Goal: Task Accomplishment & Management: Use online tool/utility

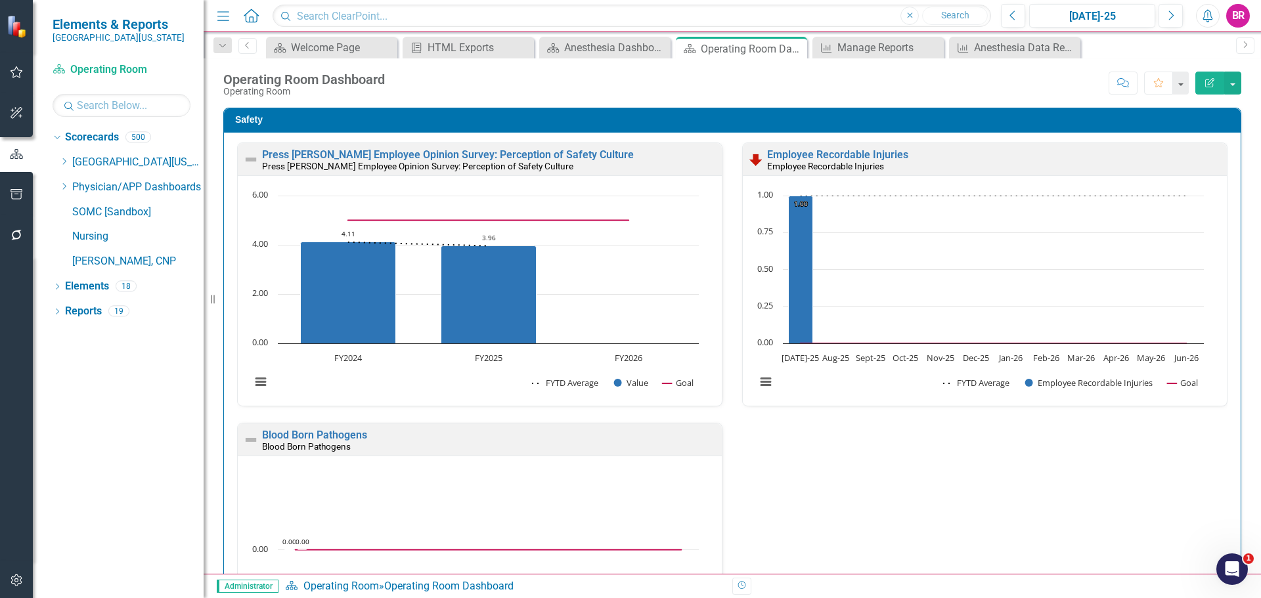
scroll to position [66, 0]
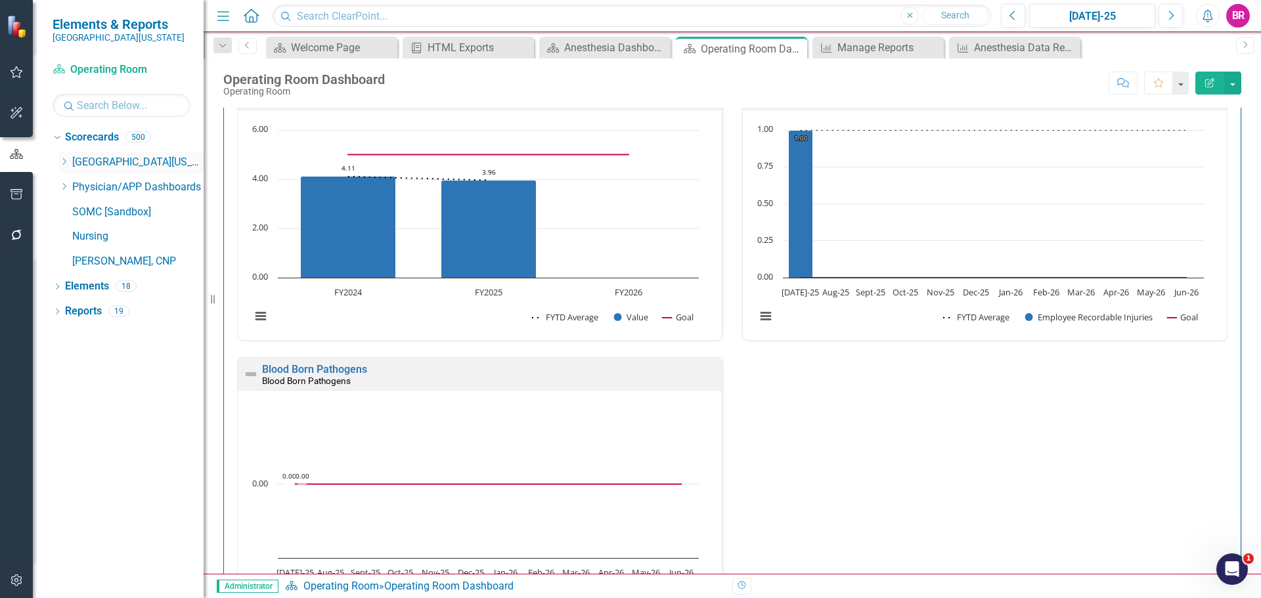
click at [64, 157] on div "Dropdown" at bounding box center [64, 162] width 10 height 11
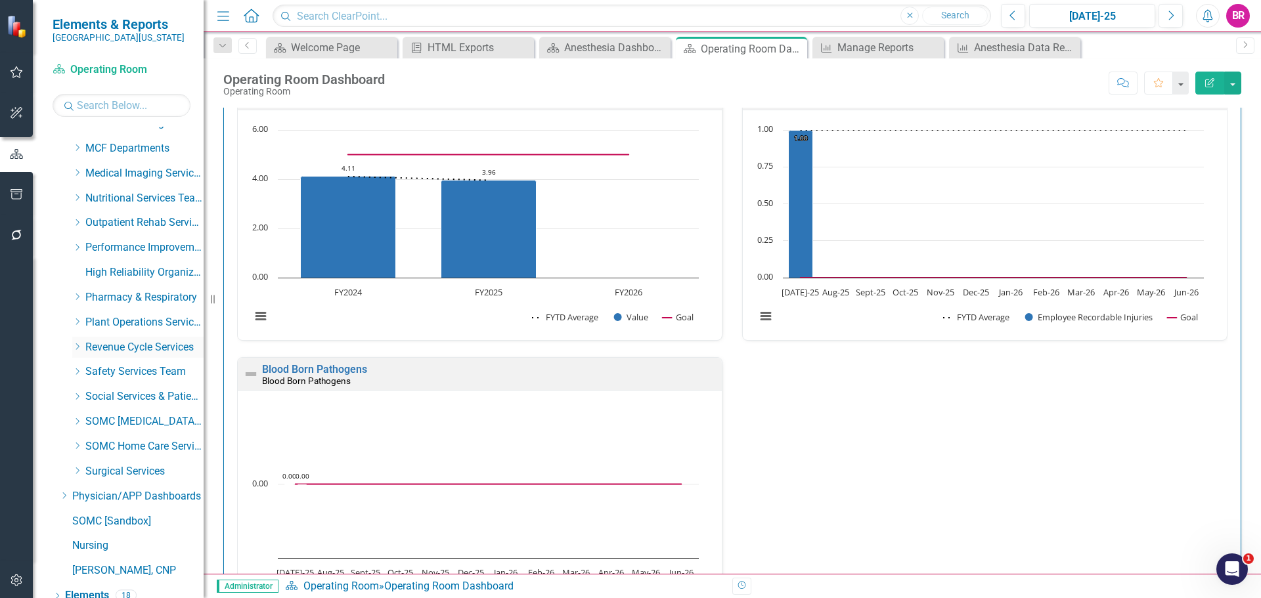
scroll to position [523, 0]
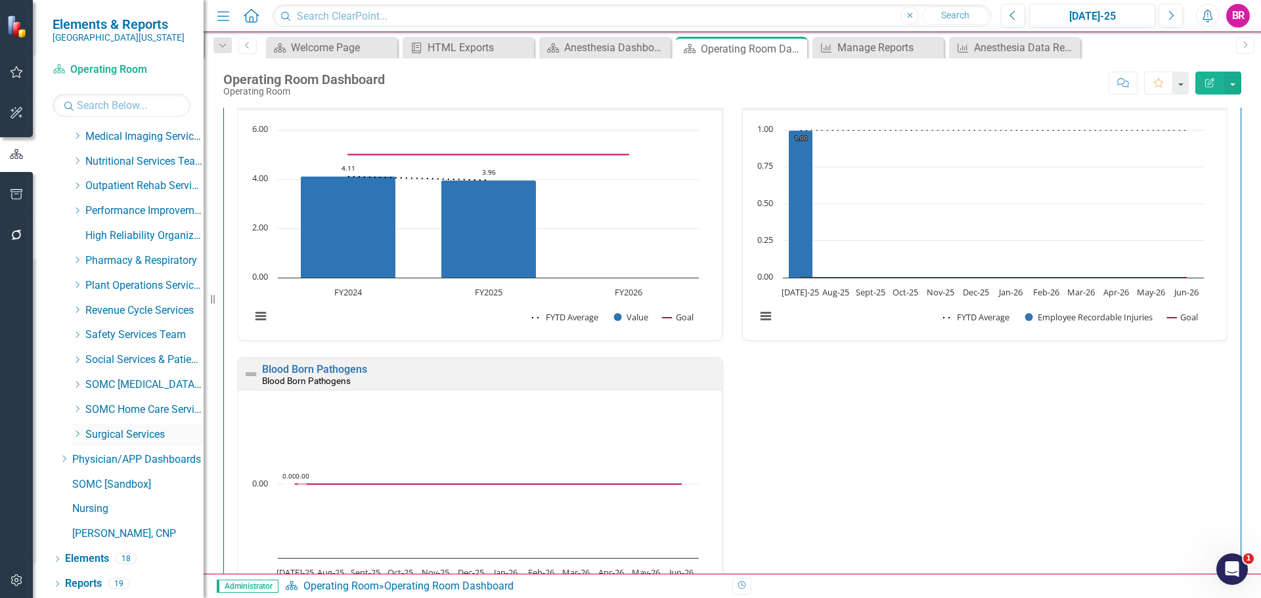
click at [76, 432] on icon "Dropdown" at bounding box center [77, 434] width 10 height 8
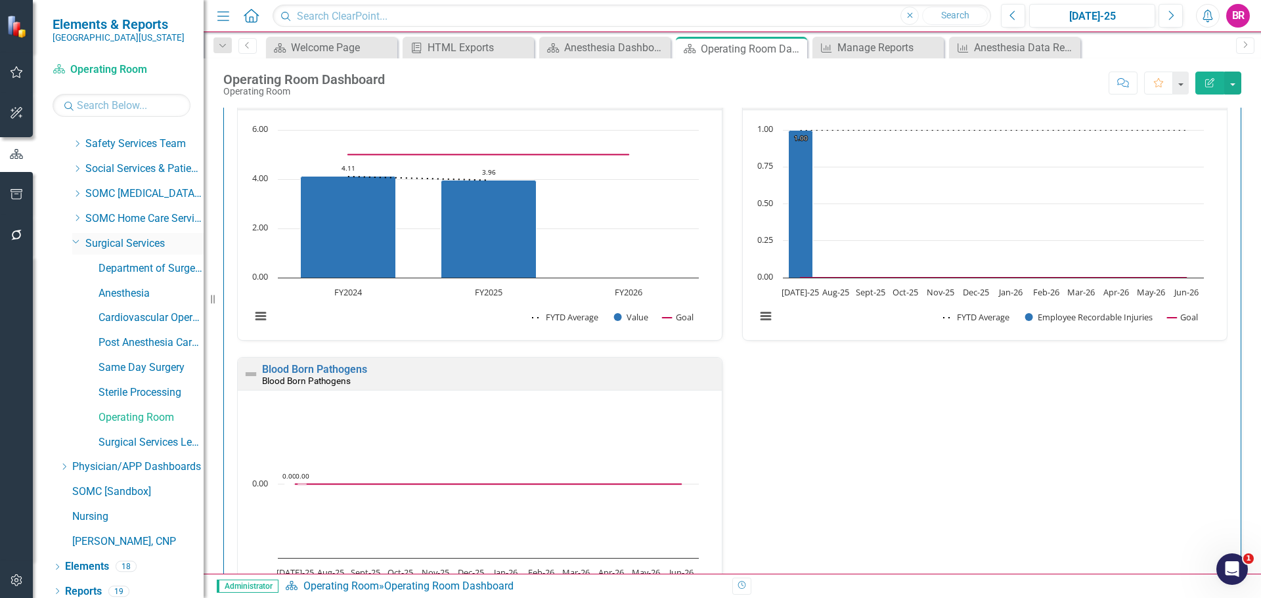
scroll to position [722, 0]
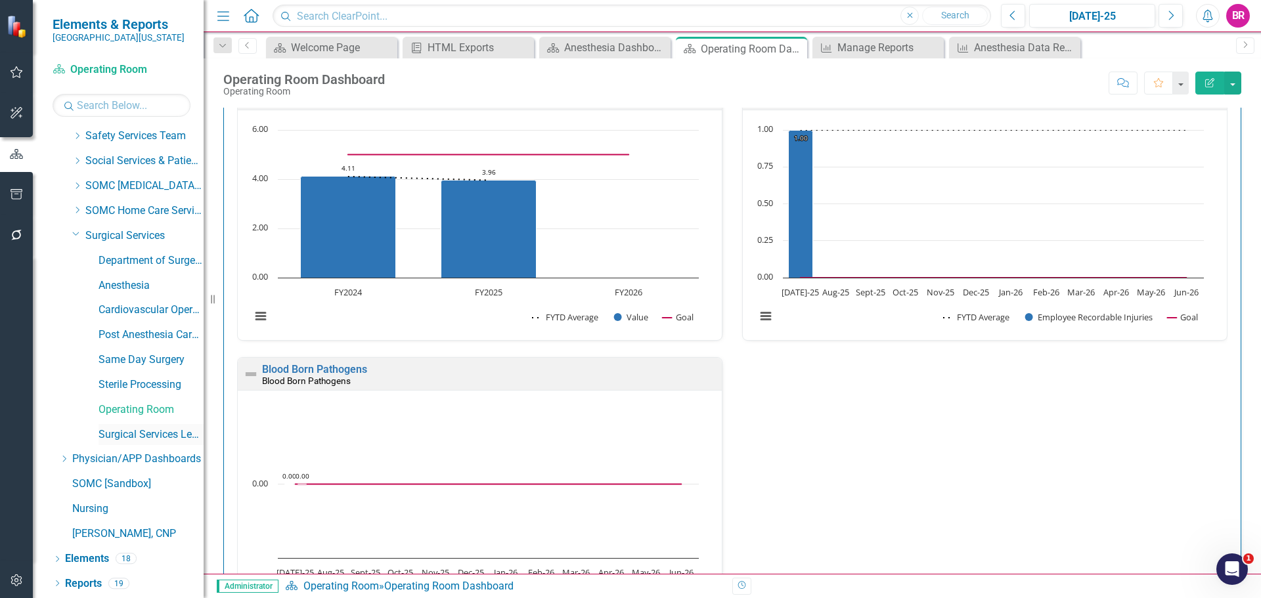
click at [142, 433] on link "Surgical Services Leadership" at bounding box center [150, 434] width 105 height 15
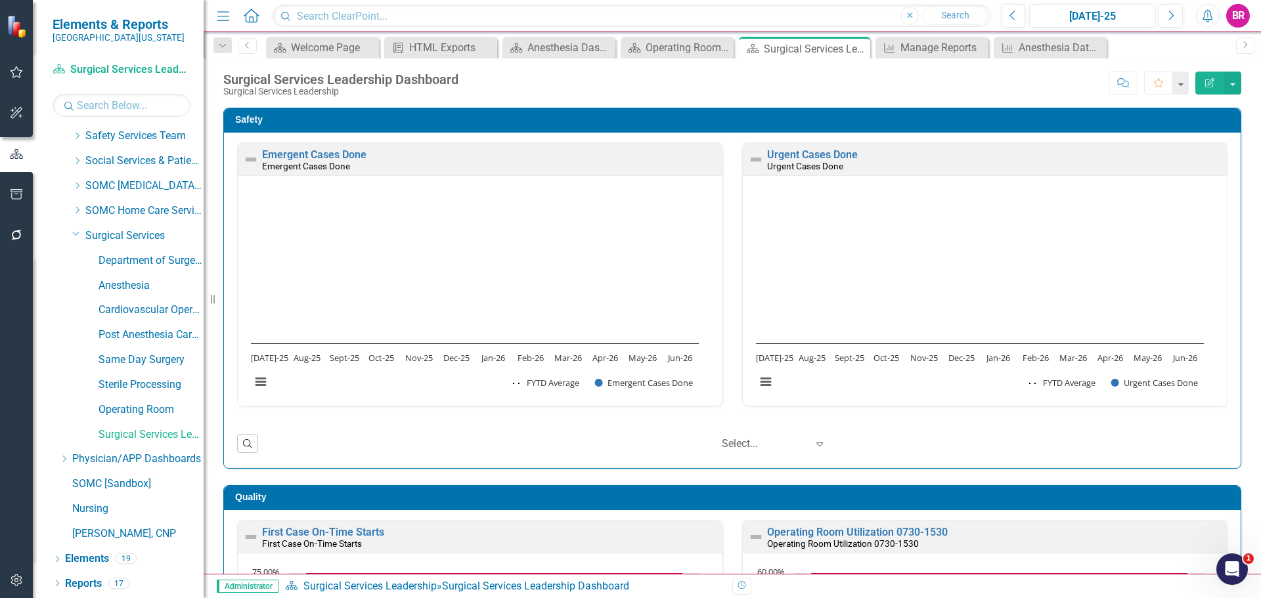
click at [640, 76] on div "Score: N/A [DATE]-25 Completed Comment Favorite Edit Report" at bounding box center [853, 83] width 776 height 22
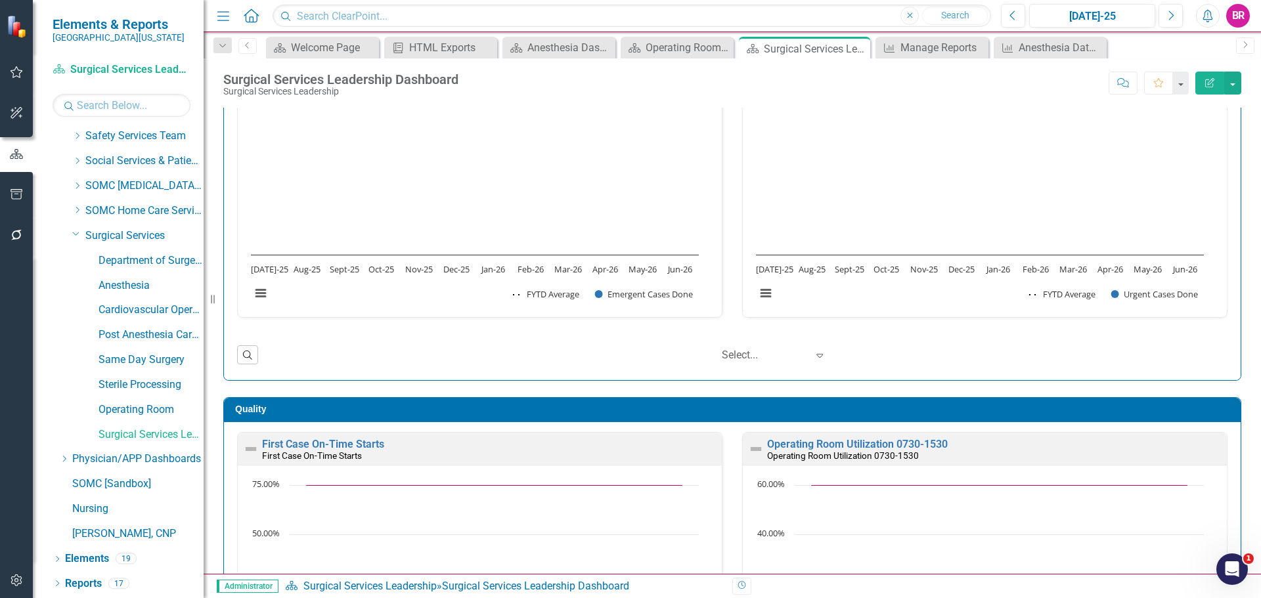
scroll to position [263, 0]
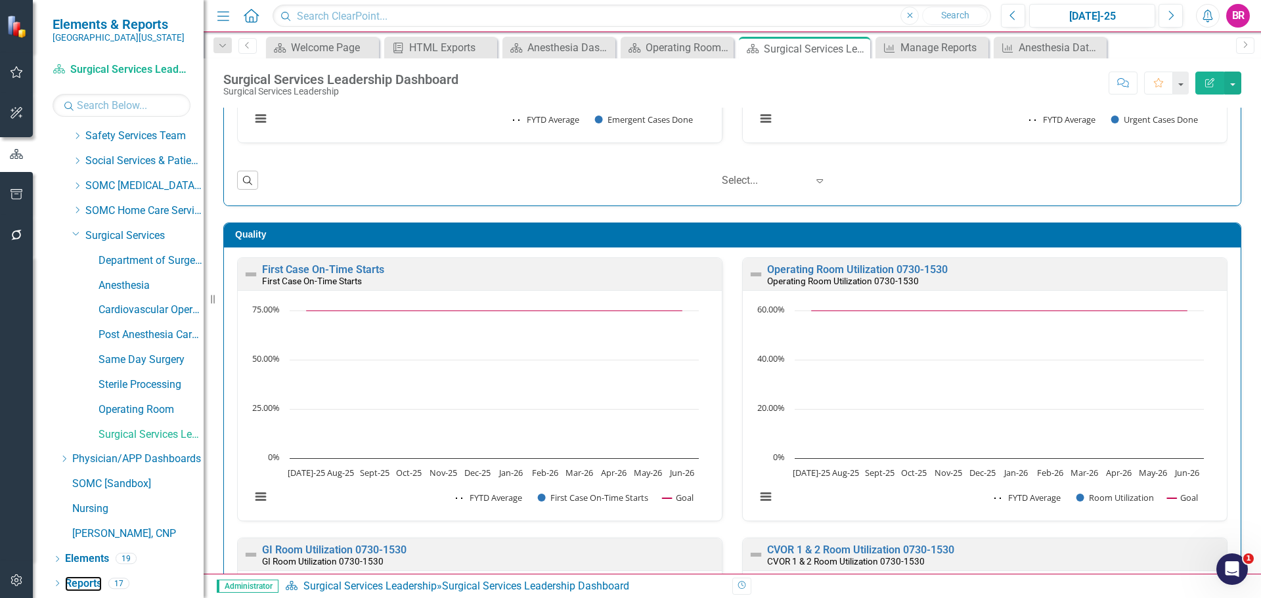
drag, startPoint x: 87, startPoint y: 586, endPoint x: 68, endPoint y: 512, distance: 76.0
click at [87, 586] on link "Reports" at bounding box center [83, 584] width 37 height 15
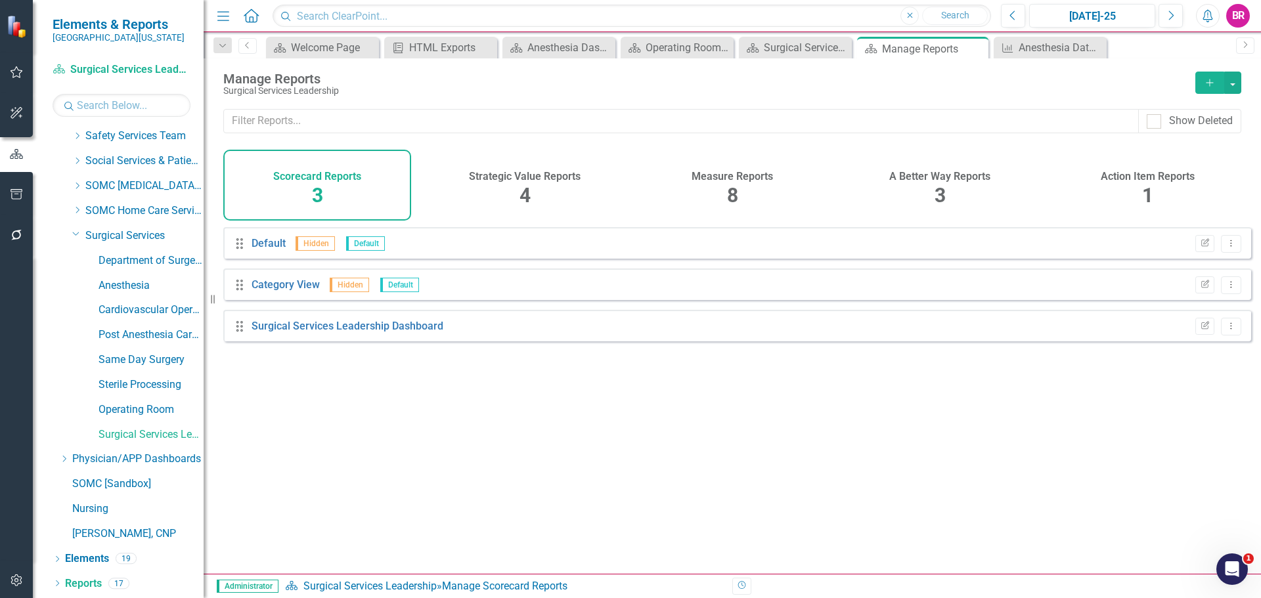
click at [733, 188] on span "8" at bounding box center [732, 195] width 11 height 23
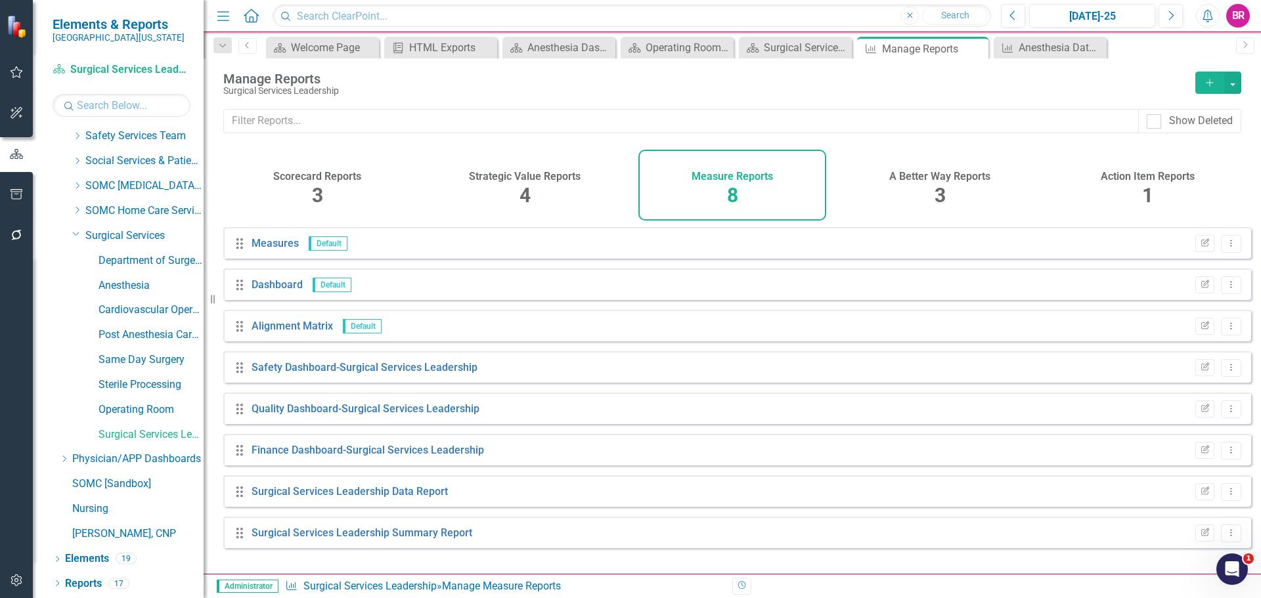
click at [1200, 77] on button "Add" at bounding box center [1209, 83] width 29 height 22
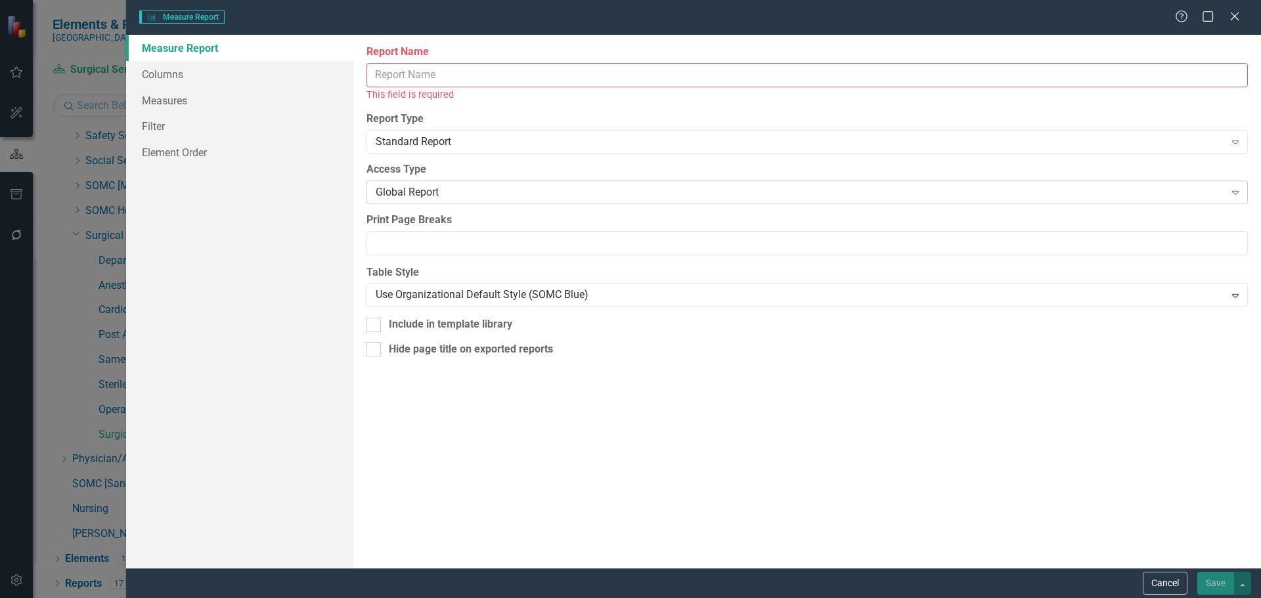
click at [444, 197] on div "Global Report" at bounding box center [800, 192] width 849 height 15
click at [483, 129] on div "Report Type Standard Report Expand" at bounding box center [806, 132] width 881 height 41
click at [485, 143] on div "Standard Report" at bounding box center [800, 142] width 849 height 15
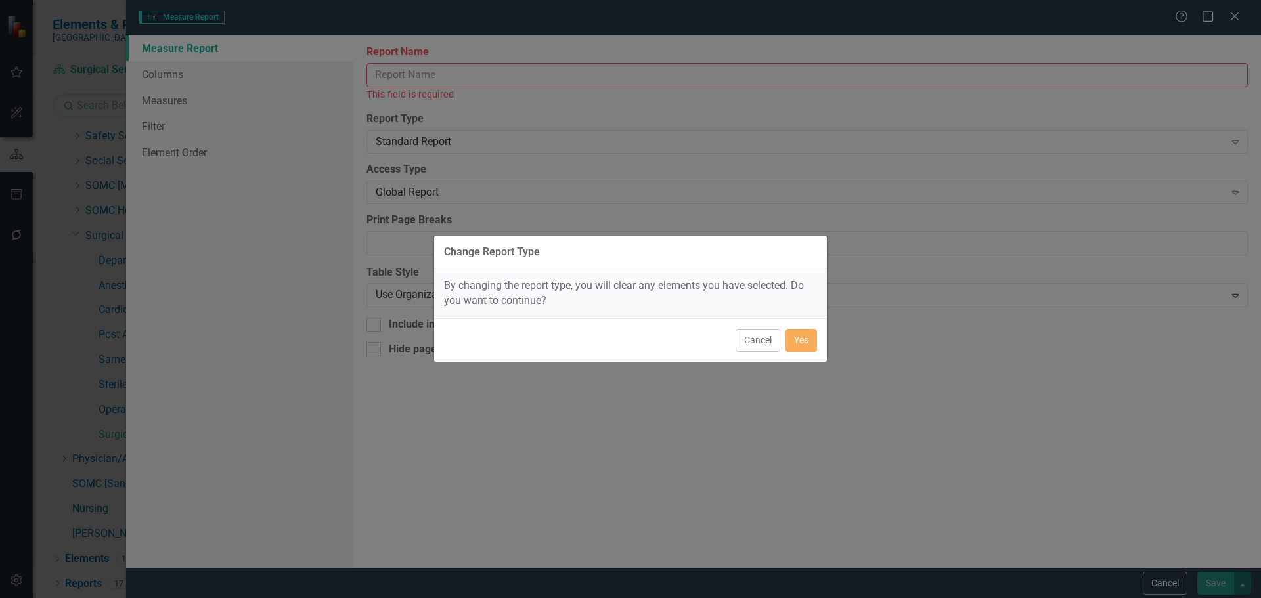
drag, startPoint x: 819, startPoint y: 355, endPoint x: 810, endPoint y: 354, distance: 9.3
click at [819, 356] on div "Cancel Yes" at bounding box center [630, 339] width 393 height 43
click at [796, 336] on button "Yes" at bounding box center [801, 340] width 32 height 23
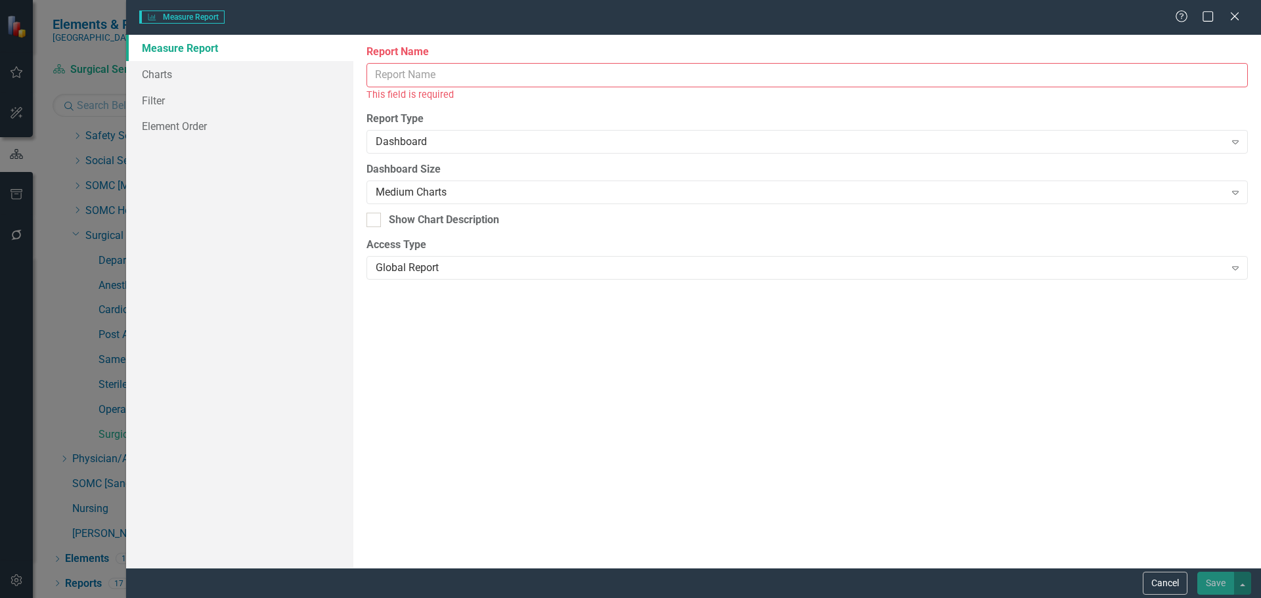
click at [563, 76] on input "Report Name" at bounding box center [806, 75] width 881 height 24
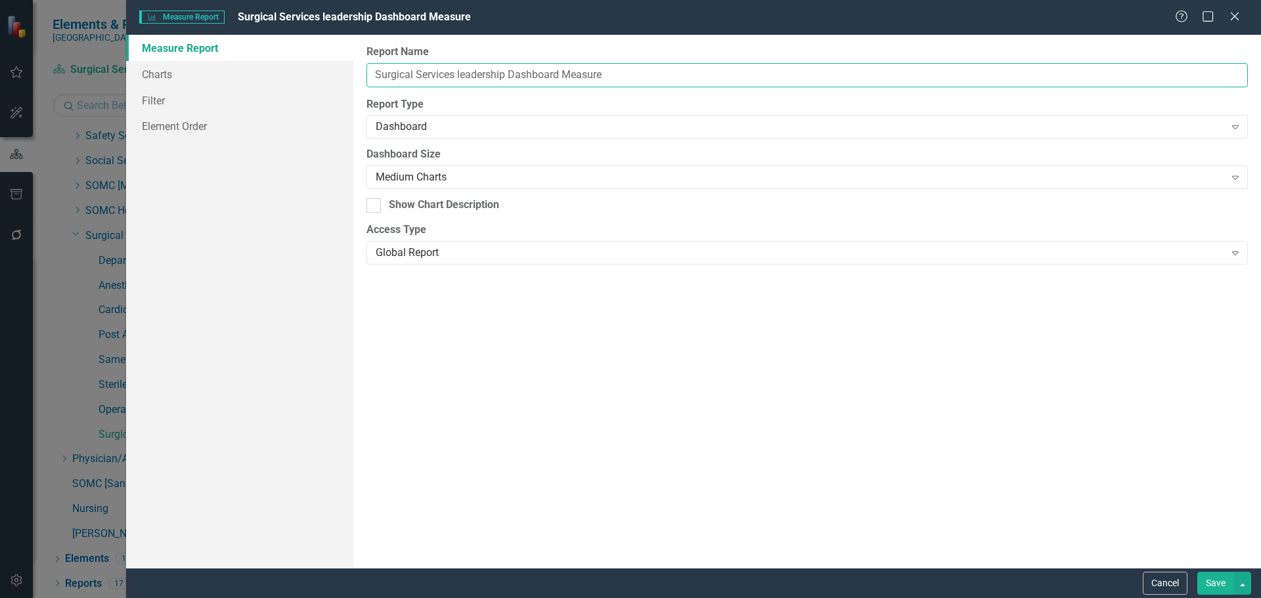
type input "Surgical Services leadership Dashboard Measures"
click at [165, 79] on link "Charts" at bounding box center [239, 74] width 227 height 26
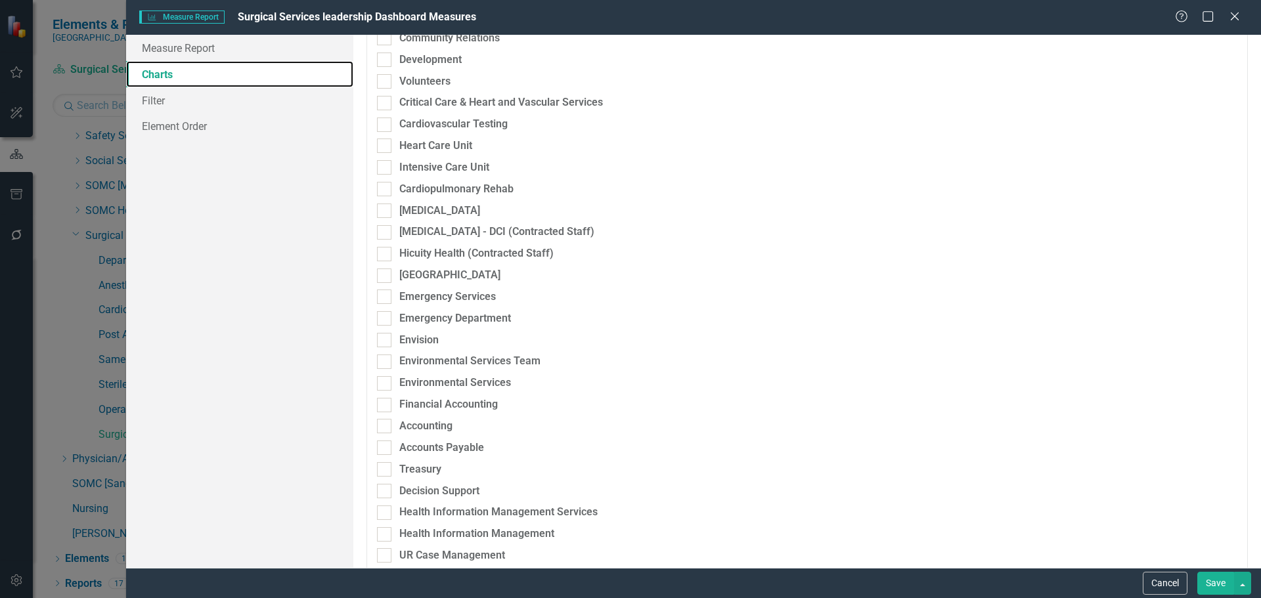
checkbox input "true"
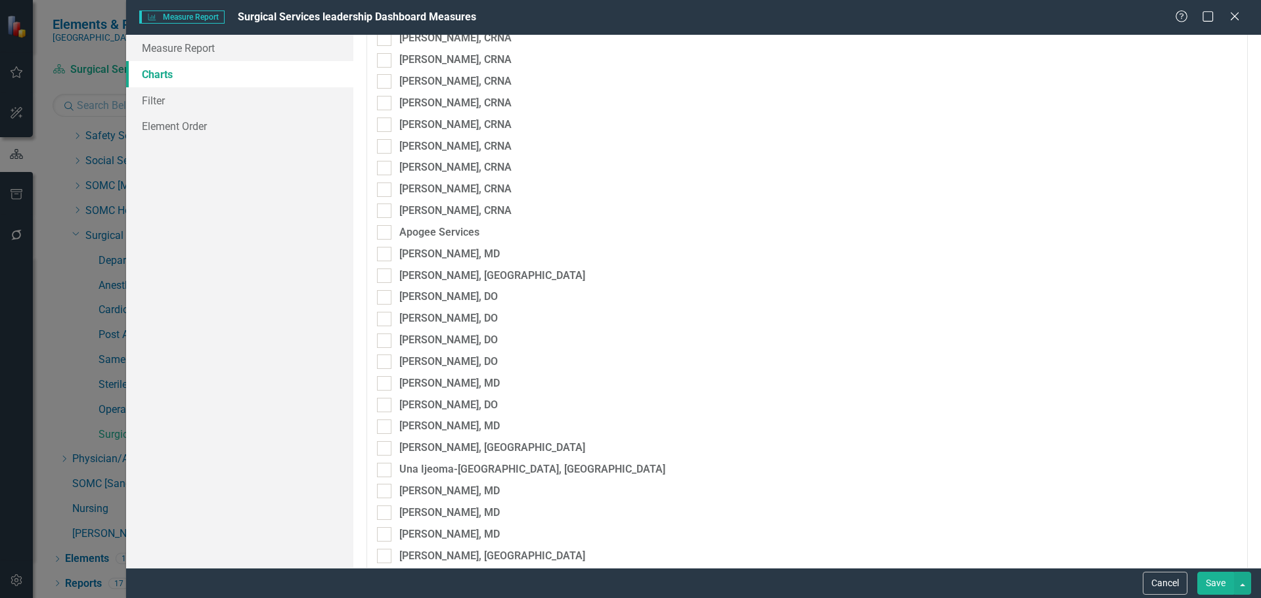
scroll to position [3940, 0]
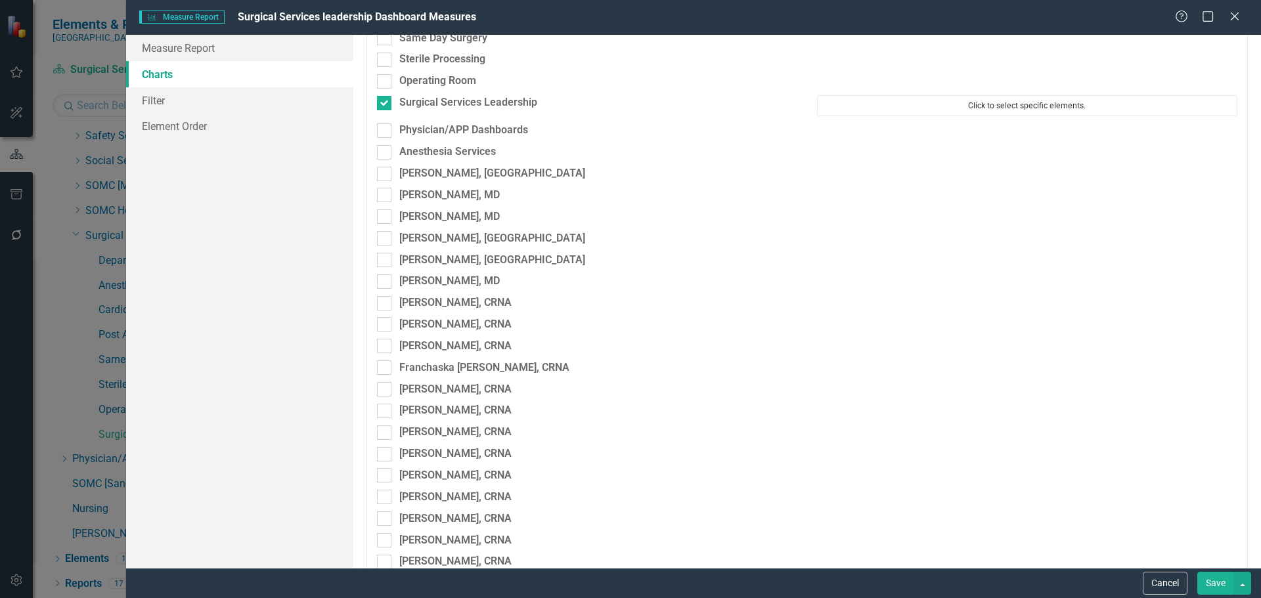
click at [937, 110] on button "Click to select specific elements." at bounding box center [1027, 105] width 420 height 21
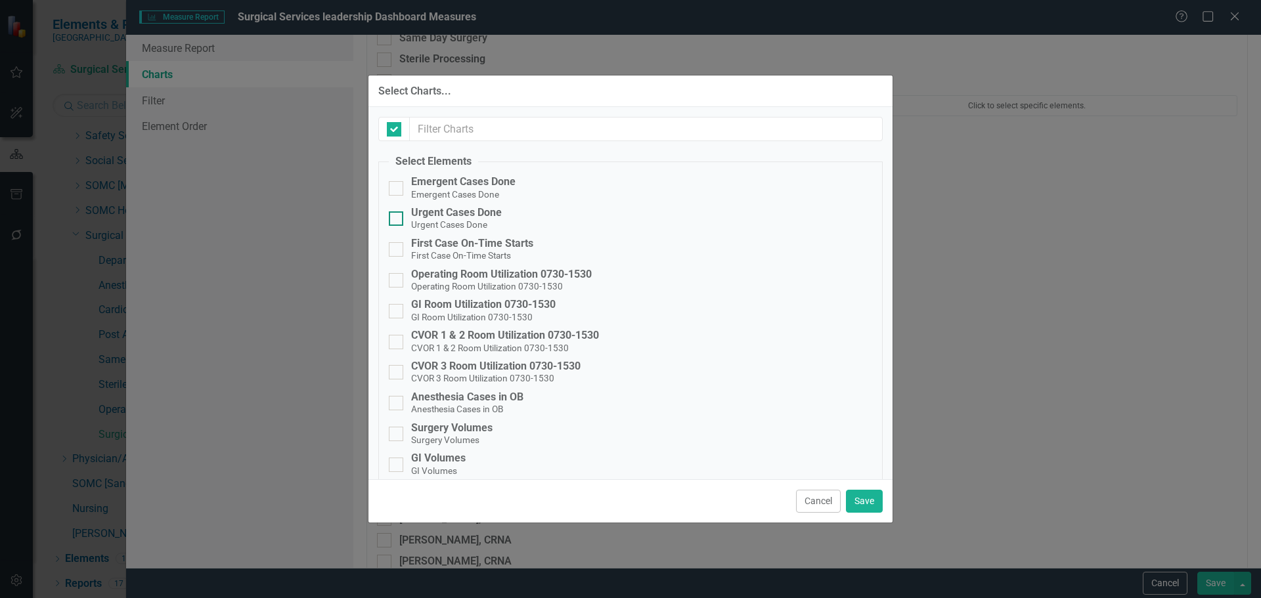
checkbox input "false"
click at [471, 181] on div "Emergent Cases Done" at bounding box center [463, 182] width 104 height 12
click at [397, 181] on input "Emergent Cases Done Emergent Cases Done" at bounding box center [393, 185] width 9 height 9
checkbox input "true"
click at [462, 217] on div "Urgent Cases Done" at bounding box center [456, 213] width 91 height 12
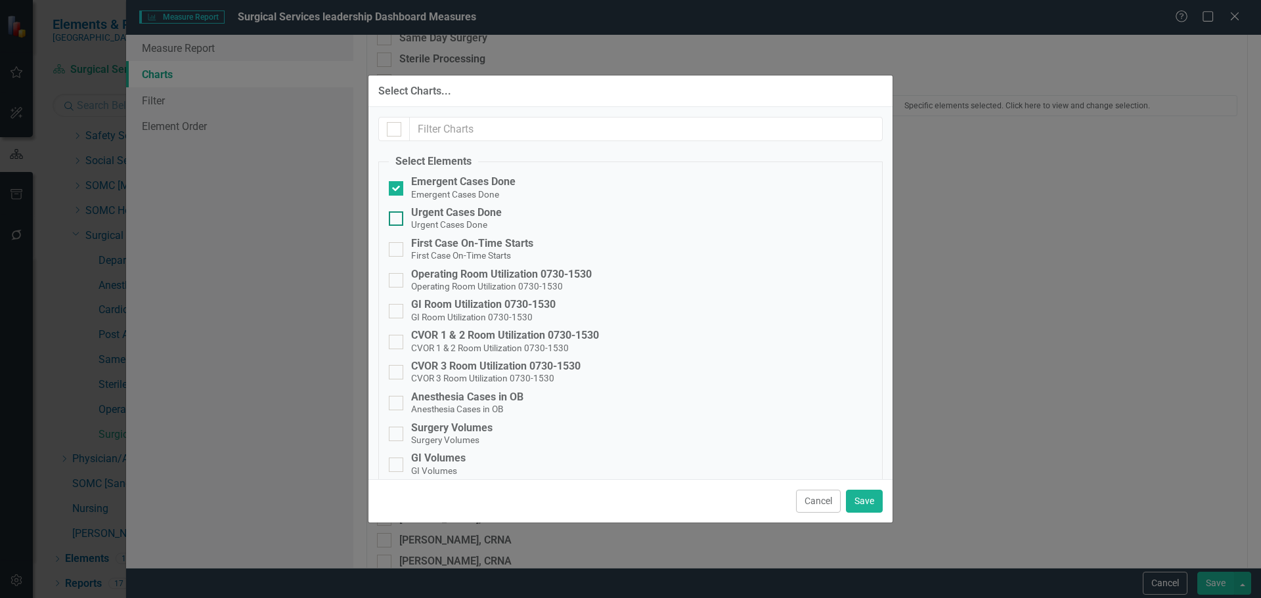
click at [397, 217] on input "Urgent Cases Done Urgent Cases Done" at bounding box center [393, 215] width 9 height 9
checkbox input "true"
click at [462, 252] on small "First Case On-Time Starts" at bounding box center [461, 255] width 100 height 11
click at [397, 251] on input "First Case On-Time Starts First Case On-Time Starts" at bounding box center [393, 246] width 9 height 9
checkbox input "true"
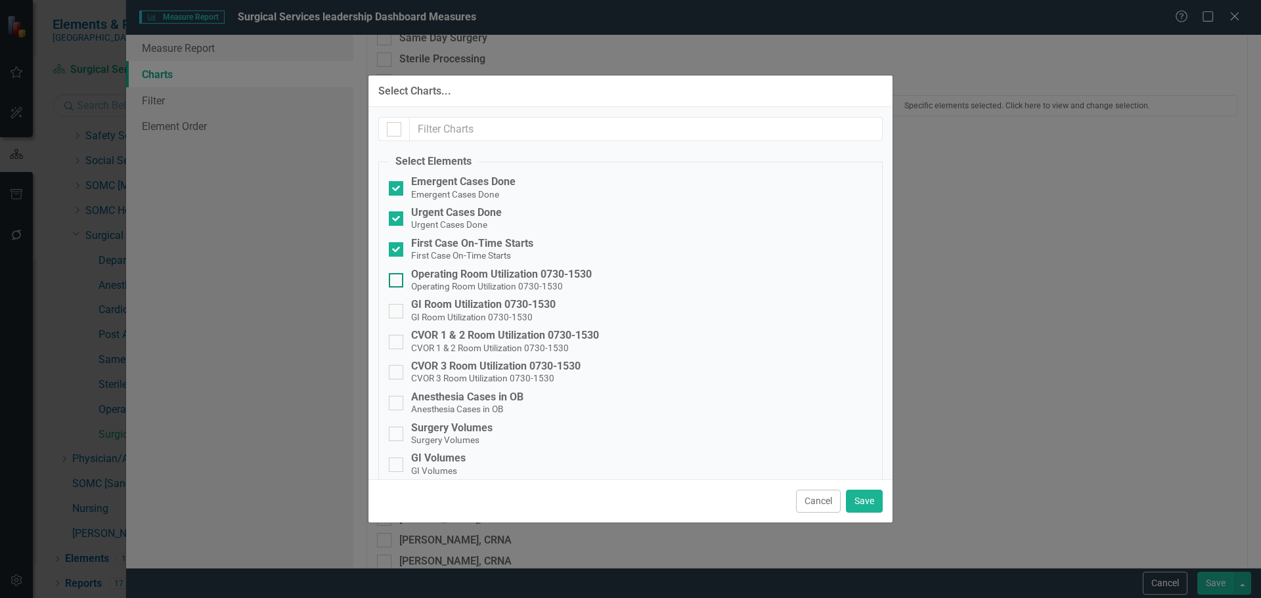
click at [471, 283] on small "Operating Room Utilization 0730-1530" at bounding box center [487, 286] width 152 height 11
click at [397, 282] on input "Operating Room Utilization 0730-1530 Operating Room Utilization 0730-1530" at bounding box center [393, 277] width 9 height 9
checkbox input "true"
click at [521, 312] on small "GI Room Utilization 0730-1530" at bounding box center [471, 317] width 121 height 11
click at [397, 312] on input "GI Room Utilization 0730-1530 GI Room Utilization 0730-1530" at bounding box center [393, 308] width 9 height 9
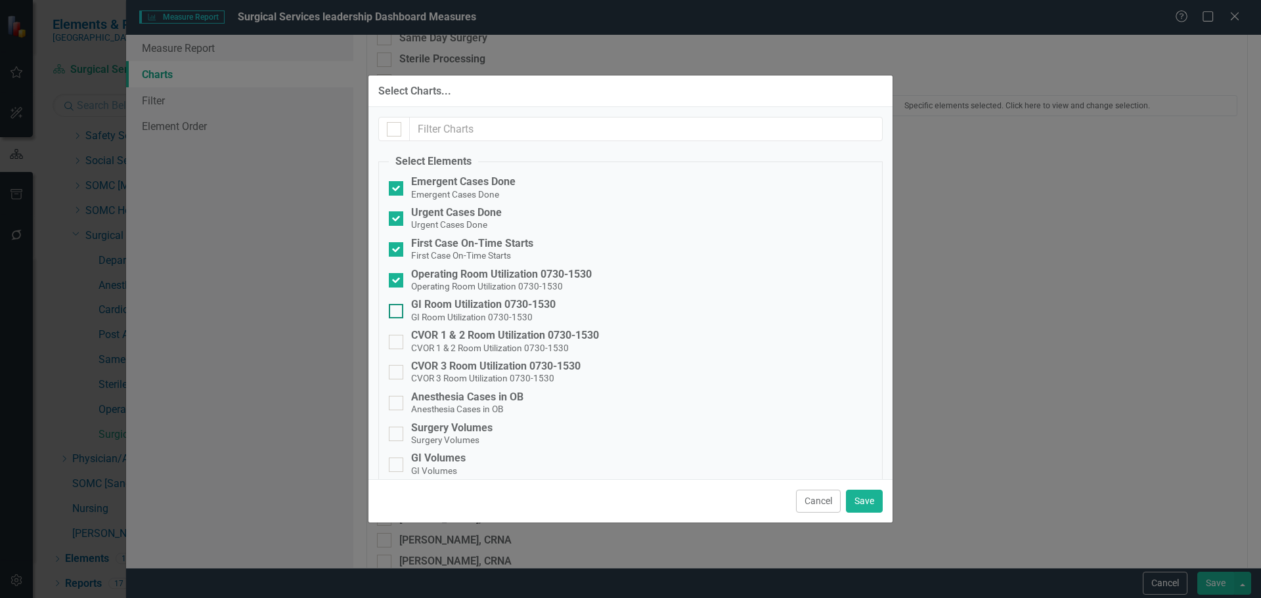
checkbox input "true"
click at [510, 338] on div "CVOR 1 & 2 Room Utilization 0730-1530" at bounding box center [505, 336] width 188 height 12
click at [397, 338] on input "CVOR 1 & 2 Room Utilization 0730-1530 CVOR 1 & 2 Room Utilization 0730-1530" at bounding box center [393, 339] width 9 height 9
checkbox input "true"
click at [506, 366] on div "CVOR 3 Room Utilization 0730-1530" at bounding box center [495, 366] width 169 height 12
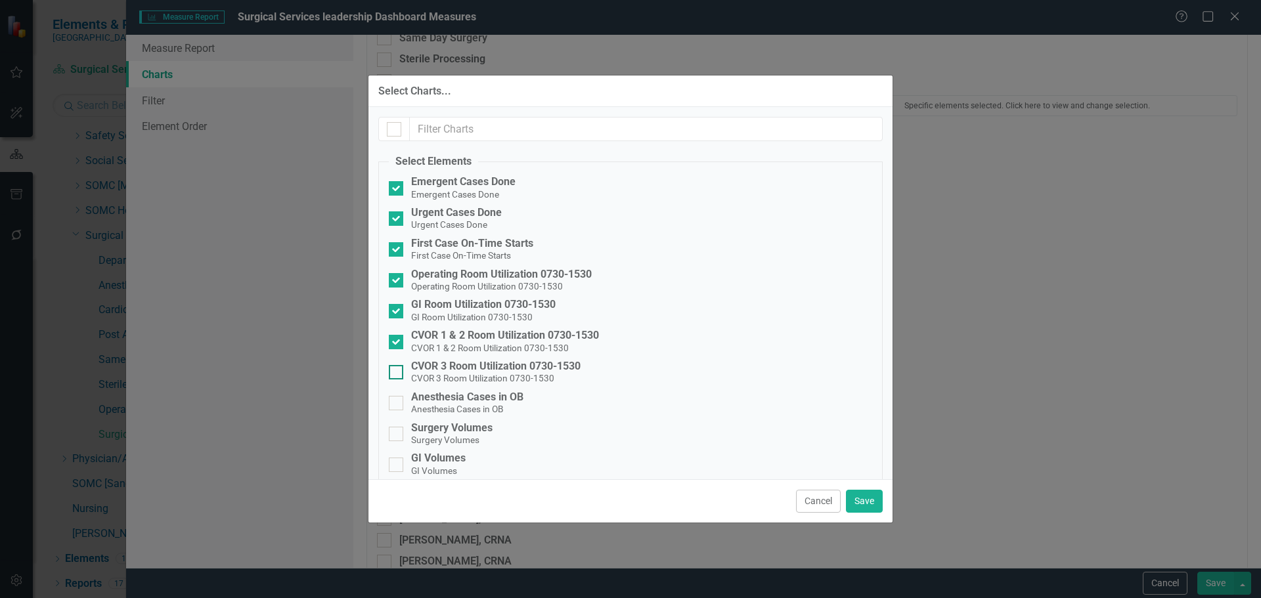
click at [397, 366] on input "CVOR 3 Room Utilization 0730-1530 CVOR 3 Room Utilization 0730-1530" at bounding box center [393, 369] width 9 height 9
checkbox input "true"
click at [431, 403] on span "Anesthesia Cases in OB" at bounding box center [457, 409] width 92 height 12
click at [397, 403] on input "Anesthesia Cases in OB Anesthesia Cases in OB" at bounding box center [393, 400] width 9 height 9
checkbox input "true"
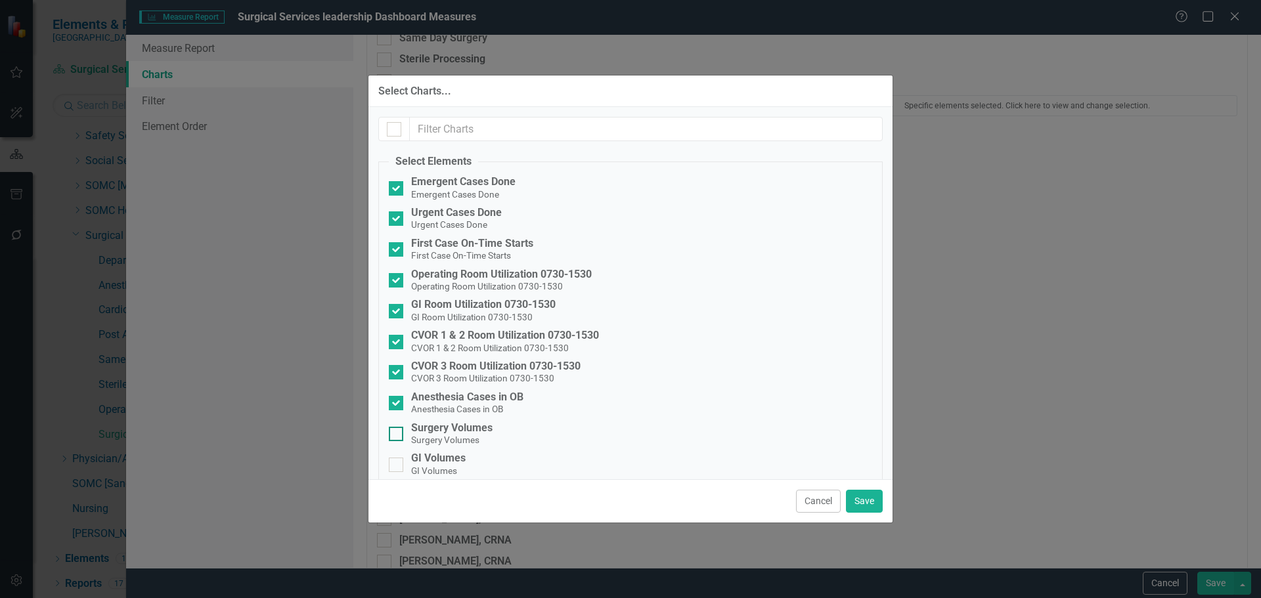
click at [437, 435] on small "Surgery Volumes" at bounding box center [445, 440] width 68 height 11
click at [397, 435] on input "Surgery Volumes Surgery Volumes" at bounding box center [393, 431] width 9 height 9
checkbox input "true"
click at [427, 467] on small "GI Volumes" at bounding box center [434, 471] width 46 height 11
click at [397, 466] on input "GI Volumes GI Volumes" at bounding box center [393, 462] width 9 height 9
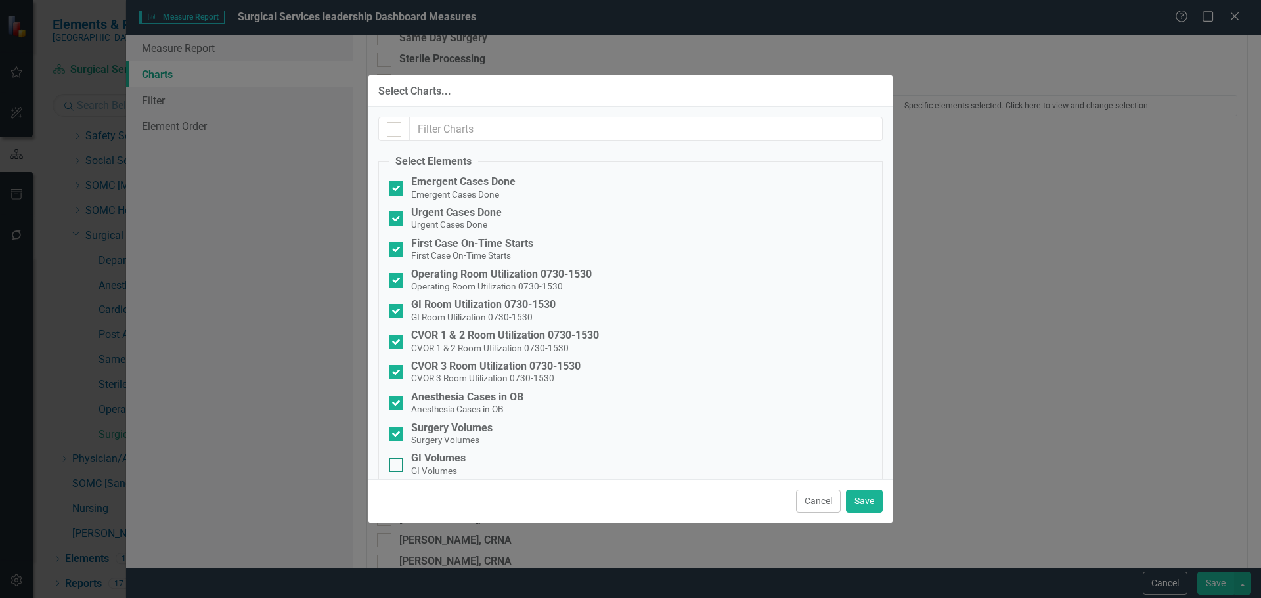
checkbox input "true"
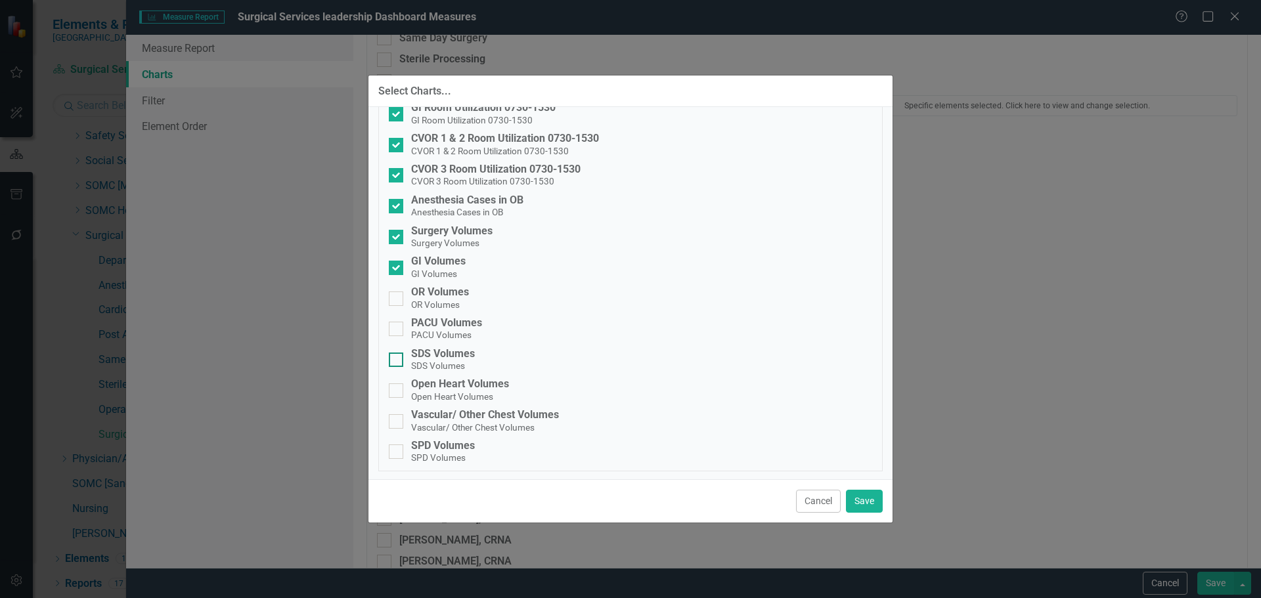
scroll to position [198, 0]
click at [446, 292] on div "OR Volumes" at bounding box center [440, 291] width 58 height 12
click at [397, 292] on input "OR Volumes OR Volumes" at bounding box center [393, 294] width 9 height 9
checkbox input "true"
click at [440, 326] on div "PACU Volumes" at bounding box center [446, 322] width 71 height 12
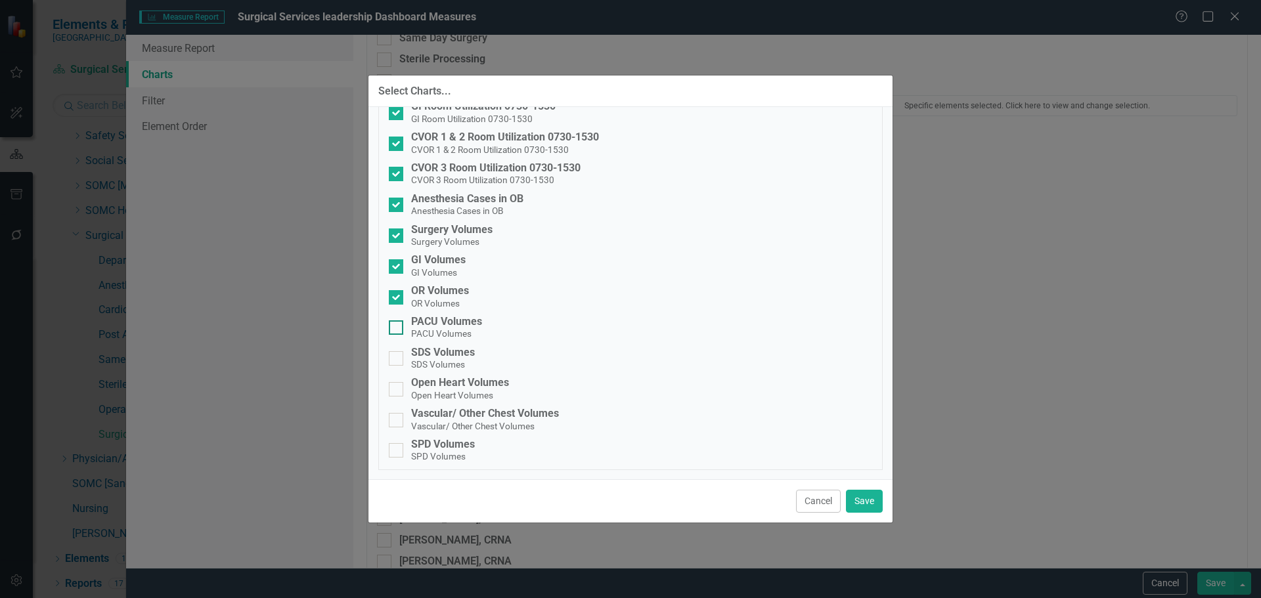
click at [397, 326] on input "PACU Volumes PACU Volumes" at bounding box center [393, 324] width 9 height 9
checkbox input "true"
click at [453, 360] on small "SDS Volumes" at bounding box center [438, 364] width 54 height 11
click at [397, 360] on input "SDS Volumes SDS Volumes" at bounding box center [393, 355] width 9 height 9
checkbox input "true"
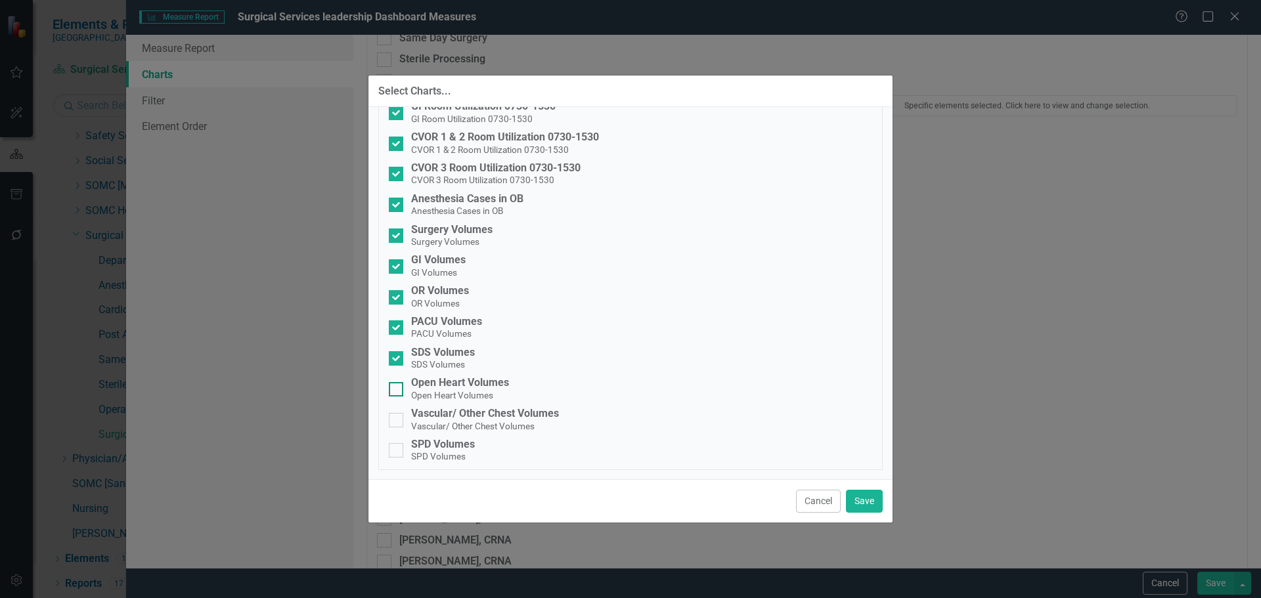
click at [481, 387] on div "Open Heart Volumes" at bounding box center [460, 383] width 98 height 12
click at [397, 387] on input "Open Heart Volumes Open Heart Volumes" at bounding box center [393, 386] width 9 height 9
checkbox input "true"
click at [500, 418] on div "Vascular/ Other Chest Volumes" at bounding box center [485, 414] width 148 height 12
click at [397, 418] on input "Vascular/ Other Chest Volumes Vascular/ Other Chest Volumes" at bounding box center [393, 417] width 9 height 9
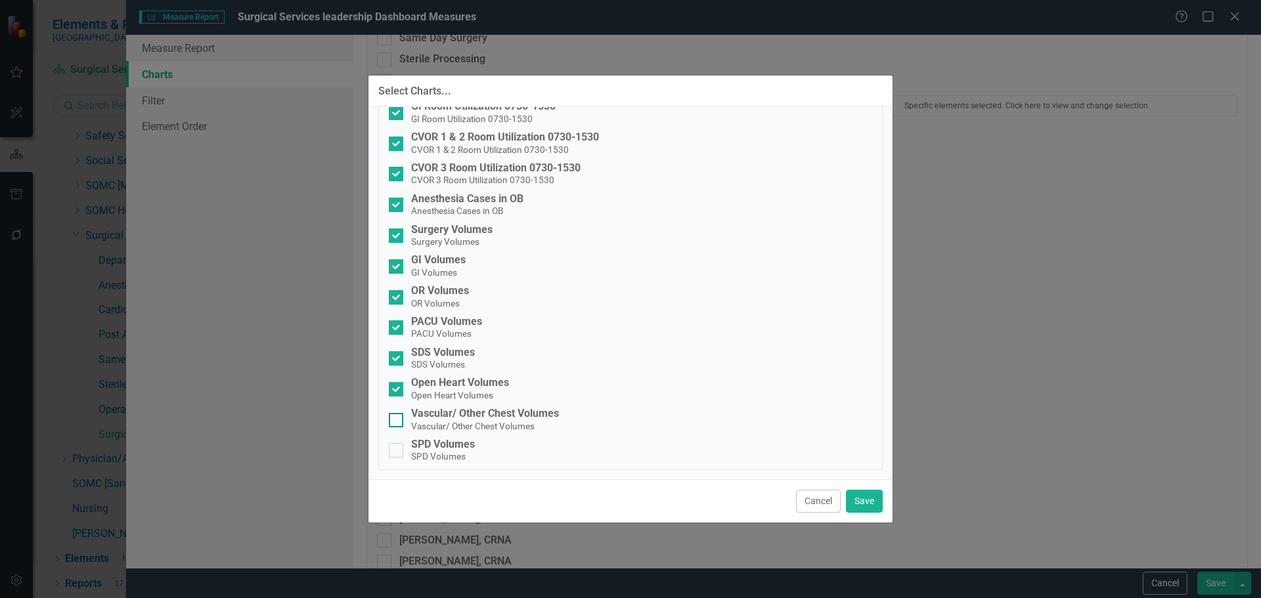
checkbox input "true"
click at [424, 454] on small "SPD Volumes" at bounding box center [438, 456] width 54 height 11
click at [397, 452] on input "SPD Volumes SPD Volumes" at bounding box center [393, 447] width 9 height 9
checkbox input "true"
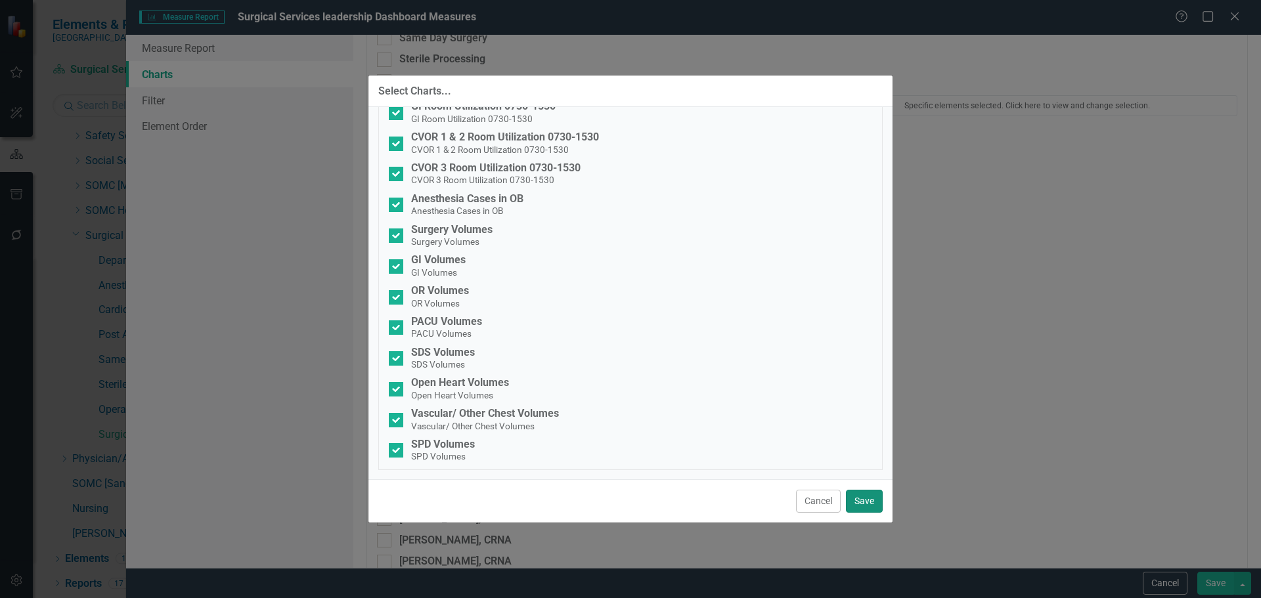
click at [864, 502] on button "Save" at bounding box center [864, 501] width 37 height 23
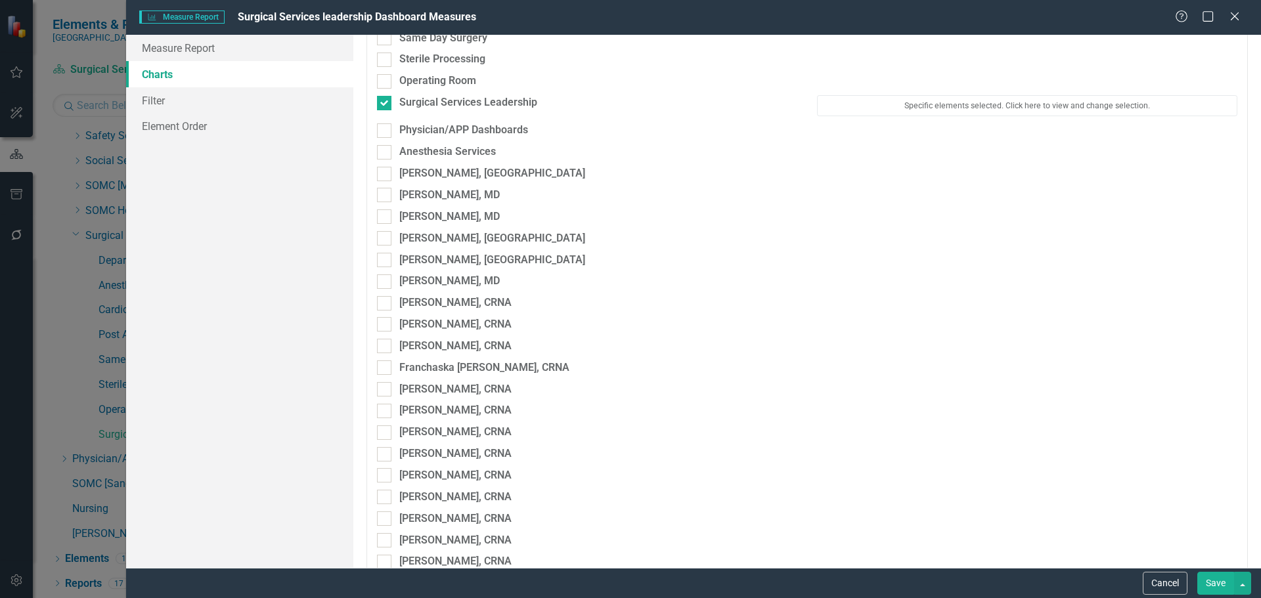
click at [1209, 578] on button "Save" at bounding box center [1215, 583] width 37 height 23
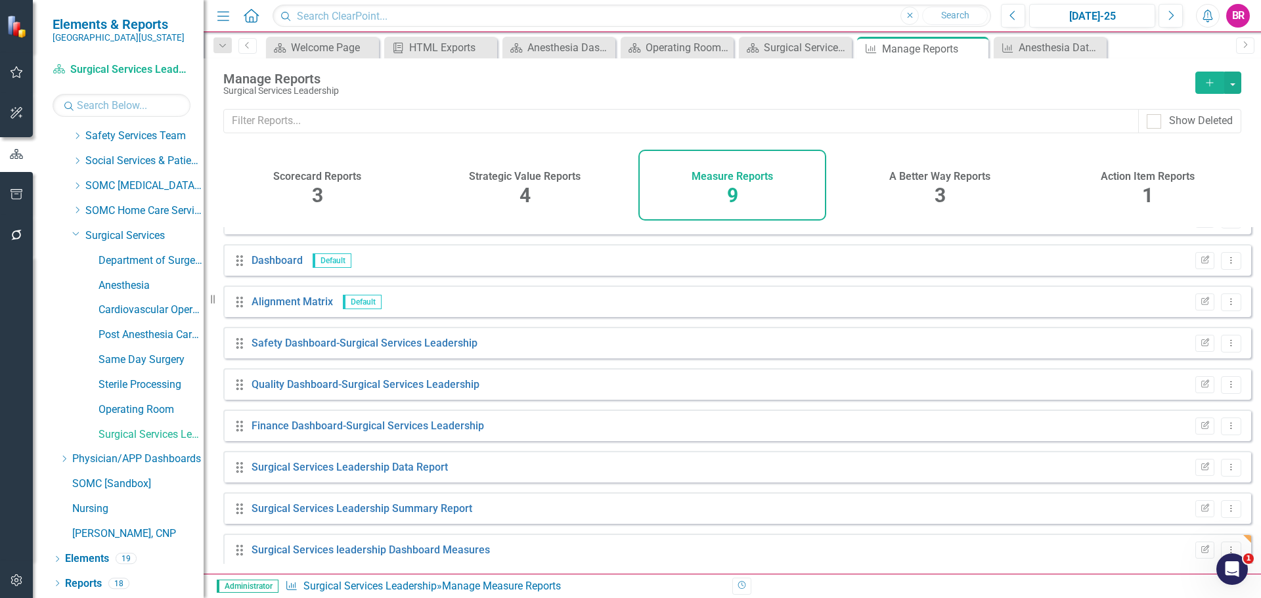
scroll to position [35, 0]
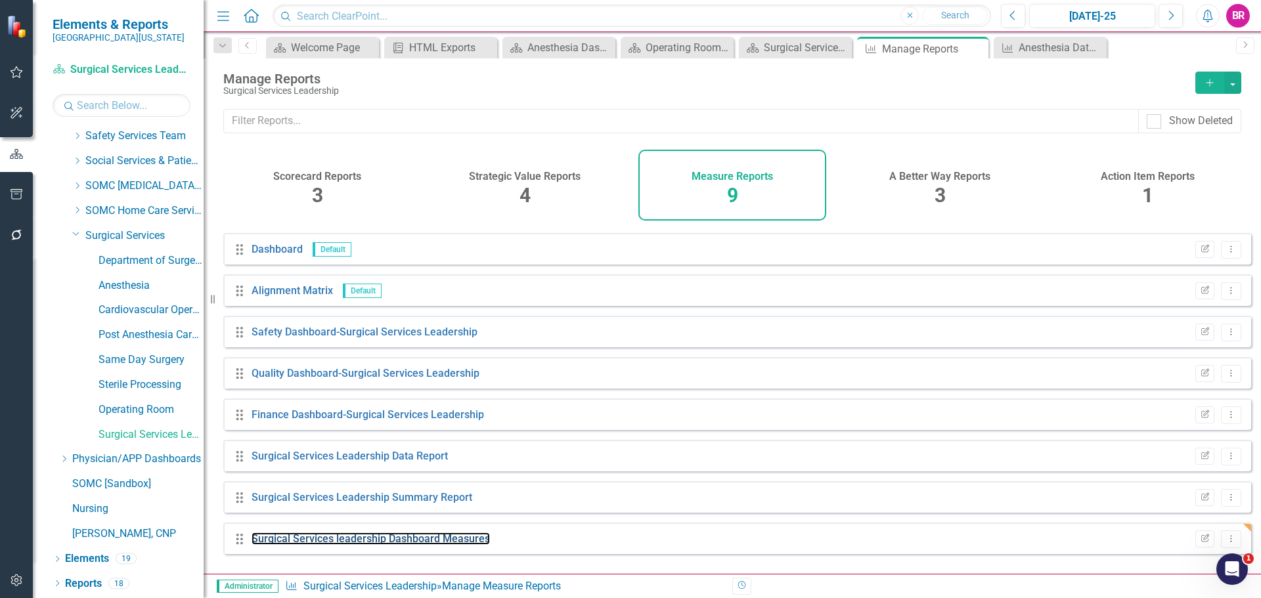
click at [440, 545] on link "Surgical Services leadership Dashboard Measures" at bounding box center [370, 539] width 238 height 12
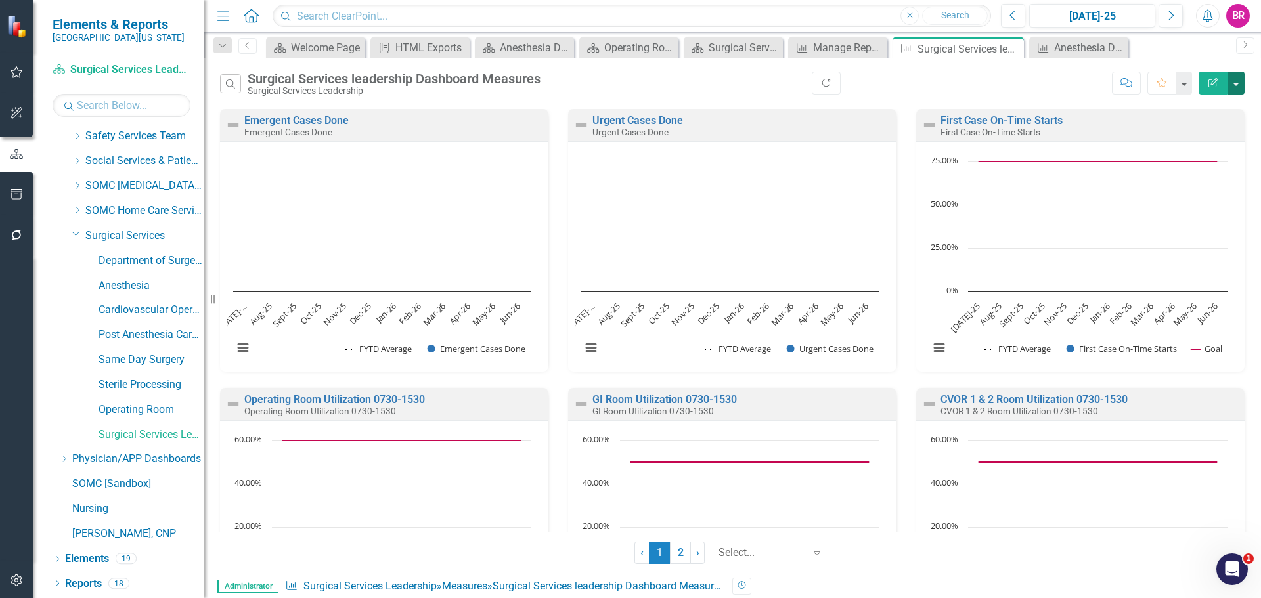
click at [1233, 81] on button "button" at bounding box center [1235, 83] width 17 height 23
click at [1156, 131] on link "PDF Export to PDF" at bounding box center [1179, 133] width 129 height 24
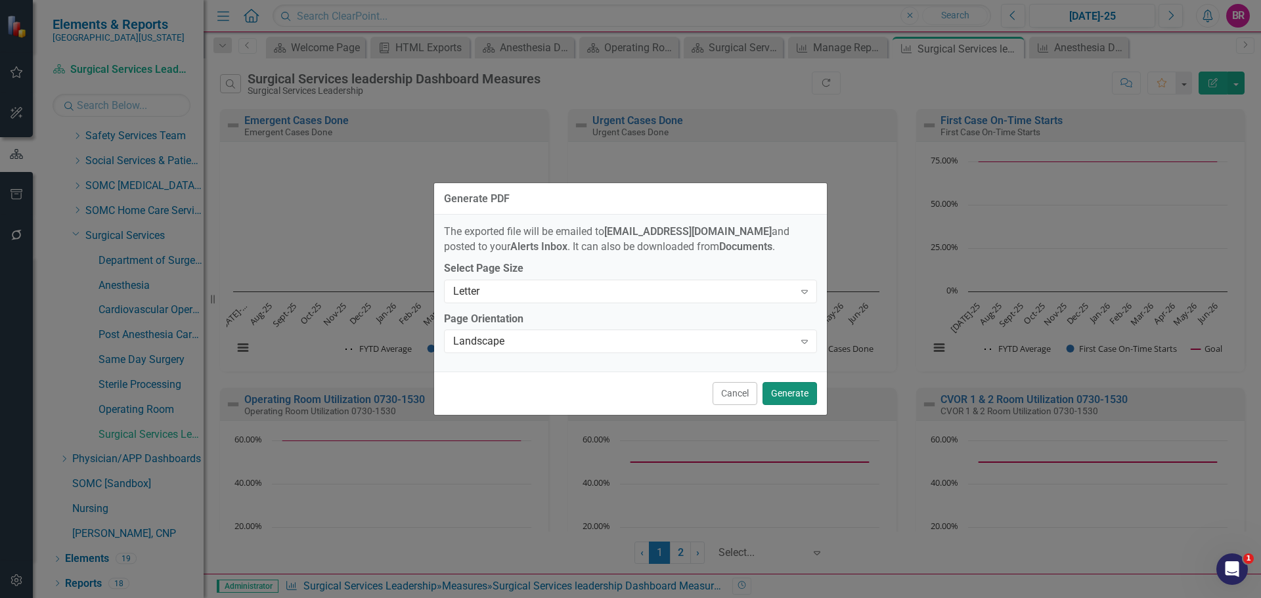
click at [786, 389] on button "Generate" at bounding box center [789, 393] width 54 height 23
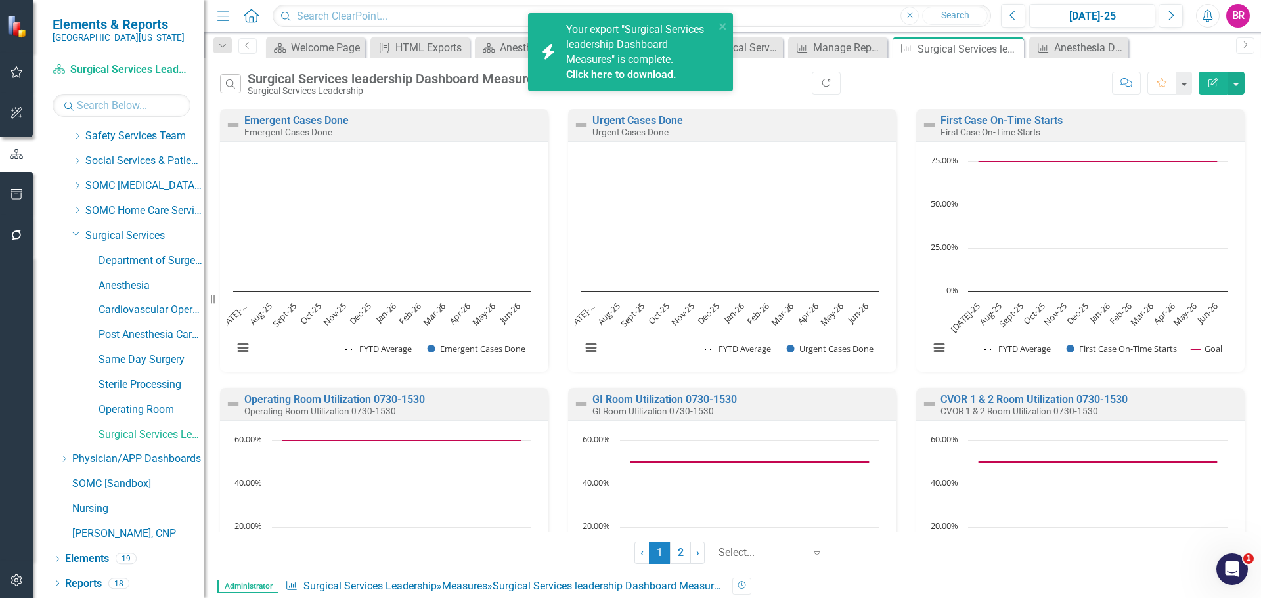
click at [642, 72] on link "Click here to download." at bounding box center [621, 74] width 110 height 12
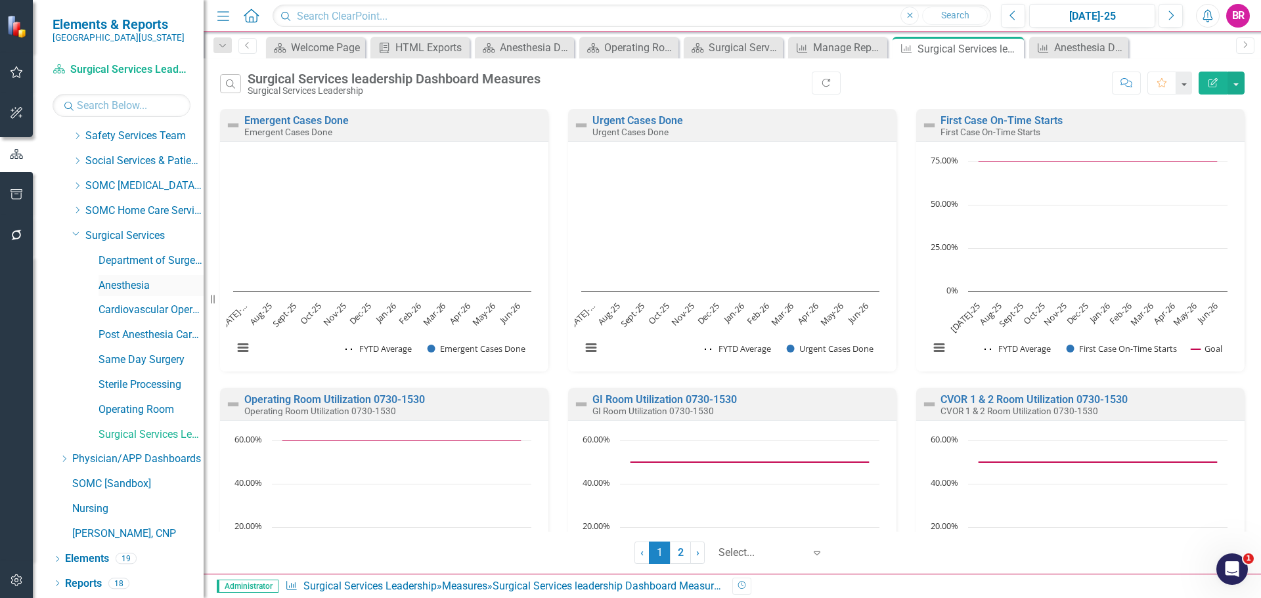
drag, startPoint x: 129, startPoint y: 263, endPoint x: 123, endPoint y: 286, distance: 24.4
click at [129, 263] on link "Department of Surgery Dashboard" at bounding box center [150, 260] width 105 height 15
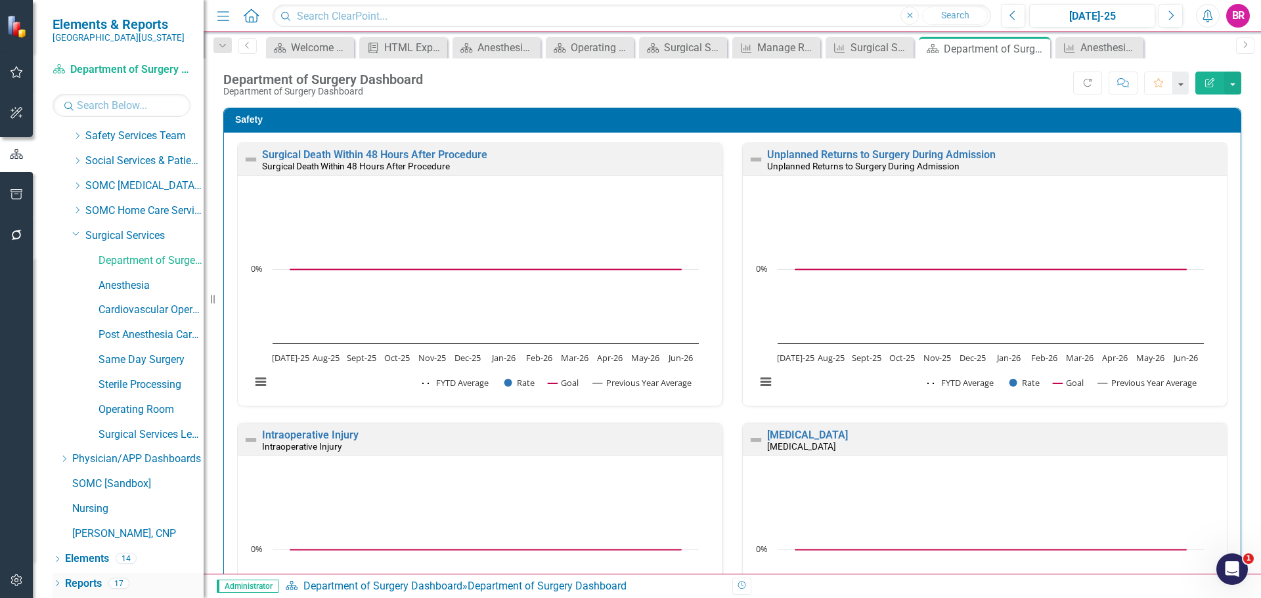
click at [92, 586] on link "Reports" at bounding box center [83, 584] width 37 height 15
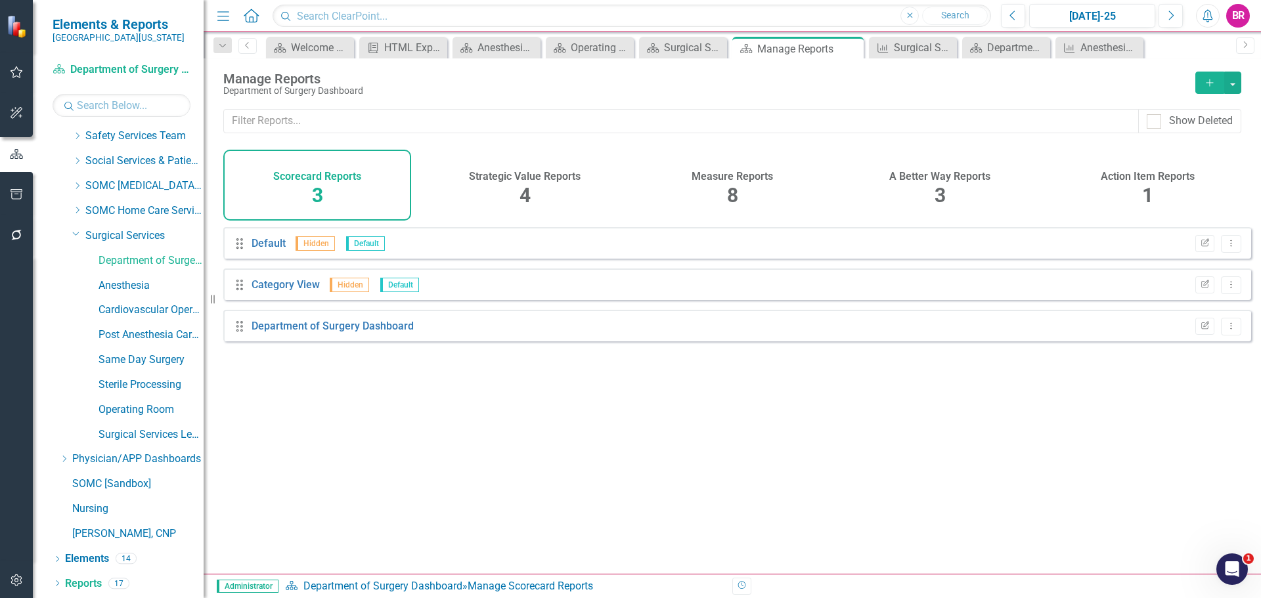
click at [737, 194] on span "8" at bounding box center [732, 195] width 11 height 23
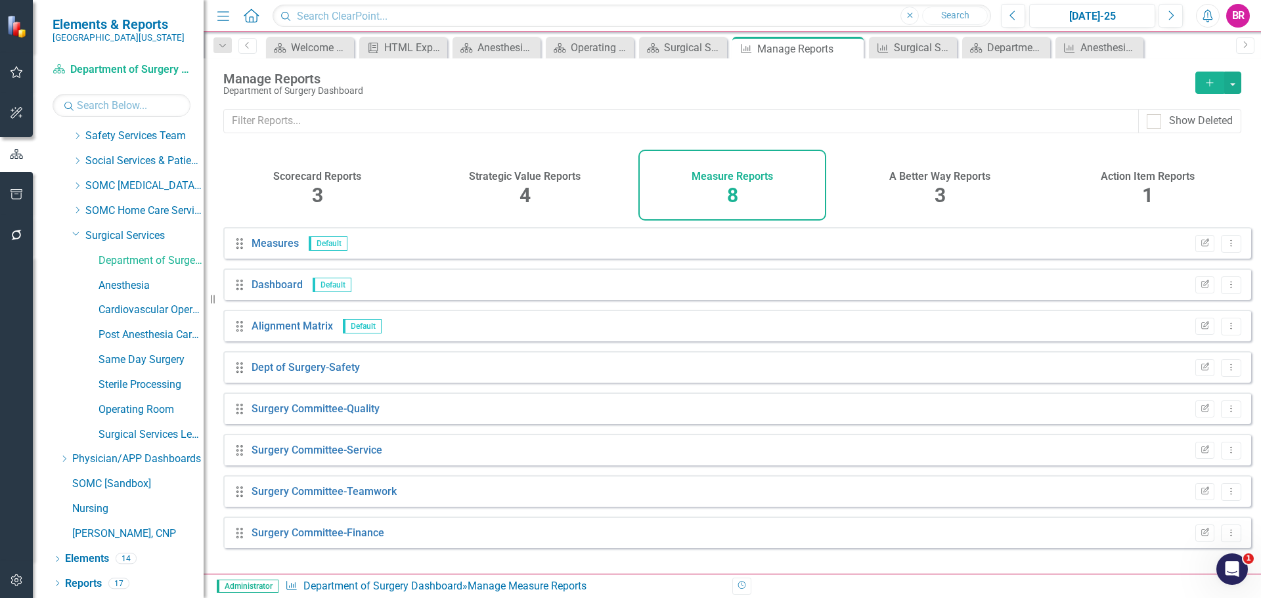
click at [1208, 78] on icon "Add" at bounding box center [1210, 82] width 12 height 9
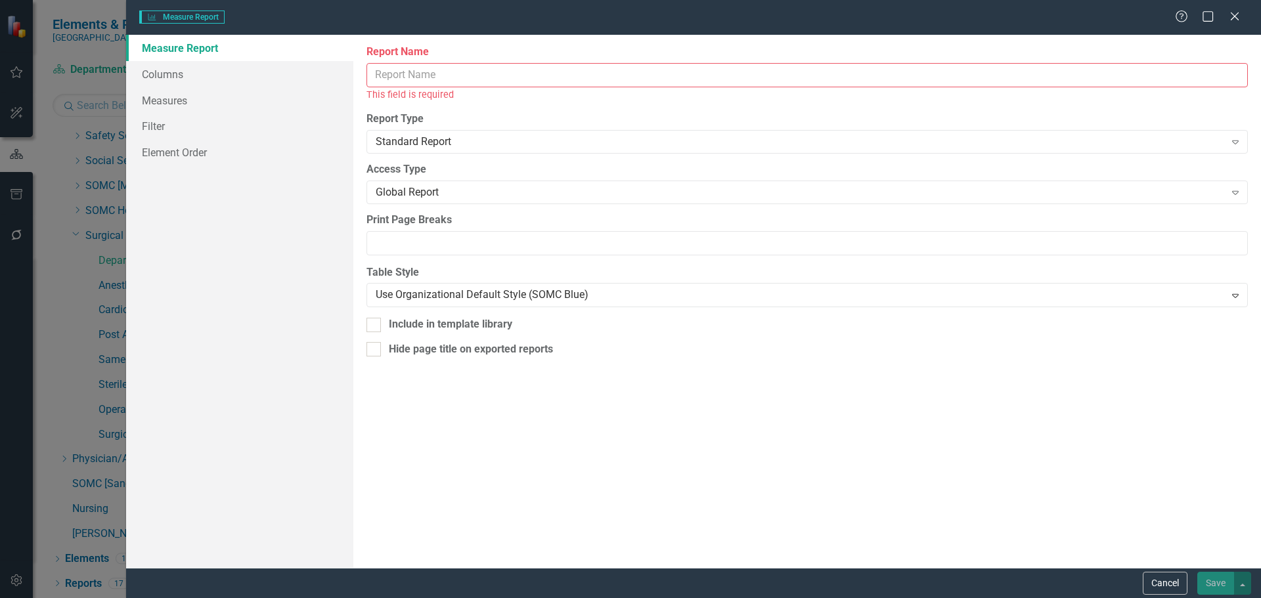
click at [543, 70] on input "Report Name" at bounding box center [806, 75] width 881 height 24
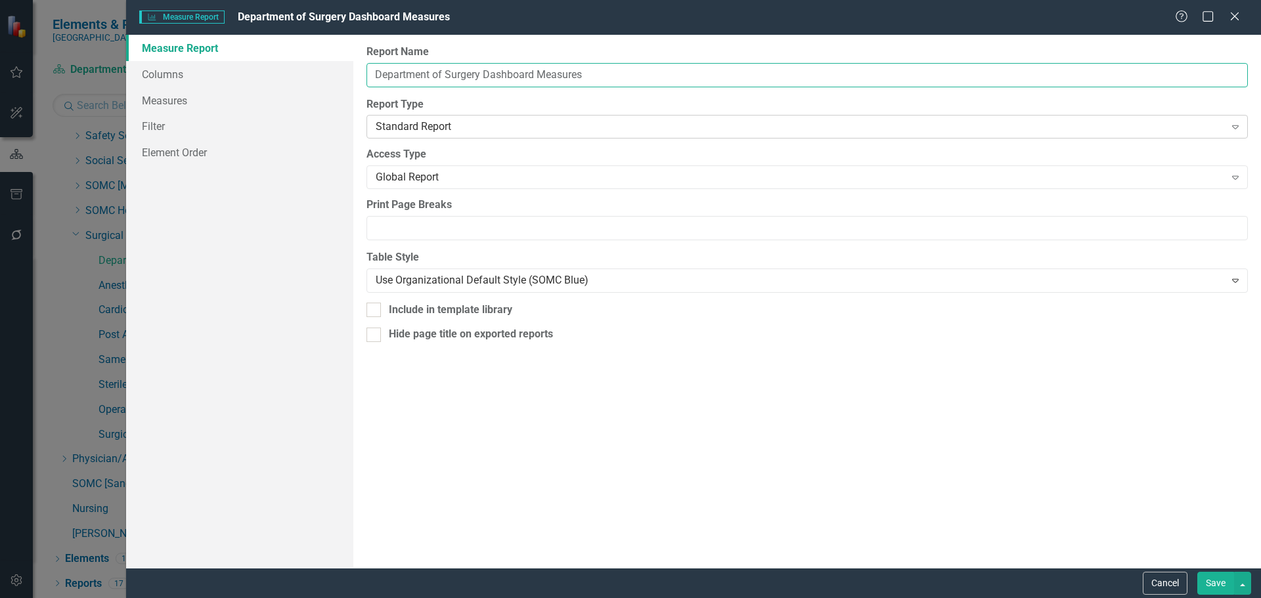
type input "Department of Surgery Dashboard Measures"
click at [536, 119] on div "Standard Report Expand" at bounding box center [806, 127] width 881 height 24
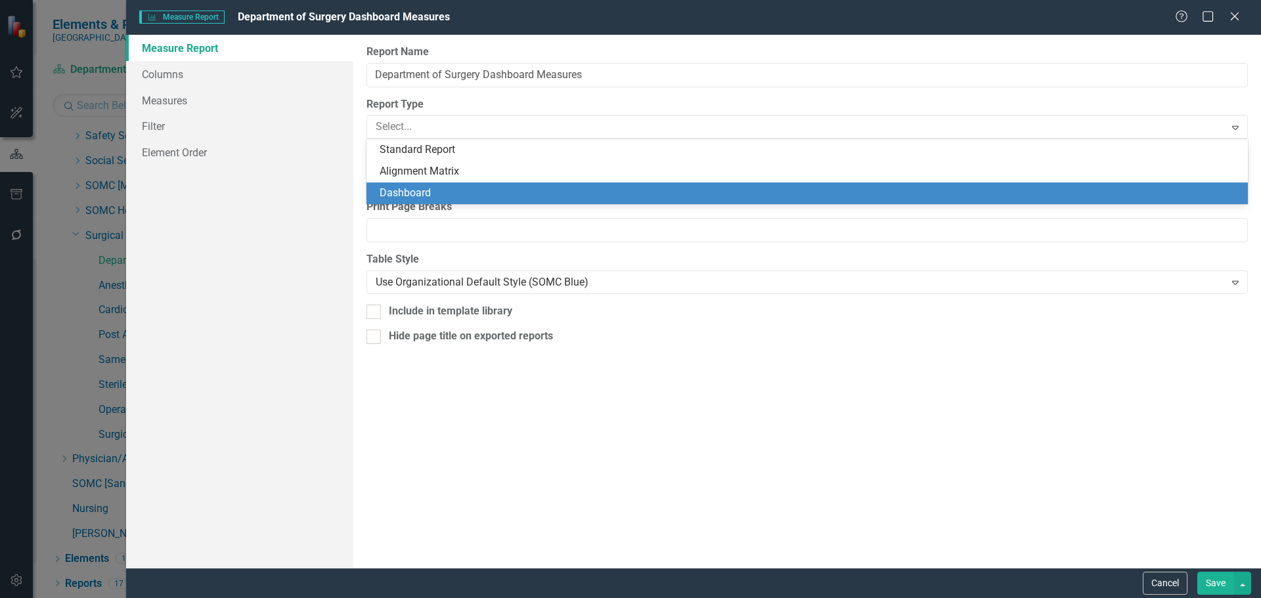
click at [504, 186] on div "Dashboard" at bounding box center [810, 193] width 860 height 15
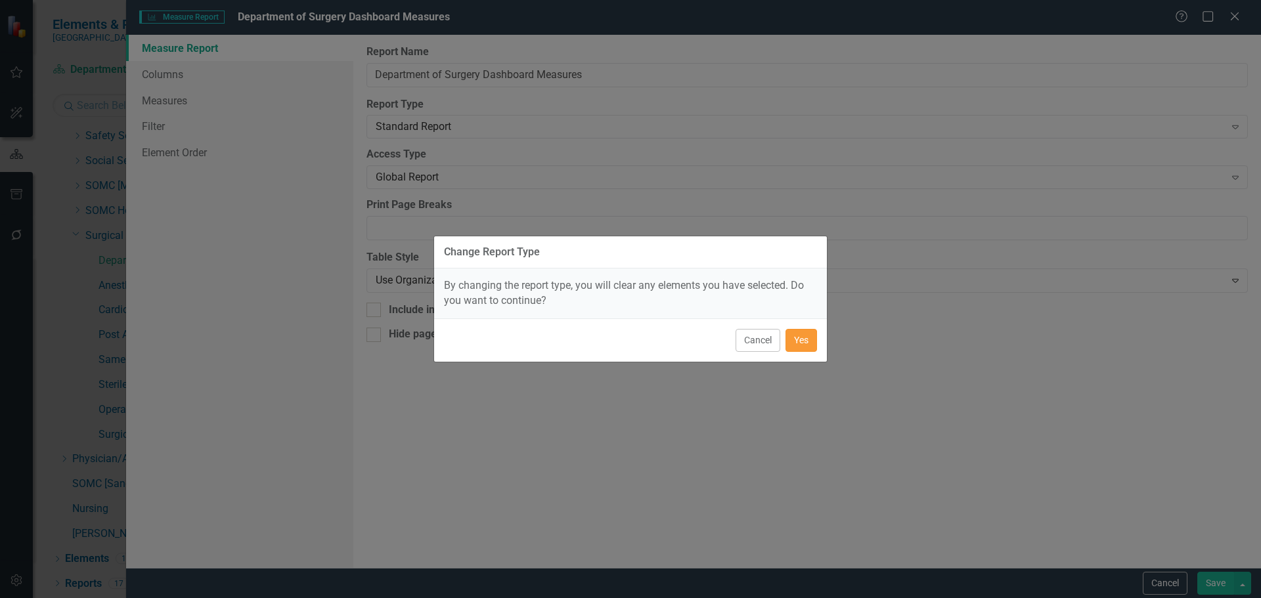
click at [805, 344] on button "Yes" at bounding box center [801, 340] width 32 height 23
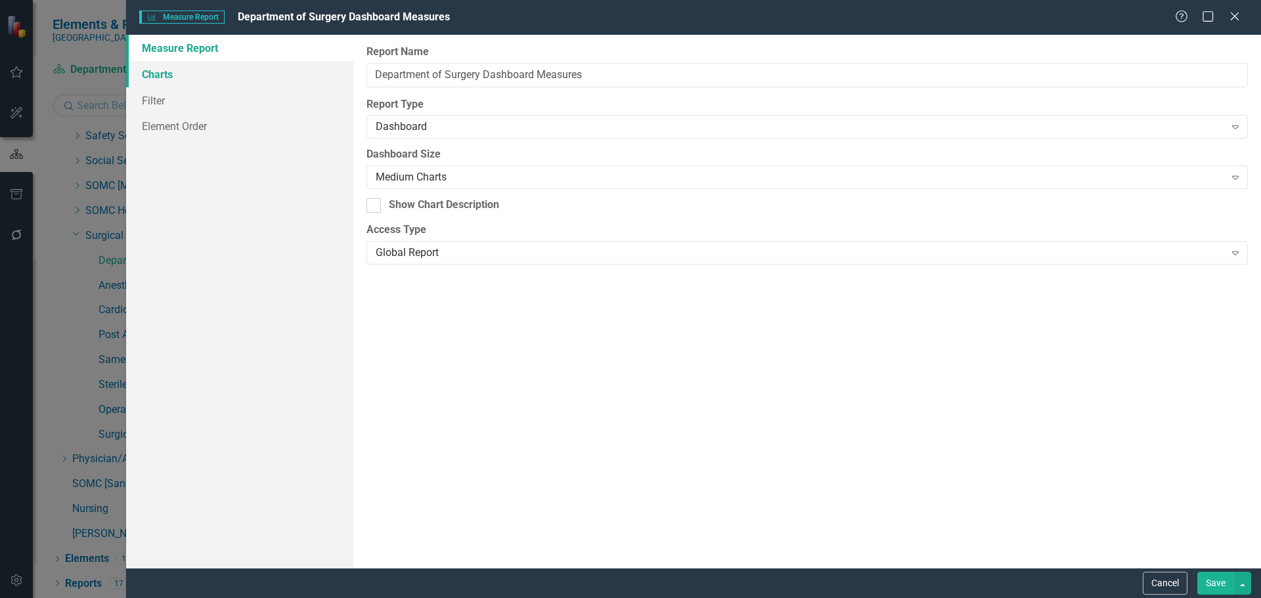
click at [215, 80] on link "Charts" at bounding box center [239, 74] width 227 height 26
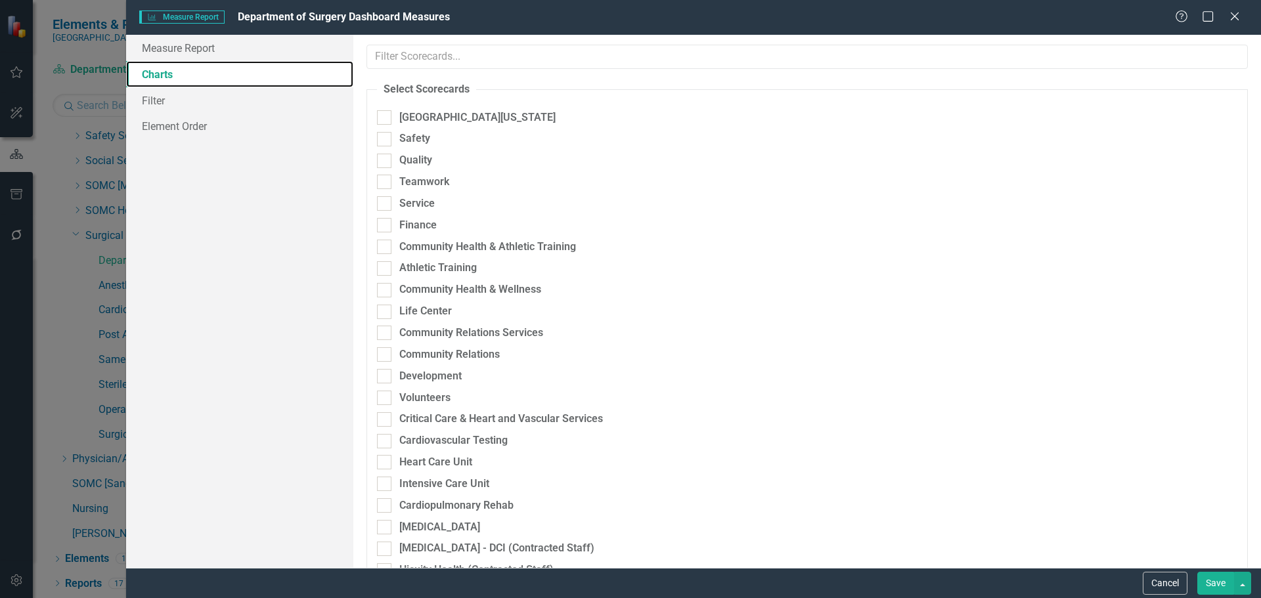
checkbox input "true"
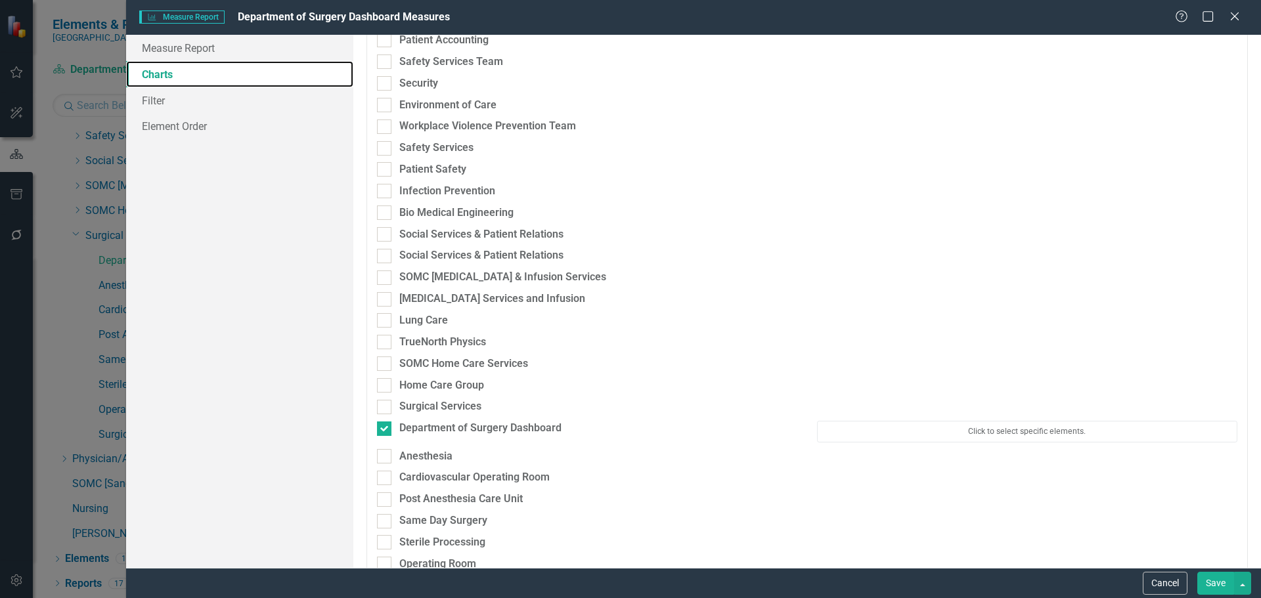
scroll to position [3465, 0]
click at [907, 434] on button "Click to select specific elements." at bounding box center [1027, 429] width 420 height 21
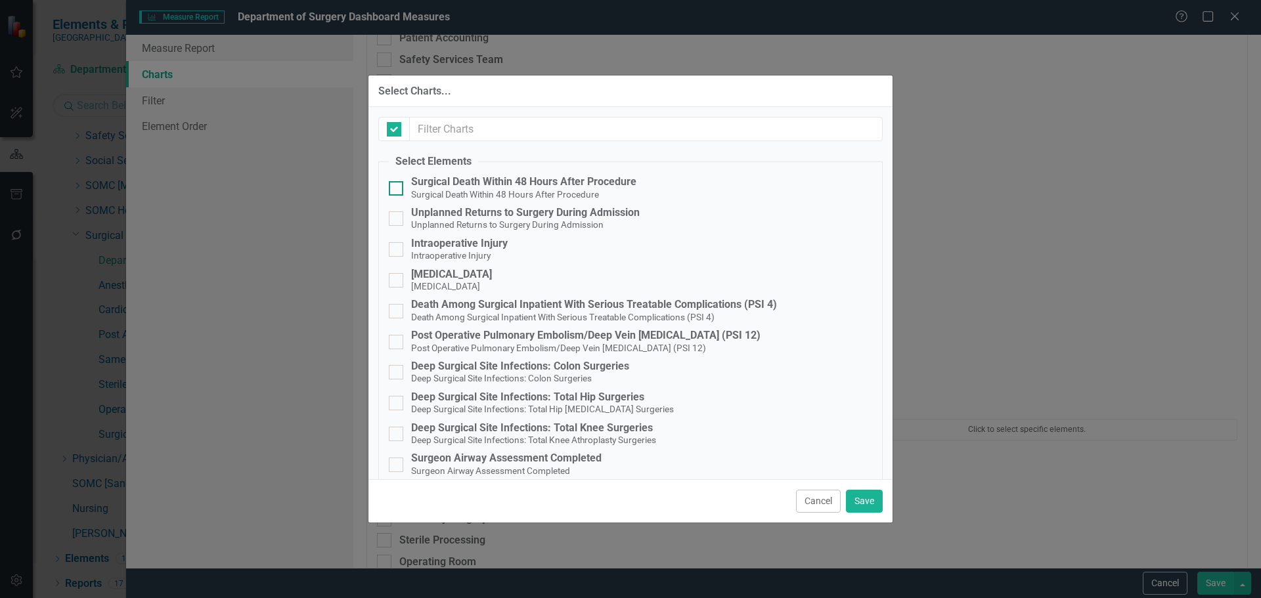
checkbox input "false"
click at [586, 184] on div "Surgical Death Within 48 Hours After Procedure" at bounding box center [523, 182] width 225 height 12
click at [397, 184] on input "Surgical Death Within 48 Hours After Procedure Surgical Death Within 48 Hours A…" at bounding box center [393, 185] width 9 height 9
checkbox input "true"
click at [585, 213] on div "Unplanned Returns to Surgery During Admission" at bounding box center [525, 213] width 229 height 12
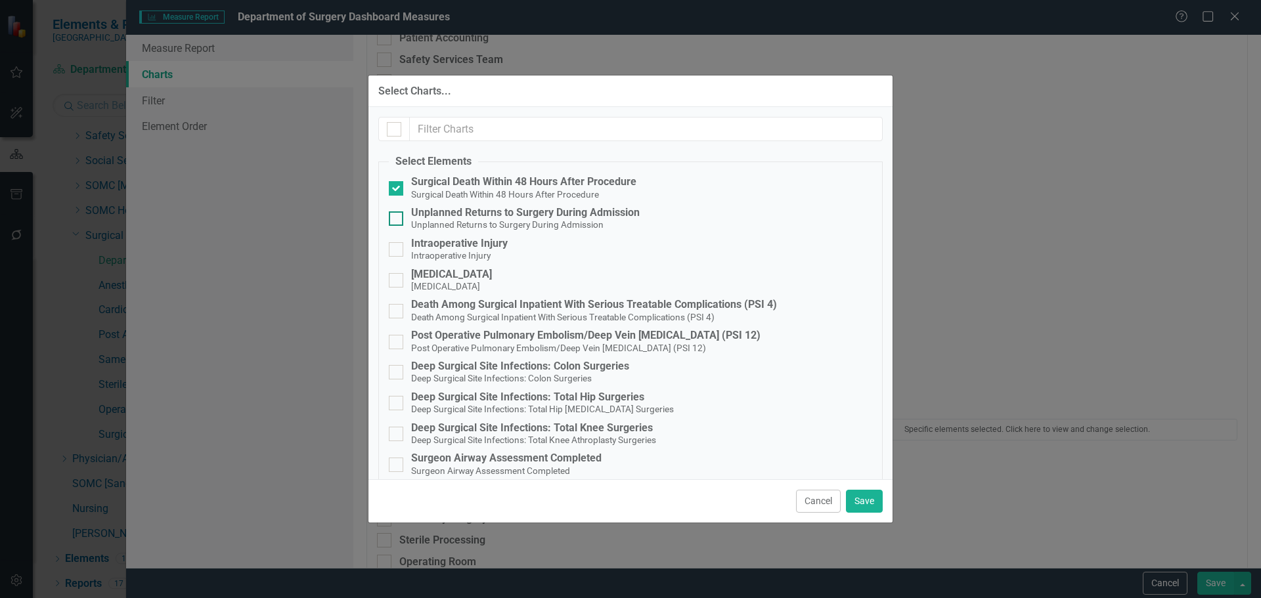
click at [397, 213] on input "Unplanned Returns to Surgery During Admission Unplanned Returns to Surgery Duri…" at bounding box center [393, 215] width 9 height 9
checkbox input "true"
drag, startPoint x: 442, startPoint y: 248, endPoint x: 439, endPoint y: 286, distance: 38.2
click at [442, 249] on div "Intraoperative Injury Intraoperative Injury" at bounding box center [459, 250] width 97 height 24
click at [439, 290] on small "Surgical Complications" at bounding box center [445, 286] width 69 height 11
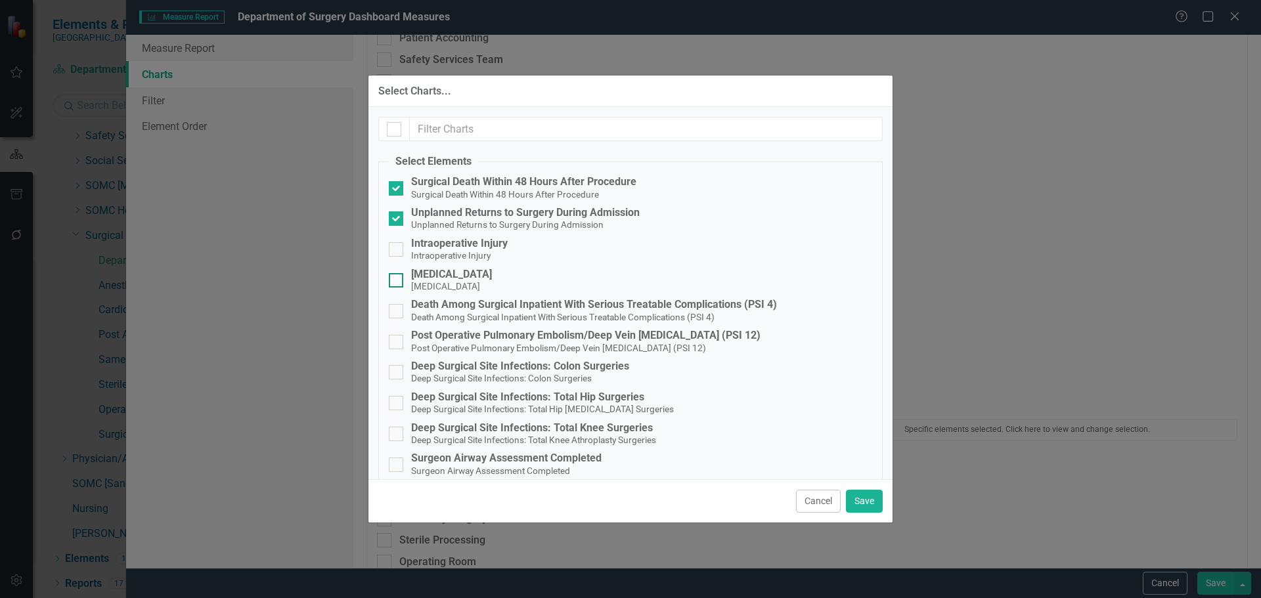
click at [397, 282] on input "Surgical Complications Surgical Complications" at bounding box center [393, 277] width 9 height 9
checkbox input "true"
click at [434, 246] on div "Intraoperative Injury" at bounding box center [459, 244] width 97 height 12
click at [397, 246] on input "Intraoperative Injury Intraoperative Injury" at bounding box center [393, 246] width 9 height 9
checkbox input "true"
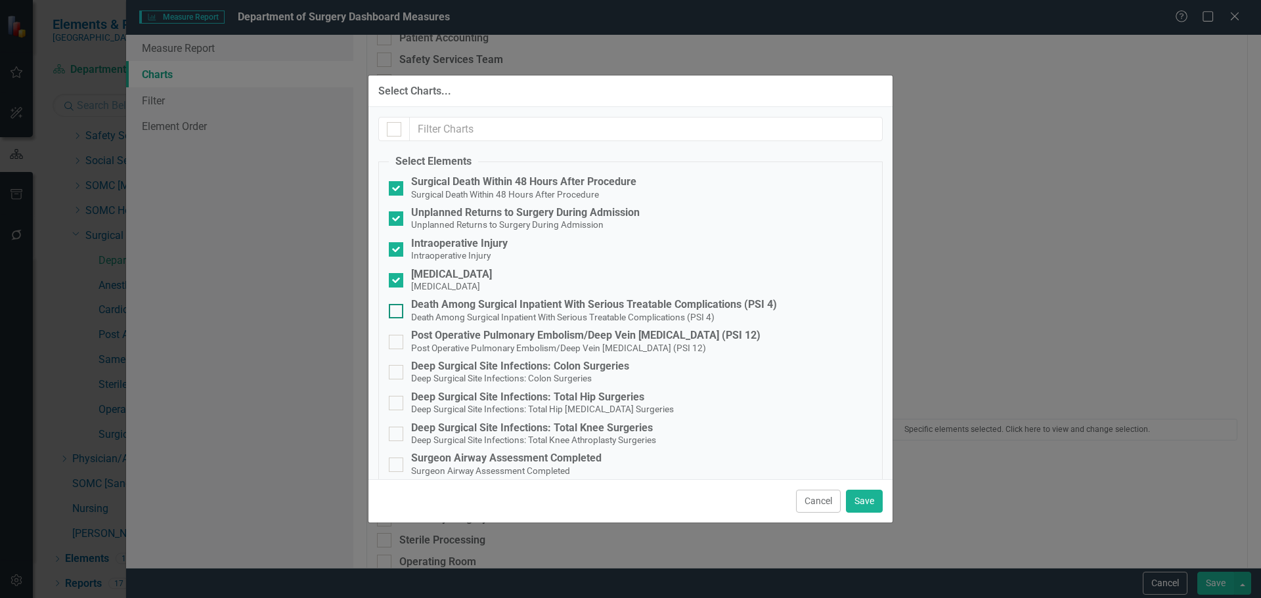
click at [590, 311] on span "Death Among Surgical Inpatient With Serious Treatable Complications (PSI 4)" at bounding box center [562, 317] width 303 height 12
click at [397, 310] on input "Death Among Surgical Inpatient With Serious Treatable Complications (PSI 4) Dea…" at bounding box center [393, 308] width 9 height 9
checkbox input "true"
click at [585, 337] on div "Post Operative Pulmonary Embolism/Deep Vein Thrombosis (PSI 12)" at bounding box center [585, 336] width 349 height 12
click at [397, 337] on input "Post Operative Pulmonary Embolism/Deep Vein Thrombosis (PSI 12) Post Operative …" at bounding box center [393, 339] width 9 height 9
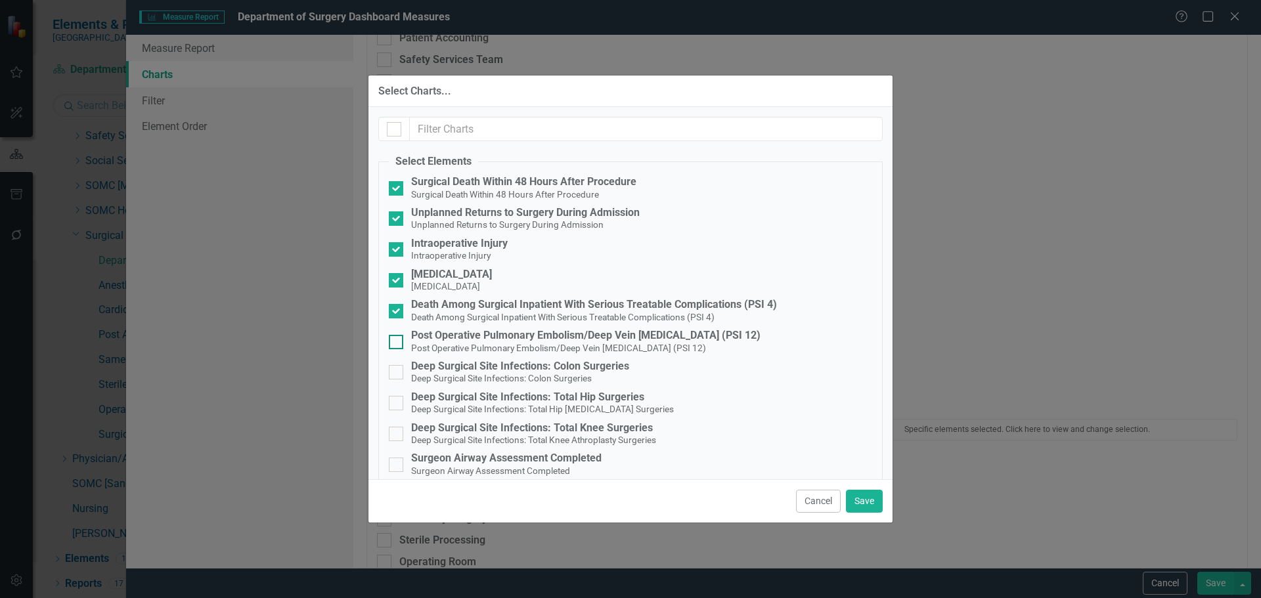
checkbox input "true"
click at [564, 372] on span "Deep Surgical Site Infections: Colon Surgeries" at bounding box center [501, 378] width 181 height 12
click at [397, 372] on input "Deep Surgical Site Infections: Colon Surgeries Deep Surgical Site Infections: C…" at bounding box center [393, 369] width 9 height 9
checkbox input "true"
click at [554, 404] on small "Deep Surgical Site Infections: Total Hip Arthroplasty Surgeries" at bounding box center [542, 409] width 263 height 11
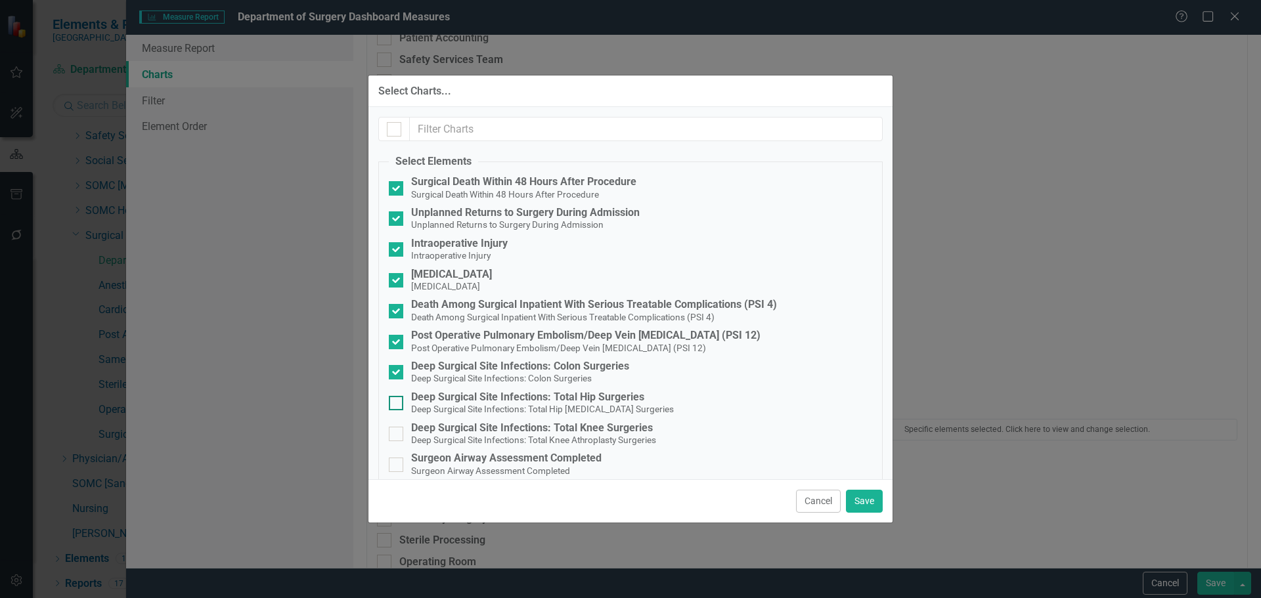
click at [397, 403] on input "Deep Surgical Site Infections: Total Hip Surgeries Deep Surgical Site Infection…" at bounding box center [393, 400] width 9 height 9
checkbox input "true"
click at [554, 431] on div "Deep Surgical Site Infections: Total Knee Surgeries" at bounding box center [533, 428] width 245 height 12
click at [397, 431] on input "Deep Surgical Site Infections: Total Knee Surgeries Deep Surgical Site Infectio…" at bounding box center [393, 431] width 9 height 9
checkbox input "true"
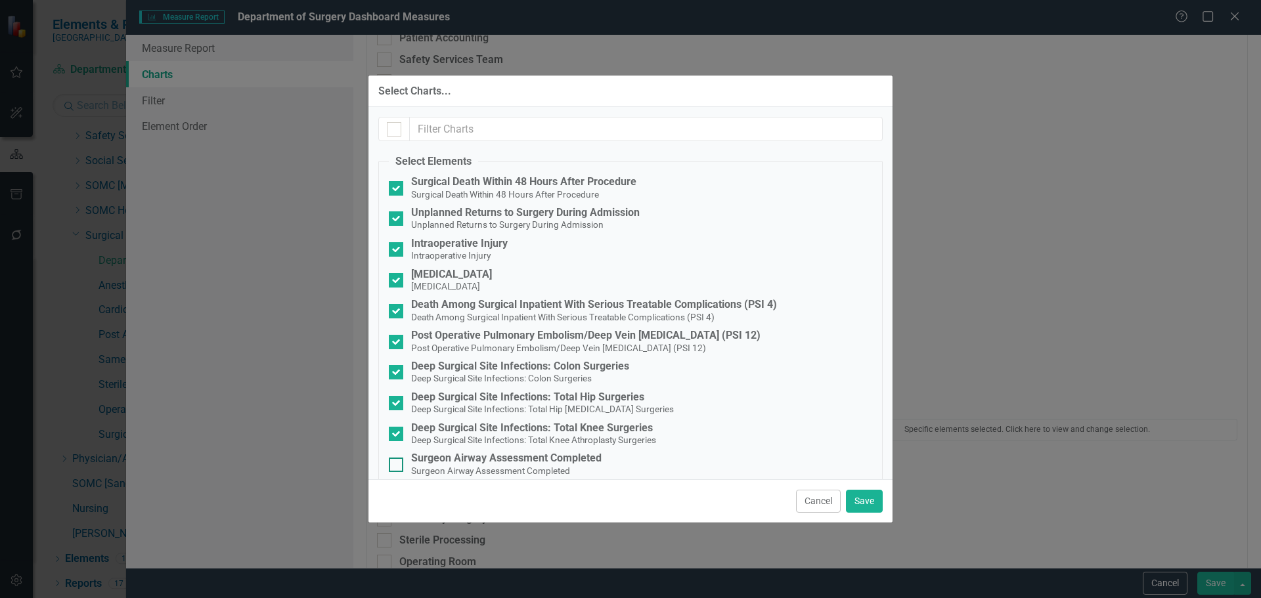
click at [524, 462] on div "Surgeon Airway Assessment Completed" at bounding box center [506, 458] width 190 height 12
click at [397, 462] on input "Surgeon Airway Assessment Completed Surgeon Airway Assessment Completed" at bounding box center [393, 462] width 9 height 9
checkbox input "true"
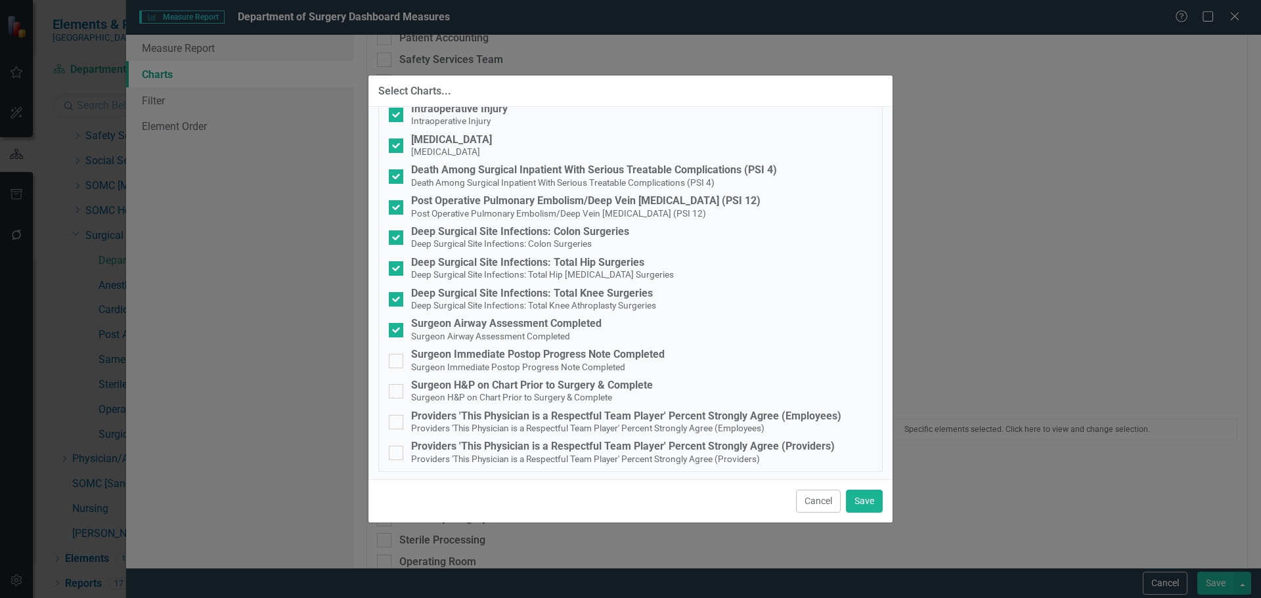
scroll to position [137, 0]
click at [819, 503] on button "Cancel" at bounding box center [818, 501] width 45 height 23
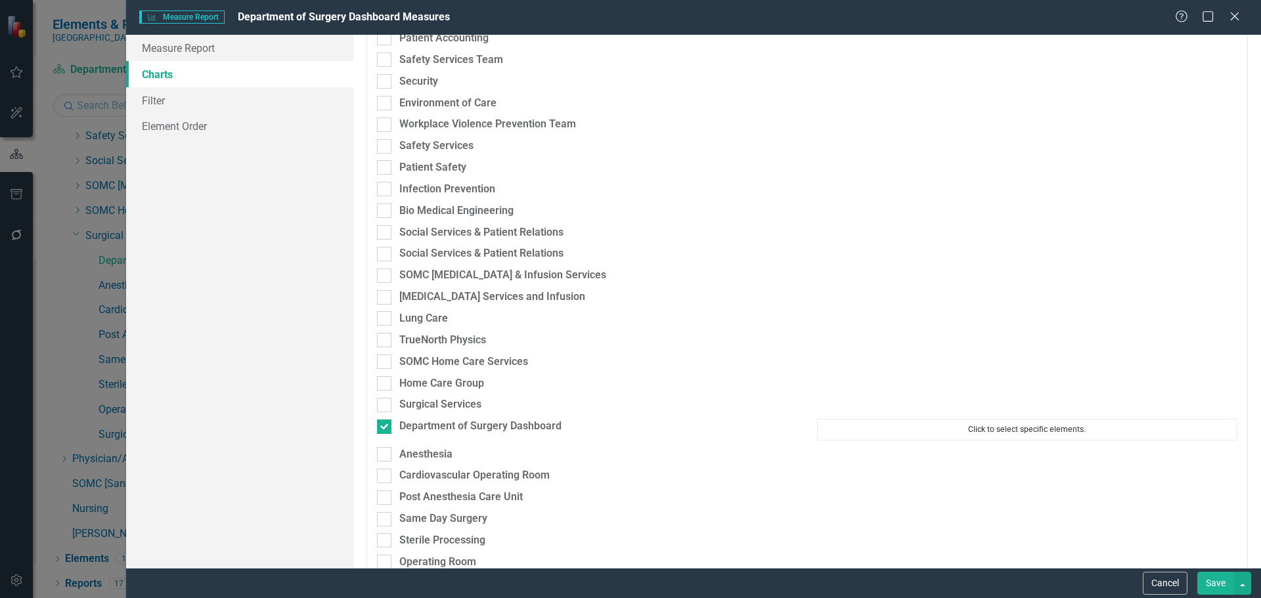
click at [1034, 432] on button "Click to select specific elements." at bounding box center [1027, 429] width 420 height 21
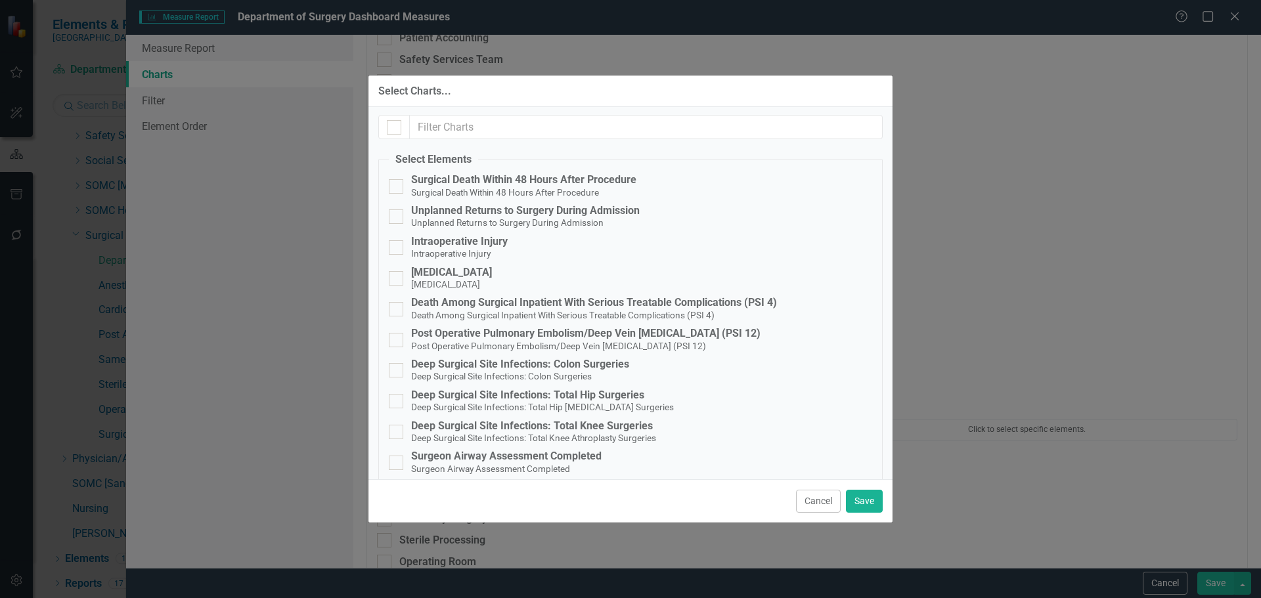
scroll to position [0, 0]
click at [481, 190] on small "Surgical Death Within 48 Hours After Procedure" at bounding box center [505, 194] width 188 height 11
click at [397, 190] on input "Surgical Death Within 48 Hours After Procedure Surgical Death Within 48 Hours A…" at bounding box center [393, 185] width 9 height 9
checkbox input "true"
click at [481, 221] on small "Unplanned Returns to Surgery During Admission" at bounding box center [507, 224] width 192 height 11
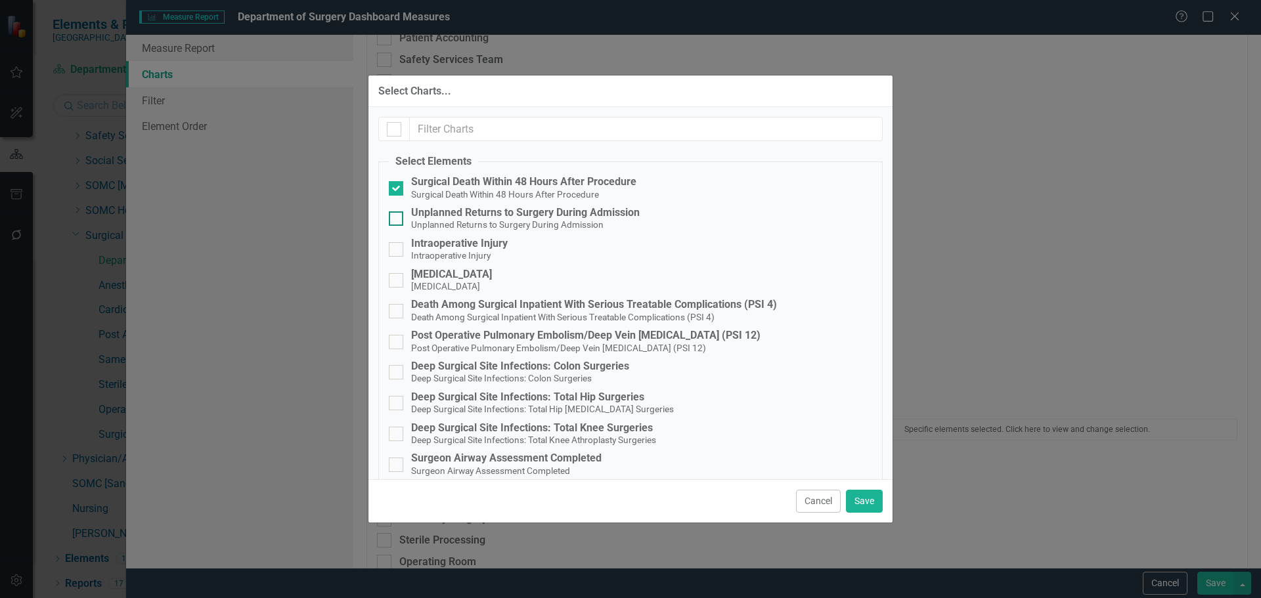
click at [397, 220] on input "Unplanned Returns to Surgery During Admission Unplanned Returns to Surgery Duri…" at bounding box center [393, 215] width 9 height 9
checkbox input "true"
click at [477, 249] on span "Intraoperative Injury" at bounding box center [450, 255] width 79 height 12
click at [397, 249] on input "Intraoperative Injury Intraoperative Injury" at bounding box center [393, 246] width 9 height 9
checkbox input "true"
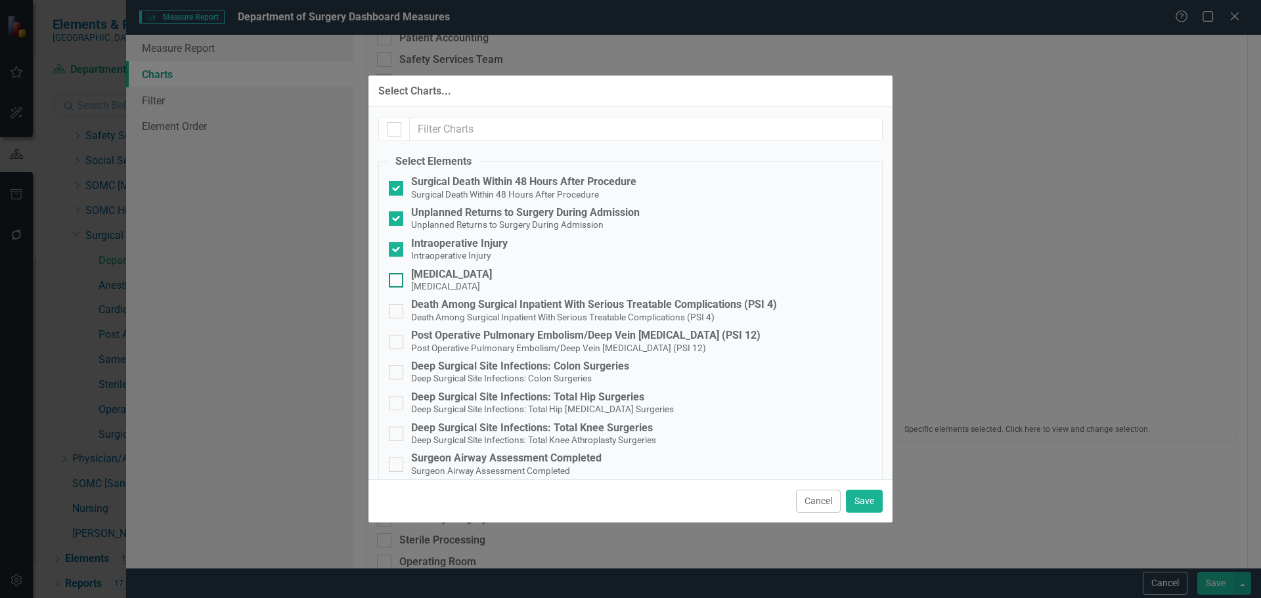
click at [478, 271] on div "Surgical Complications" at bounding box center [451, 275] width 81 height 12
click at [397, 273] on input "Surgical Complications Surgical Complications" at bounding box center [393, 277] width 9 height 9
checkbox input "true"
click at [489, 307] on div "Death Among Surgical Inpatient With Serious Treatable Complications (PSI 4)" at bounding box center [594, 305] width 366 height 12
click at [397, 307] on input "Death Among Surgical Inpatient With Serious Treatable Complications (PSI 4) Dea…" at bounding box center [393, 308] width 9 height 9
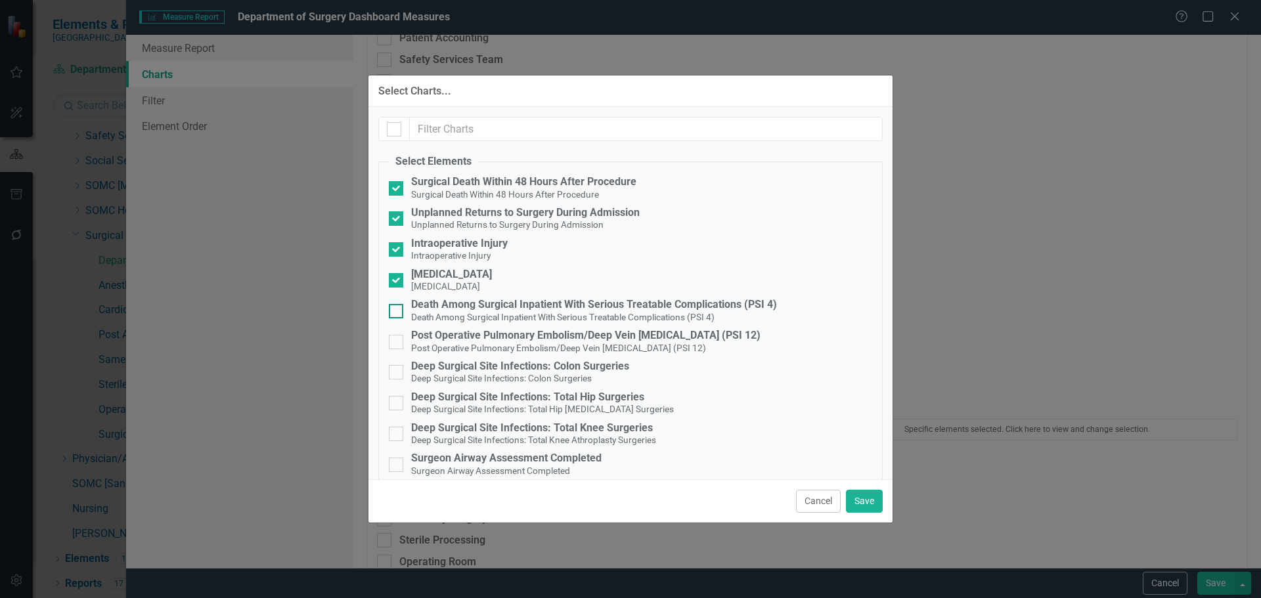
checkbox input "true"
click at [495, 339] on div "Post Operative Pulmonary Embolism/Deep Vein Thrombosis (PSI 12)" at bounding box center [585, 336] width 349 height 12
click at [397, 339] on input "Post Operative Pulmonary Embolism/Deep Vein Thrombosis (PSI 12) Post Operative …" at bounding box center [393, 339] width 9 height 9
checkbox input "true"
click at [487, 370] on div "Deep Surgical Site Infections: Colon Surgeries" at bounding box center [520, 366] width 218 height 12
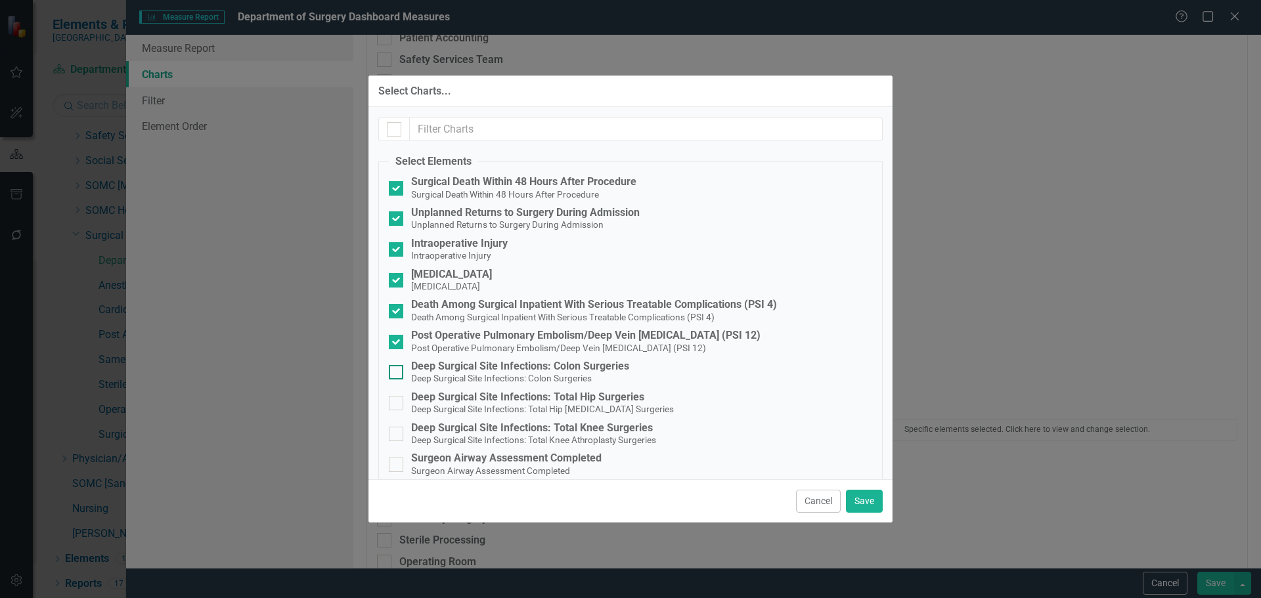
click at [397, 370] on input "Deep Surgical Site Infections: Colon Surgeries Deep Surgical Site Infections: C…" at bounding box center [393, 369] width 9 height 9
checkbox input "true"
click at [487, 397] on div "Deep Surgical Site Infections: Total Hip Surgeries" at bounding box center [542, 397] width 263 height 12
click at [397, 397] on input "Deep Surgical Site Infections: Total Hip Surgeries Deep Surgical Site Infection…" at bounding box center [393, 400] width 9 height 9
checkbox input "true"
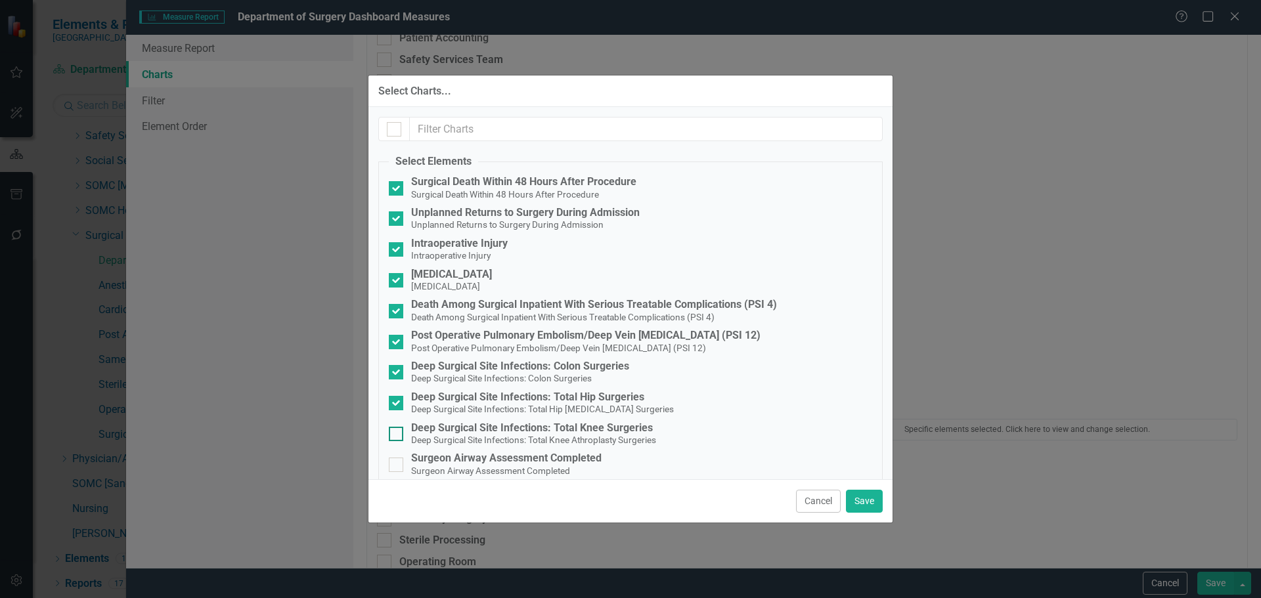
click at [488, 435] on small "Deep Surgical Site Infections: Total Knee Athroplasty Surgeries" at bounding box center [533, 440] width 245 height 11
click at [397, 434] on input "Deep Surgical Site Infections: Total Knee Surgeries Deep Surgical Site Infectio…" at bounding box center [393, 431] width 9 height 9
checkbox input "true"
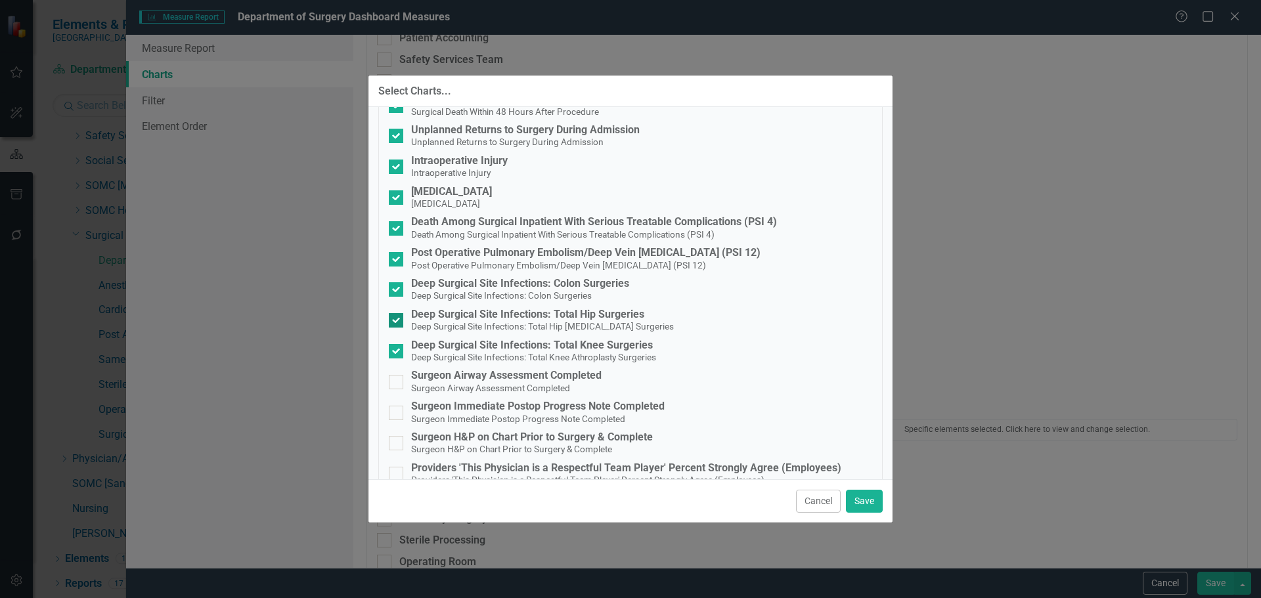
scroll to position [131, 0]
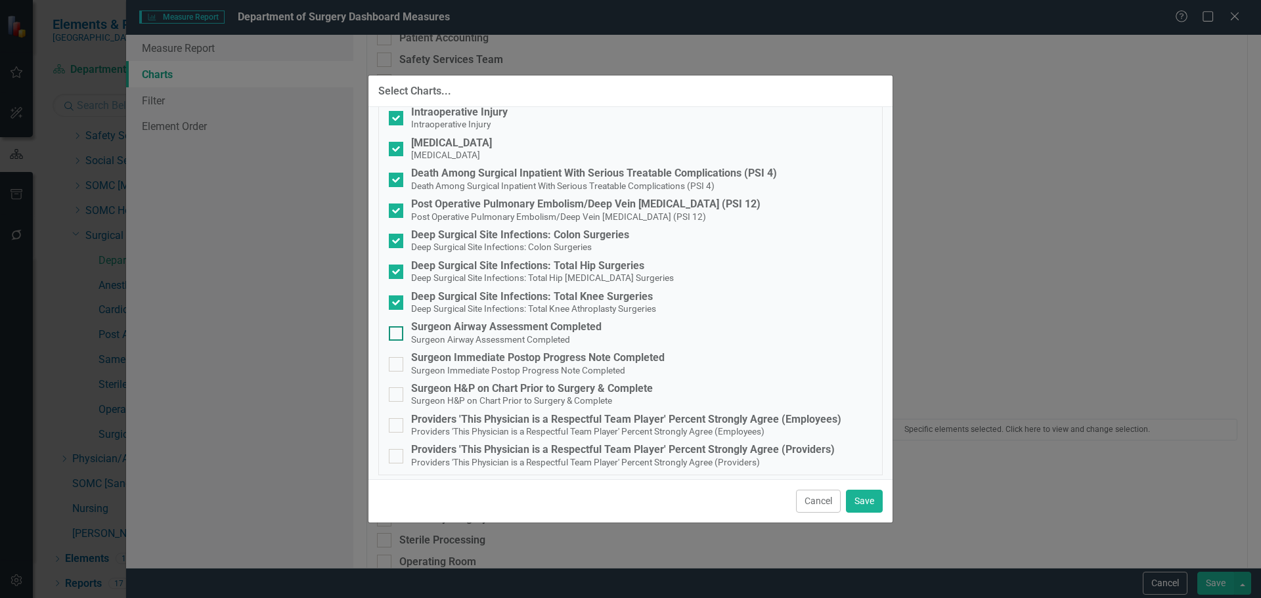
click at [485, 322] on div "Surgeon Airway Assessment Completed" at bounding box center [506, 327] width 190 height 12
click at [397, 326] on input "Surgeon Airway Assessment Completed Surgeon Airway Assessment Completed" at bounding box center [393, 330] width 9 height 9
checkbox input "true"
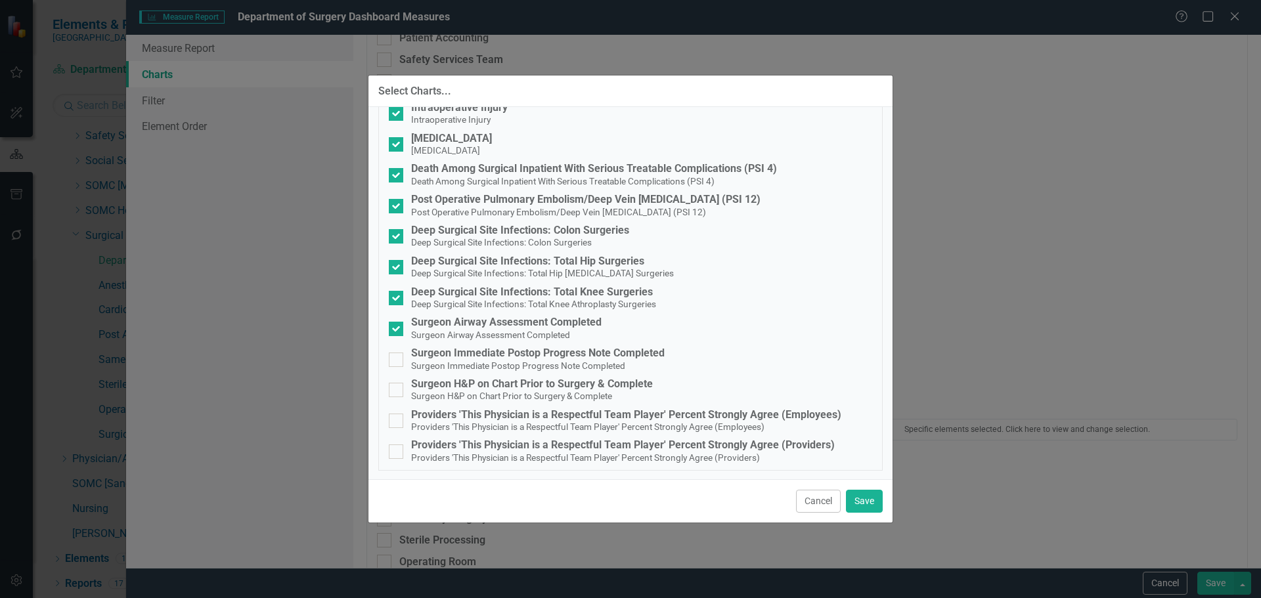
scroll to position [137, 0]
click at [869, 504] on button "Save" at bounding box center [864, 501] width 37 height 23
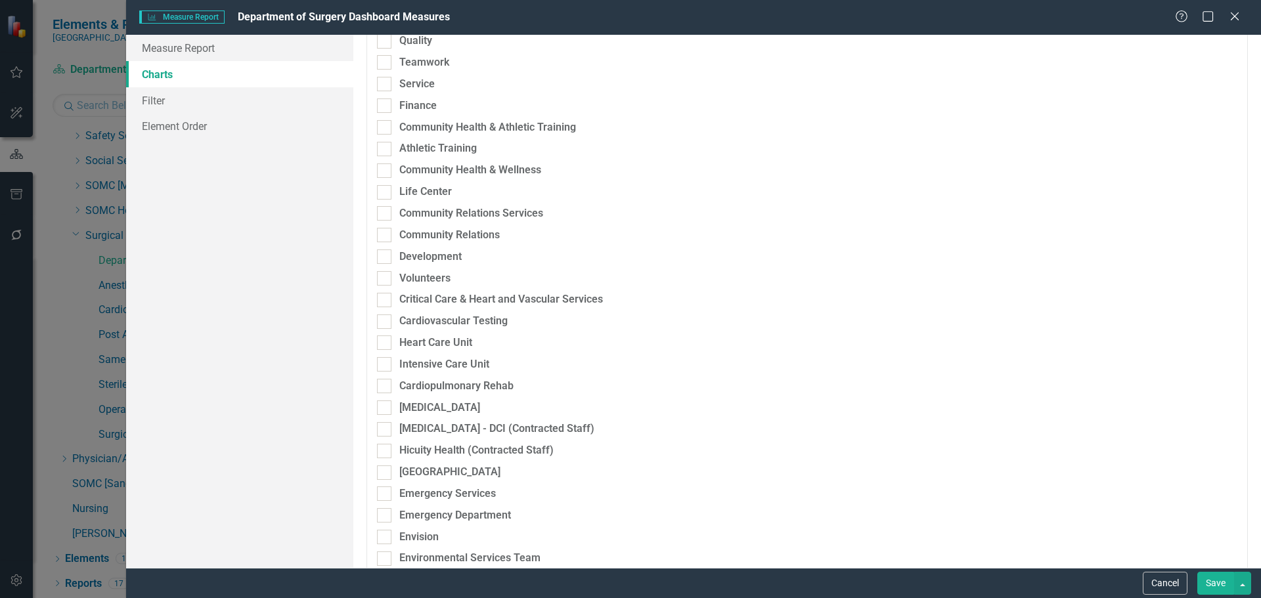
scroll to position [0, 0]
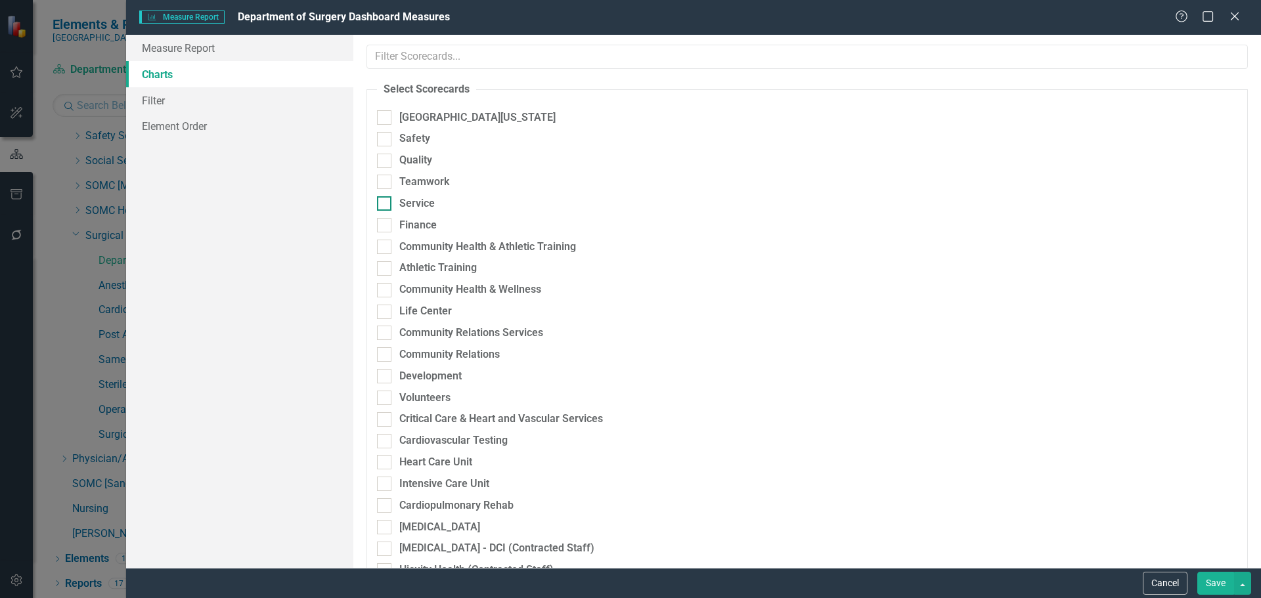
click at [385, 205] on div at bounding box center [384, 203] width 14 height 14
click at [385, 205] on input "Service" at bounding box center [381, 200] width 9 height 9
checkbox input "true"
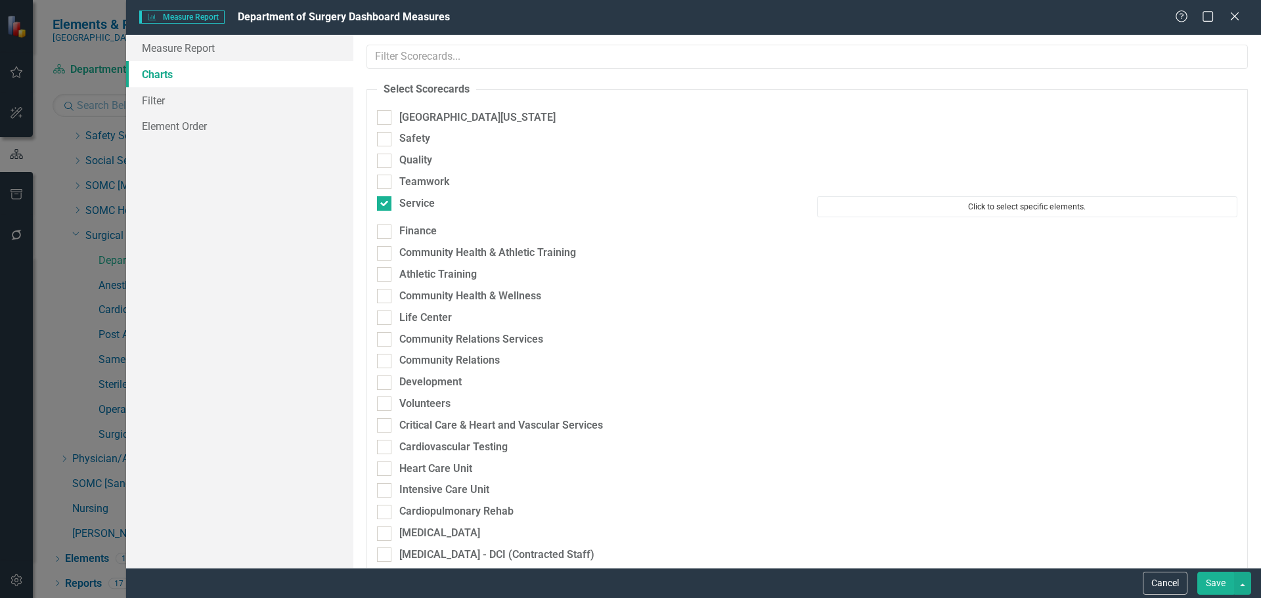
click at [1004, 201] on button "Click to select specific elements." at bounding box center [1027, 206] width 420 height 21
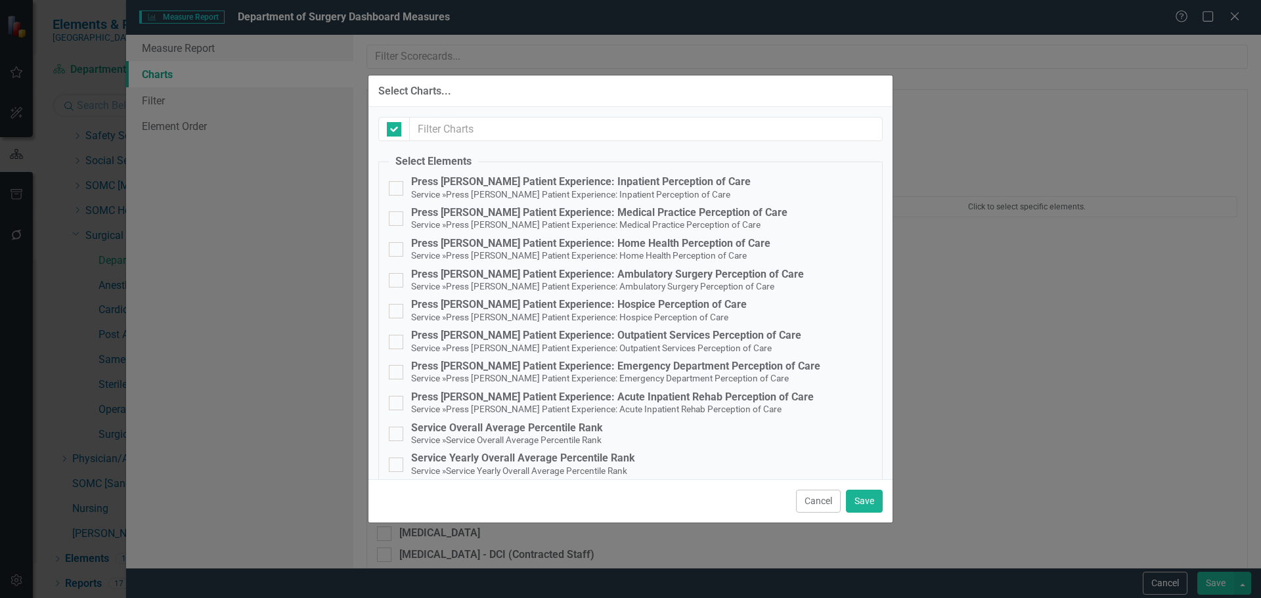
checkbox input "false"
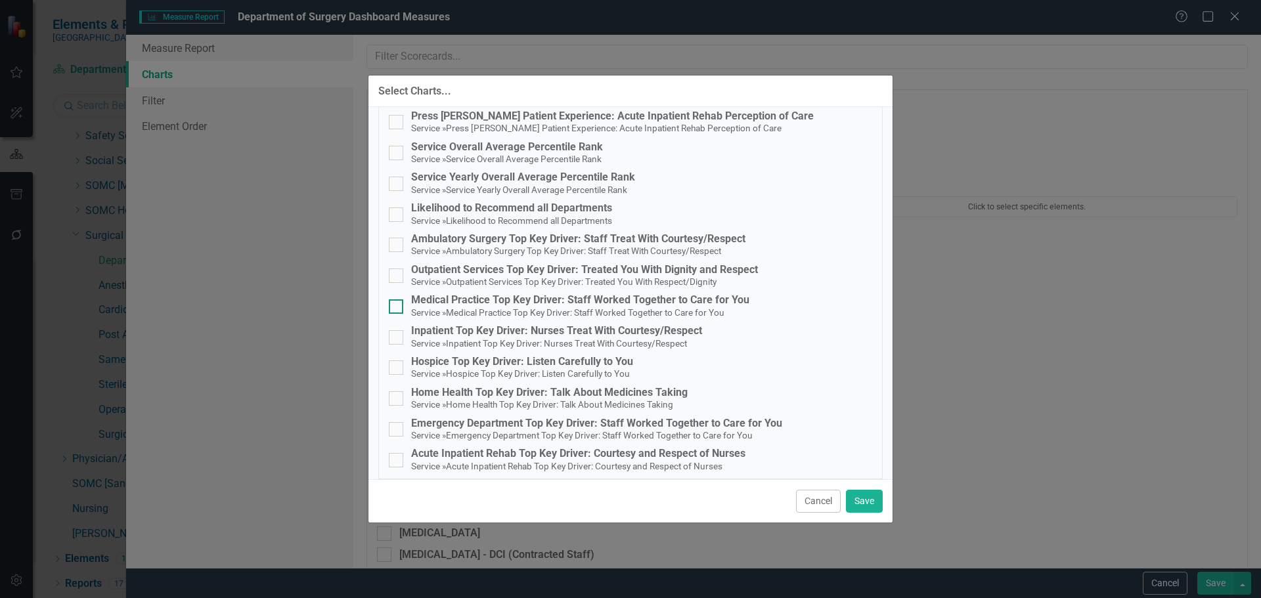
scroll to position [291, 0]
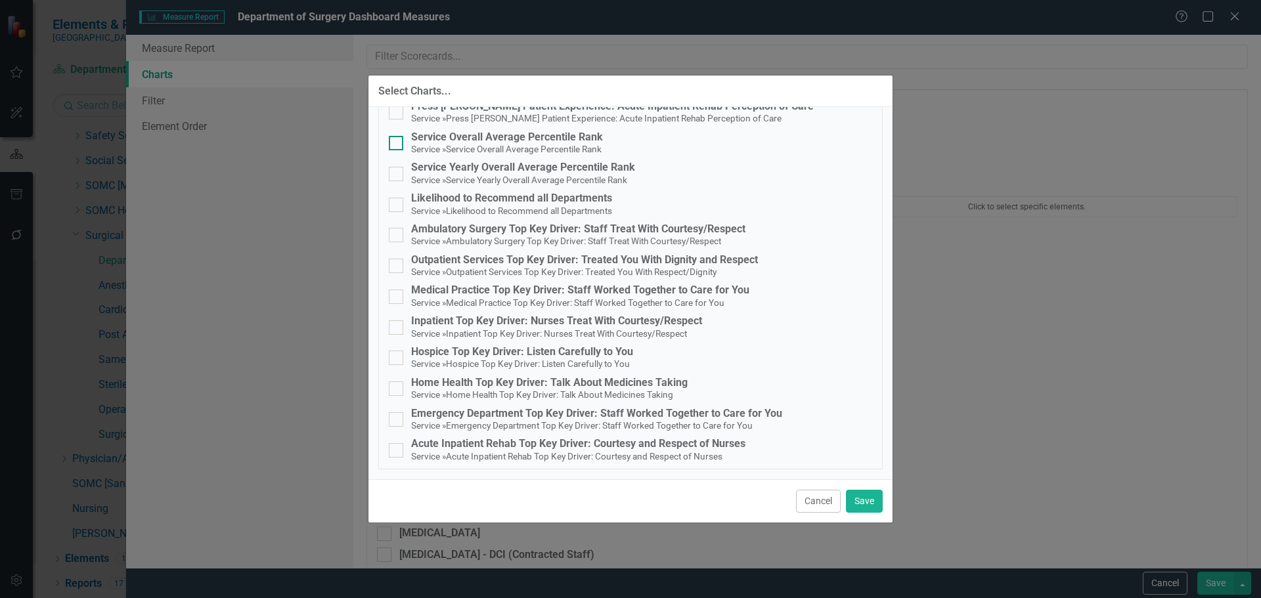
click at [507, 147] on small "Service Overall Average Percentile Rank" at bounding box center [524, 149] width 156 height 11
click at [397, 144] on input "Service Overall Average Percentile Rank Service » Service Overall Average Perce…" at bounding box center [393, 140] width 9 height 9
checkbox input "true"
click at [862, 501] on button "Save" at bounding box center [864, 501] width 37 height 23
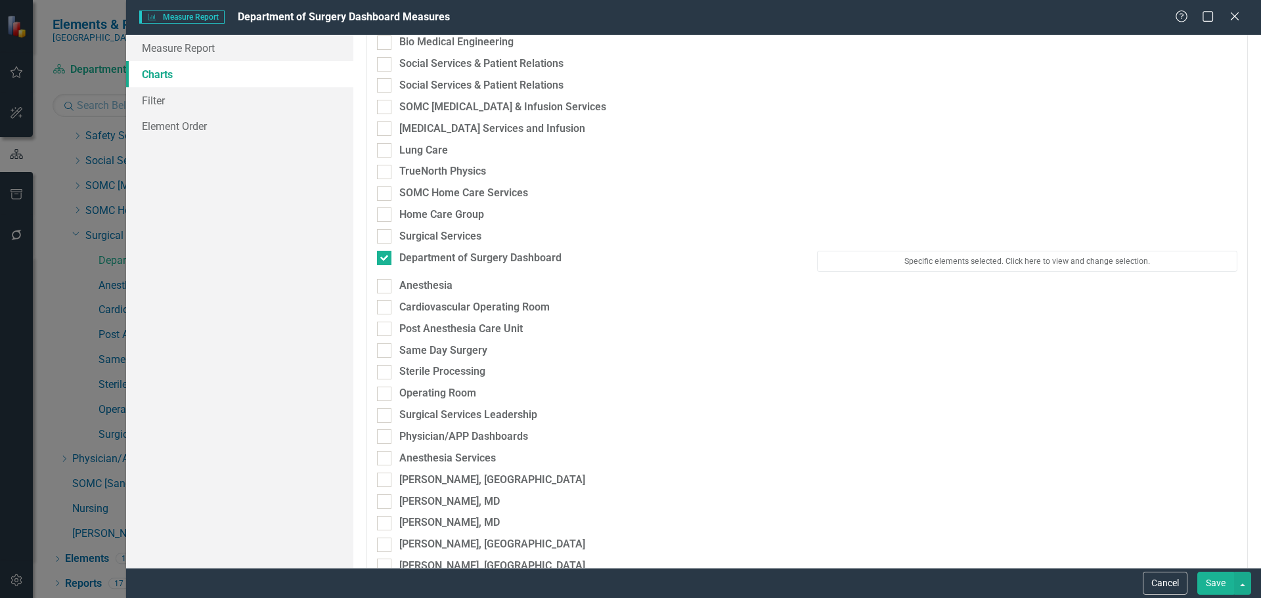
scroll to position [3611, 0]
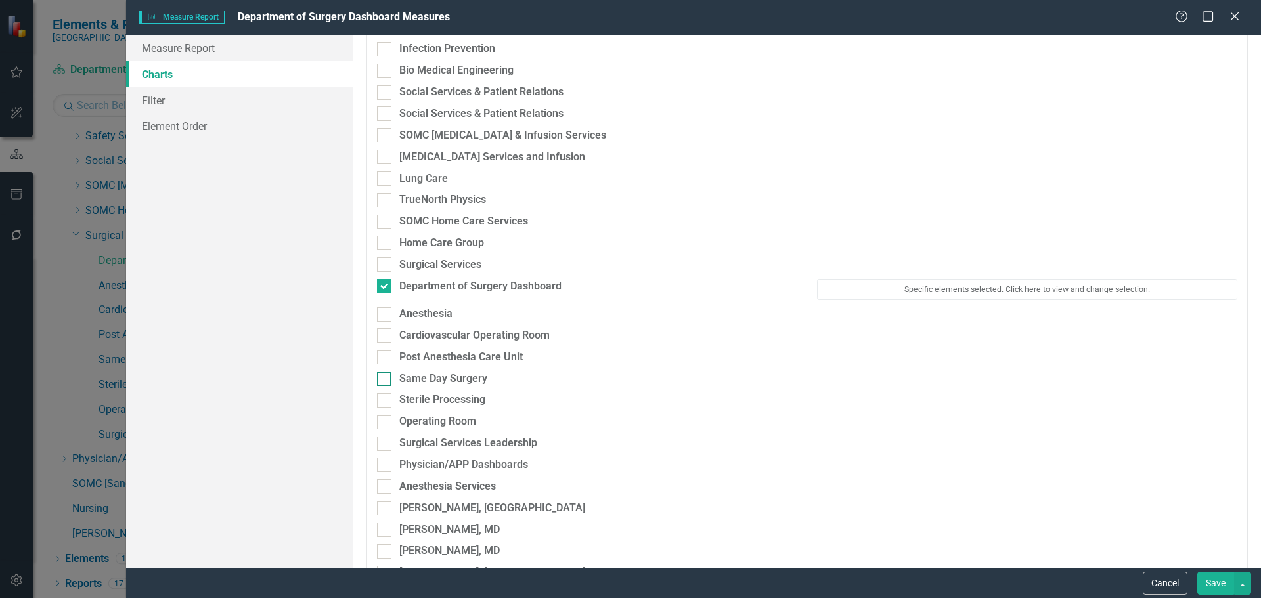
drag, startPoint x: 393, startPoint y: 378, endPoint x: 440, endPoint y: 378, distance: 47.3
click at [393, 378] on div "Same Day Surgery" at bounding box center [587, 379] width 420 height 15
click at [385, 378] on input "Same Day Surgery" at bounding box center [381, 376] width 9 height 9
checkbox input "true"
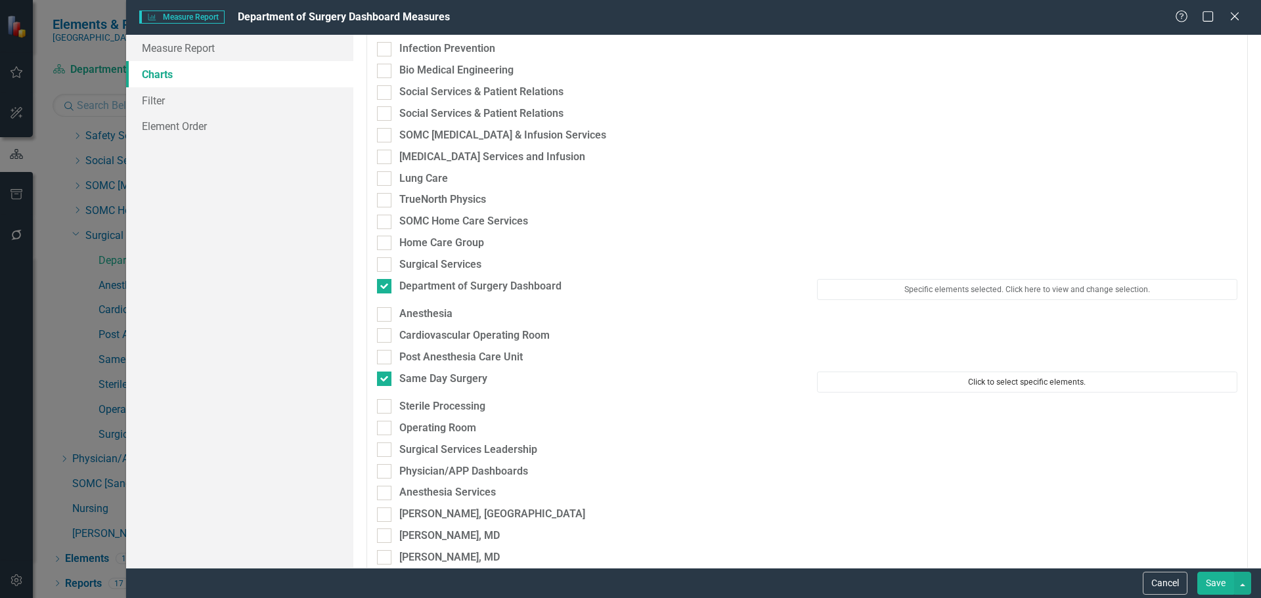
click at [950, 383] on button "Click to select specific elements." at bounding box center [1027, 382] width 420 height 21
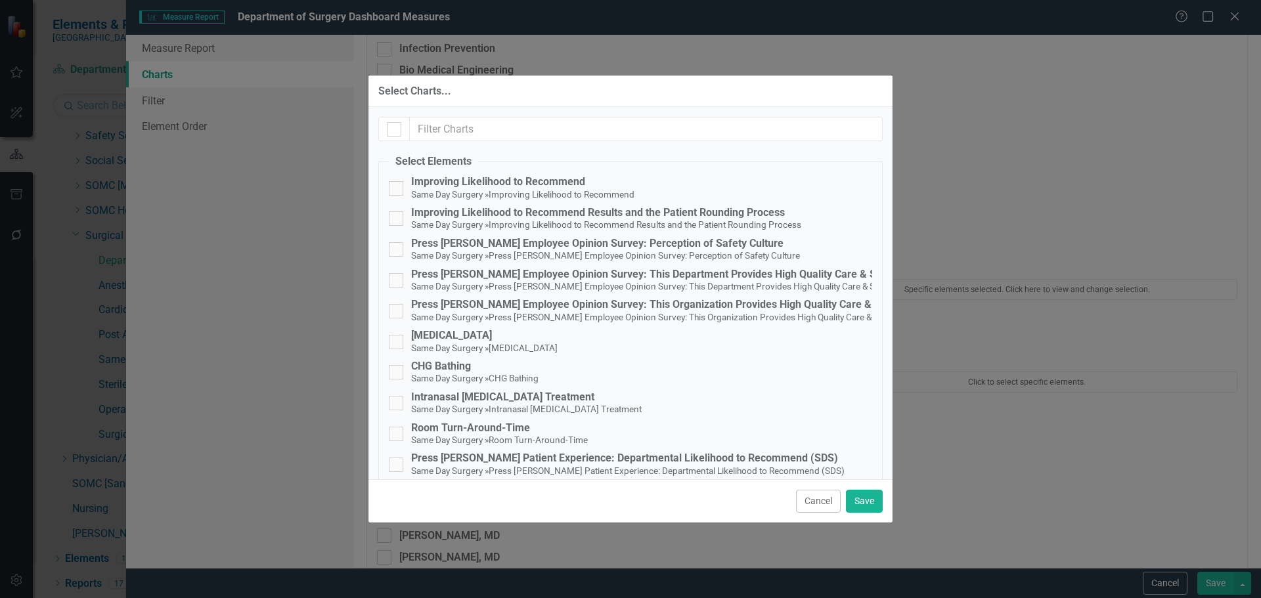
scroll to position [66, 0]
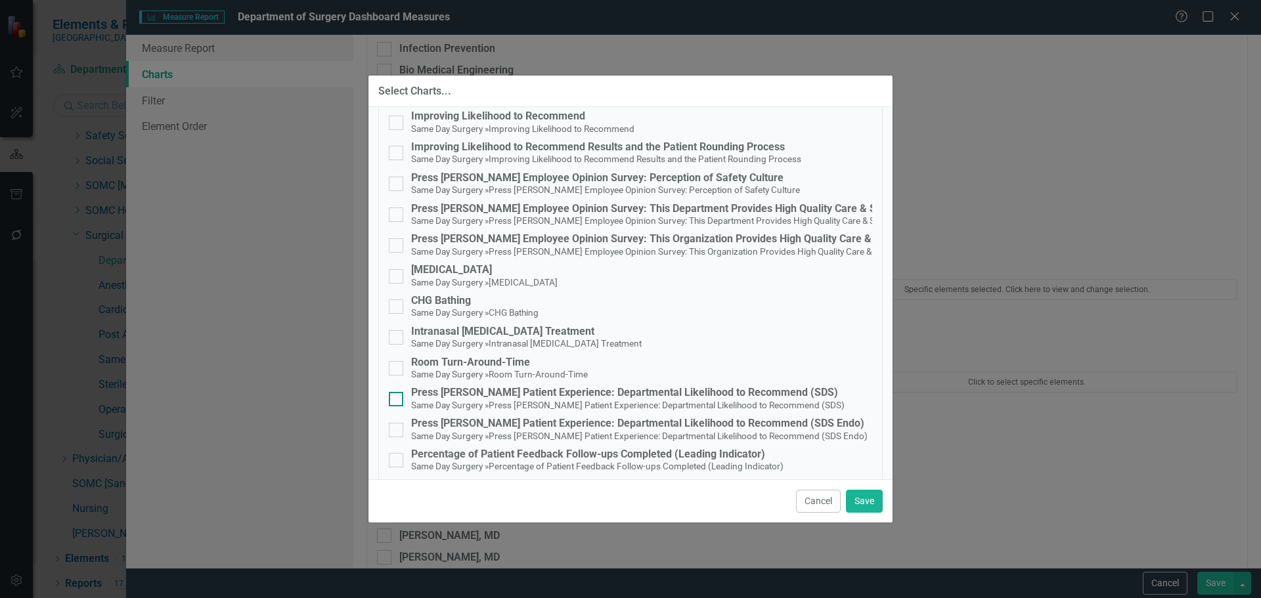
click at [683, 401] on small "Press Ganey Patient Experience: Departmental Likelihood to Recommend (SDS)" at bounding box center [667, 405] width 356 height 11
click at [397, 401] on input "Press Ganey Patient Experience: Departmental Likelihood to Recommend (SDS) Same…" at bounding box center [393, 396] width 9 height 9
checkbox input "true"
click at [865, 506] on button "Save" at bounding box center [864, 501] width 37 height 23
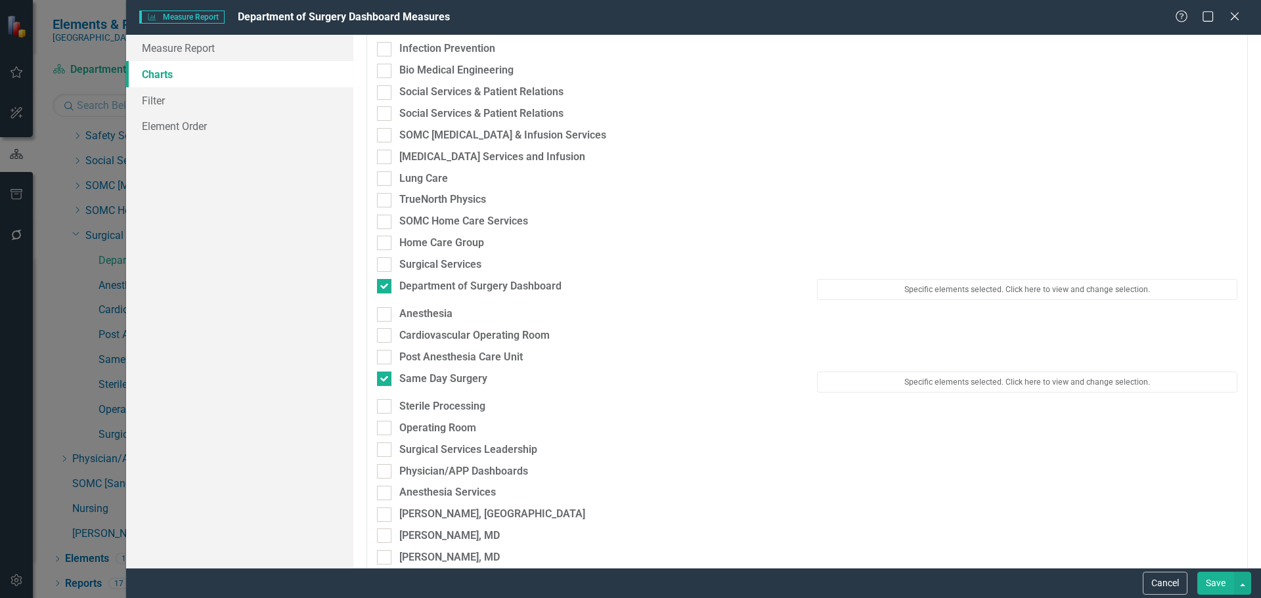
click at [1222, 586] on button "Save" at bounding box center [1215, 583] width 37 height 23
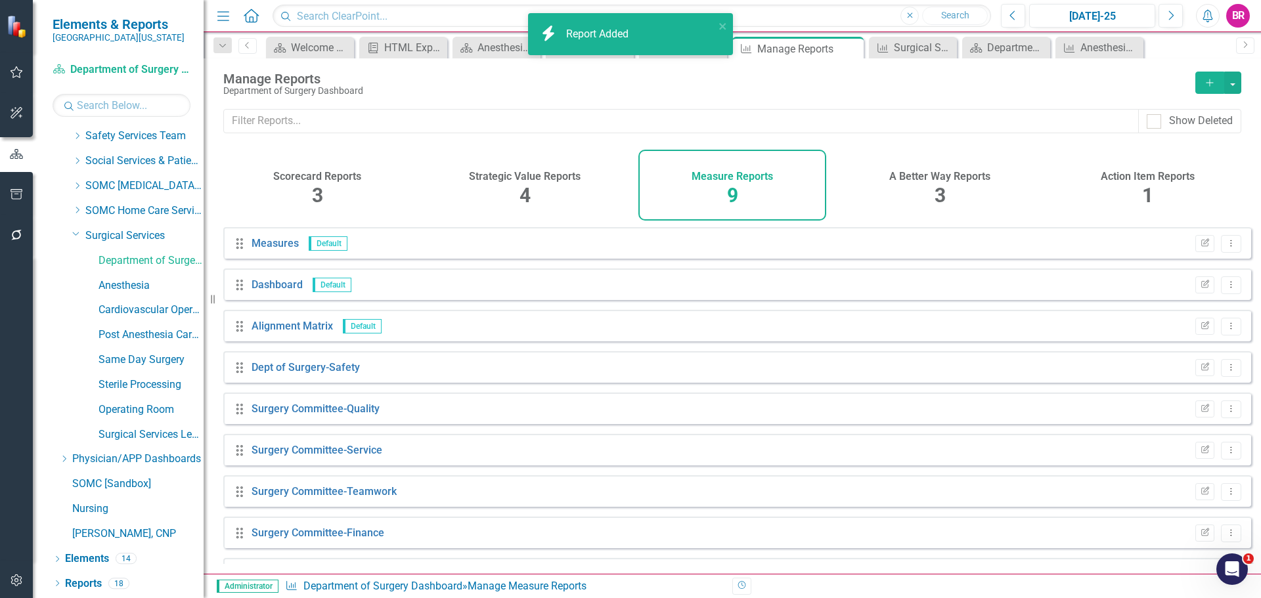
scroll to position [35, 0]
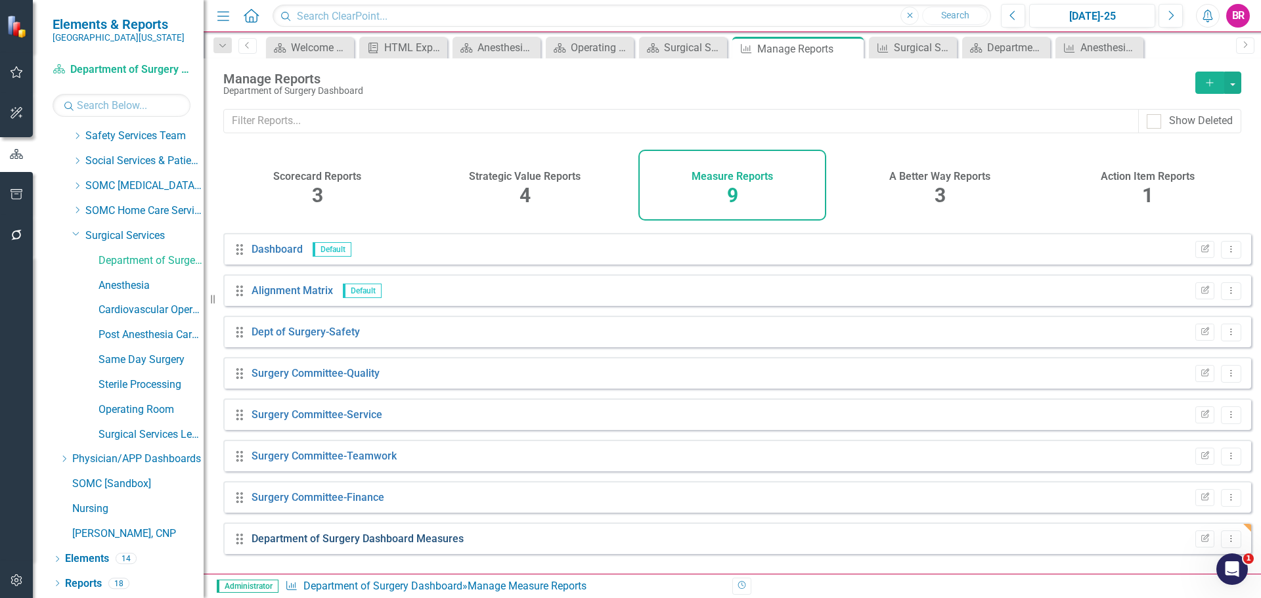
click at [389, 545] on link "Department of Surgery Dashboard Measures" at bounding box center [357, 539] width 212 height 12
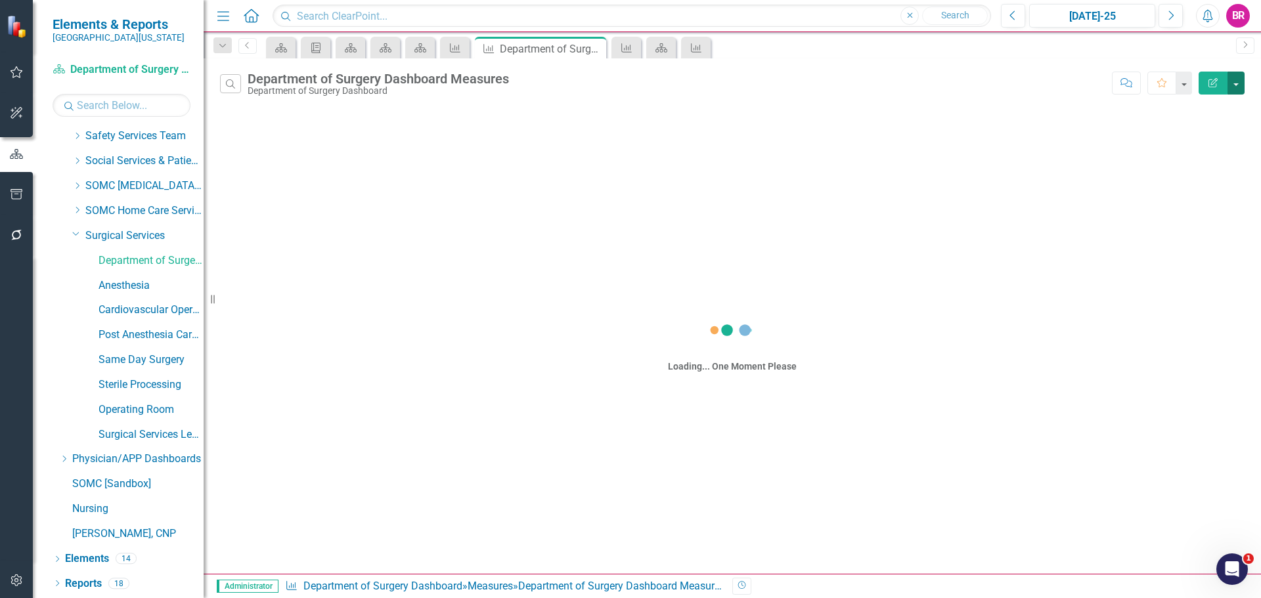
click at [1235, 77] on button "button" at bounding box center [1235, 83] width 17 height 23
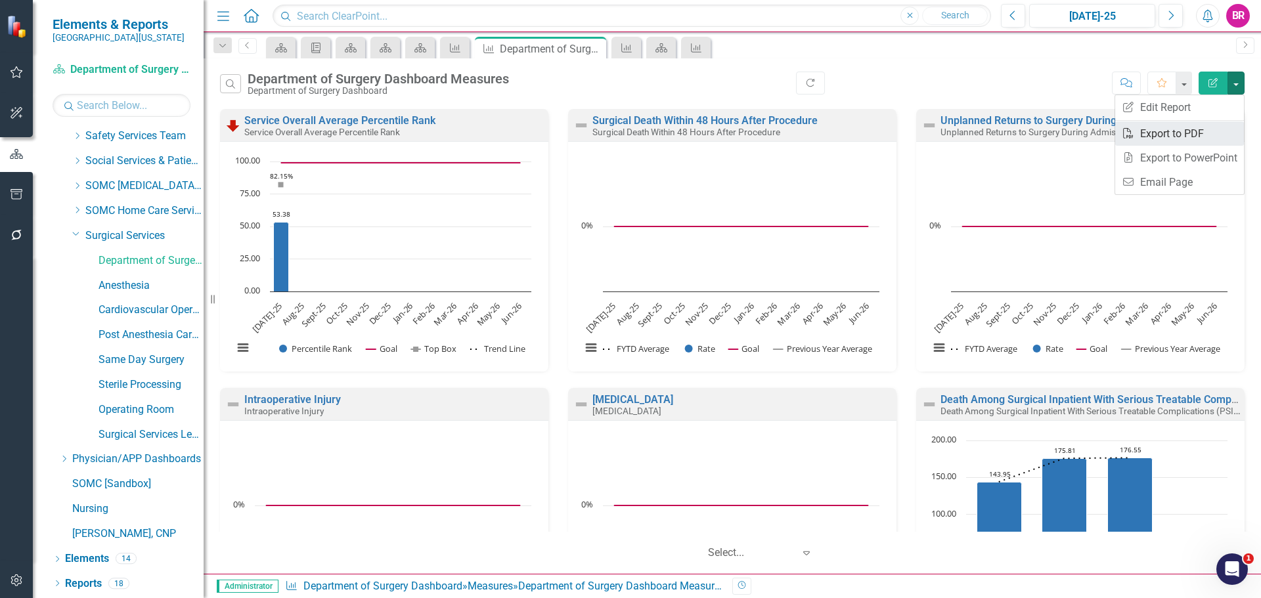
click at [1190, 132] on link "PDF Export to PDF" at bounding box center [1179, 133] width 129 height 24
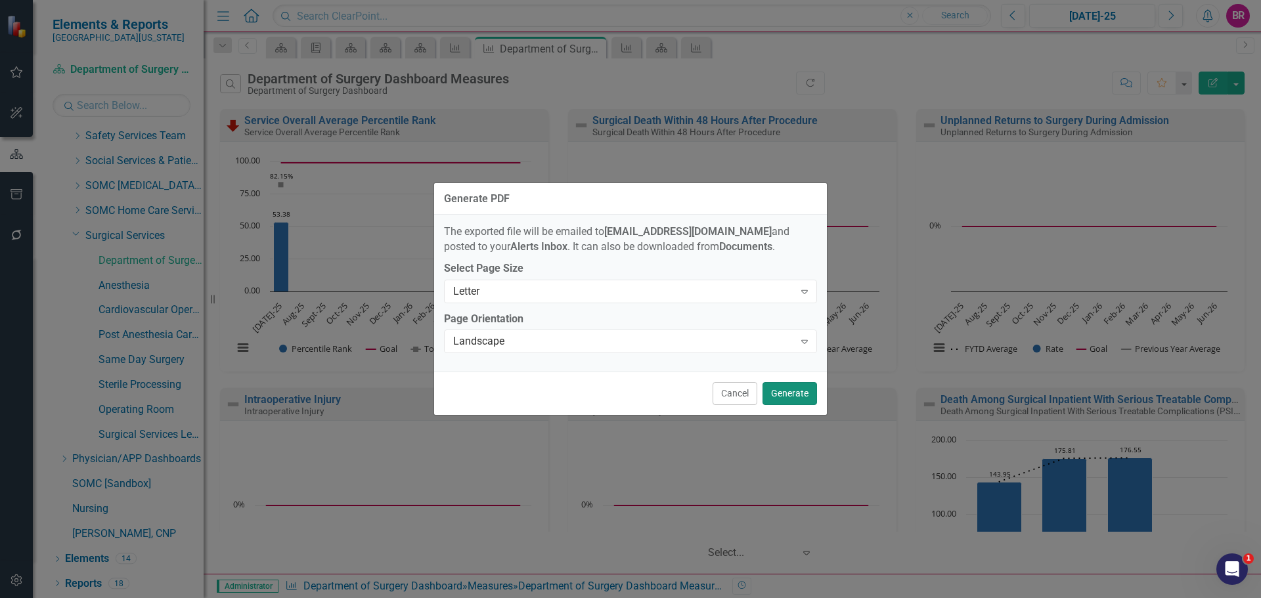
click at [793, 394] on button "Generate" at bounding box center [789, 393] width 54 height 23
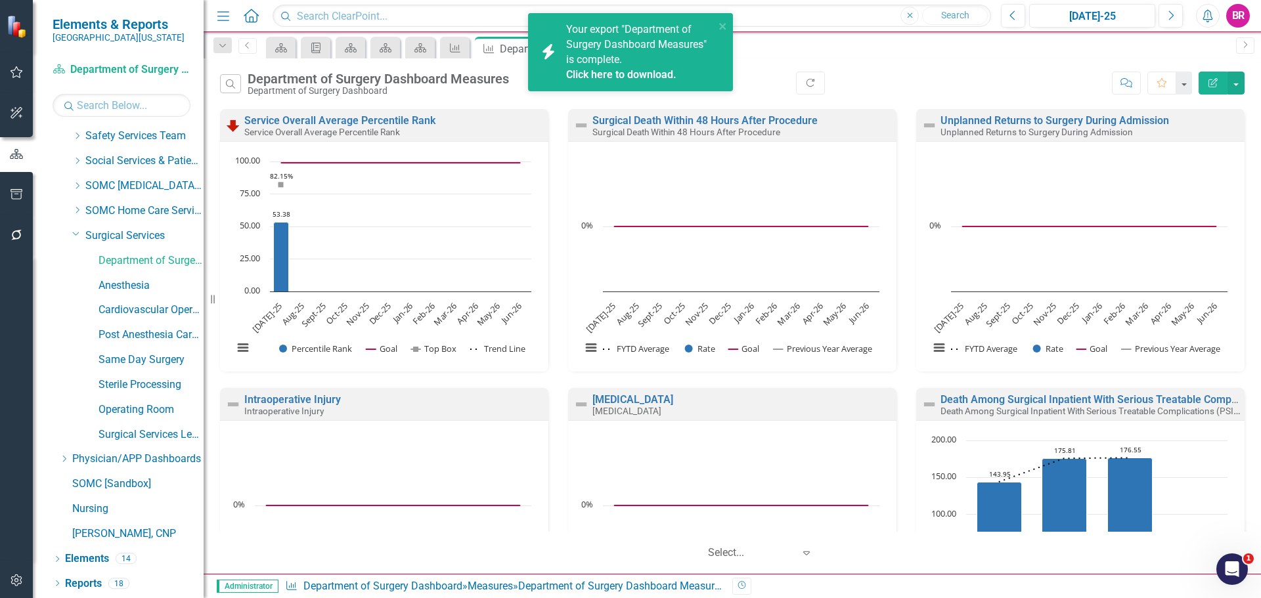
click at [659, 78] on link "Click here to download." at bounding box center [621, 74] width 110 height 12
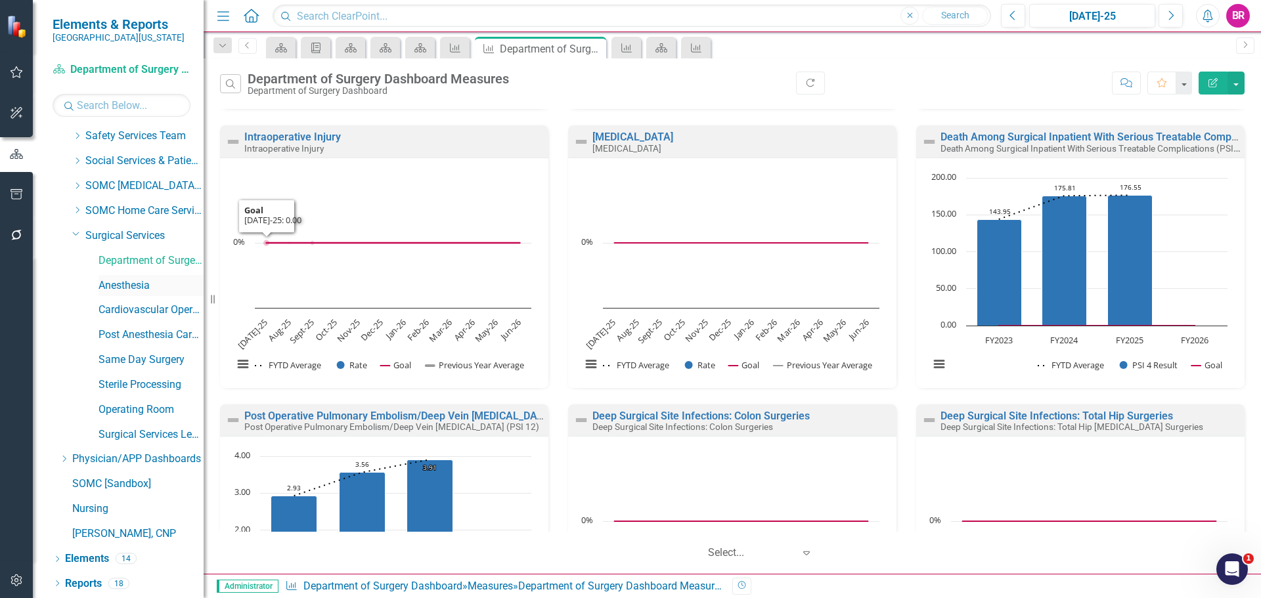
scroll to position [393, 0]
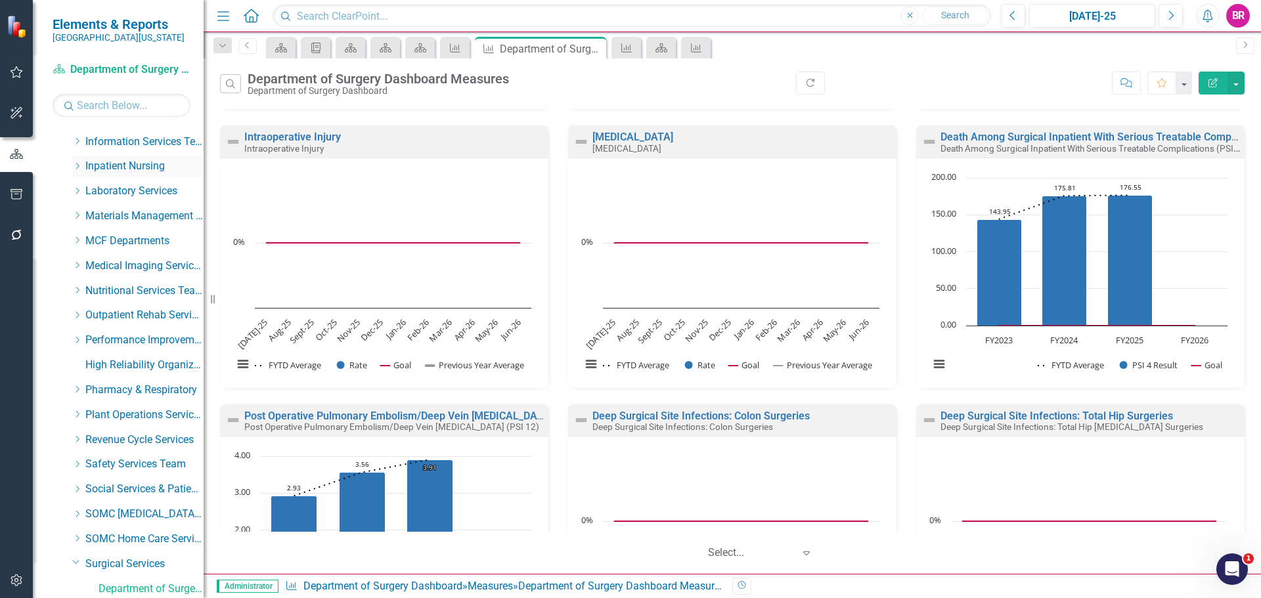
click at [76, 164] on icon "Dropdown" at bounding box center [77, 166] width 10 height 8
click at [133, 192] on link "Maternity" at bounding box center [150, 191] width 105 height 15
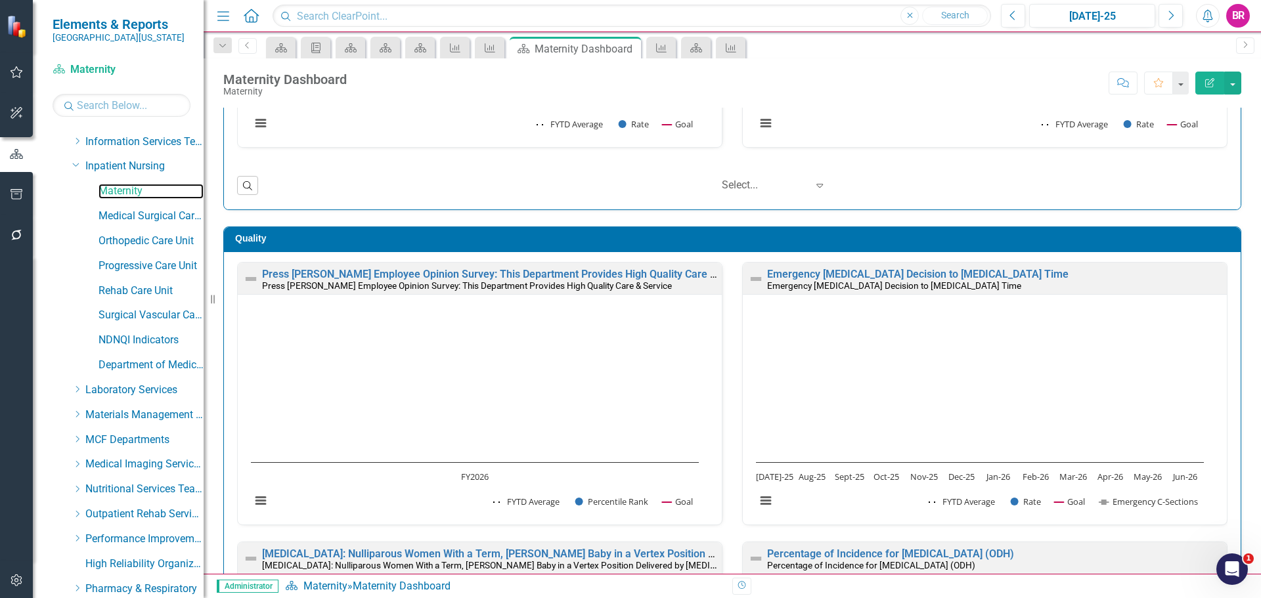
scroll to position [1576, 0]
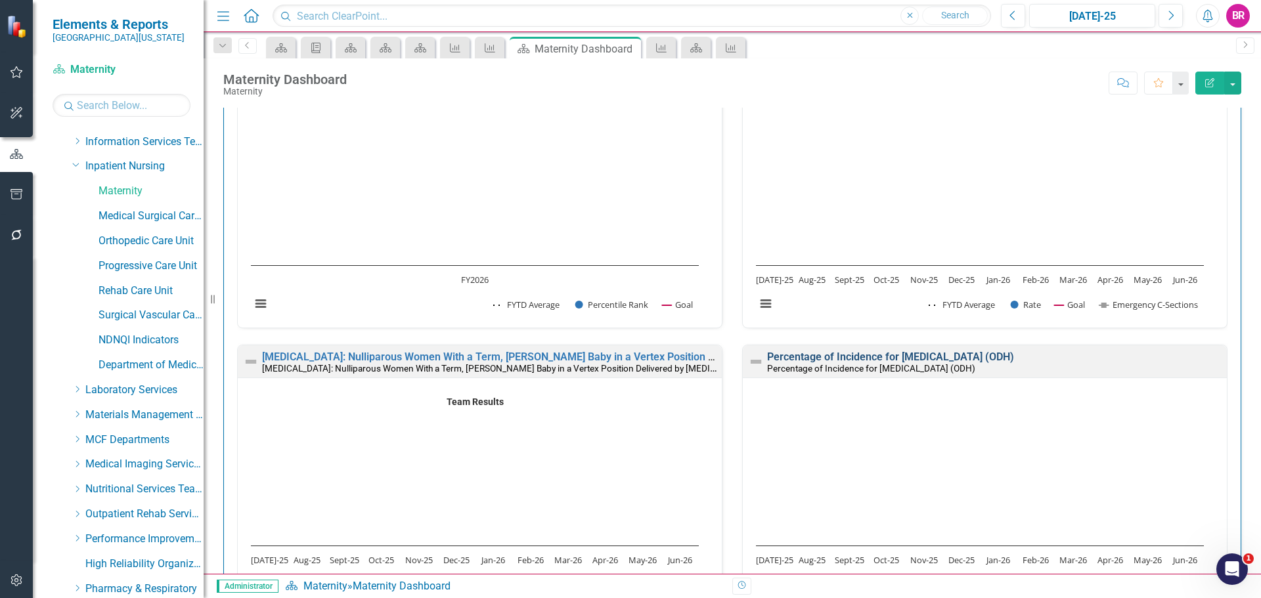
click at [869, 359] on link "Percentage of Incidence for Episiotomy (ODH)" at bounding box center [890, 357] width 247 height 12
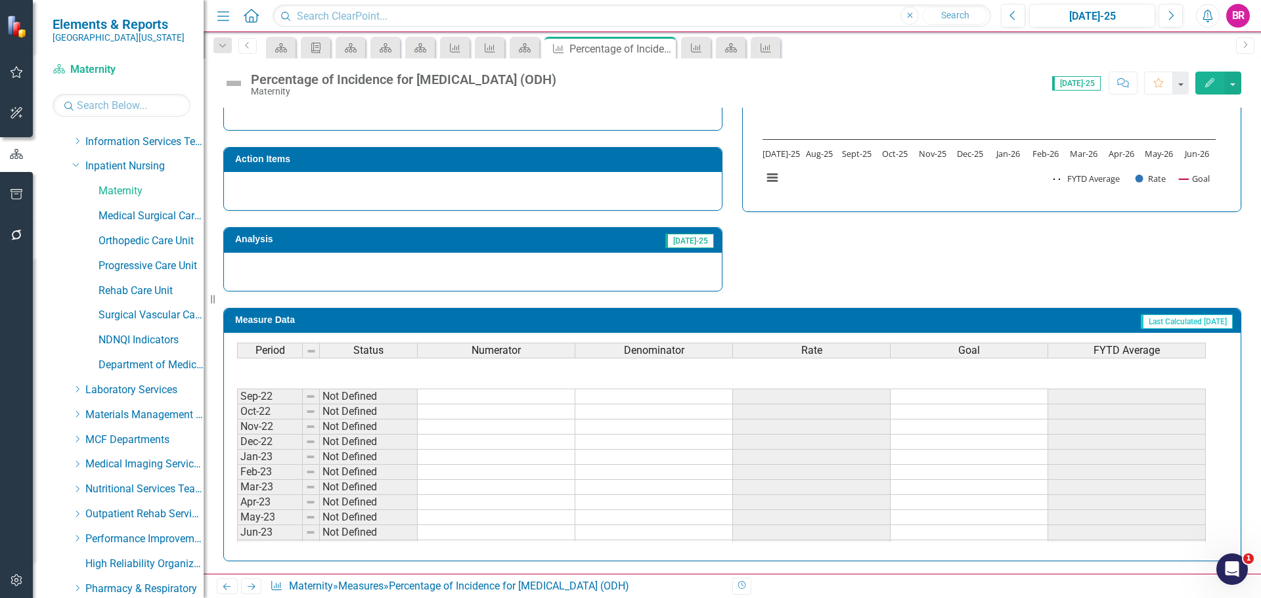
scroll to position [328, 0]
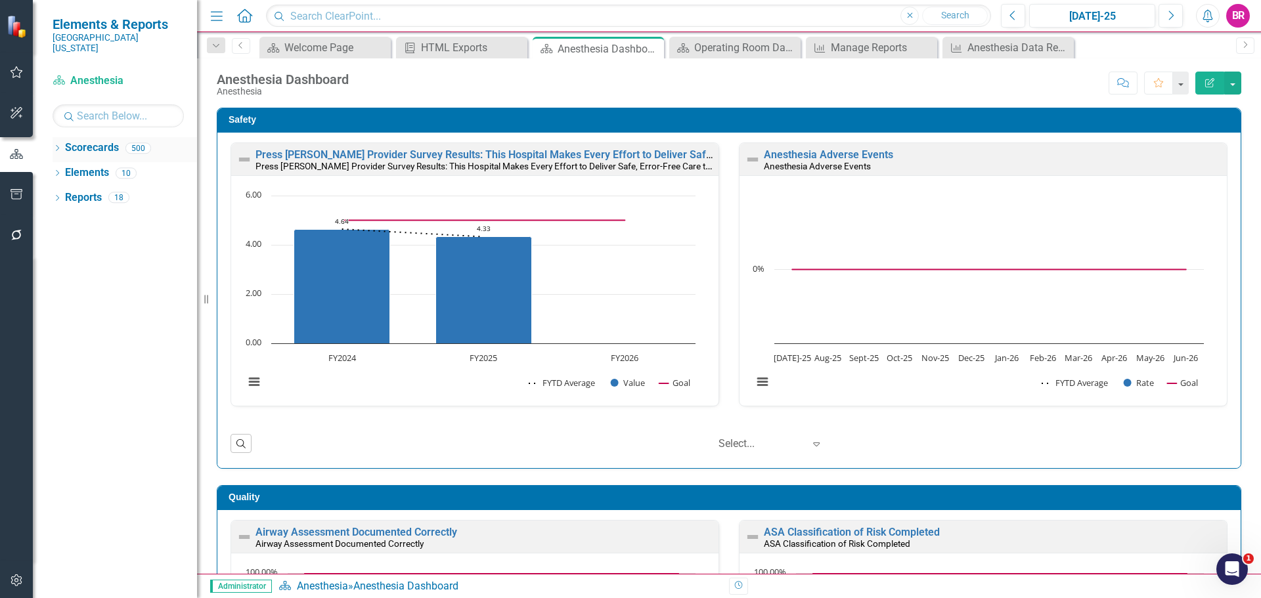
click at [59, 146] on icon "Dropdown" at bounding box center [57, 149] width 9 height 7
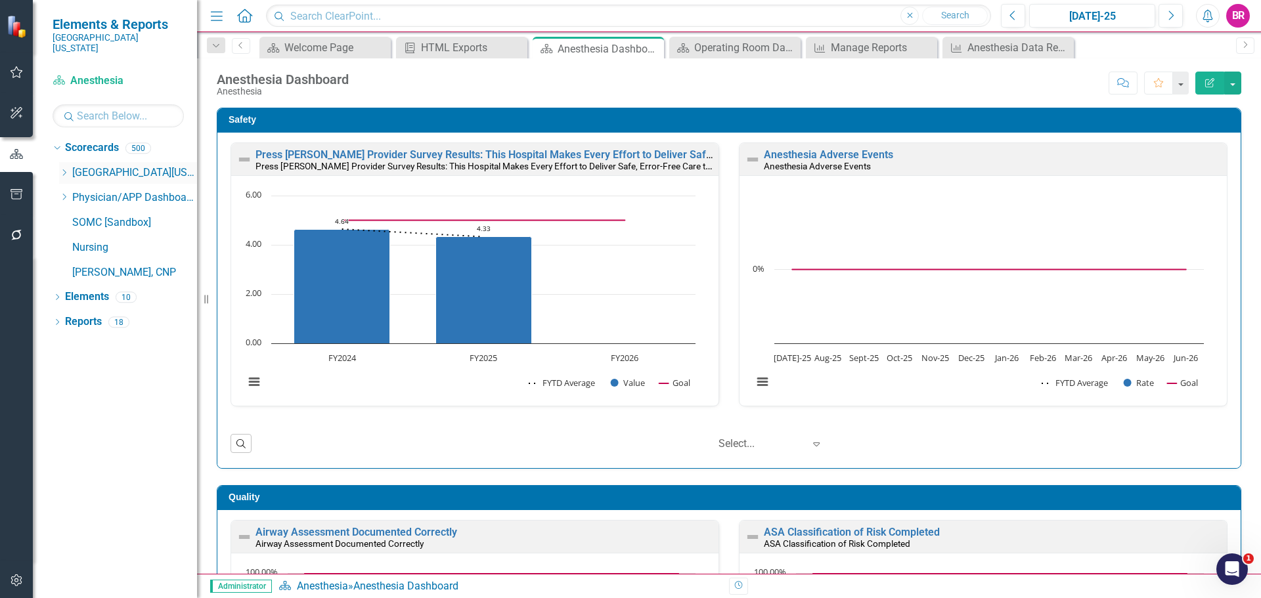
click at [62, 162] on div "Dropdown Southern Ohio Medical Center" at bounding box center [128, 173] width 138 height 22
click at [60, 167] on div "Dropdown" at bounding box center [64, 172] width 10 height 11
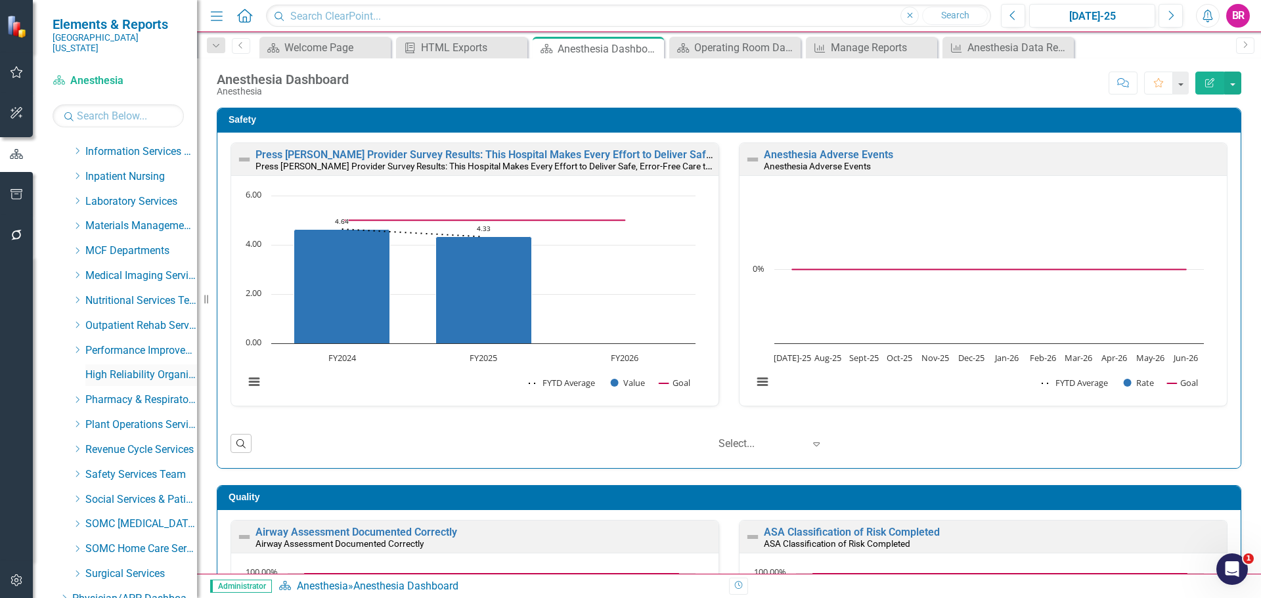
scroll to position [523, 0]
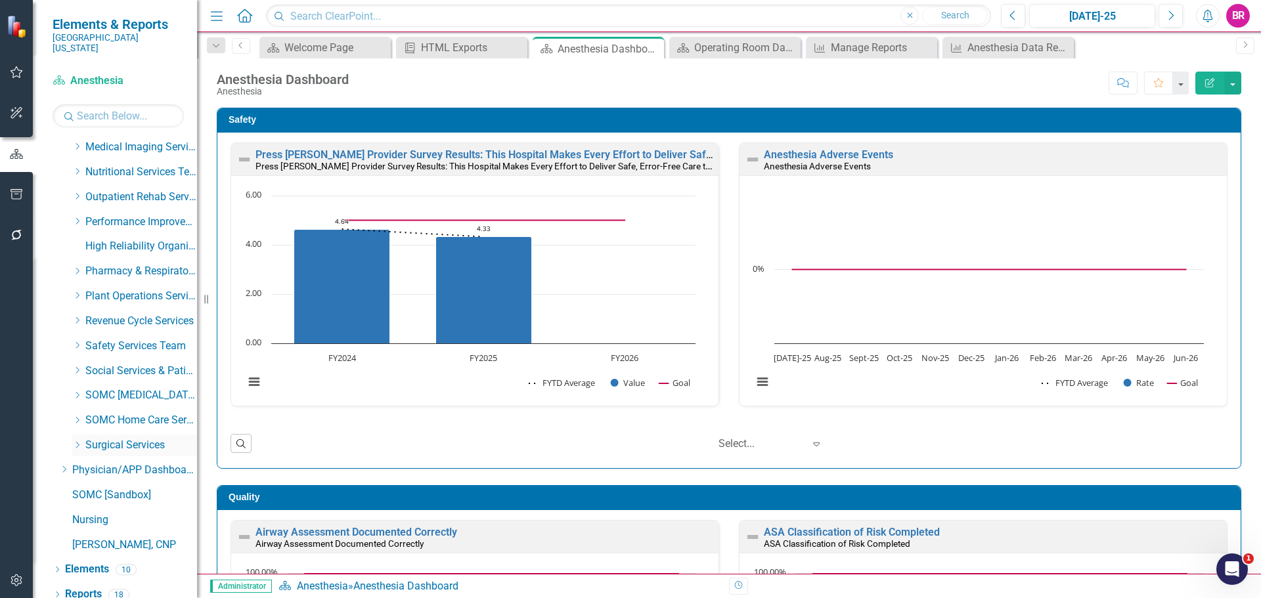
click at [77, 442] on icon at bounding box center [77, 445] width 3 height 7
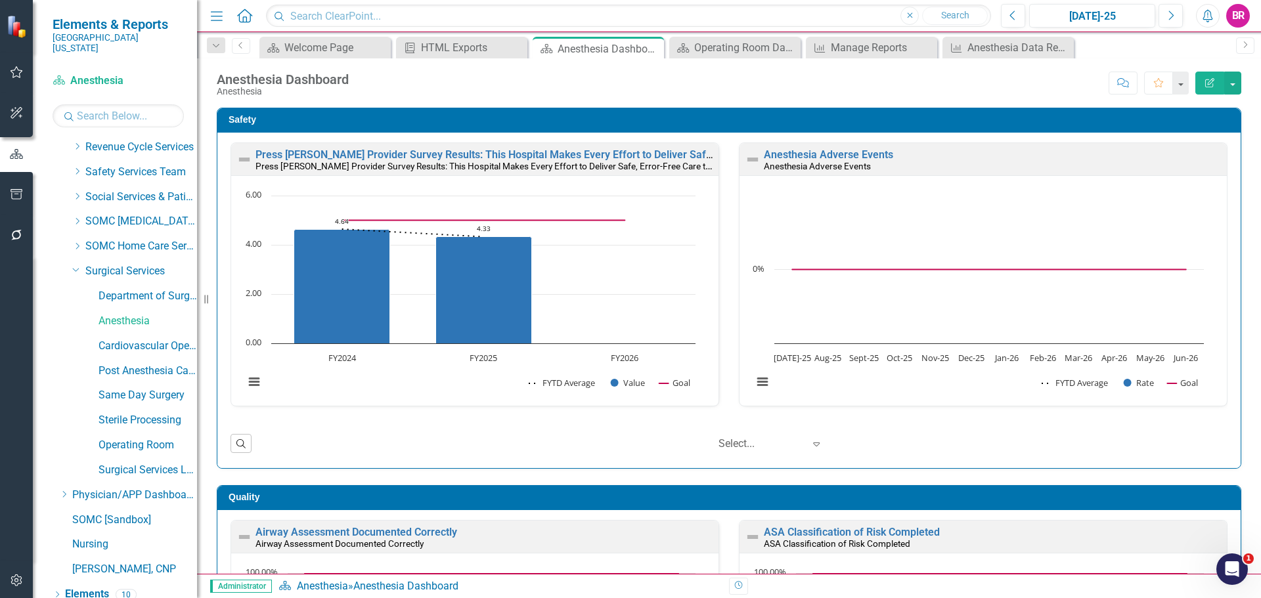
scroll to position [720, 0]
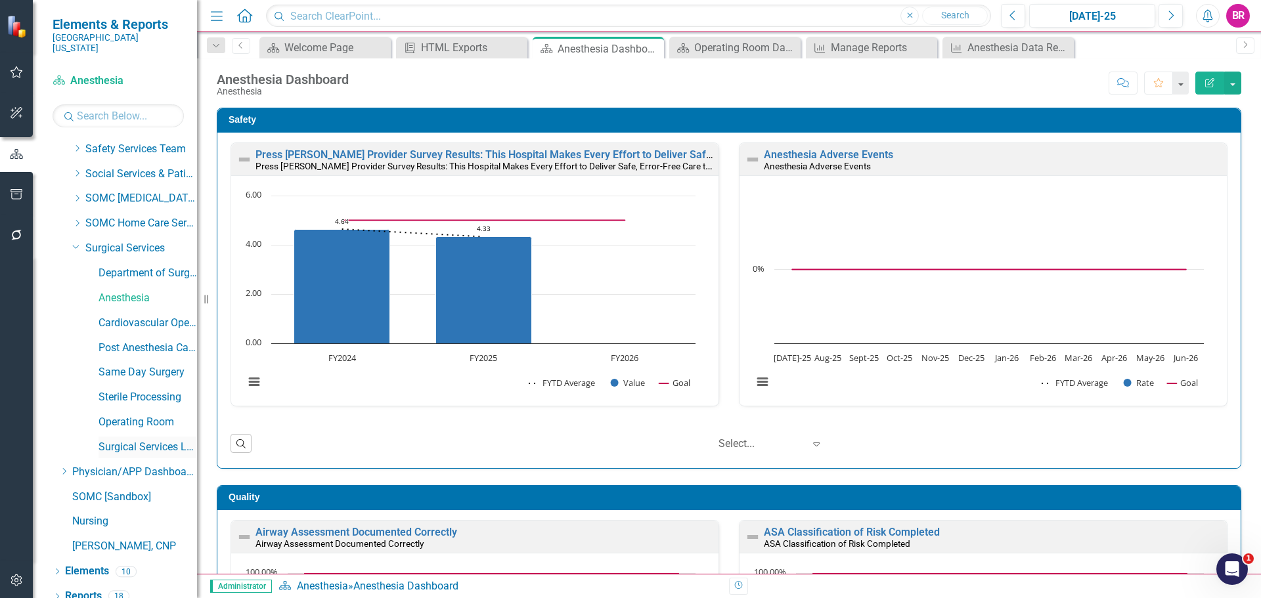
click at [139, 440] on link "Surgical Services Leadership" at bounding box center [147, 447] width 98 height 15
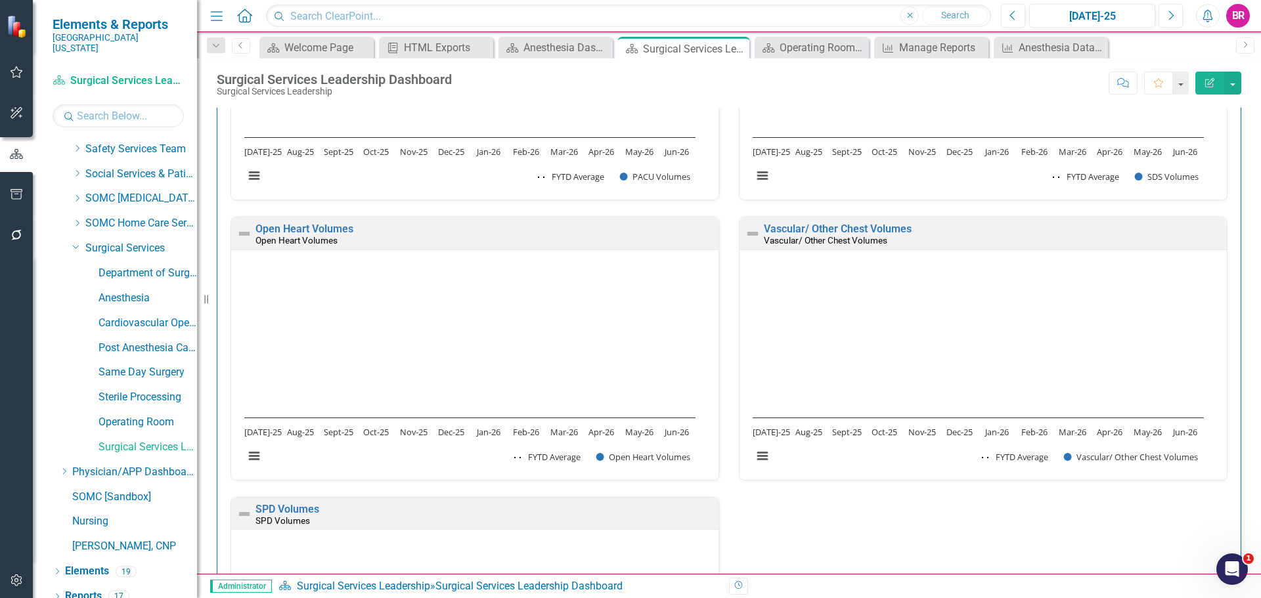
scroll to position [2298, 0]
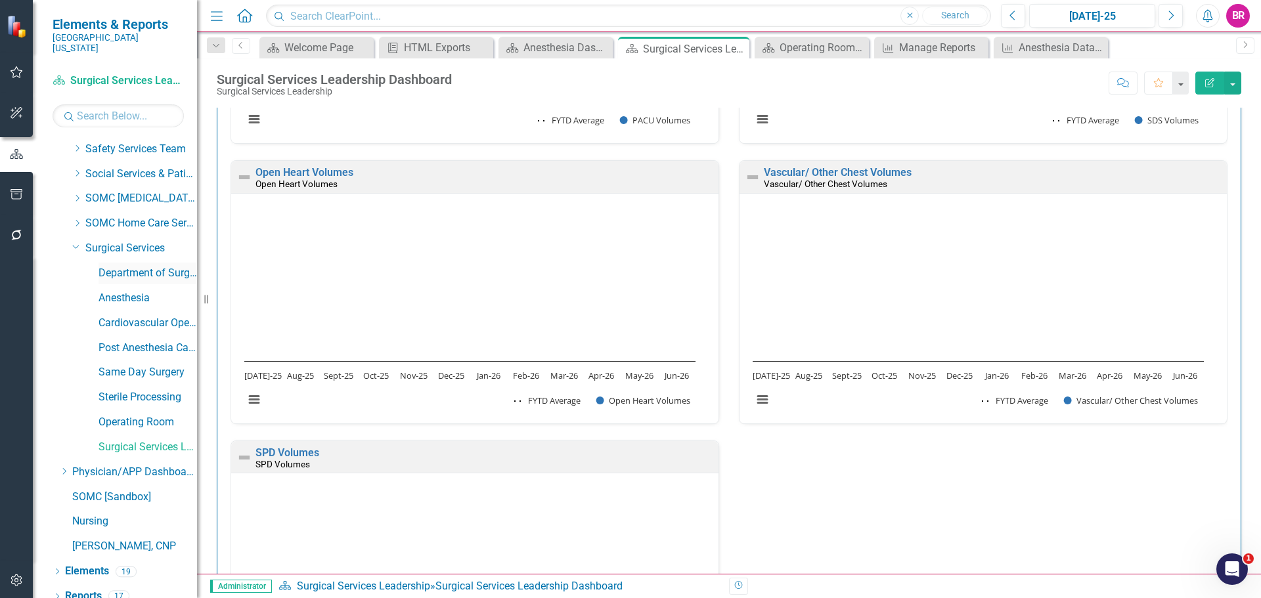
click at [154, 266] on link "Department of Surgery Dashboard" at bounding box center [147, 273] width 98 height 15
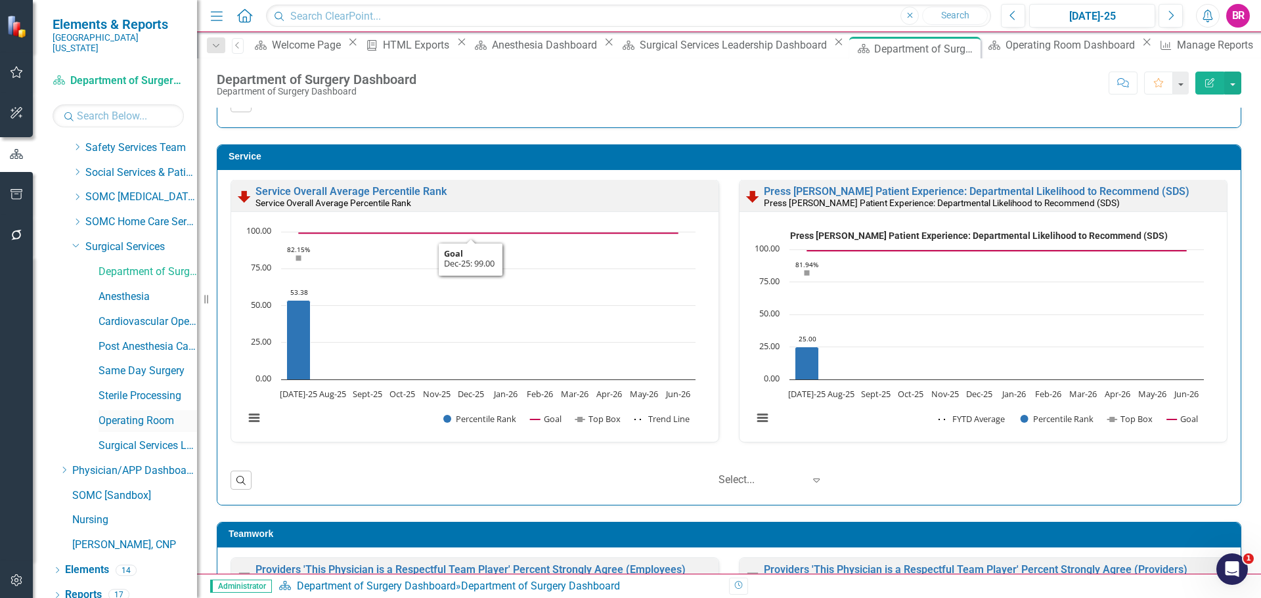
scroll to position [722, 0]
click at [80, 587] on link "Reports" at bounding box center [83, 594] width 37 height 15
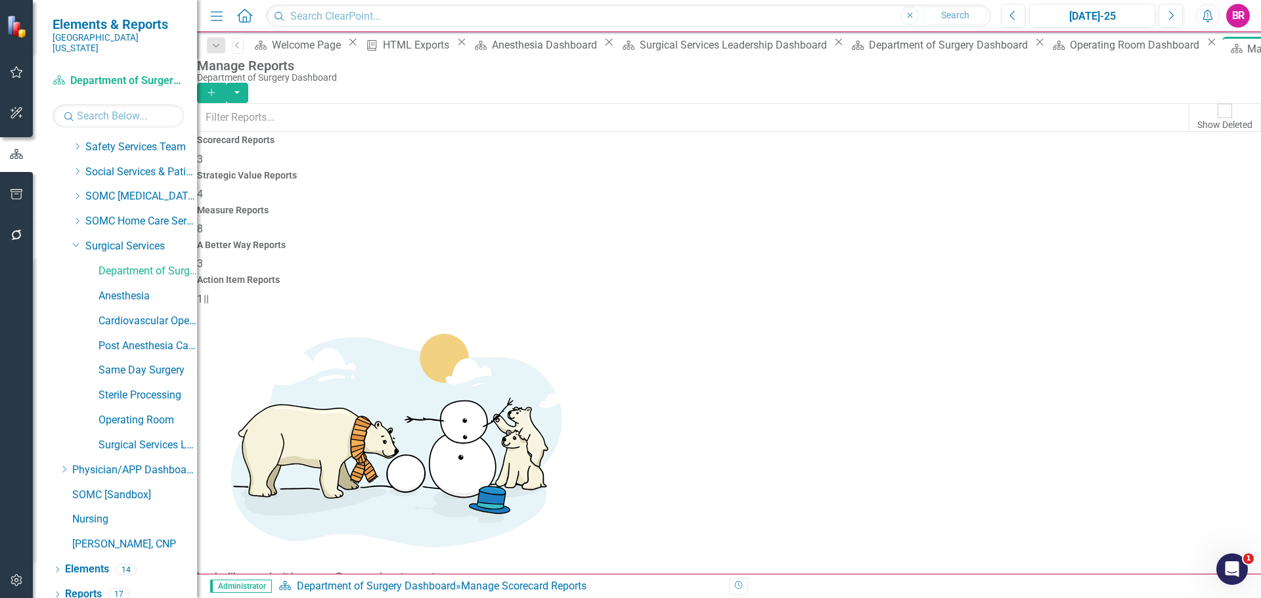
click at [731, 206] on h4 "Measure Reports" at bounding box center [729, 211] width 1064 height 10
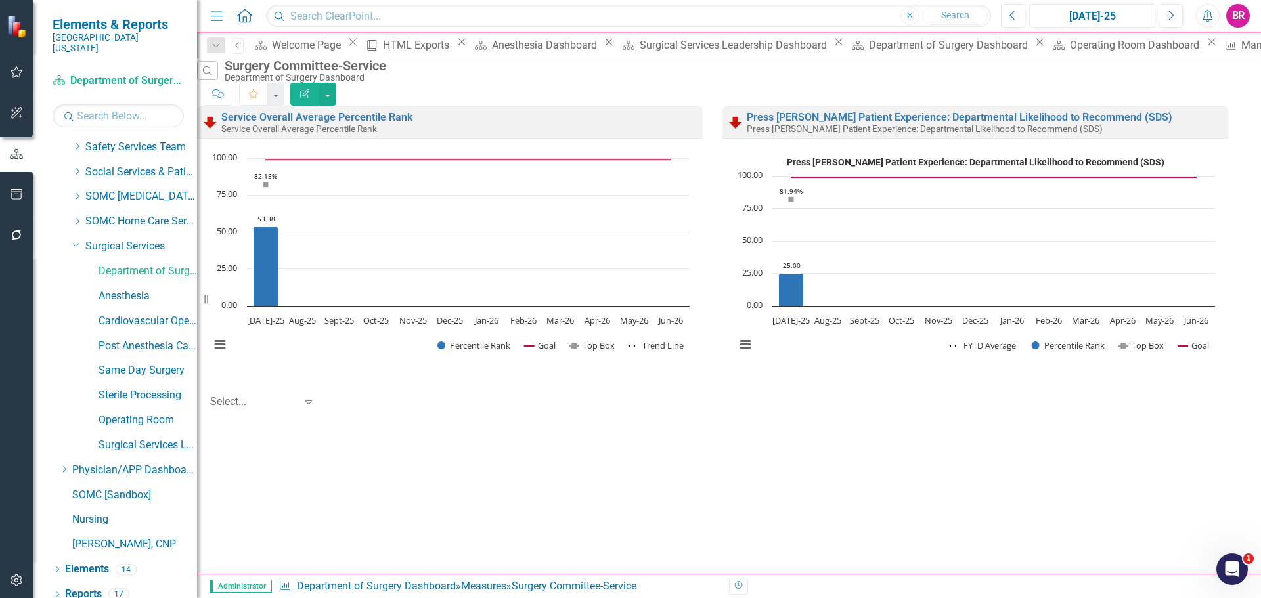
click at [311, 89] on icon "Edit Report" at bounding box center [305, 93] width 12 height 9
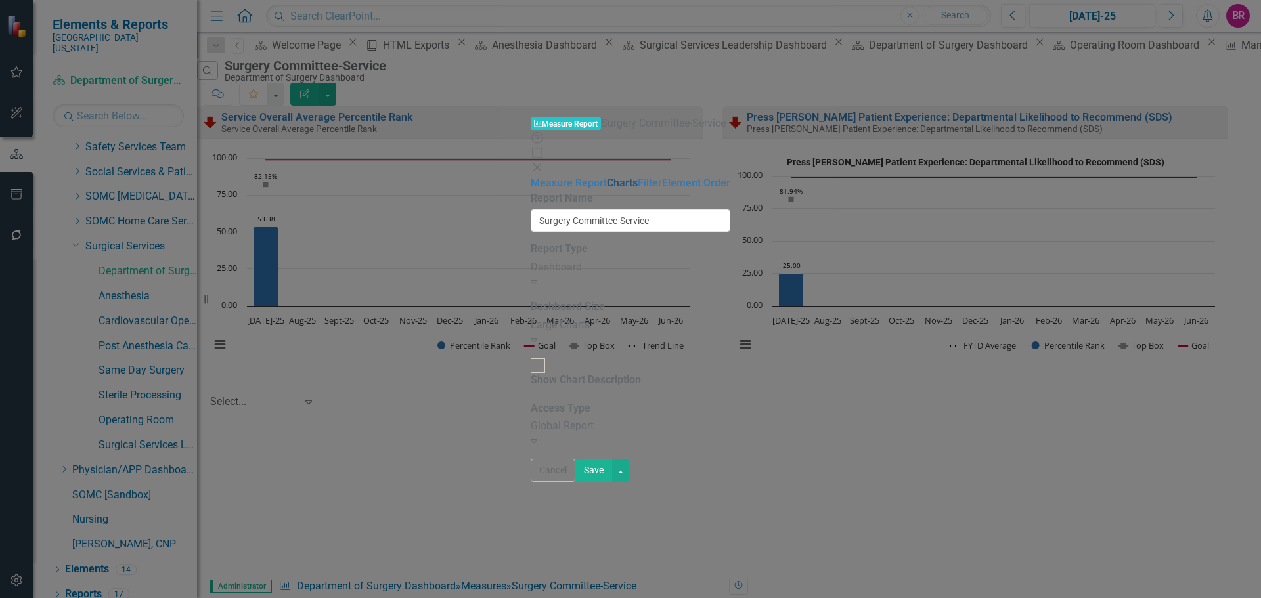
click at [607, 177] on link "Charts" at bounding box center [622, 183] width 31 height 12
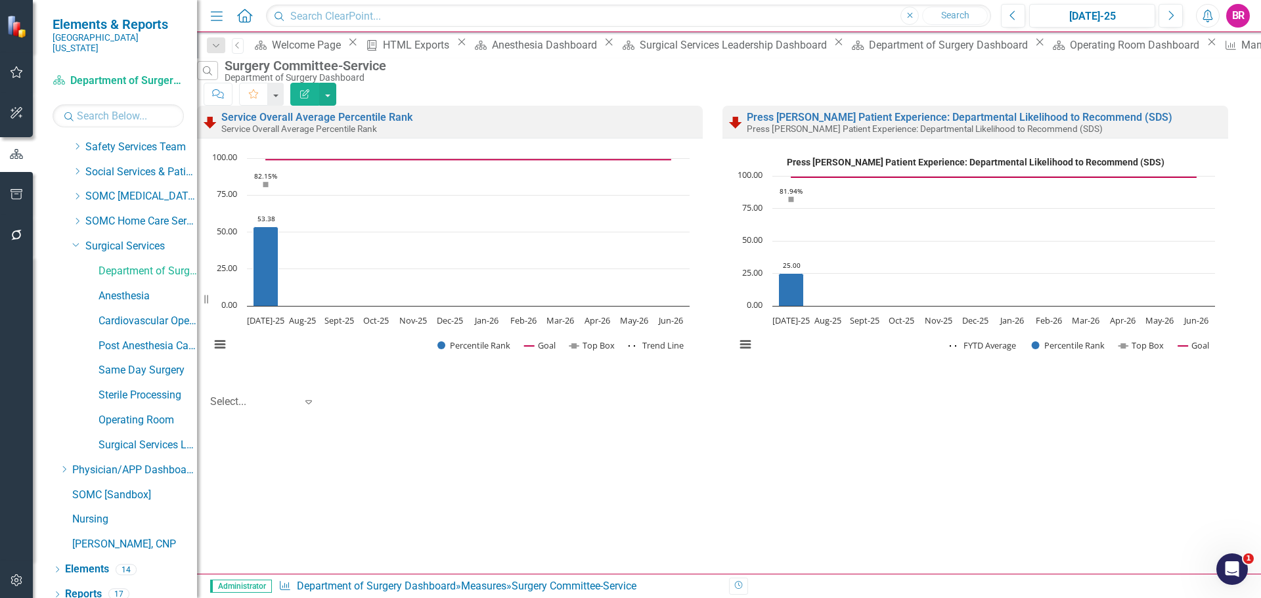
click at [309, 89] on icon "button" at bounding box center [304, 93] width 9 height 9
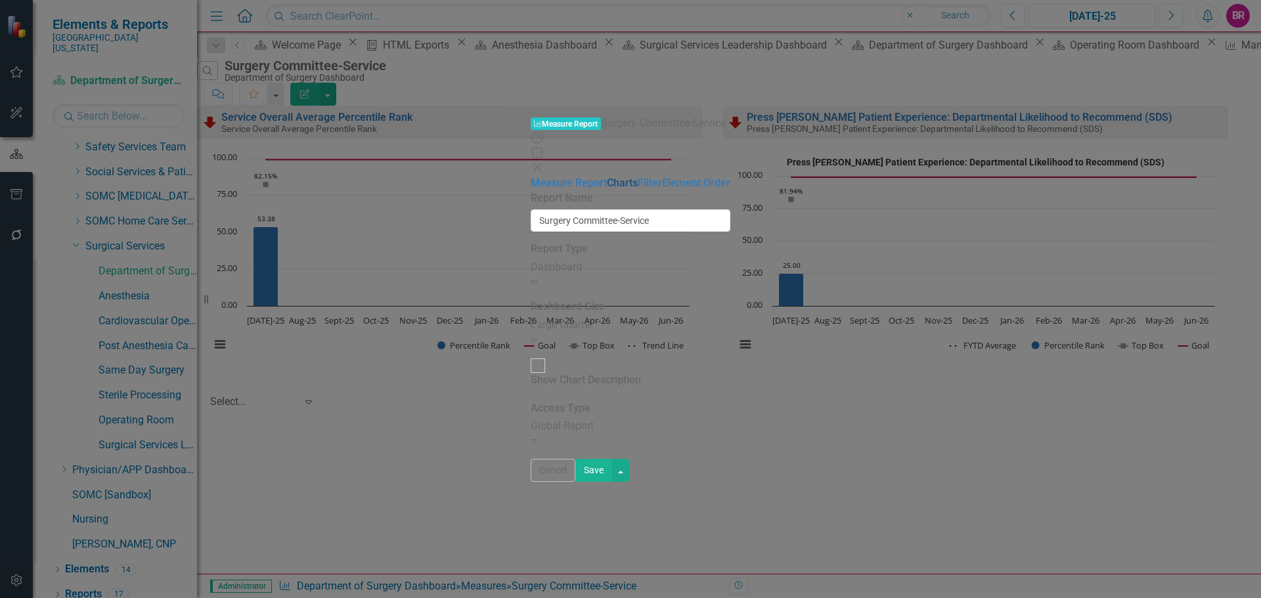
click at [607, 177] on link "Charts" at bounding box center [622, 183] width 31 height 12
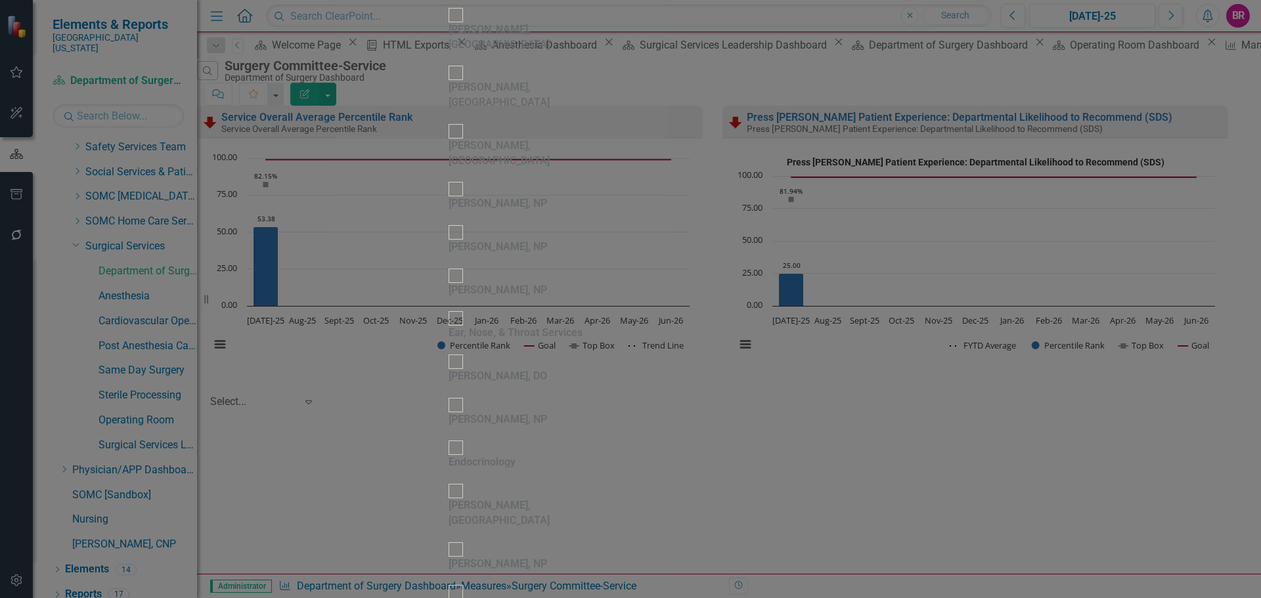
scroll to position [3677, 0]
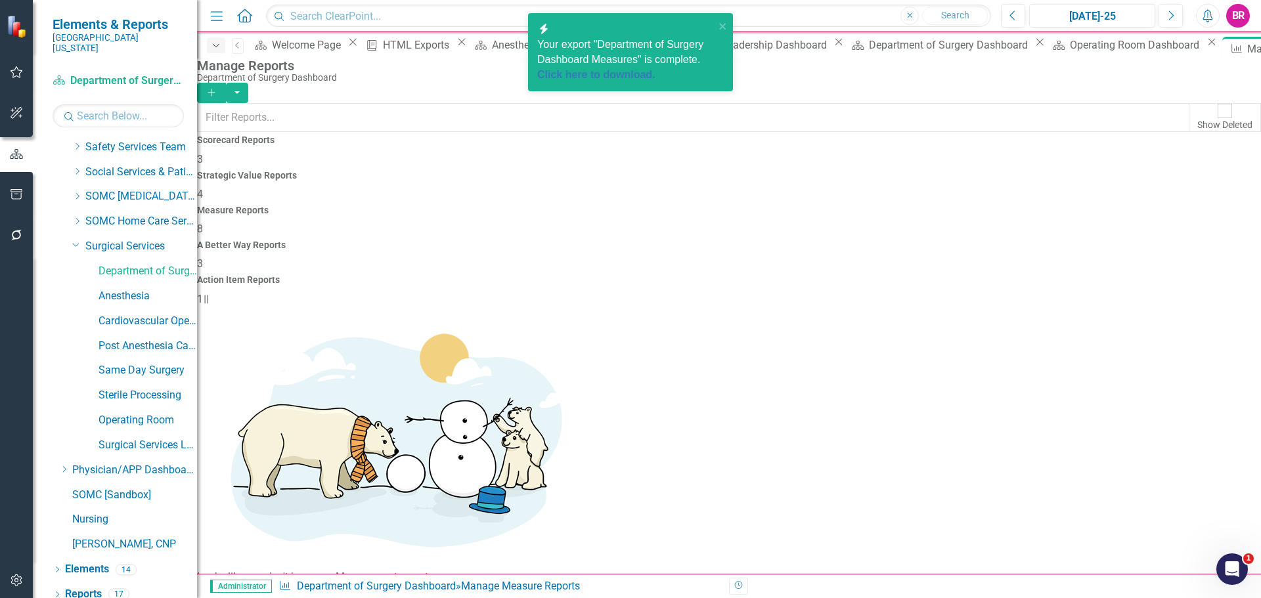
click at [218, 43] on icon "Dropdown" at bounding box center [216, 45] width 12 height 9
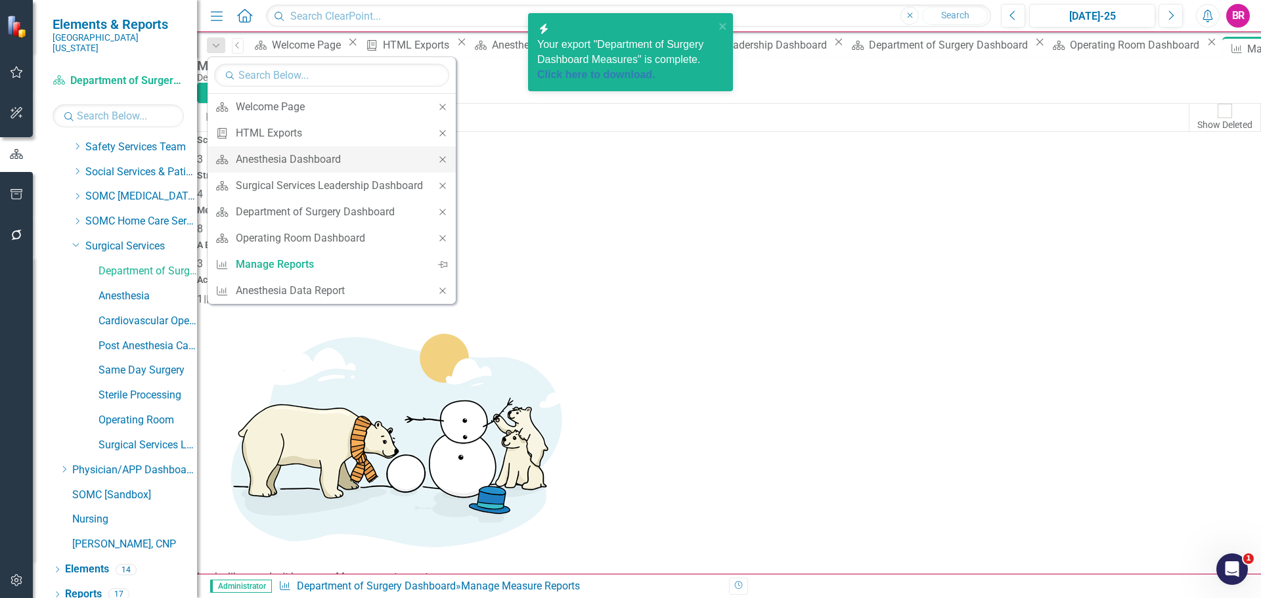
click at [444, 159] on icon at bounding box center [442, 159] width 6 height 6
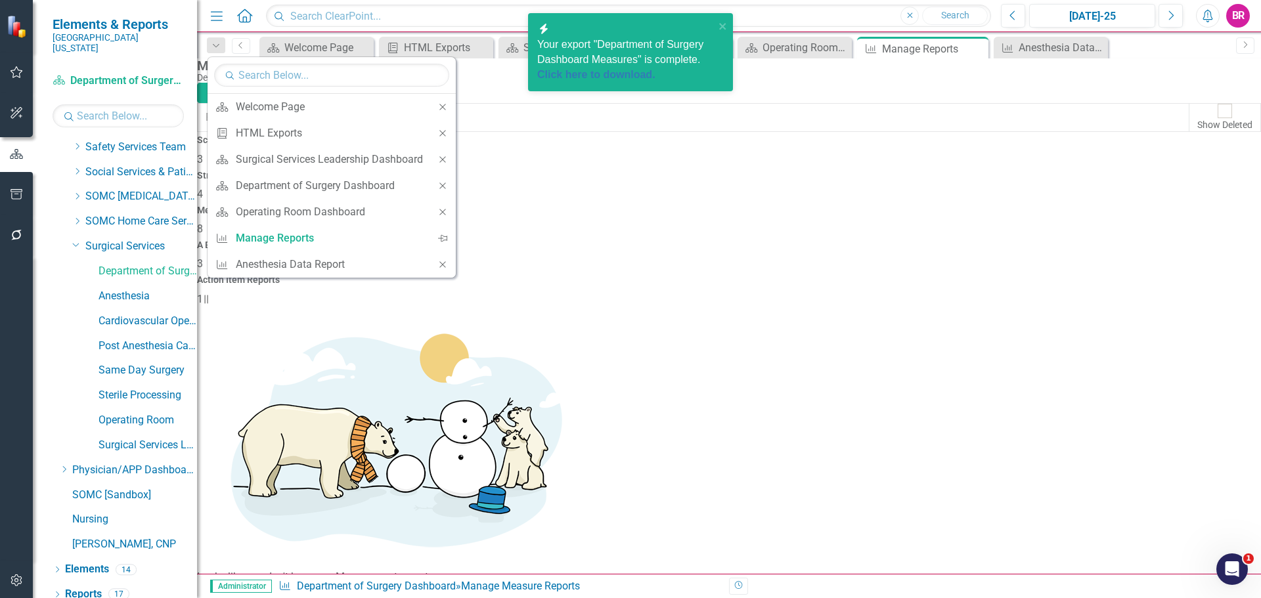
click at [444, 159] on icon at bounding box center [442, 159] width 6 height 6
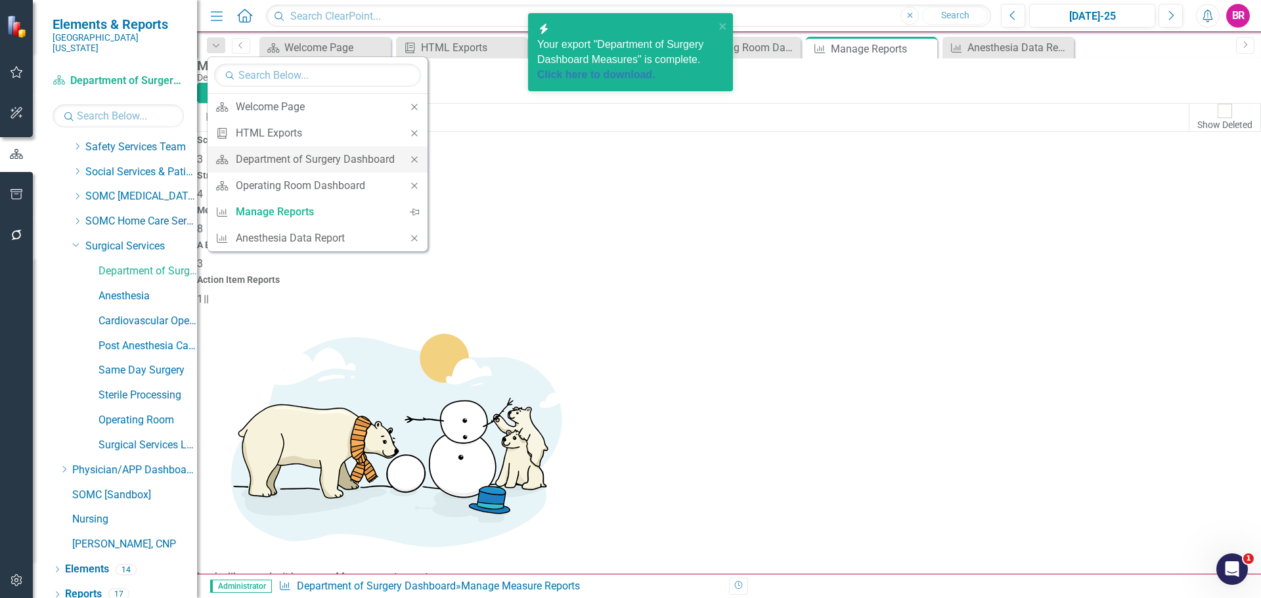
click at [416, 158] on icon "Close" at bounding box center [414, 159] width 12 height 9
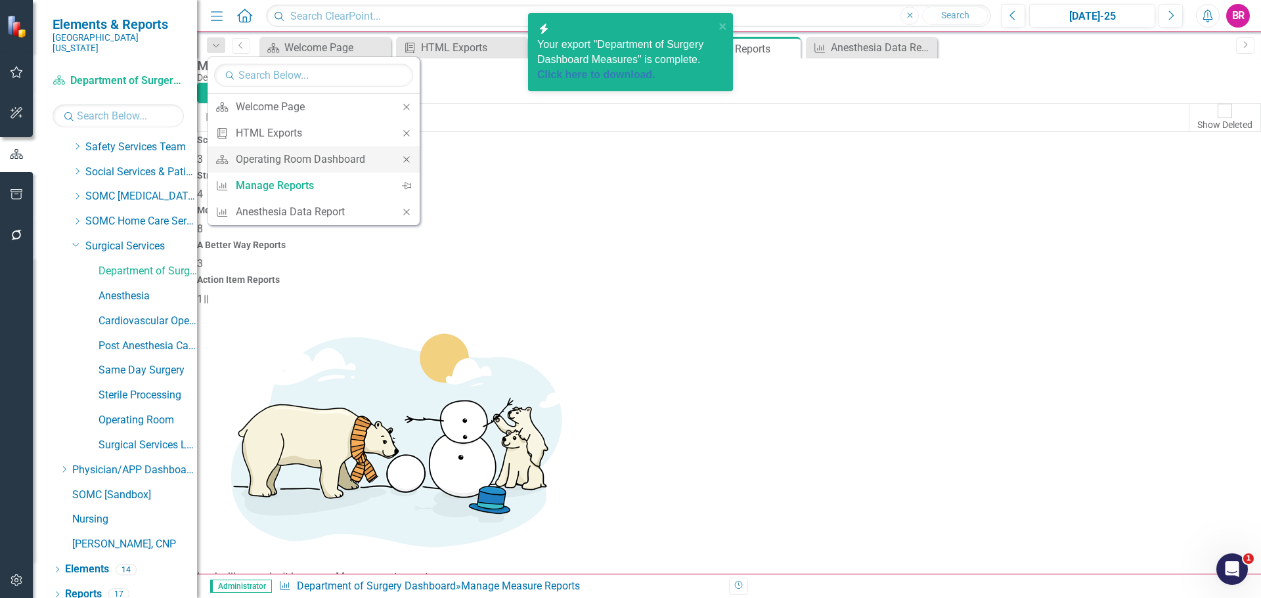
click at [408, 163] on icon "Close" at bounding box center [407, 159] width 12 height 9
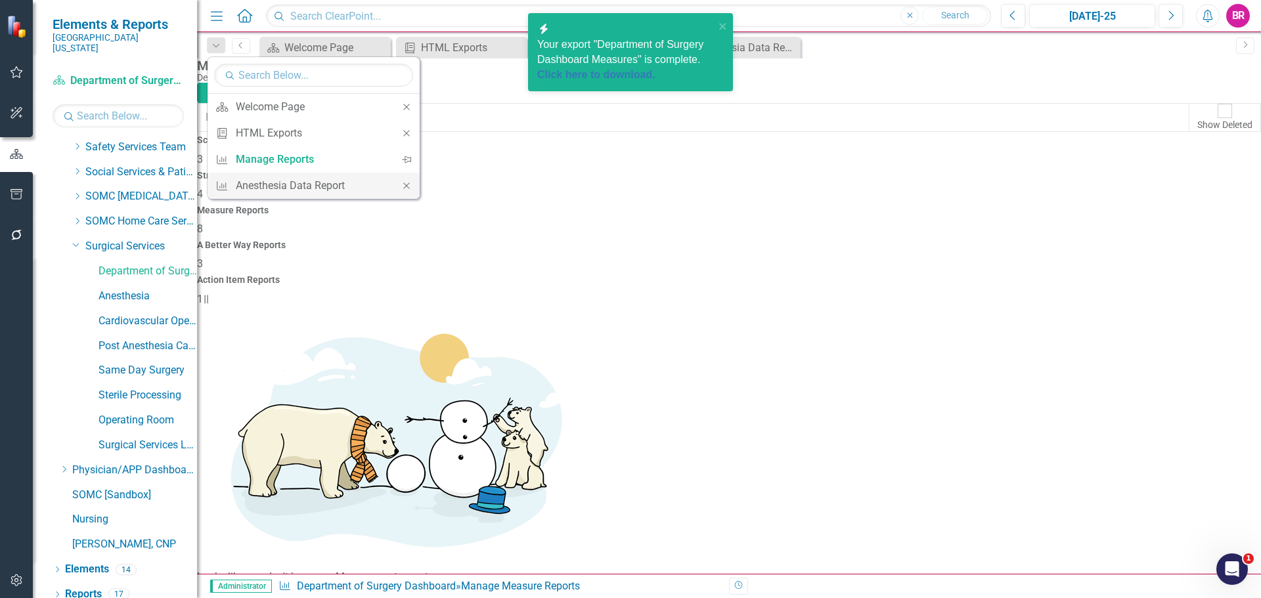
click at [408, 184] on icon "Close" at bounding box center [407, 185] width 12 height 9
click at [133, 314] on link "Cardiovascular Operating Room" at bounding box center [147, 321] width 98 height 15
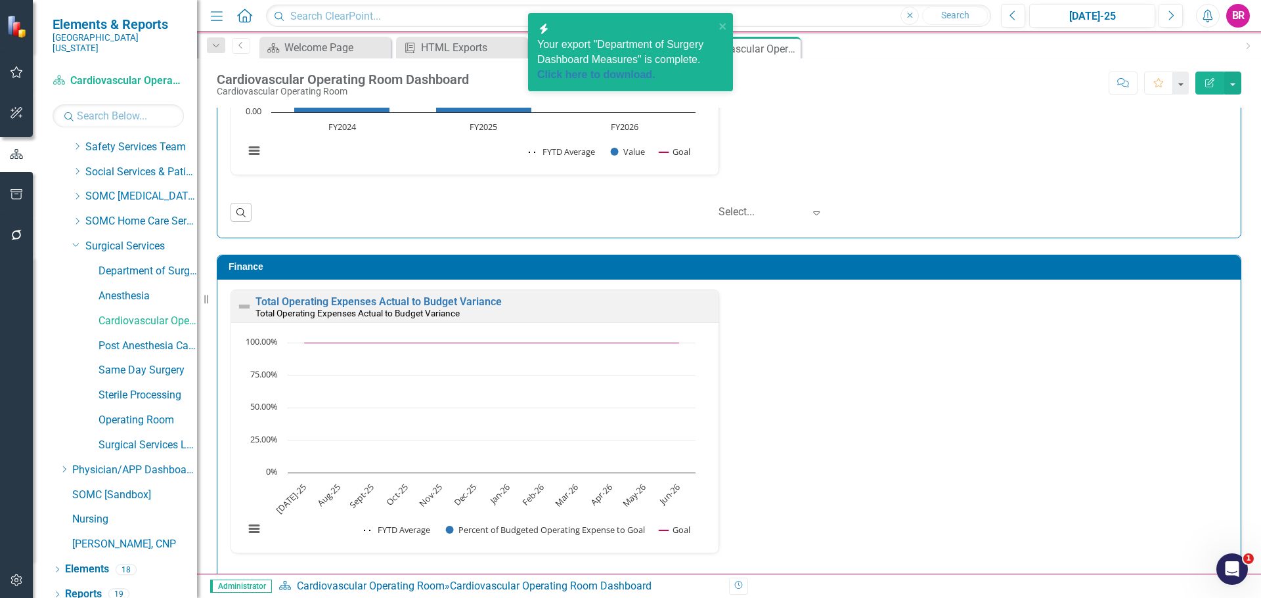
scroll to position [1699, 0]
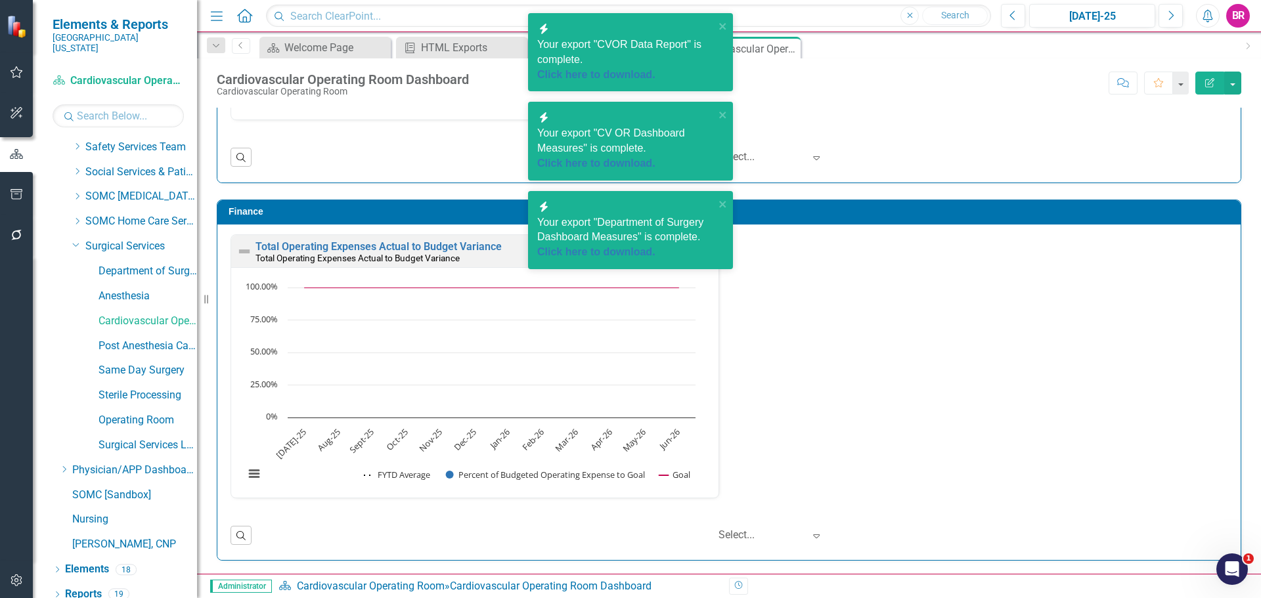
click at [1043, 357] on div "Total Operating Expenses Actual to Budget Variance Total Operating Expenses Act…" at bounding box center [729, 374] width 1016 height 280
click at [119, 339] on link "Post Anesthesia Care Unit" at bounding box center [147, 346] width 98 height 15
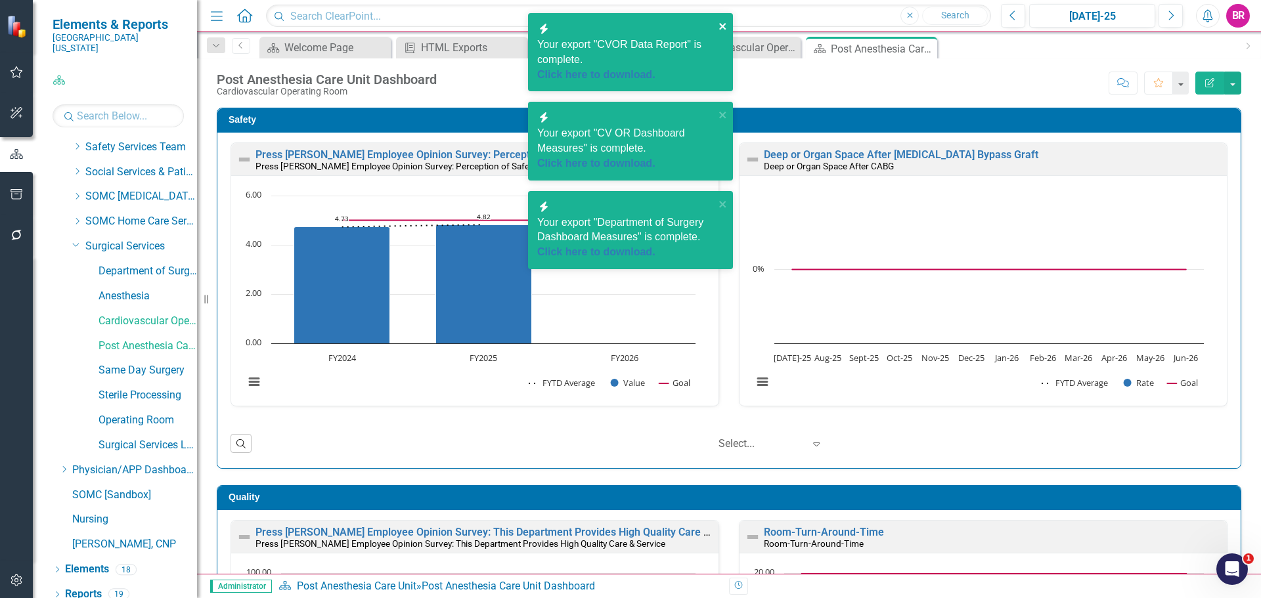
click at [722, 26] on icon "close" at bounding box center [722, 26] width 7 height 7
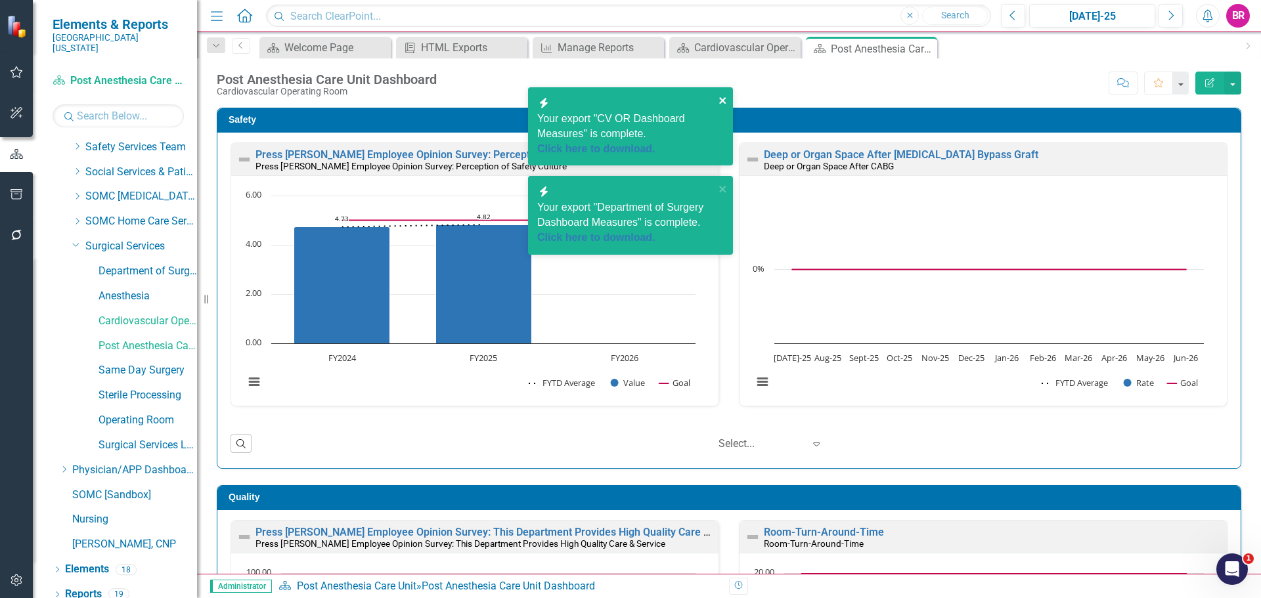
click at [723, 102] on icon "close" at bounding box center [722, 100] width 9 height 11
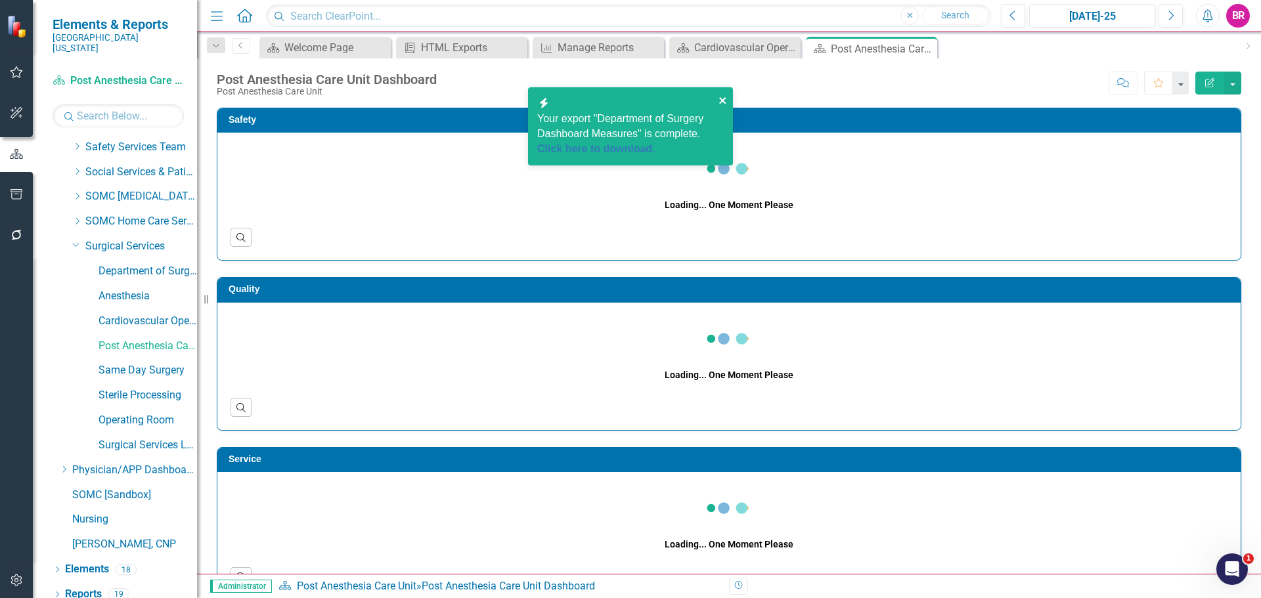
click at [721, 100] on div "icon.bolt Your export "CV OR Dashboard Measures" is complete. Click here to dow…" at bounding box center [630, 95] width 210 height 168
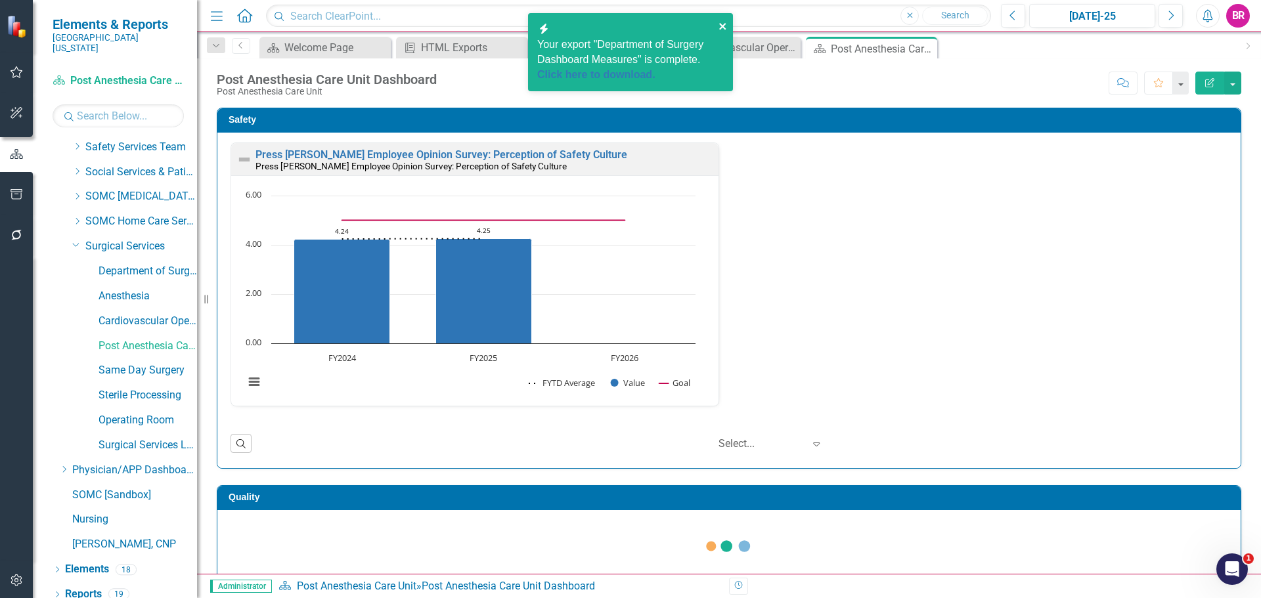
click at [723, 24] on icon "close" at bounding box center [722, 26] width 9 height 11
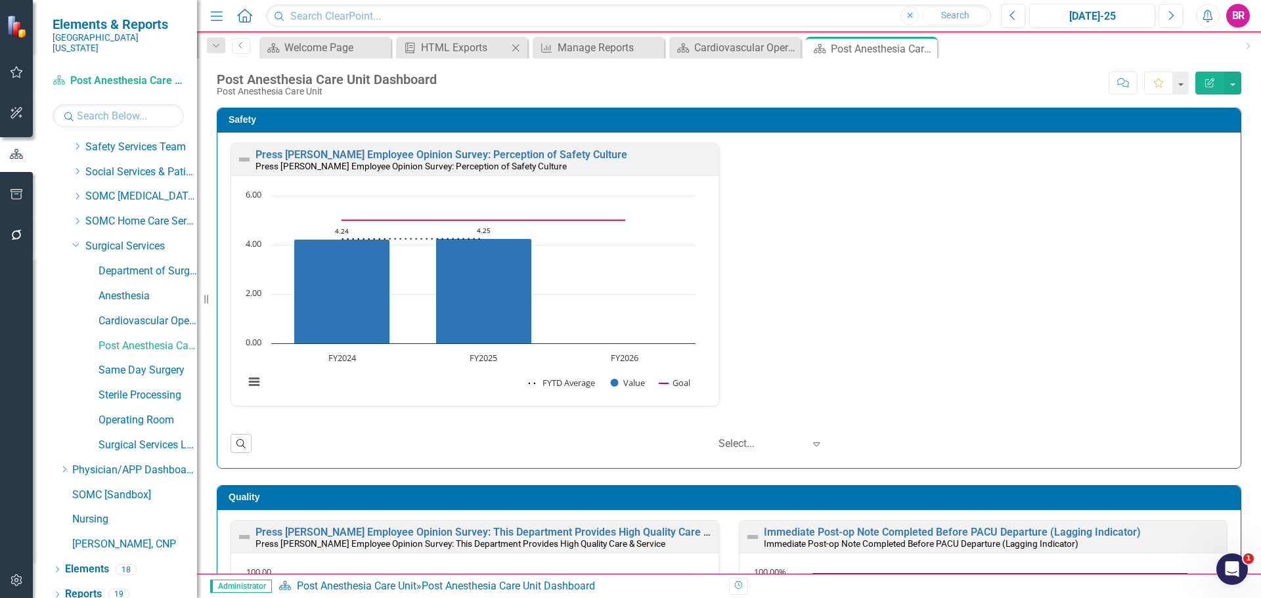
click at [515, 49] on icon "Close" at bounding box center [515, 48] width 13 height 11
click at [0, 0] on icon "Close" at bounding box center [0, 0] width 0 height 0
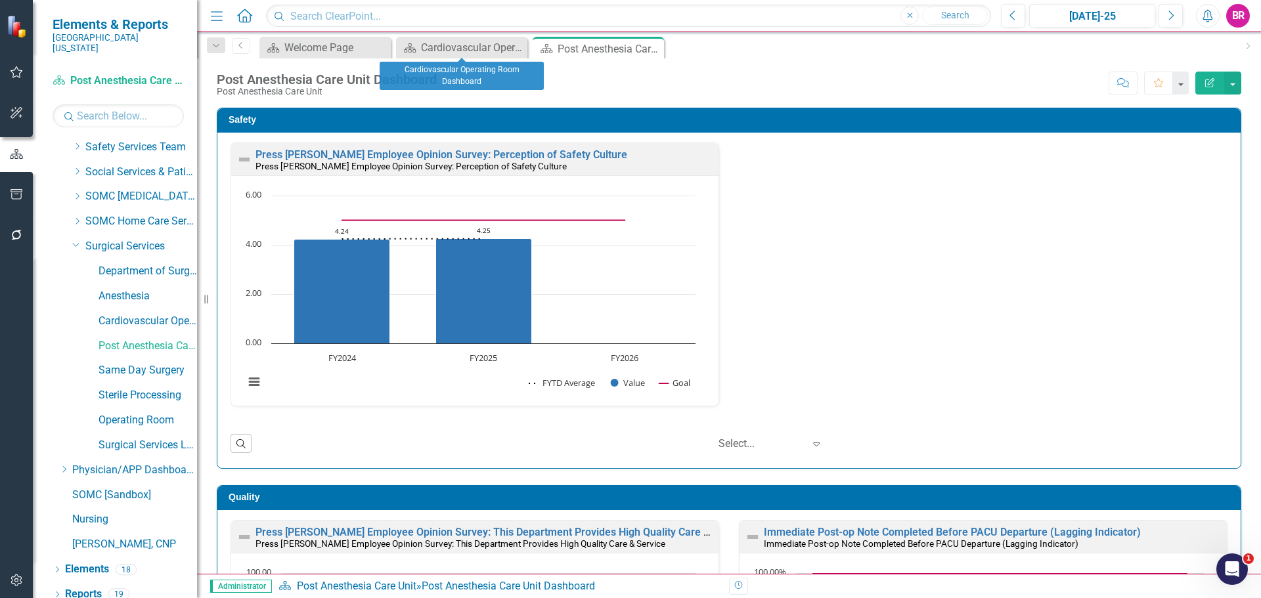
click at [0, 0] on icon "Close" at bounding box center [0, 0] width 0 height 0
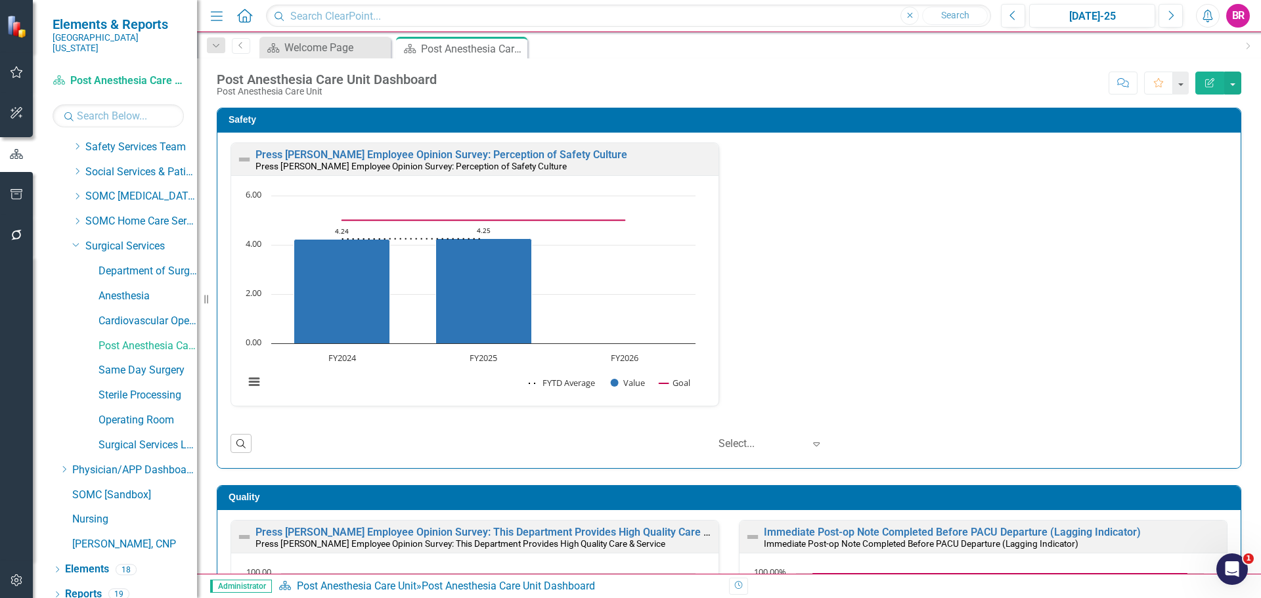
click at [980, 330] on div "Press Ganey Employee Opinion Survey: Perception of Safety Culture Press Ganey E…" at bounding box center [729, 282] width 1016 height 280
click at [1099, 318] on div "Press Ganey Employee Opinion Survey: Perception of Safety Culture Press Ganey E…" at bounding box center [729, 282] width 1016 height 280
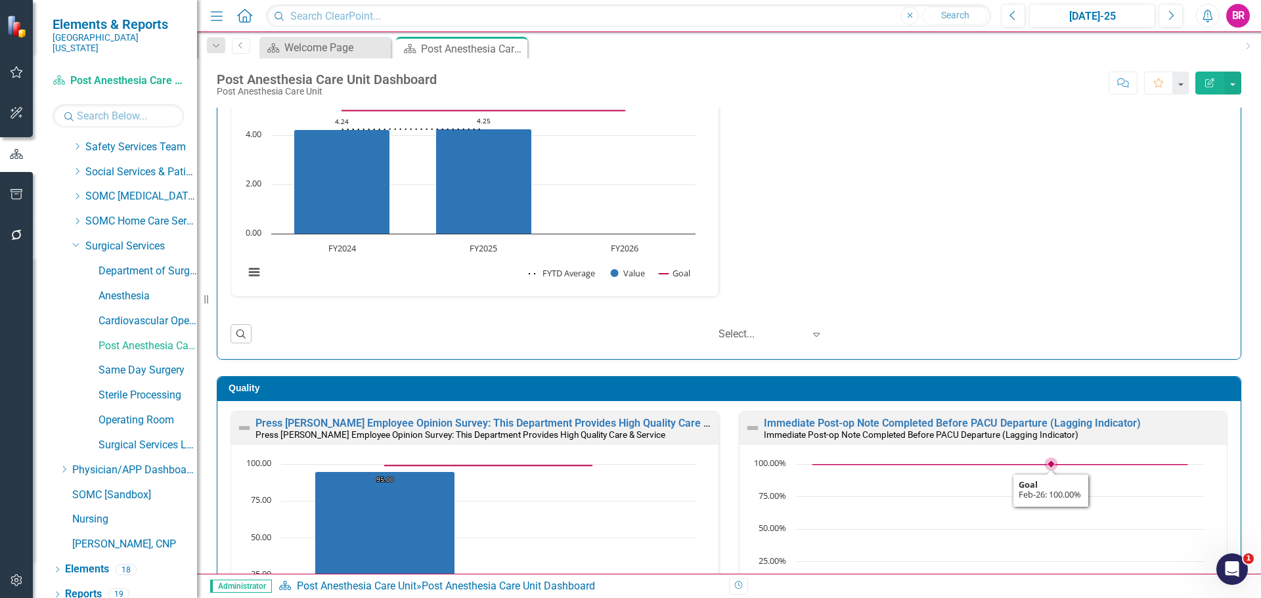
scroll to position [0, 0]
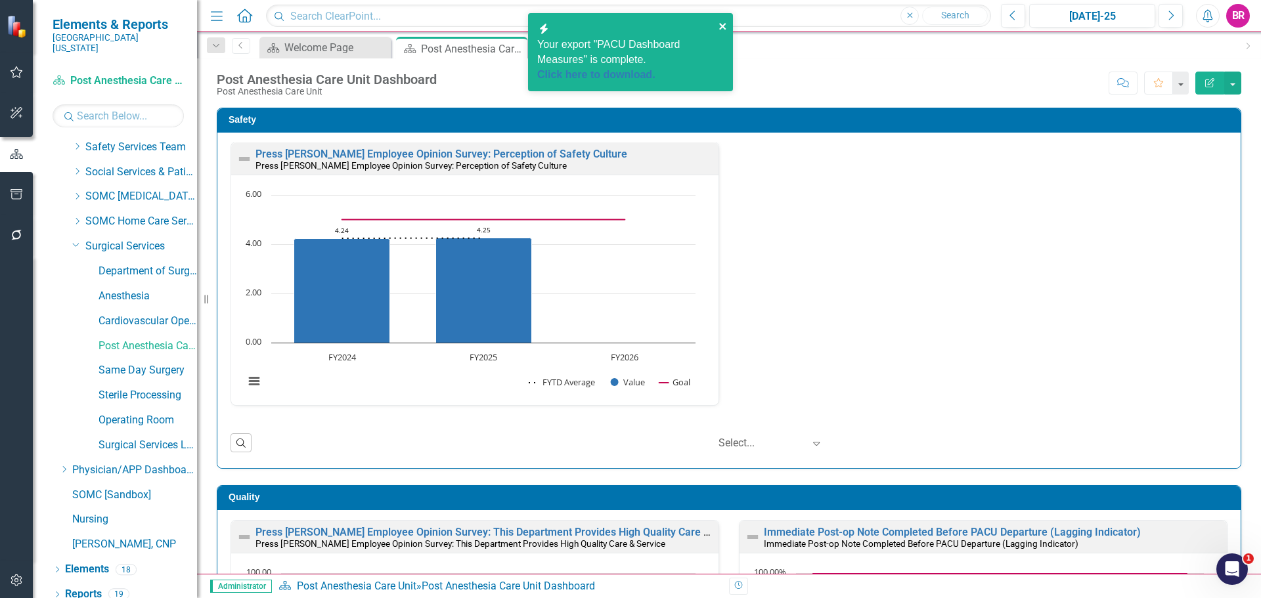
click at [718, 25] on icon "close" at bounding box center [722, 26] width 9 height 11
click at [960, 210] on div "Press Ganey Employee Opinion Survey: Perception of Safety Culture Press Ganey E…" at bounding box center [729, 282] width 1016 height 280
click at [149, 413] on link "Operating Room" at bounding box center [147, 420] width 98 height 15
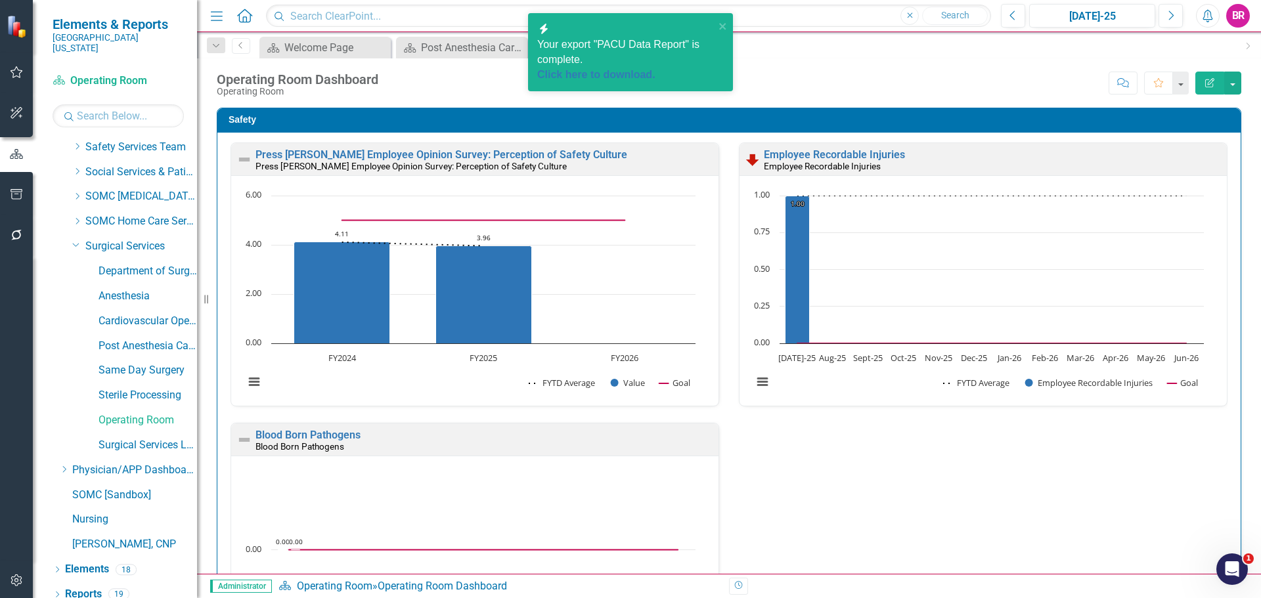
click at [932, 76] on div "Score: N/A [DATE]-25 Completed Comment Favorite Edit Report" at bounding box center [813, 83] width 856 height 22
click at [726, 25] on icon "close" at bounding box center [722, 26] width 9 height 11
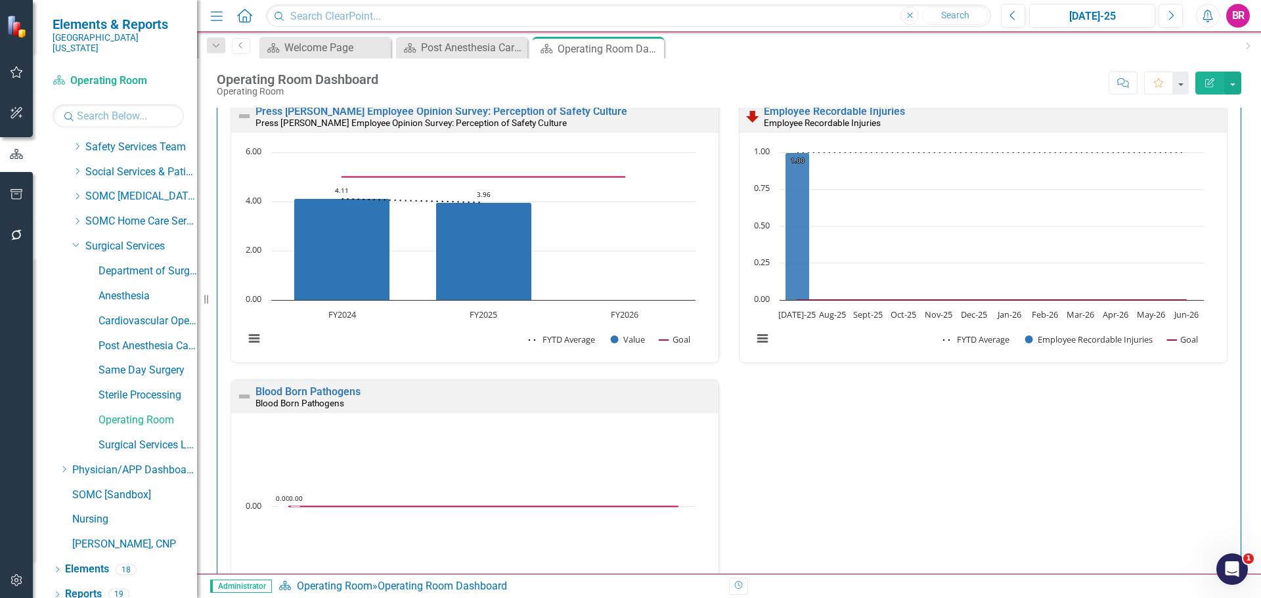
scroll to position [66, 0]
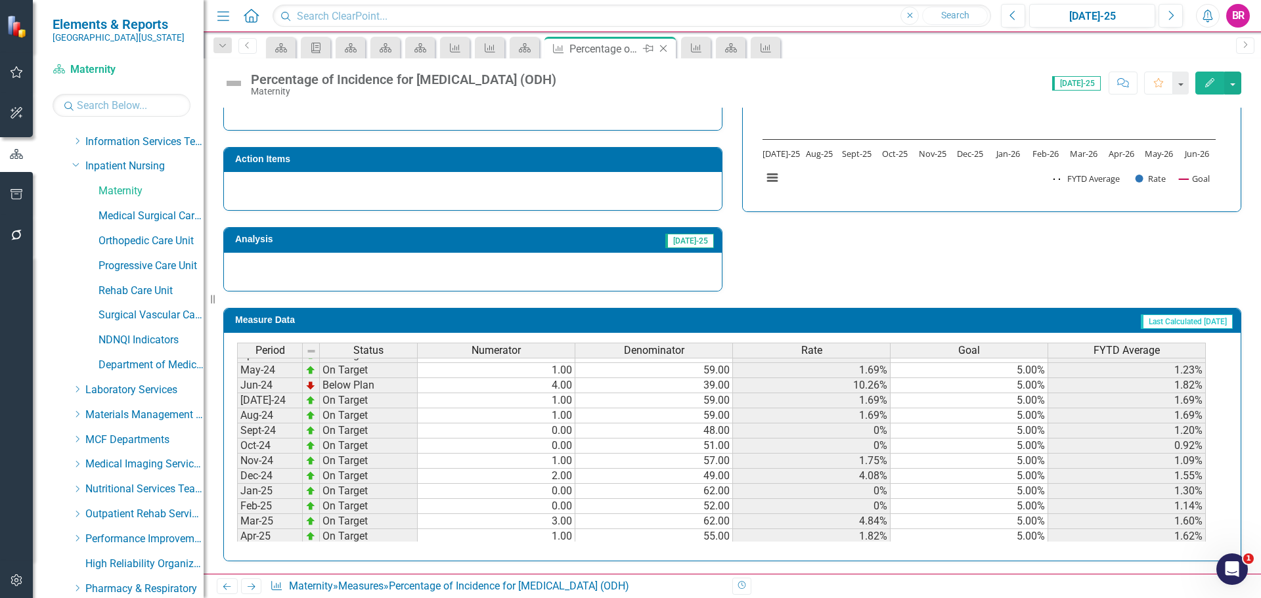
click at [661, 49] on icon "Close" at bounding box center [663, 48] width 13 height 11
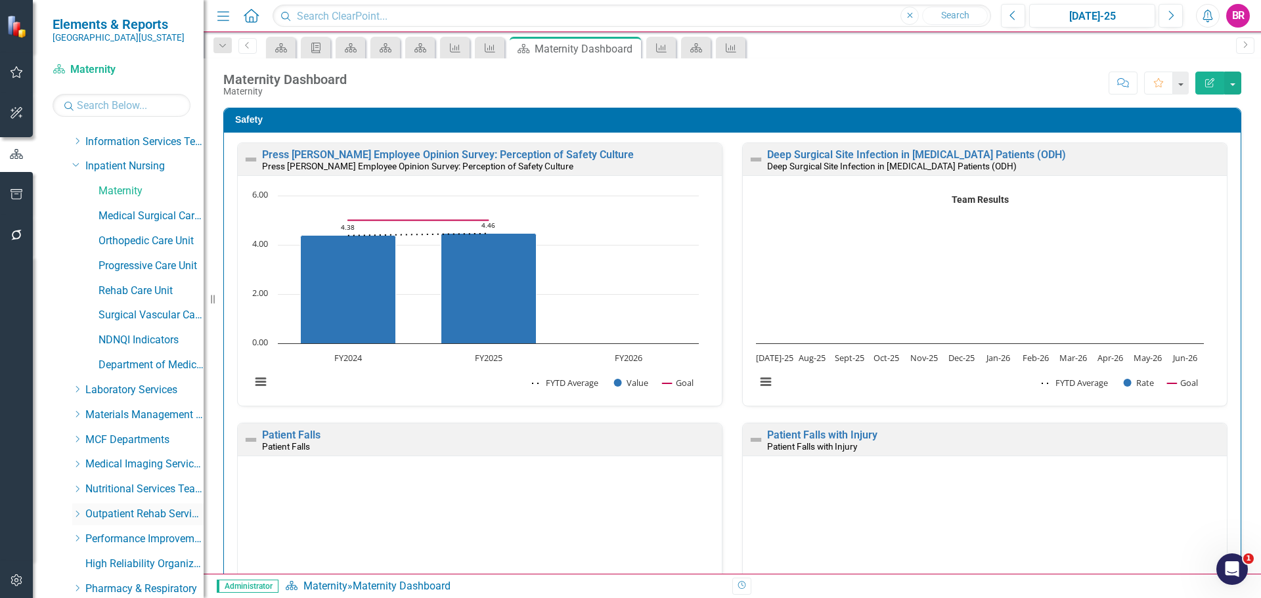
drag, startPoint x: 70, startPoint y: 165, endPoint x: 114, endPoint y: 320, distance: 160.9
click at [70, 165] on div "Dropdown" at bounding box center [75, 165] width 11 height 10
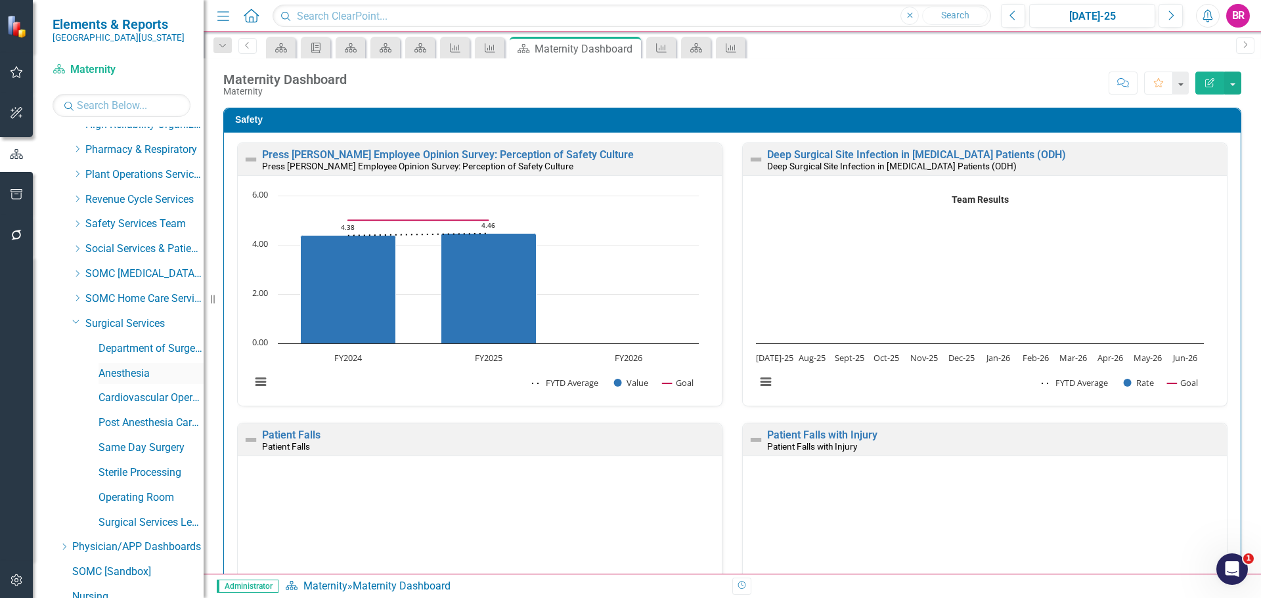
scroll to position [656, 0]
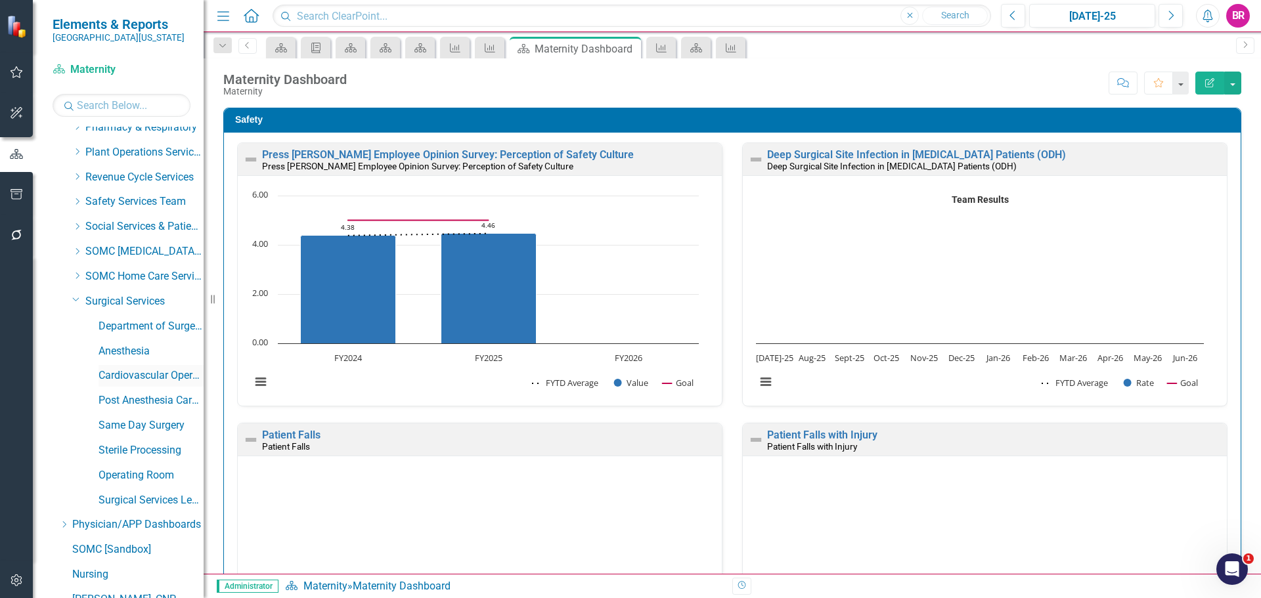
click at [153, 377] on link "Cardiovascular Operating Room" at bounding box center [150, 375] width 105 height 15
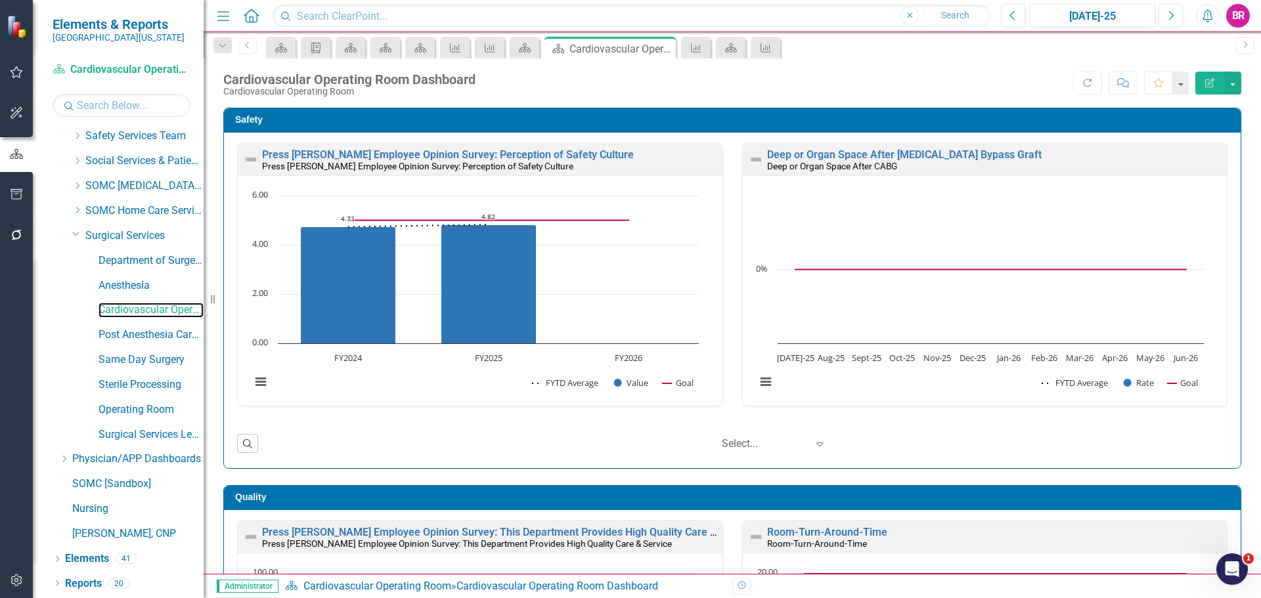
scroll to position [1, 0]
click at [735, 83] on div "Score: N/A Jul-25 Completed Refresh Comment Favorite Edit Report" at bounding box center [861, 83] width 759 height 22
click at [91, 585] on link "Reports" at bounding box center [83, 584] width 37 height 15
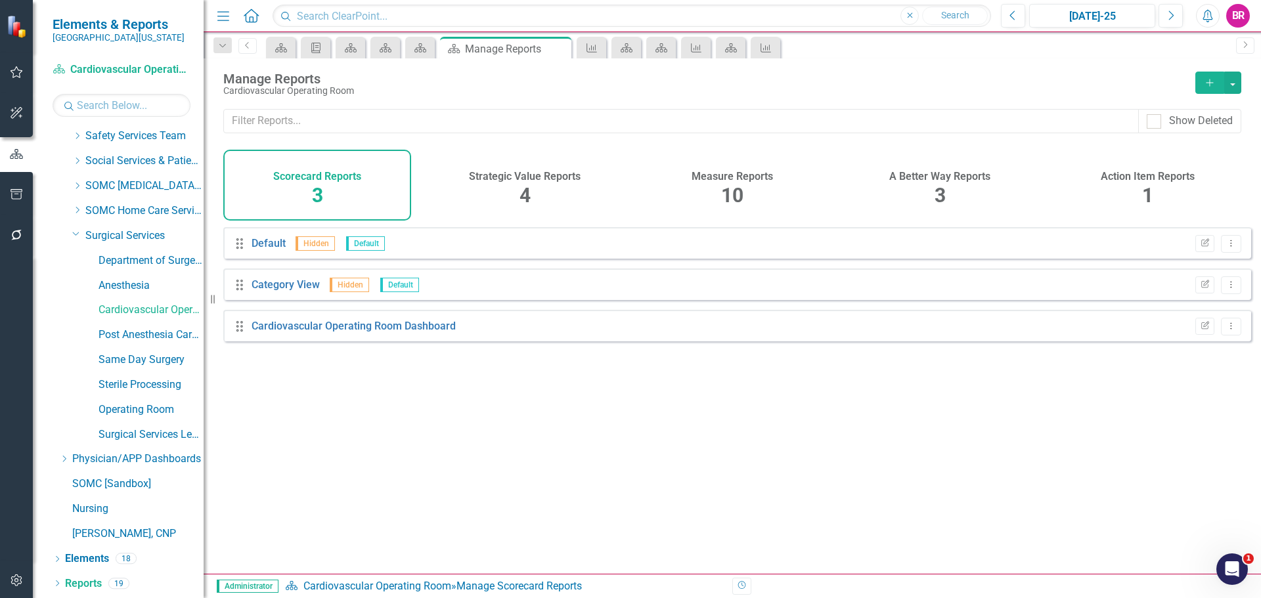
click at [739, 192] on span "10" at bounding box center [732, 195] width 22 height 23
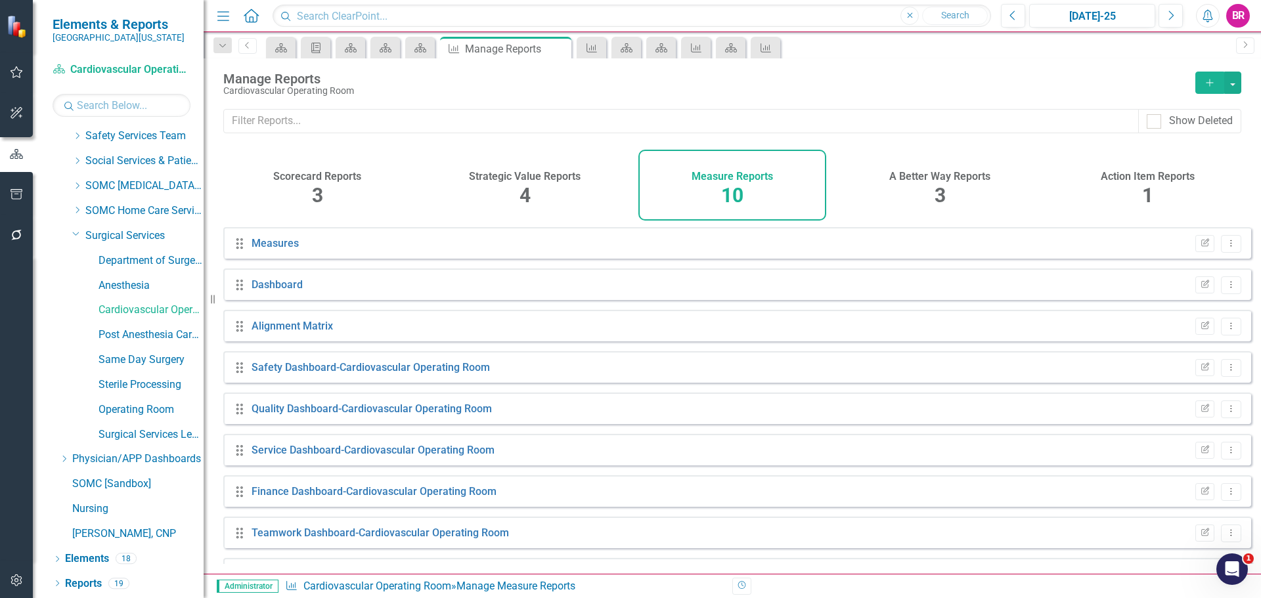
scroll to position [77, 0]
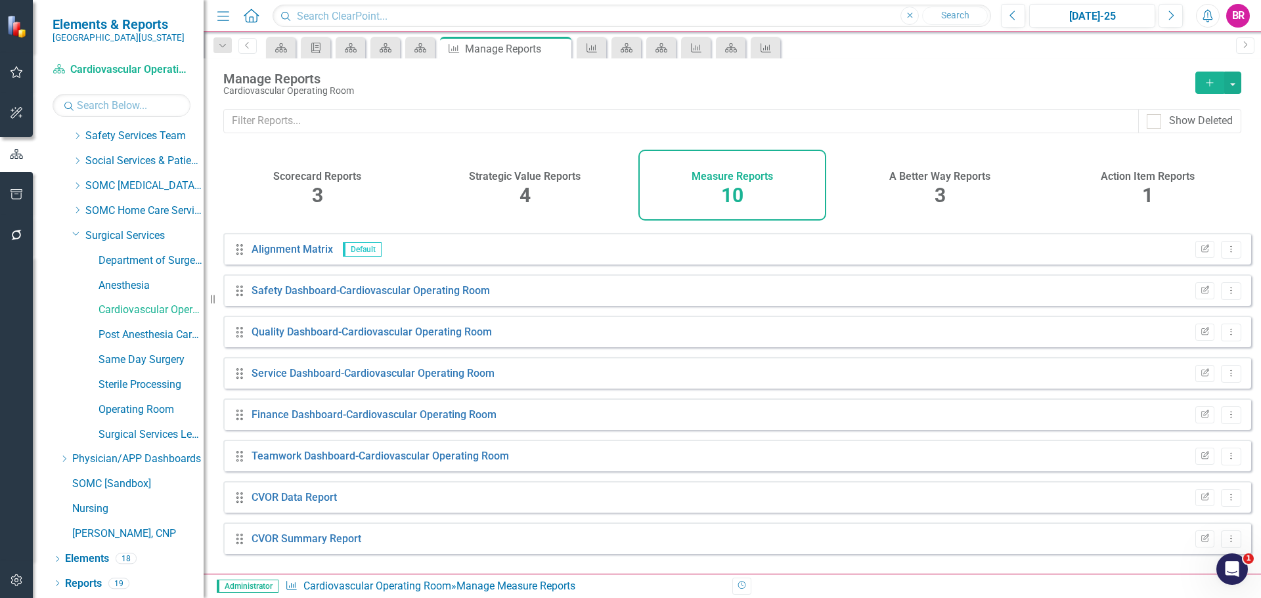
click at [1210, 79] on icon "Add" at bounding box center [1210, 82] width 12 height 9
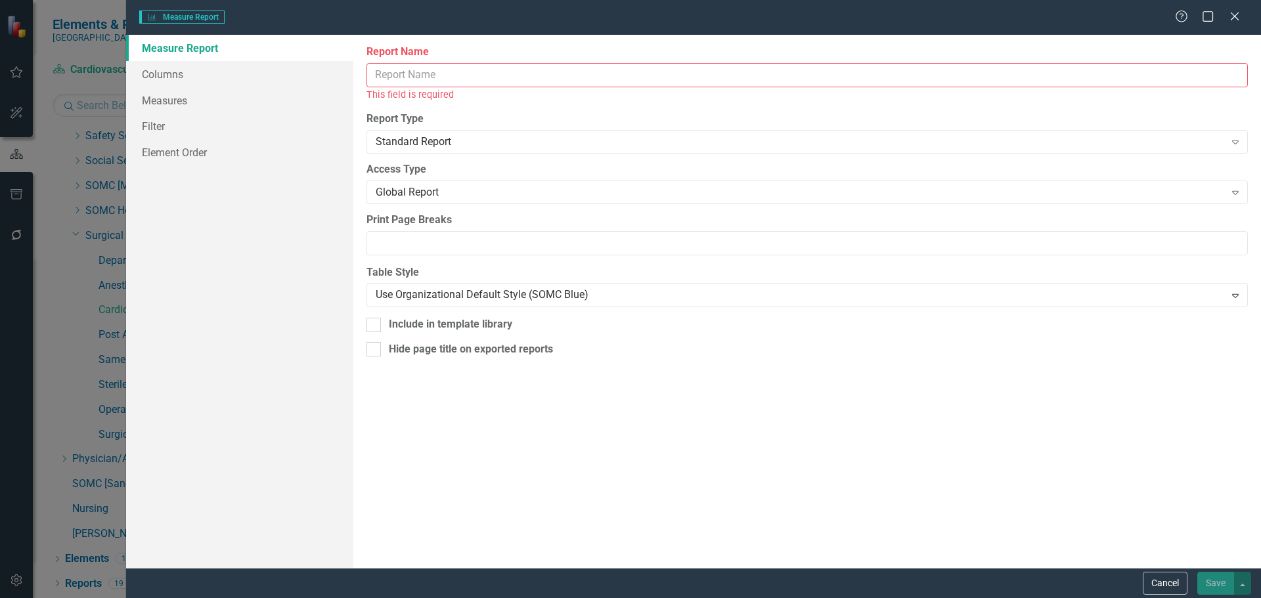
click at [445, 81] on input "Report Name" at bounding box center [806, 75] width 881 height 24
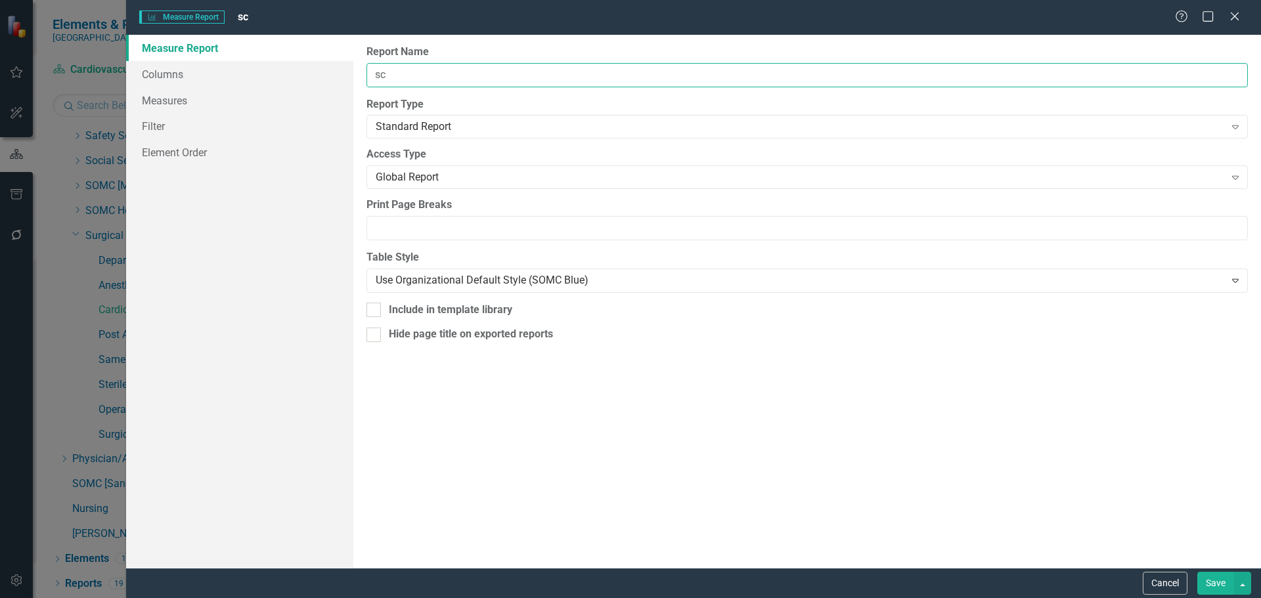
type input "s"
type input "S"
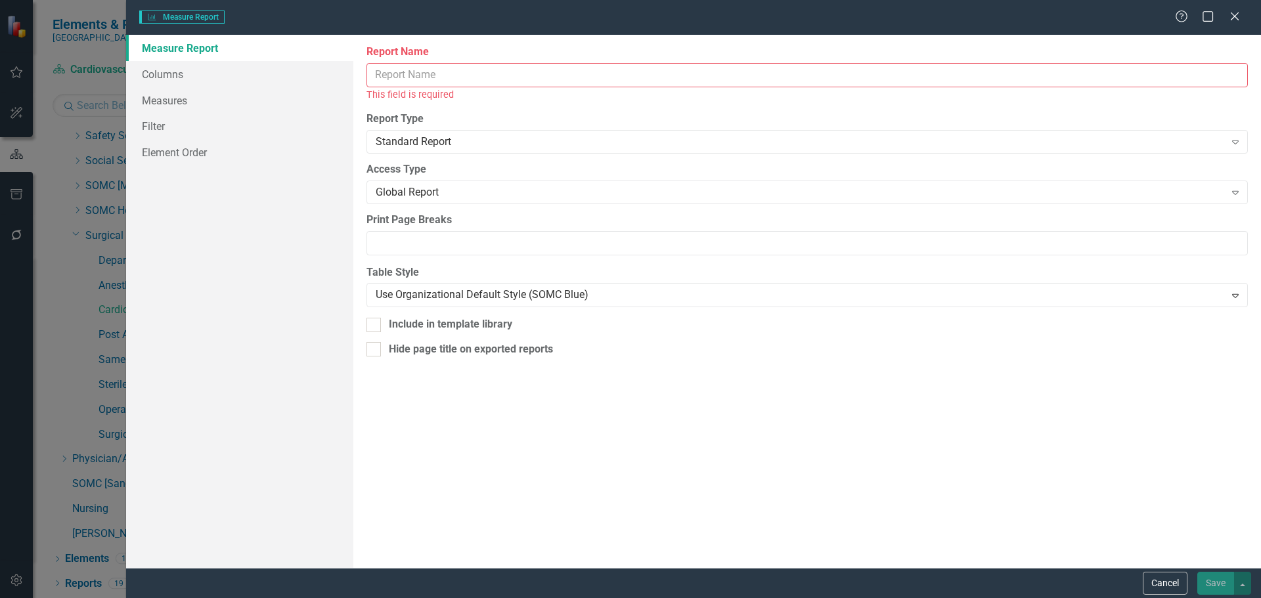
type input "V"
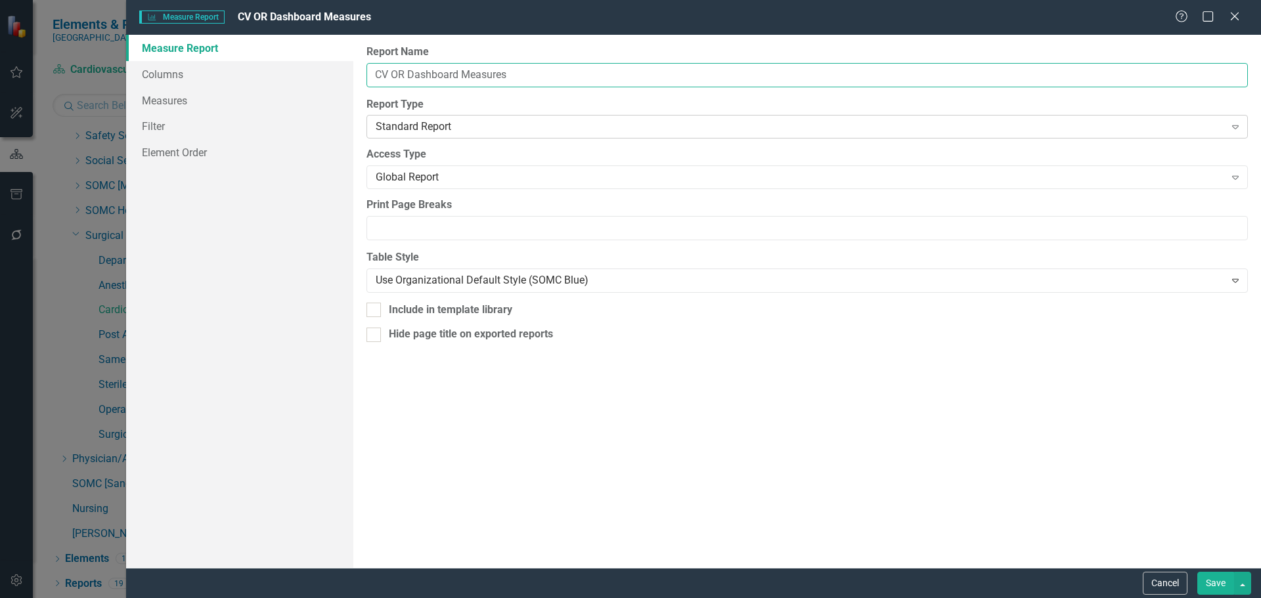
type input "CV OR Dashboard Measures"
click at [465, 129] on div "Standard Report" at bounding box center [800, 127] width 849 height 15
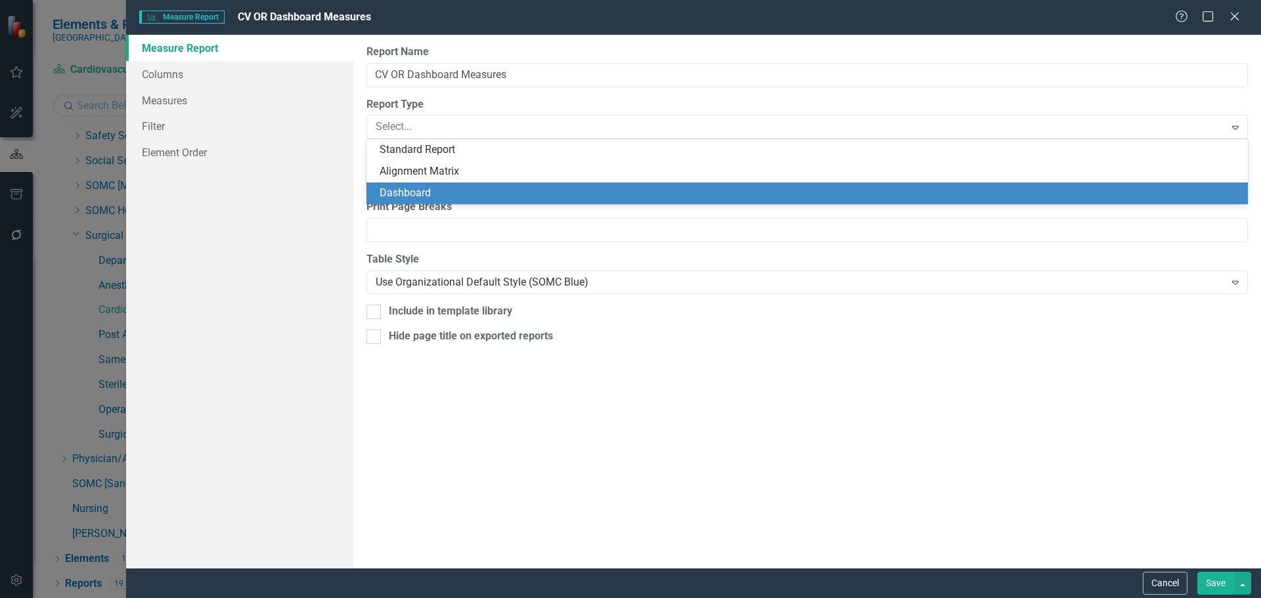
click at [467, 188] on div "Dashboard" at bounding box center [810, 193] width 860 height 15
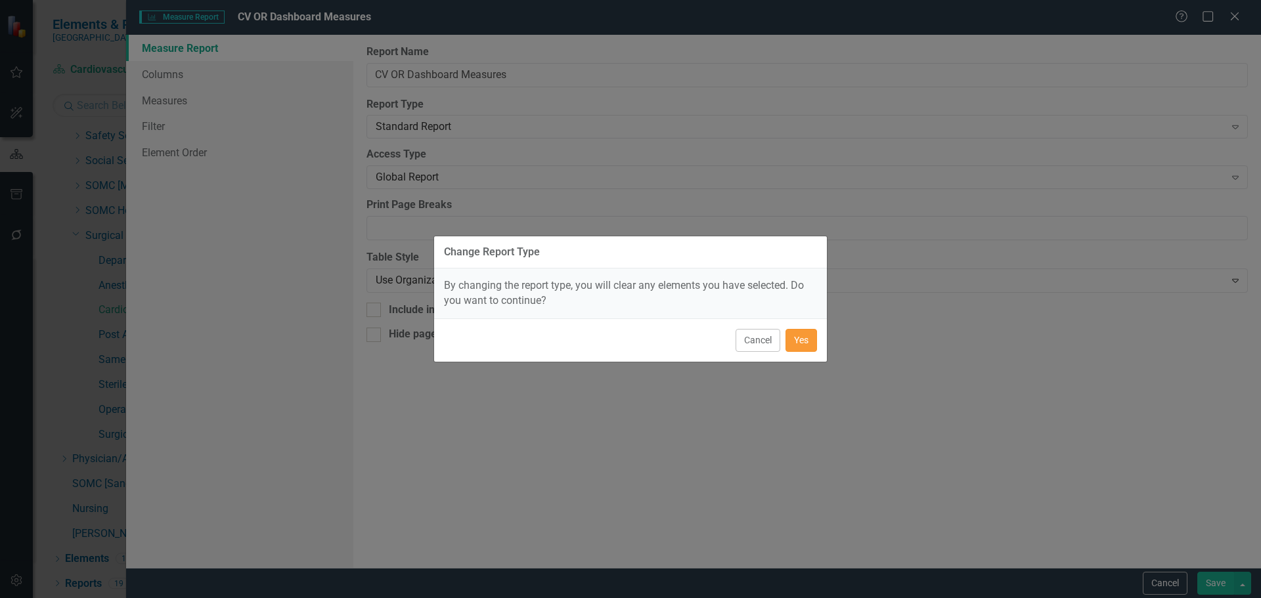
click at [804, 341] on button "Yes" at bounding box center [801, 340] width 32 height 23
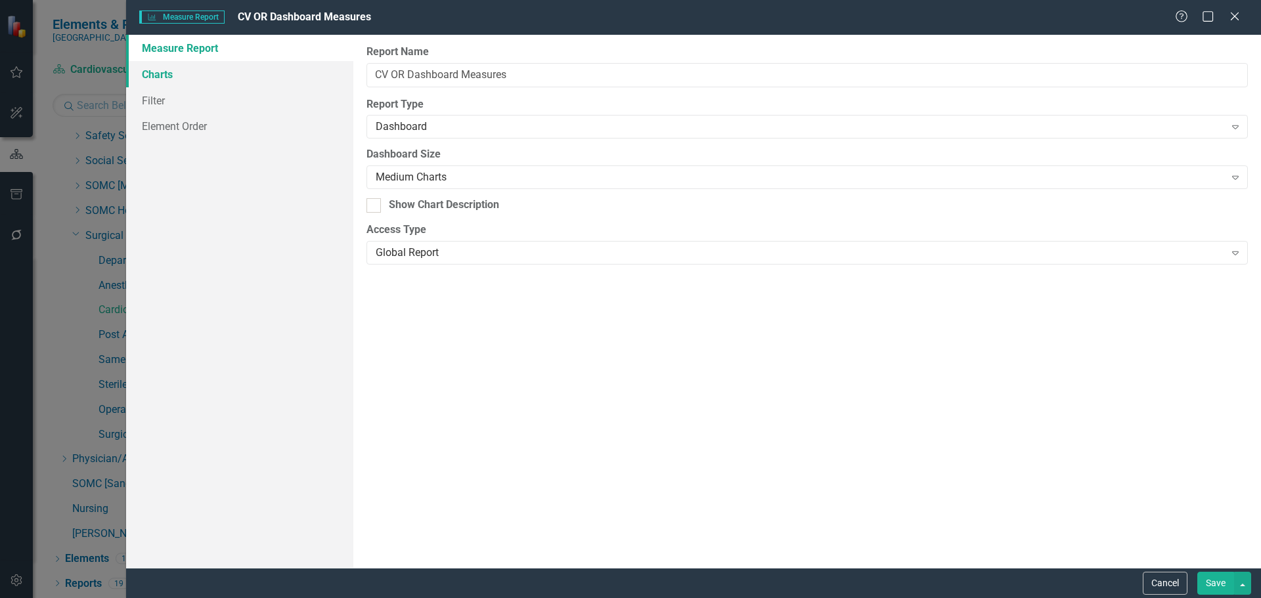
click at [204, 70] on link "Charts" at bounding box center [239, 74] width 227 height 26
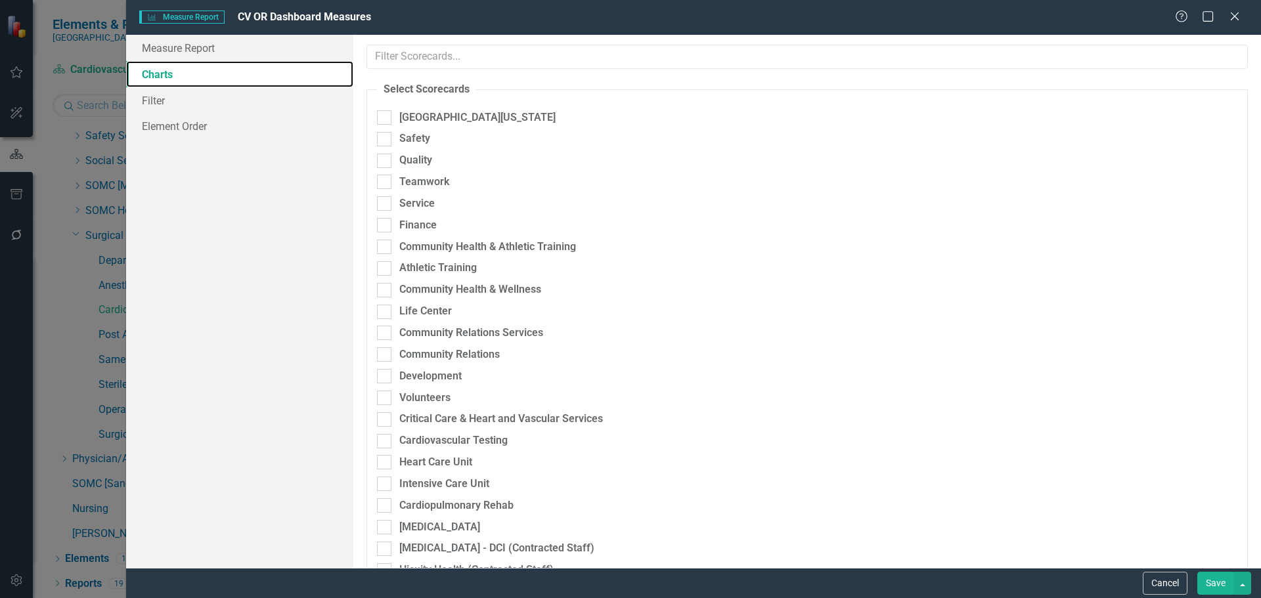
checkbox input "true"
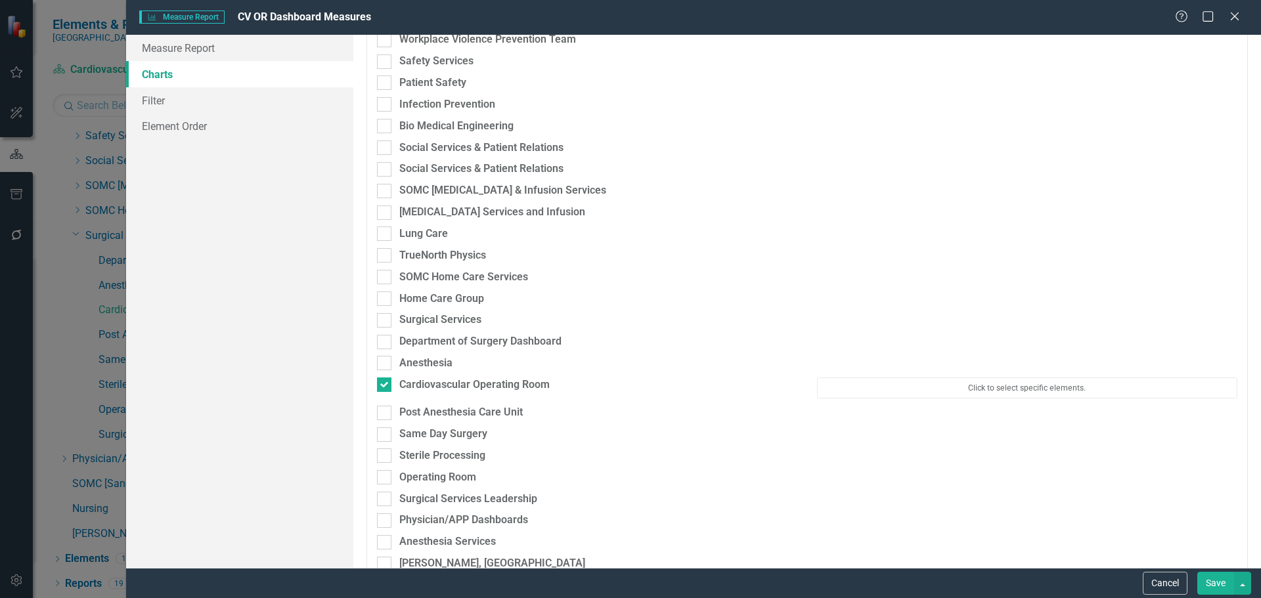
scroll to position [3743, 0]
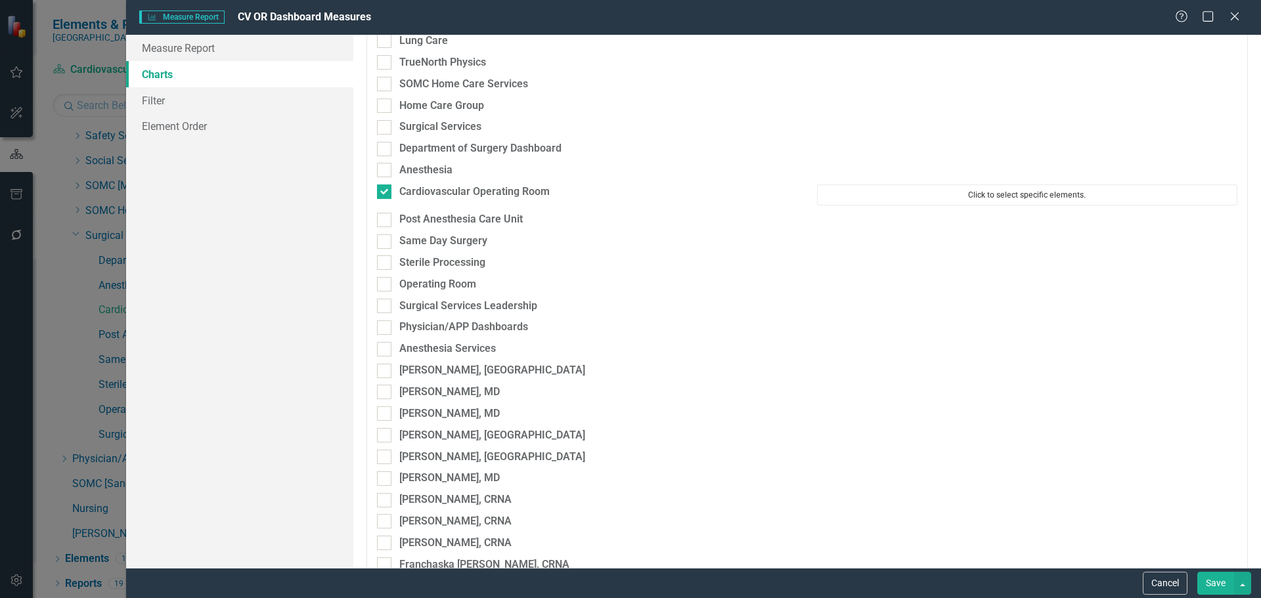
click at [937, 191] on button "Click to select specific elements." at bounding box center [1027, 195] width 420 height 21
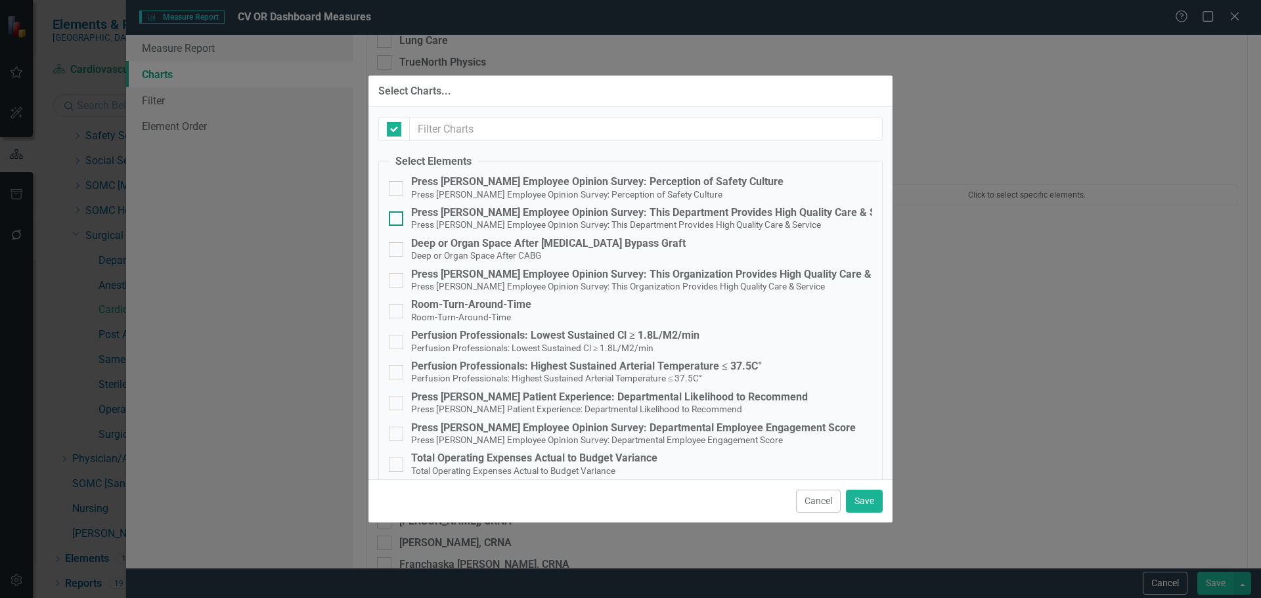
checkbox input "false"
click at [489, 182] on div "Press [PERSON_NAME] Employee Opinion Survey: Perception of Safety Culture" at bounding box center [597, 182] width 372 height 12
click at [397, 182] on input "Press Ganey Employee Opinion Survey: Perception of Safety Culture Press Ganey E…" at bounding box center [393, 185] width 9 height 9
checkbox input "true"
click at [473, 250] on small "Deep or Organ Space After CABG" at bounding box center [476, 255] width 130 height 11
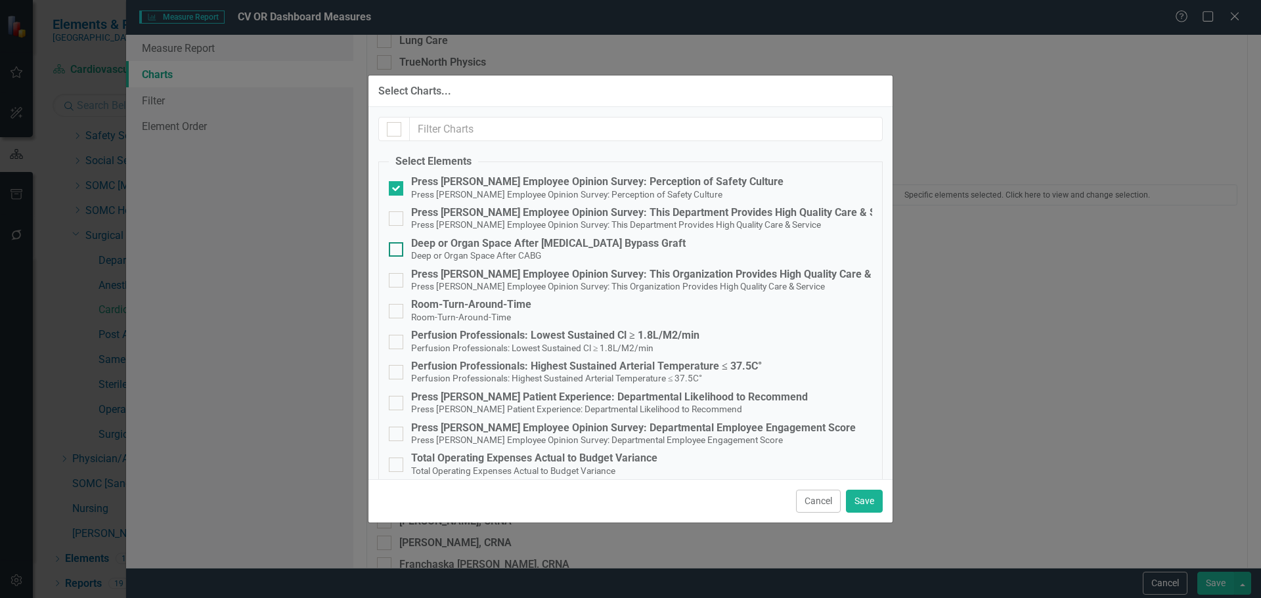
click at [397, 250] on input "Deep or Organ Space After Coronary Artery Bypass Graft Deep or Organ Space Afte…" at bounding box center [393, 246] width 9 height 9
checkbox input "true"
click at [496, 215] on div "Press [PERSON_NAME] Employee Opinion Survey: This Department Provides High Qual…" at bounding box center [658, 213] width 494 height 12
click at [397, 215] on input "Press Ganey Employee Opinion Survey: This Department Provides High Quality Care…" at bounding box center [393, 215] width 9 height 9
checkbox input "true"
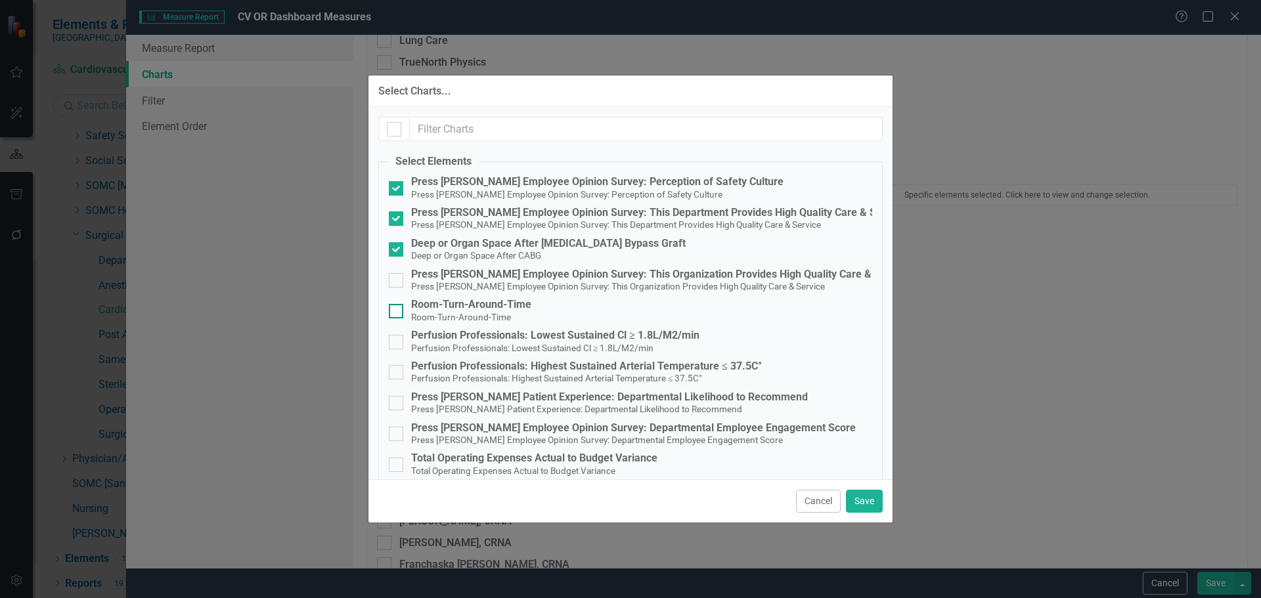
click at [463, 309] on div "Room-Turn-Around-Time" at bounding box center [471, 305] width 120 height 12
click at [397, 309] on input "Room-Turn-Around-Time Room-Turn-Around-Time" at bounding box center [393, 308] width 9 height 9
checkbox input "true"
click at [516, 332] on div "Perfusion Professionals: Lowest Sustained Cl ≥ 1.8L/M2/min" at bounding box center [555, 336] width 288 height 12
click at [397, 335] on input "Perfusion Professionals: Lowest Sustained Cl ≥ 1.8L/M2/min Perfusion Profession…" at bounding box center [393, 339] width 9 height 9
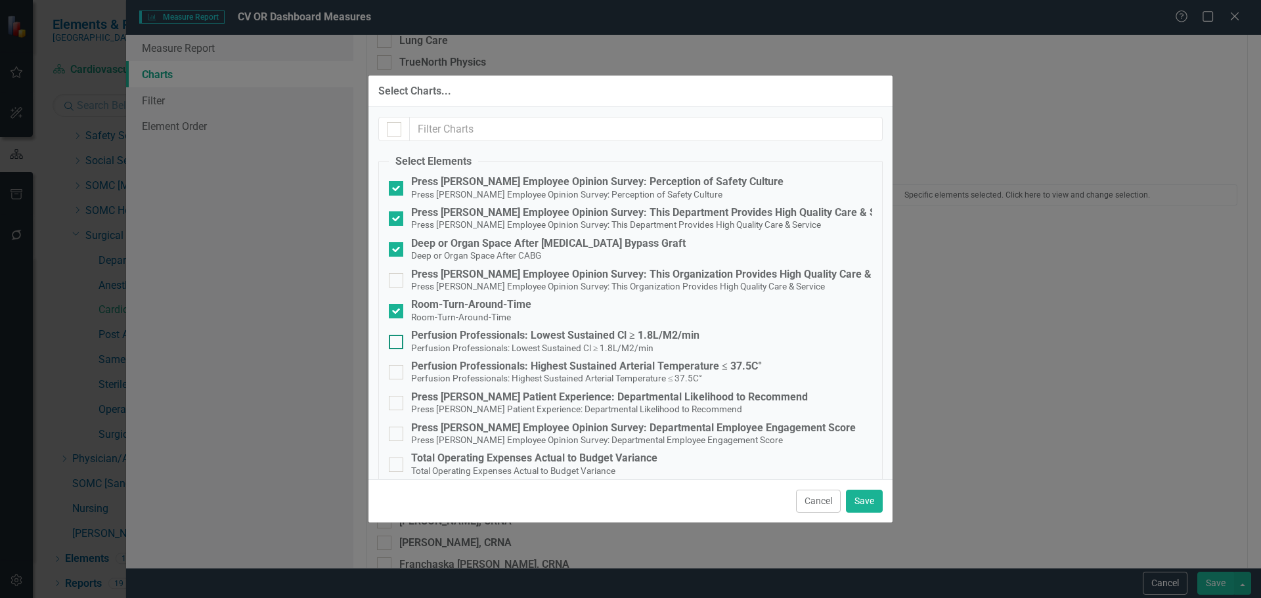
checkbox input "true"
click at [515, 371] on div "Perfusion Professionals: Highest Sustained Arterial Temperature ≤ 37.5C°" at bounding box center [586, 366] width 351 height 12
click at [397, 371] on input "Perfusion Professionals: Highest Sustained Arterial Temperature ≤ 37.5C° Perfus…" at bounding box center [393, 369] width 9 height 9
checkbox input "true"
click at [545, 392] on div "Press [PERSON_NAME] Patient Experience: Departmental Likelihood to Recommend" at bounding box center [609, 397] width 397 height 12
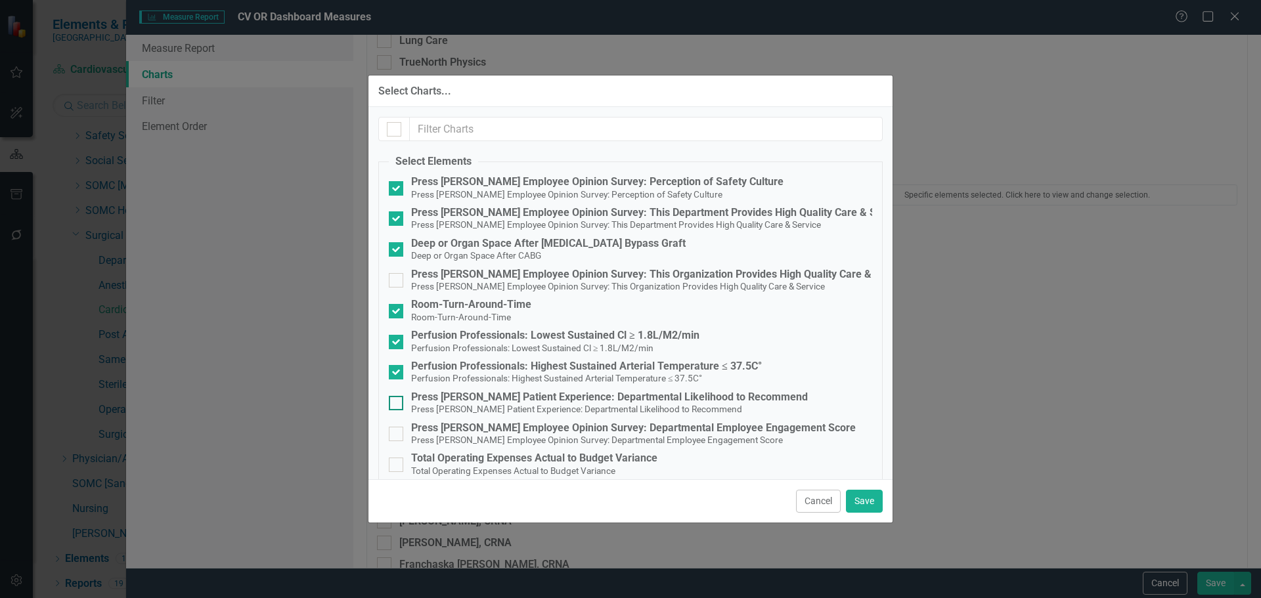
click at [397, 396] on input "Press Ganey Patient Experience: Departmental Likelihood to Recommend Press Gane…" at bounding box center [393, 400] width 9 height 9
checkbox input "true"
click at [549, 431] on div "Press [PERSON_NAME] Employee Opinion Survey: Departmental Employee Engagement S…" at bounding box center [633, 428] width 445 height 12
click at [397, 431] on input "Press Ganey Employee Opinion Survey: Departmental Employee Engagement Score Pre…" at bounding box center [393, 431] width 9 height 9
checkbox input "true"
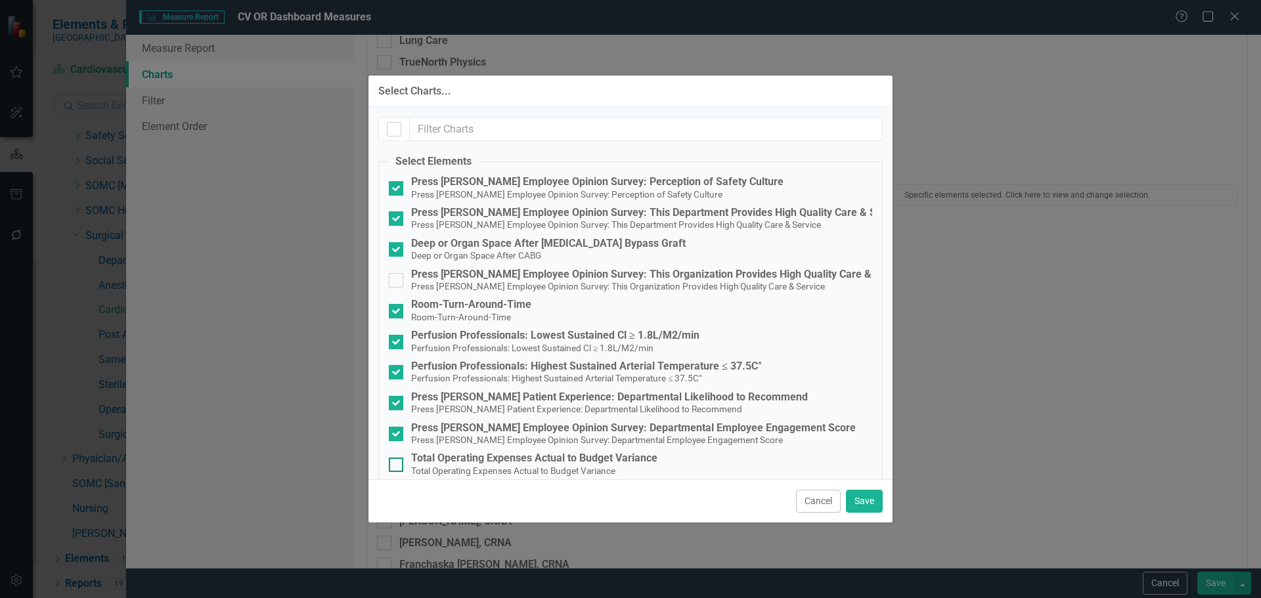
click at [498, 462] on div "Total Operating Expenses Actual to Budget Variance" at bounding box center [534, 458] width 246 height 12
click at [397, 462] on input "Total Operating Expenses Actual to Budget Variance Total Operating Expenses Act…" at bounding box center [393, 462] width 9 height 9
checkbox input "true"
click at [868, 499] on button "Save" at bounding box center [864, 501] width 37 height 23
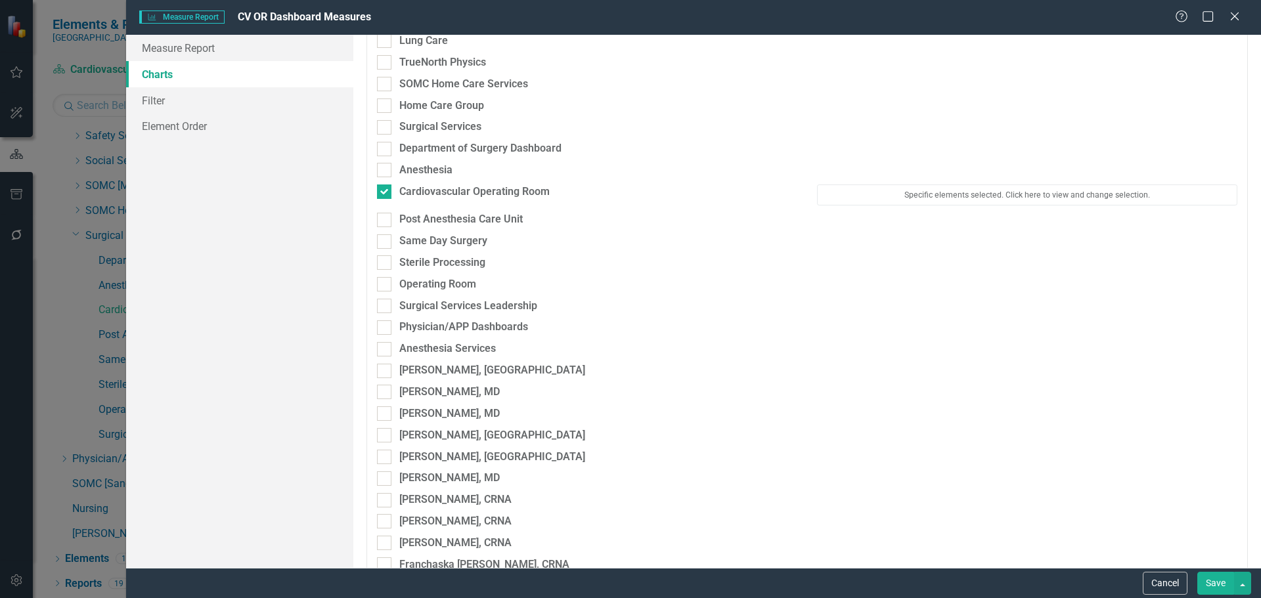
click at [1204, 577] on button "Save" at bounding box center [1215, 583] width 37 height 23
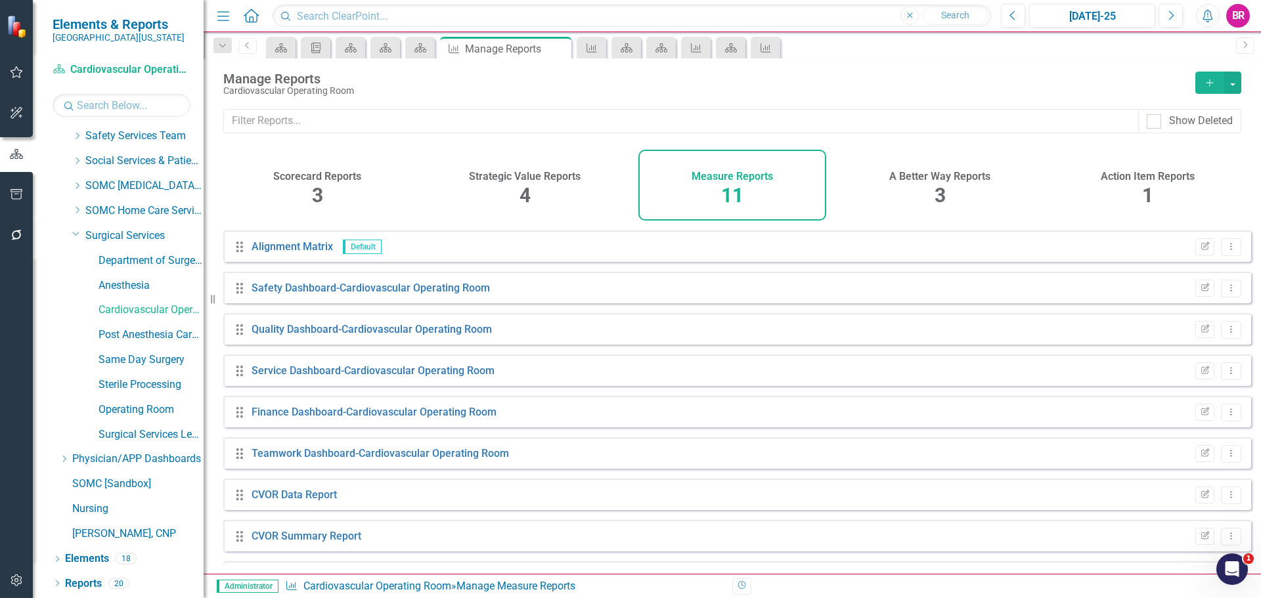
scroll to position [118, 0]
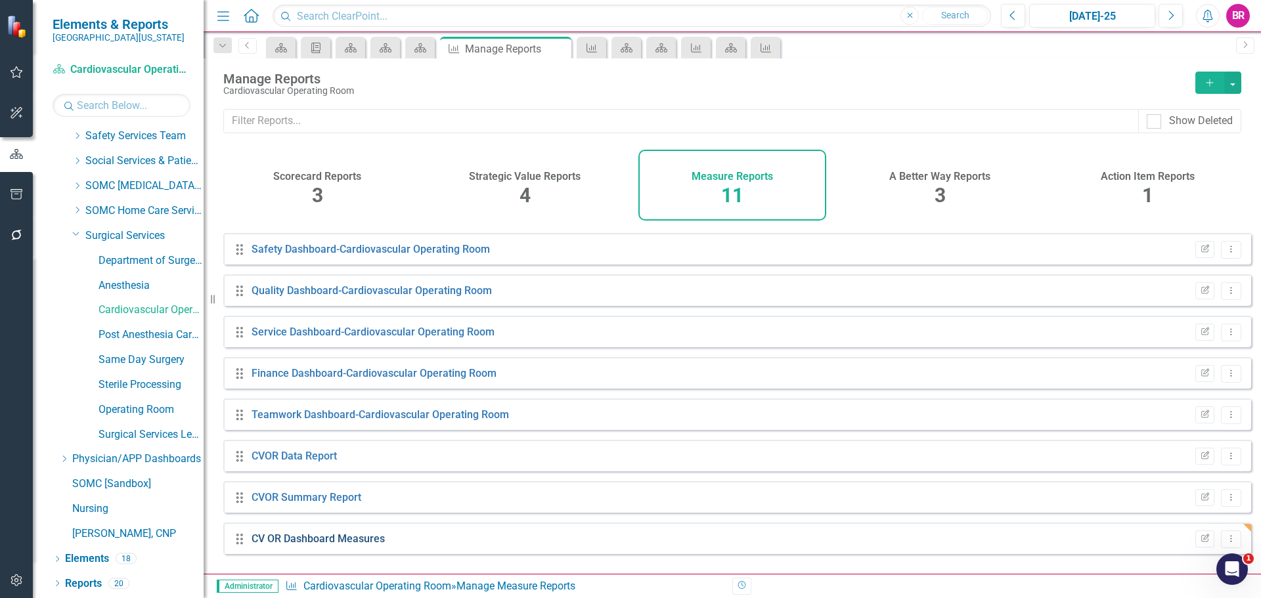
click at [367, 545] on link "CV OR Dashboard Measures" at bounding box center [317, 539] width 133 height 12
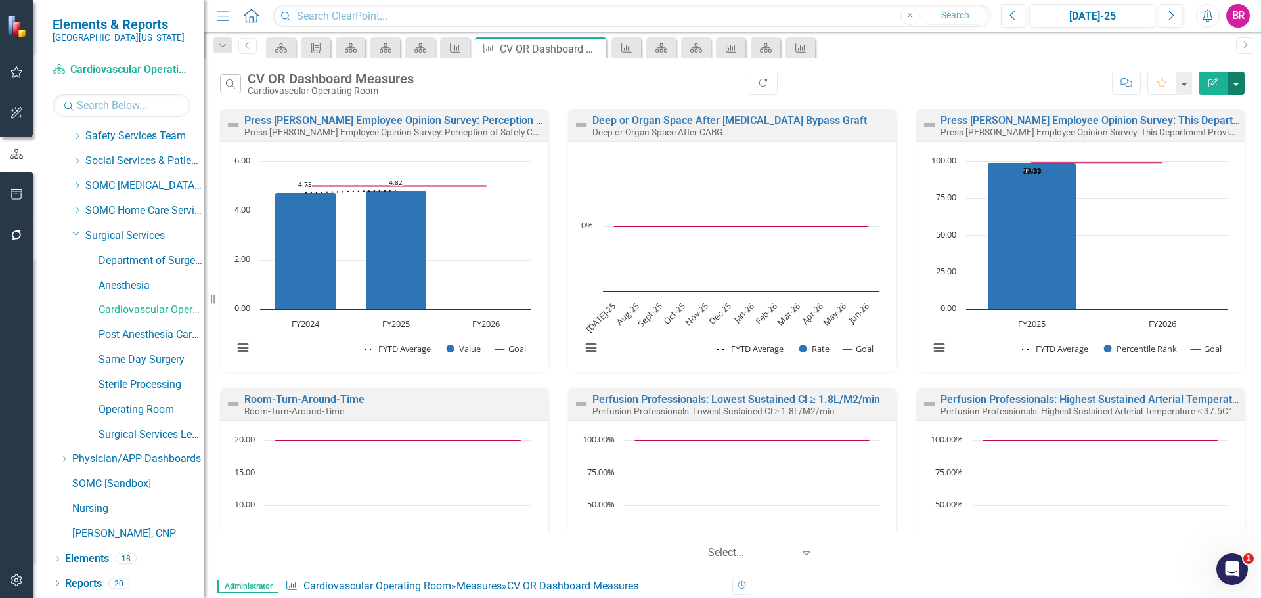
click at [1240, 85] on button "button" at bounding box center [1235, 83] width 17 height 23
click at [1215, 132] on link "PDF Export to PDF" at bounding box center [1179, 133] width 129 height 24
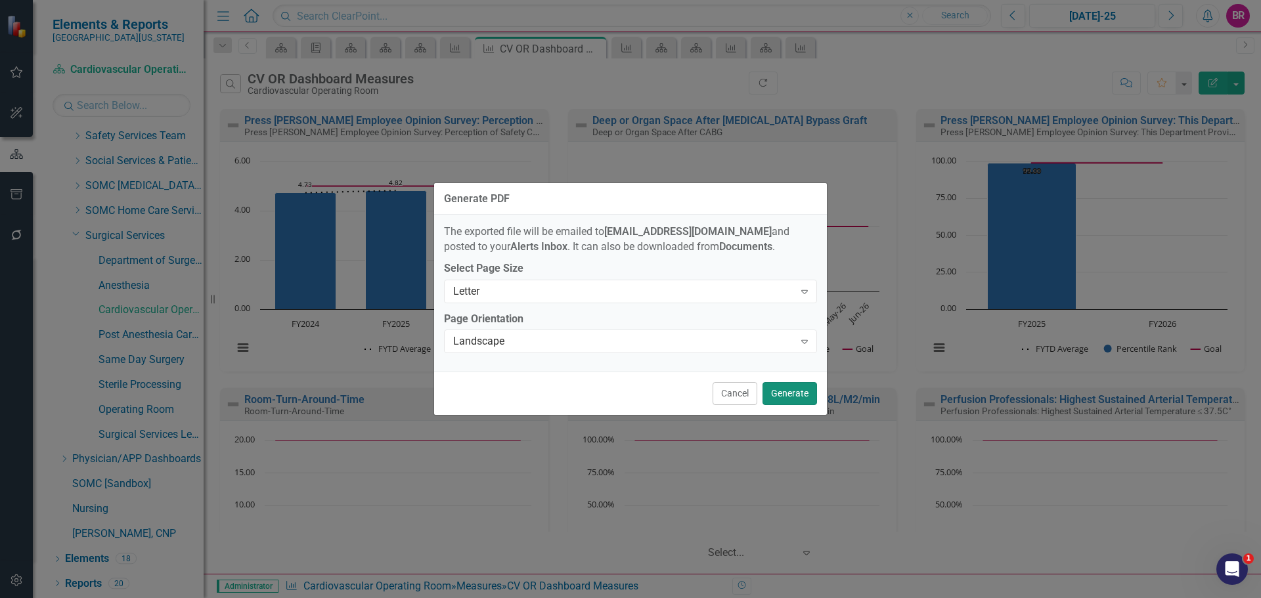
click at [793, 397] on button "Generate" at bounding box center [789, 393] width 54 height 23
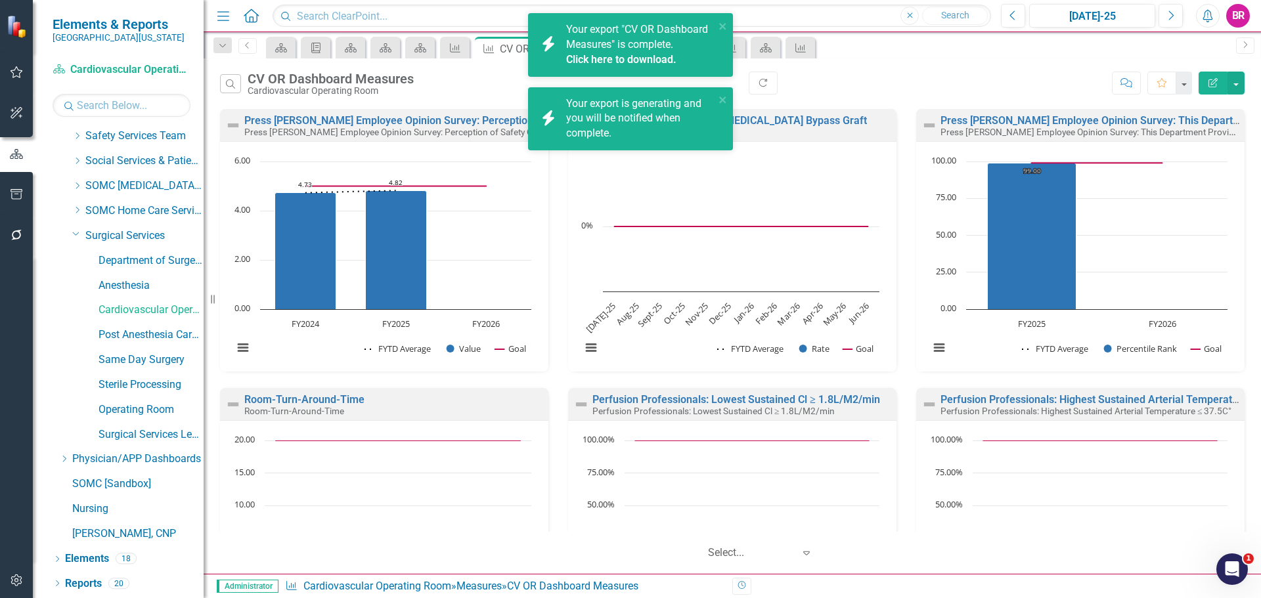
click at [647, 53] on link "Click here to download." at bounding box center [621, 59] width 110 height 12
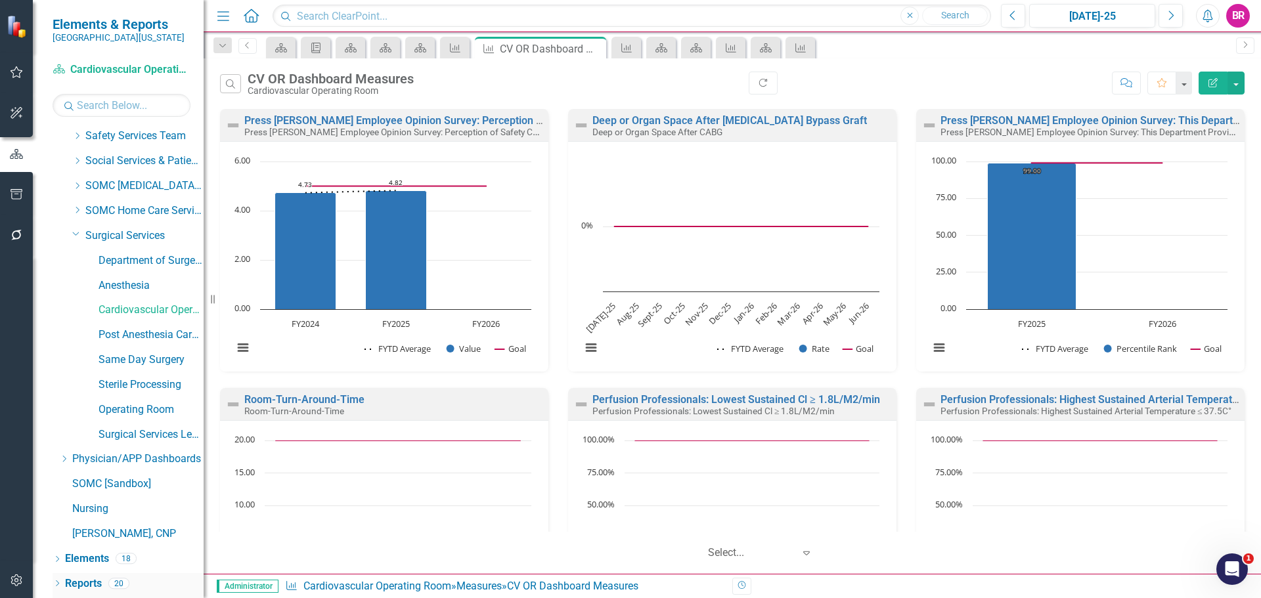
click at [84, 582] on link "Reports" at bounding box center [83, 584] width 37 height 15
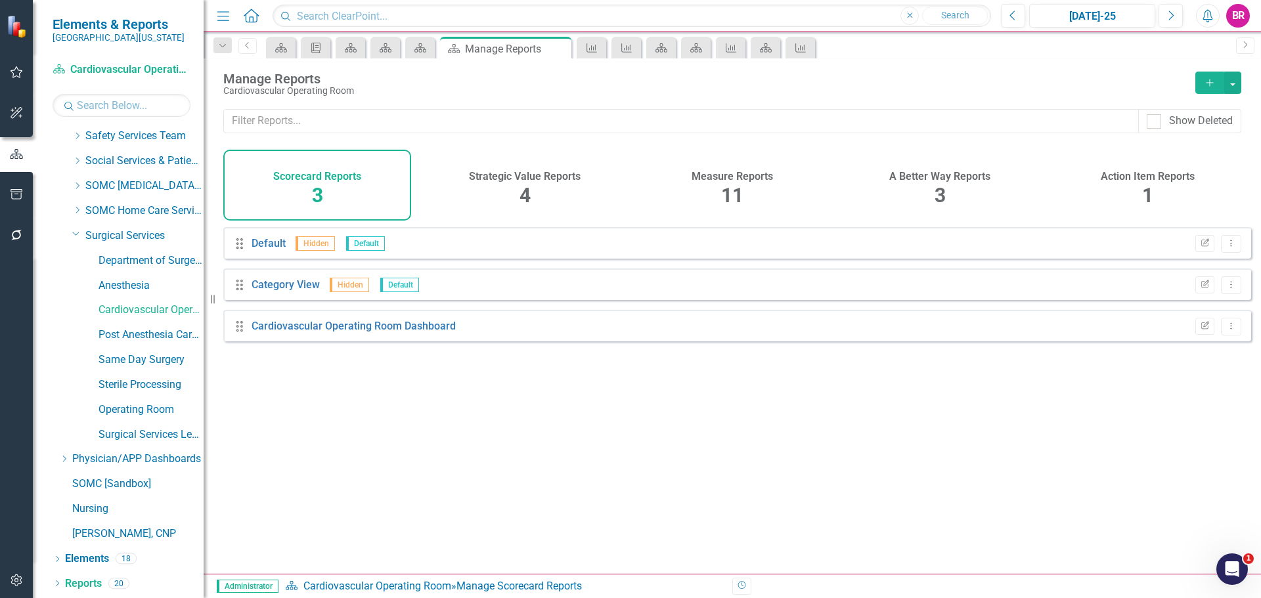
click at [756, 181] on h4 "Measure Reports" at bounding box center [731, 177] width 81 height 12
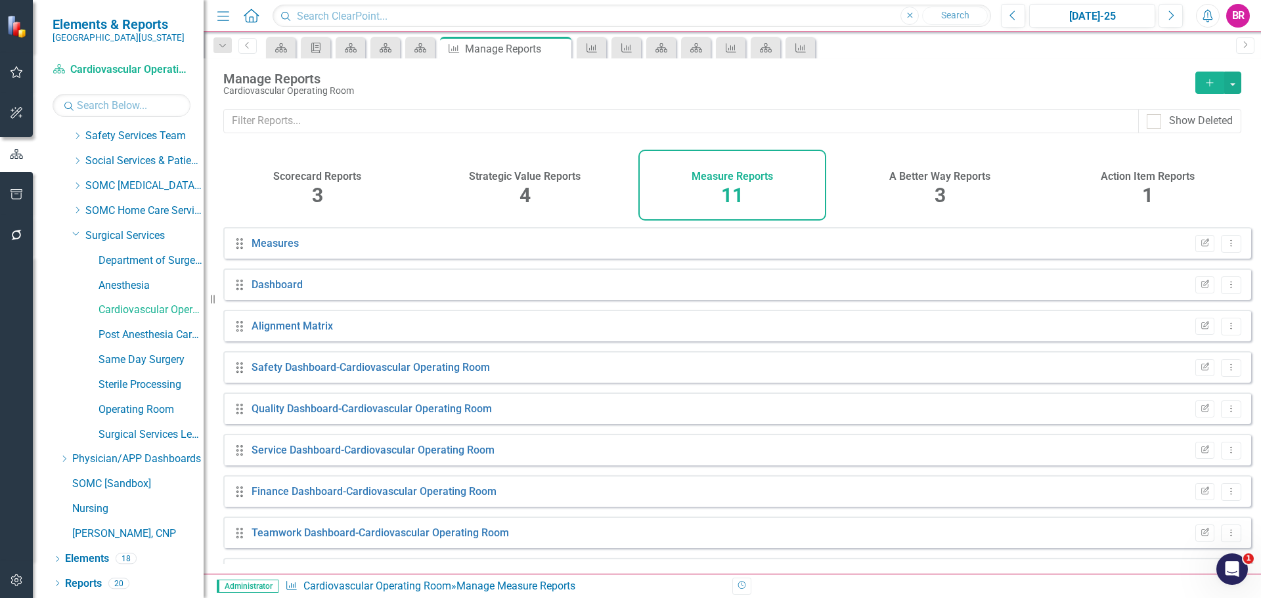
scroll to position [118, 0]
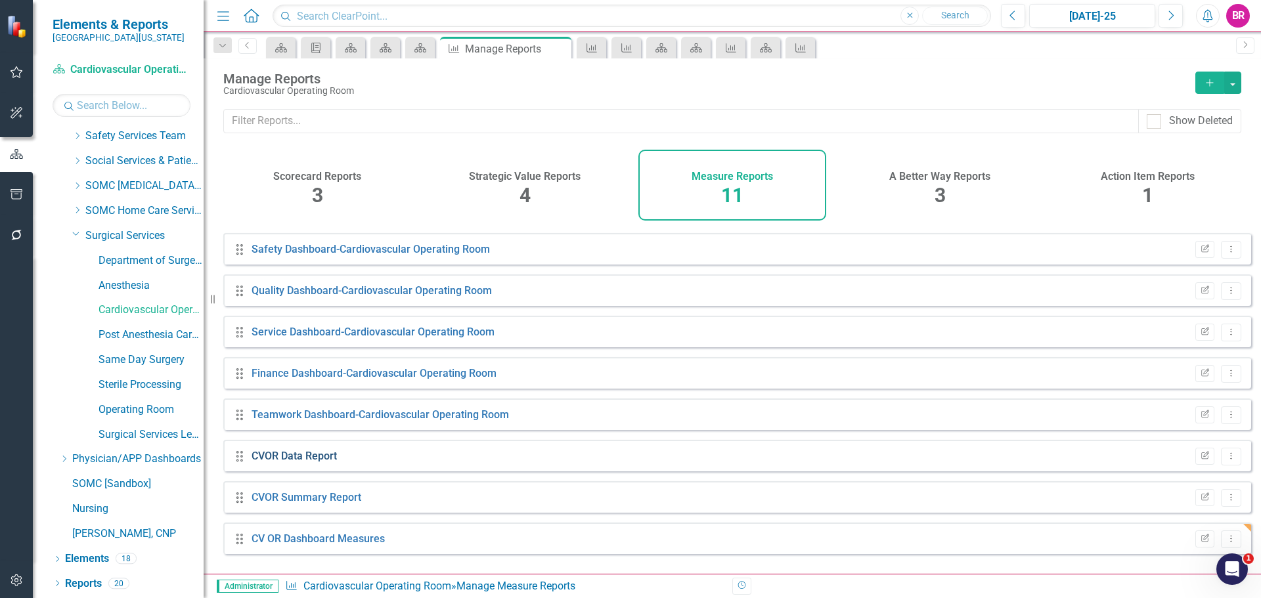
click at [329, 460] on link "CVOR Data Report" at bounding box center [293, 456] width 85 height 12
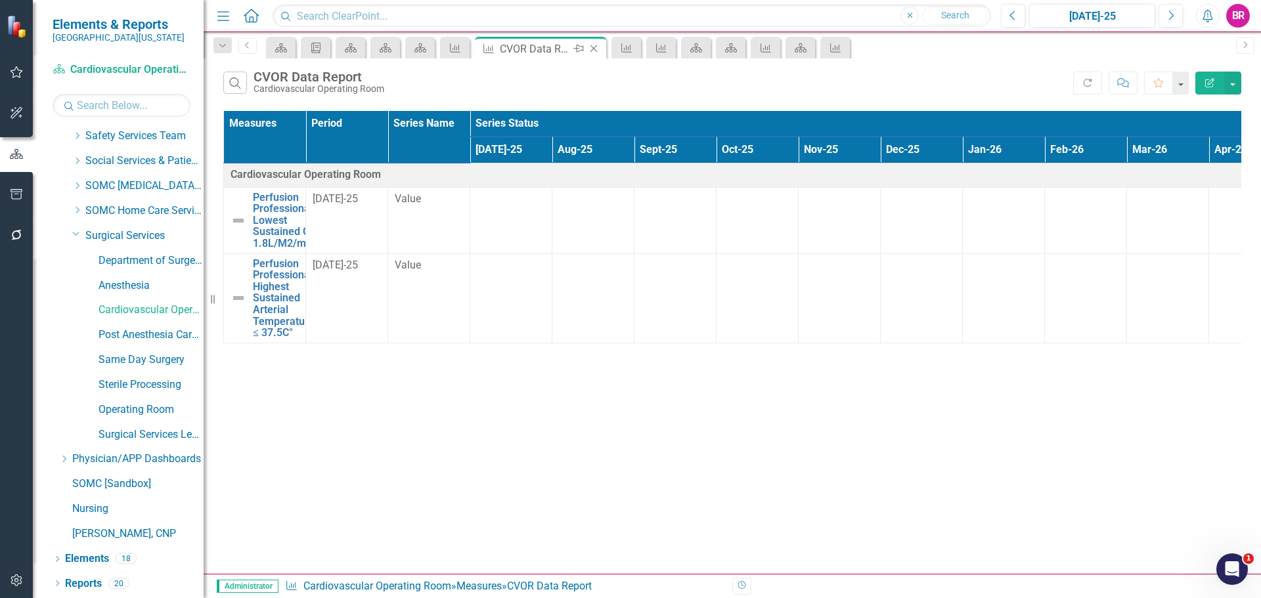
click at [591, 50] on icon "Close" at bounding box center [593, 48] width 13 height 11
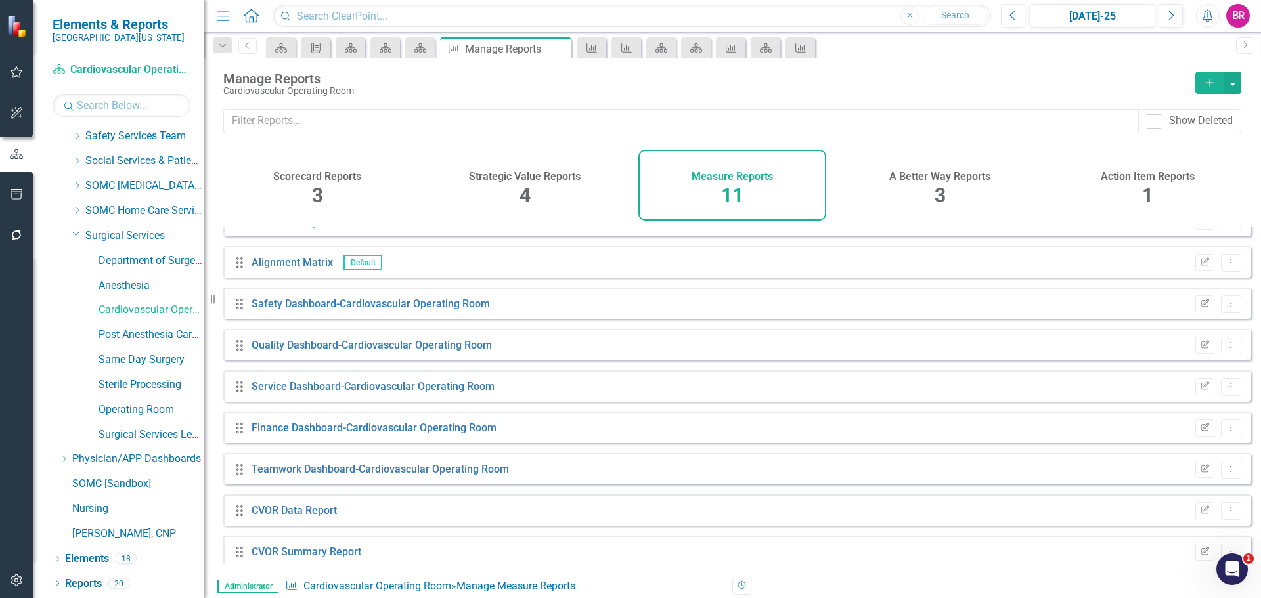
scroll to position [118, 0]
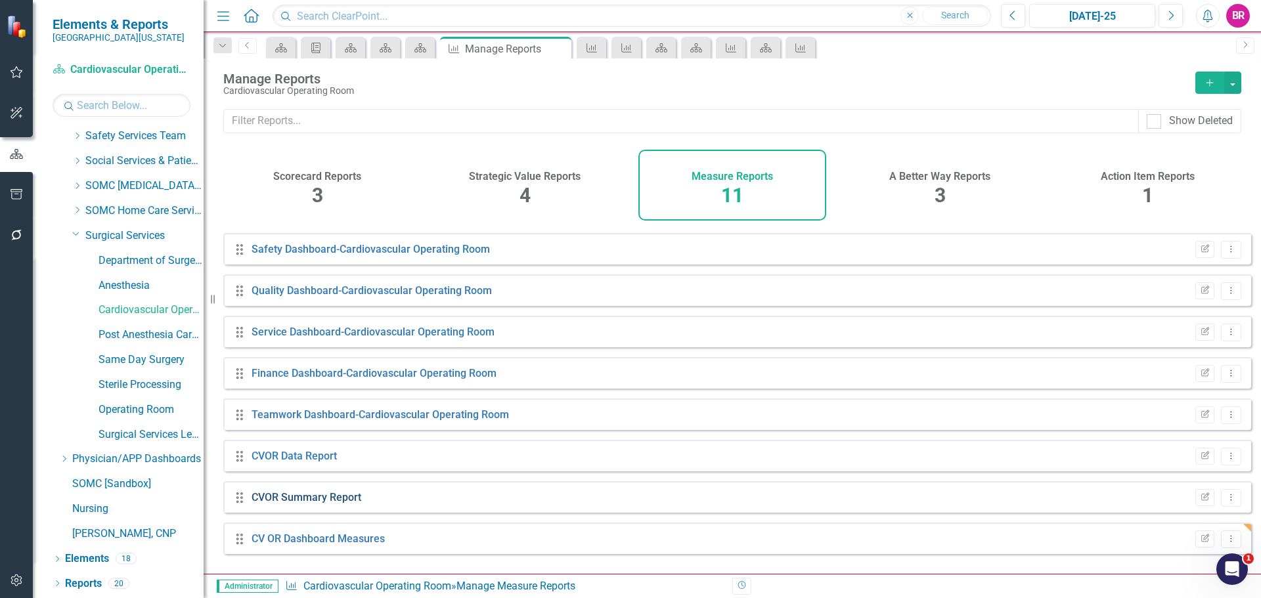
click at [334, 504] on link "CVOR Summary Report" at bounding box center [306, 497] width 110 height 12
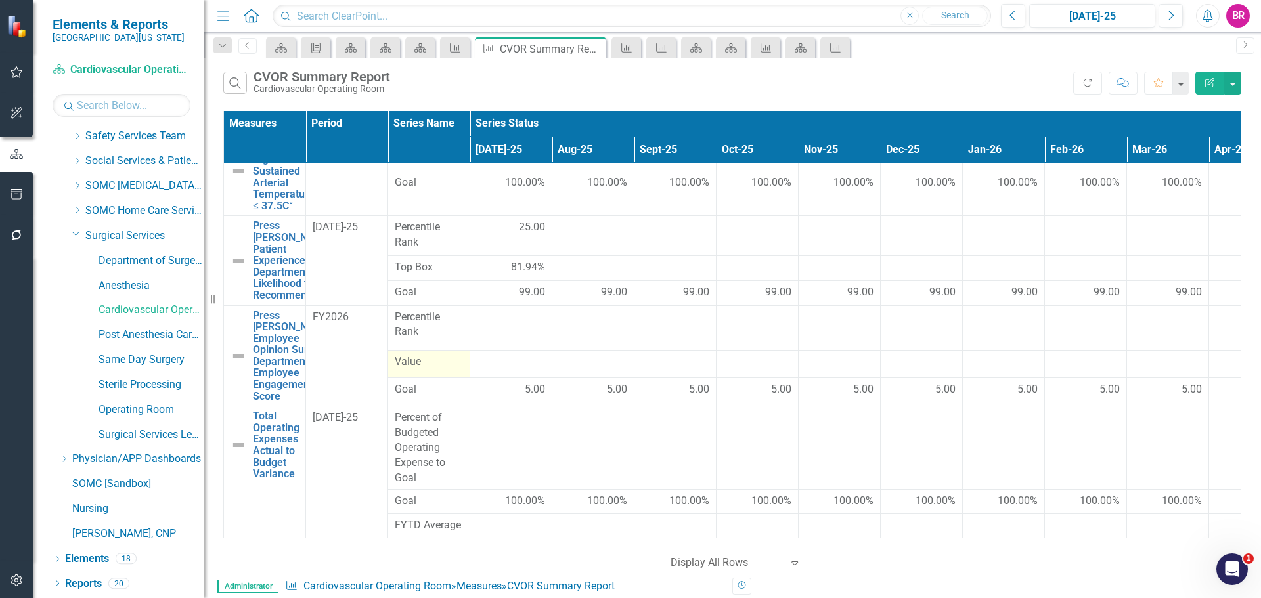
scroll to position [714, 0]
click at [590, 45] on icon at bounding box center [593, 48] width 7 height 7
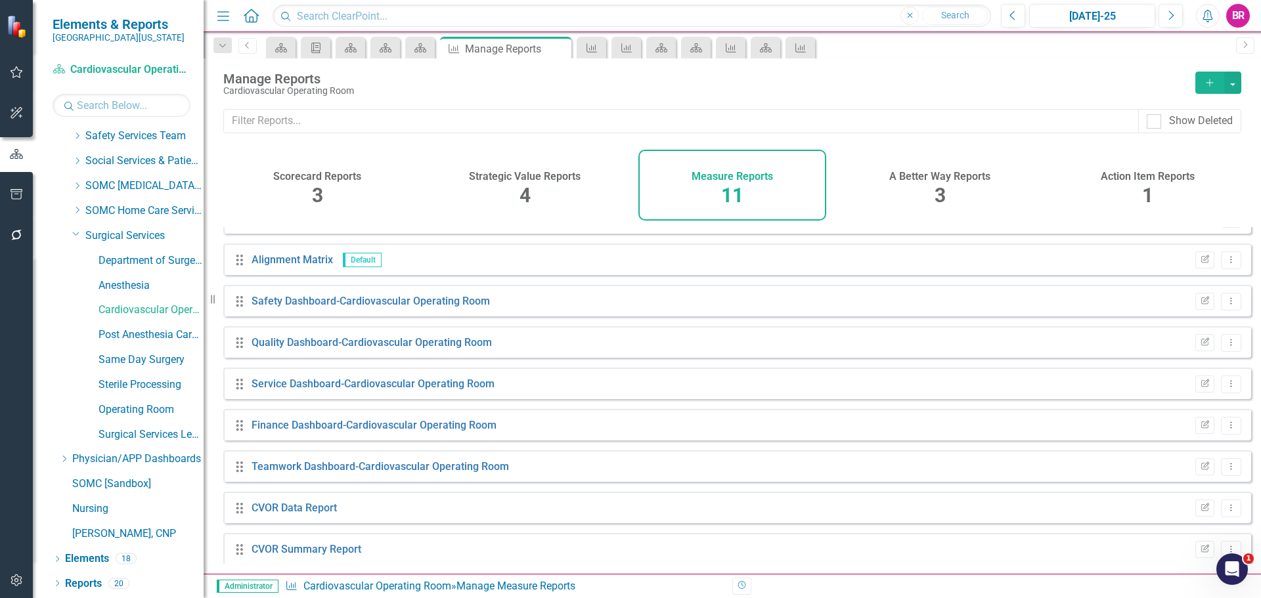
scroll to position [118, 0]
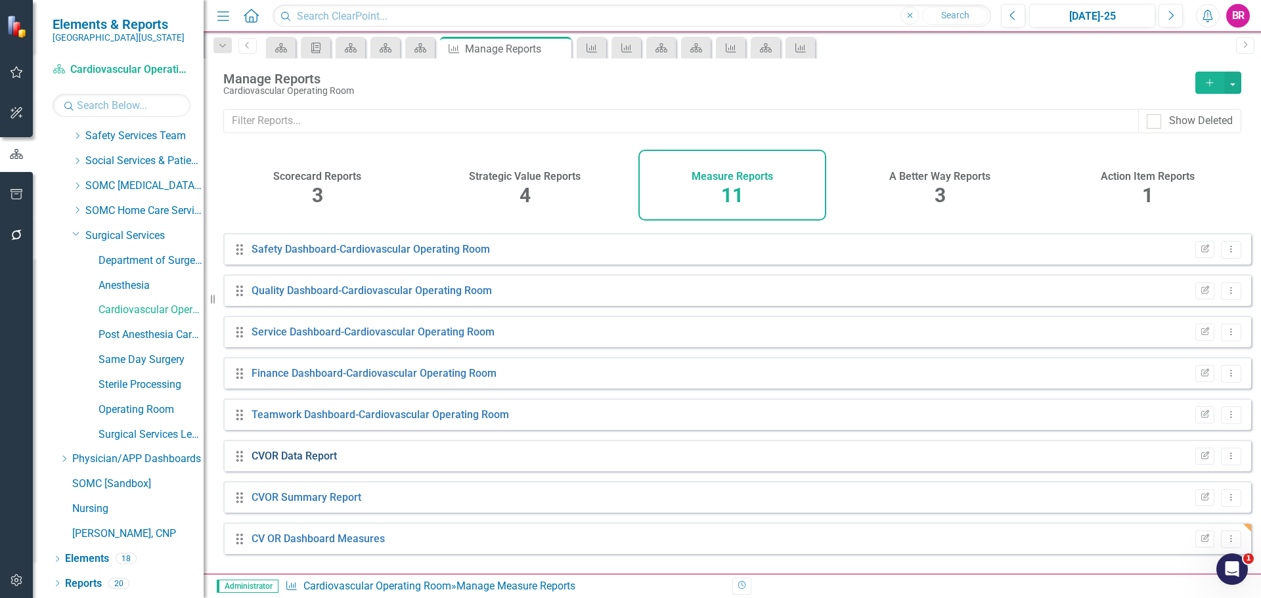
click at [296, 462] on link "CVOR Data Report" at bounding box center [293, 456] width 85 height 12
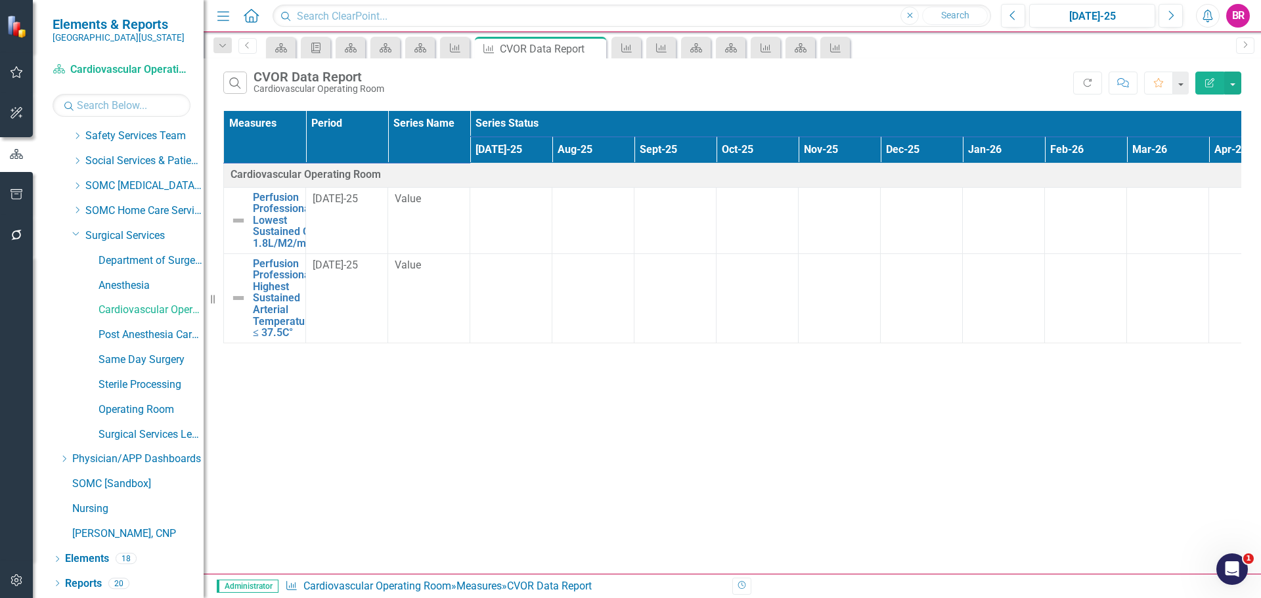
click at [1204, 81] on icon "Edit Report" at bounding box center [1210, 82] width 12 height 9
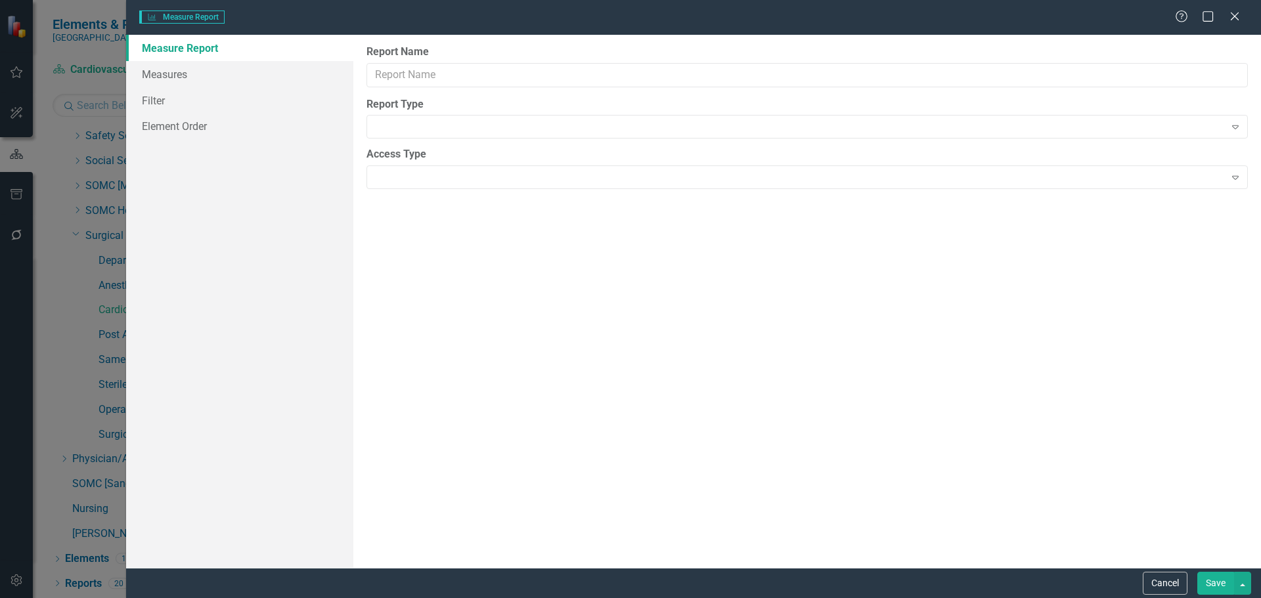
type input "CVOR Data Report"
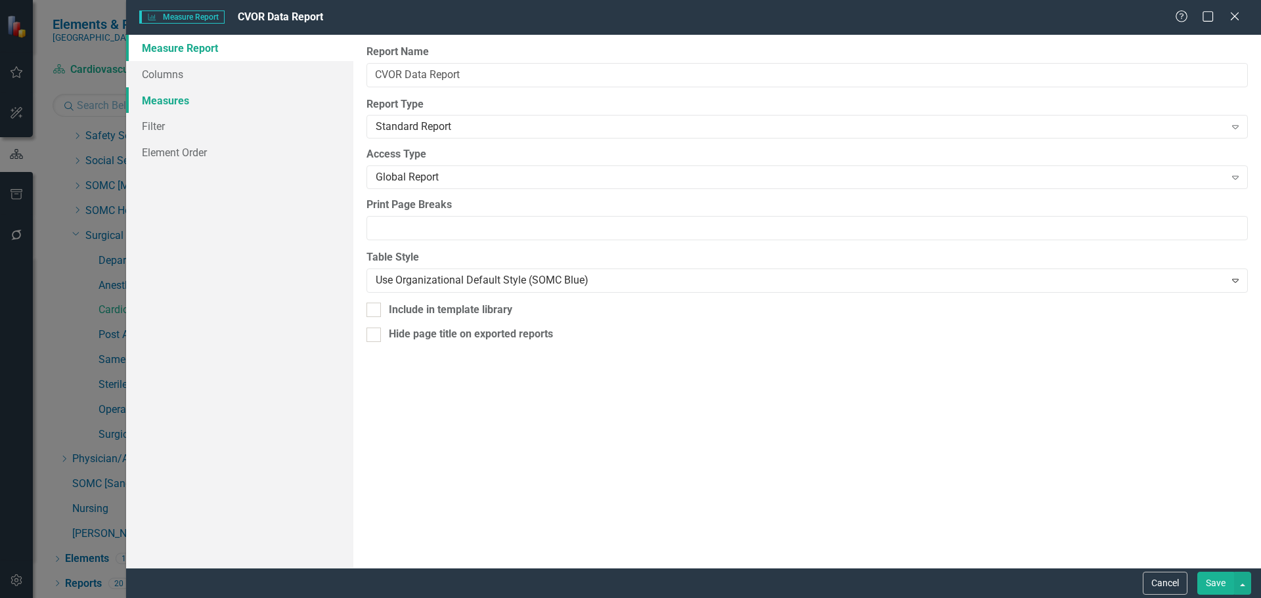
click at [156, 106] on link "Measures" at bounding box center [239, 100] width 227 height 26
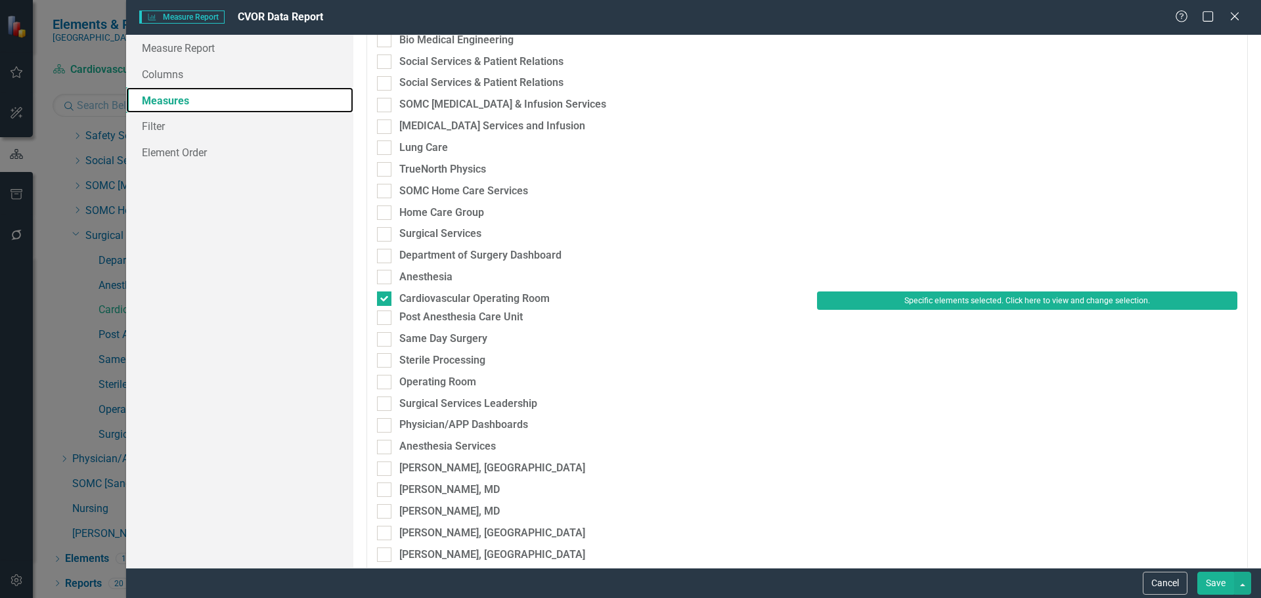
scroll to position [3743, 0]
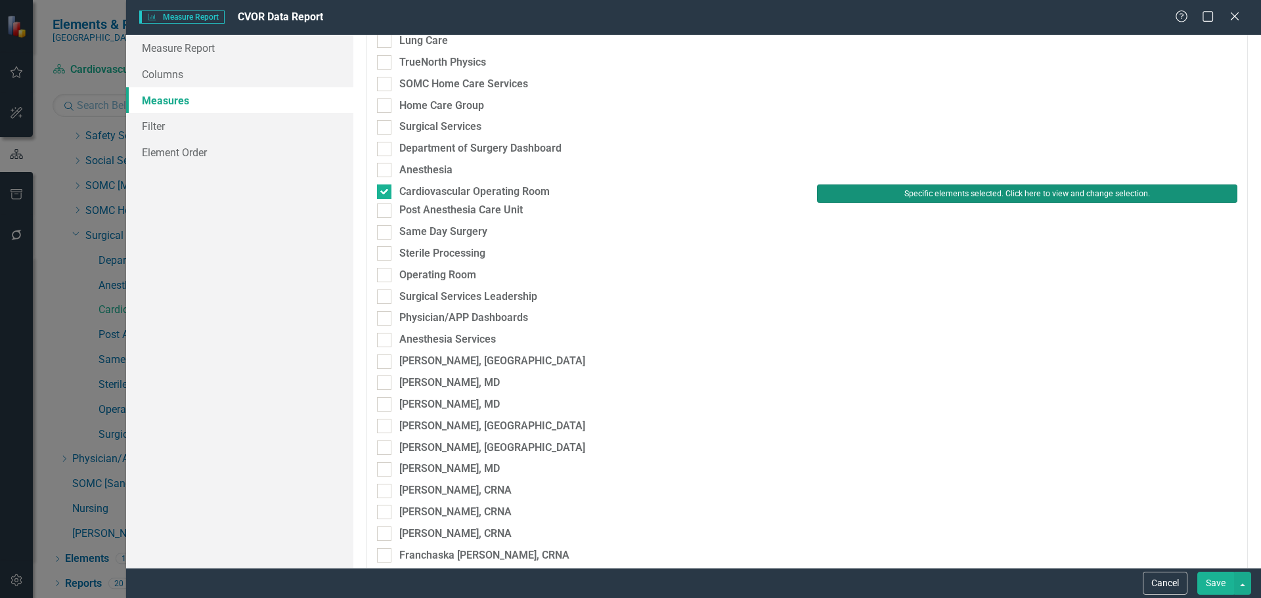
click at [921, 192] on button "Specific elements selected. Click here to view and change selection." at bounding box center [1027, 194] width 420 height 18
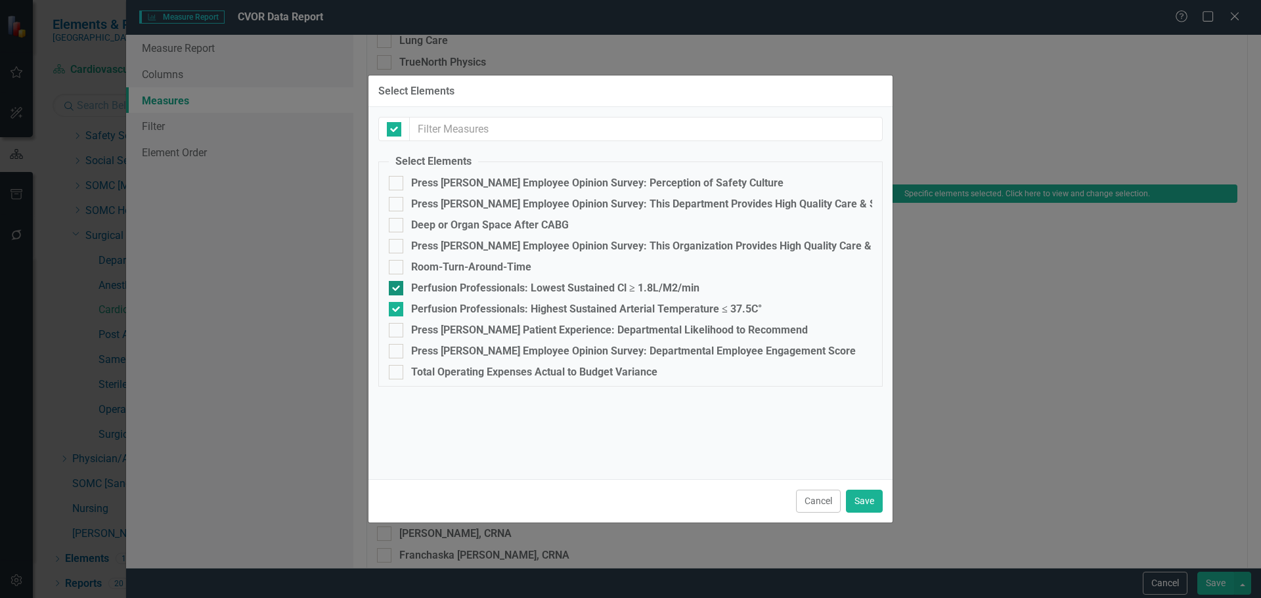
checkbox input "false"
click at [454, 267] on div "Room-Turn-Around-Time" at bounding box center [471, 267] width 120 height 12
click at [397, 267] on input "Room-Turn-Around-Time" at bounding box center [393, 264] width 9 height 9
checkbox input "true"
click at [469, 223] on div "Deep or Organ Space After CABG" at bounding box center [490, 225] width 158 height 12
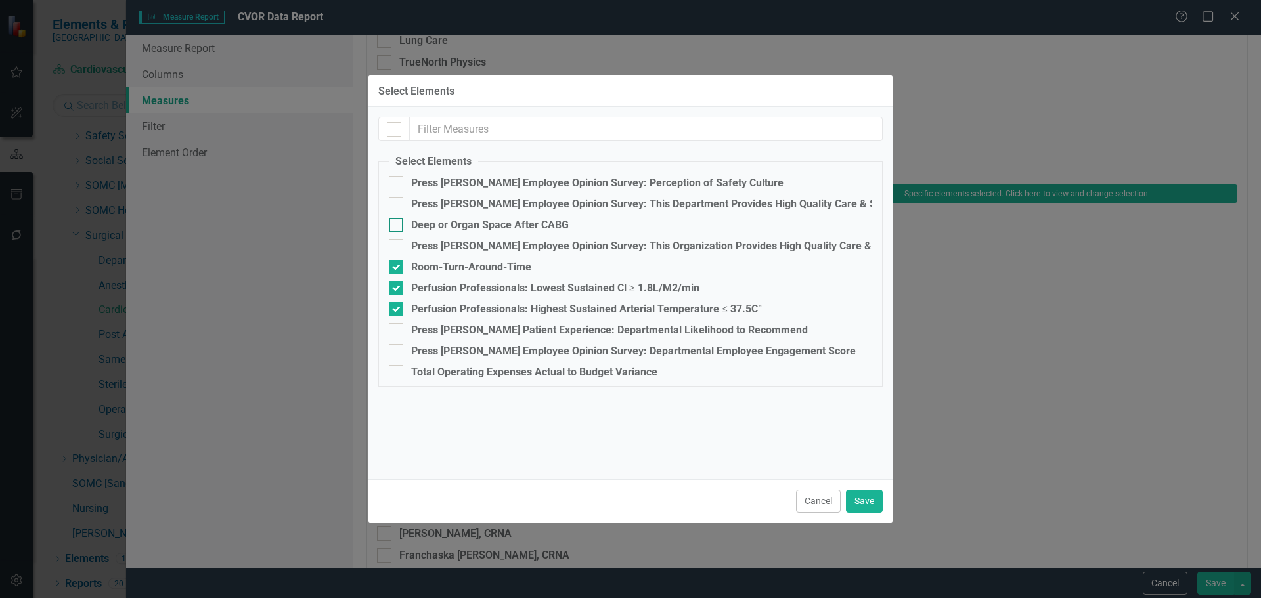
click at [397, 223] on input "Deep or Organ Space After CABG" at bounding box center [393, 222] width 9 height 9
checkbox input "true"
click at [867, 491] on button "Save" at bounding box center [864, 501] width 37 height 23
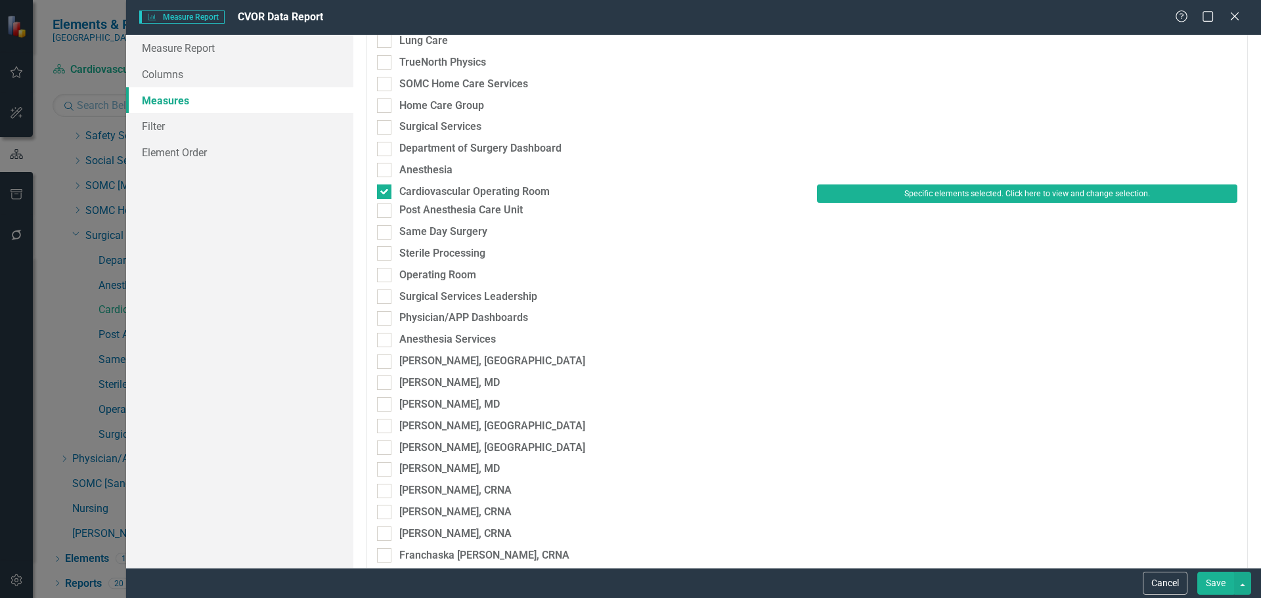
click at [1211, 580] on button "Save" at bounding box center [1215, 583] width 37 height 23
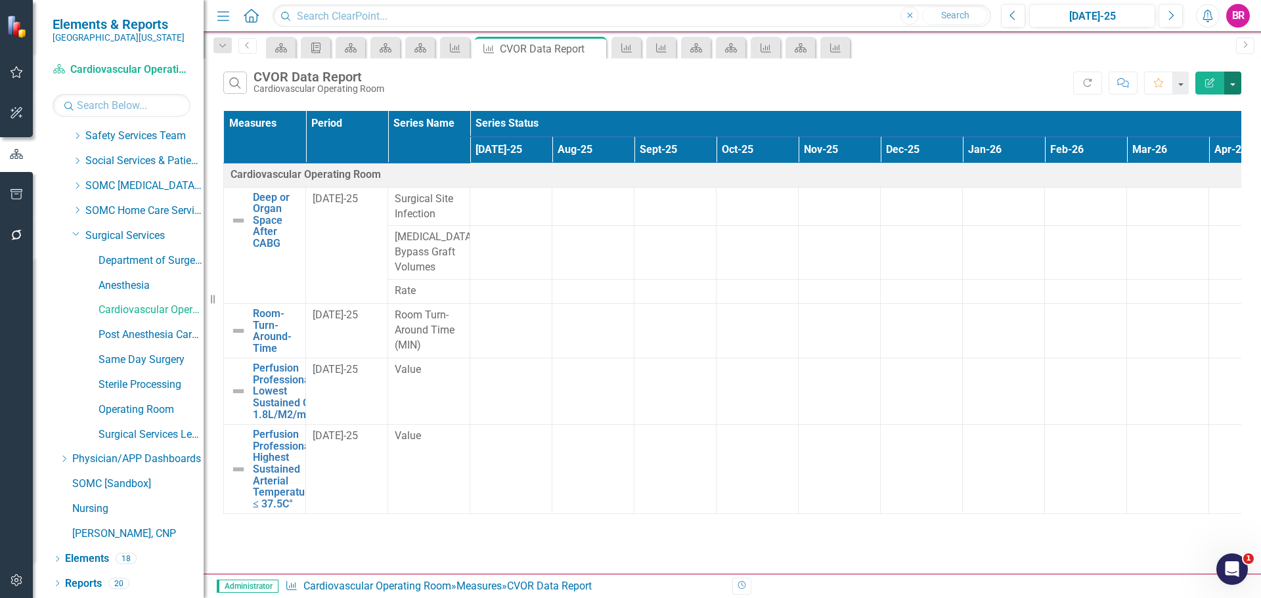
click at [1240, 88] on button "button" at bounding box center [1232, 83] width 17 height 23
click at [1209, 160] on link "Excel Export to Excel" at bounding box center [1189, 158] width 104 height 24
drag, startPoint x: 362, startPoint y: 83, endPoint x: 257, endPoint y: 81, distance: 105.7
click at [257, 81] on div "CVOR Data Report Cardiovascular Operating Room" at bounding box center [321, 82] width 137 height 24
click at [450, 86] on div "Search CVOR Data Report Cardiovascular Operating Room" at bounding box center [648, 83] width 850 height 22
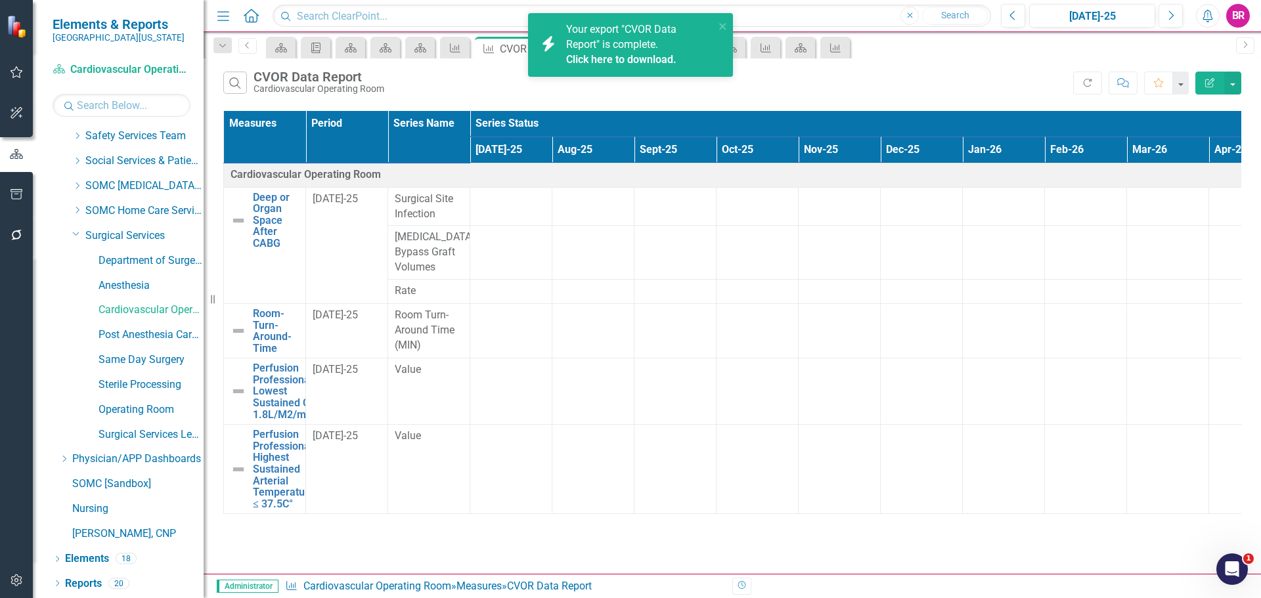
click at [638, 60] on link "Click here to download." at bounding box center [621, 59] width 110 height 12
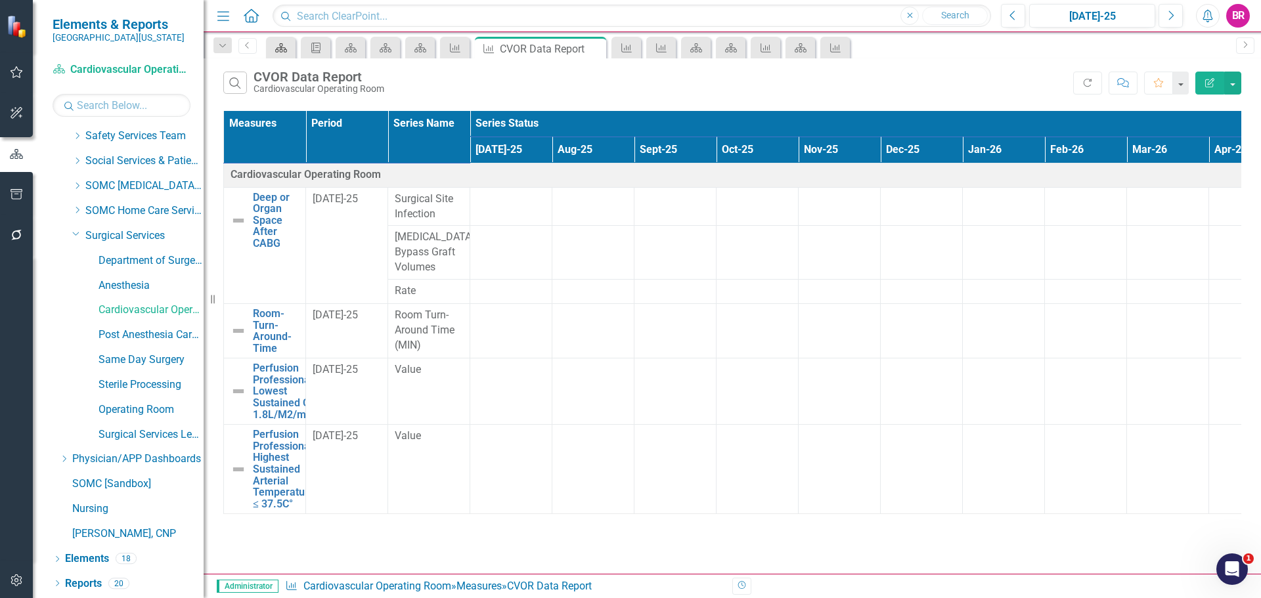
drag, startPoint x: 139, startPoint y: 336, endPoint x: 292, endPoint y: 51, distance: 322.9
click at [139, 336] on link "Post Anesthesia Care Unit" at bounding box center [150, 335] width 105 height 15
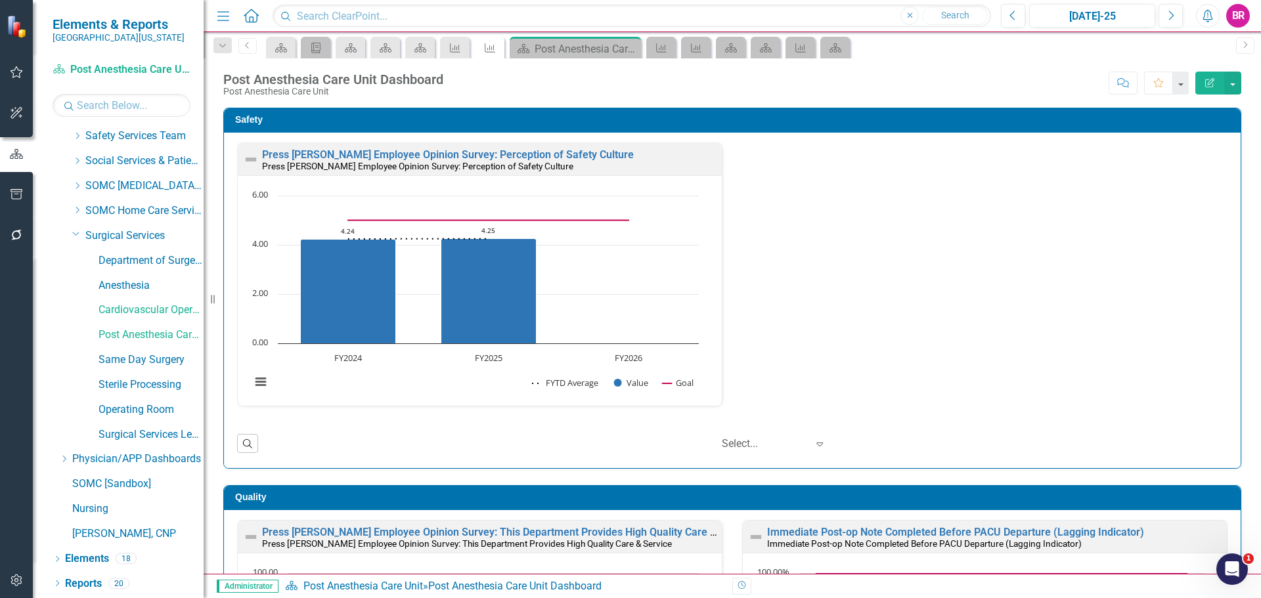
drag, startPoint x: 222, startPoint y: 43, endPoint x: 261, endPoint y: 58, distance: 41.6
click at [222, 43] on icon "Dropdown" at bounding box center [223, 45] width 12 height 9
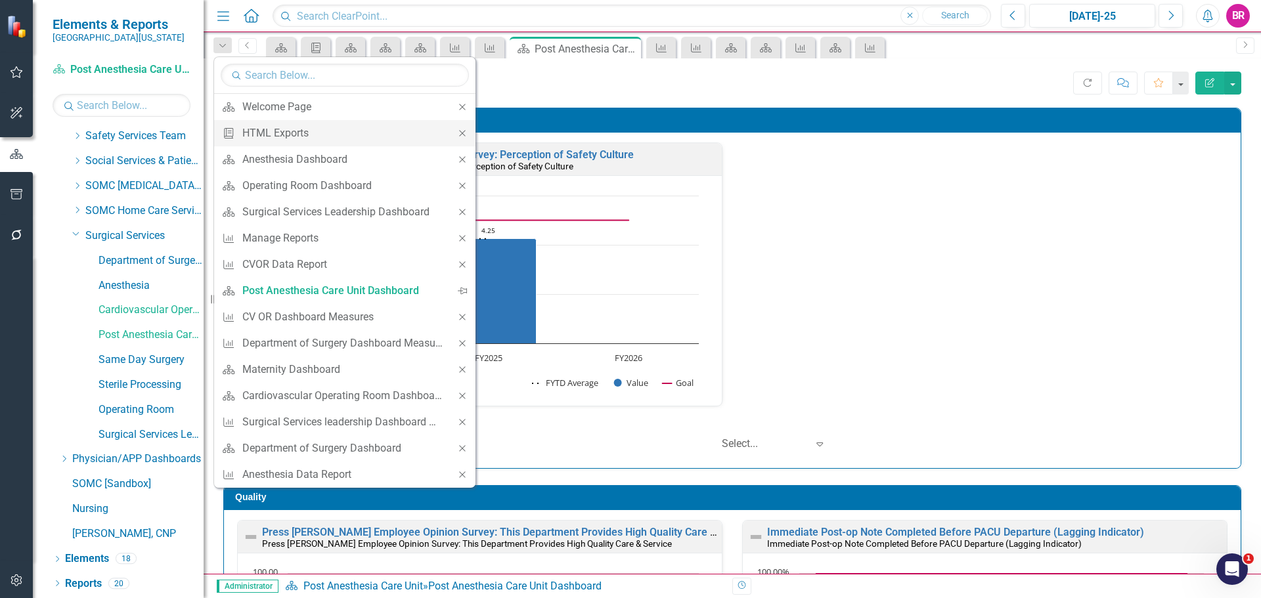
click at [463, 133] on icon "Close" at bounding box center [462, 133] width 12 height 9
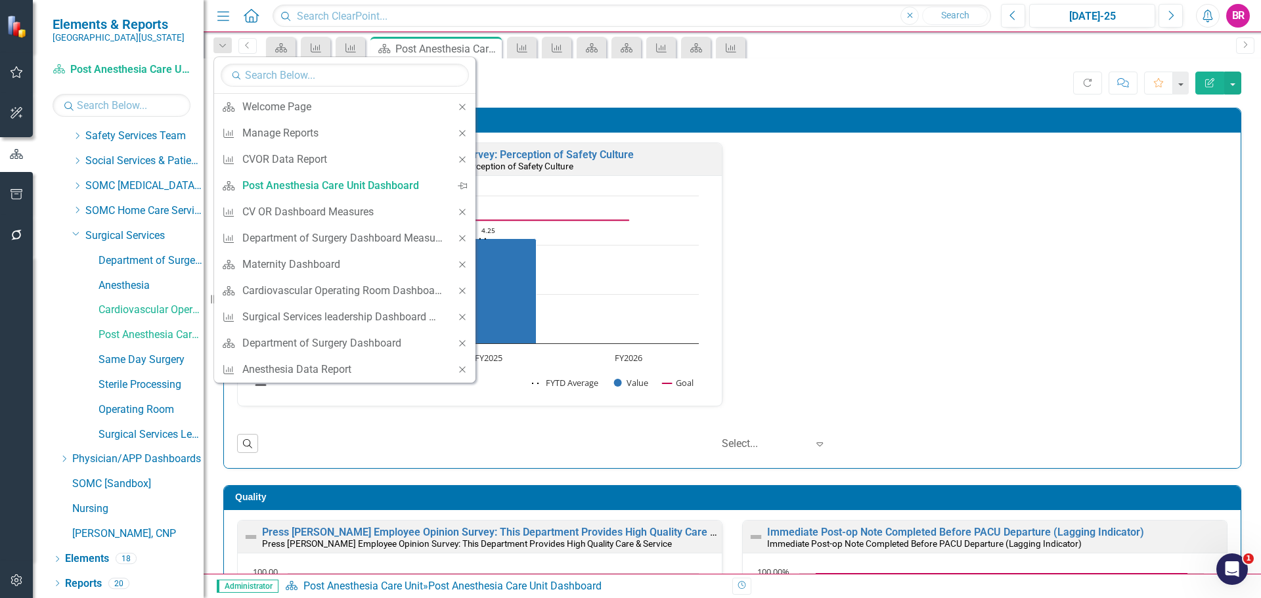
click at [463, 133] on icon "Close" at bounding box center [462, 133] width 12 height 9
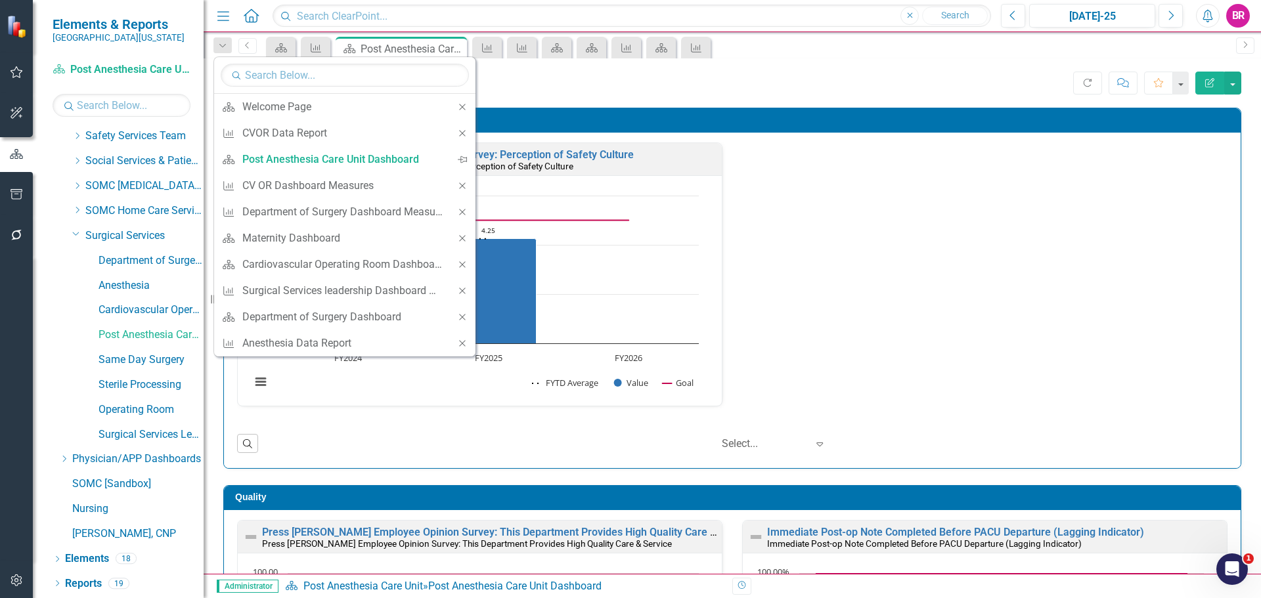
click at [463, 133] on icon "Close" at bounding box center [462, 133] width 12 height 9
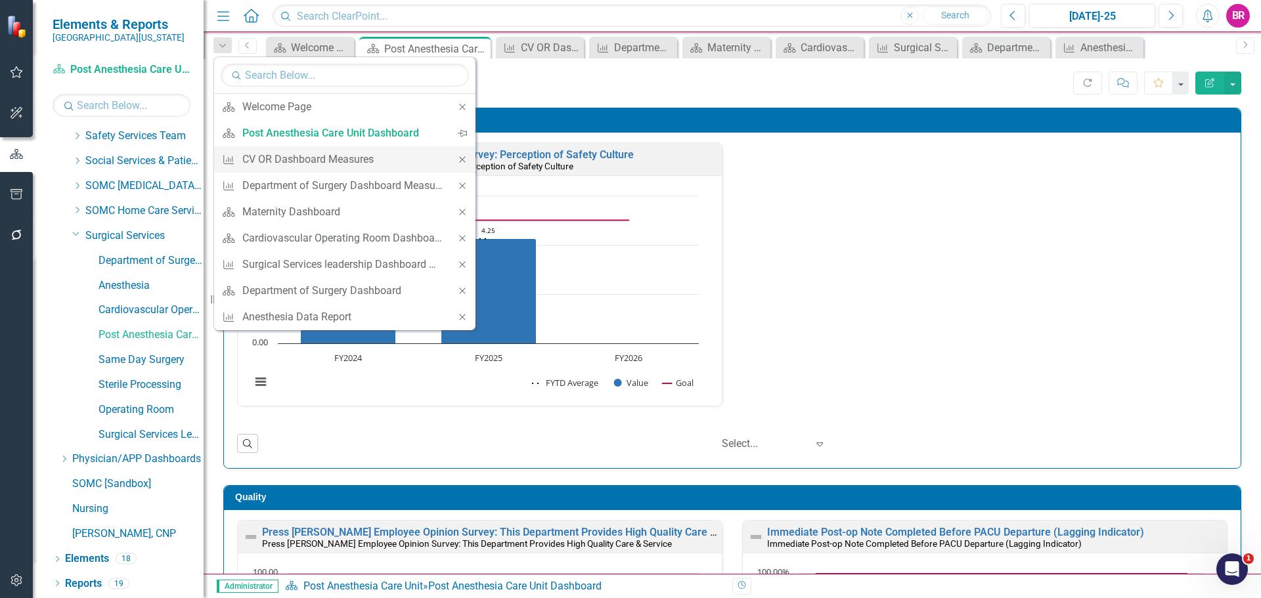
click at [458, 160] on icon "Close" at bounding box center [462, 159] width 12 height 9
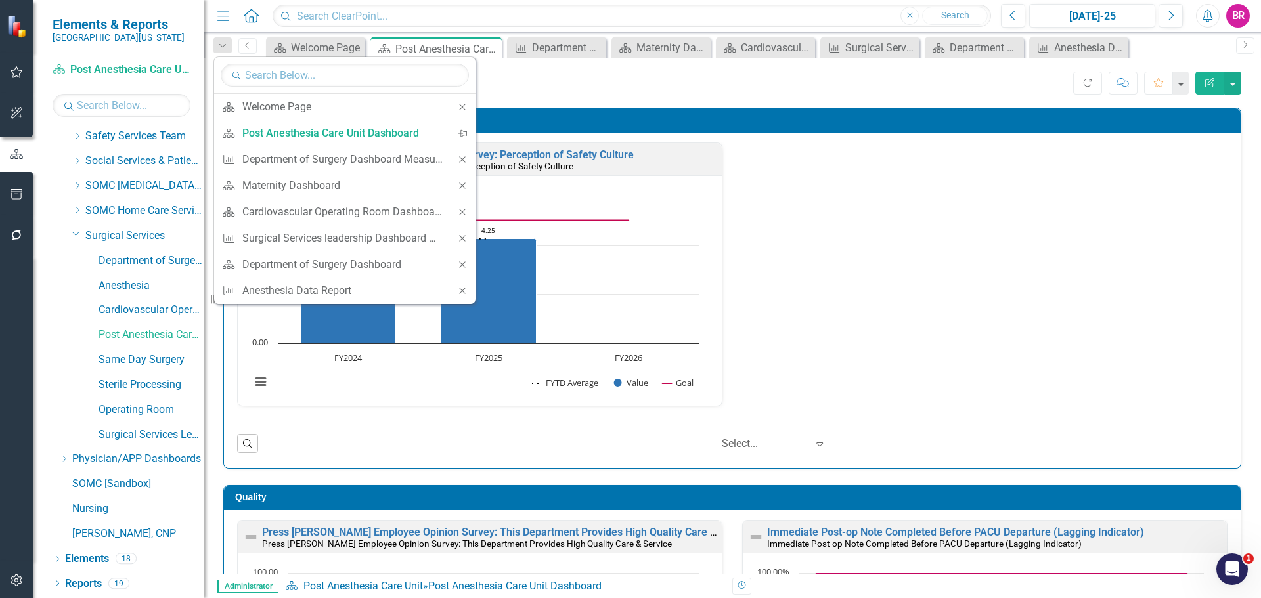
click at [458, 160] on icon "Close" at bounding box center [462, 159] width 12 height 9
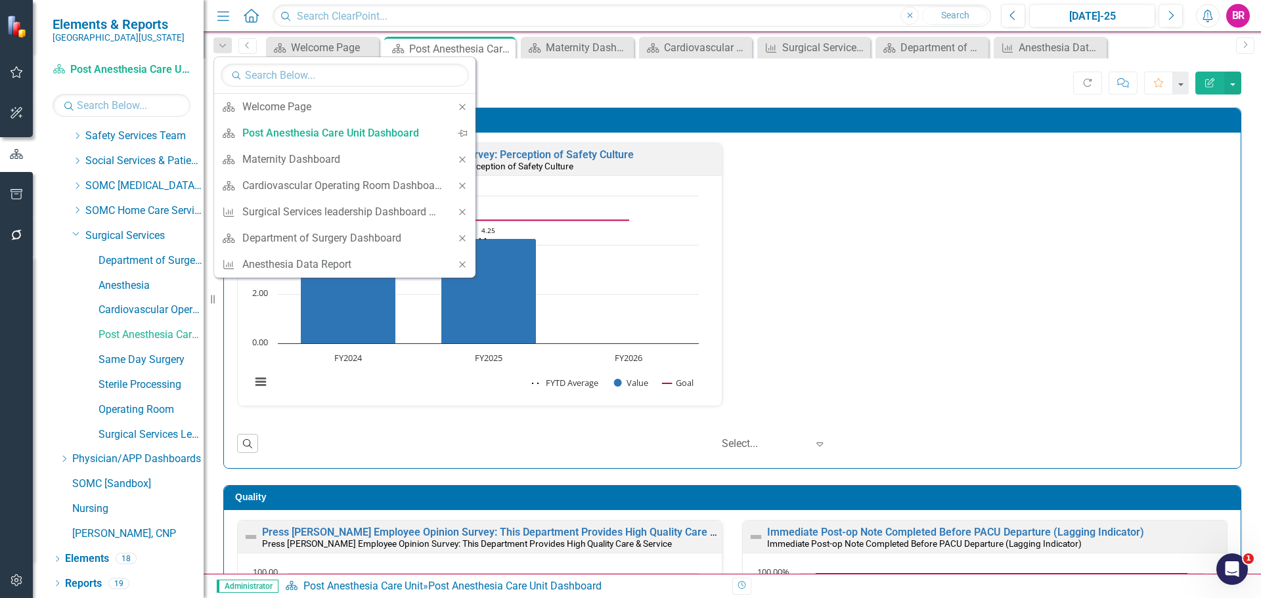
click at [458, 160] on icon "Close" at bounding box center [462, 159] width 12 height 9
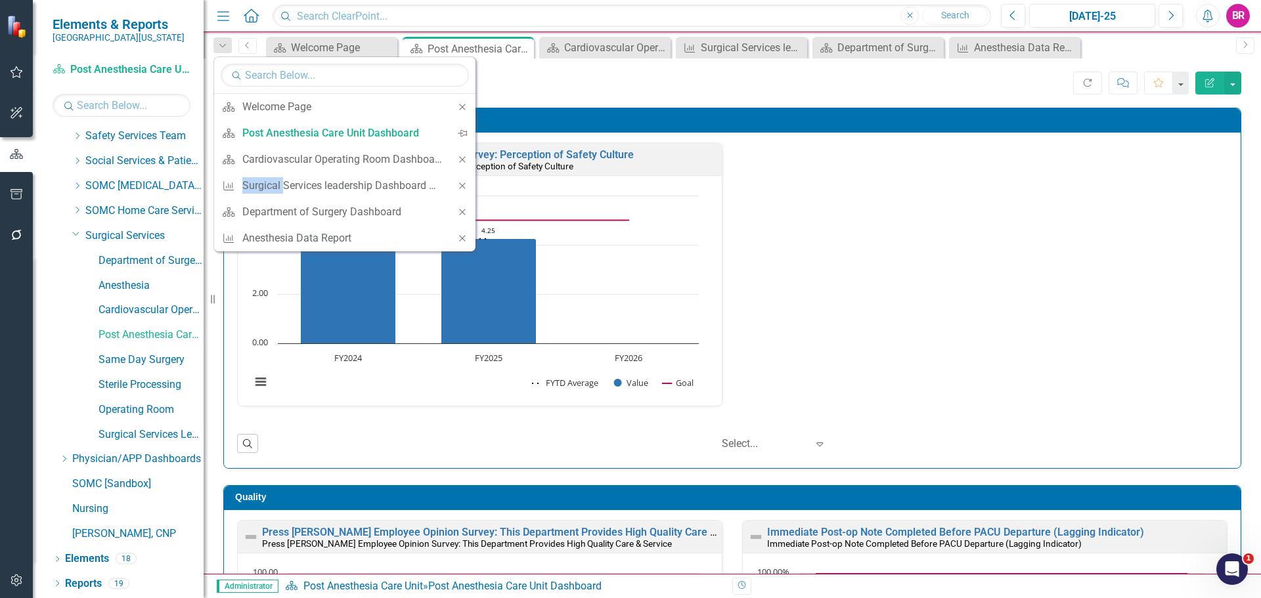
click at [458, 160] on icon "Close" at bounding box center [462, 159] width 12 height 9
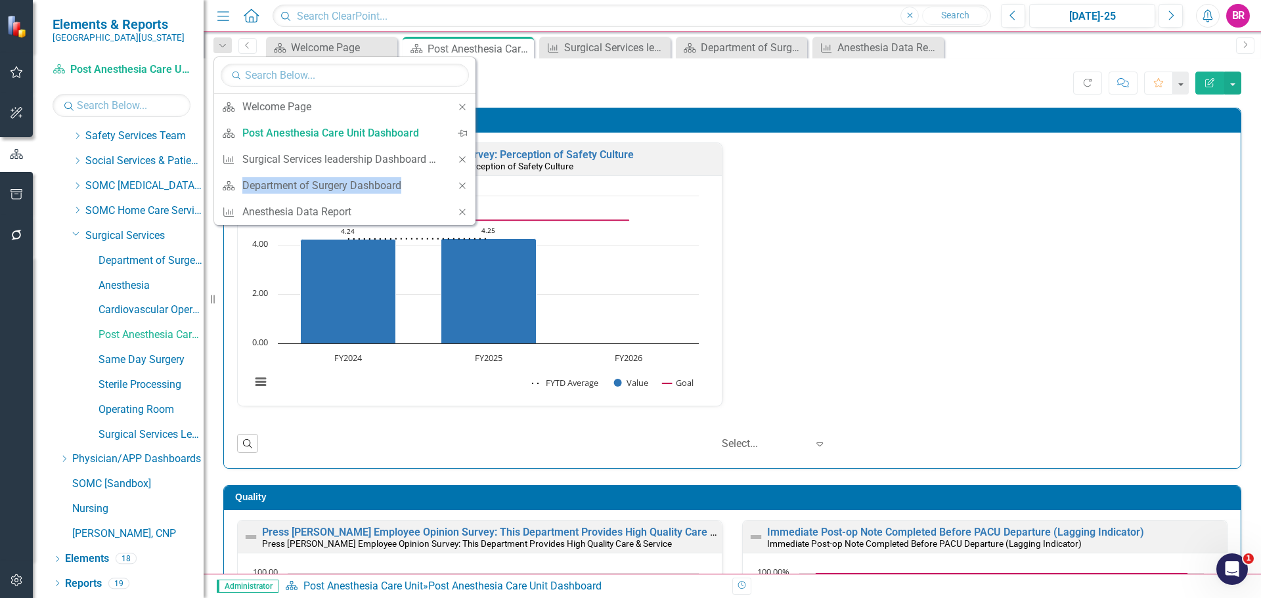
click at [458, 160] on icon "Close" at bounding box center [462, 159] width 12 height 9
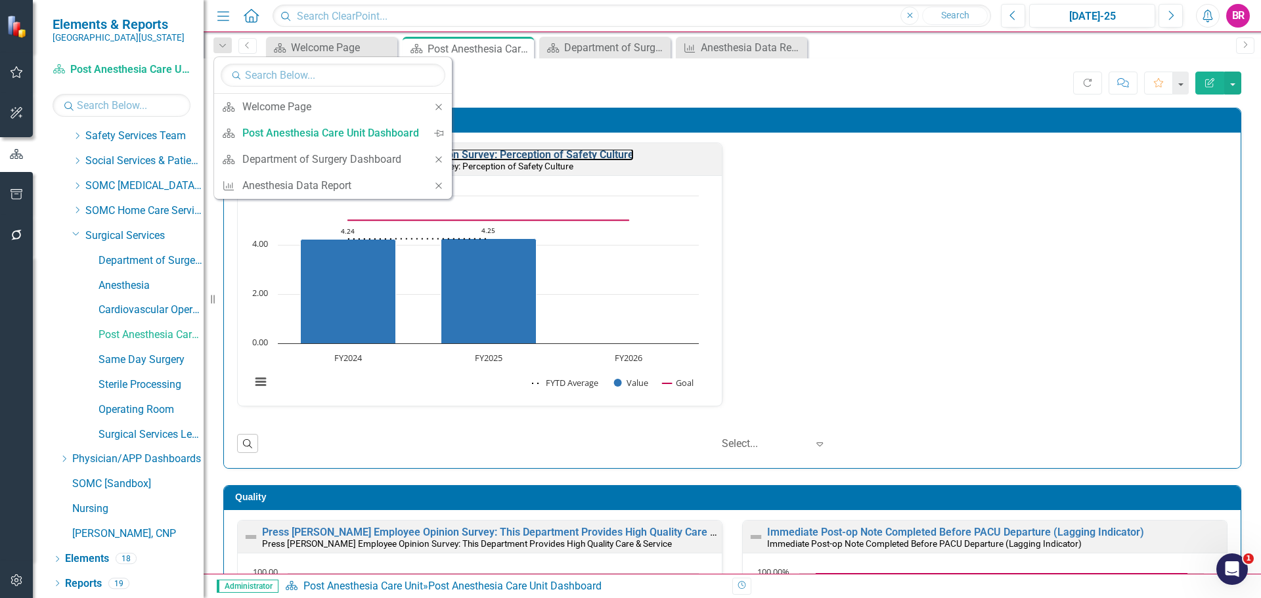
click at [458, 160] on link "Press [PERSON_NAME] Employee Opinion Survey: Perception of Safety Culture" at bounding box center [448, 154] width 372 height 12
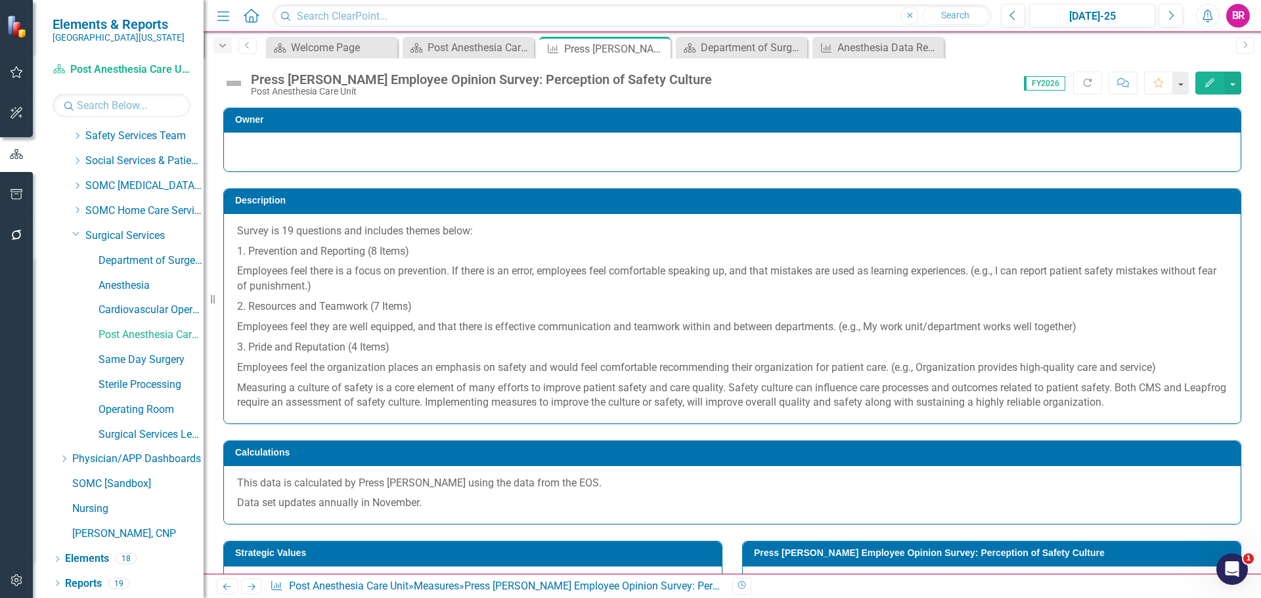
click at [220, 39] on div "Dropdown" at bounding box center [222, 45] width 18 height 16
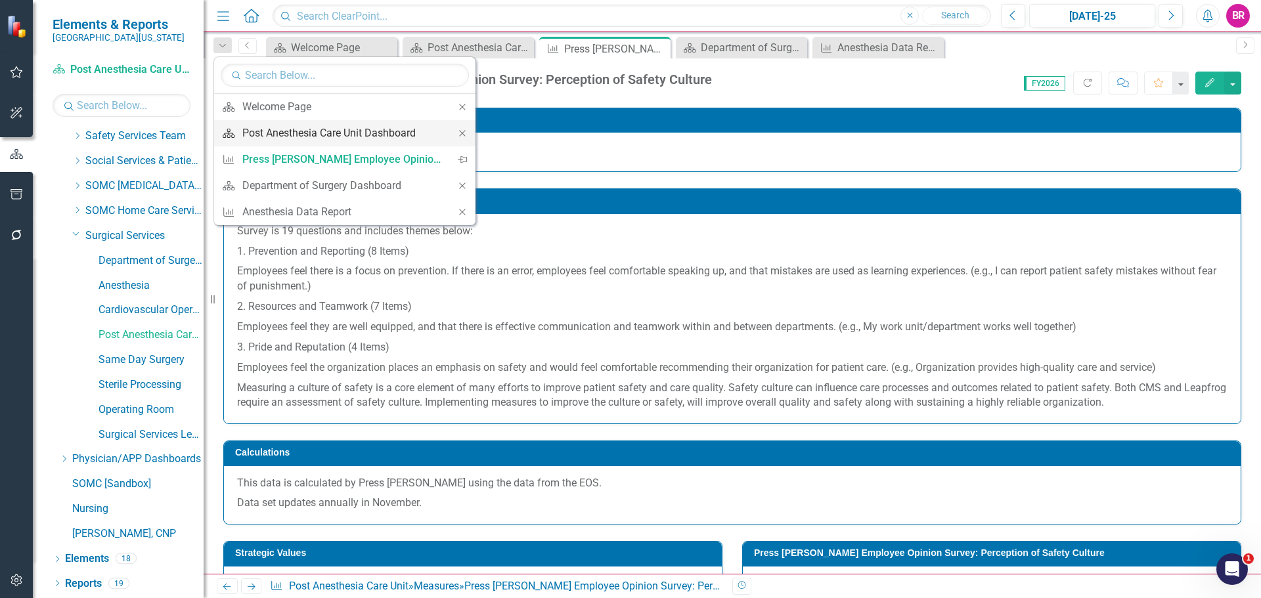
click at [337, 136] on div "Post Anesthesia Care Unit Dashboard" at bounding box center [342, 133] width 200 height 16
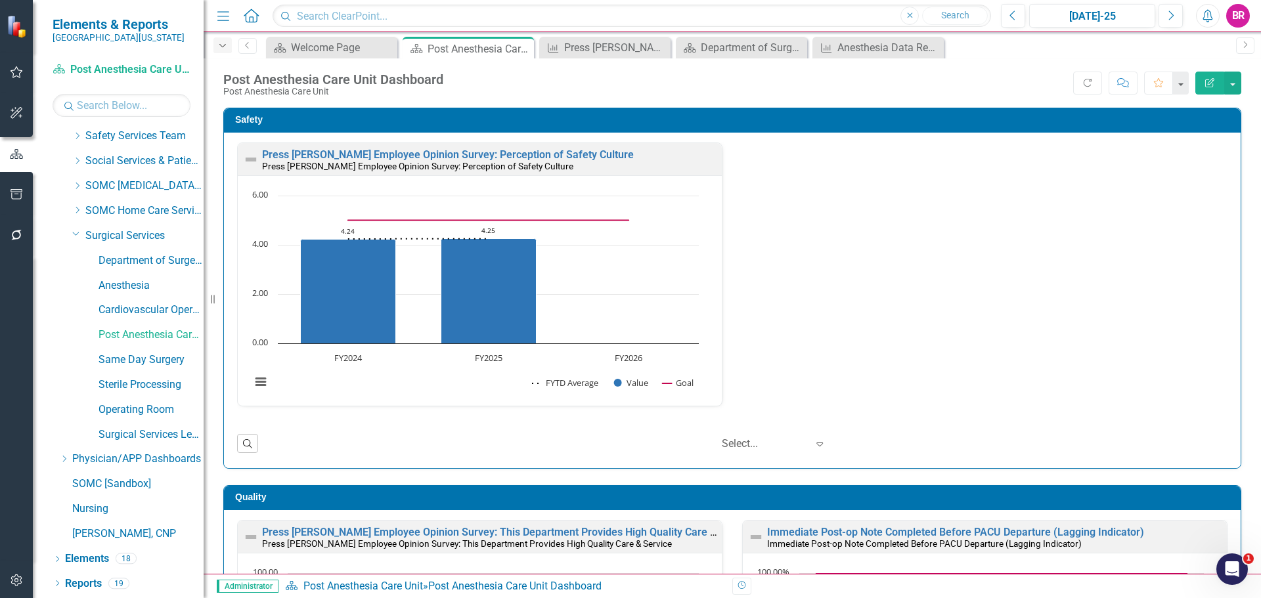
click at [225, 45] on icon "button" at bounding box center [222, 45] width 7 height 3
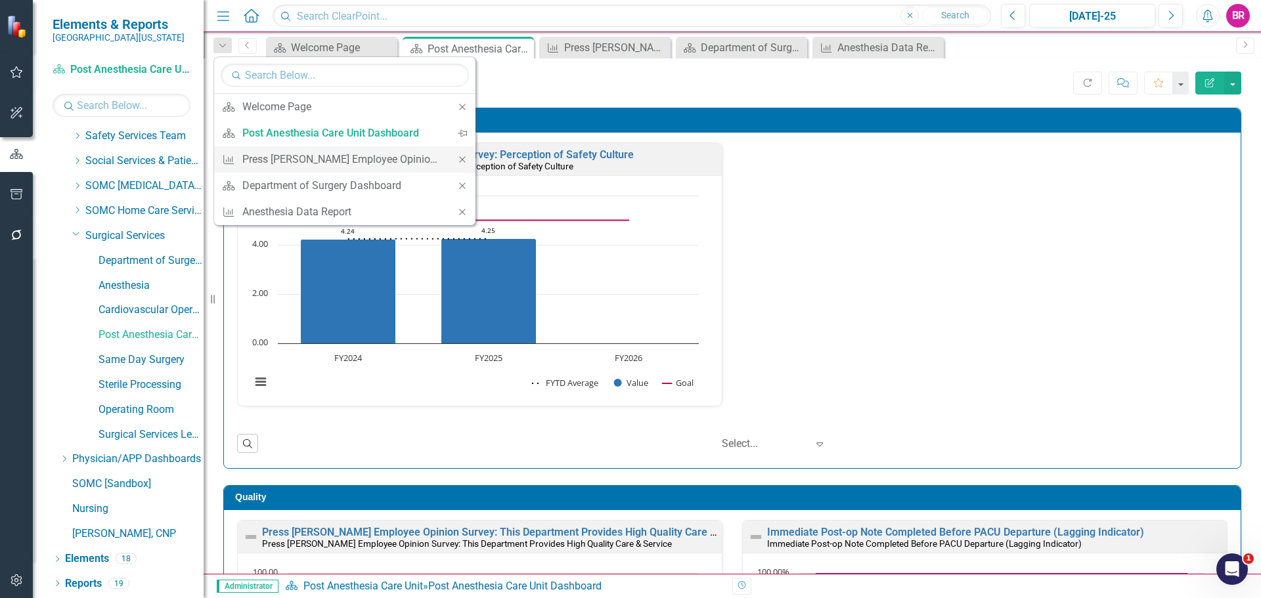
click at [457, 158] on icon "Close" at bounding box center [462, 159] width 12 height 9
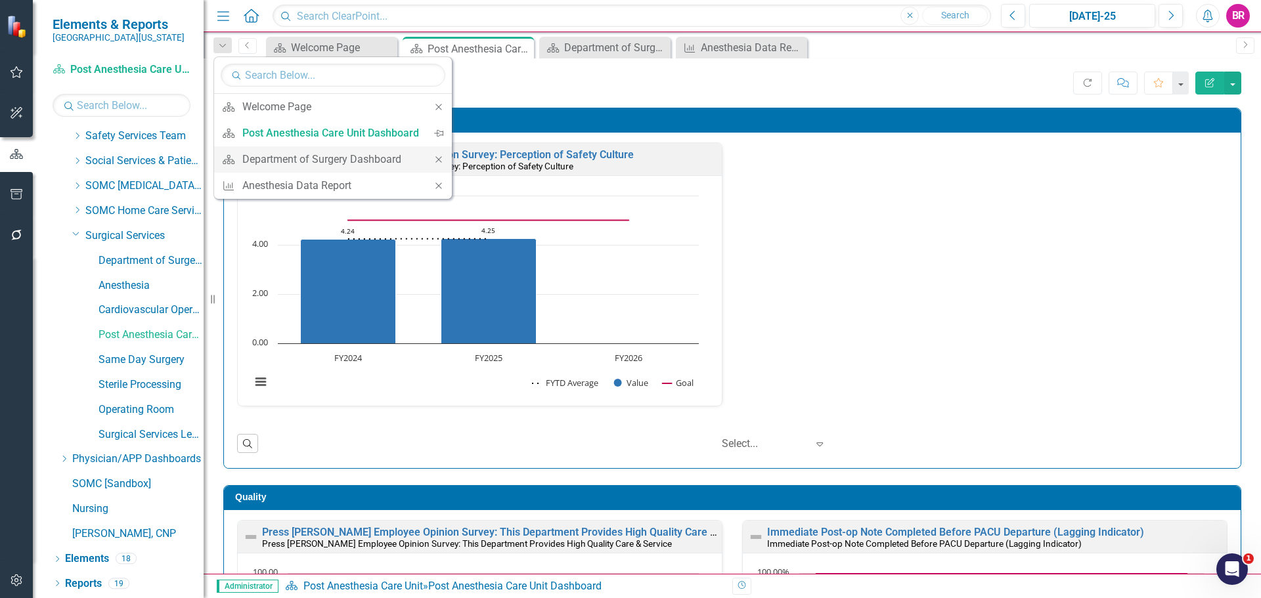
click at [436, 156] on icon "Close" at bounding box center [439, 159] width 12 height 9
click at [440, 161] on icon "Close" at bounding box center [439, 159] width 12 height 9
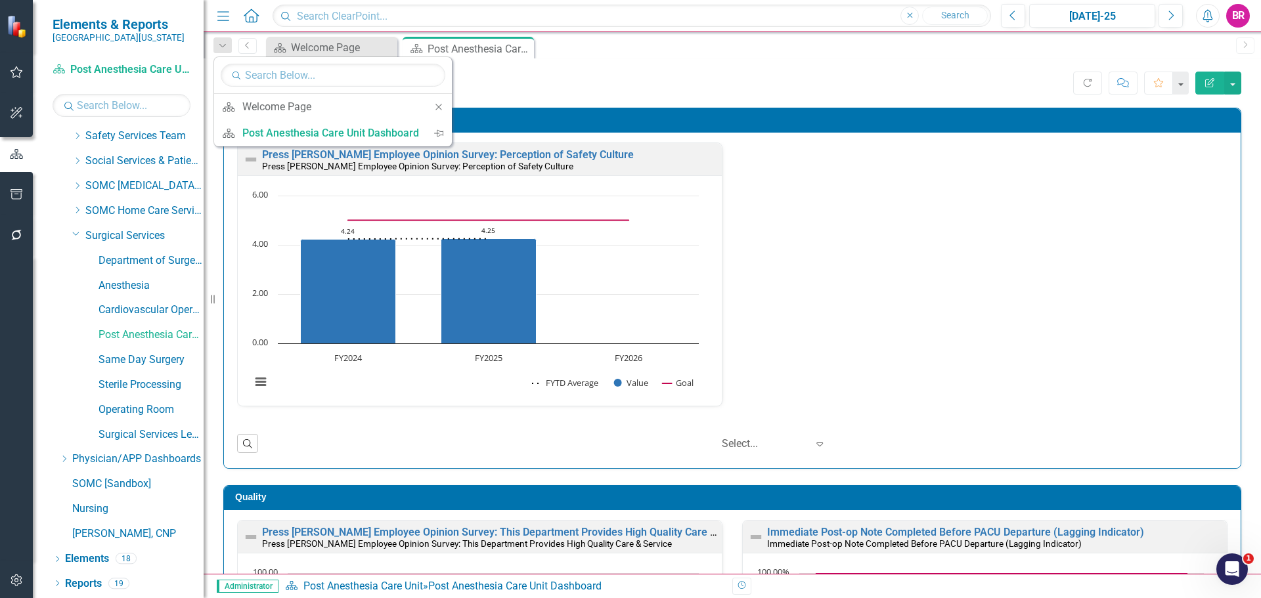
click at [934, 284] on div "Press Ganey Employee Opinion Survey: Perception of Safety Culture Press Ganey E…" at bounding box center [732, 282] width 1010 height 280
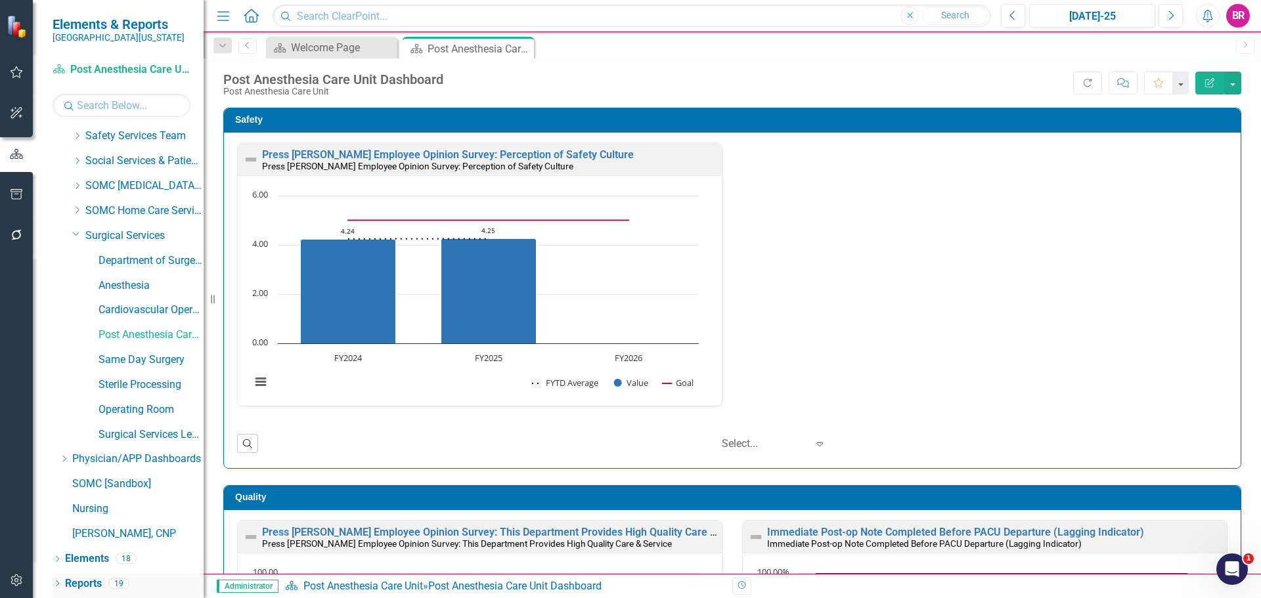
click at [81, 584] on link "Reports" at bounding box center [83, 584] width 37 height 15
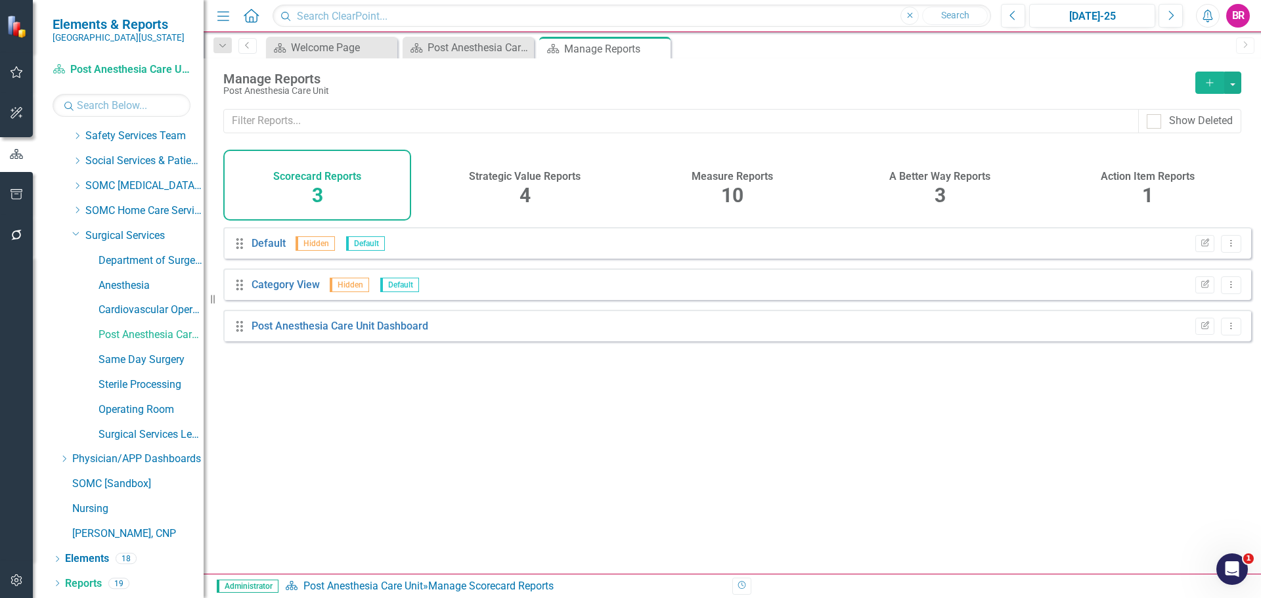
click at [729, 184] on span "10" at bounding box center [732, 195] width 22 height 23
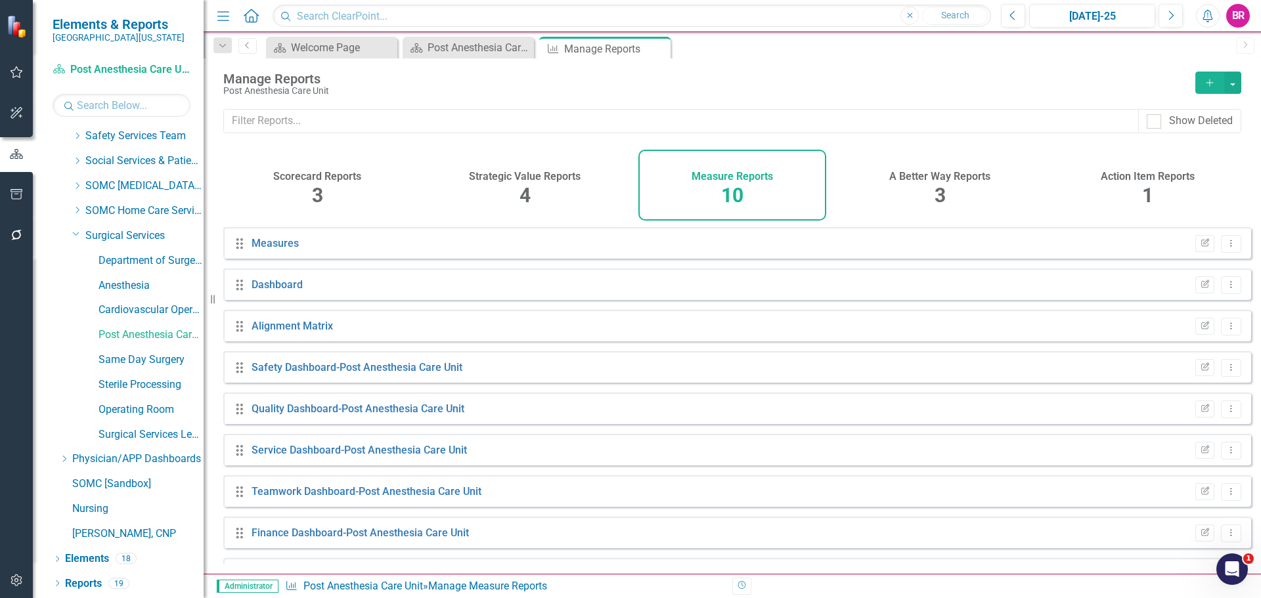
scroll to position [77, 0]
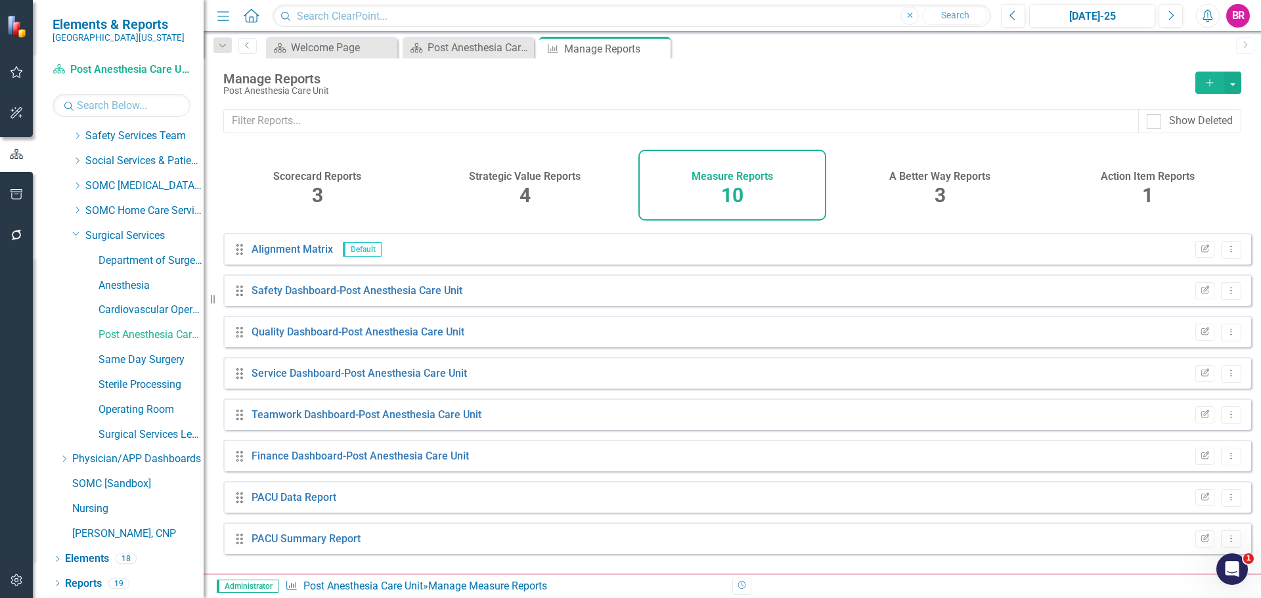
click at [1212, 84] on icon "Add" at bounding box center [1210, 82] width 12 height 9
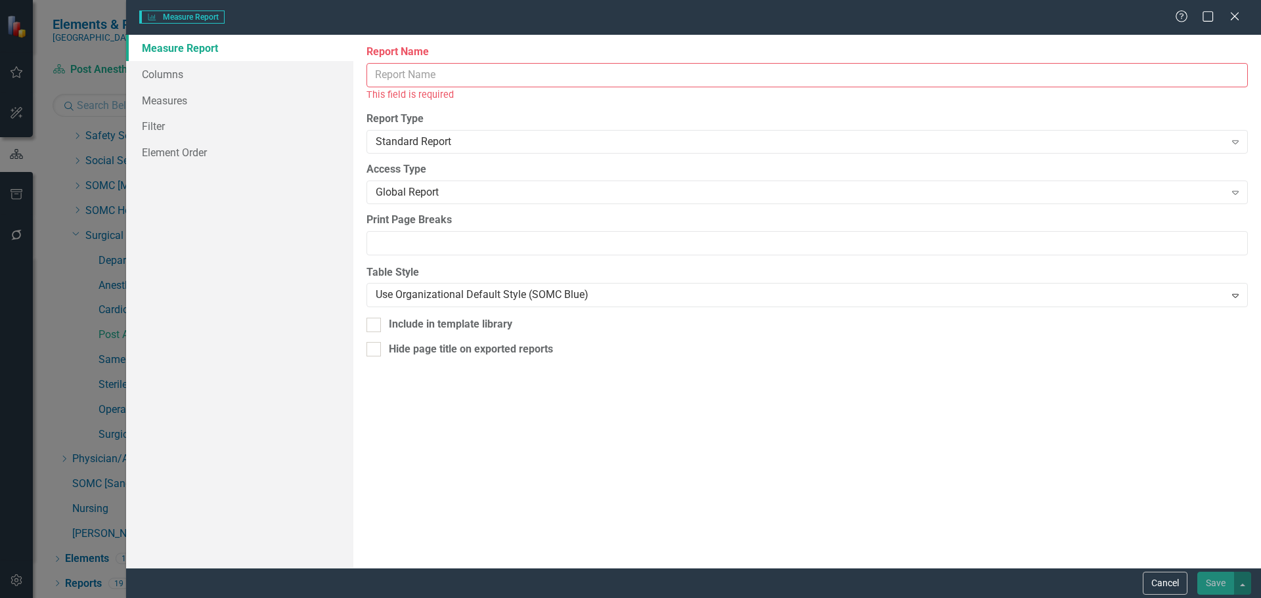
click at [477, 75] on input "Report Name" at bounding box center [806, 75] width 881 height 24
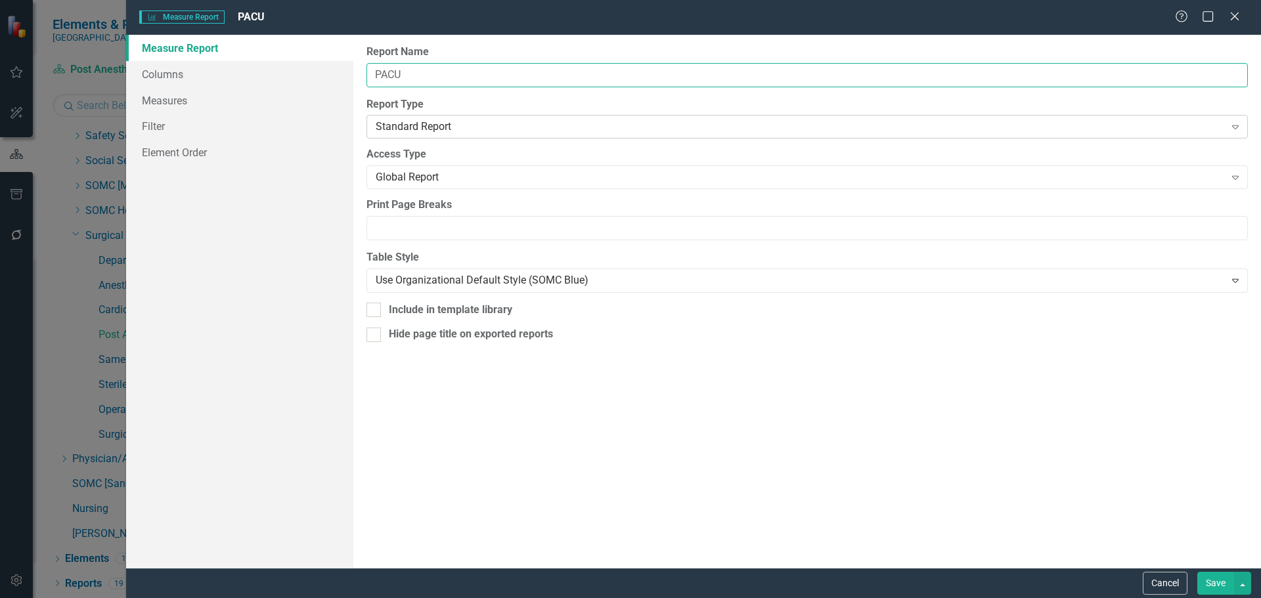
type input "PACU"
click at [468, 129] on div "Standard Report" at bounding box center [800, 127] width 849 height 15
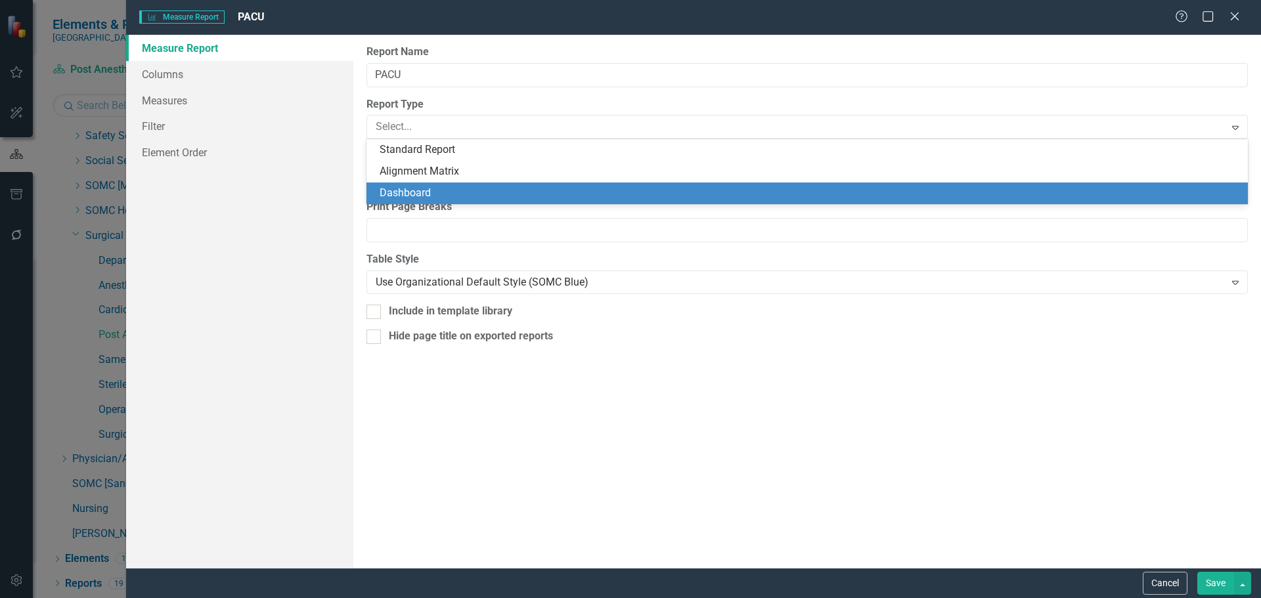
click at [450, 186] on div "Dashboard" at bounding box center [810, 193] width 860 height 15
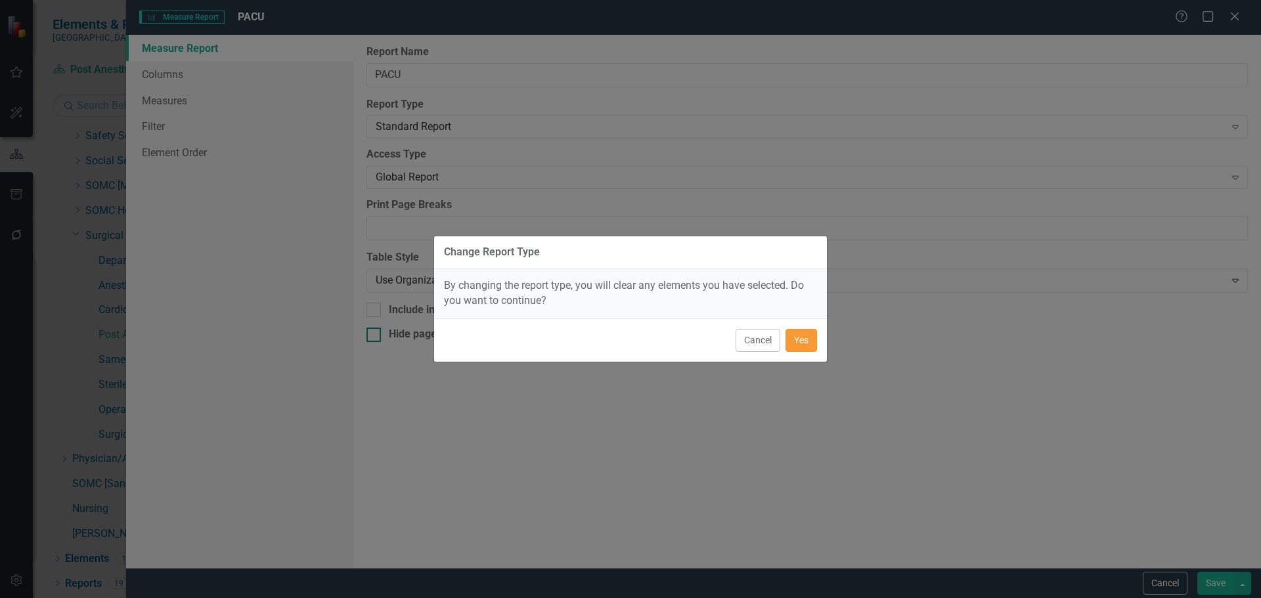
click at [794, 339] on button "Yes" at bounding box center [801, 340] width 32 height 23
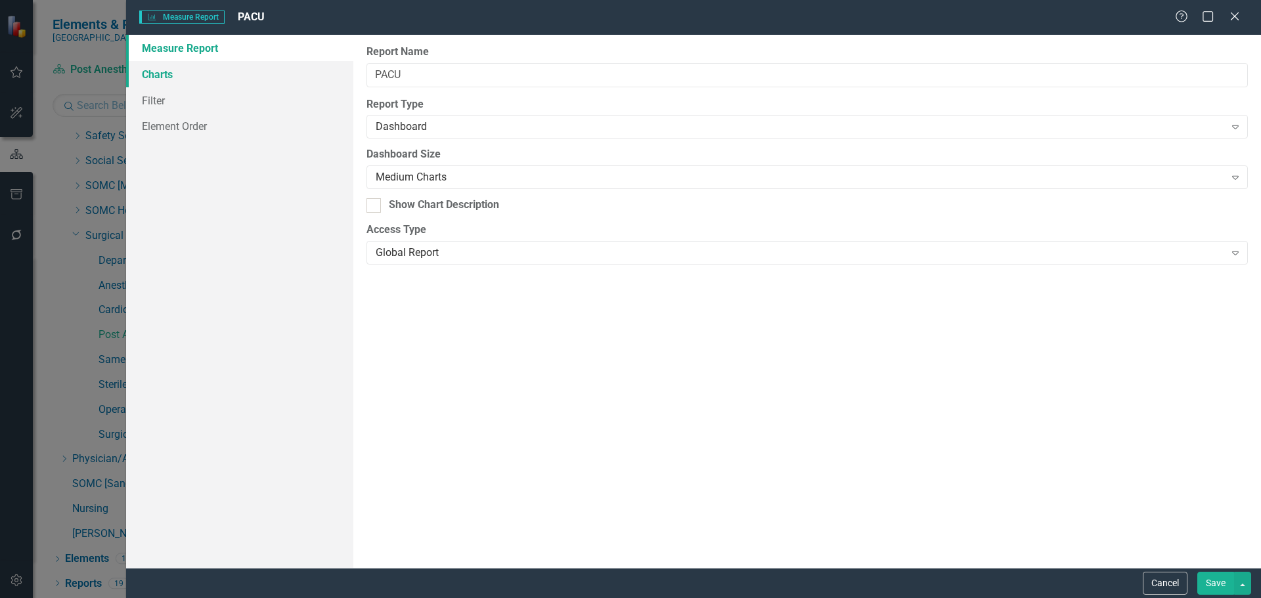
click at [164, 73] on link "Charts" at bounding box center [239, 74] width 227 height 26
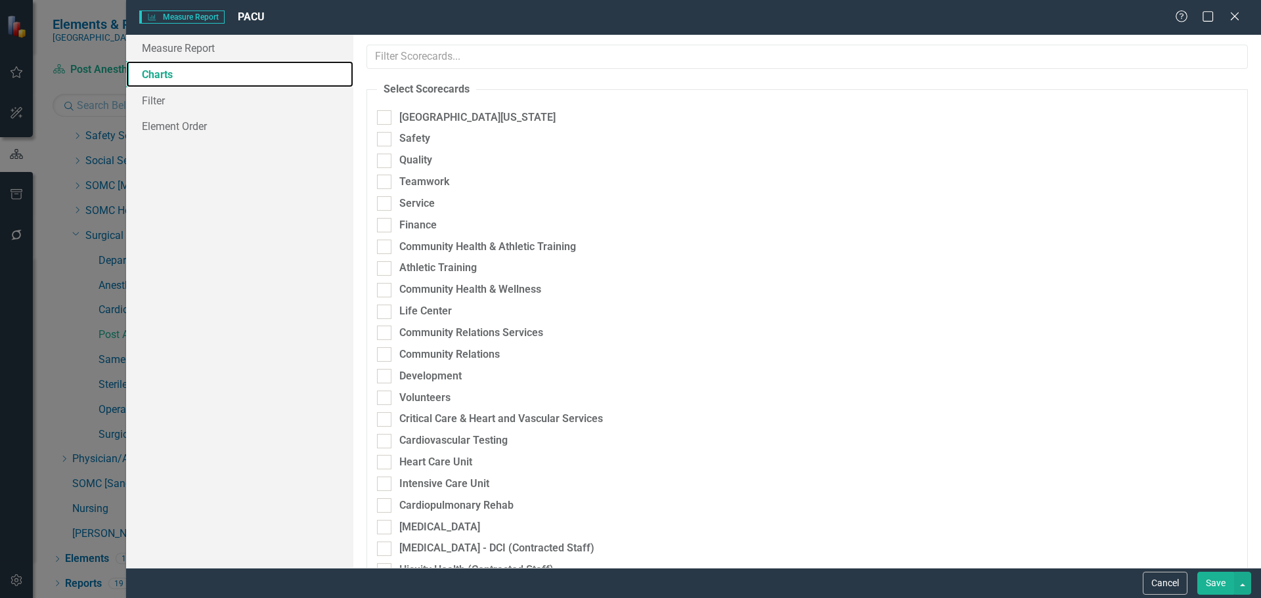
checkbox input "true"
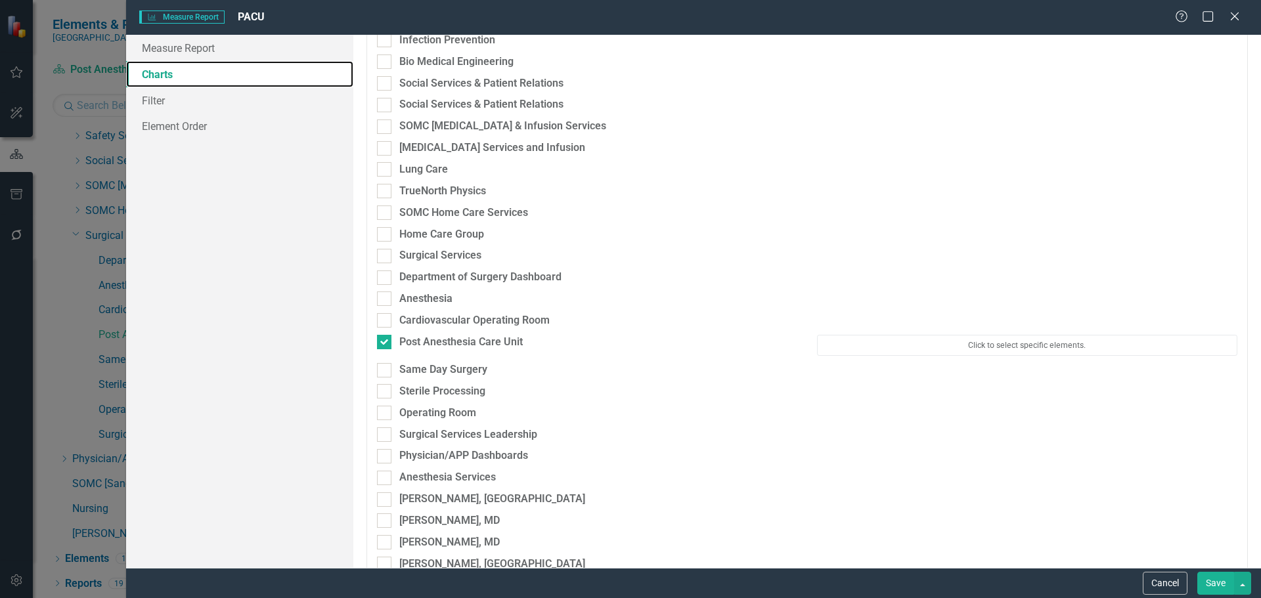
scroll to position [3611, 0]
click at [908, 357] on button "Click to select specific elements." at bounding box center [1027, 347] width 420 height 21
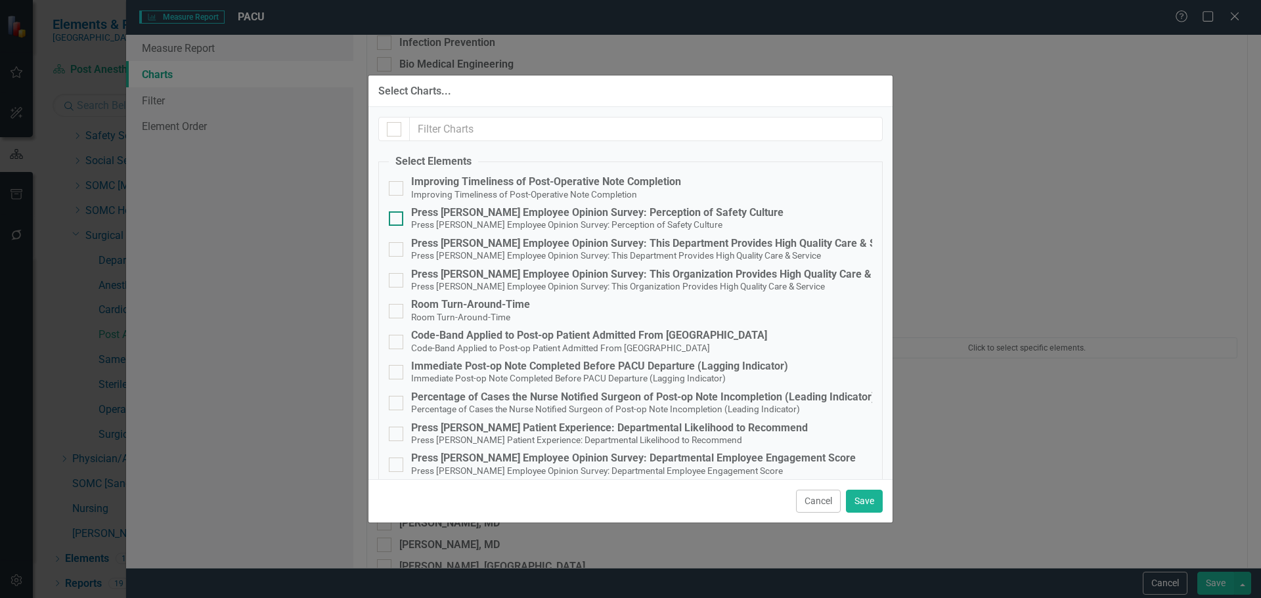
click at [580, 221] on small "Press [PERSON_NAME] Employee Opinion Survey: Perception of Safety Culture" at bounding box center [566, 224] width 311 height 11
click at [397, 220] on input "Press Ganey Employee Opinion Survey: Perception of Safety Culture Press Ganey E…" at bounding box center [393, 215] width 9 height 9
checkbox input "true"
click at [630, 247] on div "Press [PERSON_NAME] Employee Opinion Survey: This Department Provides High Qual…" at bounding box center [658, 244] width 494 height 12
click at [397, 247] on input "Press Ganey Employee Opinion Survey: This Department Provides High Quality Care…" at bounding box center [393, 246] width 9 height 9
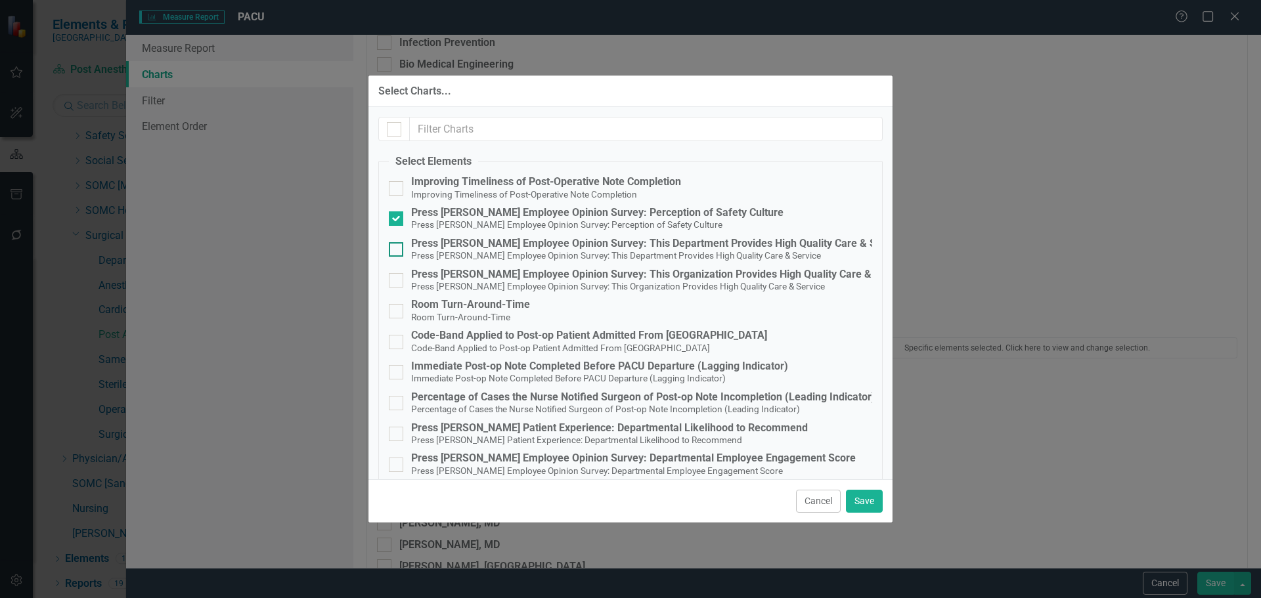
checkbox input "true"
click at [707, 374] on small "Immediate Post-op Note Completed Before PACU Departure (Lagging Indicator)" at bounding box center [568, 378] width 315 height 11
click at [397, 374] on input "Immediate Post-op Note Completed Before PACU Departure (Lagging Indicator) Imme…" at bounding box center [393, 369] width 9 height 9
checkbox input "true"
click at [694, 407] on small "Percentage of Cases the Nurse Notified Surgeon of Post-op Note Incompletion (Le…" at bounding box center [605, 409] width 389 height 11
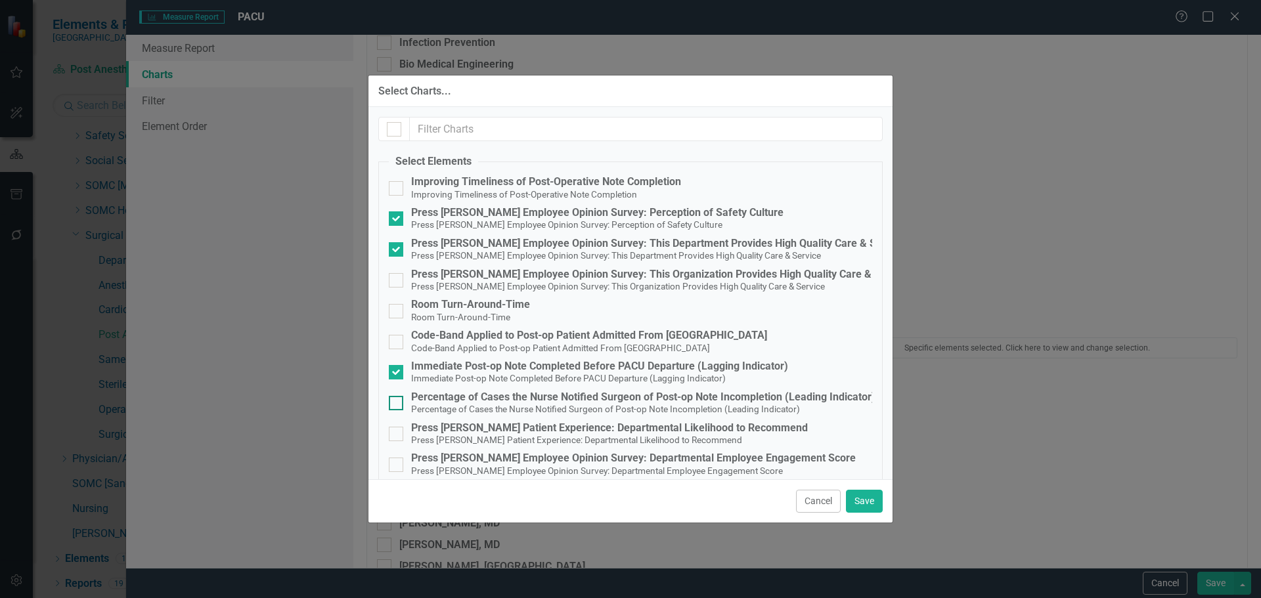
click at [397, 404] on input "Percentage of Cases the Nurse Notified Surgeon of Post-op Note Incompletion (Le…" at bounding box center [393, 400] width 9 height 9
checkbox input "true"
click at [603, 429] on div "Press Ganey Patient Experience: Departmental Likelihood to Recommend" at bounding box center [609, 428] width 397 height 12
click at [397, 429] on input "Press Ganey Patient Experience: Departmental Likelihood to Recommend Press Gane…" at bounding box center [393, 431] width 9 height 9
checkbox input "true"
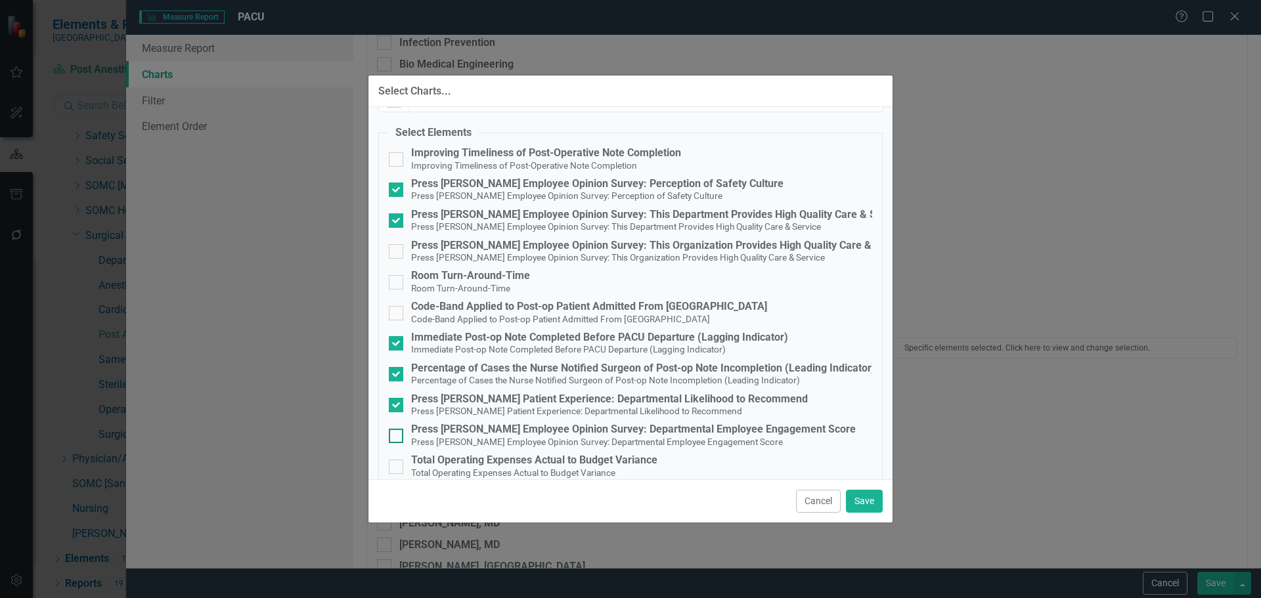
scroll to position [45, 0]
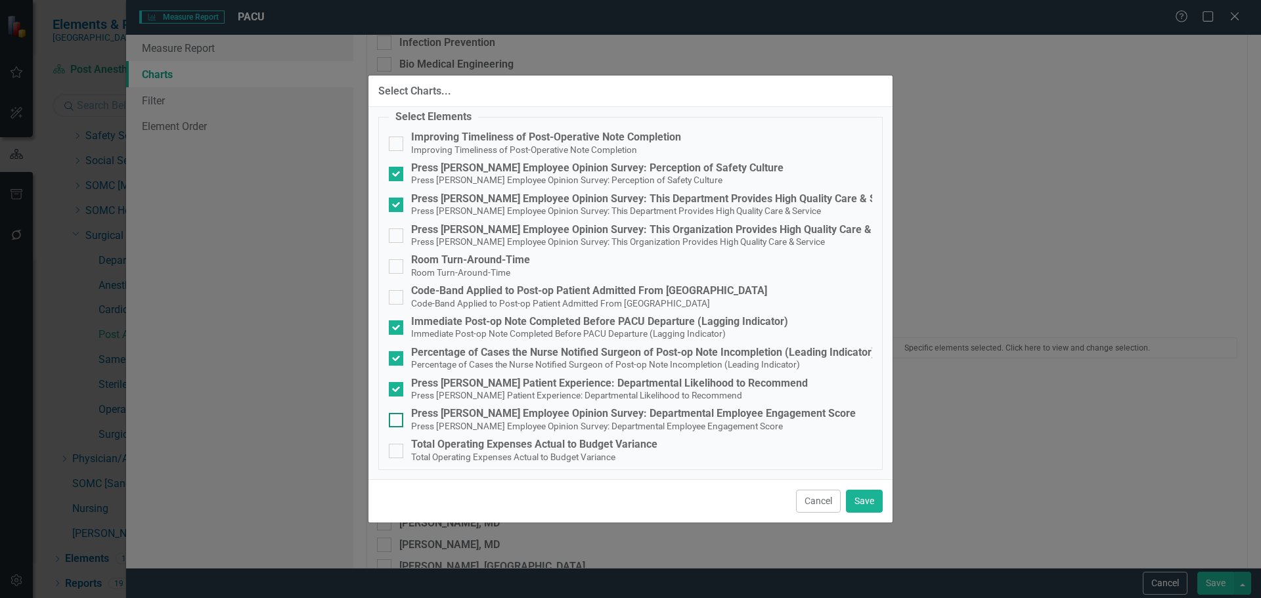
click at [599, 427] on small "Press [PERSON_NAME] Employee Opinion Survey: Departmental Employee Engagement S…" at bounding box center [597, 426] width 372 height 11
click at [397, 422] on input "Press Ganey Employee Opinion Survey: Departmental Employee Engagement Score Pre…" at bounding box center [393, 417] width 9 height 9
checkbox input "true"
click at [523, 444] on div "Total Operating Expenses Actual to Budget Variance" at bounding box center [534, 445] width 246 height 12
click at [397, 444] on input "Total Operating Expenses Actual to Budget Variance Total Operating Expenses Act…" at bounding box center [393, 448] width 9 height 9
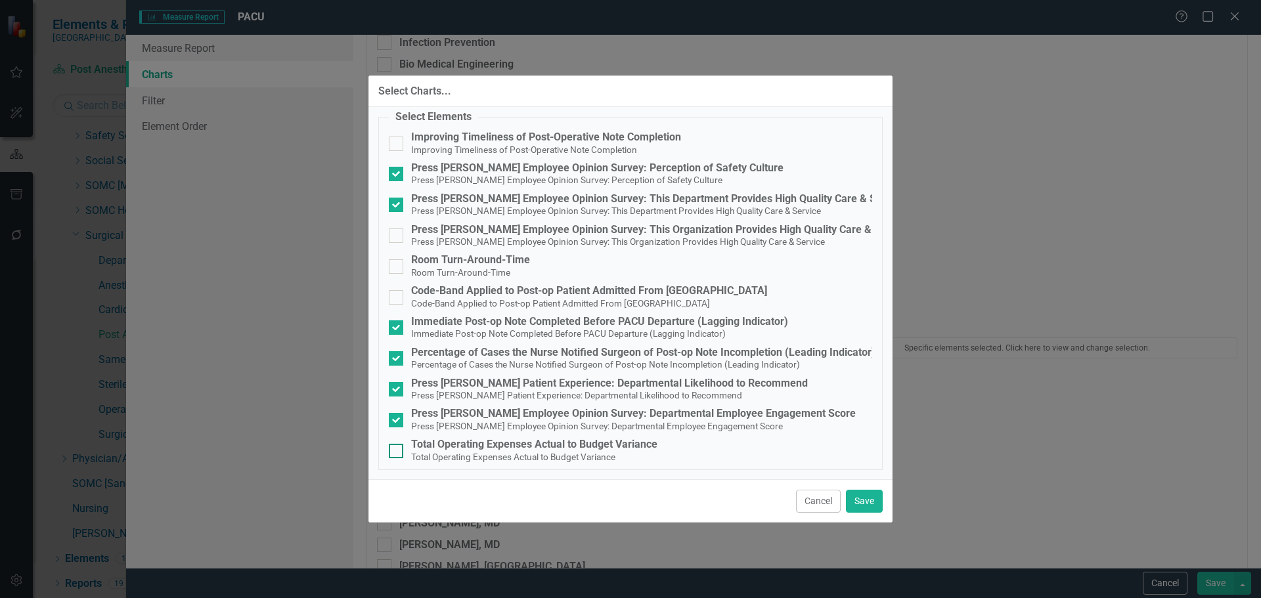
checkbox input "true"
click at [870, 500] on button "Save" at bounding box center [864, 501] width 37 height 23
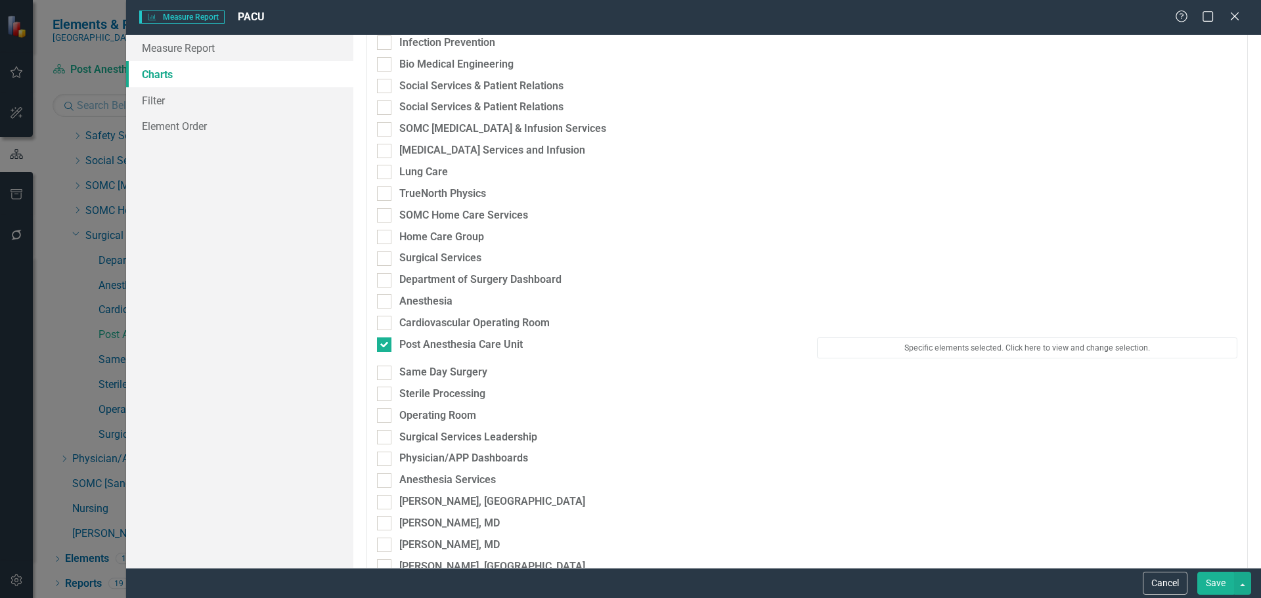
click at [1204, 582] on button "Save" at bounding box center [1215, 583] width 37 height 23
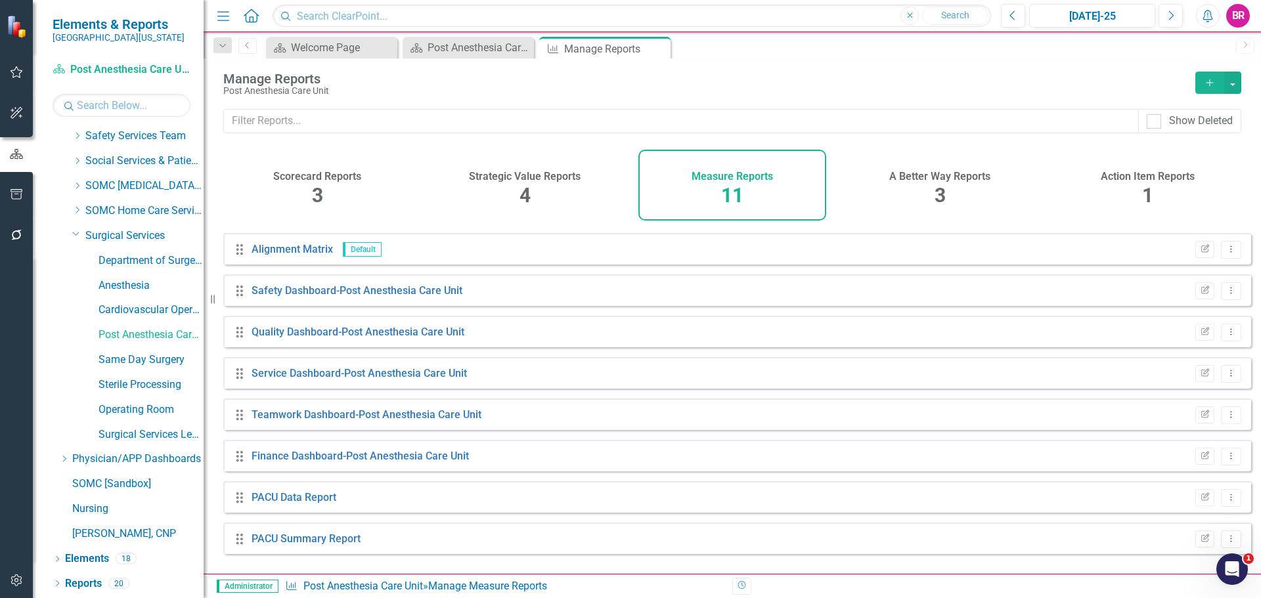
scroll to position [118, 0]
click at [264, 545] on link "PACU" at bounding box center [264, 539] width 26 height 12
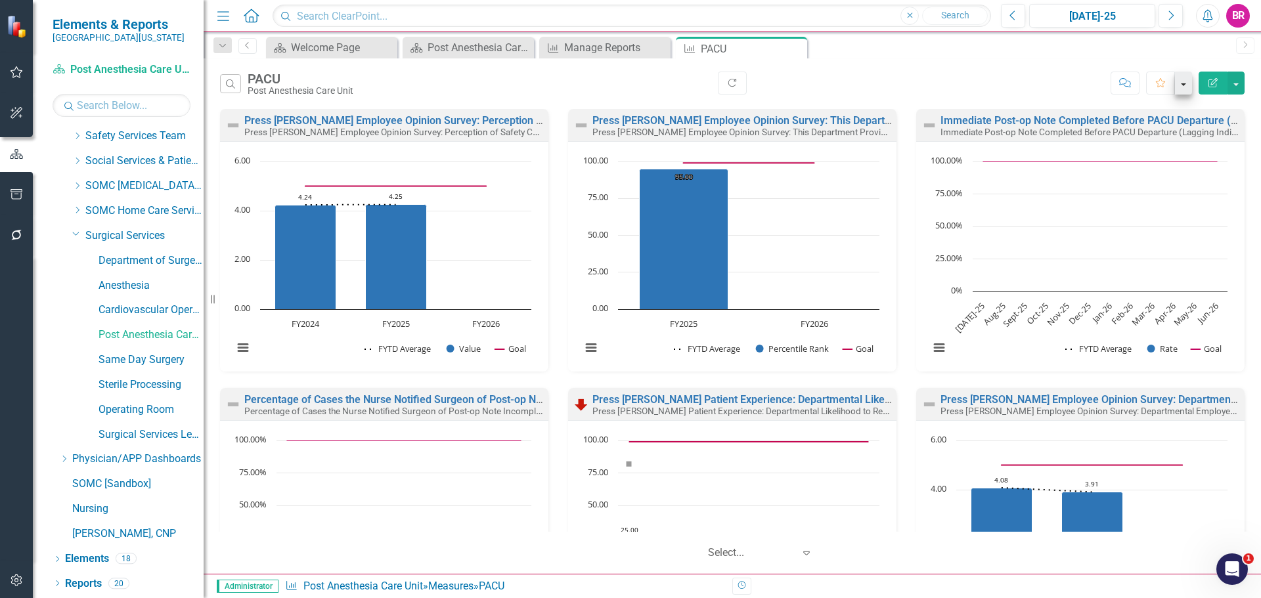
click at [1211, 83] on icon "button" at bounding box center [1212, 82] width 9 height 9
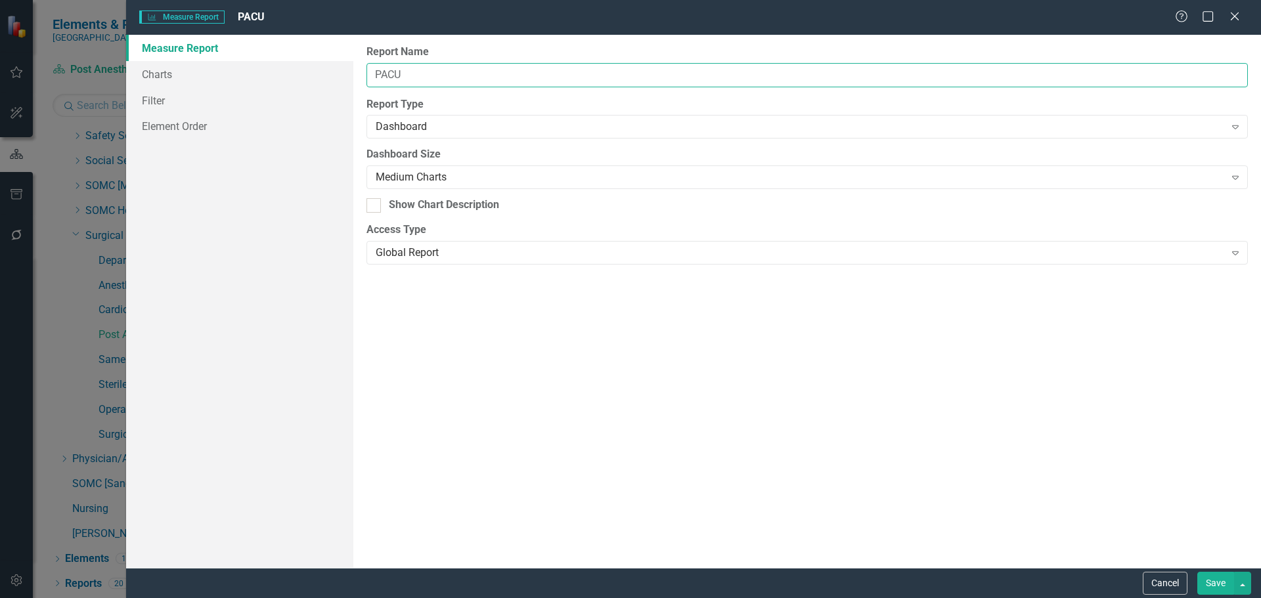
click at [525, 75] on input "PACU" at bounding box center [806, 75] width 881 height 24
type input "PACU Dashboard Measures"
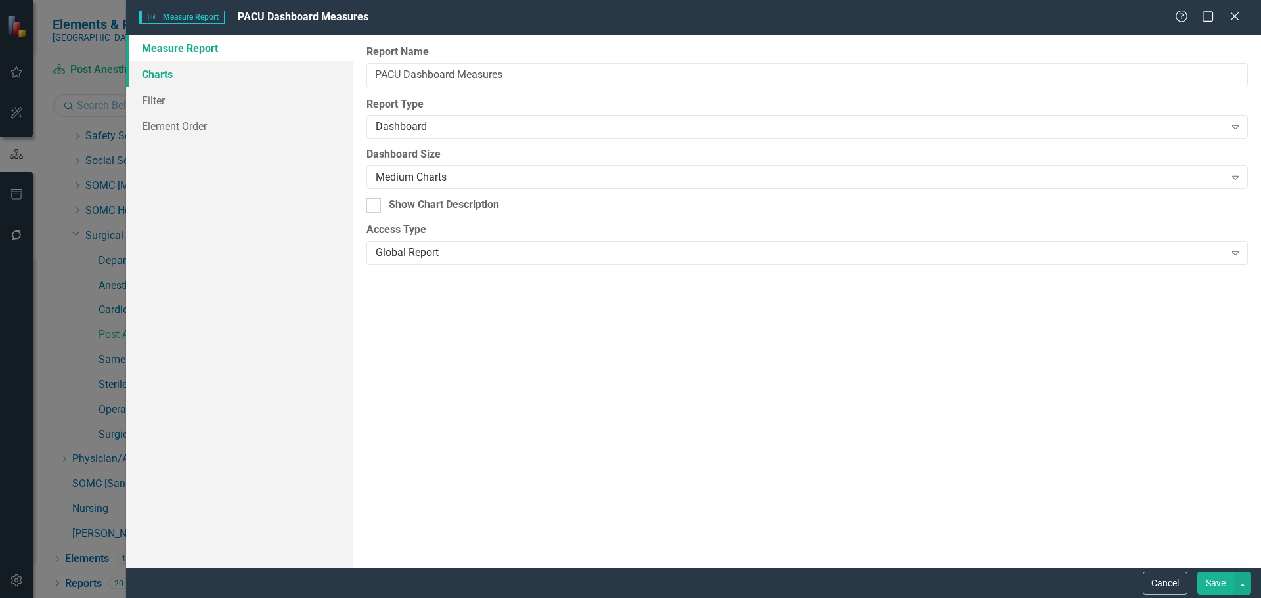
click at [173, 72] on link "Charts" at bounding box center [239, 74] width 227 height 26
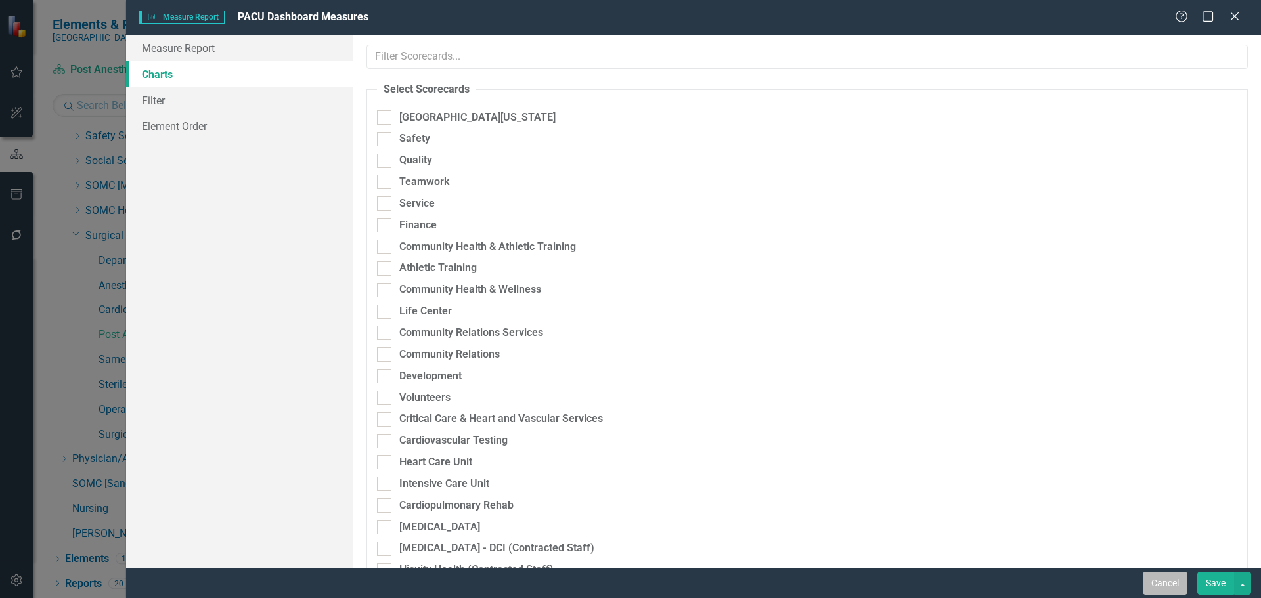
click at [1167, 584] on button "Cancel" at bounding box center [1165, 583] width 45 height 23
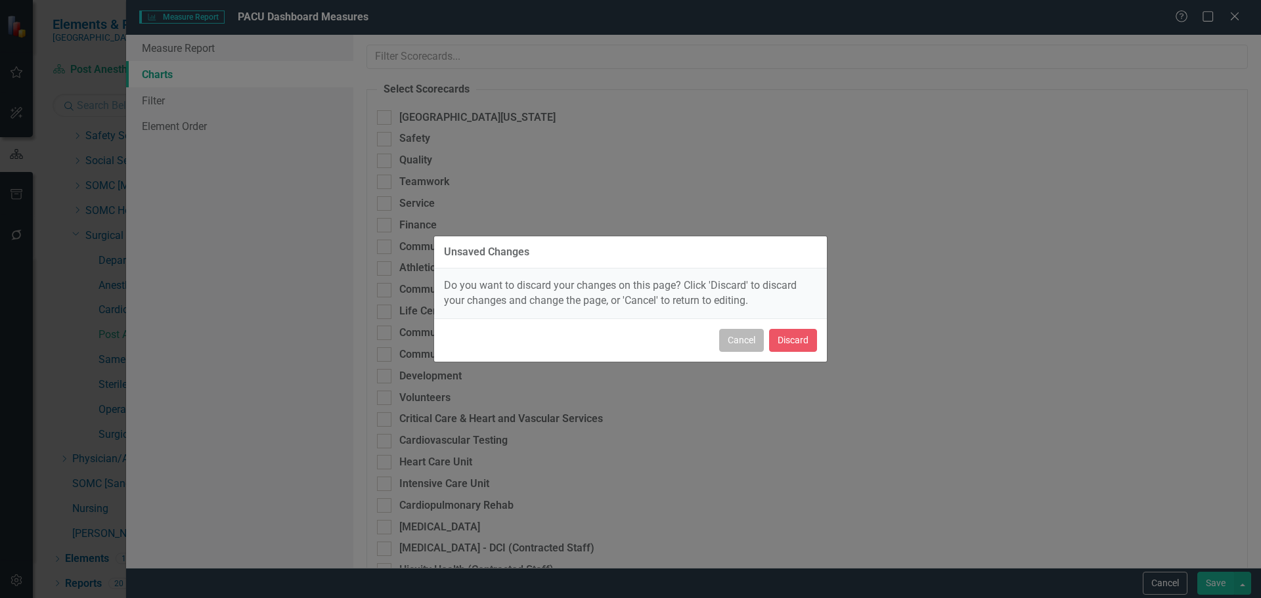
click at [743, 342] on button "Cancel" at bounding box center [741, 340] width 45 height 23
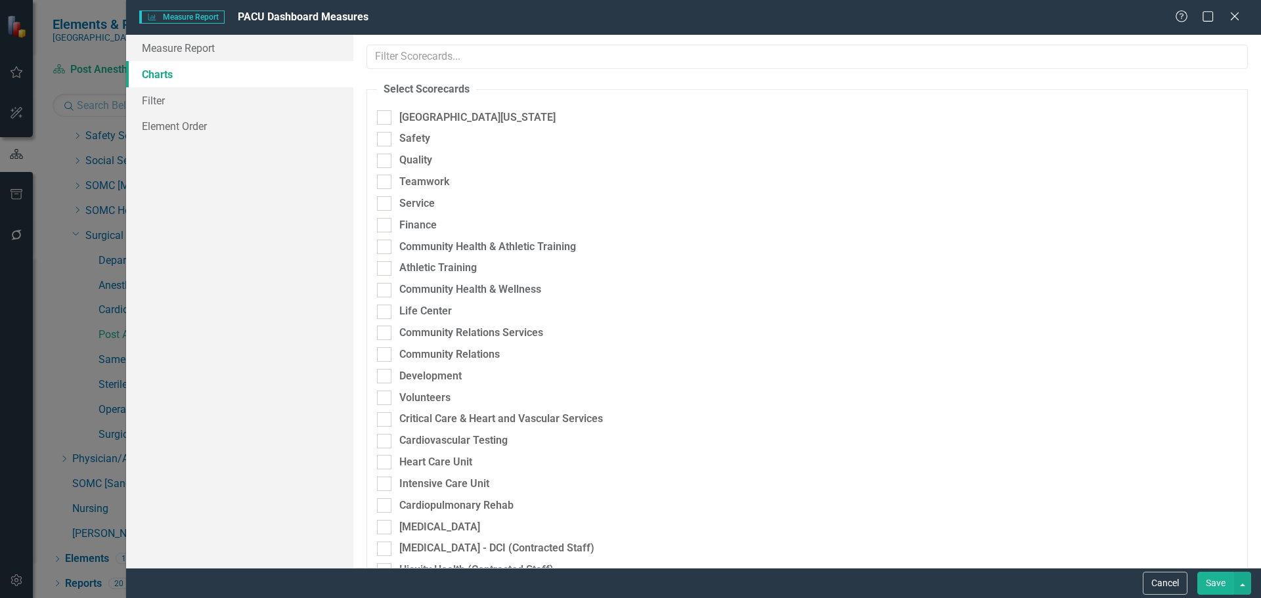
click at [1213, 582] on button "Save" at bounding box center [1215, 583] width 37 height 23
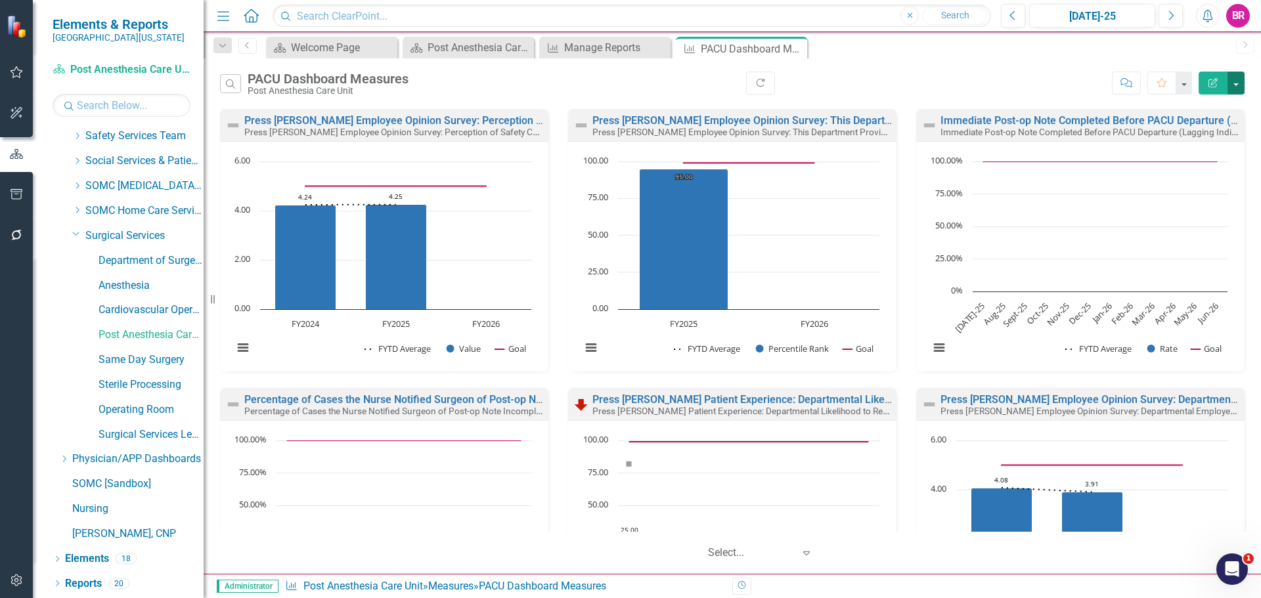
click at [1236, 81] on button "button" at bounding box center [1235, 83] width 17 height 23
click at [1186, 129] on link "PDF Export to PDF" at bounding box center [1179, 133] width 129 height 24
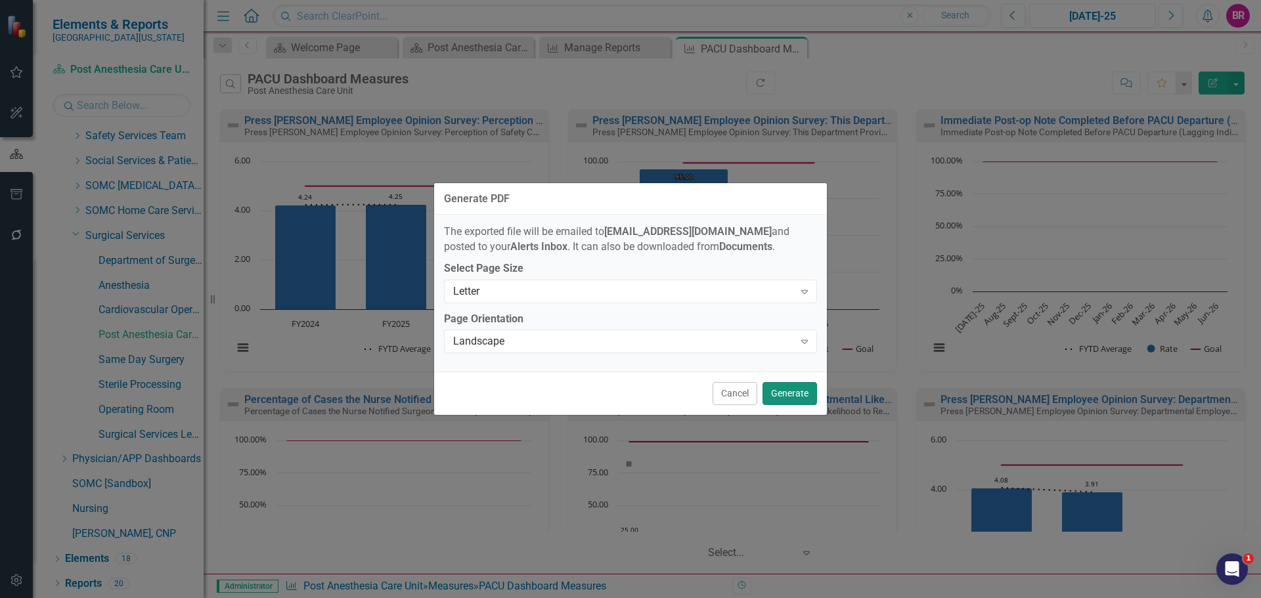
click at [802, 391] on button "Generate" at bounding box center [789, 393] width 54 height 23
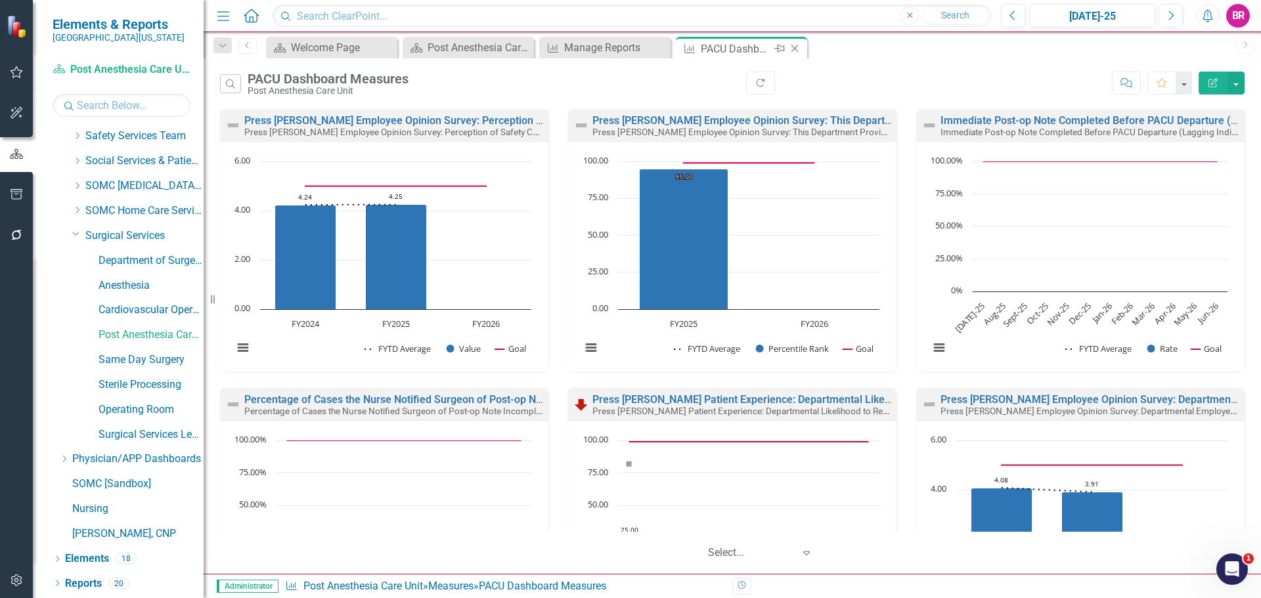
click at [796, 49] on icon "Close" at bounding box center [794, 48] width 13 height 11
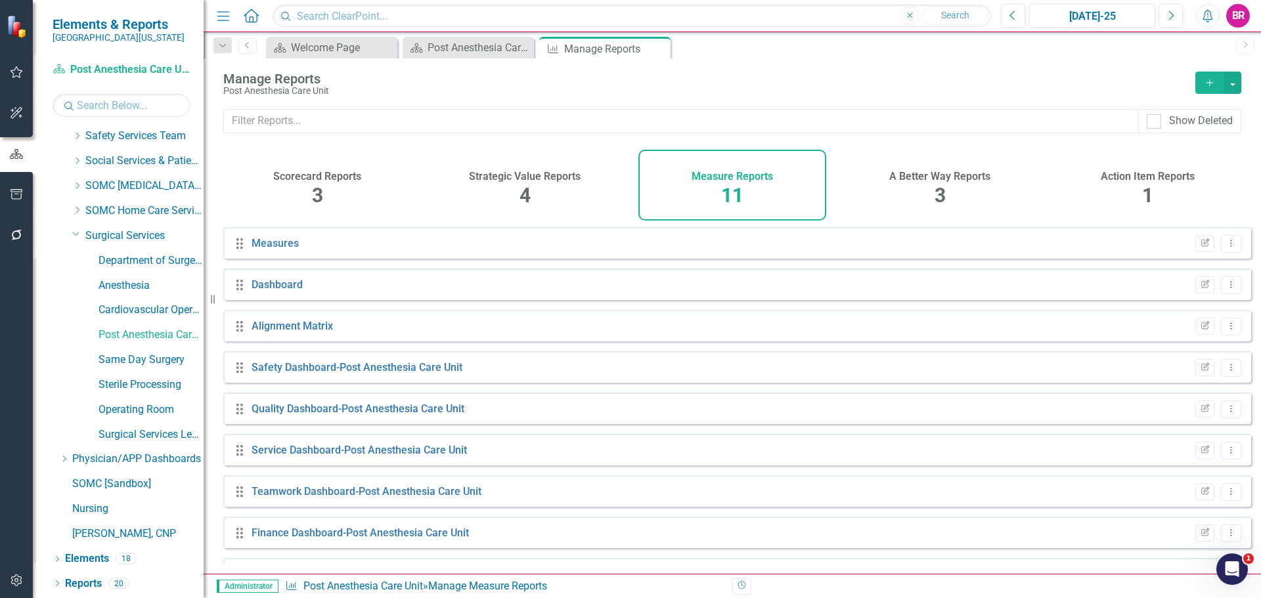
scroll to position [118, 0]
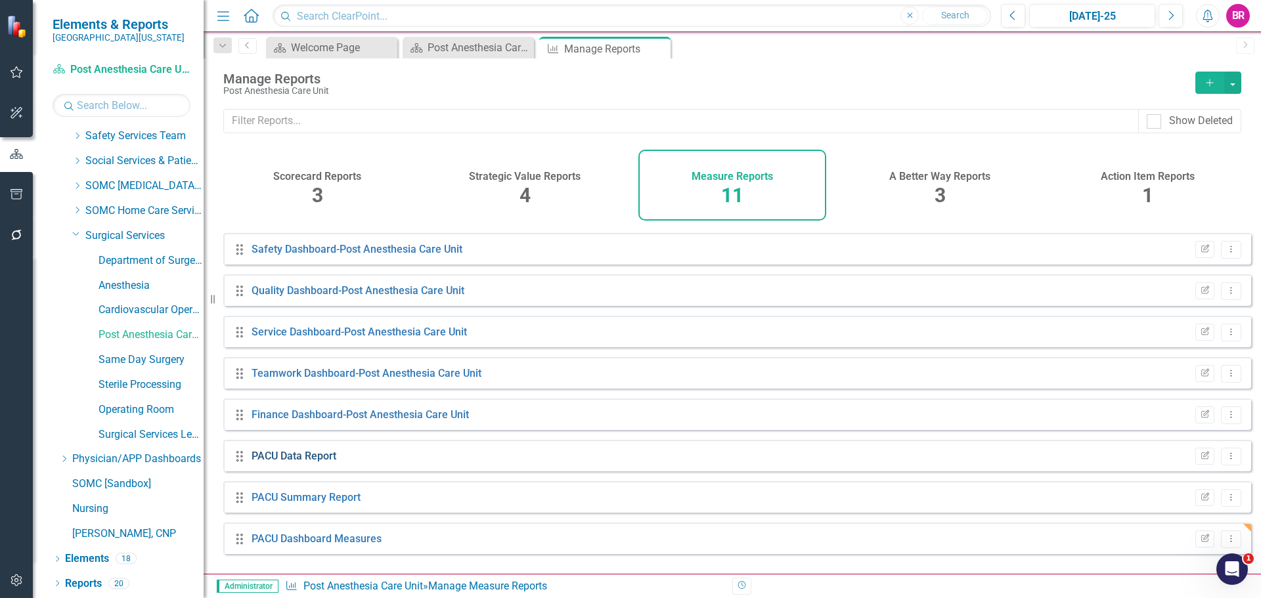
click at [295, 462] on link "PACU Data Report" at bounding box center [293, 456] width 85 height 12
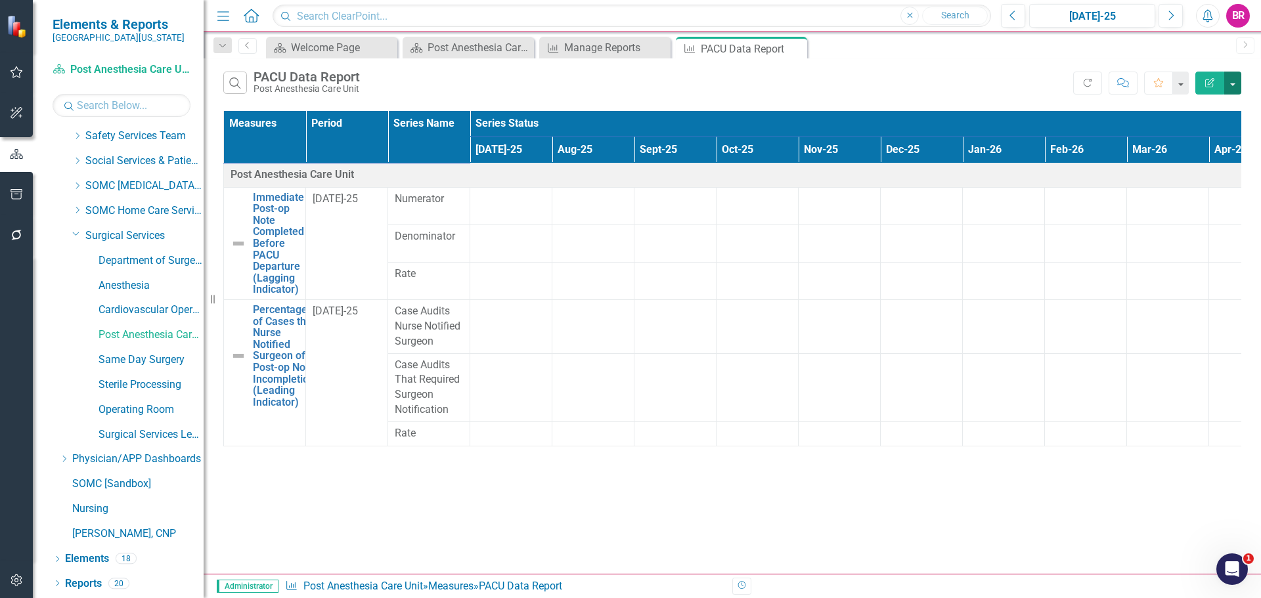
click at [1234, 82] on button "button" at bounding box center [1232, 83] width 17 height 23
click at [1206, 159] on link "Excel Export to Excel" at bounding box center [1189, 158] width 104 height 24
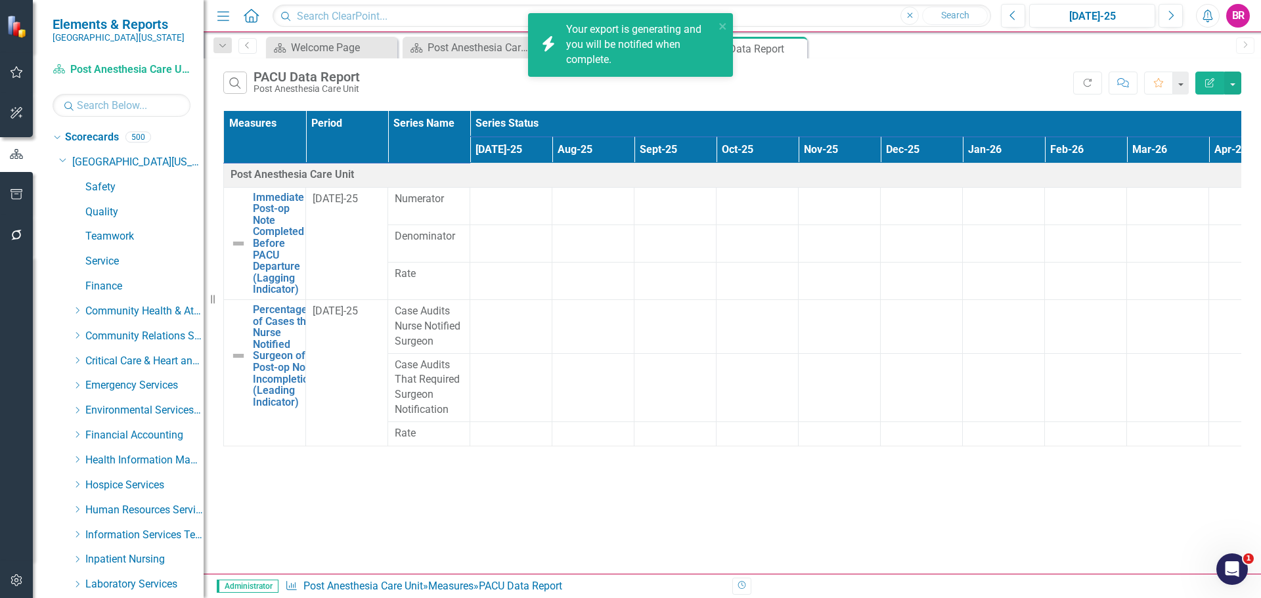
scroll to position [722, 0]
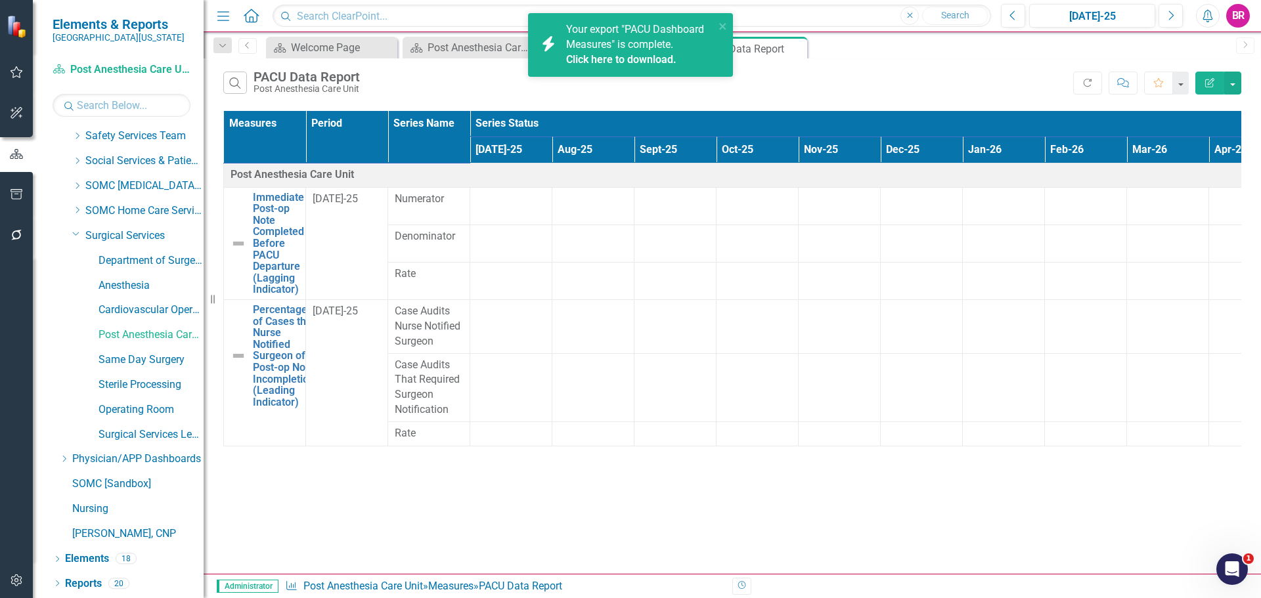
click at [647, 58] on link "Click here to download." at bounding box center [621, 59] width 110 height 12
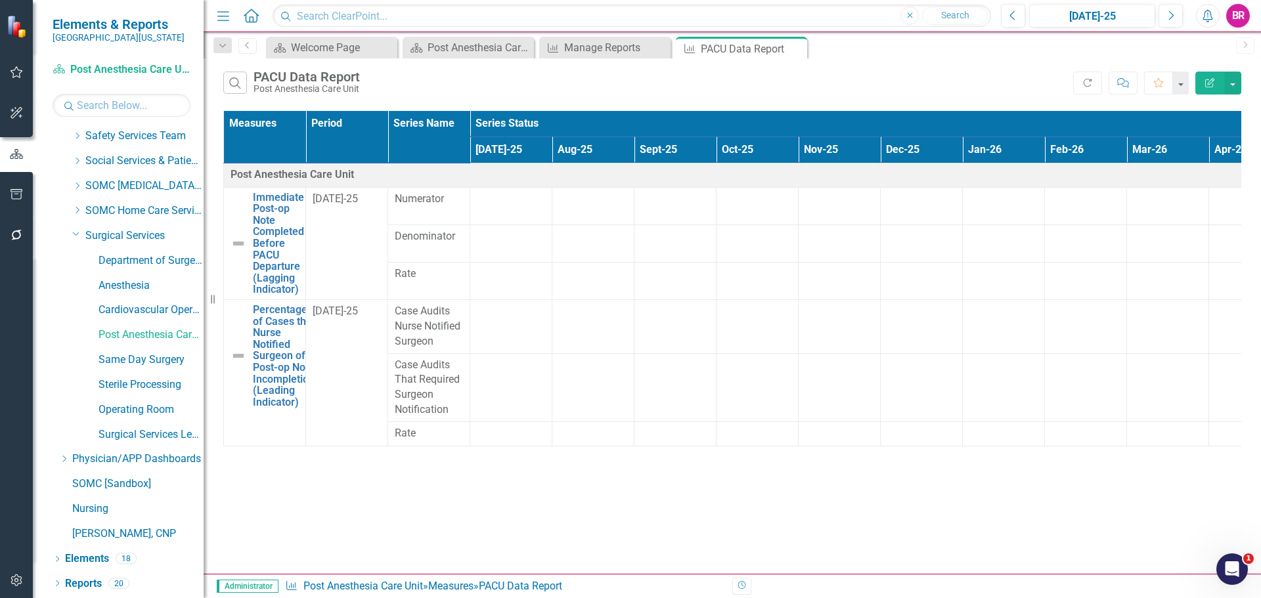
click at [858, 44] on div "Scorecard Welcome Page Close Scorecard Post Anesthesia Care Unit Dashboard Clos…" at bounding box center [746, 47] width 966 height 21
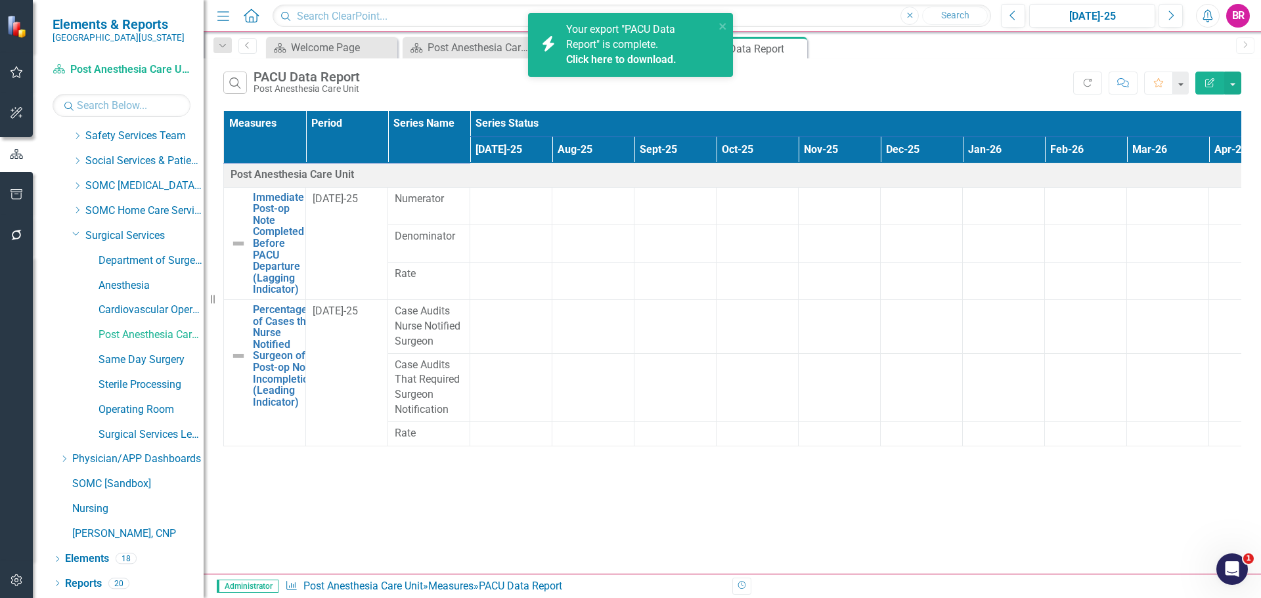
click at [632, 59] on link "Click here to download." at bounding box center [621, 59] width 110 height 12
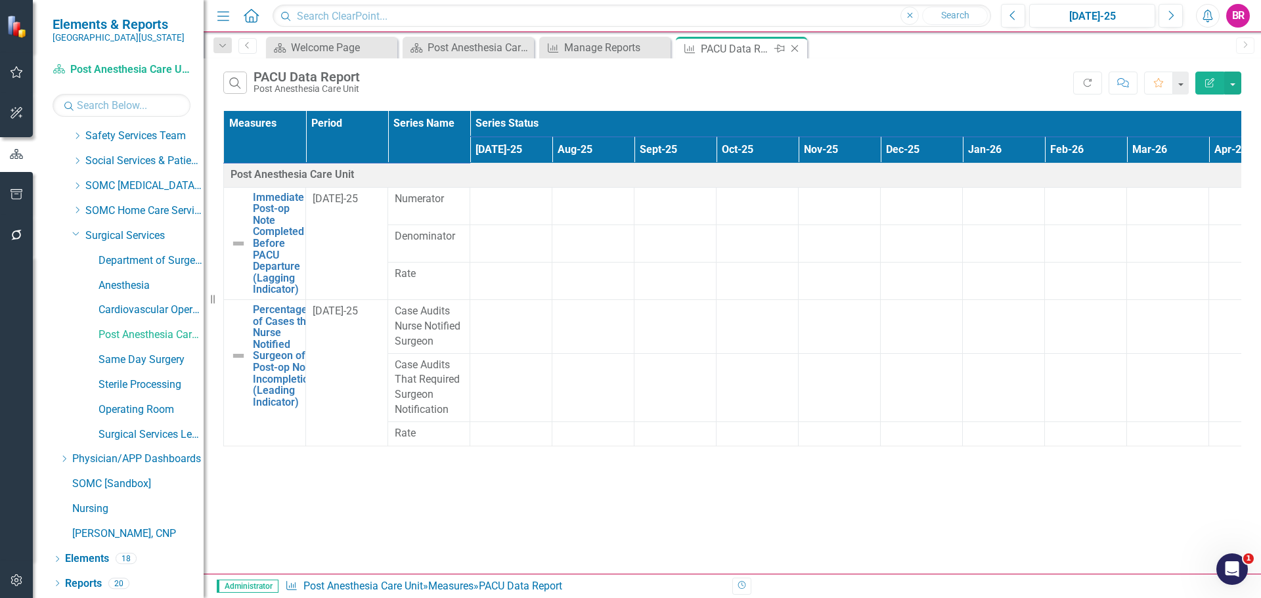
click at [795, 45] on icon "Close" at bounding box center [794, 48] width 13 height 11
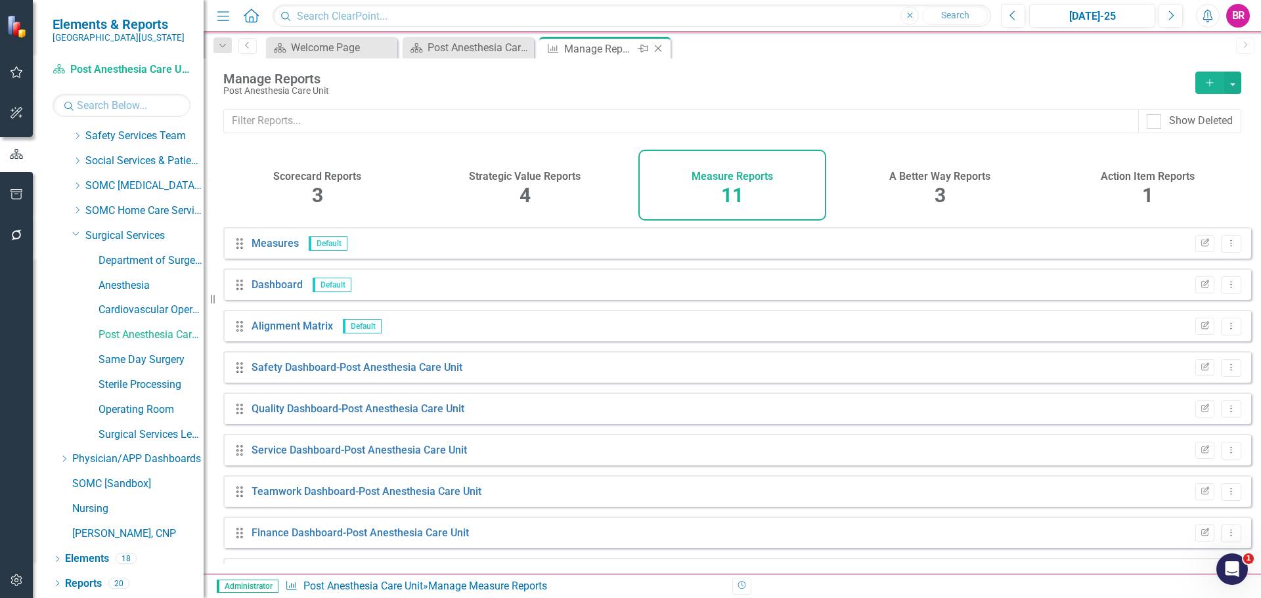
click at [660, 49] on icon "Close" at bounding box center [657, 48] width 13 height 11
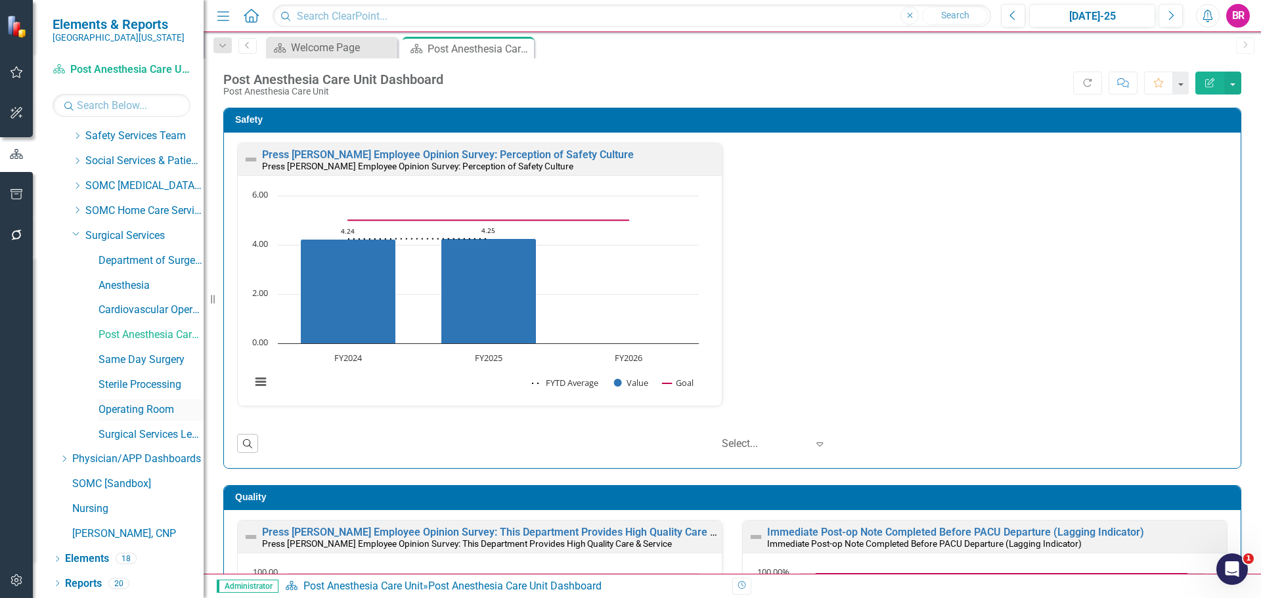
click at [132, 410] on link "Operating Room" at bounding box center [150, 410] width 105 height 15
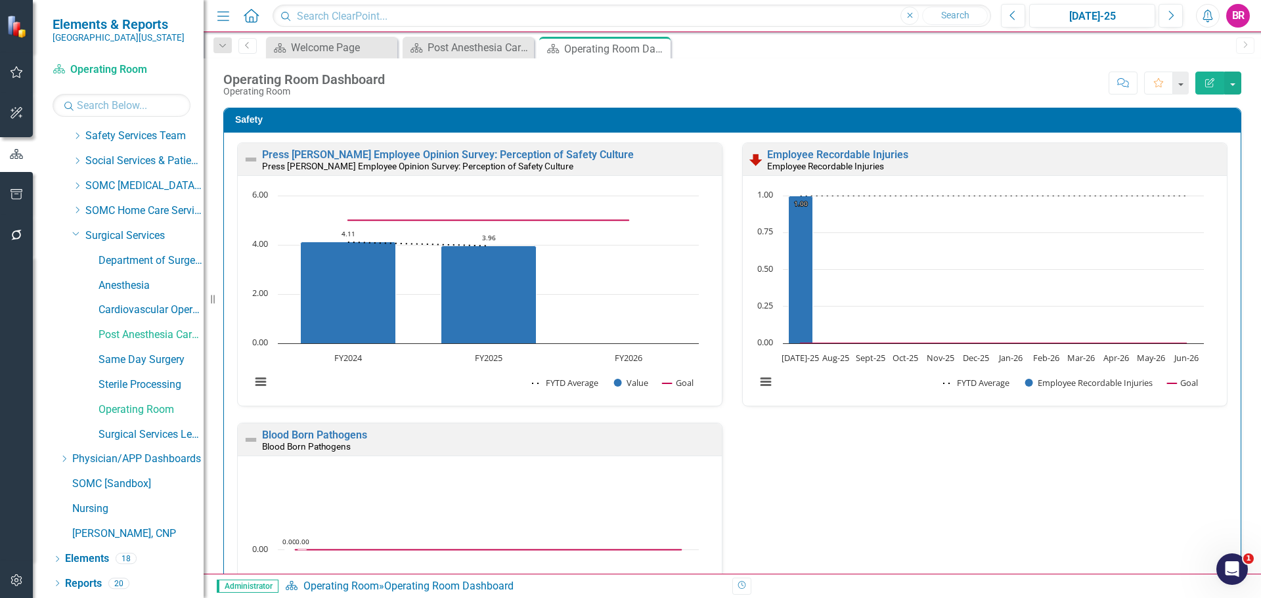
click at [1139, 578] on div "Revision History" at bounding box center [1247, 586] width 1031 height 17
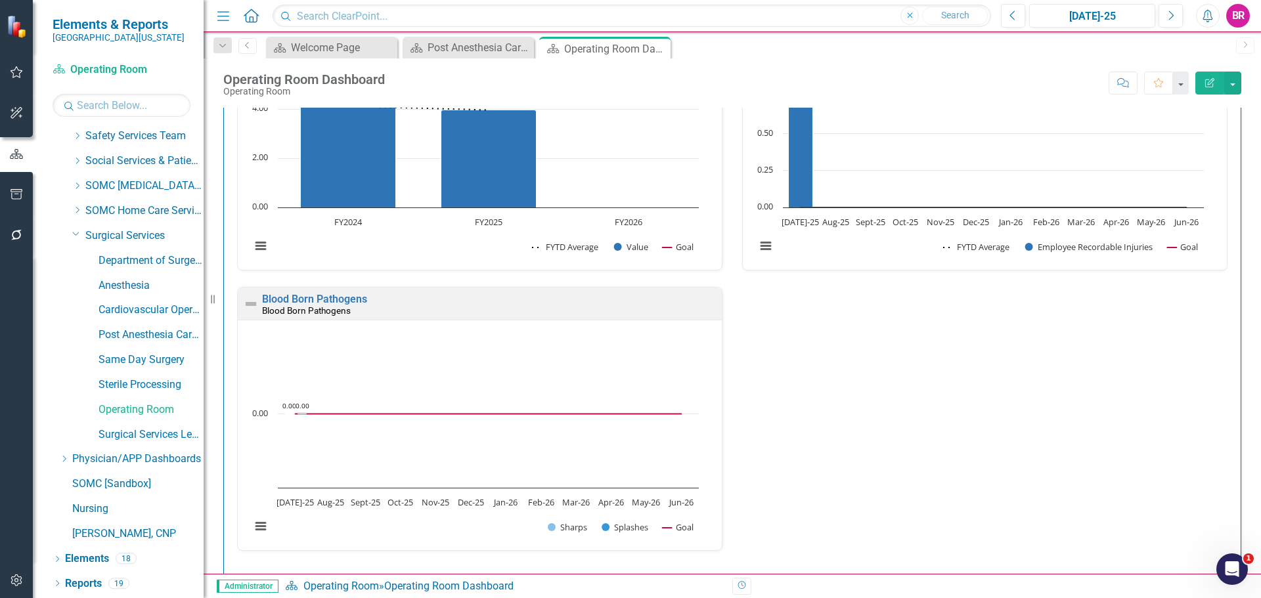
scroll to position [328, 0]
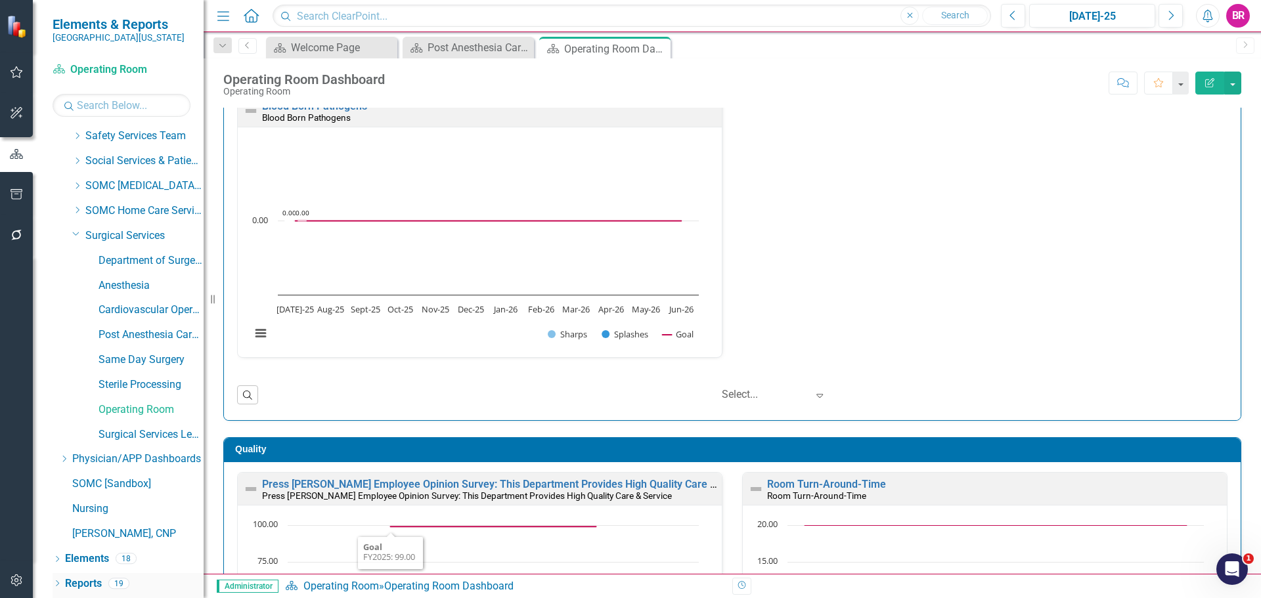
click at [81, 583] on link "Reports" at bounding box center [83, 584] width 37 height 15
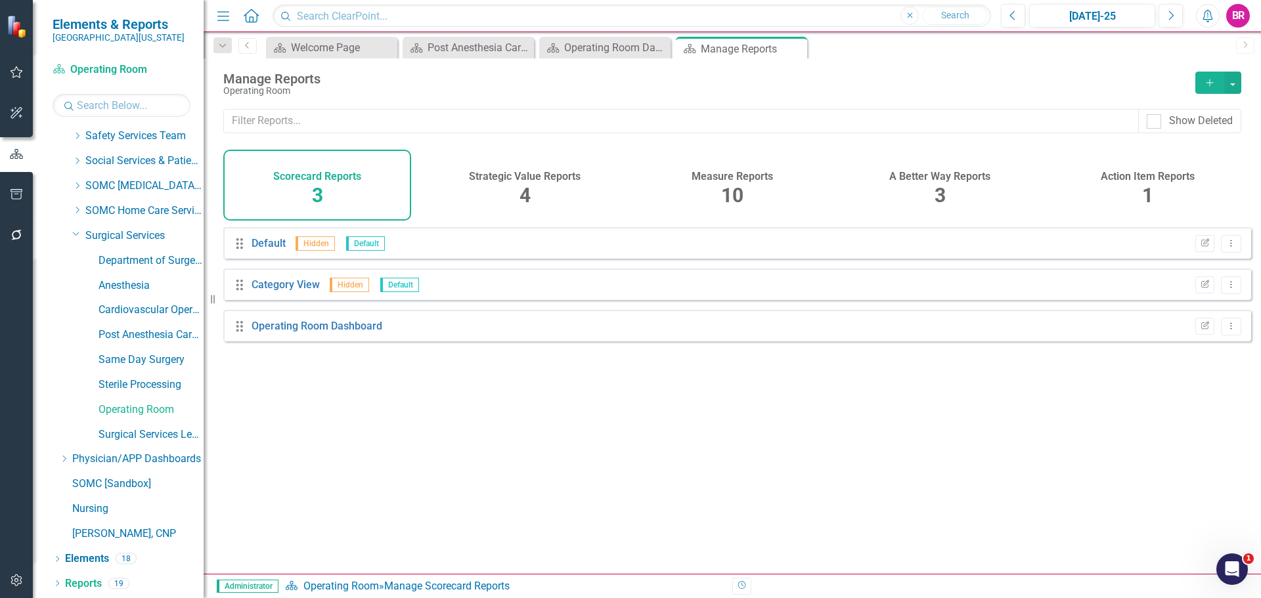
click at [729, 177] on h4 "Measure Reports" at bounding box center [731, 177] width 81 height 12
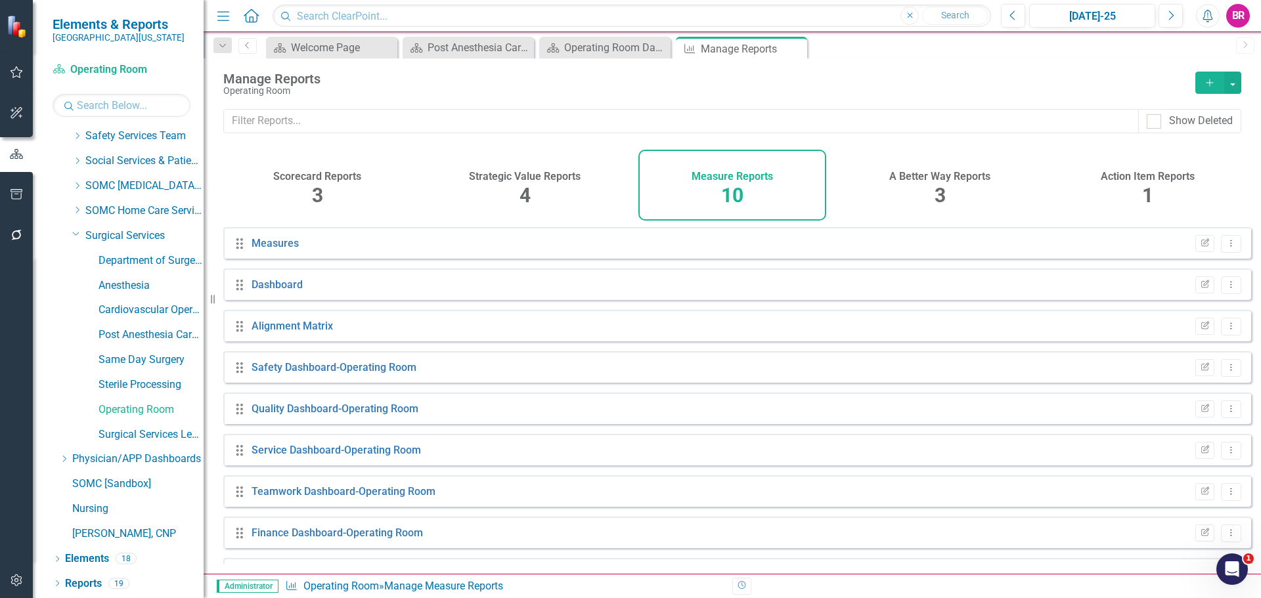
scroll to position [77, 0]
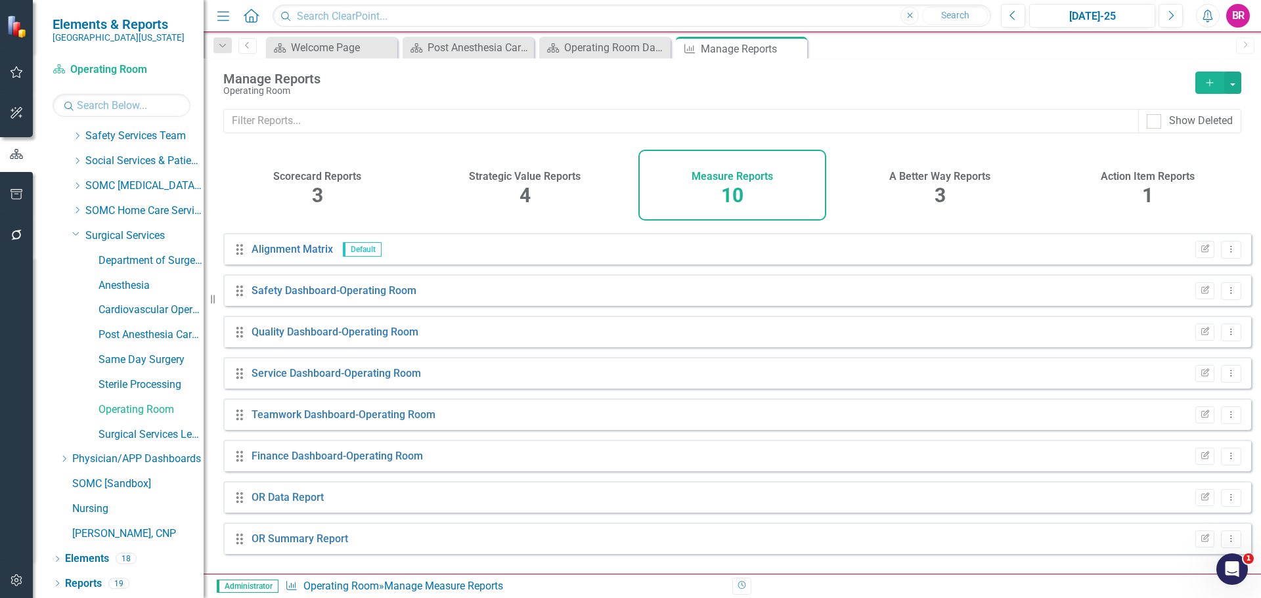
click at [1207, 81] on icon "Add" at bounding box center [1210, 82] width 12 height 9
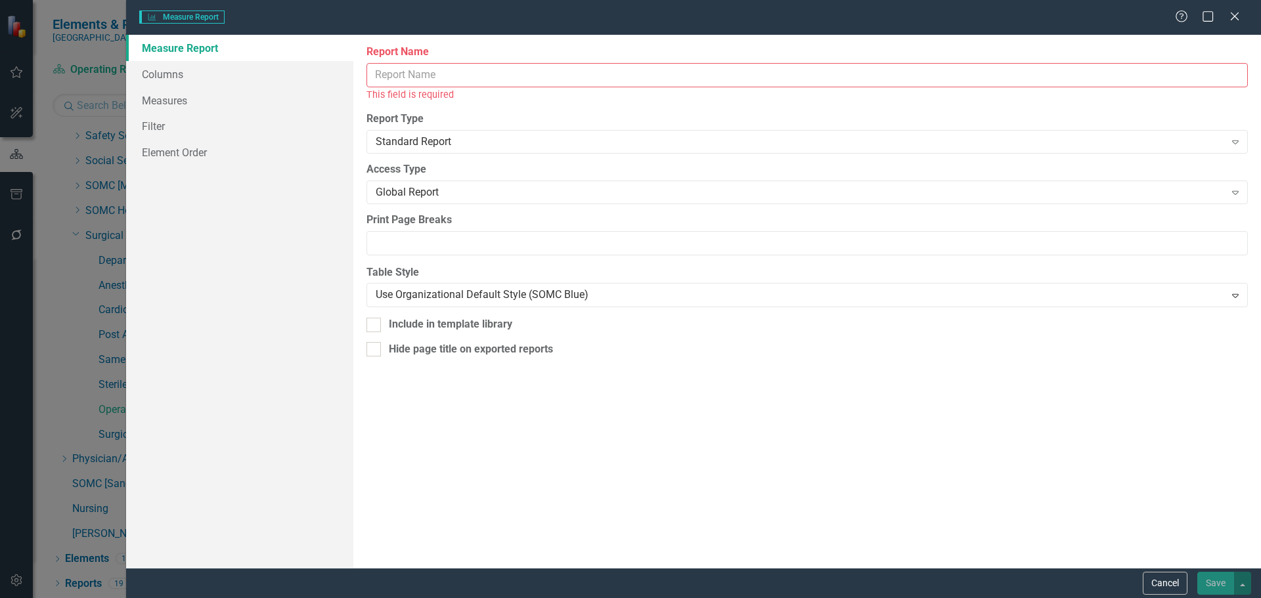
click at [540, 78] on input "Report Name" at bounding box center [806, 75] width 881 height 24
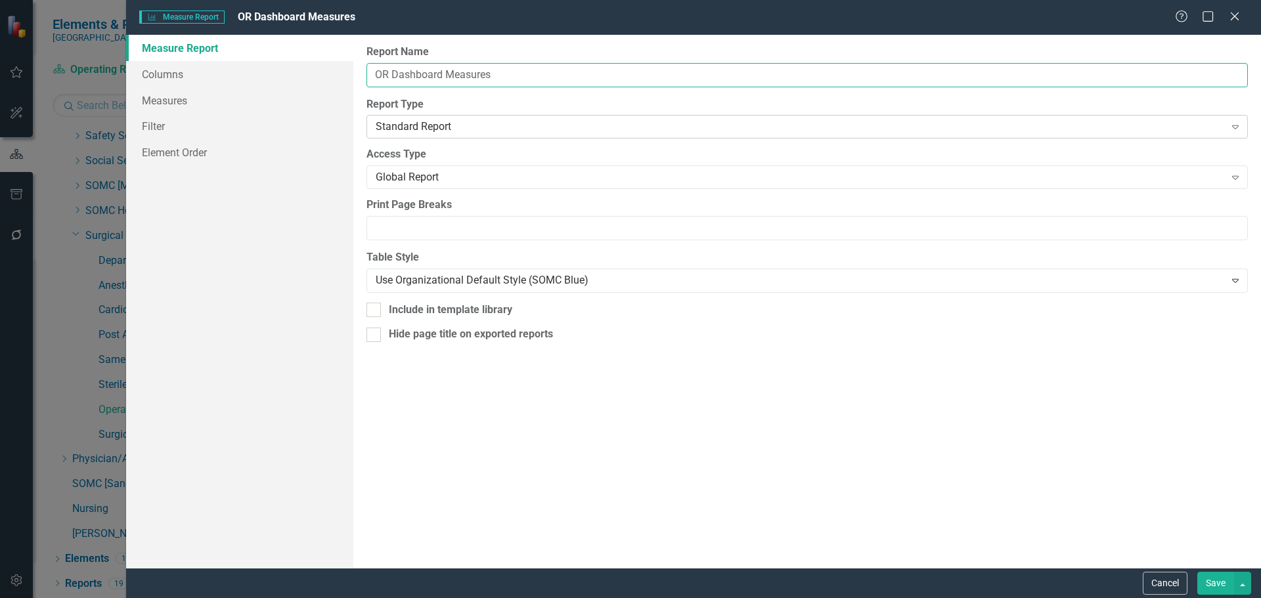
type input "OR Dashboard Measures"
click at [482, 126] on div "Standard Report" at bounding box center [800, 127] width 849 height 15
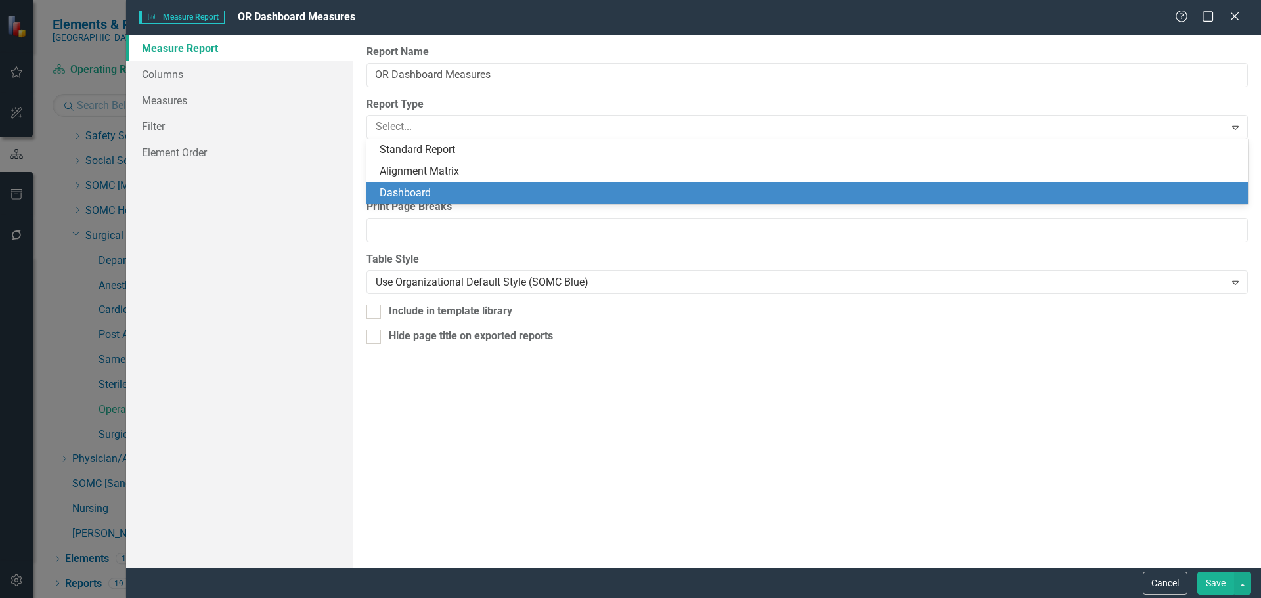
click at [445, 193] on div "Dashboard" at bounding box center [810, 193] width 860 height 15
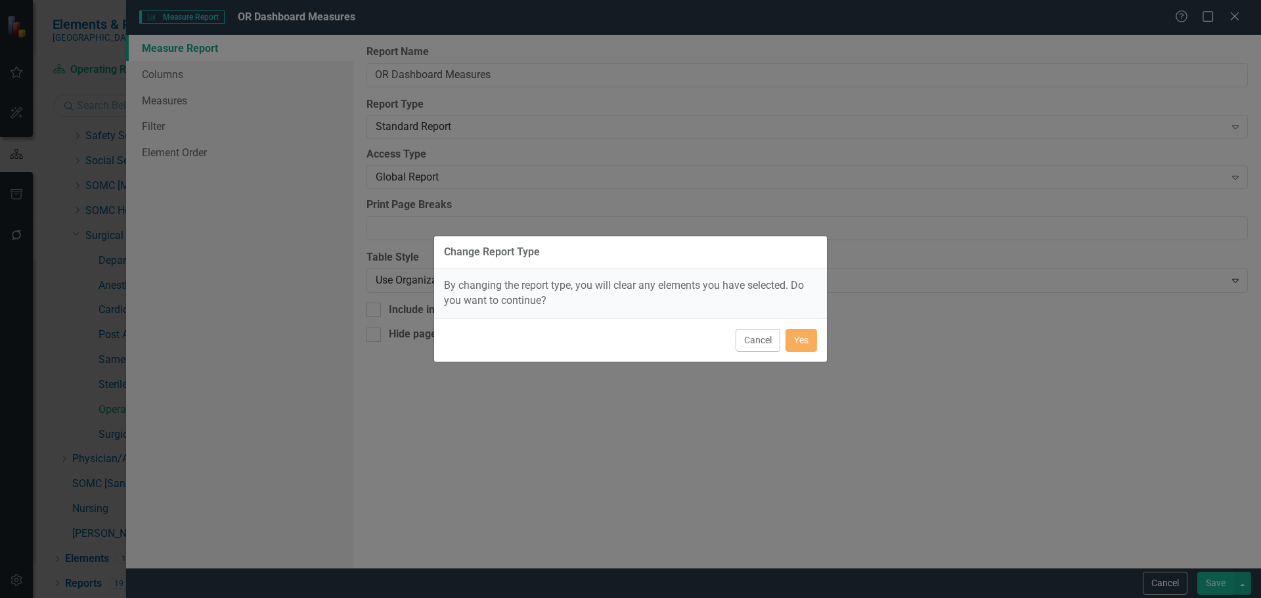
click at [784, 336] on div "Cancel Yes" at bounding box center [630, 339] width 393 height 43
click at [801, 336] on button "Yes" at bounding box center [801, 340] width 32 height 23
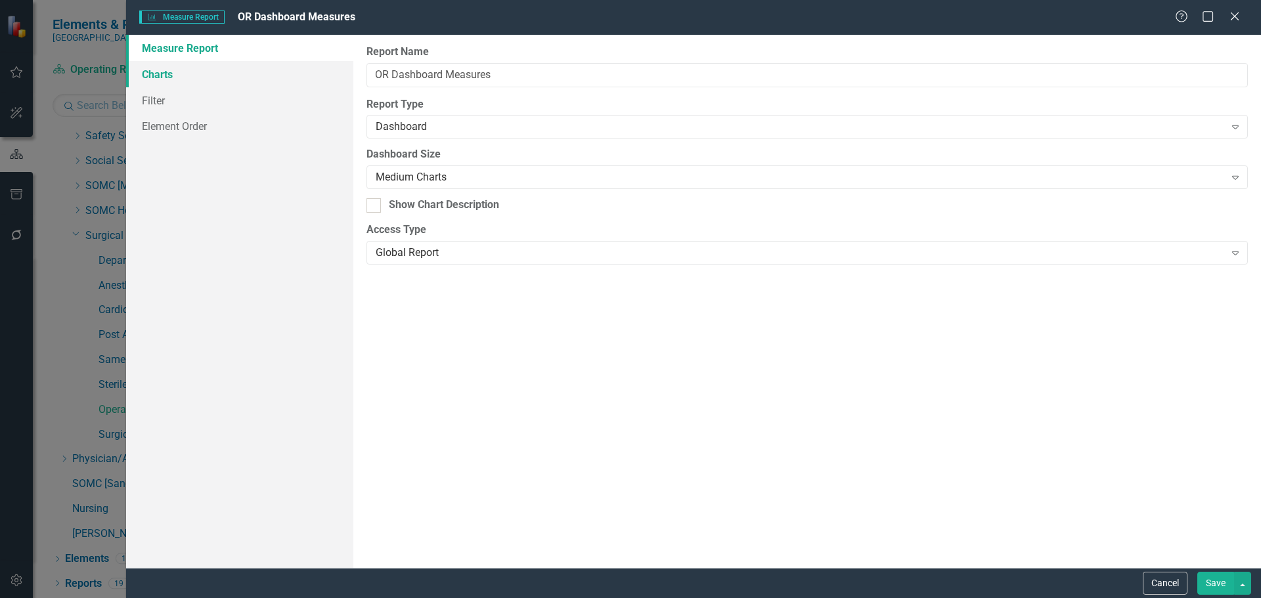
click at [157, 78] on link "Charts" at bounding box center [239, 74] width 227 height 26
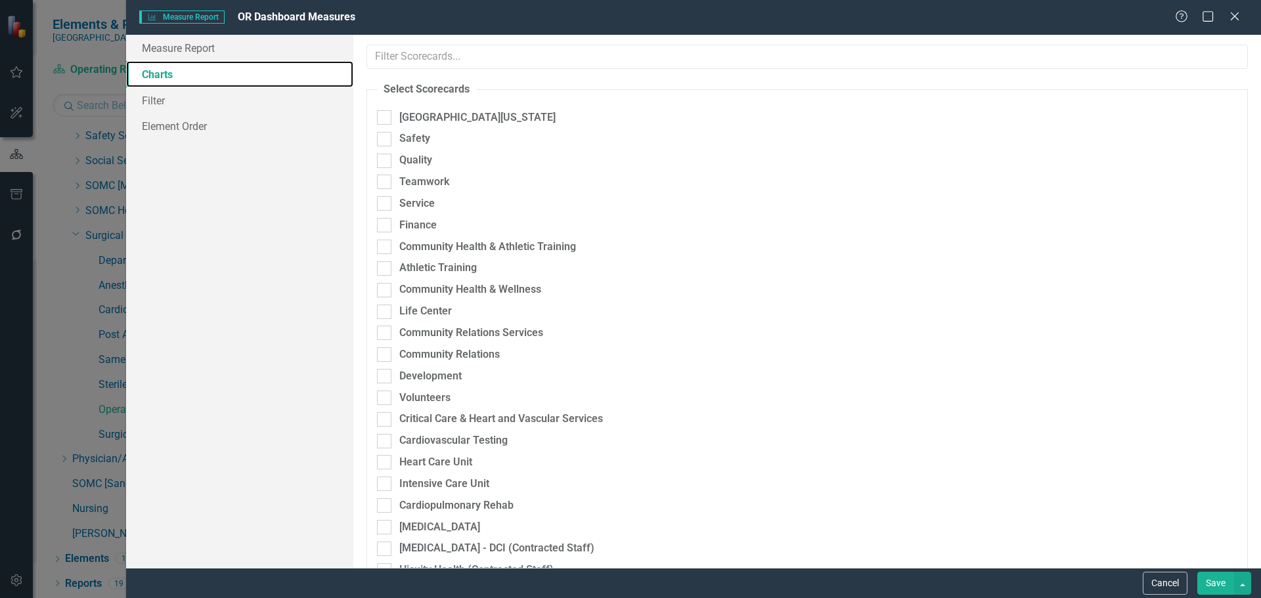
checkbox input "true"
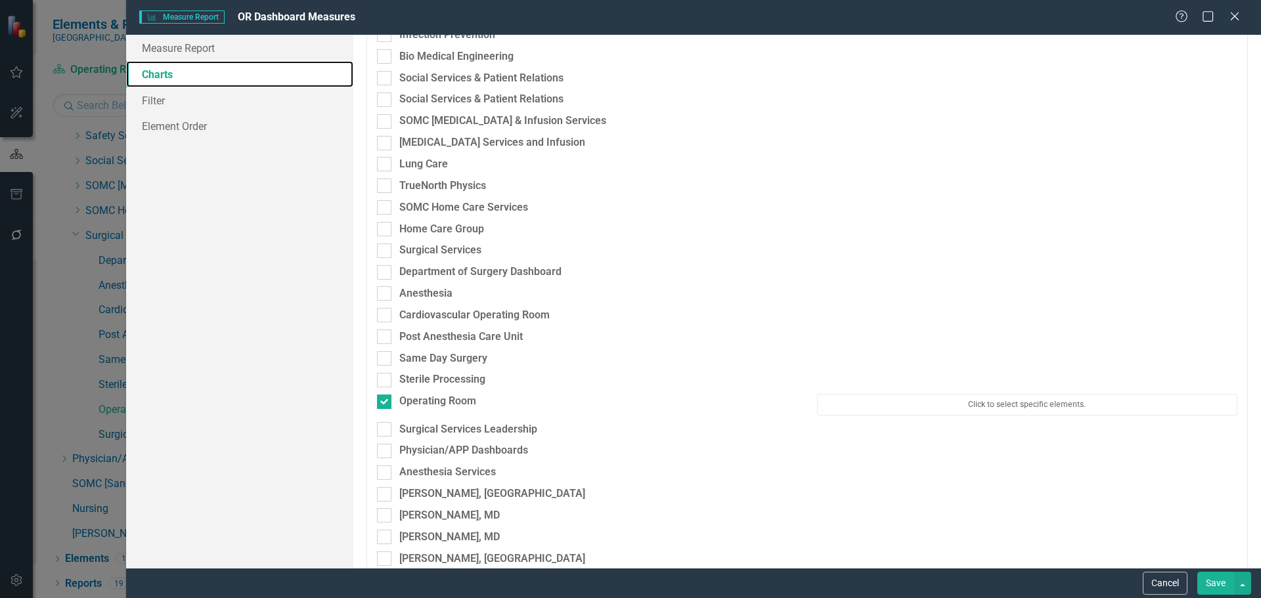
scroll to position [3743, 0]
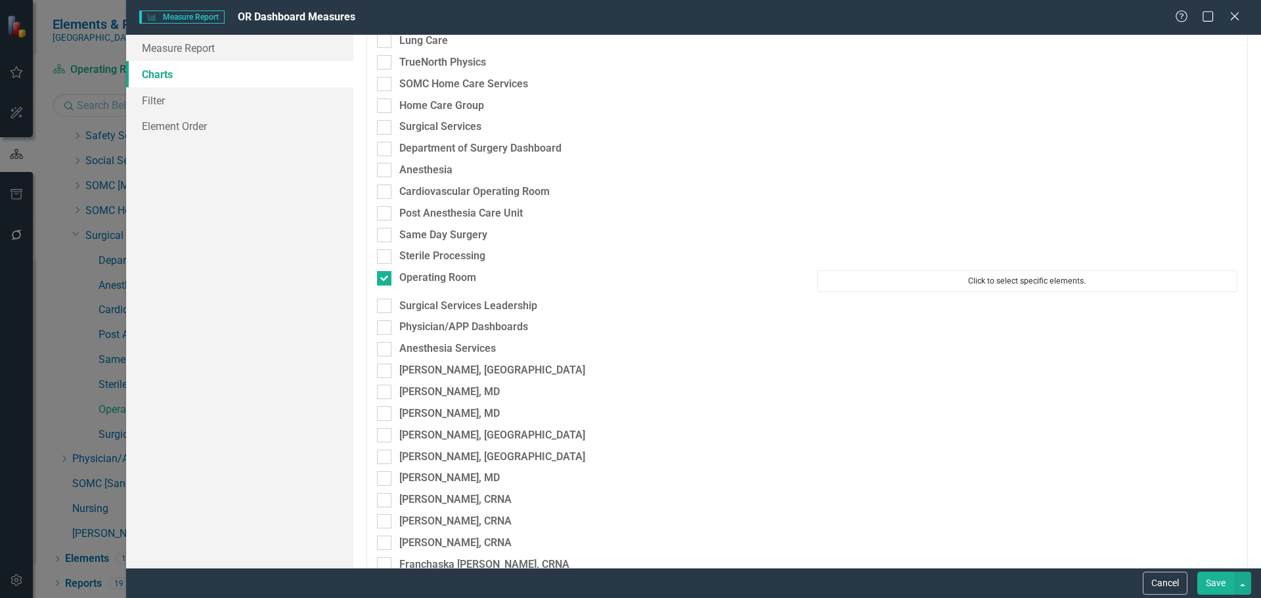
click at [977, 273] on button "Click to select specific elements." at bounding box center [1027, 281] width 420 height 21
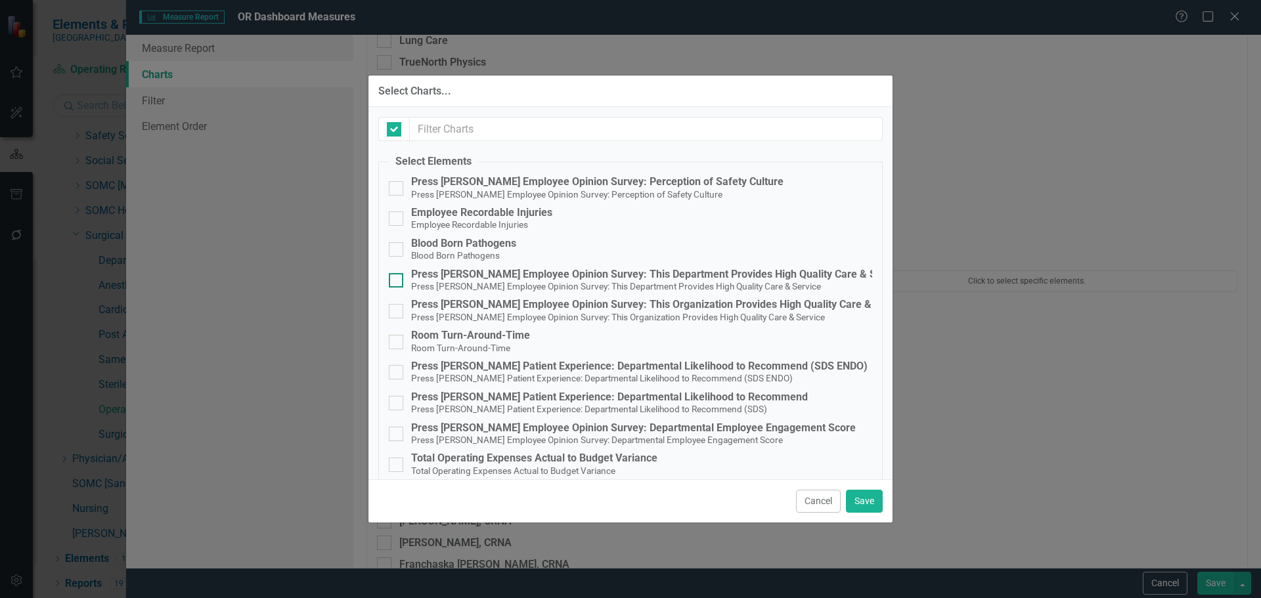
checkbox input "false"
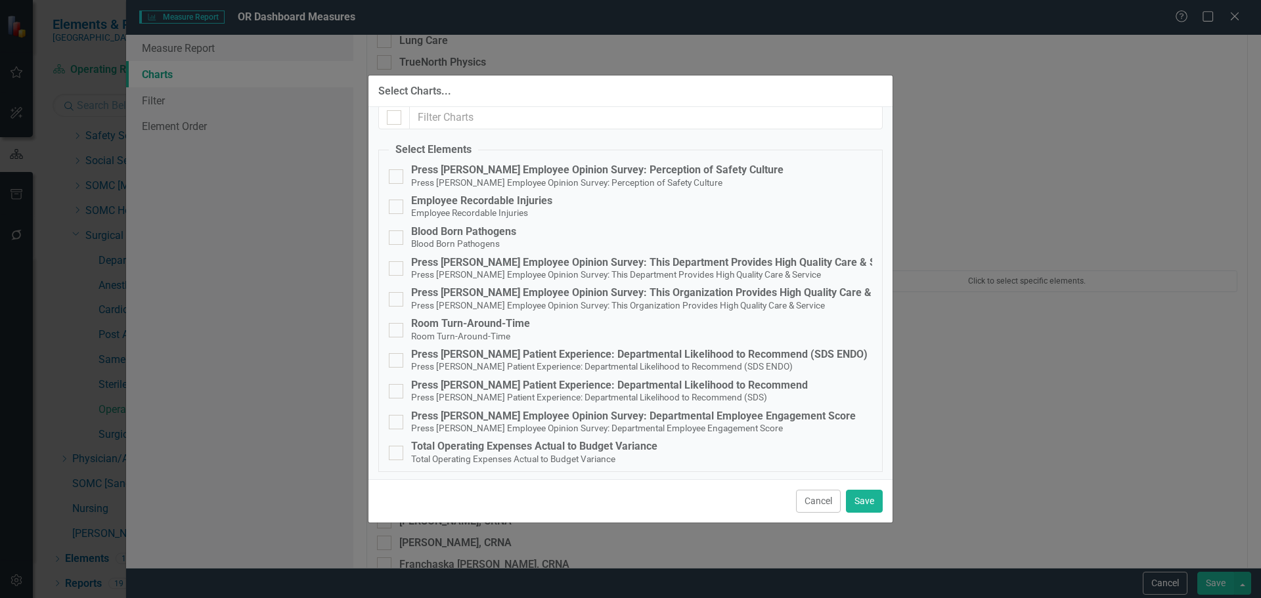
scroll to position [14, 0]
drag, startPoint x: 602, startPoint y: 173, endPoint x: 561, endPoint y: 179, distance: 41.1
click at [602, 173] on span "Press [PERSON_NAME] Employee Opinion Survey: Perception of Safety Culture" at bounding box center [566, 179] width 311 height 12
click at [397, 173] on input "Press Ganey Employee Opinion Survey: Perception of Safety Culture Press Ganey E…" at bounding box center [393, 171] width 9 height 9
checkbox input "true"
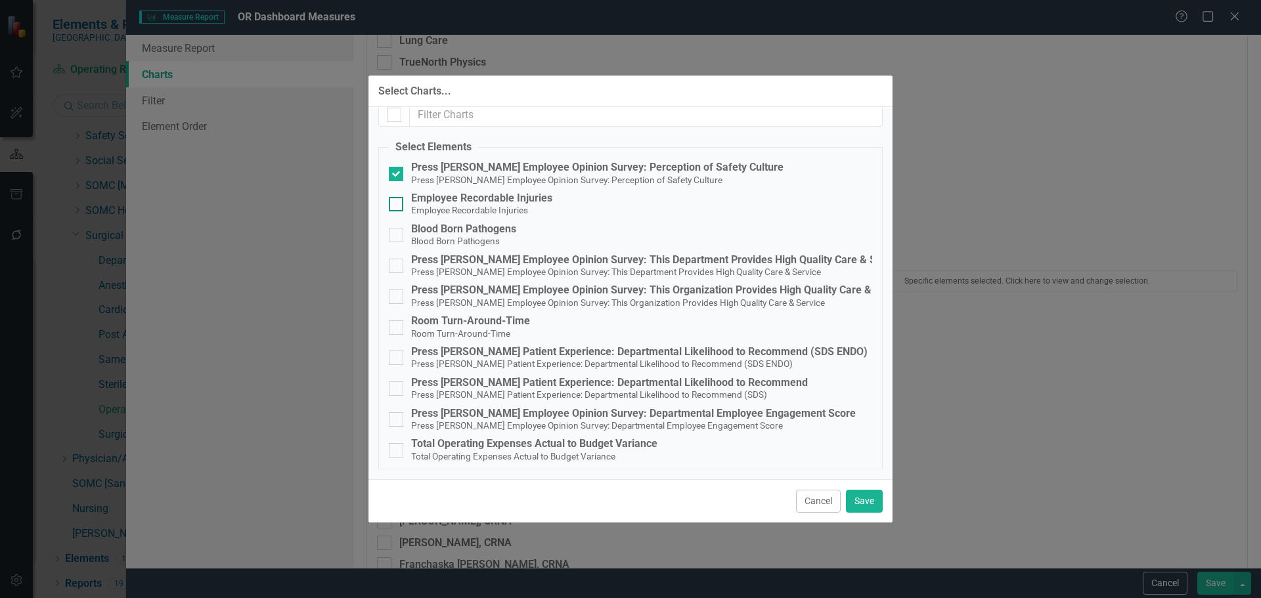
click at [493, 204] on span "Employee Recordable Injuries" at bounding box center [469, 210] width 117 height 12
click at [397, 204] on input "Employee Recordable Injuries Employee Recordable Injuries" at bounding box center [393, 201] width 9 height 9
checkbox input "true"
click at [478, 234] on span "Blood Born Pathogens" at bounding box center [455, 240] width 89 height 12
click at [397, 234] on input "Blood Born Pathogens Blood Born Pathogens" at bounding box center [393, 232] width 9 height 9
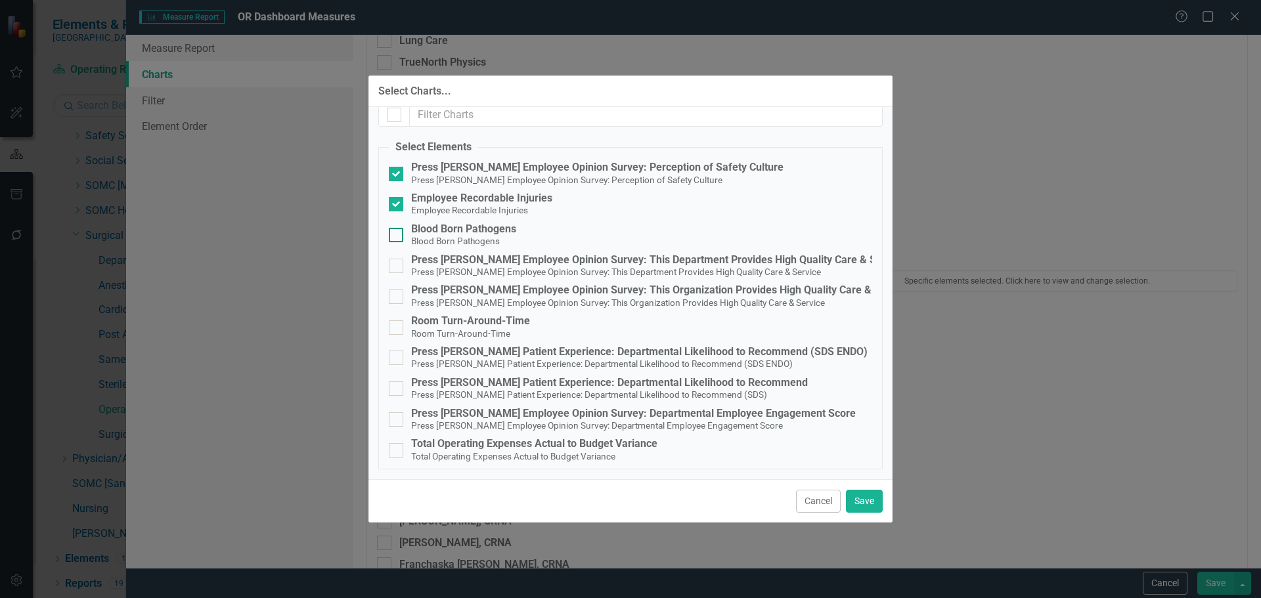
checkbox input "true"
click at [500, 260] on div "Press [PERSON_NAME] Employee Opinion Survey: This Department Provides High Qual…" at bounding box center [658, 260] width 494 height 12
click at [397, 260] on input "Press Ganey Employee Opinion Survey: This Department Provides High Quality Care…" at bounding box center [393, 263] width 9 height 9
checkbox input "true"
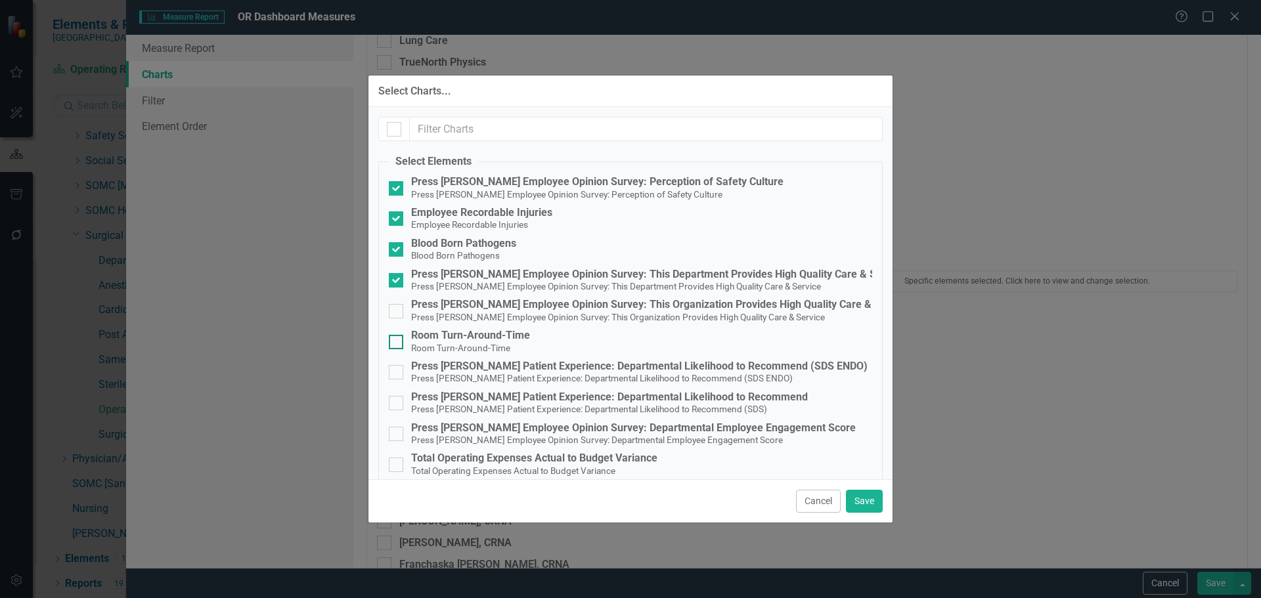
click at [490, 339] on div "Room Turn-Around-Time" at bounding box center [470, 336] width 119 height 12
click at [397, 339] on input "Room Turn-Around-Time Room Turn-Around-Time" at bounding box center [393, 339] width 9 height 9
checkbox input "true"
click at [579, 371] on div "Press [PERSON_NAME] Patient Experience: Departmental Likelihood to Recommend (S…" at bounding box center [639, 366] width 456 height 12
click at [397, 371] on input "Press Ganey Patient Experience: Departmental Likelihood to Recommend (SDS ENDO)…" at bounding box center [393, 369] width 9 height 9
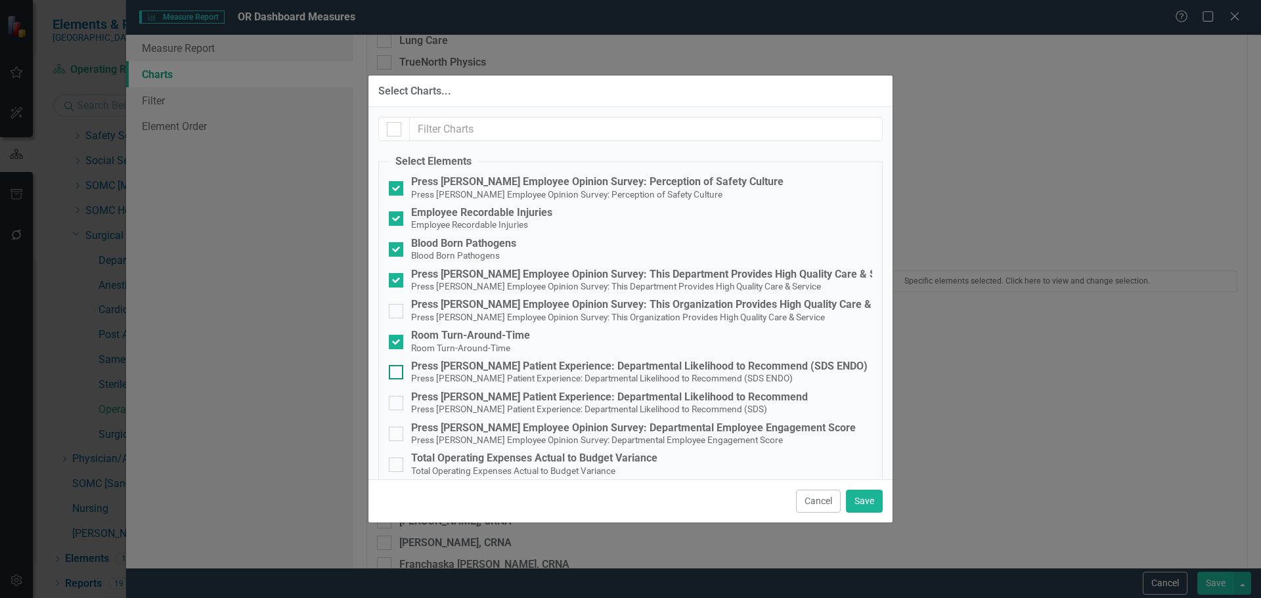
checkbox input "true"
click at [546, 408] on small "Press [PERSON_NAME] Patient Experience: Departmental Likelihood to Recommend (S…" at bounding box center [589, 409] width 356 height 11
click at [397, 404] on input "Press Ganey Patient Experience: Departmental Likelihood to Recommend Press Gane…" at bounding box center [393, 400] width 9 height 9
checkbox input "true"
click at [605, 433] on span "Press [PERSON_NAME] Employee Opinion Survey: Departmental Employee Engagement S…" at bounding box center [597, 439] width 372 height 12
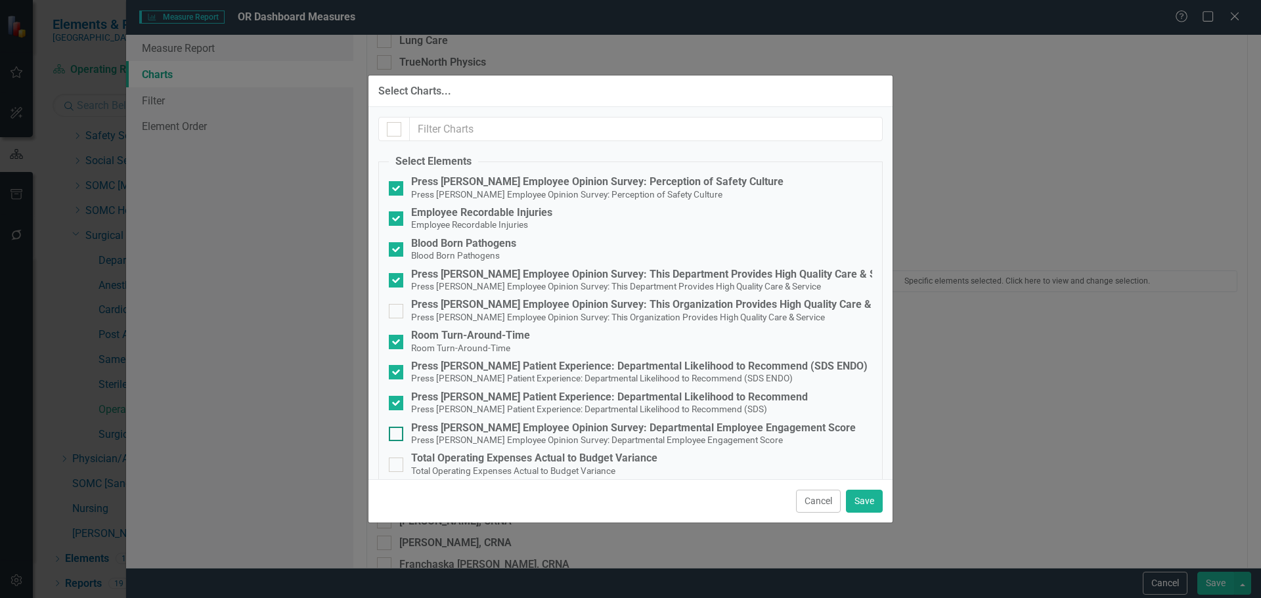
click at [397, 433] on input "Press Ganey Employee Opinion Survey: Departmental Employee Engagement Score Pre…" at bounding box center [393, 431] width 9 height 9
checkbox input "true"
click at [601, 456] on div "Total Operating Expenses Actual to Budget Variance" at bounding box center [534, 458] width 246 height 12
click at [397, 458] on input "Total Operating Expenses Actual to Budget Variance Total Operating Expenses Act…" at bounding box center [393, 462] width 9 height 9
checkbox input "true"
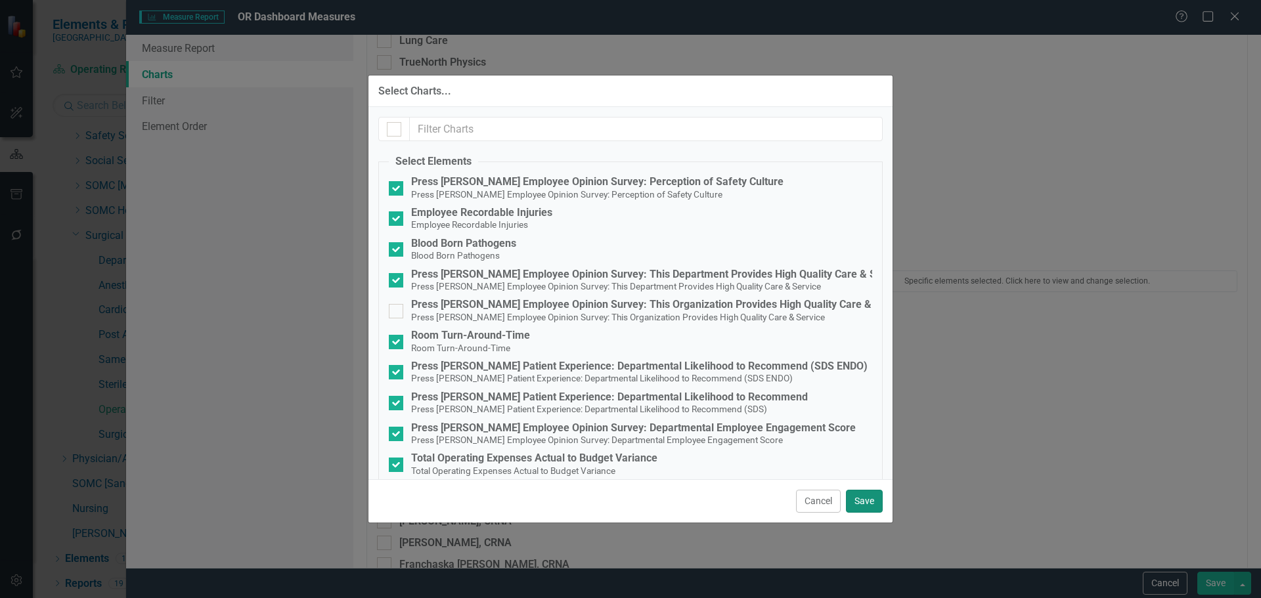
drag, startPoint x: 861, startPoint y: 494, endPoint x: 877, endPoint y: 496, distance: 15.8
click at [861, 495] on button "Save" at bounding box center [864, 501] width 37 height 23
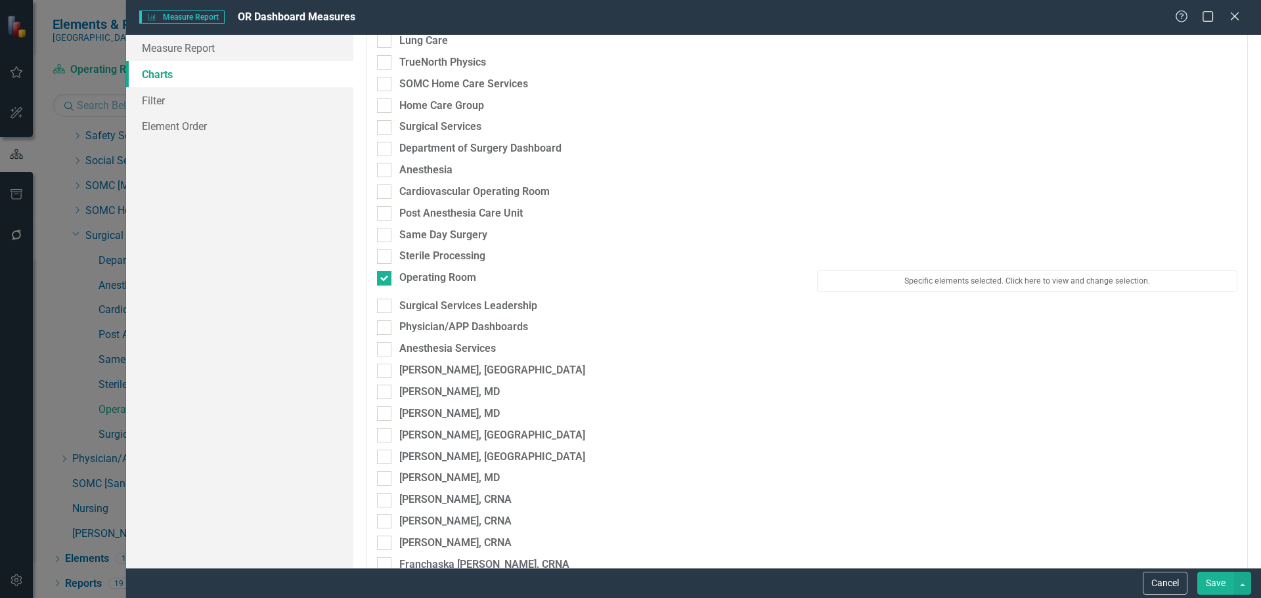
click at [1211, 582] on button "Save" at bounding box center [1215, 583] width 37 height 23
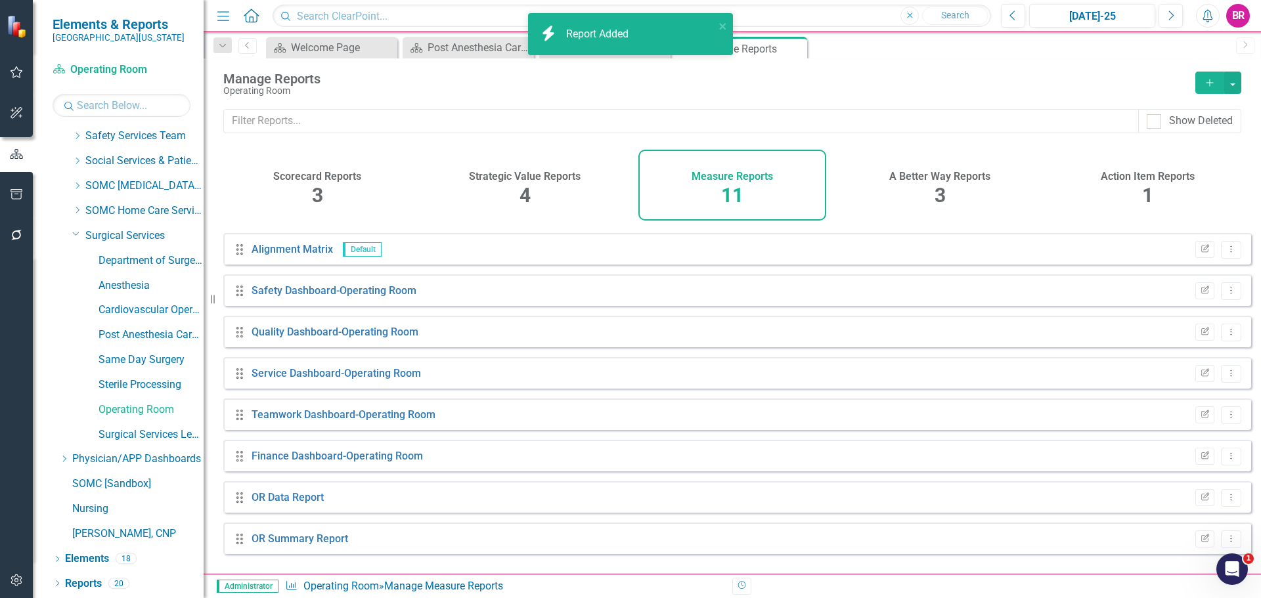
scroll to position [118, 0]
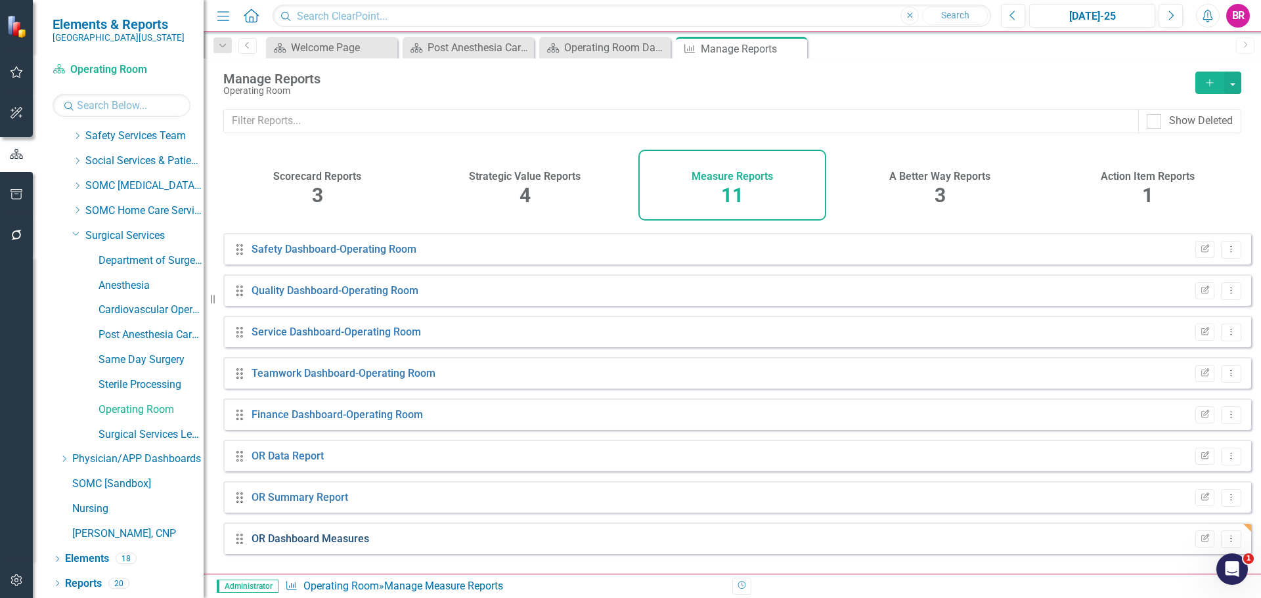
click at [355, 545] on link "OR Dashboard Measures" at bounding box center [310, 539] width 118 height 12
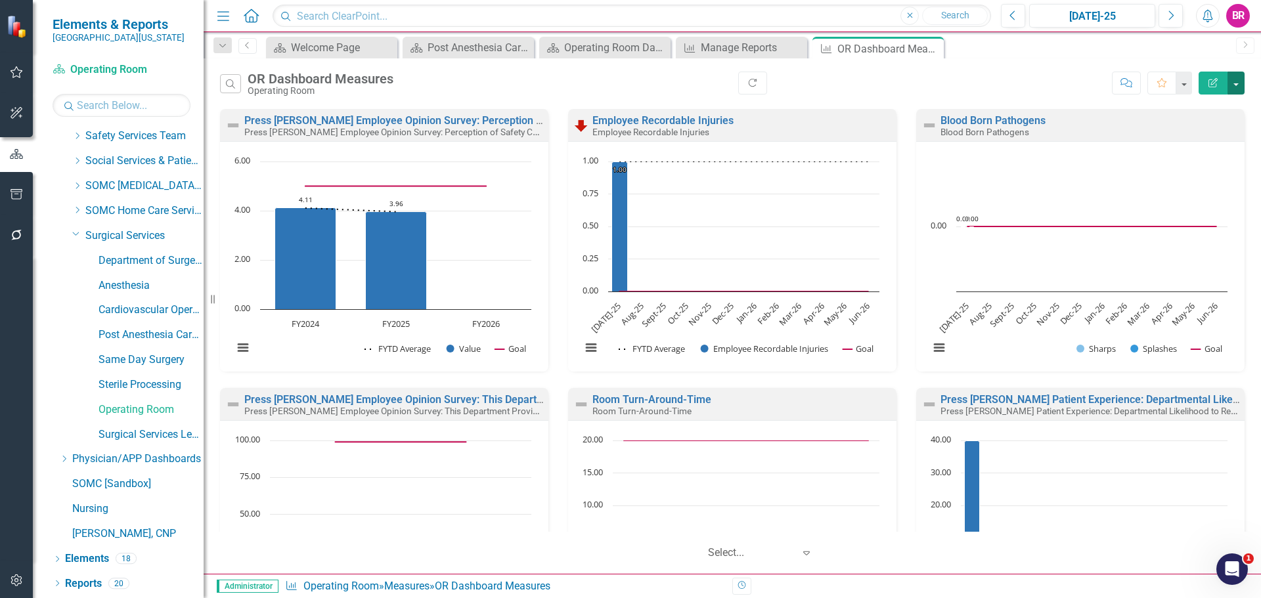
click at [1234, 81] on button "button" at bounding box center [1235, 83] width 17 height 23
click at [1200, 133] on link "PDF Export to PDF" at bounding box center [1179, 133] width 129 height 24
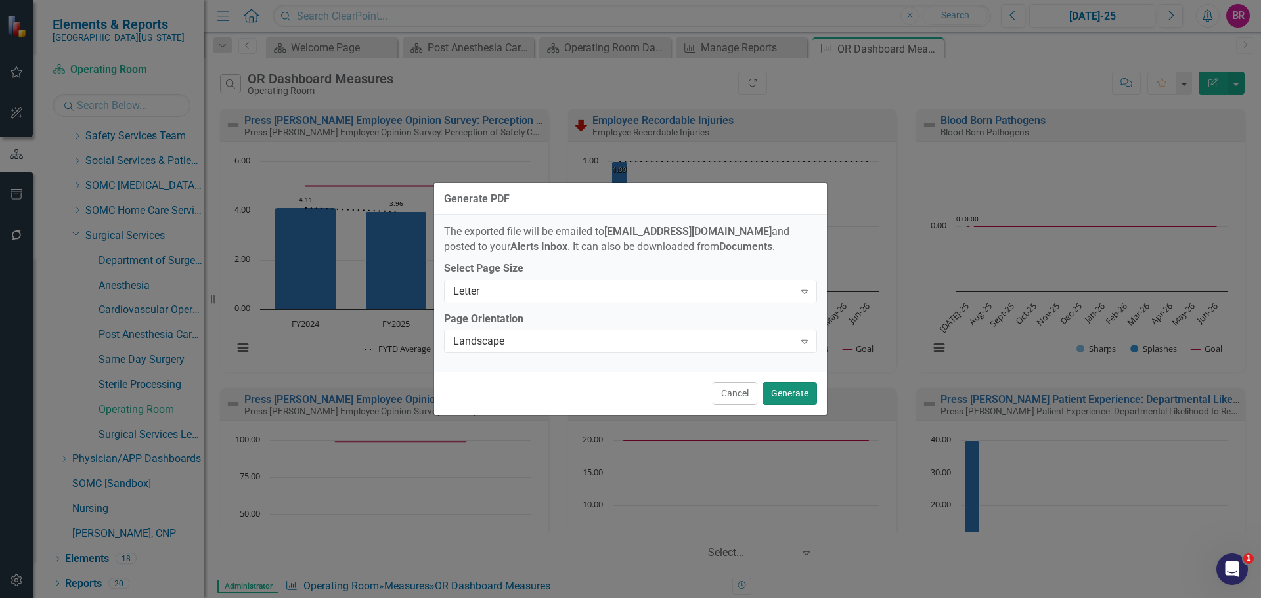
click at [805, 393] on button "Generate" at bounding box center [789, 393] width 54 height 23
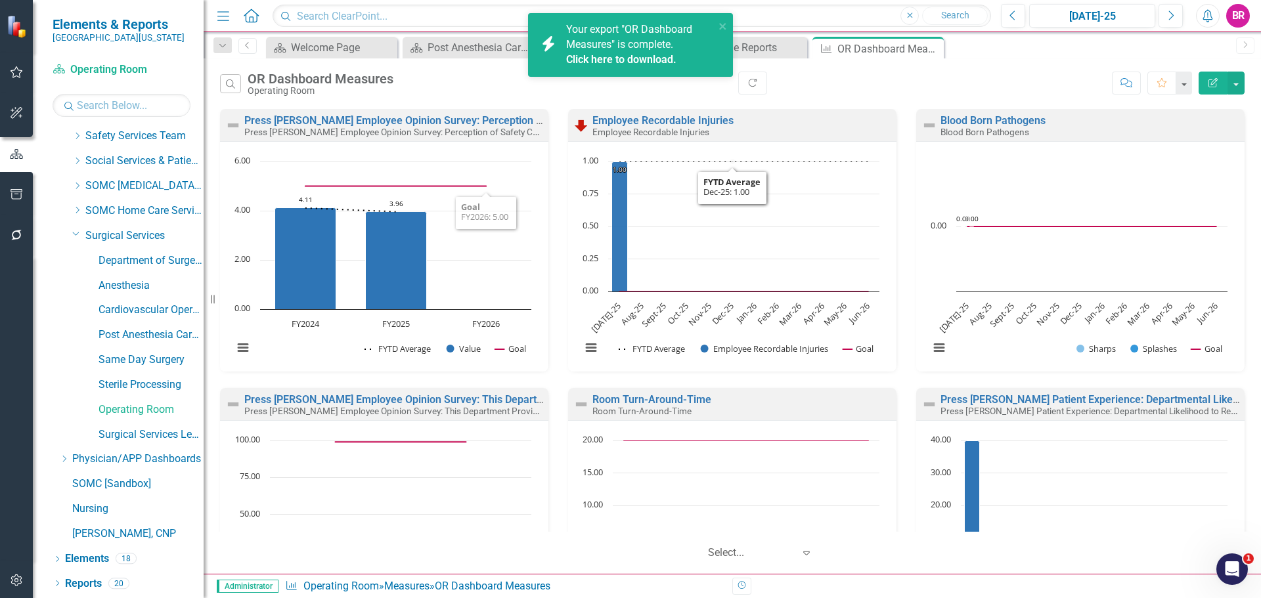
click at [598, 64] on link "Click here to download." at bounding box center [621, 59] width 110 height 12
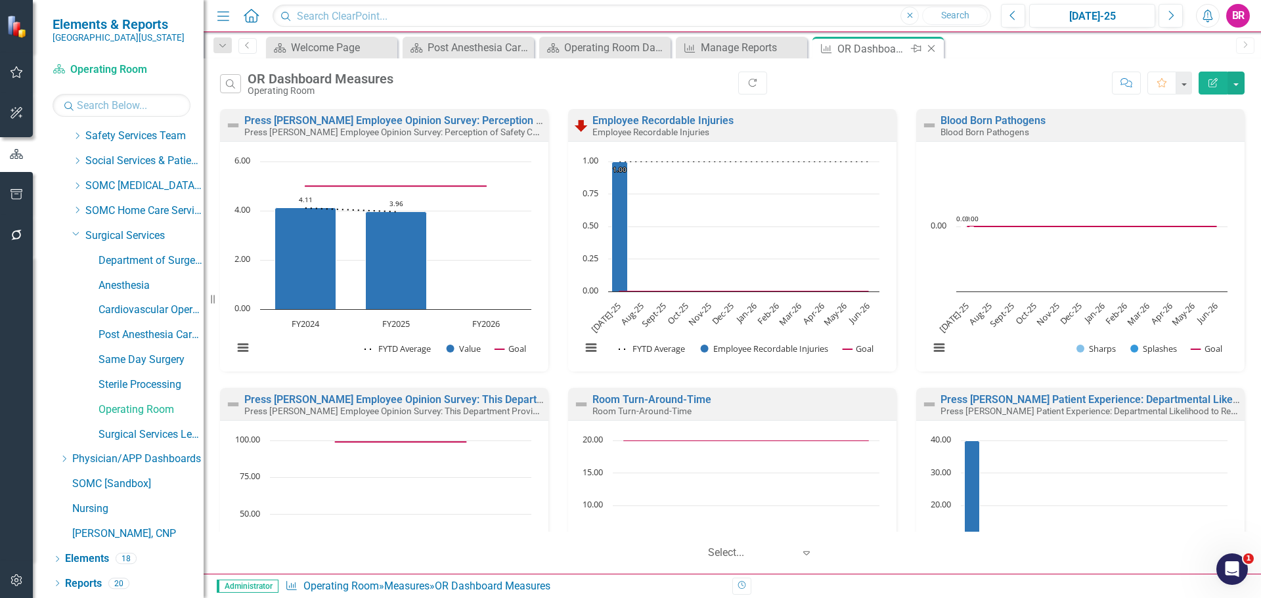
click at [930, 45] on icon "Close" at bounding box center [931, 48] width 13 height 11
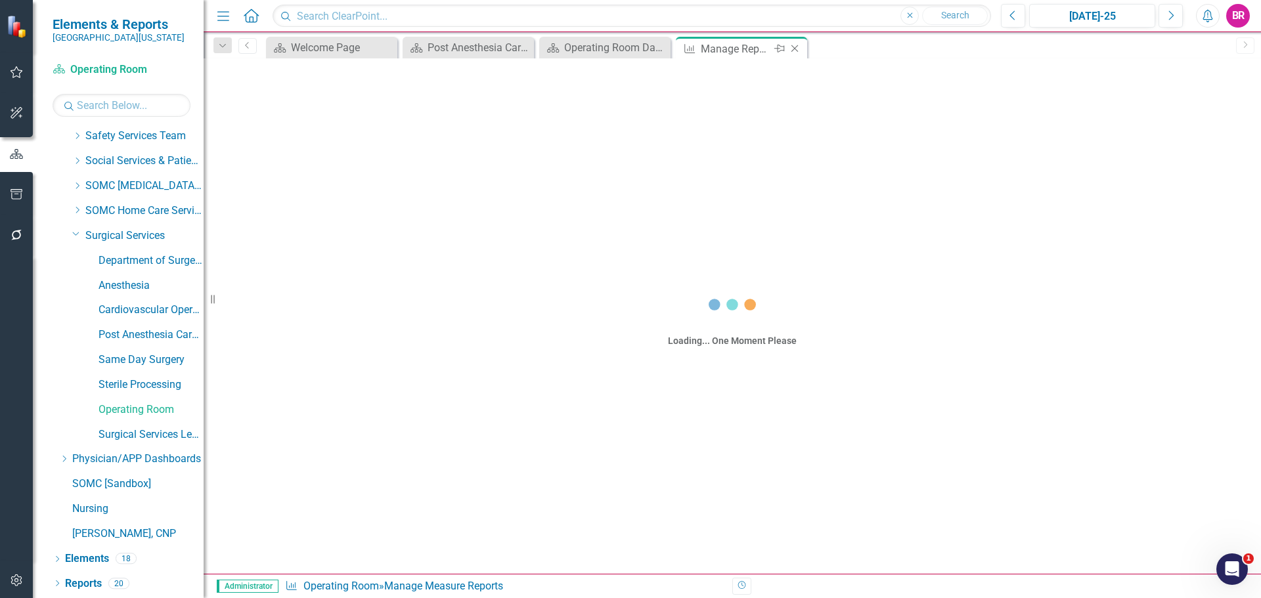
click at [797, 49] on icon "Close" at bounding box center [794, 48] width 13 height 11
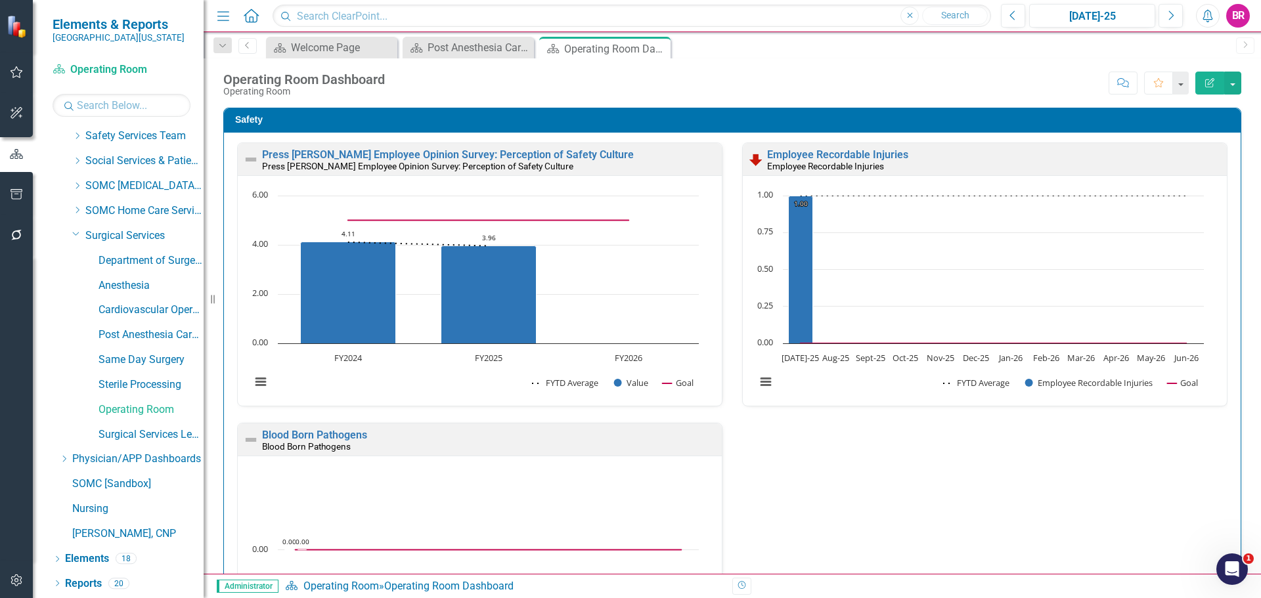
click at [0, 0] on icon "Close" at bounding box center [0, 0] width 0 height 0
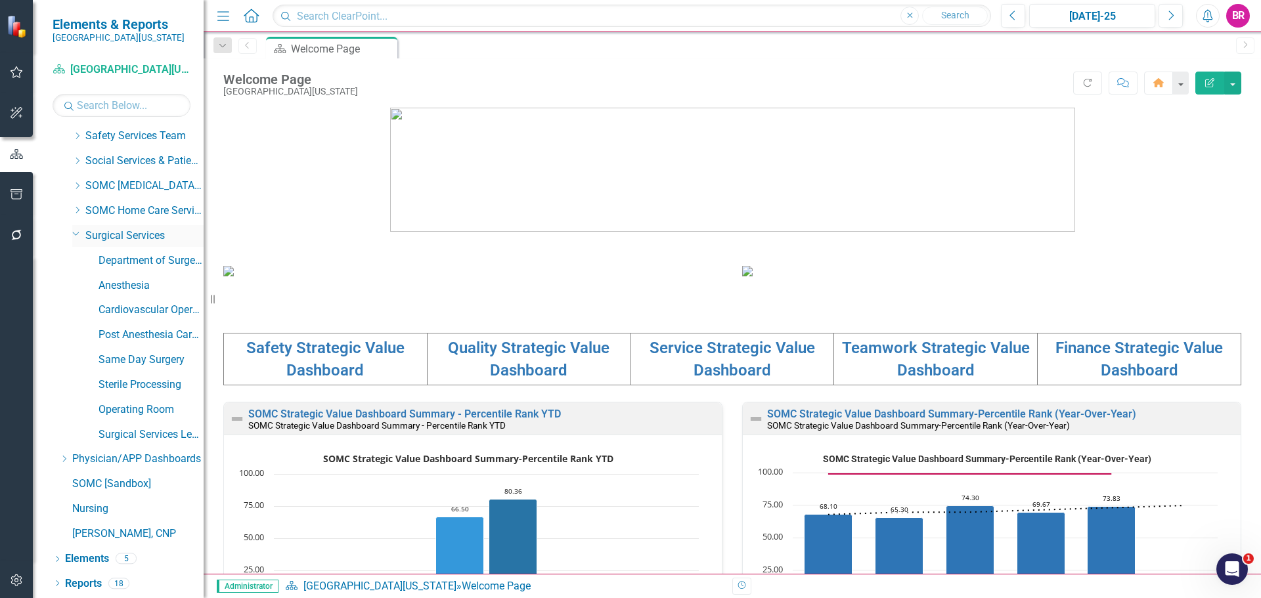
click at [75, 234] on icon "Dropdown" at bounding box center [76, 234] width 8 height 10
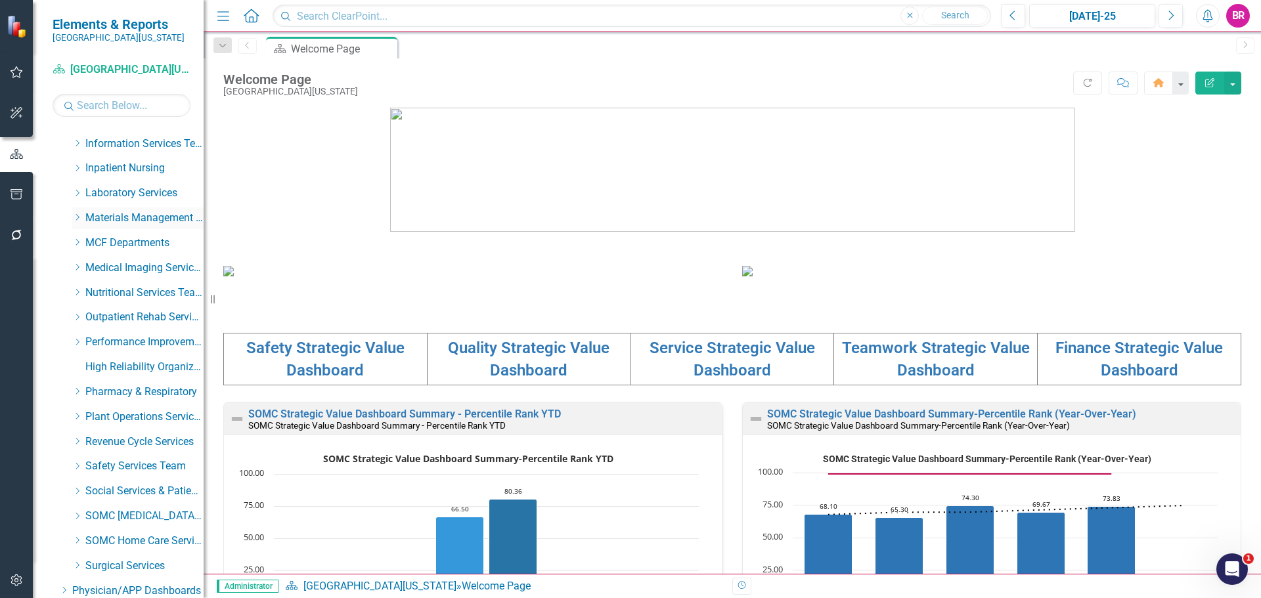
click at [79, 218] on icon "Dropdown" at bounding box center [77, 217] width 10 height 8
click at [129, 244] on link "Materials Management" at bounding box center [150, 243] width 105 height 15
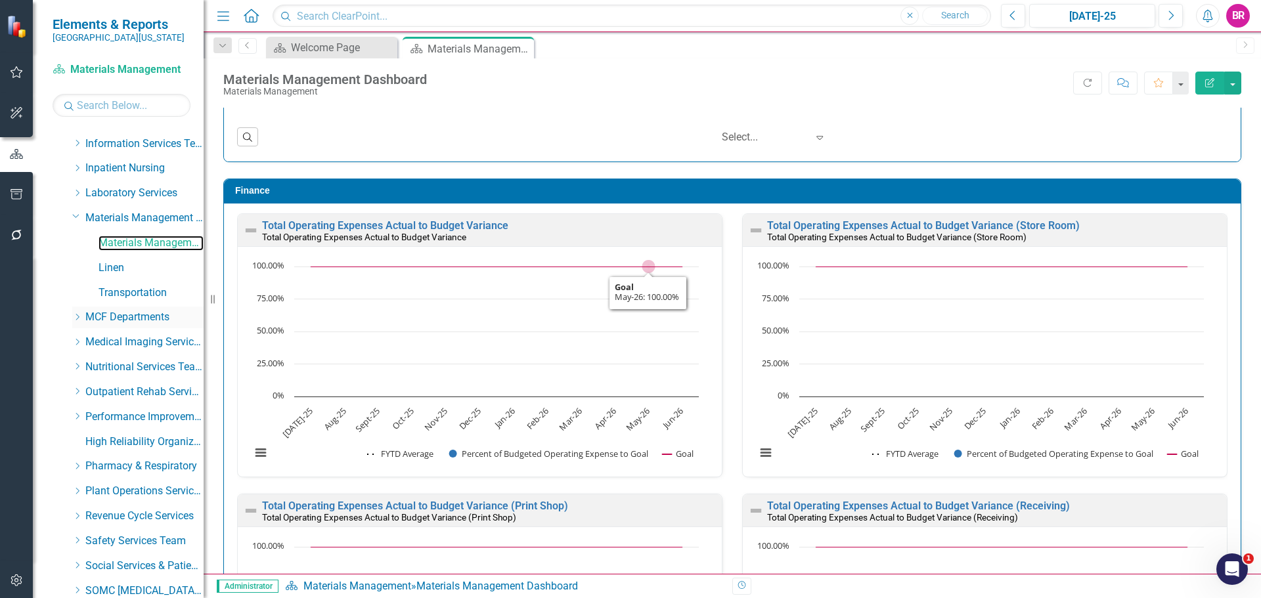
scroll to position [1445, 0]
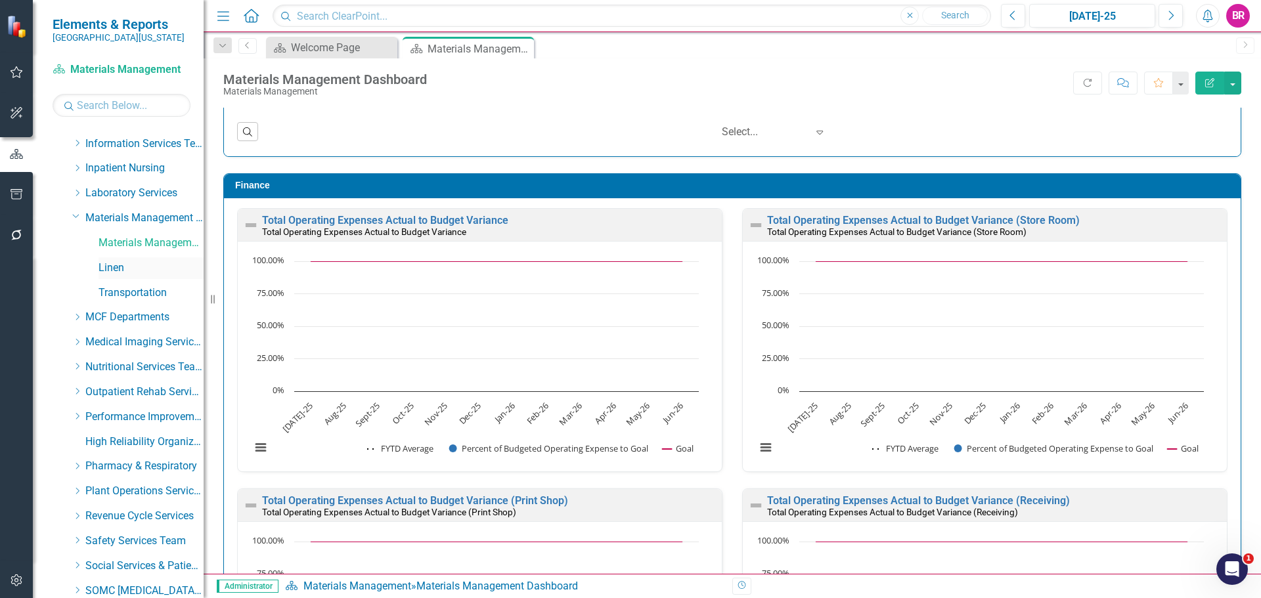
click at [100, 266] on link "Linen" at bounding box center [150, 268] width 105 height 15
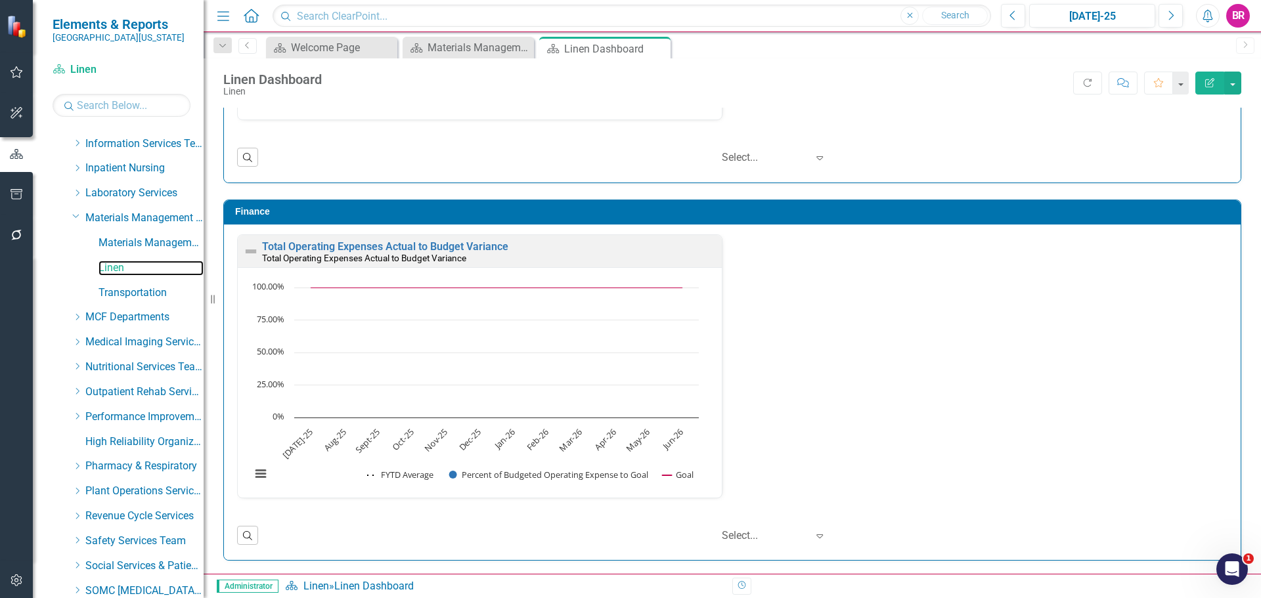
scroll to position [1, 0]
drag, startPoint x: 121, startPoint y: 294, endPoint x: 389, endPoint y: 347, distance: 272.5
click at [121, 294] on link "Transportation" at bounding box center [150, 293] width 105 height 15
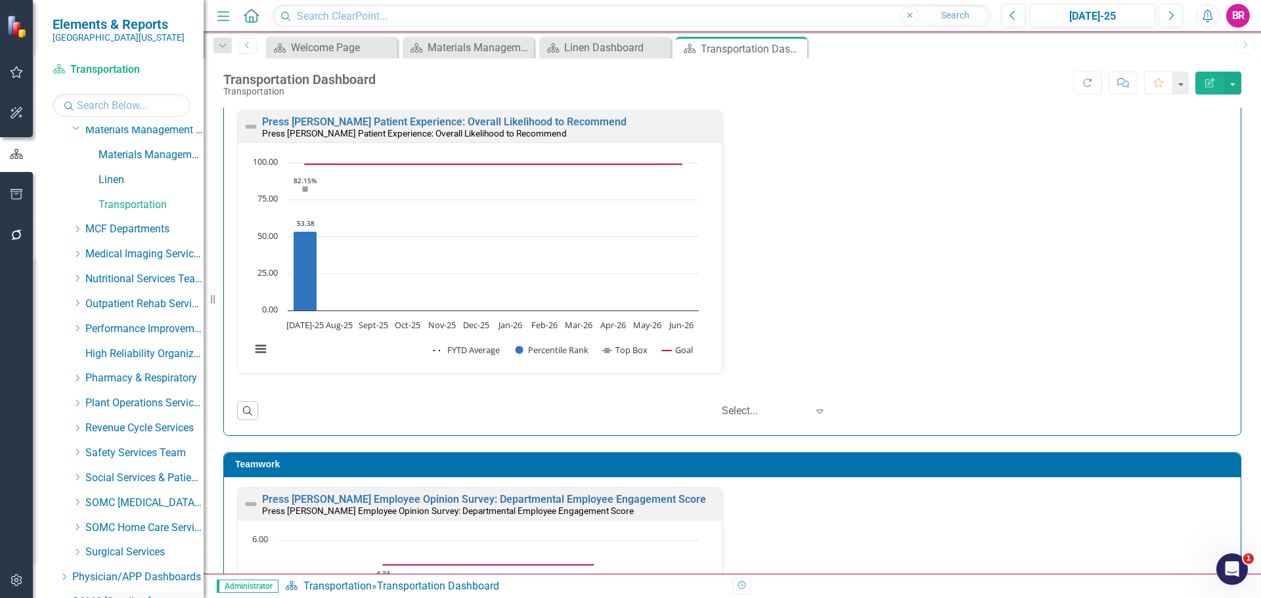
scroll to position [597, 0]
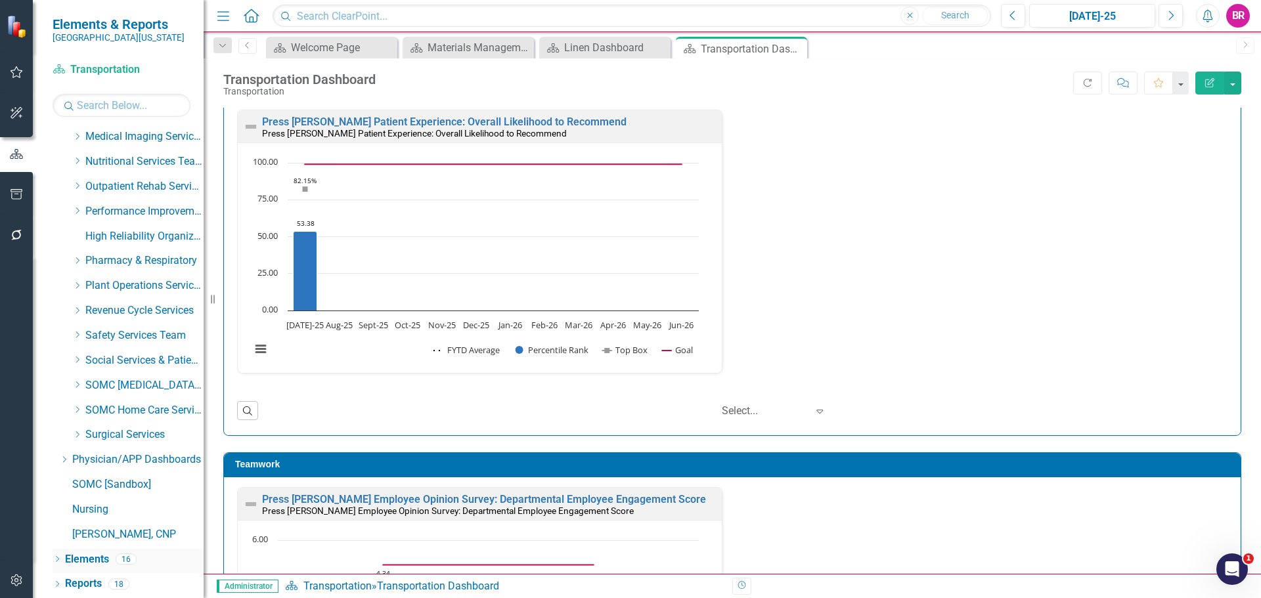
click at [87, 554] on link "Elements" at bounding box center [87, 559] width 44 height 15
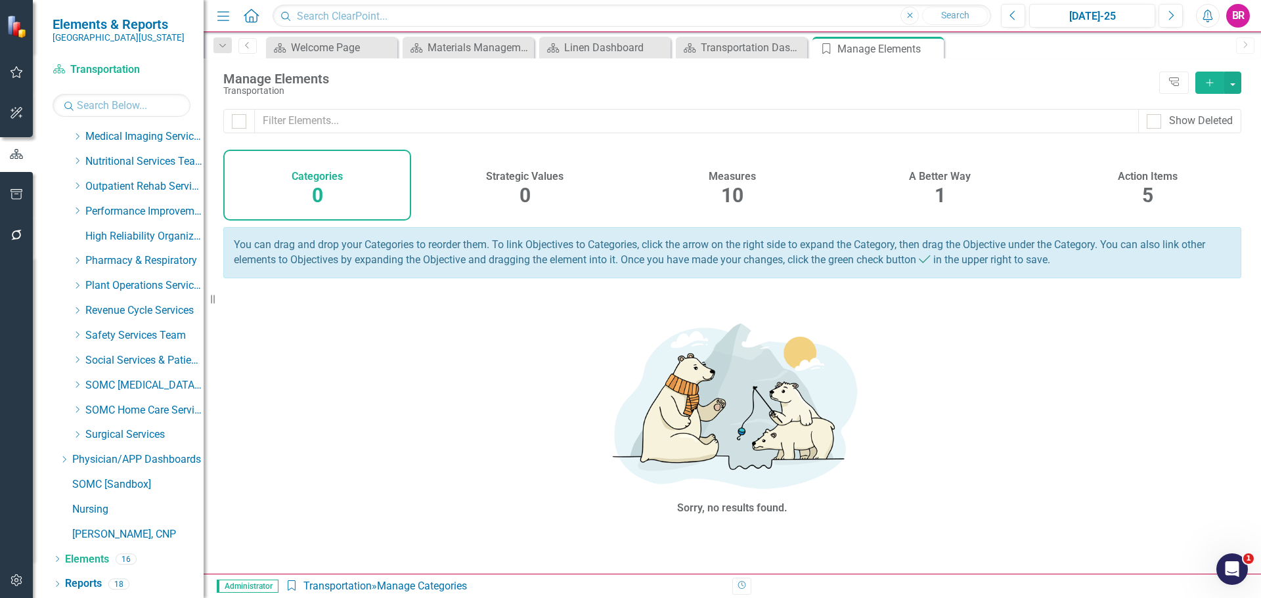
click at [731, 195] on span "10" at bounding box center [732, 195] width 22 height 23
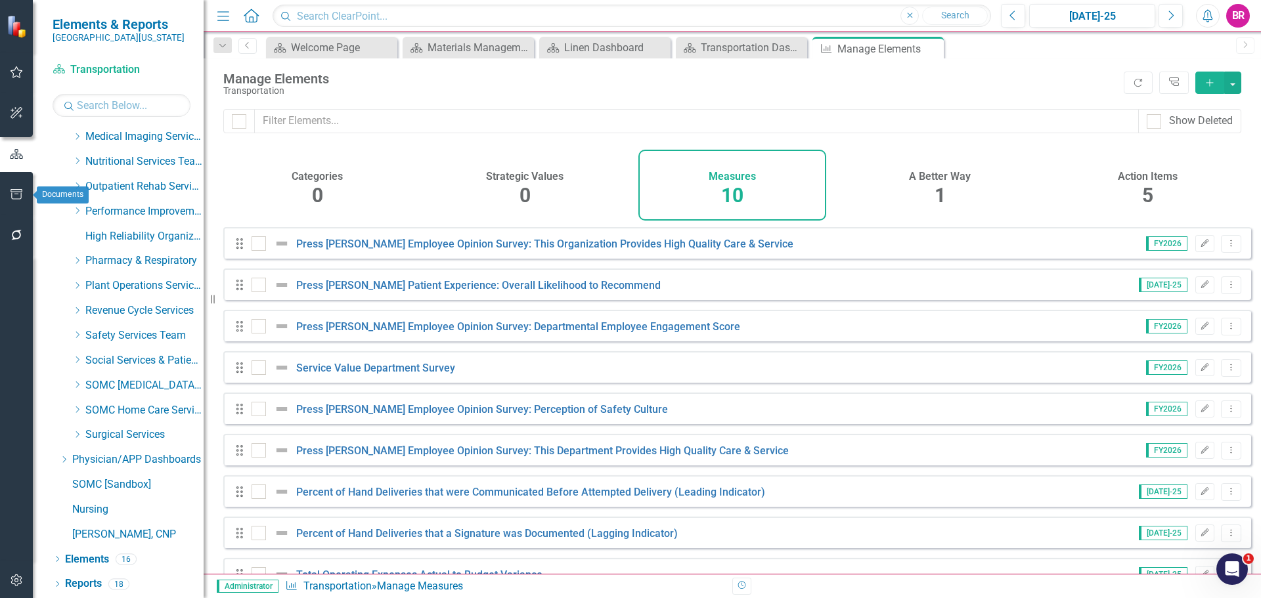
click at [21, 192] on icon "button" at bounding box center [17, 194] width 14 height 11
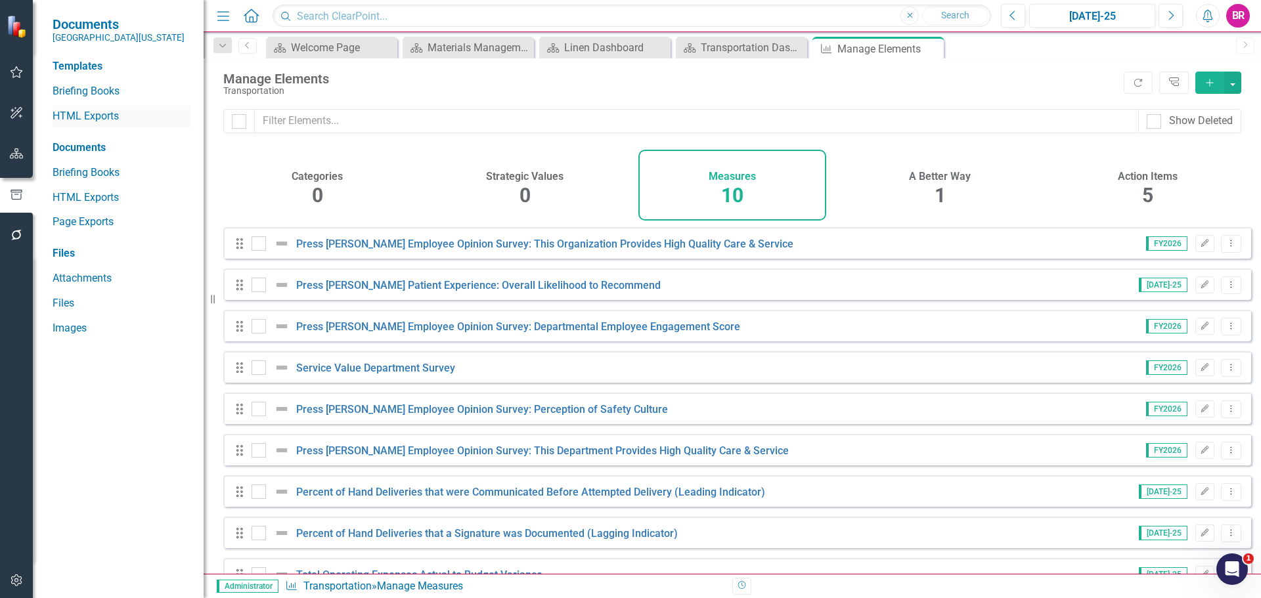
click at [96, 114] on link "HTML Exports" at bounding box center [122, 116] width 138 height 15
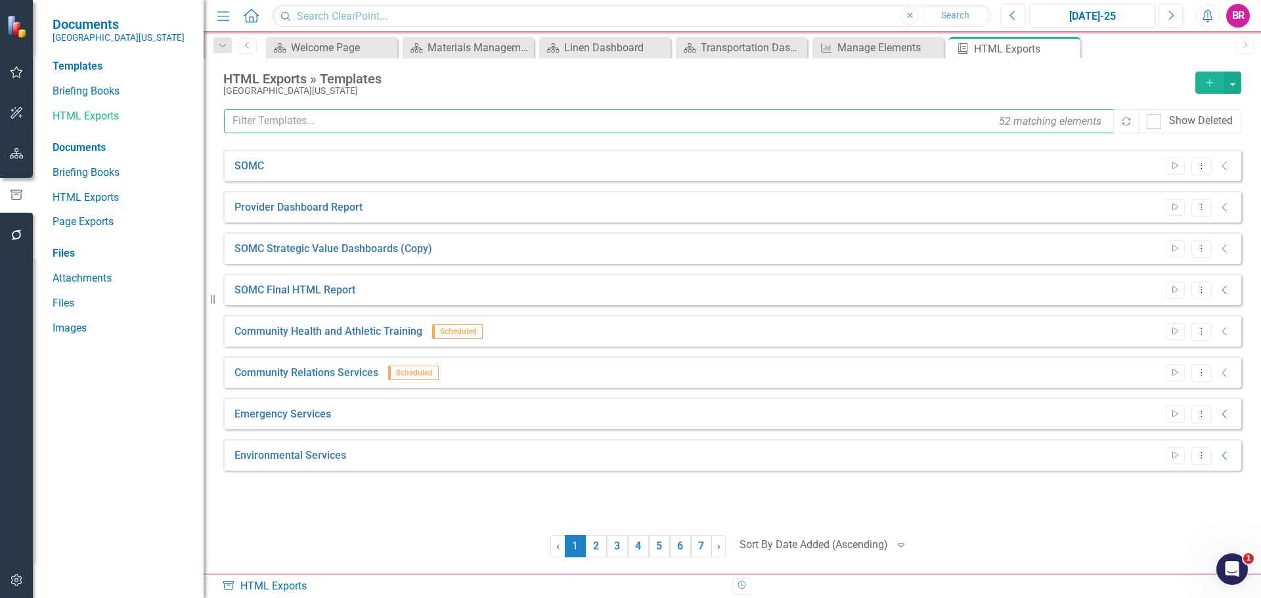
click at [321, 116] on input "text" at bounding box center [669, 121] width 891 height 24
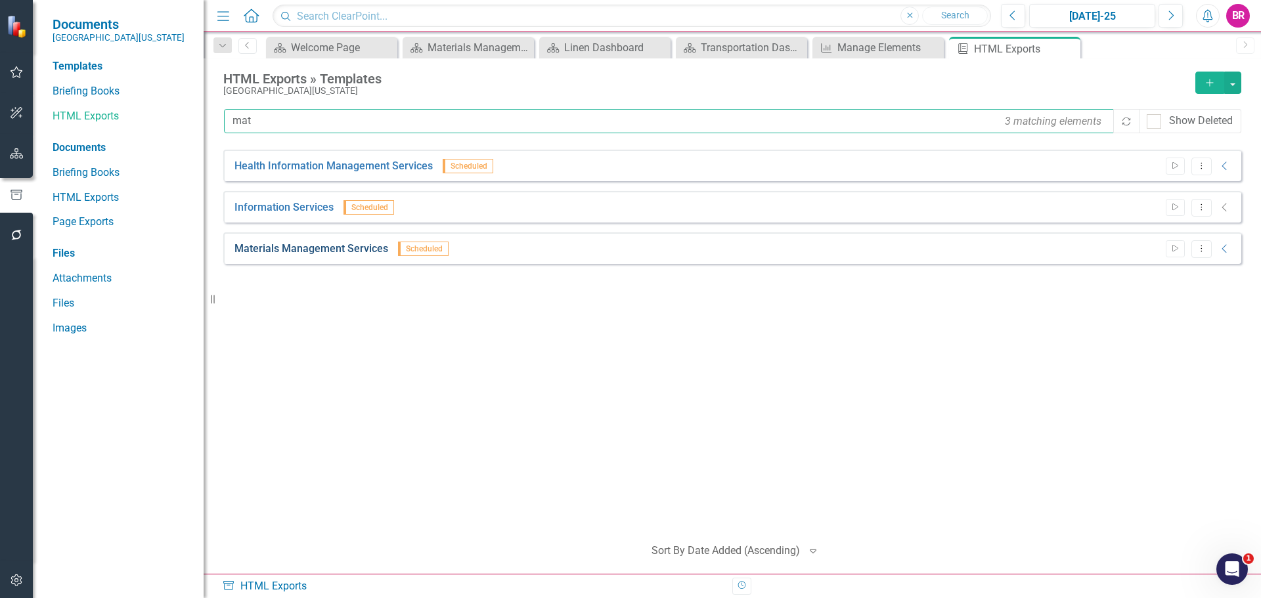
type input "mat"
click at [363, 250] on link "Materials Management Services" at bounding box center [311, 249] width 154 height 15
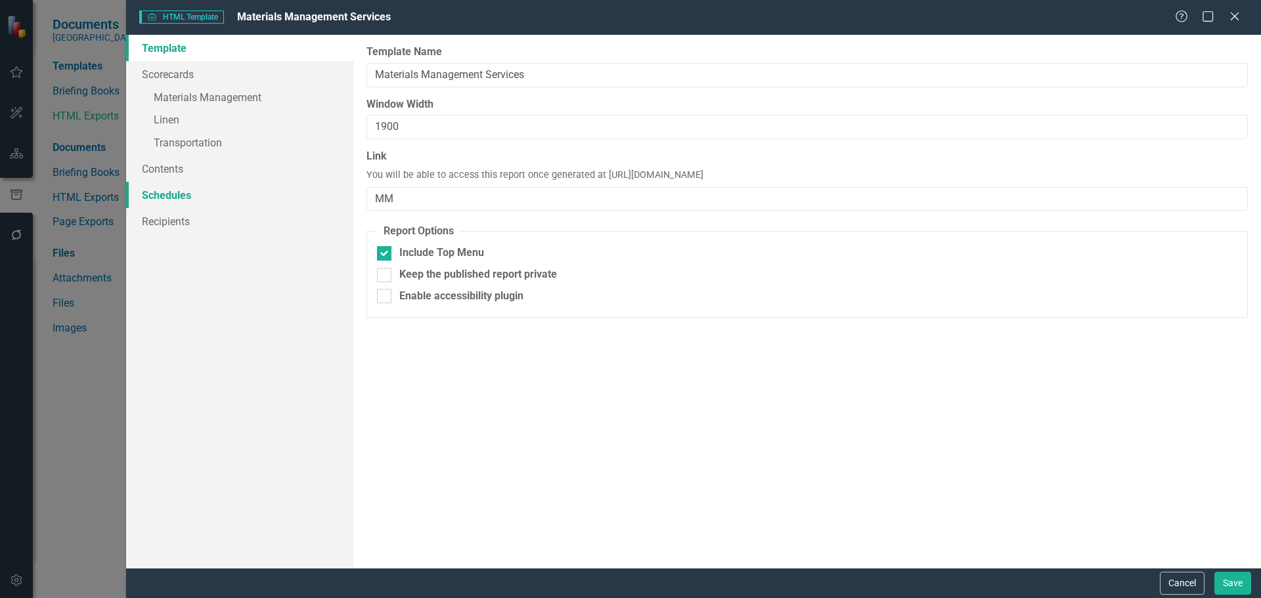
click at [165, 192] on link "Schedules" at bounding box center [239, 195] width 227 height 26
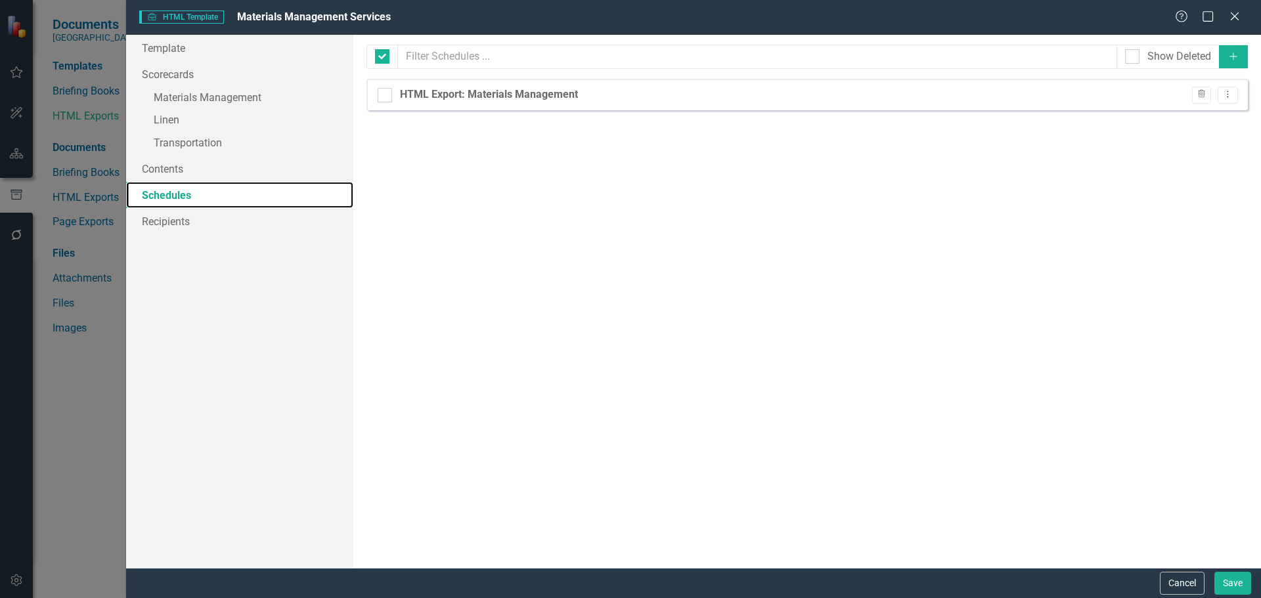
checkbox input "false"
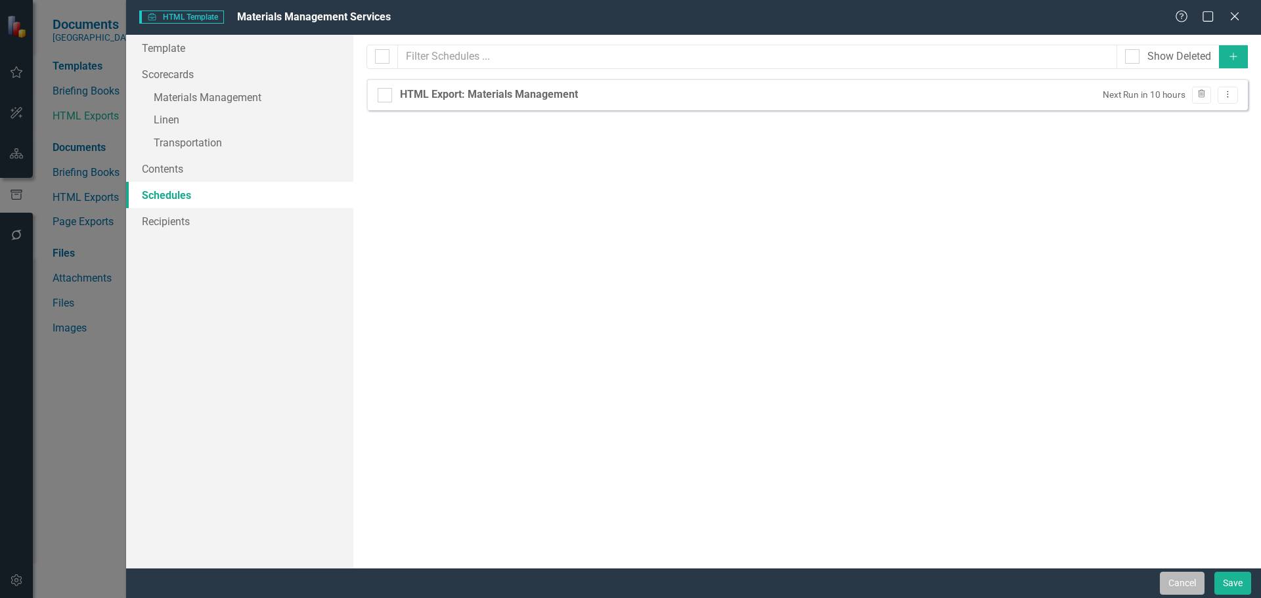
click at [1171, 583] on button "Cancel" at bounding box center [1182, 583] width 45 height 23
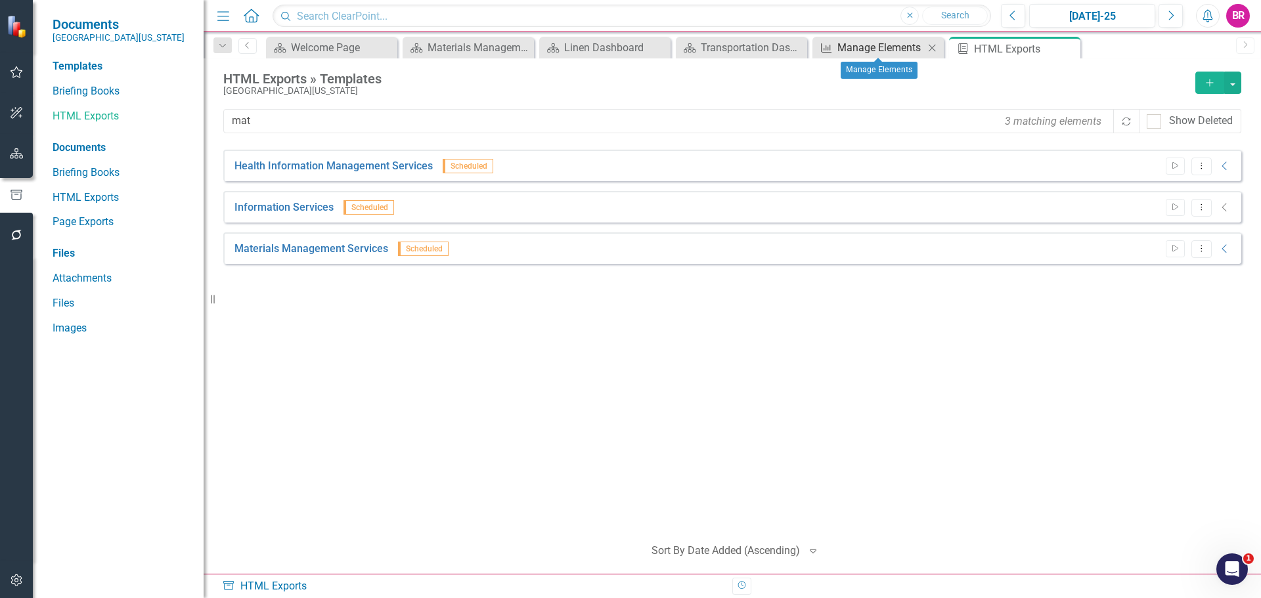
click at [886, 49] on div "Manage Elements" at bounding box center [880, 47] width 87 height 16
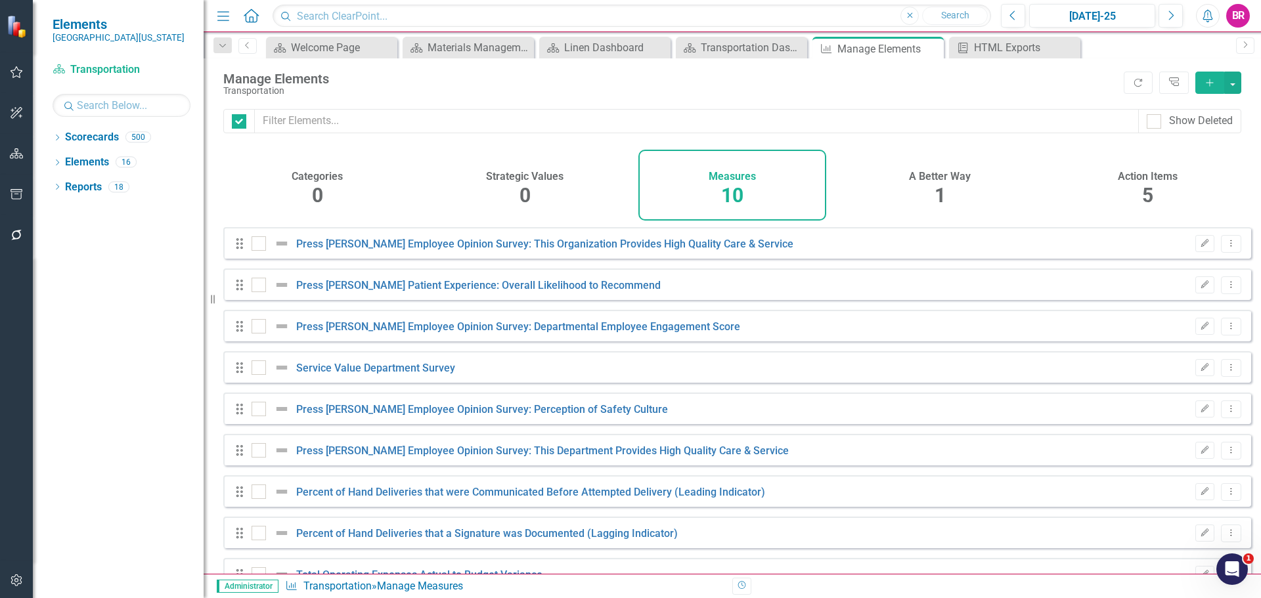
checkbox input "false"
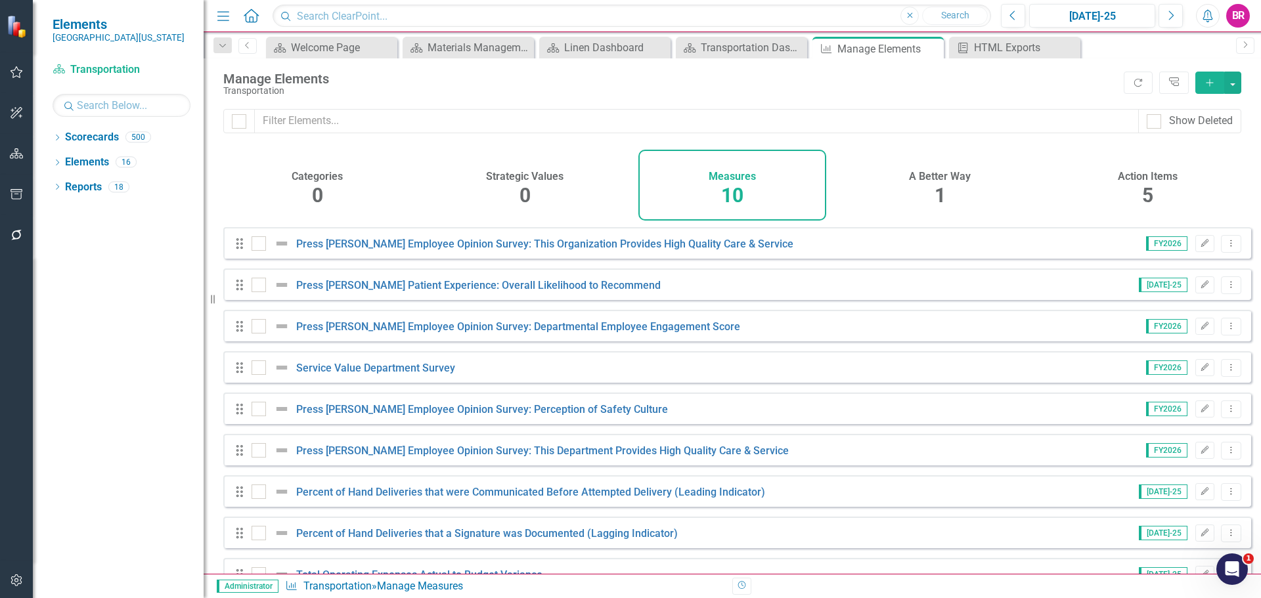
scroll to position [77, 0]
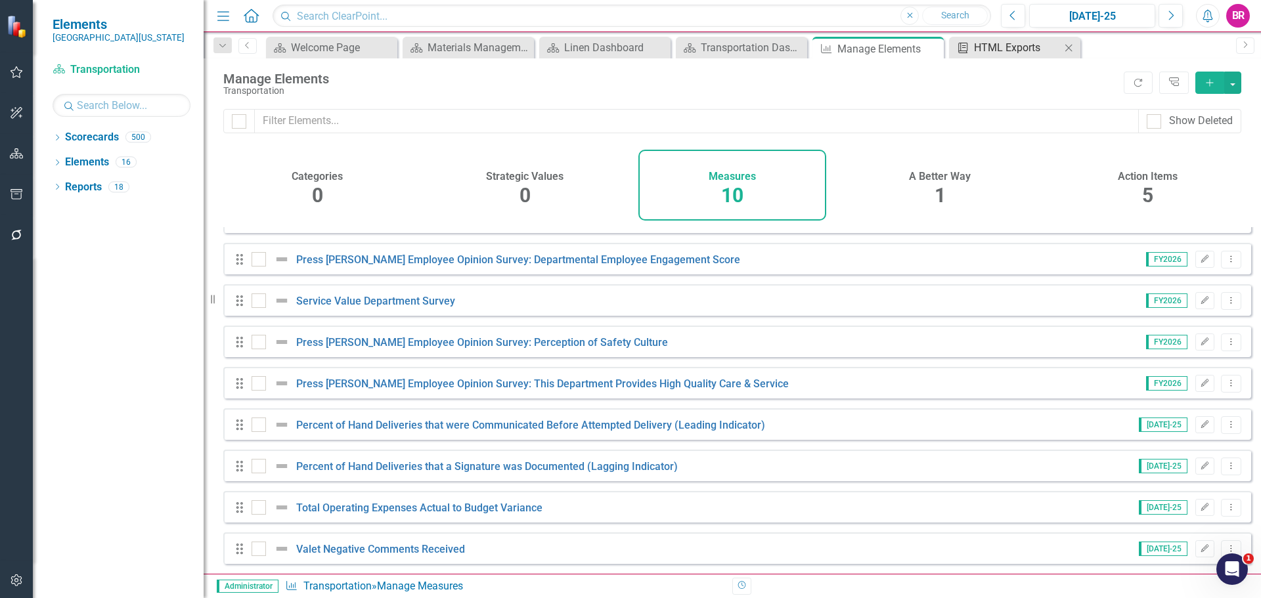
click at [1001, 52] on div "HTML Exports" at bounding box center [1017, 47] width 87 height 16
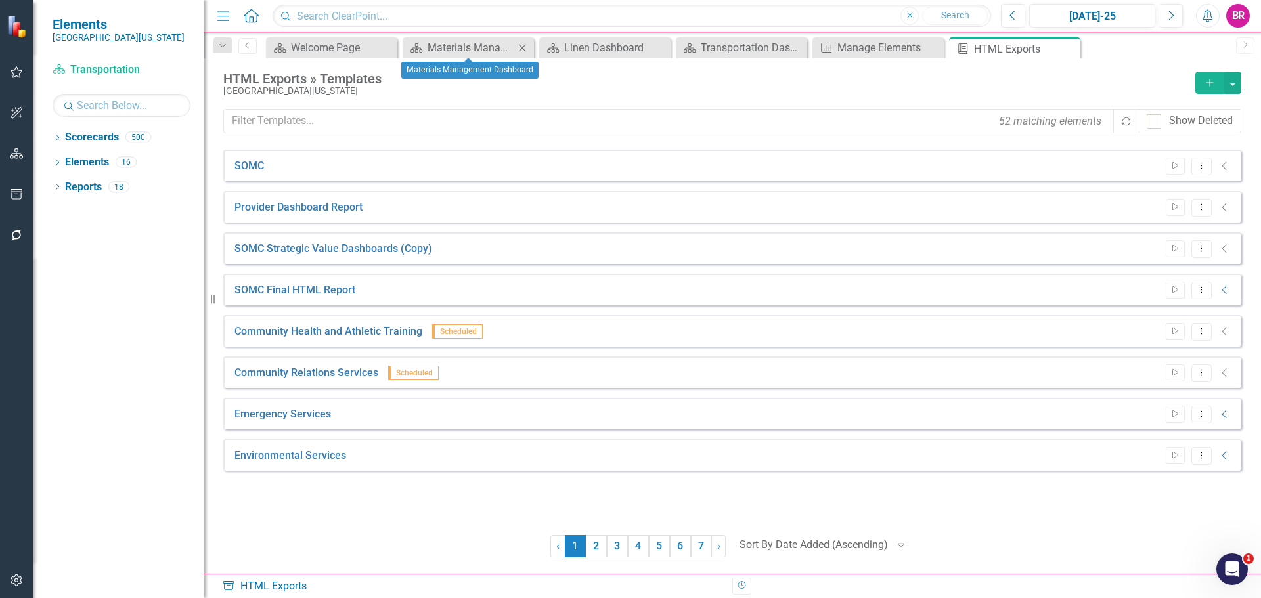
click at [521, 47] on icon "Close" at bounding box center [521, 48] width 13 height 11
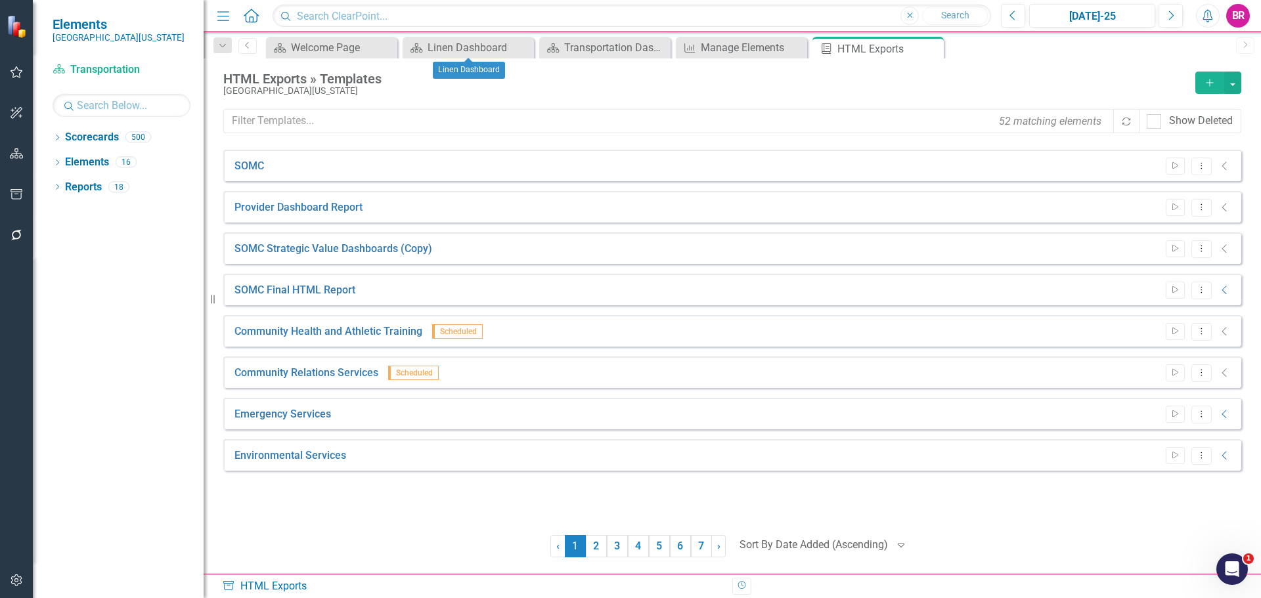
click at [0, 0] on icon "Close" at bounding box center [0, 0] width 0 height 0
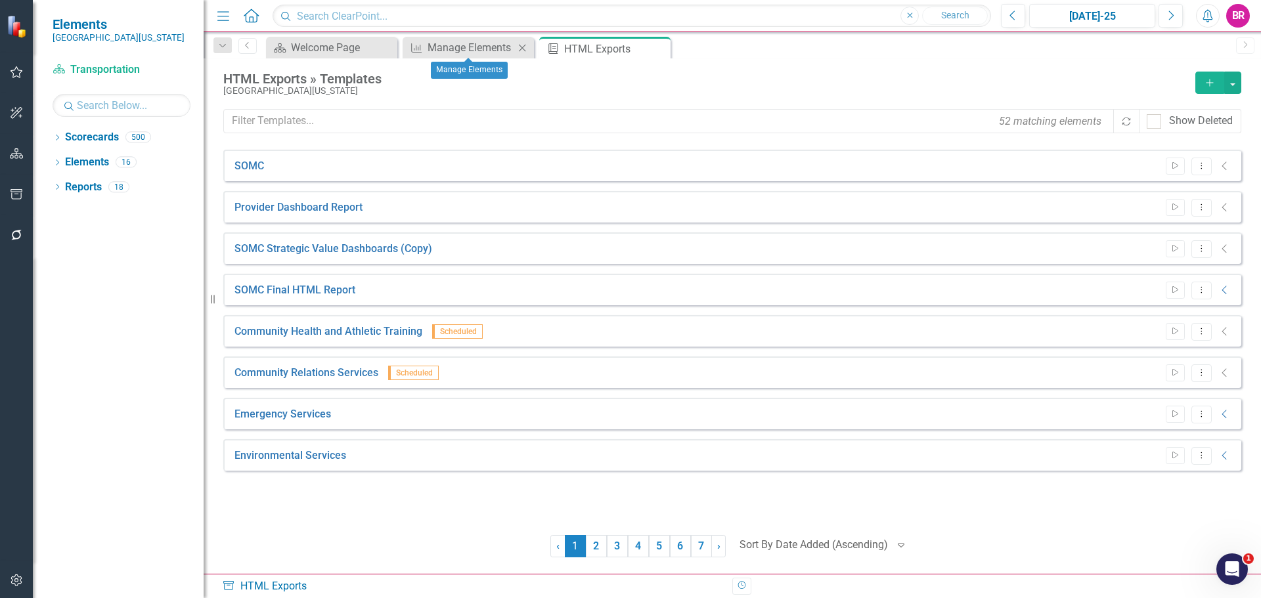
click at [533, 49] on div "Measure Manage Elements Close" at bounding box center [468, 48] width 131 height 22
click at [519, 49] on icon "Close" at bounding box center [521, 48] width 13 height 11
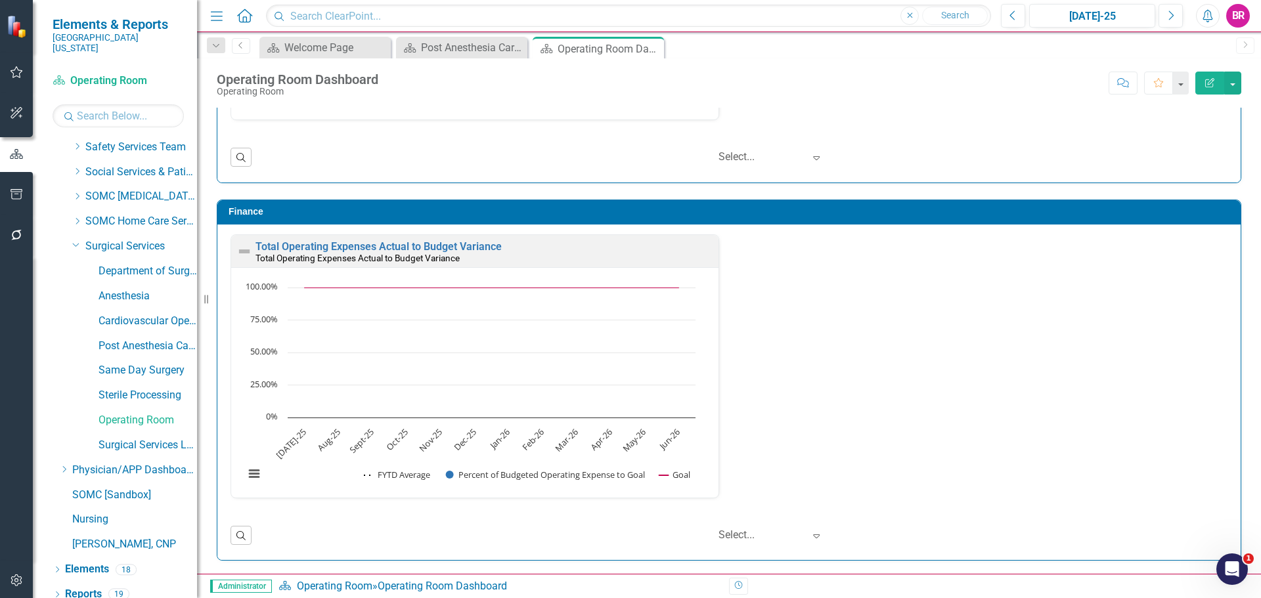
scroll to position [1, 0]
click at [80, 239] on div "Dropdown" at bounding box center [75, 244] width 11 height 10
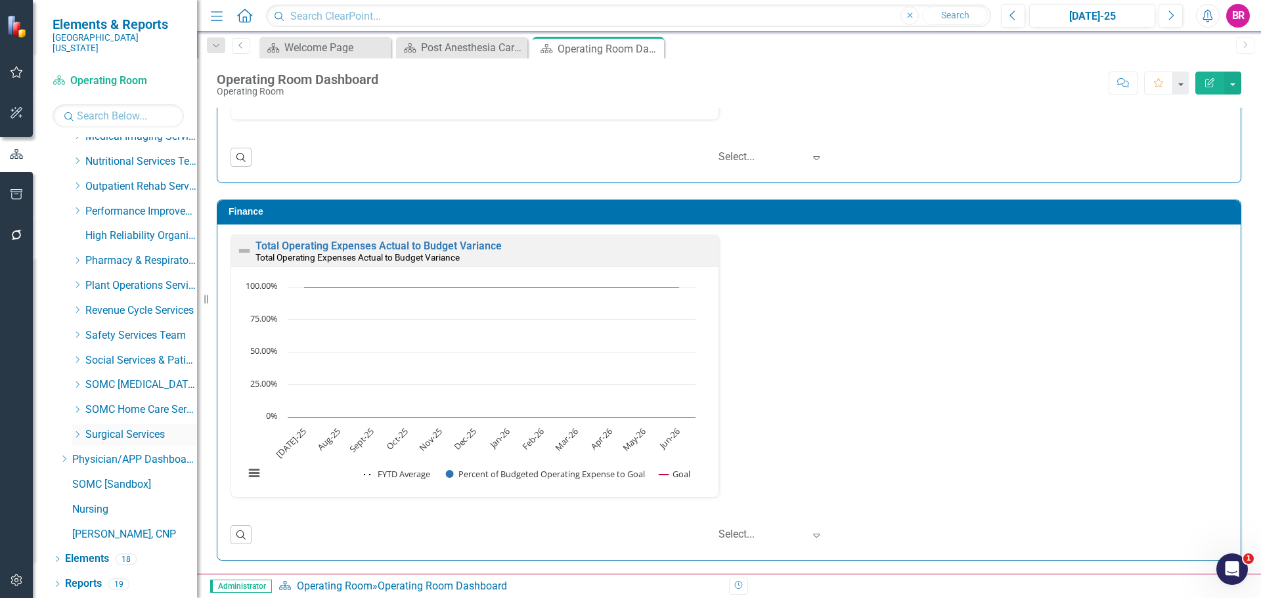
scroll to position [523, 0]
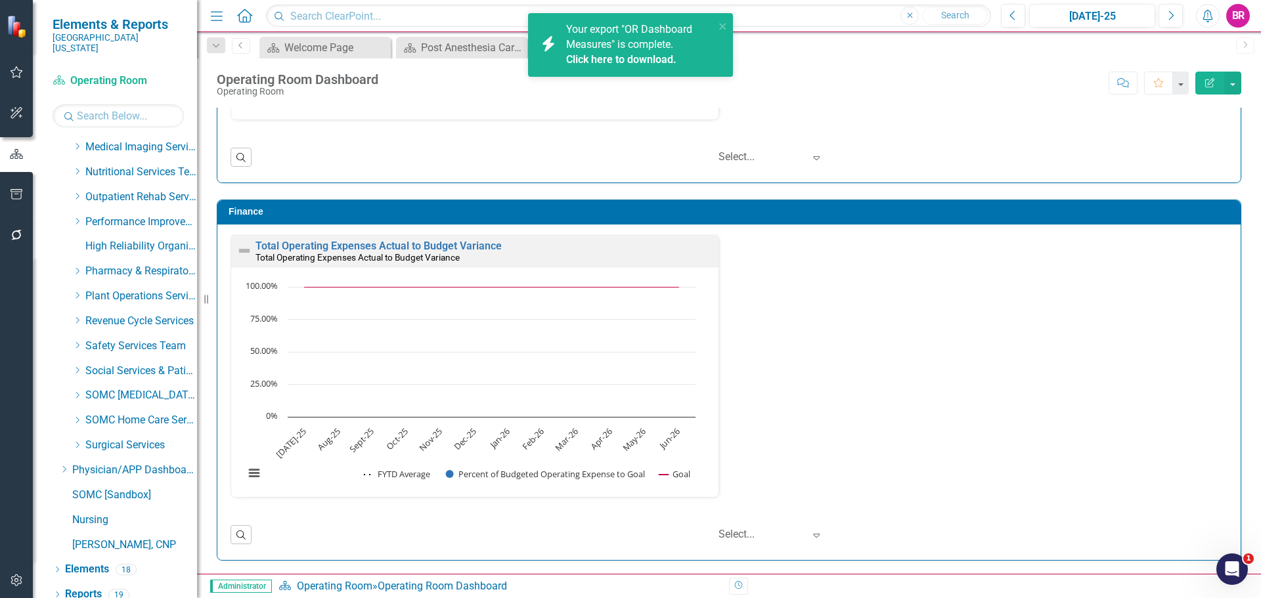
click at [1051, 381] on div "Total Operating Expenses Actual to Budget Variance Total Operating Expenses Act…" at bounding box center [729, 374] width 1016 height 280
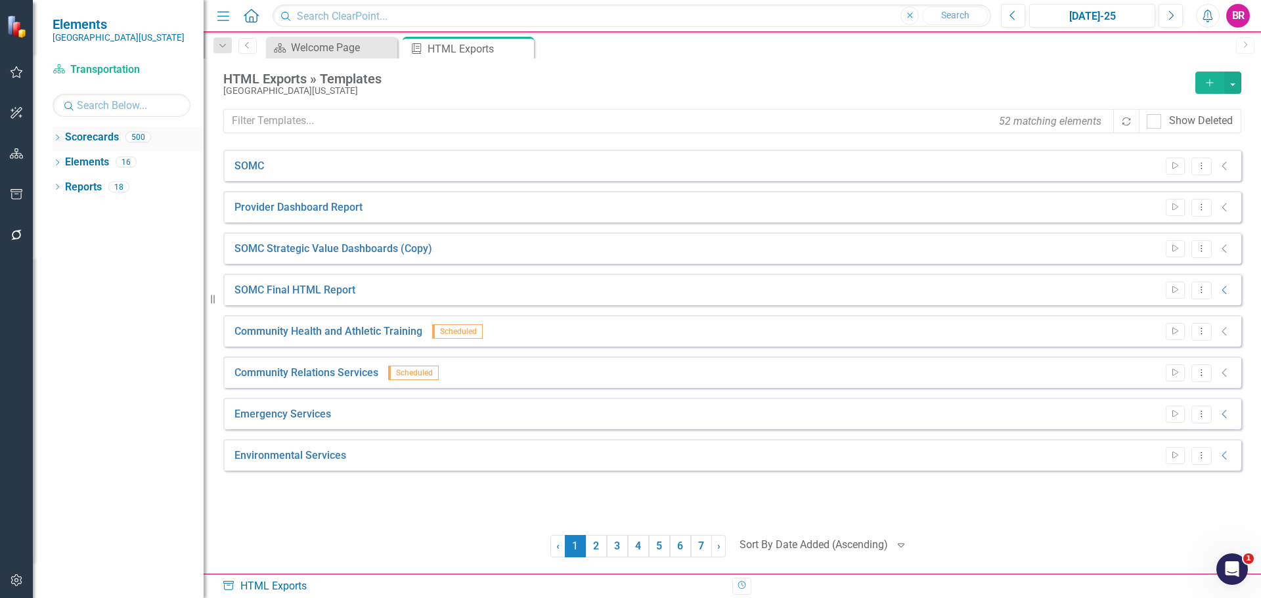
click at [56, 137] on icon "Dropdown" at bounding box center [57, 138] width 9 height 7
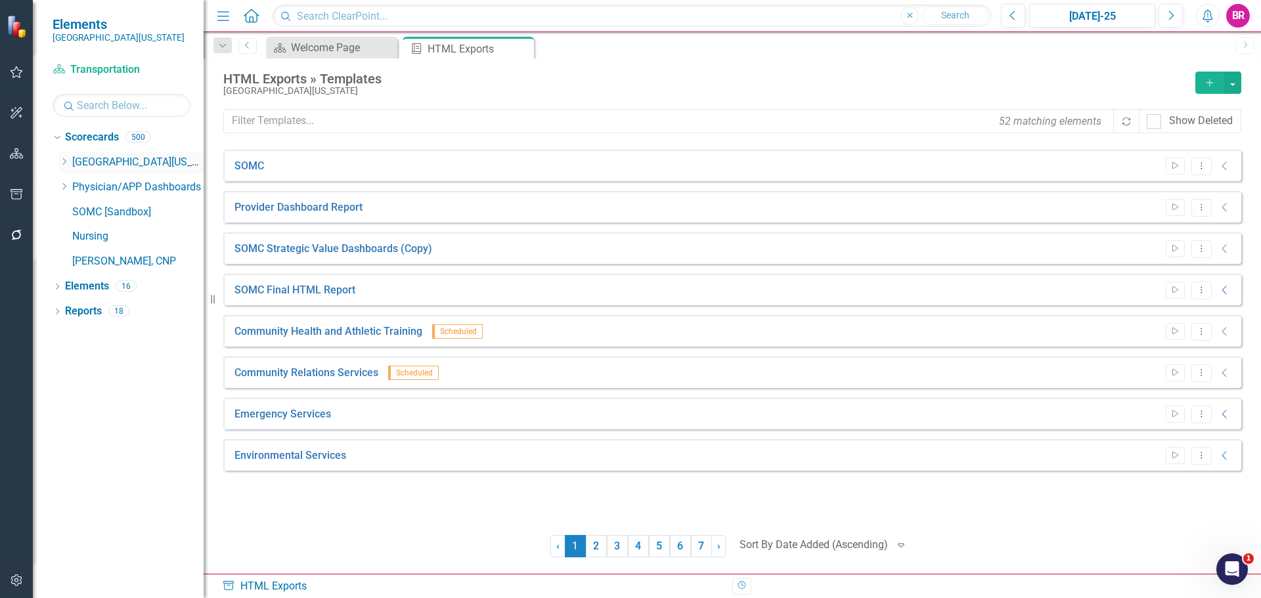
click at [64, 165] on icon "Dropdown" at bounding box center [64, 162] width 10 height 8
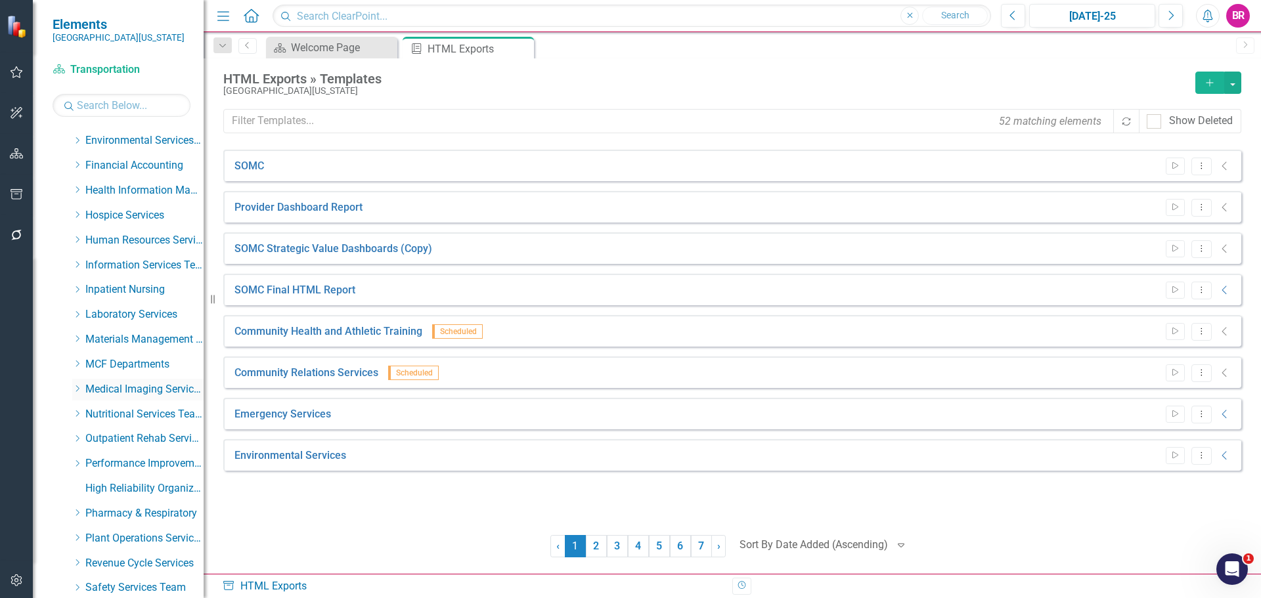
scroll to position [394, 0]
click at [76, 415] on icon "Dropdown" at bounding box center [77, 414] width 10 height 8
click at [144, 437] on link "Construction & Renovation" at bounding box center [150, 439] width 105 height 15
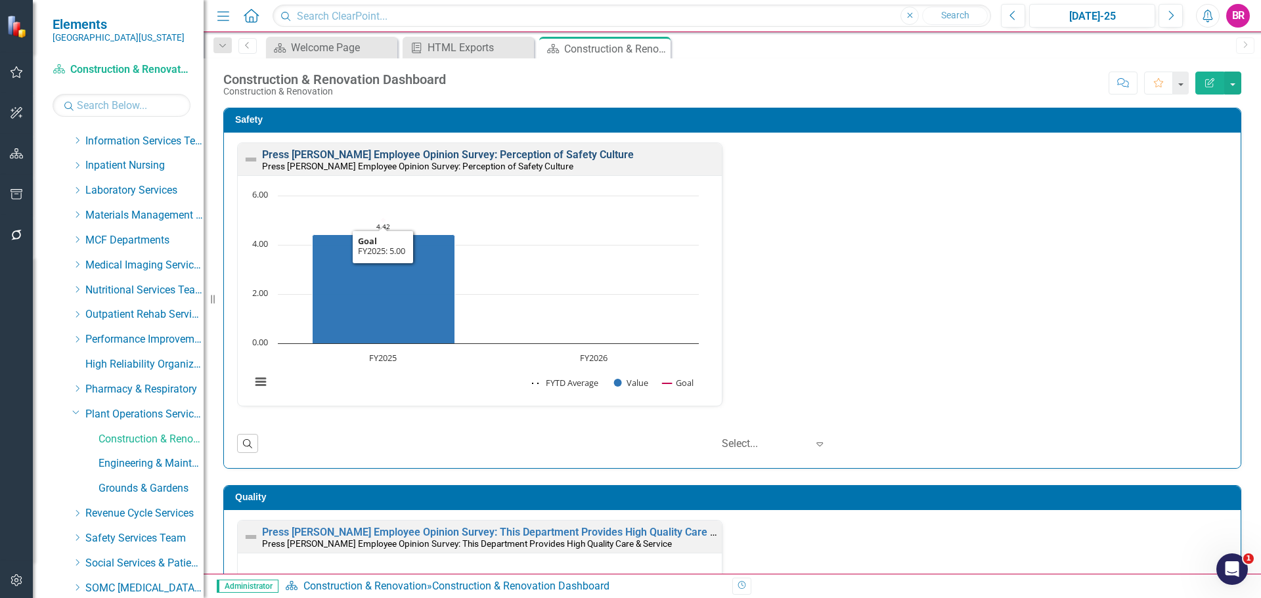
click at [546, 153] on link "Press [PERSON_NAME] Employee Opinion Survey: Perception of Safety Culture" at bounding box center [448, 154] width 372 height 12
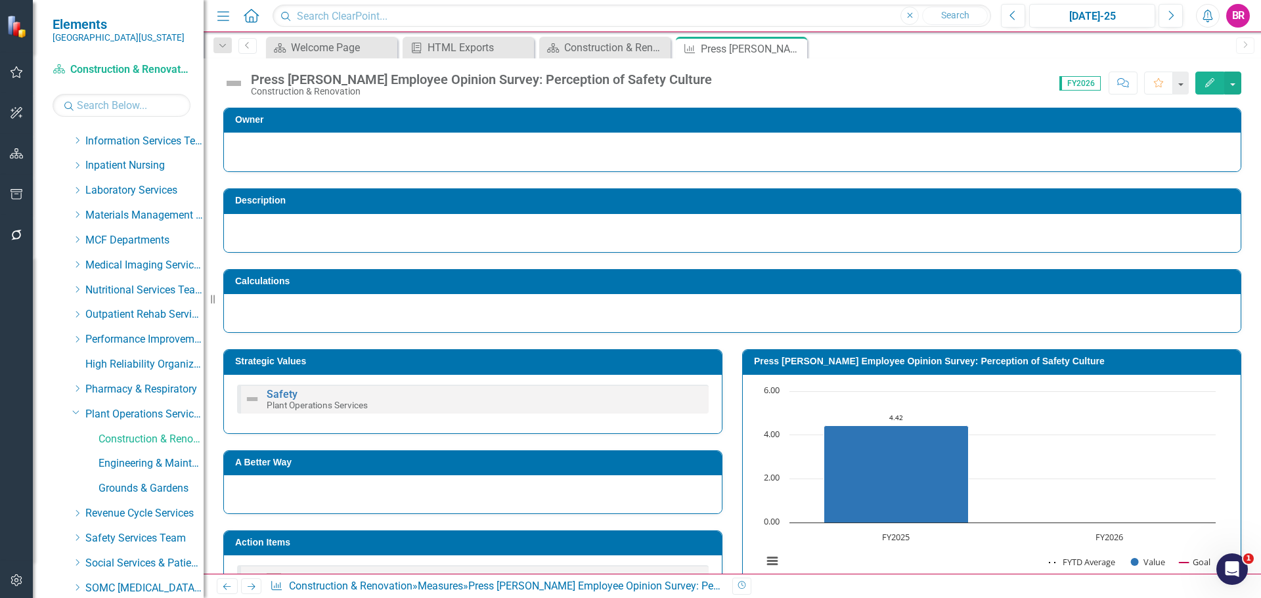
scroll to position [174, 0]
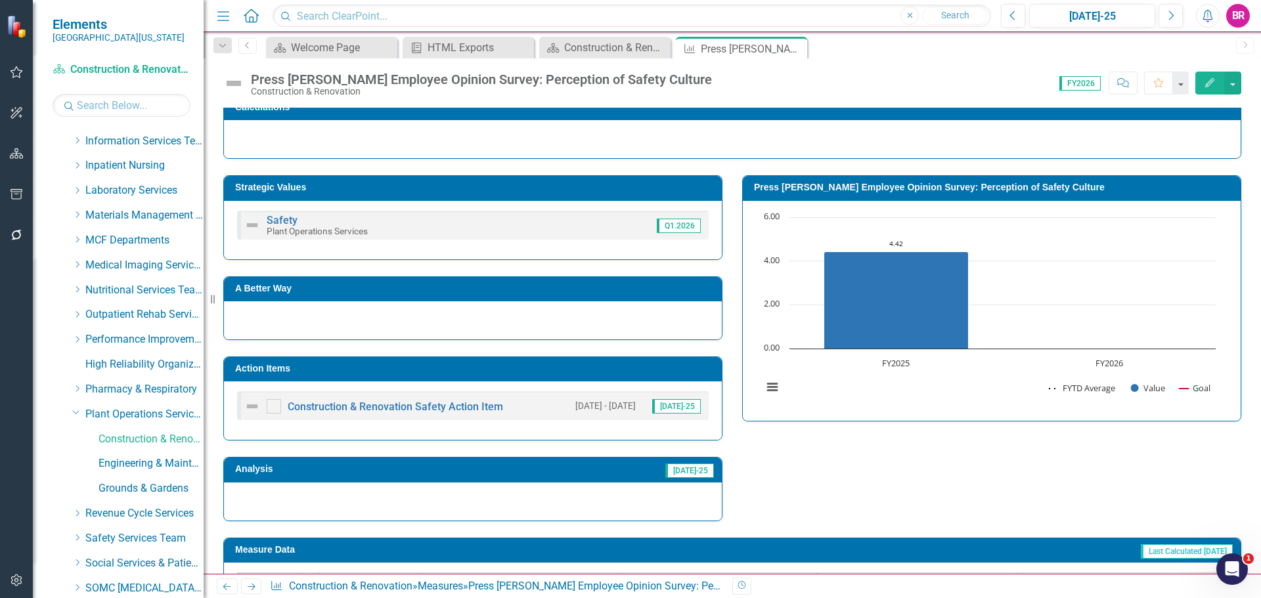
click at [636, 372] on h3 "Action Items" at bounding box center [475, 369] width 480 height 10
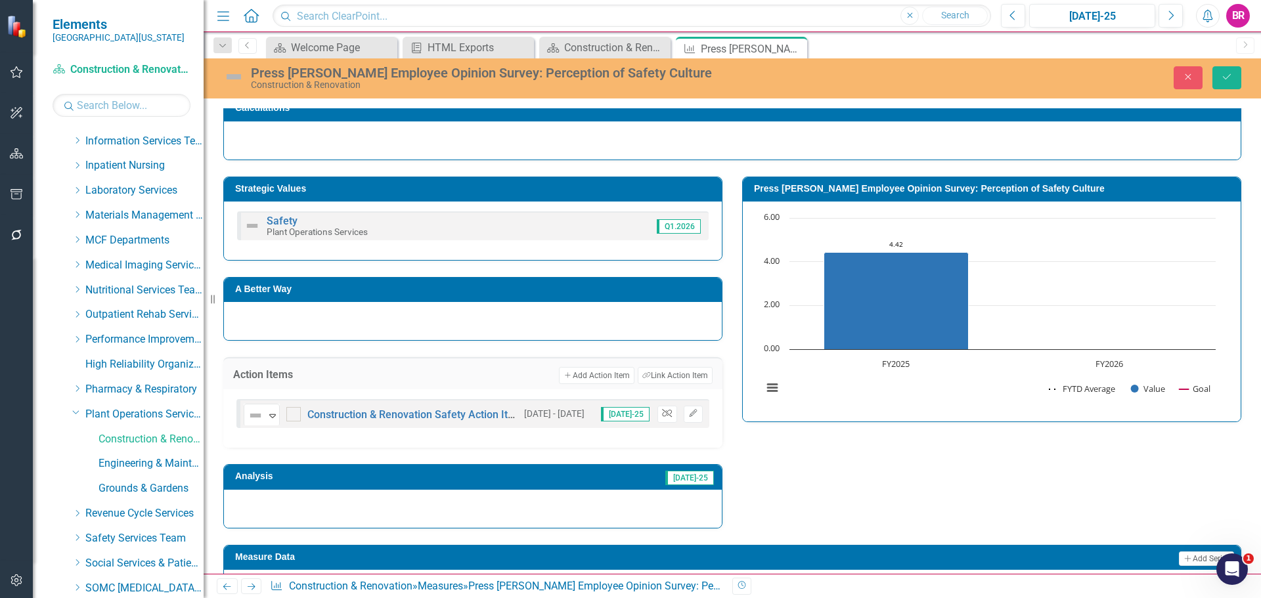
click at [662, 418] on icon "Unlink" at bounding box center [667, 414] width 10 height 8
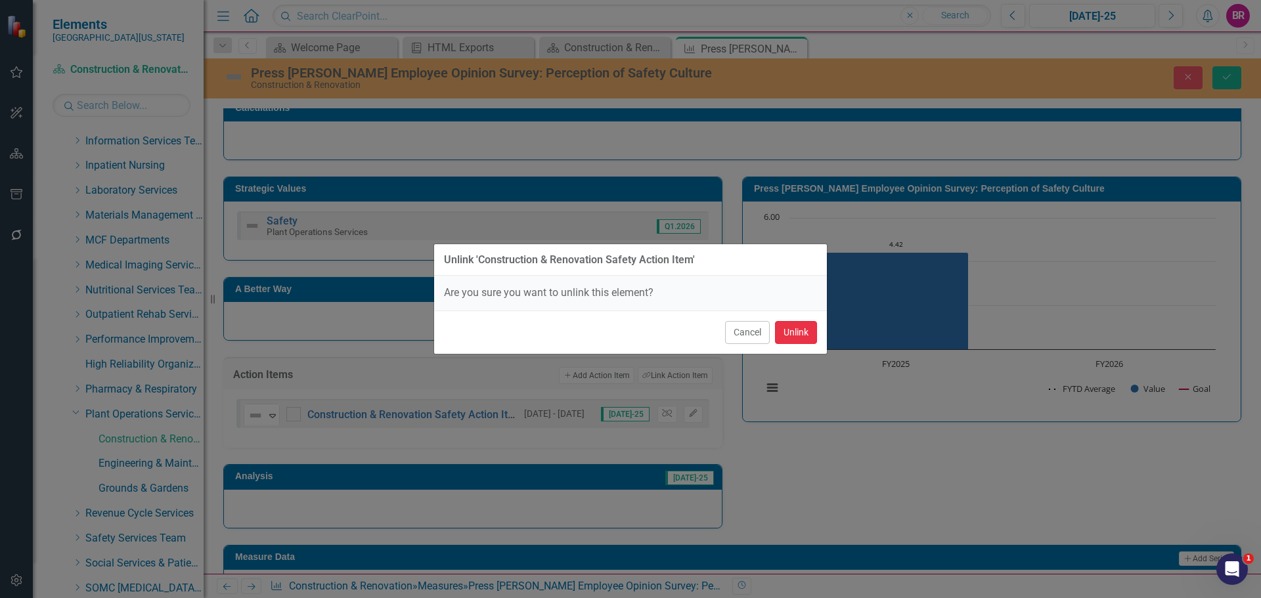
click at [810, 332] on button "Unlink" at bounding box center [796, 332] width 42 height 23
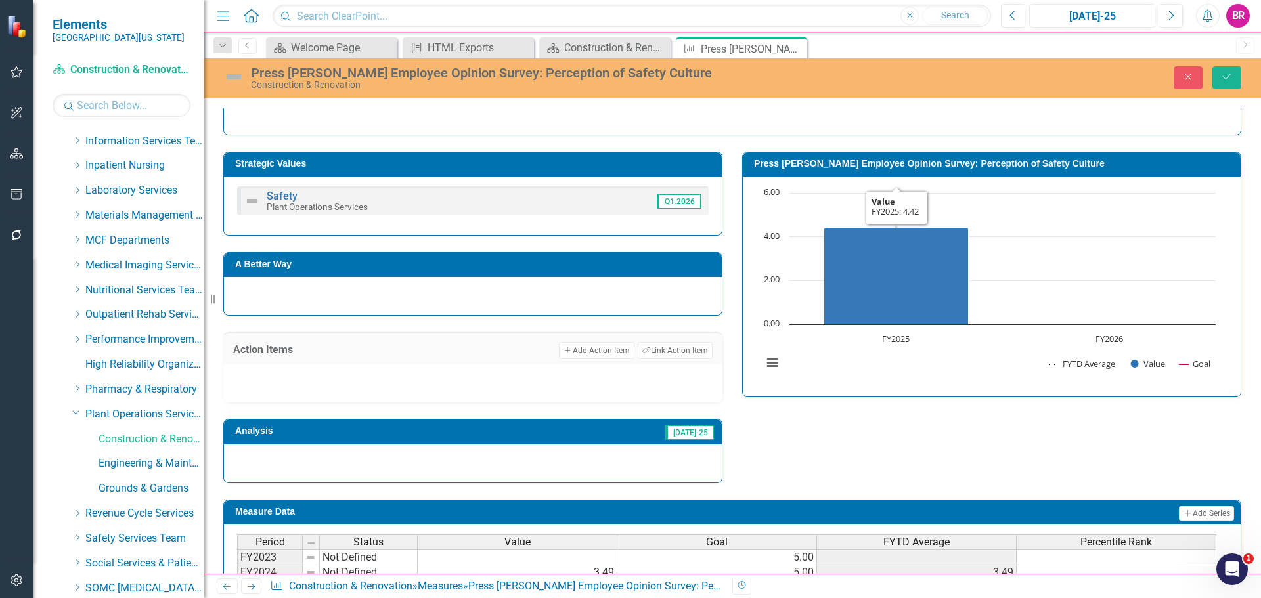
scroll to position [324, 0]
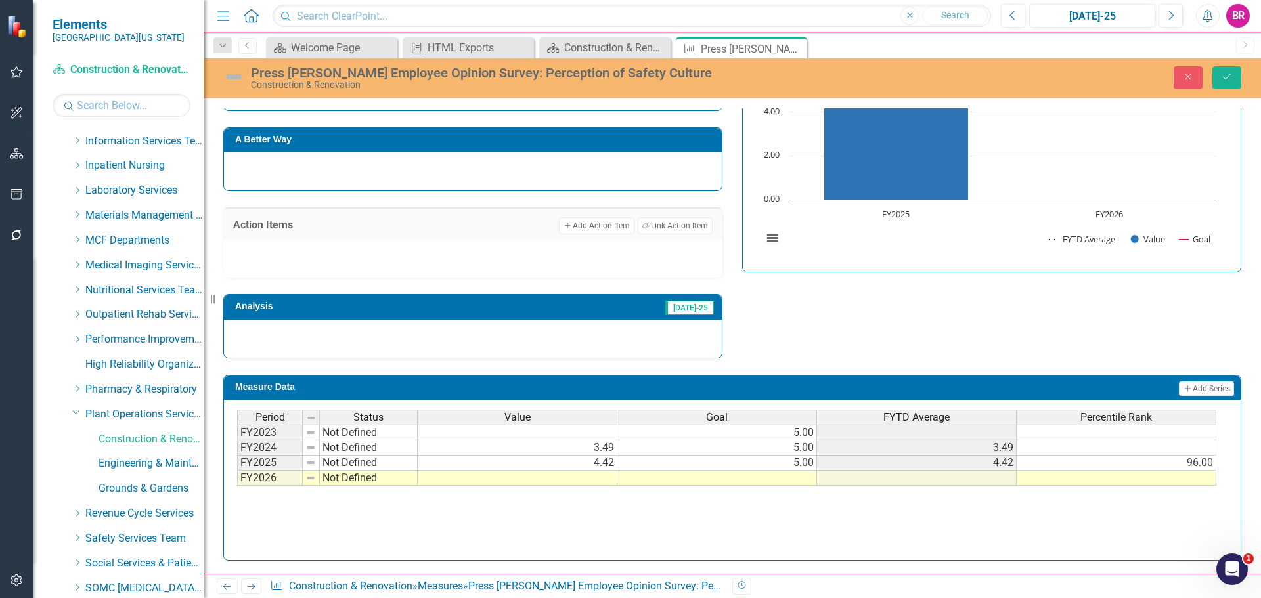
click at [781, 479] on td at bounding box center [717, 478] width 200 height 15
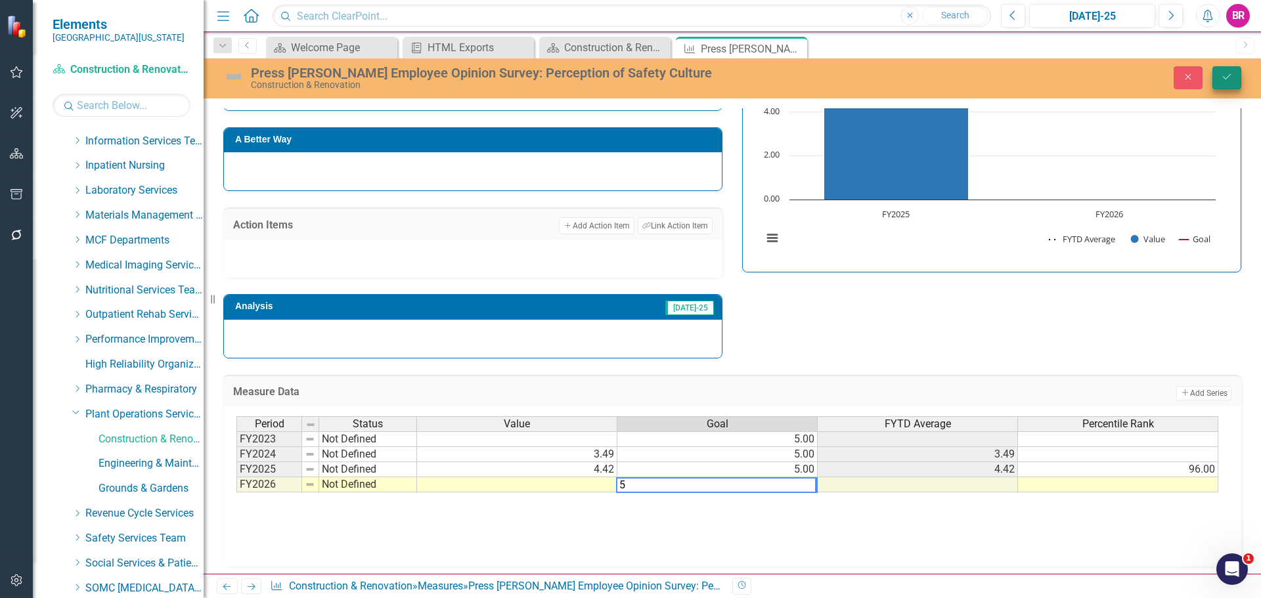
type textarea "5"
click at [1231, 77] on icon "Save" at bounding box center [1227, 76] width 12 height 9
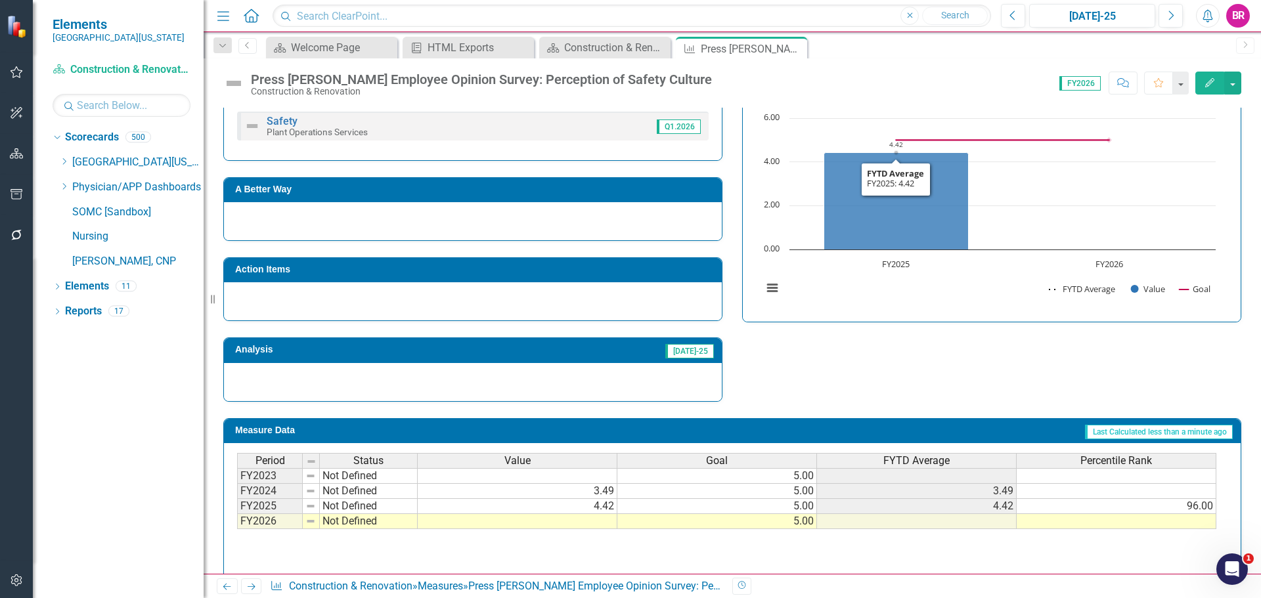
scroll to position [251, 0]
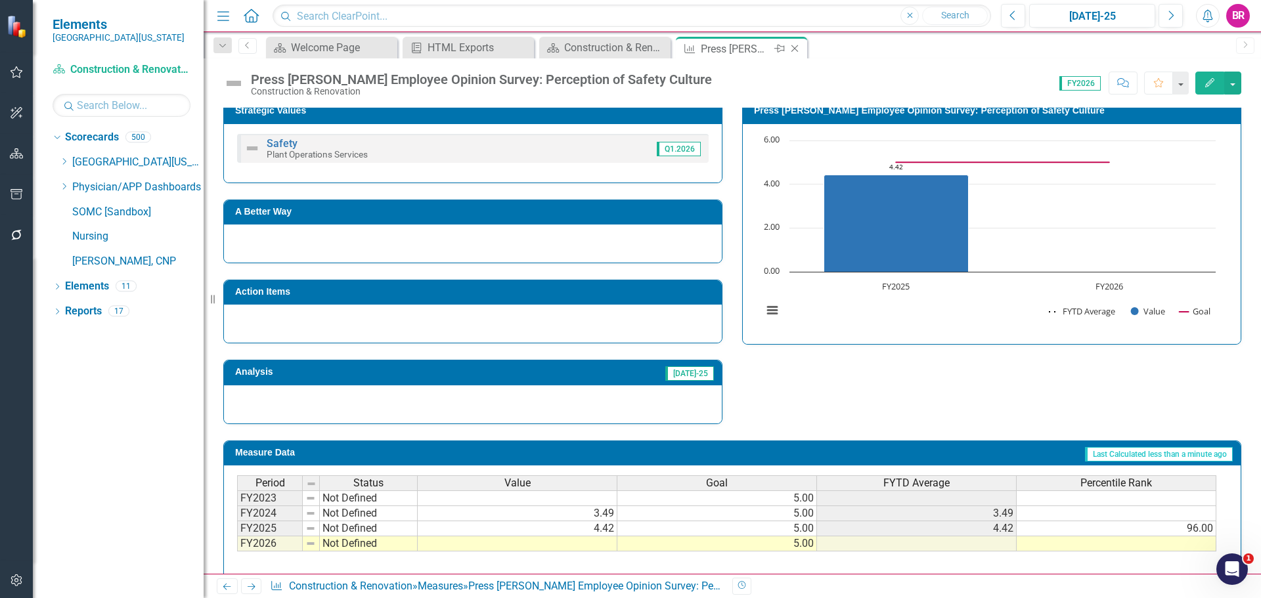
click at [795, 50] on icon "Close" at bounding box center [794, 48] width 13 height 11
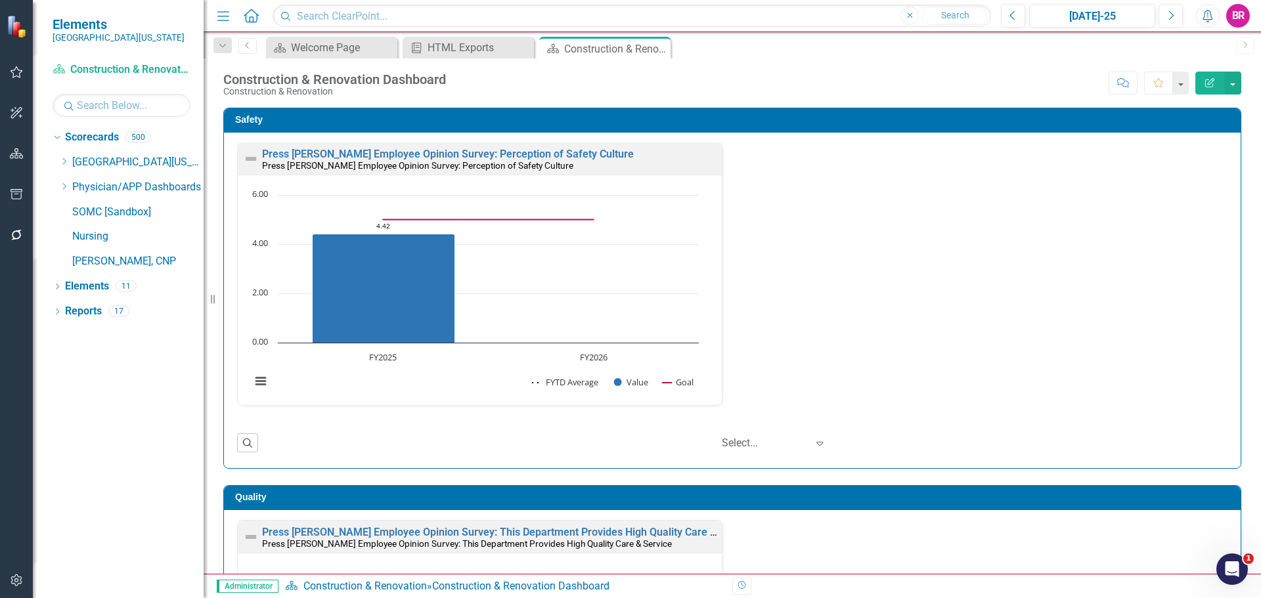
scroll to position [197, 0]
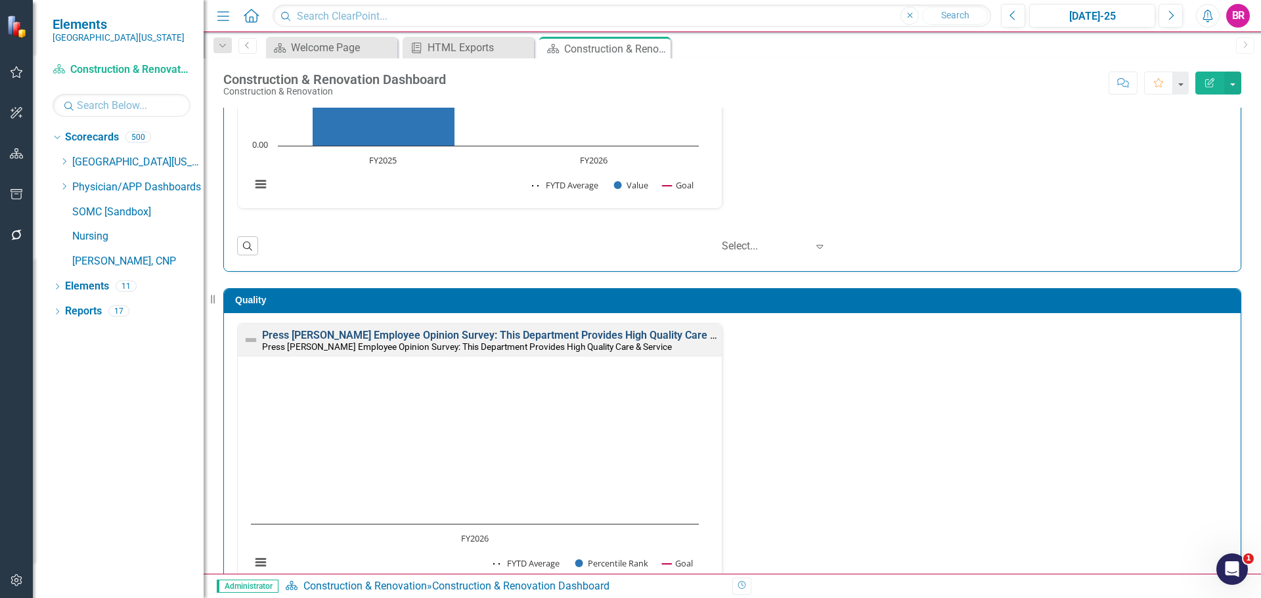
click at [588, 334] on link "Press [PERSON_NAME] Employee Opinion Survey: This Department Provides High Qual…" at bounding box center [508, 335] width 492 height 12
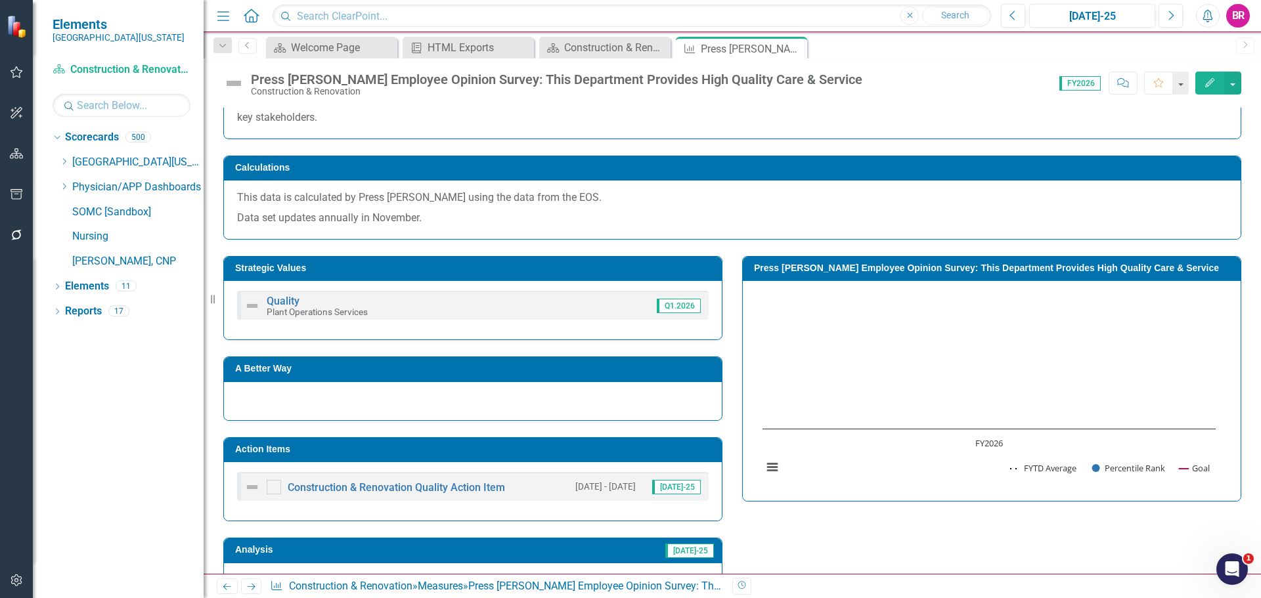
scroll to position [394, 0]
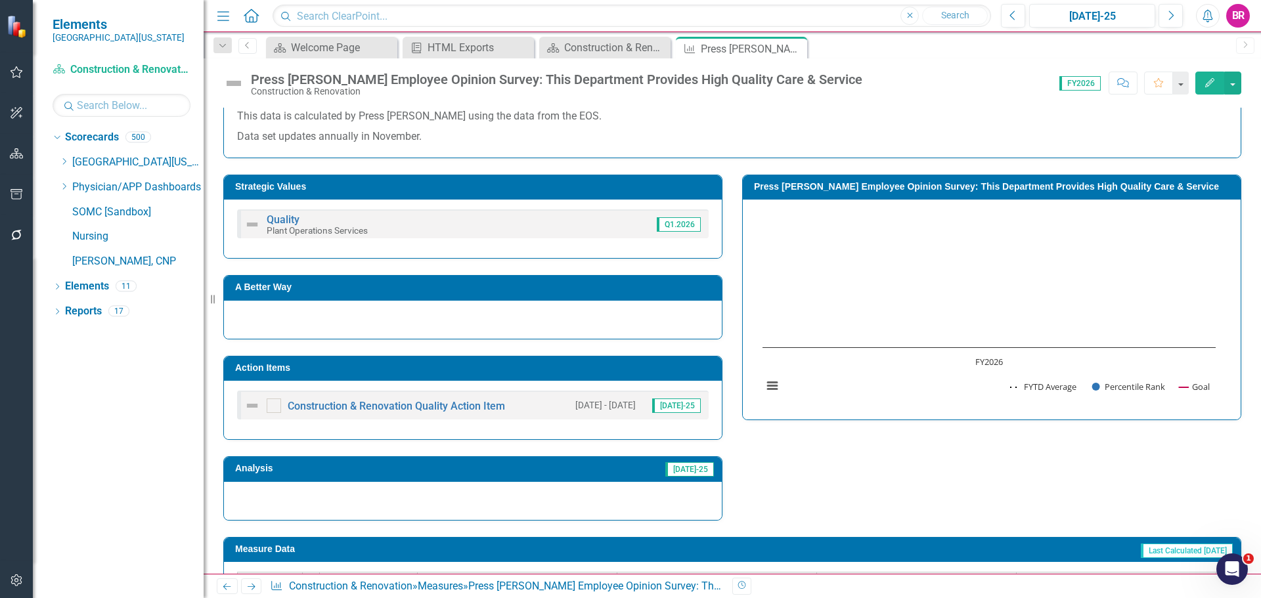
click at [470, 374] on td "Action Items" at bounding box center [475, 370] width 480 height 20
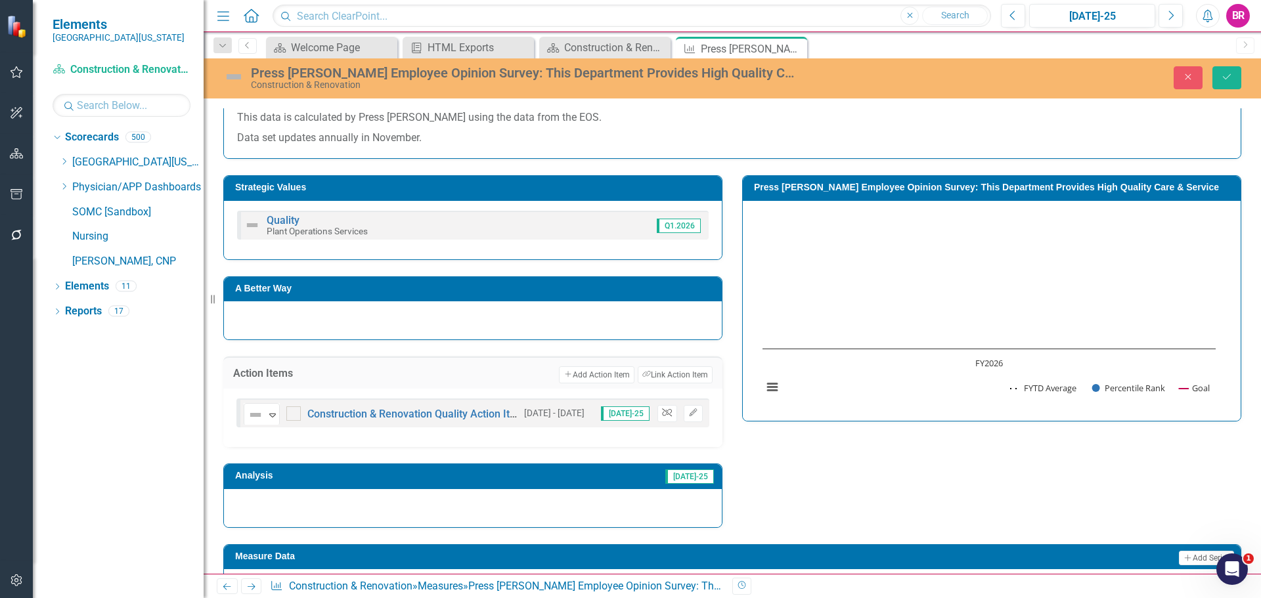
click at [662, 417] on icon "Unlink" at bounding box center [667, 413] width 10 height 8
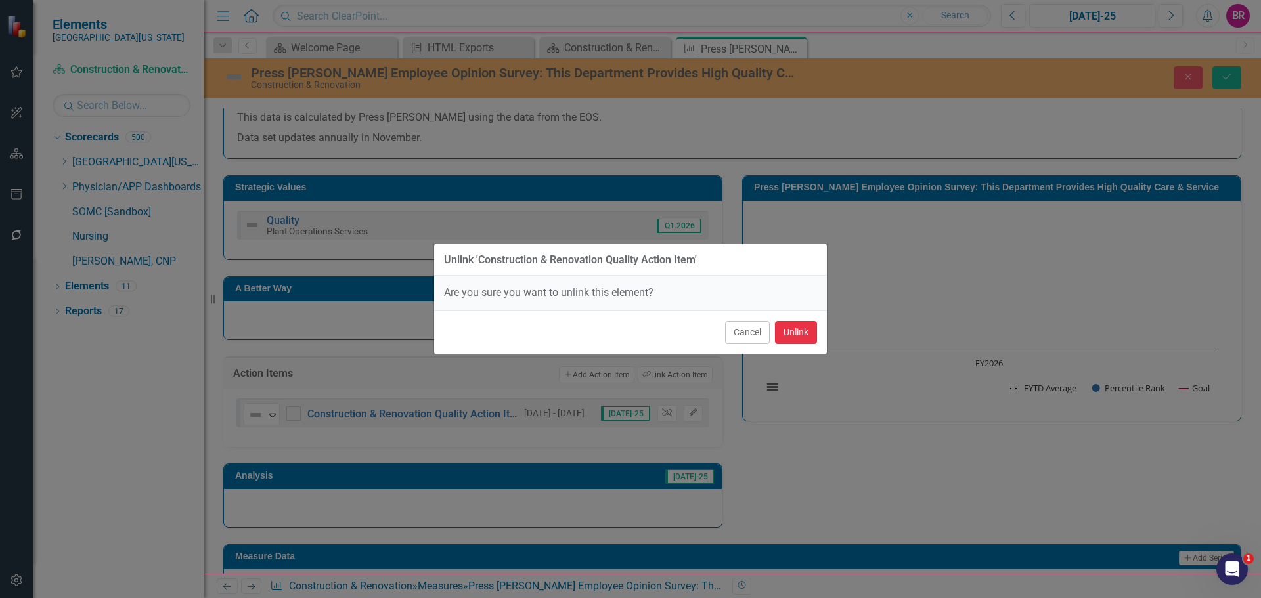
click at [792, 336] on button "Unlink" at bounding box center [796, 332] width 42 height 23
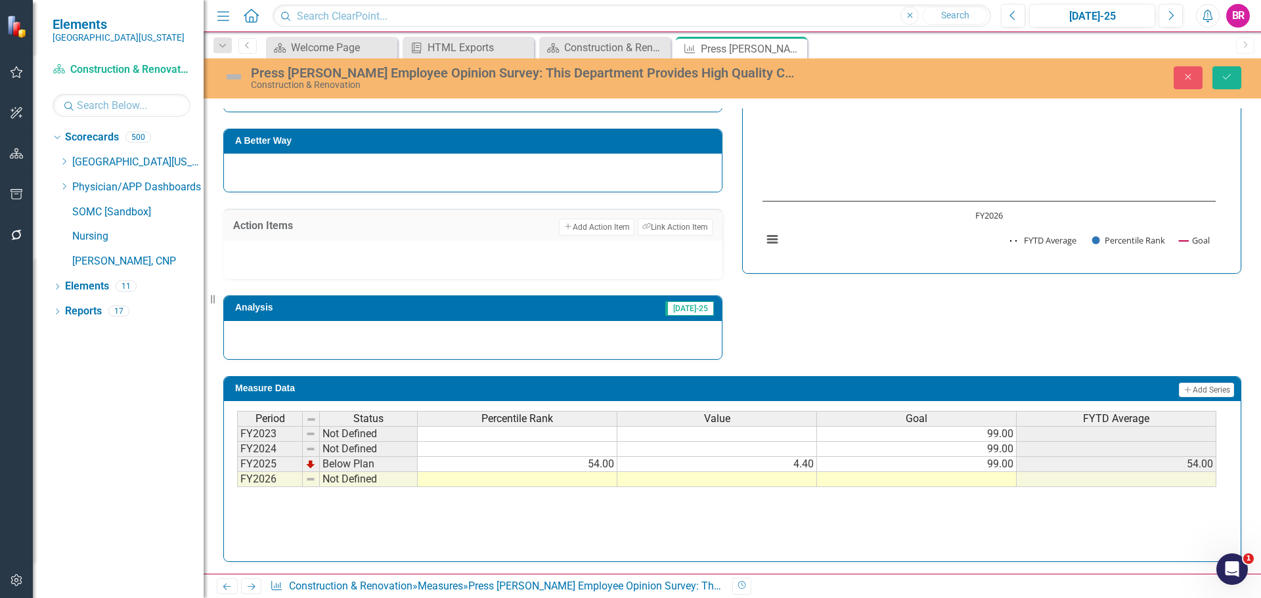
scroll to position [543, 0]
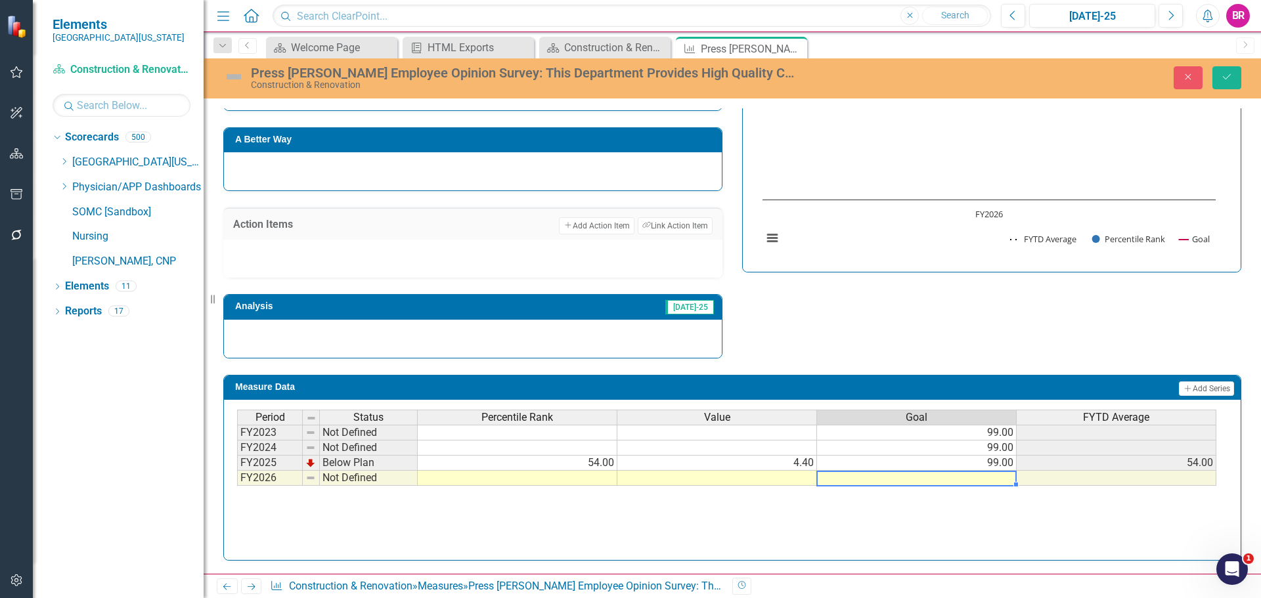
click at [986, 473] on td at bounding box center [917, 478] width 200 height 15
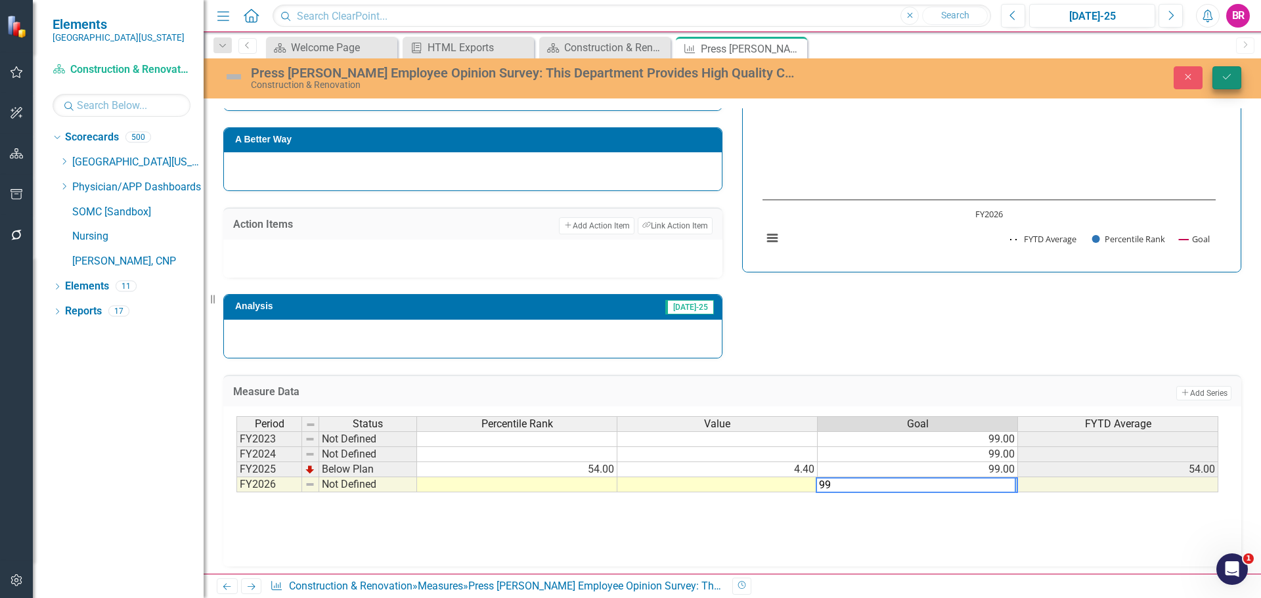
type textarea "99"
click at [1231, 81] on icon "Save" at bounding box center [1227, 76] width 12 height 9
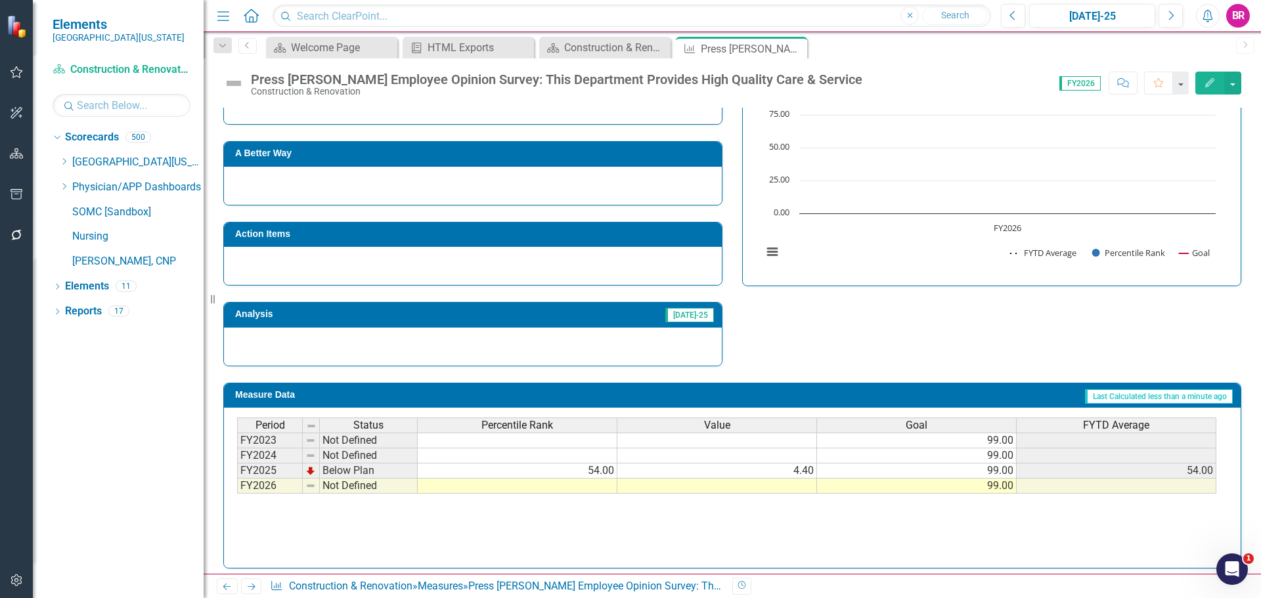
scroll to position [536, 0]
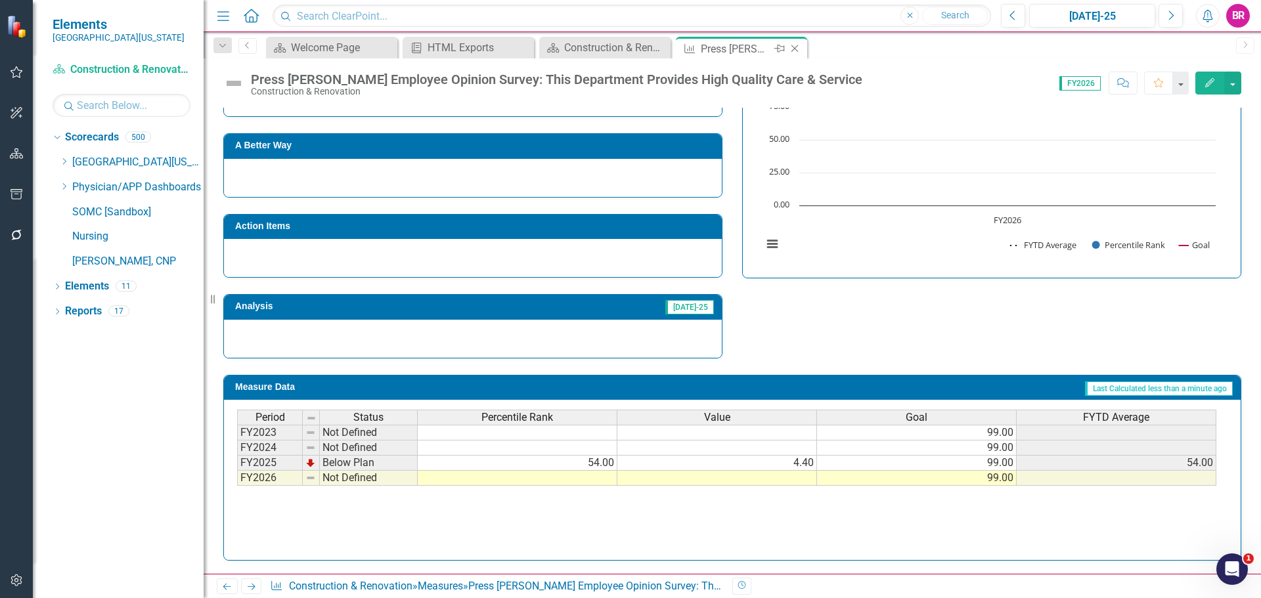
click at [795, 48] on icon at bounding box center [794, 48] width 7 height 7
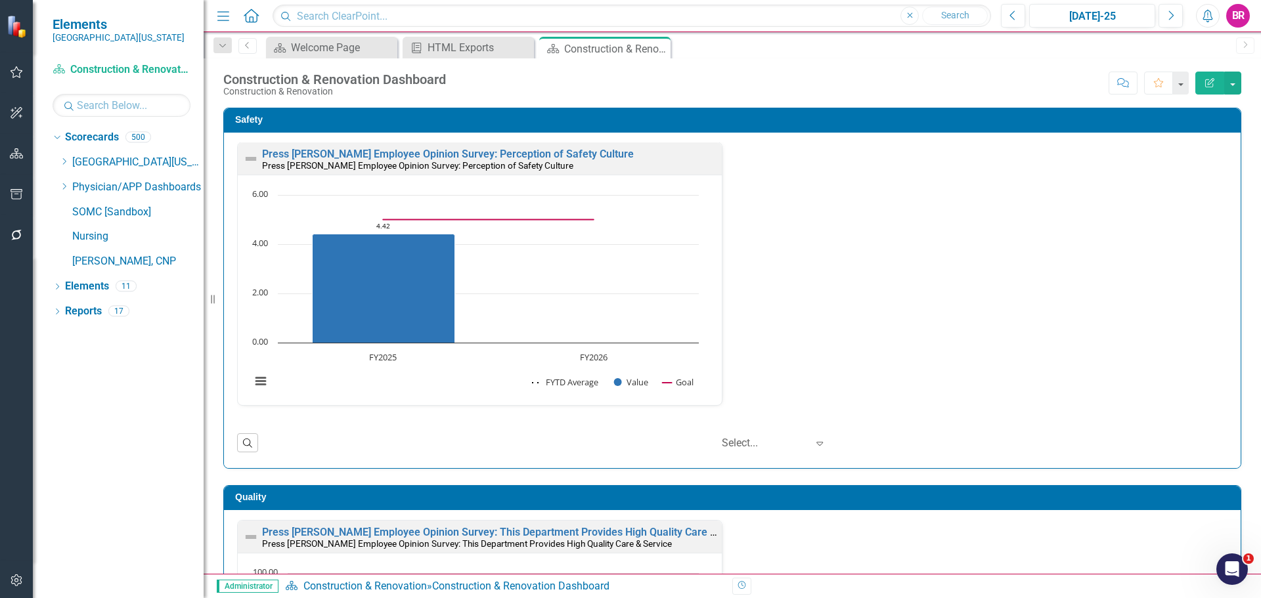
scroll to position [460, 0]
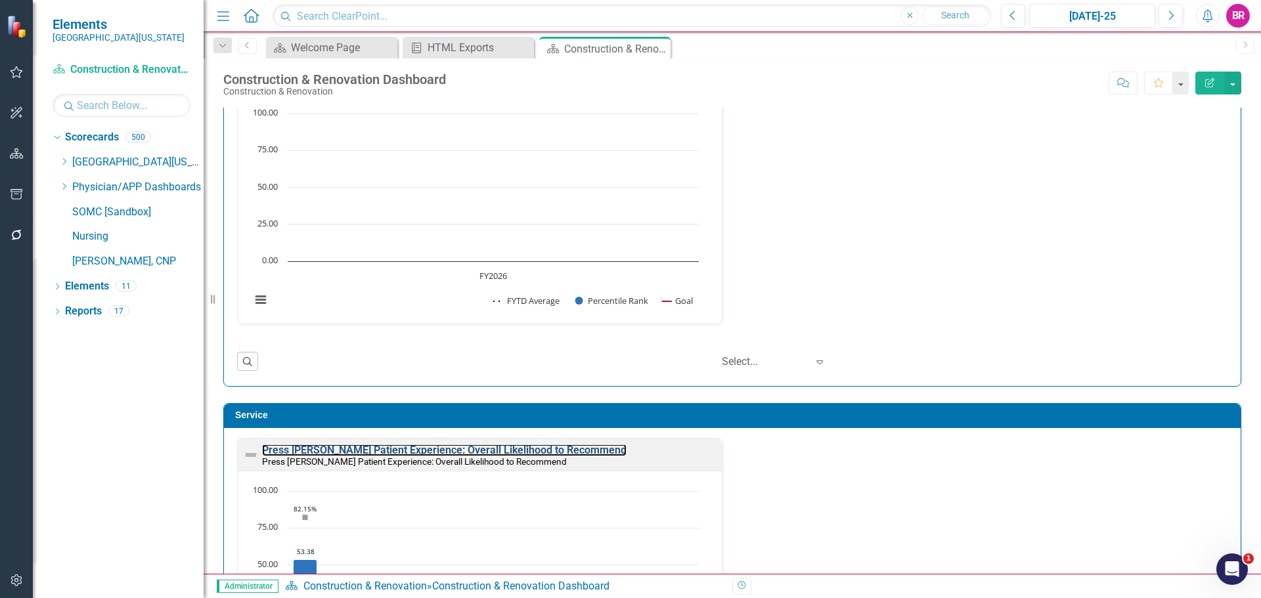
drag, startPoint x: 511, startPoint y: 249, endPoint x: 720, endPoint y: 303, distance: 215.2
click at [511, 444] on link "Press [PERSON_NAME] Patient Experience: Overall Likelihood to Recommend" at bounding box center [444, 450] width 364 height 12
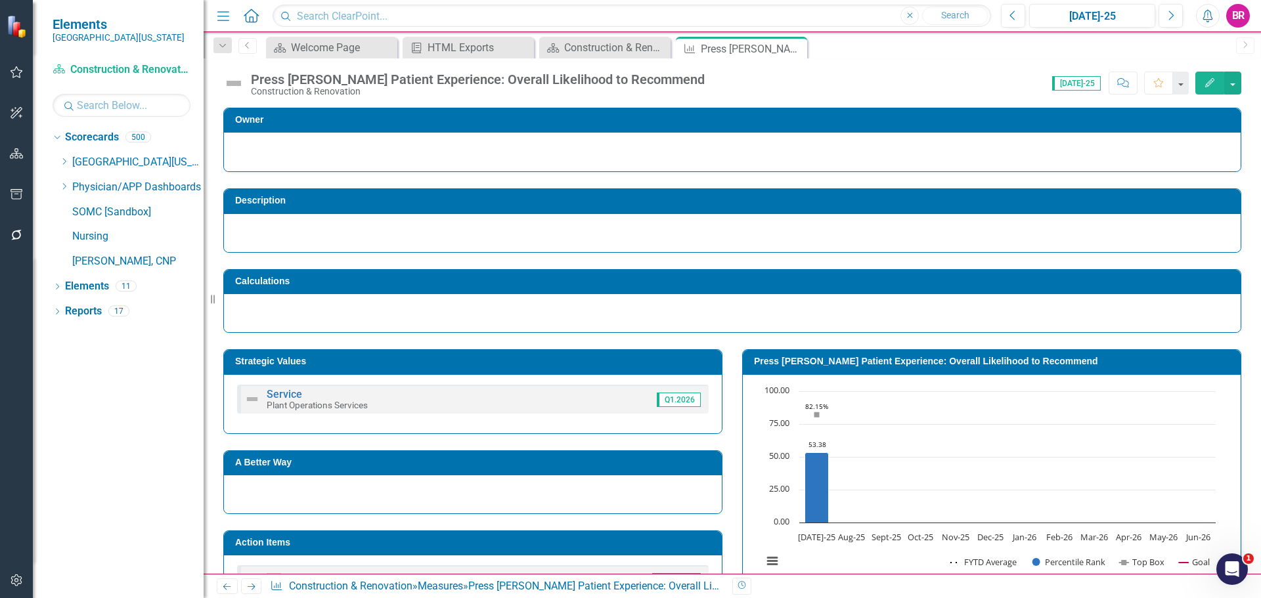
scroll to position [337, 0]
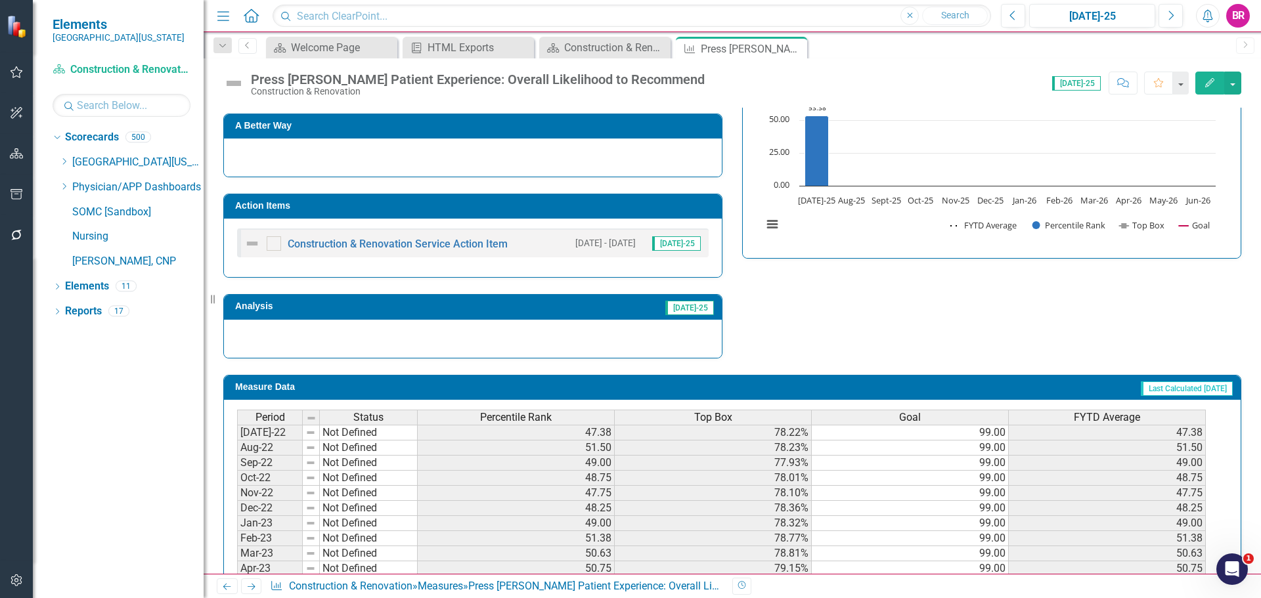
click at [569, 202] on h3 "Action Items" at bounding box center [475, 206] width 480 height 10
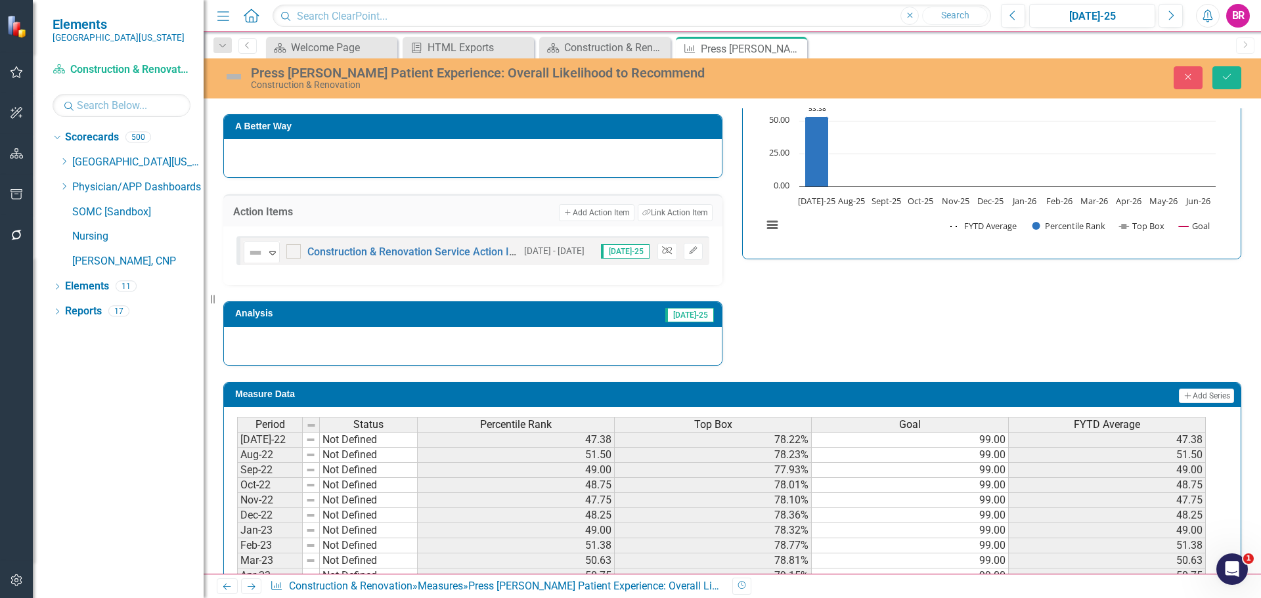
click at [665, 258] on button "Unlink" at bounding box center [666, 251] width 19 height 17
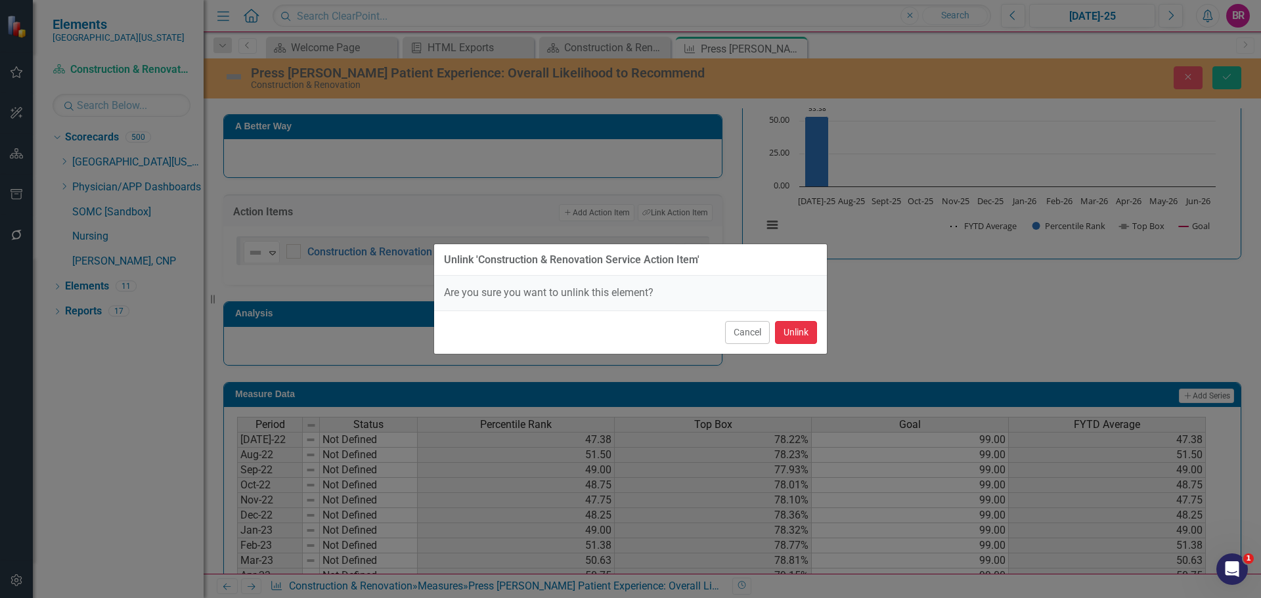
click at [808, 329] on button "Unlink" at bounding box center [796, 332] width 42 height 23
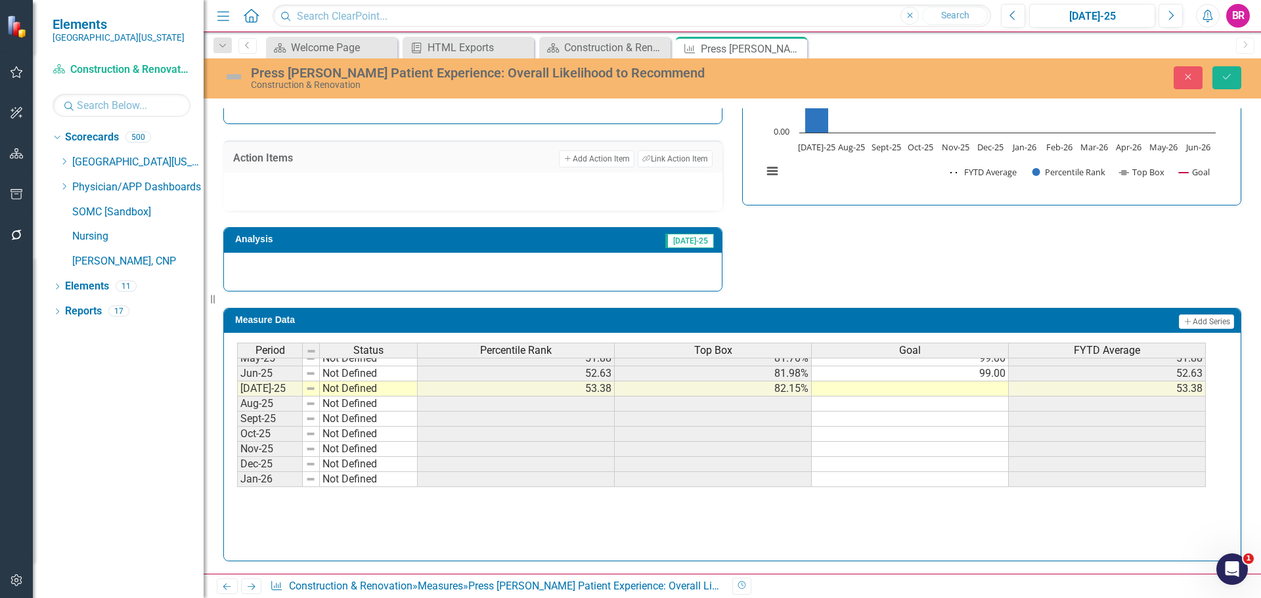
scroll to position [525, 0]
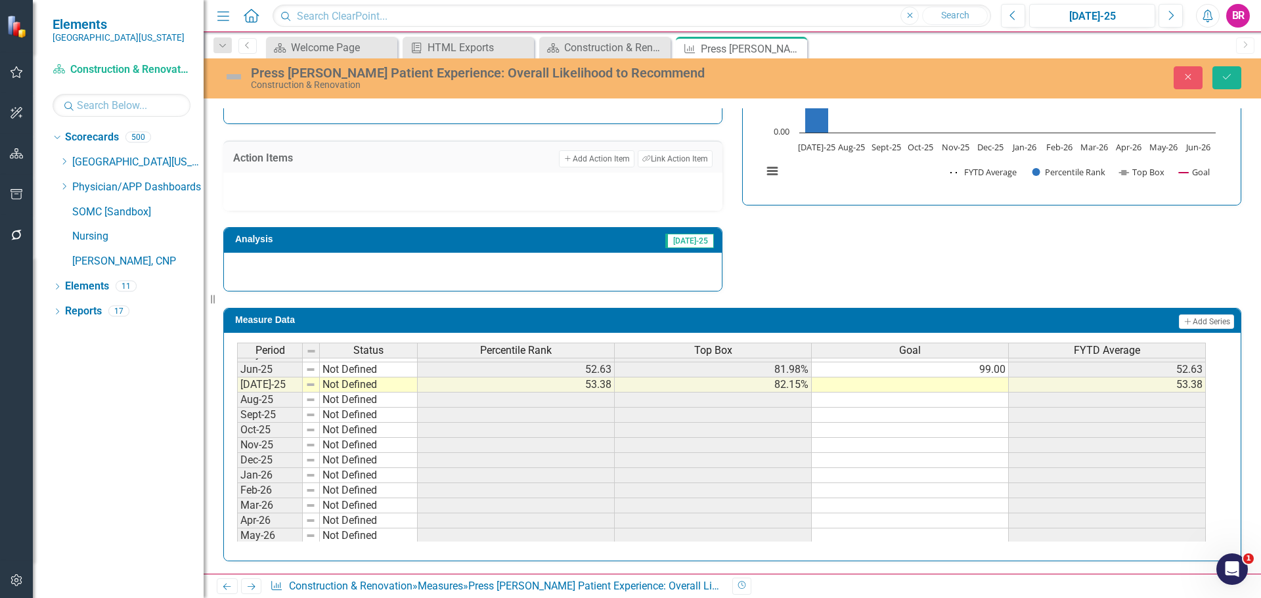
click at [983, 372] on tbody "Feb-24 Not Defined 60.88 82.12% 99.00 60.88 Mar-24 Not Defined 60.38 82.27% 99.…" at bounding box center [721, 339] width 968 height 439
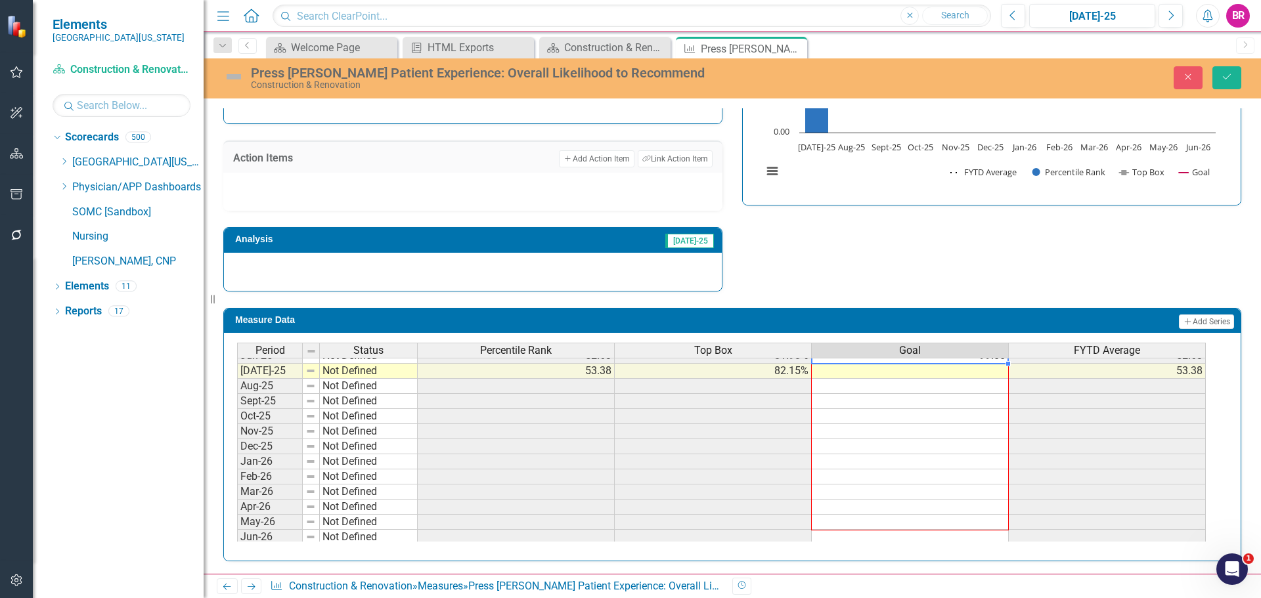
scroll to position [543, 0]
drag, startPoint x: 1008, startPoint y: 376, endPoint x: 1084, endPoint y: 307, distance: 103.2
click at [237, 533] on div "Period Status Percentile Rank Top Box Goal FYTD Average May-24 Not Defined 61.0…" at bounding box center [237, 336] width 0 height 409
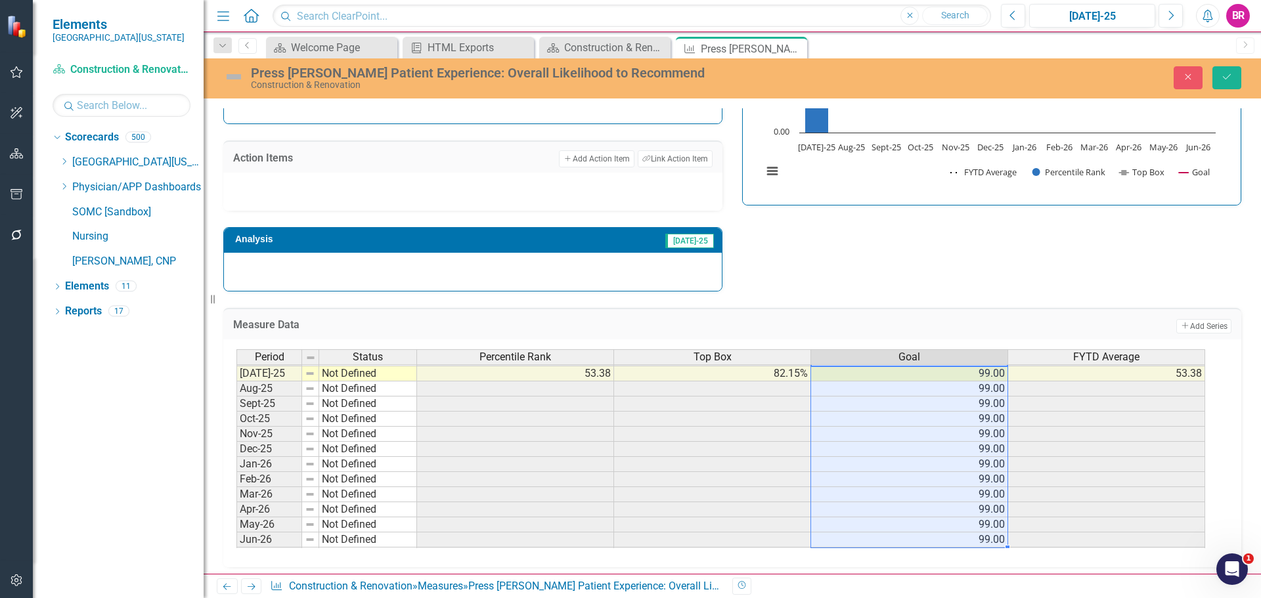
type textarea "99"
click at [1229, 81] on icon "Save" at bounding box center [1227, 76] width 12 height 9
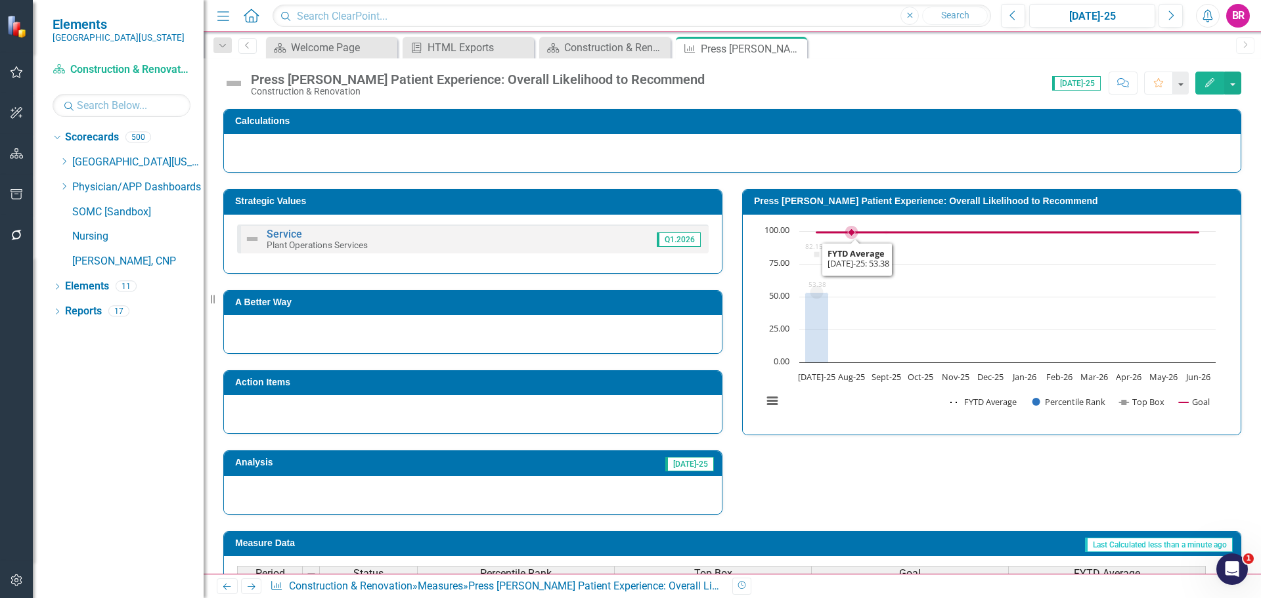
scroll to position [383, 0]
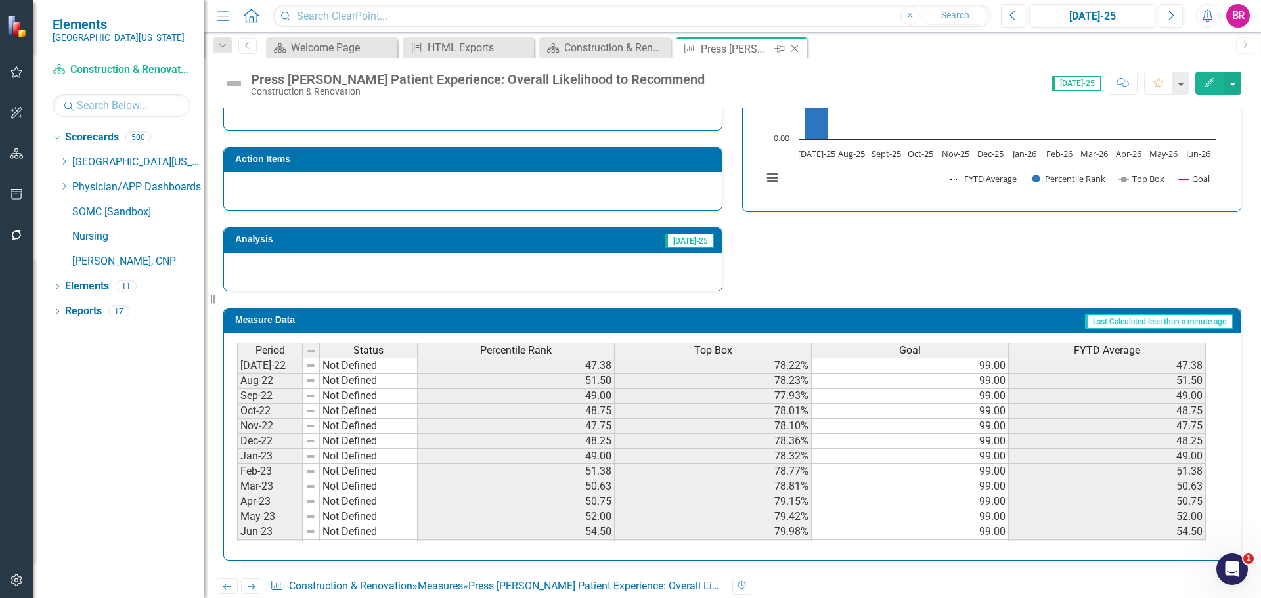
click at [795, 47] on icon "Close" at bounding box center [794, 48] width 13 height 11
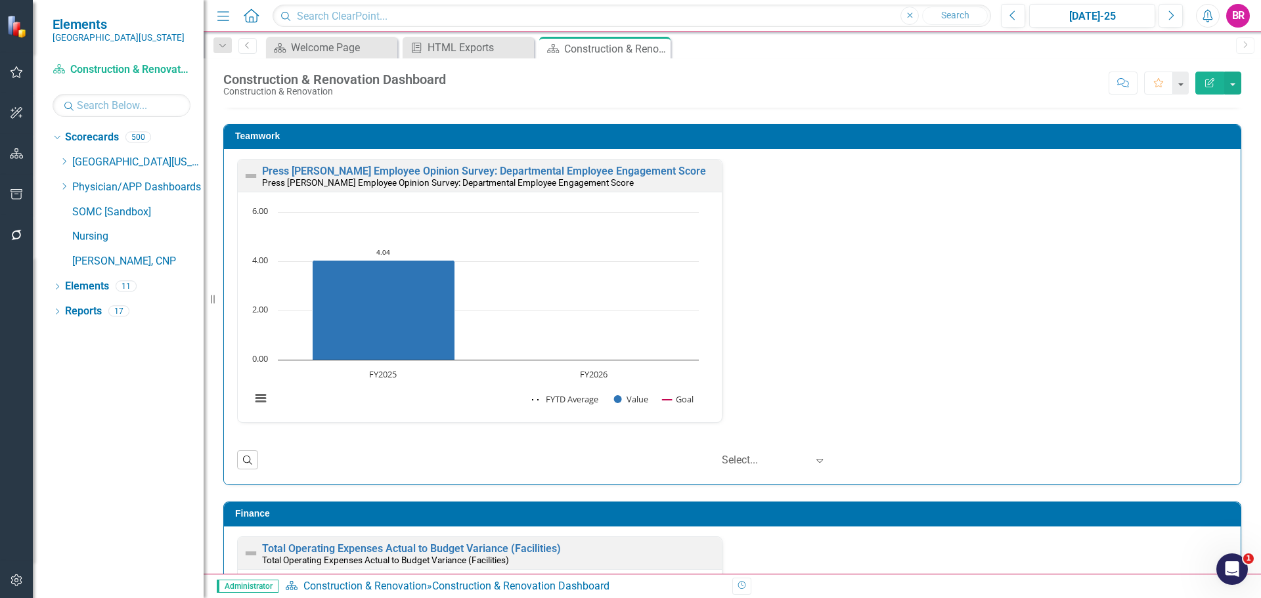
scroll to position [1, 0]
click at [542, 173] on link "Press [PERSON_NAME] Employee Opinion Survey: Departmental Employee Engagement S…" at bounding box center [484, 170] width 444 height 12
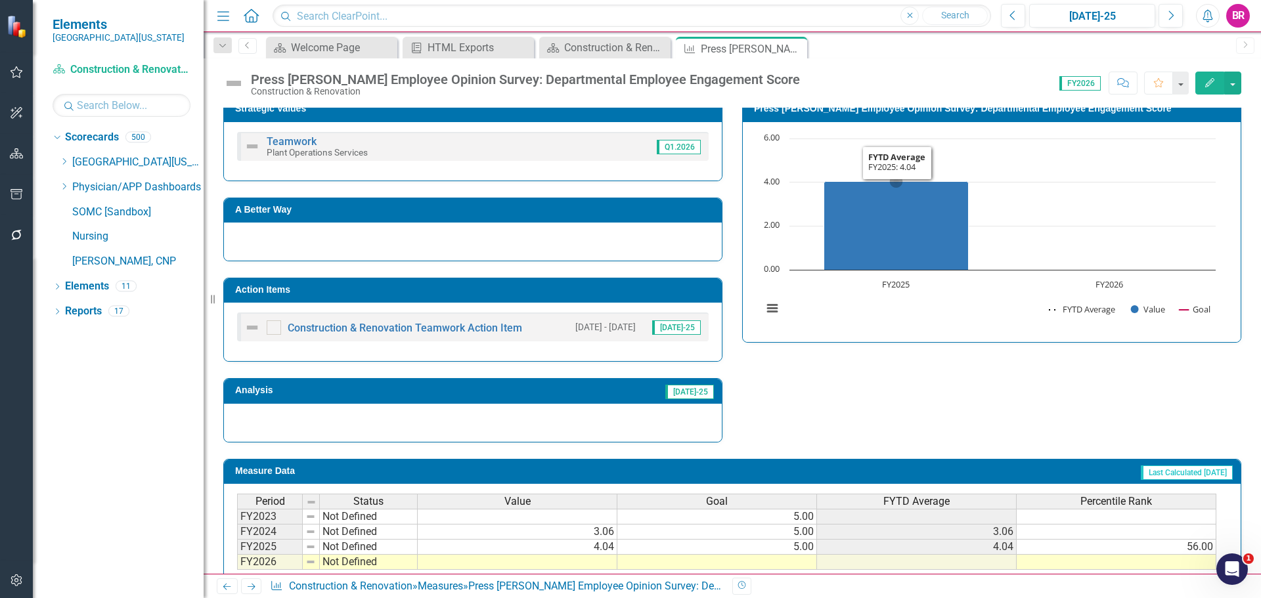
scroll to position [263, 0]
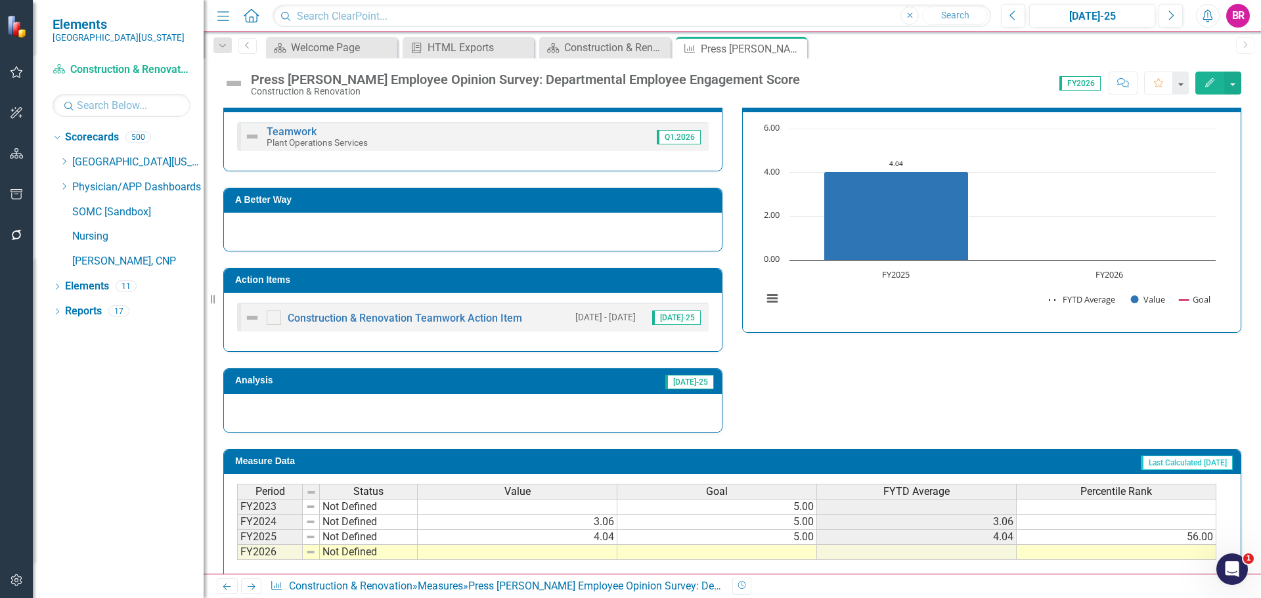
click at [464, 286] on td "Action Items" at bounding box center [475, 282] width 480 height 20
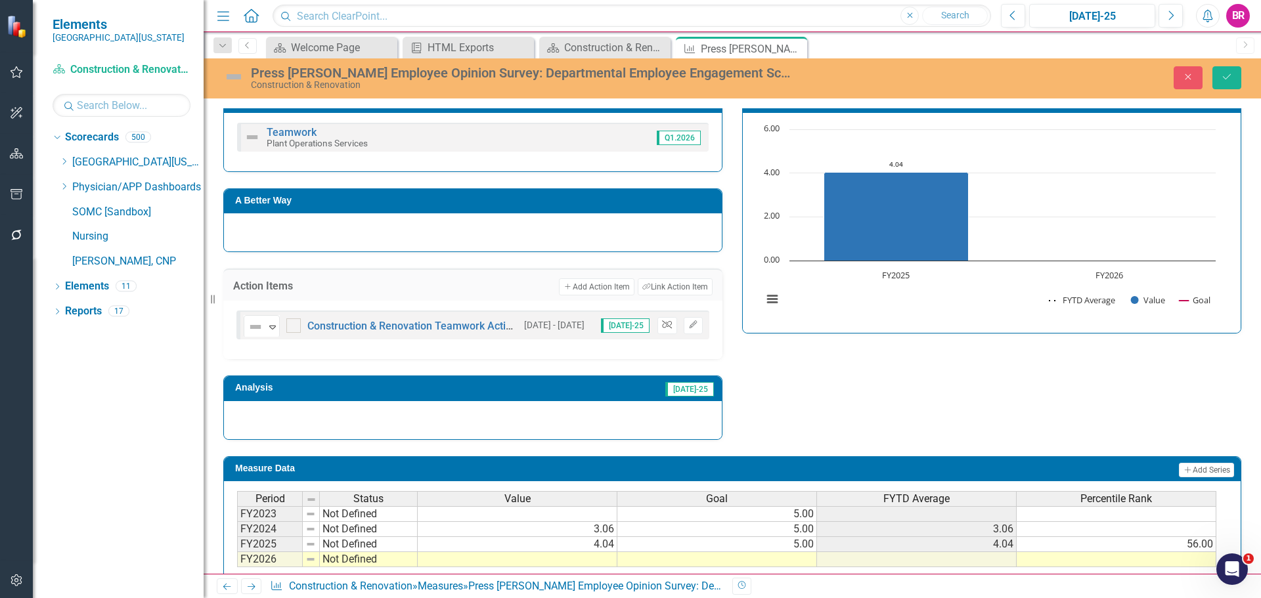
click at [664, 324] on icon "Unlink" at bounding box center [667, 325] width 10 height 8
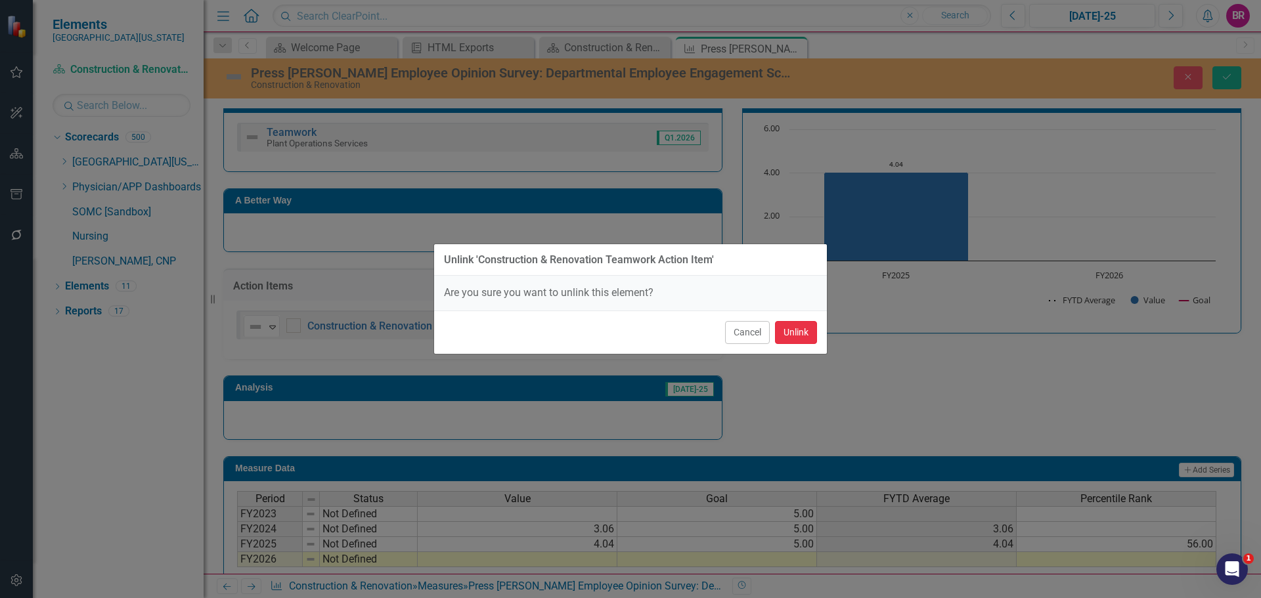
click at [806, 330] on button "Unlink" at bounding box center [796, 332] width 42 height 23
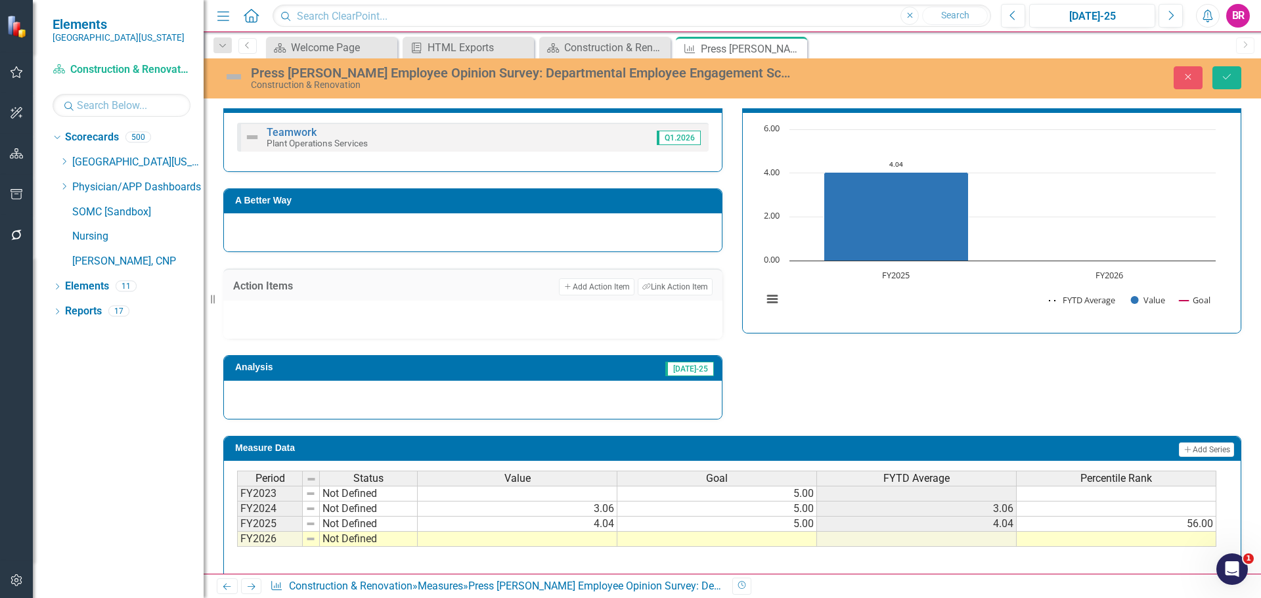
click at [800, 540] on td at bounding box center [717, 539] width 200 height 15
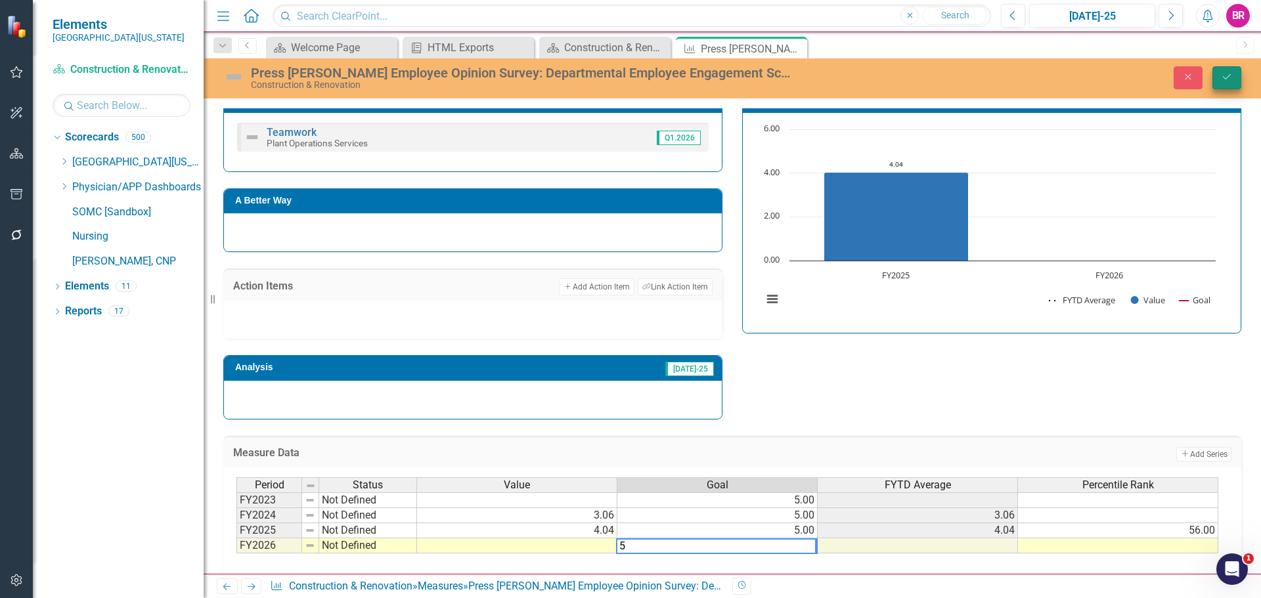
type textarea "5"
click at [1219, 67] on button "Save" at bounding box center [1226, 77] width 29 height 23
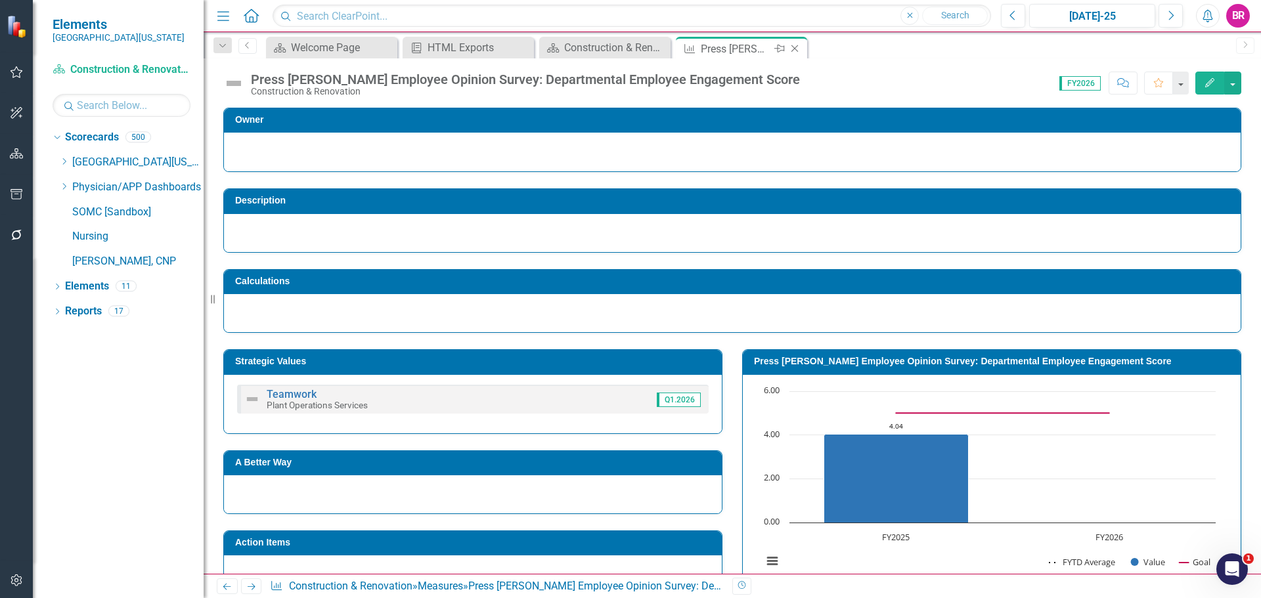
click at [796, 48] on icon "Close" at bounding box center [794, 48] width 13 height 11
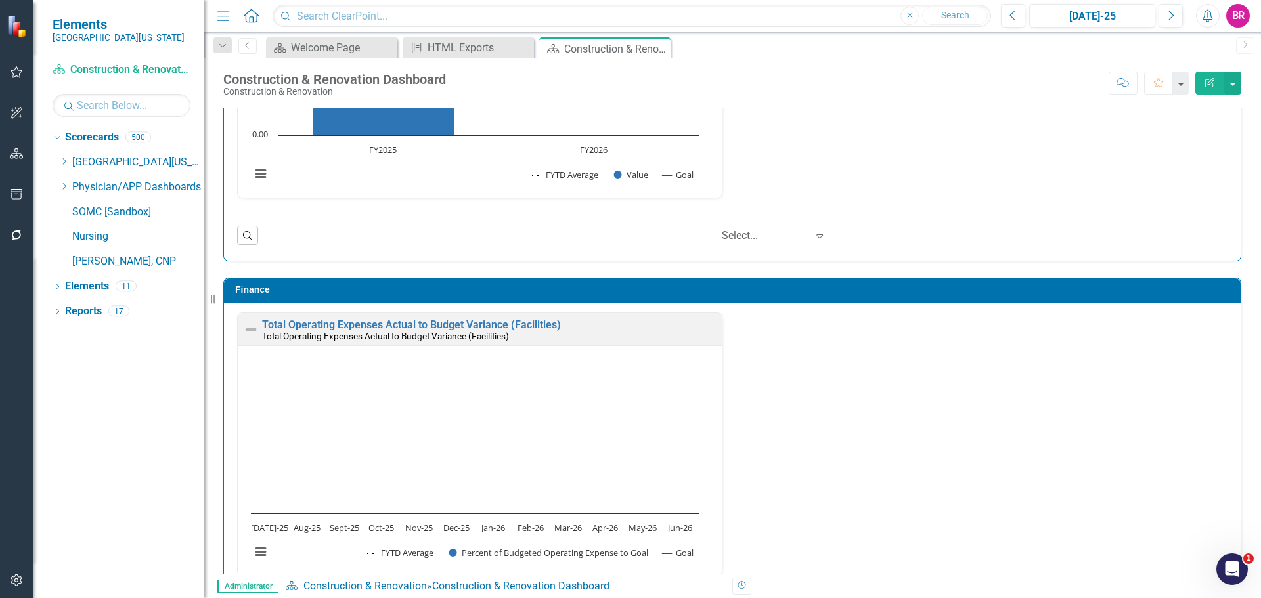
scroll to position [1379, 0]
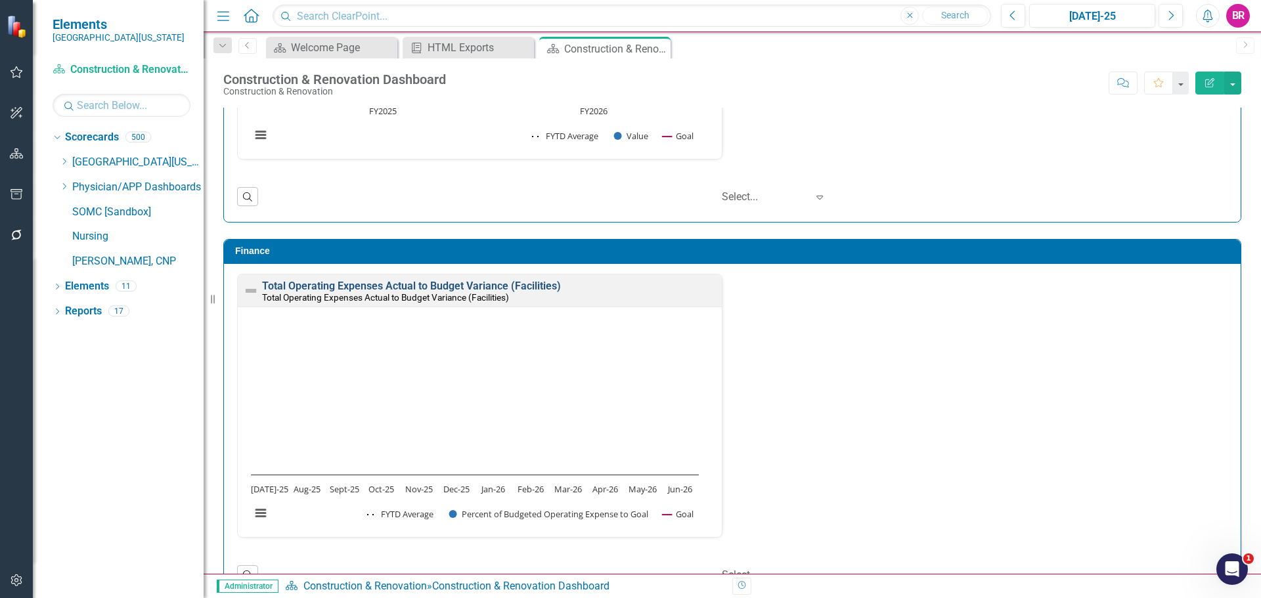
click at [530, 286] on link "Total Operating Expenses Actual to Budget Variance (Facilities)" at bounding box center [411, 286] width 299 height 12
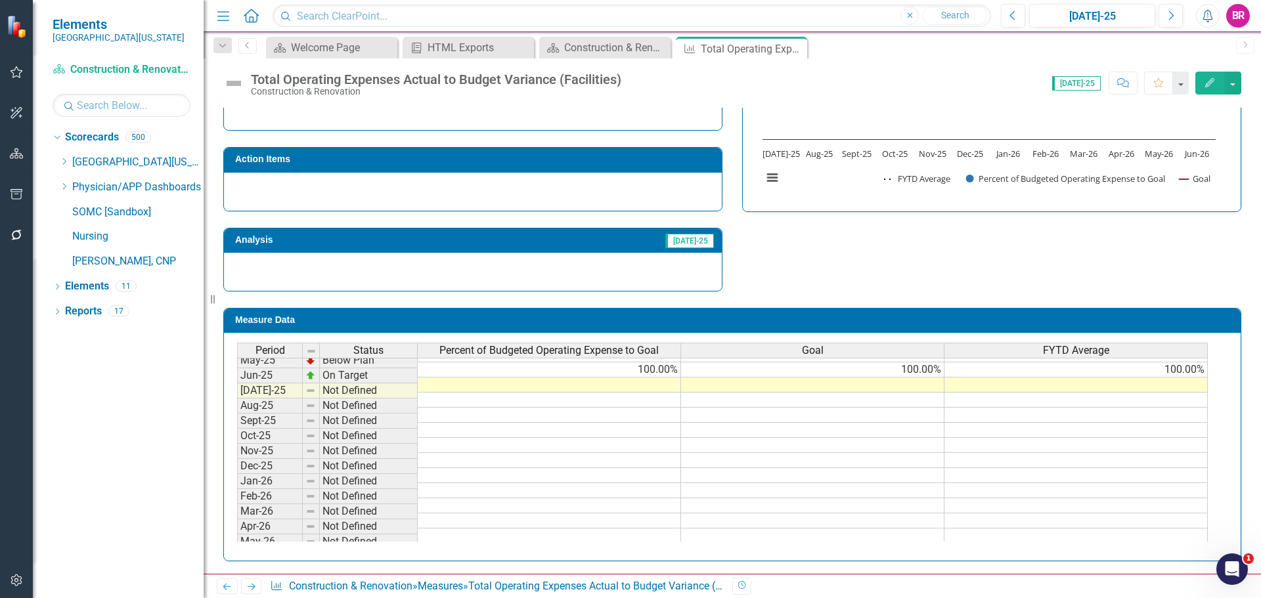
scroll to position [525, 0]
click at [915, 364] on tbody "Jan-24 On Target 100.00% 100.00% Feb-24 On Target 100.00% 100.00% 93.70% Mar-24…" at bounding box center [722, 332] width 970 height 454
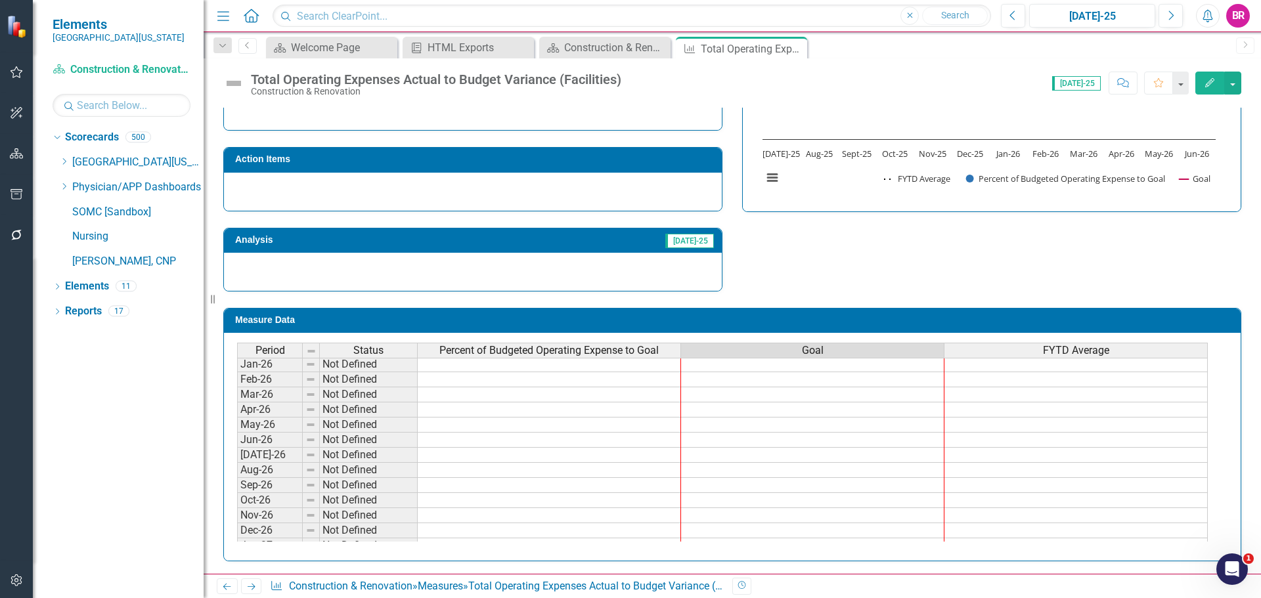
scroll to position [815, 0]
drag, startPoint x: 943, startPoint y: 377, endPoint x: 926, endPoint y: 536, distance: 160.5
click at [237, 536] on div "Period Status Percent of Budgeted Operating Expense to Goal Goal FYTD Average D…" at bounding box center [237, 351] width 0 height 409
type textarea "100"
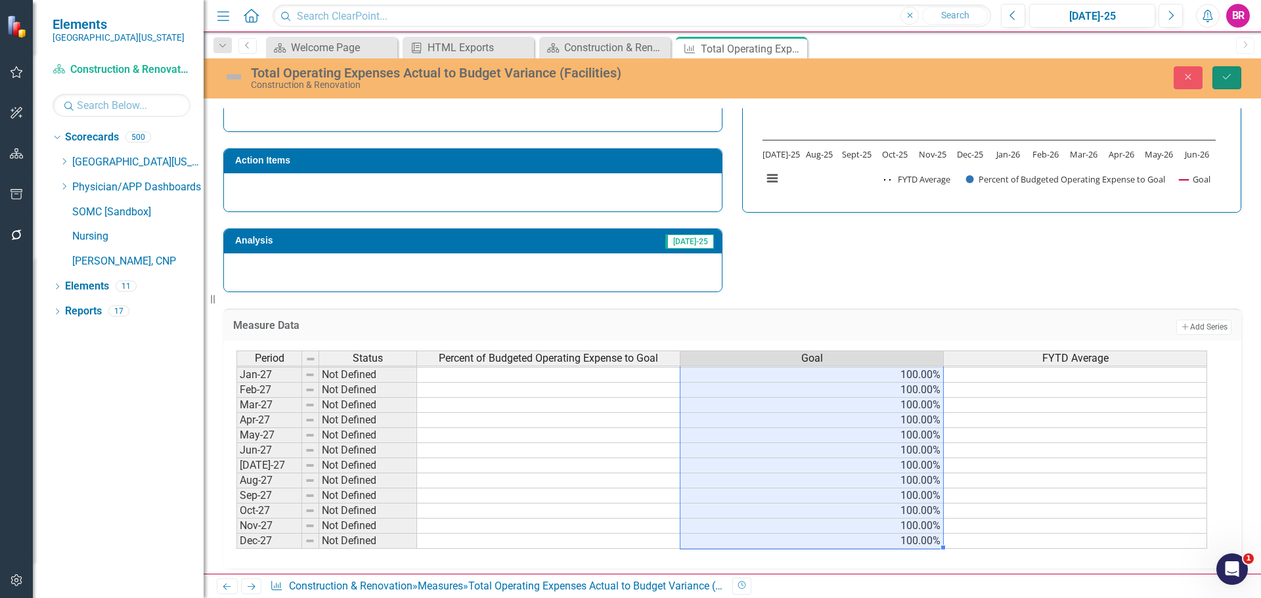
click at [1230, 82] on button "Save" at bounding box center [1226, 77] width 29 height 23
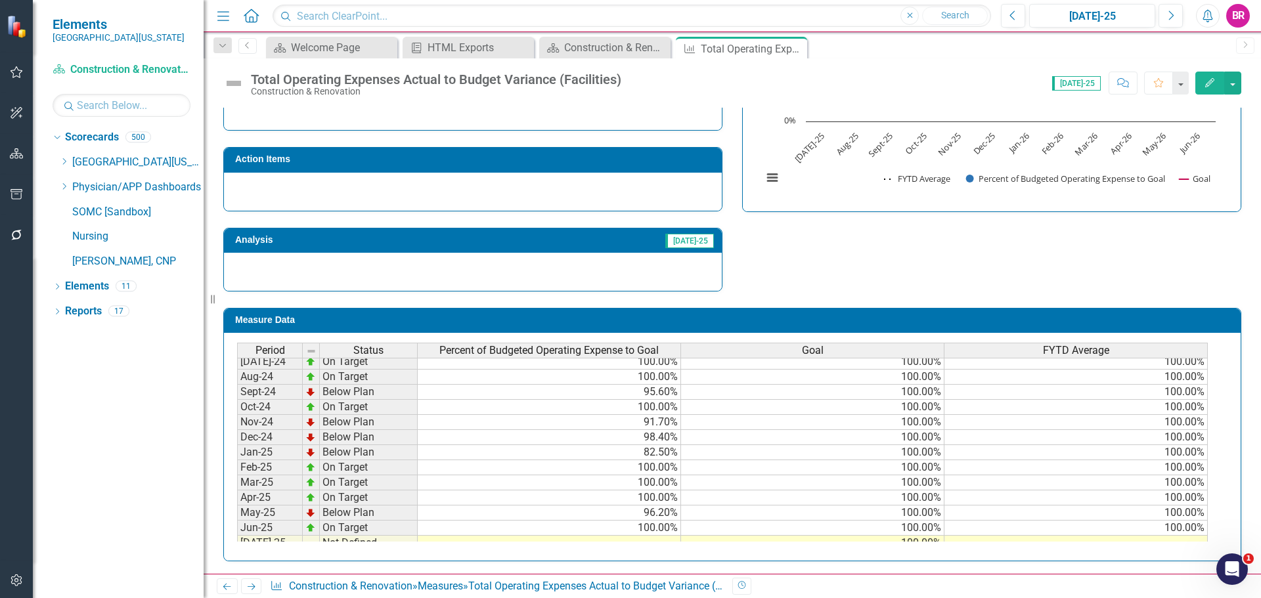
scroll to position [0, 0]
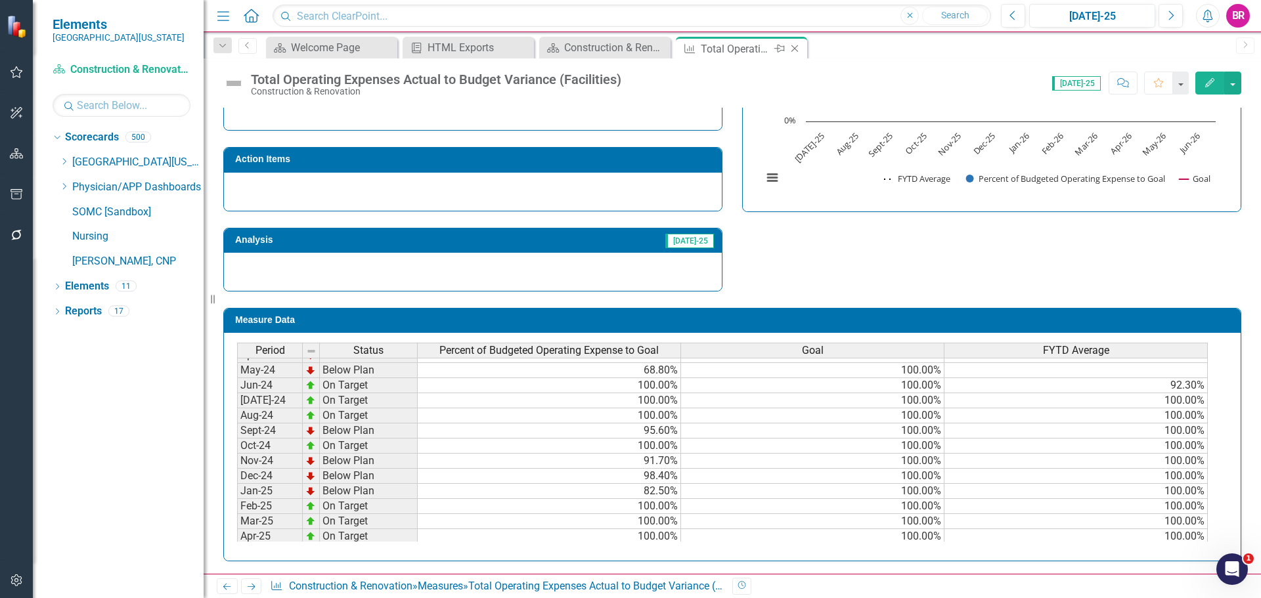
click at [794, 49] on icon "Close" at bounding box center [794, 48] width 13 height 11
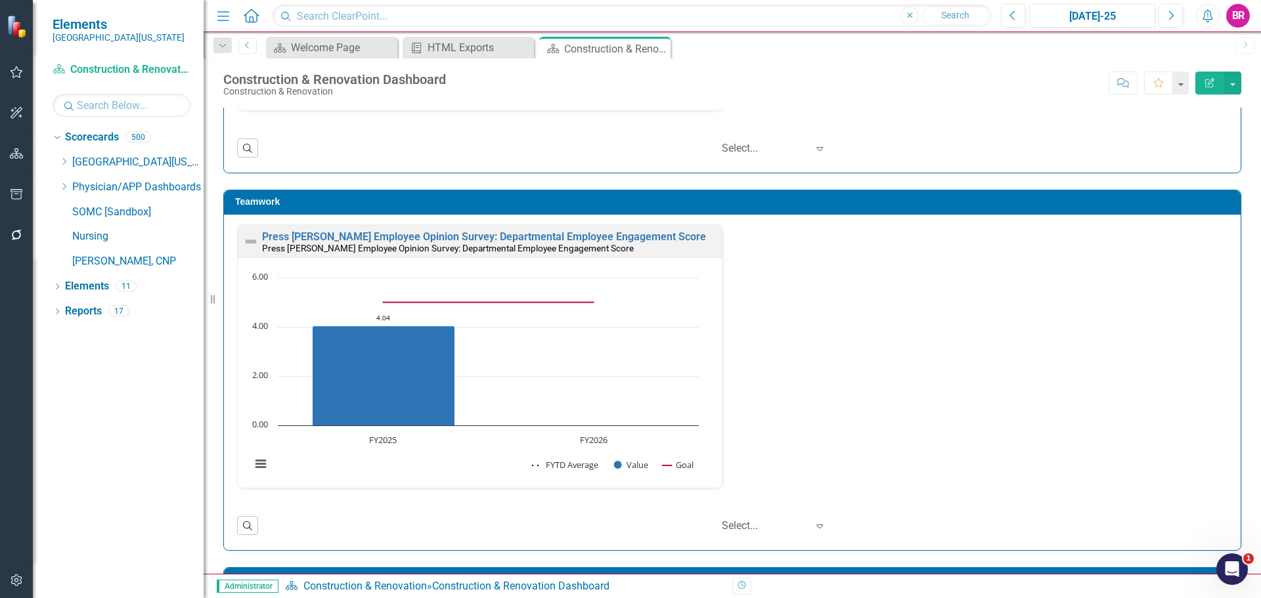
drag, startPoint x: 64, startPoint y: 162, endPoint x: 60, endPoint y: 200, distance: 38.2
click at [64, 162] on icon "Dropdown" at bounding box center [64, 162] width 10 height 8
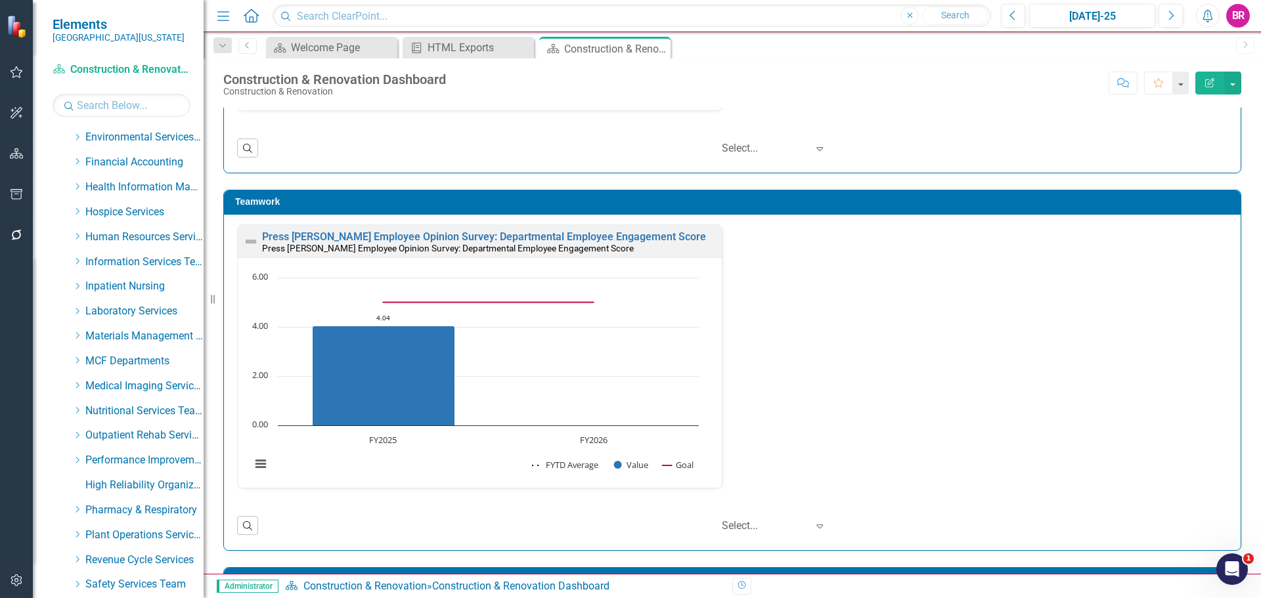
scroll to position [328, 0]
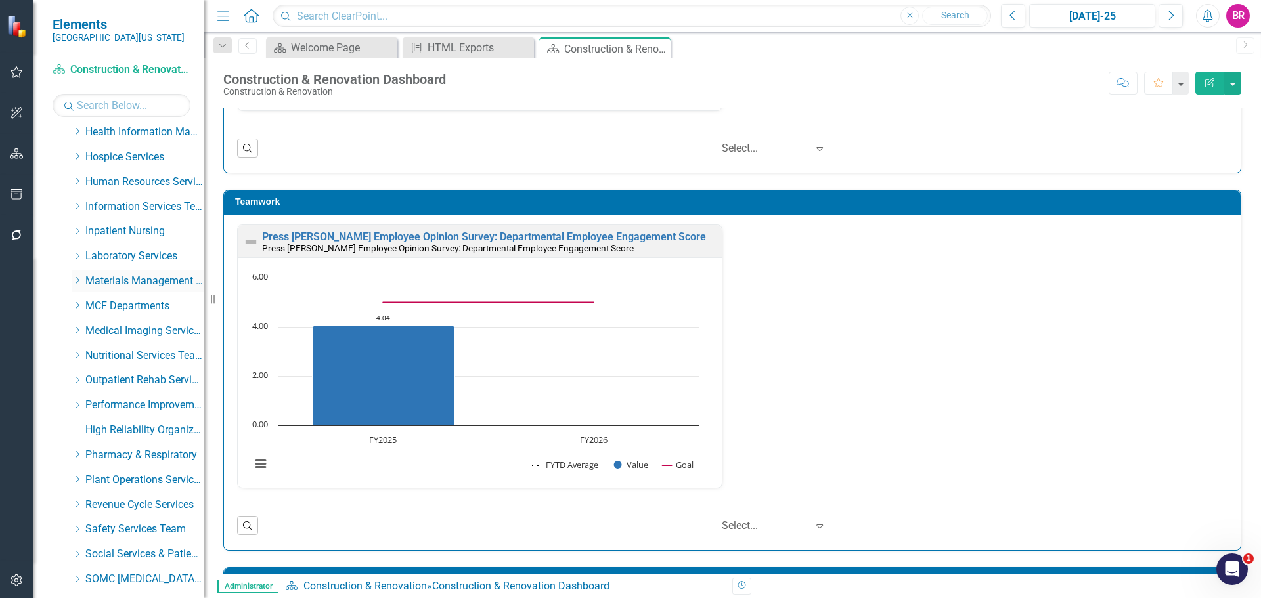
click at [76, 278] on icon "Dropdown" at bounding box center [77, 280] width 10 height 8
click at [76, 278] on icon "Dropdown" at bounding box center [76, 279] width 8 height 10
click at [77, 481] on icon "Dropdown" at bounding box center [77, 479] width 10 height 8
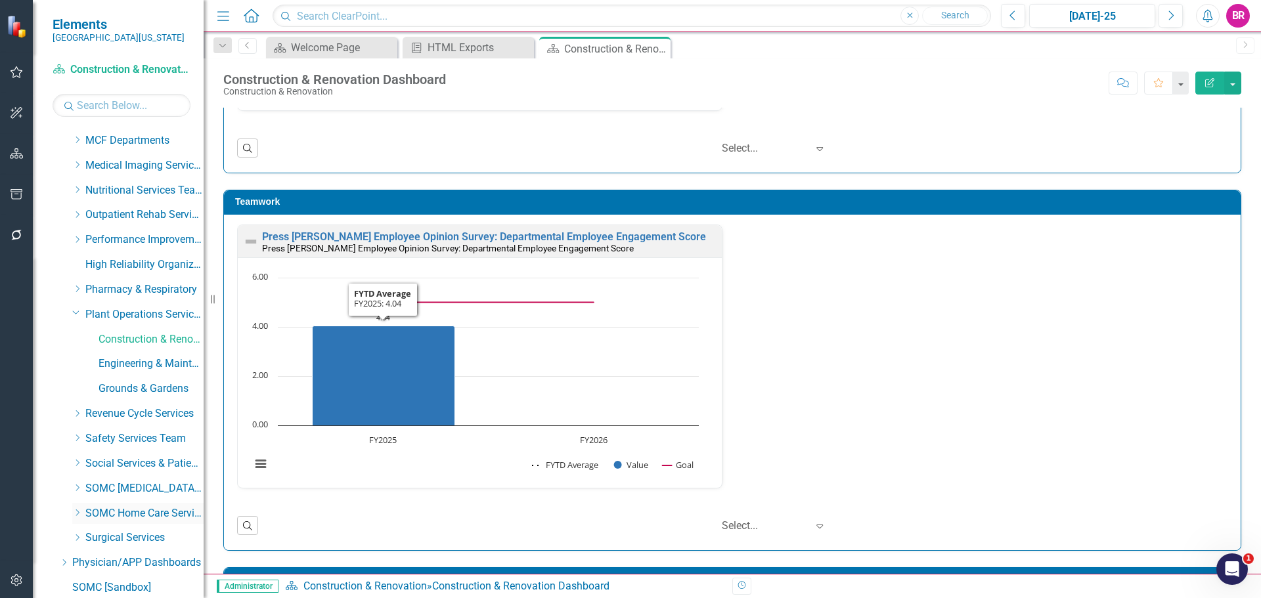
scroll to position [597, 0]
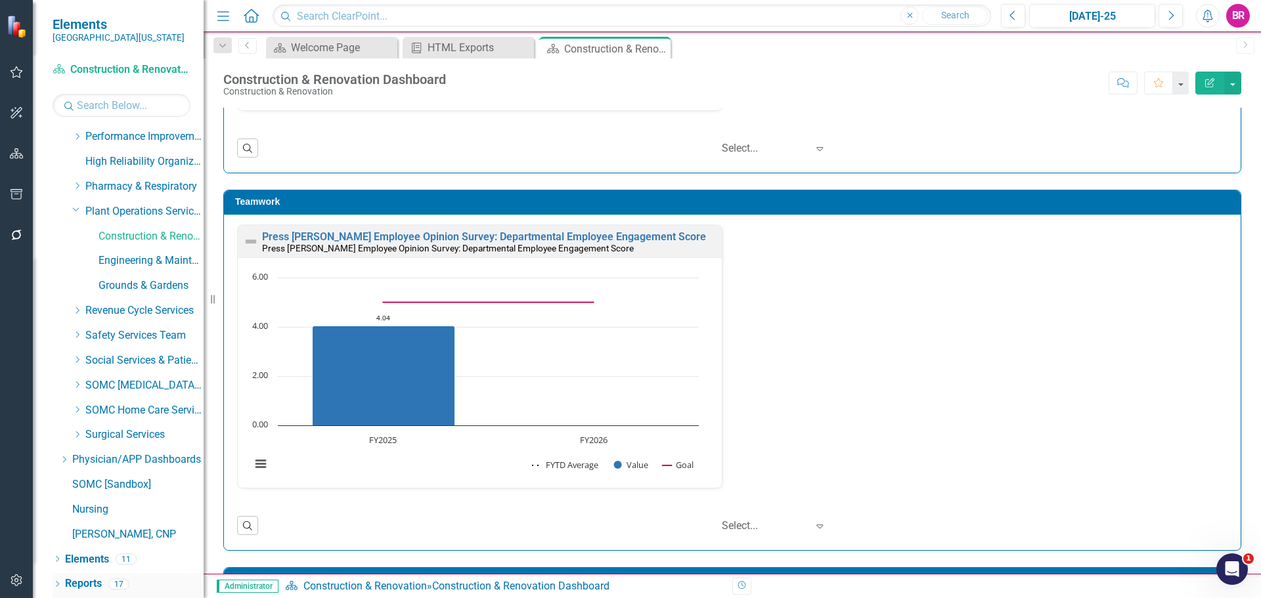
click at [77, 582] on link "Reports" at bounding box center [83, 584] width 37 height 15
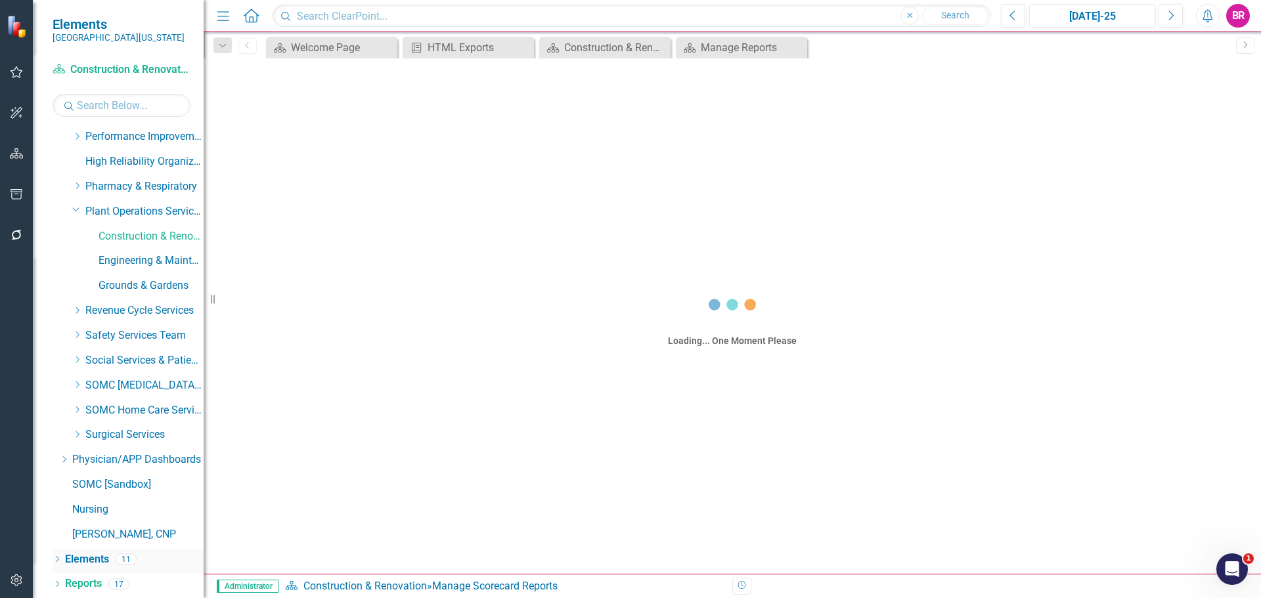
click at [101, 554] on link "Elements" at bounding box center [87, 559] width 44 height 15
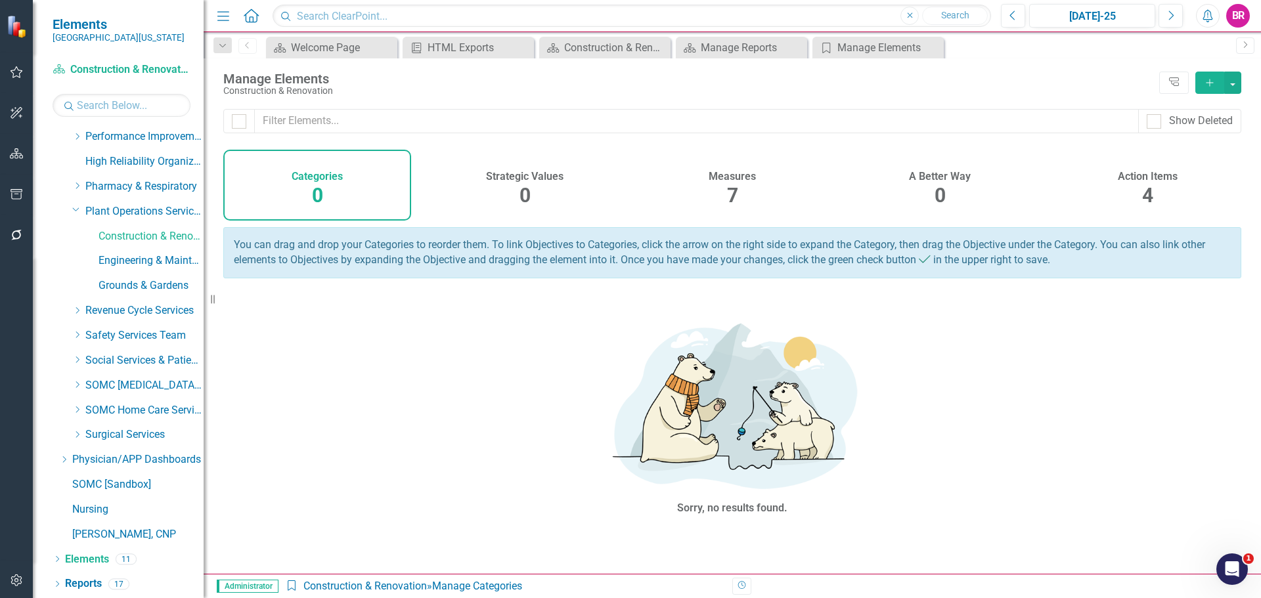
click at [752, 177] on h4 "Measures" at bounding box center [731, 177] width 47 height 12
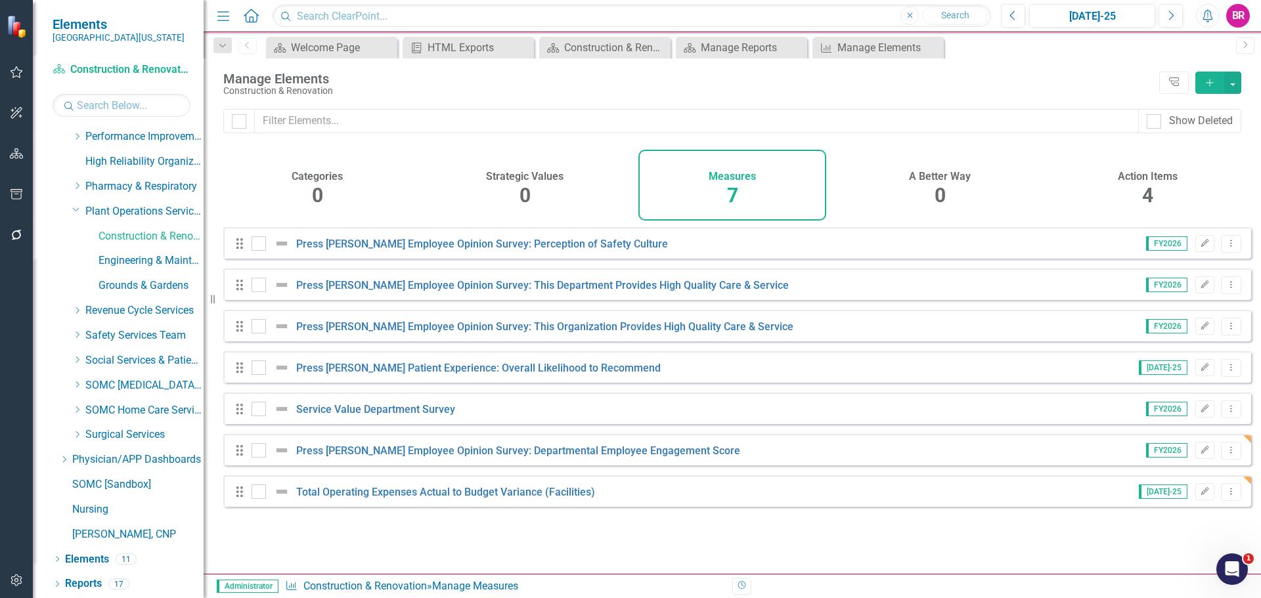
click at [1203, 81] on button "Add" at bounding box center [1209, 83] width 29 height 22
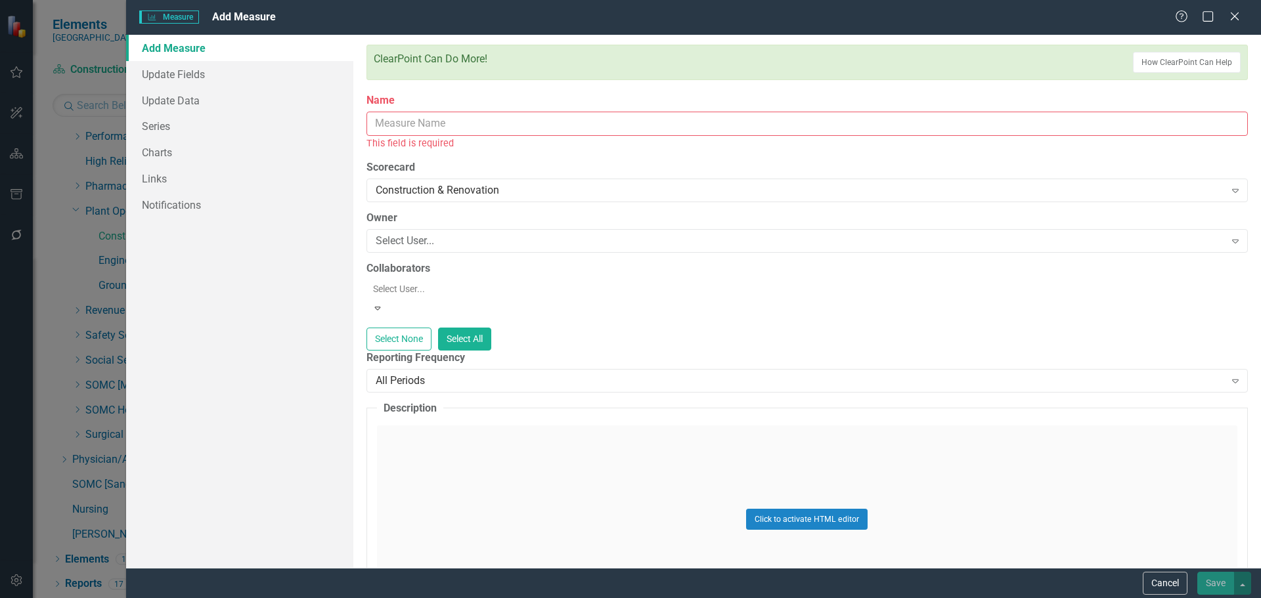
click at [437, 112] on input "Name" at bounding box center [806, 124] width 881 height 24
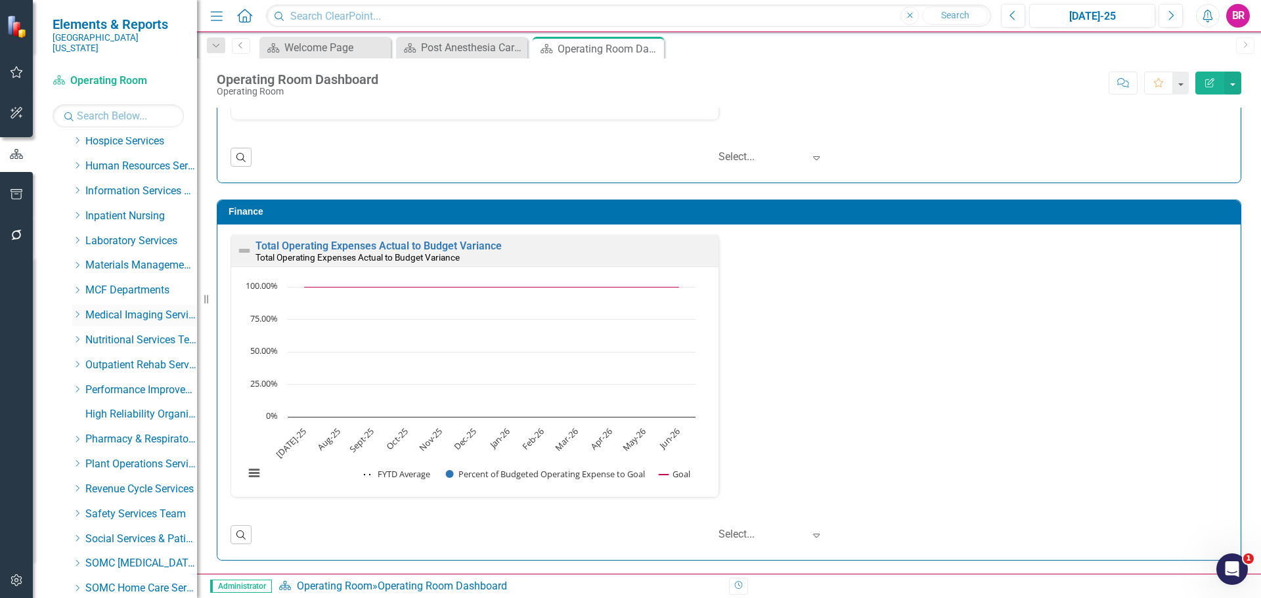
scroll to position [326, 0]
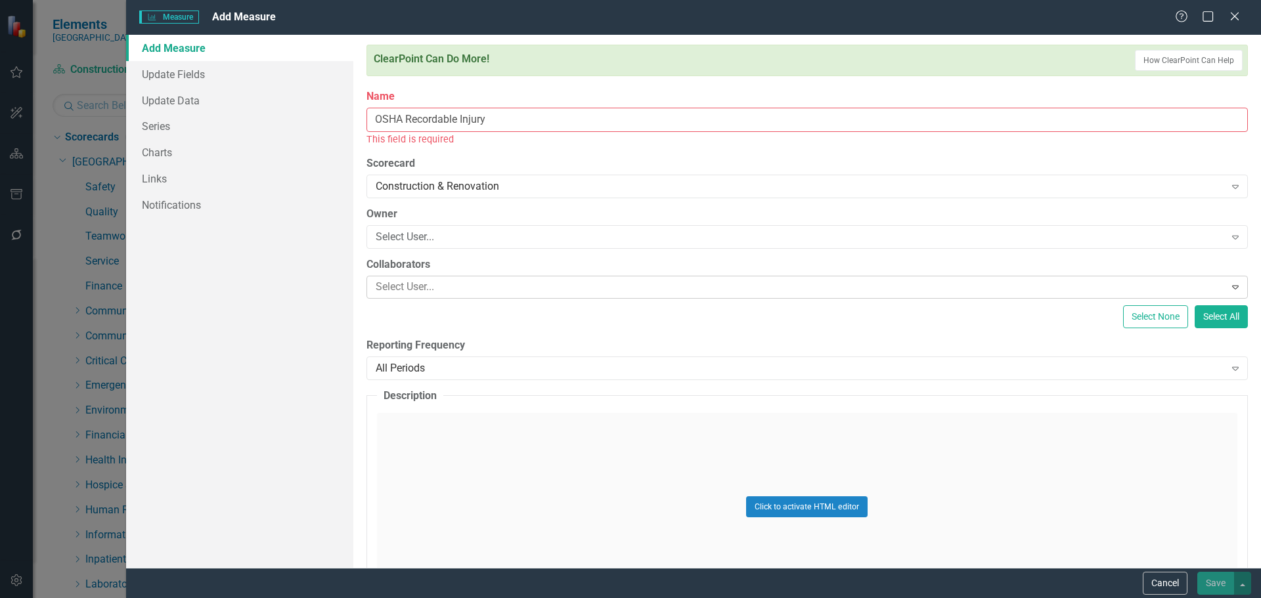
scroll to position [597, 0]
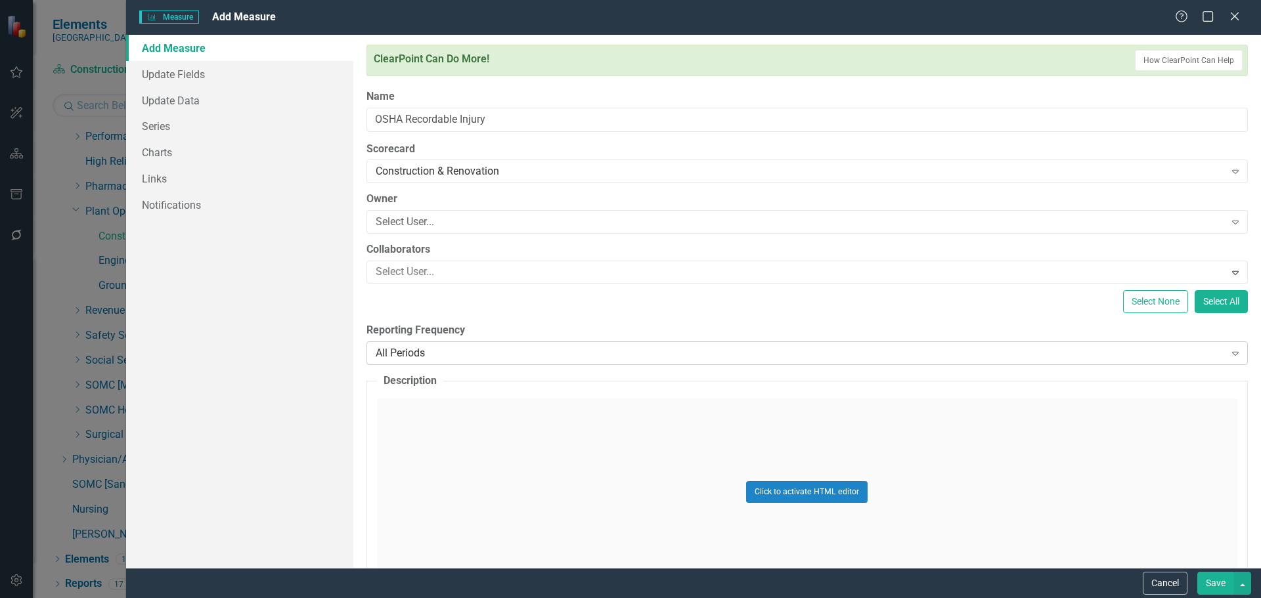
type input "OSHA Recordable Injury"
click at [447, 353] on div "All Periods" at bounding box center [800, 353] width 849 height 15
click at [297, 373] on div "Add Measure Update Fields Update Data Series Charts Links Notifications" at bounding box center [239, 301] width 227 height 533
click at [159, 125] on link "Series" at bounding box center [239, 126] width 227 height 26
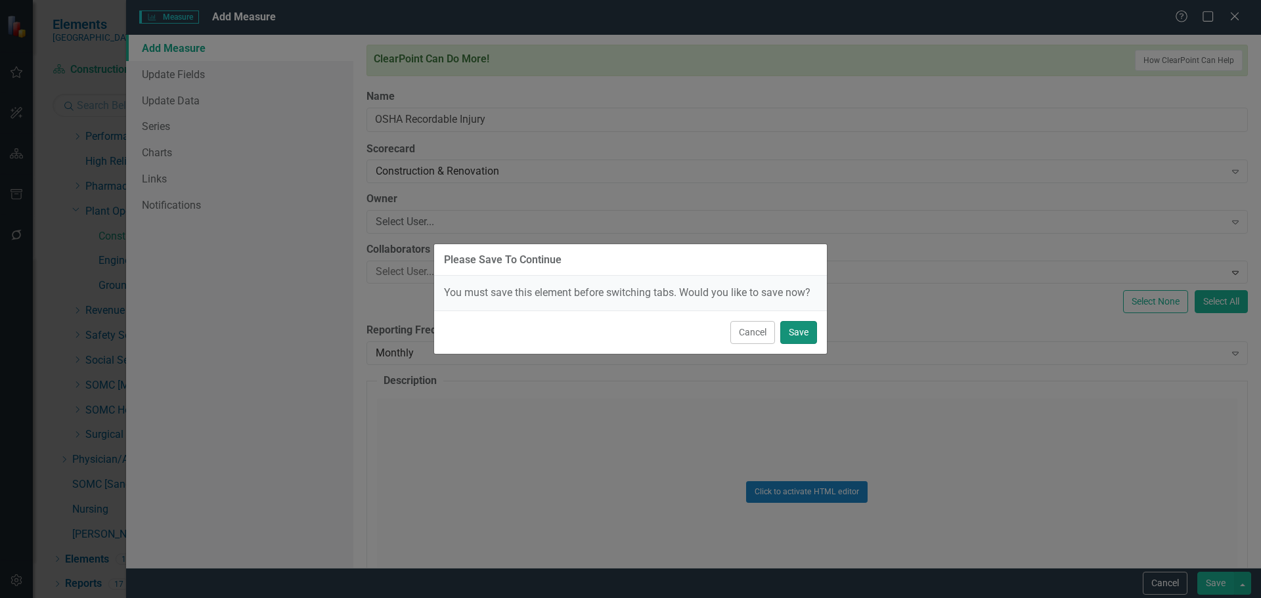
click at [805, 327] on button "Save" at bounding box center [798, 332] width 37 height 23
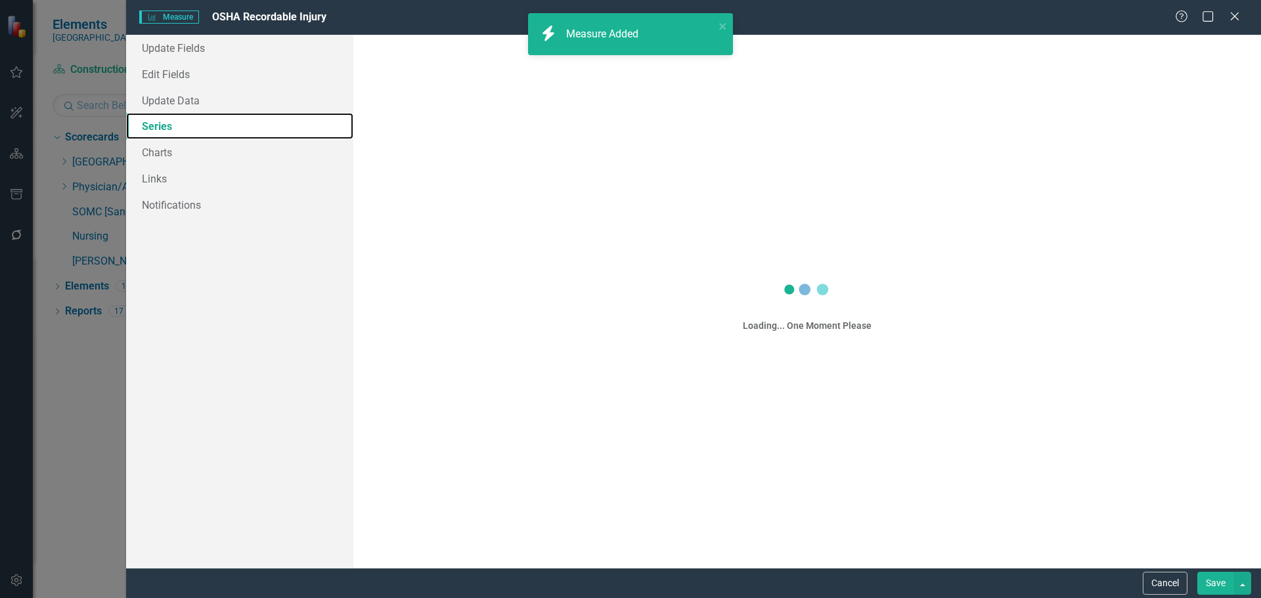
scroll to position [0, 0]
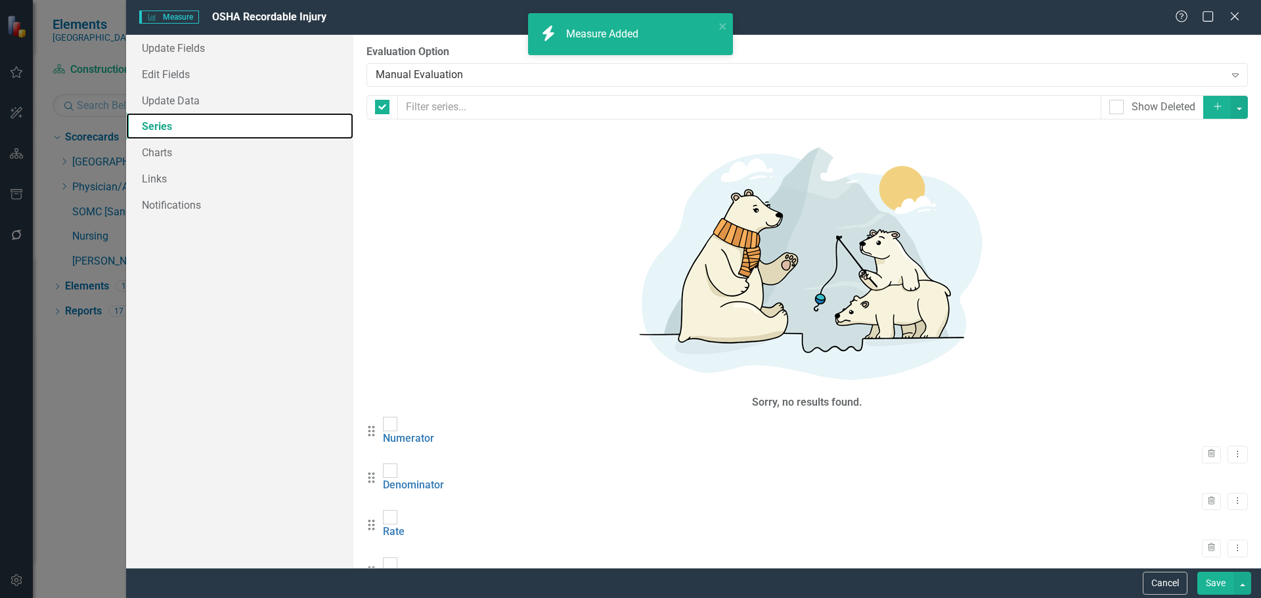
checkbox input "false"
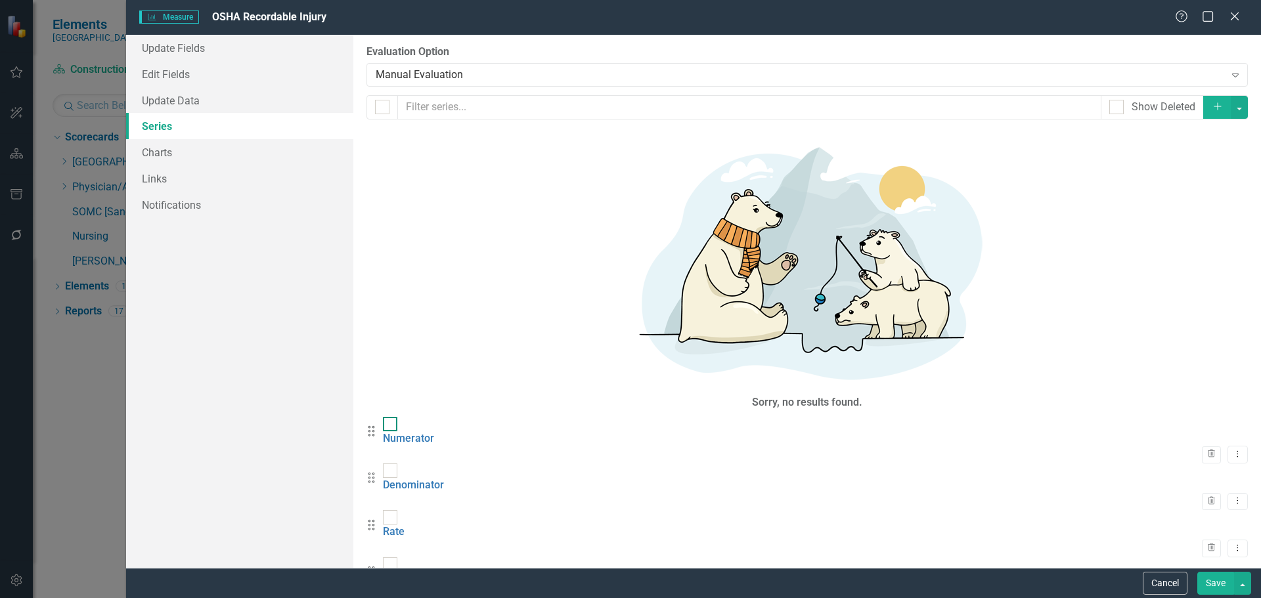
click at [391, 417] on input "checkbox" at bounding box center [387, 421] width 9 height 9
checkbox input "true"
click at [391, 464] on input "checkbox" at bounding box center [387, 468] width 9 height 9
checkbox input "true"
click at [391, 510] on input "checkbox" at bounding box center [387, 514] width 9 height 9
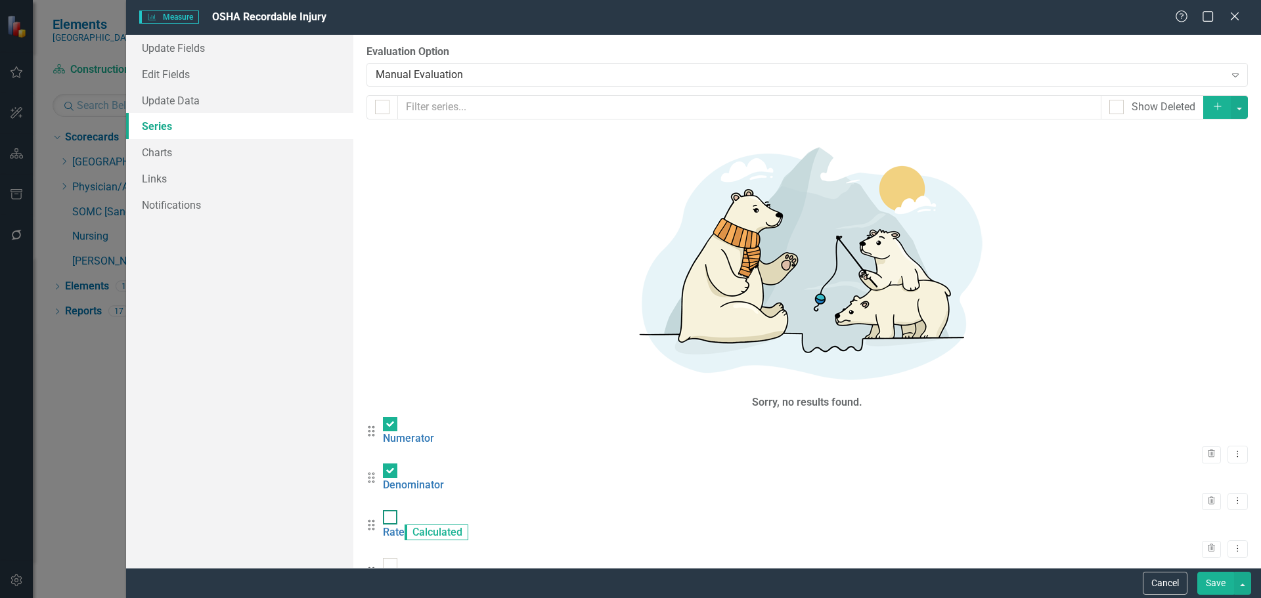
checkbox input "true"
click at [1245, 112] on button "button" at bounding box center [1238, 107] width 17 height 23
click at [1192, 204] on link "Trash Delete Multiple" at bounding box center [1195, 204] width 104 height 24
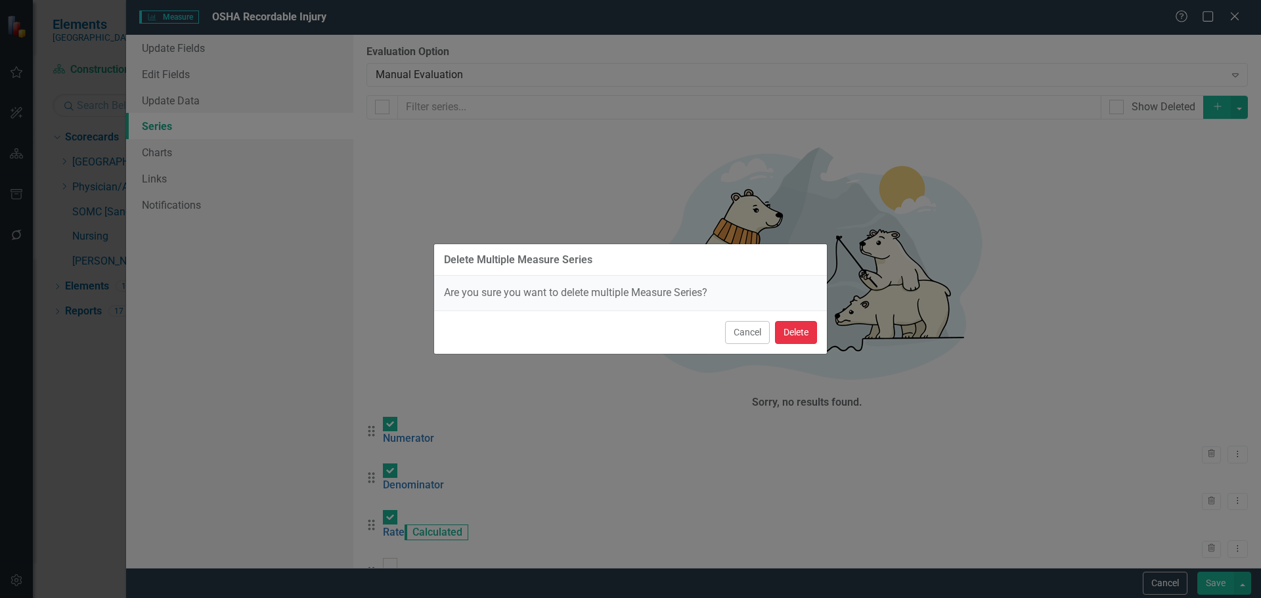
click at [796, 334] on button "Delete" at bounding box center [796, 332] width 42 height 23
checkbox input "false"
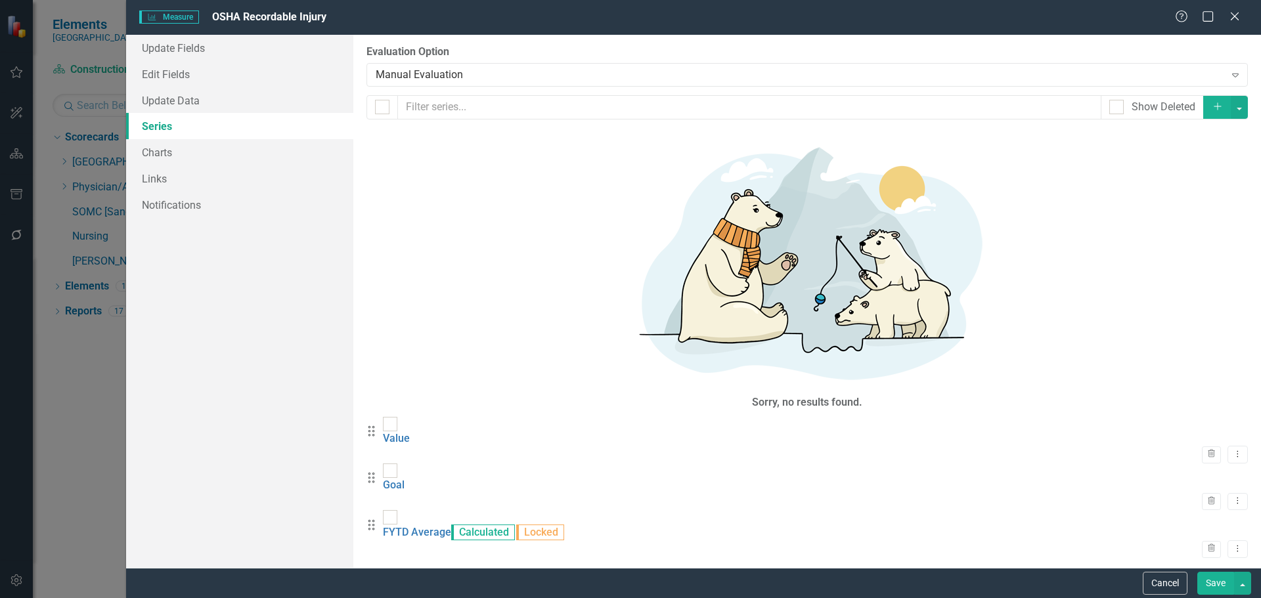
click at [1215, 582] on button "Save" at bounding box center [1215, 583] width 37 height 23
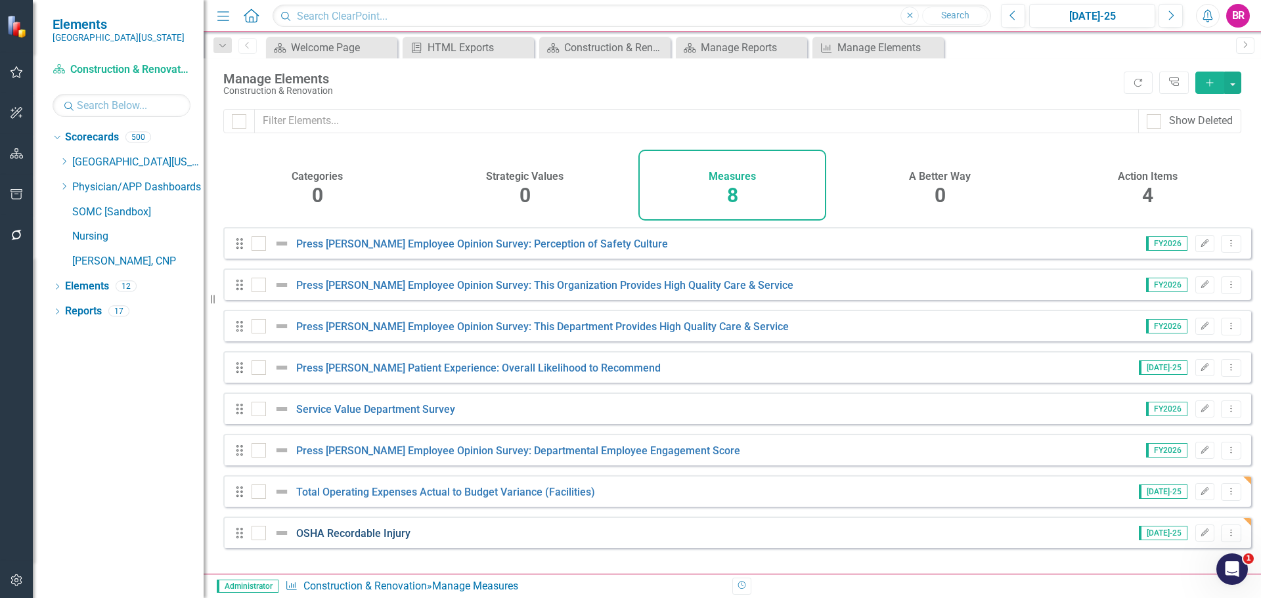
click at [386, 540] on link "OSHA Recordable Injury" at bounding box center [353, 533] width 114 height 12
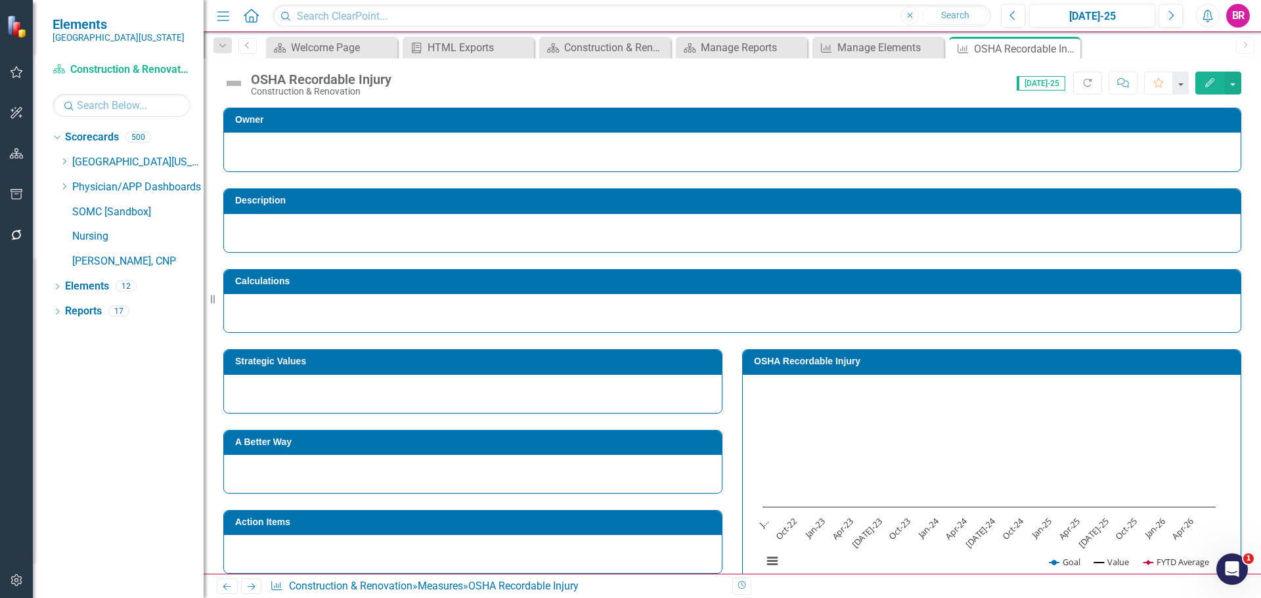
click at [663, 364] on h3 "Strategic Values" at bounding box center [475, 362] width 480 height 10
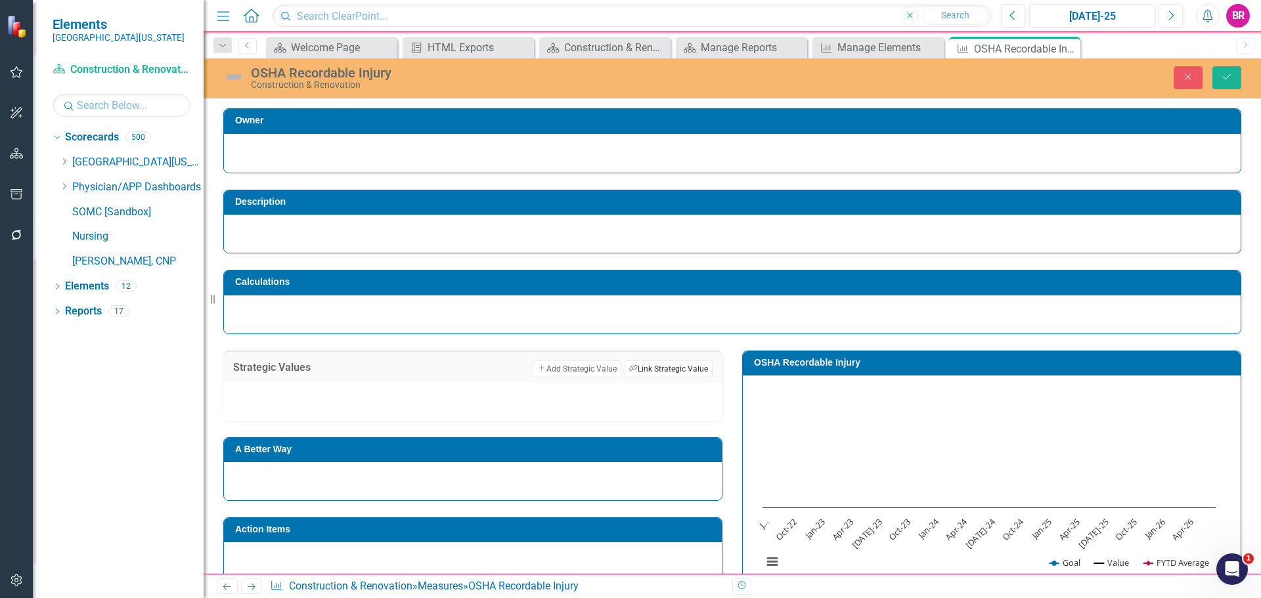
click at [703, 374] on button "Link Tag Link Strategic Value" at bounding box center [668, 368] width 88 height 17
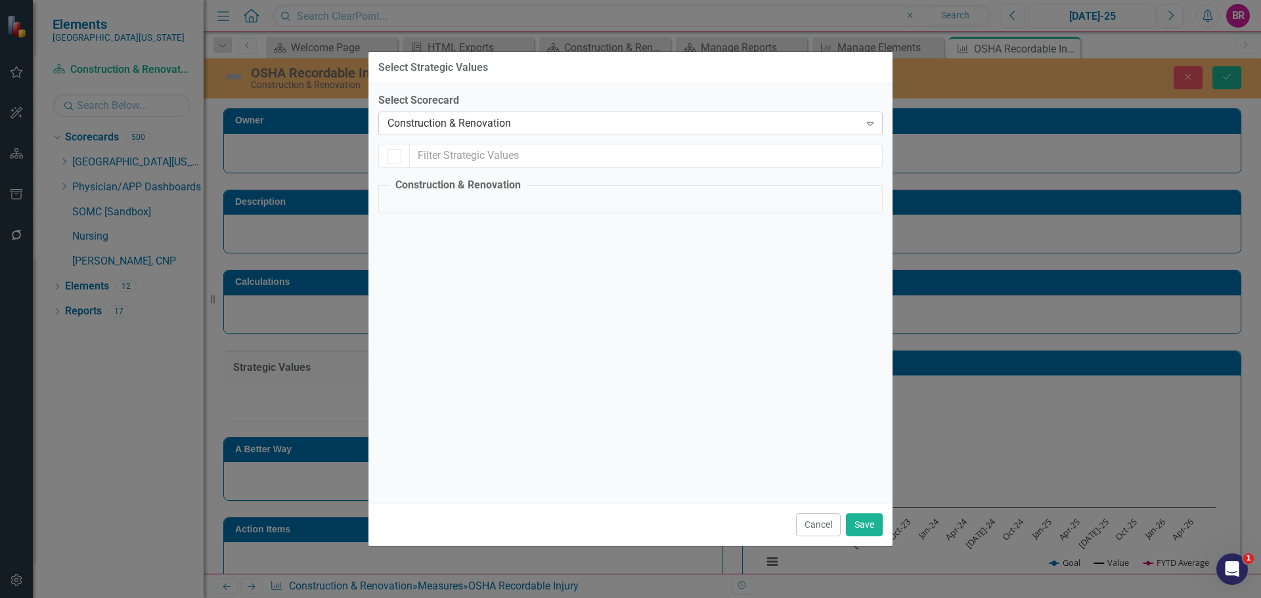
click at [643, 126] on div "Construction & Renovation" at bounding box center [623, 123] width 472 height 15
checkbox input "false"
click at [434, 209] on div "Safety" at bounding box center [426, 207] width 31 height 15
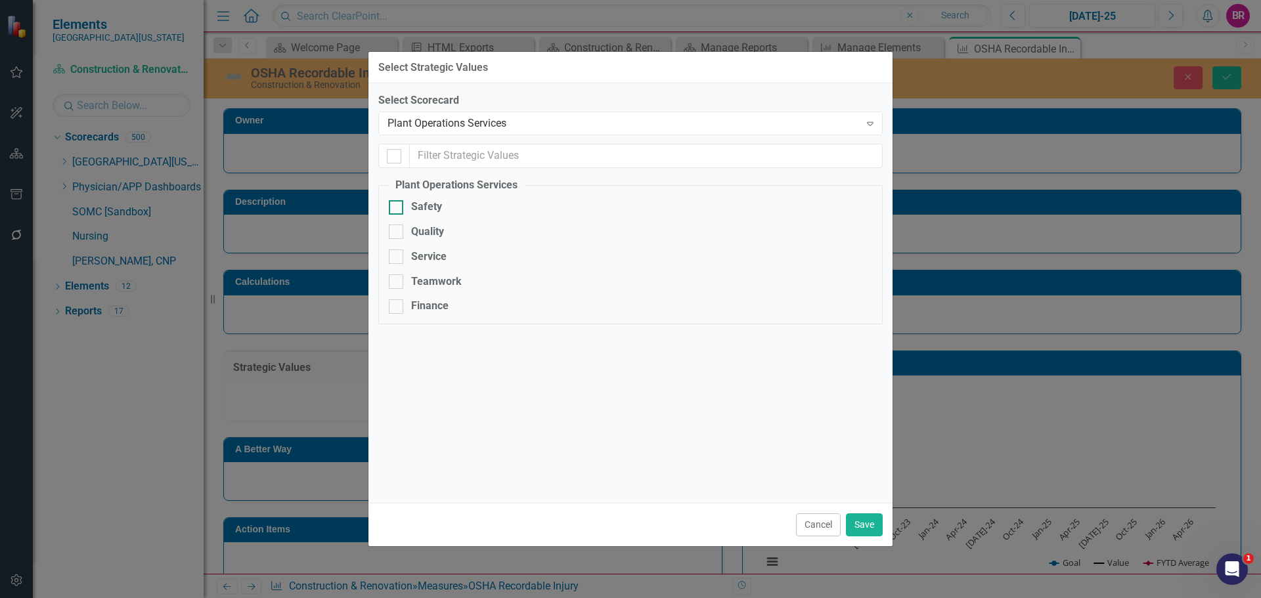
click at [397, 209] on input "Safety" at bounding box center [393, 204] width 9 height 9
checkbox input "true"
click at [862, 531] on button "Save" at bounding box center [864, 524] width 37 height 23
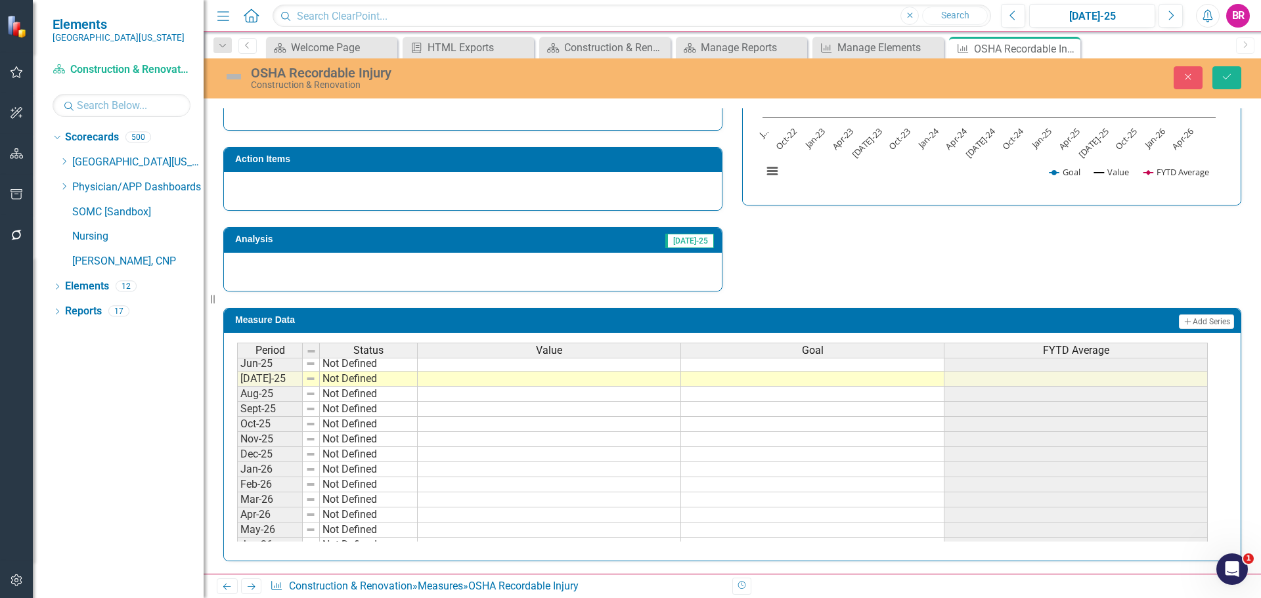
scroll to position [543, 0]
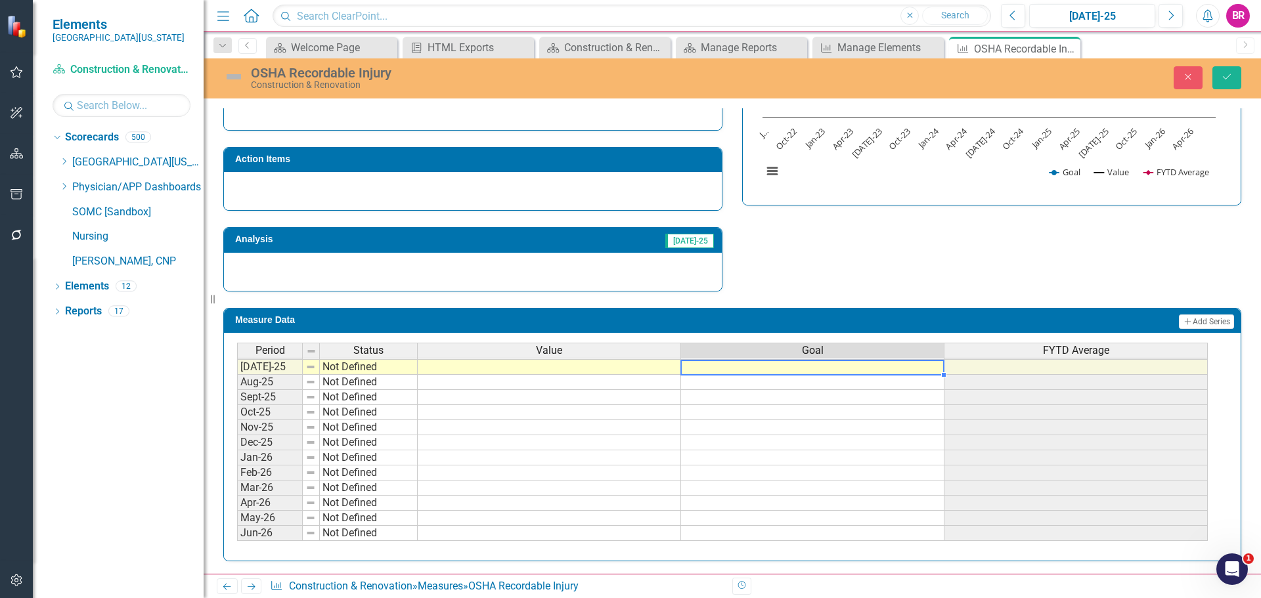
click at [796, 373] on tbody "Dec-23 Not Defined Jan-24 Not Defined Feb-24 Not Defined Mar-24 Not Defined Apr…" at bounding box center [722, 306] width 970 height 469
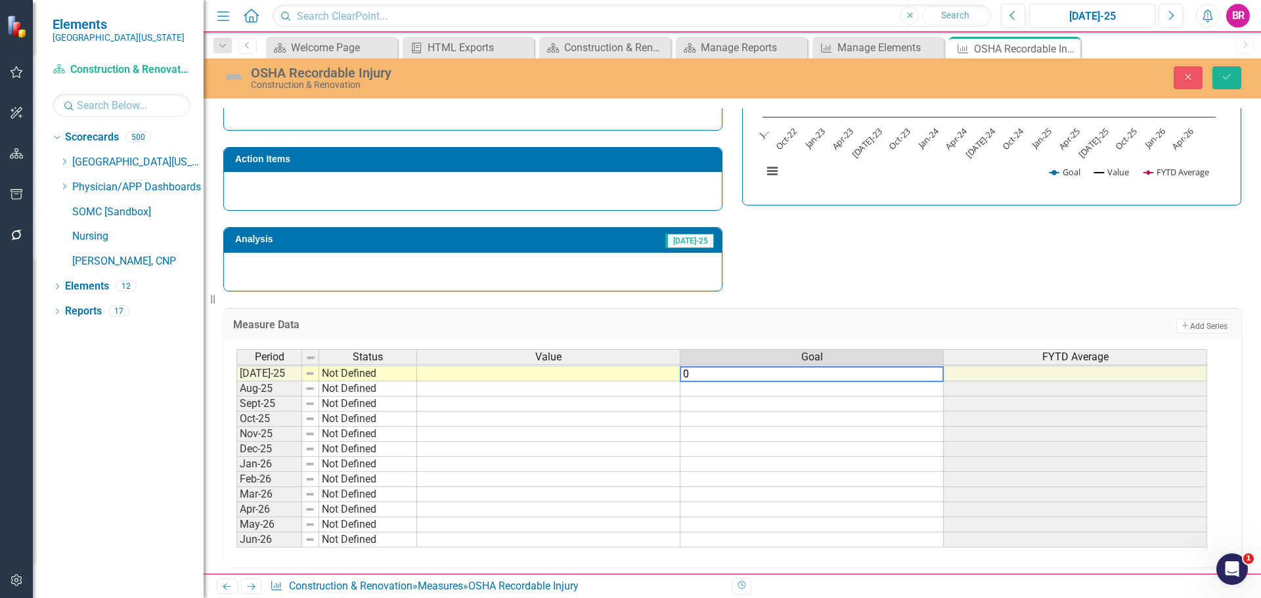
type textarea "0"
click at [855, 297] on div "Measure Data Add Add Series Period Status Value Goal FYTD Average Jun-24 Not De…" at bounding box center [731, 430] width 1037 height 276
click at [925, 376] on td "0.00" at bounding box center [811, 373] width 263 height 15
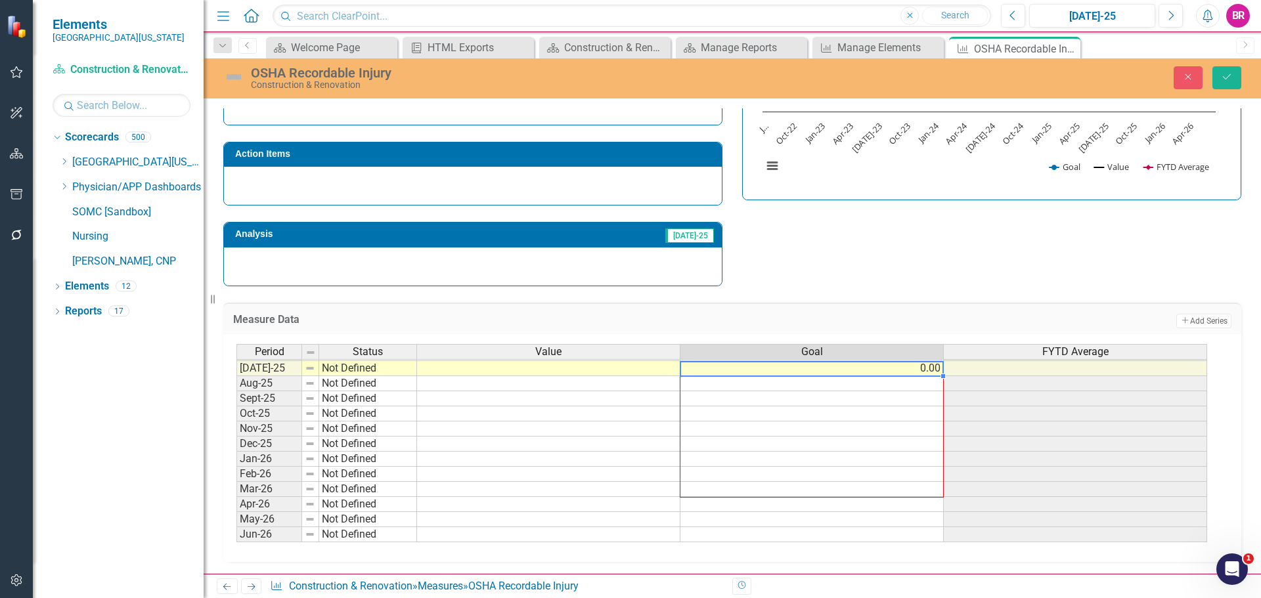
scroll to position [397, 0]
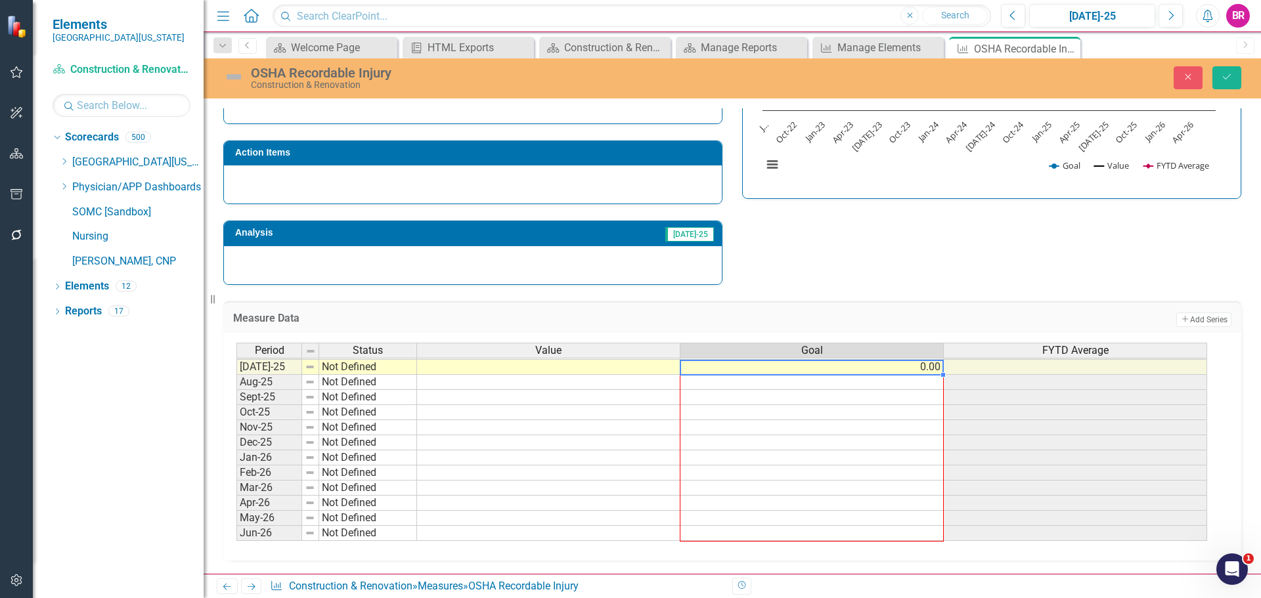
drag, startPoint x: 944, startPoint y: 382, endPoint x: 917, endPoint y: 529, distance: 148.9
click at [236, 533] on div "Period Status Value Goal FYTD Average Jun-24 Not Defined [DATE]-24 Not Defined …" at bounding box center [236, 344] width 0 height 394
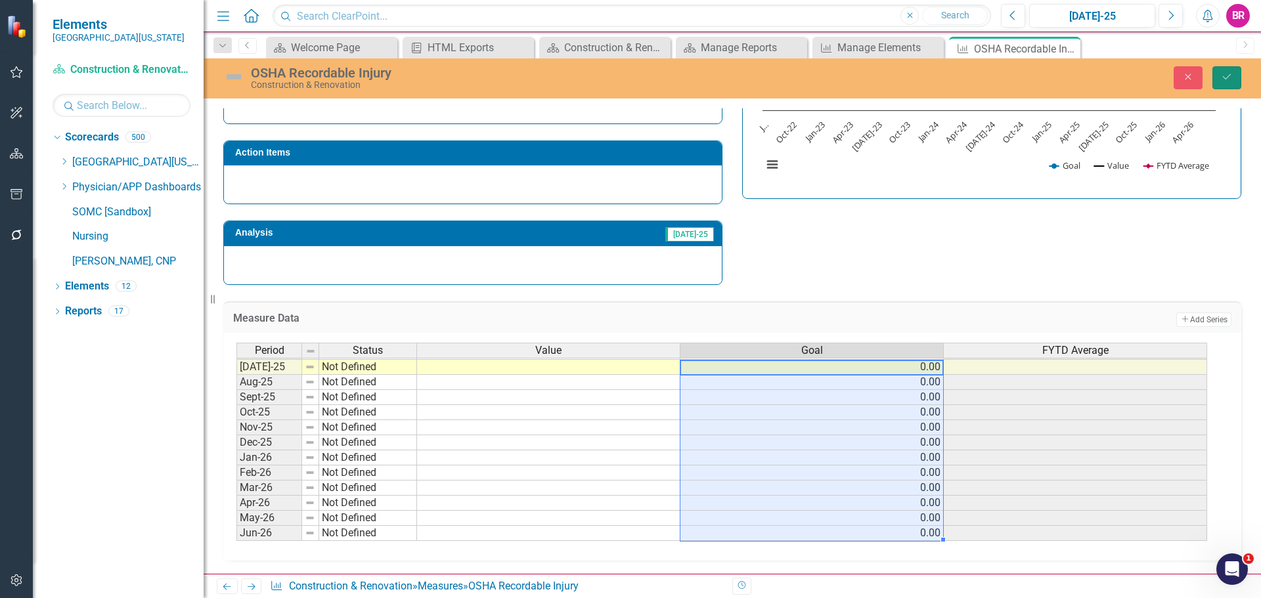
click at [1233, 76] on button "Save" at bounding box center [1226, 77] width 29 height 23
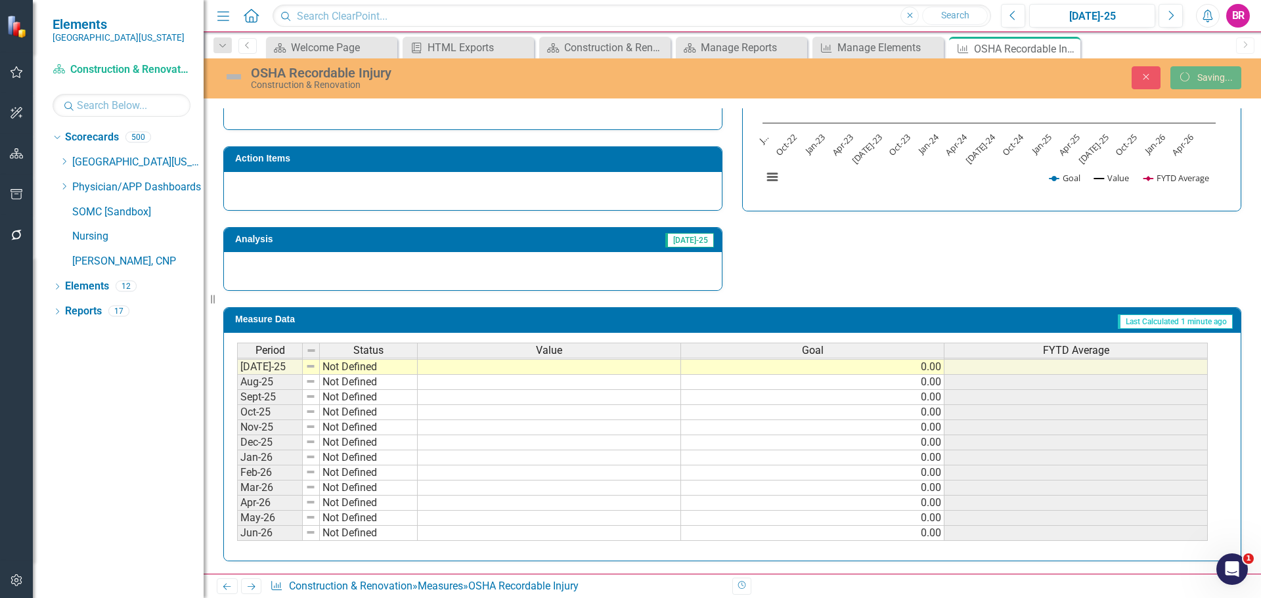
scroll to position [385, 0]
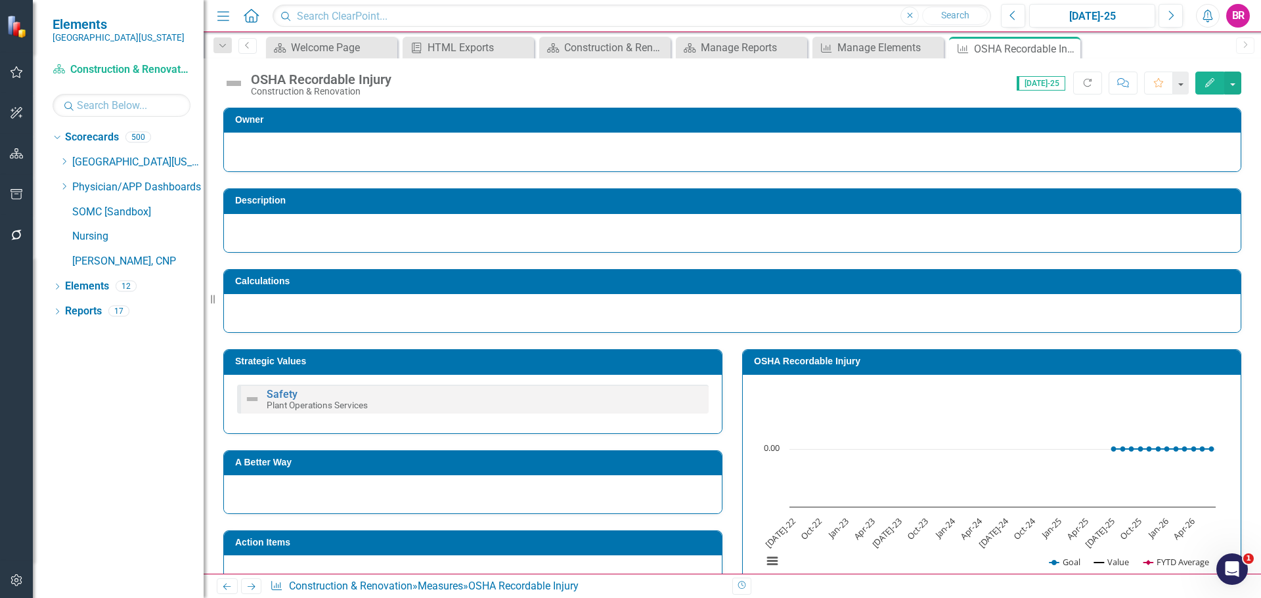
click at [793, 361] on h3 "OSHA Recordable Injury" at bounding box center [994, 362] width 480 height 10
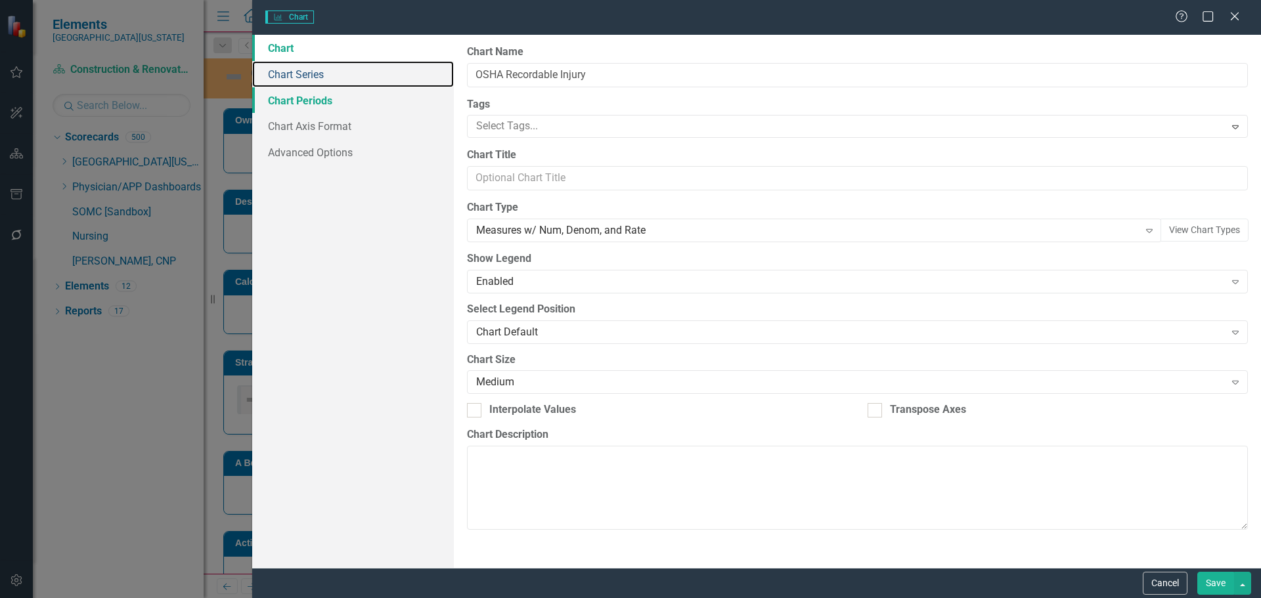
drag, startPoint x: 311, startPoint y: 71, endPoint x: 381, endPoint y: 92, distance: 72.7
click at [311, 71] on link "Chart Series" at bounding box center [353, 74] width 202 height 26
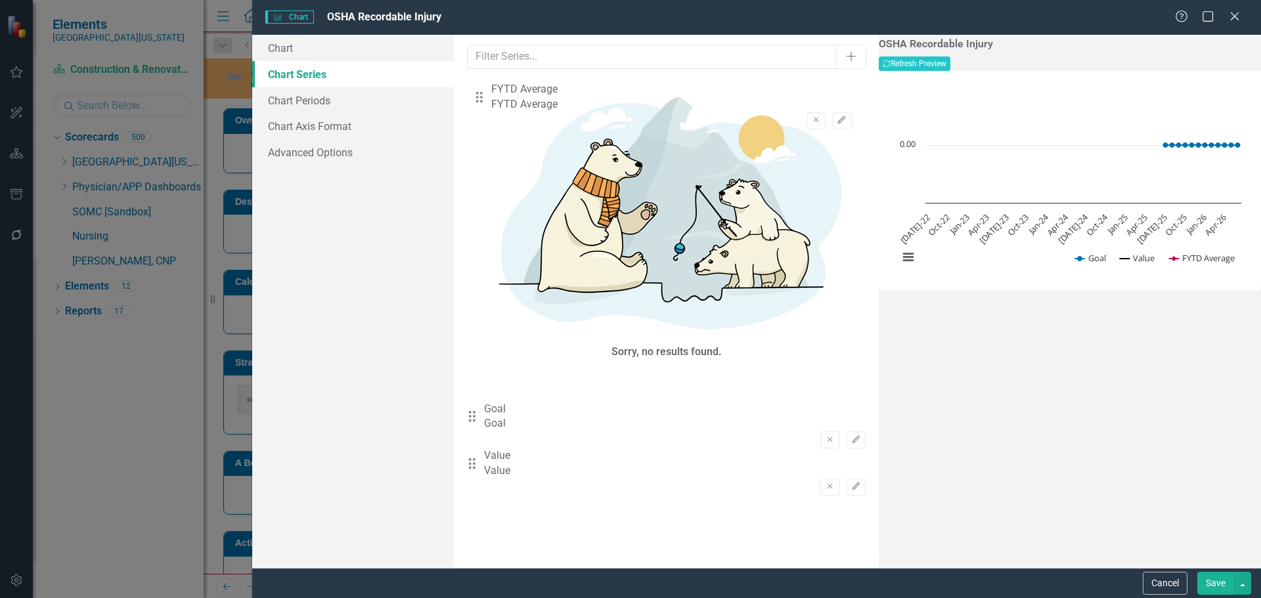
drag, startPoint x: 489, startPoint y: 190, endPoint x: 496, endPoint y: 102, distance: 87.6
click at [496, 366] on div "Drag Goal Goal Remove Edit Drag Value Value Remove Edit Drag FYTD Average FYTD …" at bounding box center [666, 436] width 399 height 141
drag, startPoint x: 484, startPoint y: 142, endPoint x: 489, endPoint y: 180, distance: 37.7
click at [489, 366] on div "Drag FYTD Average FYTD Average Remove Edit Drag Goal Goal Remove Edit Drag Valu…" at bounding box center [666, 436] width 399 height 141
click at [852, 400] on icon "button" at bounding box center [856, 404] width 8 height 8
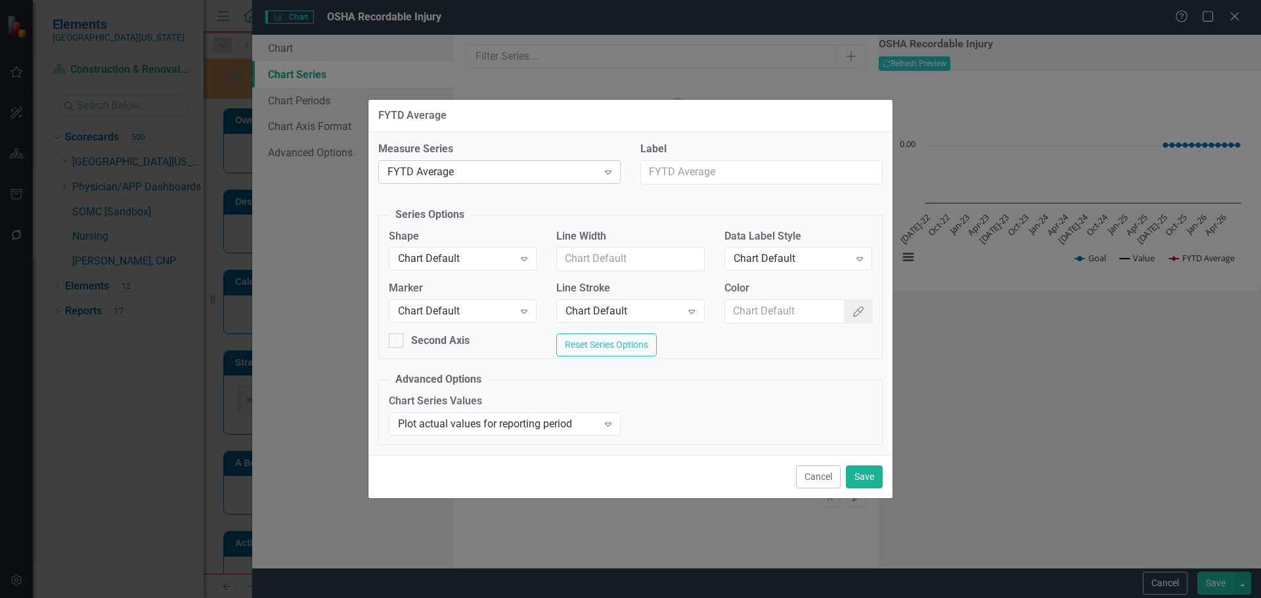
click at [419, 173] on div "FYTD Average" at bounding box center [492, 172] width 210 height 15
click at [502, 251] on div "Chart Default" at bounding box center [456, 258] width 116 height 15
click at [496, 310] on div "Chart Default" at bounding box center [456, 311] width 116 height 15
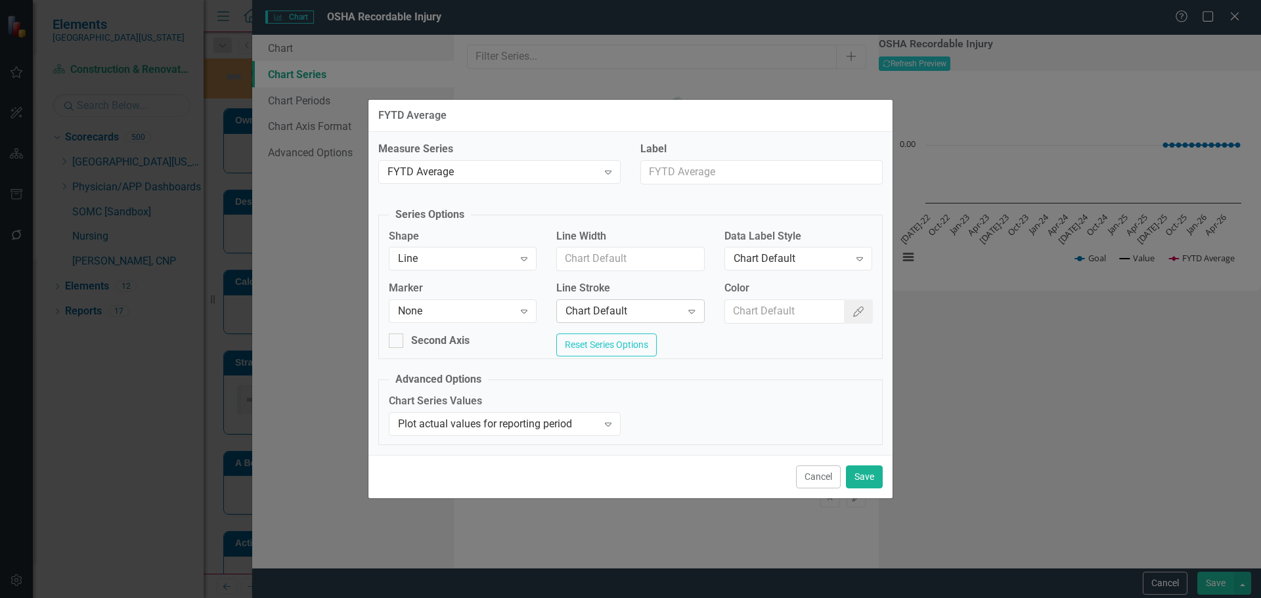
click at [584, 304] on div "Chart Default" at bounding box center [623, 311] width 116 height 15
click at [856, 309] on icon "Color Picker" at bounding box center [858, 312] width 13 height 11
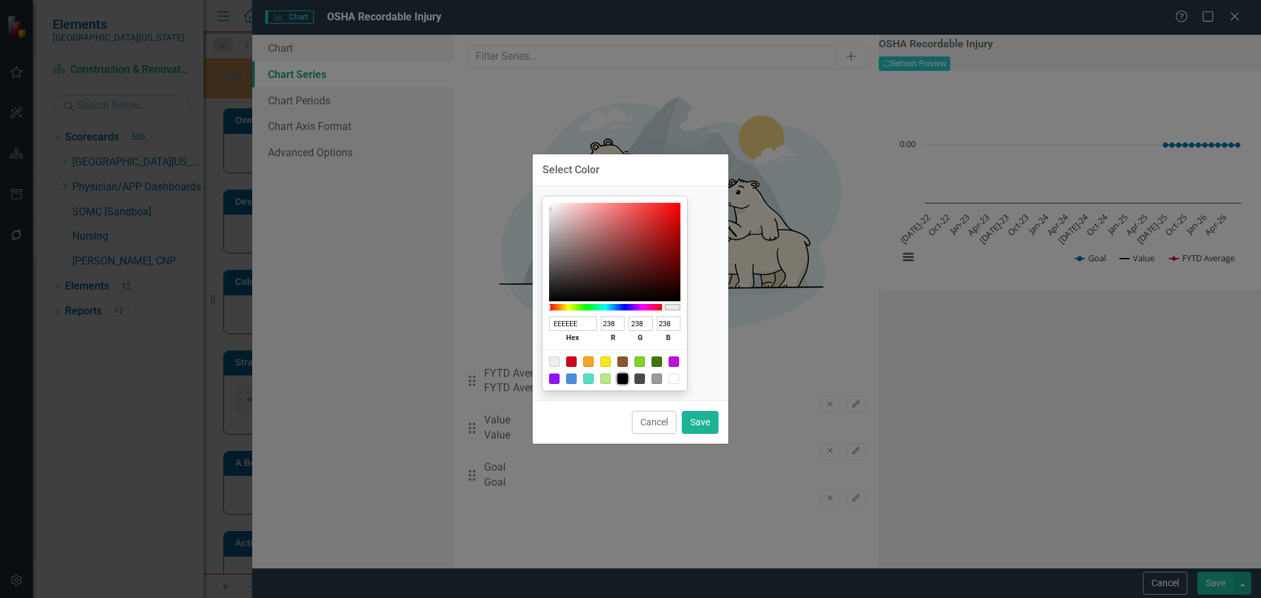
click at [628, 377] on div at bounding box center [622, 379] width 11 height 11
type input "000000"
type input "0"
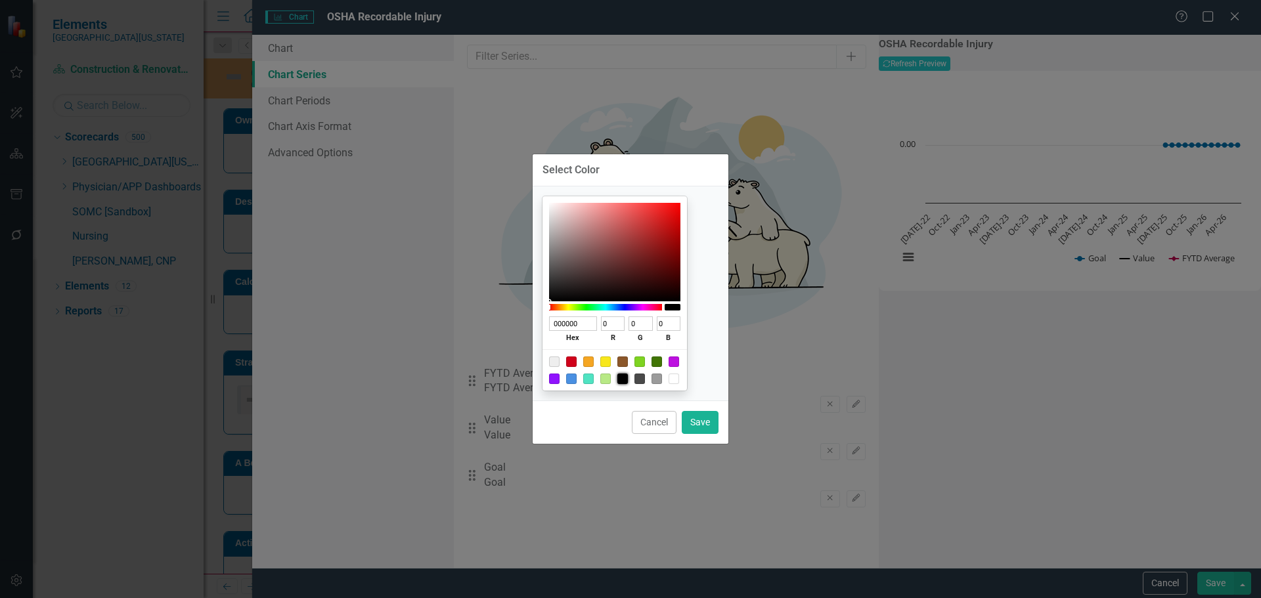
click at [719, 422] on div "Cancel Save" at bounding box center [631, 422] width 196 height 43
click at [710, 421] on button "Save" at bounding box center [700, 422] width 37 height 23
type input "#000000"
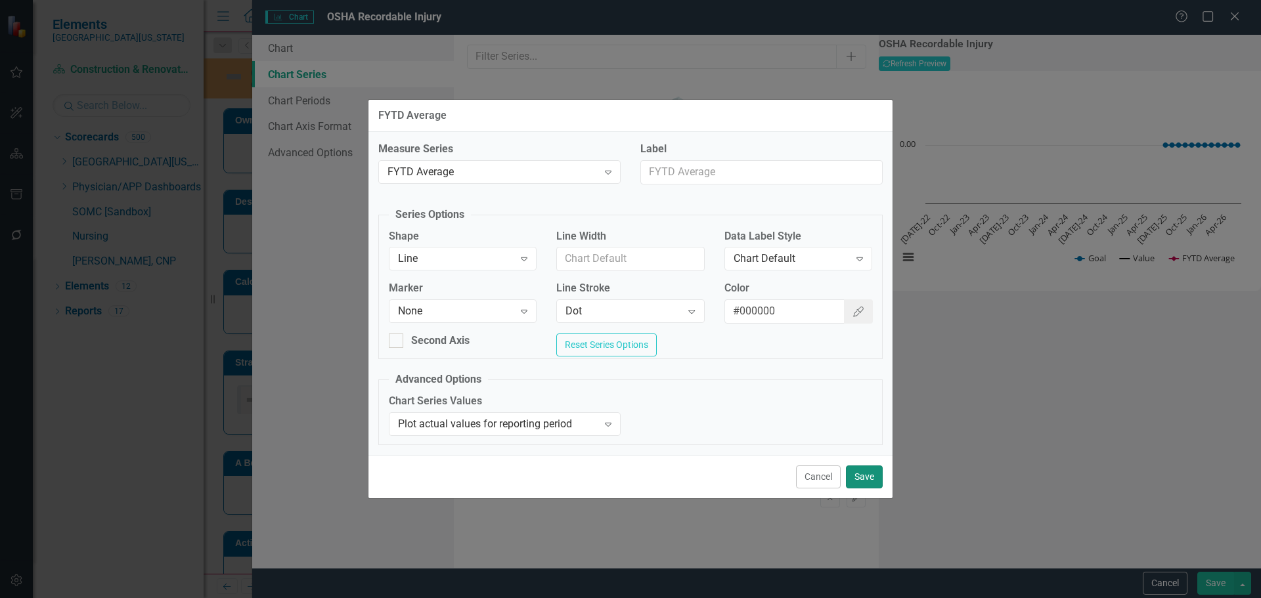
click at [863, 479] on button "Save" at bounding box center [864, 477] width 37 height 23
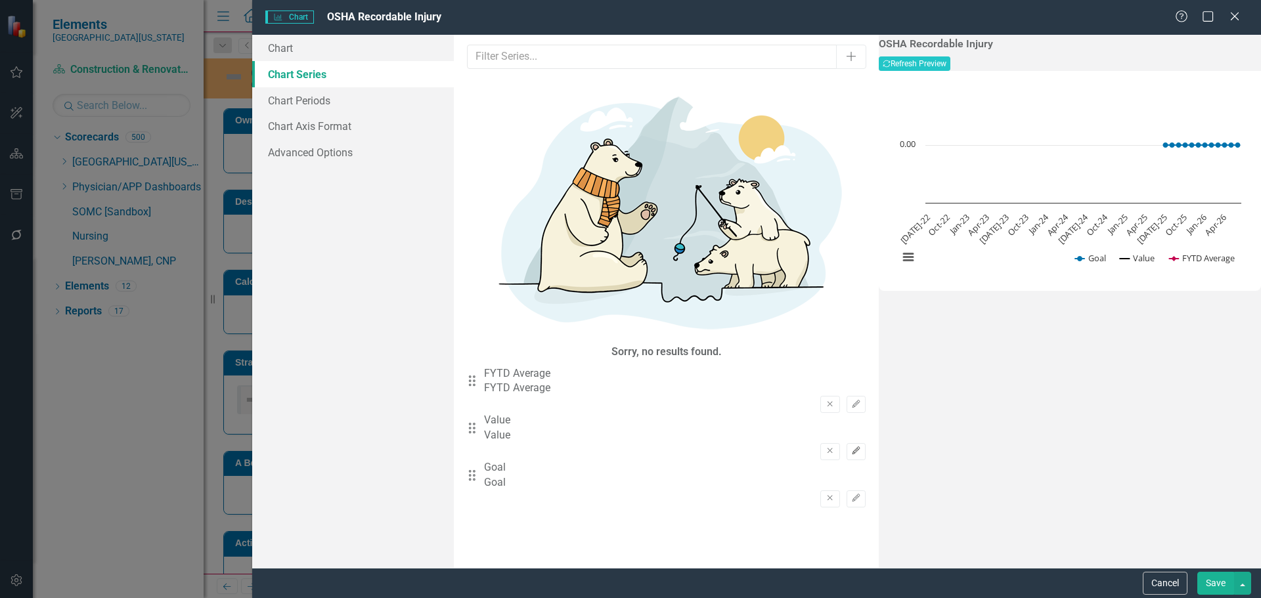
click at [846, 443] on button "Edit" at bounding box center [855, 451] width 19 height 17
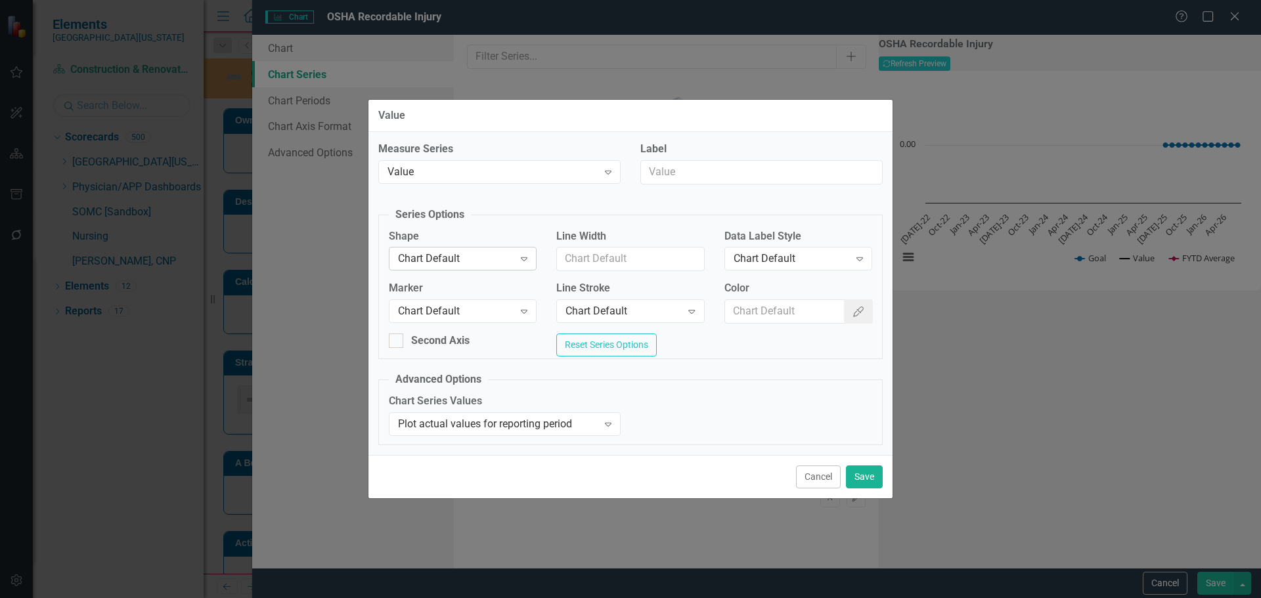
click at [424, 251] on div "Chart Default" at bounding box center [456, 258] width 116 height 15
click at [437, 304] on div "Chart Default" at bounding box center [456, 311] width 116 height 15
click at [756, 257] on div "Chart Default" at bounding box center [791, 258] width 116 height 15
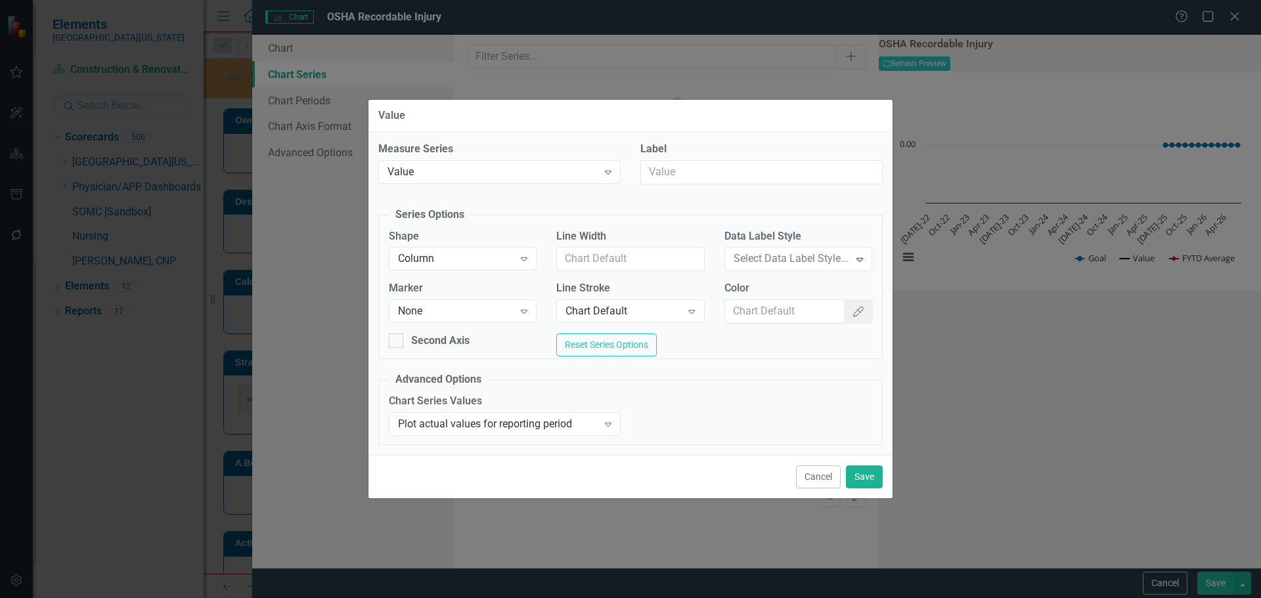
click at [759, 305] on input "Color" at bounding box center [785, 311] width 120 height 24
type input "#2e75b6"
click at [866, 473] on button "Save" at bounding box center [864, 477] width 37 height 23
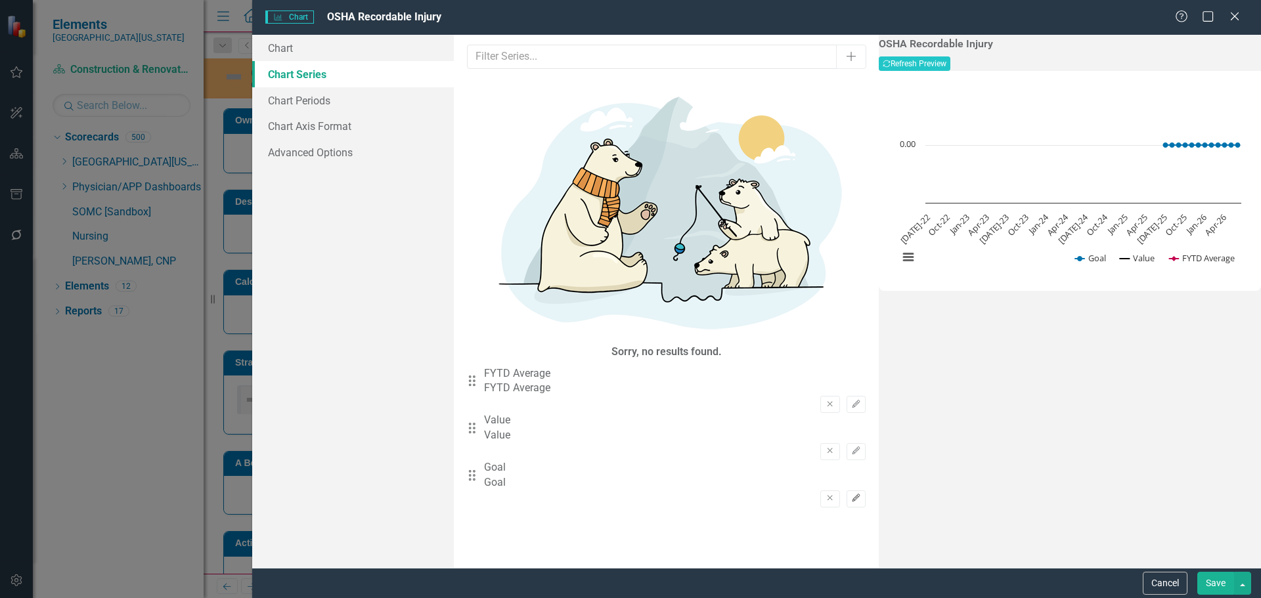
click at [851, 494] on icon "Edit" at bounding box center [856, 498] width 10 height 8
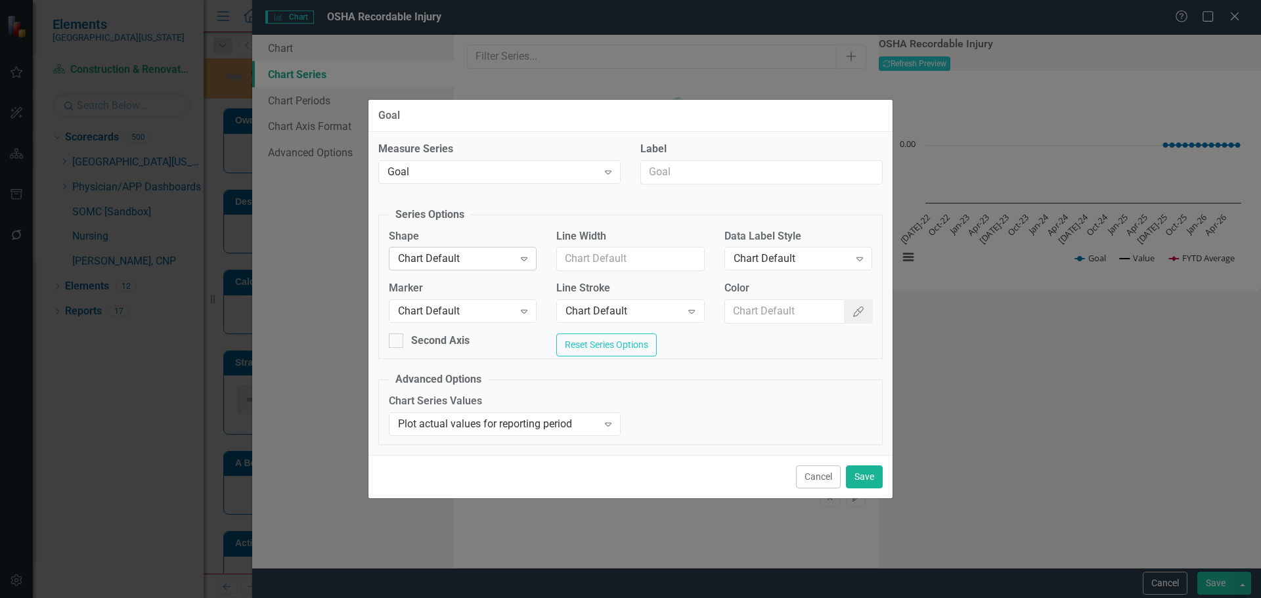
click at [499, 252] on div "Chart Default" at bounding box center [456, 258] width 116 height 15
click at [463, 299] on div "Chart Default Expand" at bounding box center [463, 311] width 148 height 24
click at [764, 306] on input "Color" at bounding box center [785, 311] width 120 height 24
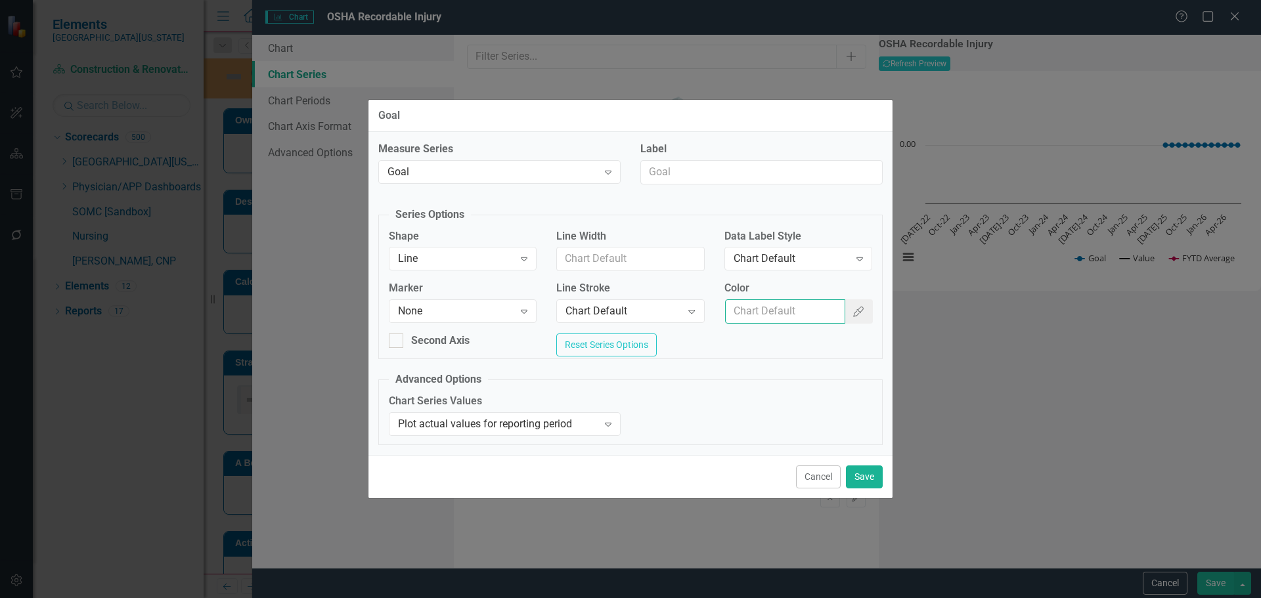
type input "#c40650"
click at [857, 482] on button "Save" at bounding box center [864, 477] width 37 height 23
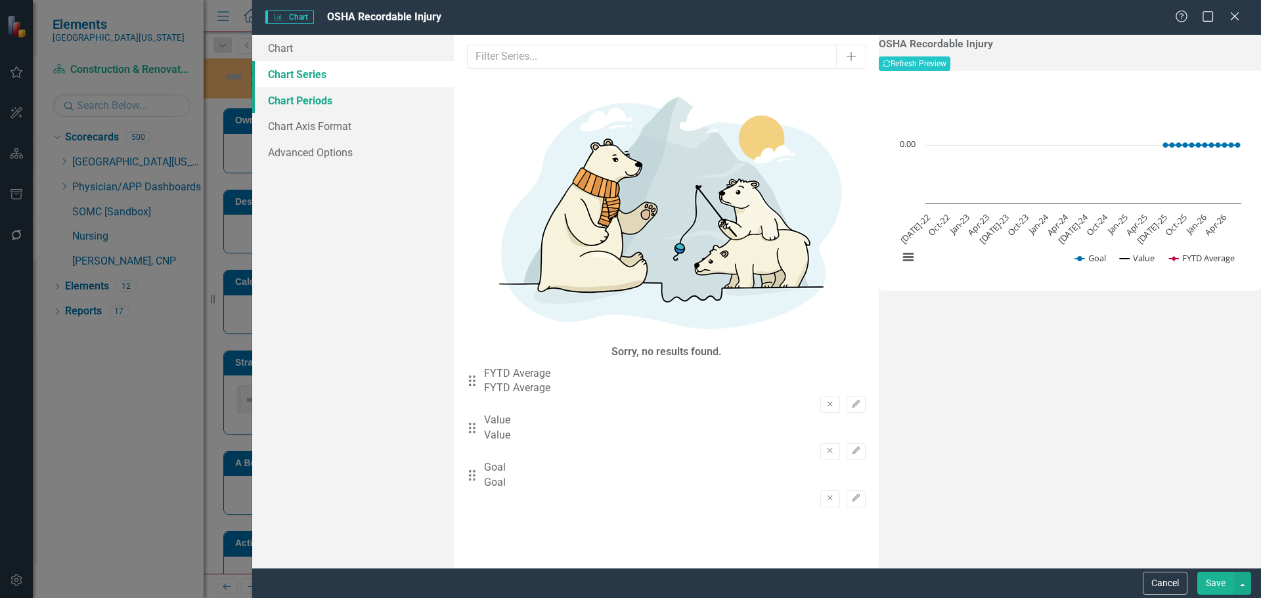
click at [309, 108] on link "Chart Periods" at bounding box center [353, 100] width 202 height 26
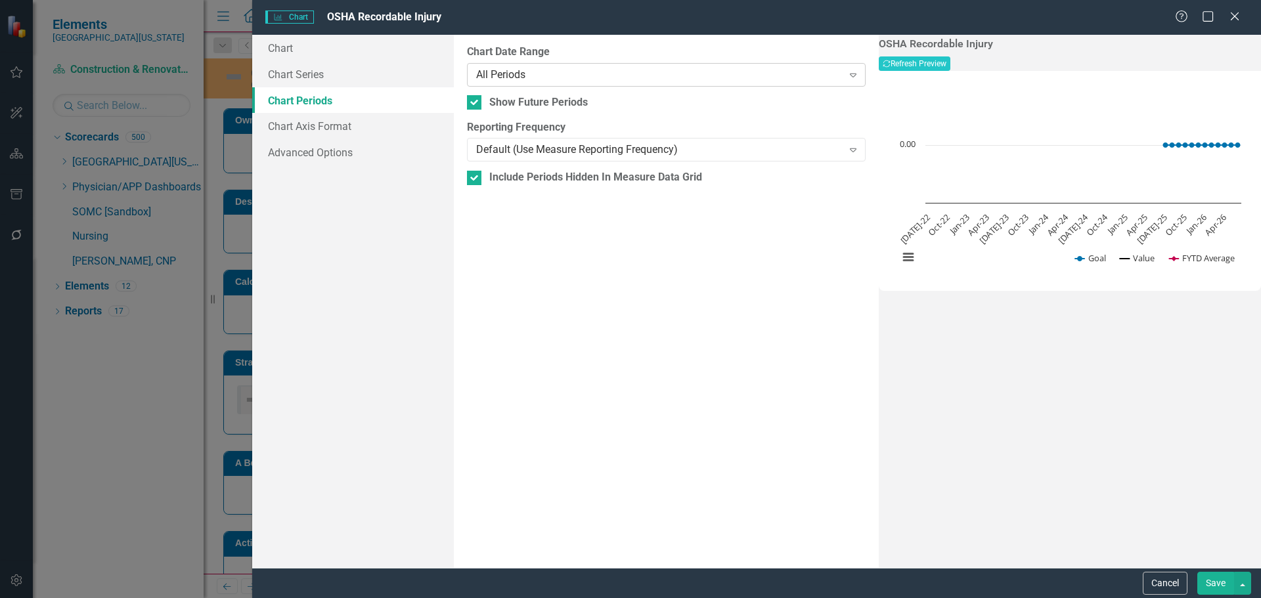
click at [556, 73] on div "All Periods" at bounding box center [659, 74] width 366 height 15
drag, startPoint x: 570, startPoint y: 181, endPoint x: 930, endPoint y: 111, distance: 366.6
click at [950, 63] on button "Recalculate Refresh Preview" at bounding box center [915, 63] width 72 height 14
click at [1218, 582] on button "Save" at bounding box center [1215, 583] width 37 height 23
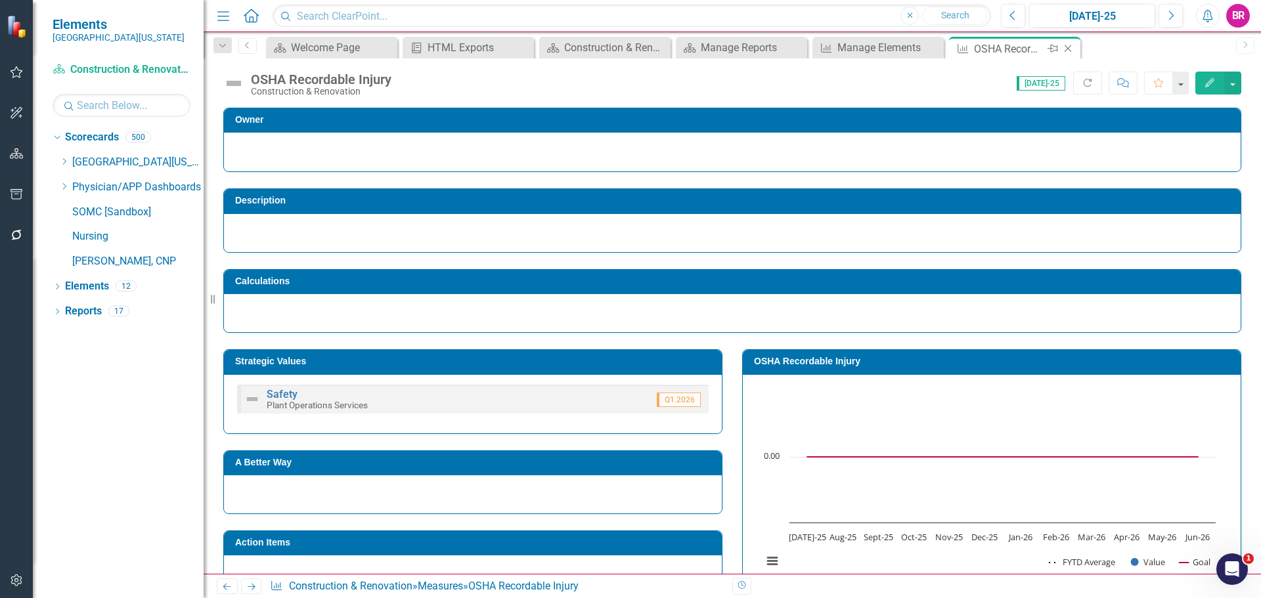
click at [1072, 45] on icon "Close" at bounding box center [1067, 48] width 13 height 11
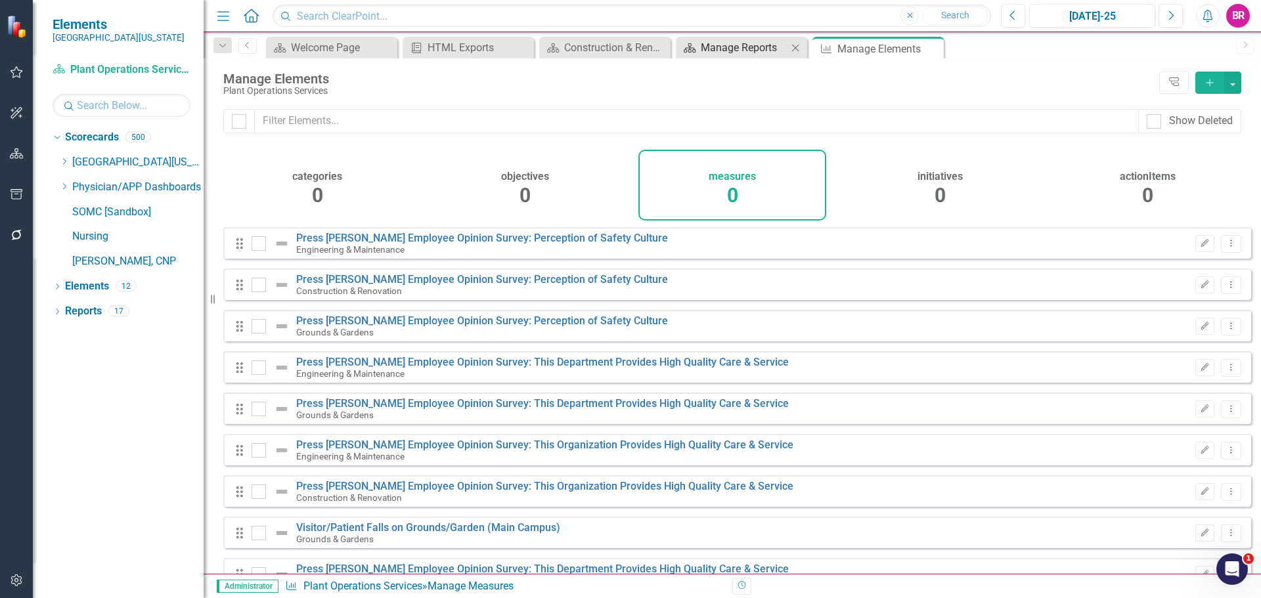
checkbox input "false"
click at [749, 43] on div "Manage Reports" at bounding box center [744, 47] width 87 height 16
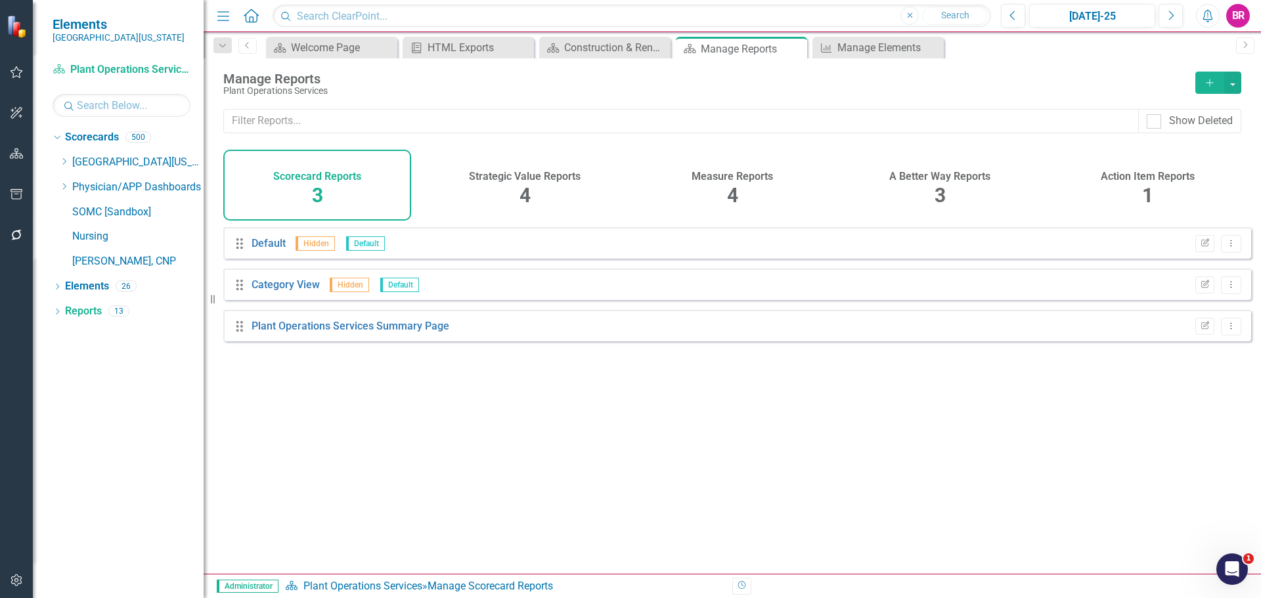
click at [731, 177] on h4 "Measure Reports" at bounding box center [731, 177] width 81 height 12
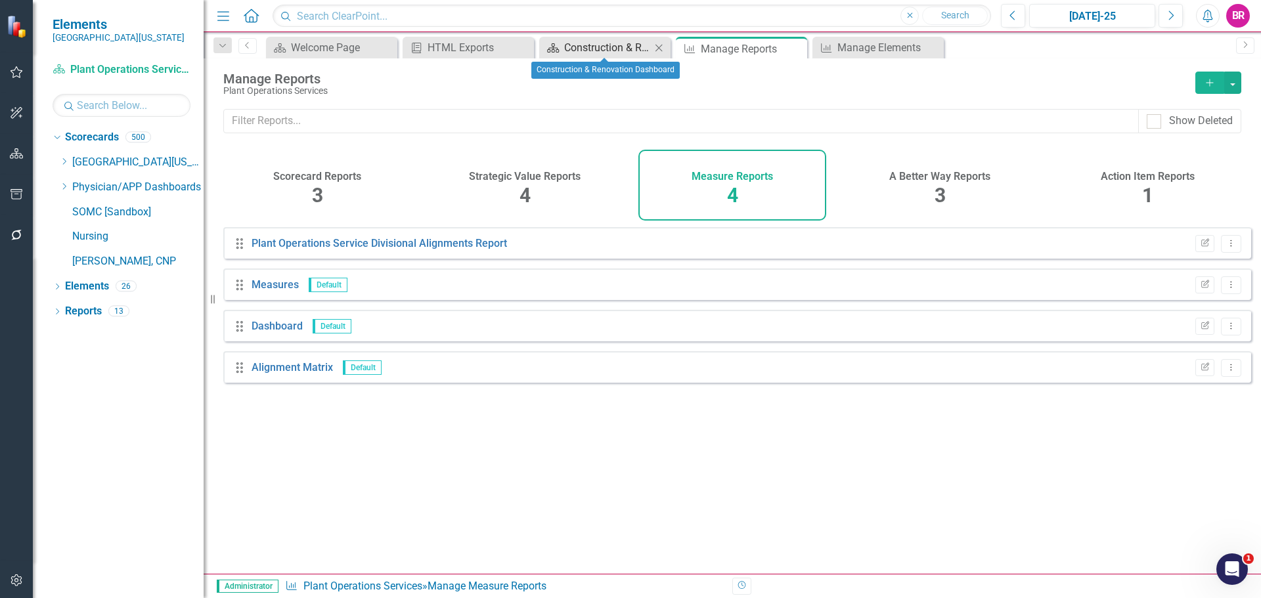
click at [586, 43] on div "Construction & Renovation Dashboard" at bounding box center [607, 47] width 87 height 16
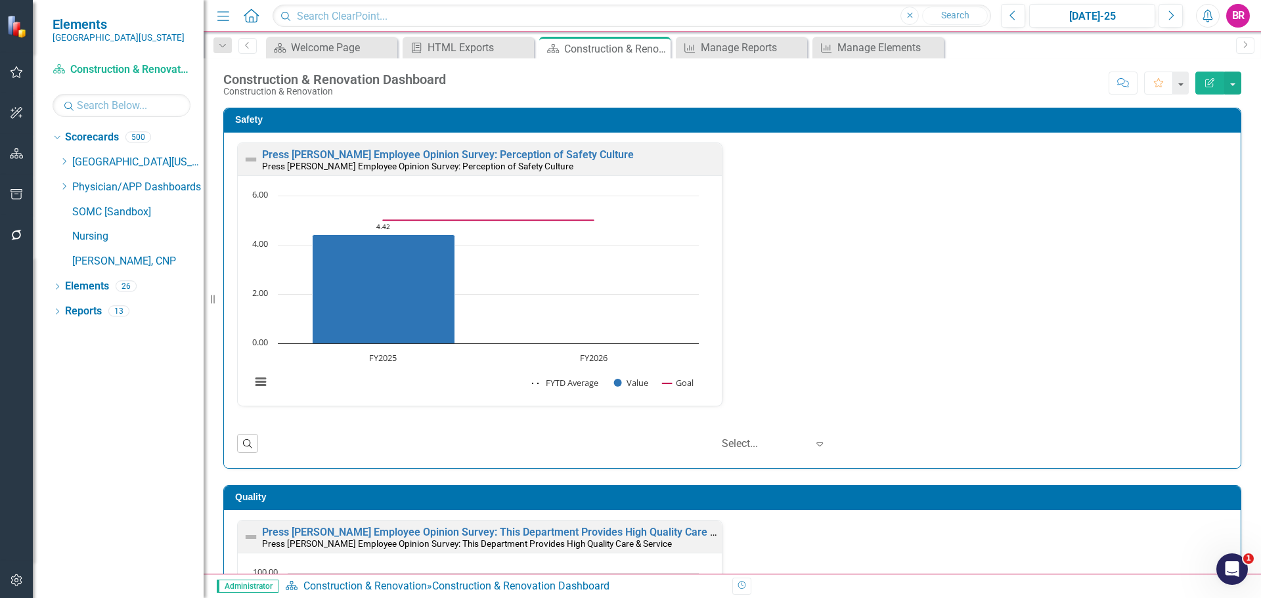
scroll to position [1, 0]
click at [949, 316] on div "Press [PERSON_NAME] Employee Opinion Survey: Perception of Safety Culture Press…" at bounding box center [732, 282] width 1010 height 280
click at [79, 311] on link "Reports" at bounding box center [83, 311] width 37 height 15
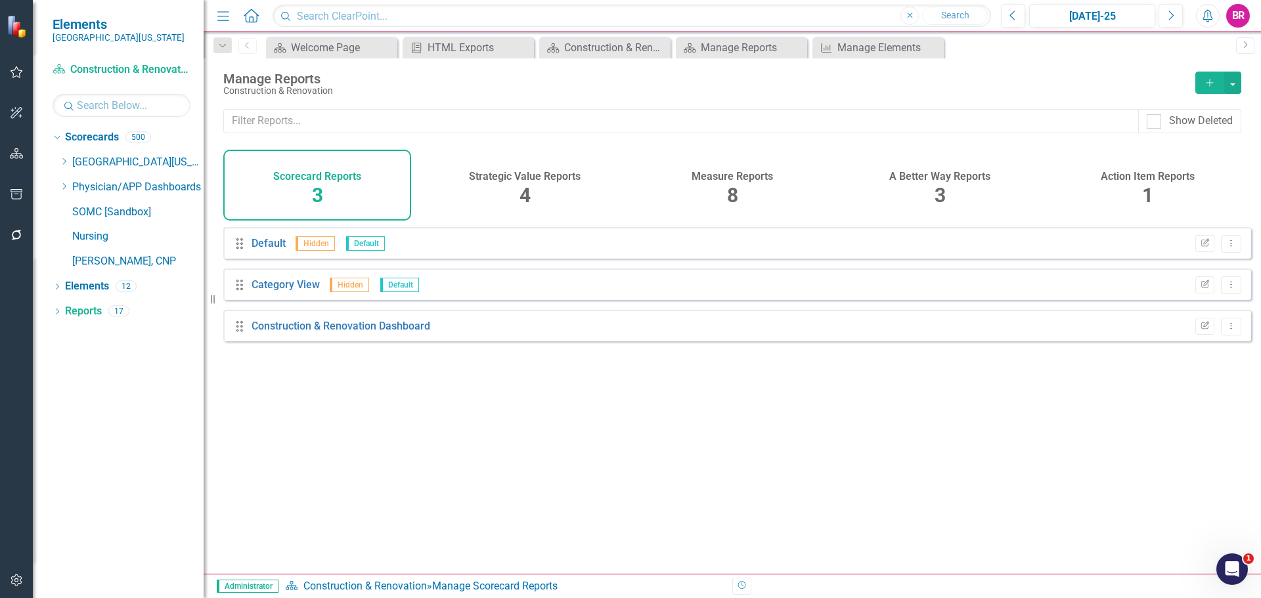
click at [727, 178] on h4 "Measure Reports" at bounding box center [731, 177] width 81 height 12
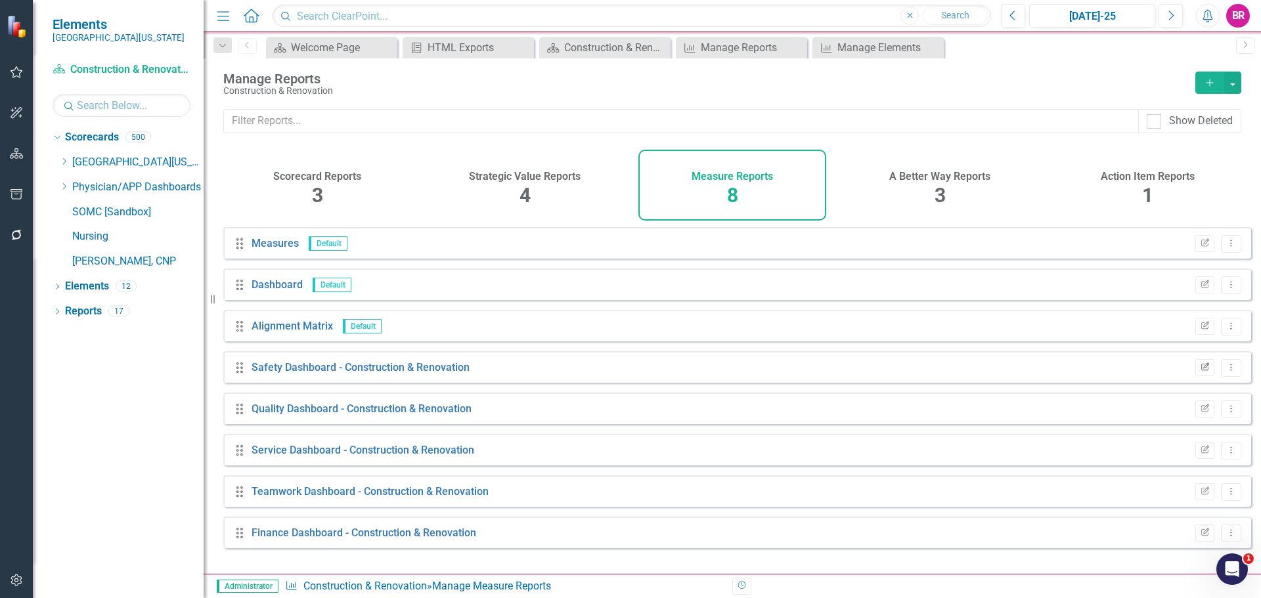
click at [1200, 372] on icon "Edit Report" at bounding box center [1205, 368] width 10 height 8
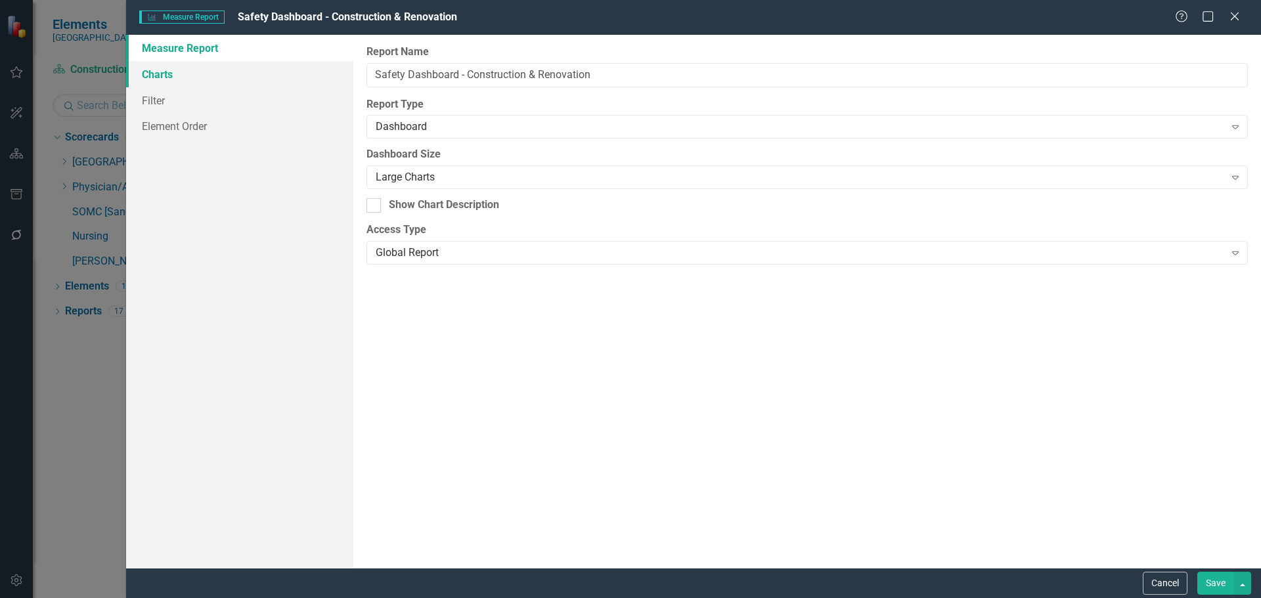
click at [154, 76] on link "Charts" at bounding box center [239, 74] width 227 height 26
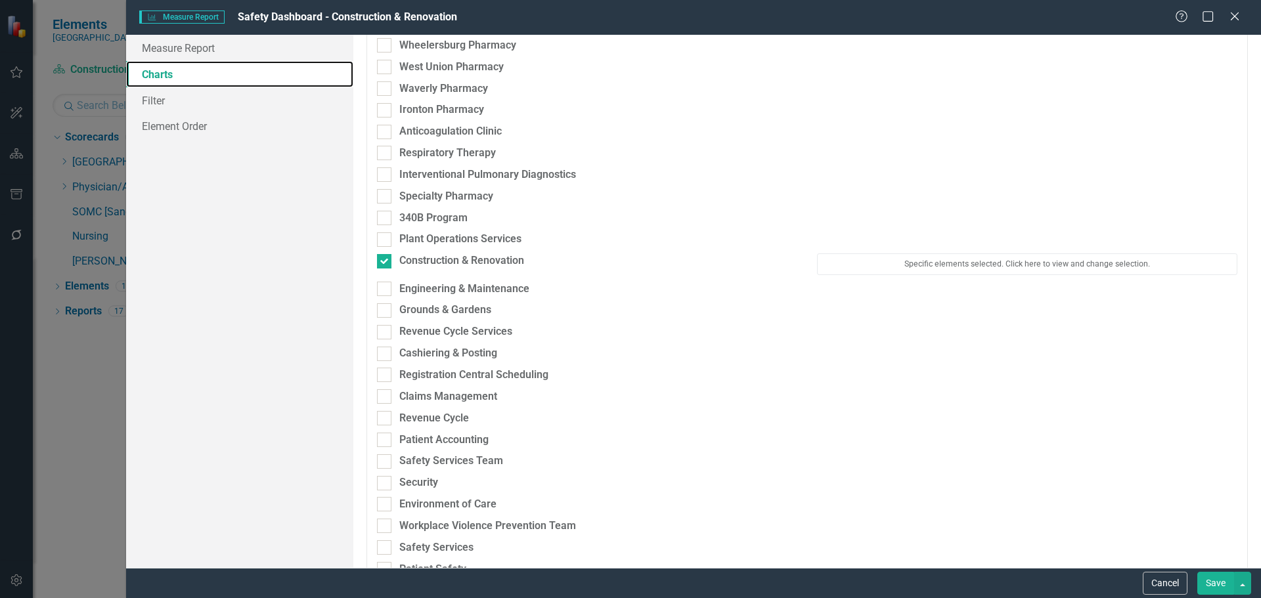
scroll to position [3086, 0]
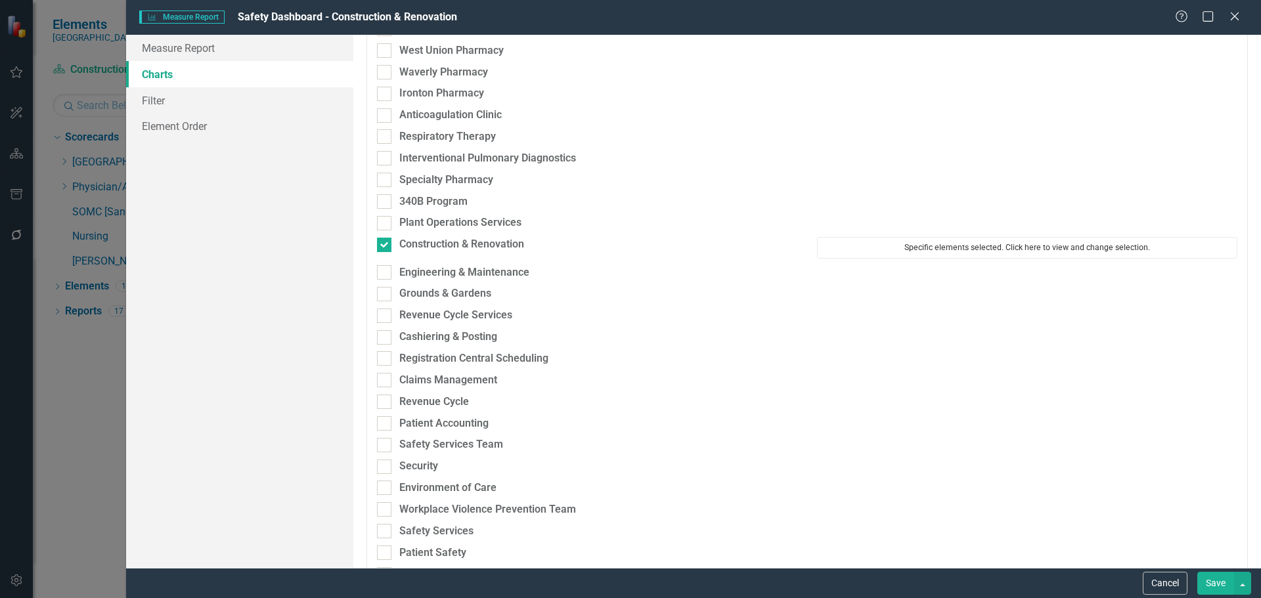
click at [978, 248] on button "Specific elements selected. Click here to view and change selection." at bounding box center [1027, 247] width 420 height 21
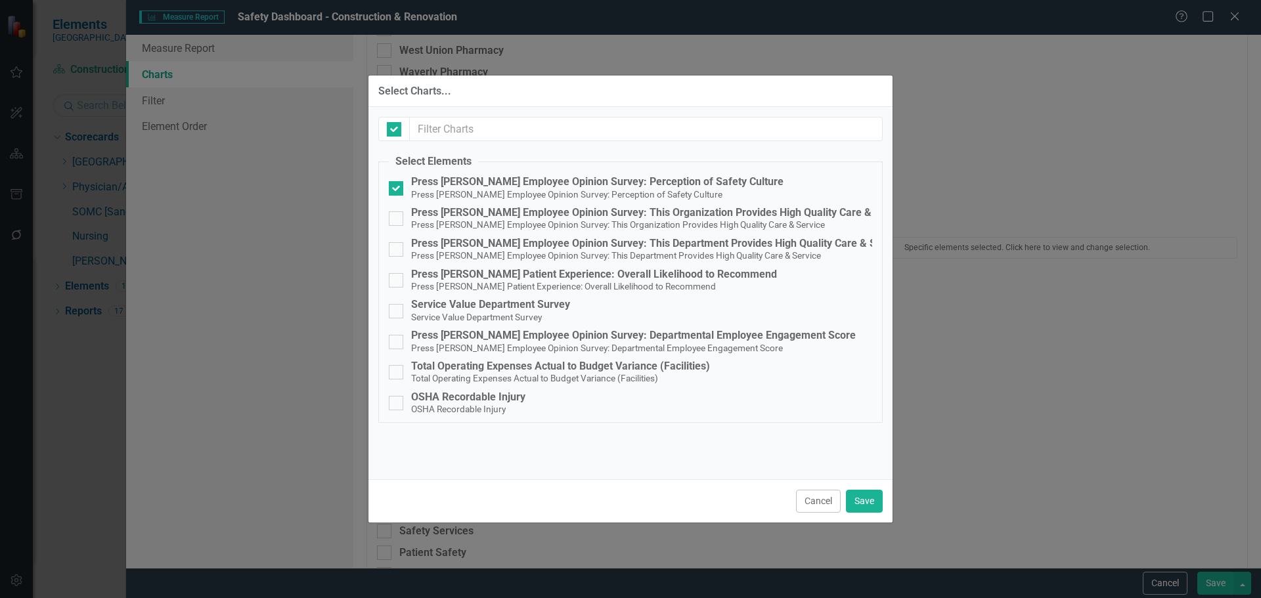
checkbox input "false"
click at [453, 410] on small "OSHA Recordable Injury" at bounding box center [458, 409] width 95 height 11
click at [397, 404] on input "OSHA Recordable Injury OSHA Recordable Injury" at bounding box center [393, 400] width 9 height 9
checkbox input "true"
click at [863, 502] on button "Save" at bounding box center [864, 501] width 37 height 23
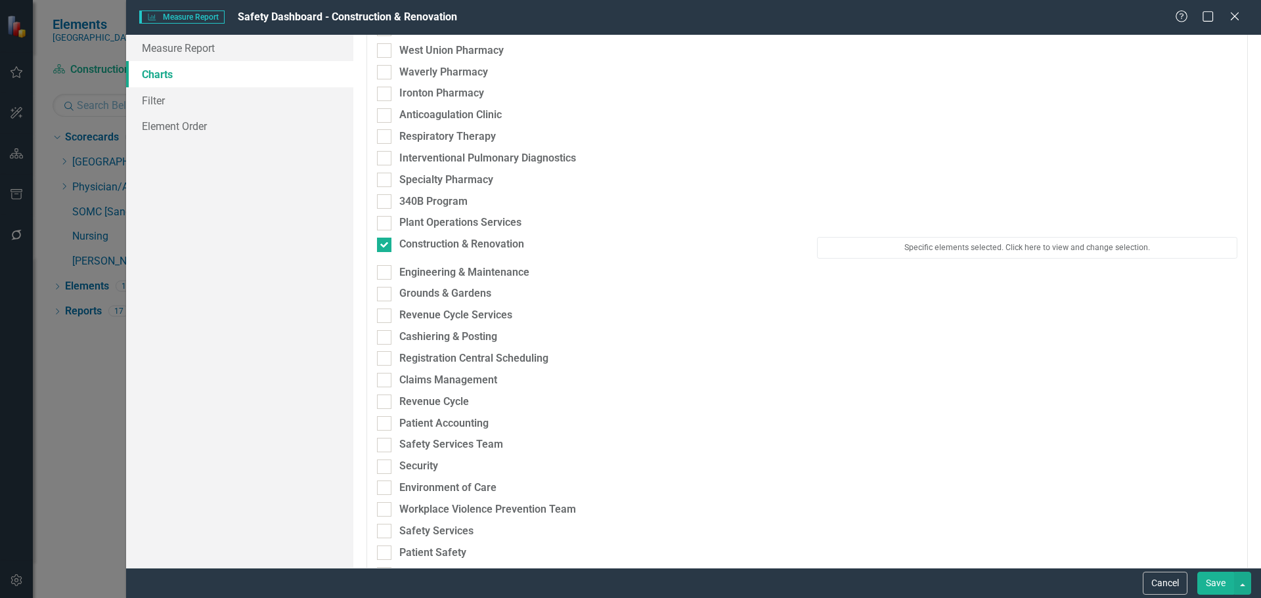
click at [1211, 588] on button "Save" at bounding box center [1215, 583] width 37 height 23
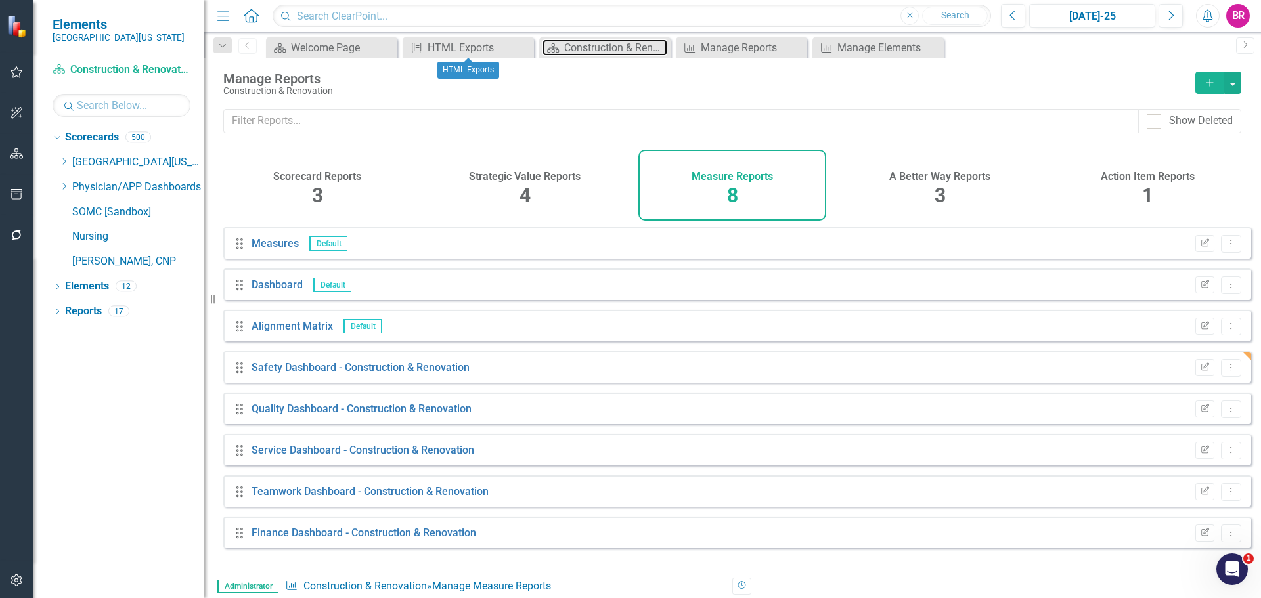
drag, startPoint x: 602, startPoint y: 54, endPoint x: 623, endPoint y: 19, distance: 40.7
click at [602, 54] on div "Construction & Renovation Dashboard" at bounding box center [615, 47] width 103 height 16
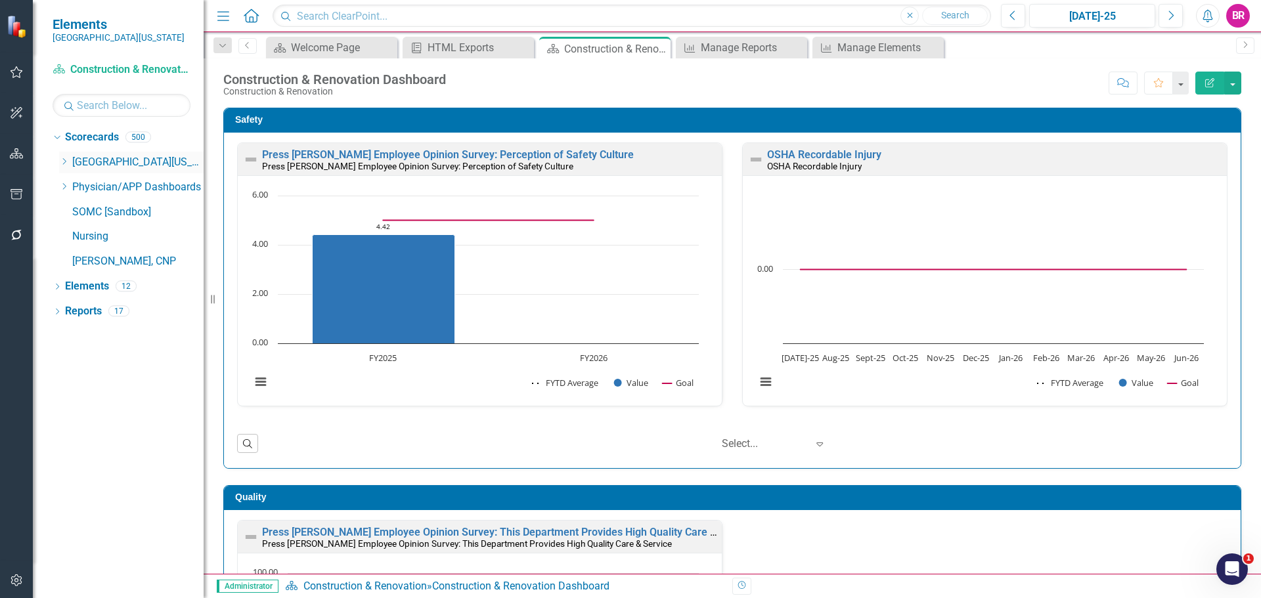
click at [63, 162] on icon "Dropdown" at bounding box center [64, 162] width 10 height 8
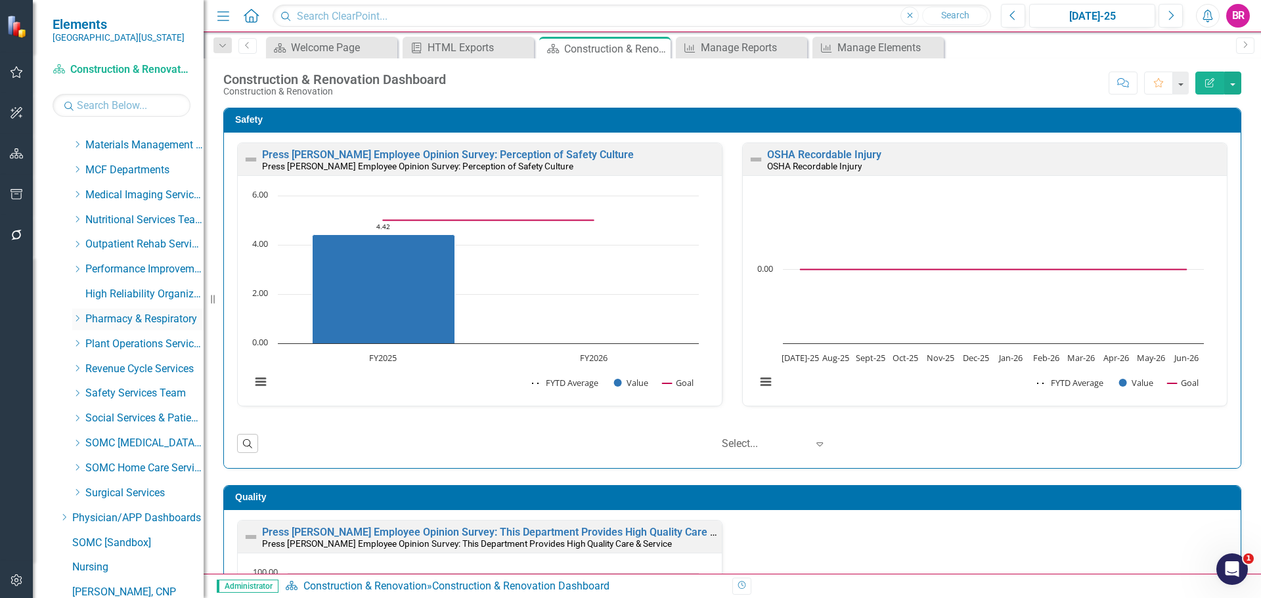
scroll to position [523, 0]
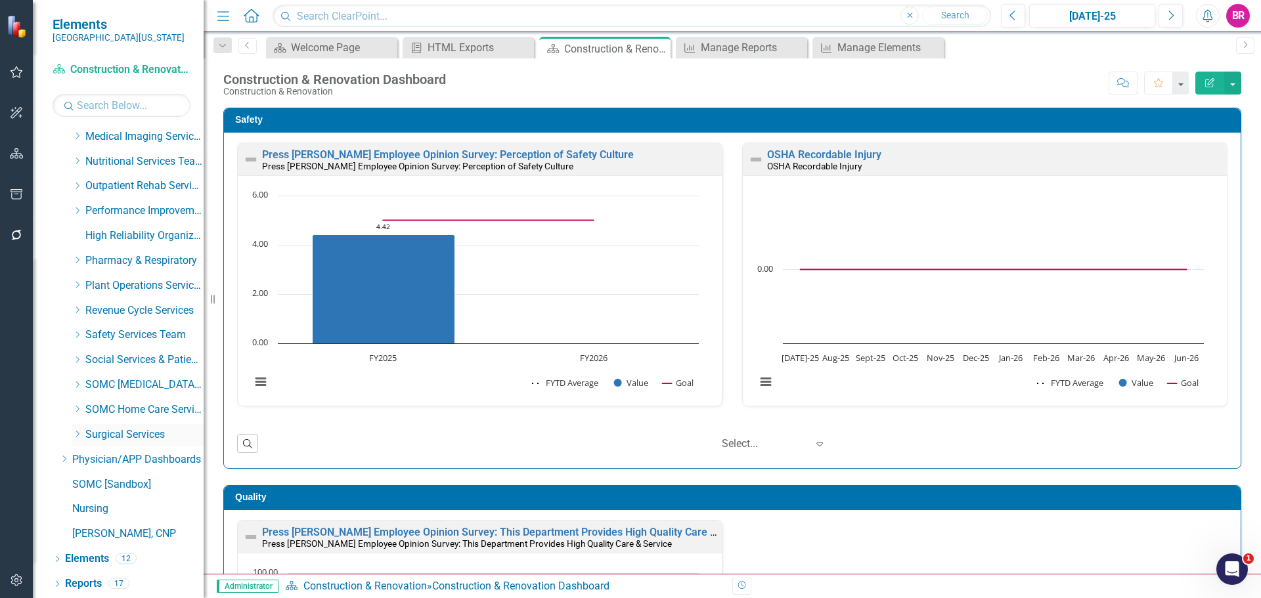
click at [76, 433] on icon "Dropdown" at bounding box center [77, 434] width 10 height 8
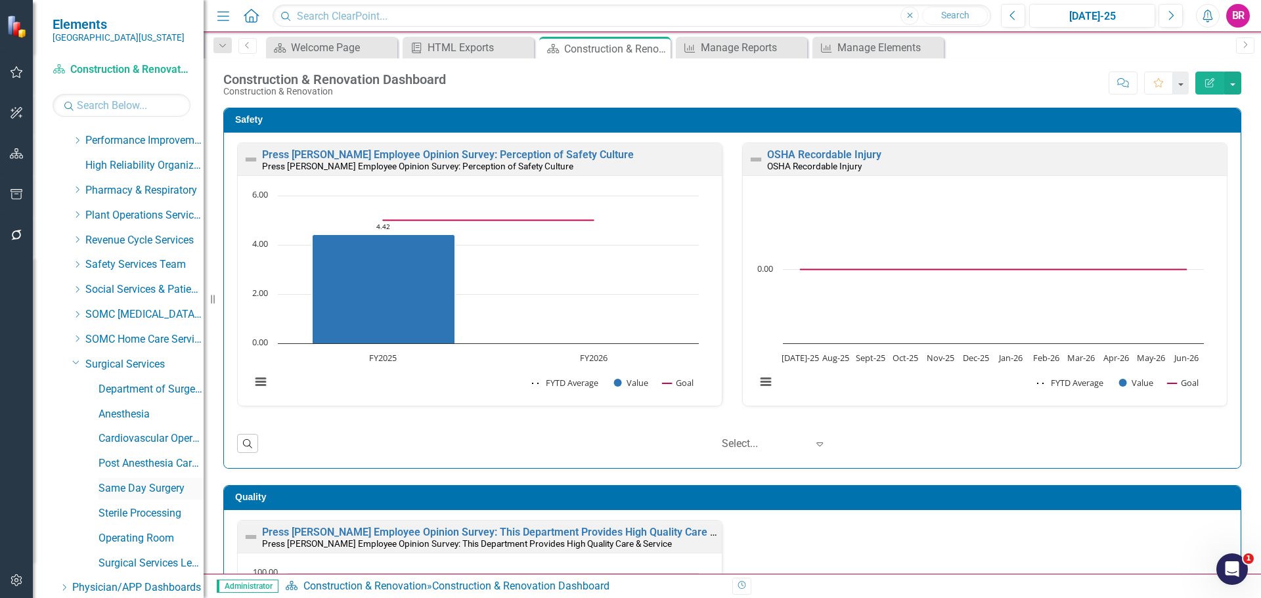
scroll to position [722, 0]
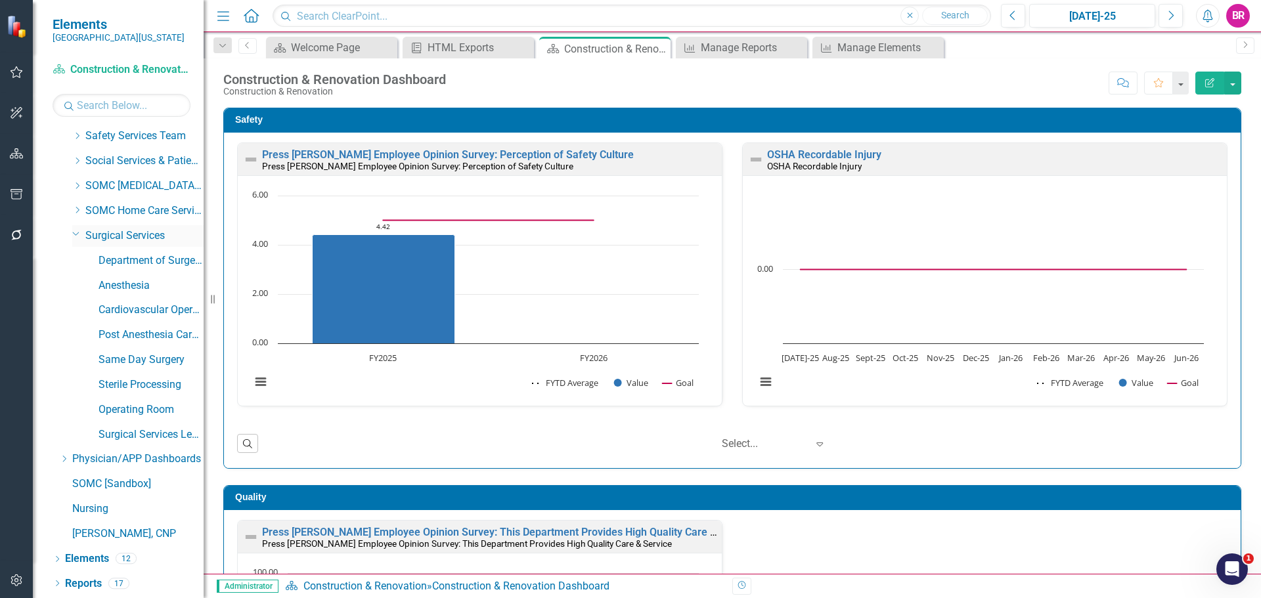
click at [75, 233] on icon "Dropdown" at bounding box center [76, 234] width 8 height 10
click at [74, 290] on div "Dropdown" at bounding box center [77, 285] width 10 height 11
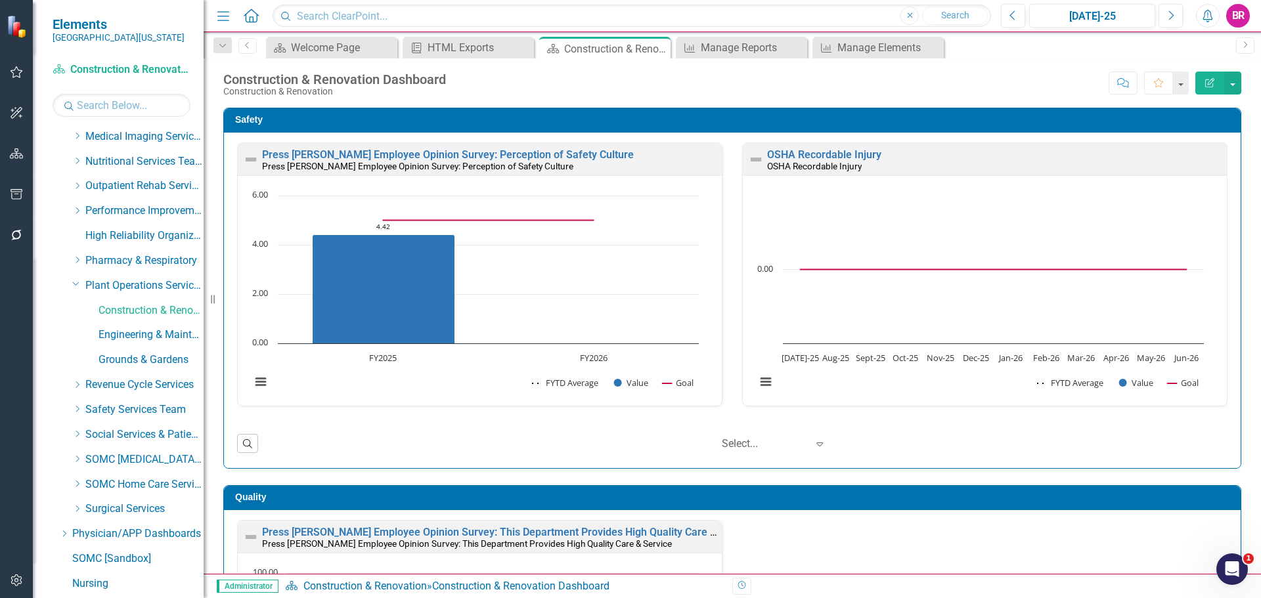
scroll to position [597, 0]
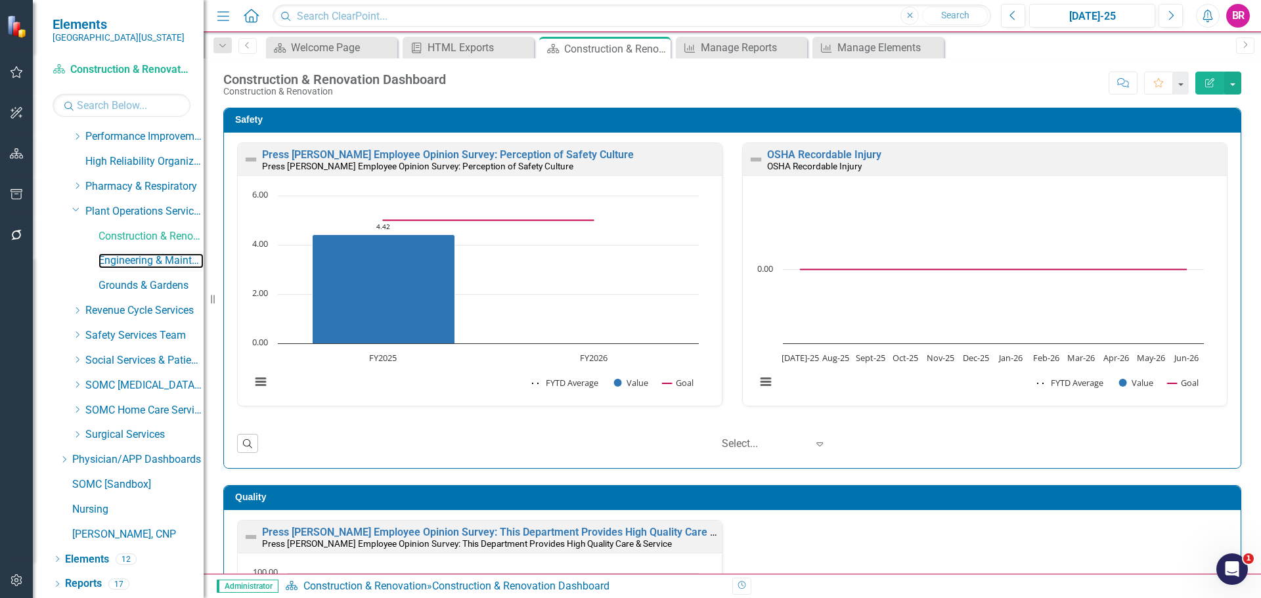
click at [141, 259] on link "Engineering & Maintenance" at bounding box center [150, 260] width 105 height 15
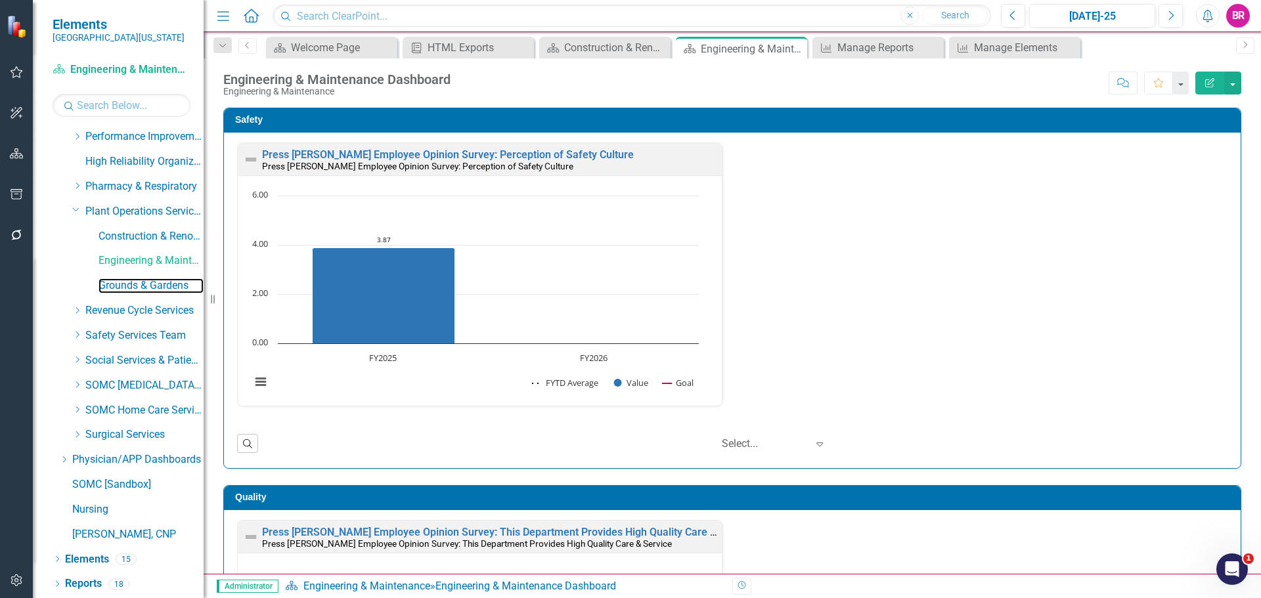
drag, startPoint x: 126, startPoint y: 288, endPoint x: 259, endPoint y: 330, distance: 139.1
click at [126, 288] on link "Grounds & Gardens" at bounding box center [150, 285] width 105 height 15
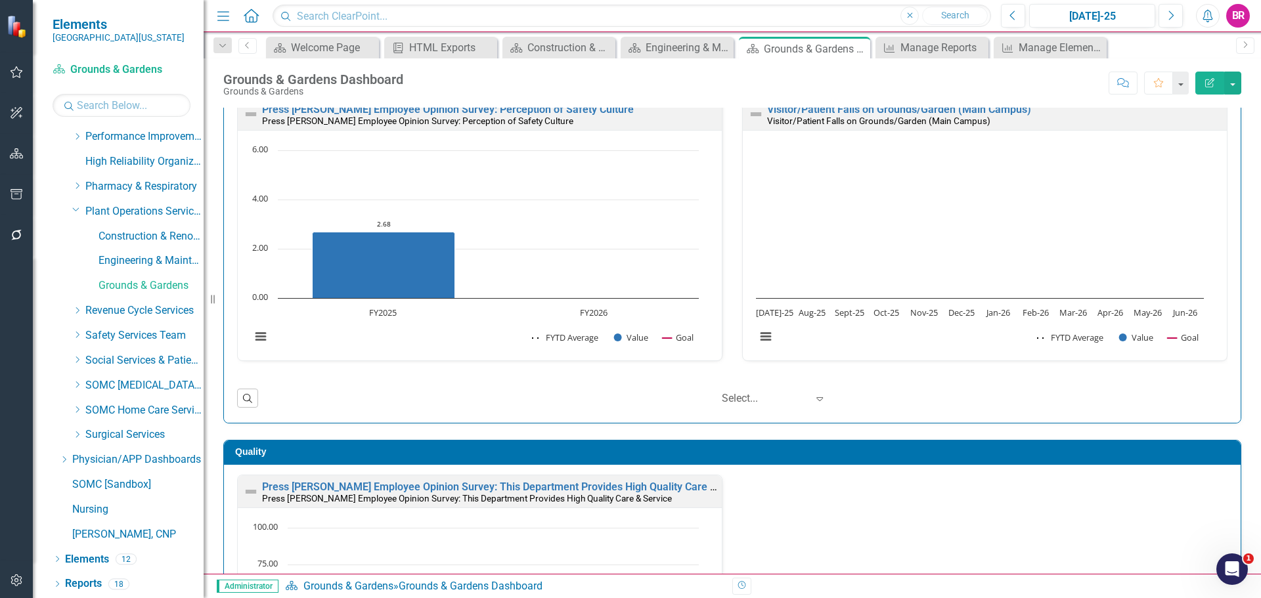
scroll to position [66, 0]
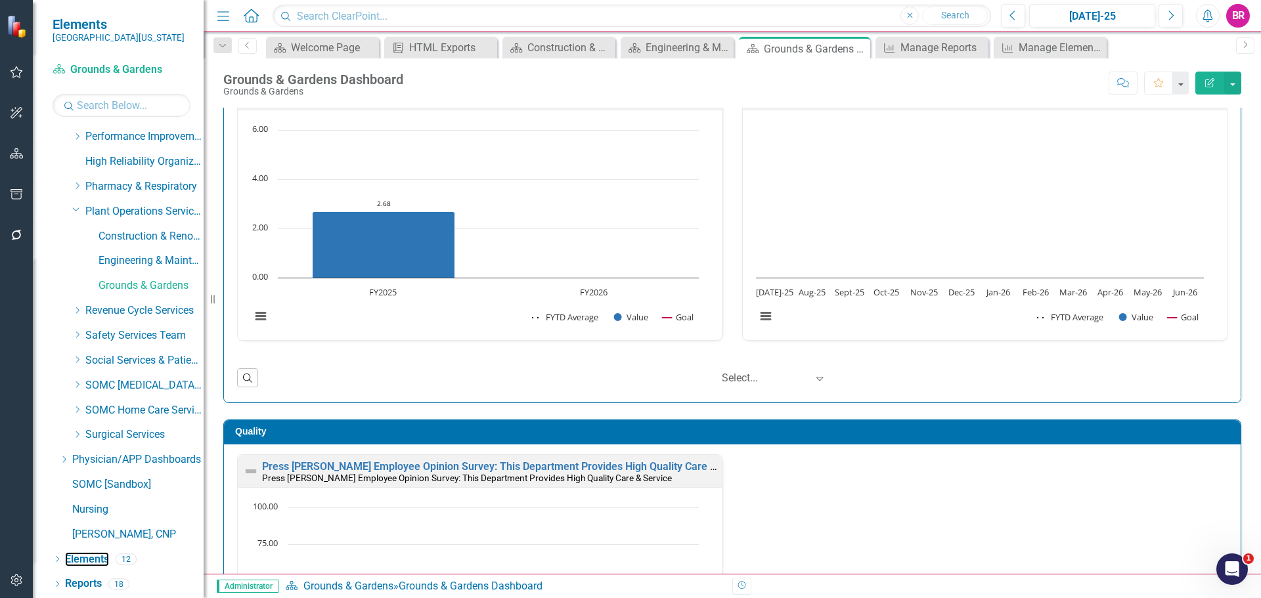
drag, startPoint x: 88, startPoint y: 559, endPoint x: 29, endPoint y: 501, distance: 82.6
click at [88, 559] on link "Elements" at bounding box center [87, 559] width 44 height 15
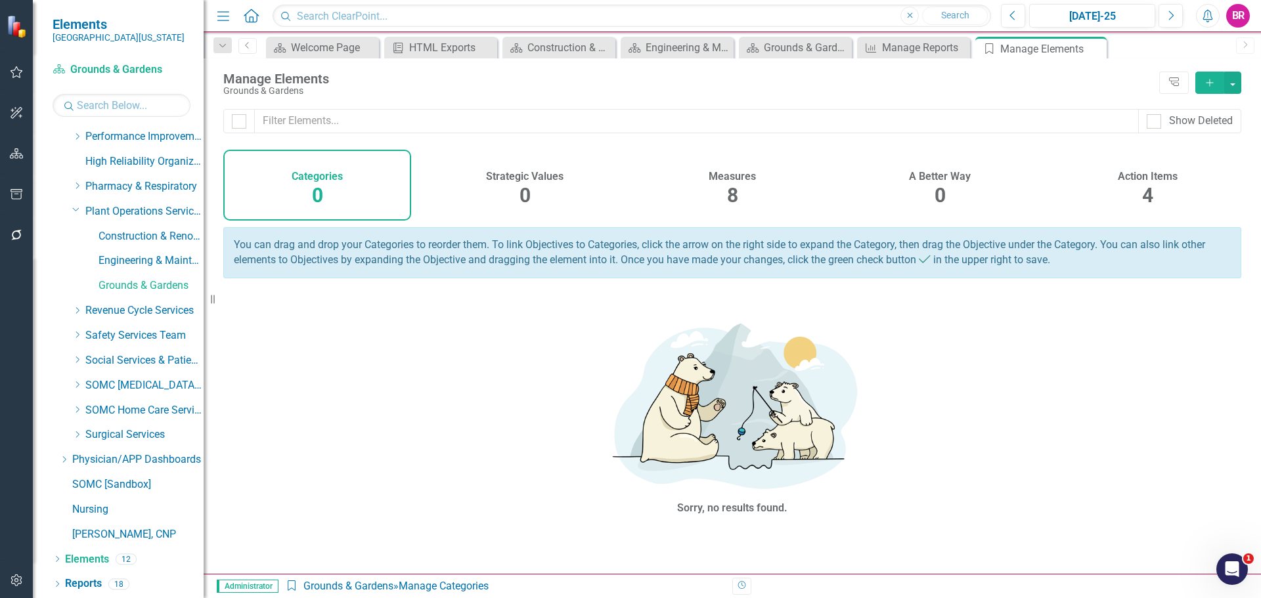
click at [733, 175] on h4 "Measures" at bounding box center [731, 177] width 47 height 12
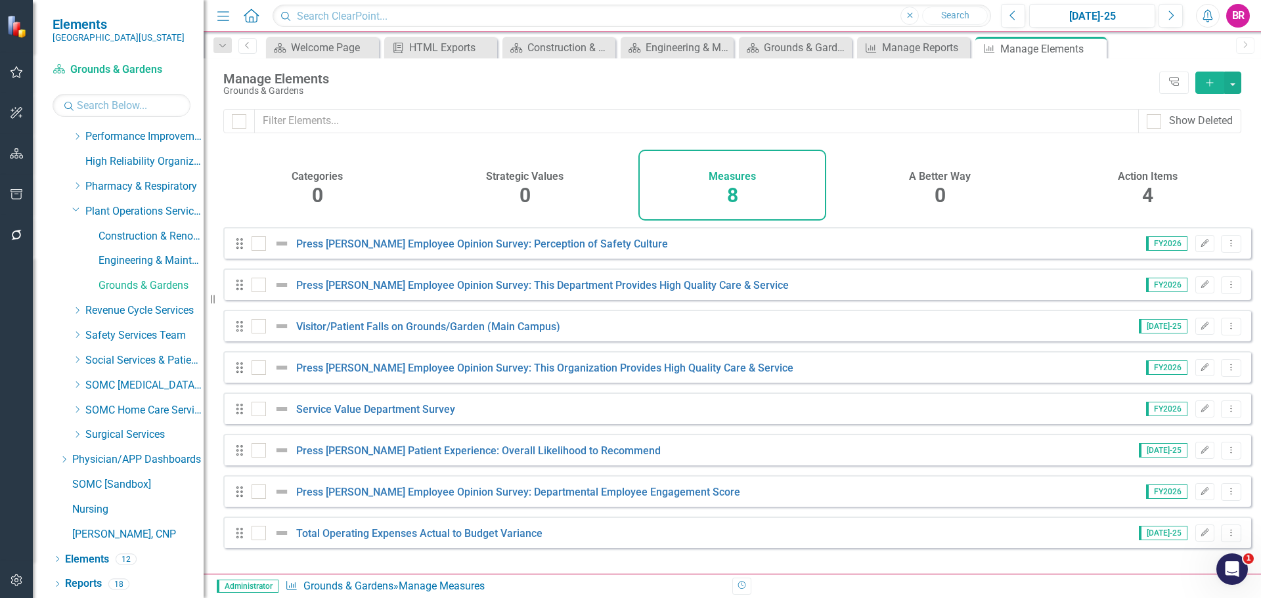
click at [1210, 78] on icon "Add" at bounding box center [1210, 82] width 12 height 9
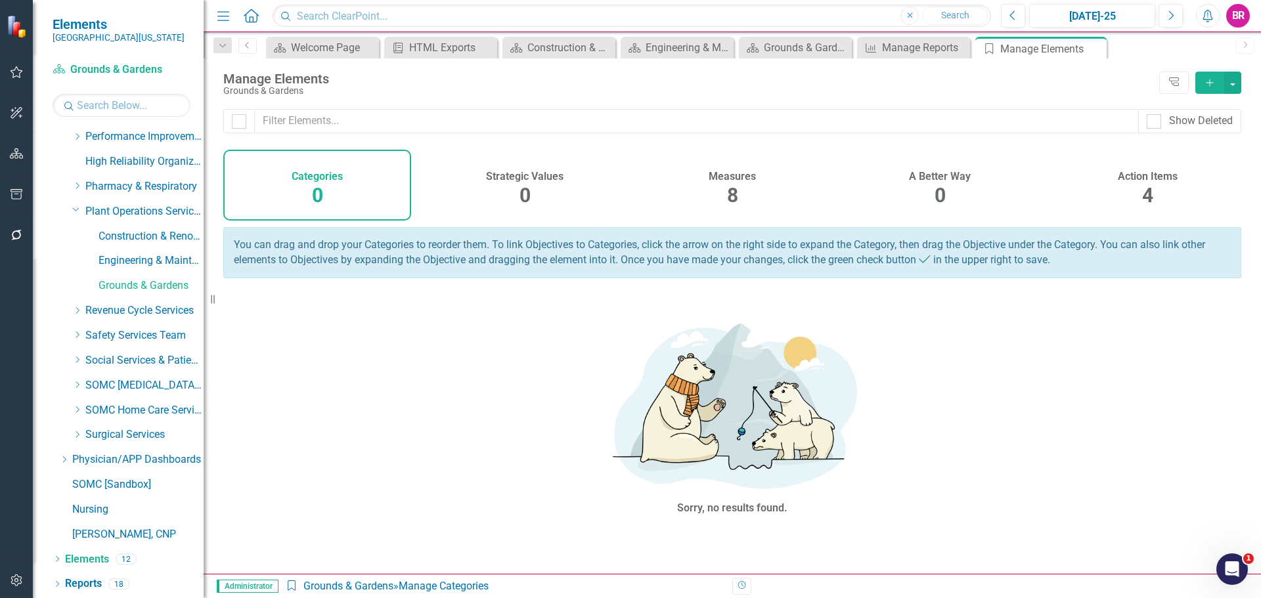
click at [735, 177] on h4 "Measures" at bounding box center [731, 177] width 47 height 12
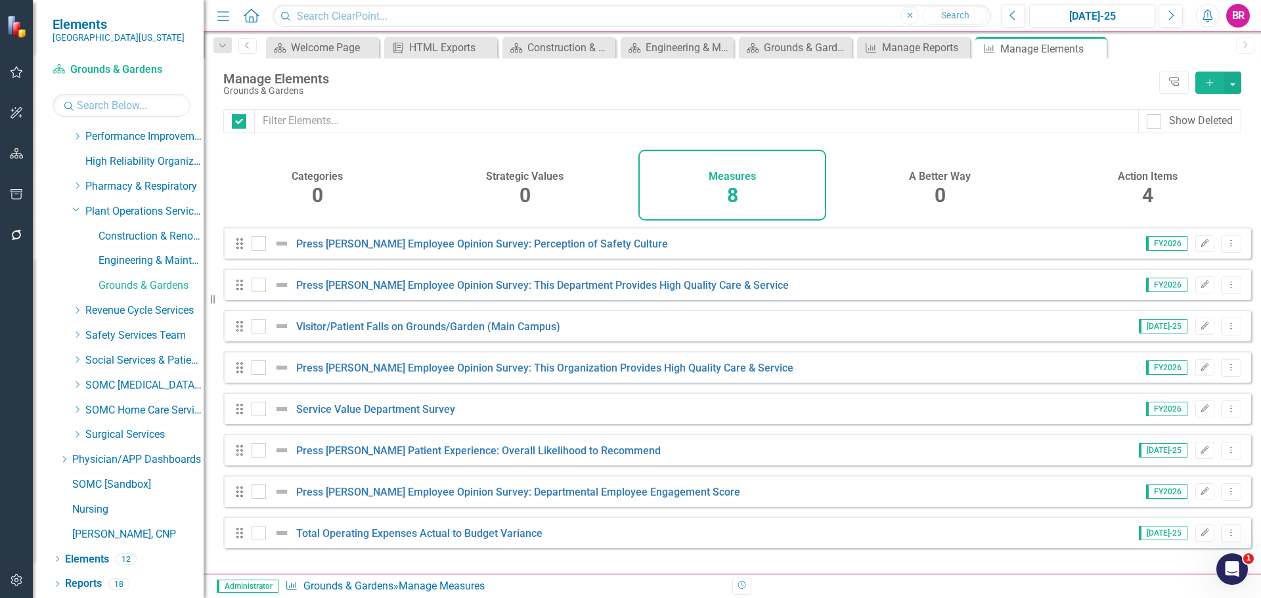
checkbox input "false"
click at [1206, 84] on icon "Add" at bounding box center [1210, 82] width 12 height 9
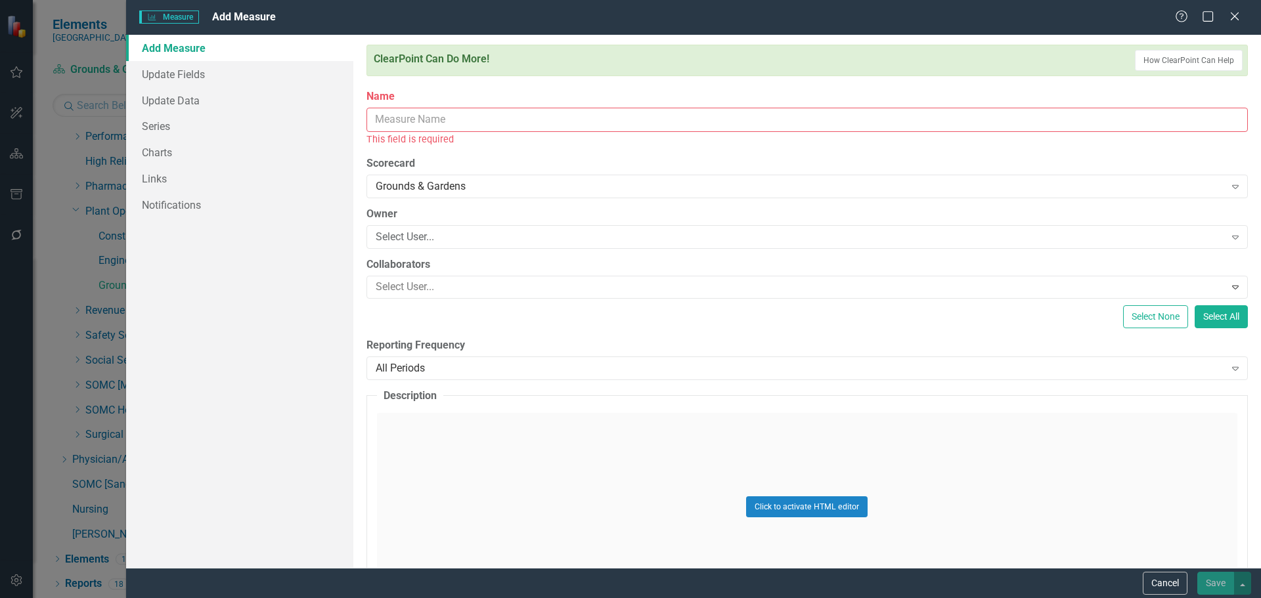
paste input "OSHA Recordable Injury"
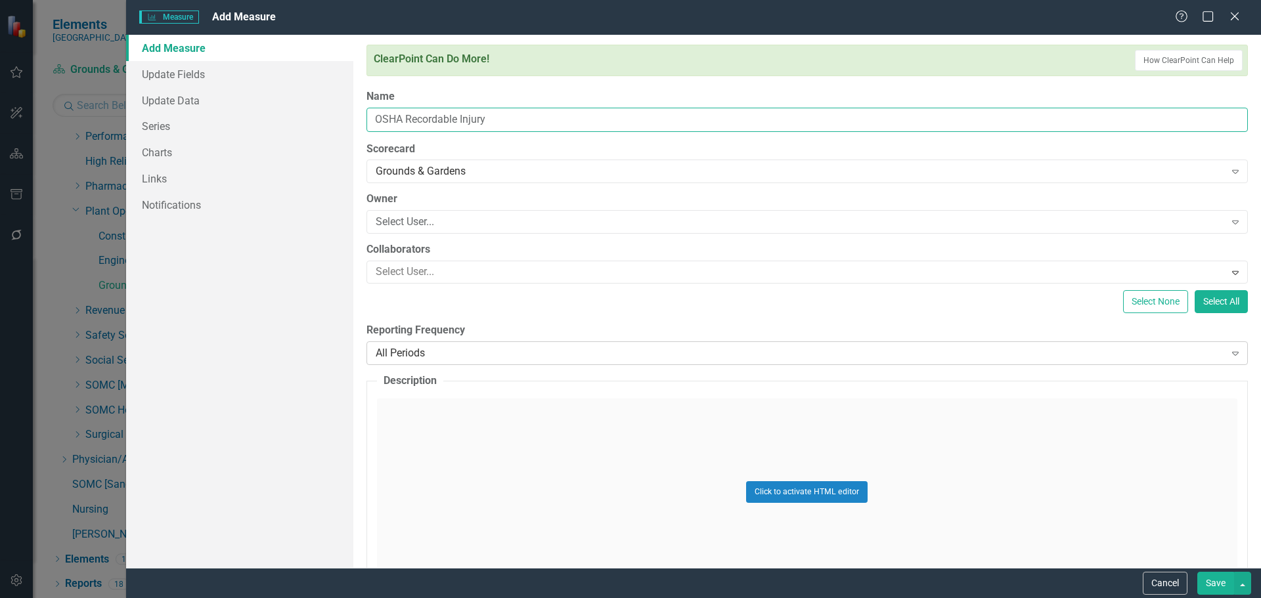
type input "OSHA Recordable Injury"
click at [474, 355] on div "All Periods" at bounding box center [800, 353] width 849 height 15
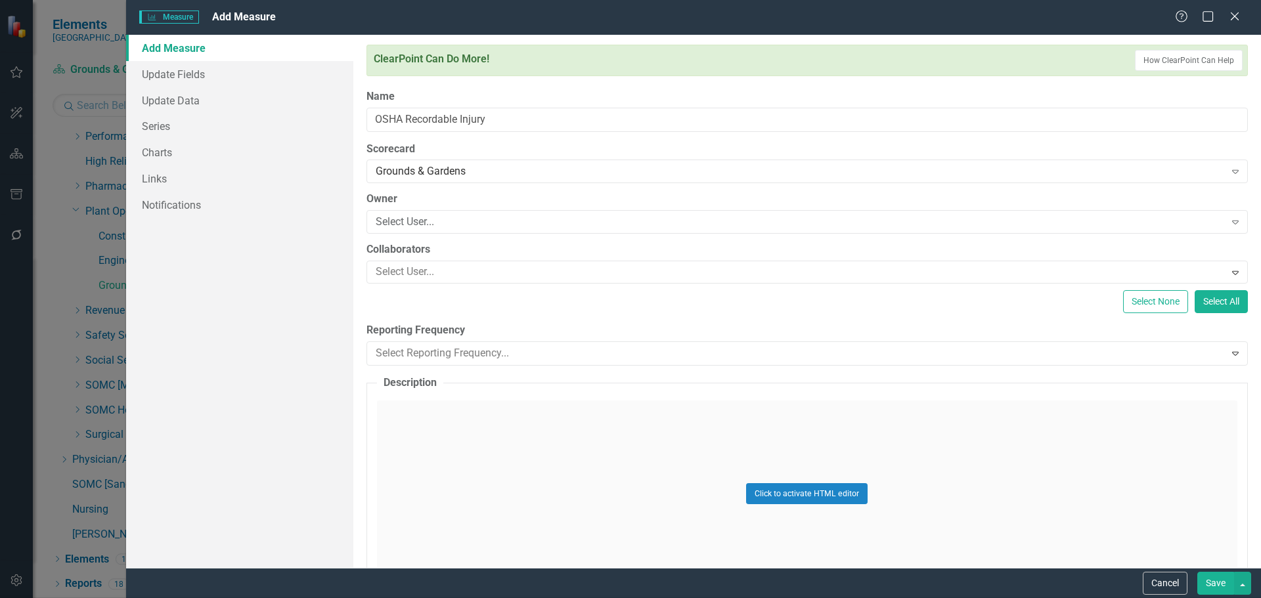
click at [184, 126] on link "Series" at bounding box center [239, 126] width 227 height 26
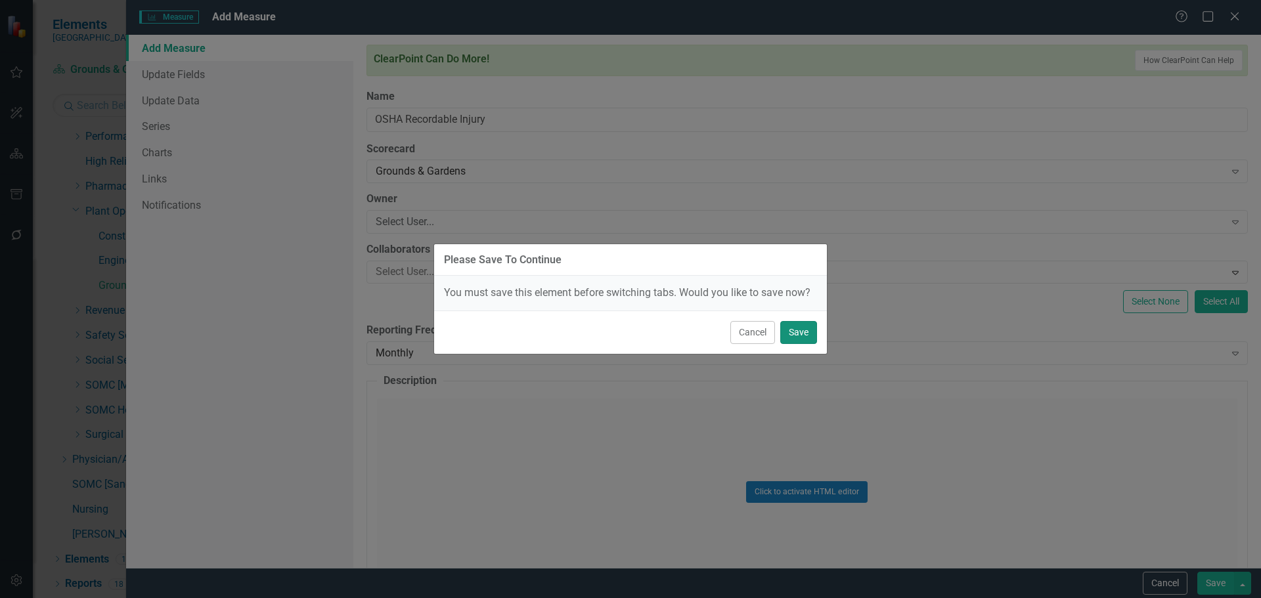
click at [804, 330] on button "Save" at bounding box center [798, 332] width 37 height 23
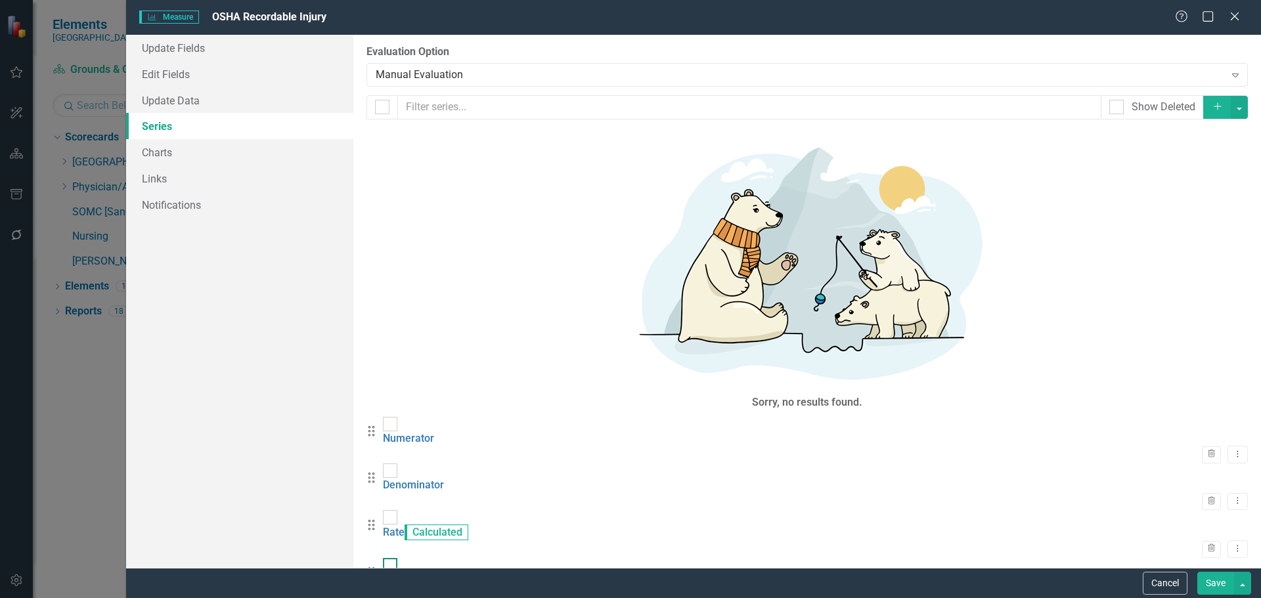
click at [397, 558] on div at bounding box center [390, 565] width 14 height 14
click at [391, 558] on input "checkbox" at bounding box center [387, 562] width 9 height 9
click at [397, 558] on div at bounding box center [390, 565] width 14 height 14
click at [391, 558] on input "checkbox" at bounding box center [387, 562] width 9 height 9
checkbox input "false"
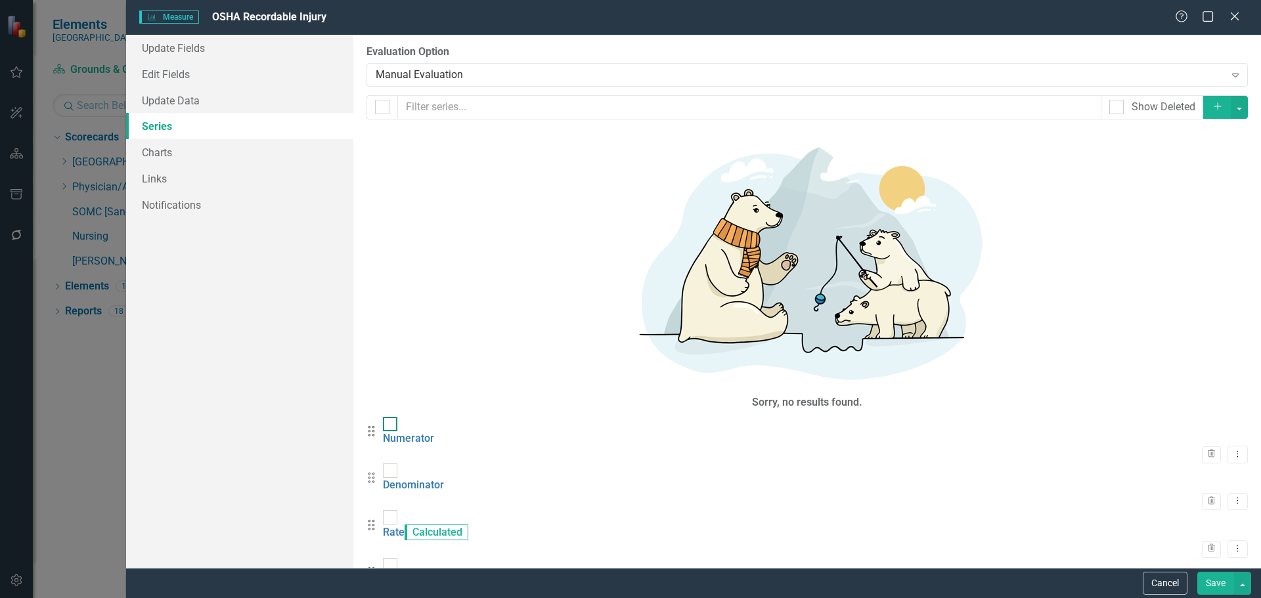
click at [397, 417] on div at bounding box center [390, 424] width 14 height 14
click at [391, 417] on input "checkbox" at bounding box center [387, 421] width 9 height 9
checkbox input "true"
click at [391, 464] on input "checkbox" at bounding box center [387, 468] width 9 height 9
checkbox input "true"
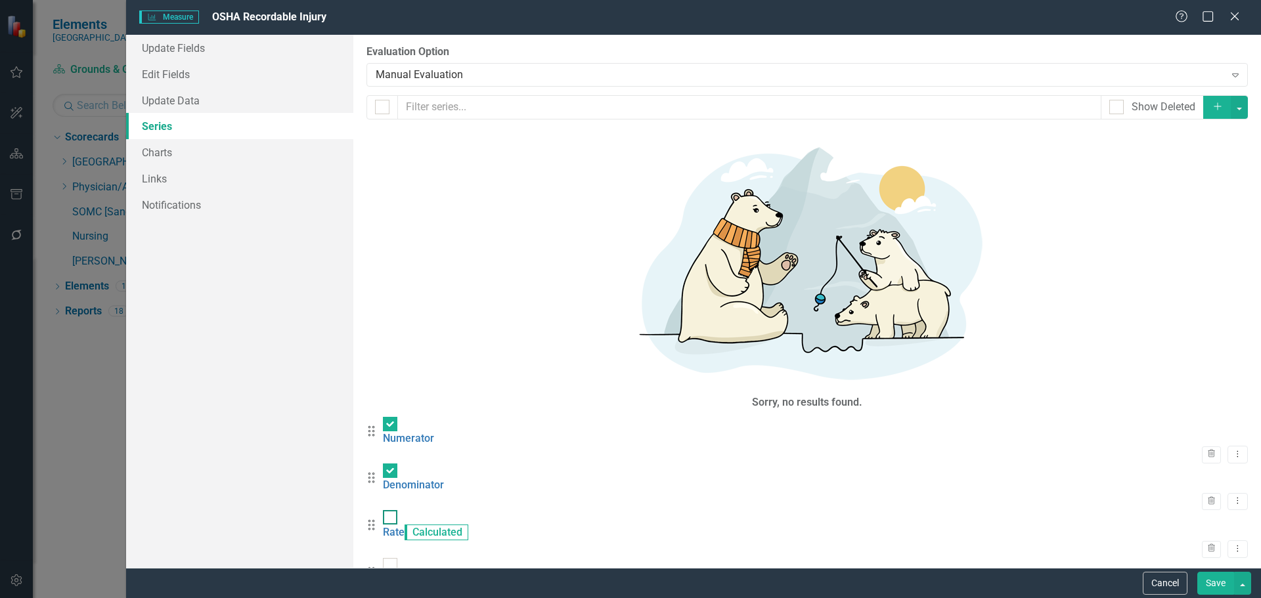
click at [391, 510] on input "checkbox" at bounding box center [387, 514] width 9 height 9
checkbox input "true"
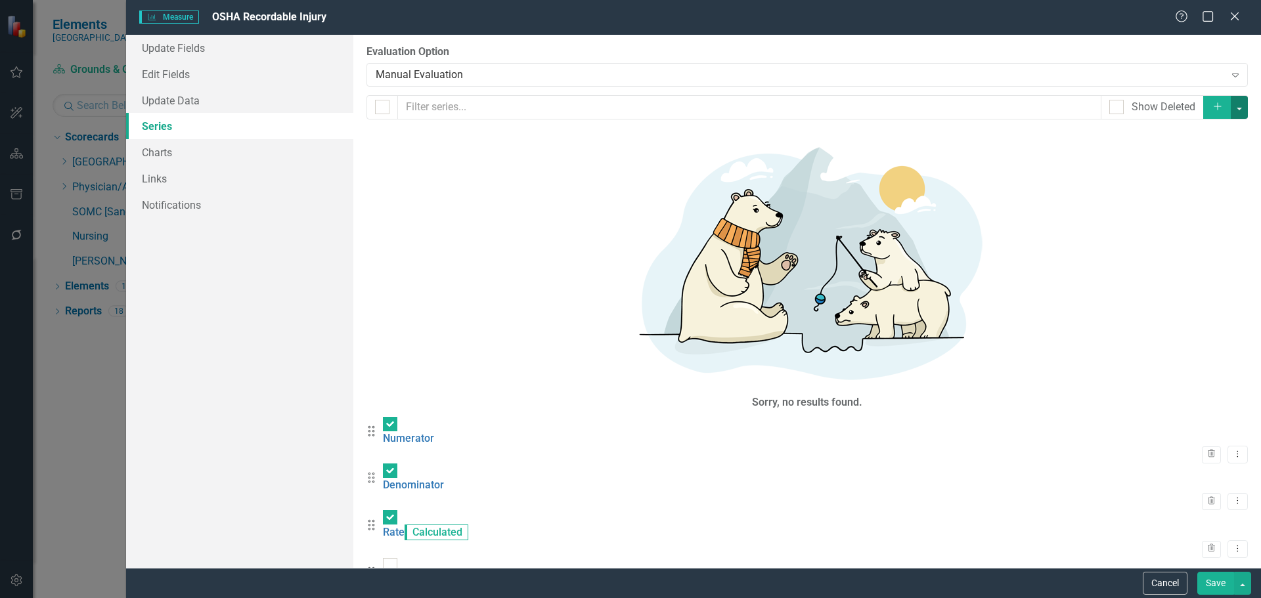
click at [1241, 109] on button "button" at bounding box center [1238, 107] width 17 height 23
click at [1198, 207] on link "Trash Delete Multiple" at bounding box center [1195, 204] width 104 height 24
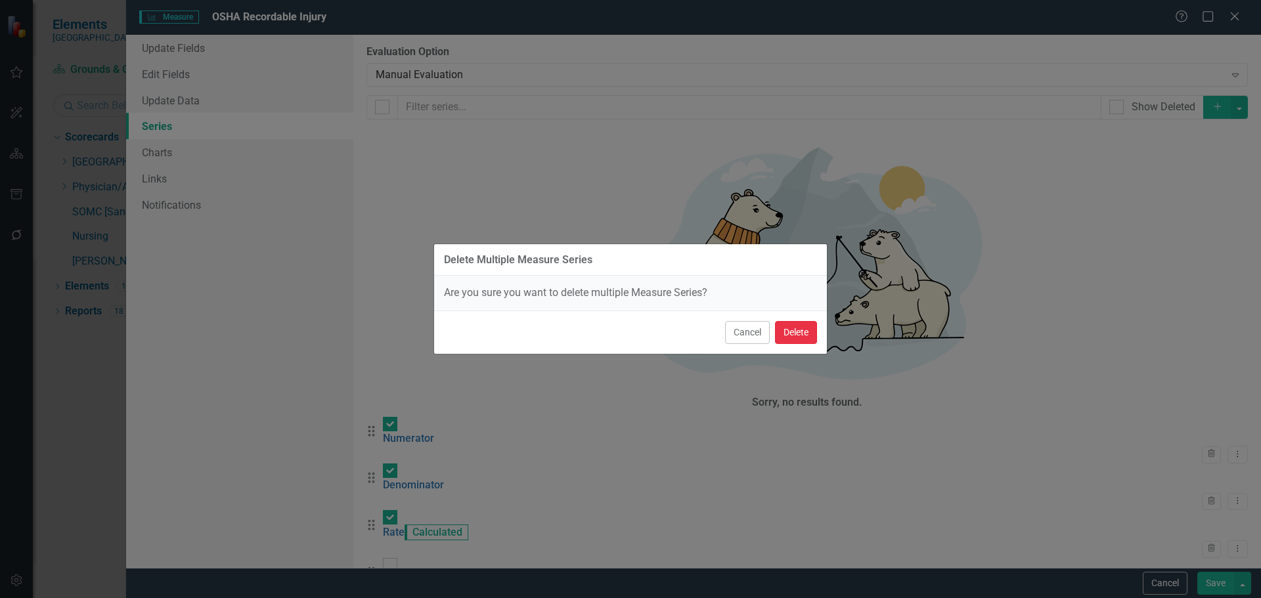
click at [798, 330] on button "Delete" at bounding box center [796, 332] width 42 height 23
checkbox input "false"
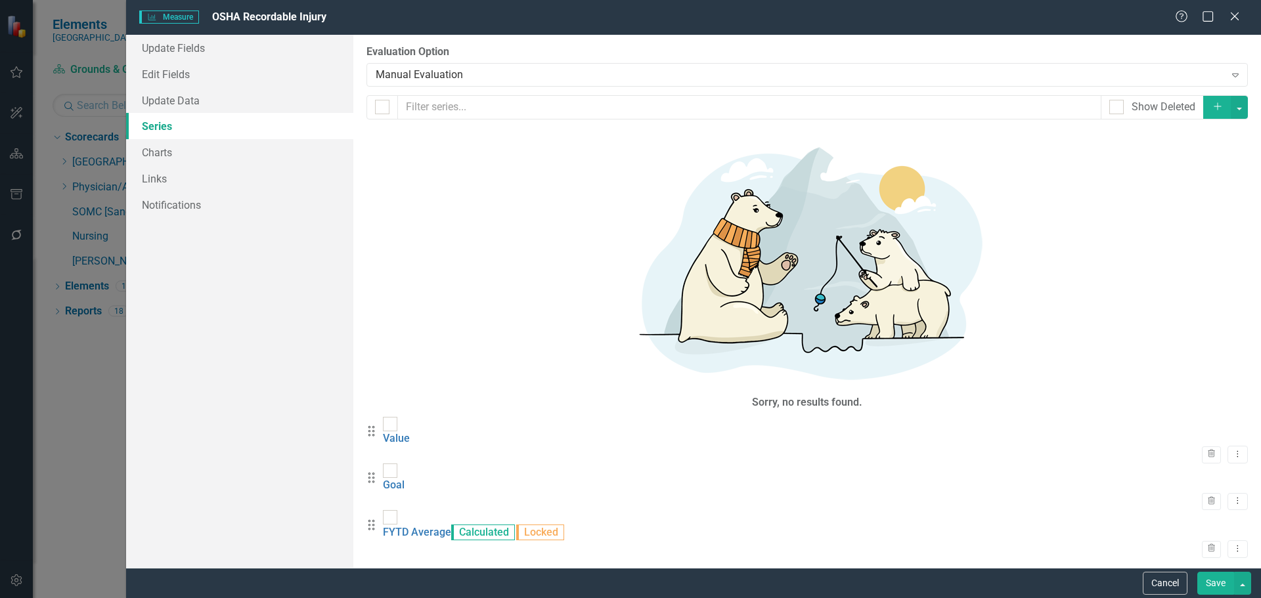
click at [1219, 585] on button "Save" at bounding box center [1215, 583] width 37 height 23
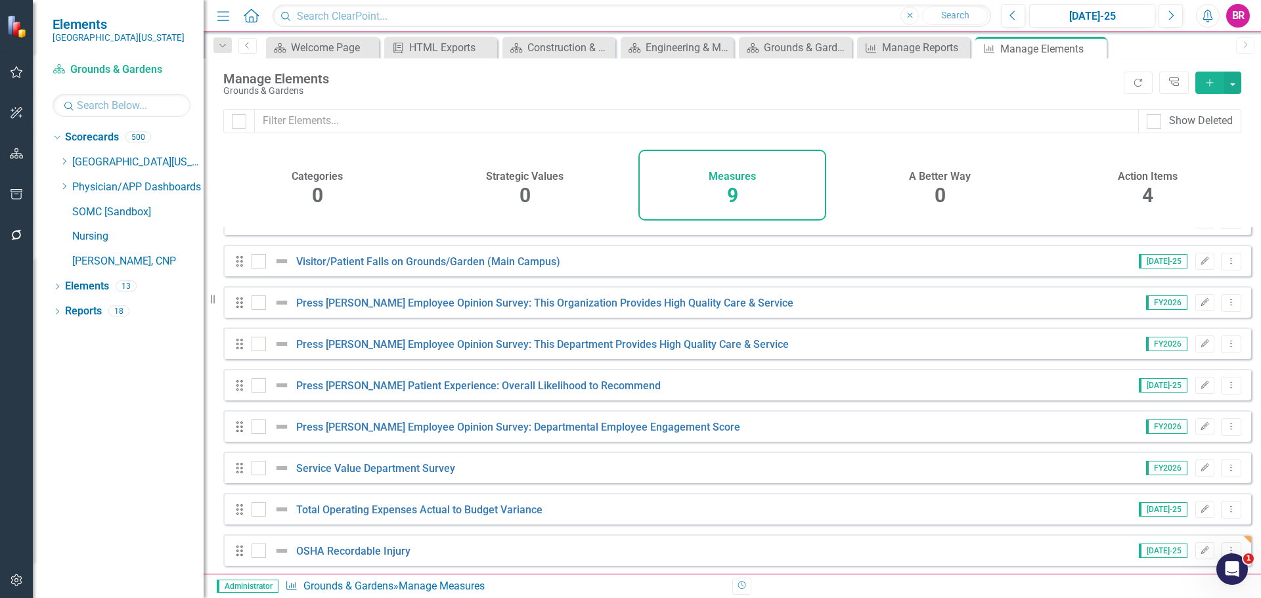
scroll to position [35, 0]
click at [1215, 80] on button "Add" at bounding box center [1209, 83] width 29 height 22
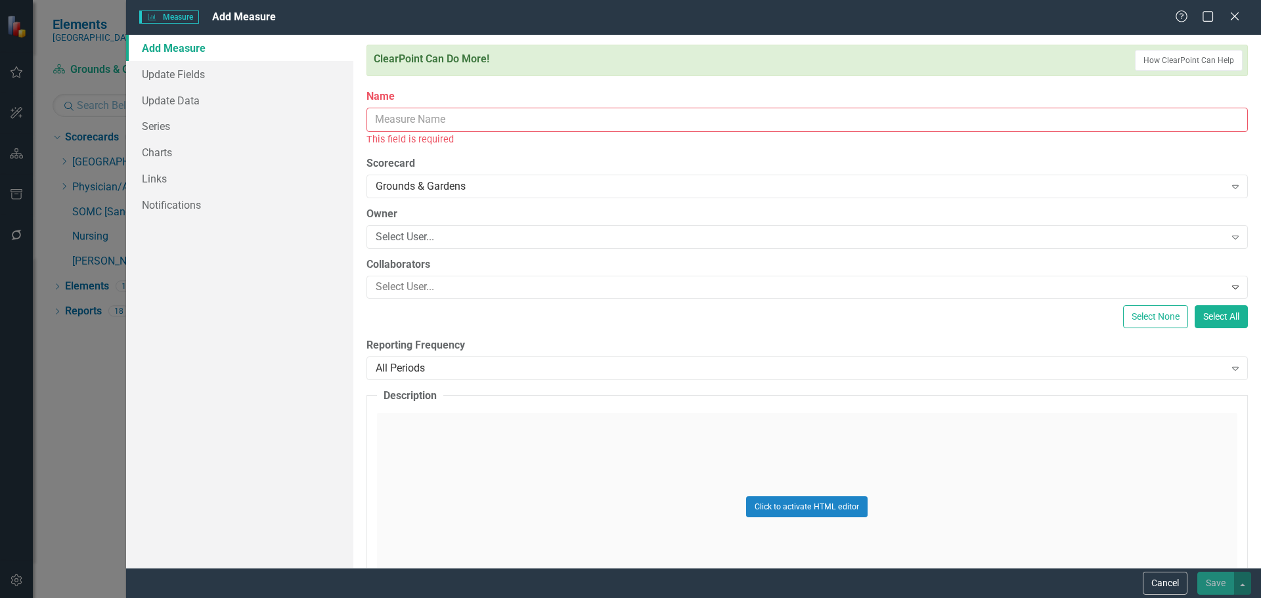
click at [489, 124] on input "Name" at bounding box center [806, 120] width 881 height 24
paste input "Incidents Resulting in Property Damage"
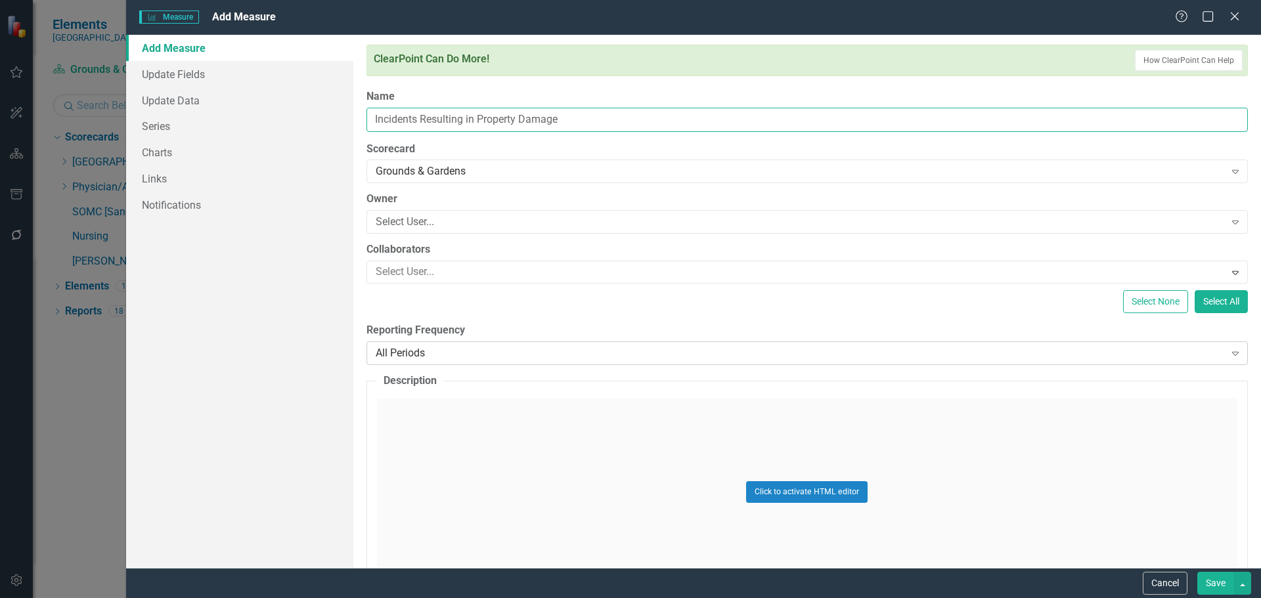
type input "Incidents Resulting in Property Damage"
click at [475, 342] on div "All Periods Expand" at bounding box center [806, 353] width 881 height 24
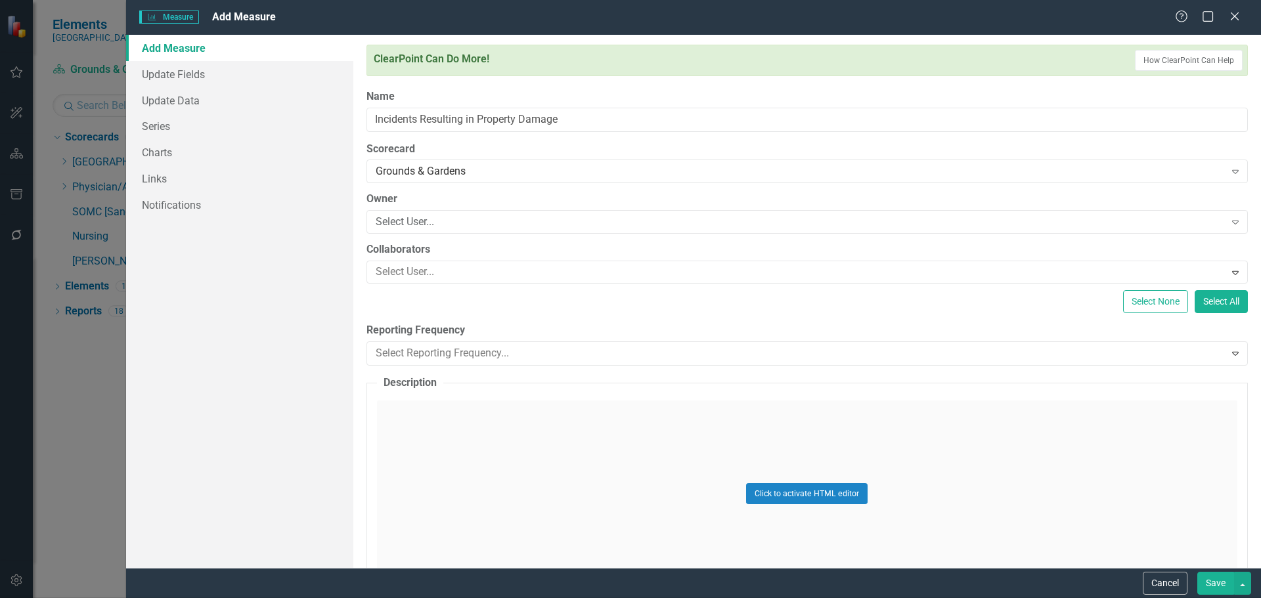
click at [160, 124] on link "Series" at bounding box center [239, 126] width 227 height 26
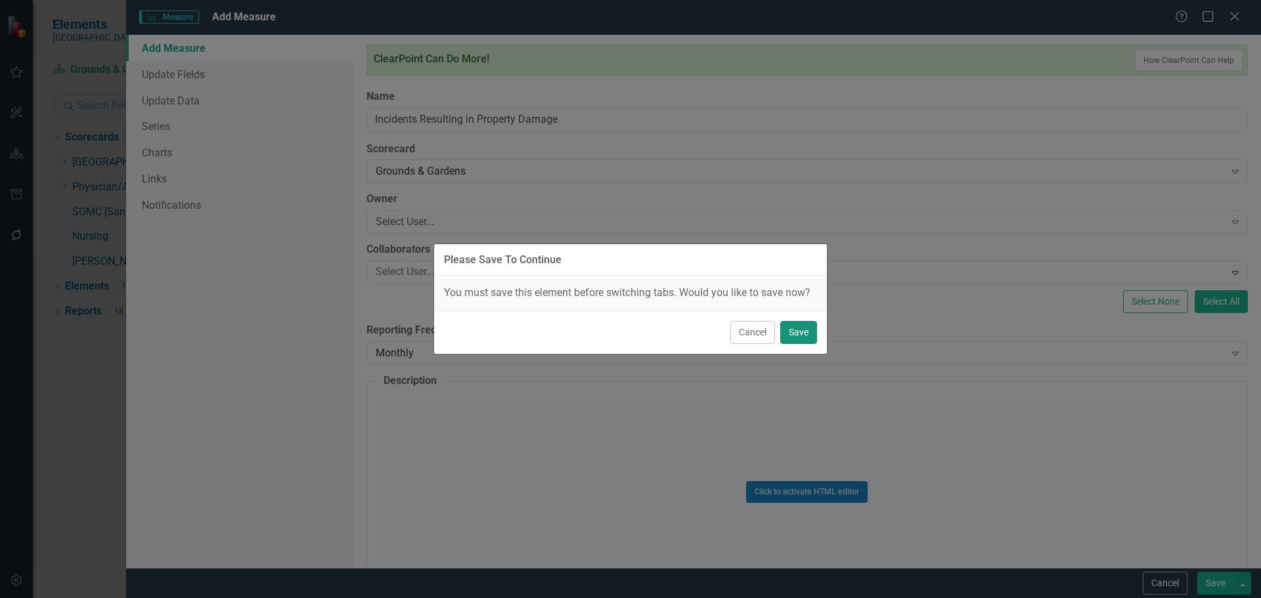
click at [799, 331] on button "Save" at bounding box center [798, 332] width 37 height 23
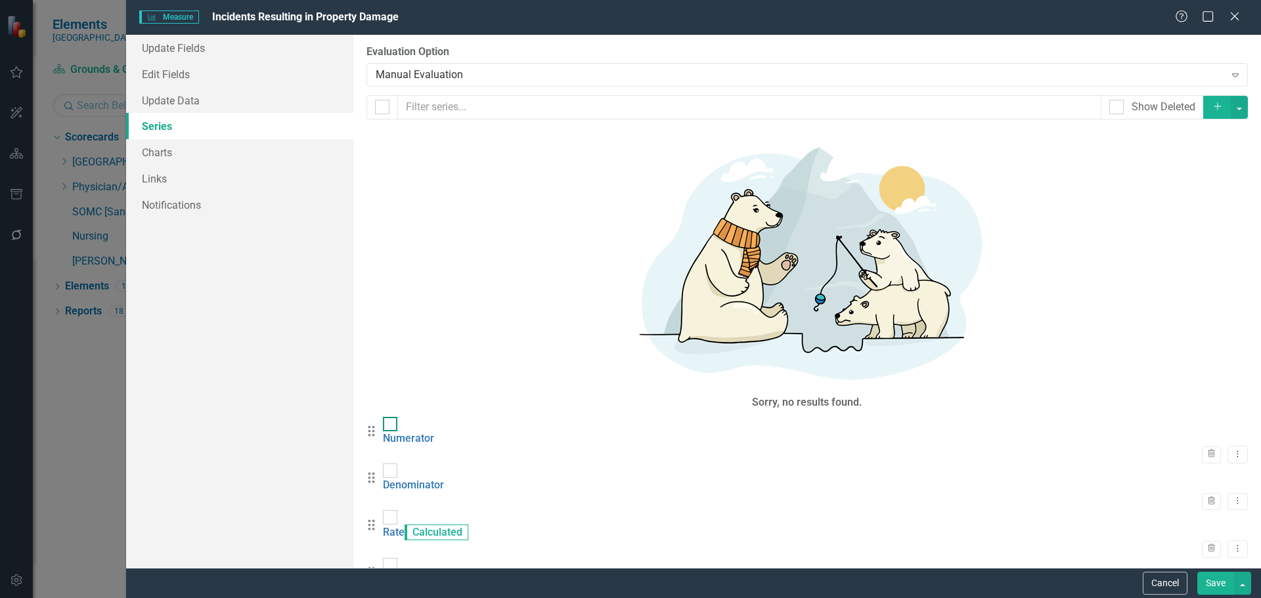
click at [397, 417] on div at bounding box center [390, 424] width 14 height 14
click at [391, 417] on input "checkbox" at bounding box center [387, 421] width 9 height 9
checkbox input "true"
click at [395, 464] on div at bounding box center [390, 471] width 14 height 14
click at [391, 464] on input "checkbox" at bounding box center [387, 468] width 9 height 9
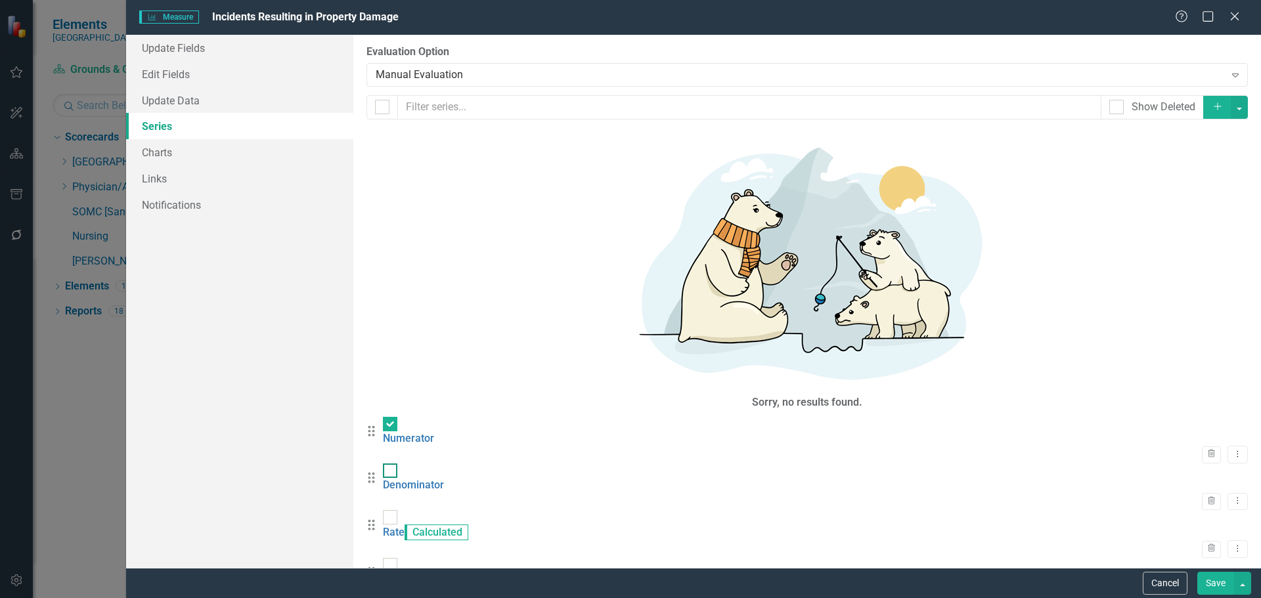
checkbox input "true"
click at [397, 510] on div at bounding box center [390, 517] width 14 height 14
click at [391, 510] on input "checkbox" at bounding box center [387, 514] width 9 height 9
checkbox input "true"
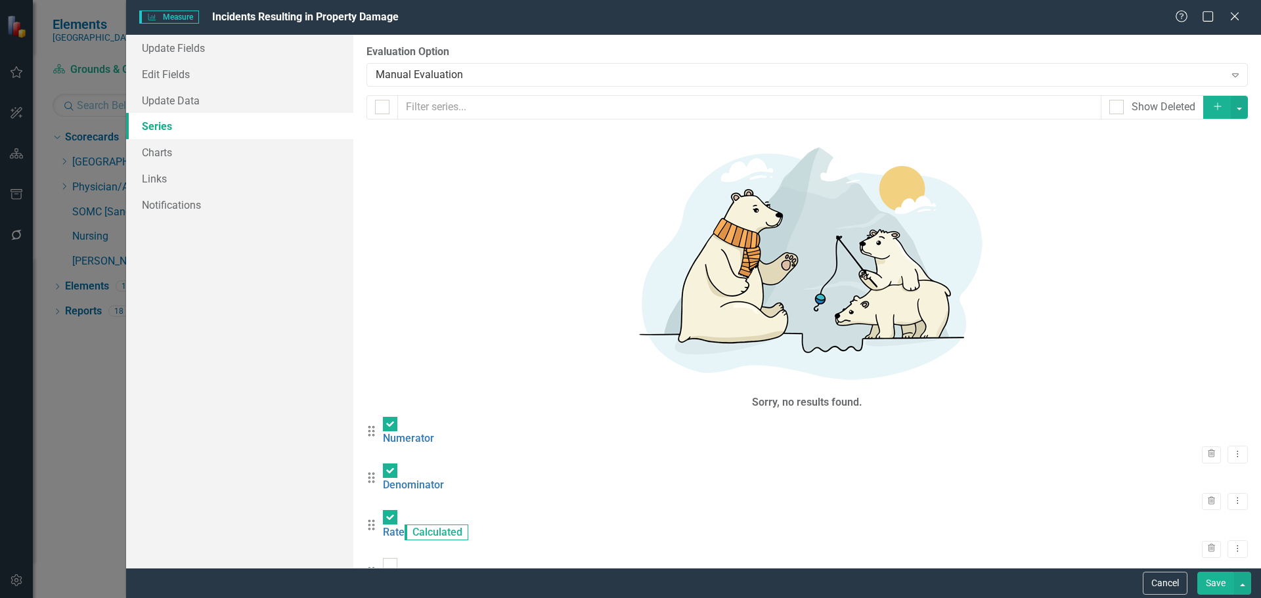
checkbox input "true"
click at [1242, 106] on button "button" at bounding box center [1238, 107] width 17 height 23
click at [1175, 206] on link "Trash Delete Multiple" at bounding box center [1195, 204] width 104 height 24
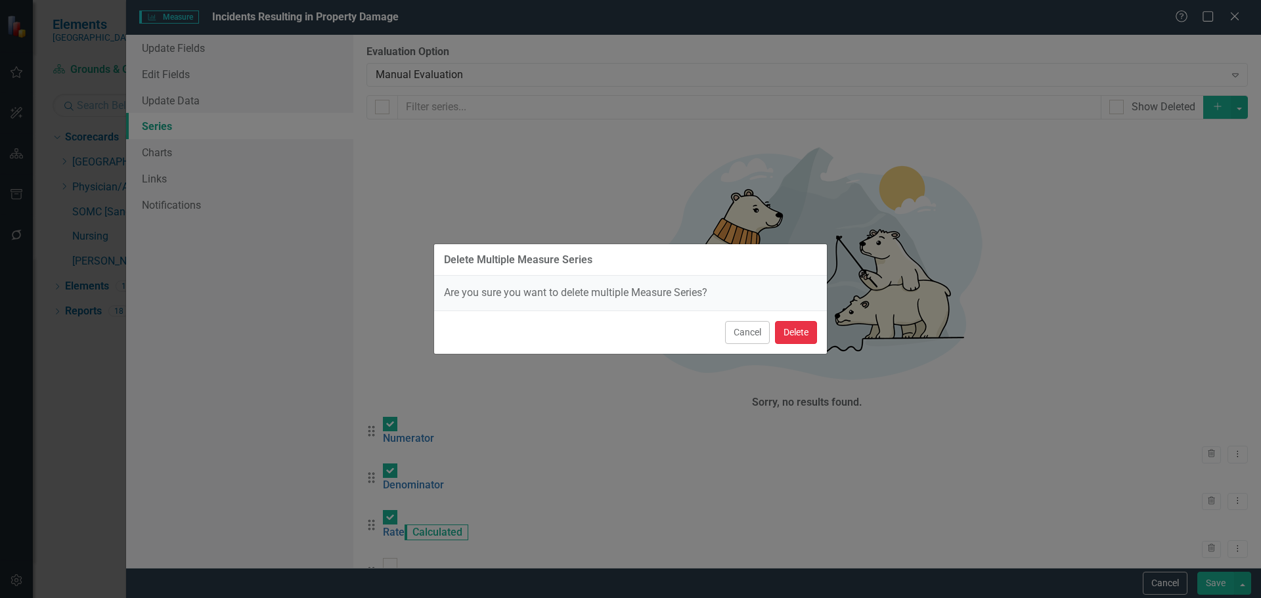
click at [809, 334] on button "Delete" at bounding box center [796, 332] width 42 height 23
checkbox input "false"
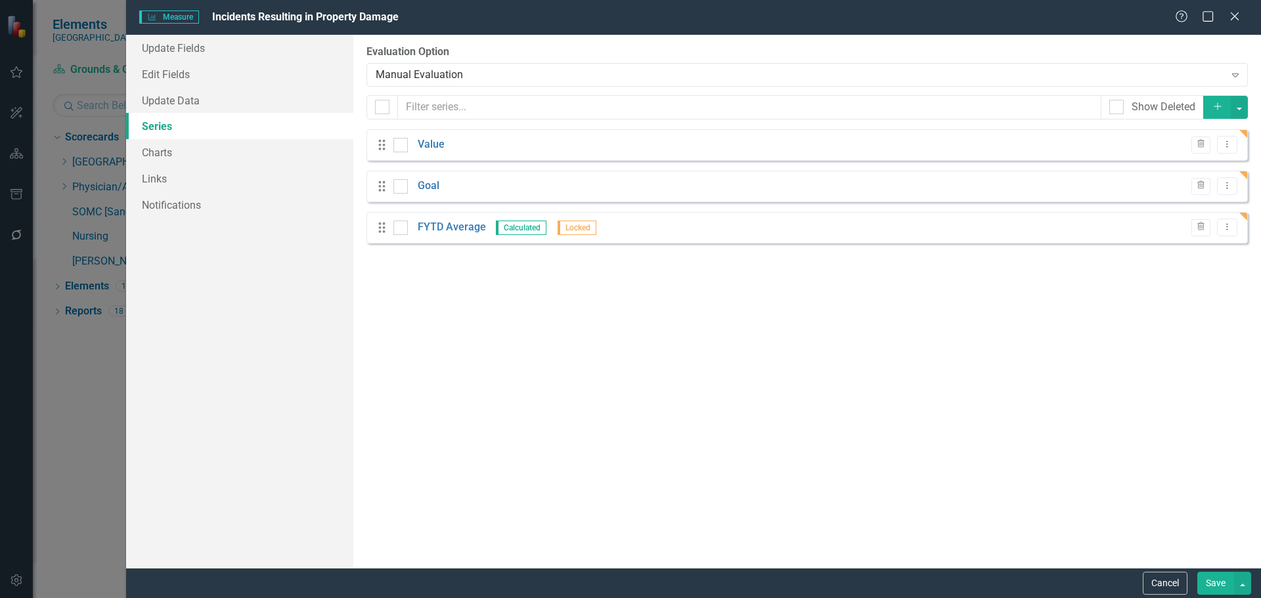
scroll to position [35, 0]
click at [1221, 581] on button "Save" at bounding box center [1215, 583] width 37 height 23
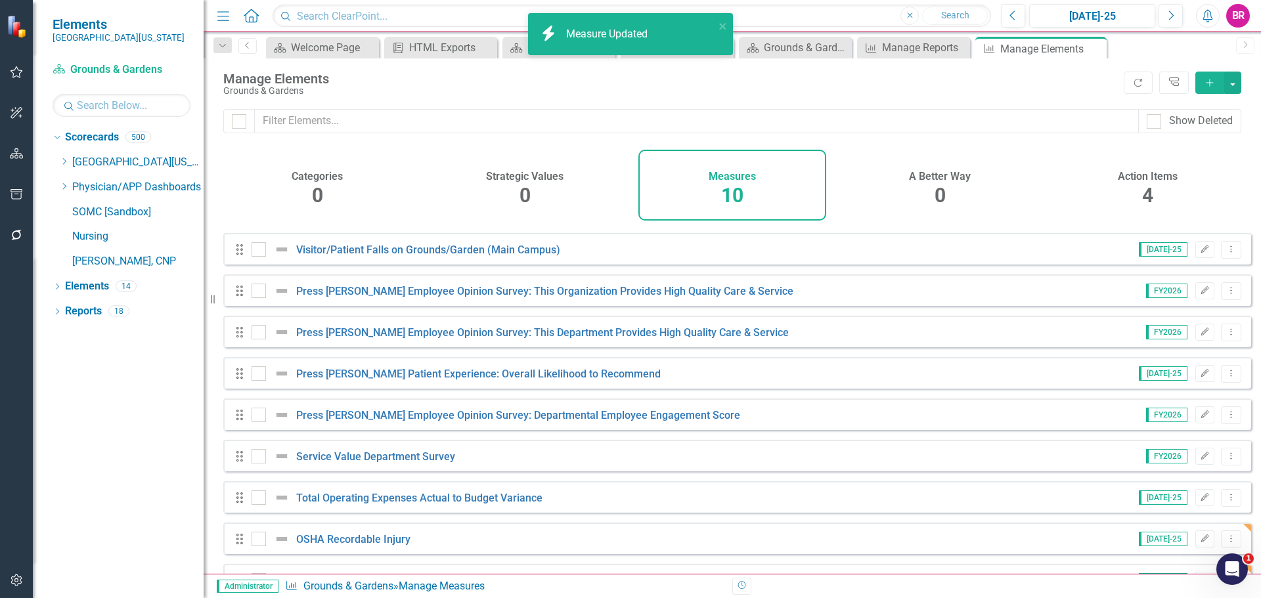
scroll to position [77, 0]
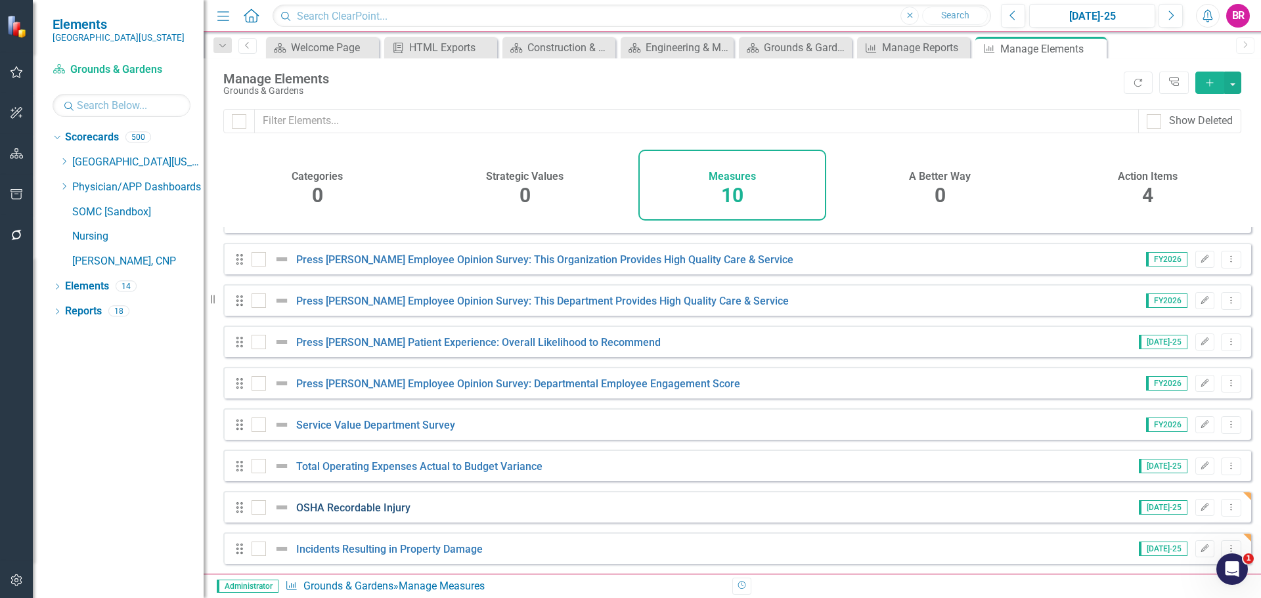
click at [387, 510] on link "OSHA Recordable Injury" at bounding box center [353, 508] width 114 height 12
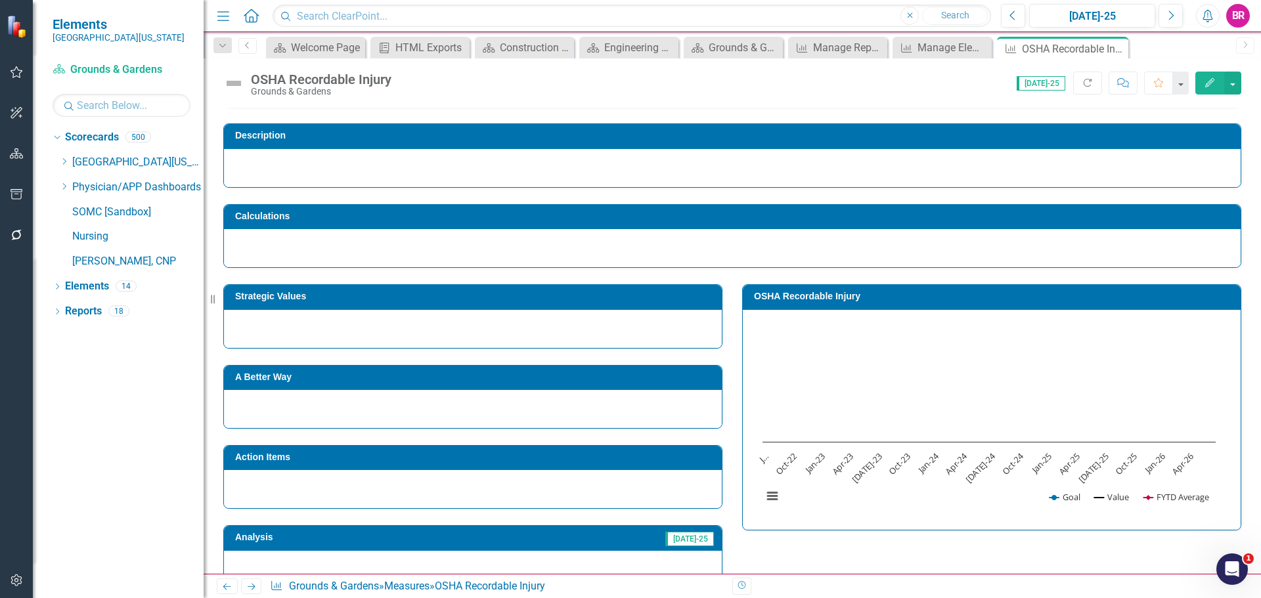
scroll to position [66, 0]
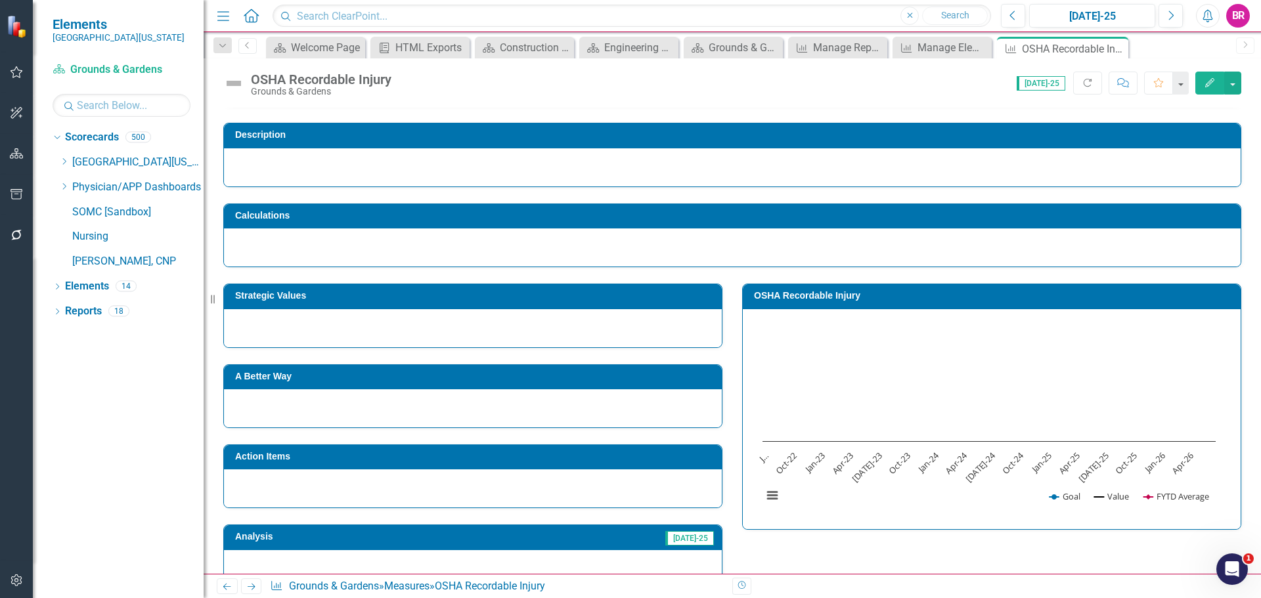
click at [426, 301] on h3 "Strategic Values" at bounding box center [475, 296] width 480 height 10
click at [426, 300] on h3 "Strategic Values" at bounding box center [475, 296] width 480 height 10
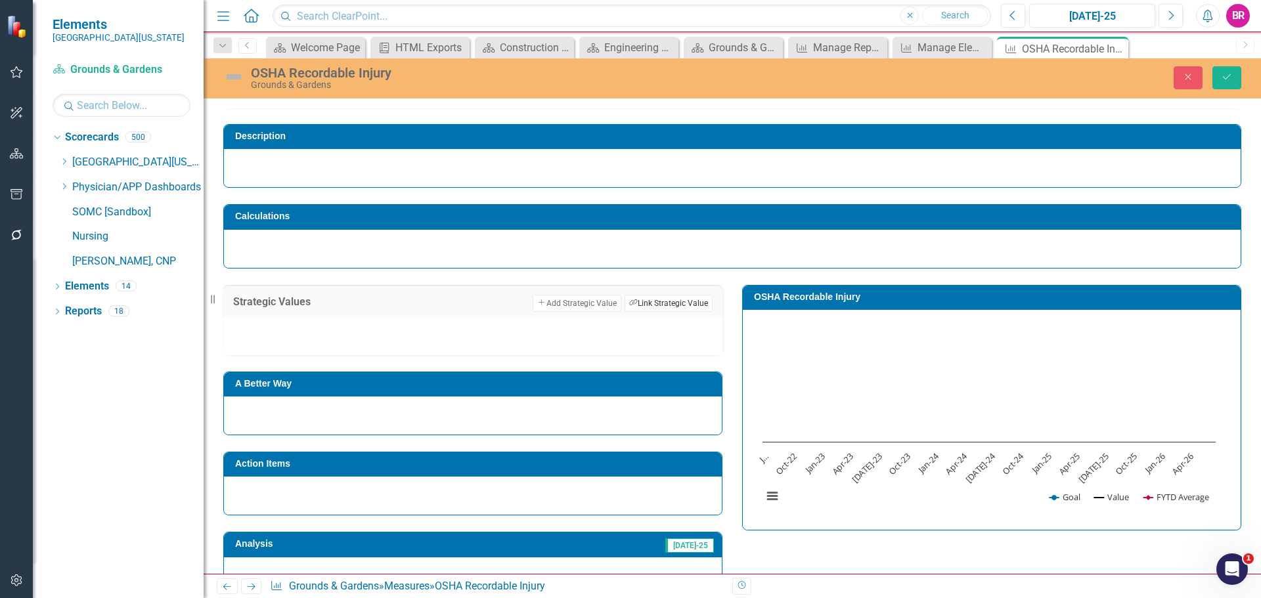
click at [644, 305] on button "Link Tag Link Strategic Value" at bounding box center [668, 303] width 88 height 17
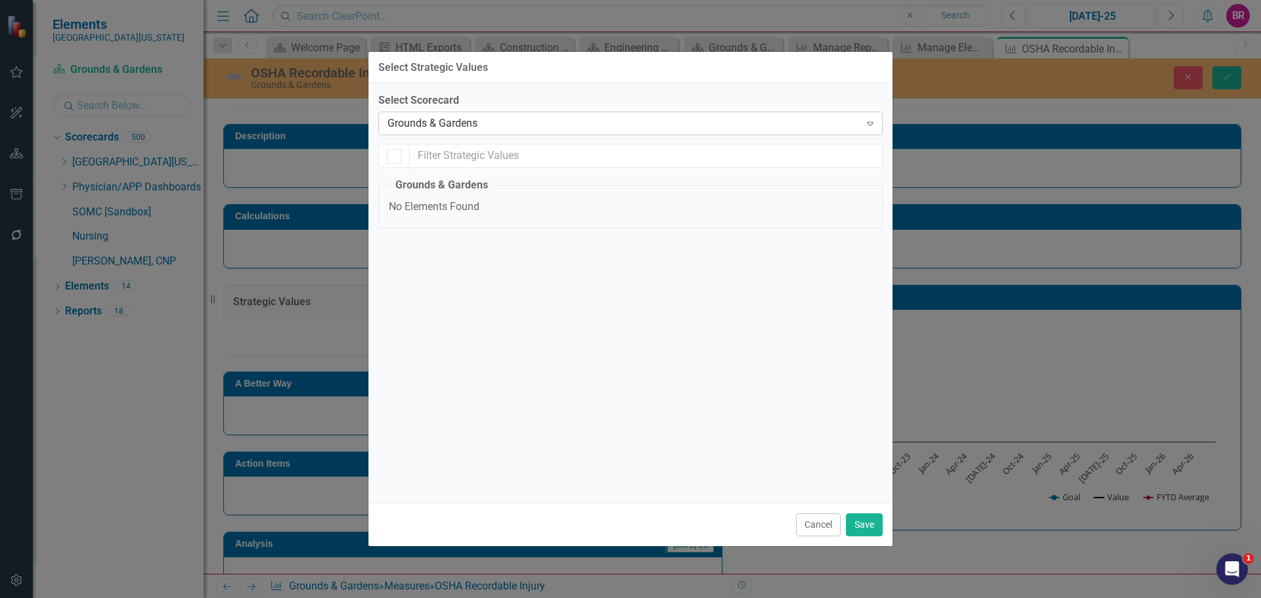
click at [506, 129] on div "Grounds & Gardens" at bounding box center [623, 123] width 472 height 15
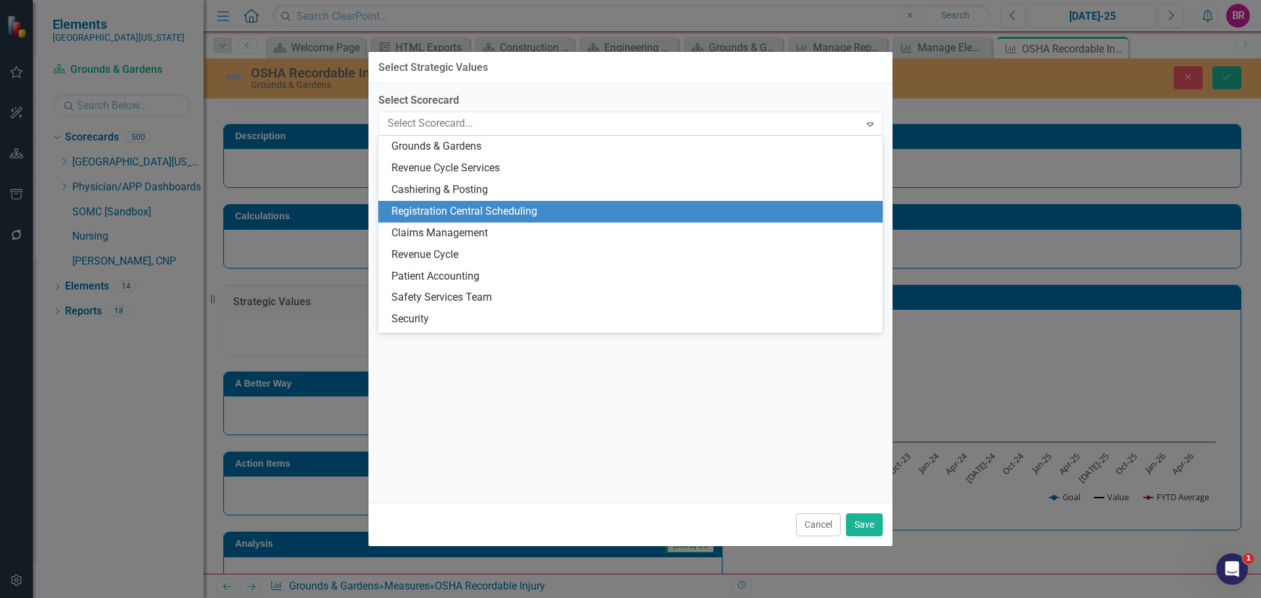
scroll to position [3190, 0]
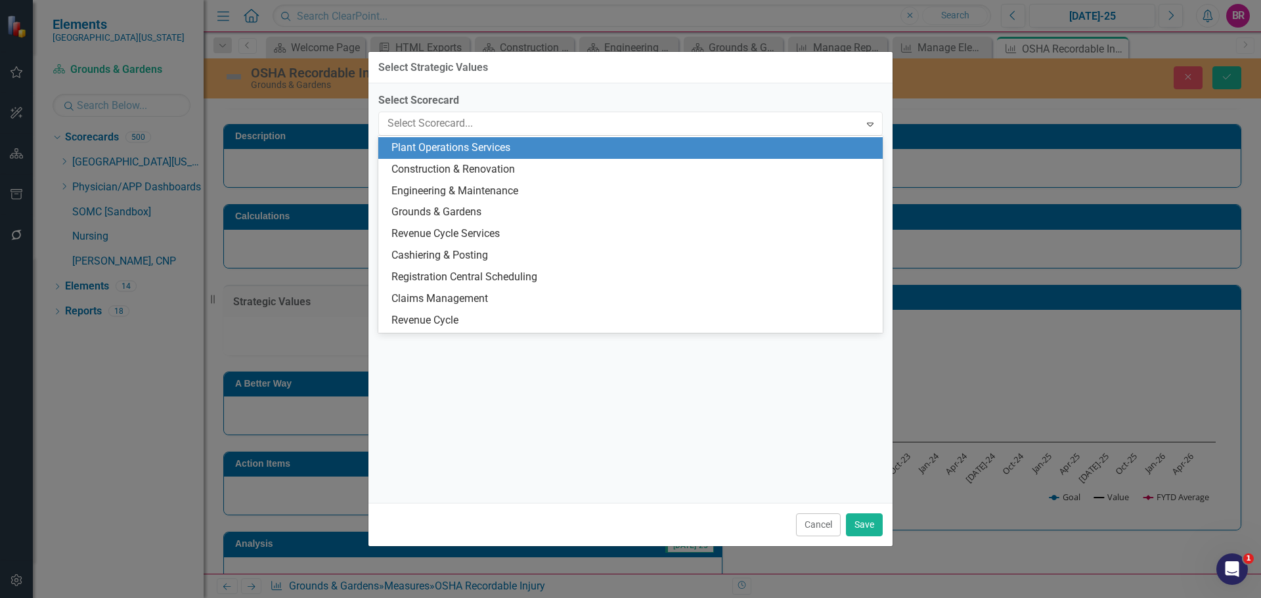
click at [535, 156] on div "Plant Operations Services" at bounding box center [630, 148] width 504 height 22
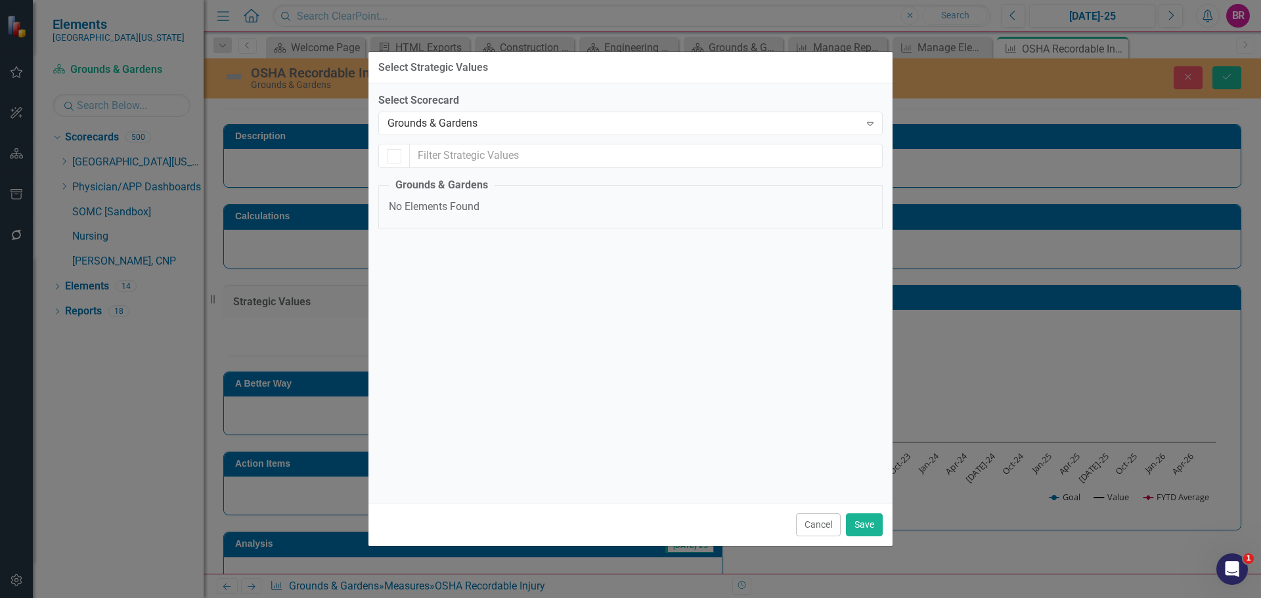
checkbox input "false"
click at [436, 198] on fieldset "Plant Operations Services Safety Quality Service Teamwork Finance" at bounding box center [630, 251] width 504 height 146
click at [437, 203] on div "Safety" at bounding box center [426, 207] width 31 height 15
click at [397, 203] on input "Safety" at bounding box center [393, 204] width 9 height 9
checkbox input "true"
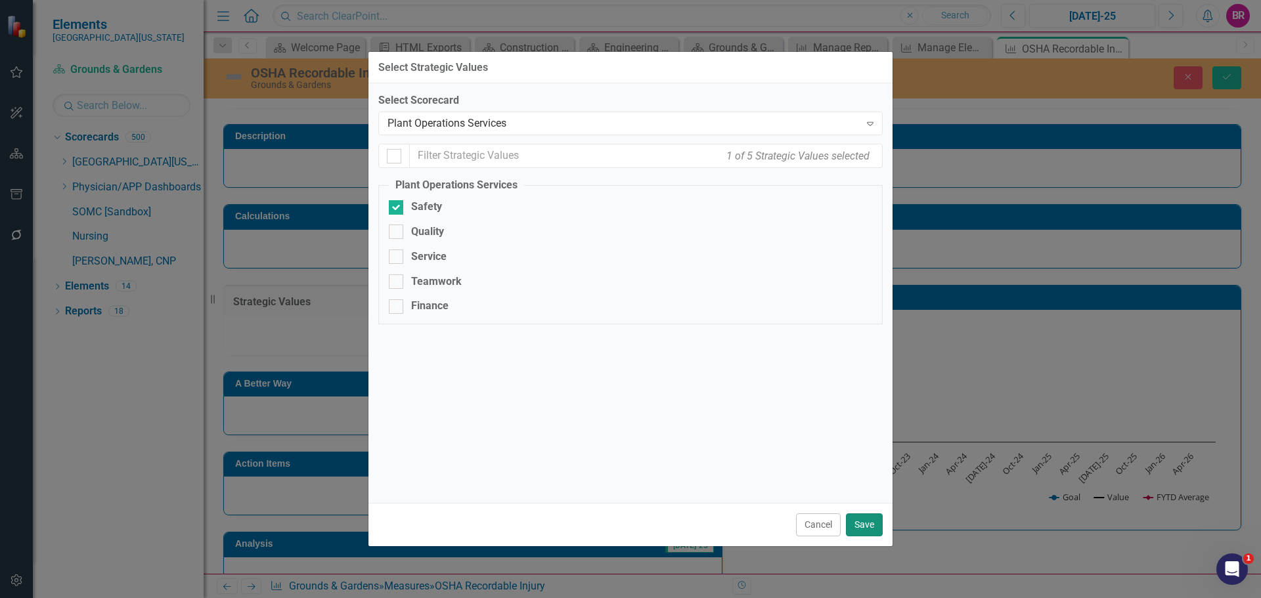
click at [863, 527] on button "Save" at bounding box center [864, 524] width 37 height 23
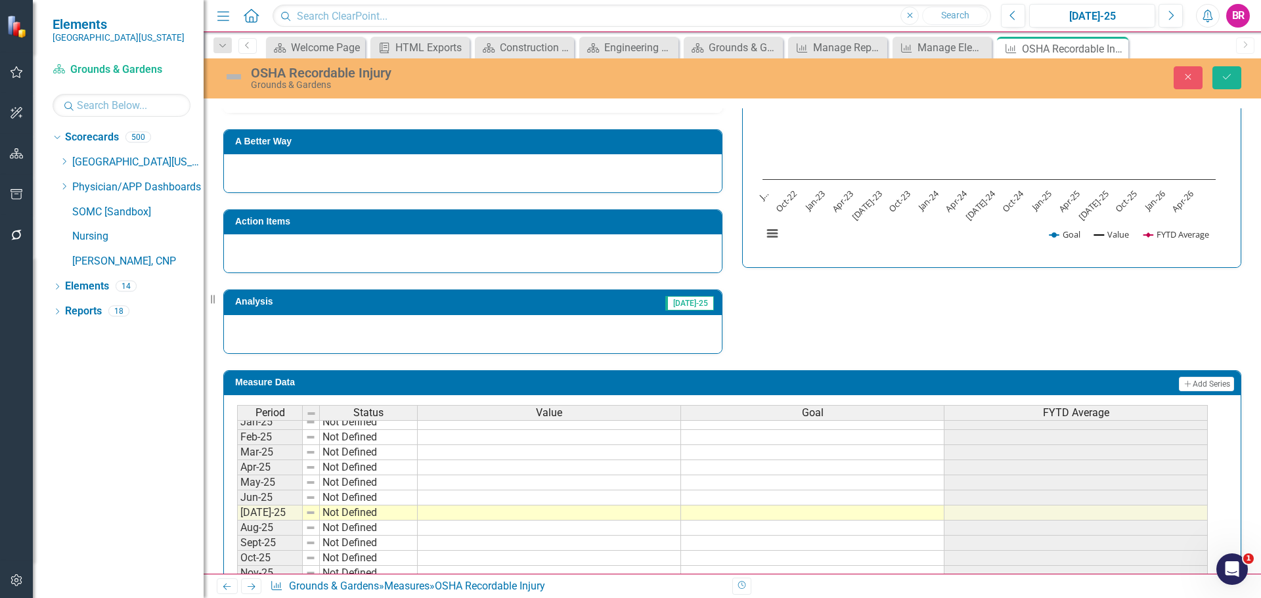
scroll to position [543, 0]
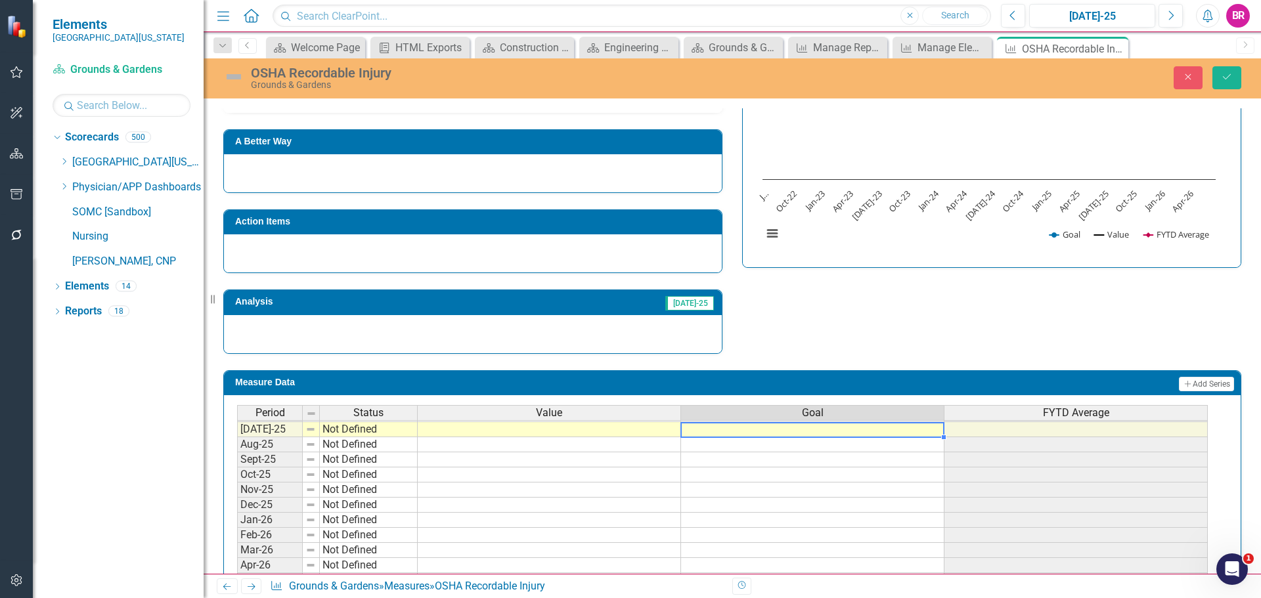
click at [879, 431] on tbody "Jan-24 Not Defined Feb-24 Not Defined Mar-24 Not Defined Apr-24 Not Defined May…" at bounding box center [722, 377] width 970 height 454
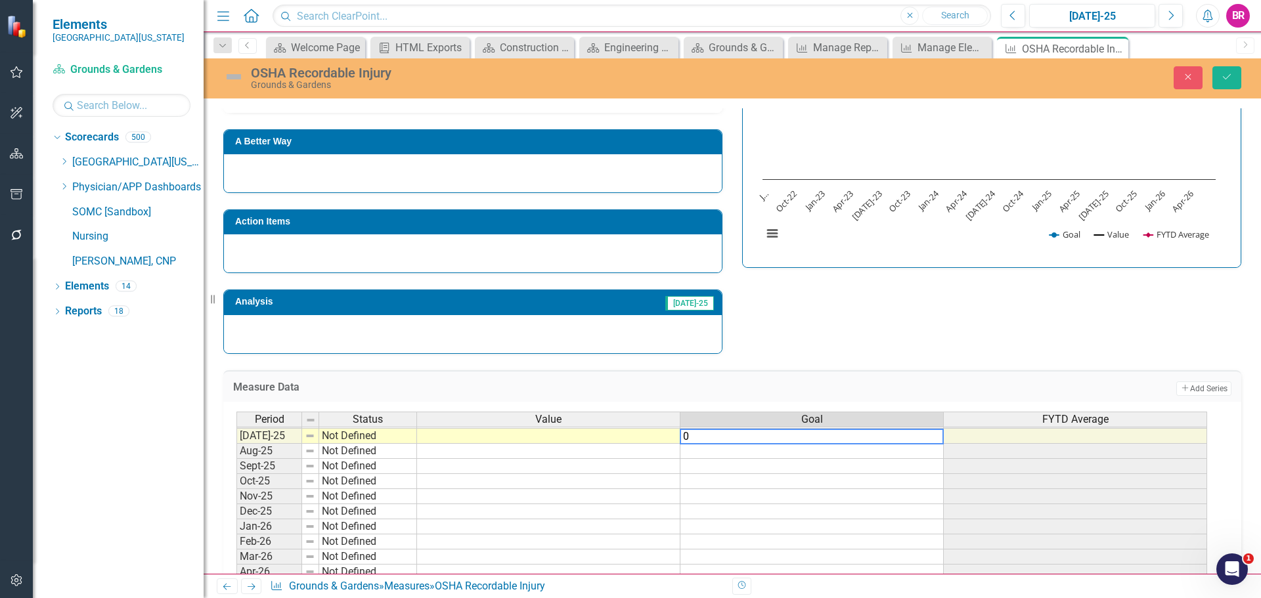
type textarea "0"
click at [922, 364] on div "Measure Data Add Add Series Period Status Value Goal FYTD Average Jun-24 Not De…" at bounding box center [731, 492] width 1037 height 276
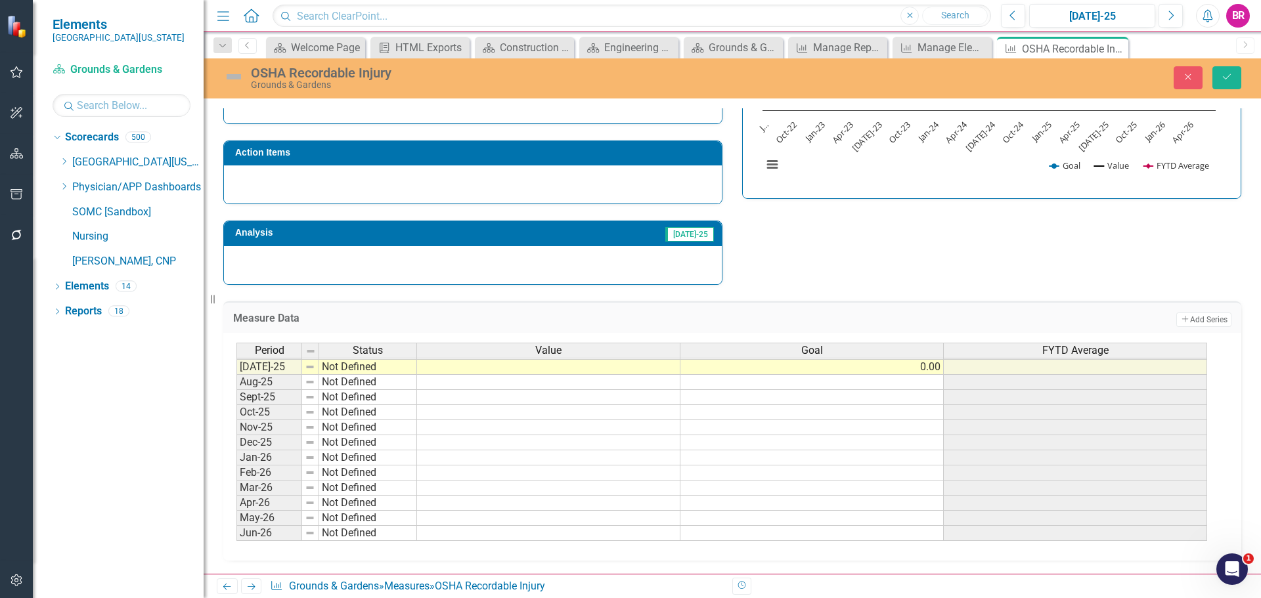
click at [917, 363] on td "0.00" at bounding box center [811, 367] width 263 height 15
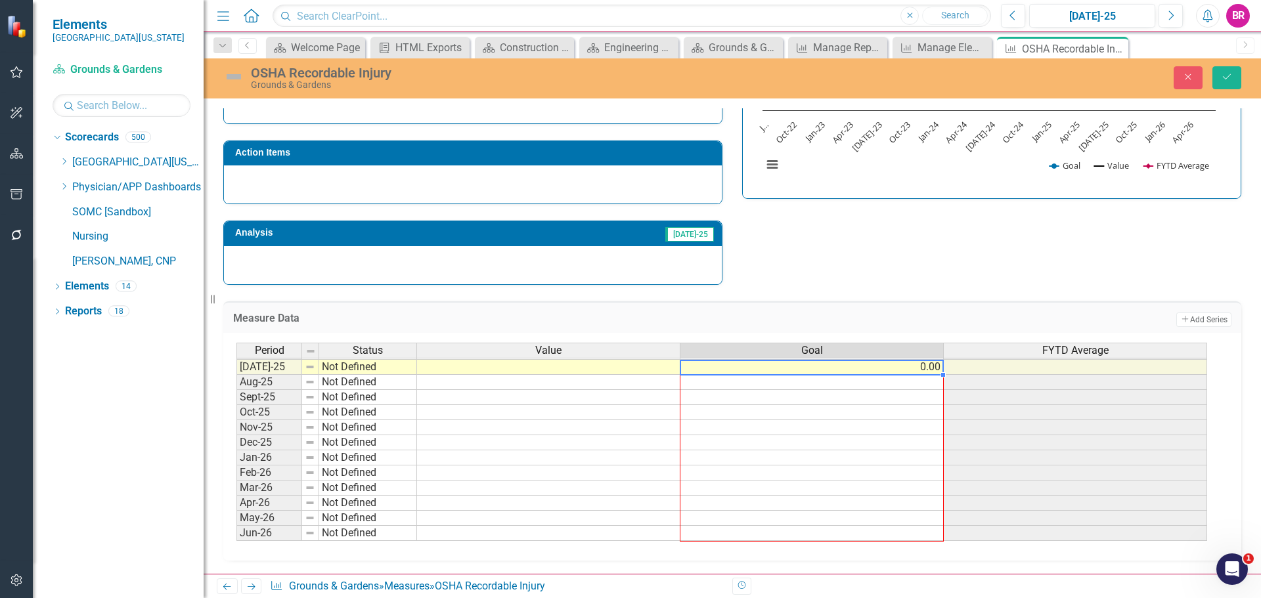
drag, startPoint x: 940, startPoint y: 374, endPoint x: 920, endPoint y: 486, distance: 113.5
click at [236, 532] on div "Period Status Value Goal FYTD Average Jun-24 Not Defined [DATE]-24 Not Defined …" at bounding box center [236, 344] width 0 height 394
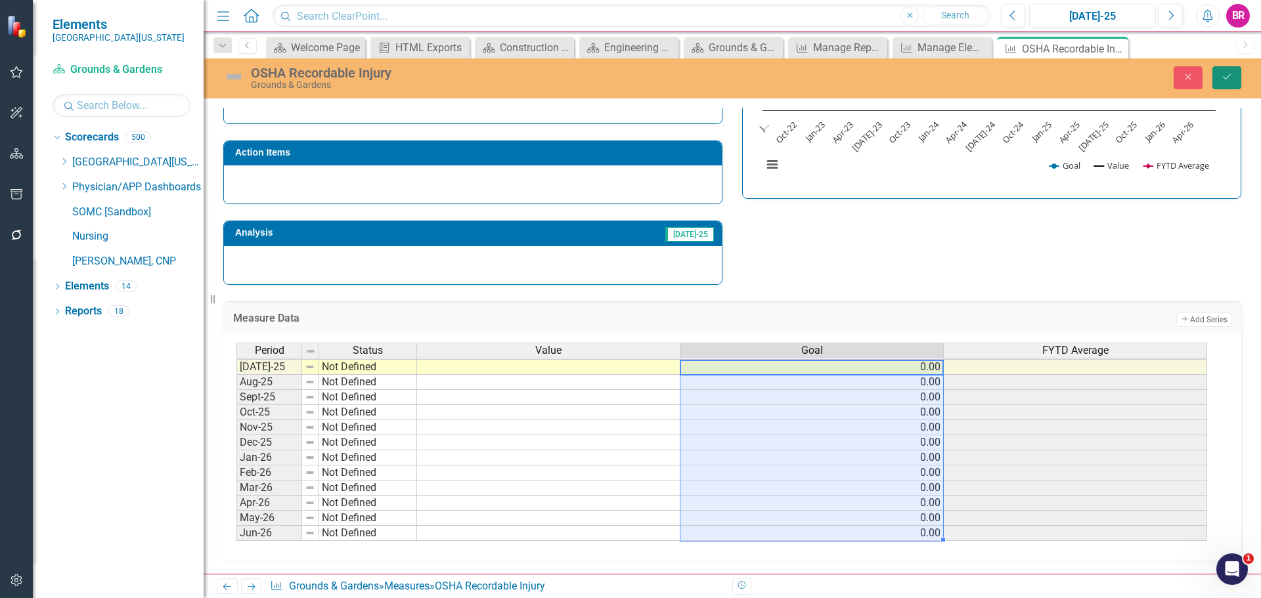
click at [1231, 77] on icon "Save" at bounding box center [1227, 76] width 12 height 9
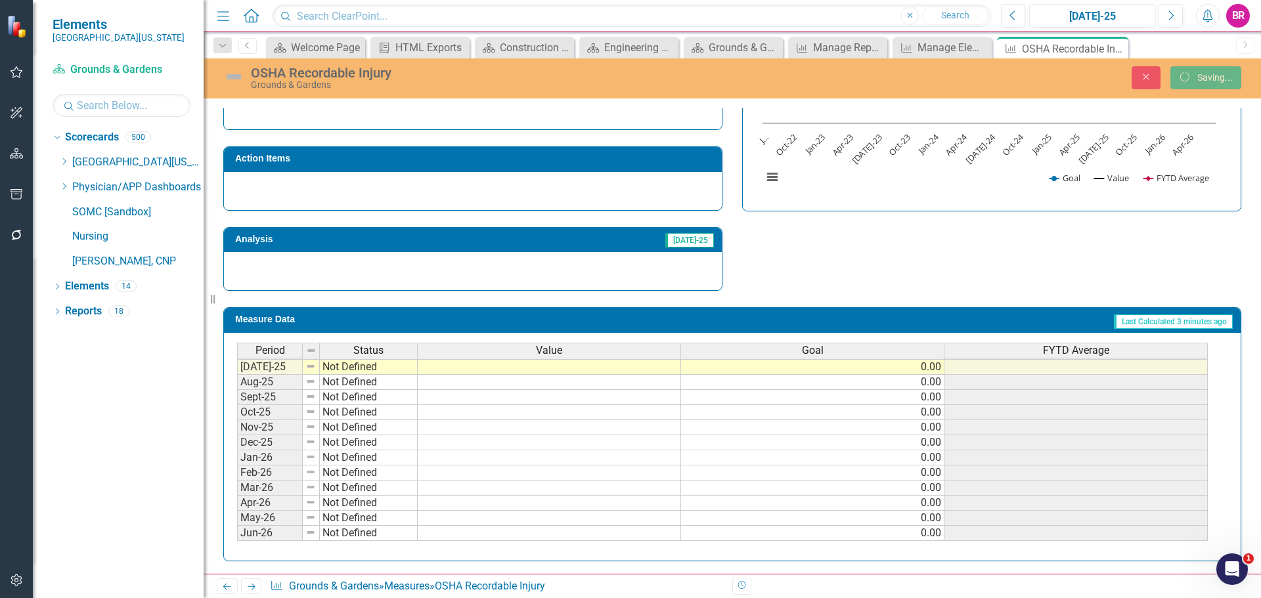
scroll to position [385, 0]
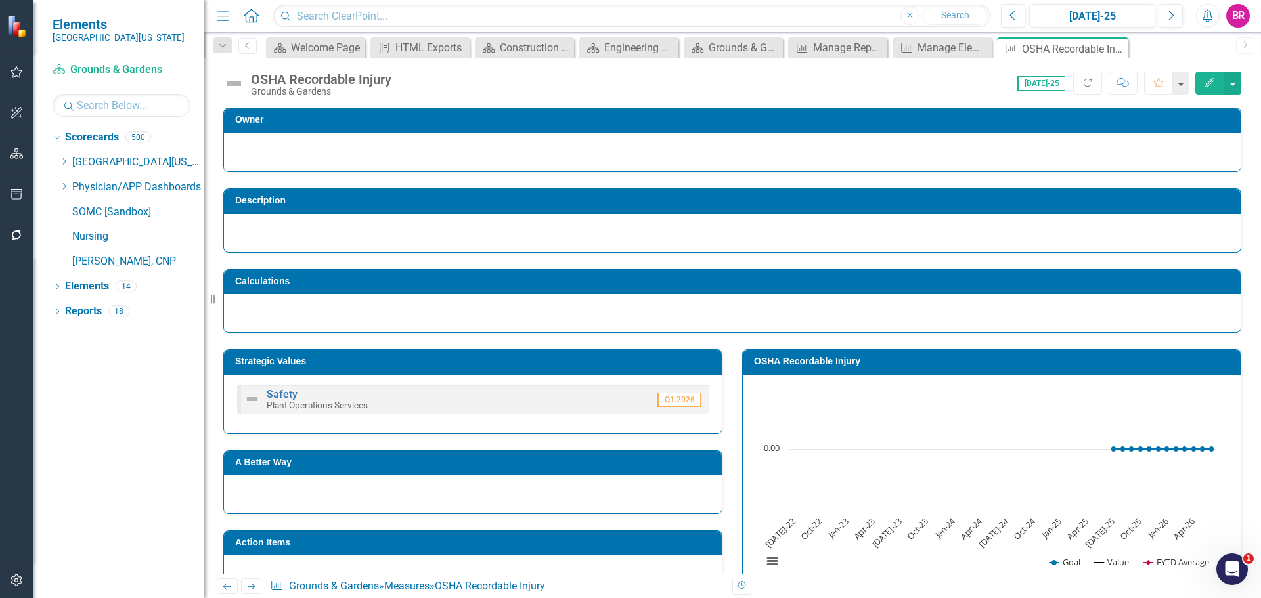
click at [808, 355] on td "OSHA Recordable Injury" at bounding box center [994, 363] width 480 height 20
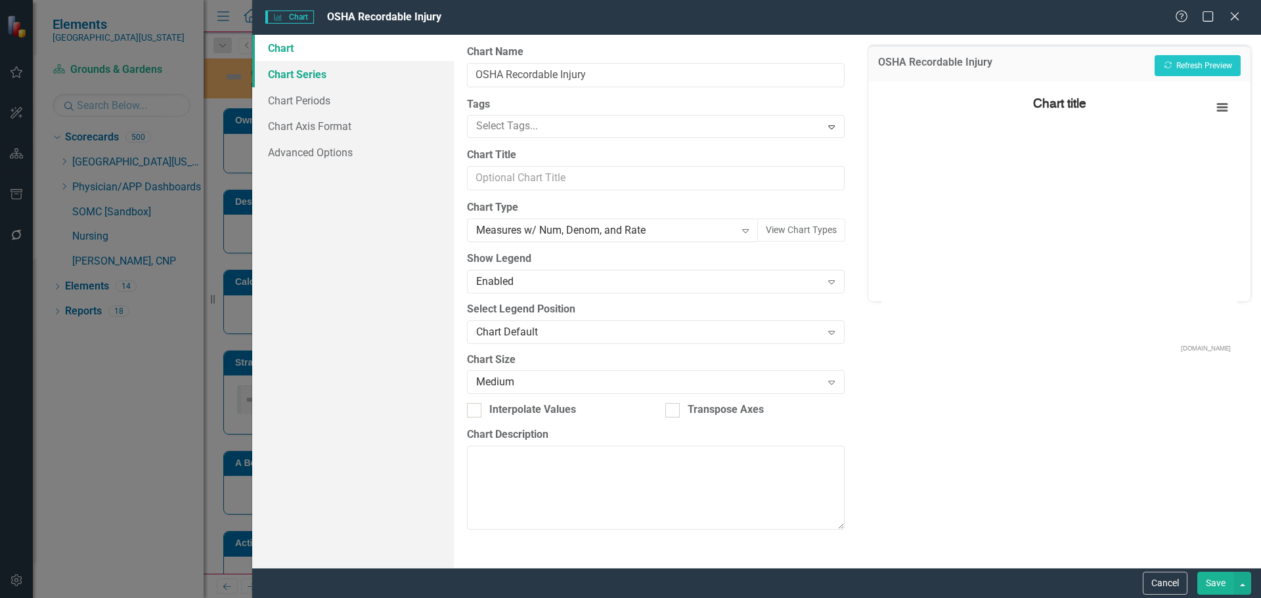
click at [316, 74] on link "Chart Series" at bounding box center [353, 74] width 202 height 26
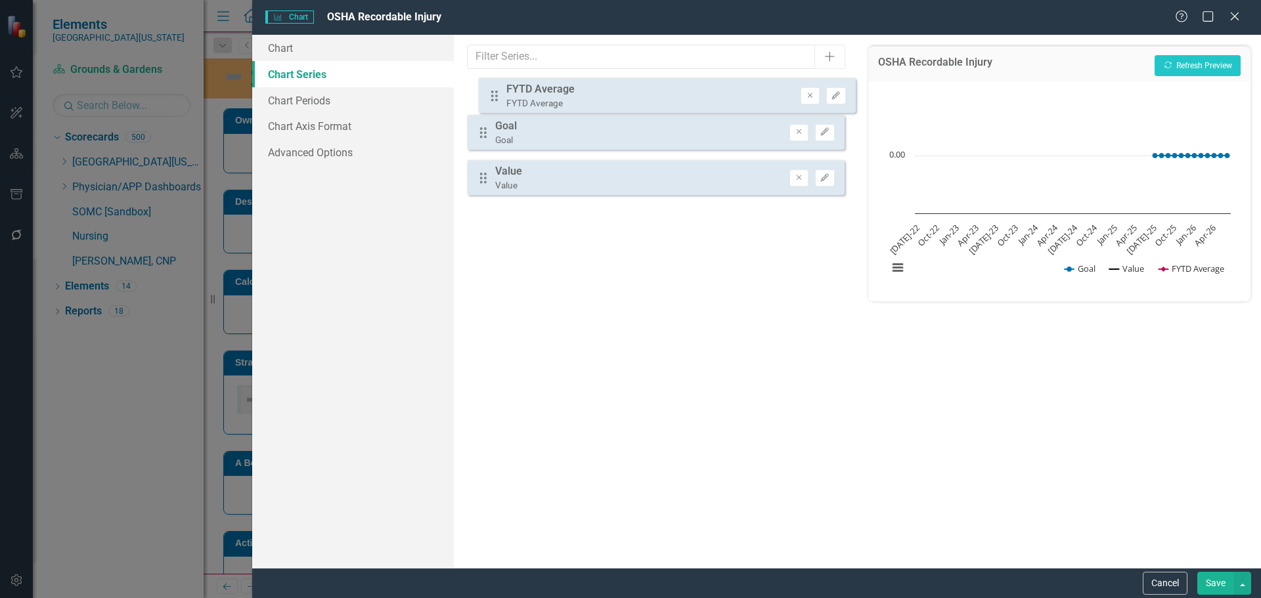
drag, startPoint x: 479, startPoint y: 188, endPoint x: 490, endPoint y: 97, distance: 92.6
click at [490, 97] on div "Drag Goal Goal Remove Edit Drag Value Value Remove Edit Drag FYTD Average FYTD …" at bounding box center [655, 142] width 377 height 127
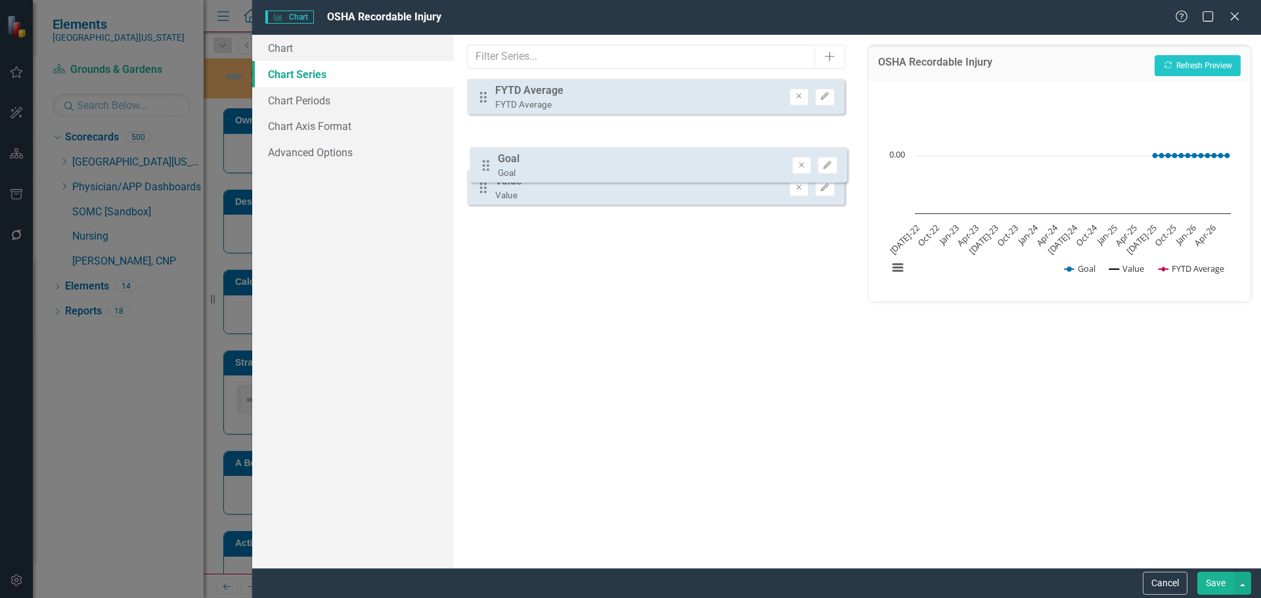
drag, startPoint x: 481, startPoint y: 144, endPoint x: 483, endPoint y: 167, distance: 23.1
click at [483, 167] on div "Drag FYTD Average FYTD Average Remove Edit Drag Goal Goal Remove Edit Drag Valu…" at bounding box center [655, 142] width 377 height 127
click at [485, 176] on div "Drag FYTD Average FYTD Average Remove Edit Drag Goal Goal Remove Edit Drag Valu…" at bounding box center [655, 142] width 377 height 127
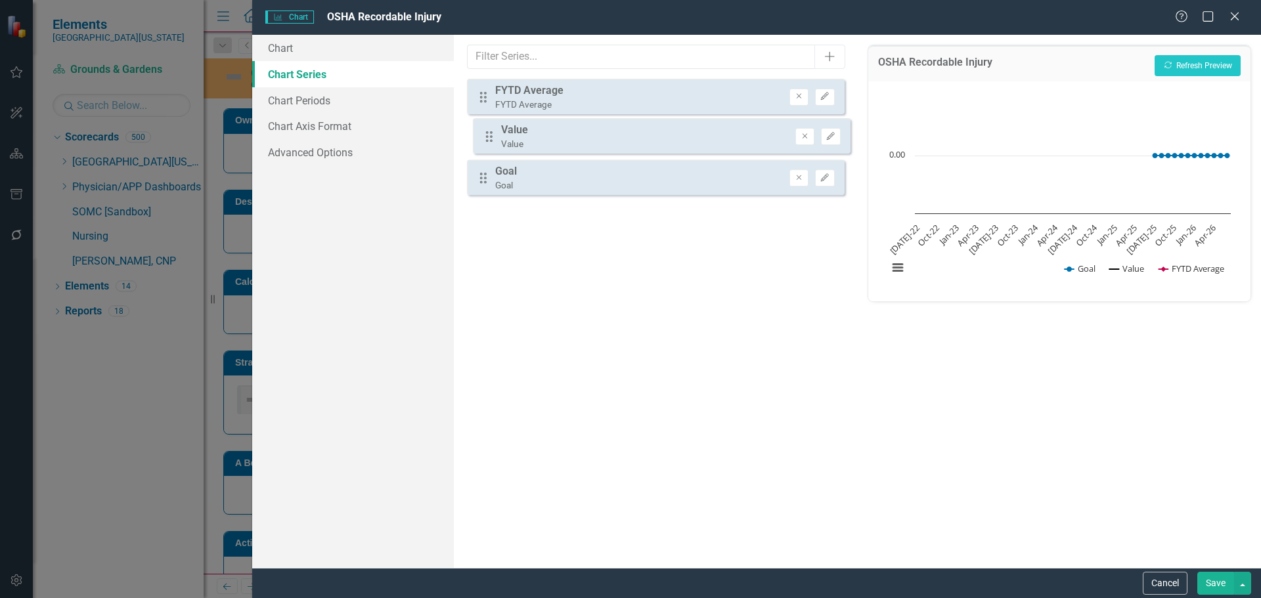
drag, startPoint x: 483, startPoint y: 188, endPoint x: 489, endPoint y: 137, distance: 51.6
click at [489, 137] on div "Drag FYTD Average FYTD Average Remove Edit Drag Goal Goal Remove Edit Drag Valu…" at bounding box center [655, 142] width 377 height 127
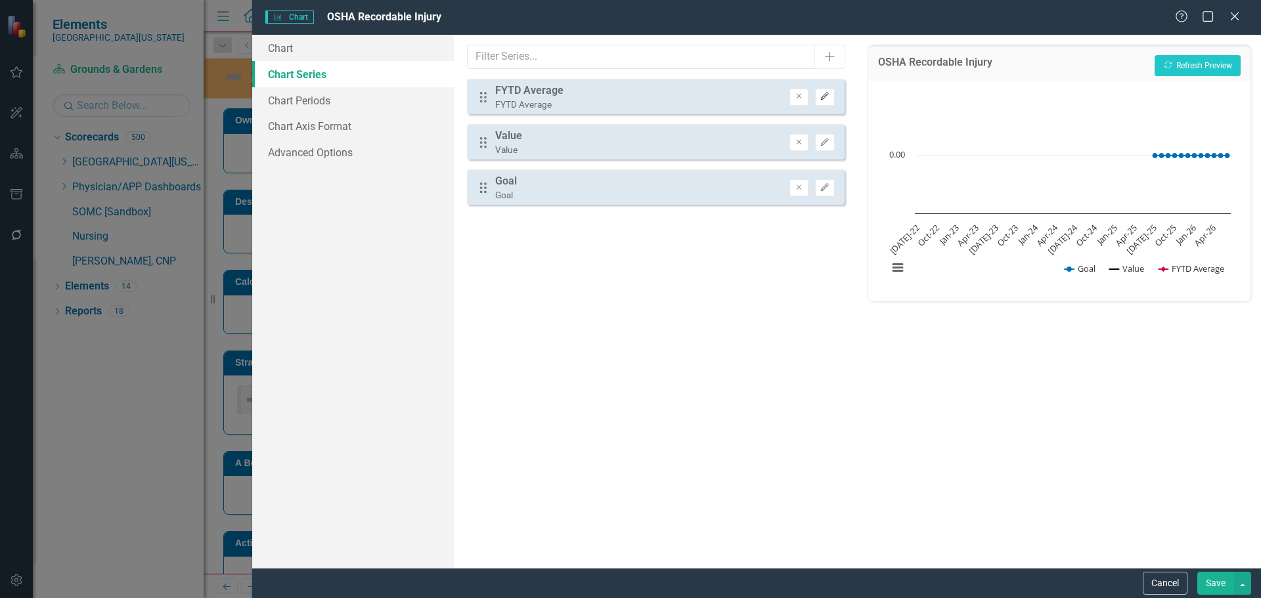
click at [831, 96] on button "Edit" at bounding box center [824, 97] width 19 height 17
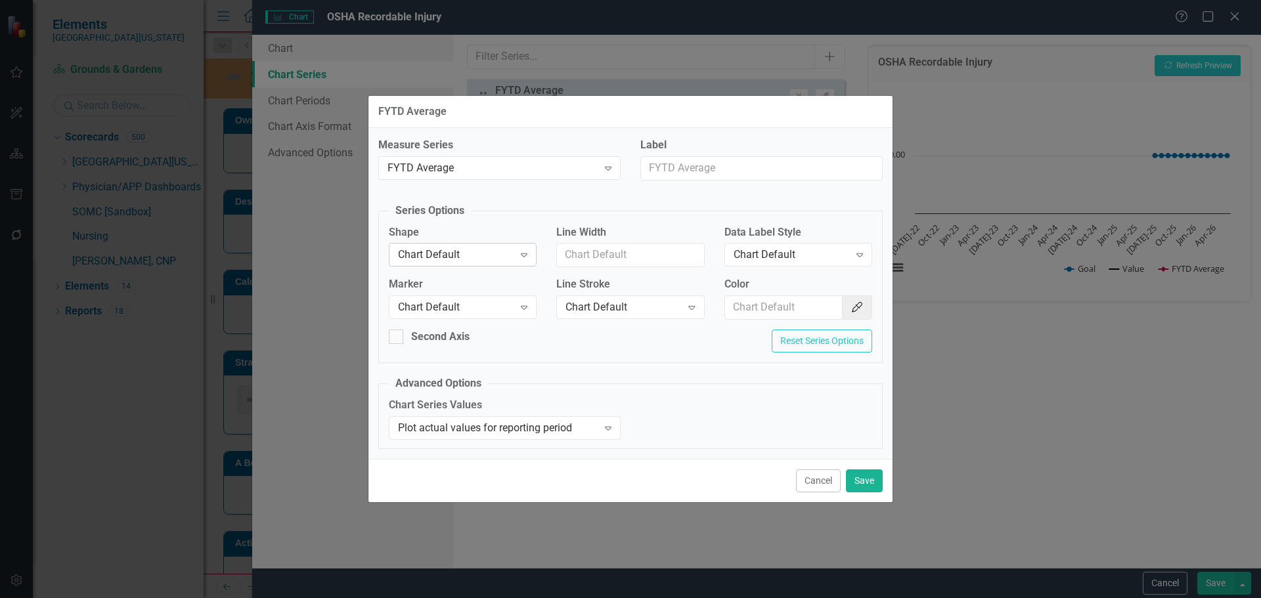
click at [463, 254] on div "Chart Default" at bounding box center [456, 255] width 116 height 15
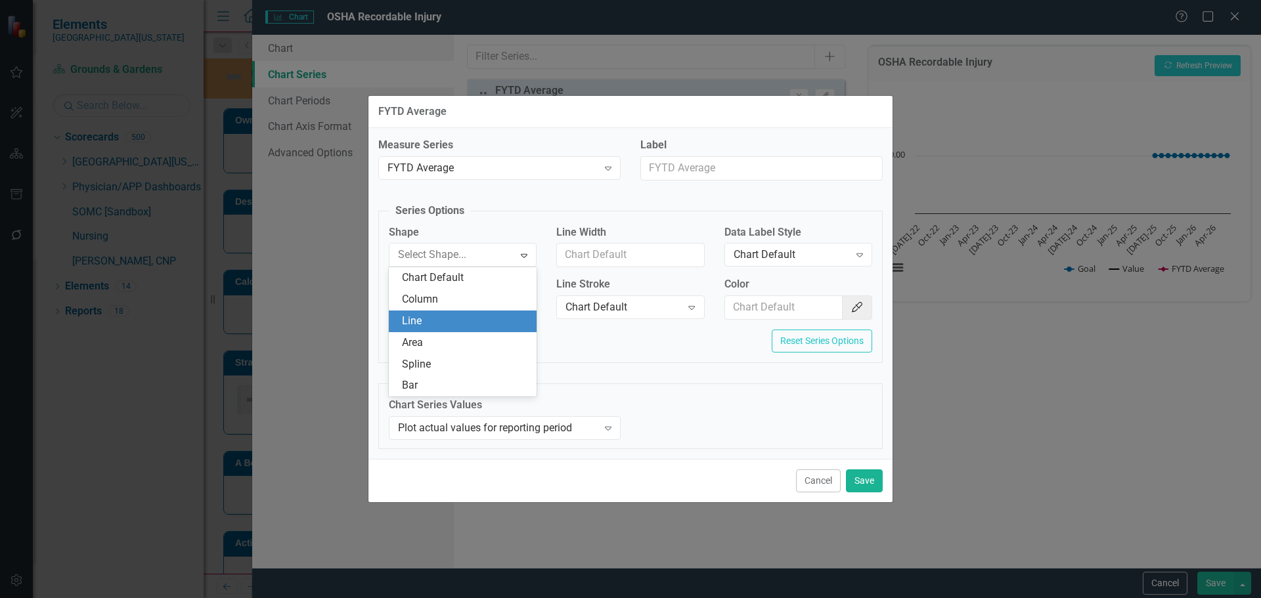
click at [422, 320] on div "Line" at bounding box center [465, 321] width 127 height 15
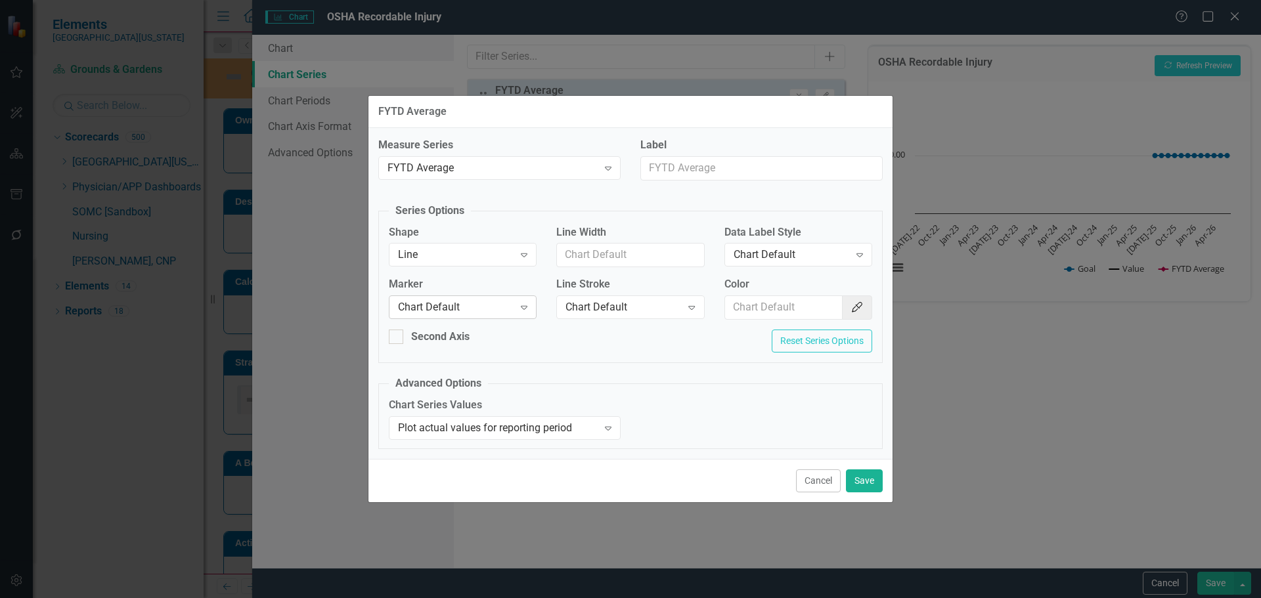
click at [443, 305] on div "Chart Default" at bounding box center [456, 307] width 116 height 15
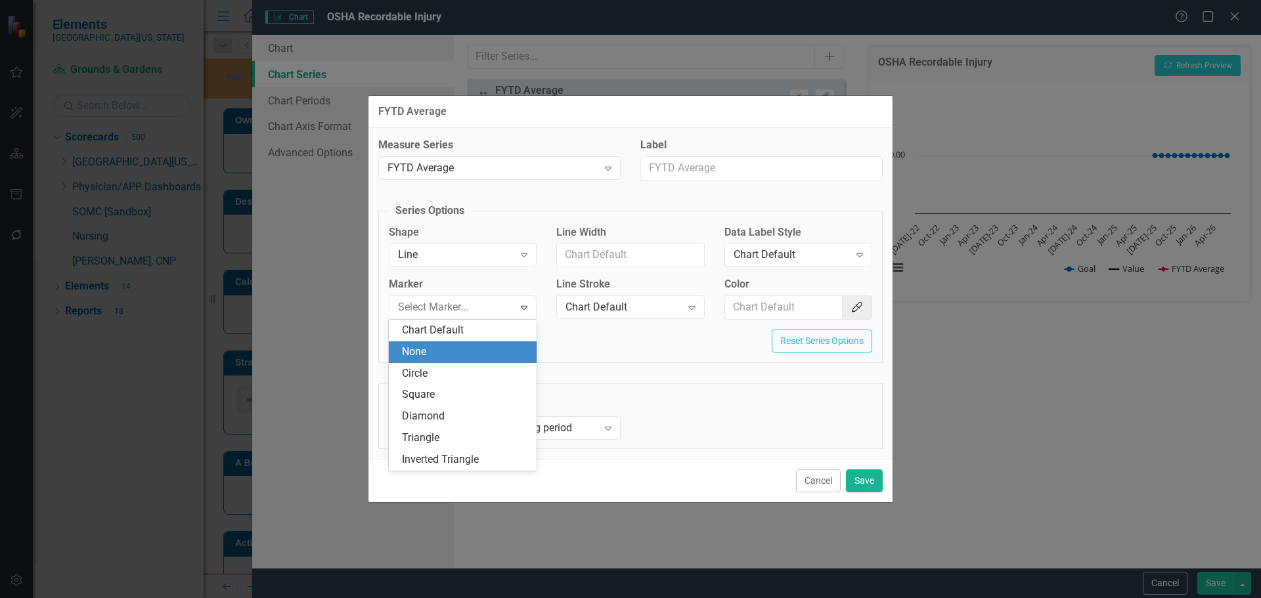
click at [448, 350] on div "None" at bounding box center [465, 352] width 127 height 15
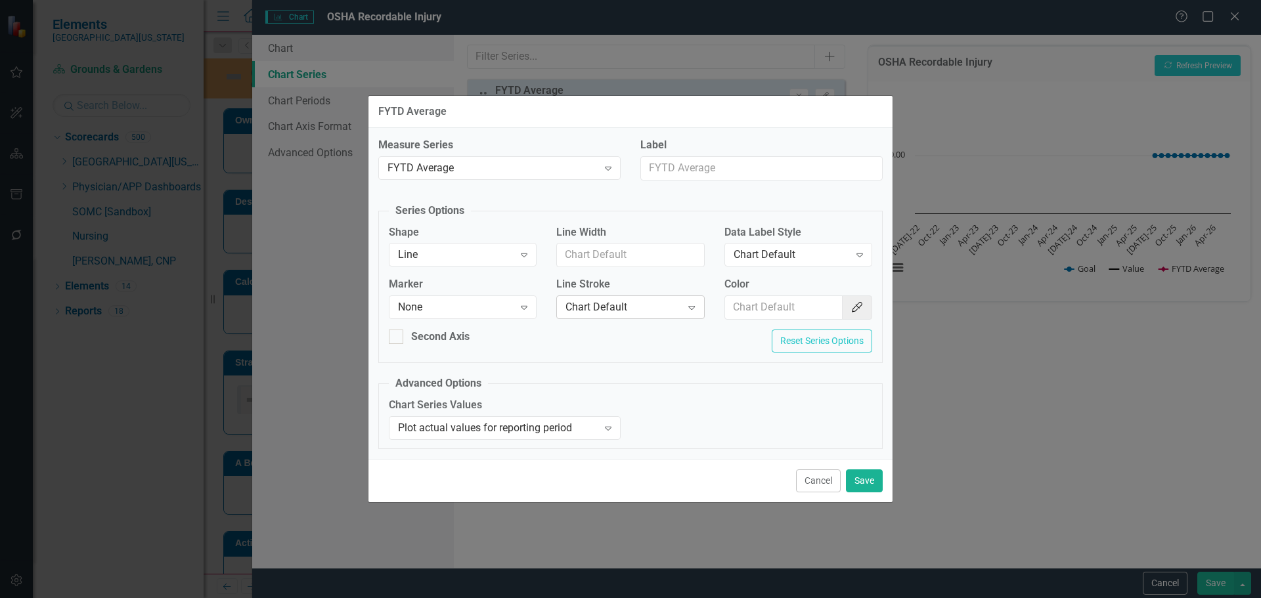
click at [617, 302] on div "Chart Default" at bounding box center [623, 307] width 116 height 15
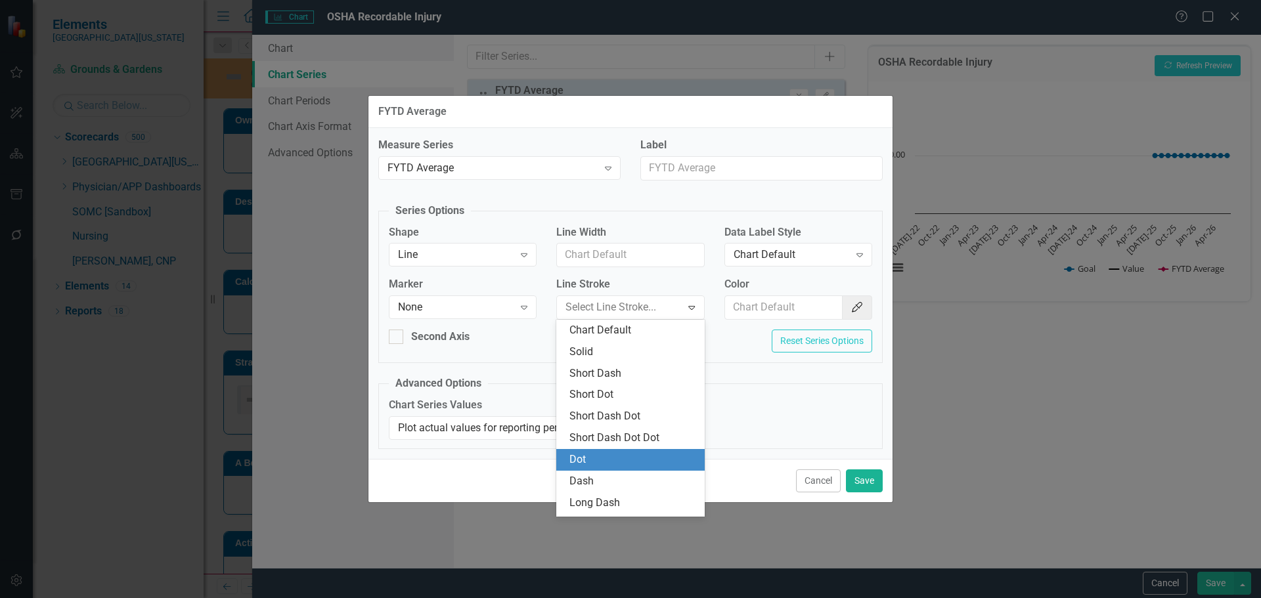
drag, startPoint x: 613, startPoint y: 458, endPoint x: 645, endPoint y: 424, distance: 47.4
click at [614, 458] on div "Dot" at bounding box center [632, 459] width 127 height 15
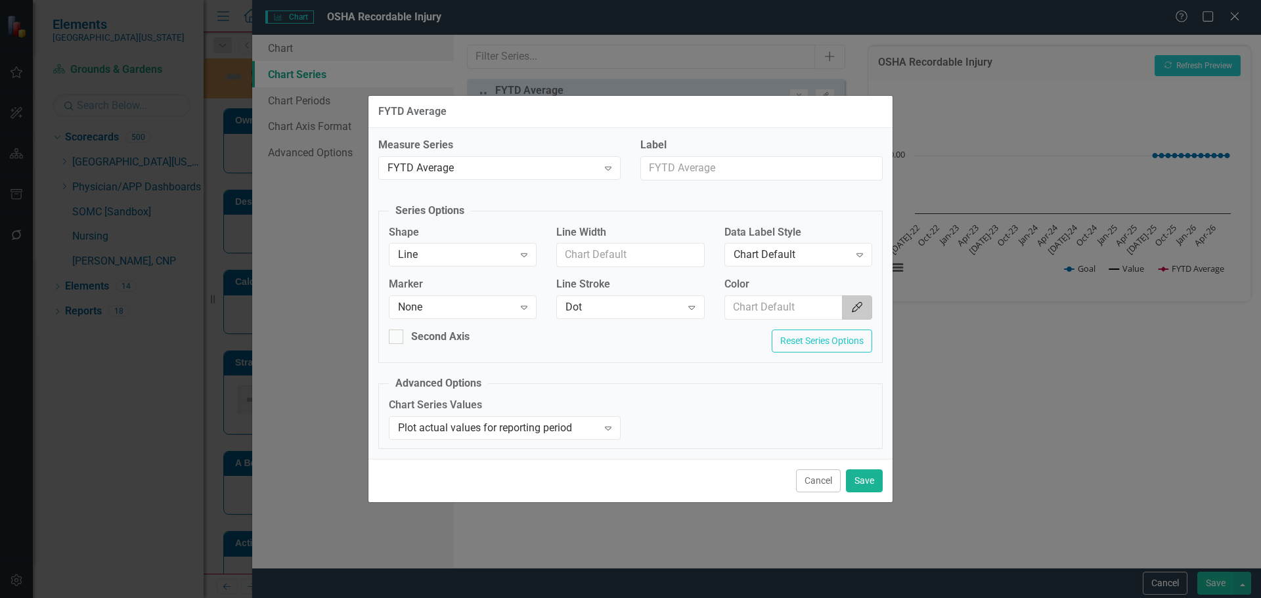
click at [861, 303] on icon "Color Picker" at bounding box center [856, 307] width 13 height 11
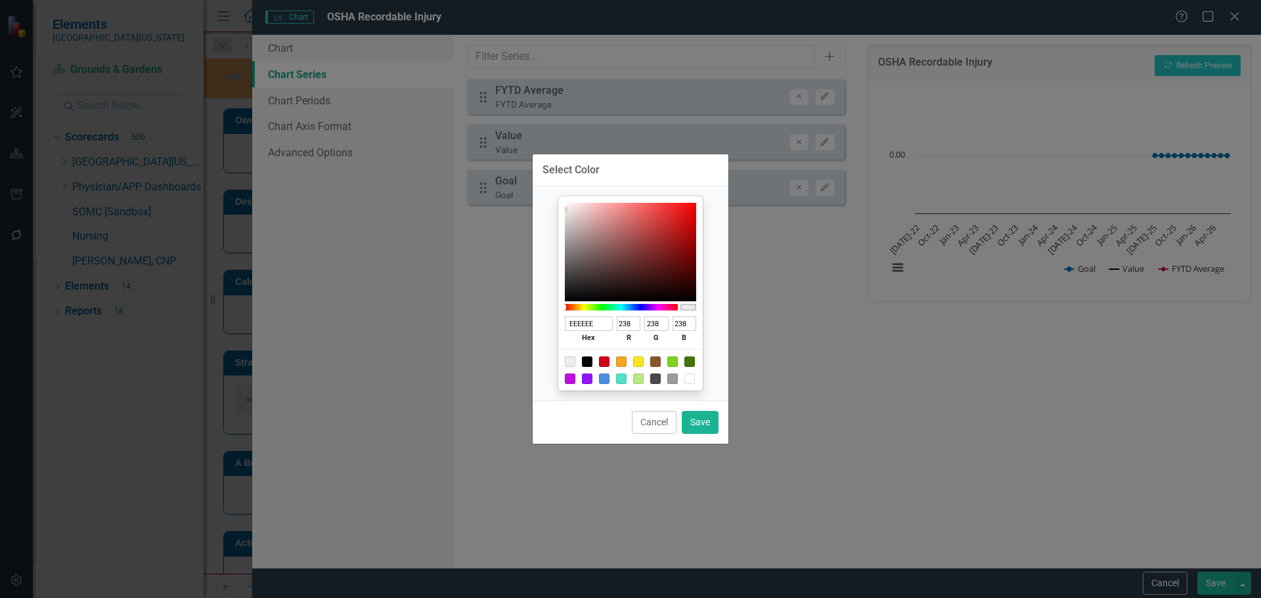
click at [575, 358] on div at bounding box center [630, 369] width 144 height 41
drag, startPoint x: 584, startPoint y: 358, endPoint x: 630, endPoint y: 368, distance: 47.1
click at [585, 358] on div at bounding box center [587, 362] width 11 height 11
type input "000000"
type input "0"
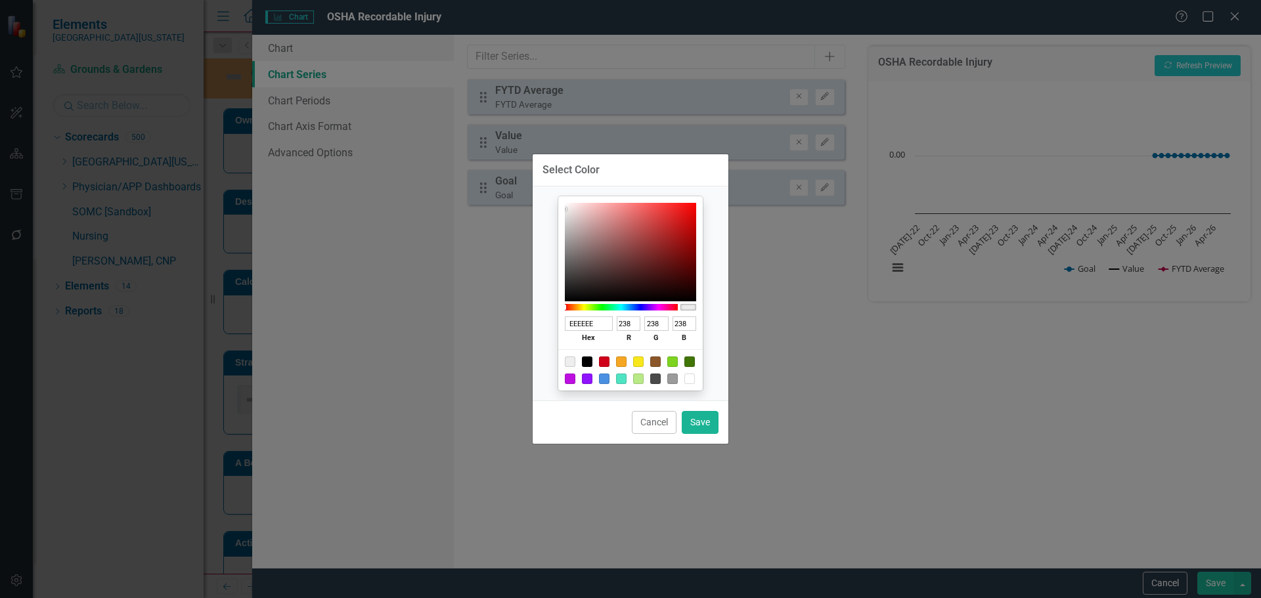
type input "0"
click at [700, 420] on button "Save" at bounding box center [700, 422] width 37 height 23
type input "#000000"
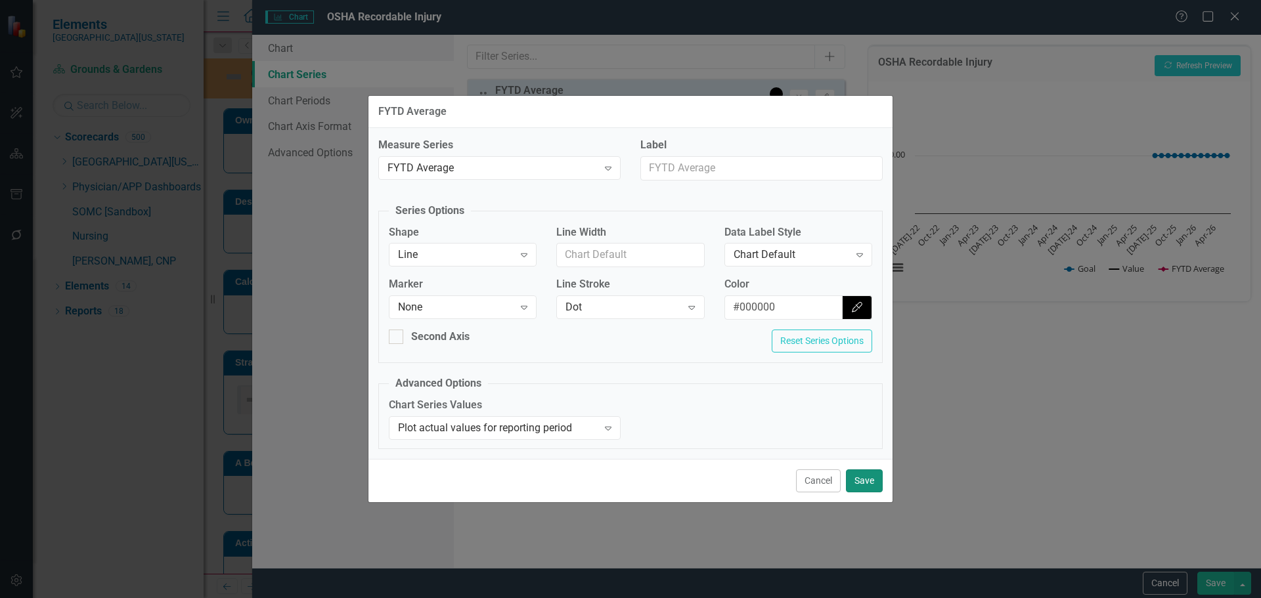
click at [867, 491] on button "Save" at bounding box center [864, 480] width 37 height 23
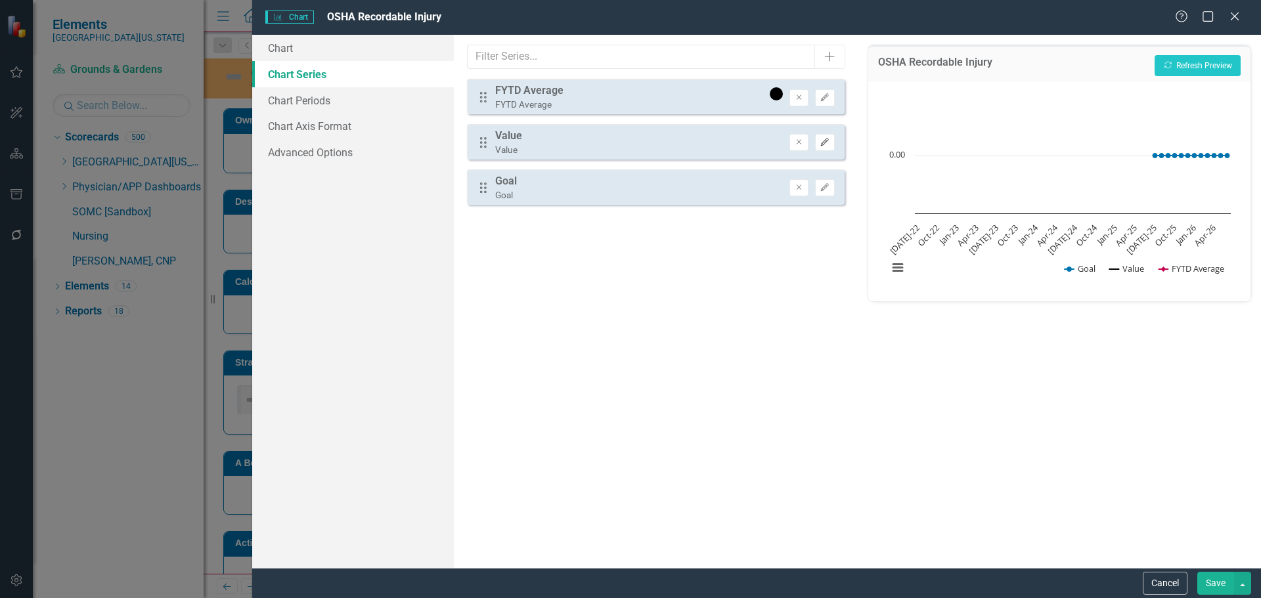
click at [825, 139] on icon "Edit" at bounding box center [824, 143] width 10 height 8
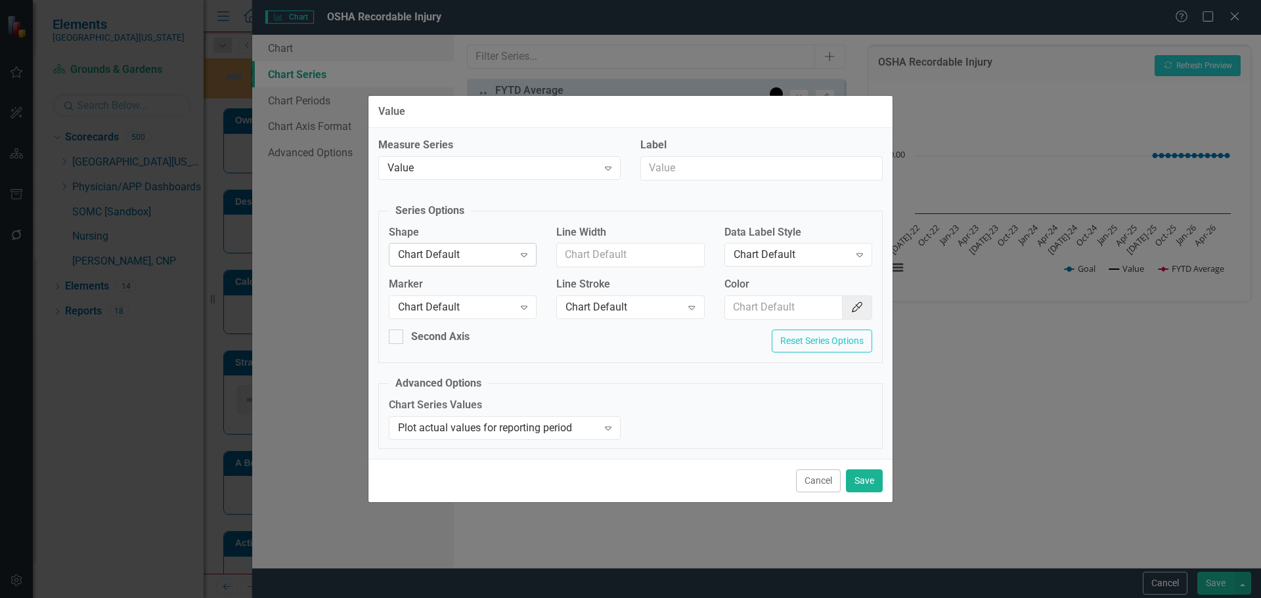
click at [425, 246] on div "Chart Default Expand" at bounding box center [463, 255] width 148 height 24
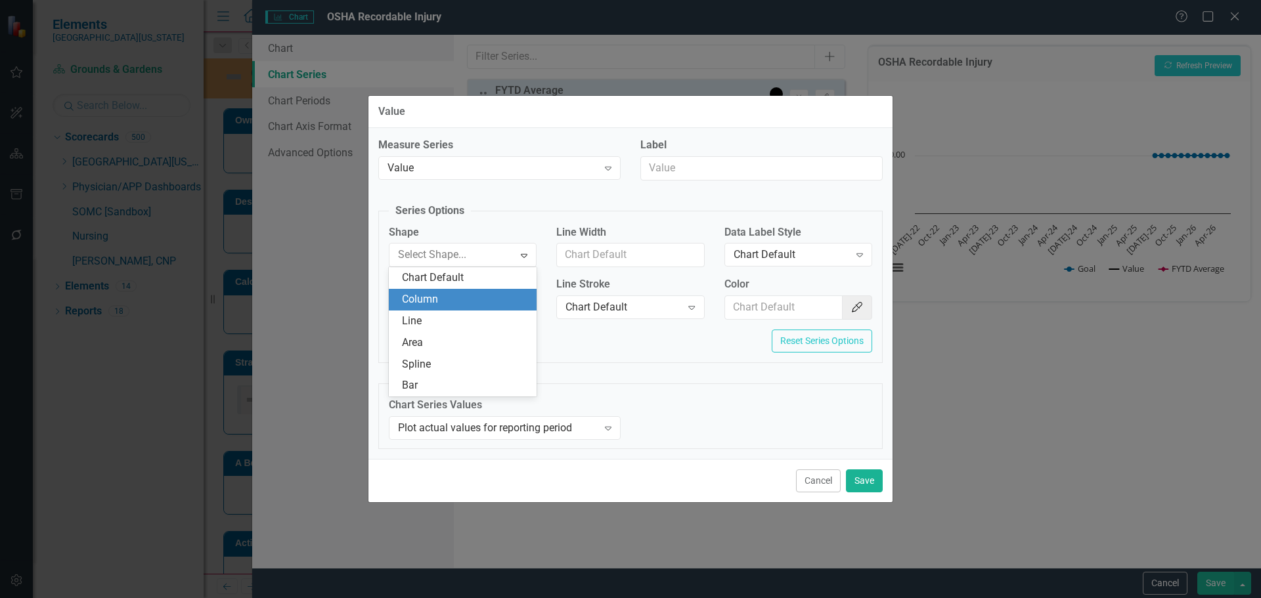
click at [452, 304] on div "Column" at bounding box center [465, 299] width 127 height 15
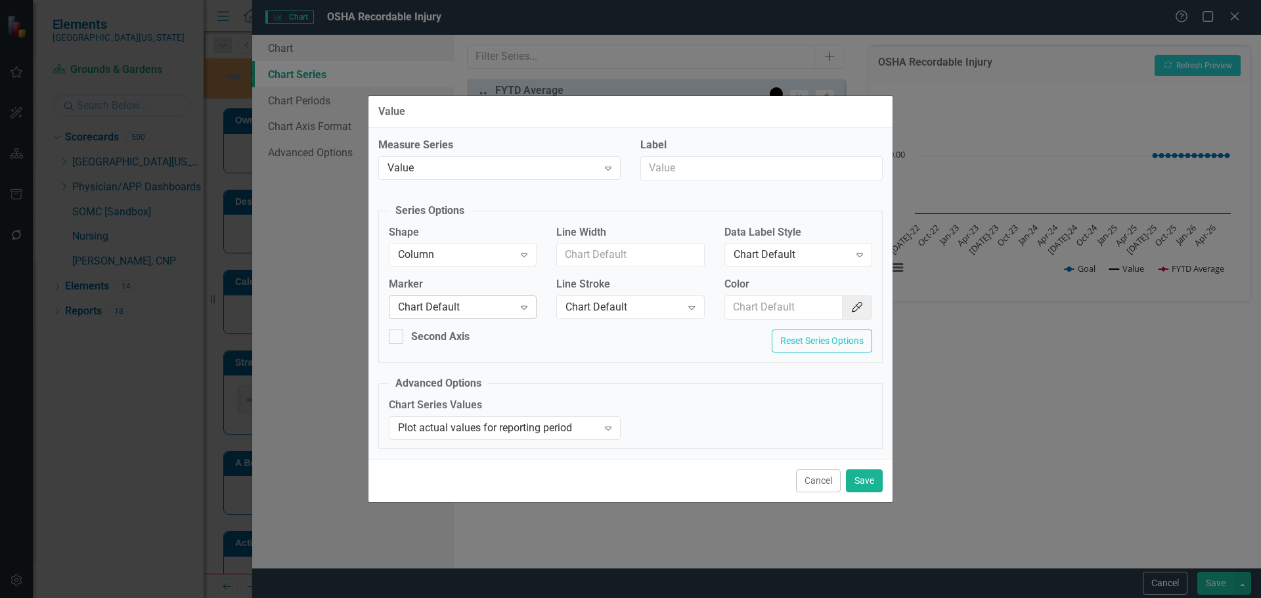
click at [452, 311] on div "Chart Default" at bounding box center [456, 307] width 116 height 15
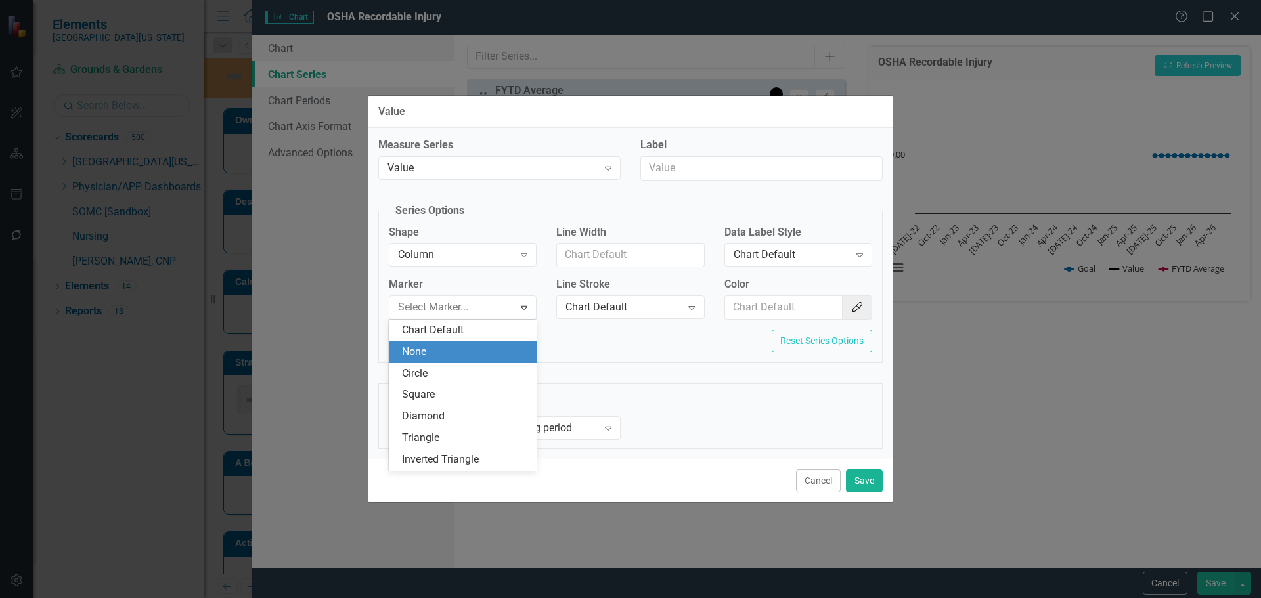
drag, startPoint x: 453, startPoint y: 345, endPoint x: 484, endPoint y: 334, distance: 32.6
click at [454, 345] on div "None" at bounding box center [465, 352] width 127 height 15
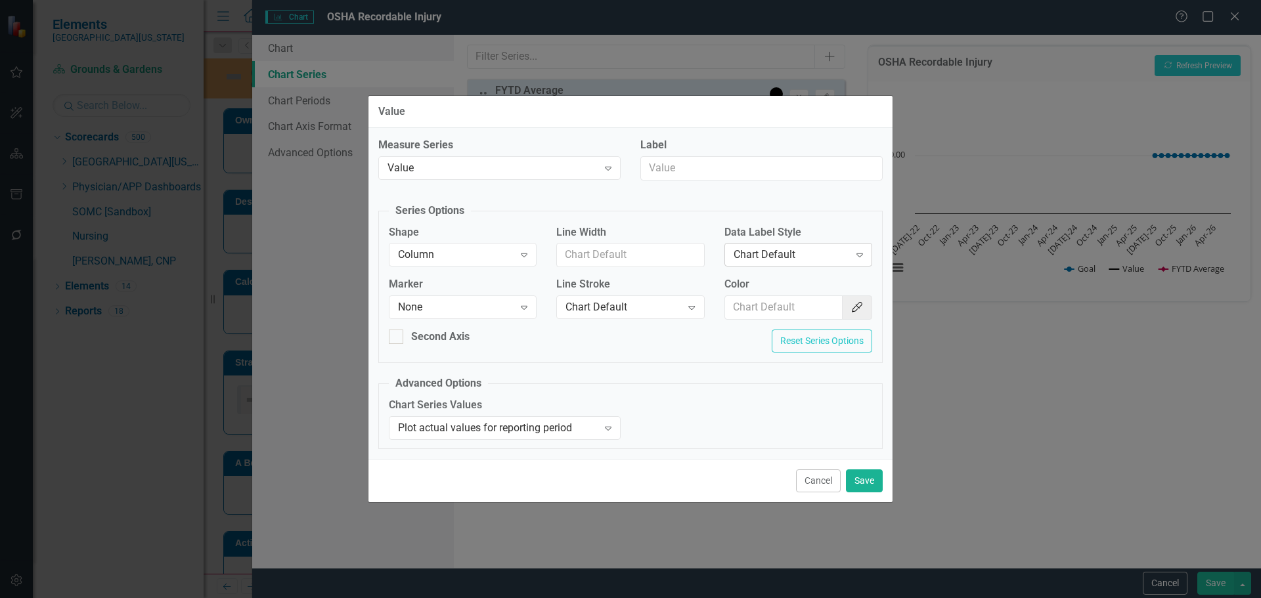
click at [779, 253] on div "Chart Default" at bounding box center [791, 255] width 116 height 15
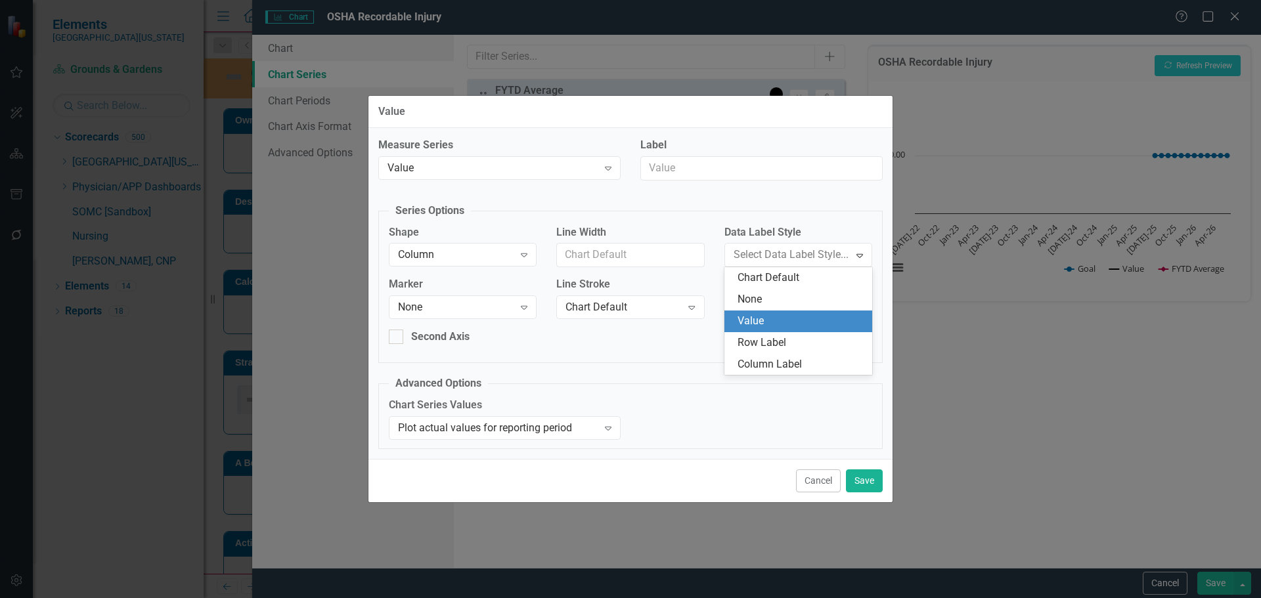
click at [779, 320] on div "Value" at bounding box center [800, 321] width 127 height 15
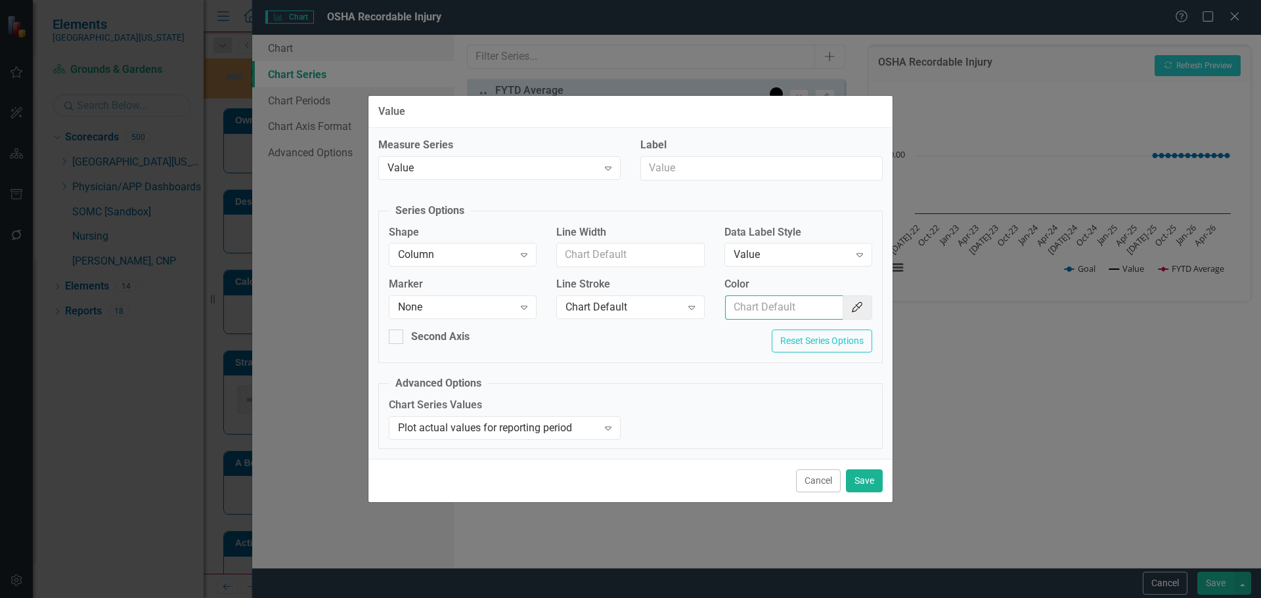
click at [780, 310] on input "Color" at bounding box center [784, 307] width 118 height 24
type input "#2e75b6"
click at [877, 489] on button "Save" at bounding box center [864, 480] width 37 height 23
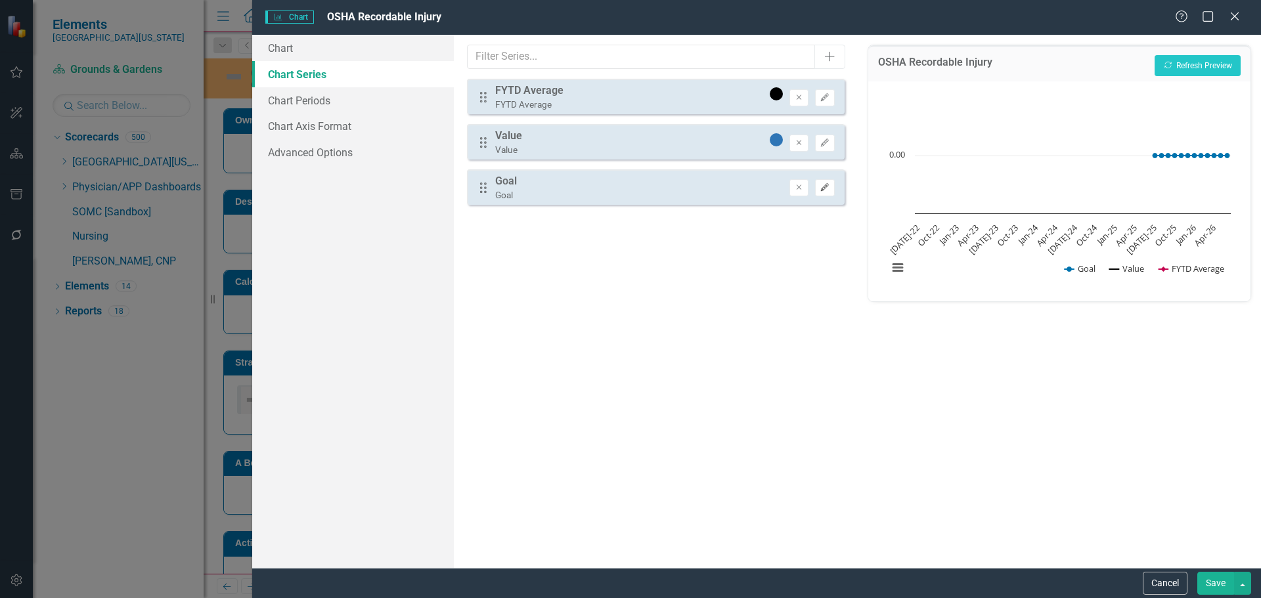
click at [826, 186] on icon "Edit" at bounding box center [824, 188] width 10 height 8
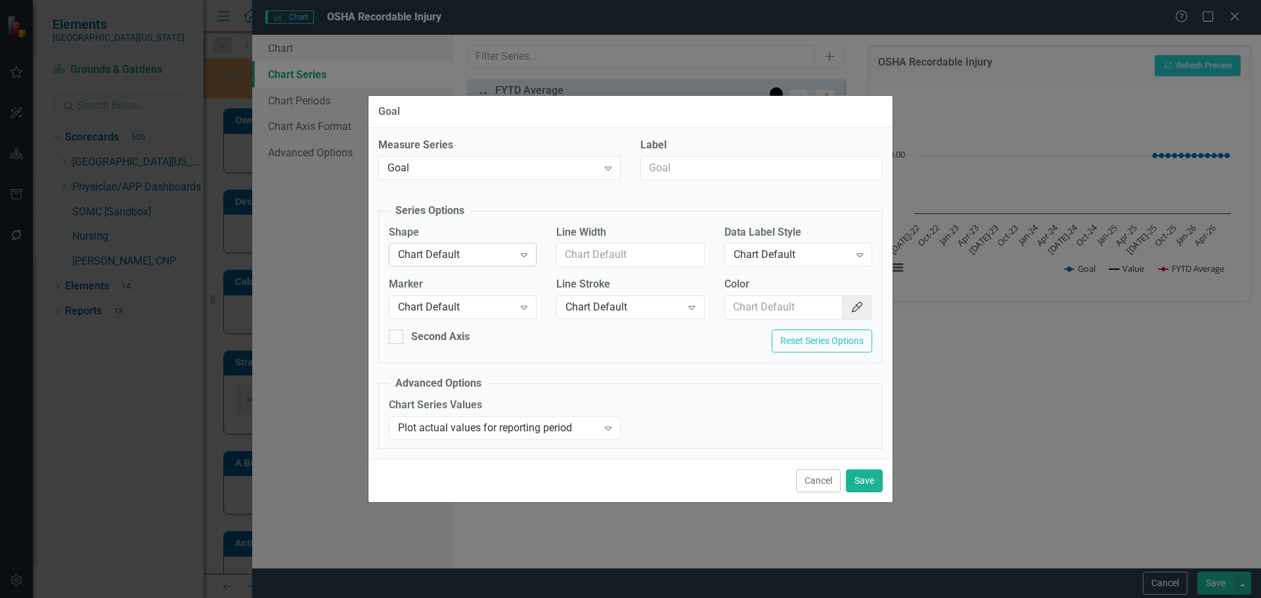
click at [496, 260] on div "Chart Default" at bounding box center [456, 255] width 116 height 15
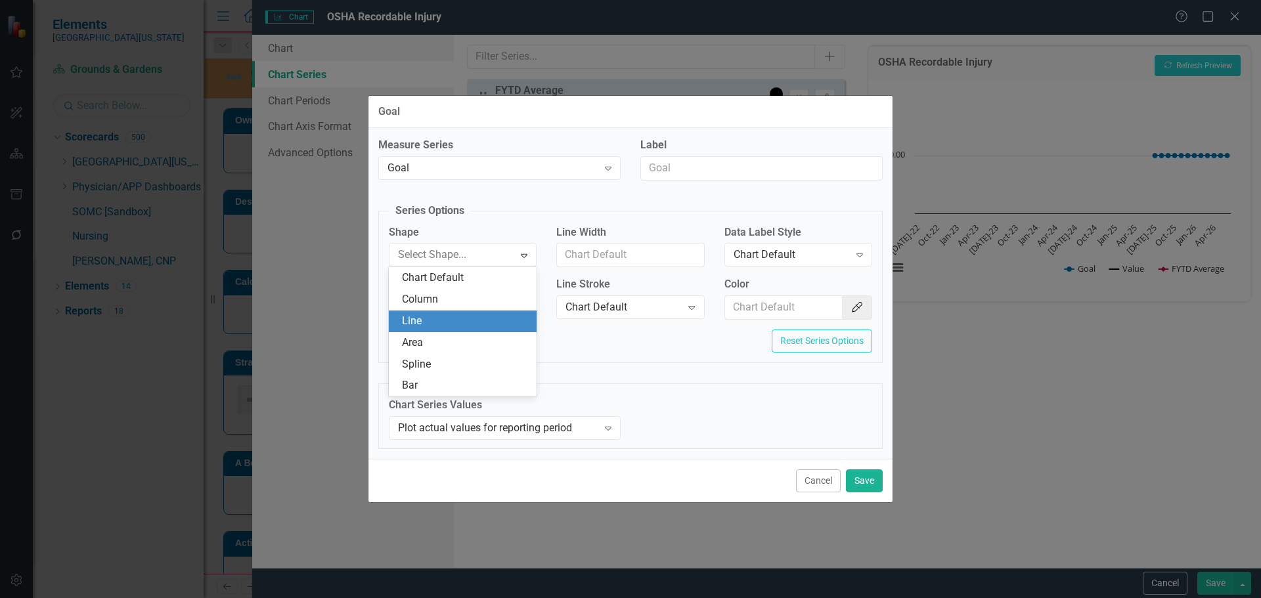
click at [477, 318] on div "Line" at bounding box center [465, 321] width 127 height 15
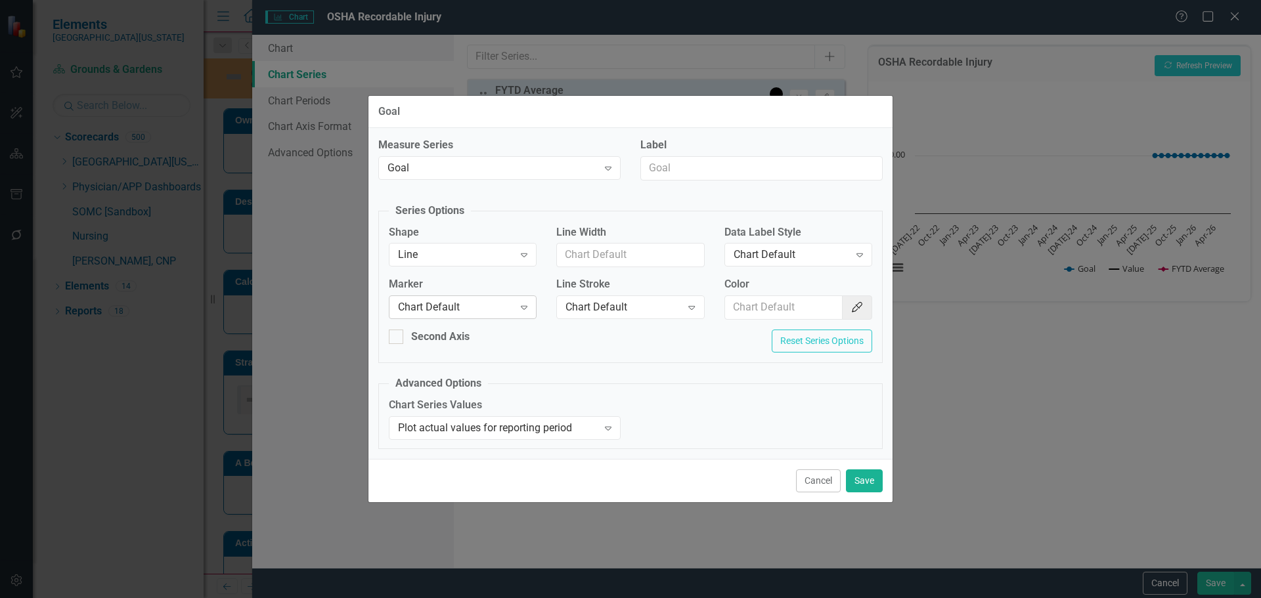
click at [485, 312] on div "Chart Default" at bounding box center [456, 307] width 116 height 15
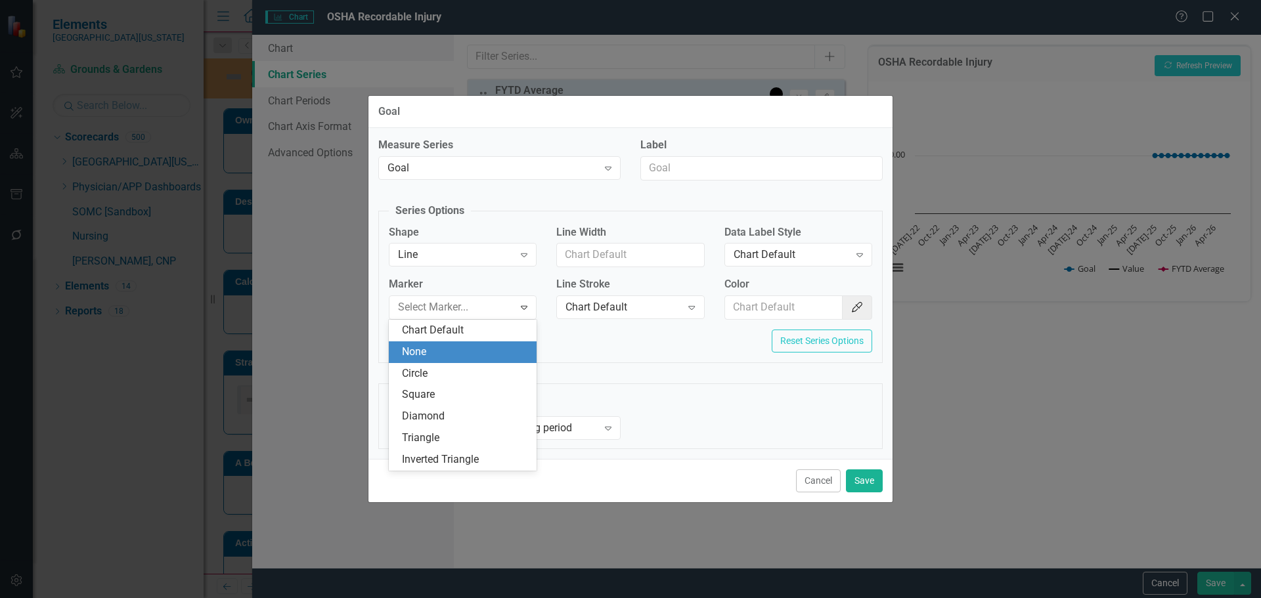
click at [481, 352] on div "None" at bounding box center [465, 352] width 127 height 15
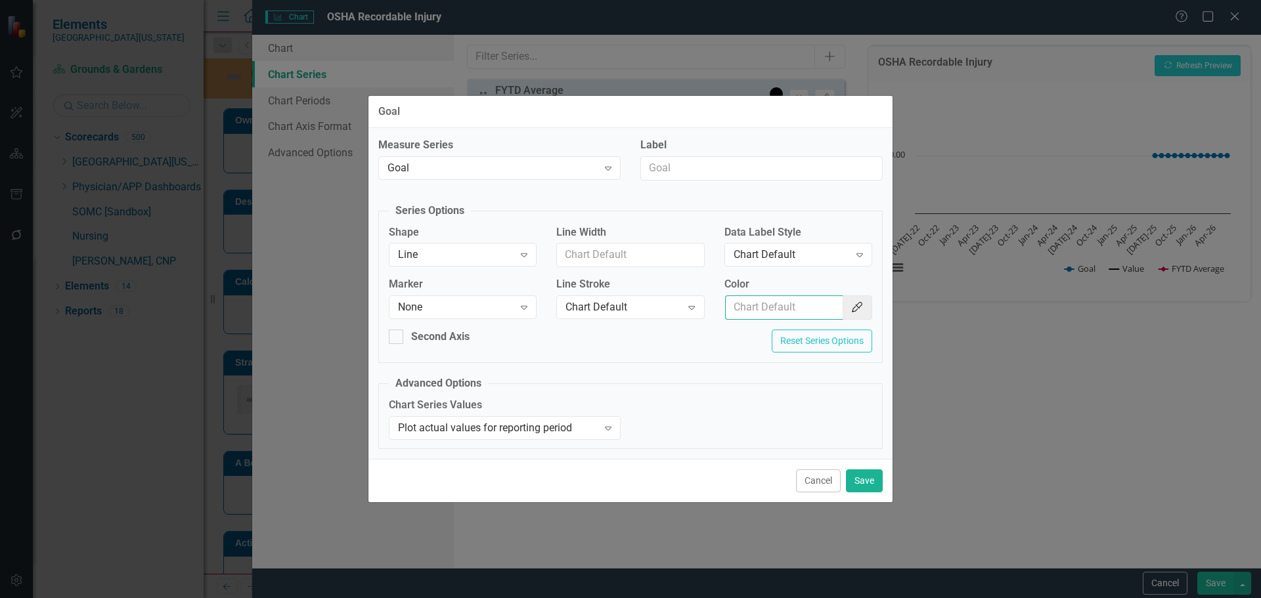
click at [777, 309] on input "Color" at bounding box center [784, 307] width 118 height 24
type input "#c40650"
click at [852, 473] on button "Save" at bounding box center [864, 480] width 37 height 23
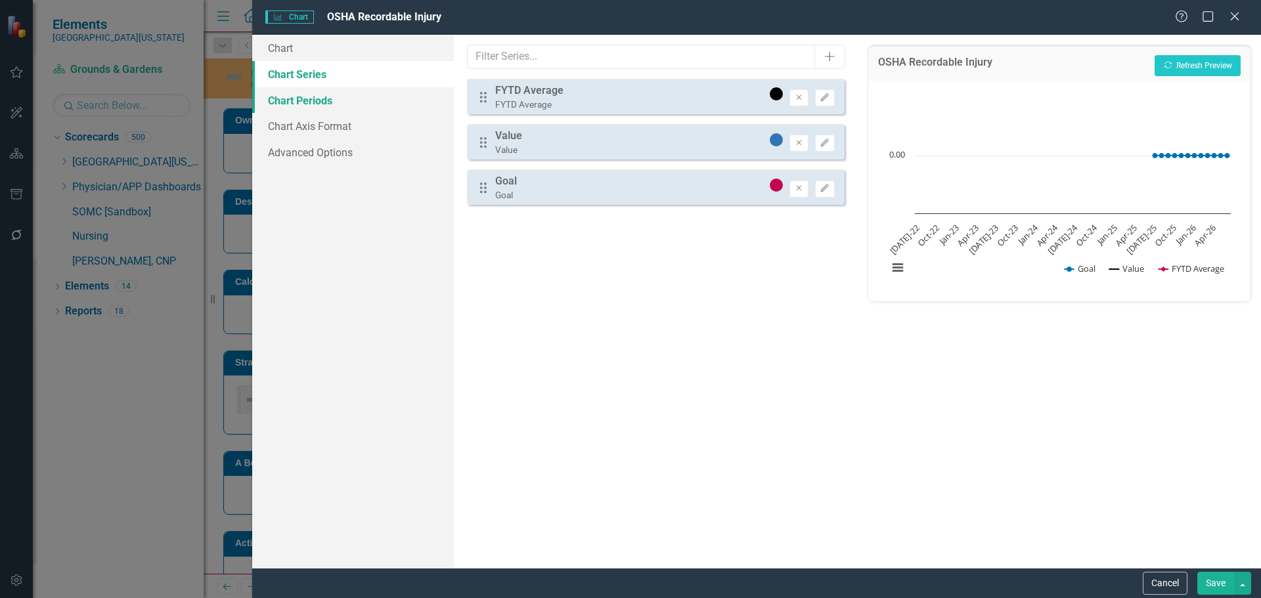
click at [319, 107] on link "Chart Periods" at bounding box center [353, 100] width 202 height 26
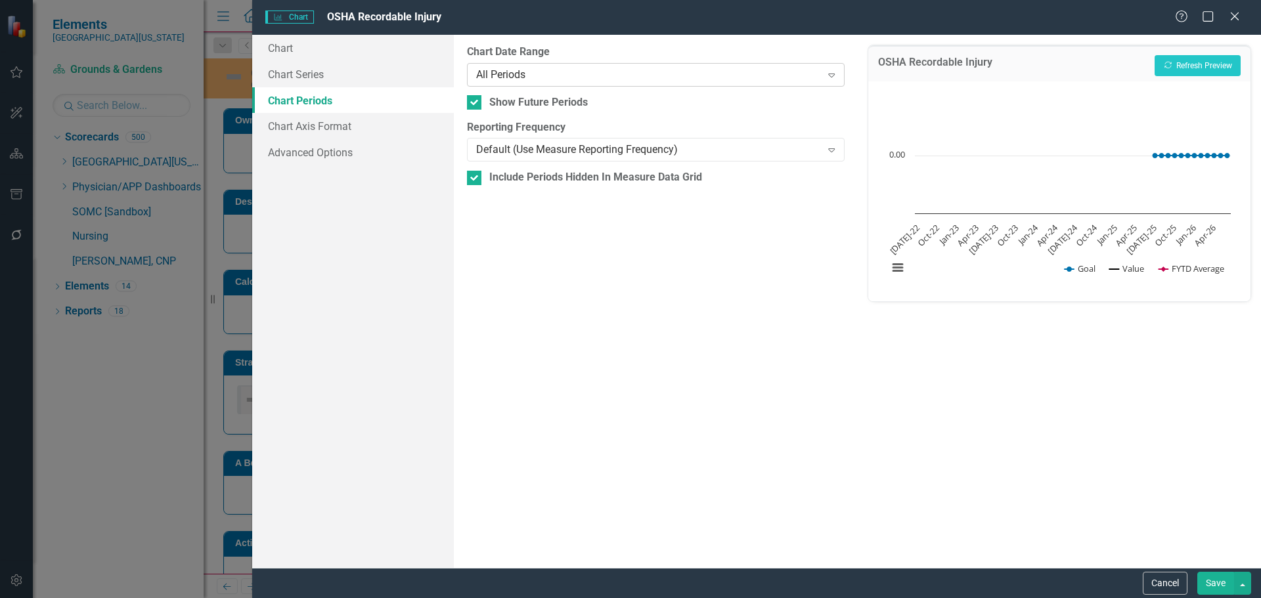
click at [573, 77] on div "All Periods" at bounding box center [648, 74] width 345 height 15
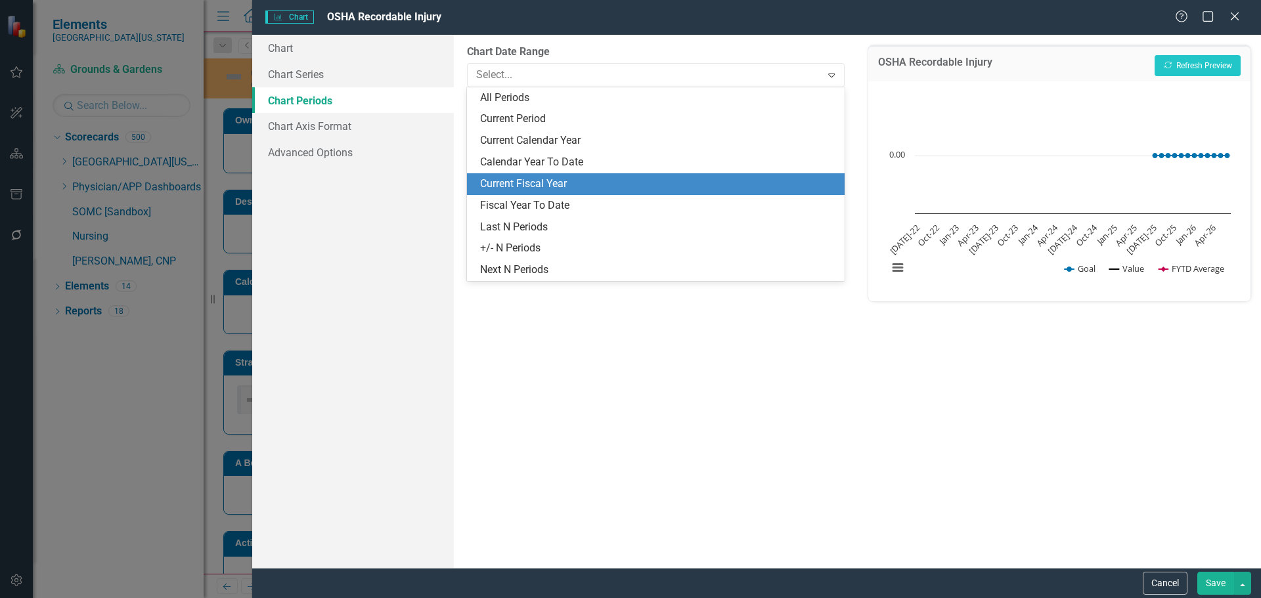
click at [773, 177] on div "Current Fiscal Year" at bounding box center [658, 184] width 356 height 15
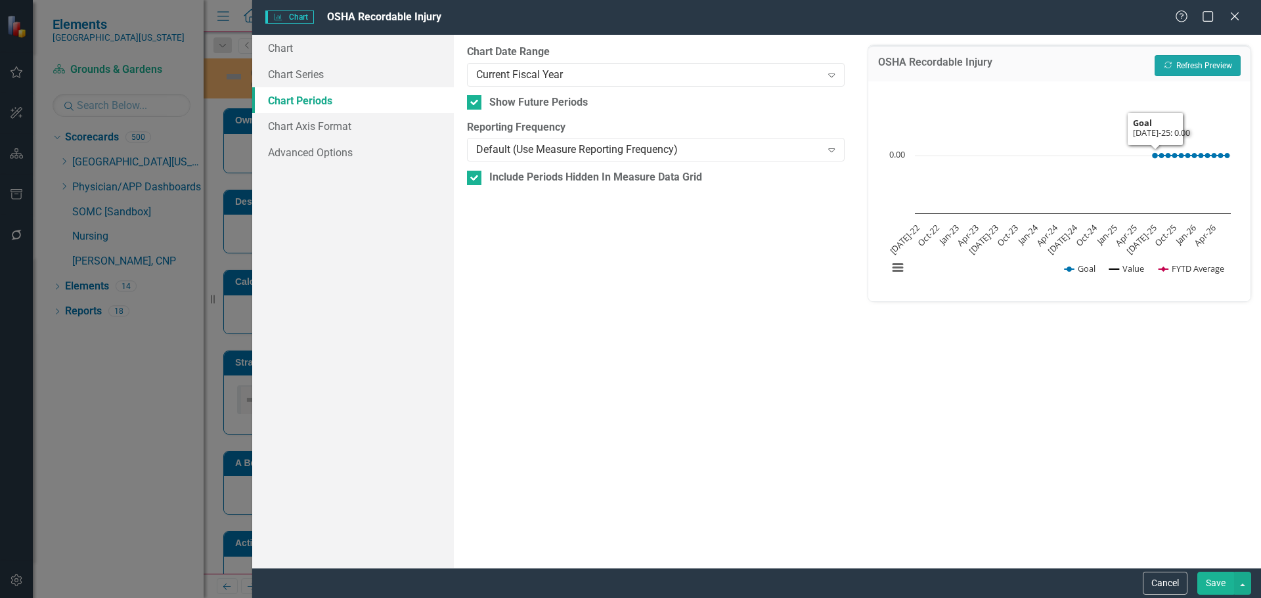
click at [1220, 62] on button "Recalculate Refresh Preview" at bounding box center [1197, 65] width 86 height 21
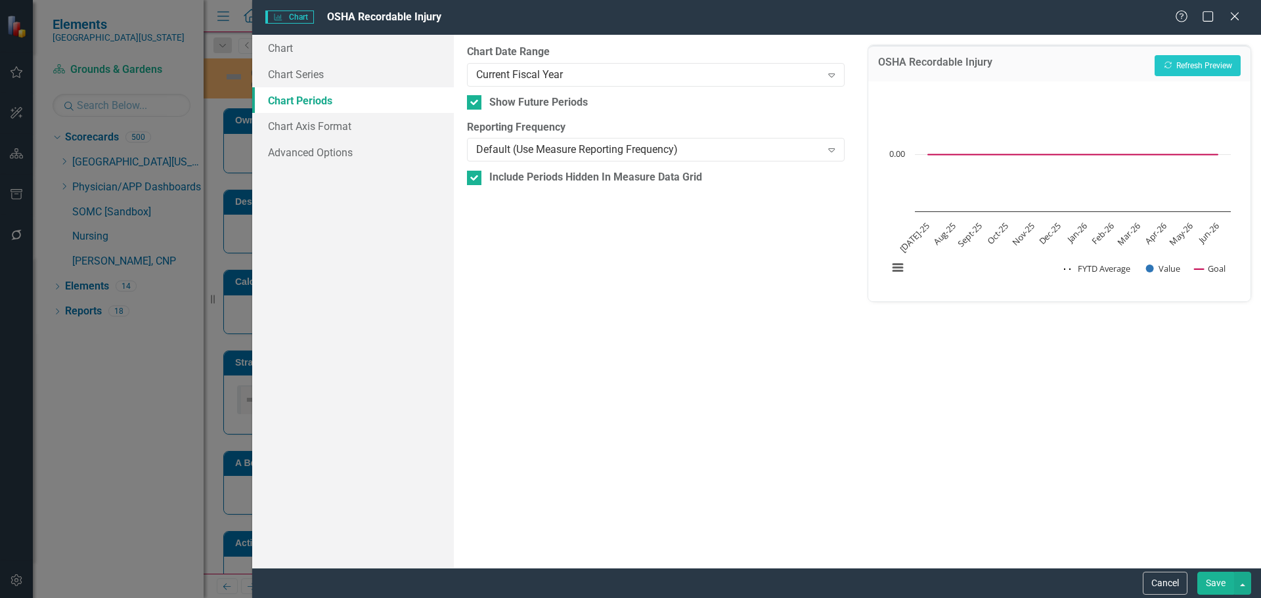
click at [1219, 585] on button "Save" at bounding box center [1215, 583] width 37 height 23
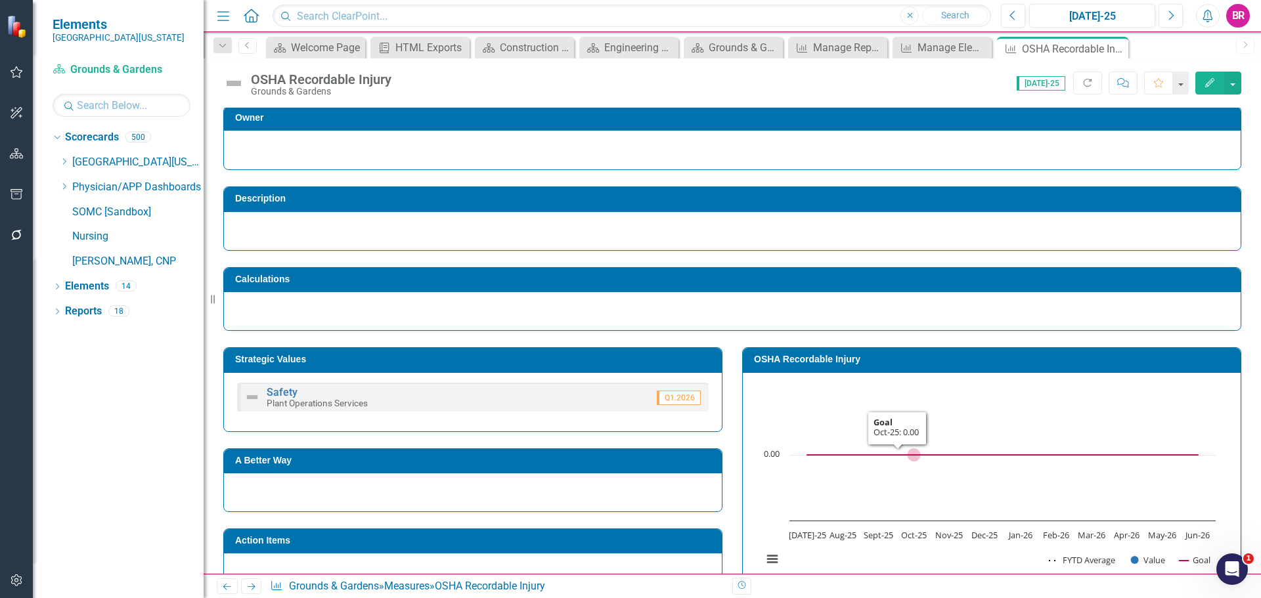
scroll to position [0, 0]
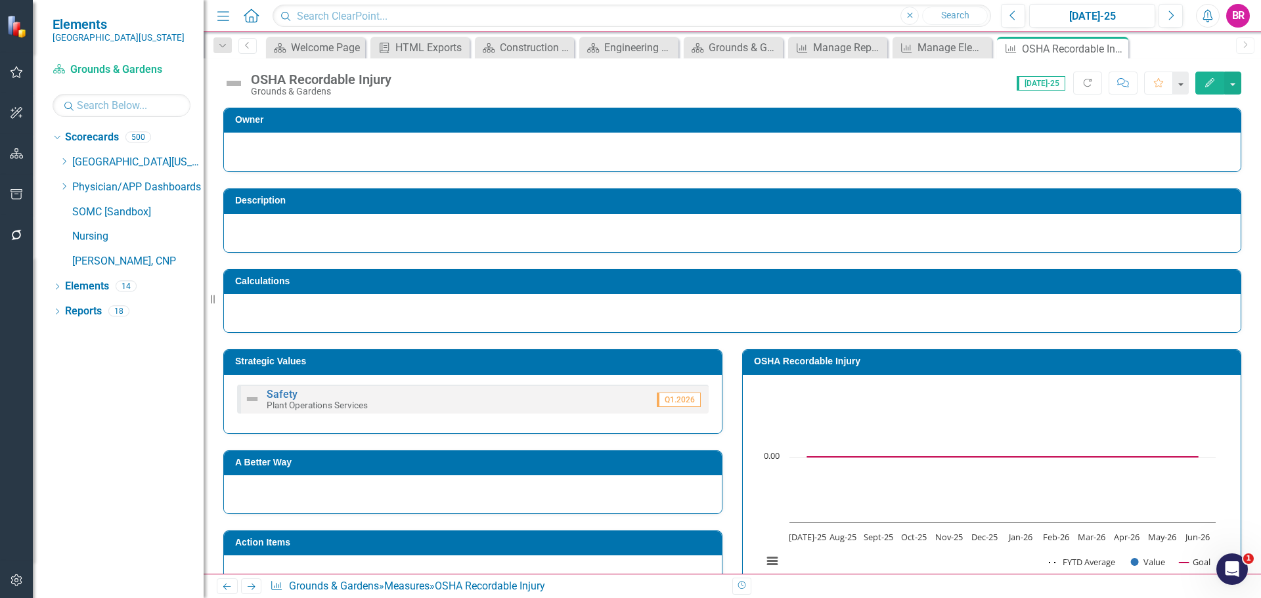
click at [0, 0] on icon at bounding box center [0, 0] width 0 height 0
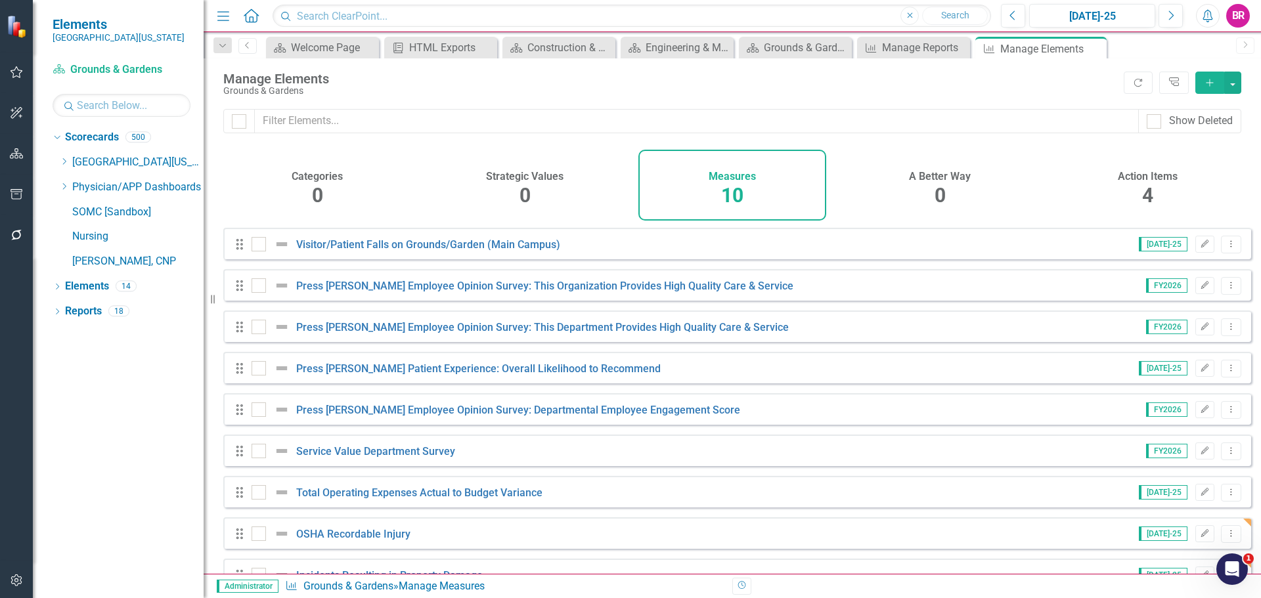
scroll to position [77, 0]
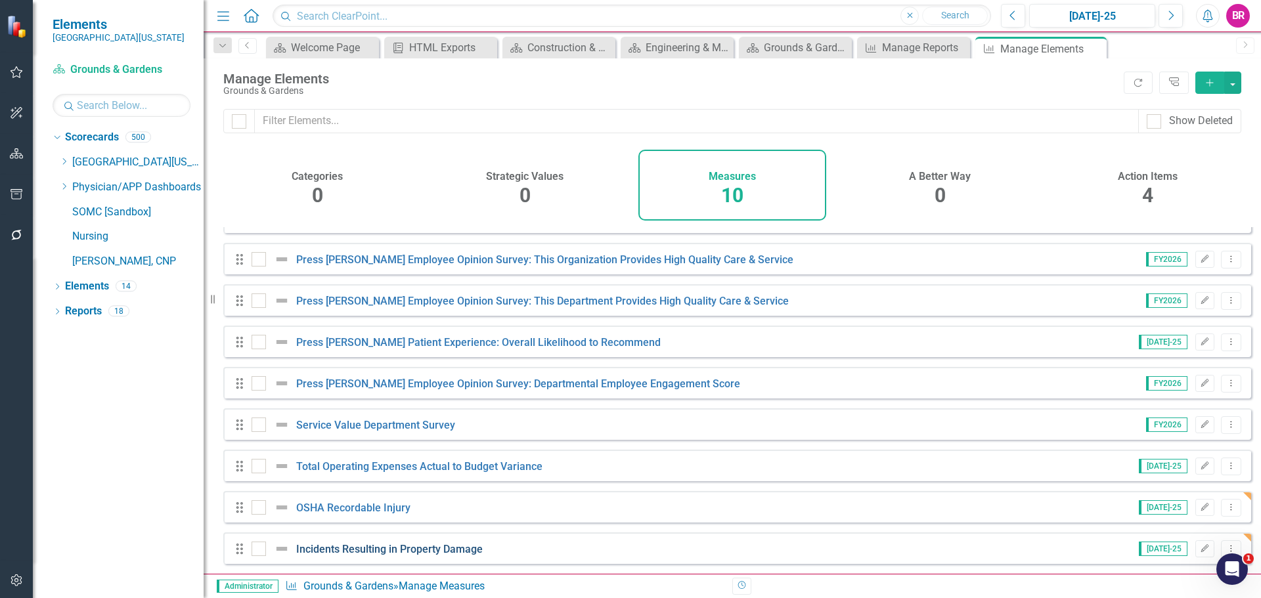
click at [417, 552] on link "Incidents Resulting in Property Damage" at bounding box center [389, 549] width 186 height 12
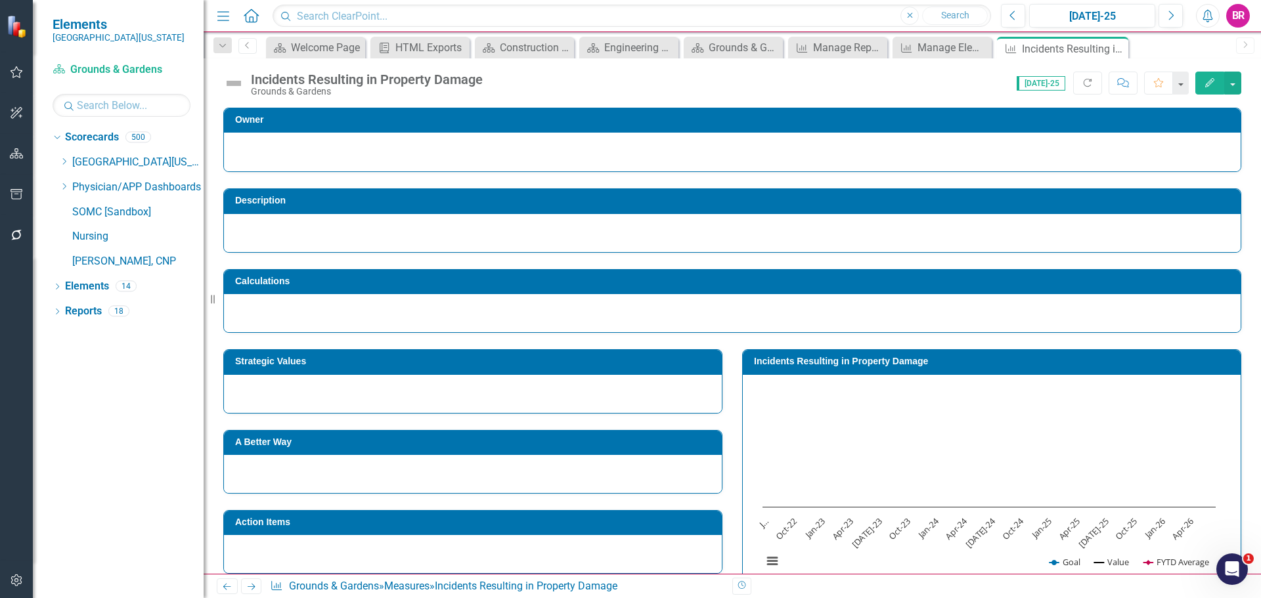
click at [527, 357] on h3 "Strategic Values" at bounding box center [475, 362] width 480 height 10
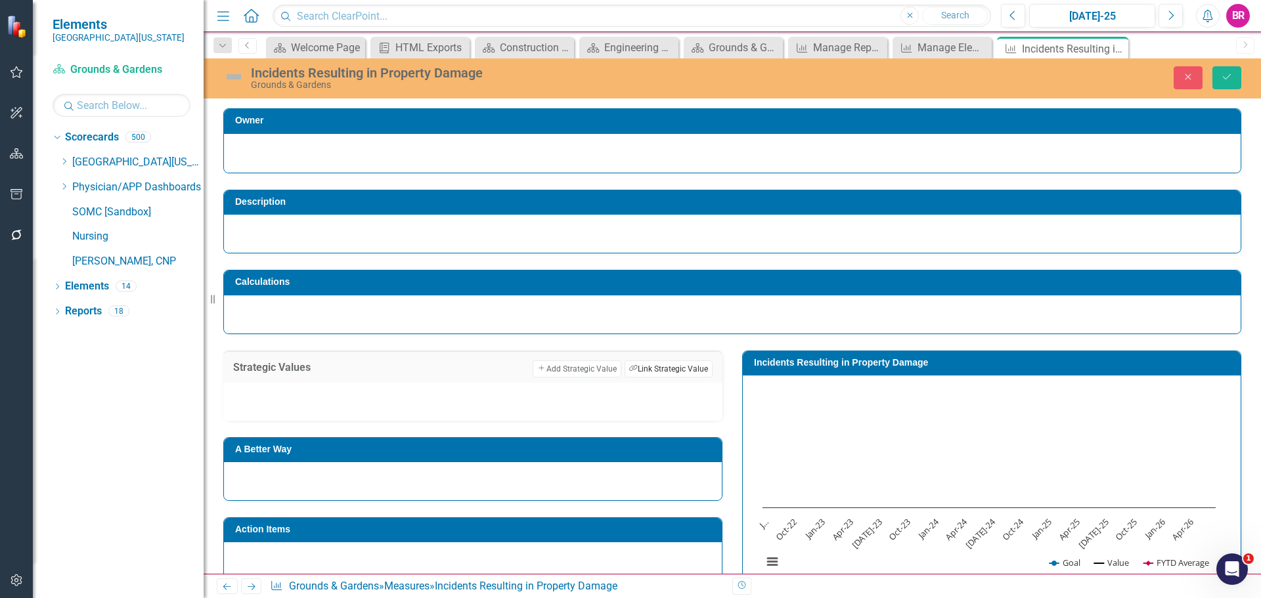
click at [640, 373] on button "Link Tag Link Strategic Value" at bounding box center [668, 368] width 88 height 17
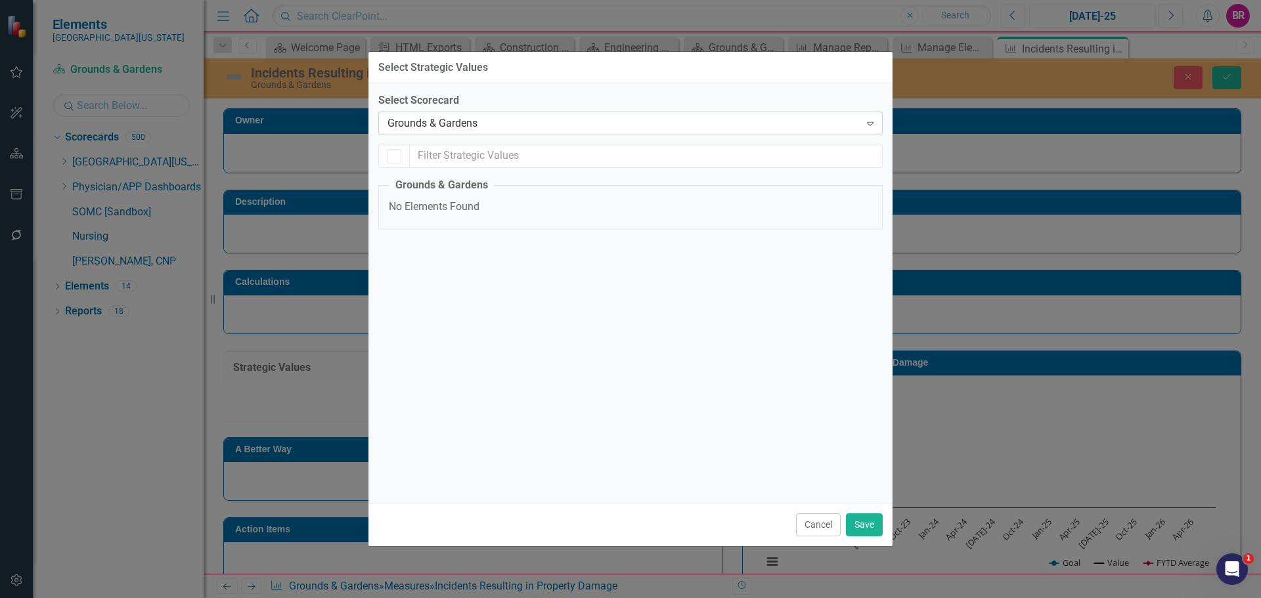
click at [489, 114] on div "Grounds & Gardens Expand" at bounding box center [630, 124] width 504 height 24
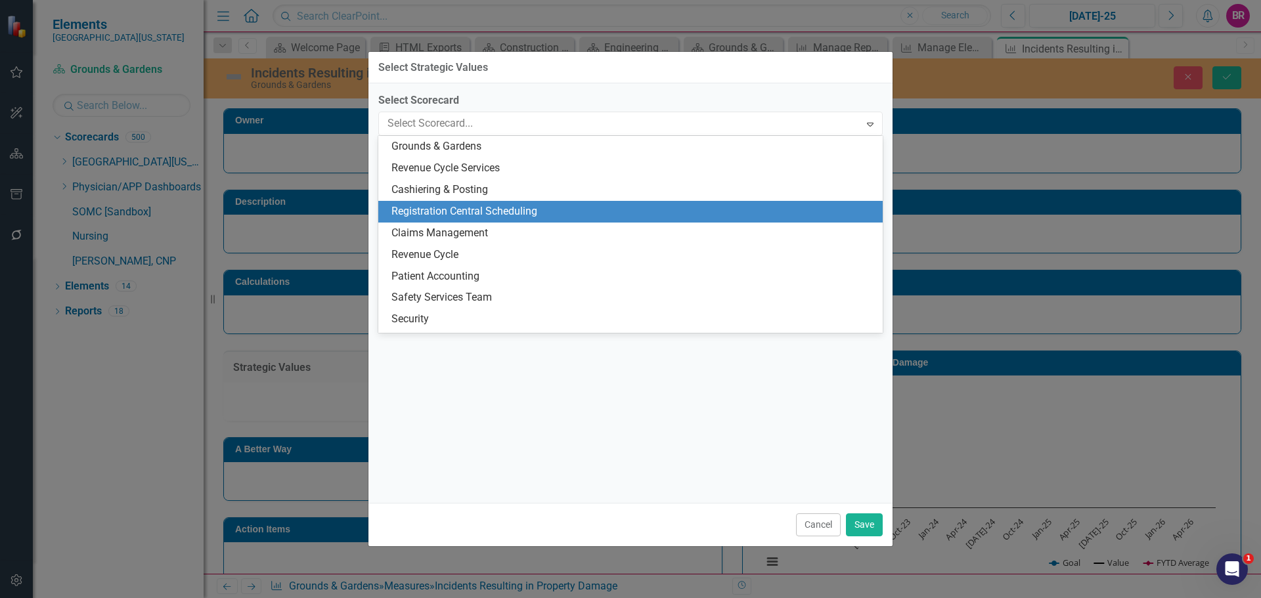
scroll to position [3190, 0]
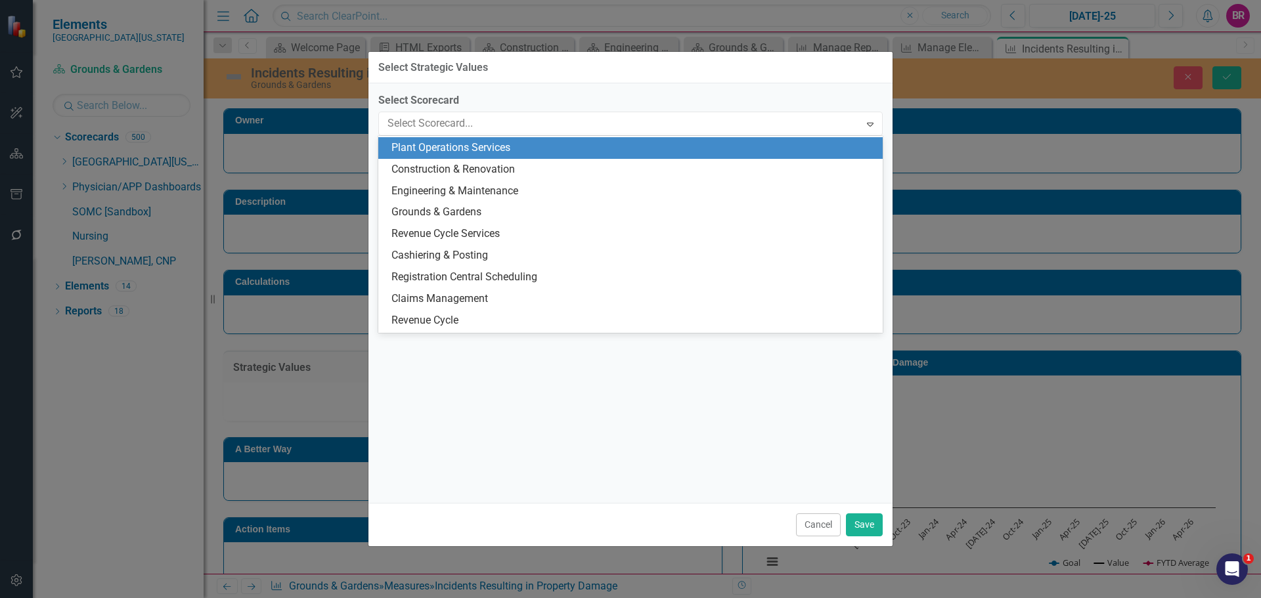
click at [605, 145] on div "Plant Operations Services" at bounding box center [632, 148] width 483 height 15
checkbox input "false"
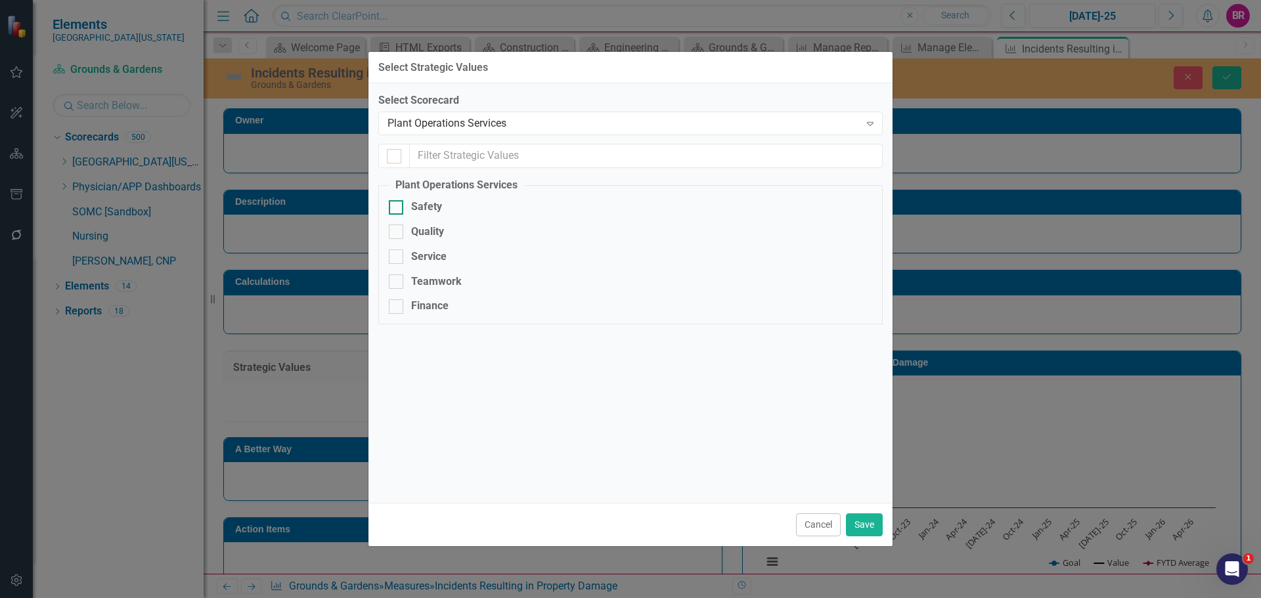
click at [430, 200] on div "Safety" at bounding box center [426, 207] width 31 height 15
click at [397, 200] on input "Safety" at bounding box center [393, 204] width 9 height 9
checkbox input "true"
click at [861, 520] on button "Save" at bounding box center [864, 524] width 37 height 23
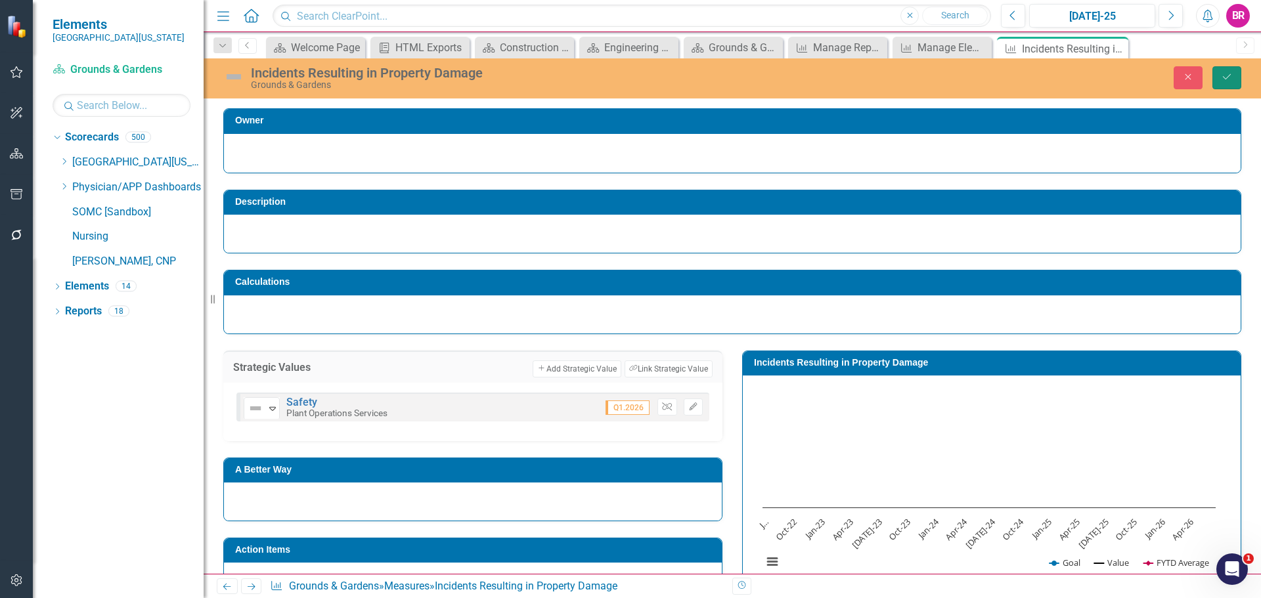
click at [1232, 81] on button "Save" at bounding box center [1226, 77] width 29 height 23
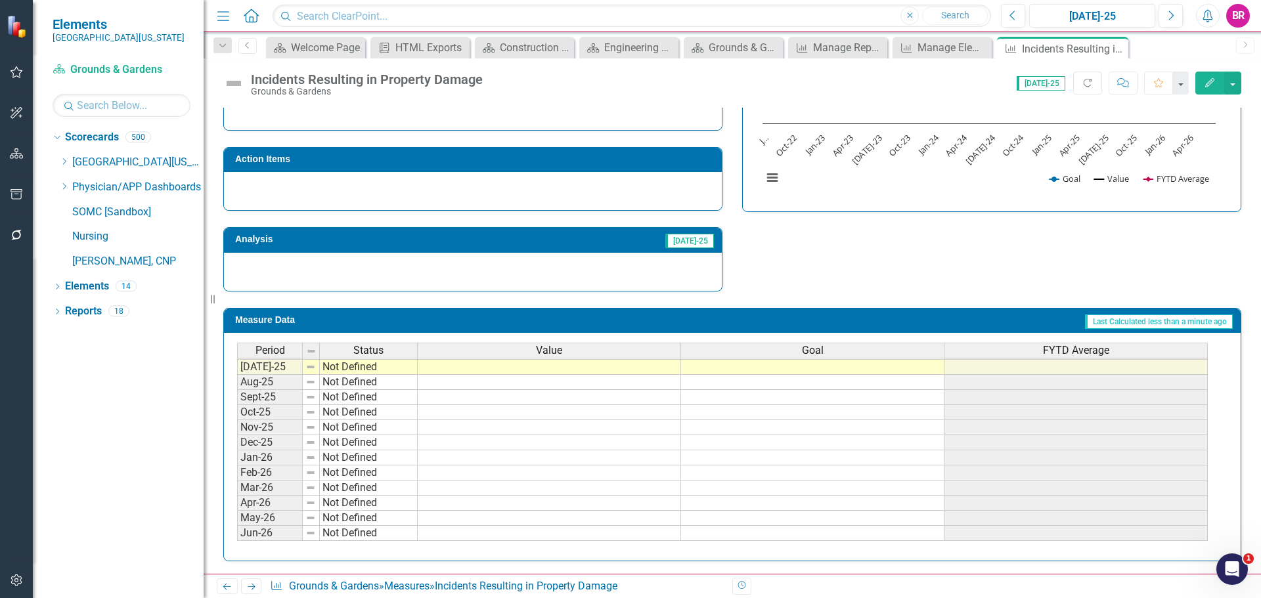
scroll to position [384, 0]
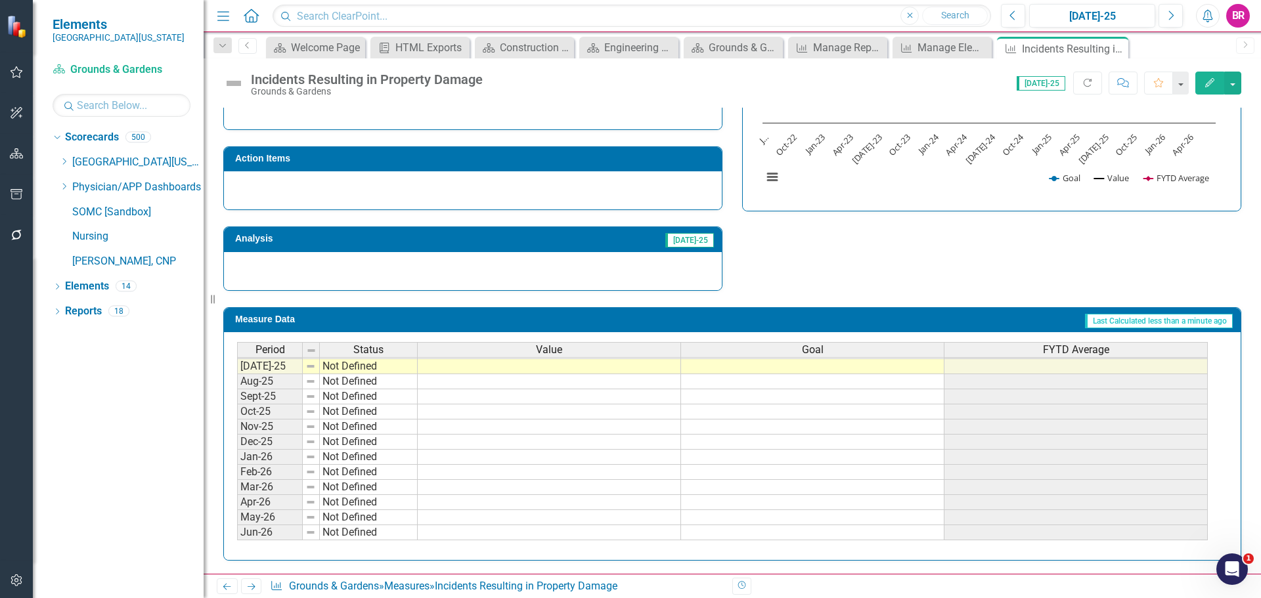
click at [797, 364] on tbody "Nov-23 Not Defined Dec-23 Not Defined Jan-24 Not Defined Feb-24 Not Defined Mar…" at bounding box center [722, 298] width 970 height 484
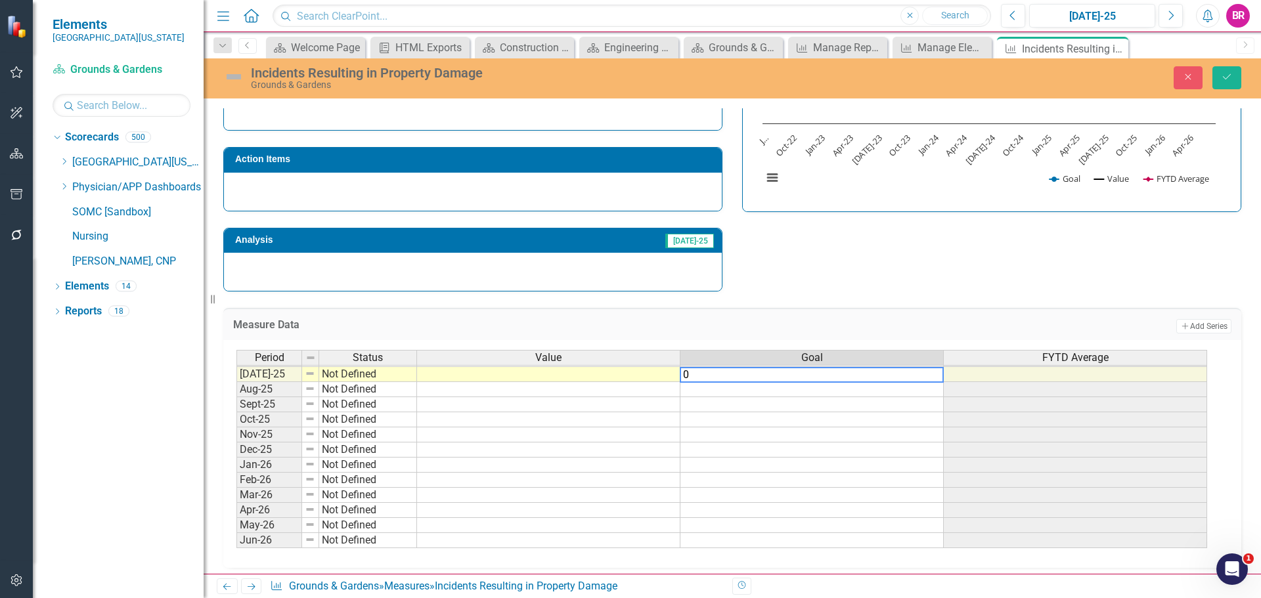
type textarea "0"
click at [840, 266] on div "Strategic Values Safety Plant Operations Services Q1.2026 A Better Way Action I…" at bounding box center [731, 121] width 1037 height 342
click at [921, 371] on td "0.00" at bounding box center [811, 374] width 263 height 15
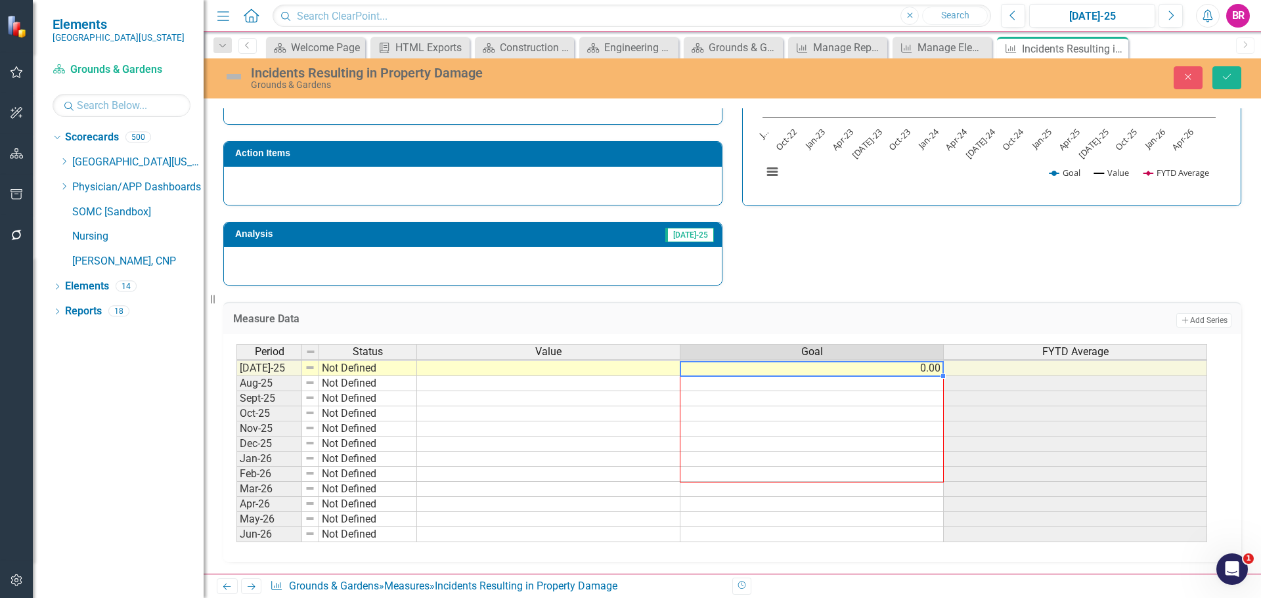
scroll to position [391, 0]
drag, startPoint x: 944, startPoint y: 381, endPoint x: 920, endPoint y: 514, distance: 134.7
click at [236, 529] on div "Period Status Value Goal FYTD Average Jun-24 Not Defined Jul-24 Not Defined Aug…" at bounding box center [236, 345] width 0 height 394
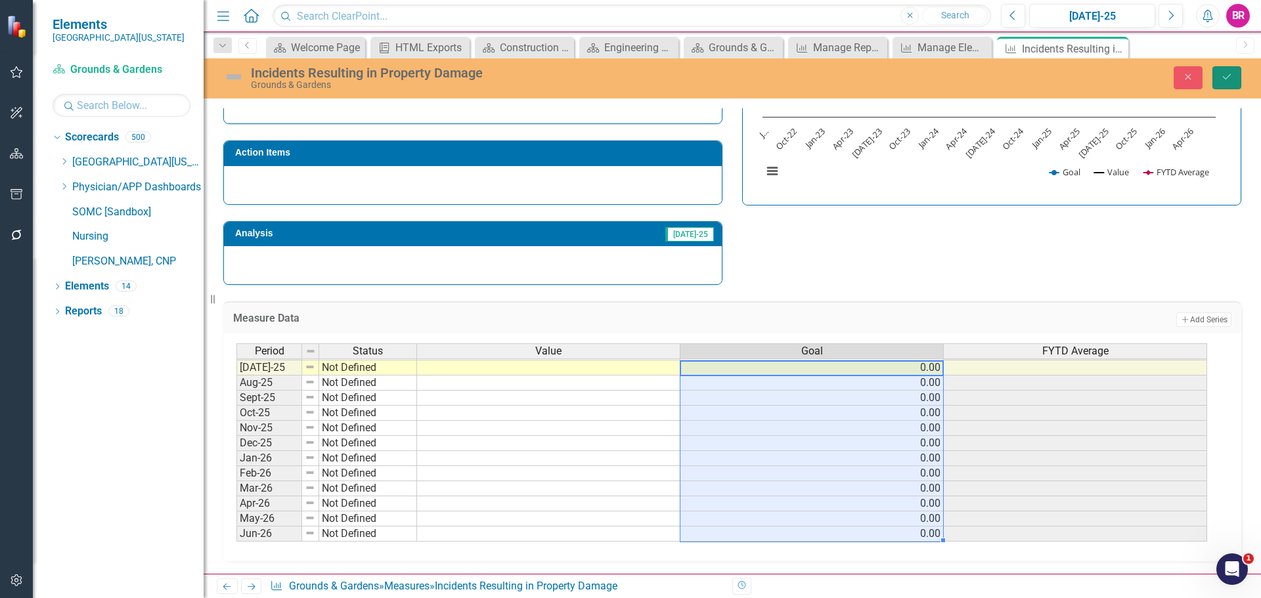
click at [1233, 78] on button "Save" at bounding box center [1226, 77] width 29 height 23
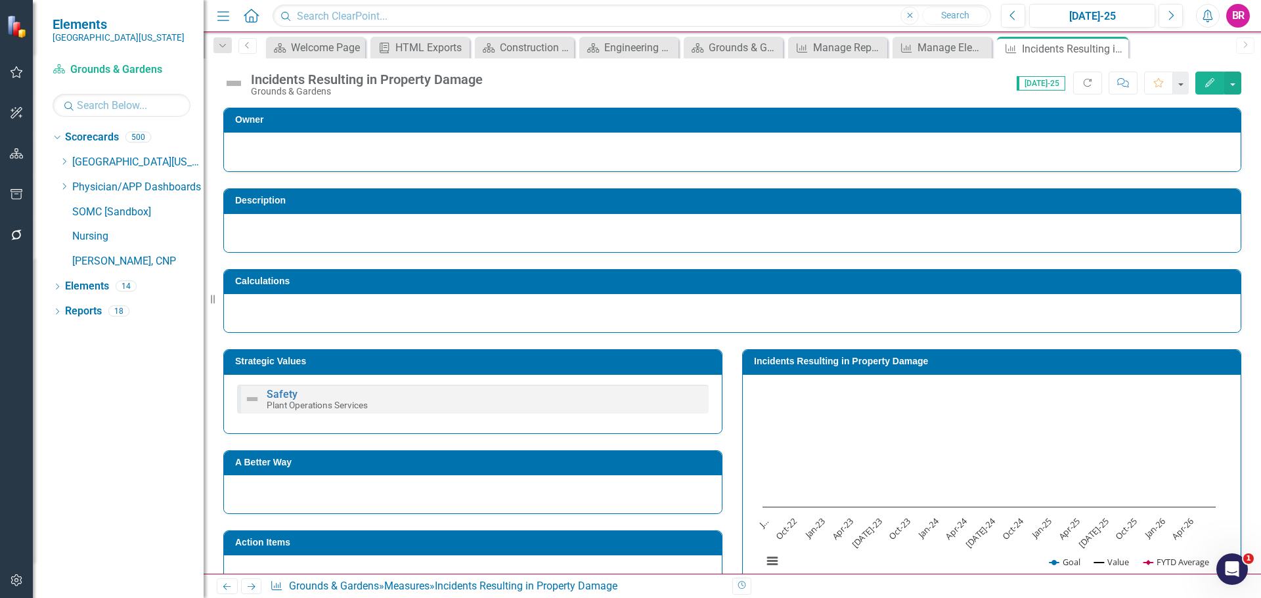
click at [811, 363] on h3 "Incidents Resulting in Property Damage" at bounding box center [994, 362] width 480 height 10
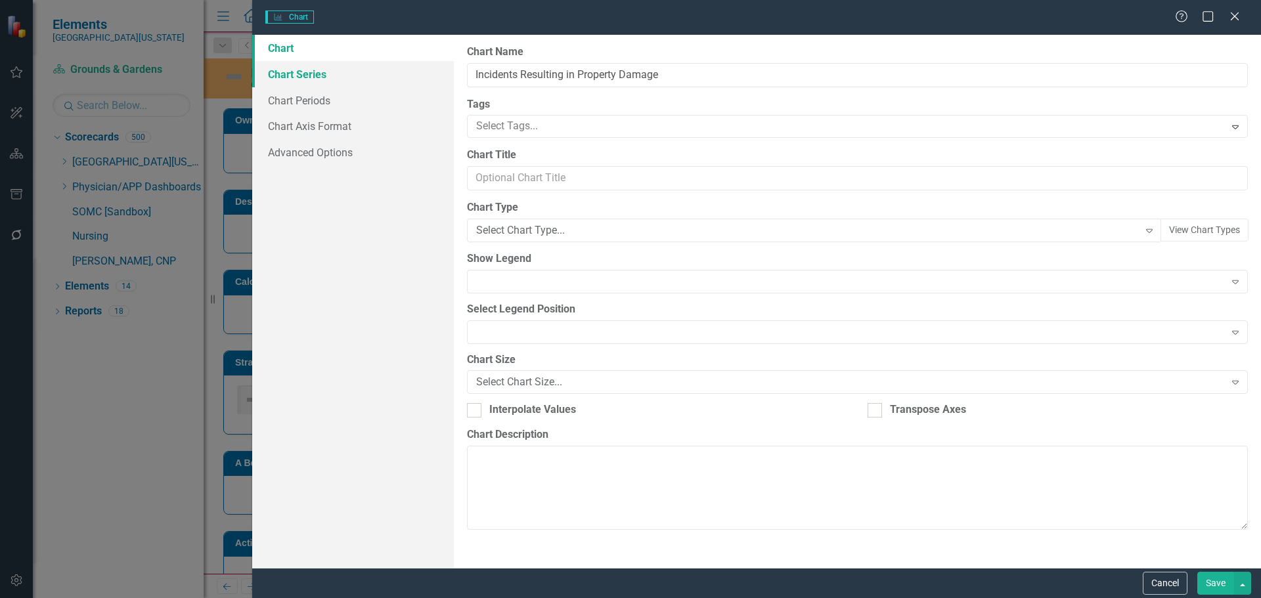
click at [301, 77] on link "Chart Series" at bounding box center [353, 74] width 202 height 26
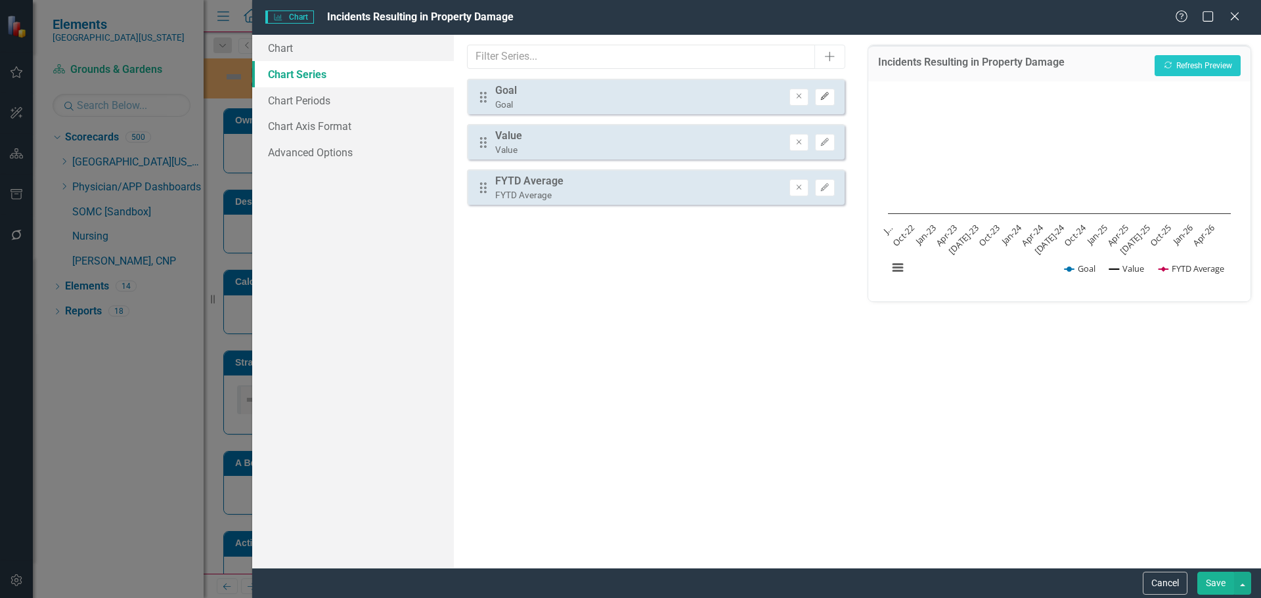
click at [834, 96] on button "Edit" at bounding box center [824, 97] width 19 height 17
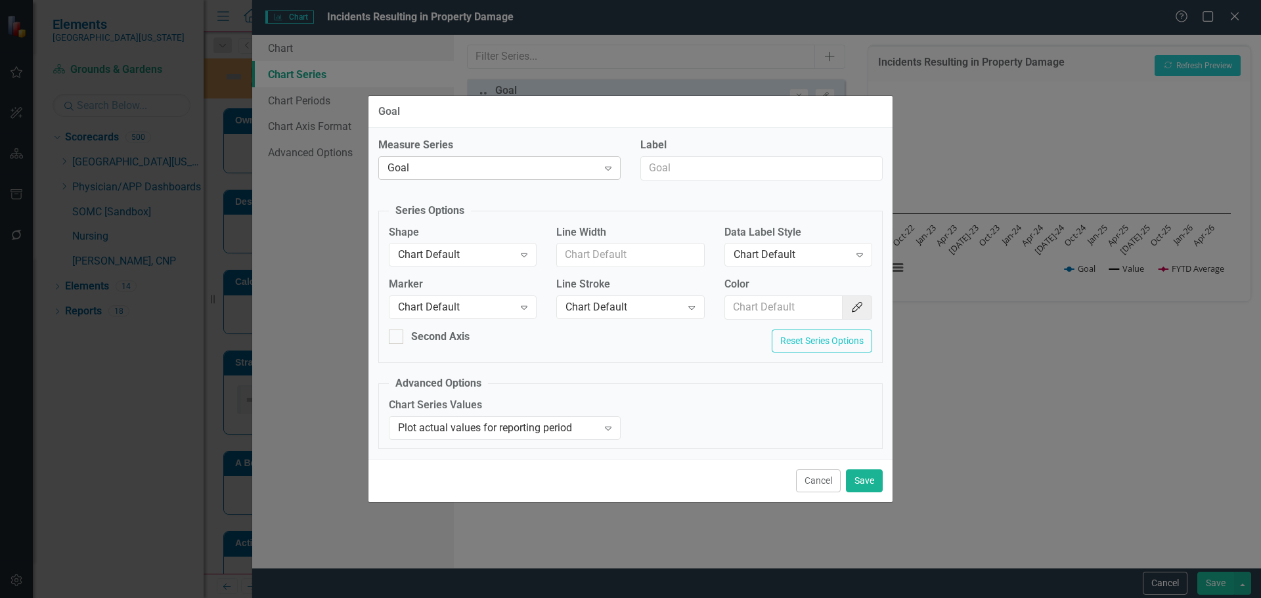
click at [431, 162] on div "Goal" at bounding box center [492, 167] width 210 height 15
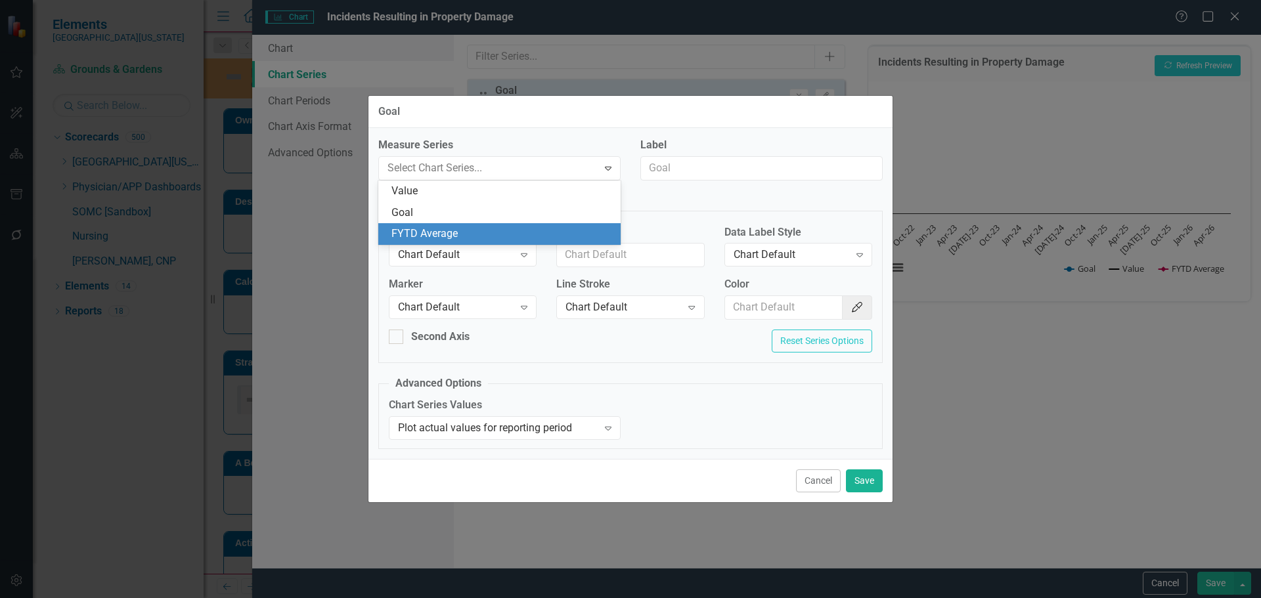
click at [427, 230] on div "FYTD Average" at bounding box center [501, 234] width 221 height 15
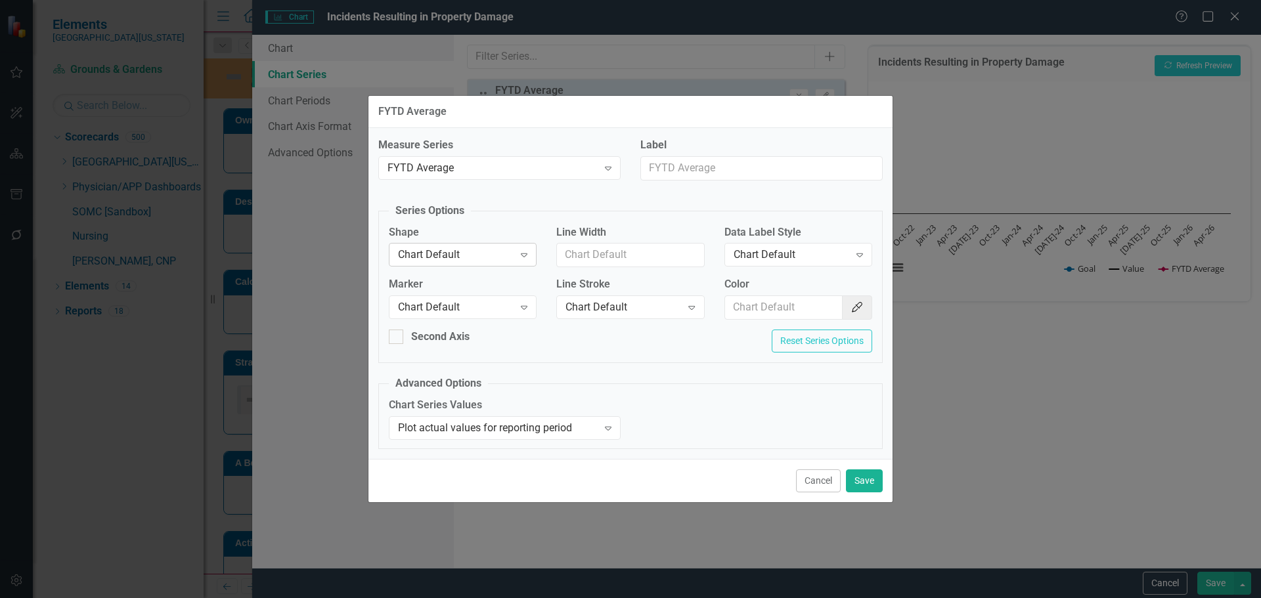
click at [427, 257] on div "Chart Default" at bounding box center [456, 255] width 116 height 15
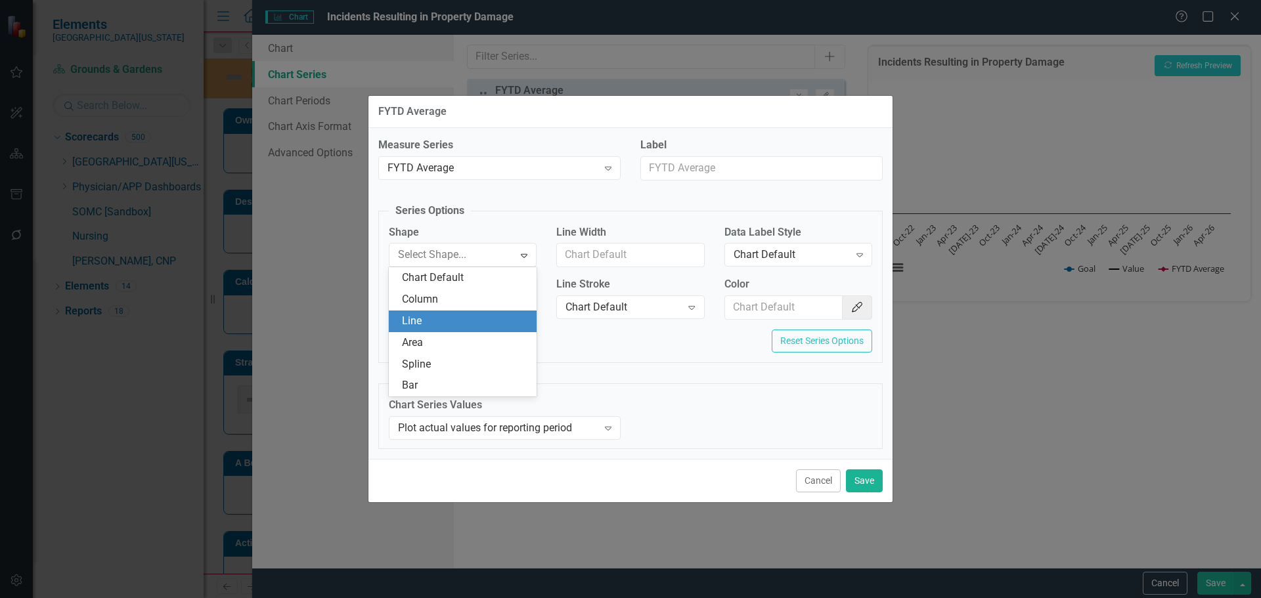
click at [445, 322] on div "Line" at bounding box center [465, 321] width 127 height 15
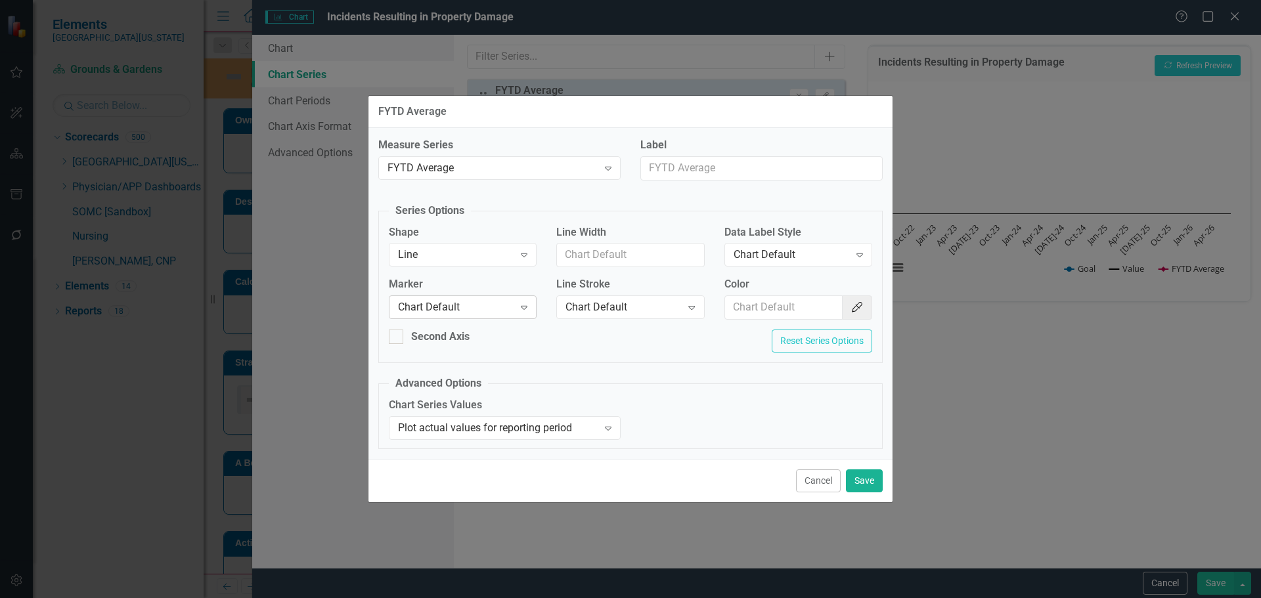
click at [454, 312] on div "Chart Default" at bounding box center [456, 307] width 116 height 15
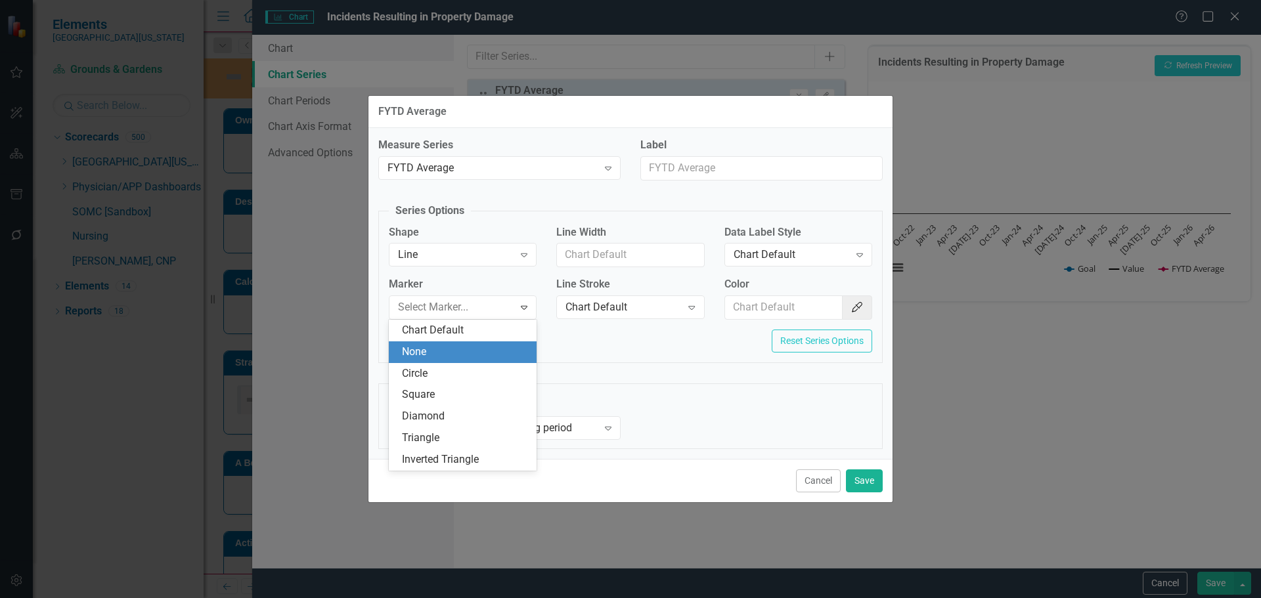
click at [454, 352] on div "None" at bounding box center [465, 352] width 127 height 15
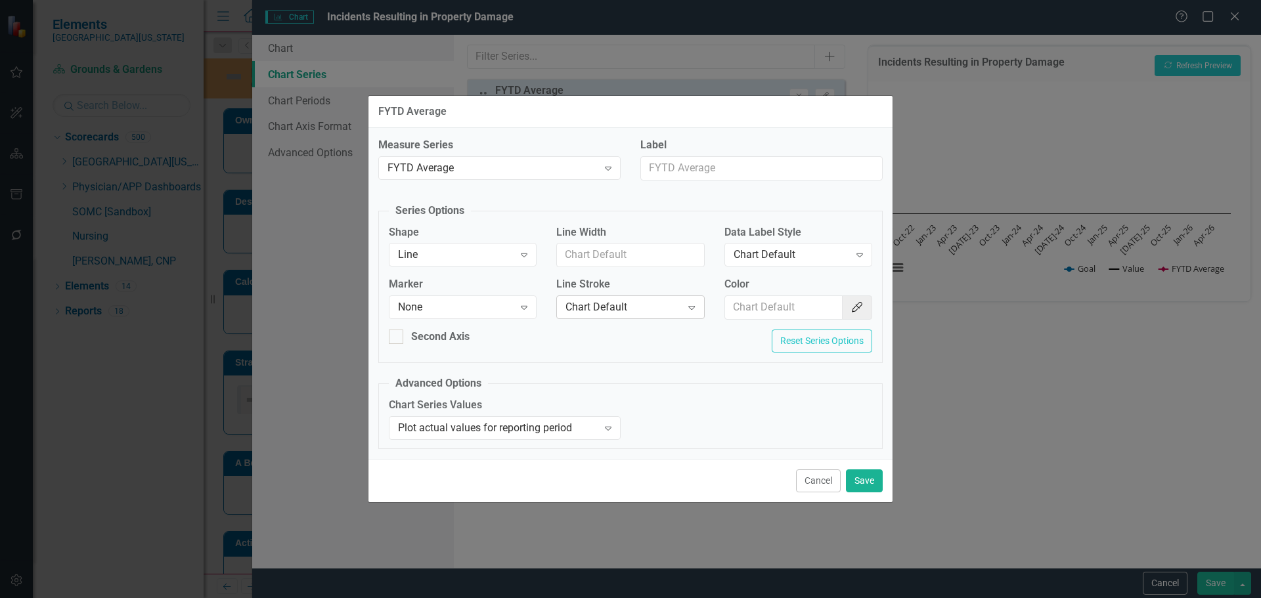
click at [579, 309] on div "Chart Default" at bounding box center [623, 307] width 116 height 15
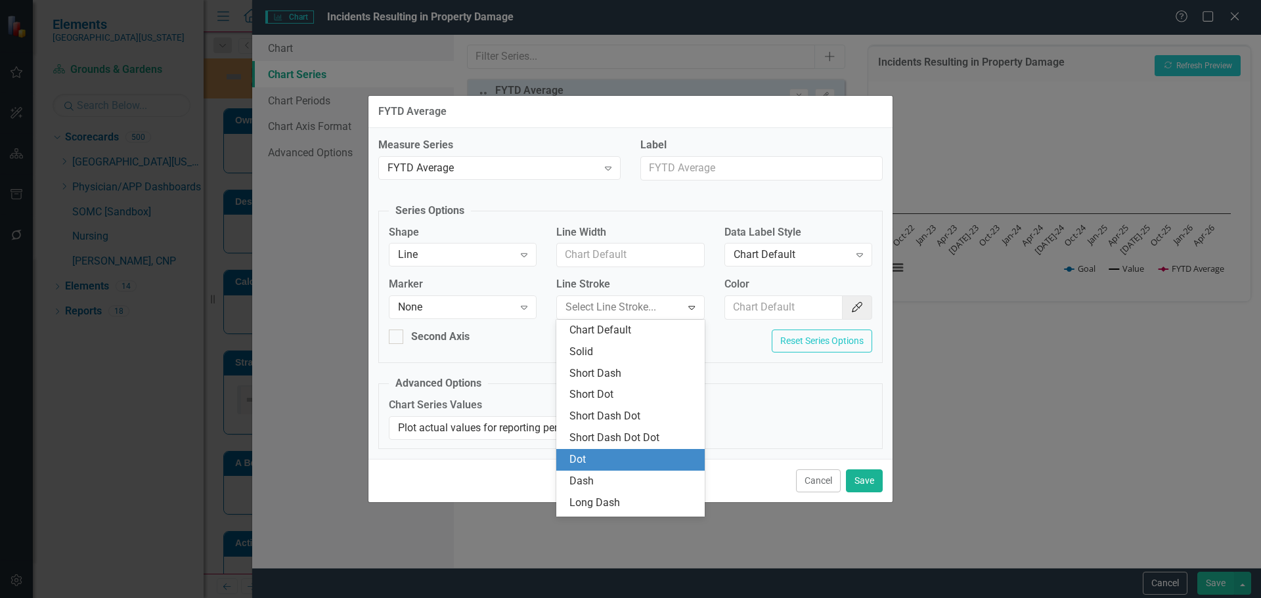
click at [603, 453] on div "Dot" at bounding box center [632, 459] width 127 height 15
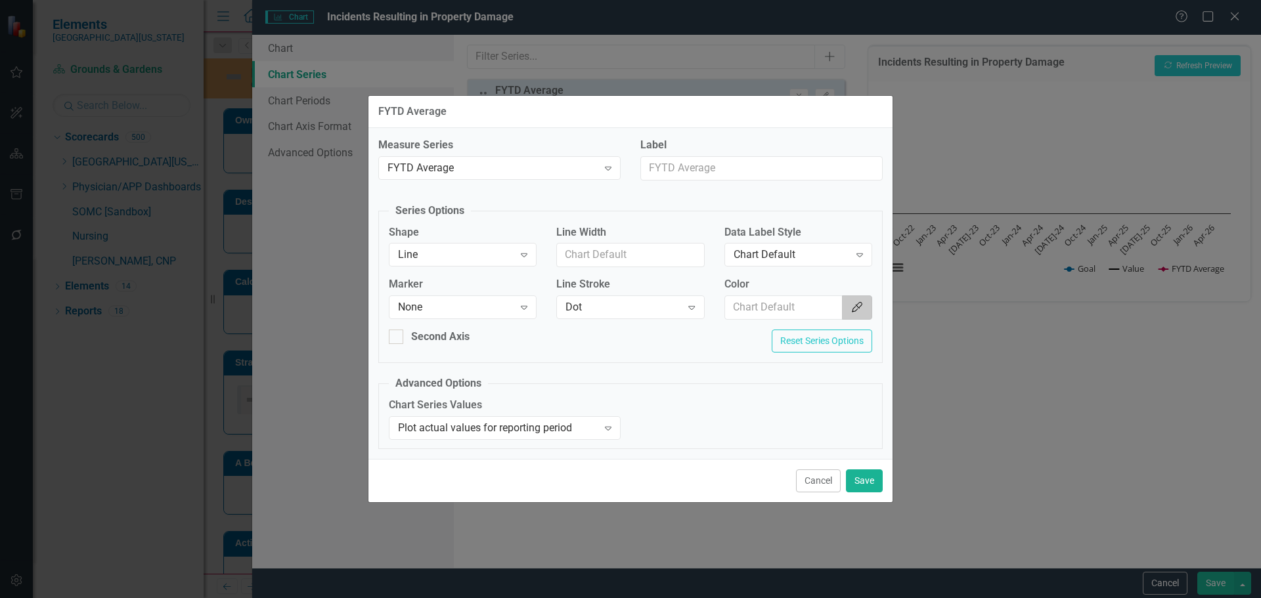
click at [860, 310] on icon "Color Picker" at bounding box center [856, 307] width 13 height 11
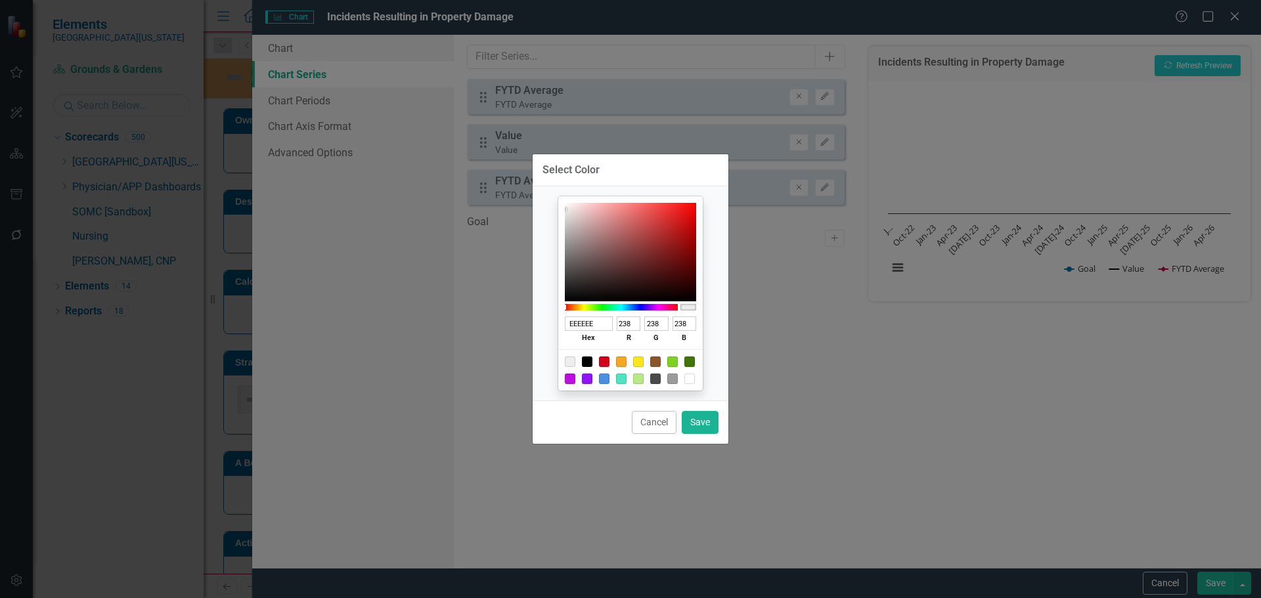
click at [576, 359] on div at bounding box center [630, 369] width 144 height 41
click at [585, 359] on div at bounding box center [587, 362] width 11 height 11
type input "000000"
type input "0"
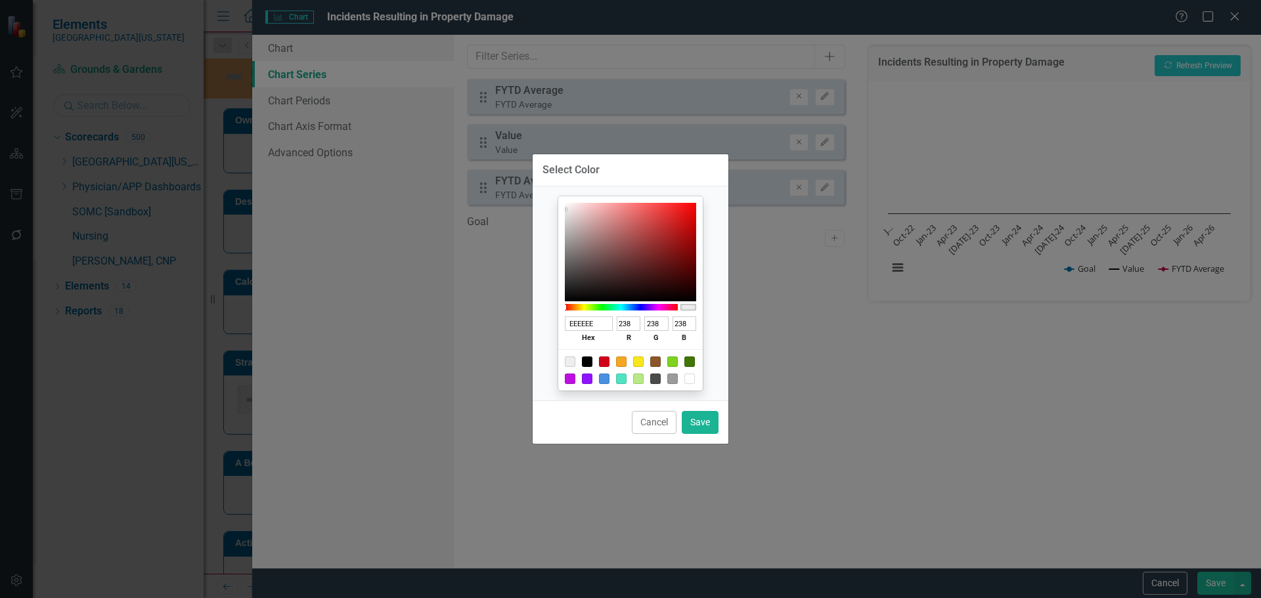
type input "0"
click at [693, 414] on button "Save" at bounding box center [700, 422] width 37 height 23
type input "#000000"
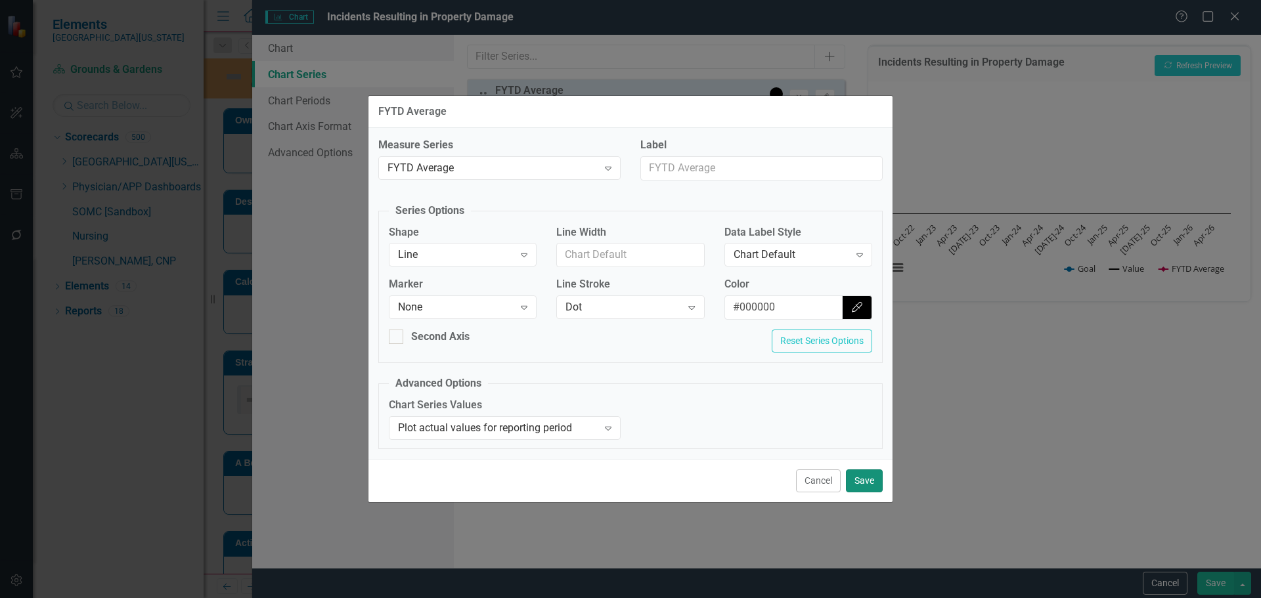
drag, startPoint x: 869, startPoint y: 483, endPoint x: 849, endPoint y: 471, distance: 23.3
click at [867, 482] on button "Save" at bounding box center [864, 480] width 37 height 23
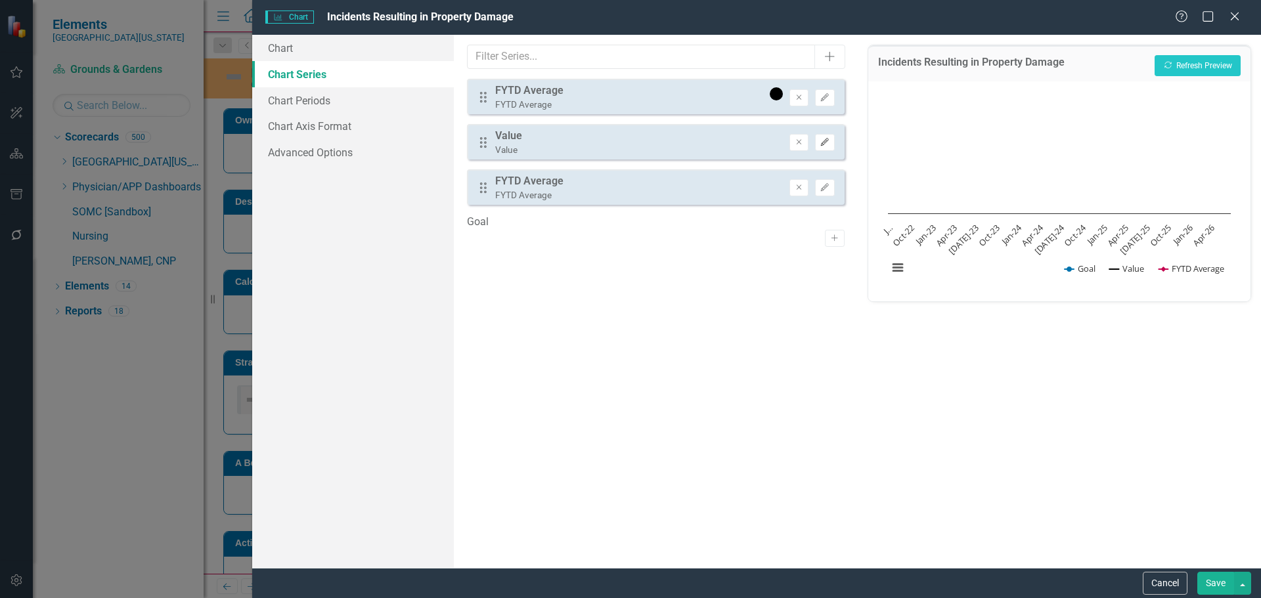
click at [833, 143] on button "Edit" at bounding box center [824, 142] width 19 height 17
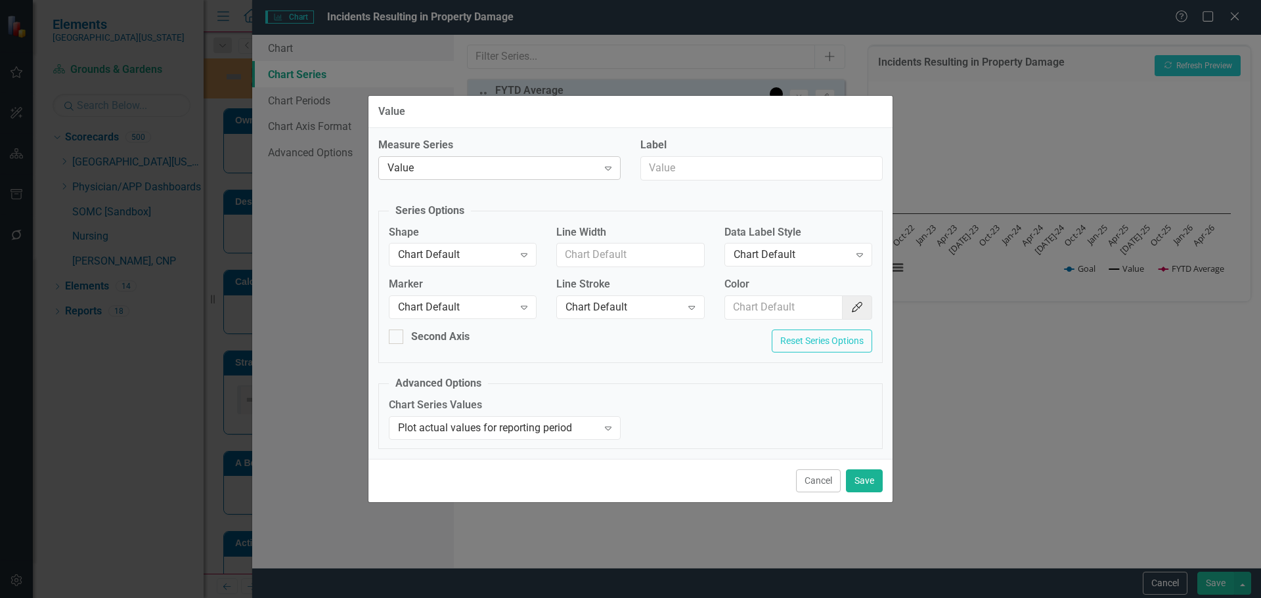
click at [494, 162] on div "Value" at bounding box center [492, 167] width 210 height 15
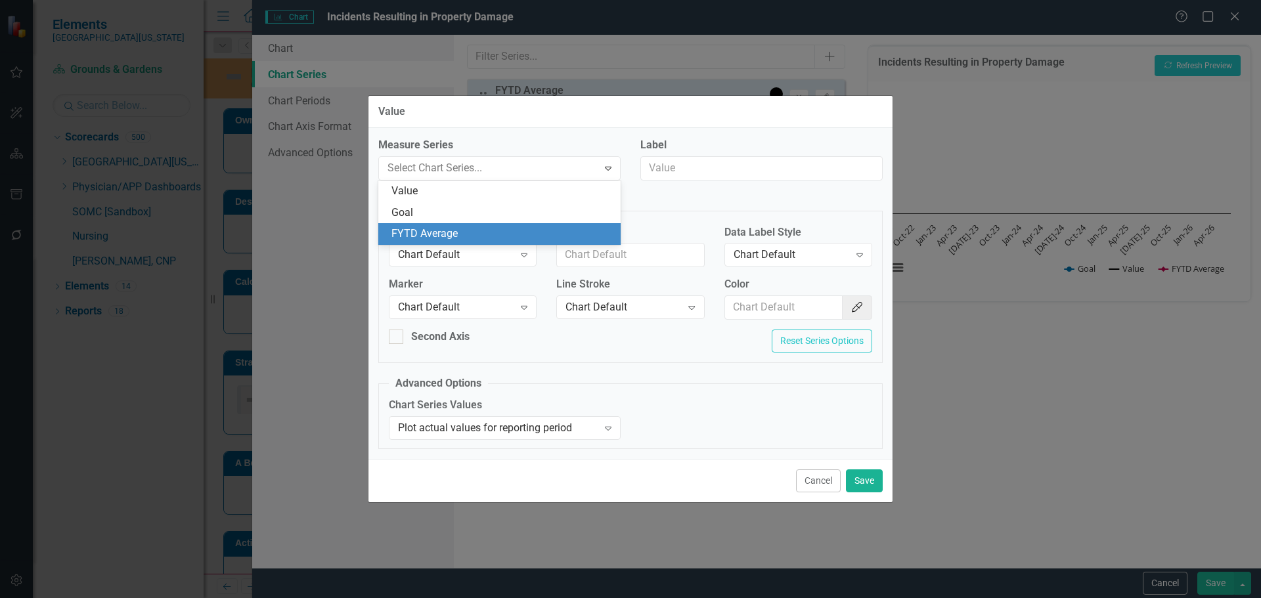
click at [492, 229] on div "FYTD Average" at bounding box center [501, 234] width 221 height 15
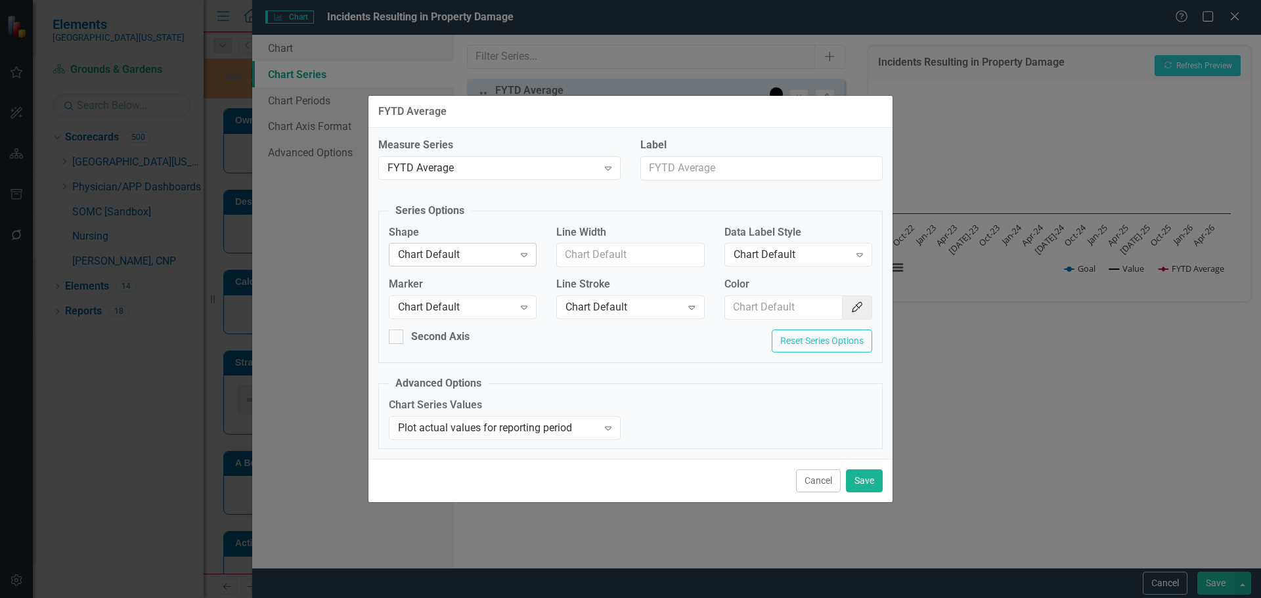
click at [486, 253] on div "Chart Default" at bounding box center [456, 255] width 116 height 15
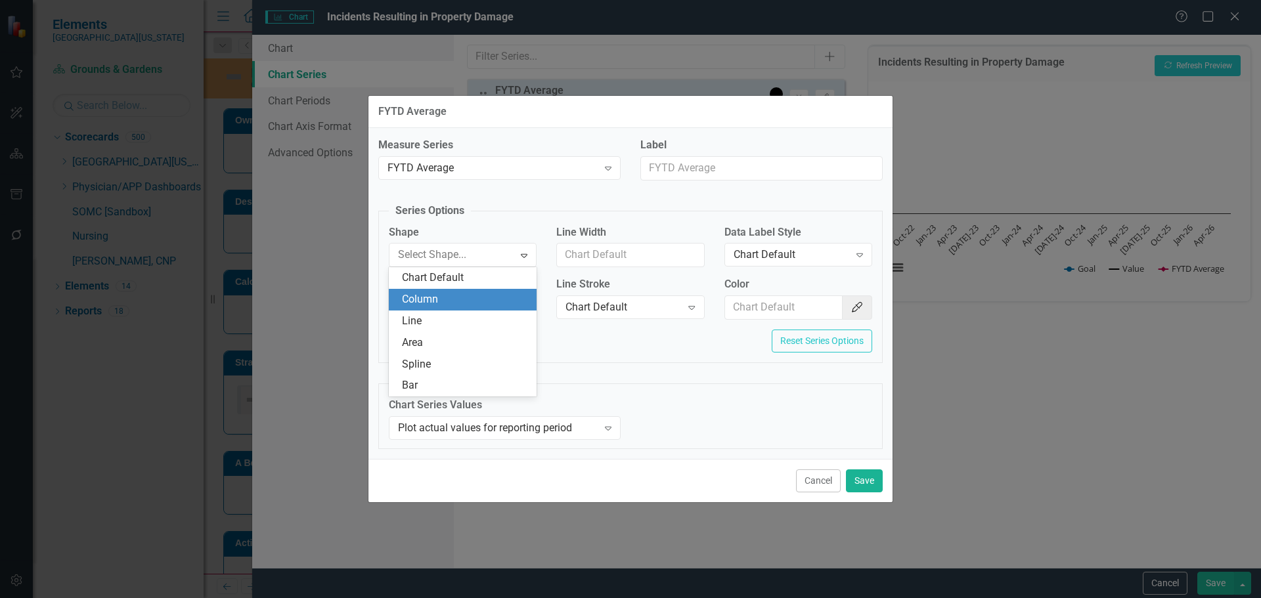
click at [496, 304] on div "Column" at bounding box center [465, 299] width 127 height 15
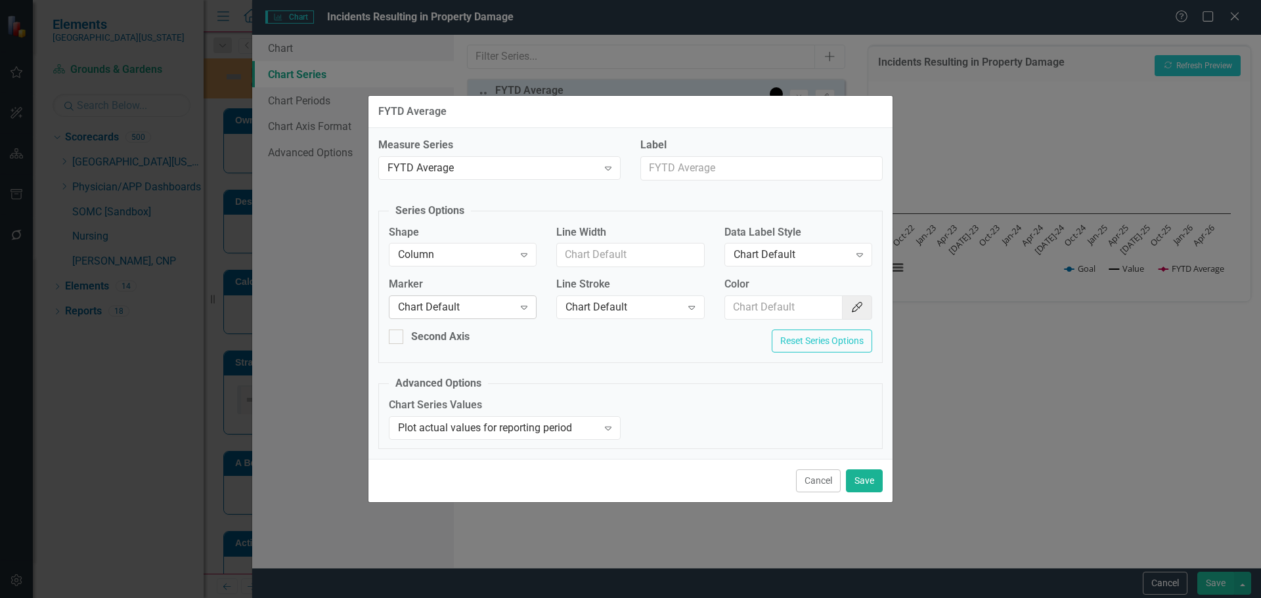
click at [496, 315] on div "Chart Default" at bounding box center [456, 307] width 116 height 15
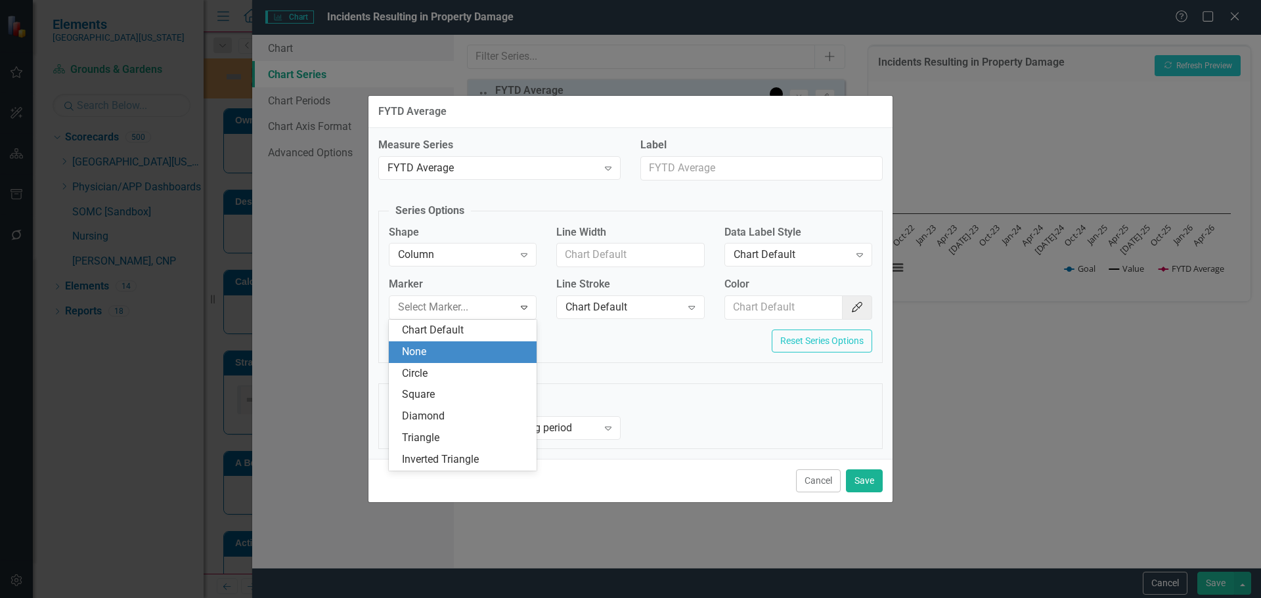
click at [494, 349] on div "None" at bounding box center [465, 352] width 127 height 15
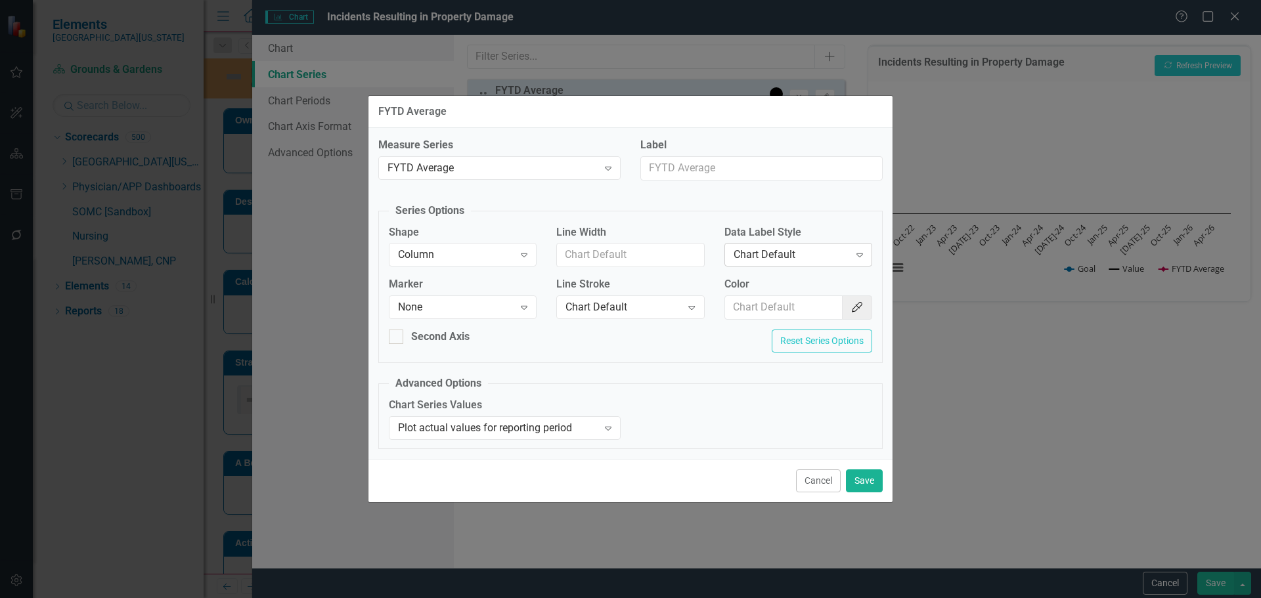
click at [783, 255] on div "Chart Default" at bounding box center [791, 255] width 116 height 15
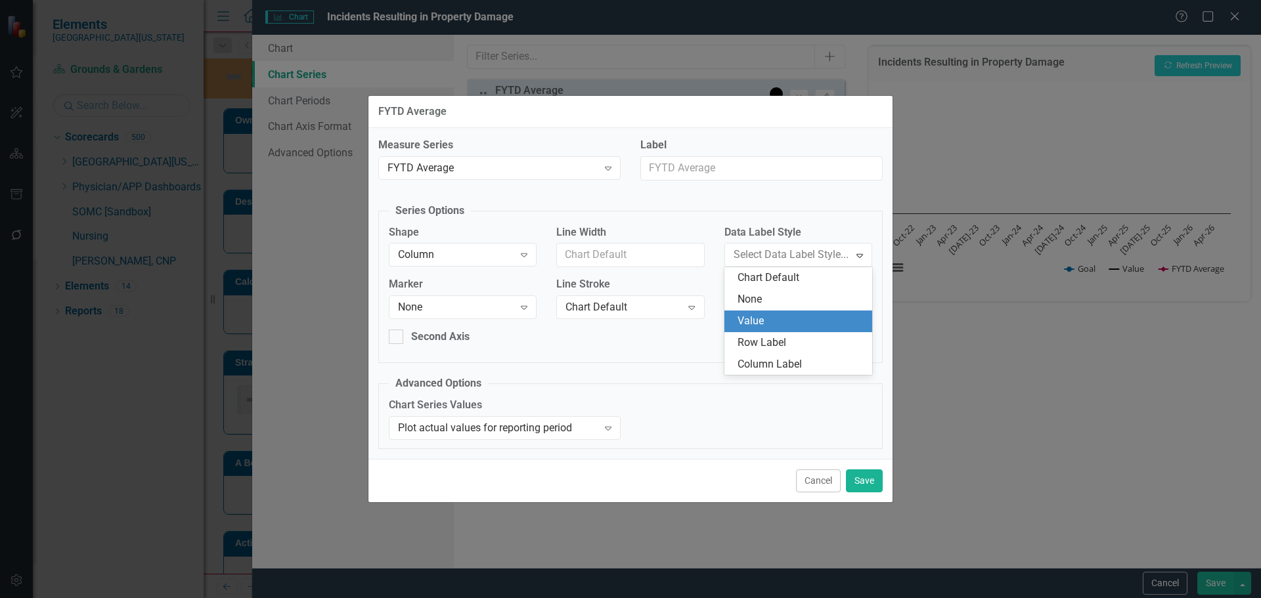
click at [781, 324] on div "Value" at bounding box center [800, 321] width 127 height 15
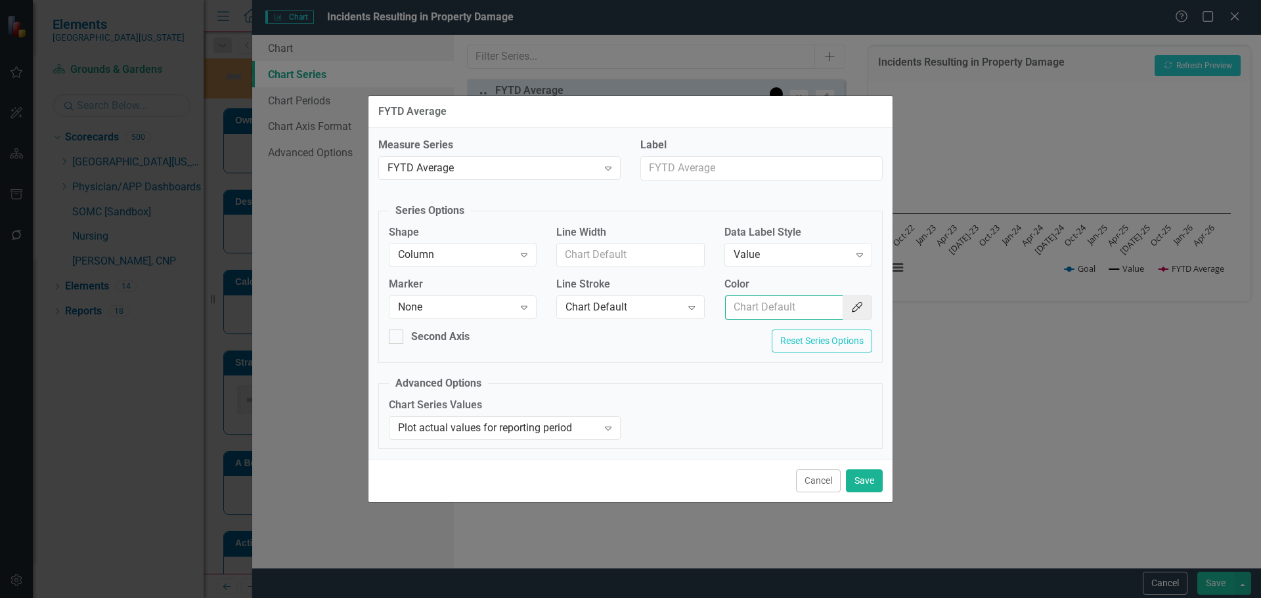
click at [786, 313] on input "Color" at bounding box center [784, 307] width 118 height 24
type input "#2e75b6"
drag, startPoint x: 868, startPoint y: 468, endPoint x: 868, endPoint y: 477, distance: 8.5
click at [868, 471] on div "Cancel Save" at bounding box center [630, 480] width 524 height 43
click at [868, 481] on button "Save" at bounding box center [864, 480] width 37 height 23
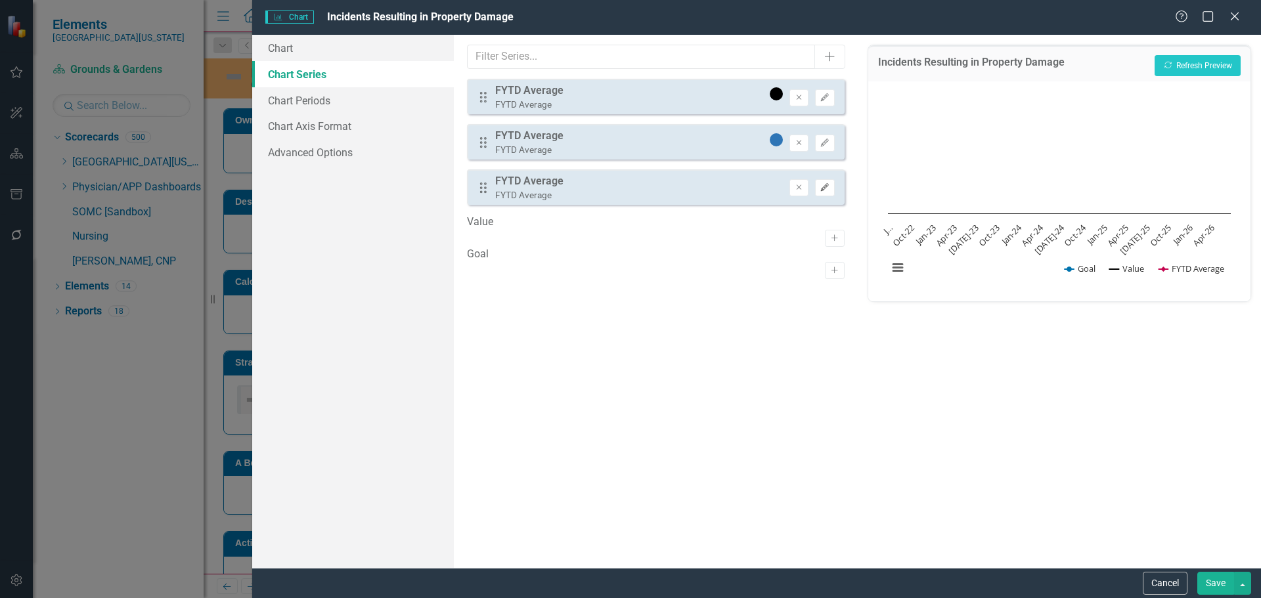
click at [828, 193] on button "Edit" at bounding box center [824, 187] width 19 height 17
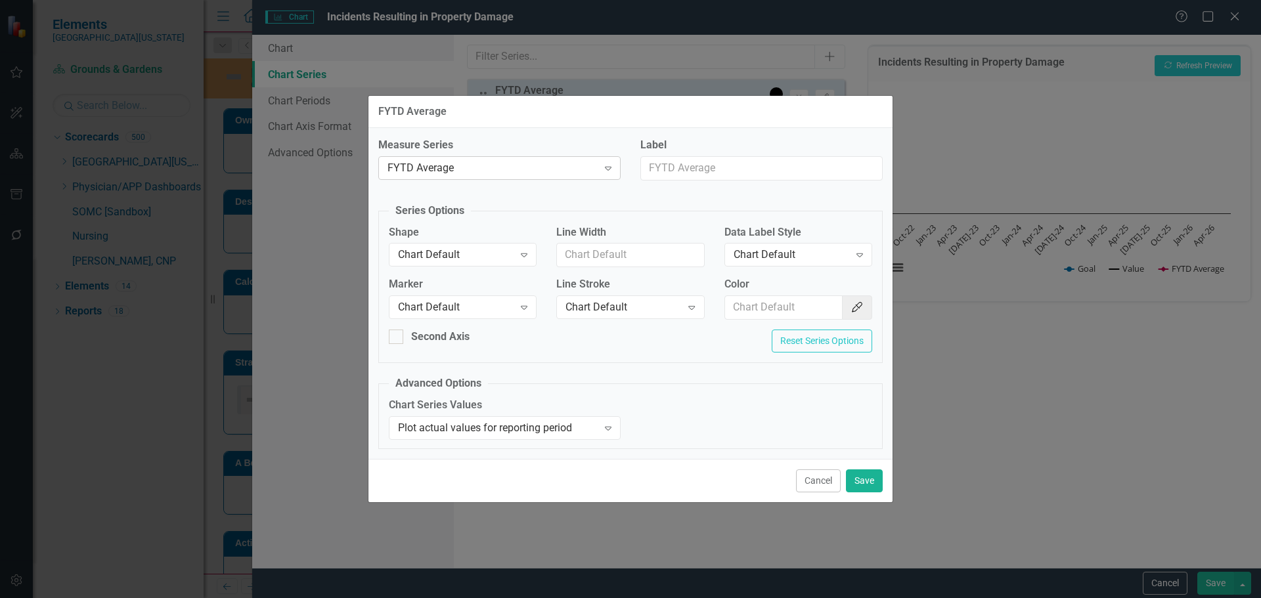
click at [439, 168] on div "FYTD Average" at bounding box center [492, 167] width 210 height 15
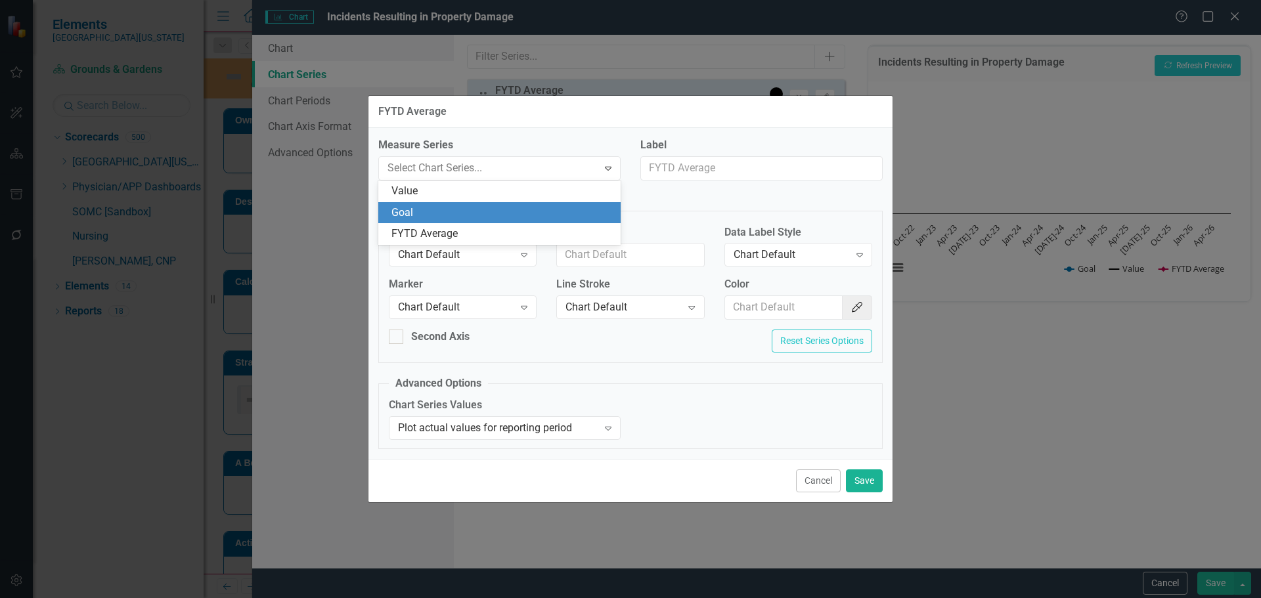
click at [432, 211] on div "Goal" at bounding box center [501, 213] width 221 height 15
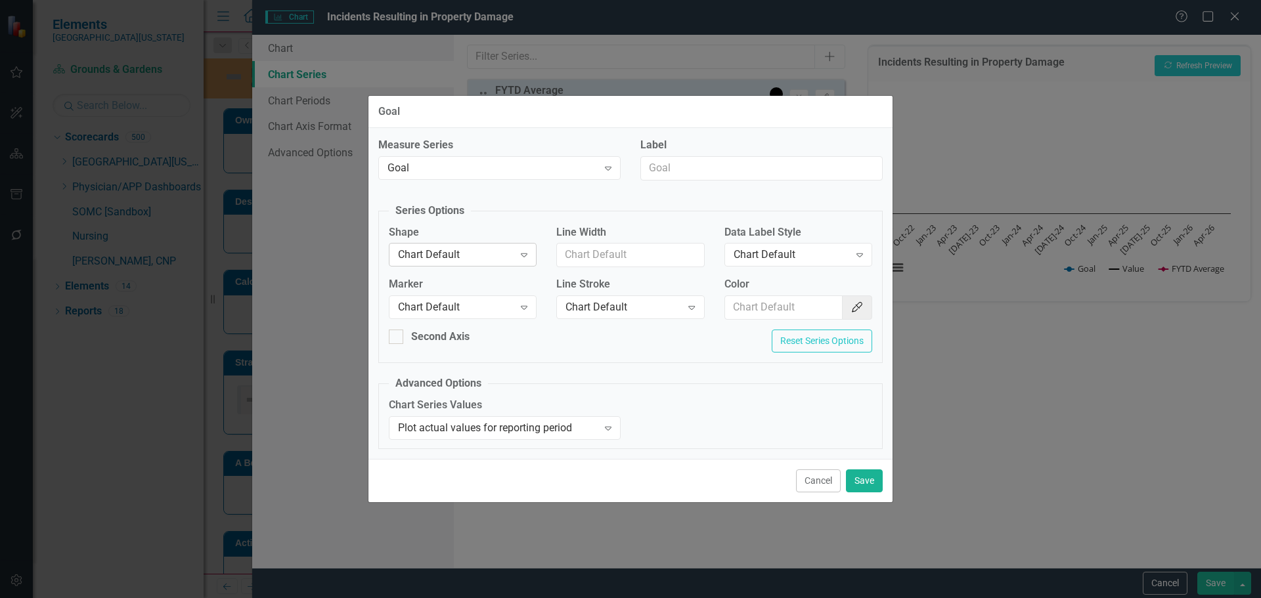
click at [433, 246] on div "Shape Chart Default Expand" at bounding box center [463, 245] width 148 height 41
click at [444, 259] on div "Chart Default" at bounding box center [456, 255] width 116 height 15
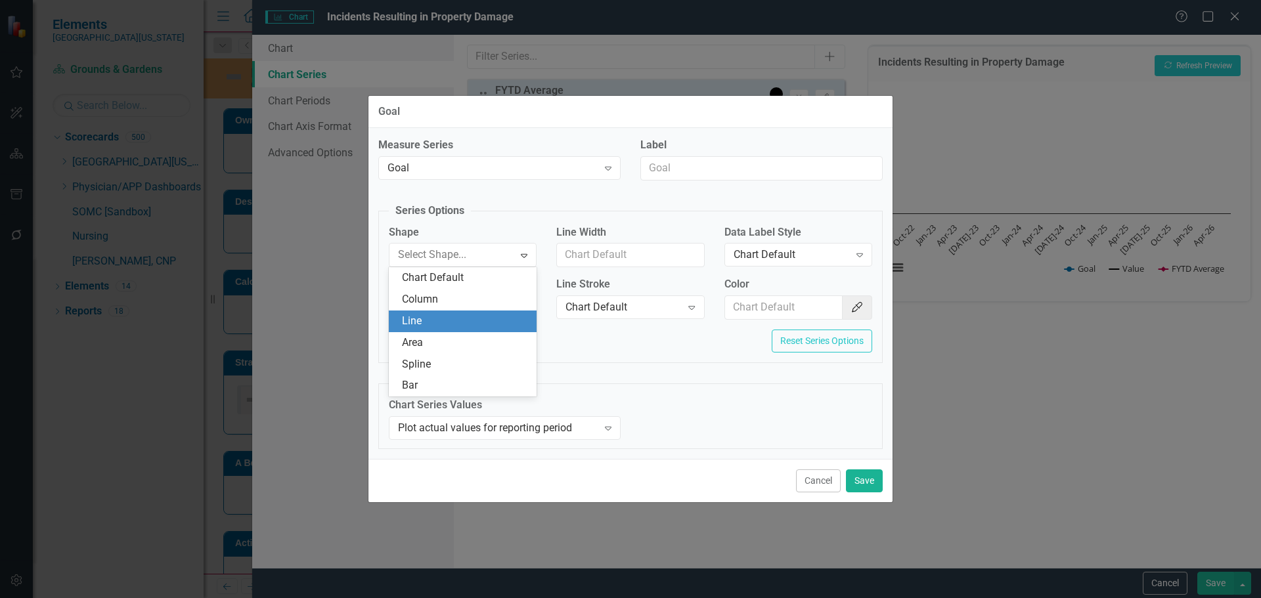
click at [453, 321] on div "Line" at bounding box center [465, 321] width 127 height 15
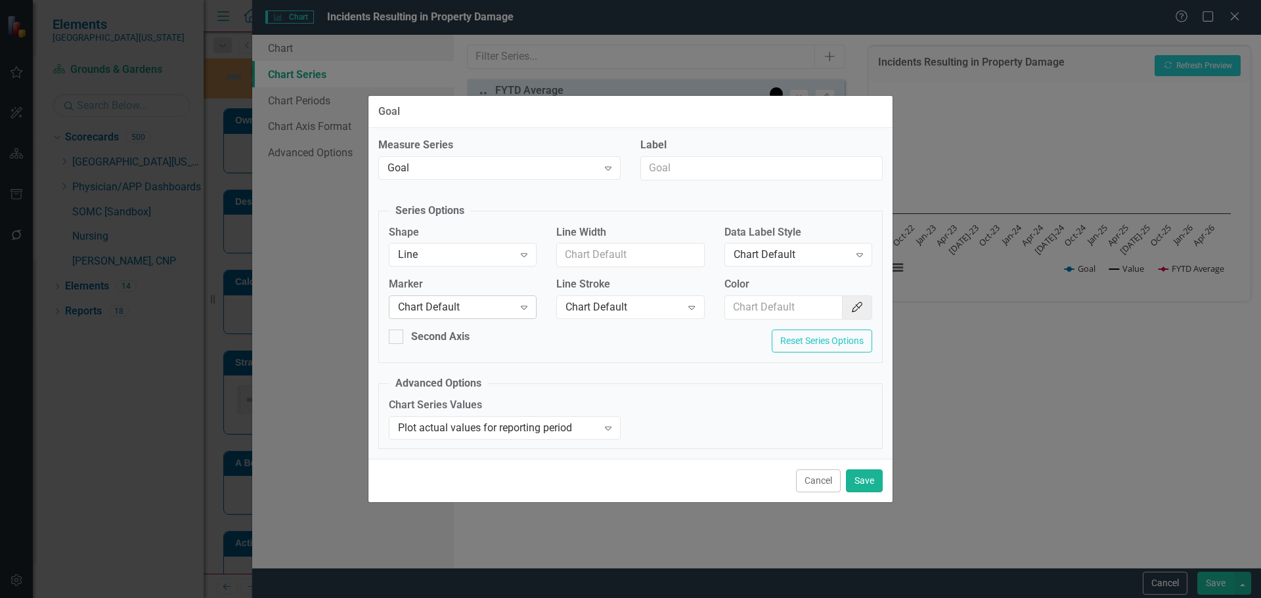
click at [453, 317] on div "Chart Default Expand" at bounding box center [463, 307] width 148 height 24
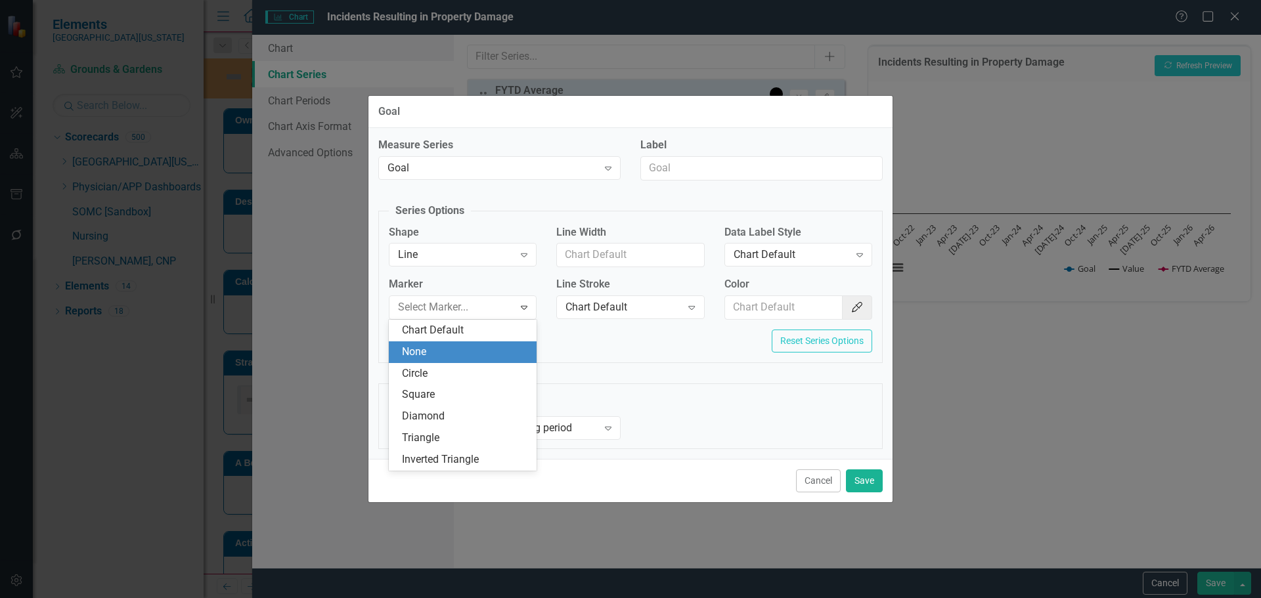
click at [453, 349] on div "None" at bounding box center [465, 352] width 127 height 15
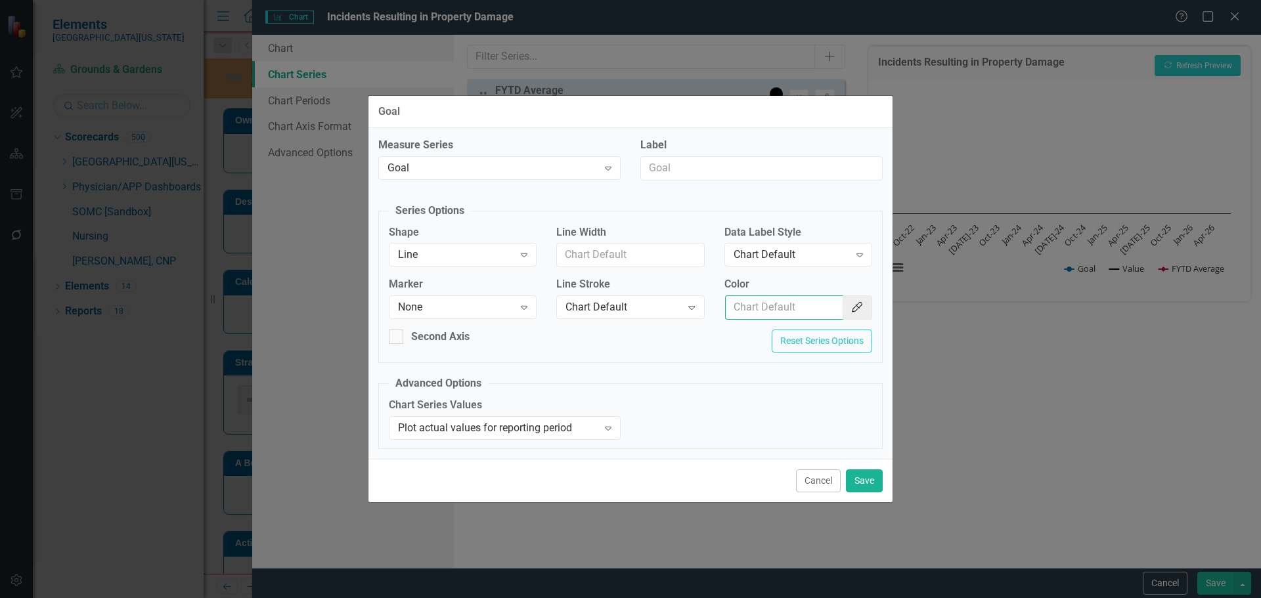
click at [791, 308] on input "Color" at bounding box center [784, 307] width 118 height 24
type input "#c40650"
click at [855, 481] on button "Save" at bounding box center [864, 480] width 37 height 23
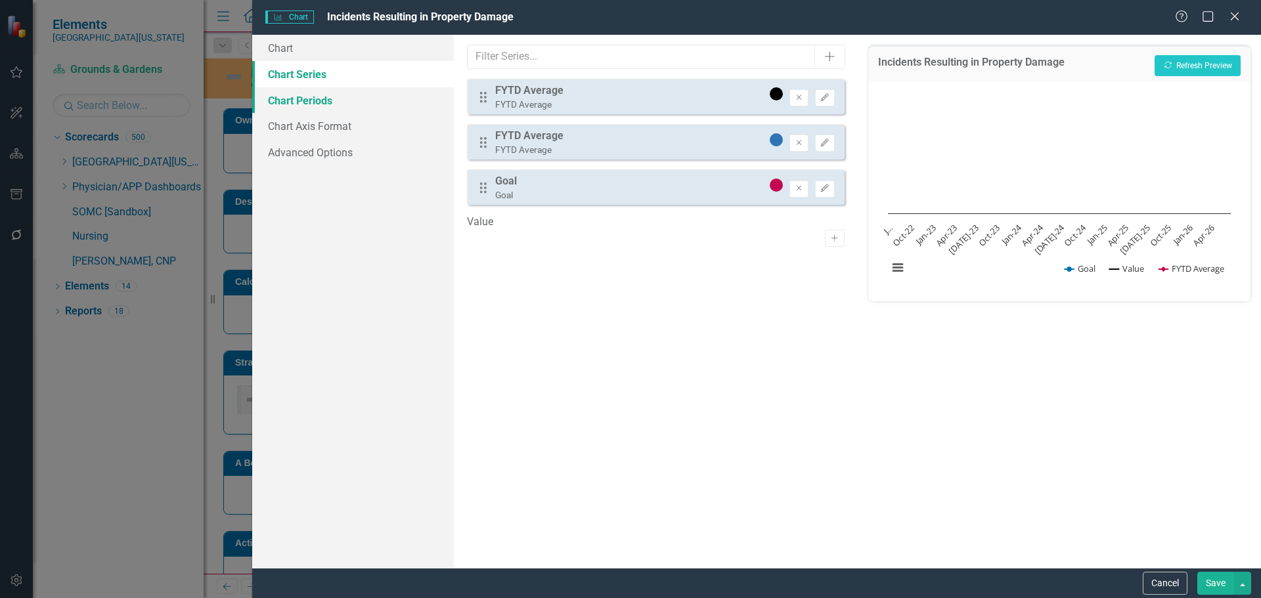
click at [328, 96] on link "Chart Periods" at bounding box center [353, 100] width 202 height 26
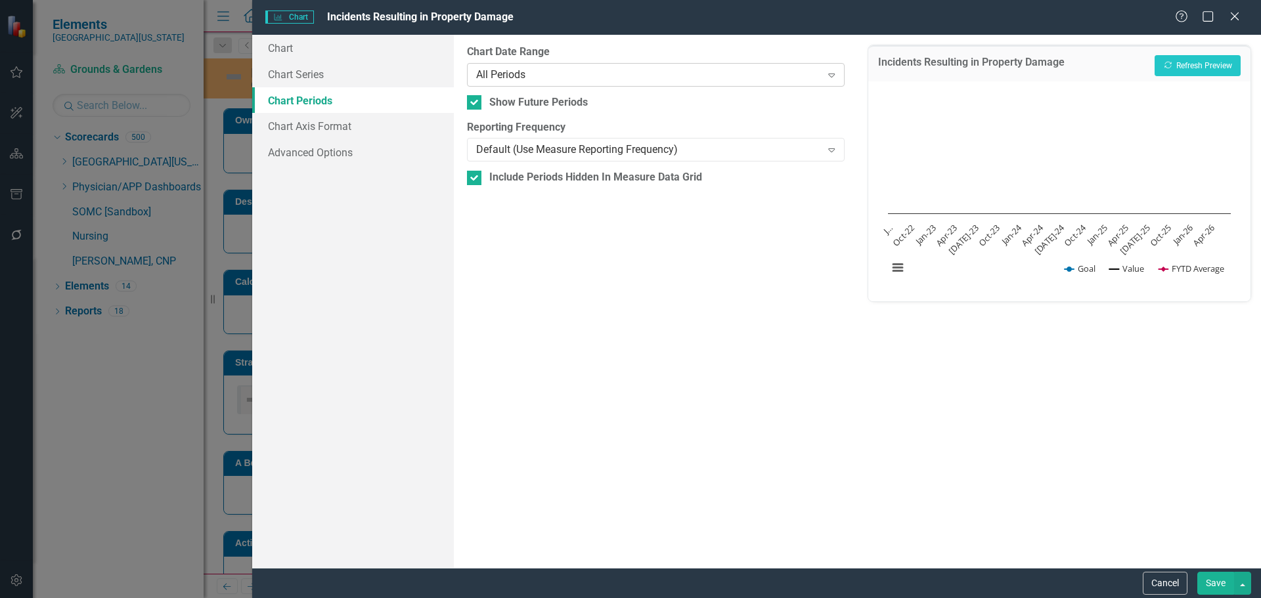
click at [616, 64] on div "All Periods Expand" at bounding box center [655, 75] width 377 height 24
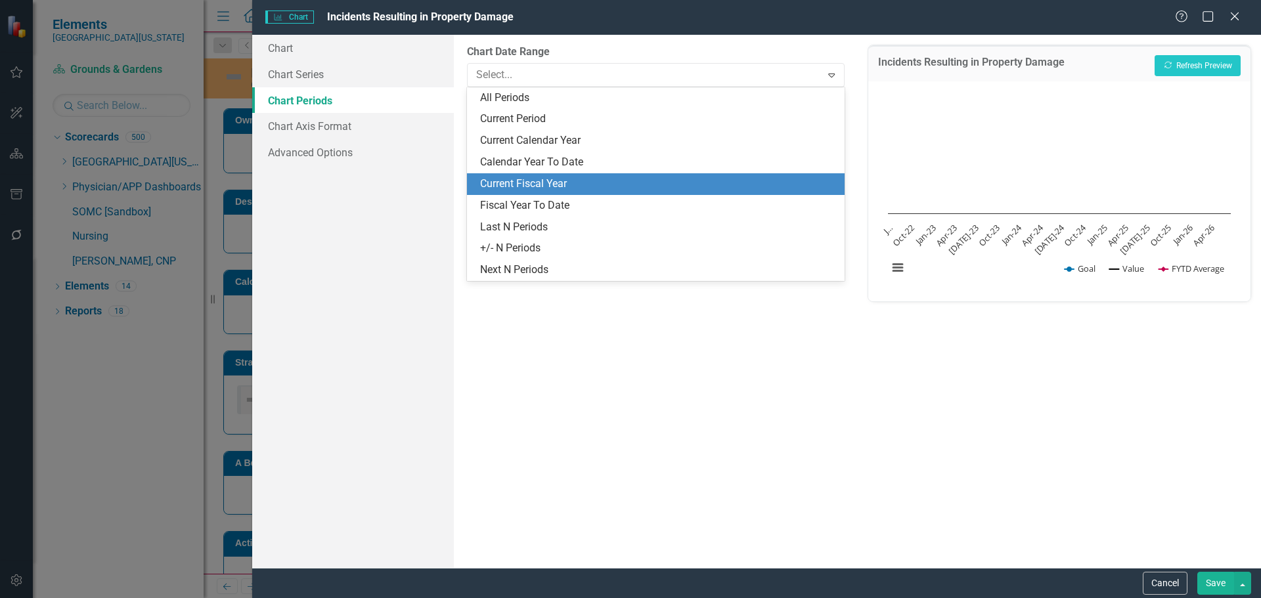
click at [592, 190] on div "Current Fiscal Year" at bounding box center [658, 184] width 356 height 15
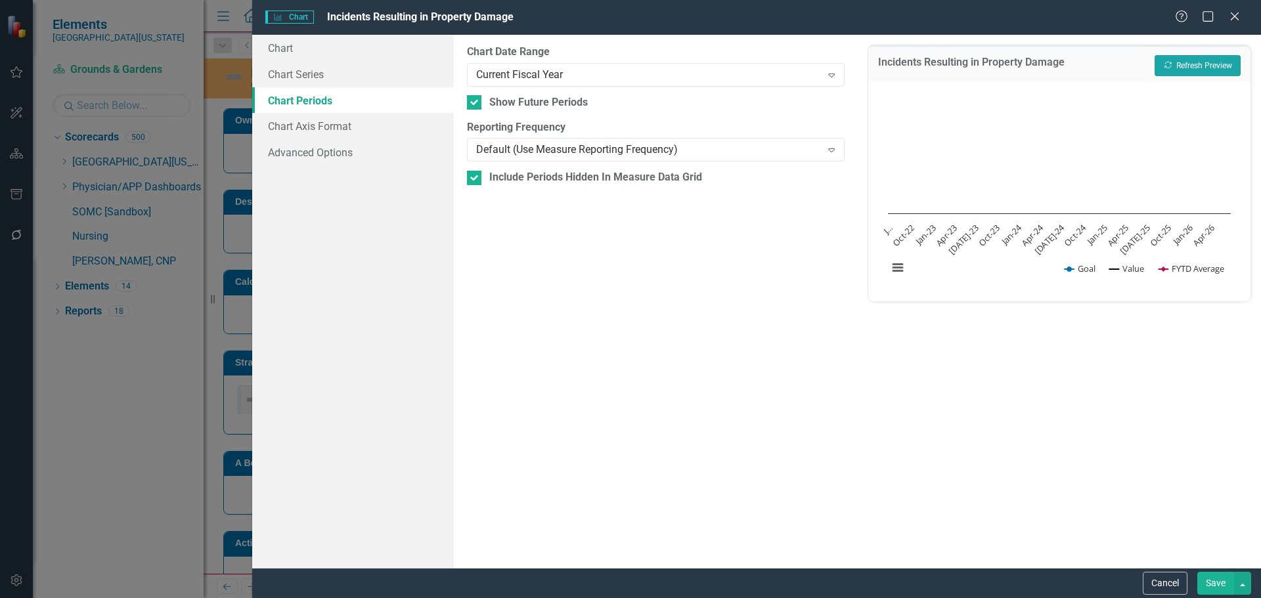
click at [1188, 69] on button "Recalculate Refresh Preview" at bounding box center [1197, 65] width 86 height 21
click at [1219, 582] on button "Save" at bounding box center [1215, 583] width 37 height 23
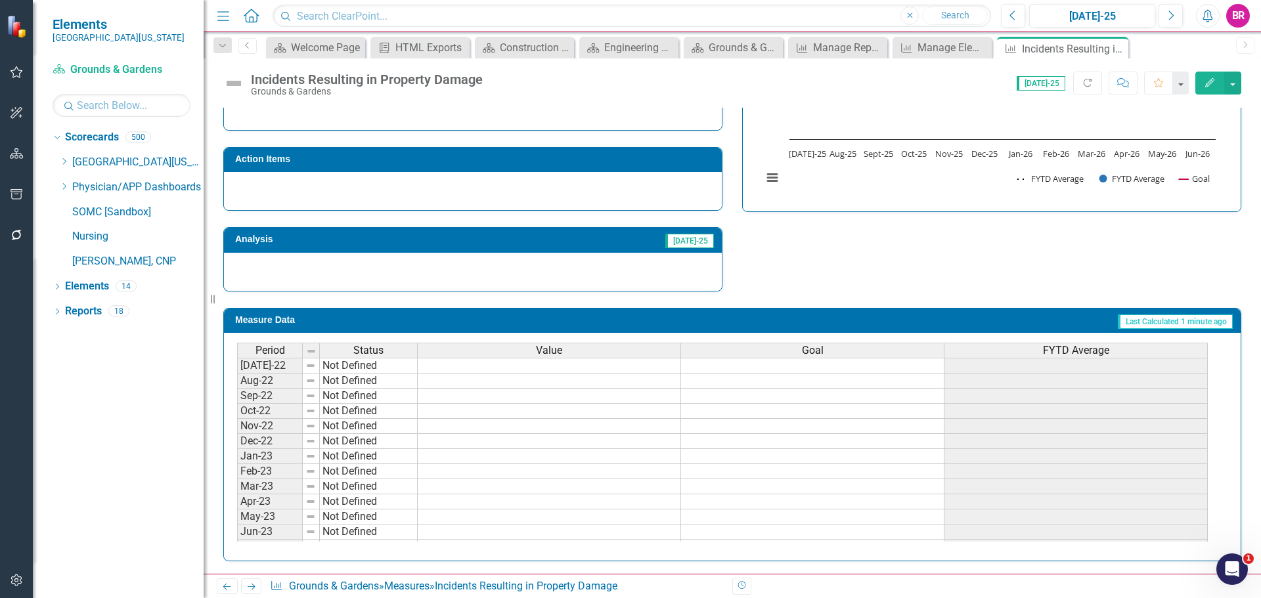
scroll to position [0, 0]
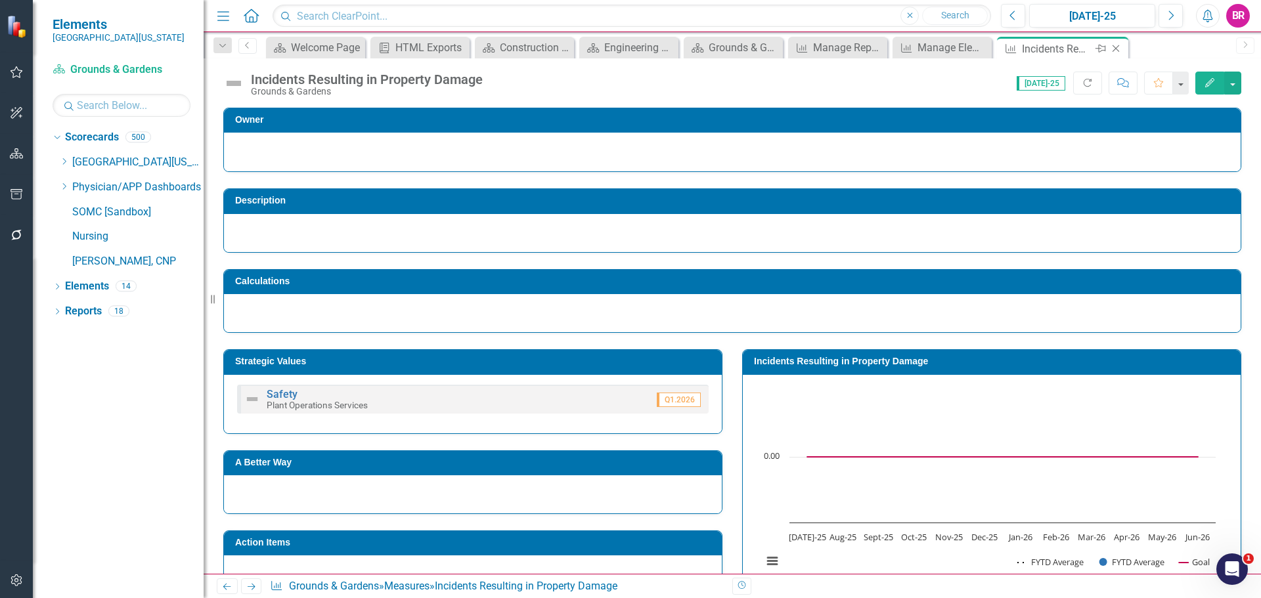
click at [1117, 51] on icon "Close" at bounding box center [1115, 48] width 13 height 11
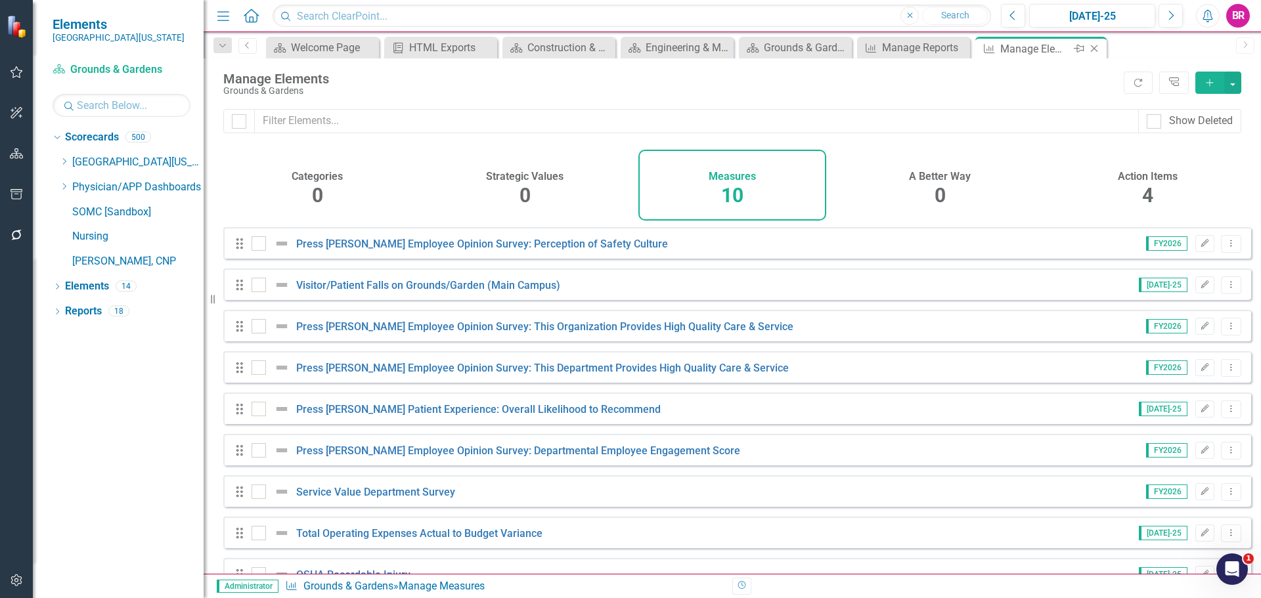
click at [1096, 51] on icon "Close" at bounding box center [1093, 48] width 13 height 11
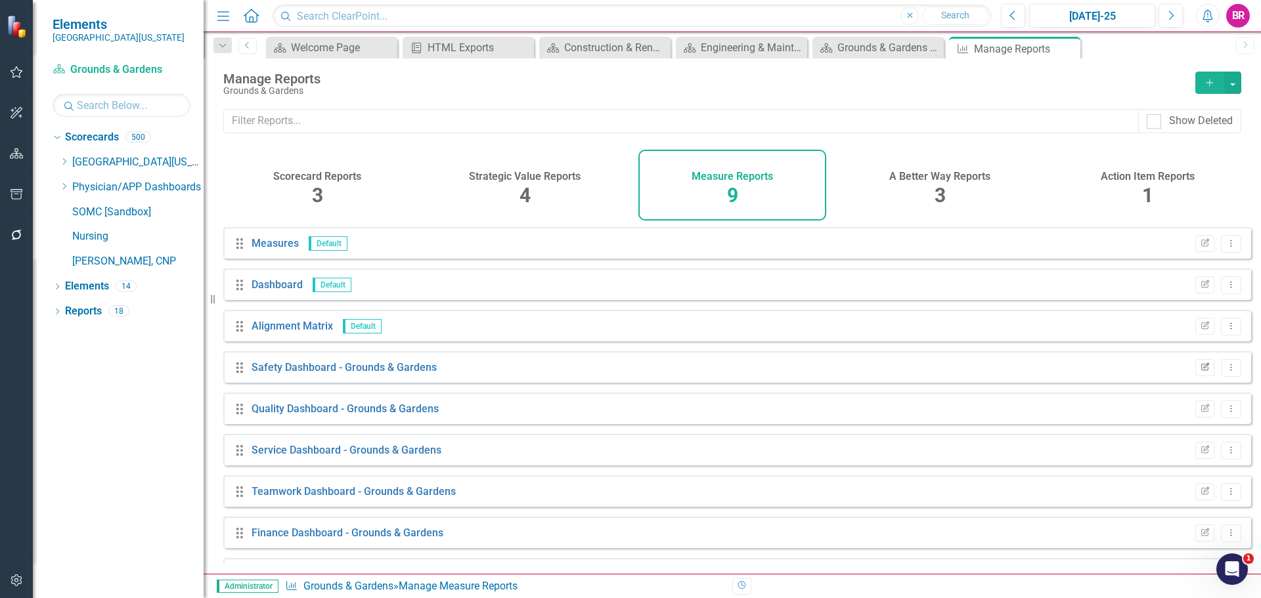
click at [1200, 372] on icon "Edit Report" at bounding box center [1205, 368] width 10 height 8
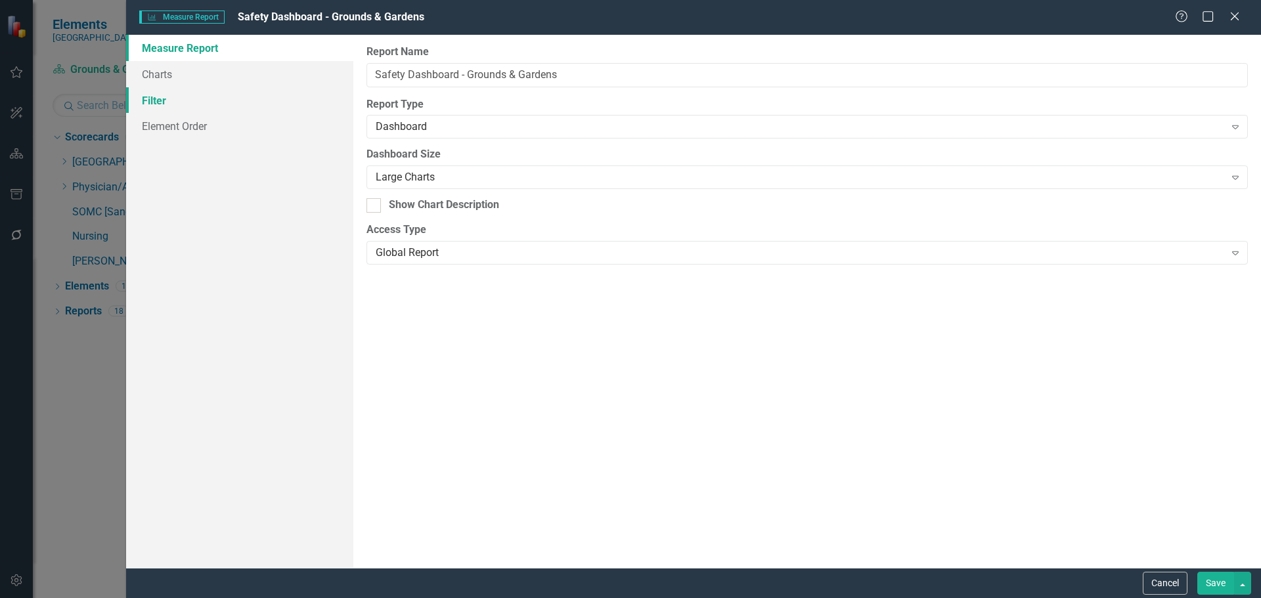
click at [152, 100] on link "Filter" at bounding box center [239, 100] width 227 height 26
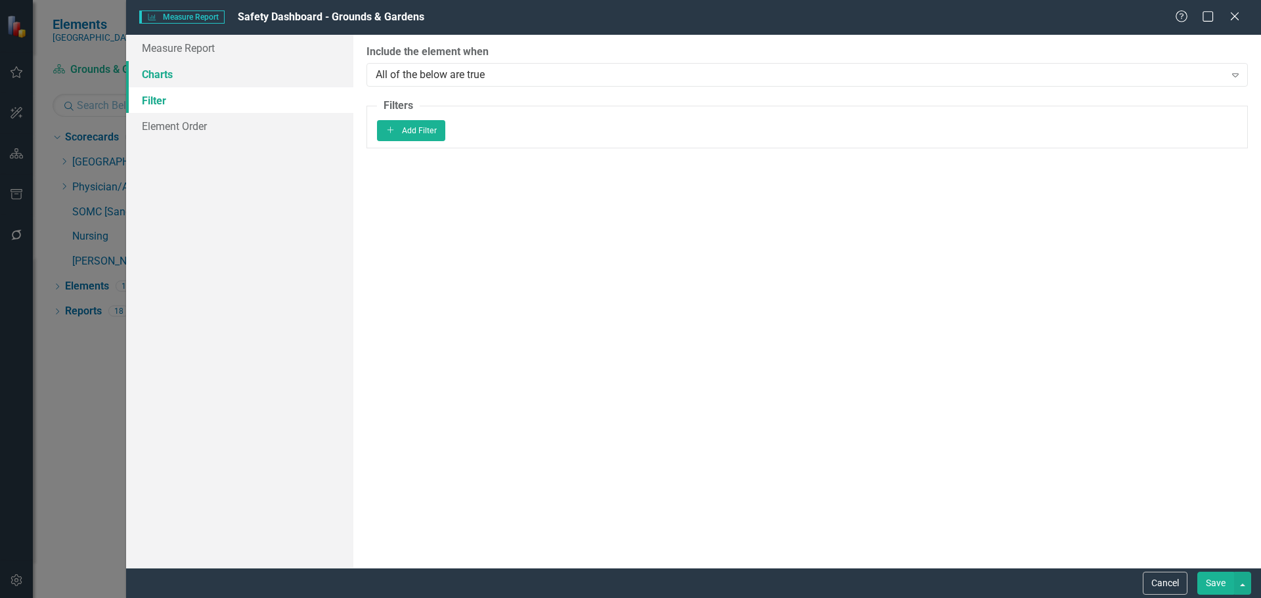
click at [160, 72] on link "Charts" at bounding box center [239, 74] width 227 height 26
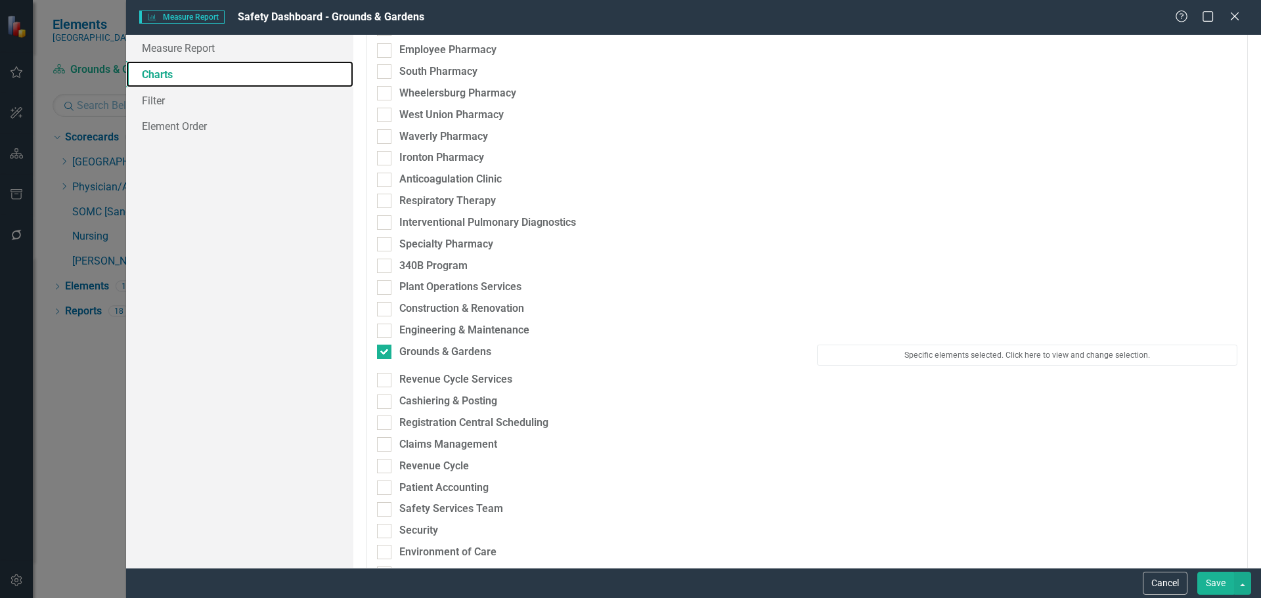
scroll to position [3020, 0]
click at [933, 364] on button "Specific elements selected. Click here to view and change selection." at bounding box center [1027, 356] width 420 height 21
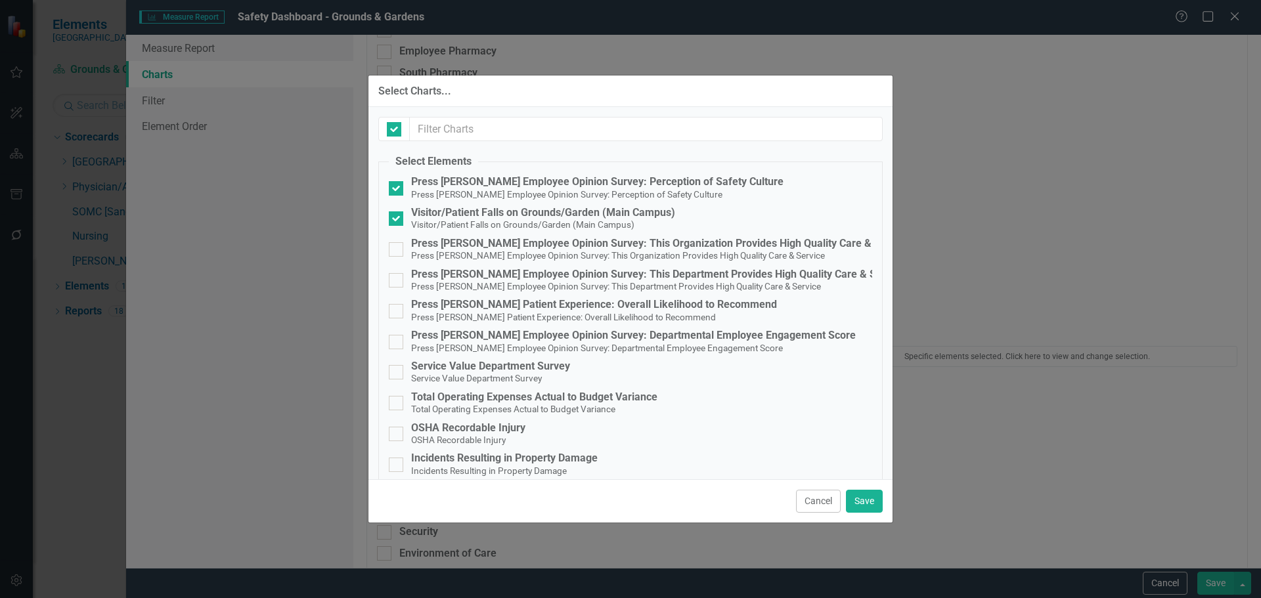
checkbox input "false"
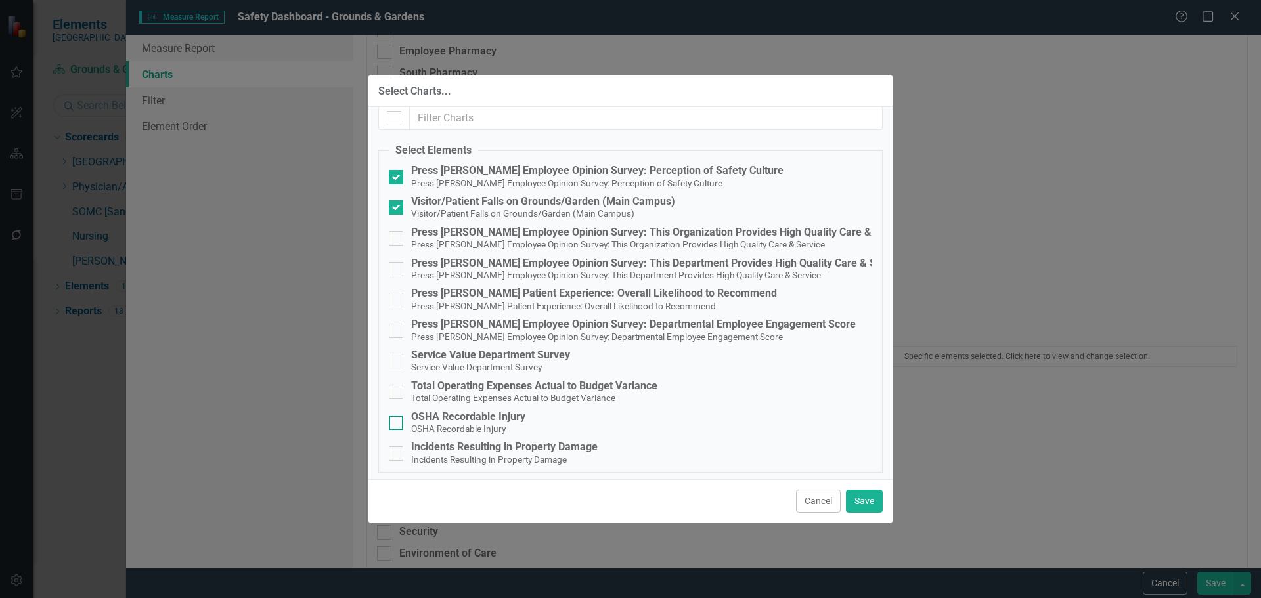
scroll to position [14, 0]
click at [481, 416] on div "OSHA Recordable Injury" at bounding box center [468, 414] width 114 height 12
click at [397, 416] on input "OSHA Recordable Injury OSHA Recordable Injury" at bounding box center [393, 416] width 9 height 9
checkbox input "true"
click at [498, 450] on span "Incidents Resulting in Property Damage" at bounding box center [489, 456] width 156 height 12
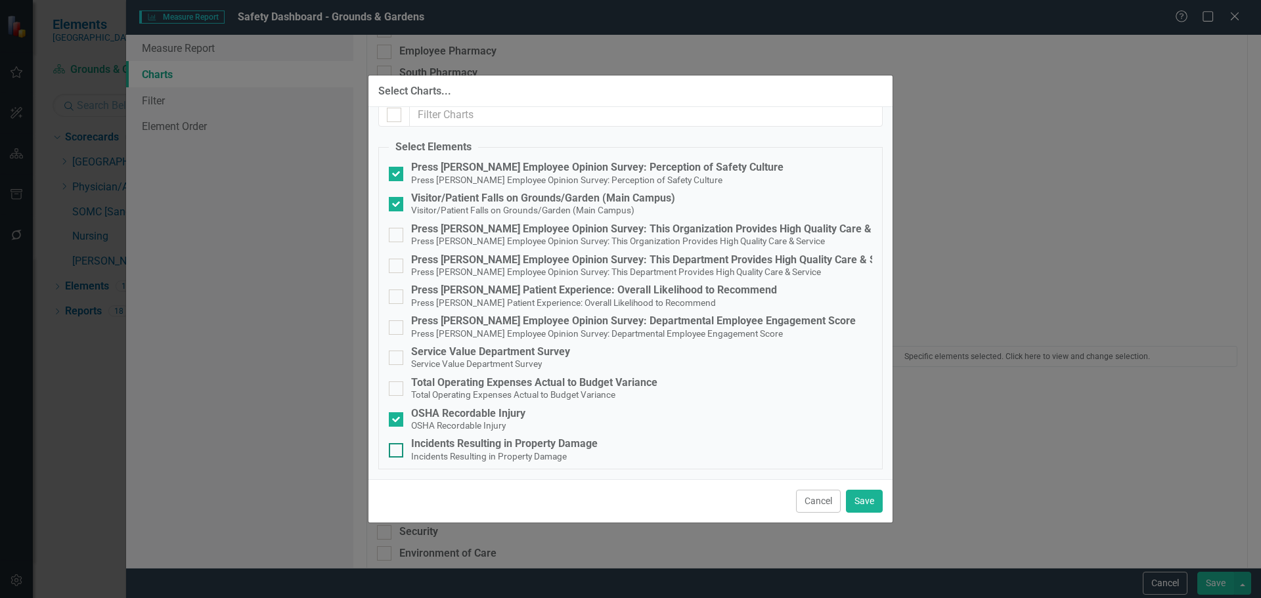
click at [397, 449] on input "Incidents Resulting in Property Damage Incidents Resulting in Property Damage" at bounding box center [393, 447] width 9 height 9
checkbox input "true"
click at [875, 501] on button "Save" at bounding box center [864, 501] width 37 height 23
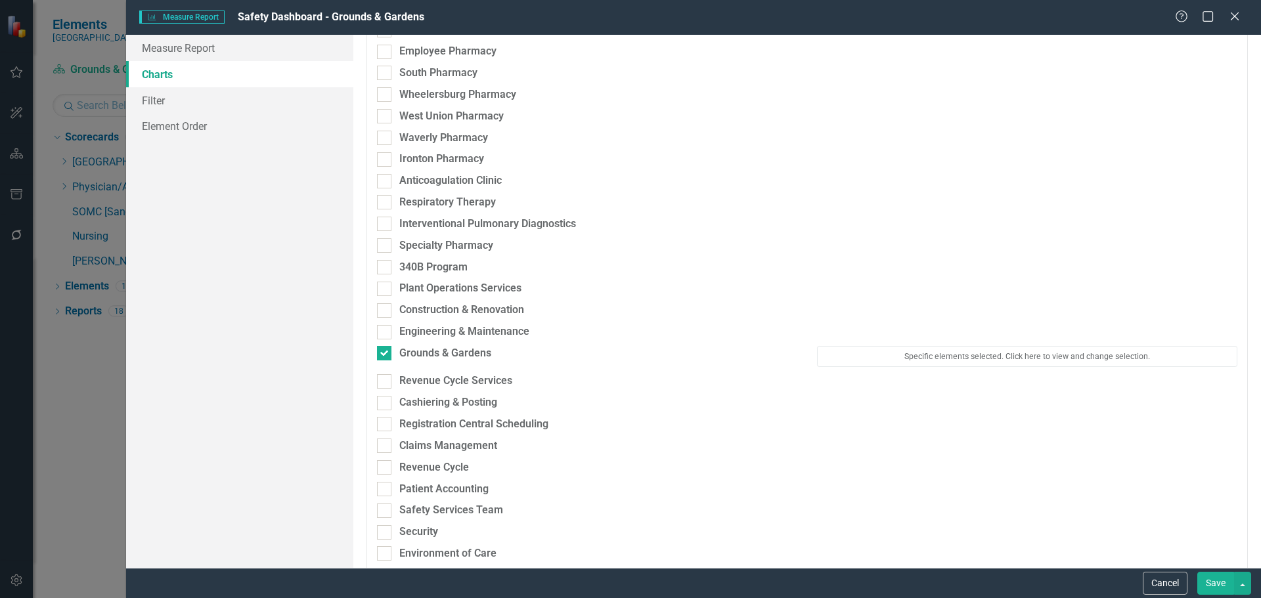
click at [1220, 586] on button "Save" at bounding box center [1215, 583] width 37 height 23
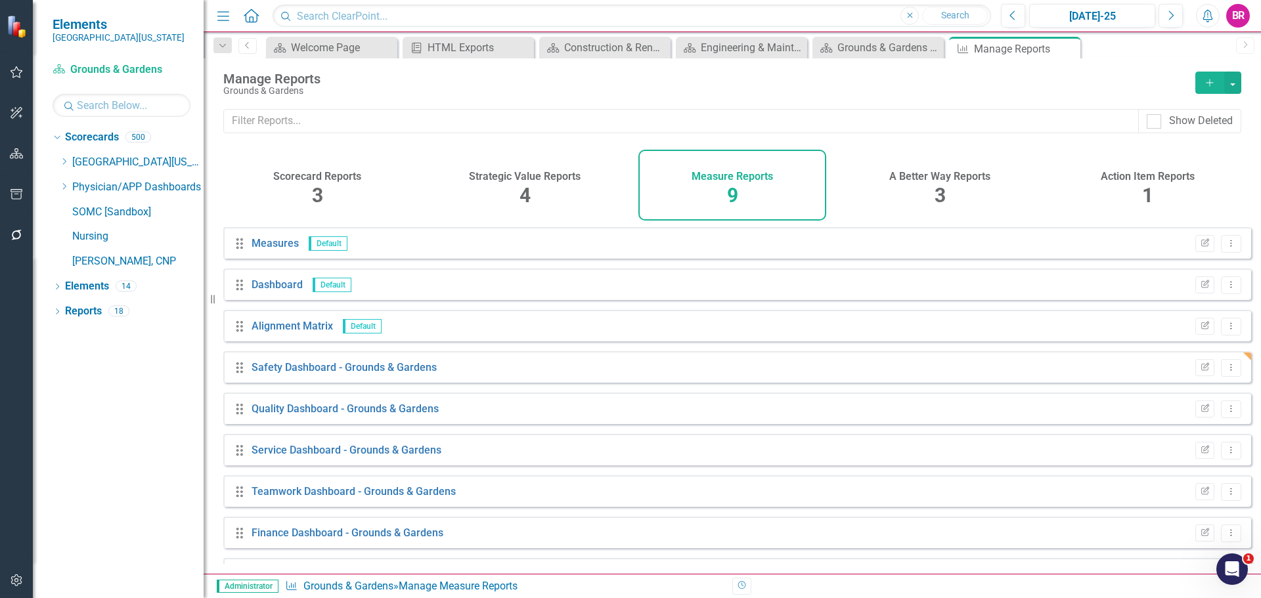
drag, startPoint x: 66, startPoint y: 162, endPoint x: 119, endPoint y: 238, distance: 92.4
click at [66, 162] on icon at bounding box center [64, 161] width 3 height 7
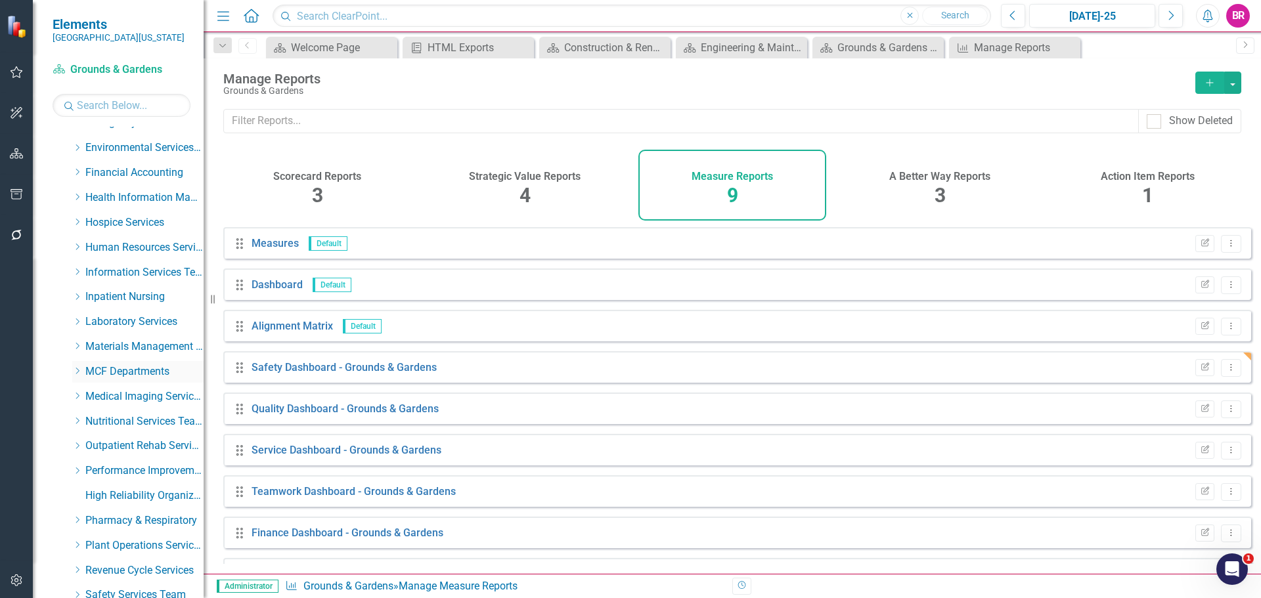
scroll to position [328, 0]
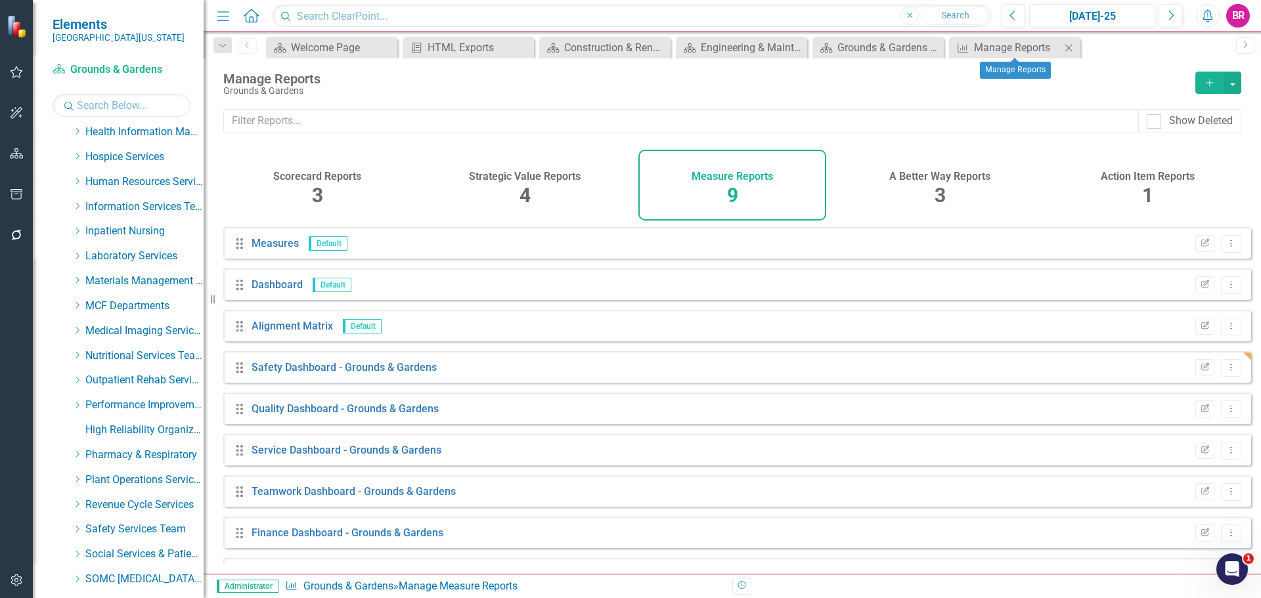
click at [1070, 51] on icon "Close" at bounding box center [1068, 48] width 13 height 11
click at [734, 45] on div "Engineering & Maintenance Dashboard" at bounding box center [744, 47] width 87 height 16
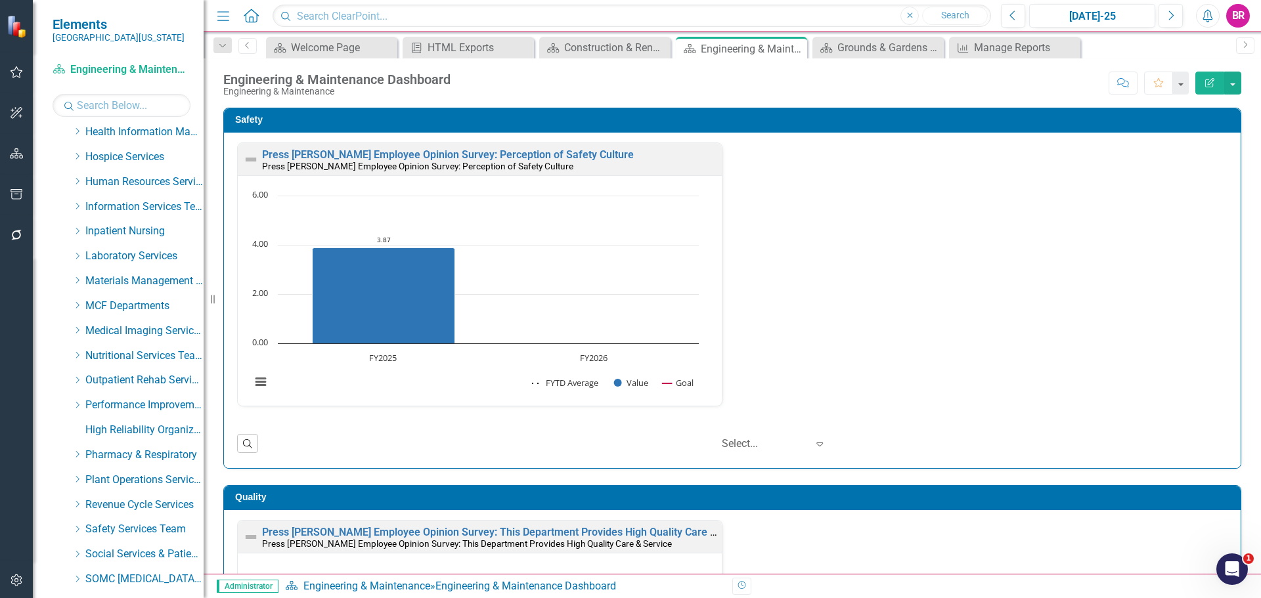
scroll to position [1, 0]
click at [437, 154] on link "Press [PERSON_NAME] Employee Opinion Survey: Perception of Safety Culture" at bounding box center [448, 154] width 372 height 12
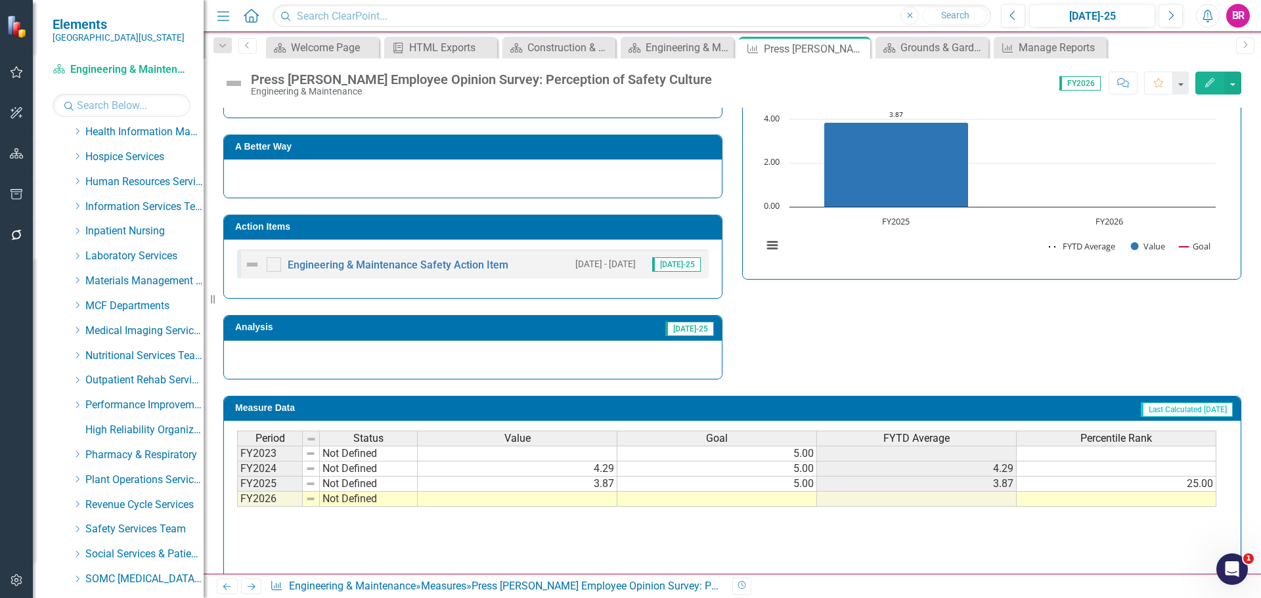
scroll to position [328, 0]
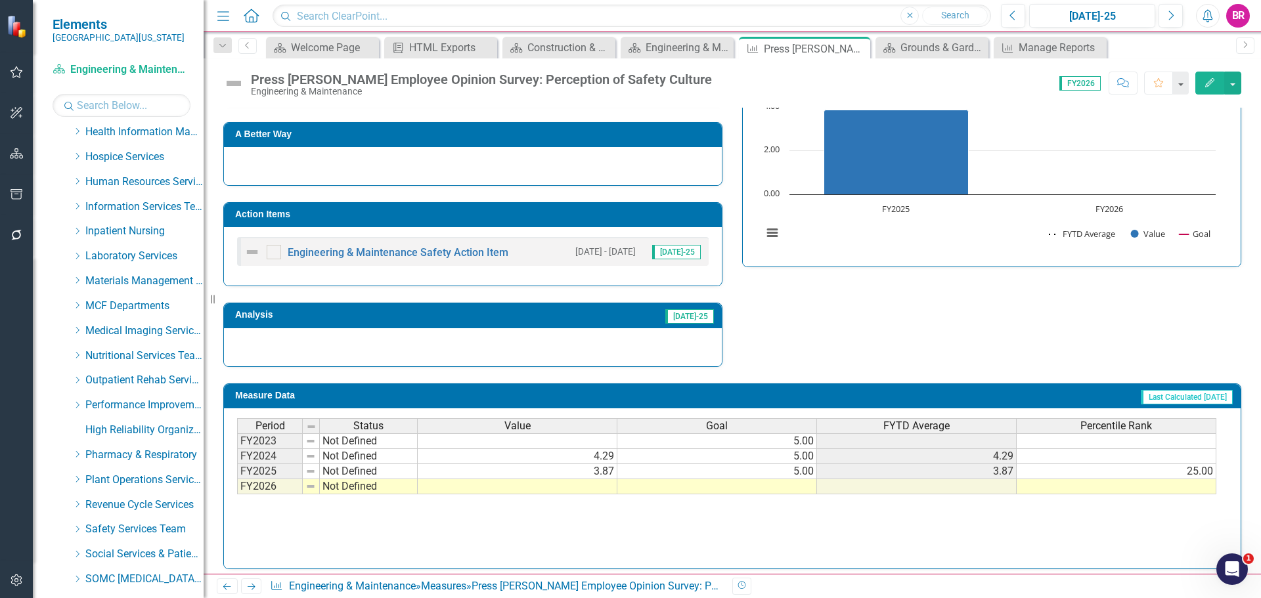
click at [575, 223] on td "Action Items" at bounding box center [475, 216] width 480 height 20
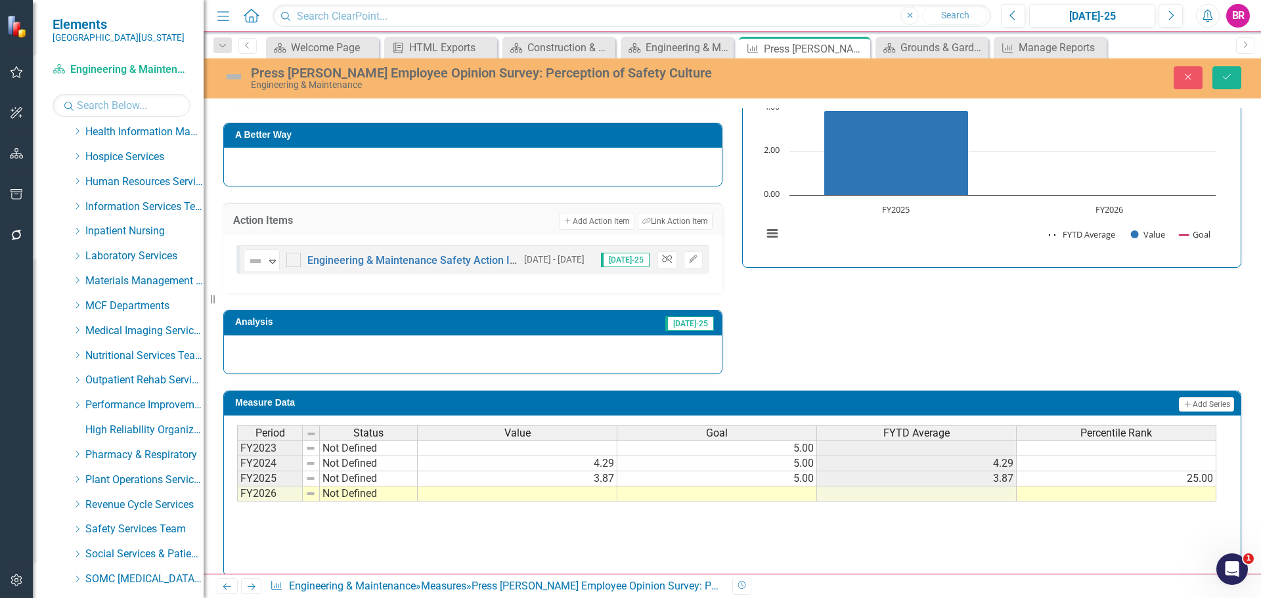
click at [666, 260] on icon "Unlink" at bounding box center [667, 259] width 10 height 8
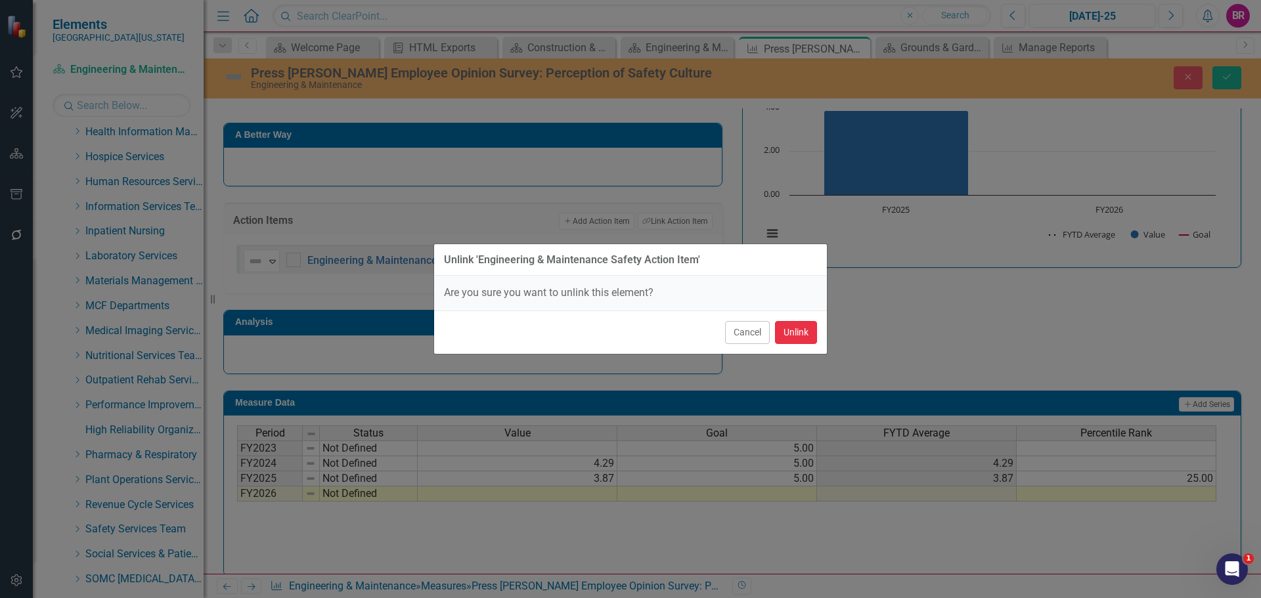
click at [800, 336] on button "Unlink" at bounding box center [796, 332] width 42 height 23
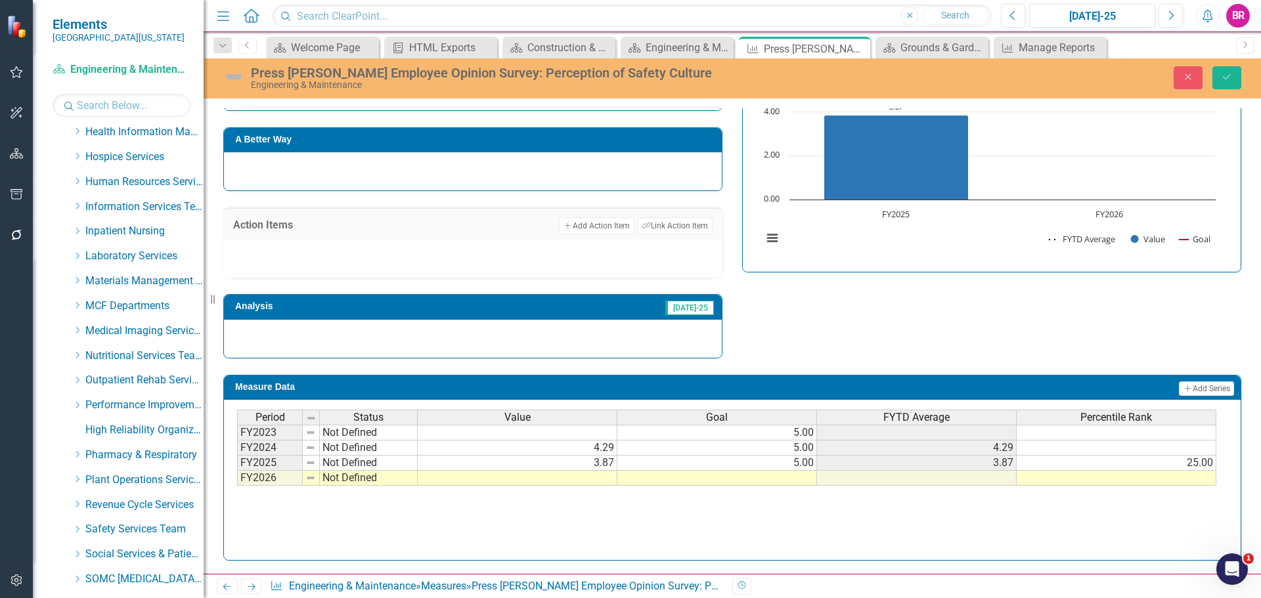
scroll to position [324, 0]
click at [799, 477] on td at bounding box center [717, 478] width 200 height 15
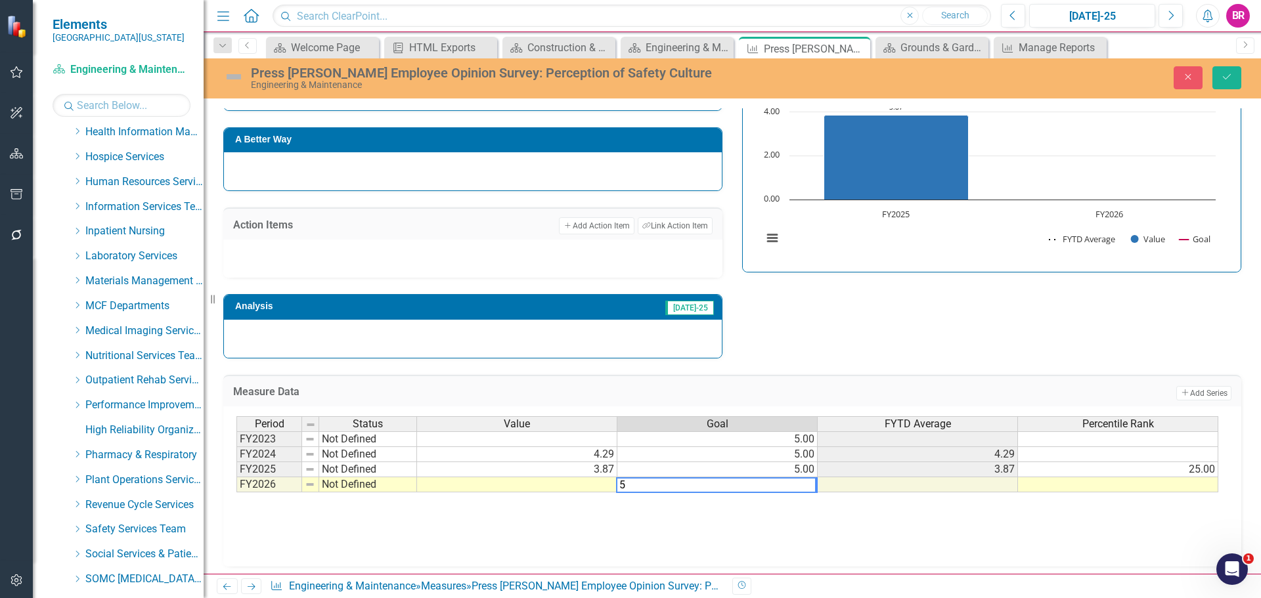
type textarea "5"
click at [1131, 334] on div "Strategic Values Safety Plant Operations Services Q1.2026 A Better Way Action I…" at bounding box center [731, 185] width 1037 height 348
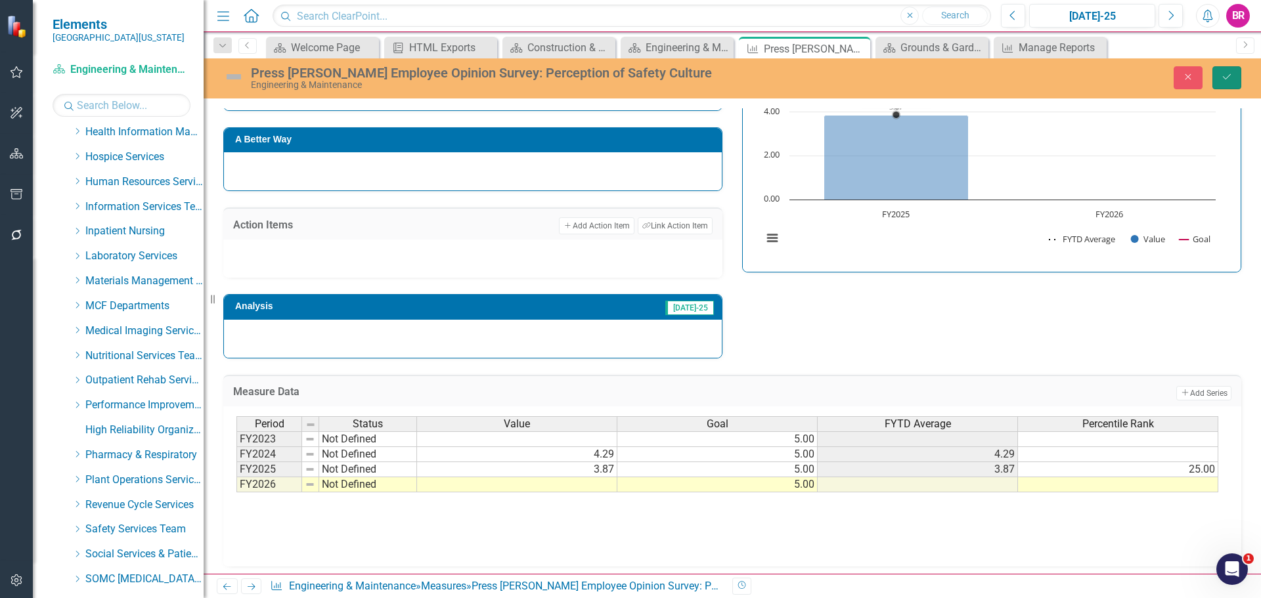
click at [1229, 88] on button "Save" at bounding box center [1226, 77] width 29 height 23
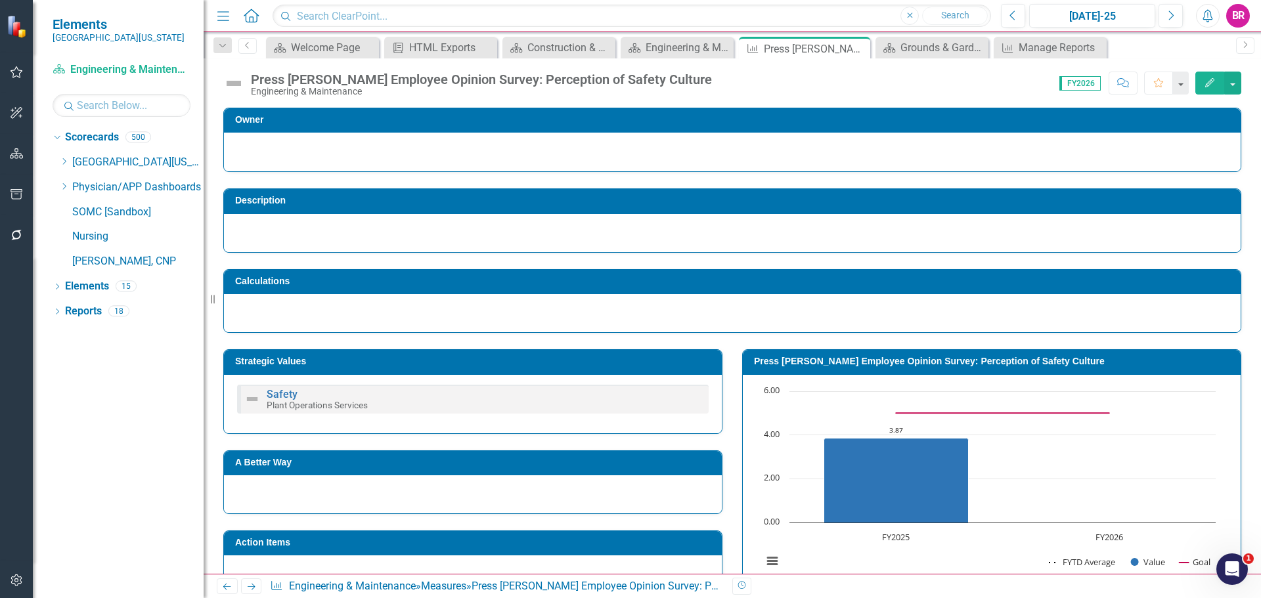
scroll to position [0, 0]
click at [858, 49] on icon "Close" at bounding box center [857, 48] width 13 height 11
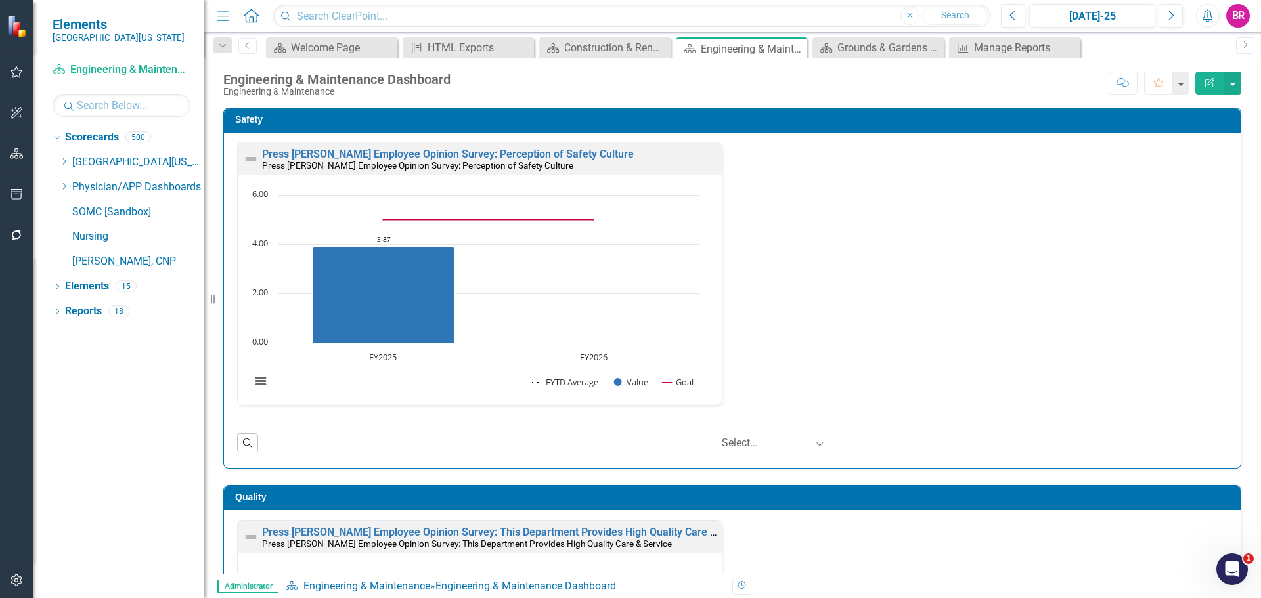
scroll to position [263, 0]
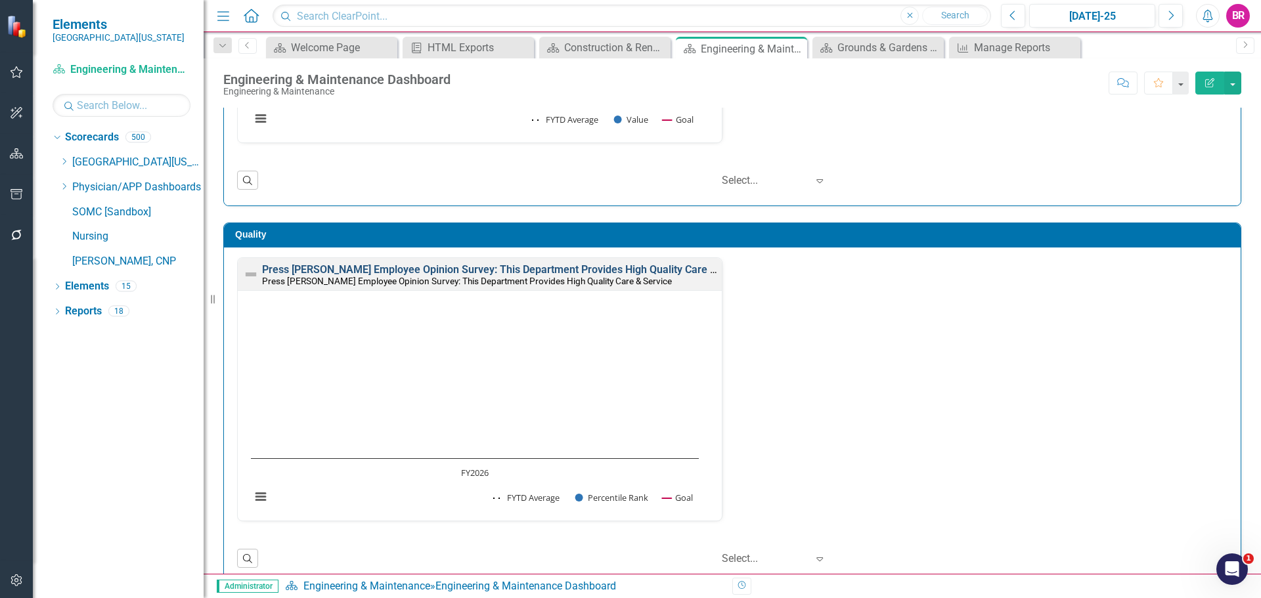
click at [655, 269] on link "Press [PERSON_NAME] Employee Opinion Survey: This Department Provides High Qual…" at bounding box center [508, 269] width 492 height 12
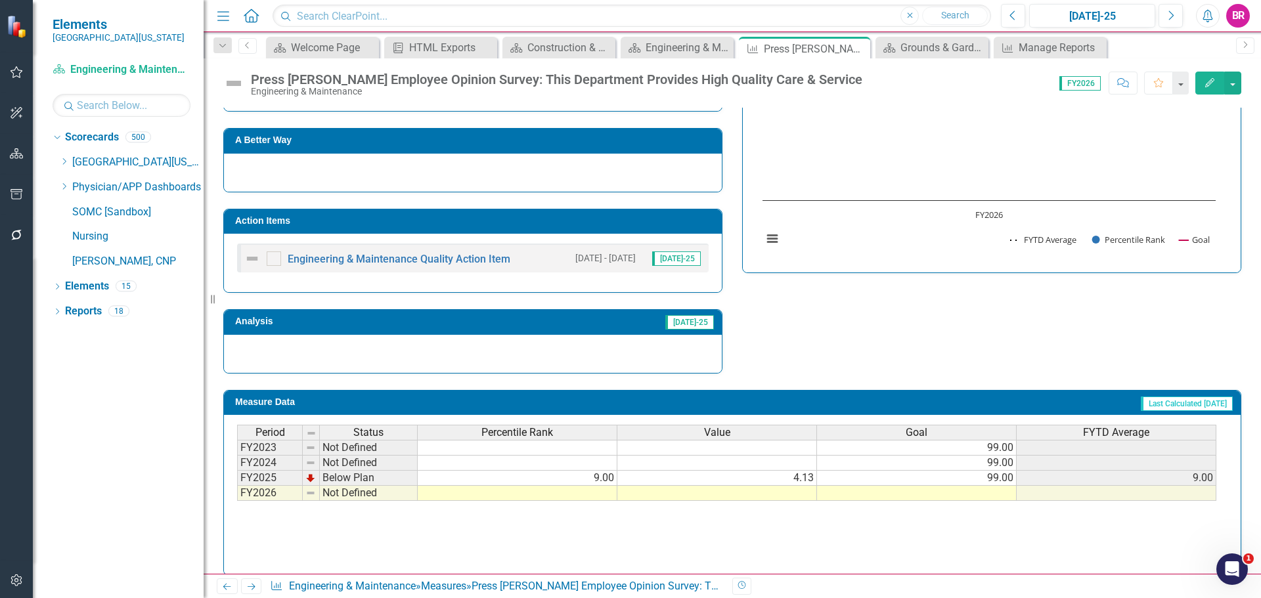
scroll to position [556, 0]
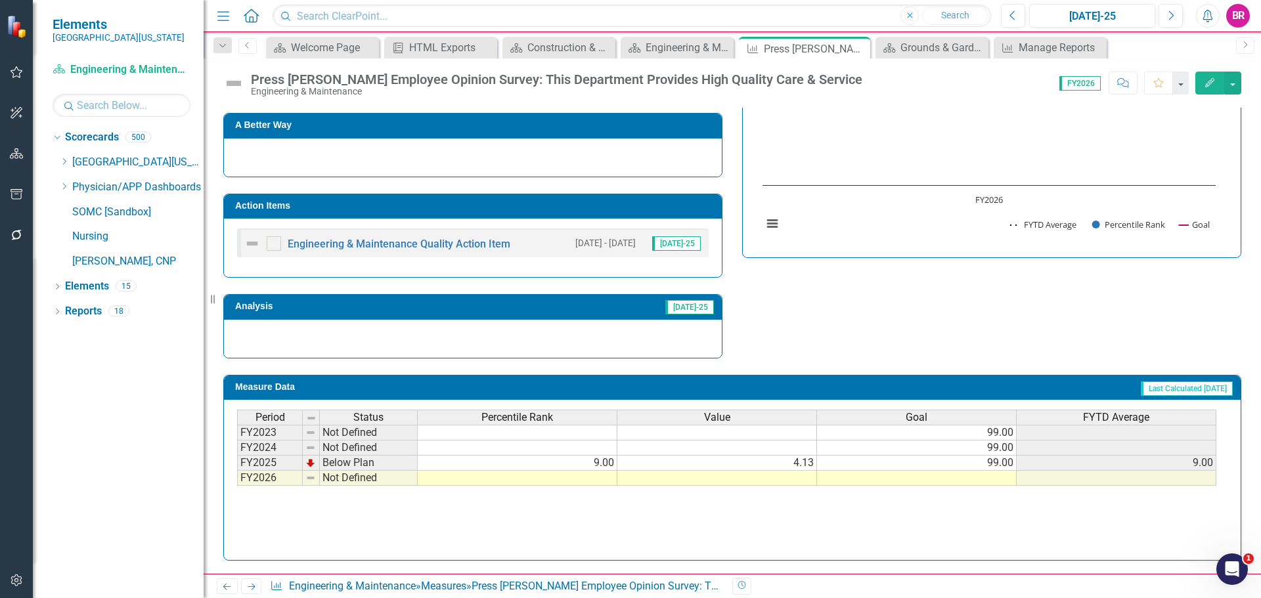
click at [632, 211] on td "Action Items" at bounding box center [475, 208] width 480 height 20
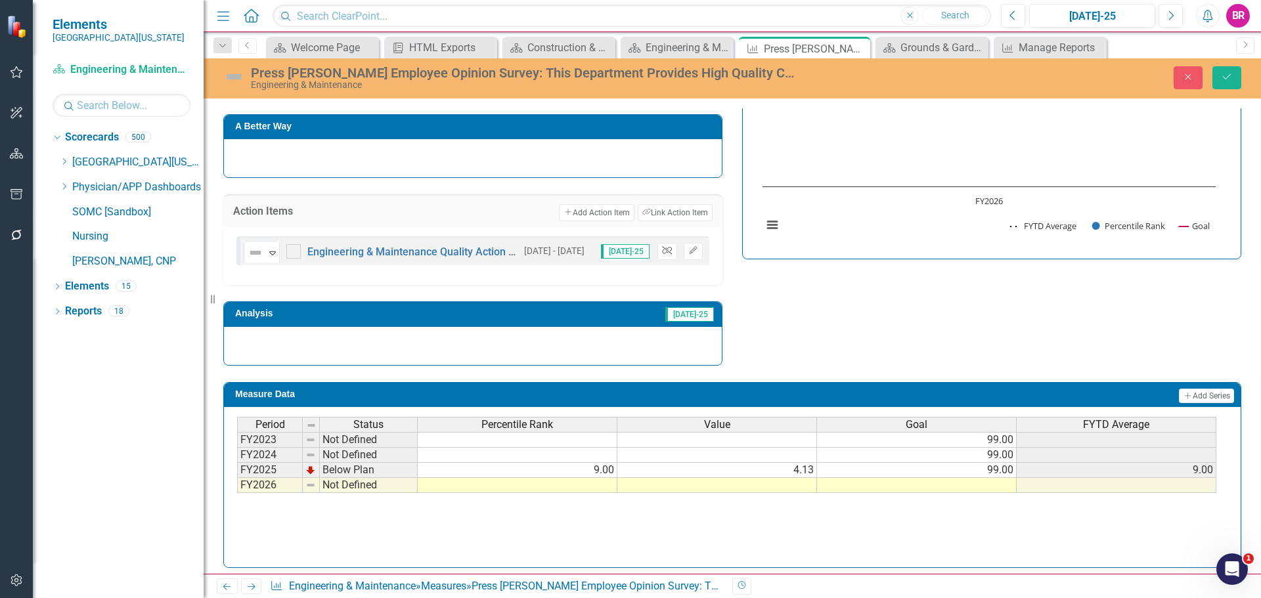
click at [662, 248] on icon "Unlink" at bounding box center [667, 251] width 10 height 8
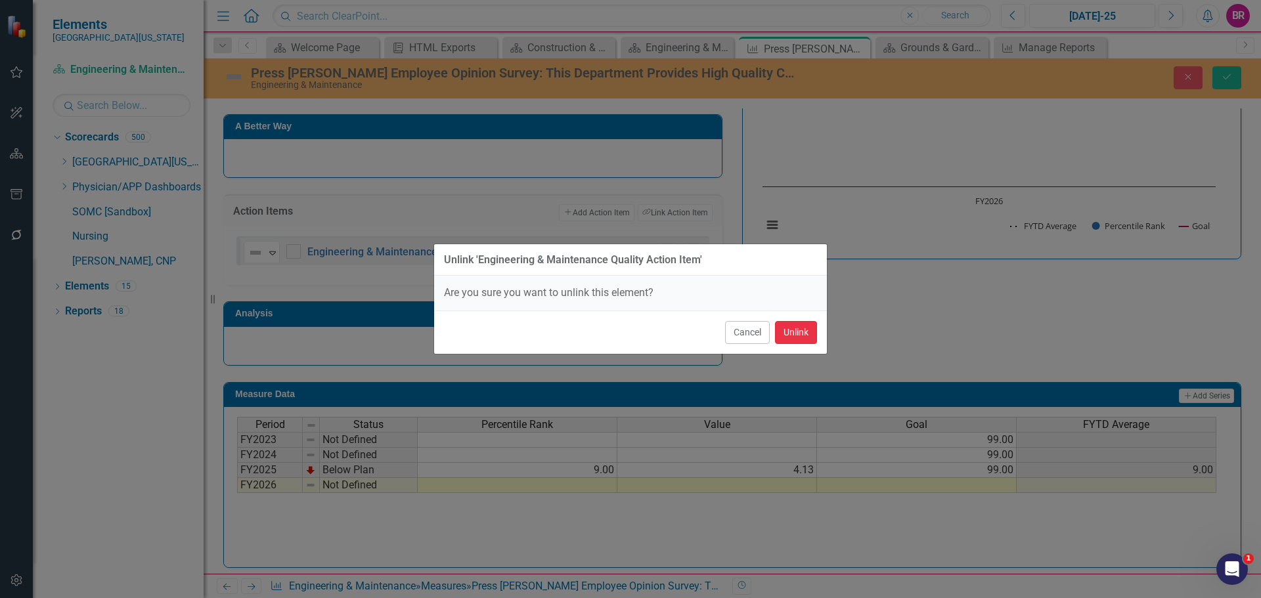
click at [806, 336] on button "Unlink" at bounding box center [796, 332] width 42 height 23
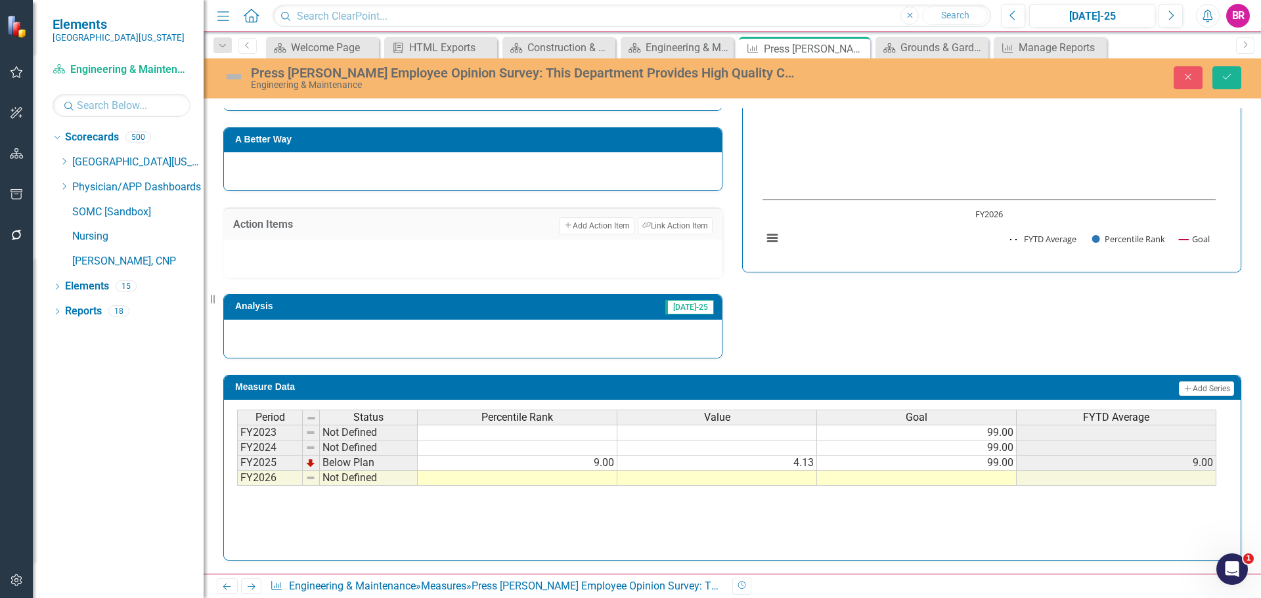
scroll to position [543, 0]
click at [986, 490] on div "Period Status Percentile Rank Value Goal FYTD Average FY2023 Not Defined 99.00 …" at bounding box center [732, 475] width 990 height 131
click at [997, 479] on td at bounding box center [917, 478] width 200 height 15
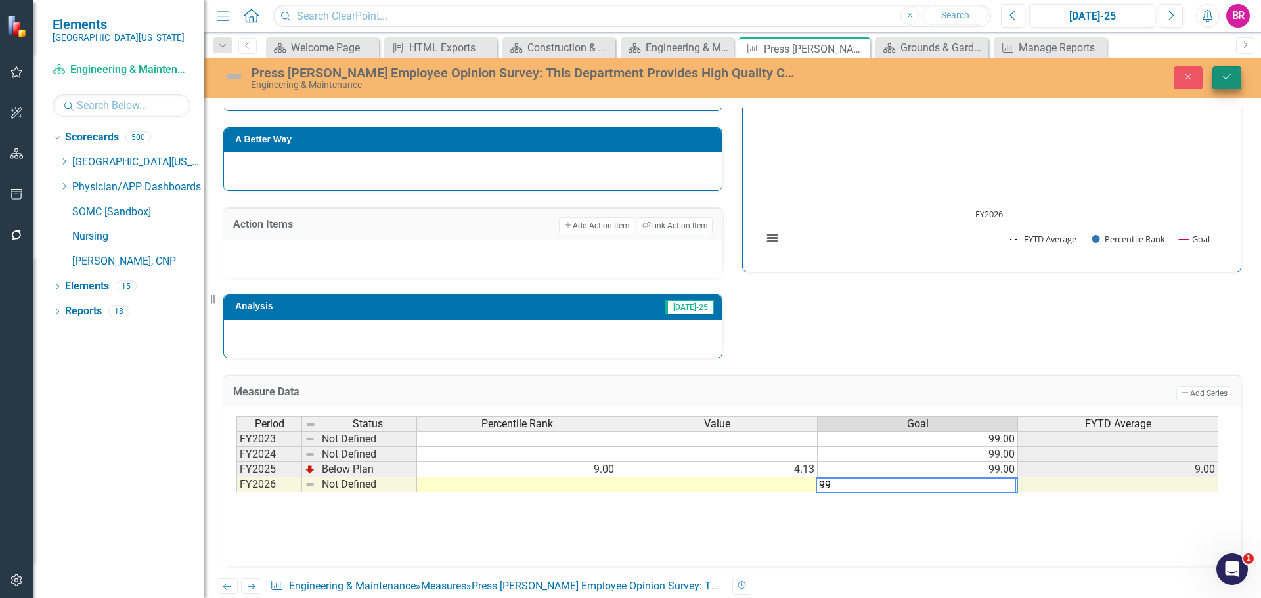
type textarea "99"
click at [1228, 86] on button "Save" at bounding box center [1226, 77] width 29 height 23
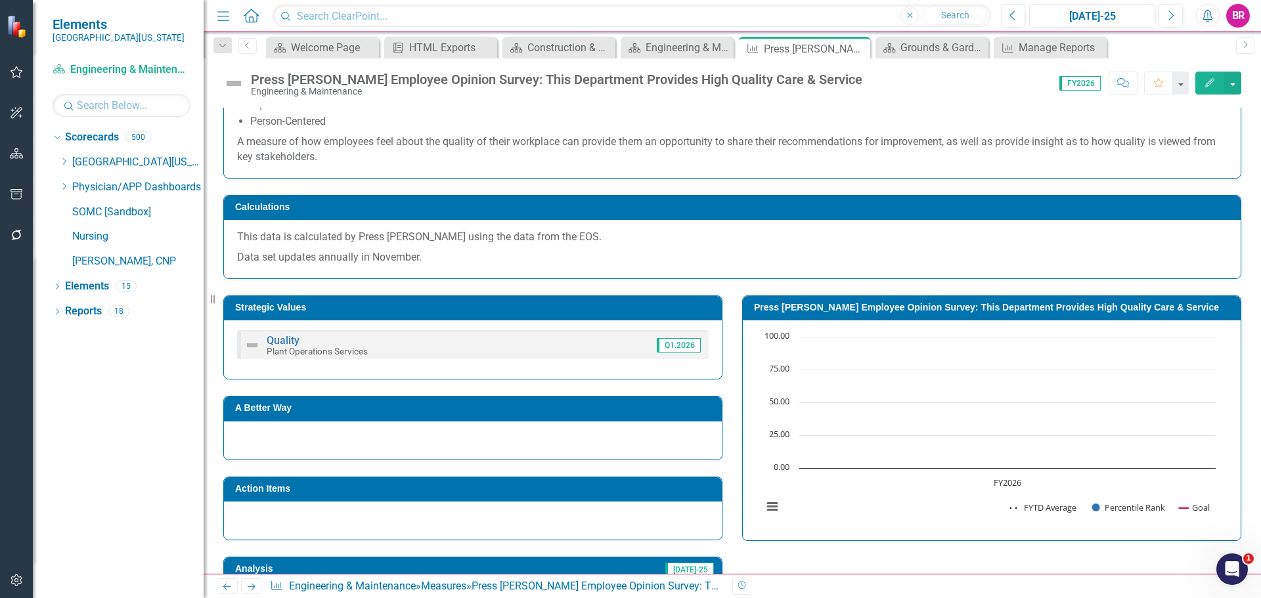
scroll to position [263, 0]
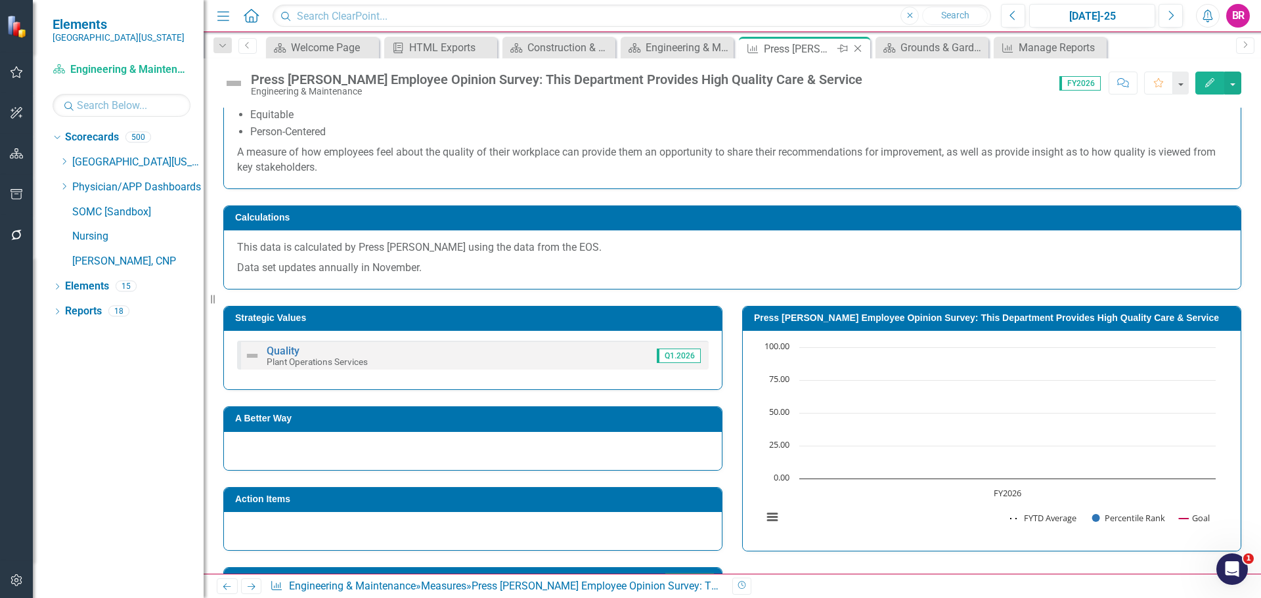
click at [858, 49] on icon at bounding box center [857, 48] width 7 height 7
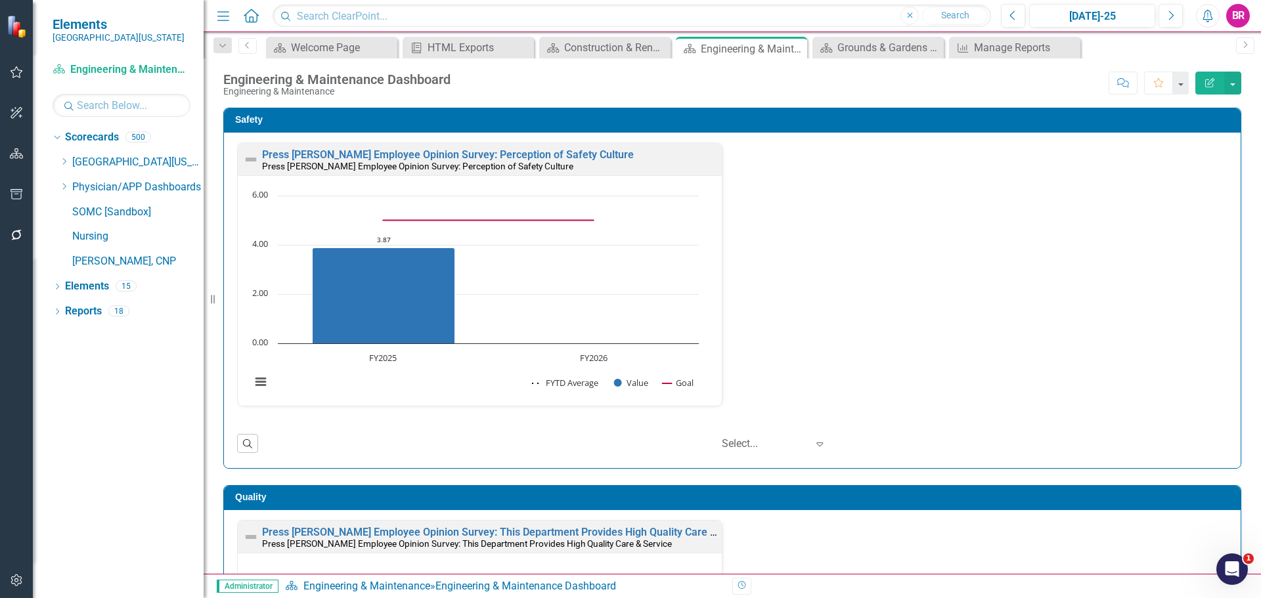
click at [1229, 288] on div "Press Ganey Employee Opinion Survey: Perception of Safety Culture Press Ganey E…" at bounding box center [732, 301] width 1016 height 336
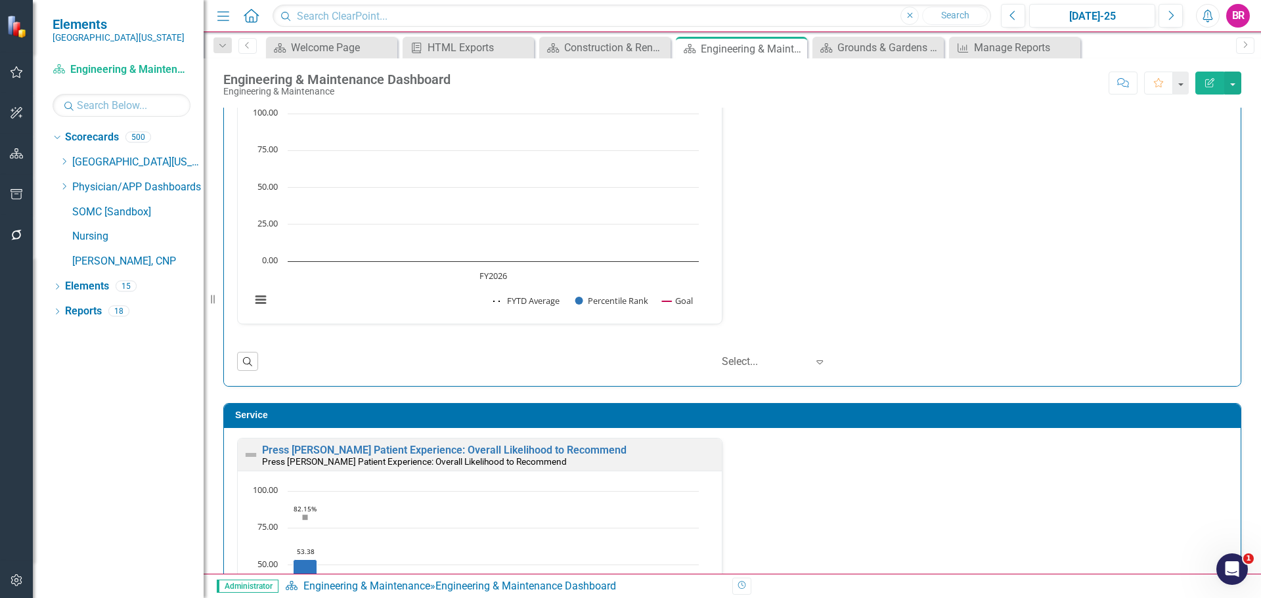
scroll to position [1, 0]
click at [537, 444] on link "Press [PERSON_NAME] Patient Experience: Overall Likelihood to Recommend" at bounding box center [444, 450] width 364 height 12
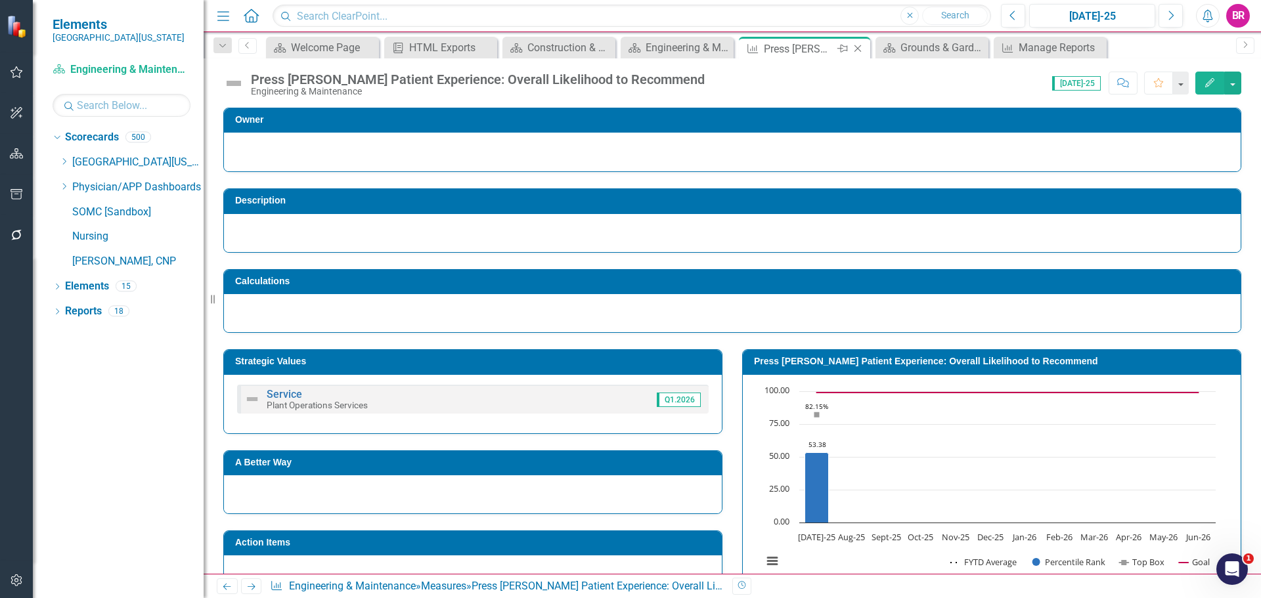
click at [852, 45] on icon "Close" at bounding box center [857, 48] width 13 height 11
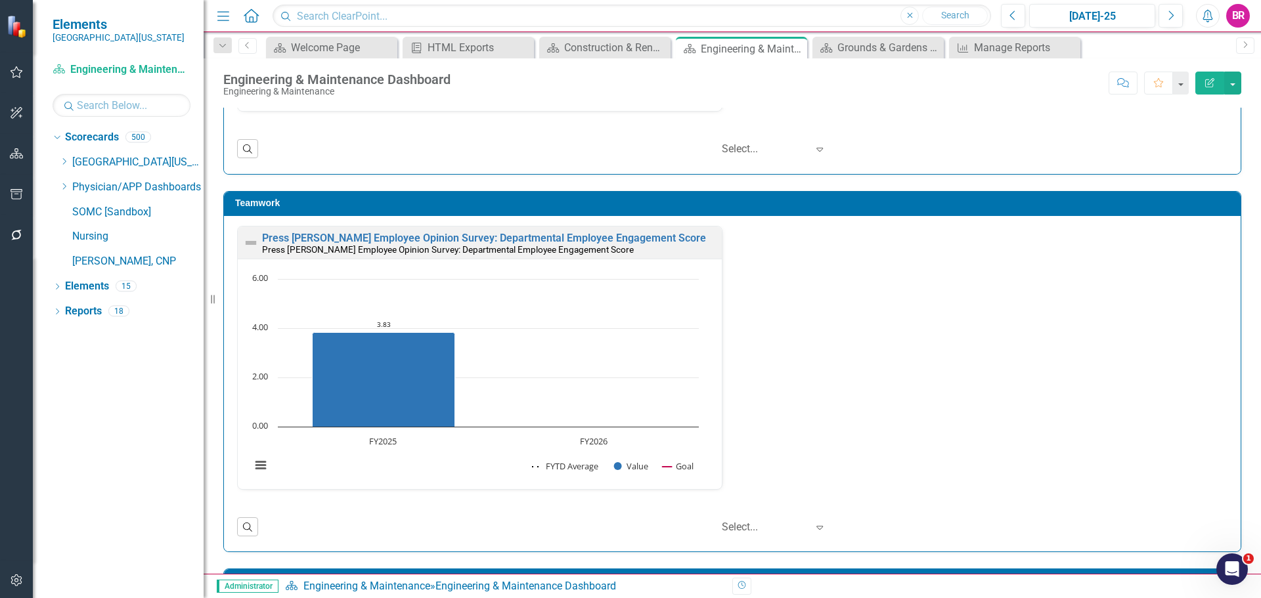
scroll to position [1051, 0]
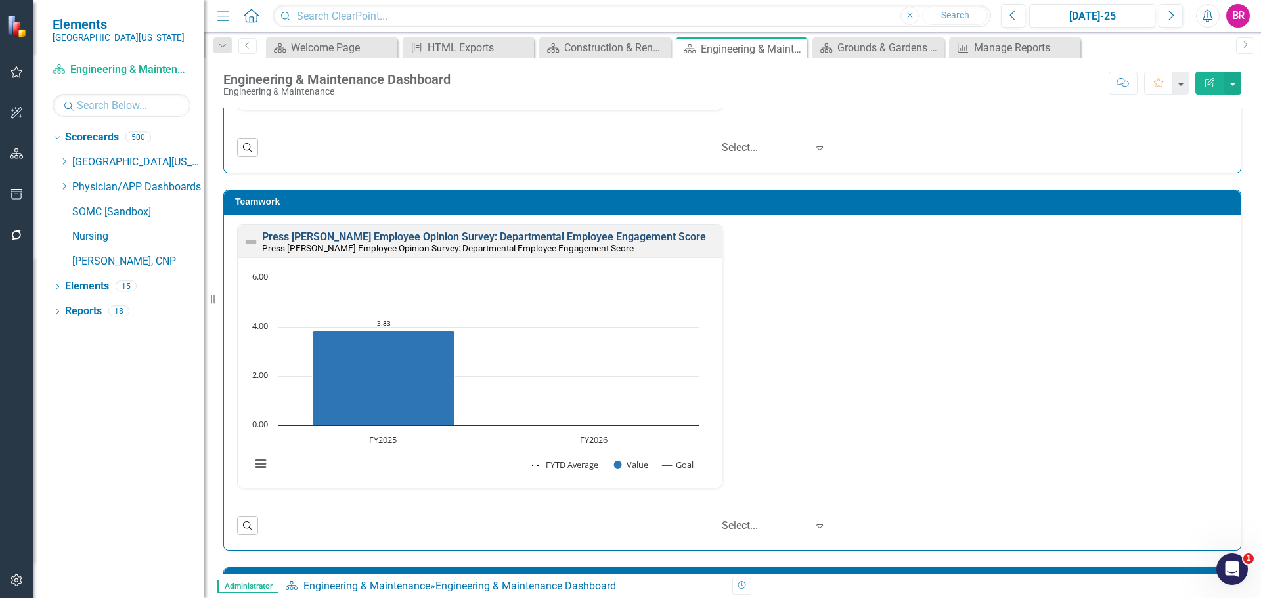
click at [589, 241] on link "Press [PERSON_NAME] Employee Opinion Survey: Departmental Employee Engagement S…" at bounding box center [484, 236] width 444 height 12
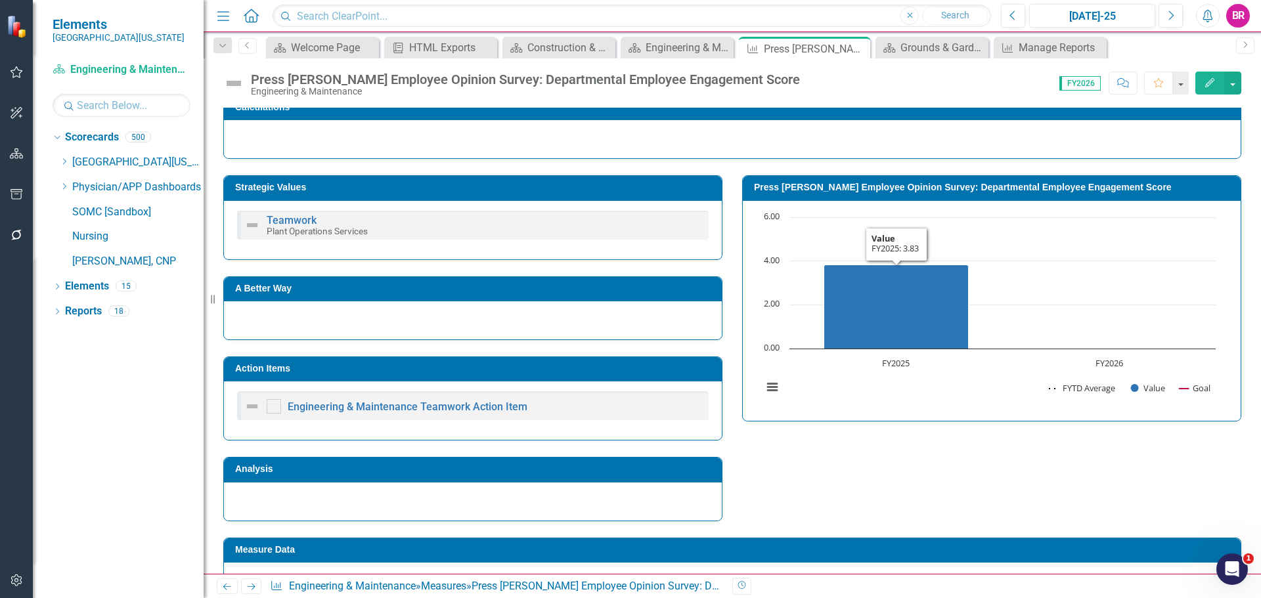
scroll to position [337, 0]
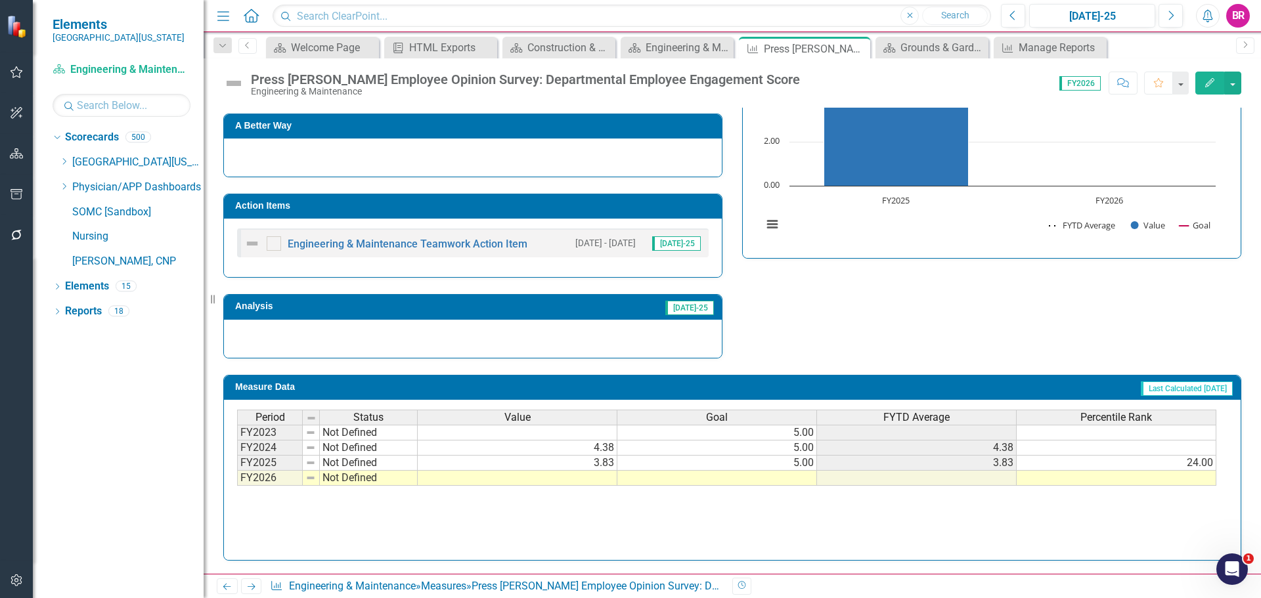
click at [628, 204] on h3 "Action Items" at bounding box center [475, 206] width 480 height 10
click at [630, 204] on h3 "Action Items" at bounding box center [475, 206] width 480 height 10
click at [511, 208] on h3 "Action Items" at bounding box center [475, 206] width 480 height 10
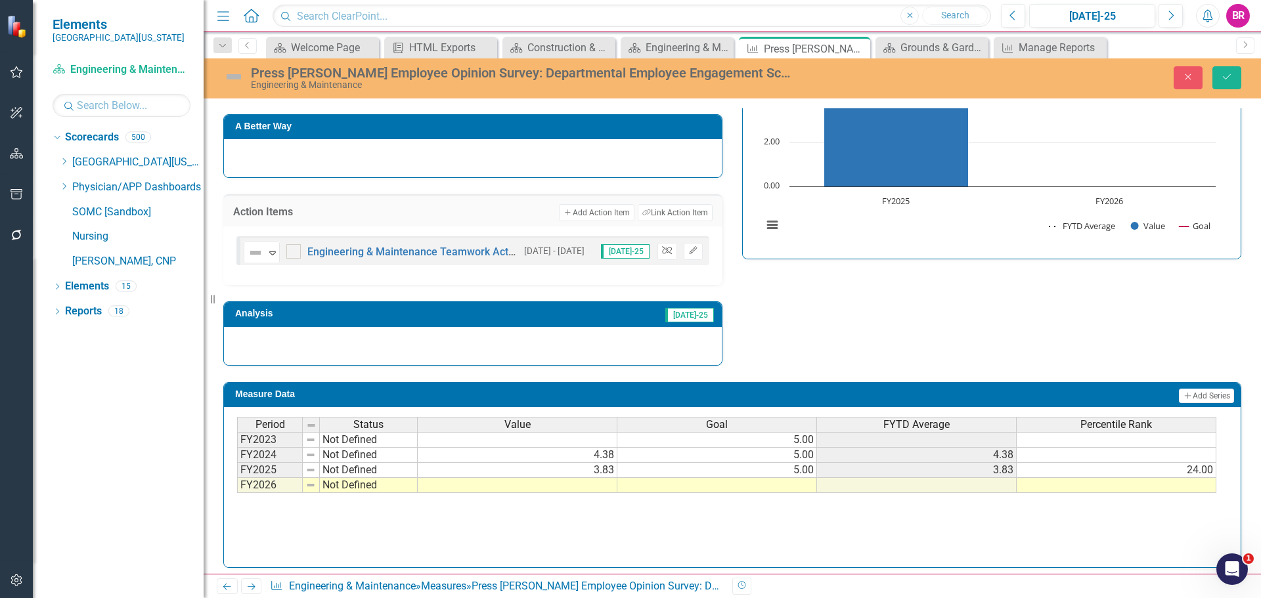
click at [666, 250] on icon "button" at bounding box center [667, 251] width 10 height 8
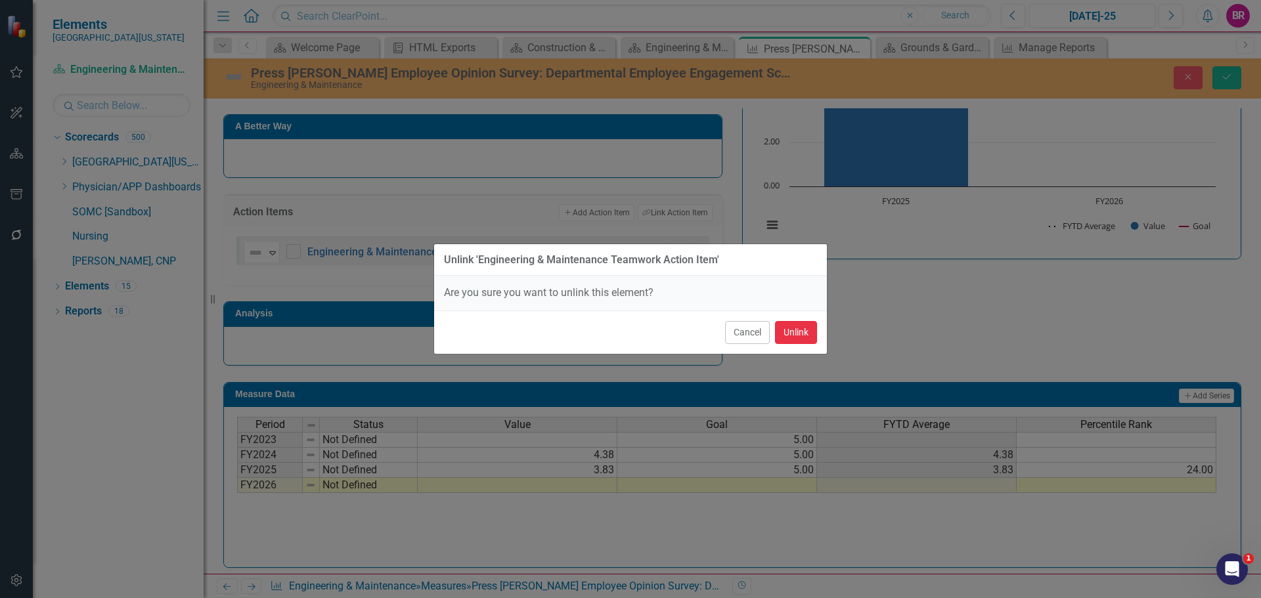
click at [806, 339] on button "Unlink" at bounding box center [796, 332] width 42 height 23
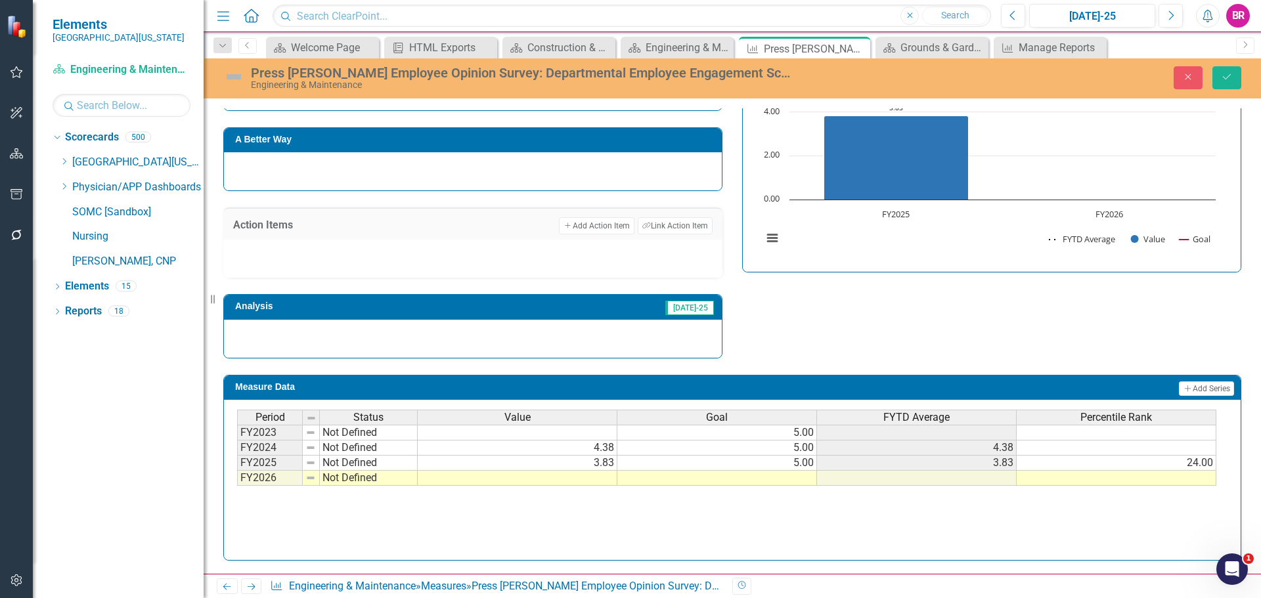
click at [793, 473] on td at bounding box center [717, 478] width 200 height 15
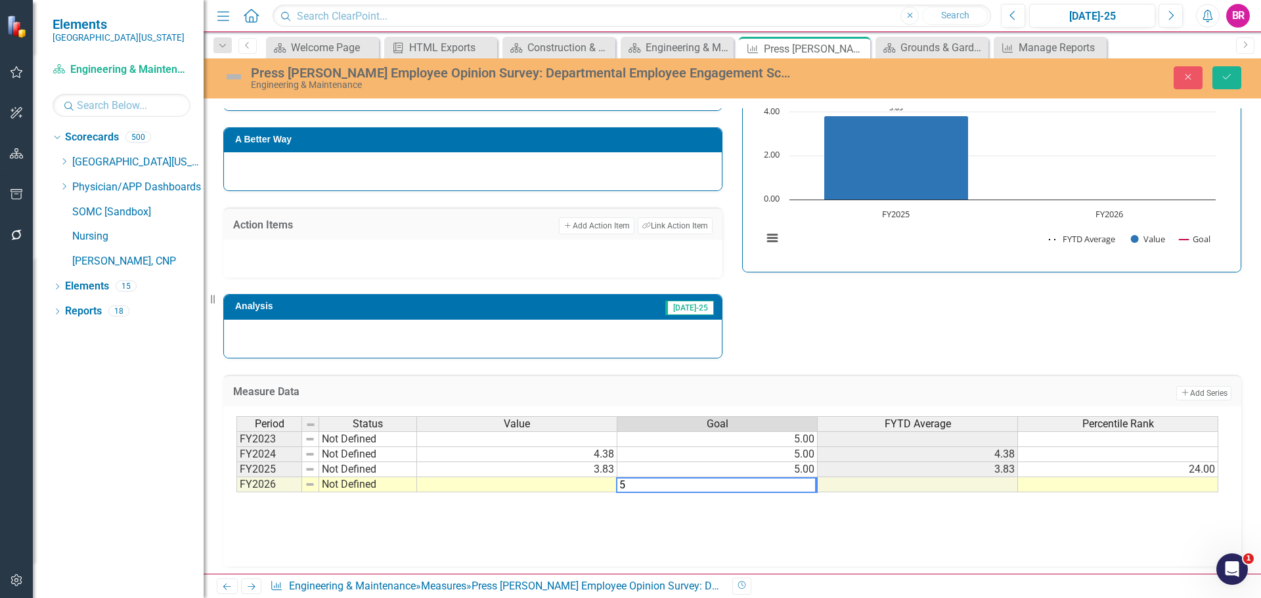
type textarea "5"
drag, startPoint x: 852, startPoint y: 330, endPoint x: 860, endPoint y: 328, distance: 8.1
click at [852, 331] on div "Strategic Values Teamwork Plant Operations Services Q1.2026 A Better Way Action…" at bounding box center [731, 185] width 1037 height 348
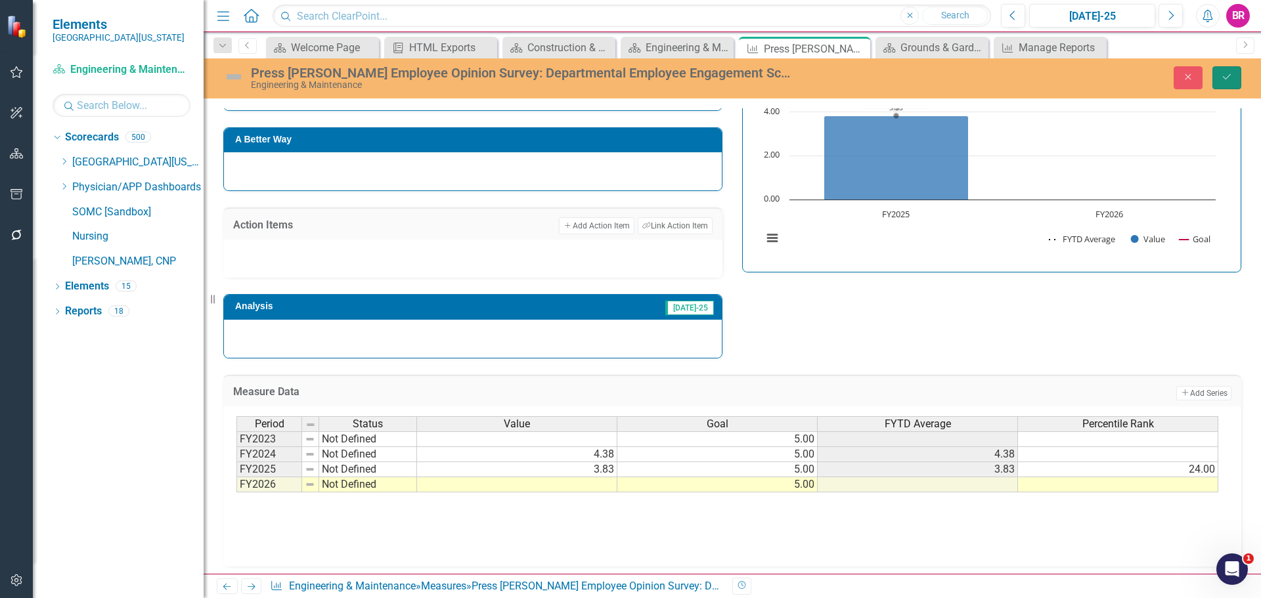
click at [1229, 78] on icon "Save" at bounding box center [1227, 76] width 12 height 9
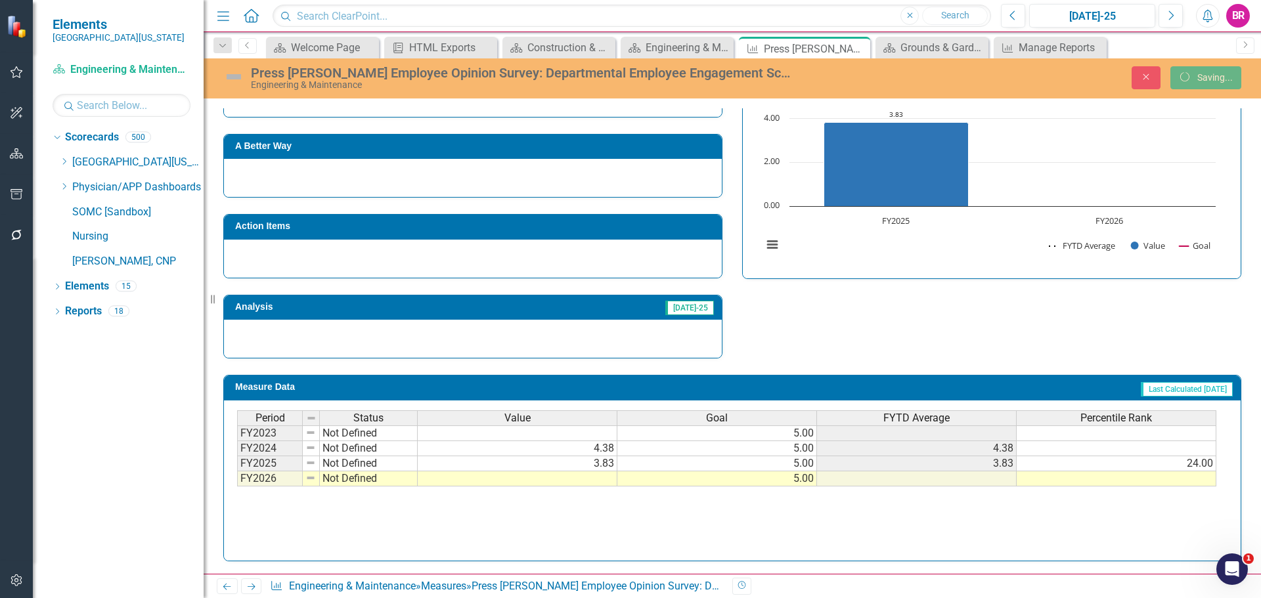
scroll to position [317, 0]
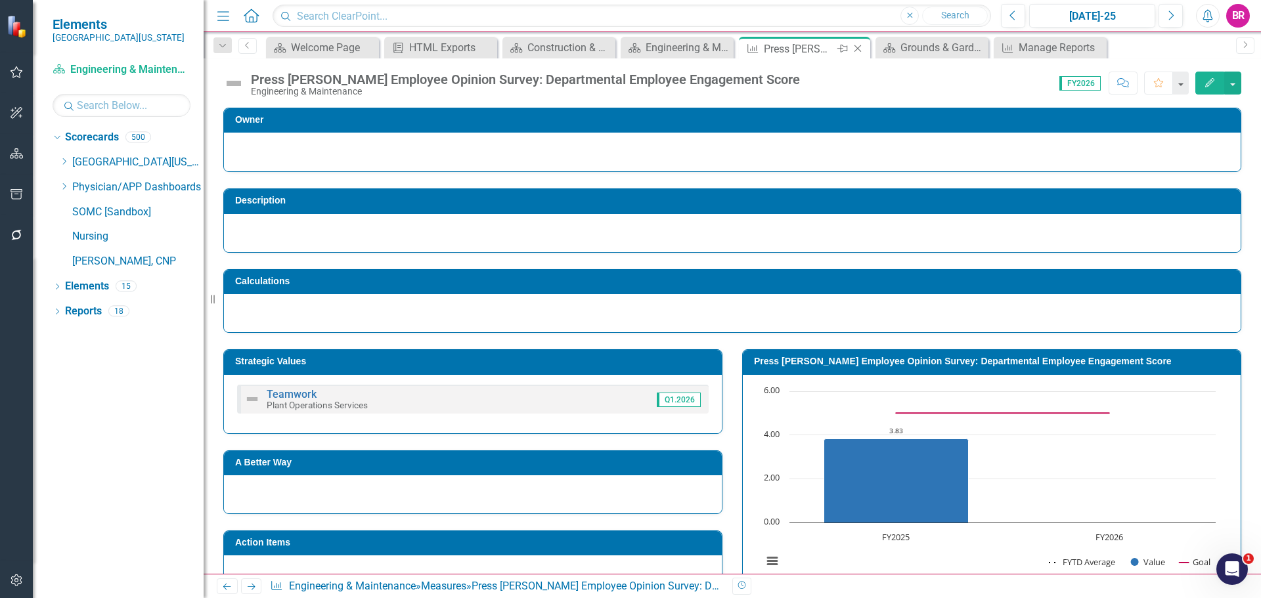
click at [858, 51] on icon "Close" at bounding box center [857, 48] width 13 height 11
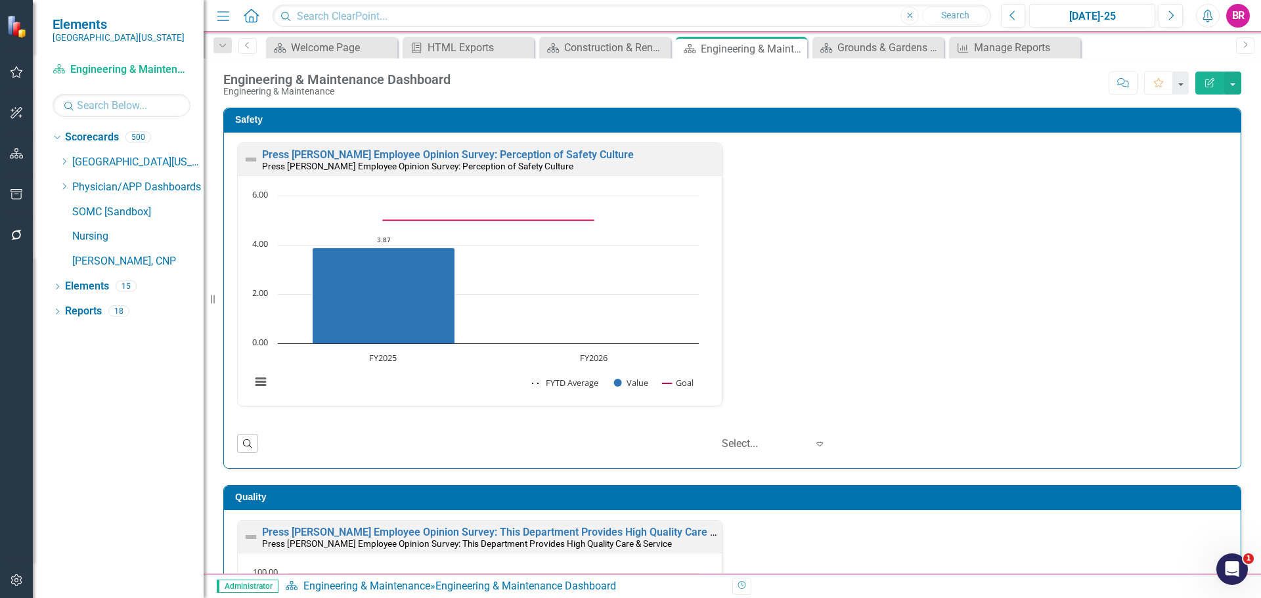
click at [1237, 297] on div "Safety Press [PERSON_NAME] Employee Opinion Survey: Perception of Safety Cultur…" at bounding box center [731, 280] width 1037 height 378
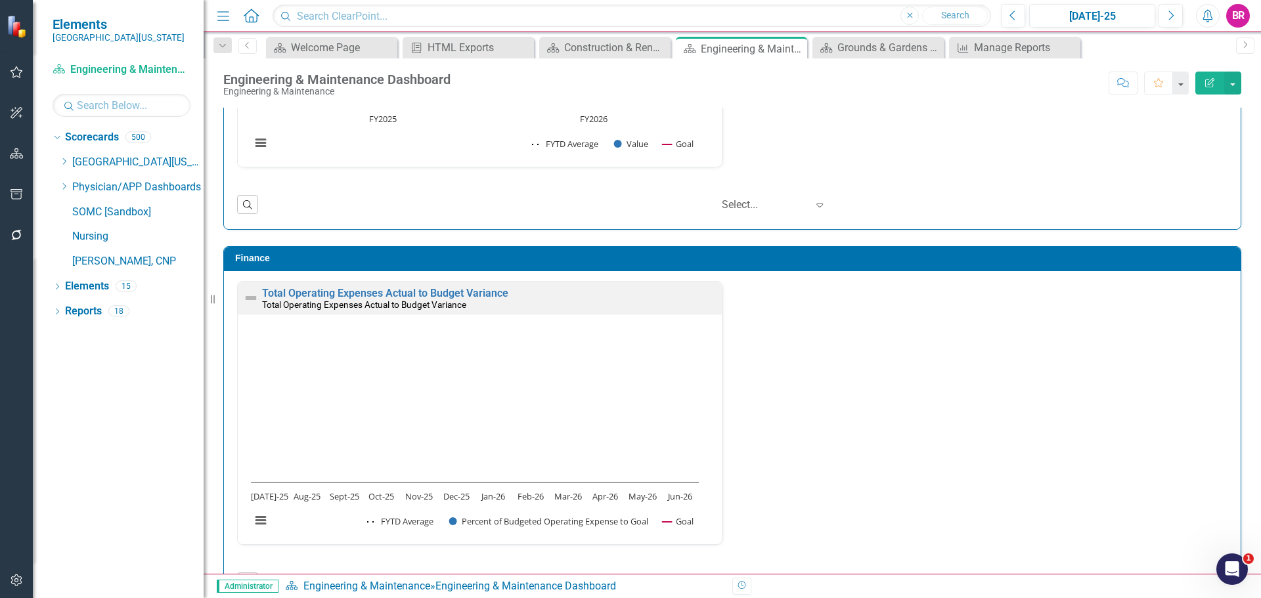
scroll to position [1418, 0]
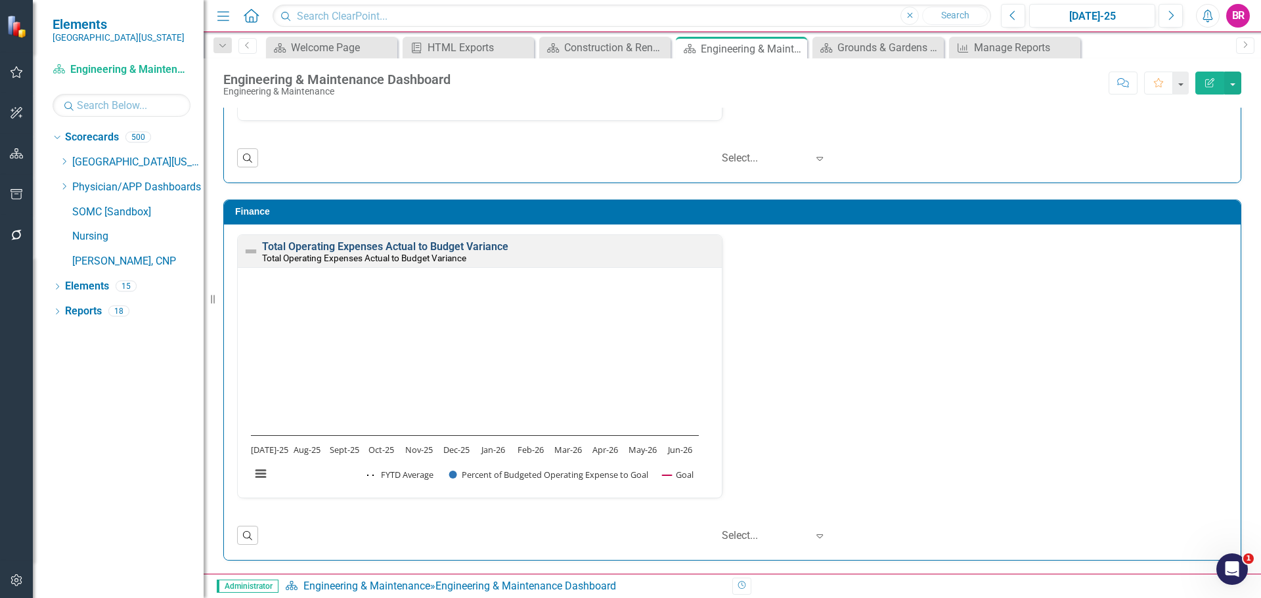
click at [471, 246] on link "Total Operating Expenses Actual to Budget Variance" at bounding box center [385, 246] width 246 height 12
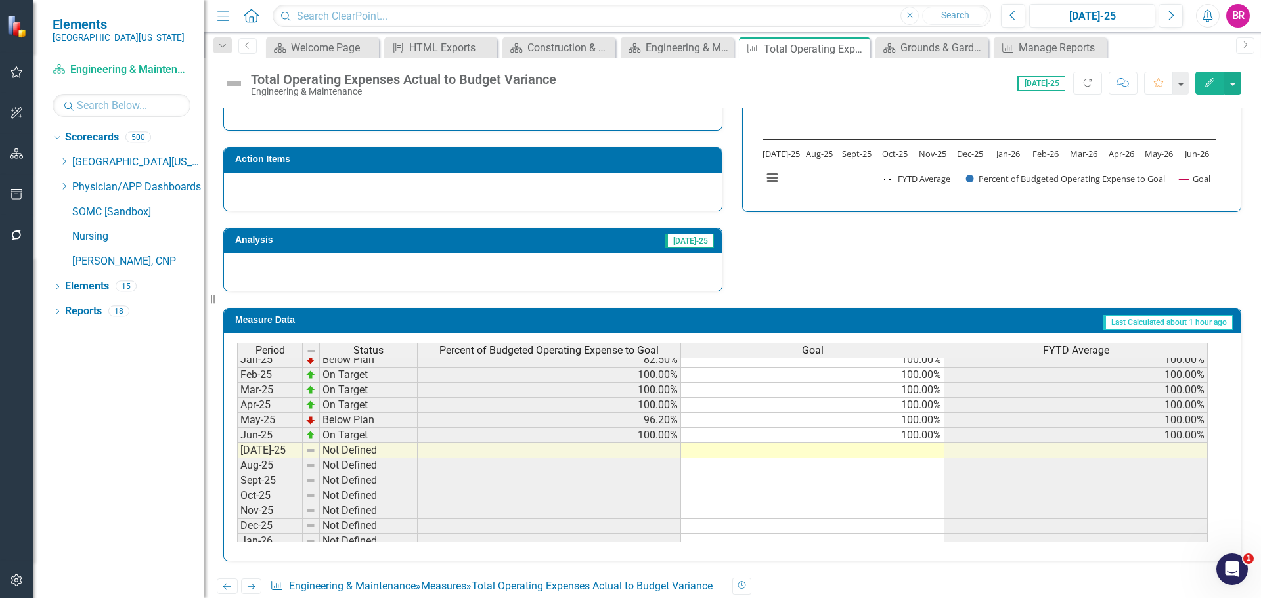
click at [920, 434] on tbody "Oct-24 On Target 100.00% 100.00% 100.00% Nov-24 Below Plan 91.70% 100.00% 100.0…" at bounding box center [722, 541] width 970 height 469
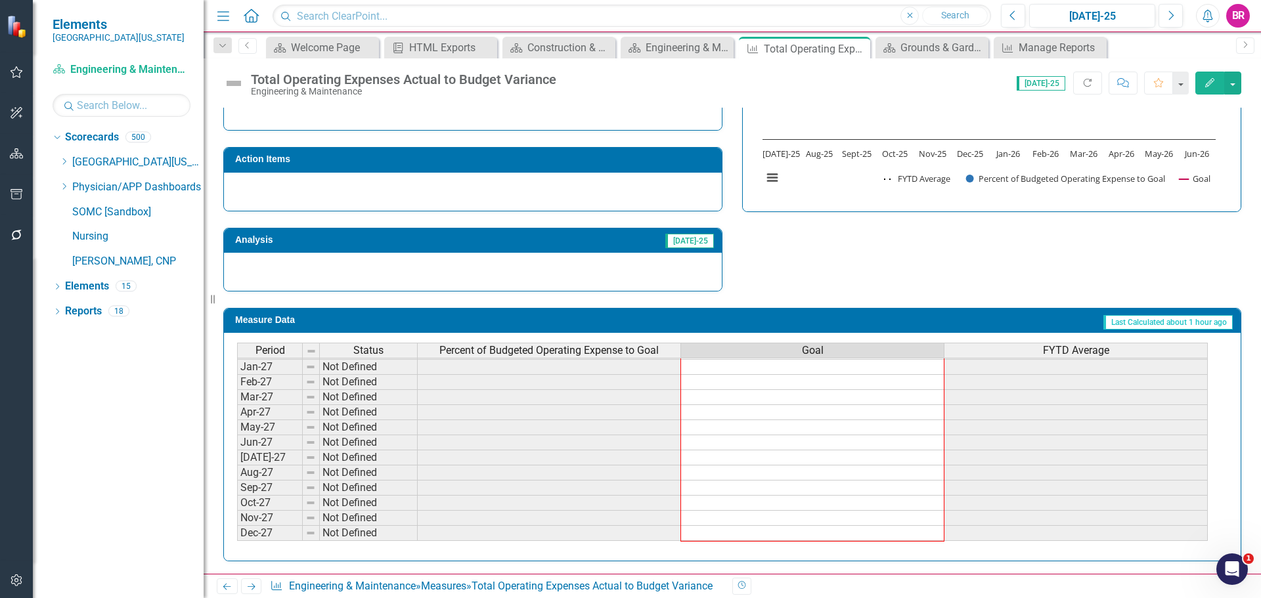
drag, startPoint x: 944, startPoint y: 443, endPoint x: 942, endPoint y: 550, distance: 107.0
click at [942, 550] on div "Period Status Percent of Budgeted Operating Expense to Goal Goal FYTD Average S…" at bounding box center [732, 447] width 1016 height 228
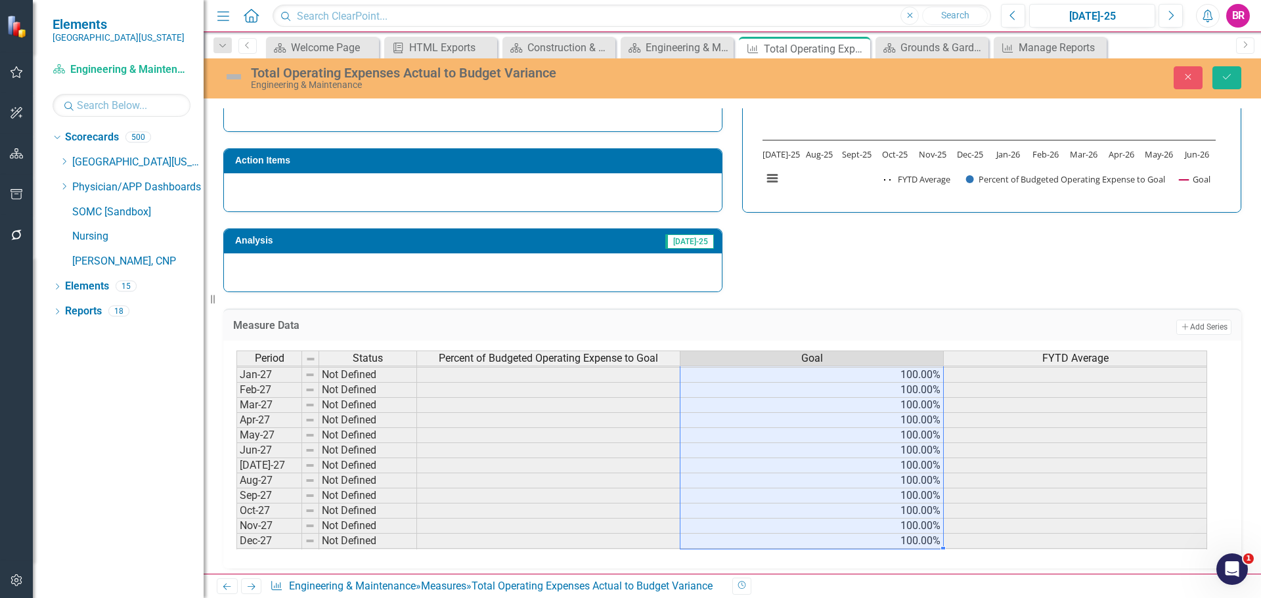
type textarea "100"
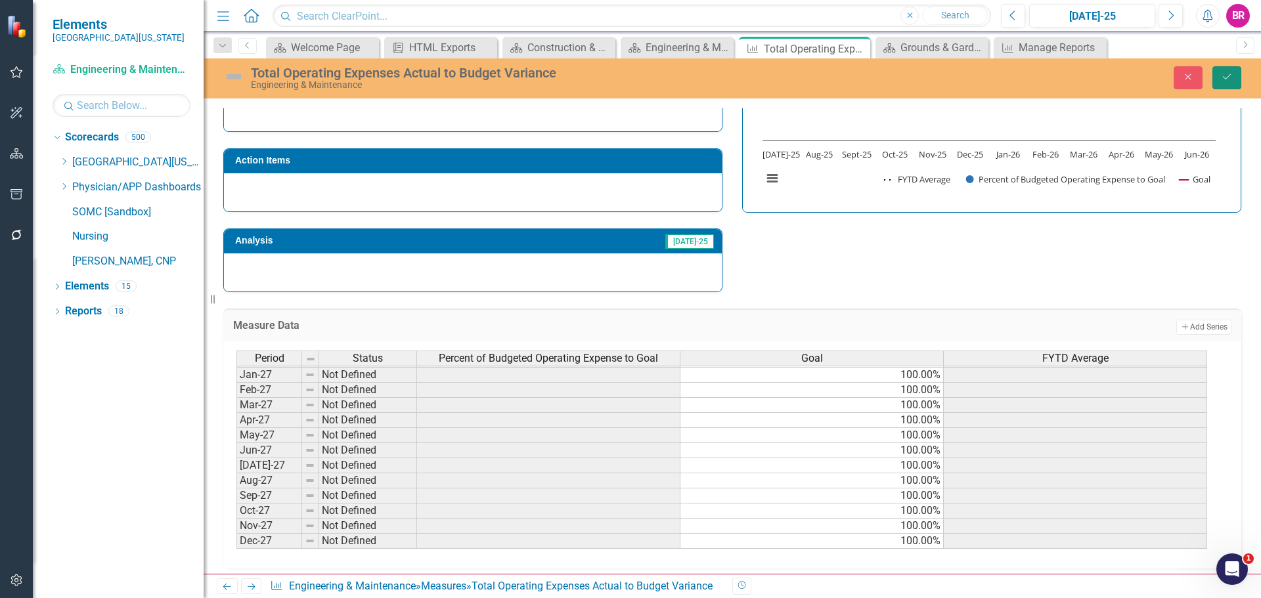
click at [1226, 78] on icon "Save" at bounding box center [1227, 76] width 12 height 9
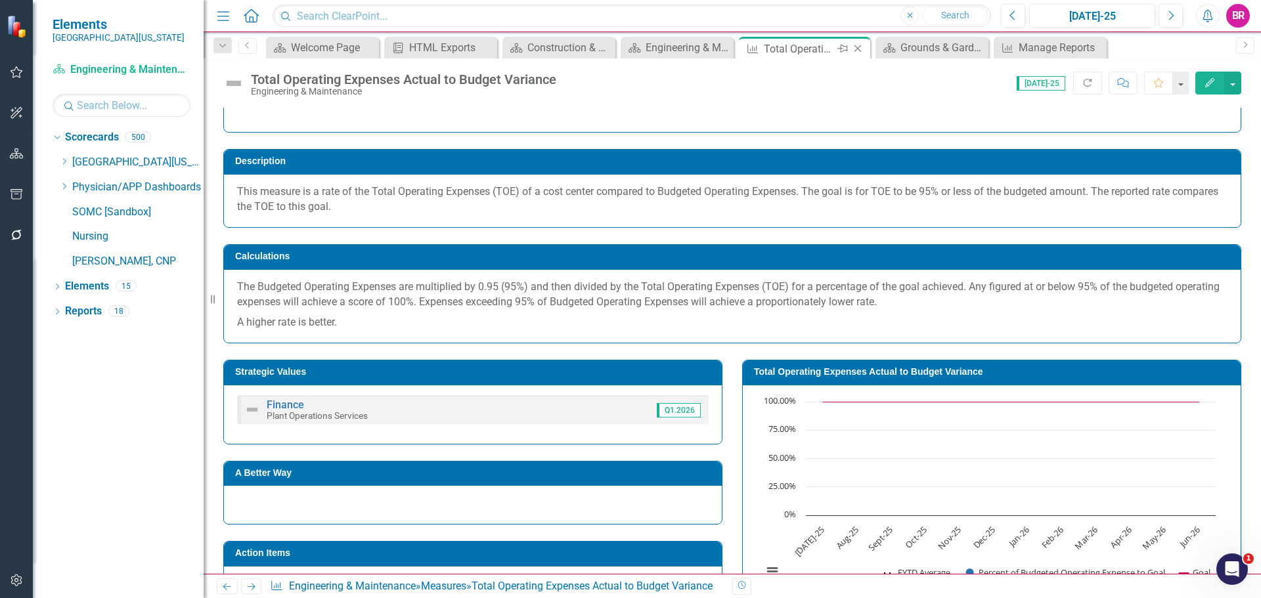
click at [857, 49] on icon at bounding box center [857, 48] width 7 height 7
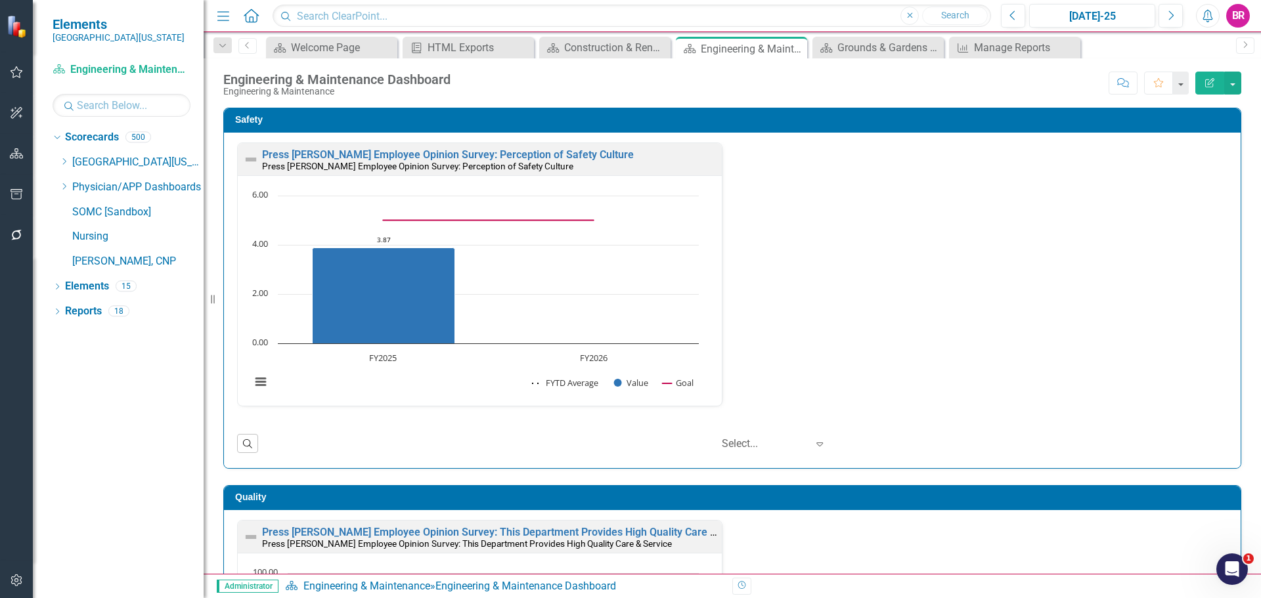
click at [792, 49] on icon "Close" at bounding box center [794, 48] width 13 height 11
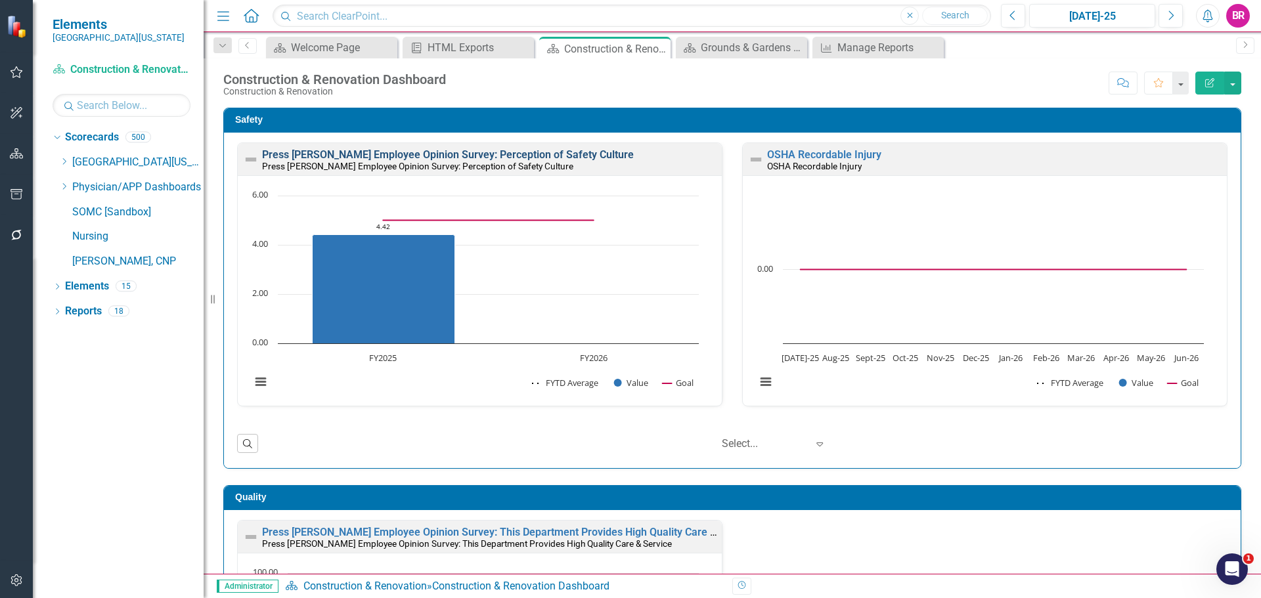
click at [478, 156] on link "Press [PERSON_NAME] Employee Opinion Survey: Perception of Safety Culture" at bounding box center [448, 154] width 372 height 12
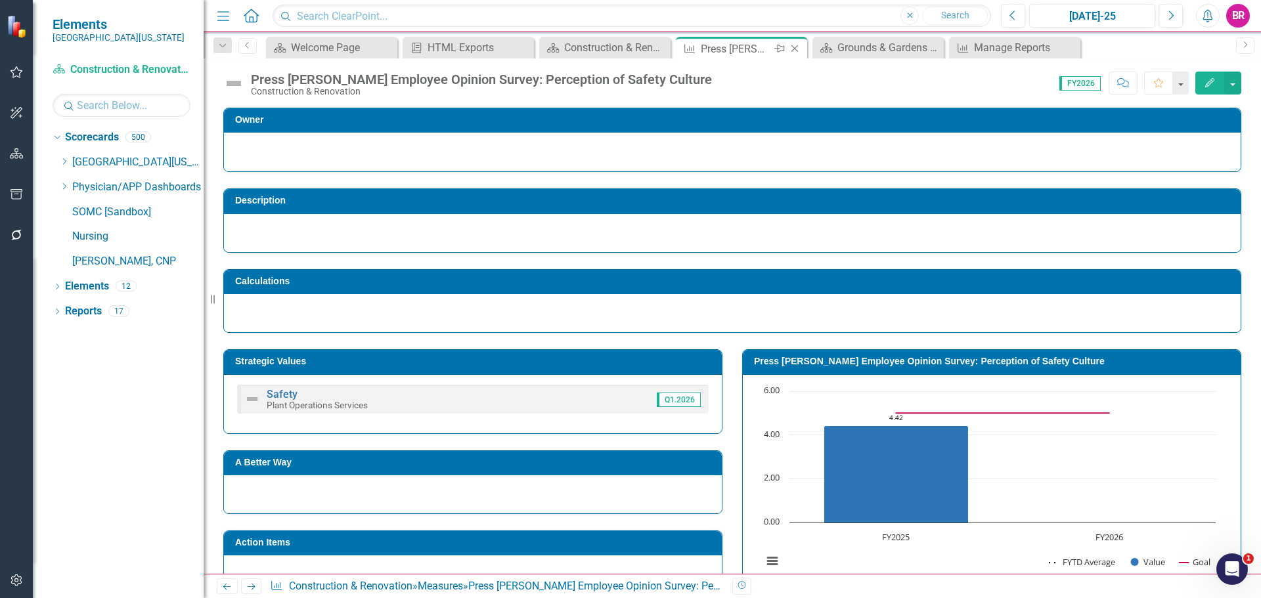
click at [793, 45] on icon "Close" at bounding box center [794, 48] width 13 height 11
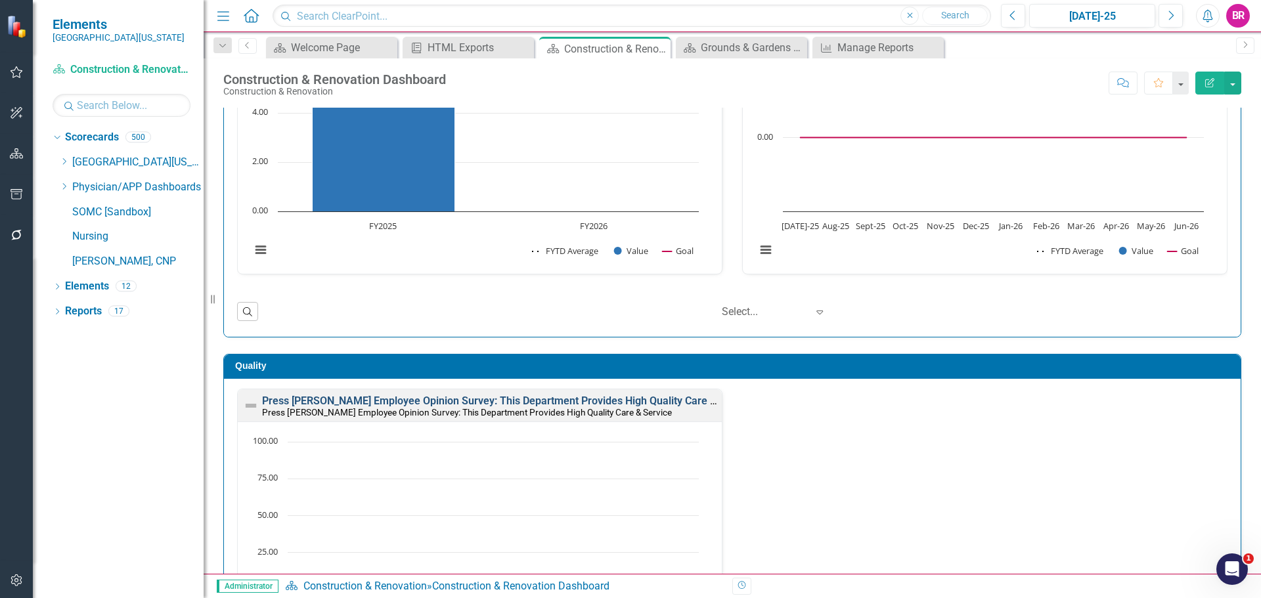
click at [540, 397] on link "Press [PERSON_NAME] Employee Opinion Survey: This Department Provides High Qual…" at bounding box center [508, 401] width 492 height 12
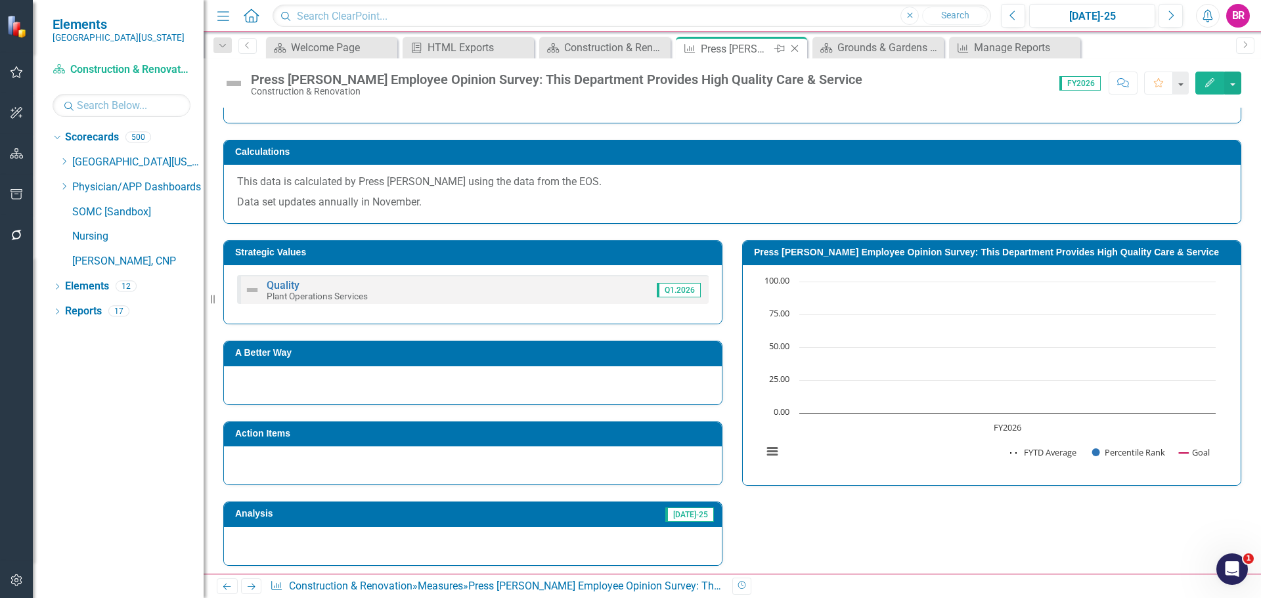
click at [796, 49] on icon "Close" at bounding box center [794, 48] width 13 height 11
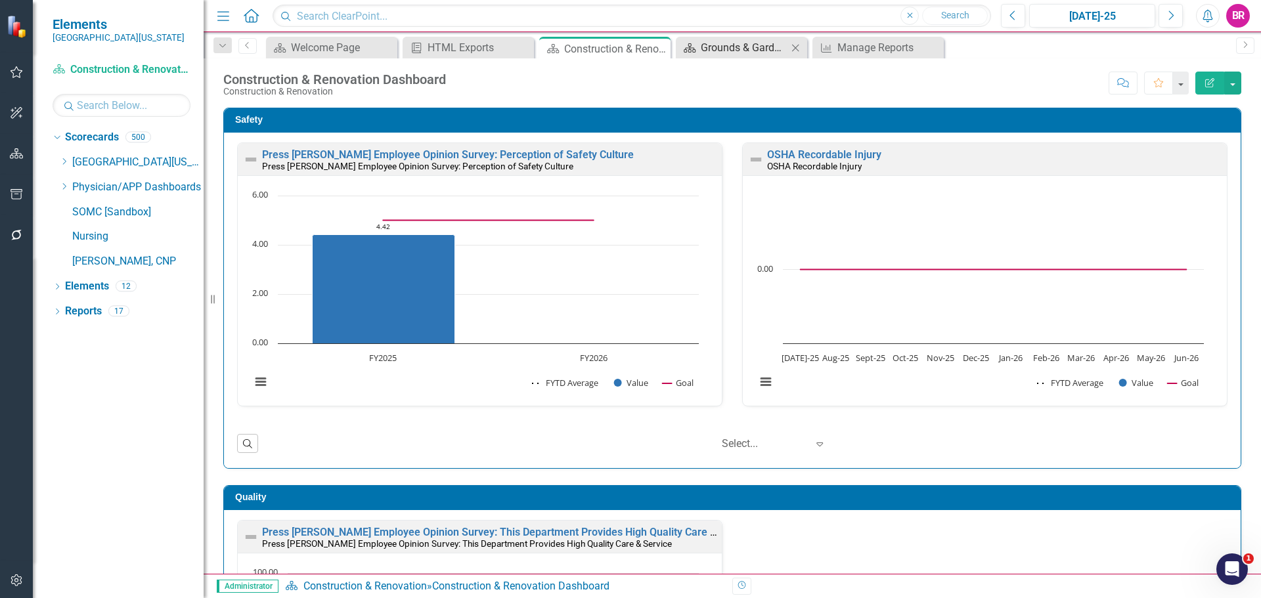
click at [703, 43] on div "Grounds & Gardens Dashboard" at bounding box center [744, 47] width 87 height 16
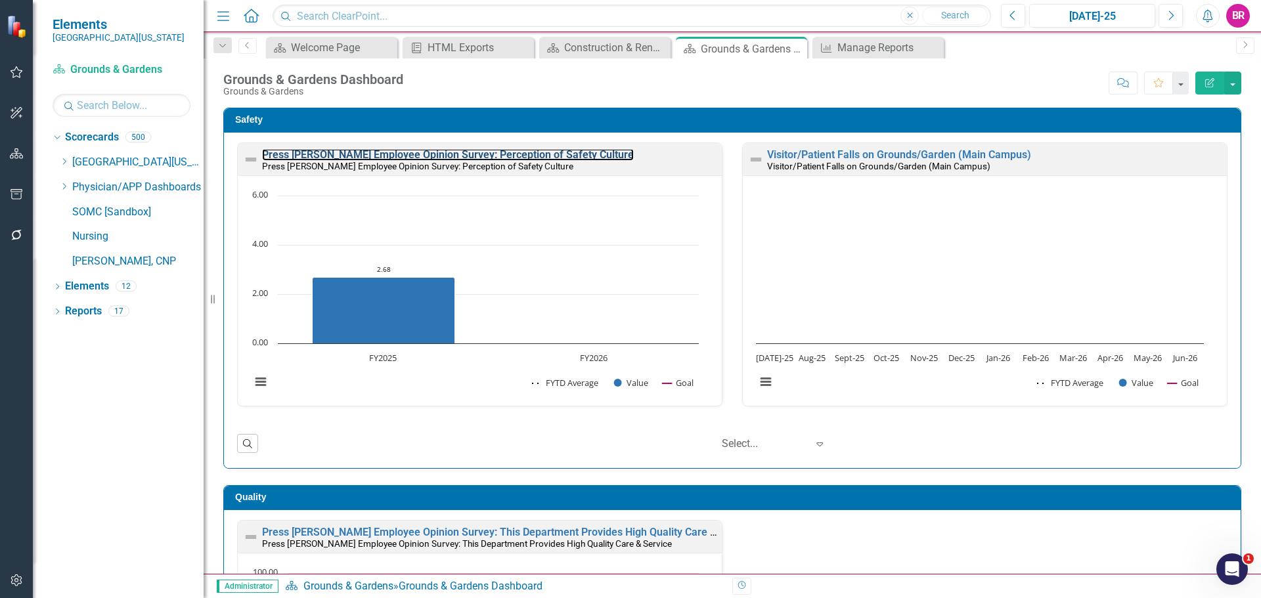
click at [431, 153] on link "Press [PERSON_NAME] Employee Opinion Survey: Perception of Safety Culture" at bounding box center [448, 154] width 372 height 12
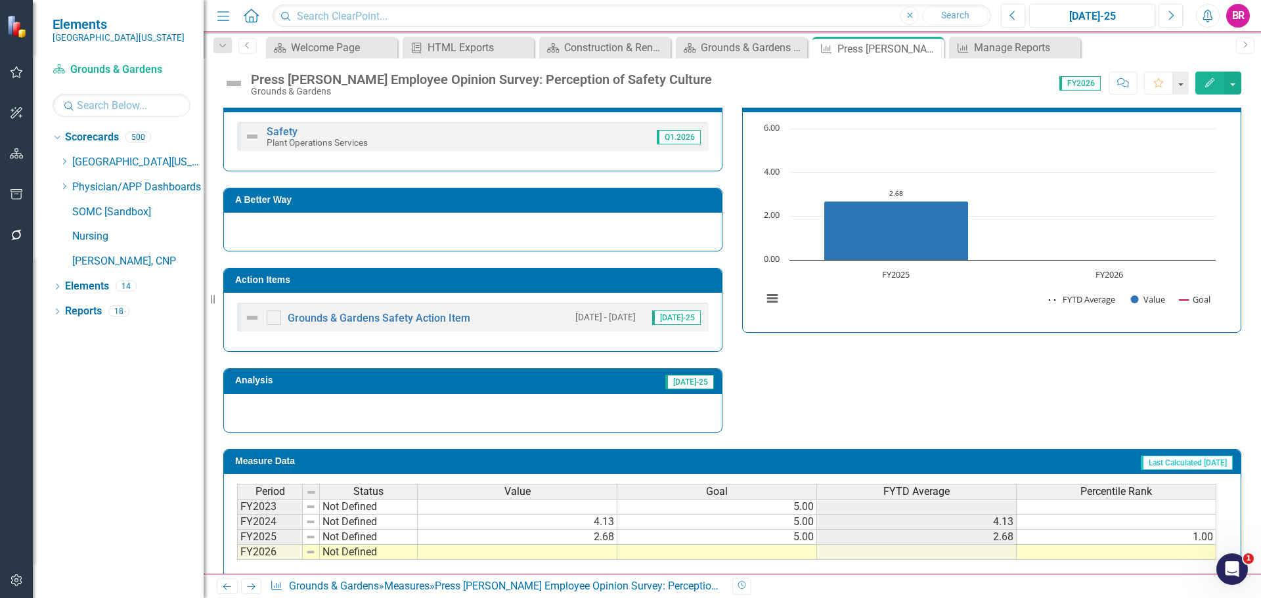
click at [577, 279] on h3 "Action Items" at bounding box center [475, 280] width 480 height 10
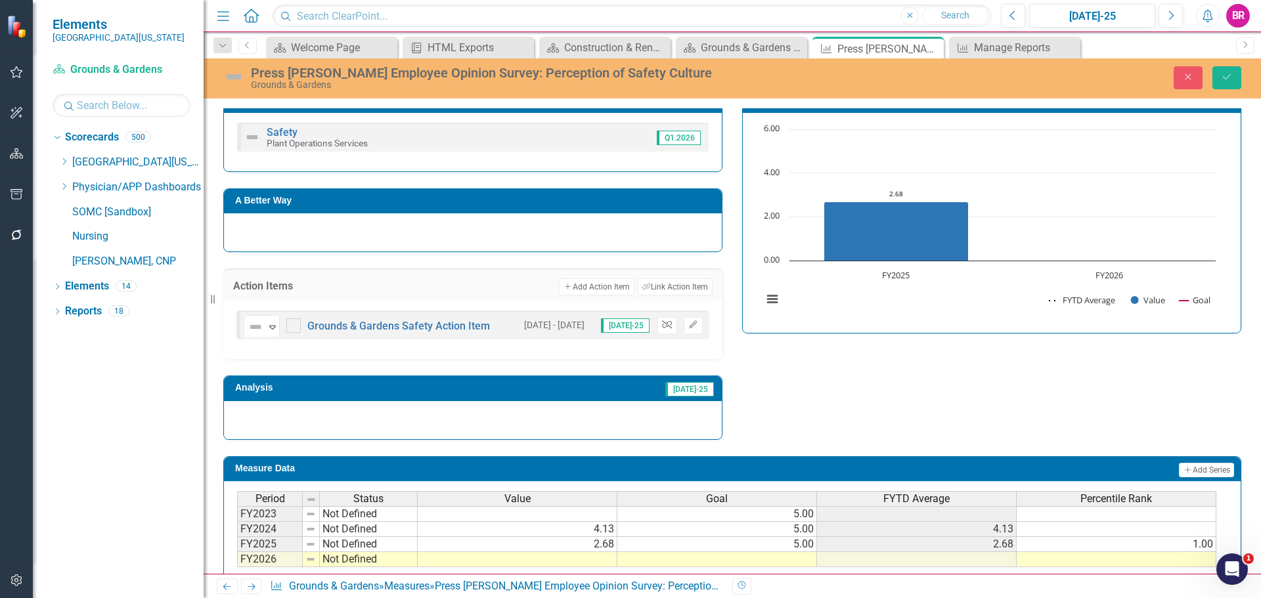
click at [665, 328] on icon "Unlink" at bounding box center [667, 325] width 10 height 8
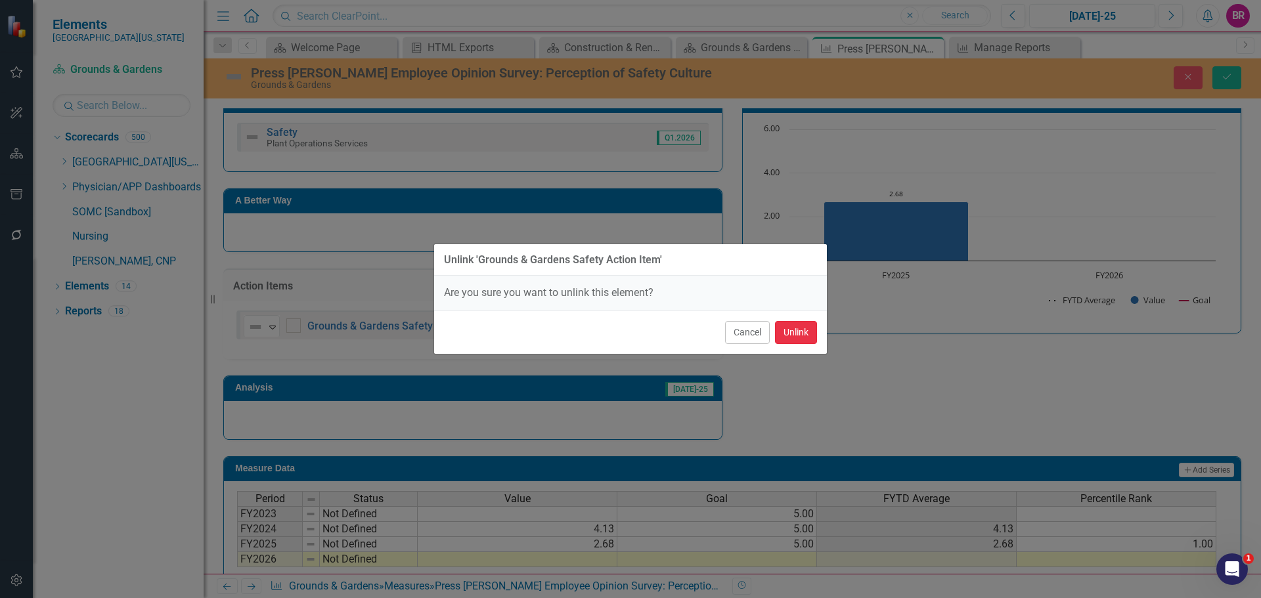
click at [800, 325] on button "Unlink" at bounding box center [796, 332] width 42 height 23
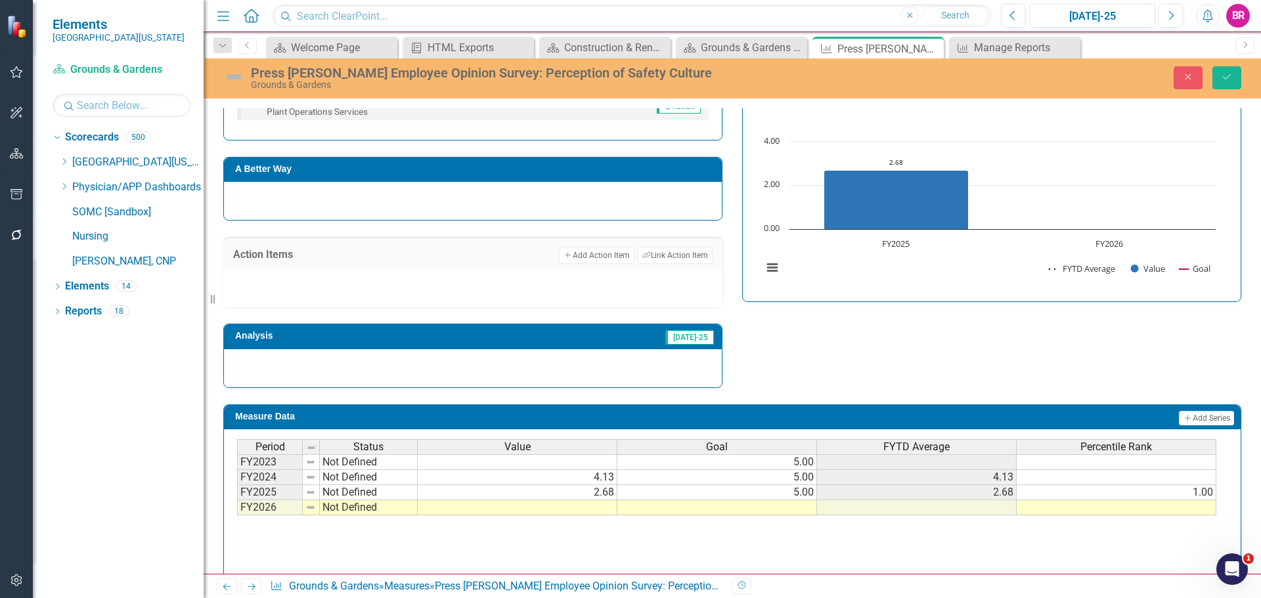
scroll to position [324, 0]
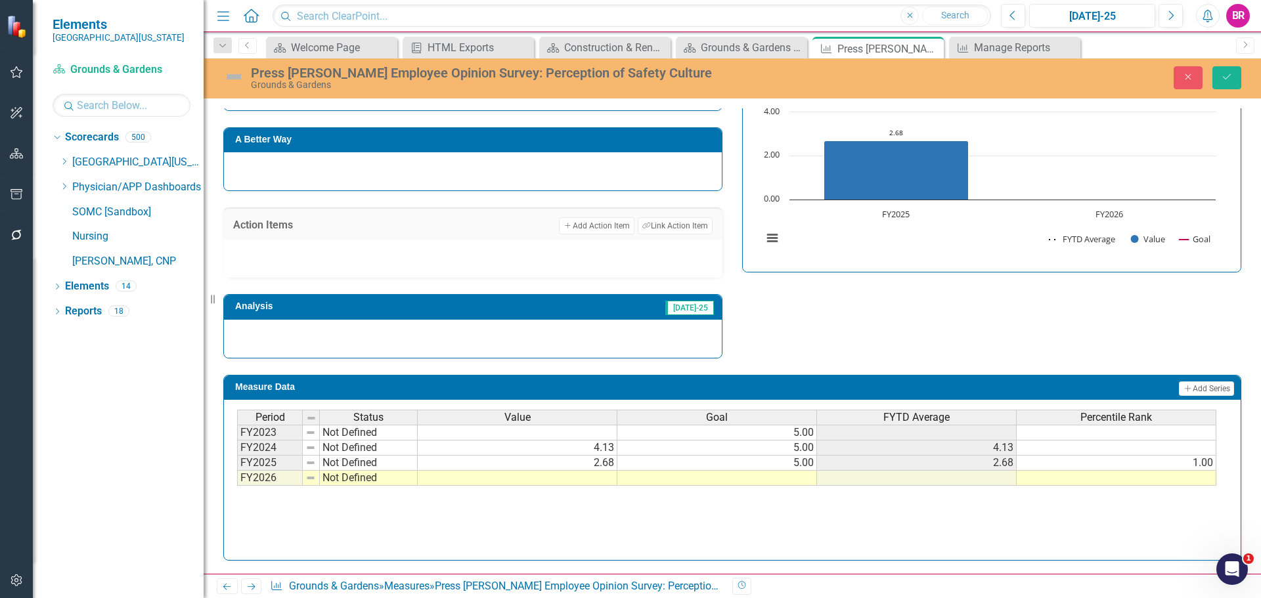
click at [801, 475] on td at bounding box center [717, 478] width 200 height 15
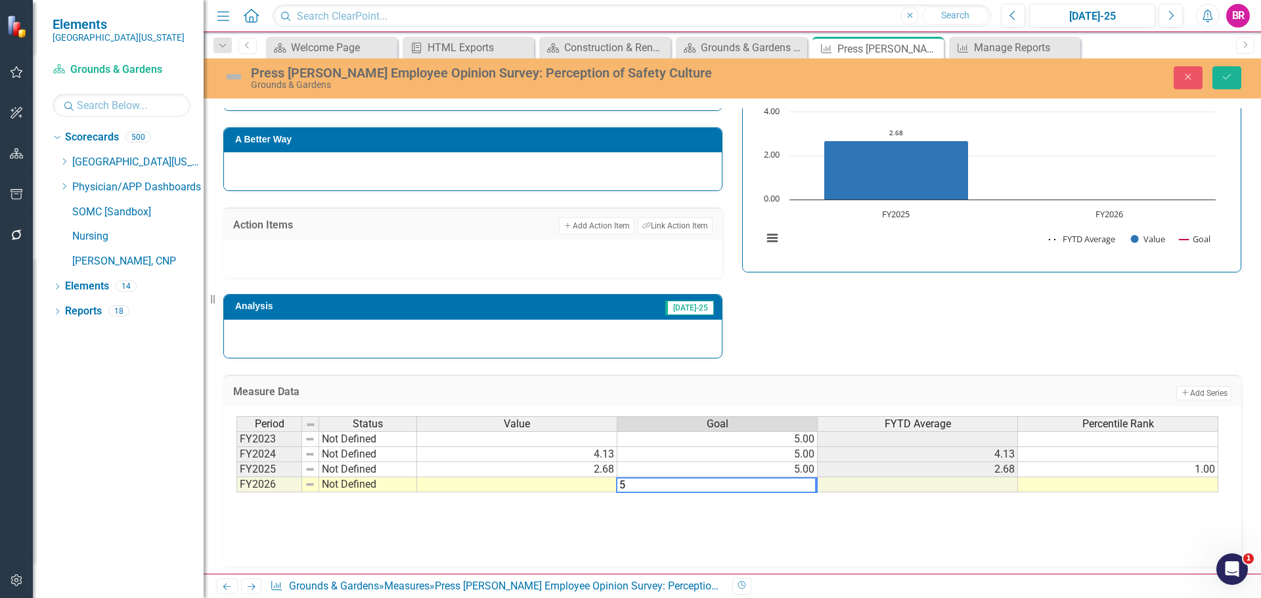
type textarea "5"
click at [953, 342] on div "Strategic Values Safety Plant Operations Services Q1.2026 A Better Way Action I…" at bounding box center [731, 185] width 1037 height 348
click at [1236, 73] on button "Save" at bounding box center [1226, 77] width 29 height 23
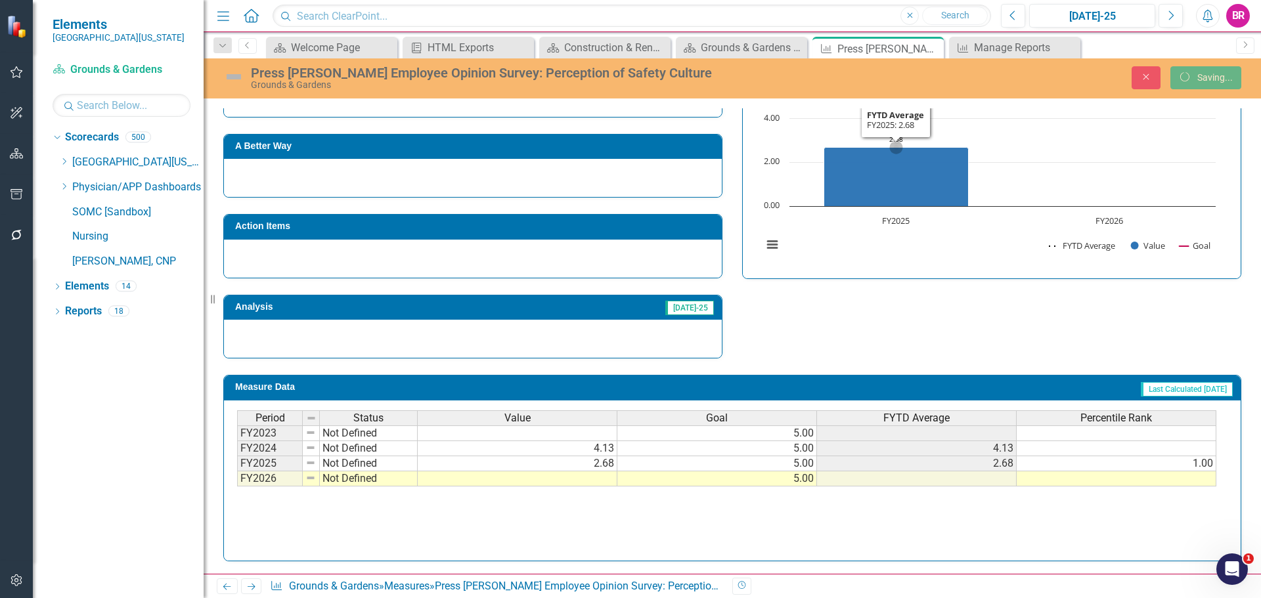
scroll to position [317, 0]
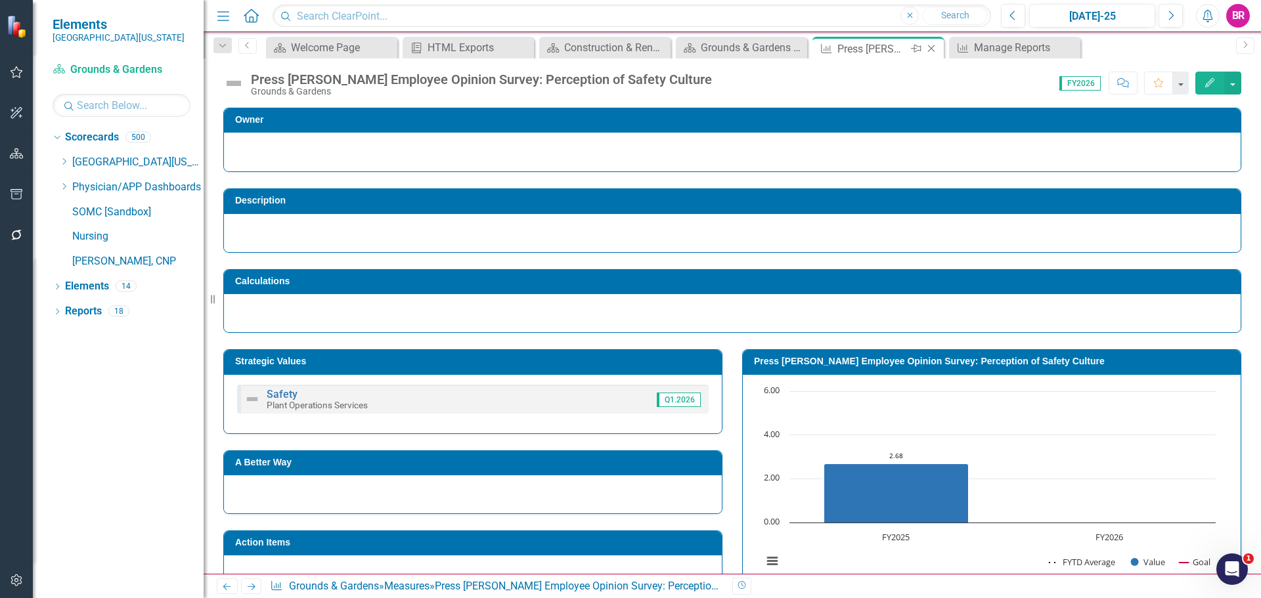
click at [932, 50] on icon "Close" at bounding box center [931, 48] width 13 height 11
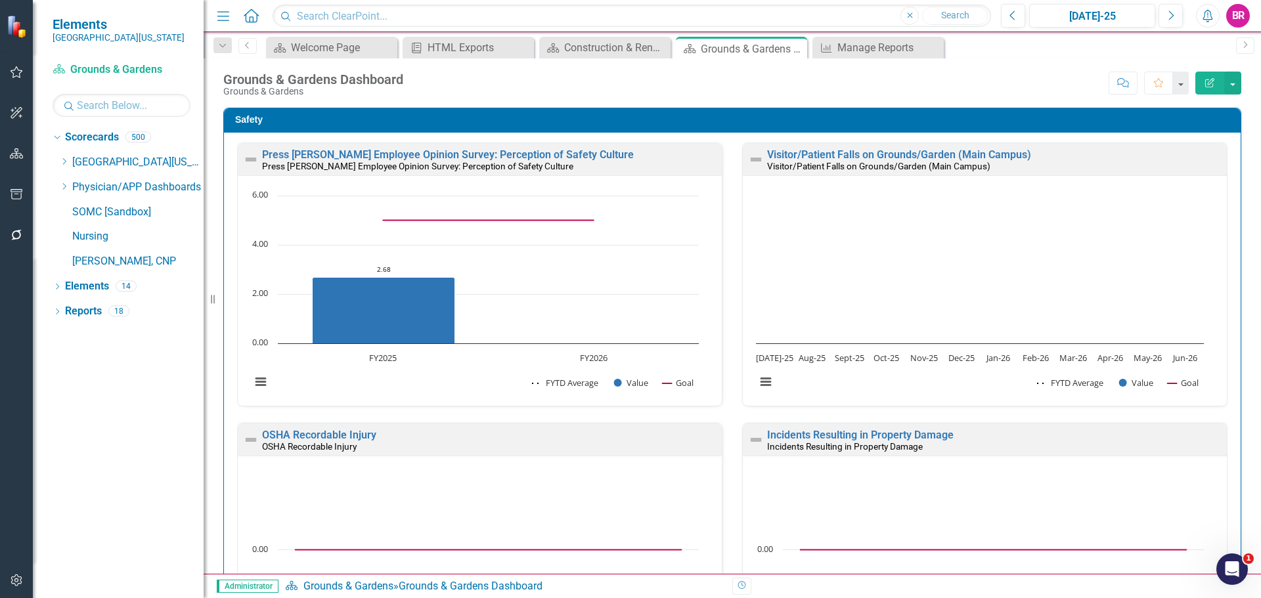
scroll to position [1, 0]
click at [840, 150] on link "Visitor/Patient Falls on Grounds/Garden (Main Campus)" at bounding box center [899, 154] width 264 height 12
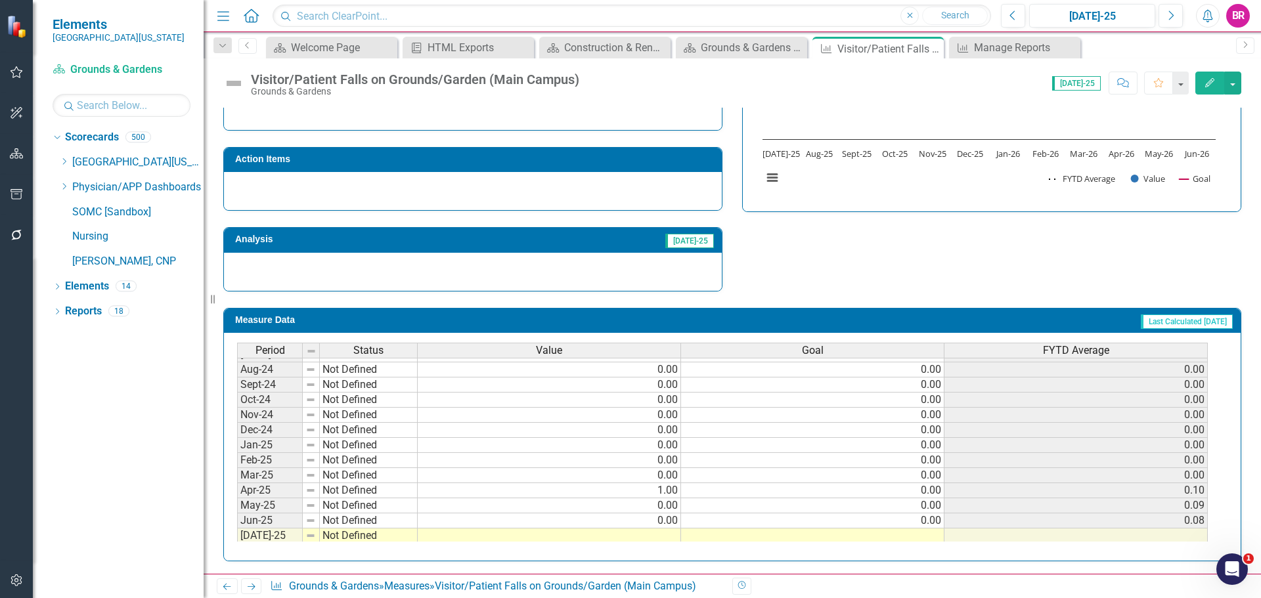
scroll to position [460, 0]
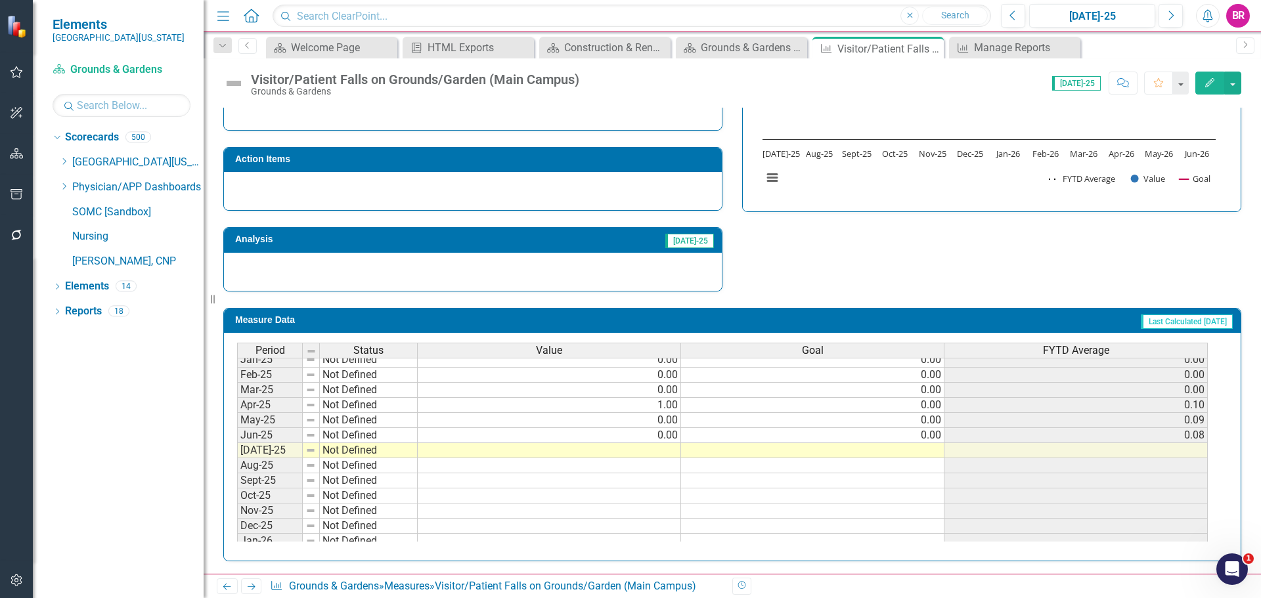
click at [934, 441] on tbody "Nov-23 Not Defined Dec-23 Not Defined Jan-24 Not Defined Feb-24 Not Defined Mar…" at bounding box center [722, 383] width 970 height 484
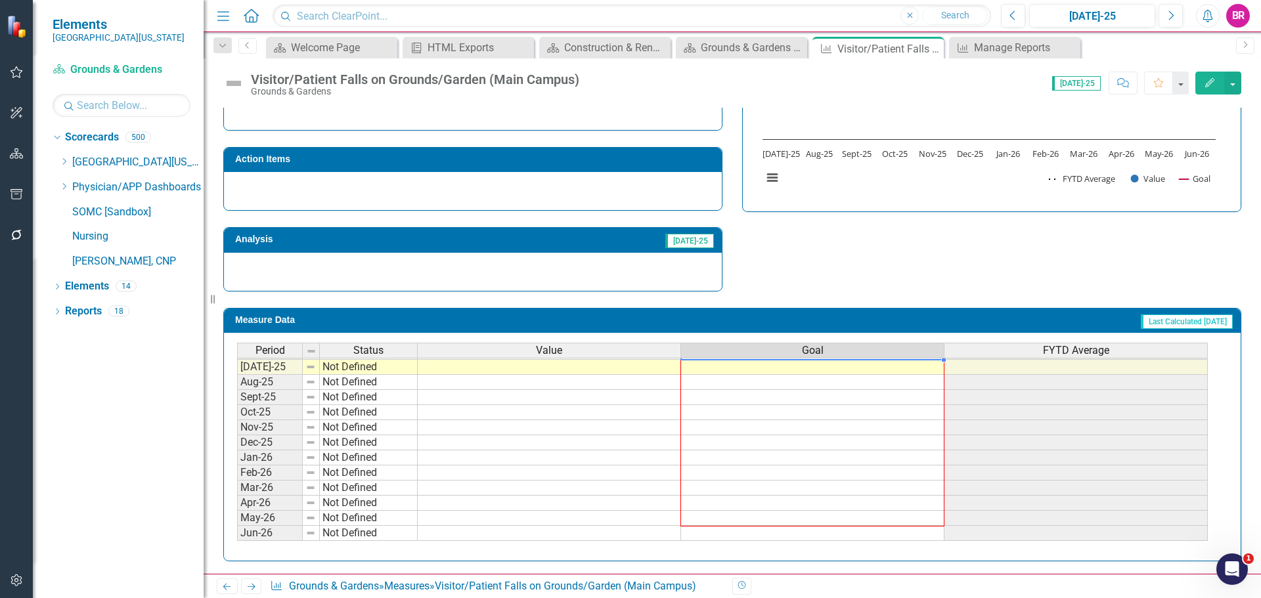
scroll to position [384, 0]
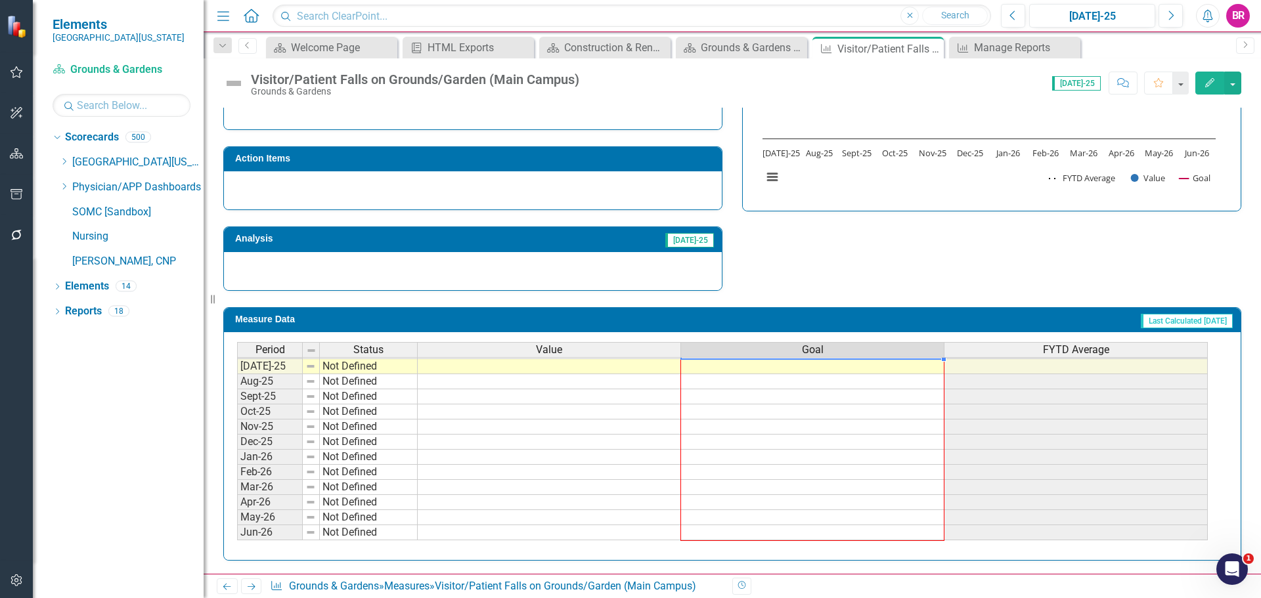
drag, startPoint x: 945, startPoint y: 444, endPoint x: 942, endPoint y: 533, distance: 88.7
click at [237, 533] on div "Period Status Value Goal FYTD Average Feb-24 Not Defined Mar-24 Not Defined Apr…" at bounding box center [237, 313] width 0 height 454
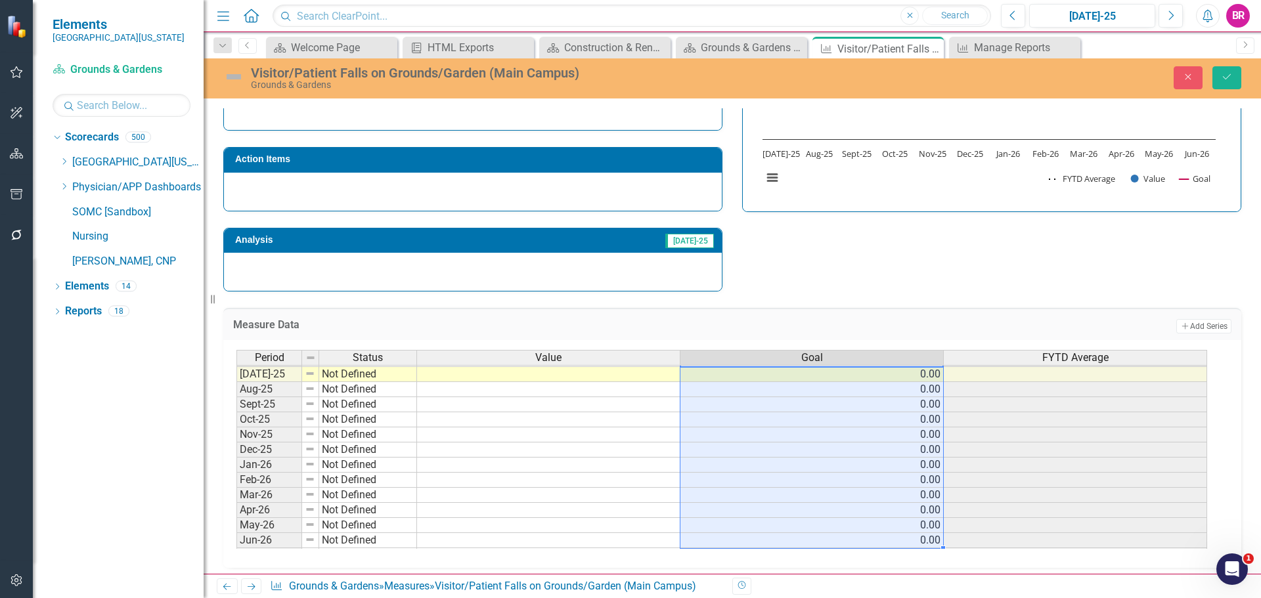
type textarea "0"
click at [1225, 78] on icon "Save" at bounding box center [1227, 76] width 12 height 9
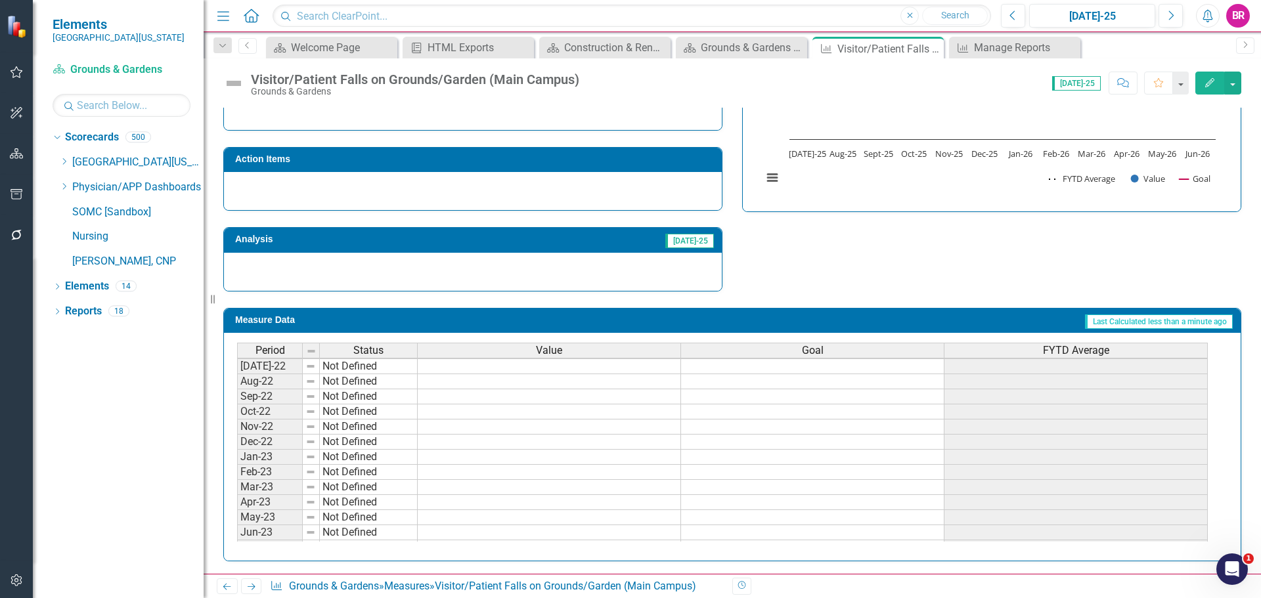
scroll to position [131, 0]
click at [933, 47] on icon "Close" at bounding box center [931, 48] width 13 height 11
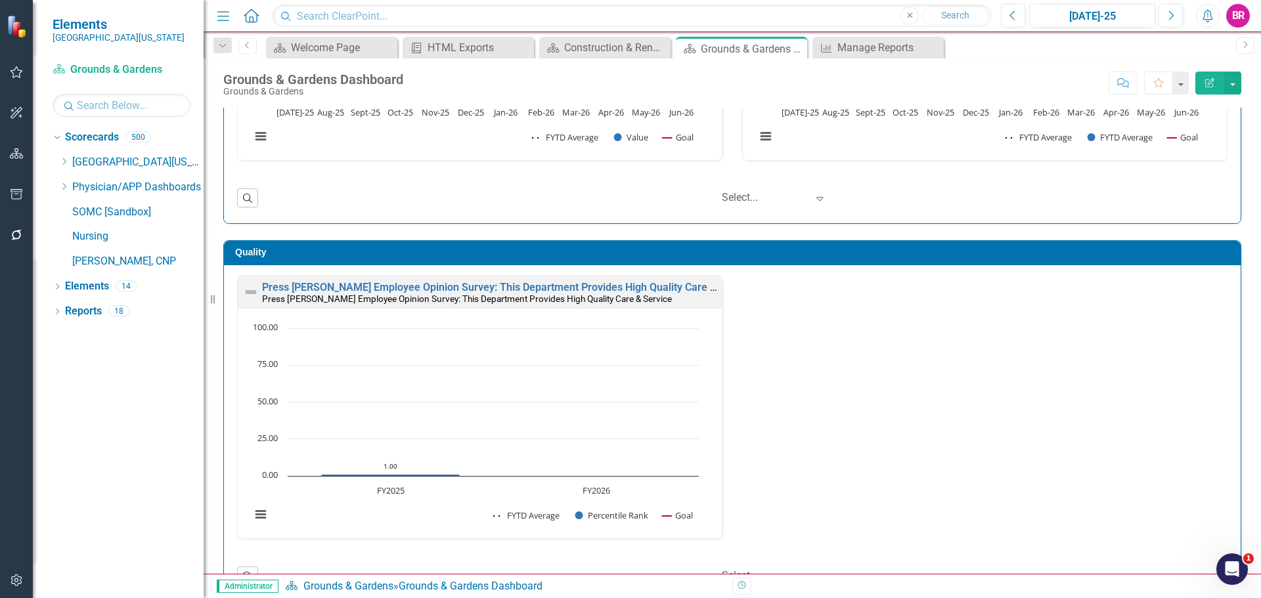
scroll to position [1, 0]
click at [468, 286] on link "Press [PERSON_NAME] Employee Opinion Survey: This Department Provides High Qual…" at bounding box center [508, 286] width 492 height 12
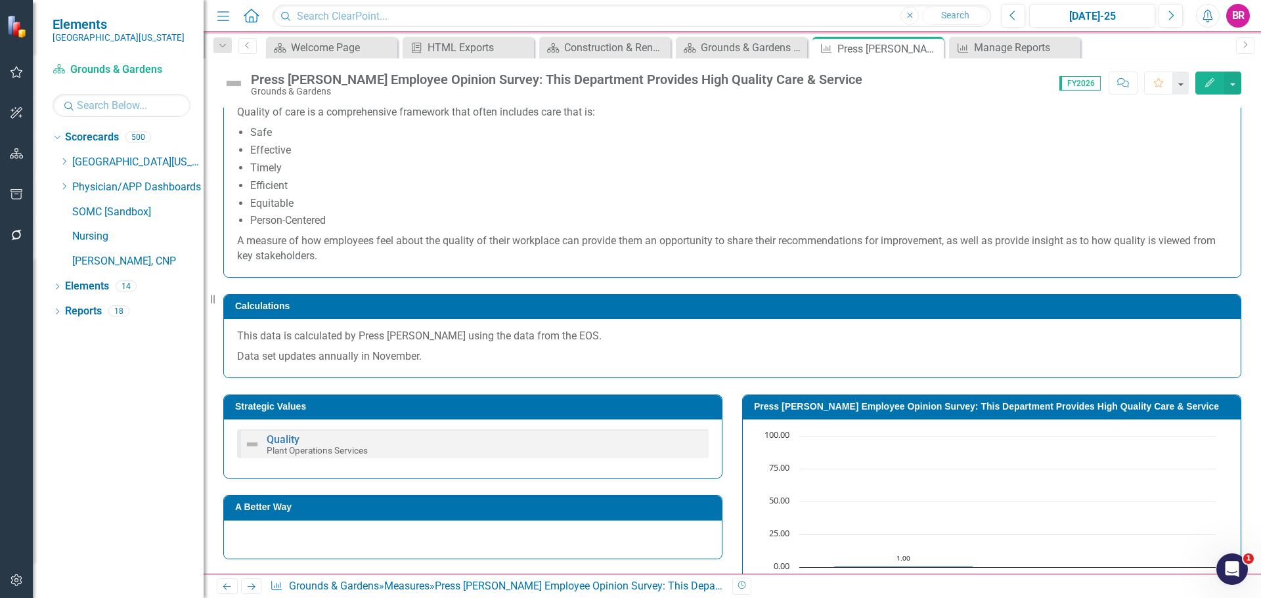
scroll to position [373, 0]
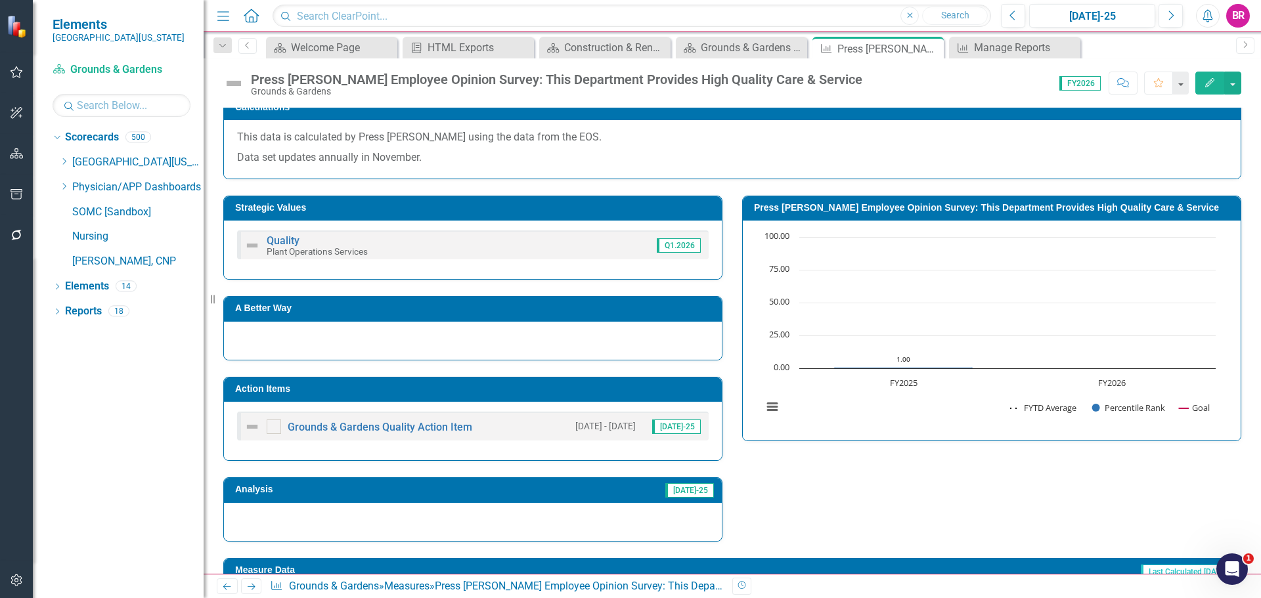
click at [565, 393] on h3 "Action Items" at bounding box center [475, 389] width 480 height 10
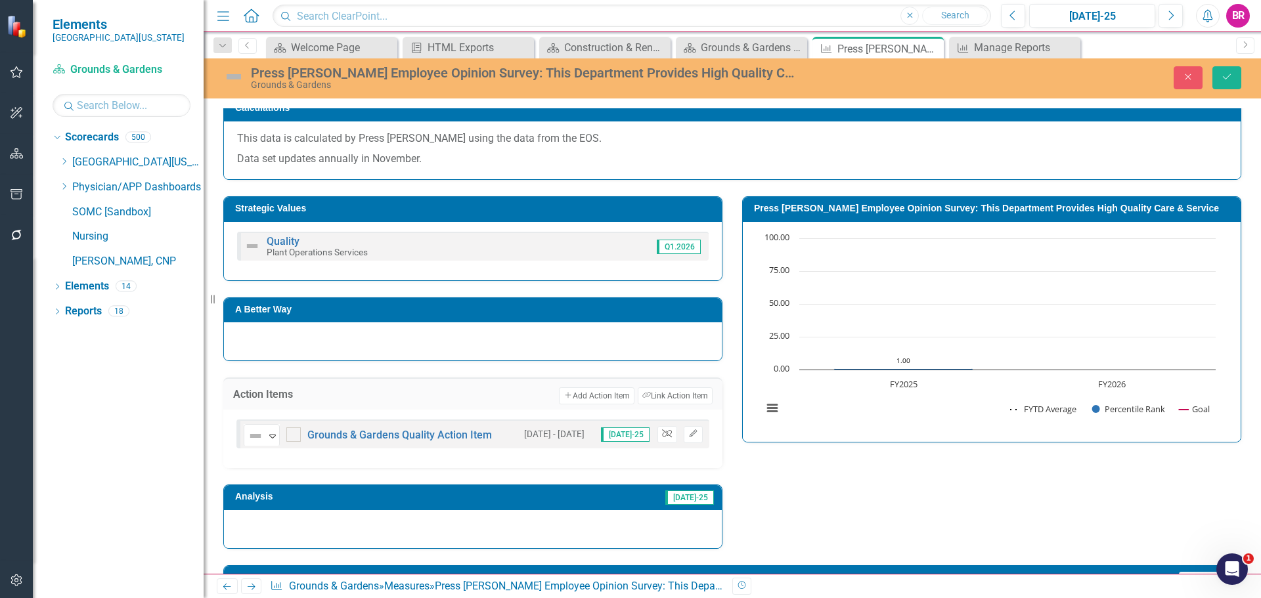
click at [663, 434] on icon "Unlink" at bounding box center [667, 434] width 10 height 8
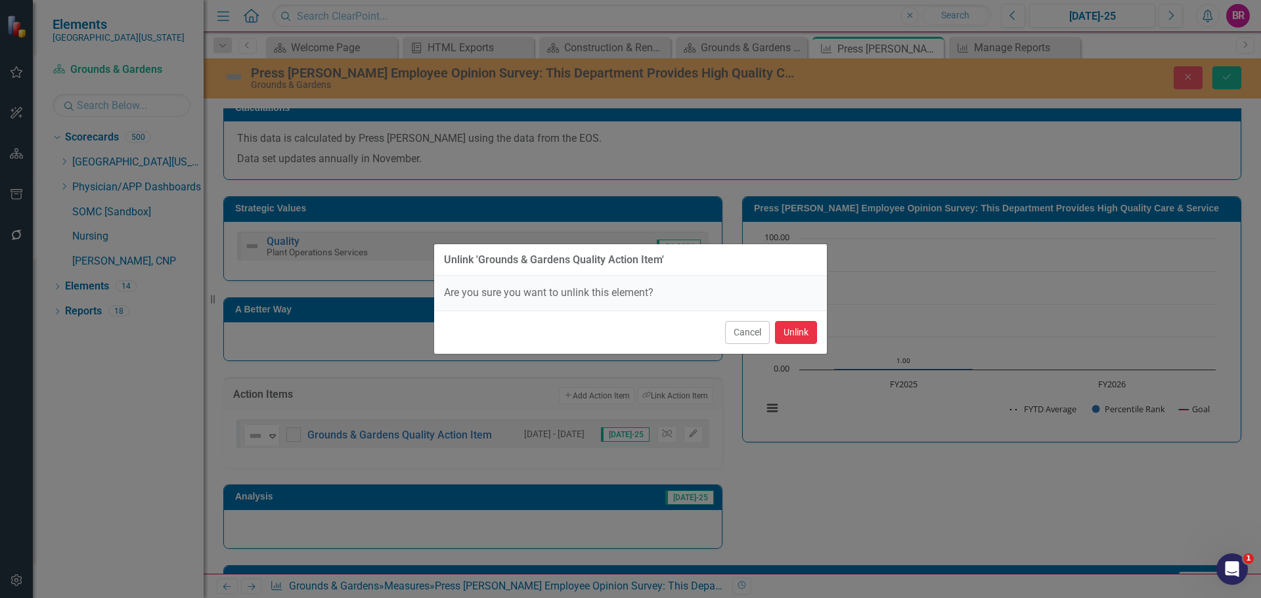
click at [809, 327] on button "Unlink" at bounding box center [796, 332] width 42 height 23
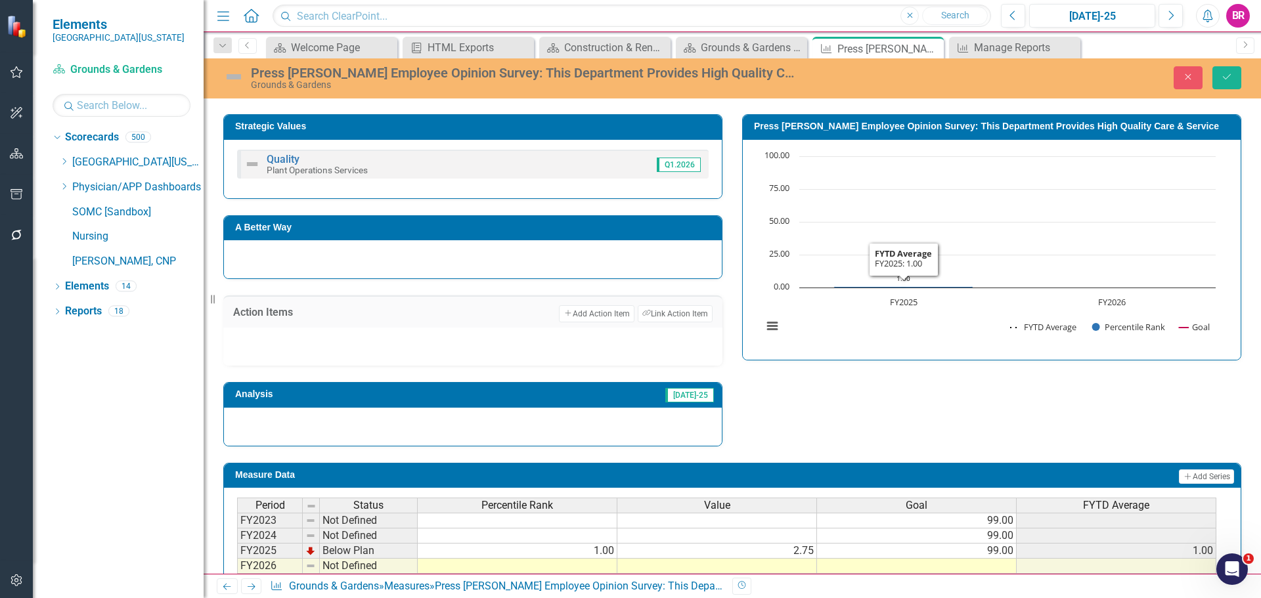
scroll to position [543, 0]
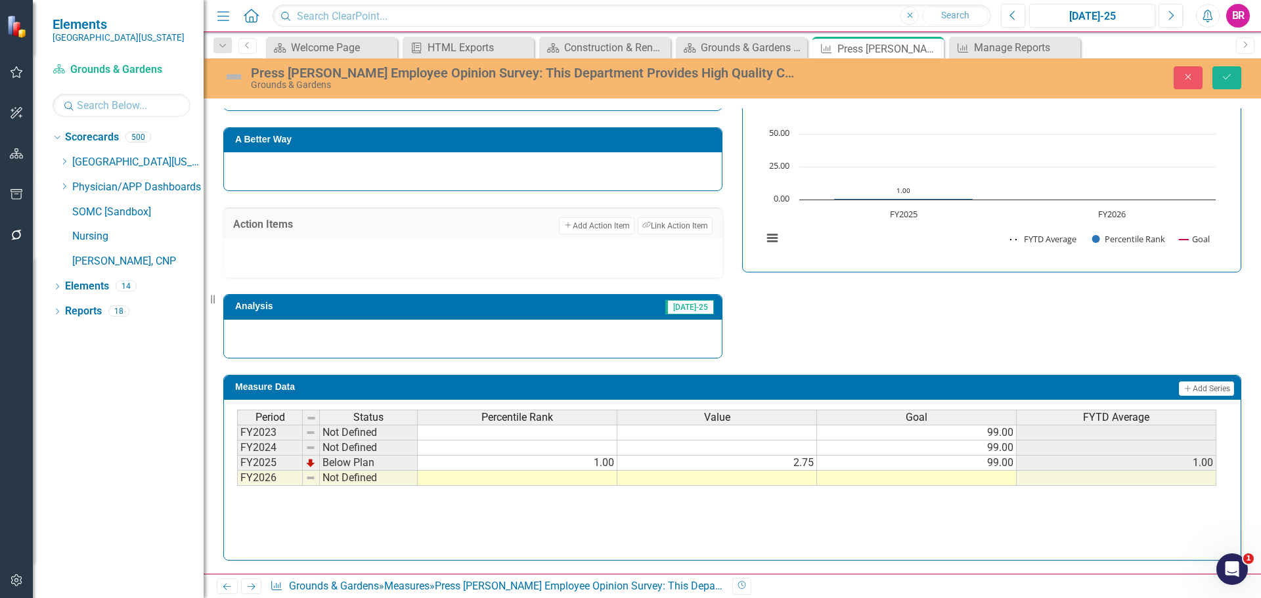
click at [1000, 481] on td at bounding box center [917, 478] width 200 height 15
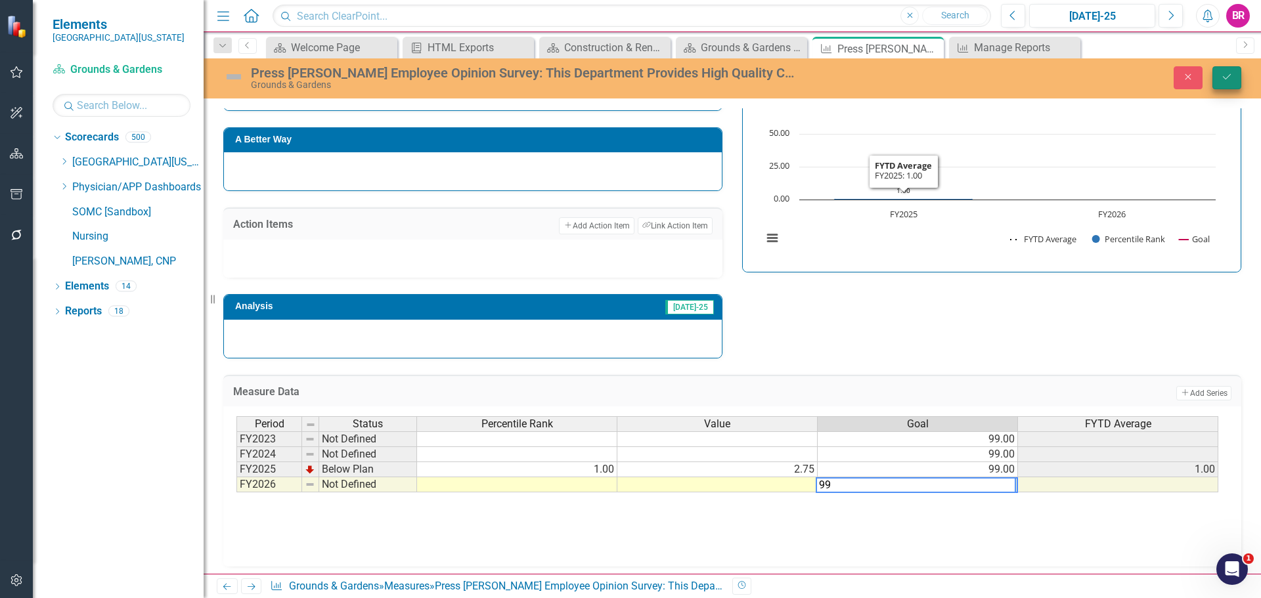
type textarea "99"
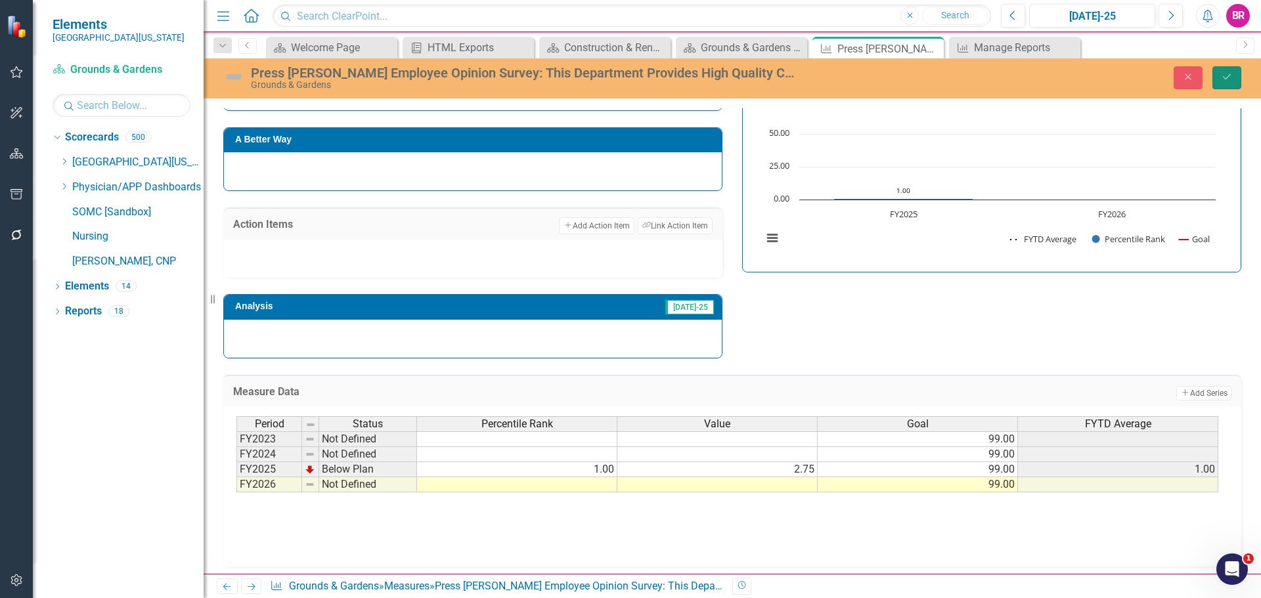
click at [1227, 76] on icon "Save" at bounding box center [1227, 76] width 12 height 9
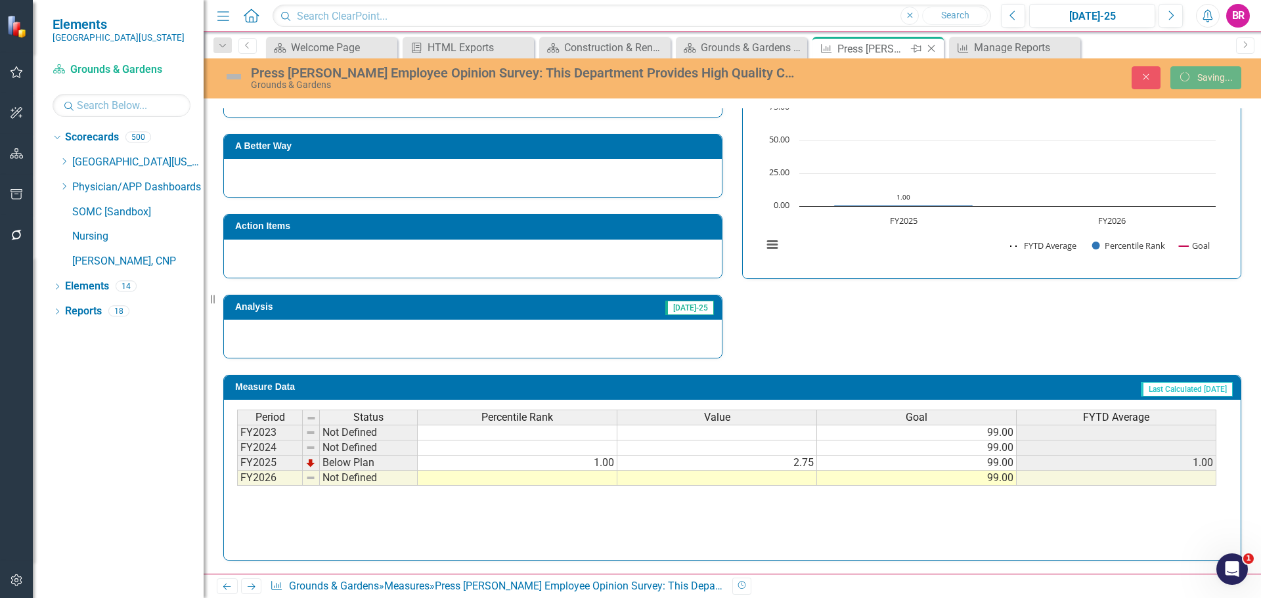
scroll to position [536, 0]
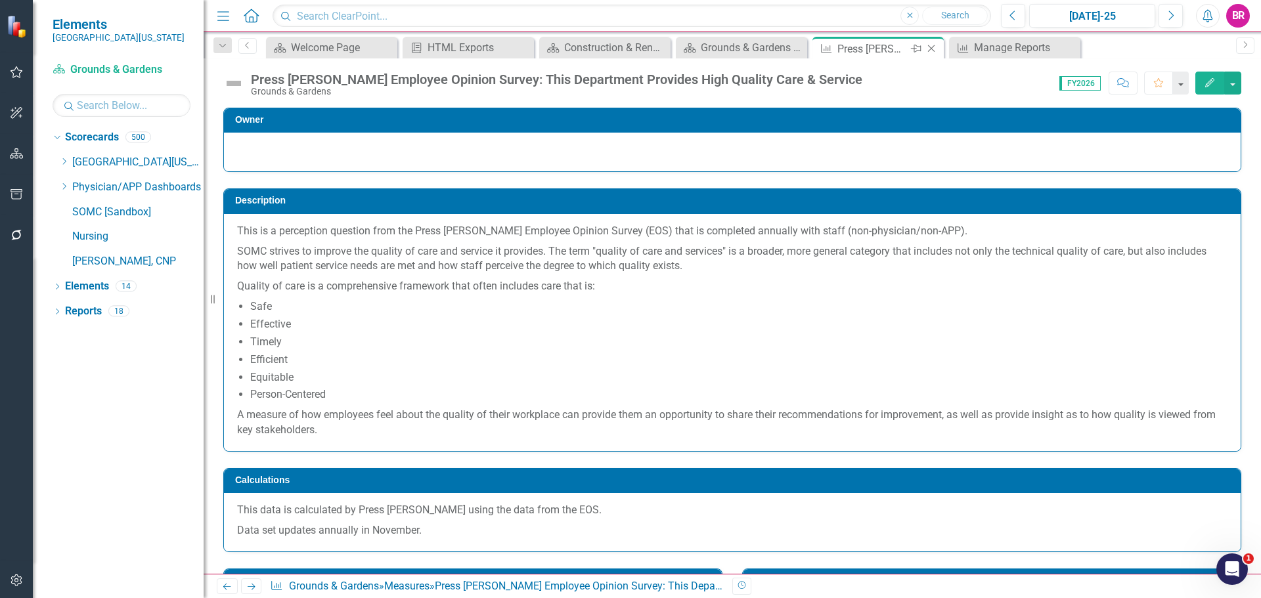
click at [930, 49] on icon "Close" at bounding box center [931, 48] width 13 height 11
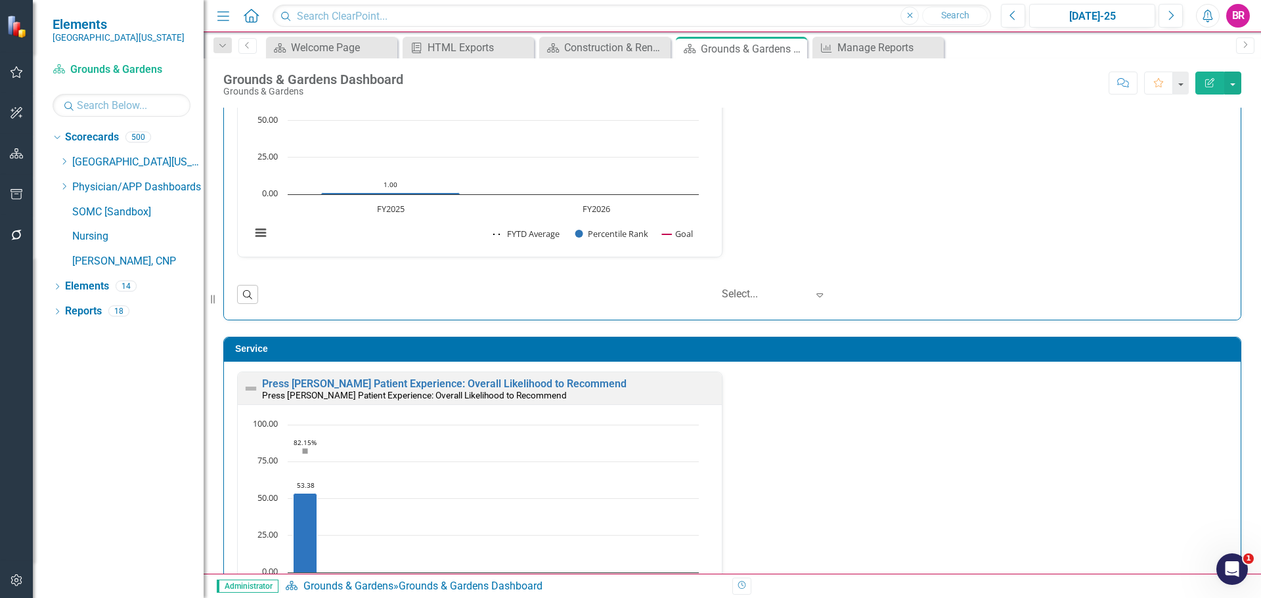
scroll to position [919, 0]
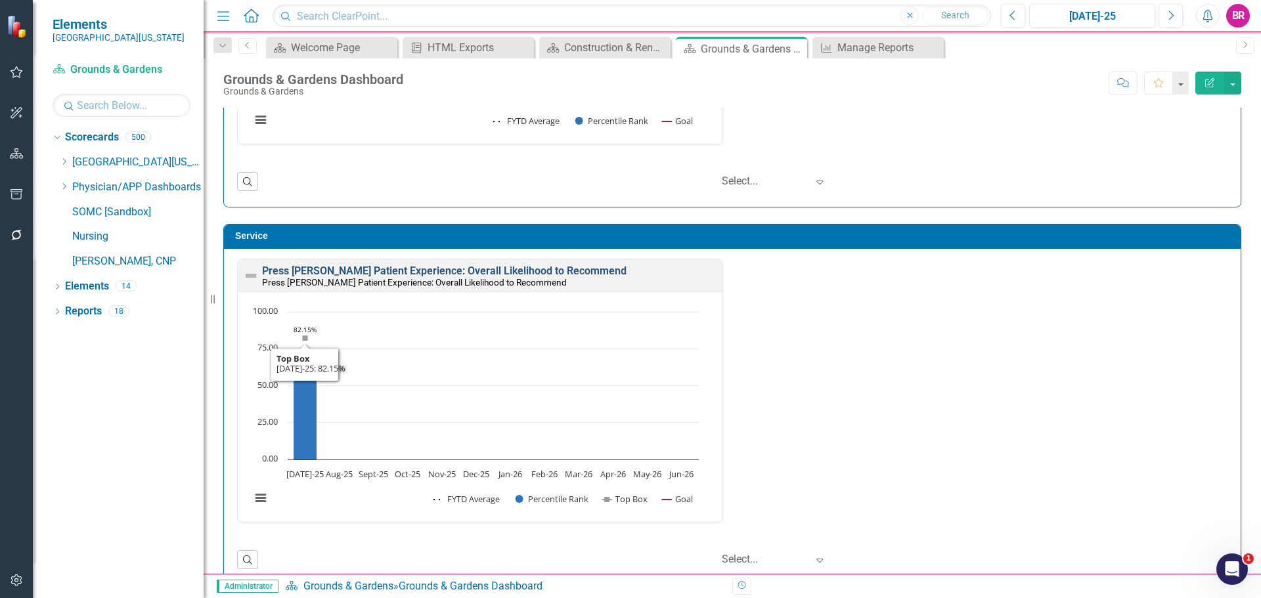
click at [426, 269] on link "Press [PERSON_NAME] Patient Experience: Overall Likelihood to Recommend" at bounding box center [444, 271] width 364 height 12
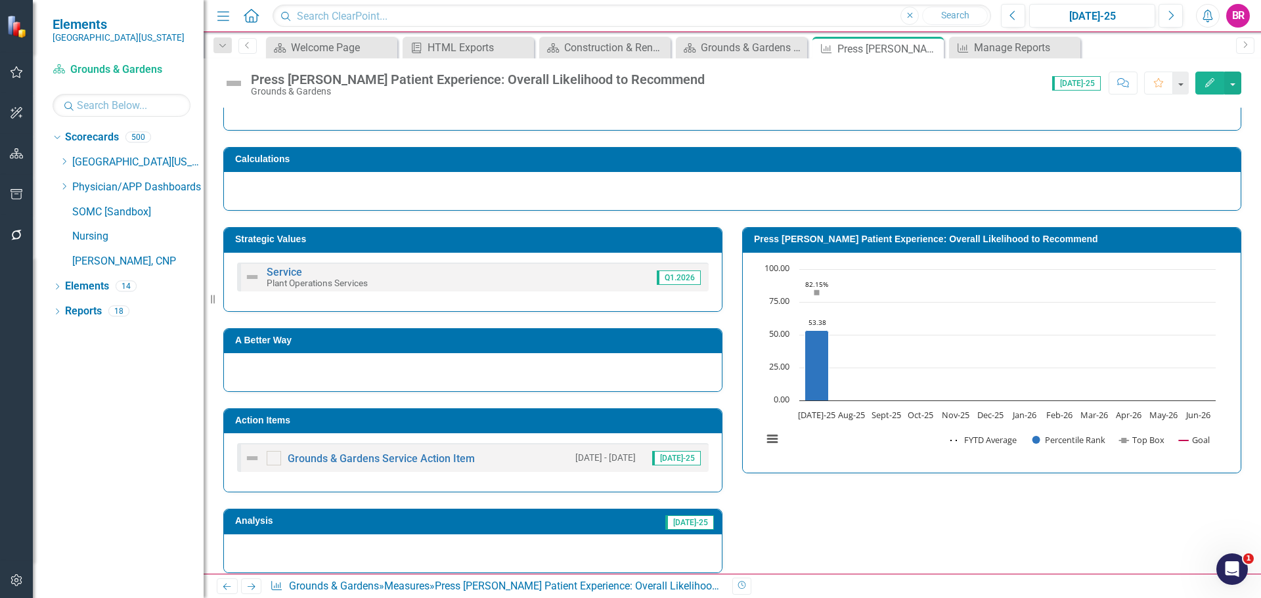
scroll to position [197, 0]
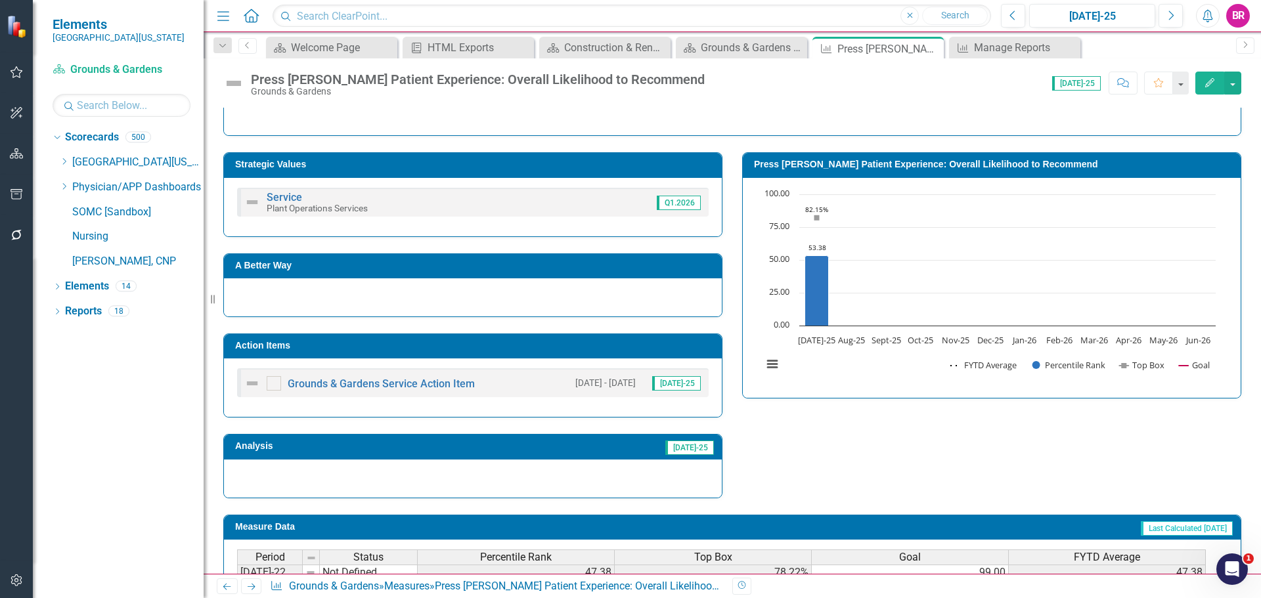
click at [588, 346] on h3 "Action Items" at bounding box center [475, 346] width 480 height 10
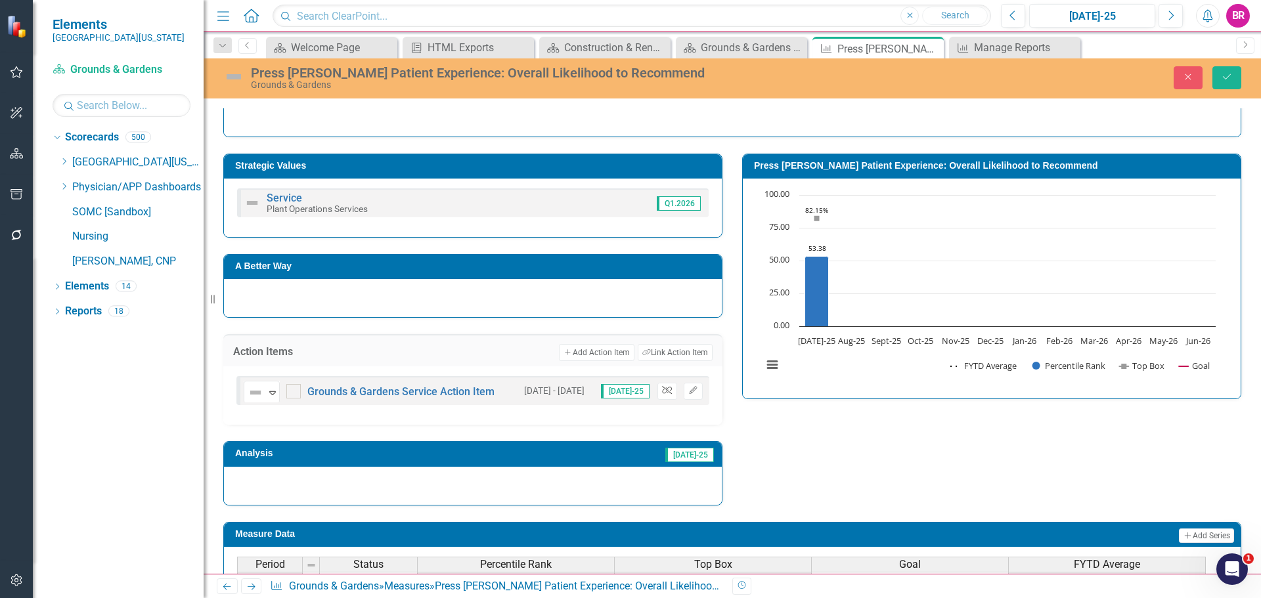
click at [662, 391] on icon "Unlink" at bounding box center [667, 391] width 10 height 8
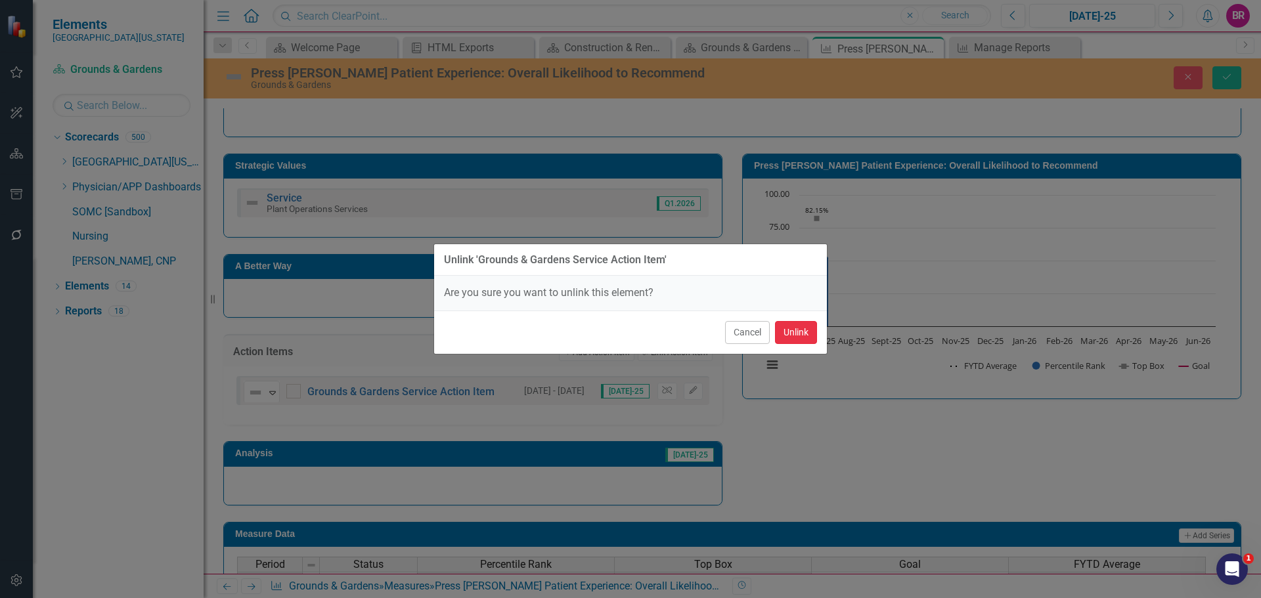
click at [791, 340] on button "Unlink" at bounding box center [796, 332] width 42 height 23
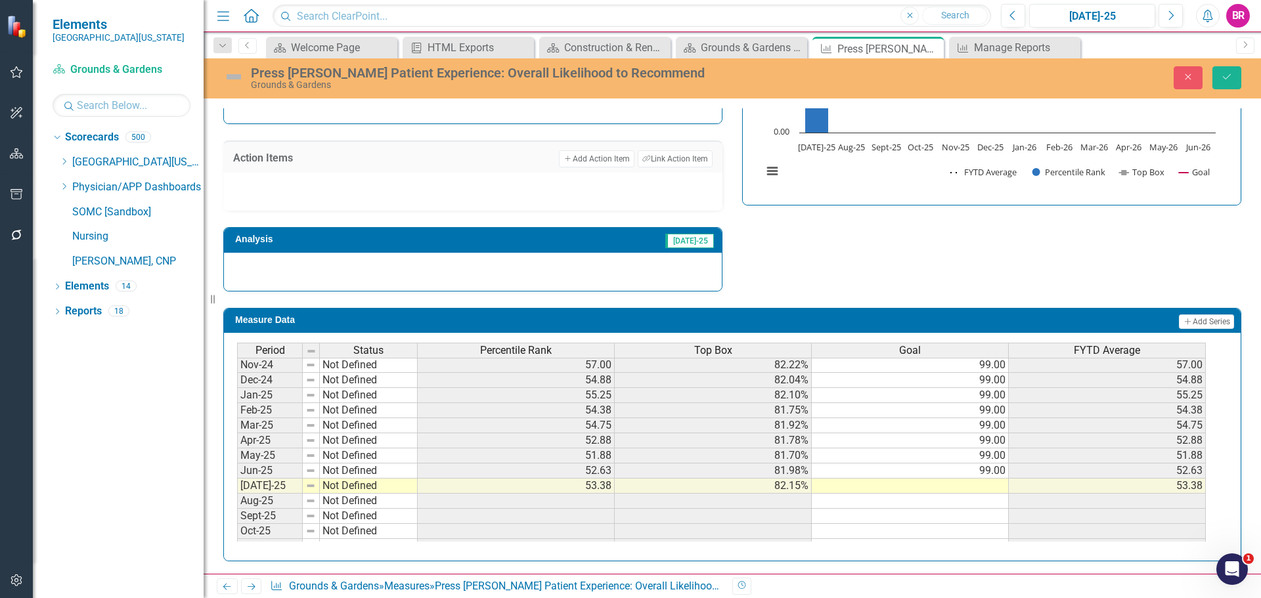
scroll to position [412, 0]
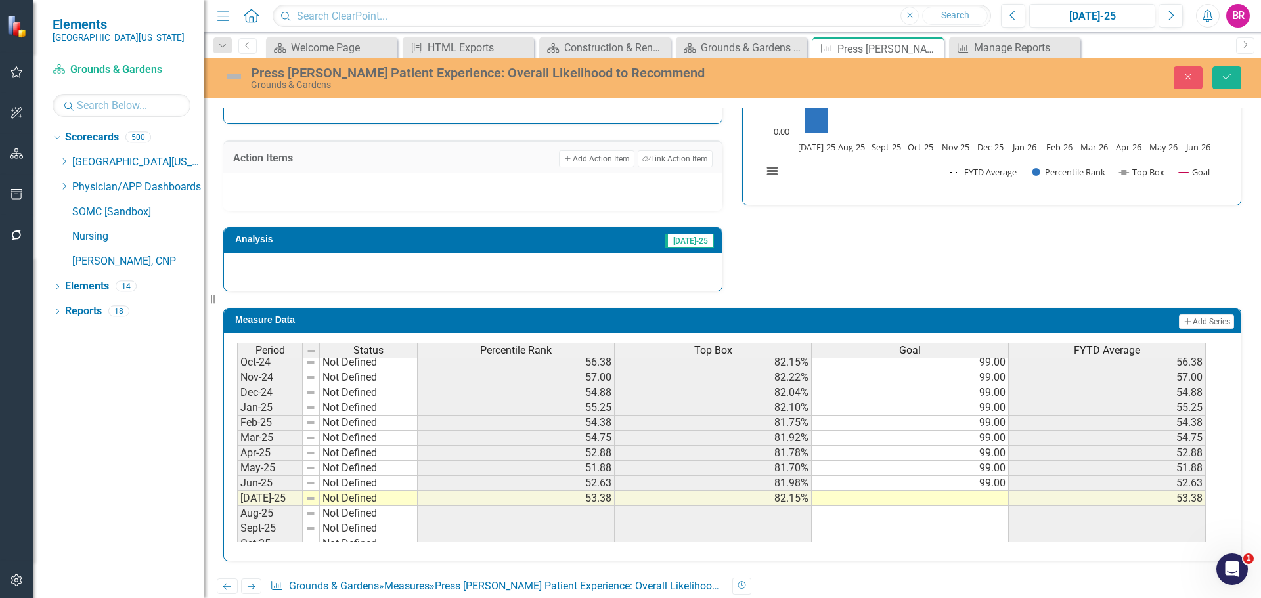
click at [992, 481] on tbody "Apr-24 Not Defined 58.88 82.32% 99.00 58.88 May-24 Not Defined 61.00 82.80% 99.…" at bounding box center [721, 468] width 968 height 408
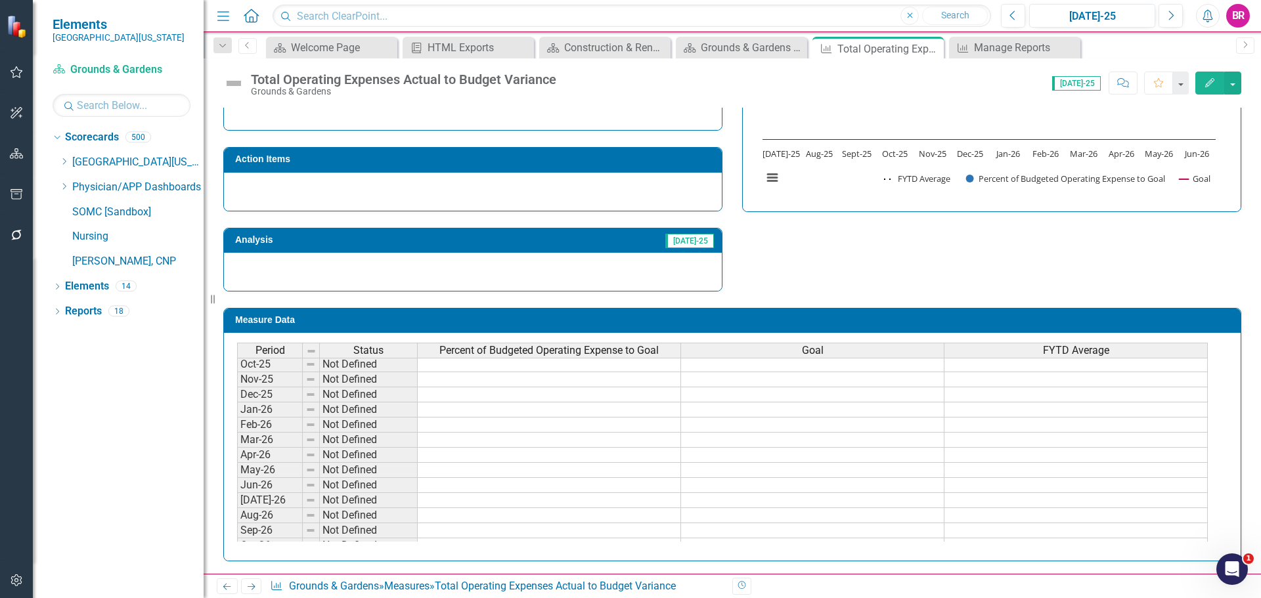
scroll to position [525, 0]
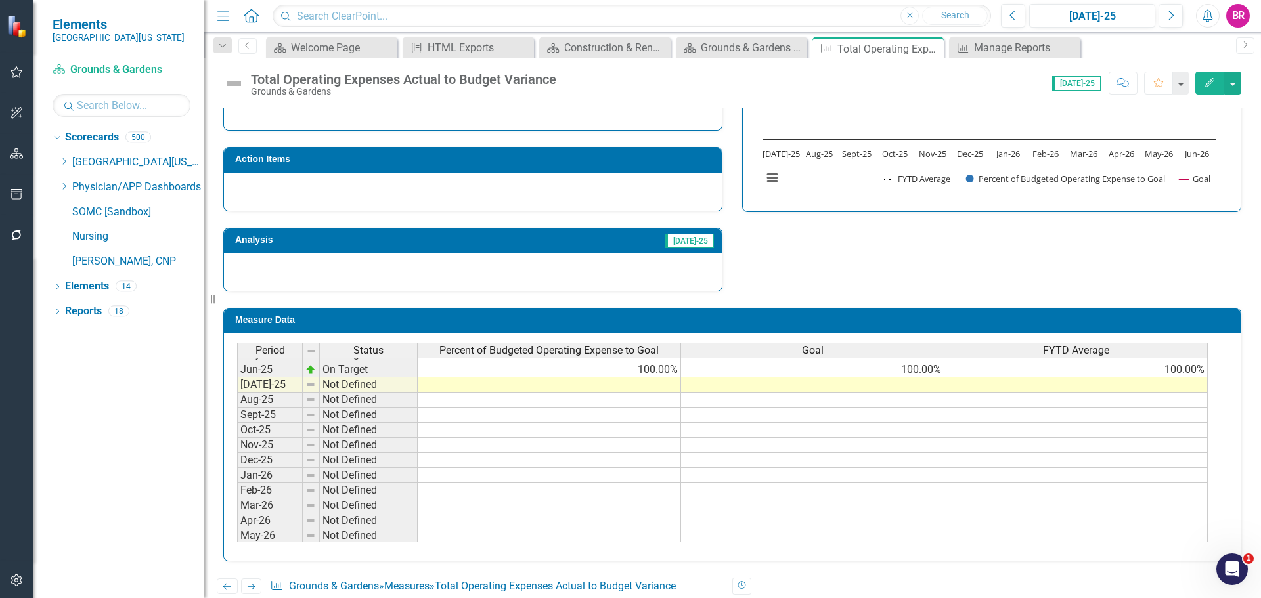
click at [933, 375] on tbody "Nov-24 On Target 100.00% 100.00% 100.00% Dec-24 On Target 100.00% 100.00% 100.0…" at bounding box center [722, 505] width 970 height 499
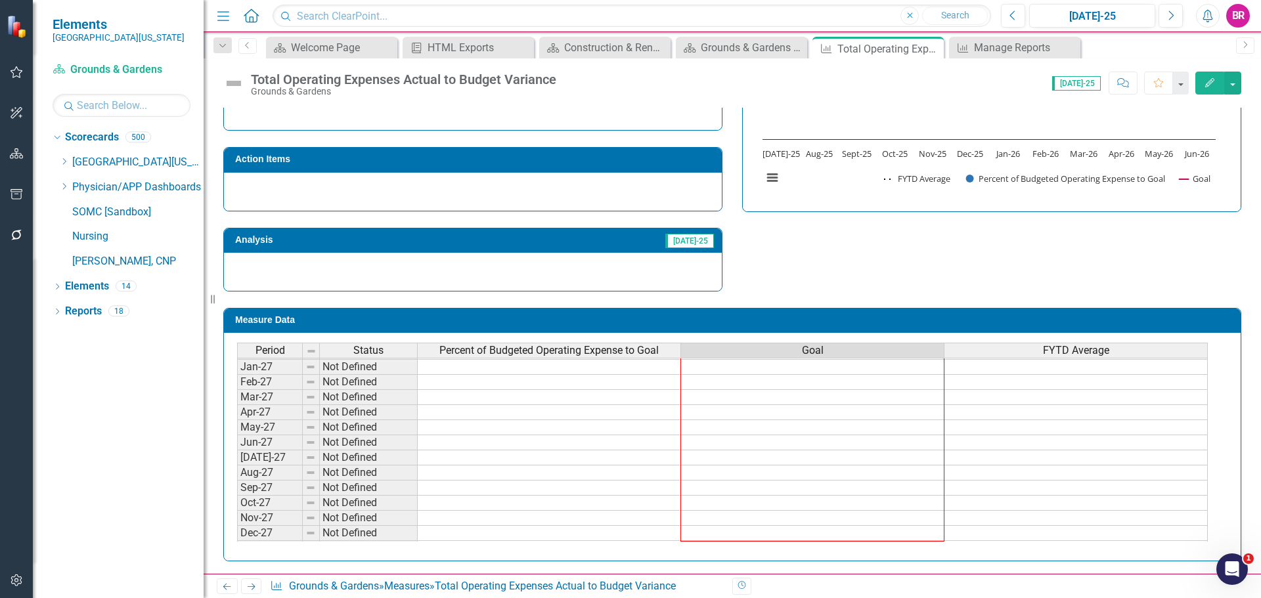
scroll to position [830, 0]
drag, startPoint x: 946, startPoint y: 379, endPoint x: 924, endPoint y: 529, distance: 151.3
click at [237, 529] on div "Period Status Percent of Budgeted Operating Expense to Goal Goal FYTD Average J…" at bounding box center [237, 351] width 0 height 409
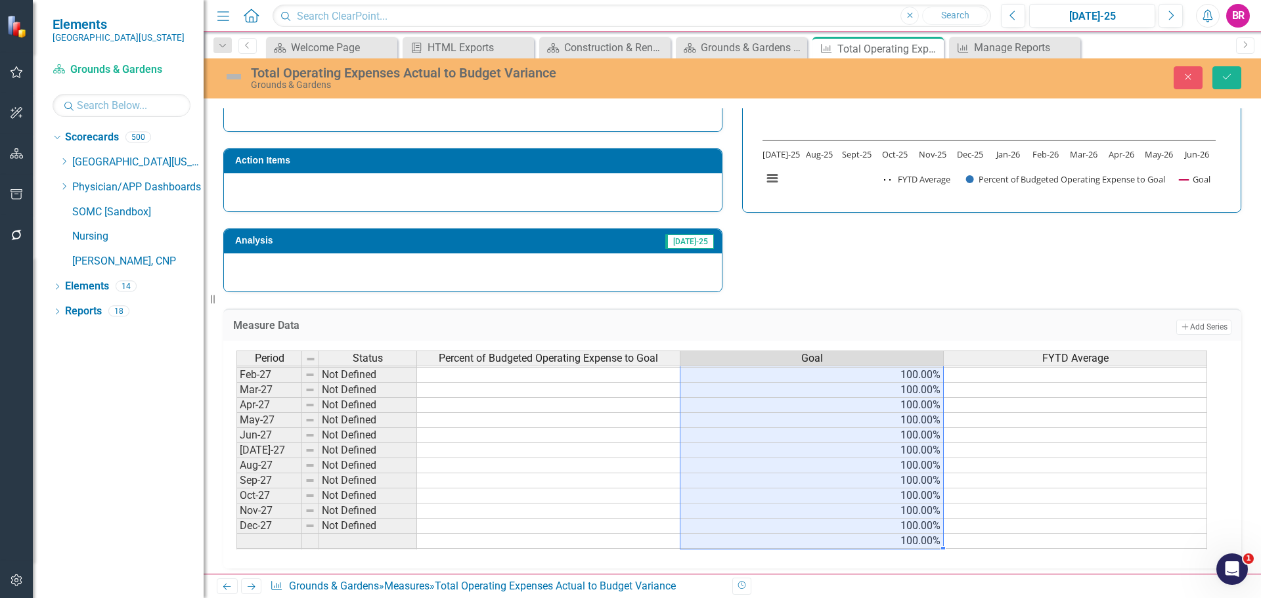
type textarea "100"
click at [1219, 77] on button "Save" at bounding box center [1226, 77] width 29 height 23
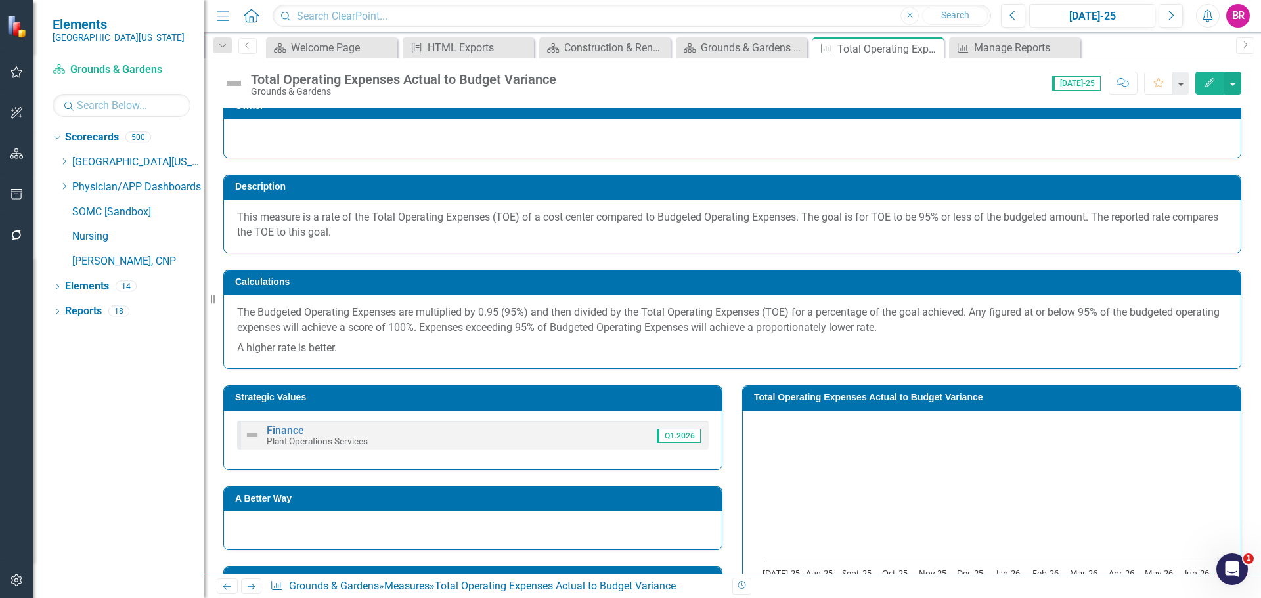
scroll to position [0, 0]
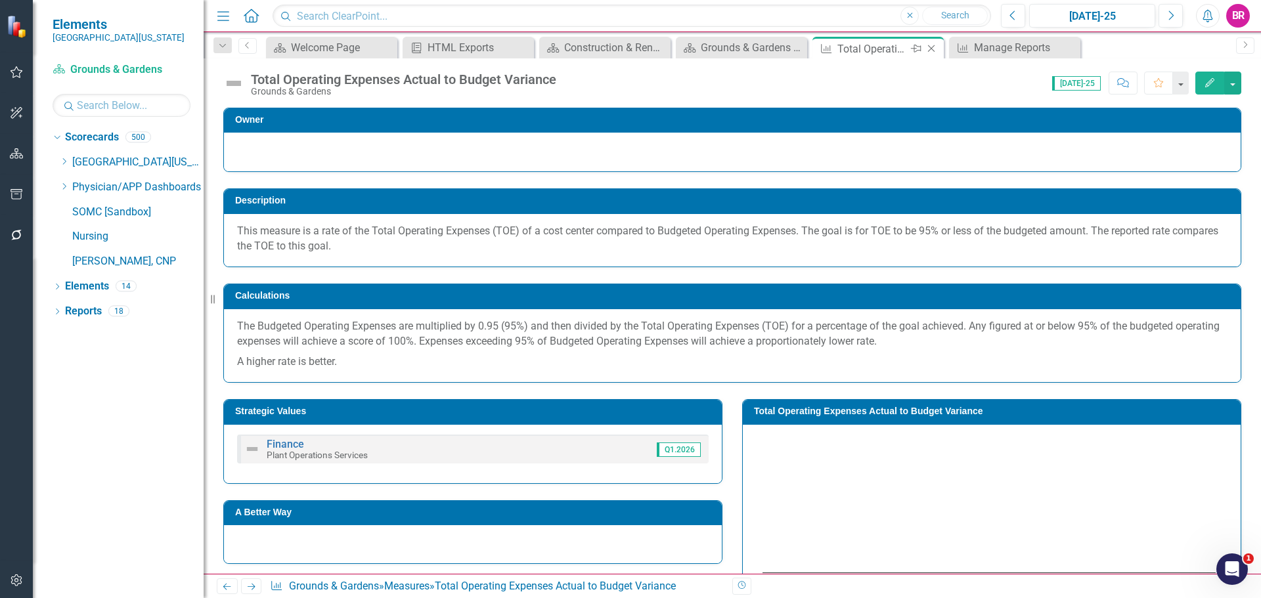
click at [932, 49] on icon "Close" at bounding box center [931, 48] width 13 height 11
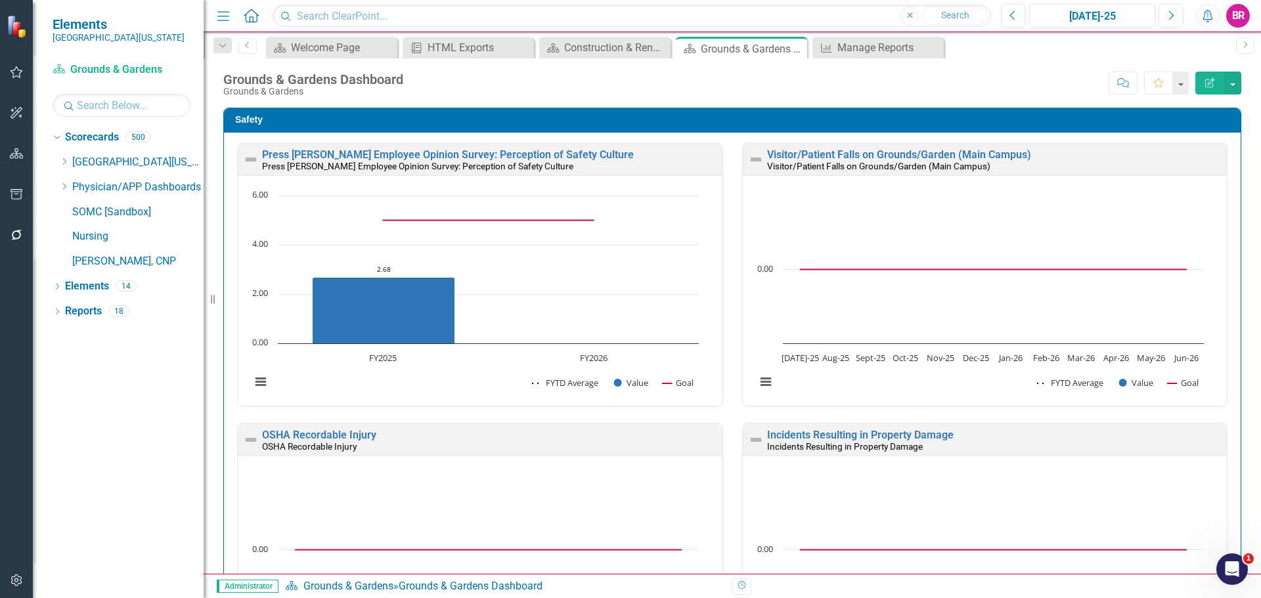
click at [1236, 315] on div "Safety Press [PERSON_NAME] Employee Opinion Survey: Perception of Safety Cultur…" at bounding box center [731, 420] width 1037 height 658
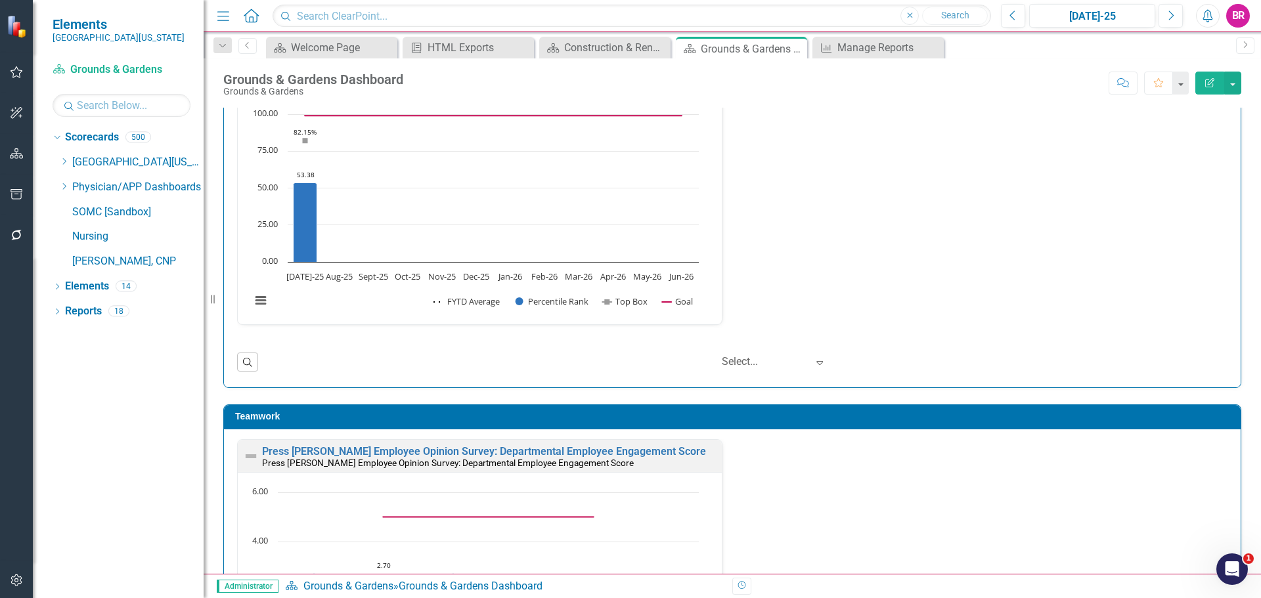
scroll to position [1699, 0]
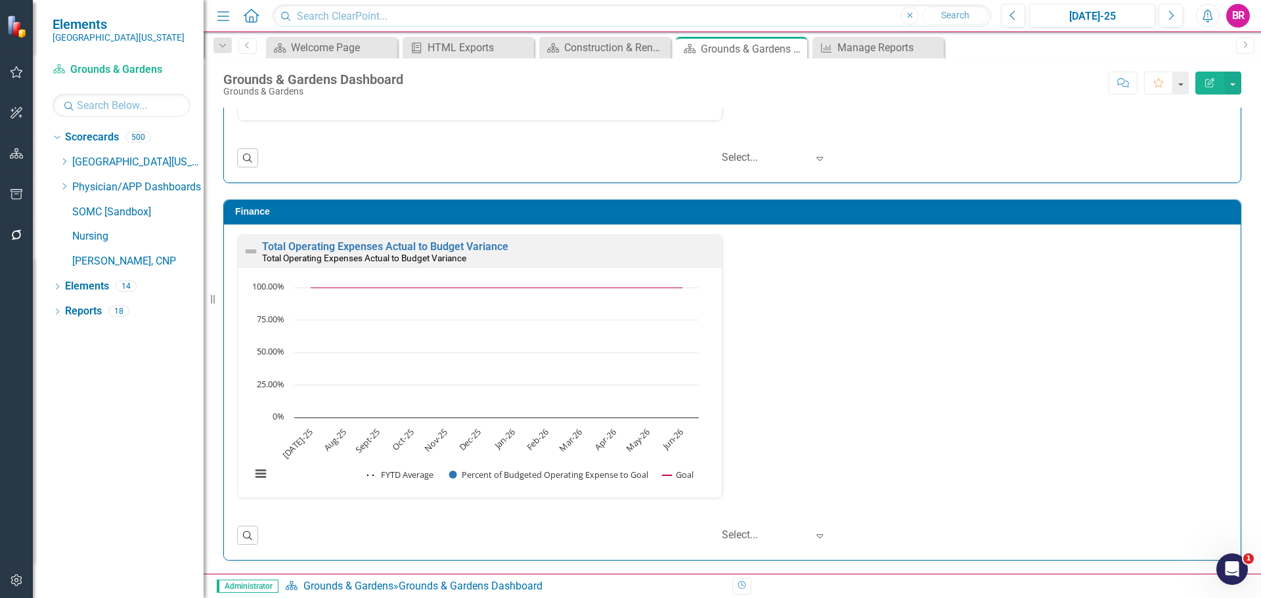
drag, startPoint x: 797, startPoint y: 50, endPoint x: 718, endPoint y: 148, distance: 125.6
click at [0, 0] on icon "Close" at bounding box center [0, 0] width 0 height 0
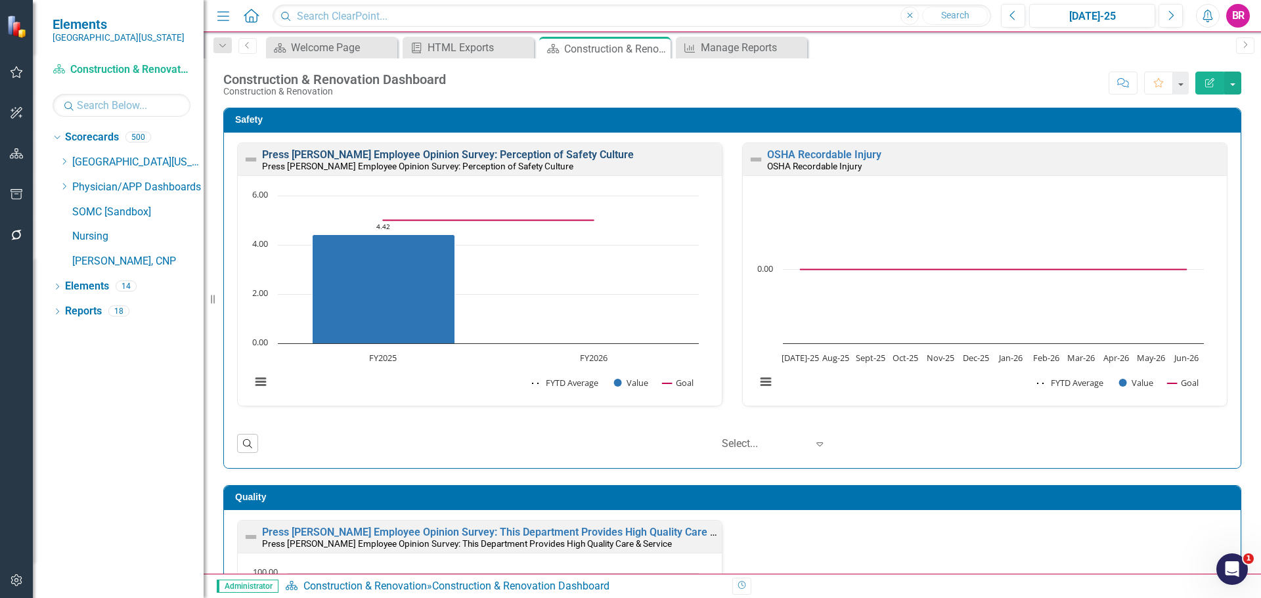
click at [575, 154] on link "Press [PERSON_NAME] Employee Opinion Survey: Perception of Safety Culture" at bounding box center [448, 154] width 372 height 12
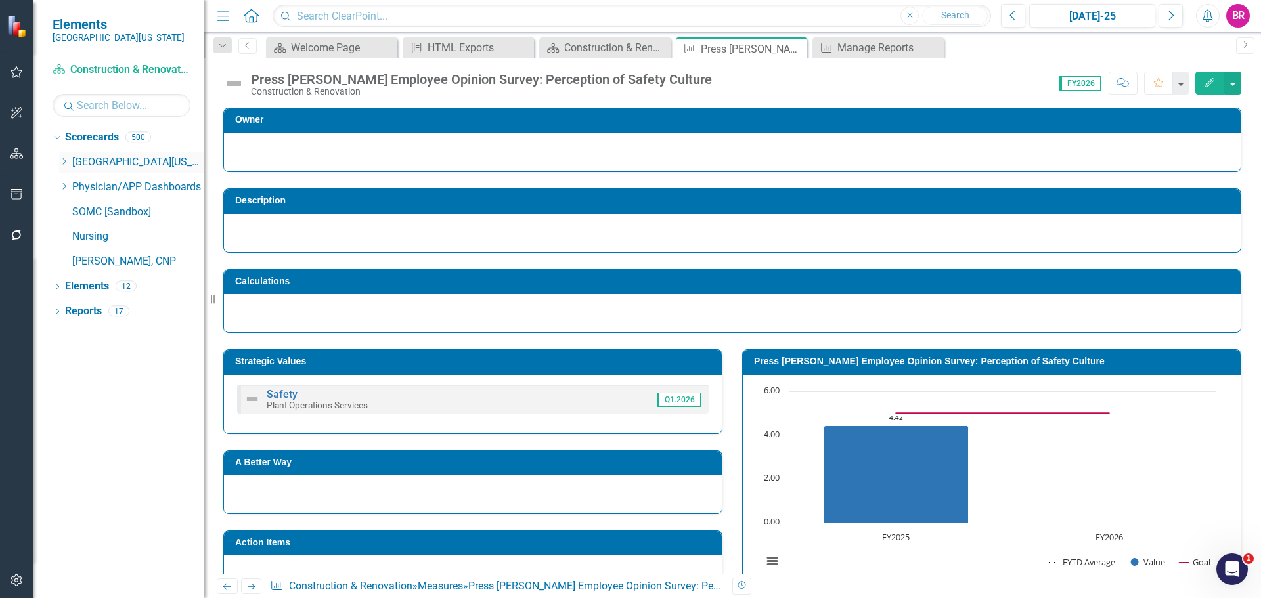
click at [64, 163] on icon "Dropdown" at bounding box center [64, 162] width 10 height 8
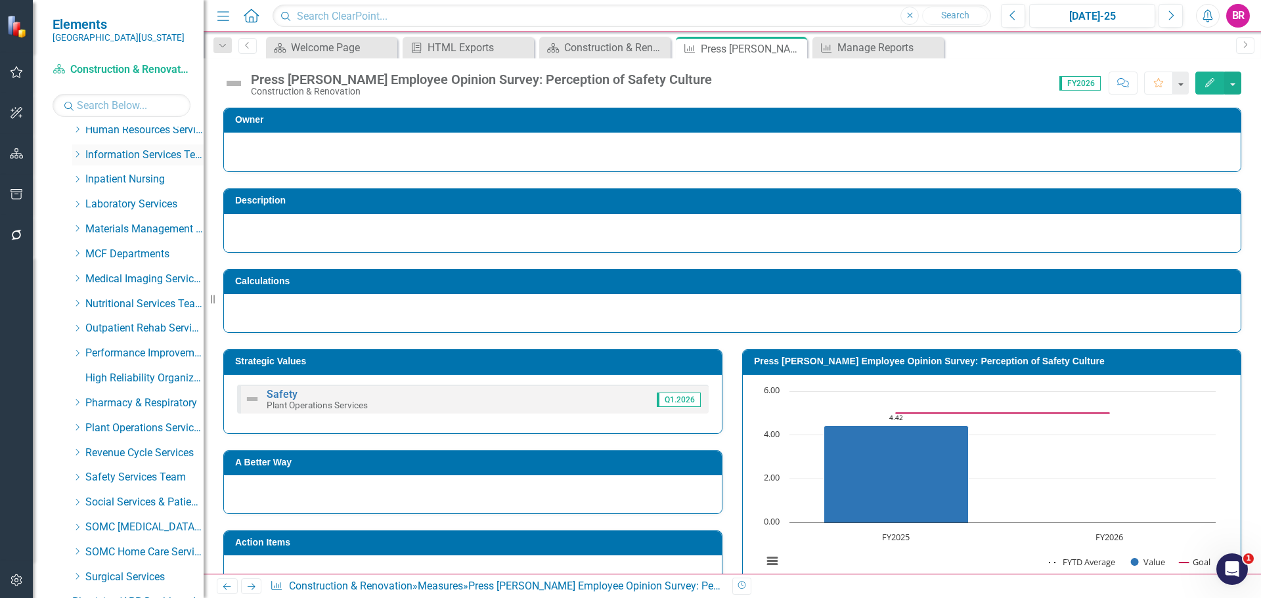
scroll to position [460, 0]
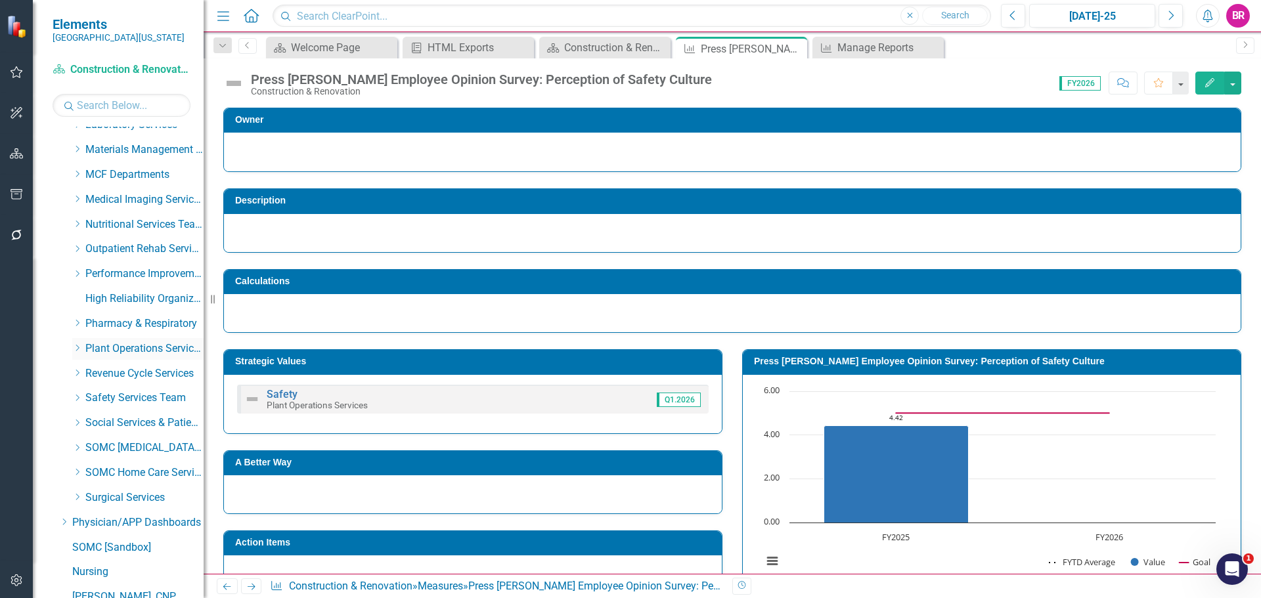
click at [75, 349] on icon "Dropdown" at bounding box center [77, 348] width 10 height 8
click at [21, 196] on icon "button" at bounding box center [17, 194] width 12 height 11
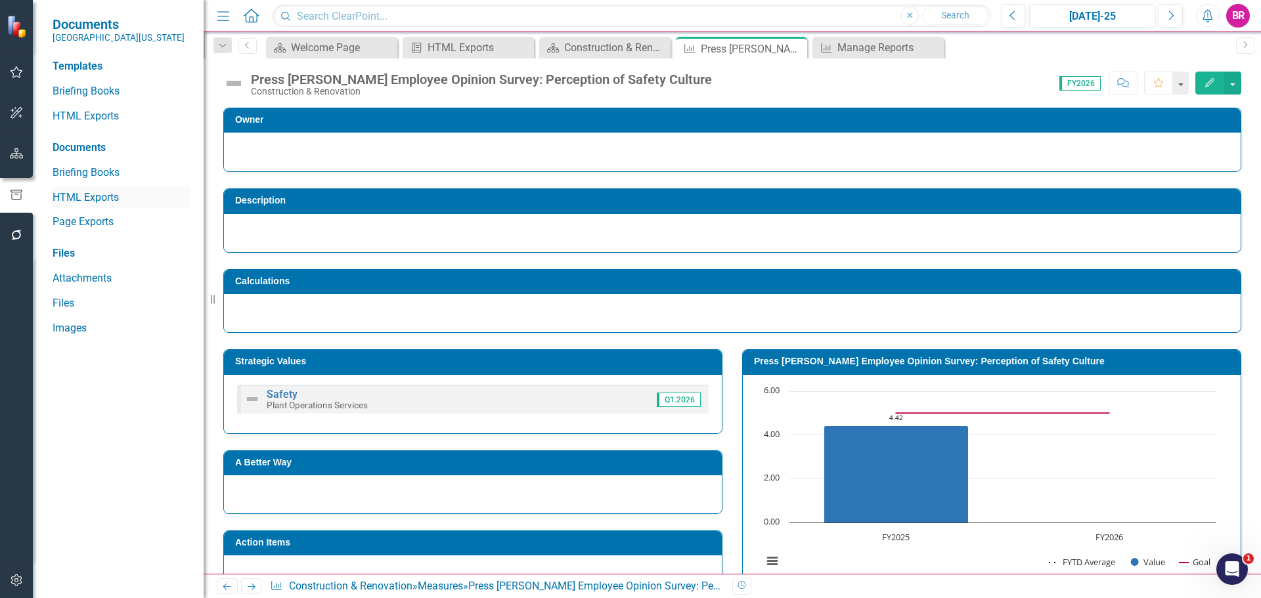
click at [91, 198] on link "HTML Exports" at bounding box center [122, 197] width 138 height 15
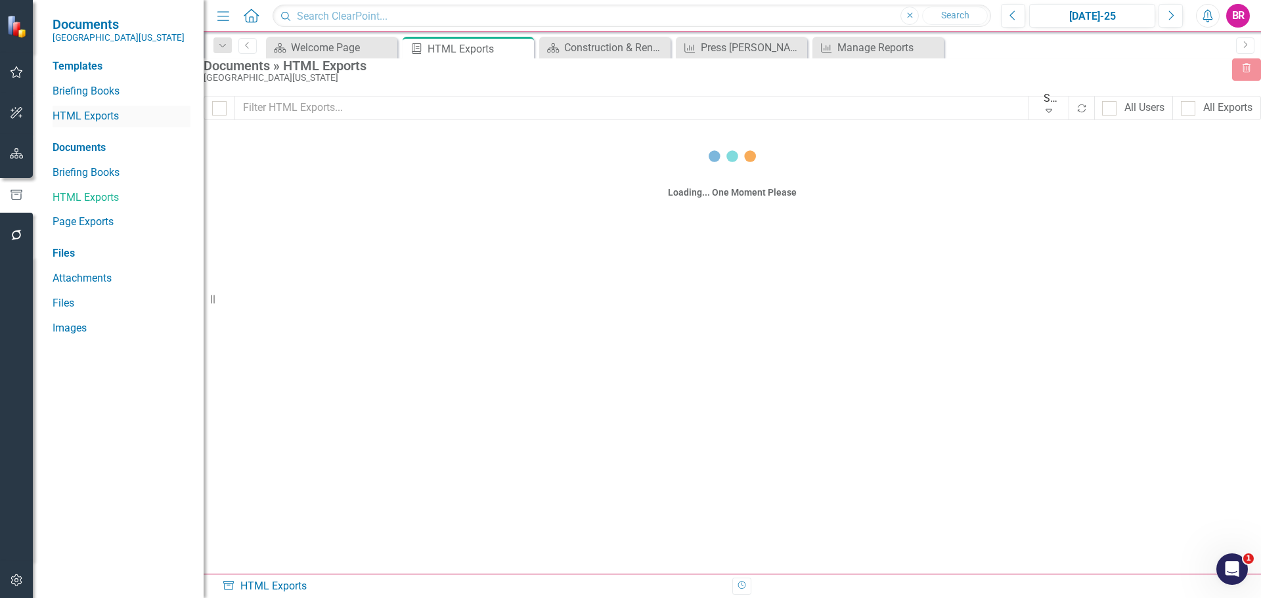
click at [102, 114] on link "HTML Exports" at bounding box center [122, 116] width 138 height 15
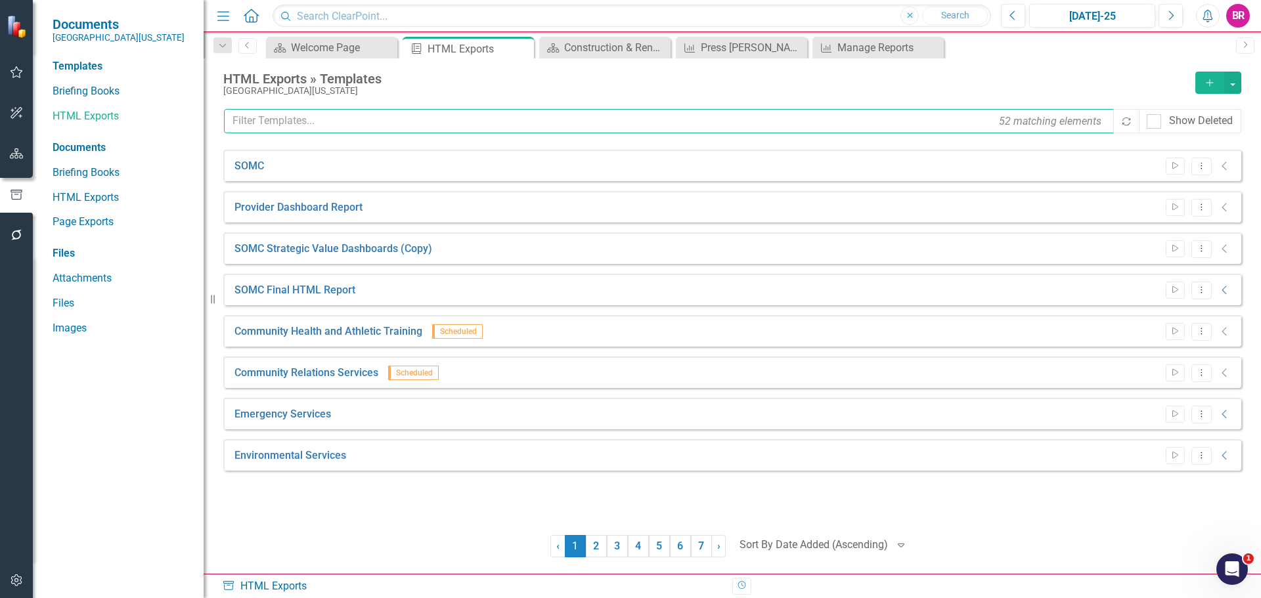
click at [448, 118] on input "text" at bounding box center [669, 121] width 891 height 24
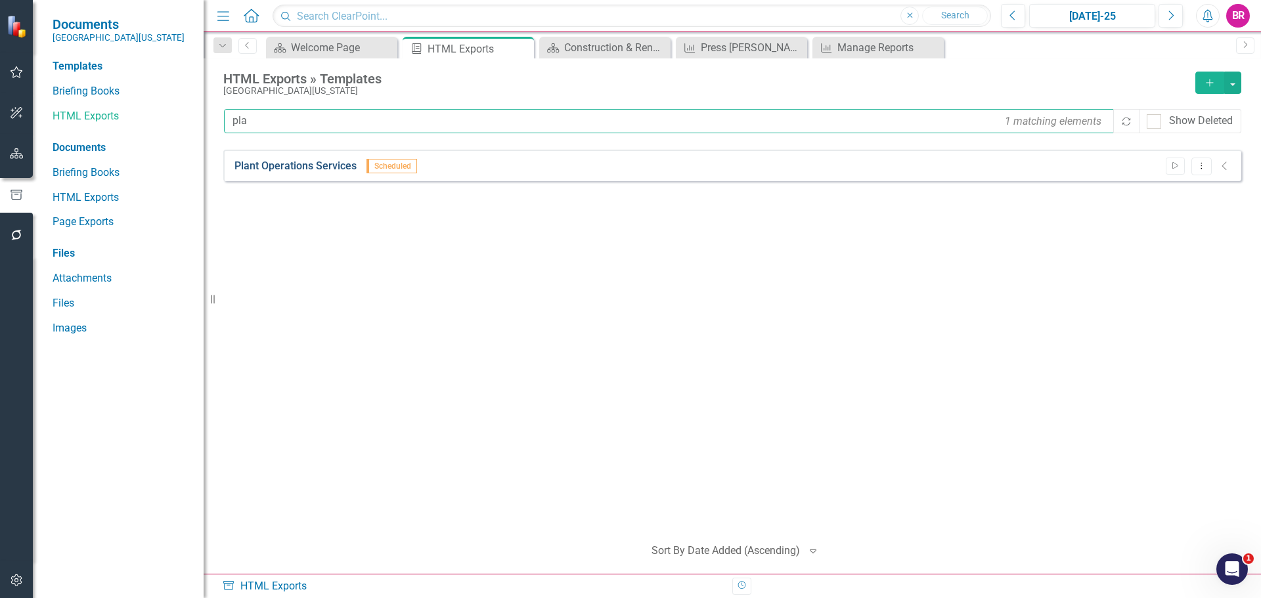
type input "pla"
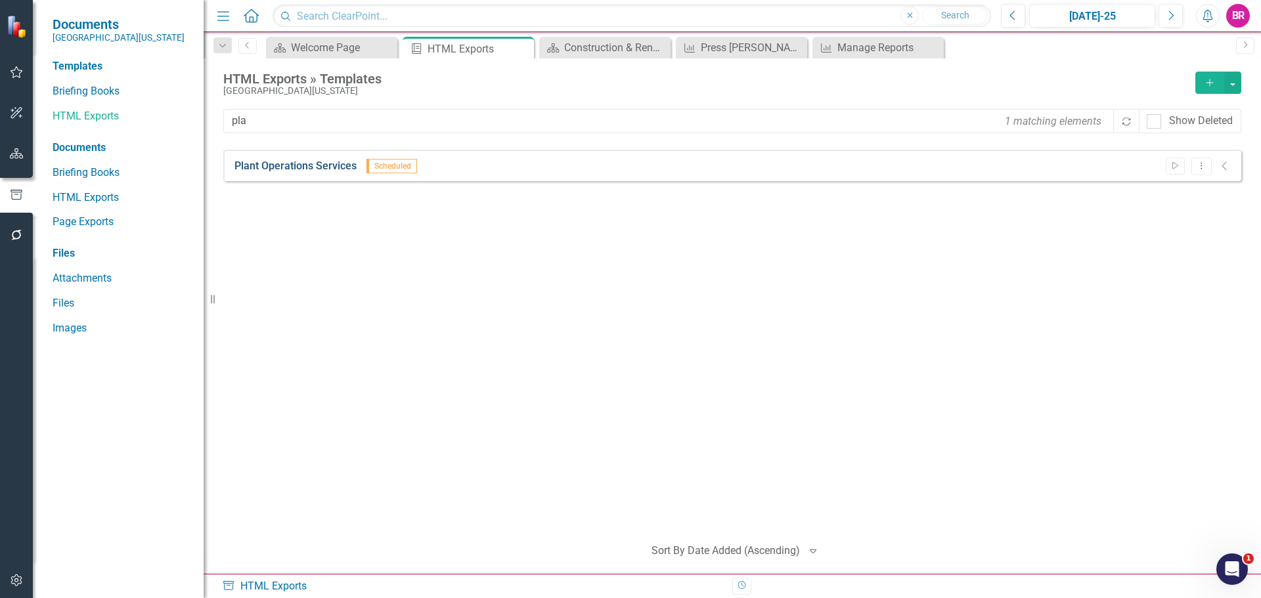
click at [325, 167] on link "Plant Operations Services" at bounding box center [295, 166] width 122 height 15
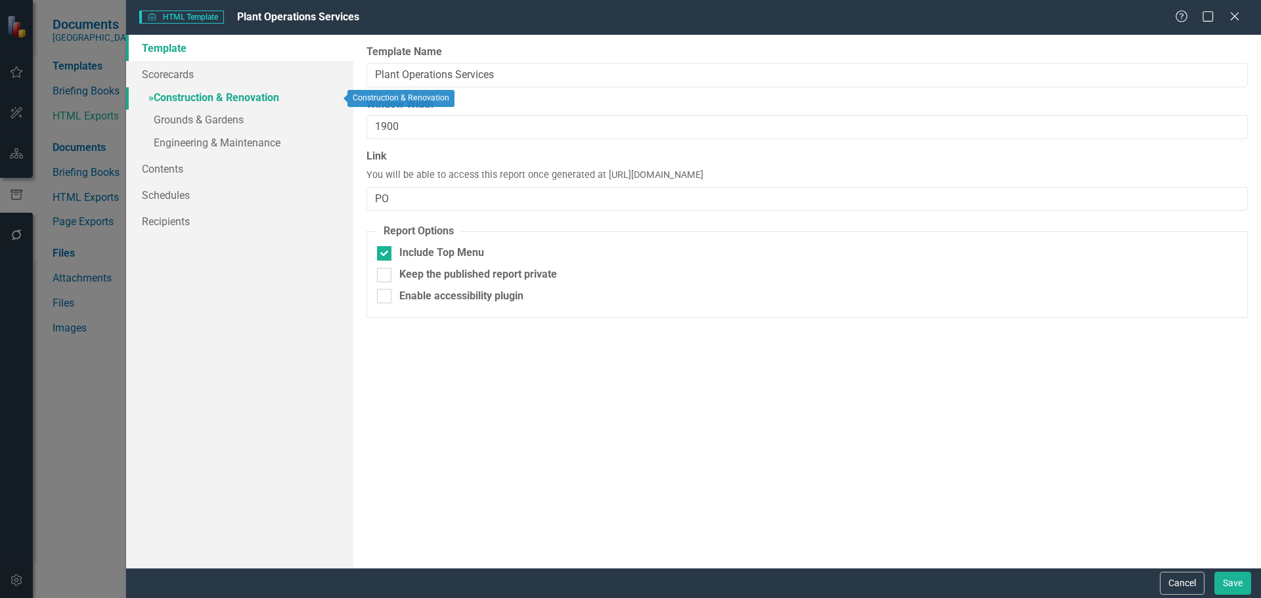
click at [192, 95] on link "» Construction & Renovation" at bounding box center [239, 98] width 227 height 23
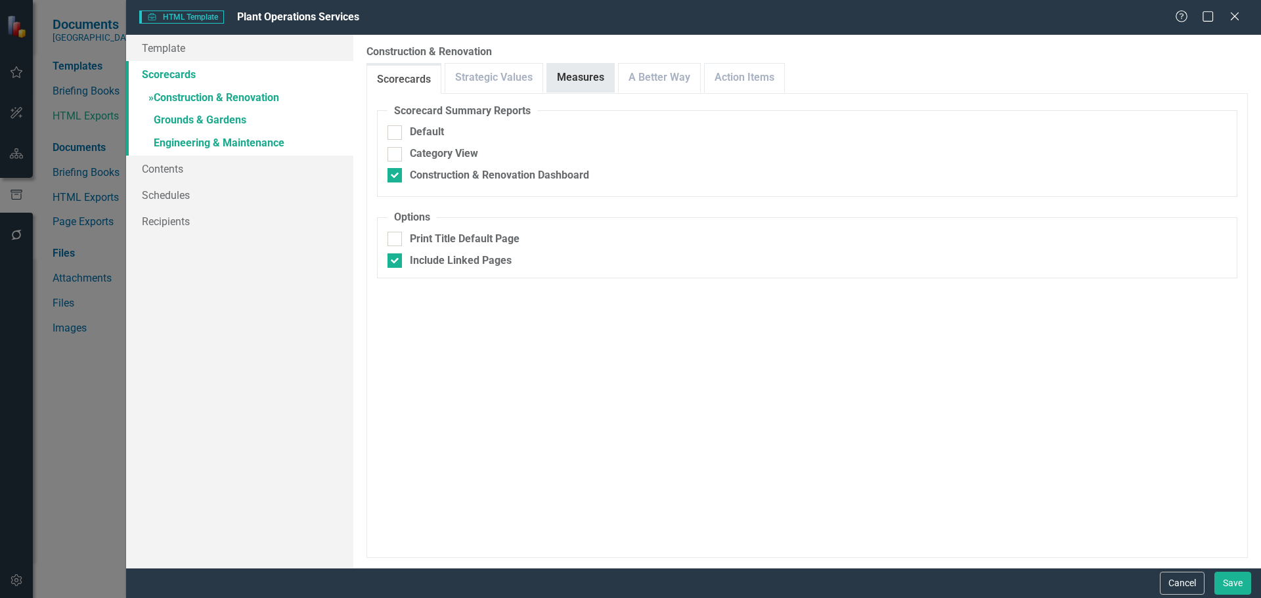
click at [573, 81] on link "Measures" at bounding box center [580, 78] width 67 height 28
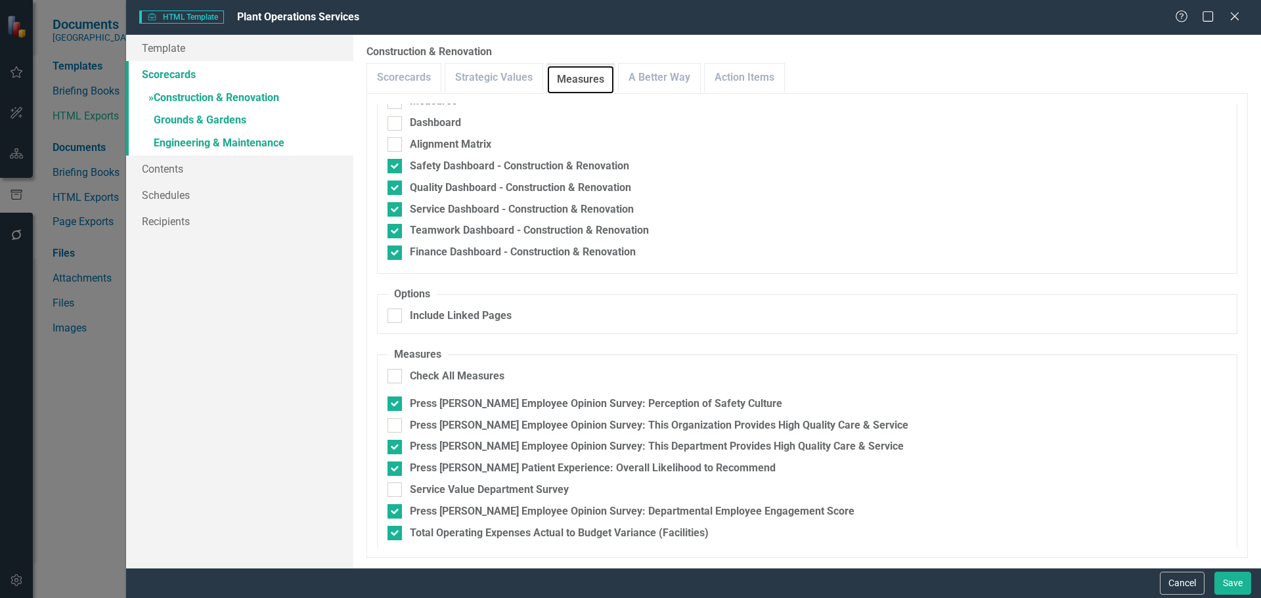
scroll to position [59, 0]
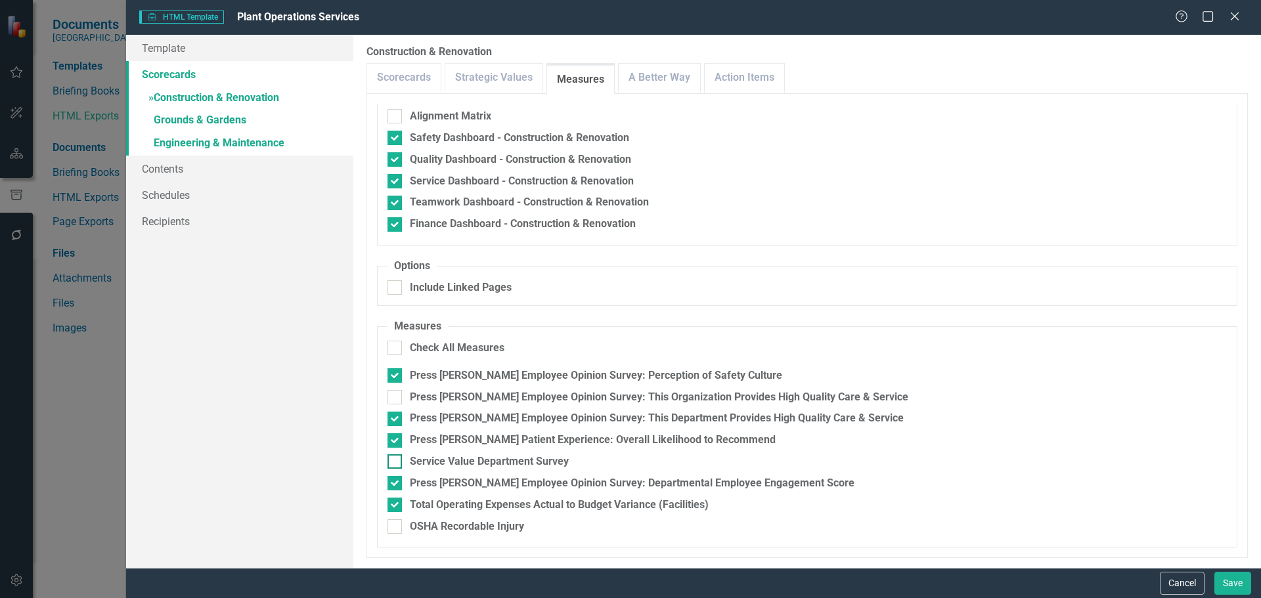
click at [463, 463] on div "Service Value Department Survey" at bounding box center [489, 461] width 159 height 15
click at [396, 463] on input "Service Value Department Survey" at bounding box center [391, 458] width 9 height 9
checkbox input "true"
click at [634, 74] on link "A Better Way" at bounding box center [659, 78] width 81 height 28
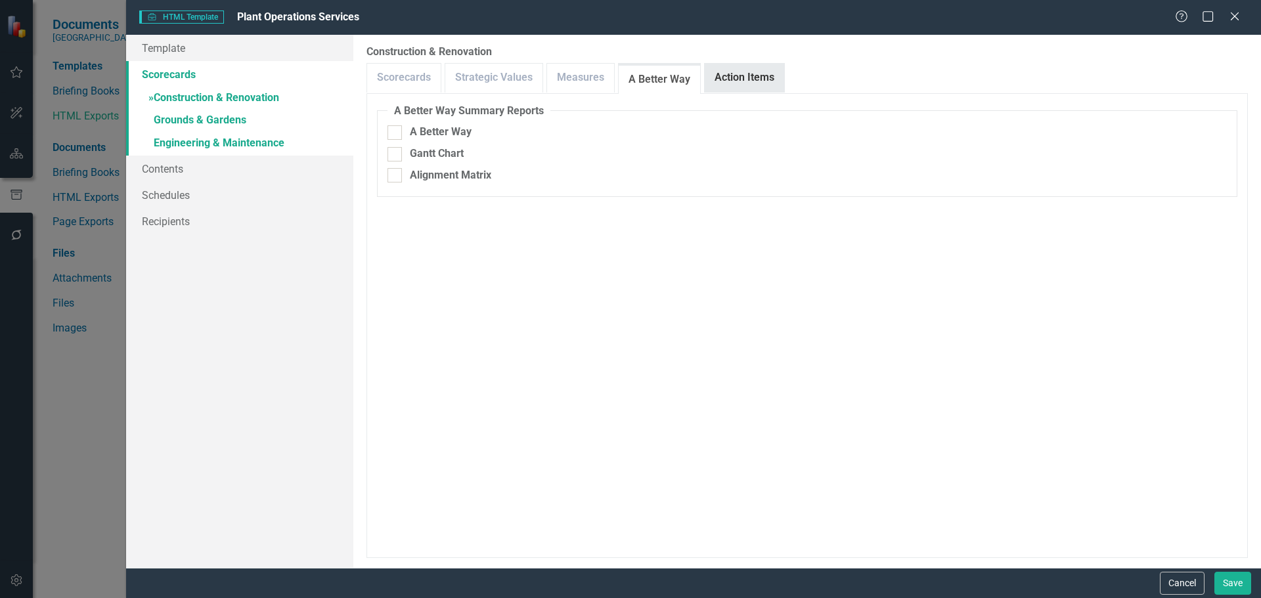
click at [730, 78] on link "Action Items" at bounding box center [744, 78] width 79 height 28
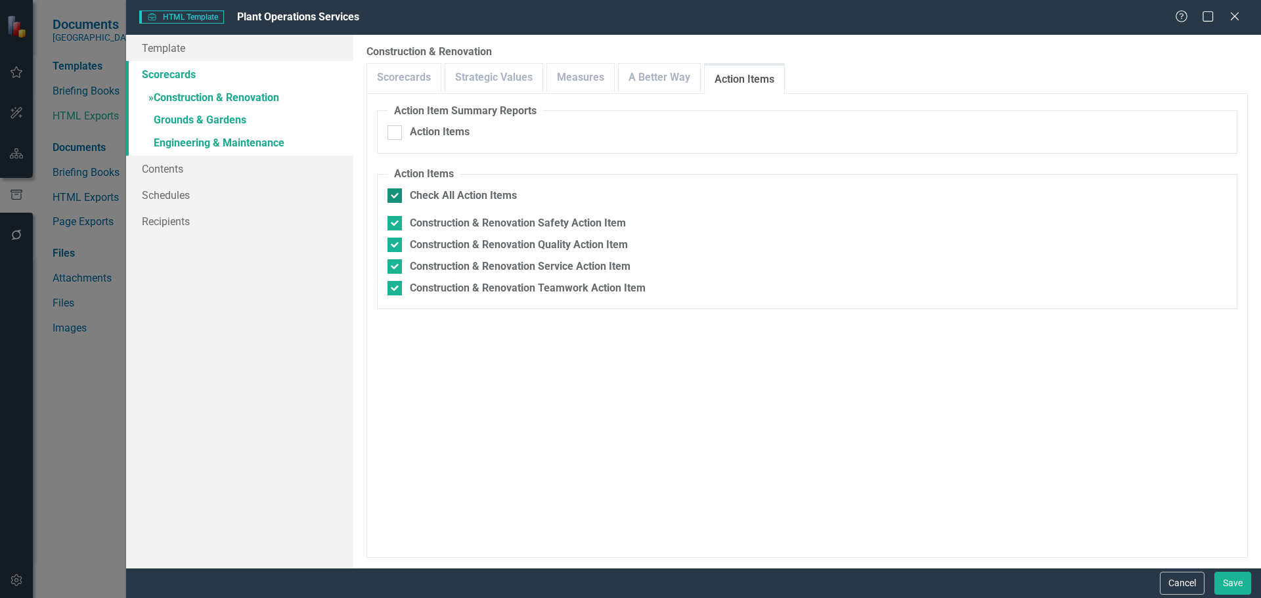
click at [448, 192] on div "Check All Action Items" at bounding box center [463, 195] width 107 height 15
click at [396, 192] on input "Check All Action Items" at bounding box center [391, 192] width 9 height 9
checkbox input "false"
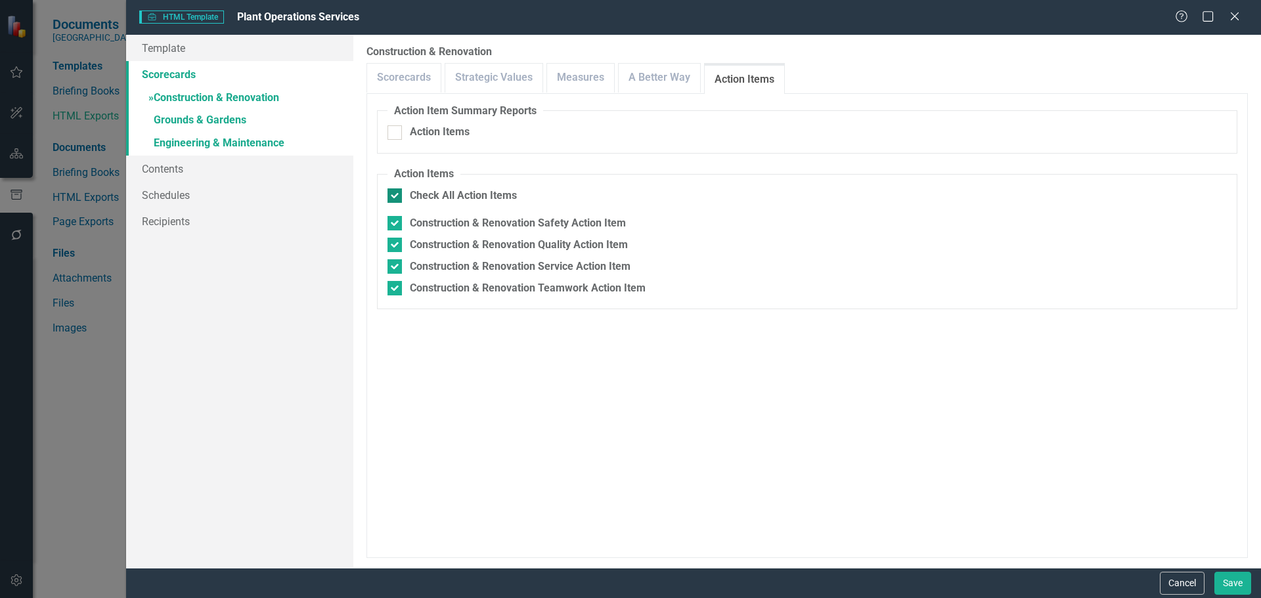
checkbox input "false"
click at [207, 118] on link "» Grounds & Gardens" at bounding box center [239, 121] width 227 height 23
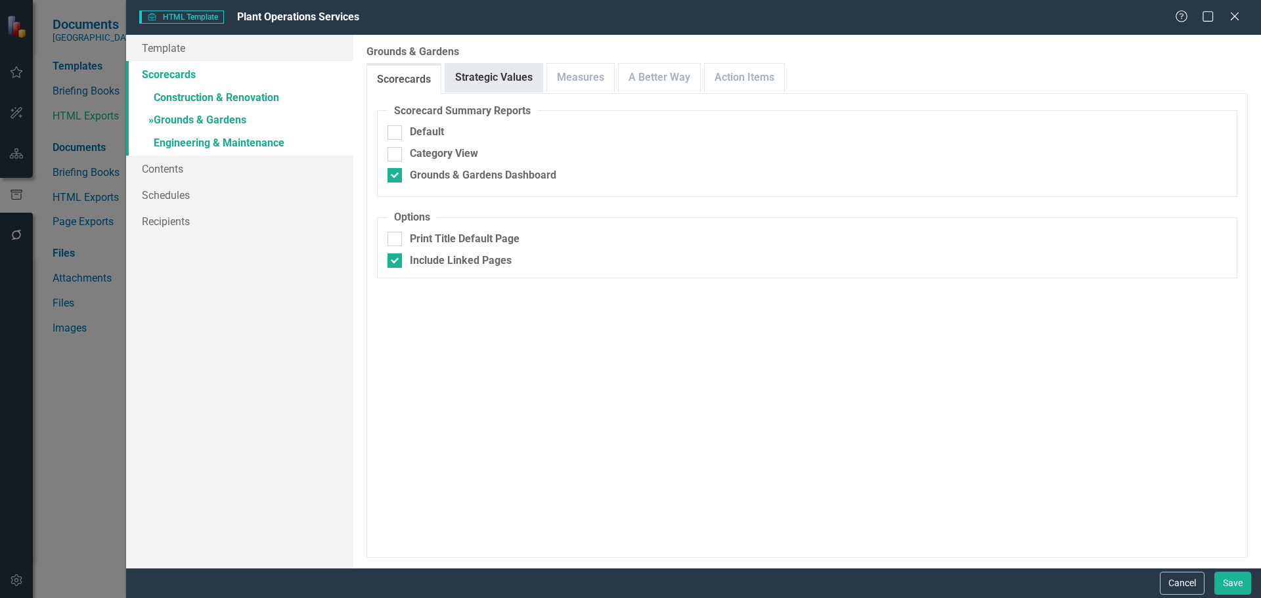
click at [504, 80] on link "Strategic Values" at bounding box center [493, 78] width 97 height 28
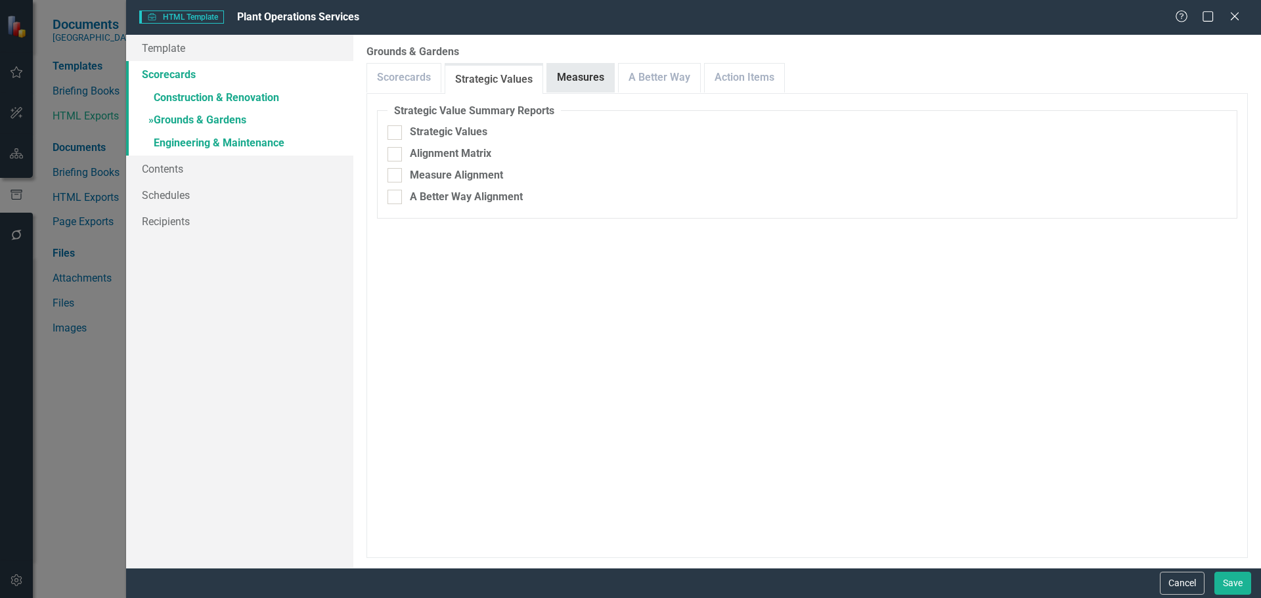
click at [554, 79] on link "Measures" at bounding box center [580, 78] width 67 height 28
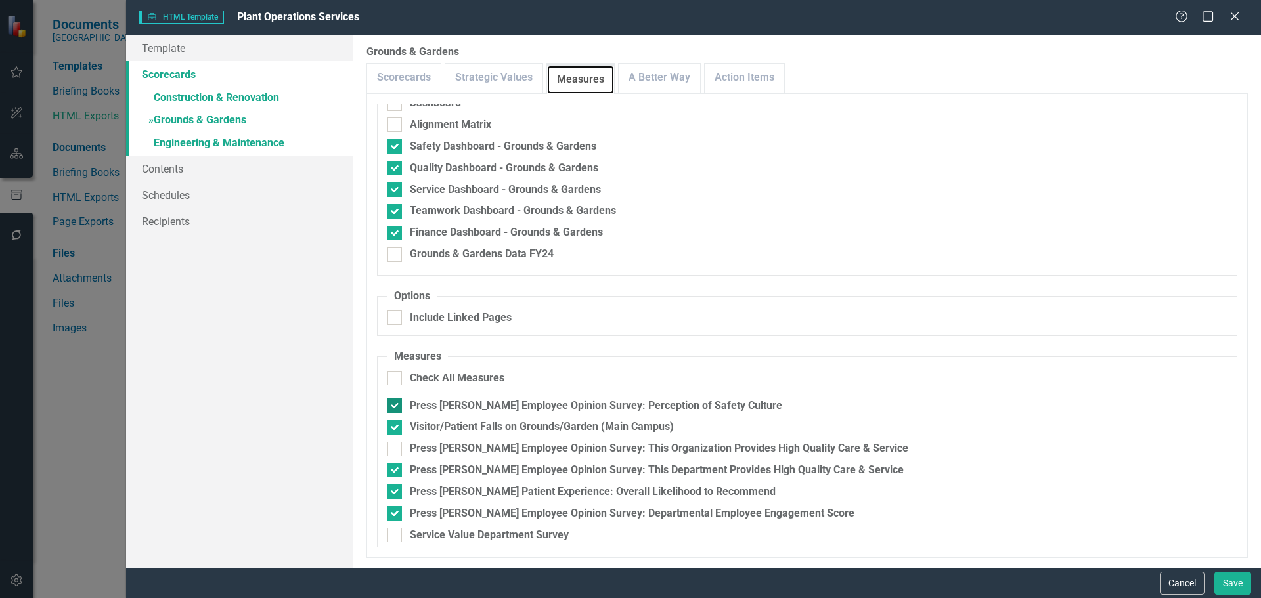
scroll to position [124, 0]
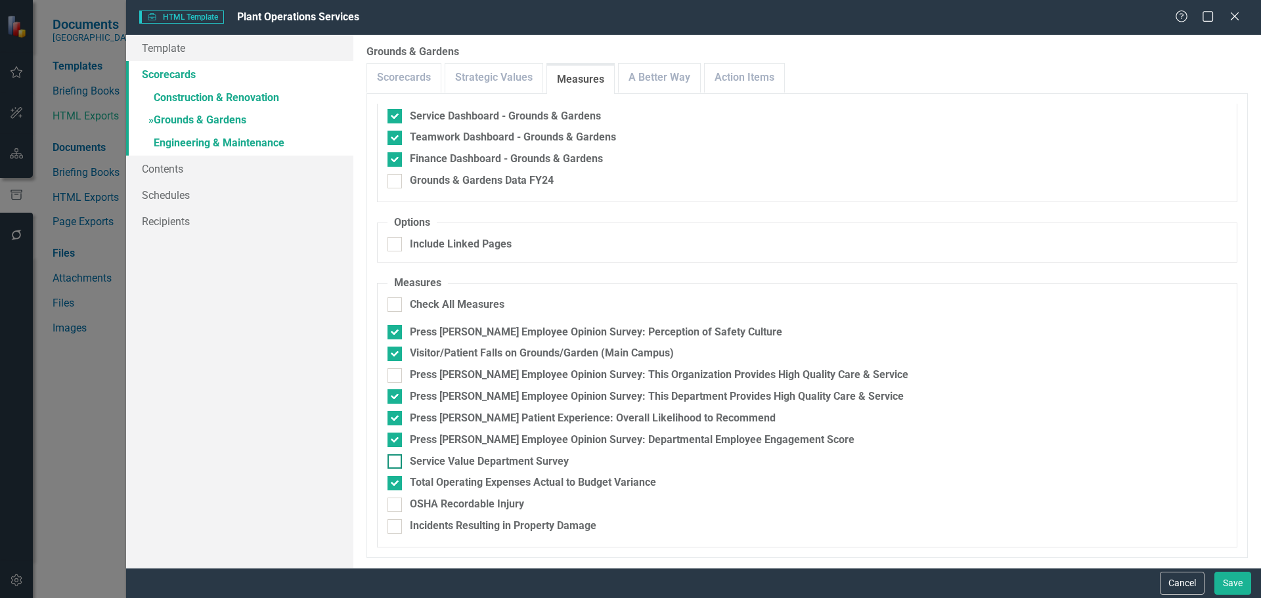
click at [539, 458] on div "Service Value Department Survey" at bounding box center [489, 461] width 159 height 15
click at [396, 458] on input "Service Value Department Survey" at bounding box center [391, 458] width 9 height 9
checkbox input "true"
drag, startPoint x: 672, startPoint y: 80, endPoint x: 730, endPoint y: 81, distance: 57.8
click at [673, 80] on link "A Better Way" at bounding box center [659, 78] width 81 height 28
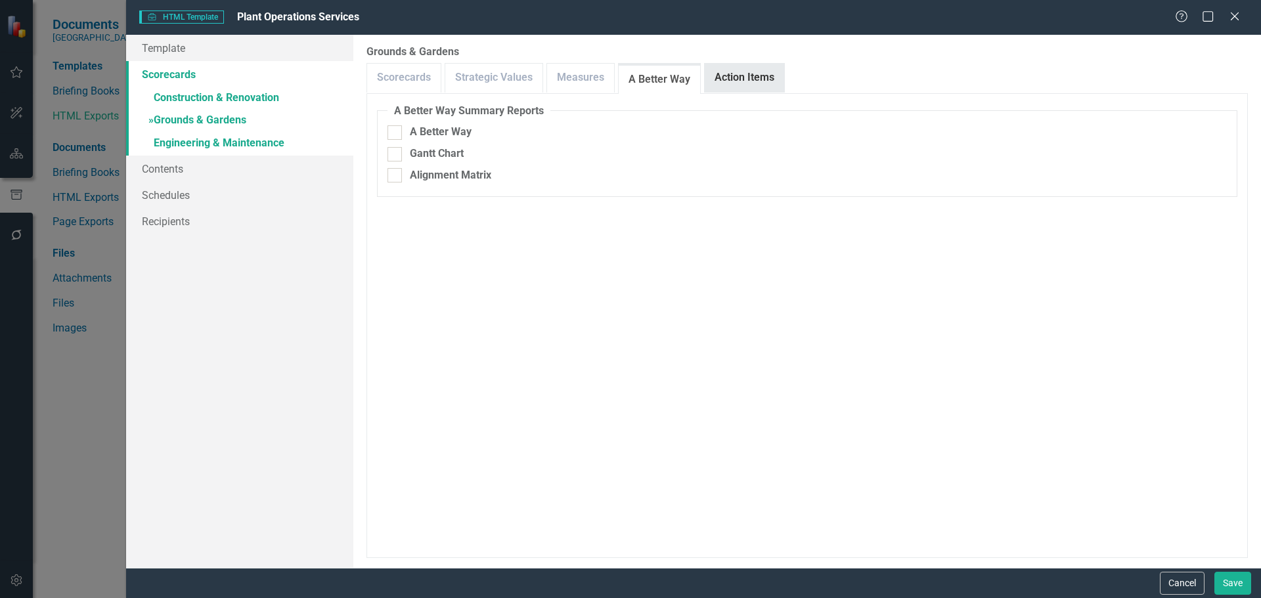
click at [754, 81] on link "Action Items" at bounding box center [744, 78] width 79 height 28
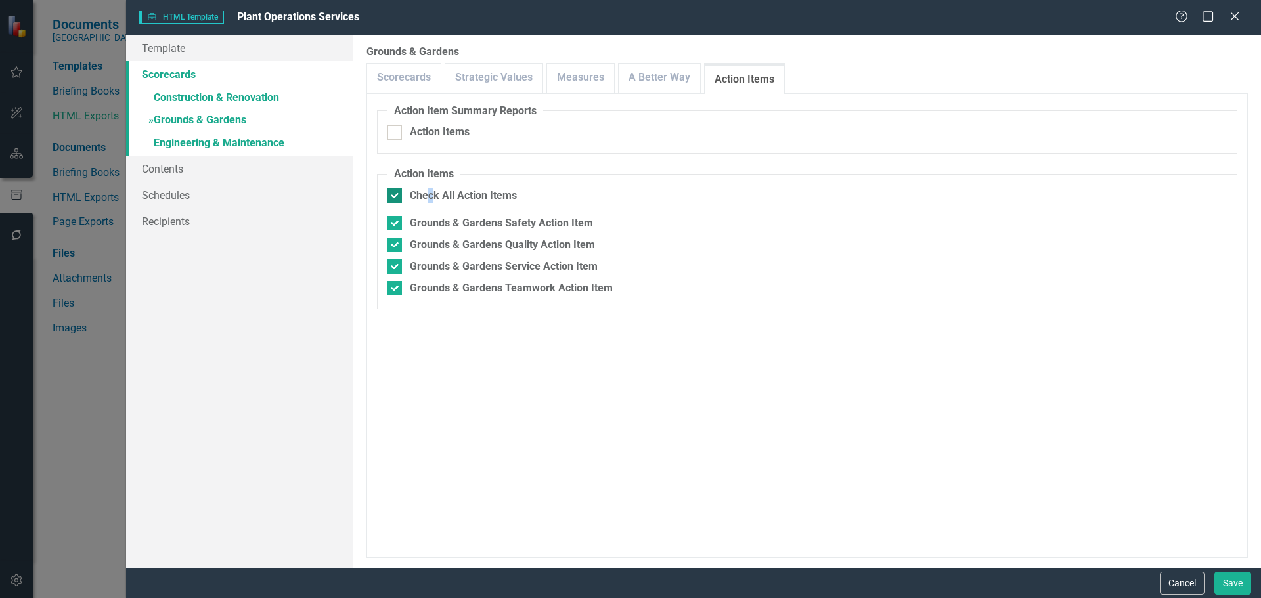
drag, startPoint x: 429, startPoint y: 198, endPoint x: 423, endPoint y: 196, distance: 6.9
click at [433, 199] on div "Check All Action Items" at bounding box center [463, 195] width 107 height 15
click at [478, 188] on fieldset "Action Items Check All Action Items Grounds & Gardens Safety Action Item Ground…" at bounding box center [807, 238] width 860 height 142
click at [480, 203] on div "Check All Action Items" at bounding box center [463, 195] width 107 height 15
click at [396, 197] on input "Check All Action Items" at bounding box center [391, 192] width 9 height 9
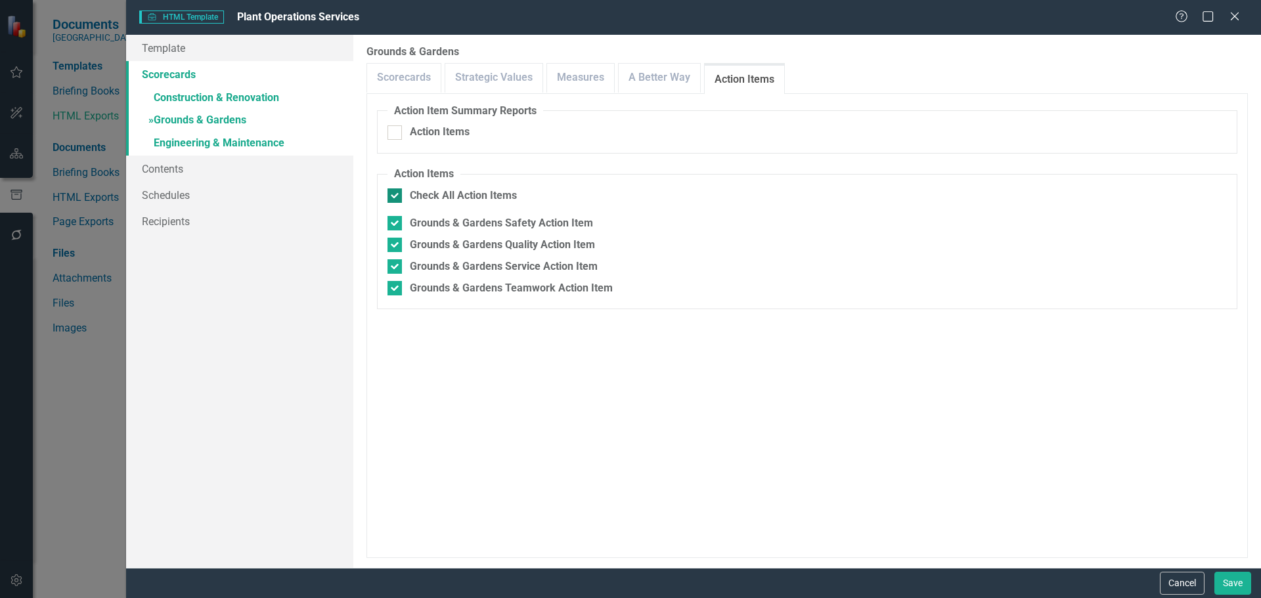
checkbox input "false"
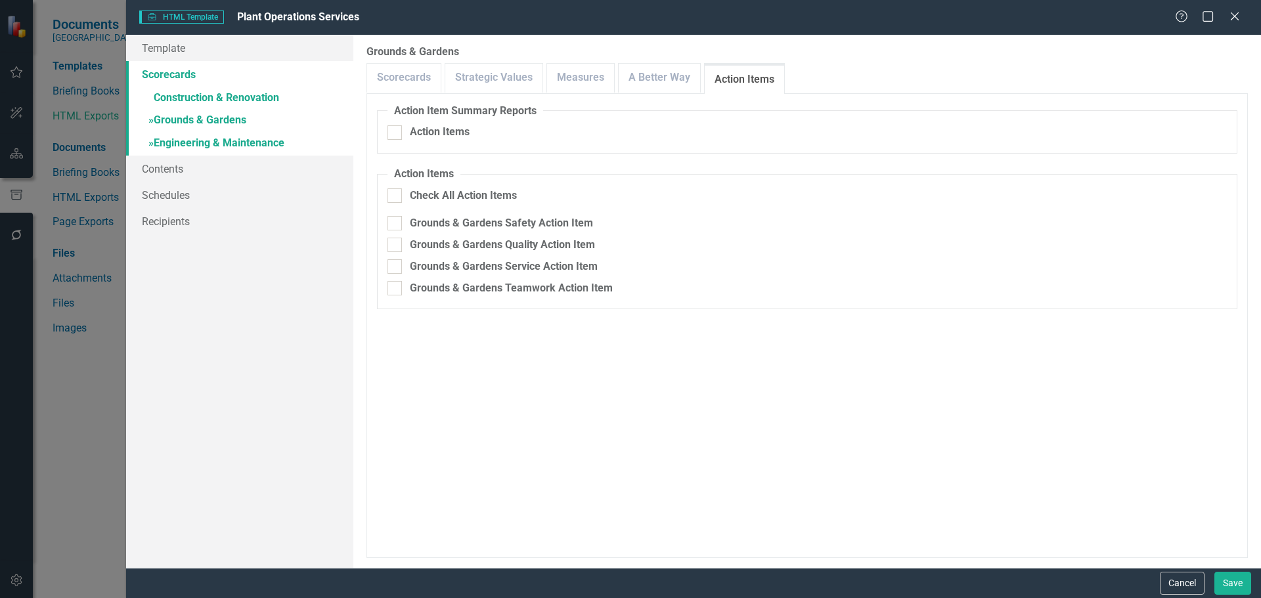
click at [263, 142] on link "» Engineering & Maintenance" at bounding box center [239, 144] width 227 height 23
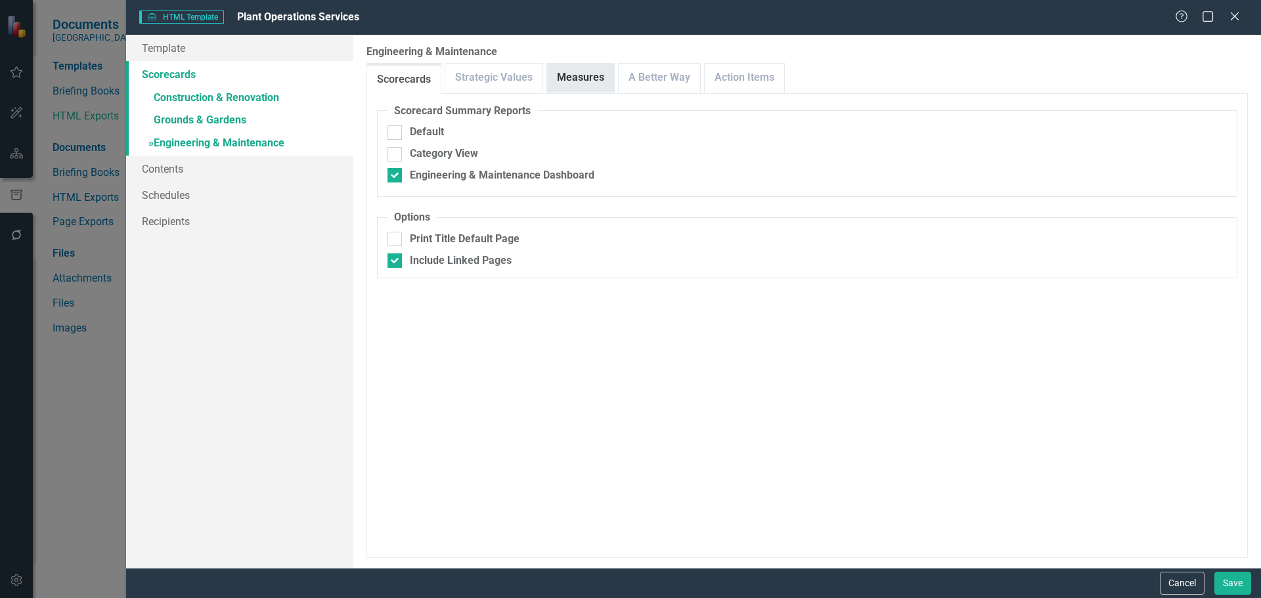
click at [583, 80] on link "Measures" at bounding box center [580, 78] width 67 height 28
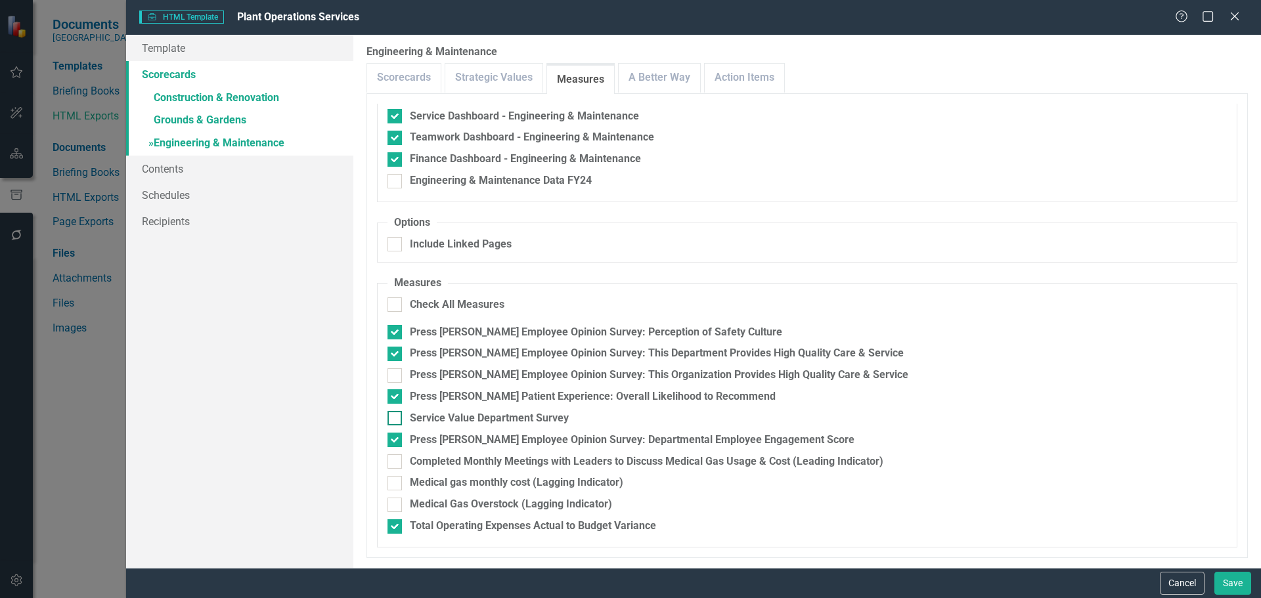
click at [546, 420] on div "Service Value Department Survey" at bounding box center [489, 418] width 159 height 15
click at [396, 420] on input "Service Value Department Survey" at bounding box center [391, 415] width 9 height 9
checkbox input "true"
click at [663, 76] on link "A Better Way" at bounding box center [659, 78] width 81 height 28
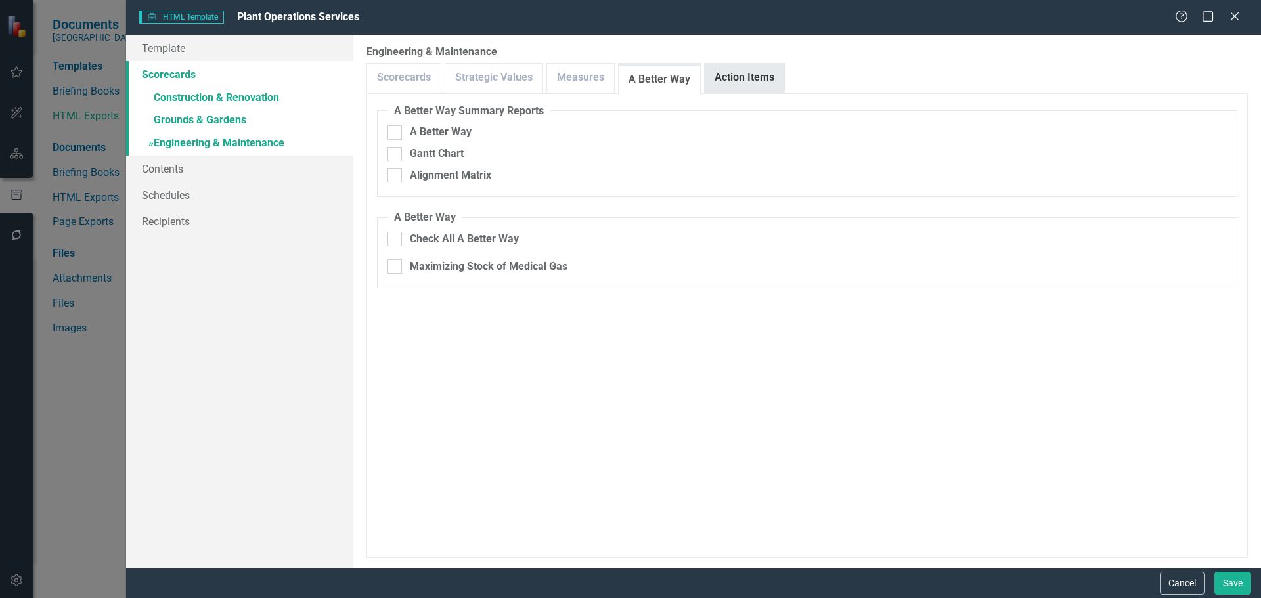
click at [733, 78] on link "Action Items" at bounding box center [744, 78] width 79 height 28
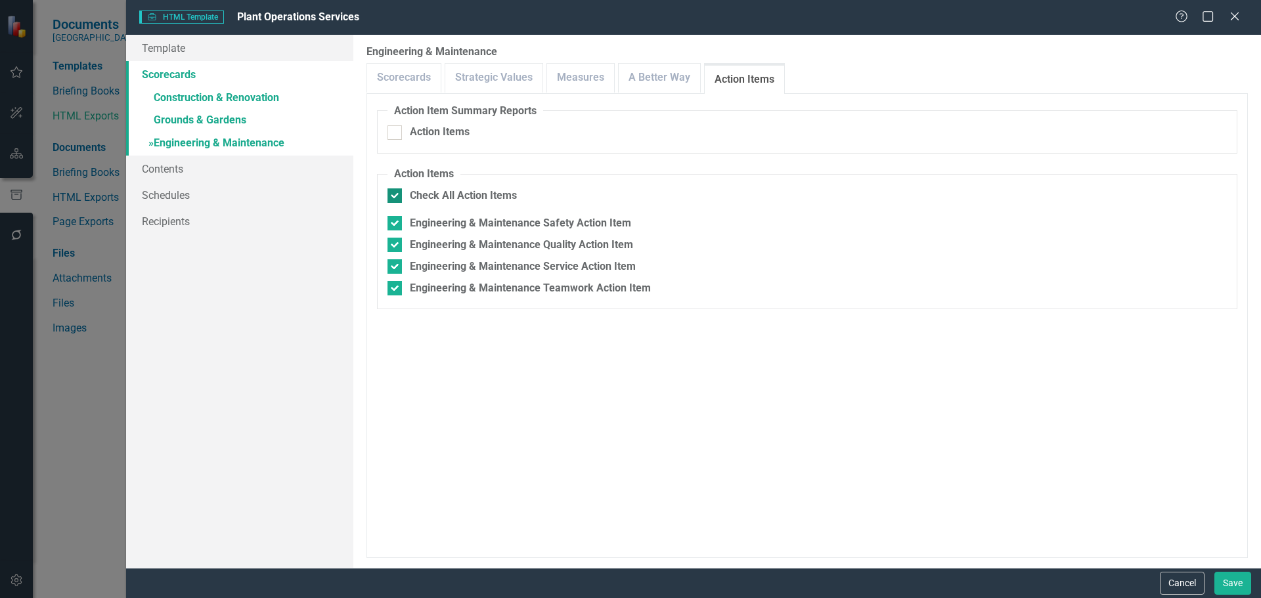
click at [477, 195] on div "Check All Action Items" at bounding box center [463, 195] width 107 height 15
click at [396, 195] on input "Check All Action Items" at bounding box center [391, 192] width 9 height 9
checkbox input "false"
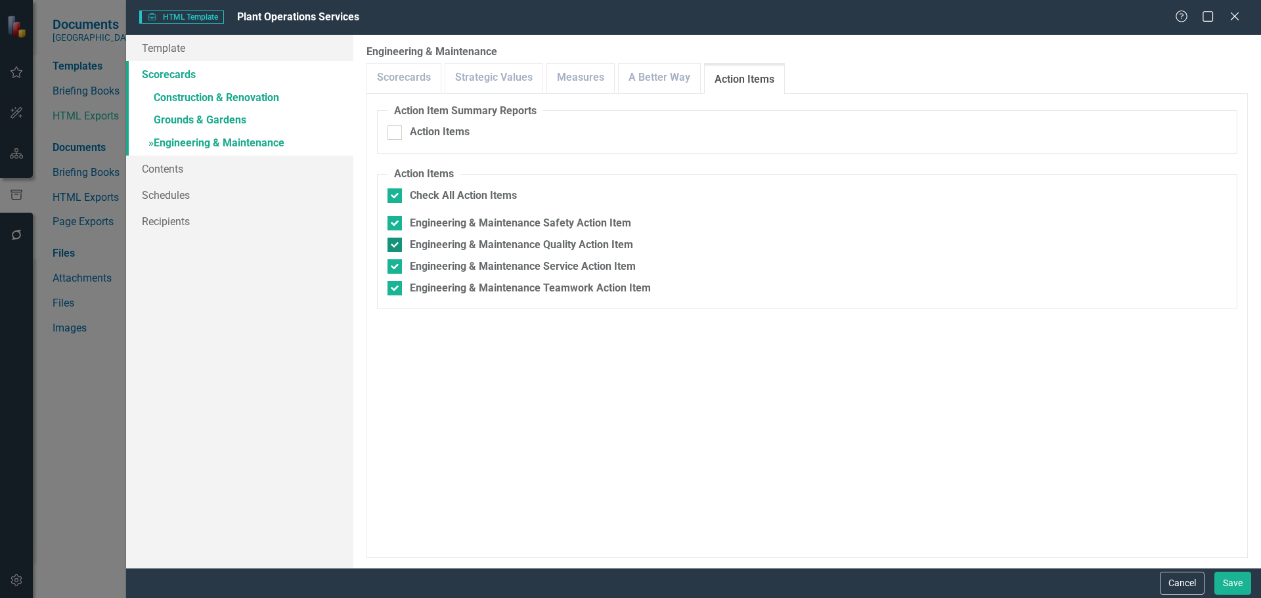
checkbox input "false"
click at [1234, 586] on button "Save" at bounding box center [1232, 583] width 37 height 23
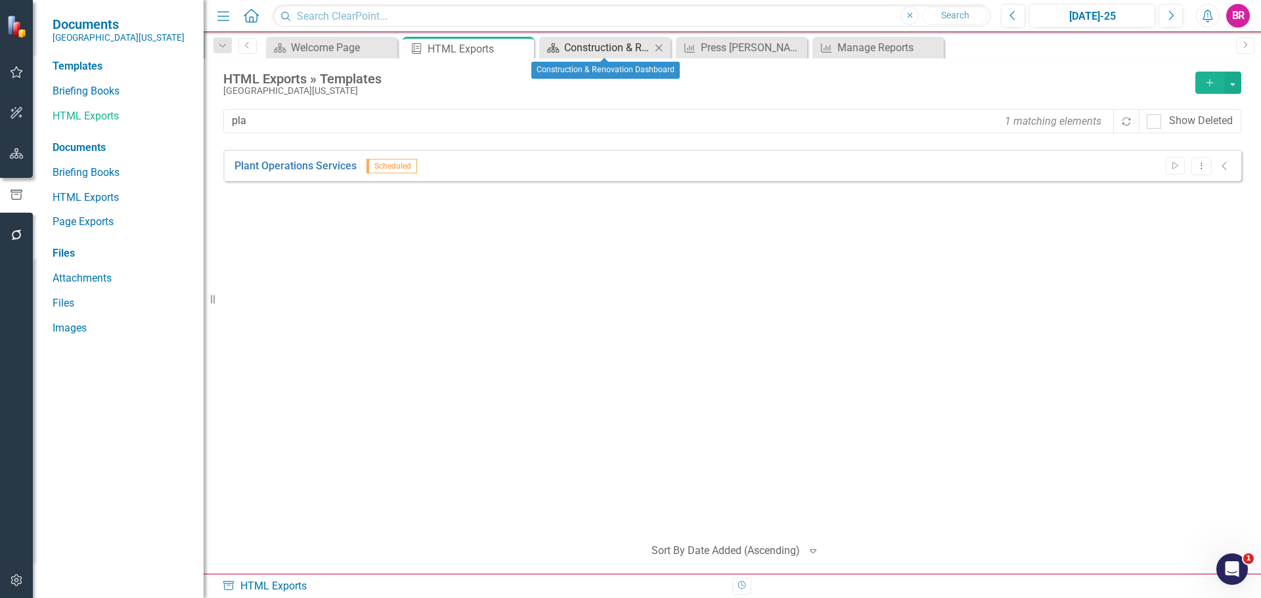
click at [600, 45] on div "Construction & Renovation Dashboard" at bounding box center [607, 47] width 87 height 16
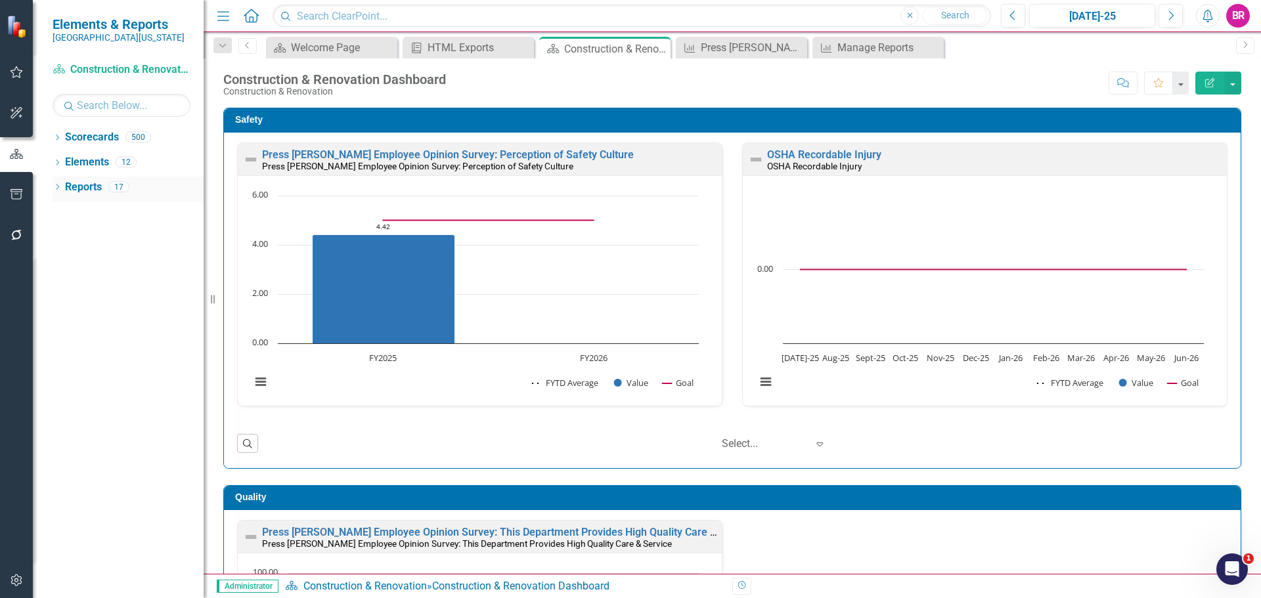
click at [85, 187] on link "Reports" at bounding box center [83, 187] width 37 height 15
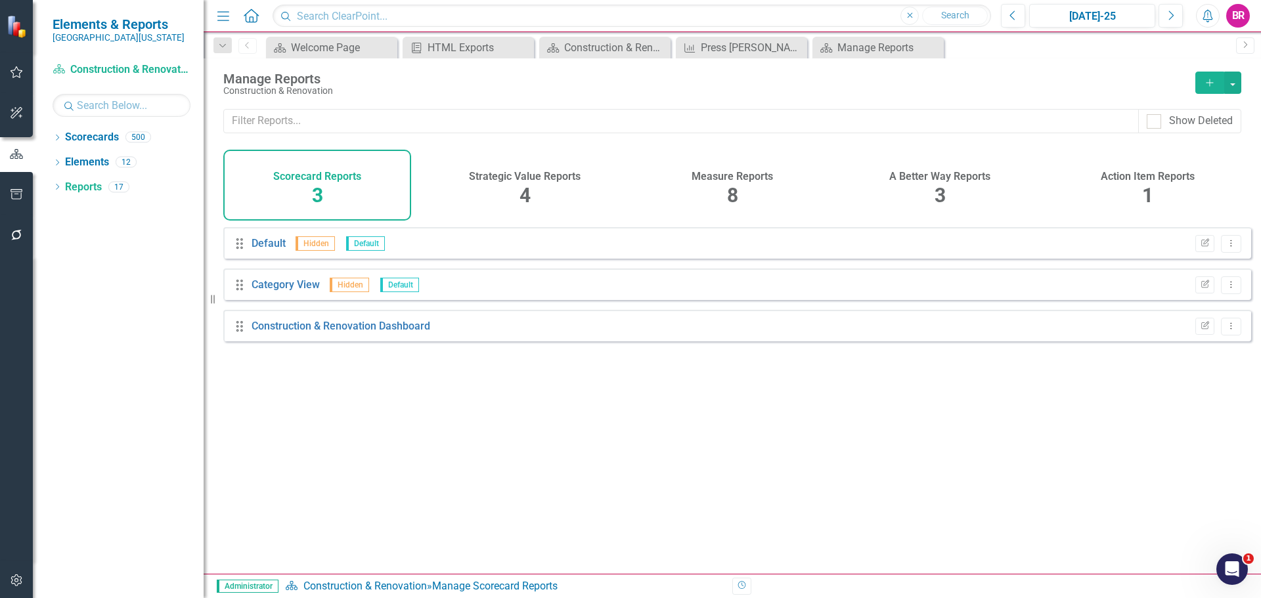
click at [726, 185] on div "Measure Reports 8" at bounding box center [732, 185] width 188 height 71
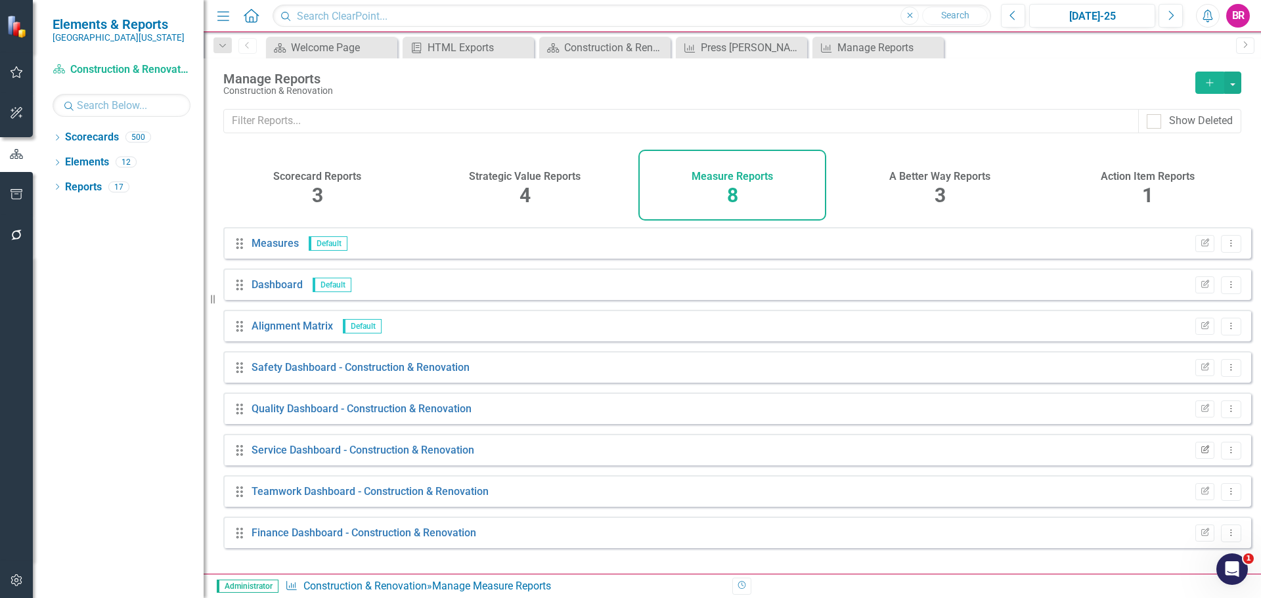
click at [1202, 459] on button "Edit Report" at bounding box center [1204, 450] width 19 height 17
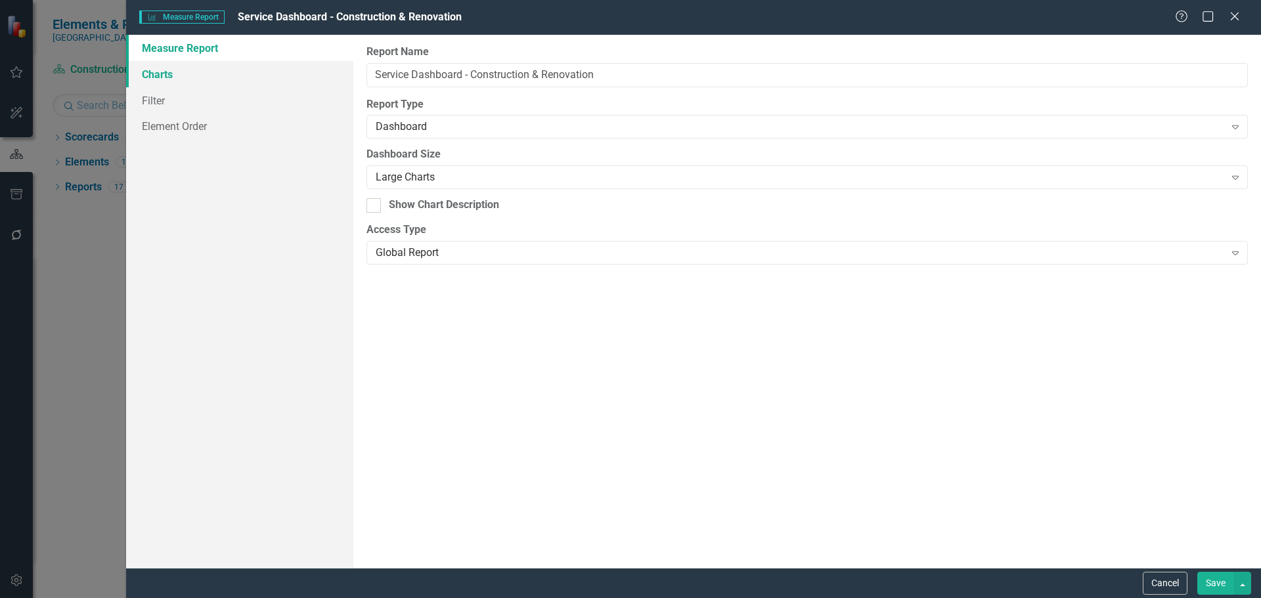
click at [165, 76] on link "Charts" at bounding box center [239, 74] width 227 height 26
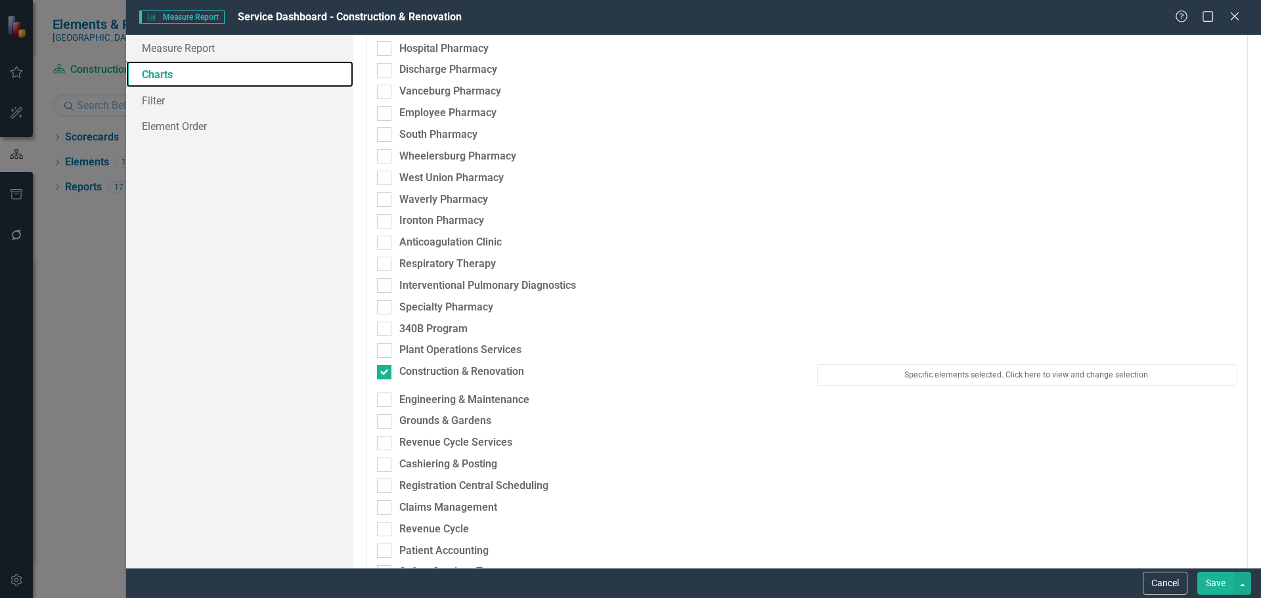
scroll to position [2955, 0]
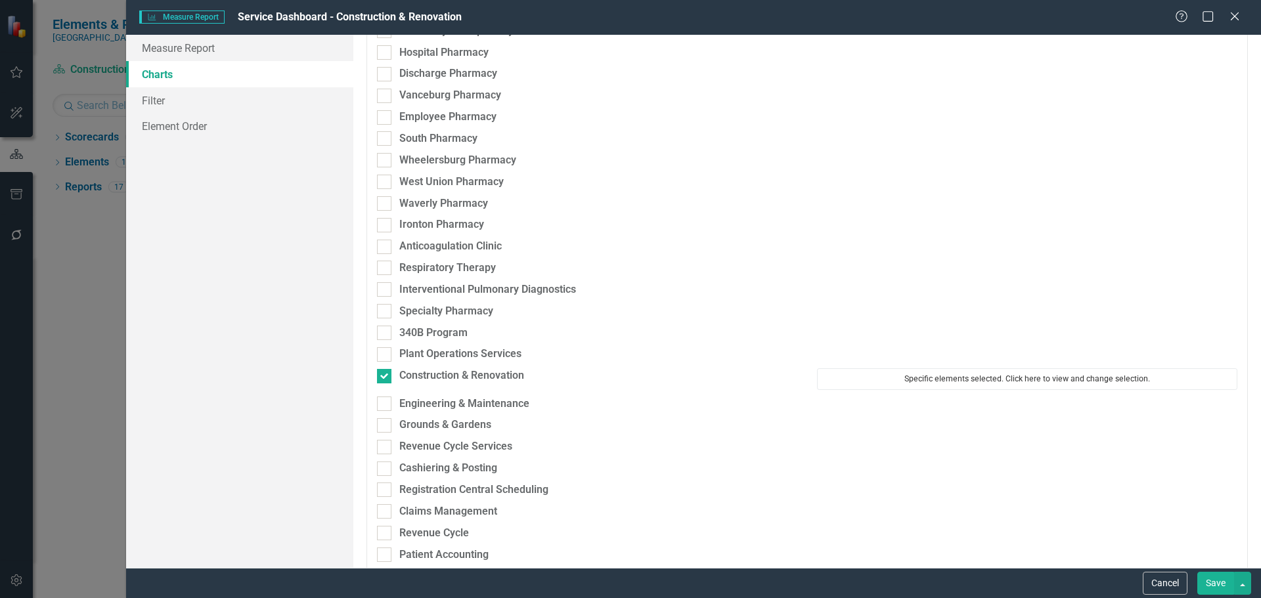
click at [930, 374] on button "Specific elements selected. Click here to view and change selection." at bounding box center [1027, 378] width 420 height 21
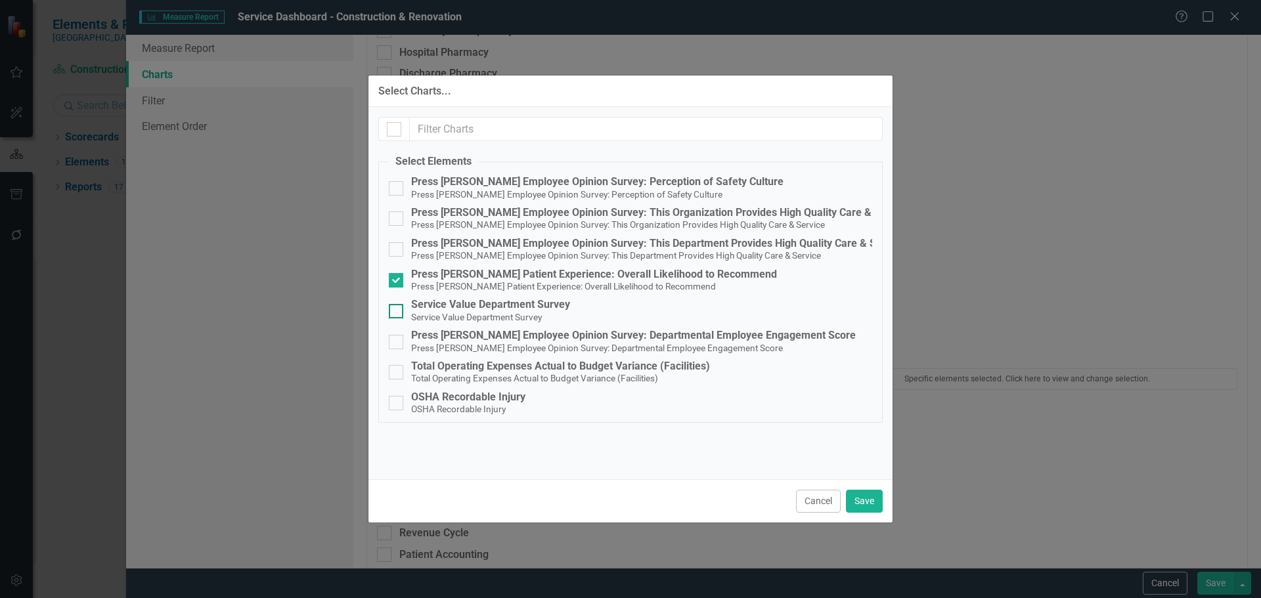
click at [433, 312] on small "Service Value Department Survey" at bounding box center [476, 317] width 131 height 11
click at [397, 312] on input "Service Value Department Survey Service Value Department Survey" at bounding box center [393, 308] width 9 height 9
checkbox input "true"
click at [861, 505] on button "Save" at bounding box center [864, 501] width 37 height 23
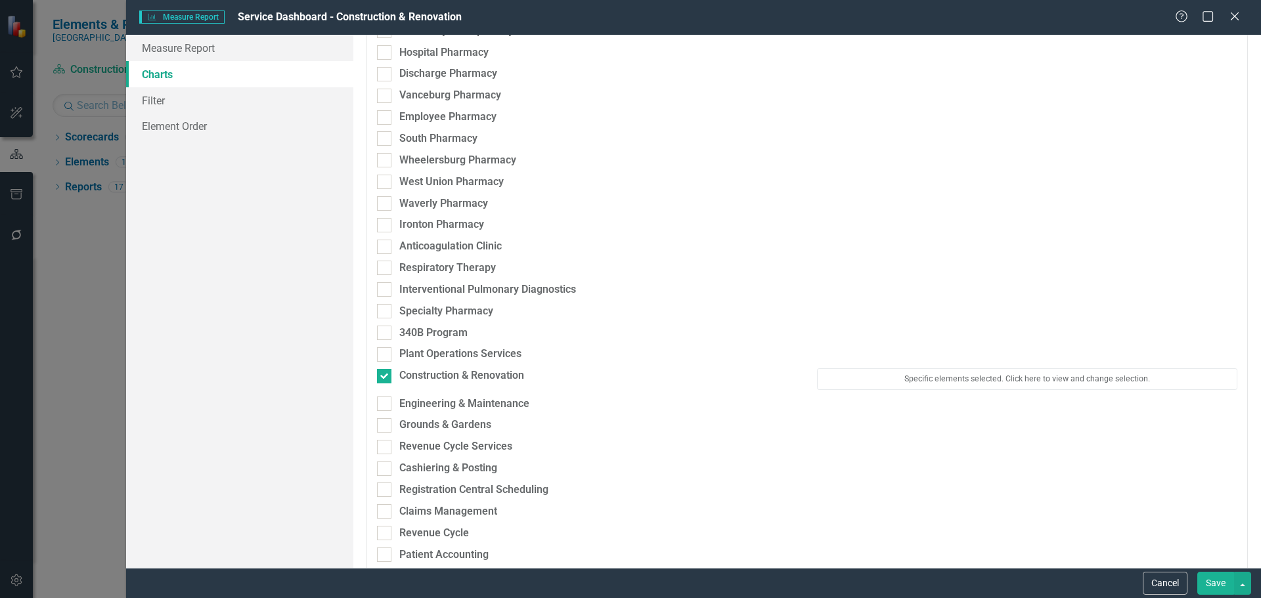
click at [1219, 584] on button "Save" at bounding box center [1215, 583] width 37 height 23
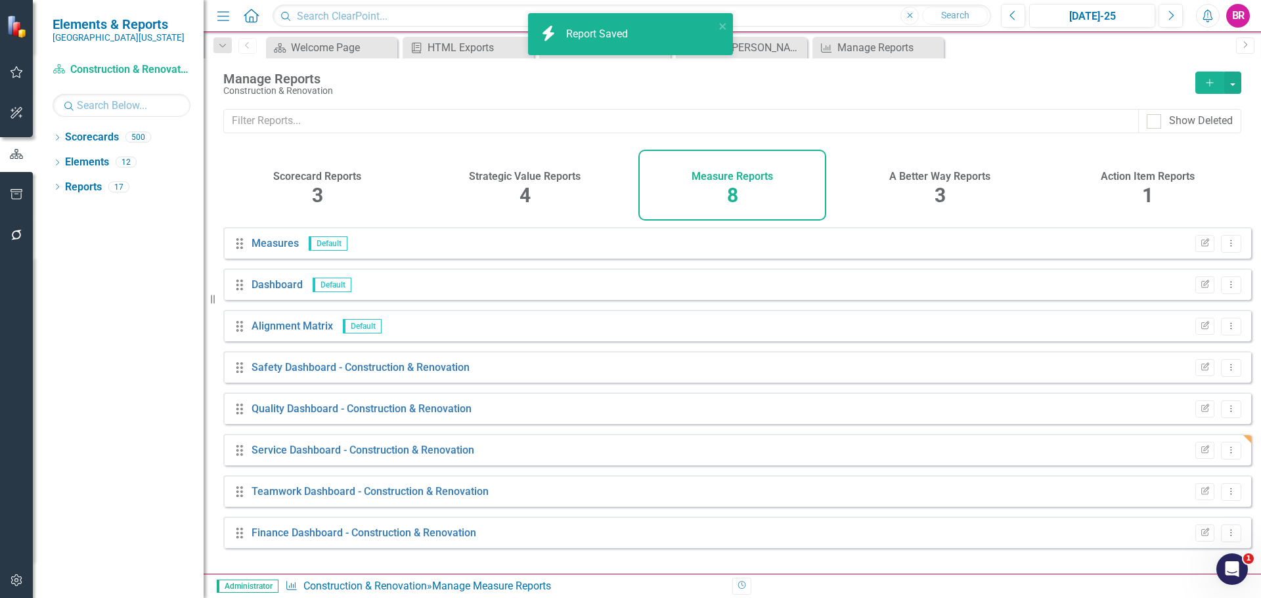
click at [52, 133] on div "Dropdown Scorecards 500 Dropdown Southern Ohio Medical Center Safety Quality Te…" at bounding box center [118, 362] width 171 height 471
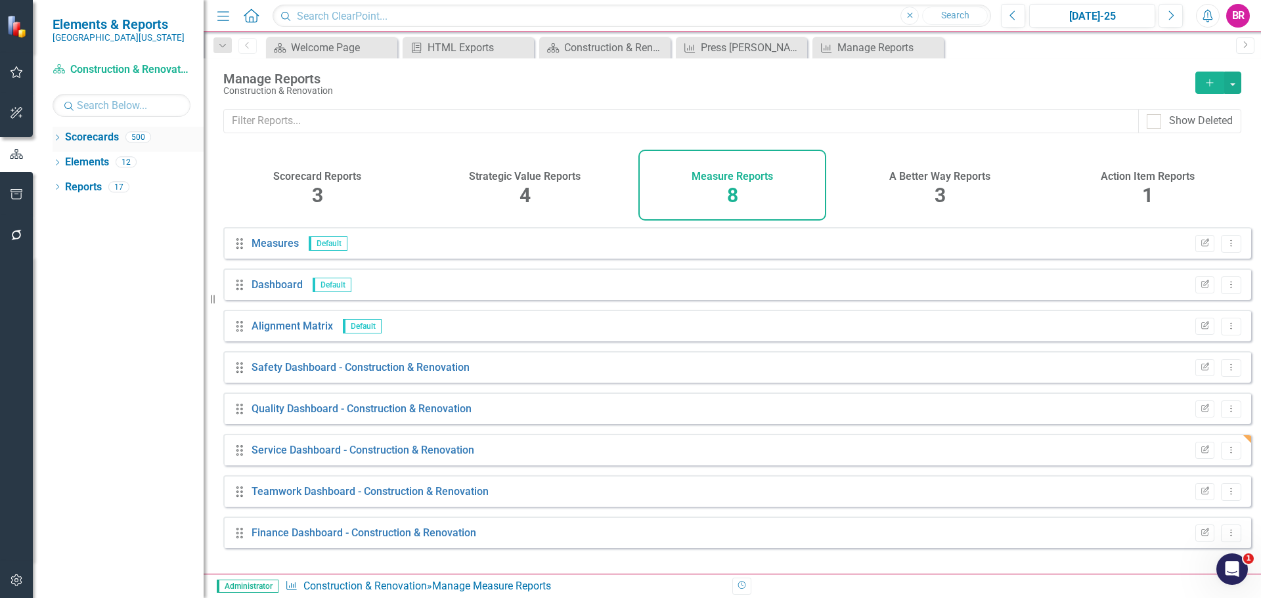
click at [57, 138] on icon "Dropdown" at bounding box center [57, 138] width 9 height 7
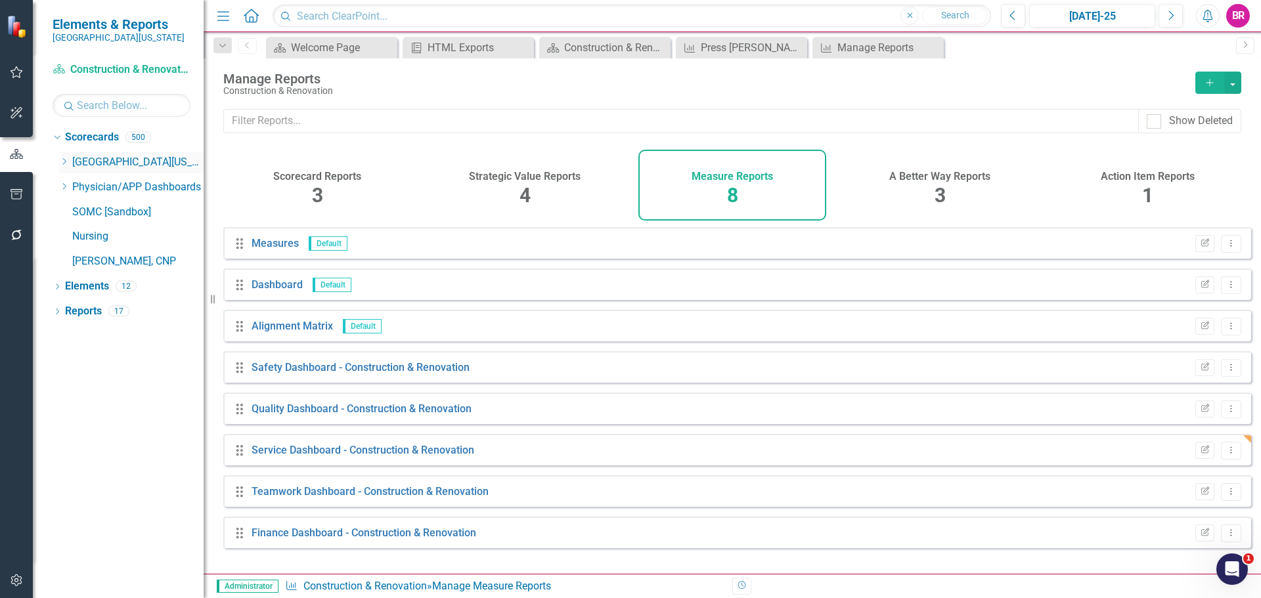
click at [66, 165] on icon "Dropdown" at bounding box center [64, 162] width 10 height 8
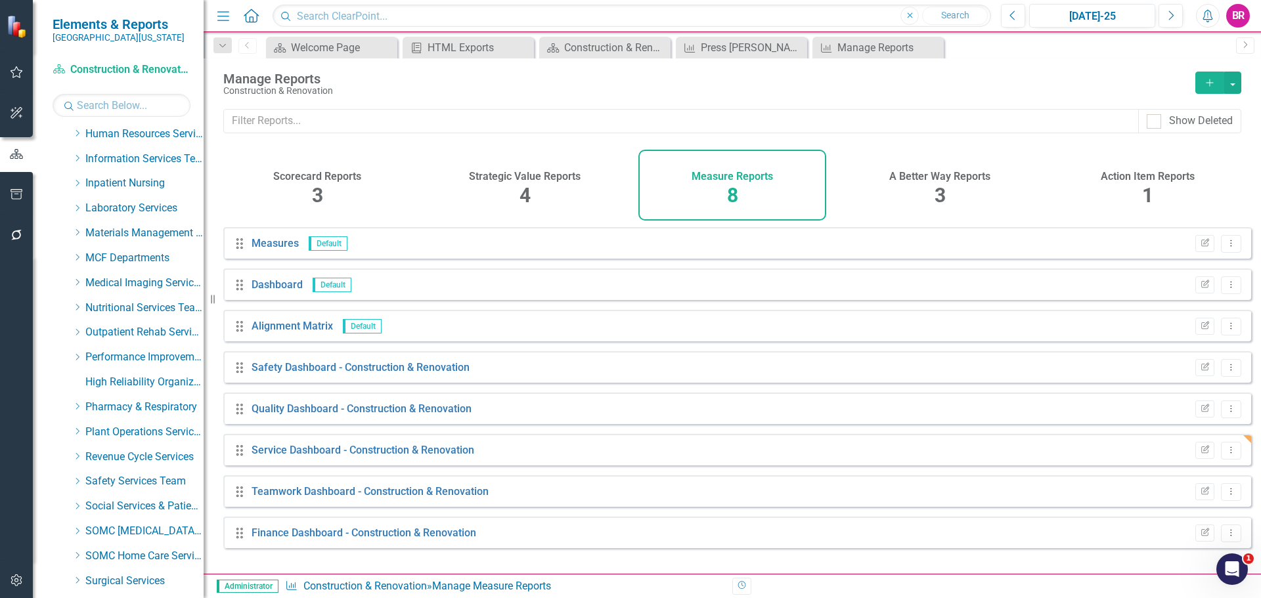
scroll to position [394, 0]
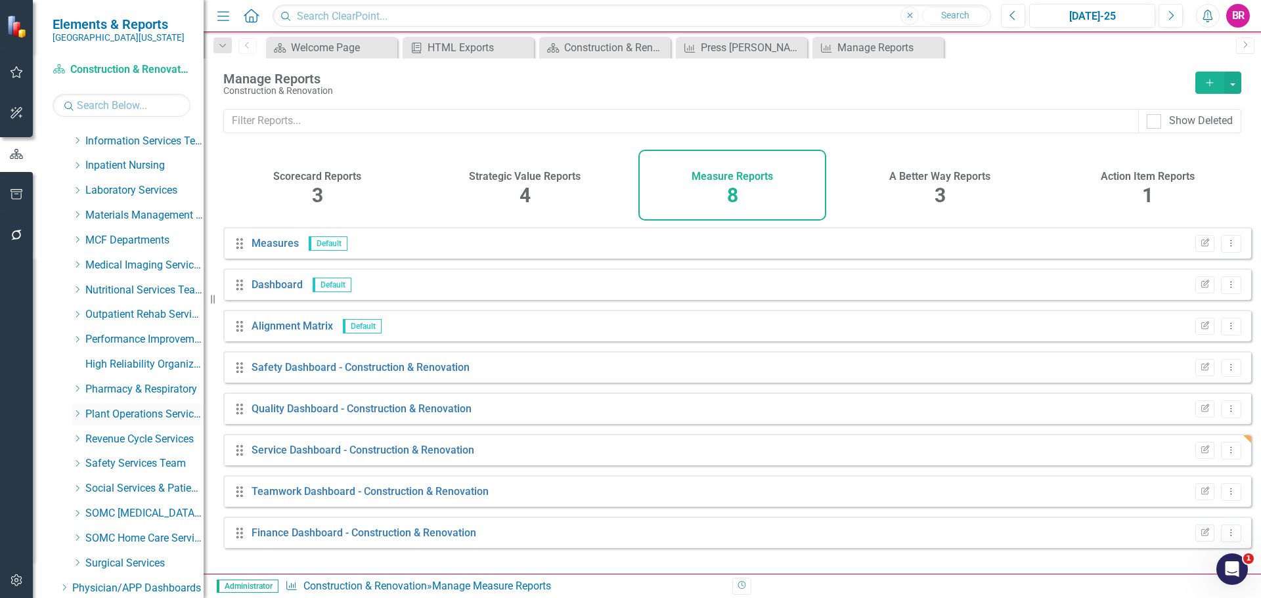
click at [76, 416] on icon "Dropdown" at bounding box center [77, 414] width 10 height 8
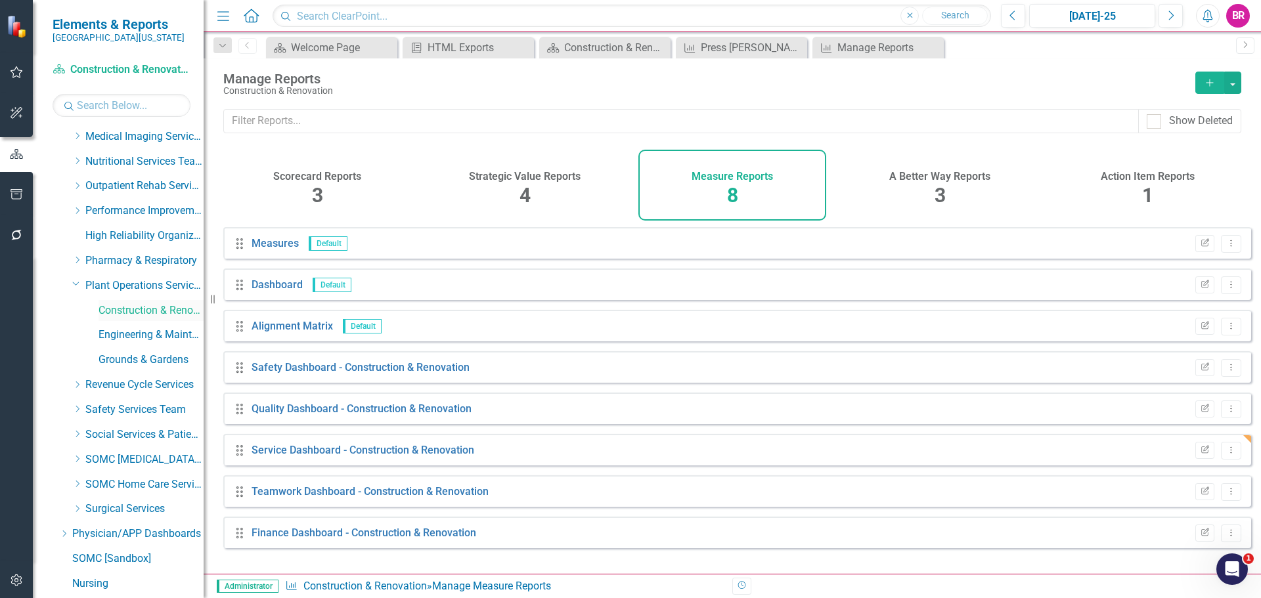
scroll to position [525, 0]
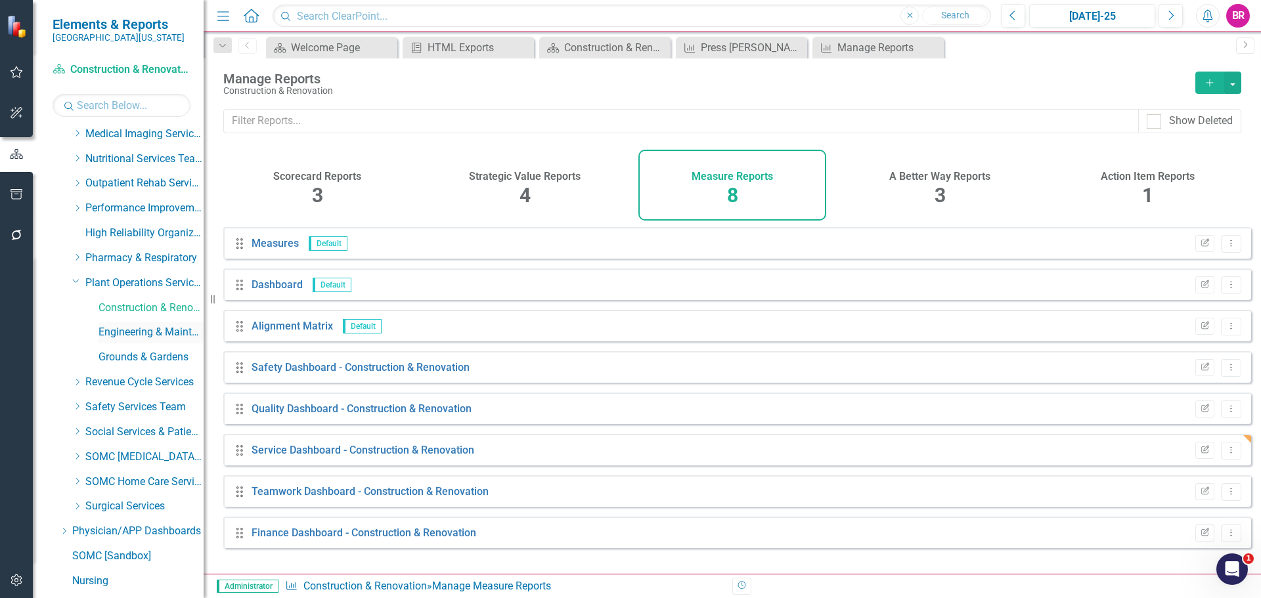
click at [149, 332] on link "Engineering & Maintenance" at bounding box center [150, 332] width 105 height 15
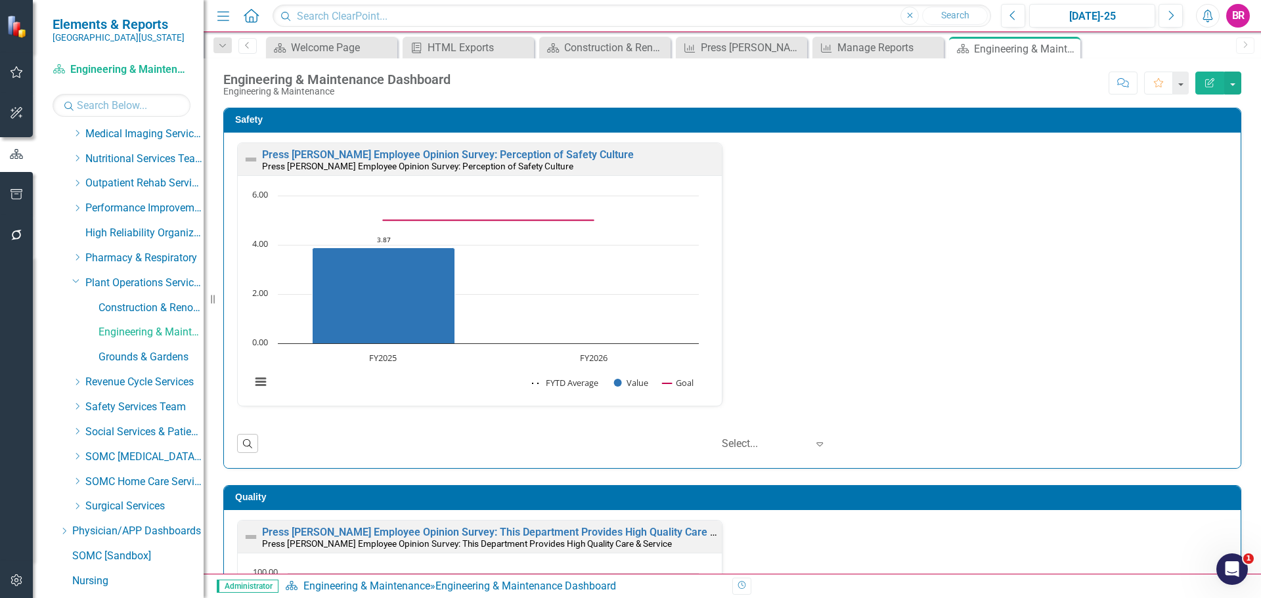
click at [0, 0] on icon "Close" at bounding box center [0, 0] width 0 height 0
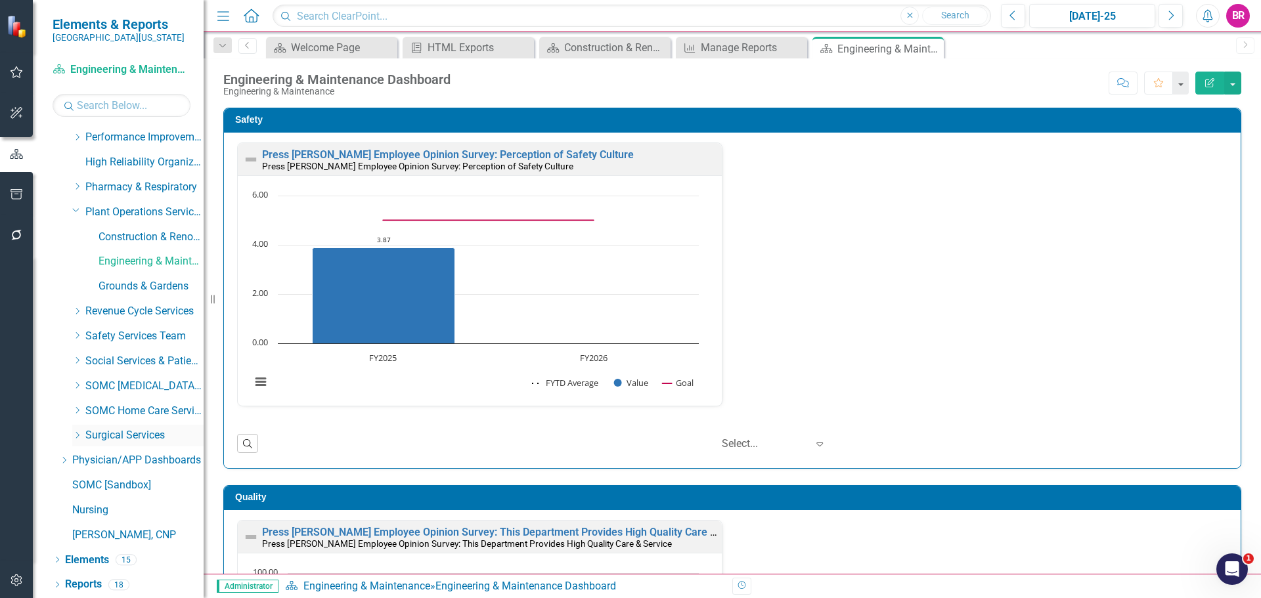
scroll to position [597, 0]
click at [95, 588] on link "Reports" at bounding box center [83, 584] width 37 height 15
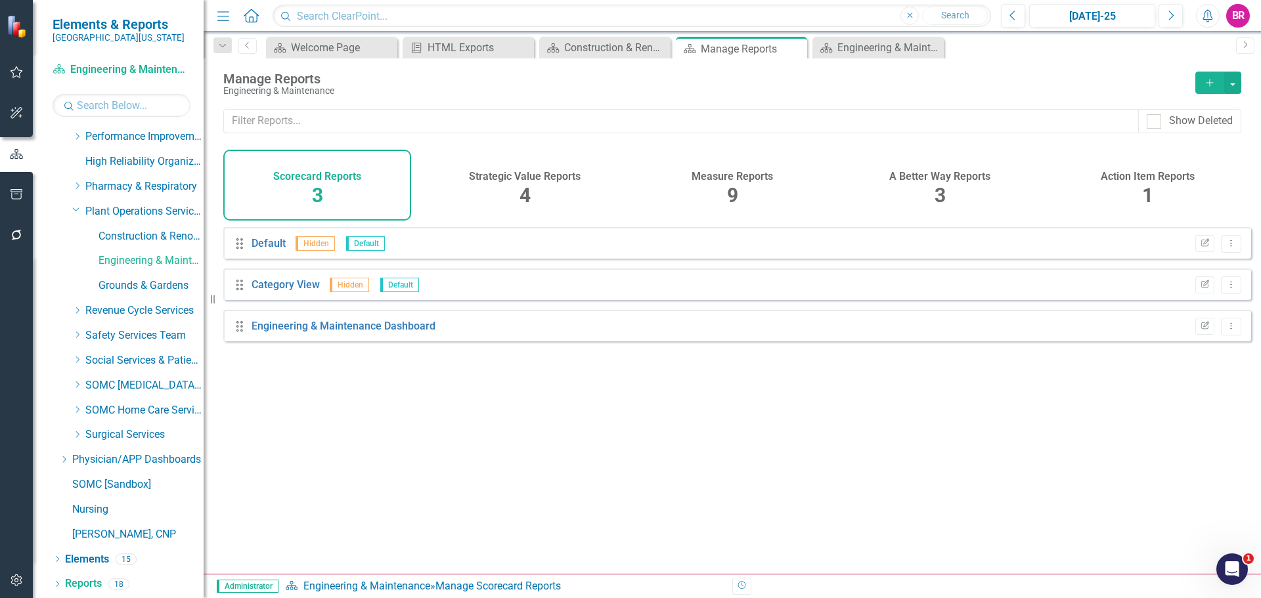
click at [731, 185] on span "9" at bounding box center [732, 195] width 11 height 23
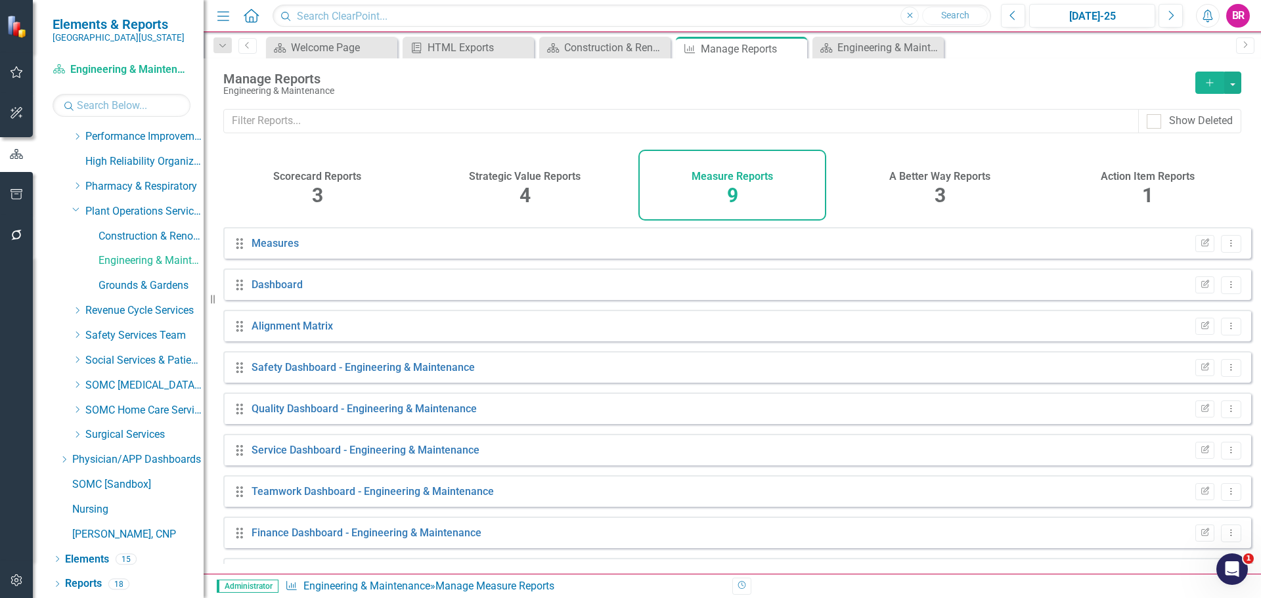
scroll to position [35, 0]
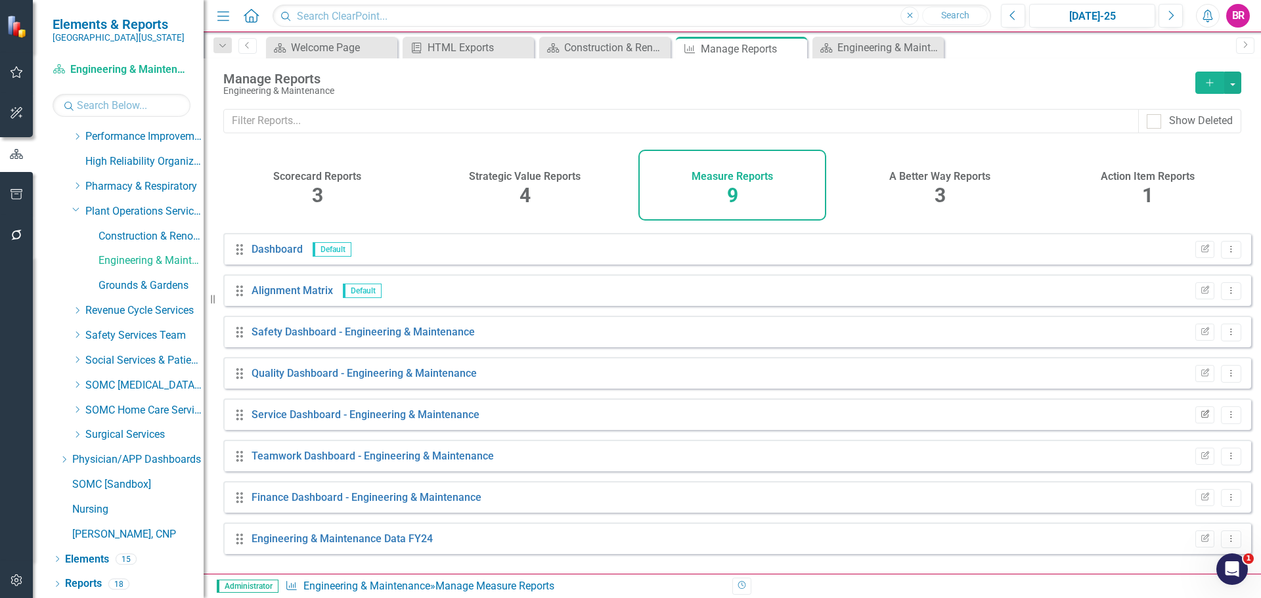
click at [1200, 419] on icon "Edit Report" at bounding box center [1205, 415] width 10 height 8
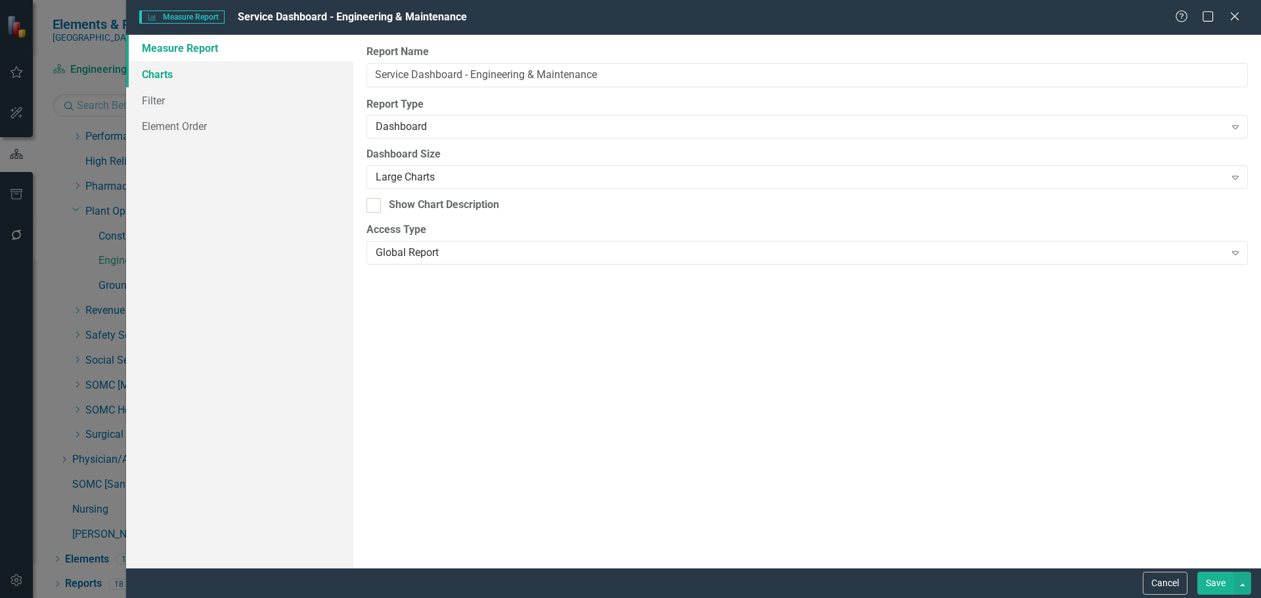
click at [158, 76] on link "Charts" at bounding box center [239, 74] width 227 height 26
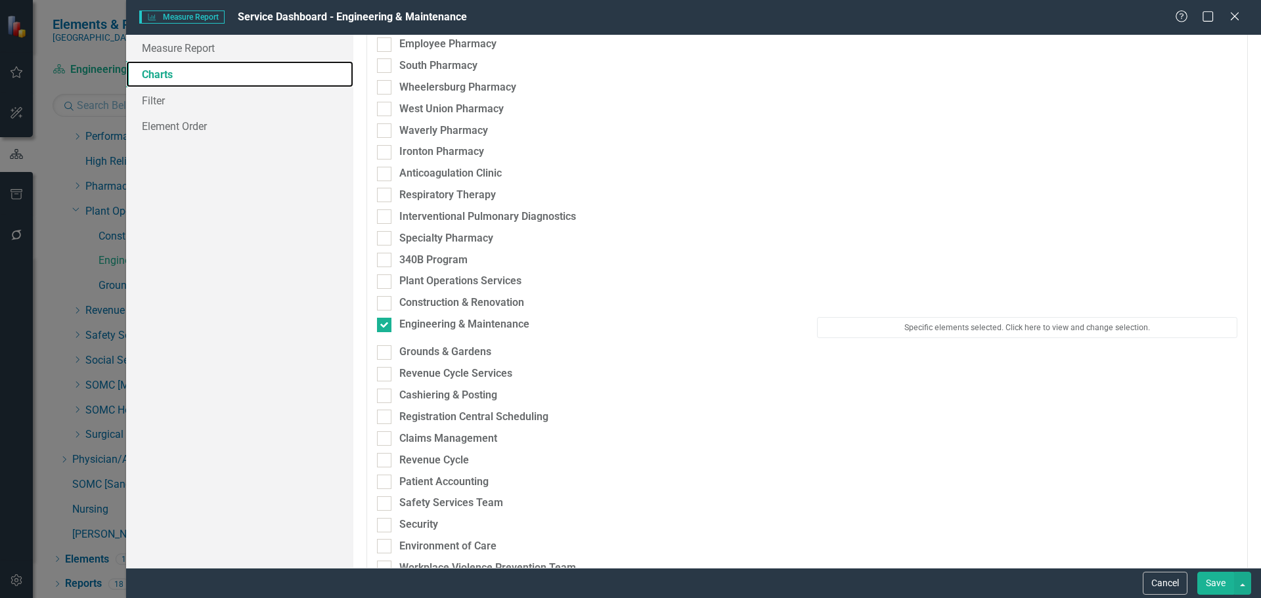
scroll to position [3020, 0]
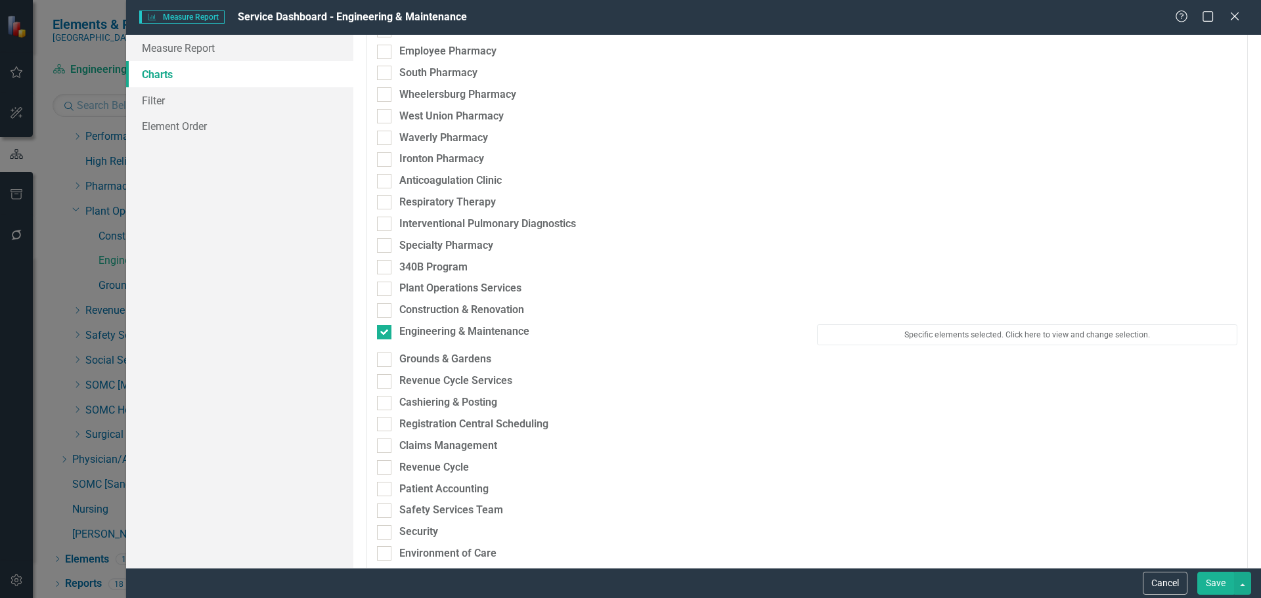
click at [1024, 322] on div "Construction & Renovation" at bounding box center [807, 314] width 880 height 22
click at [1031, 341] on button "Specific elements selected. Click here to view and change selection." at bounding box center [1027, 334] width 420 height 21
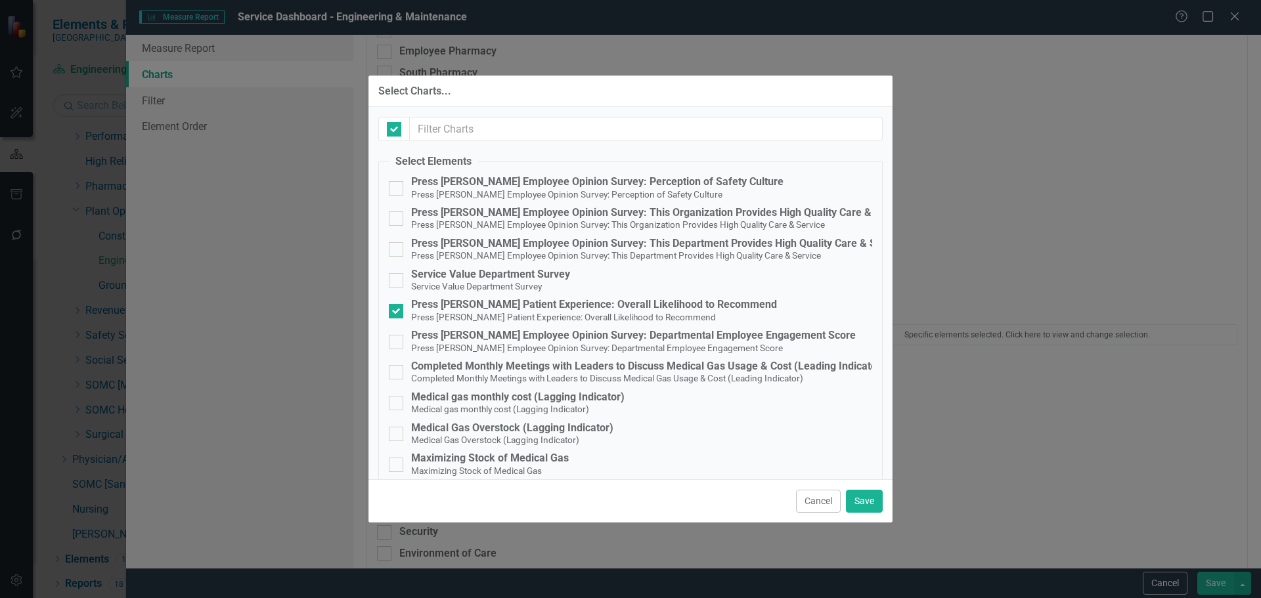
checkbox input "false"
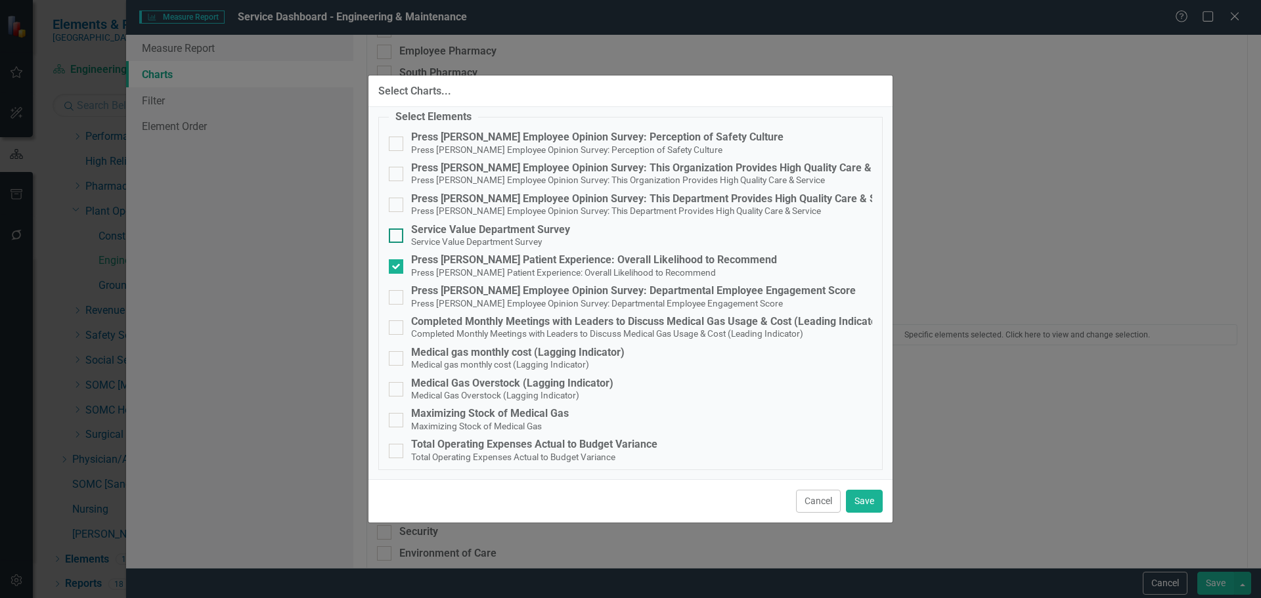
click at [465, 241] on small "Service Value Department Survey" at bounding box center [476, 241] width 131 height 11
click at [397, 237] on input "Service Value Department Survey Service Value Department Survey" at bounding box center [393, 233] width 9 height 9
checkbox input "true"
click at [867, 504] on button "Save" at bounding box center [864, 501] width 37 height 23
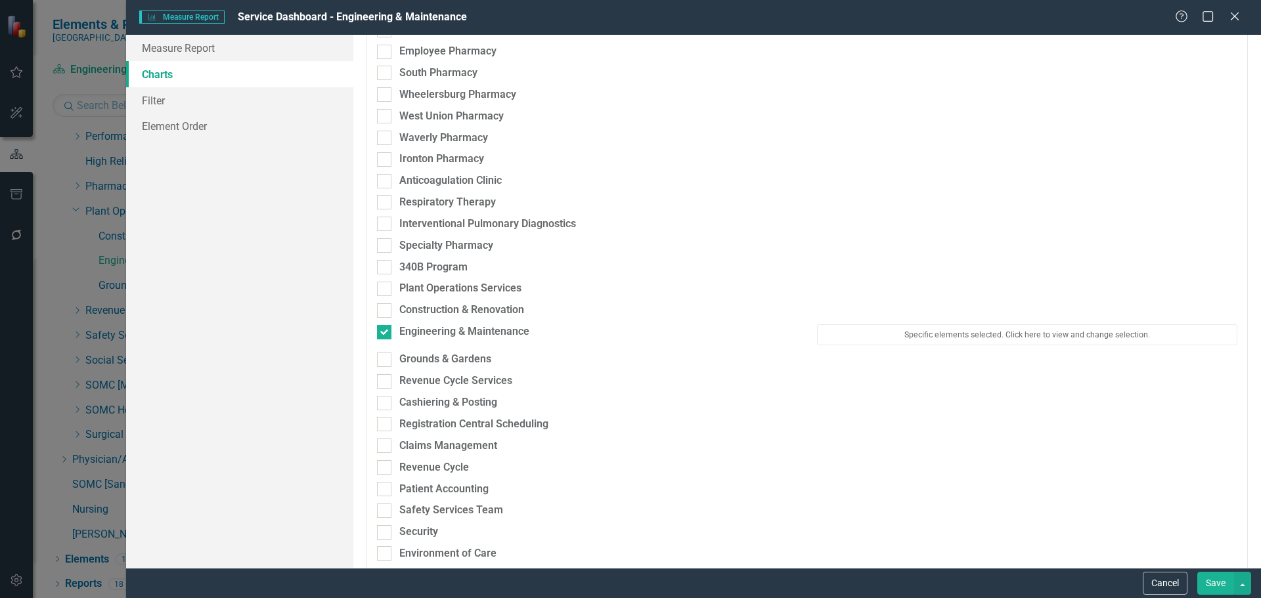
click at [1217, 588] on button "Save" at bounding box center [1215, 583] width 37 height 23
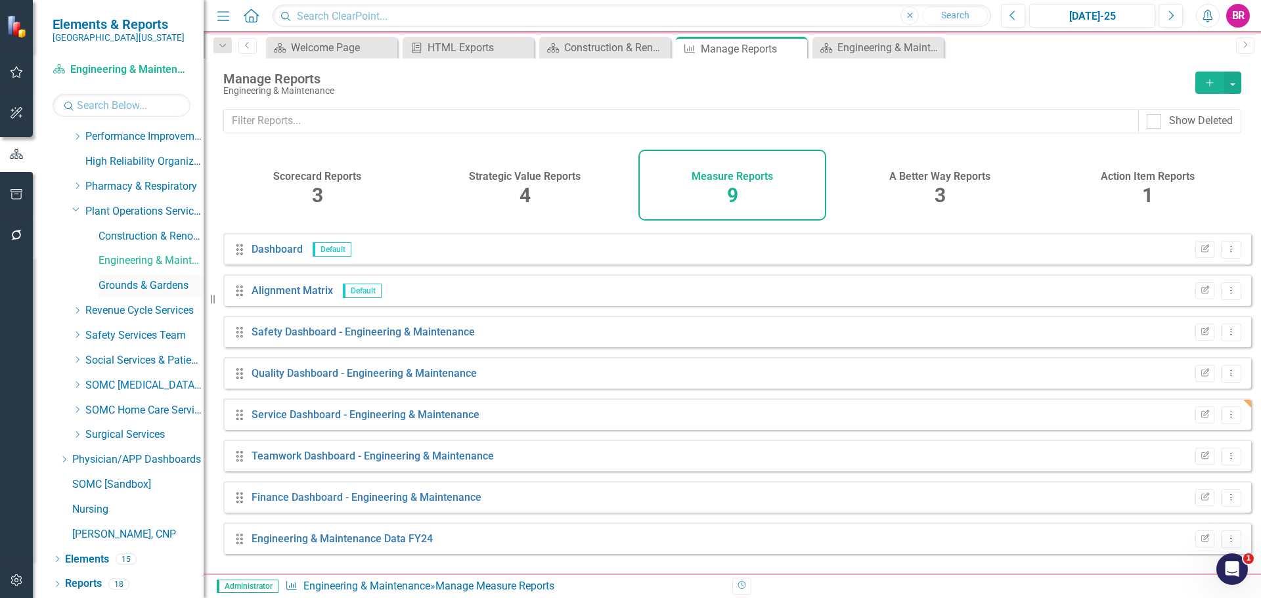
click at [139, 289] on link "Grounds & Gardens" at bounding box center [150, 285] width 105 height 15
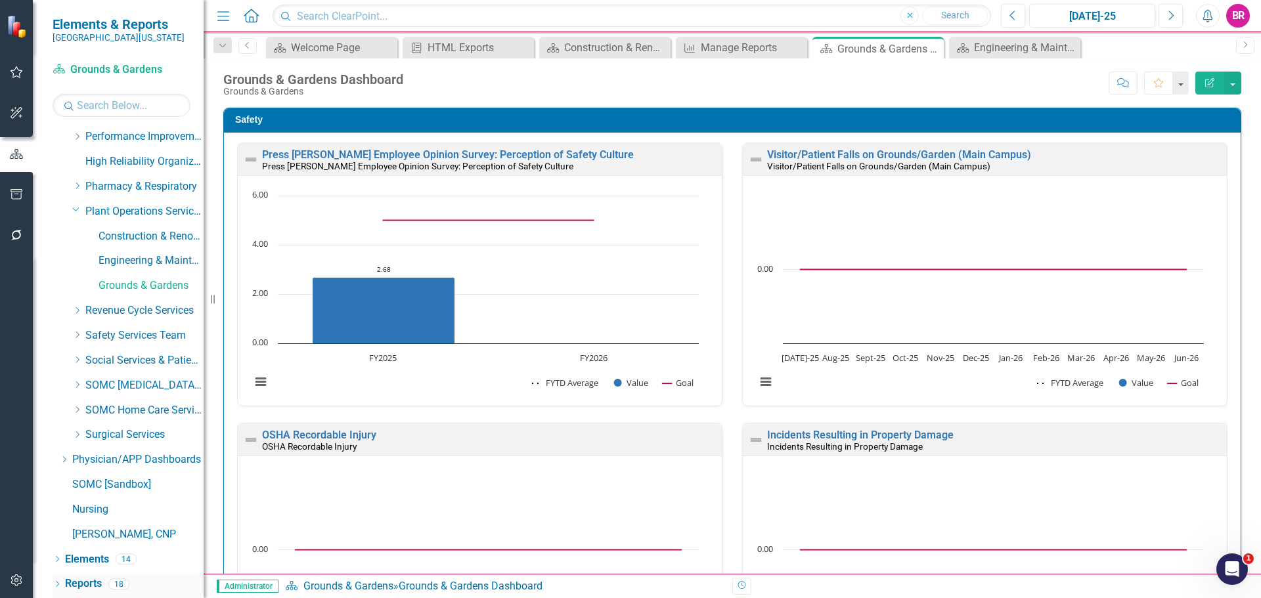
click at [95, 588] on link "Reports" at bounding box center [83, 584] width 37 height 15
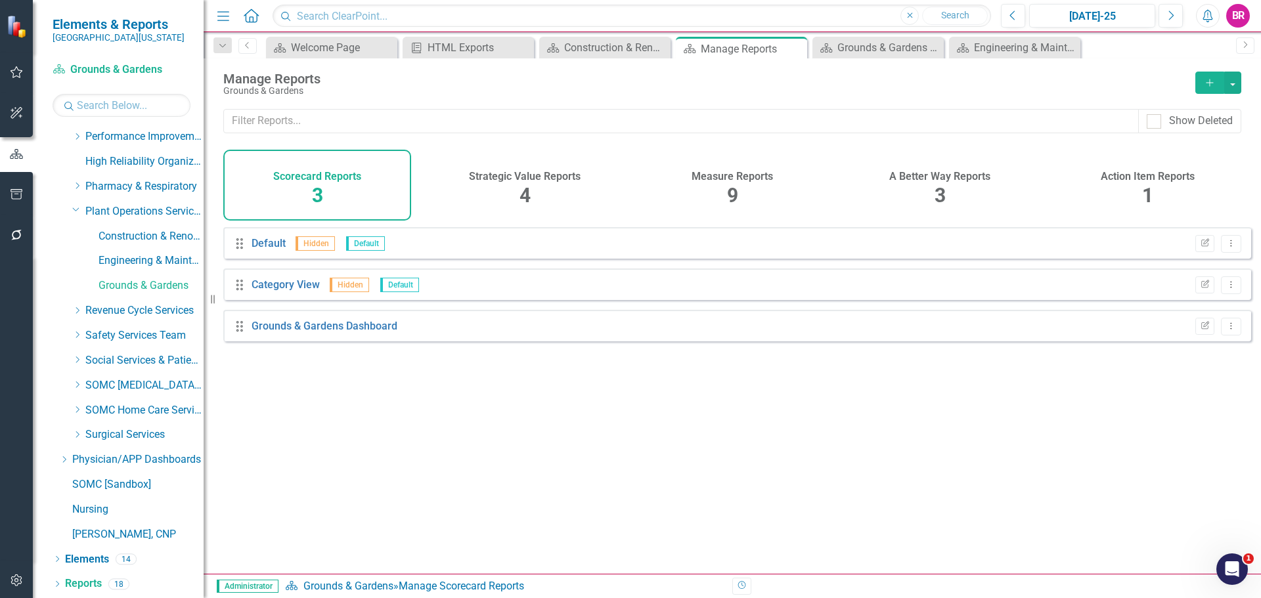
click at [731, 173] on h4 "Measure Reports" at bounding box center [731, 177] width 81 height 12
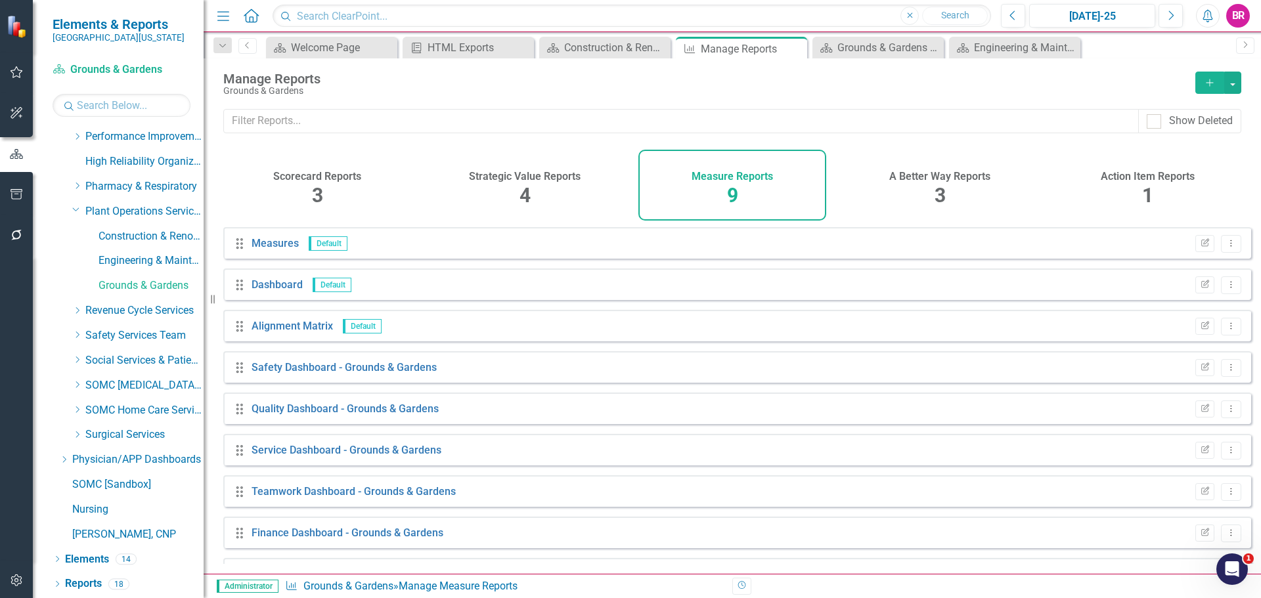
click at [1205, 460] on div "Edit Report Dropdown Menu" at bounding box center [1214, 451] width 53 height 18
click at [1200, 454] on icon "Edit Report" at bounding box center [1205, 450] width 10 height 8
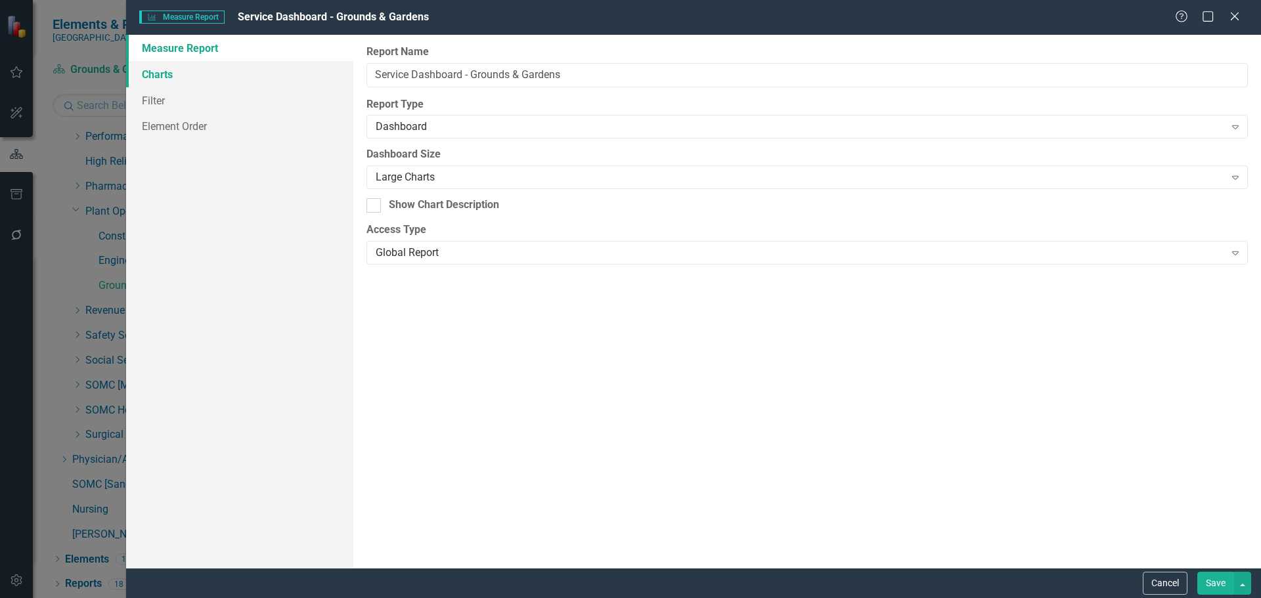
click at [144, 75] on link "Charts" at bounding box center [239, 74] width 227 height 26
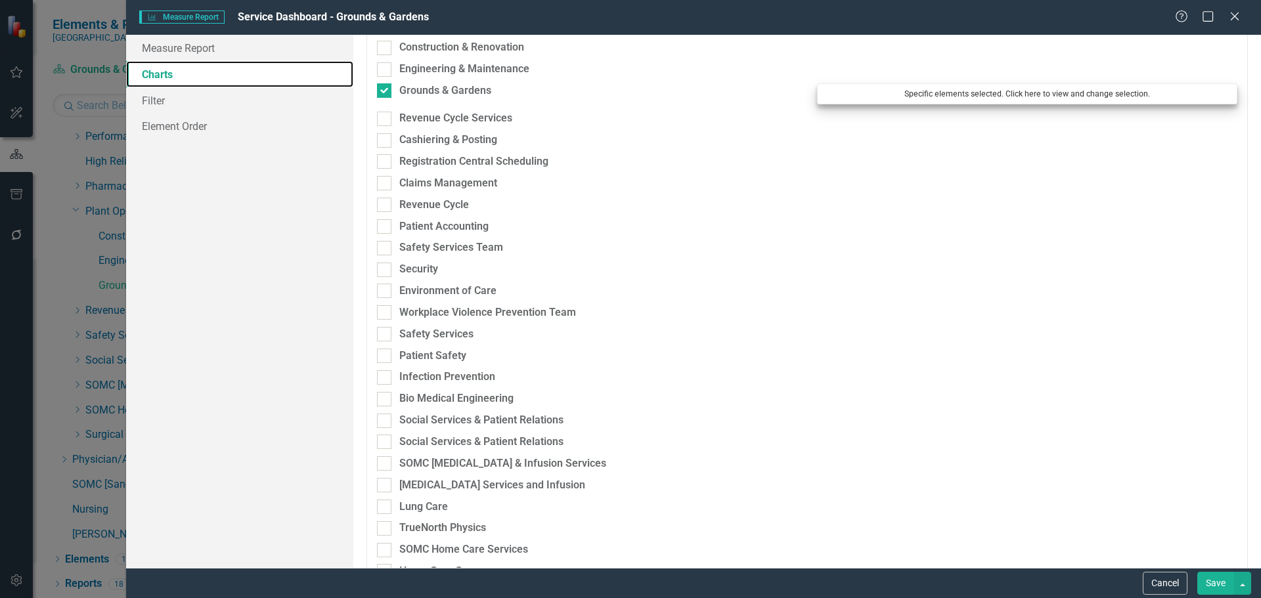
scroll to position [3020, 0]
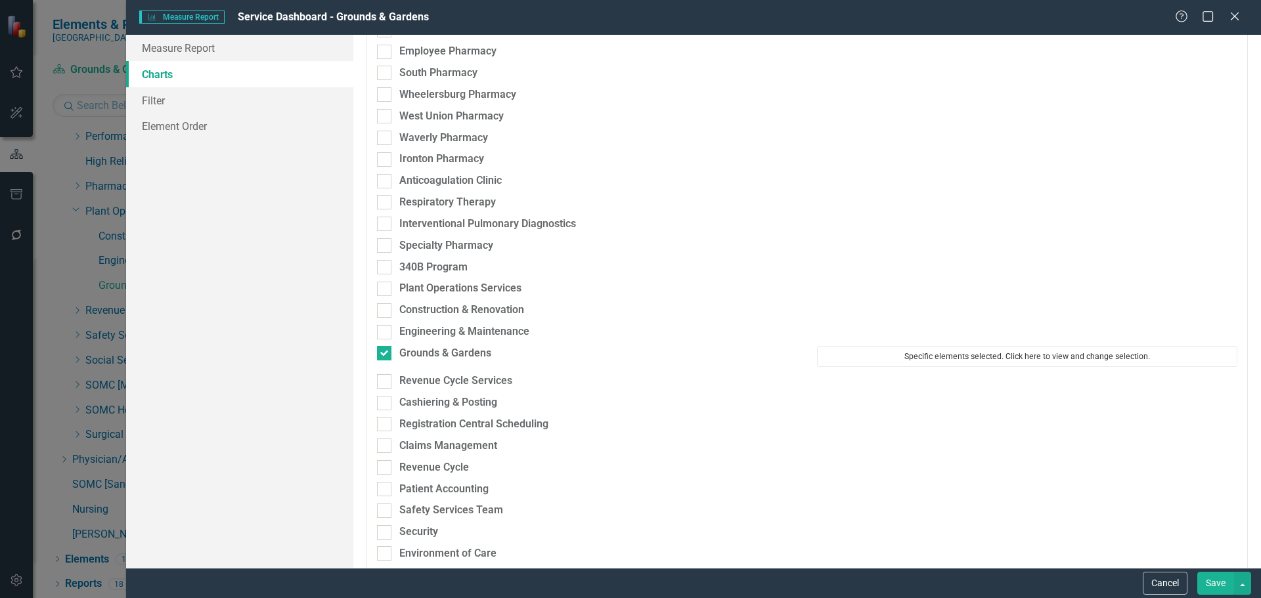
click at [896, 359] on button "Specific elements selected. Click here to view and change selection." at bounding box center [1027, 356] width 420 height 21
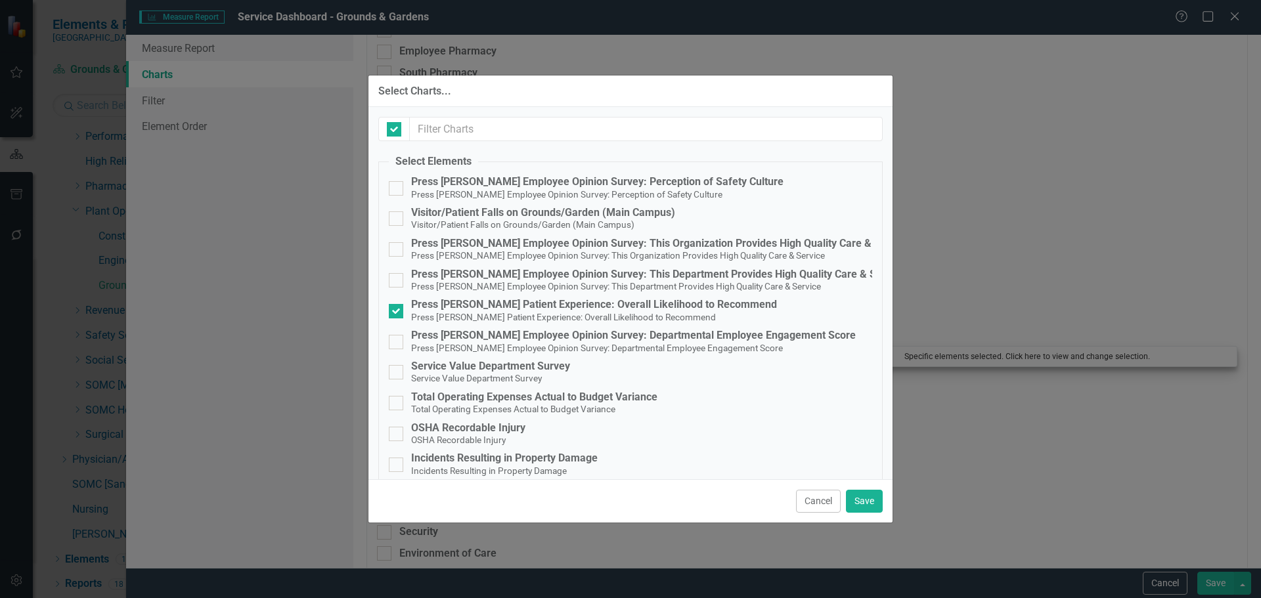
checkbox input "false"
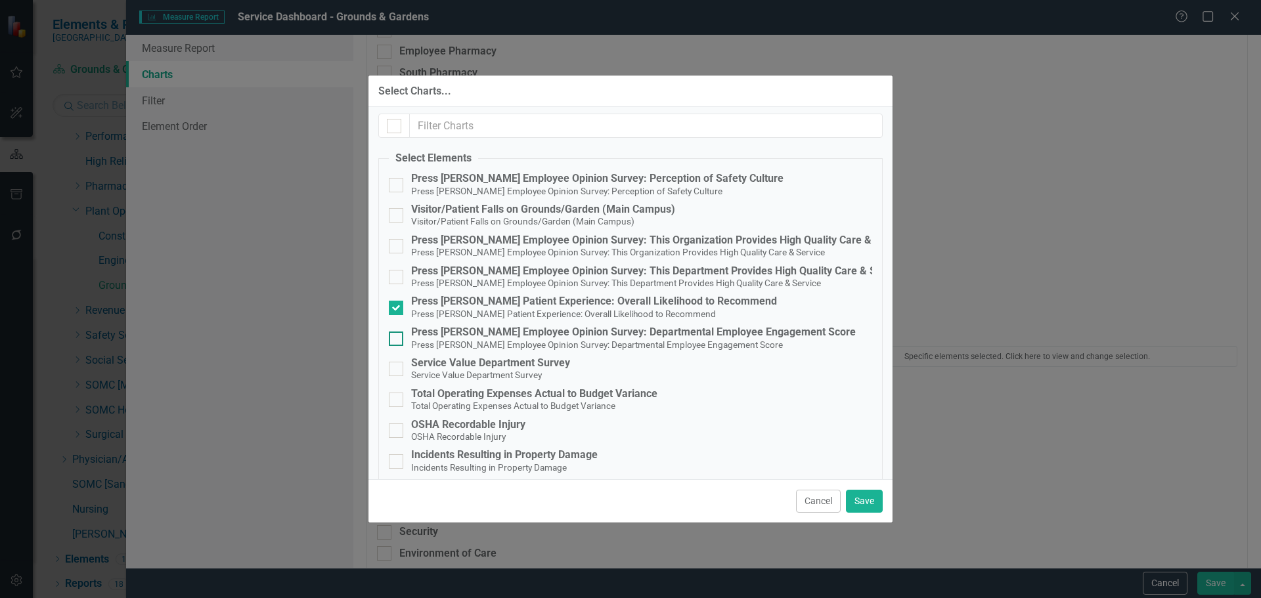
scroll to position [0, 0]
click at [468, 378] on small "Service Value Department Survey" at bounding box center [476, 378] width 131 height 11
click at [397, 374] on input "Service Value Department Survey Service Value Department Survey" at bounding box center [393, 369] width 9 height 9
checkbox input "true"
click at [861, 500] on button "Save" at bounding box center [864, 501] width 37 height 23
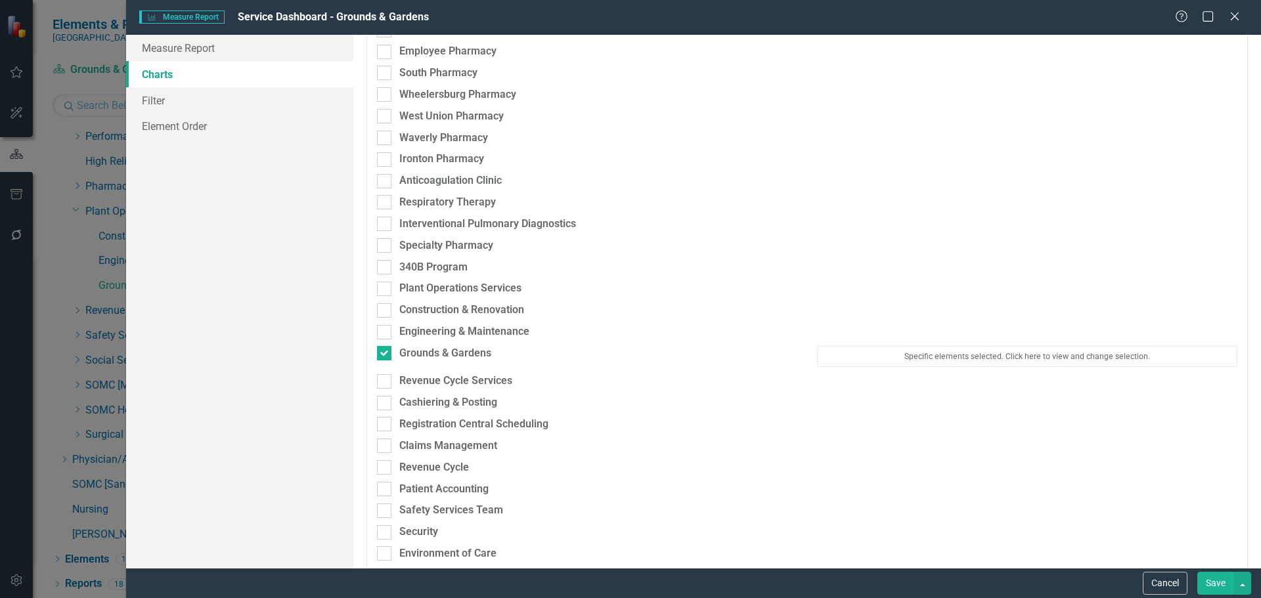
click at [1225, 580] on button "Save" at bounding box center [1215, 583] width 37 height 23
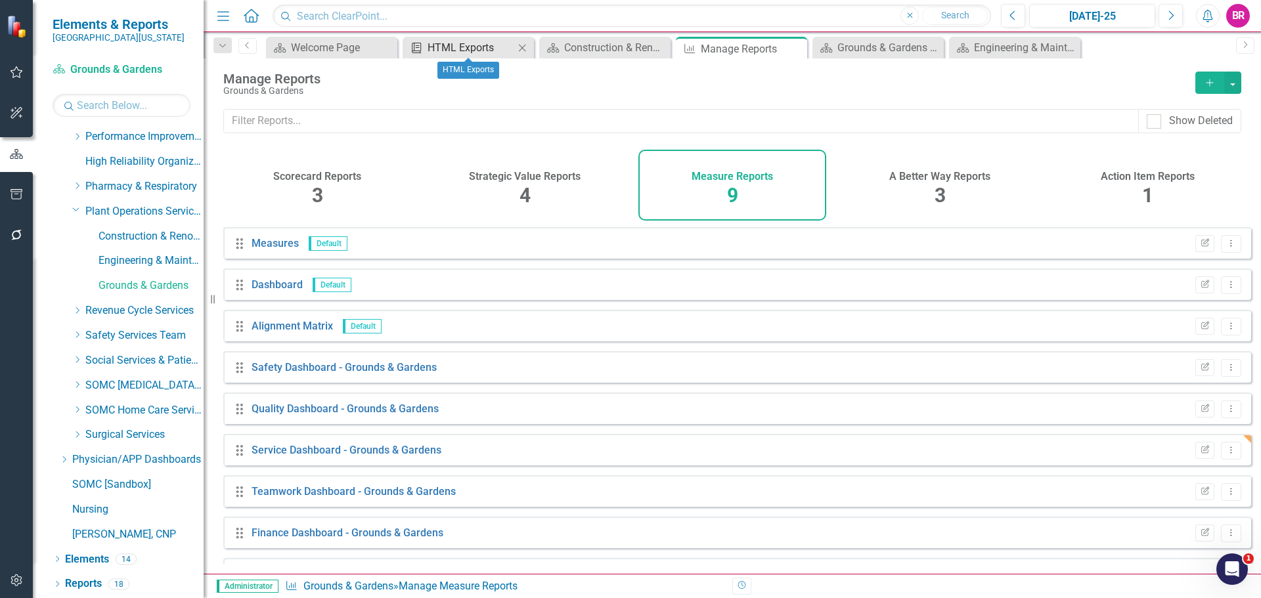
click at [466, 49] on div "HTML Exports" at bounding box center [470, 47] width 87 height 16
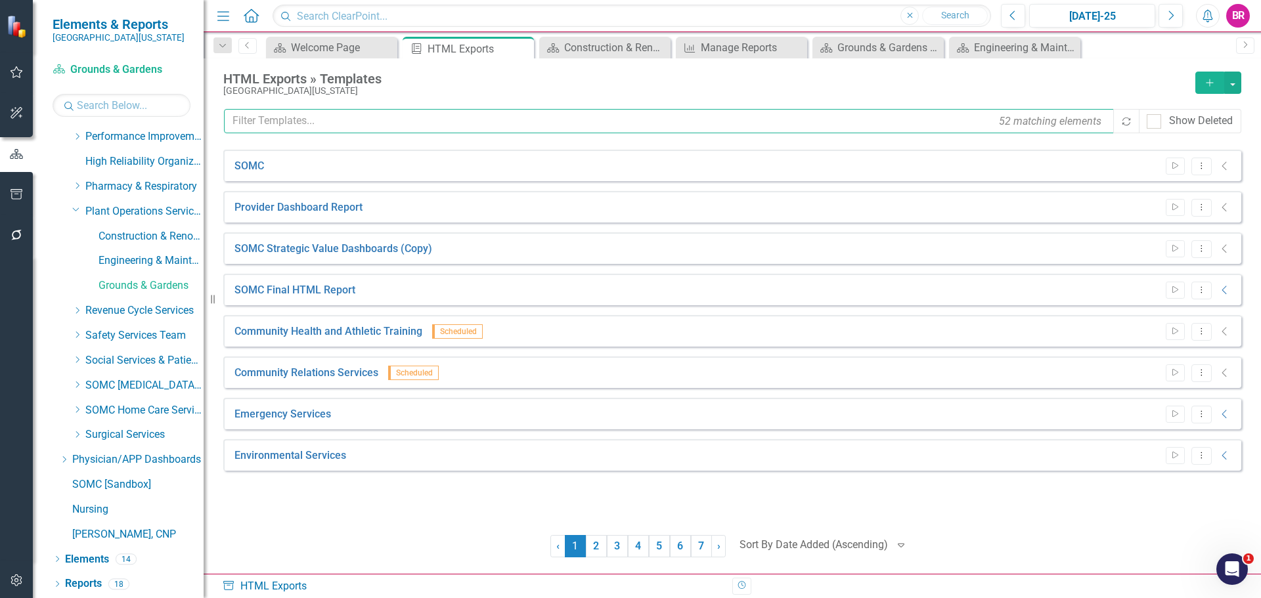
click at [464, 121] on input "text" at bounding box center [669, 121] width 891 height 24
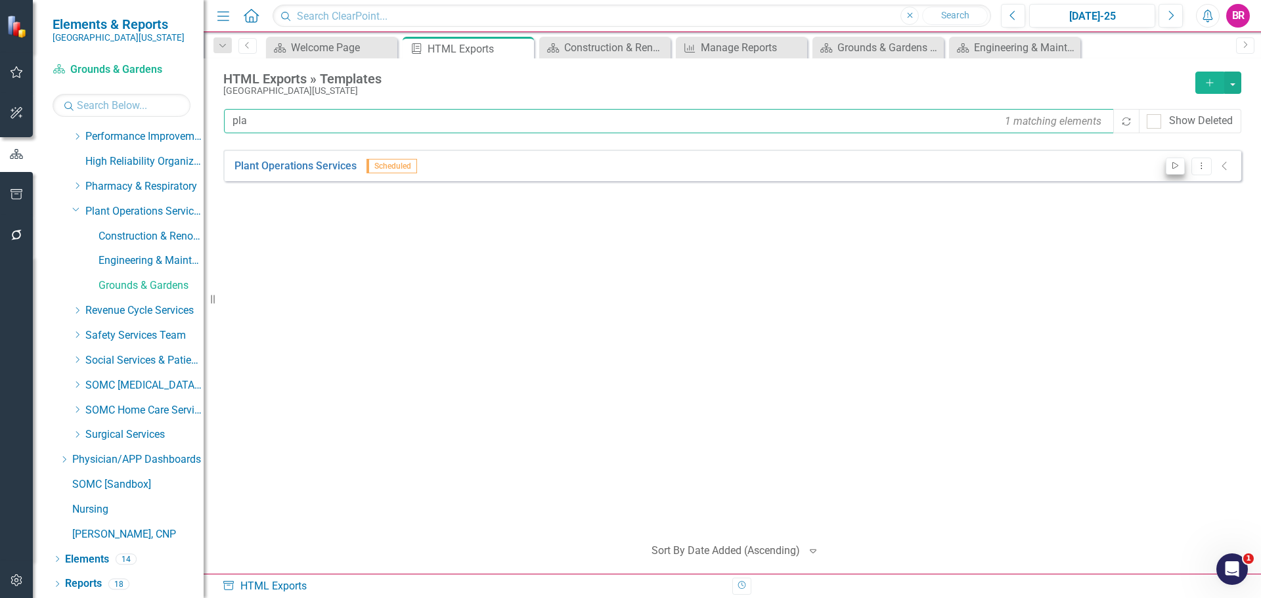
type input "pla"
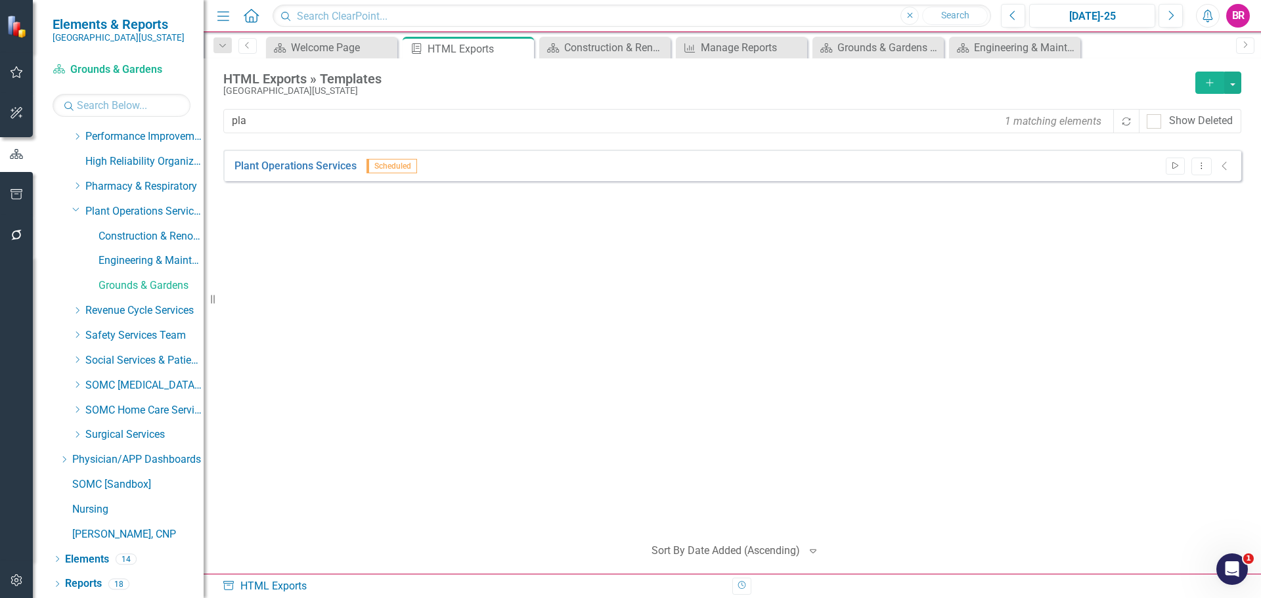
click at [1175, 162] on icon "Start" at bounding box center [1175, 166] width 10 height 8
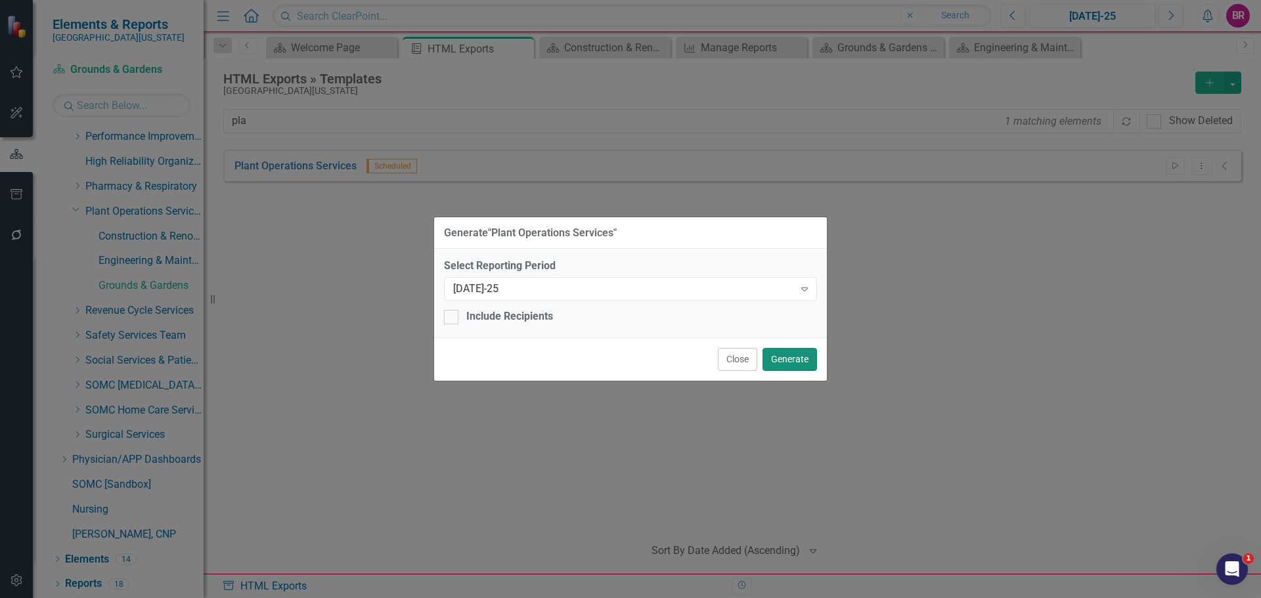
click at [779, 356] on button "Generate" at bounding box center [789, 359] width 54 height 23
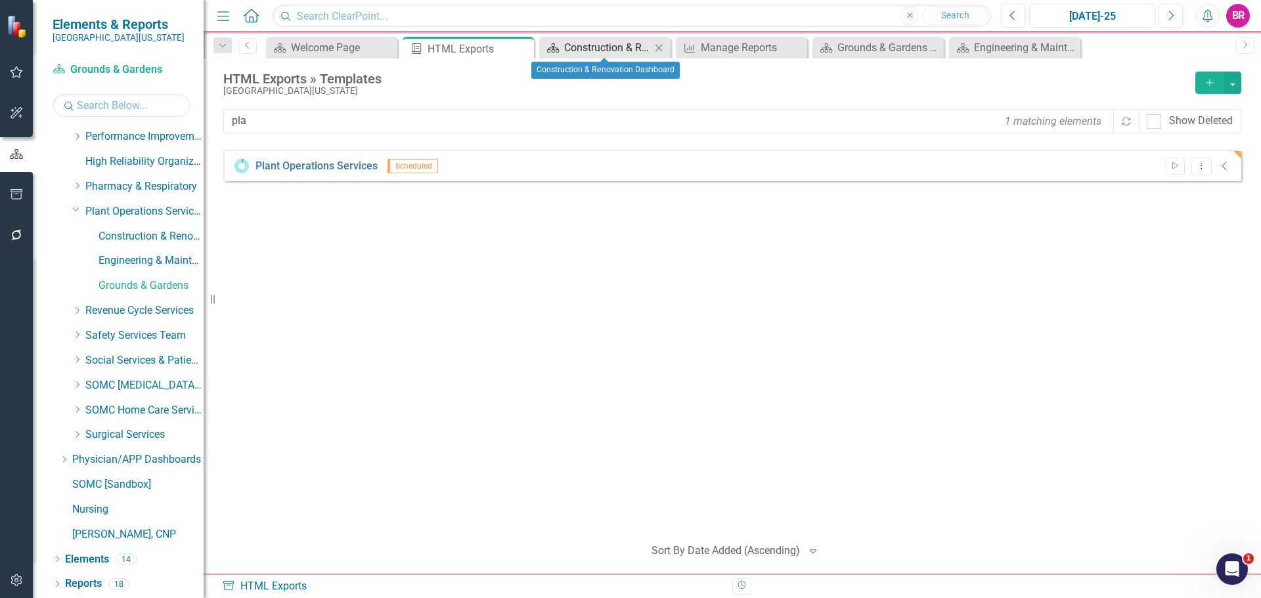
click at [608, 46] on div "Construction & Renovation Dashboard" at bounding box center [607, 47] width 87 height 16
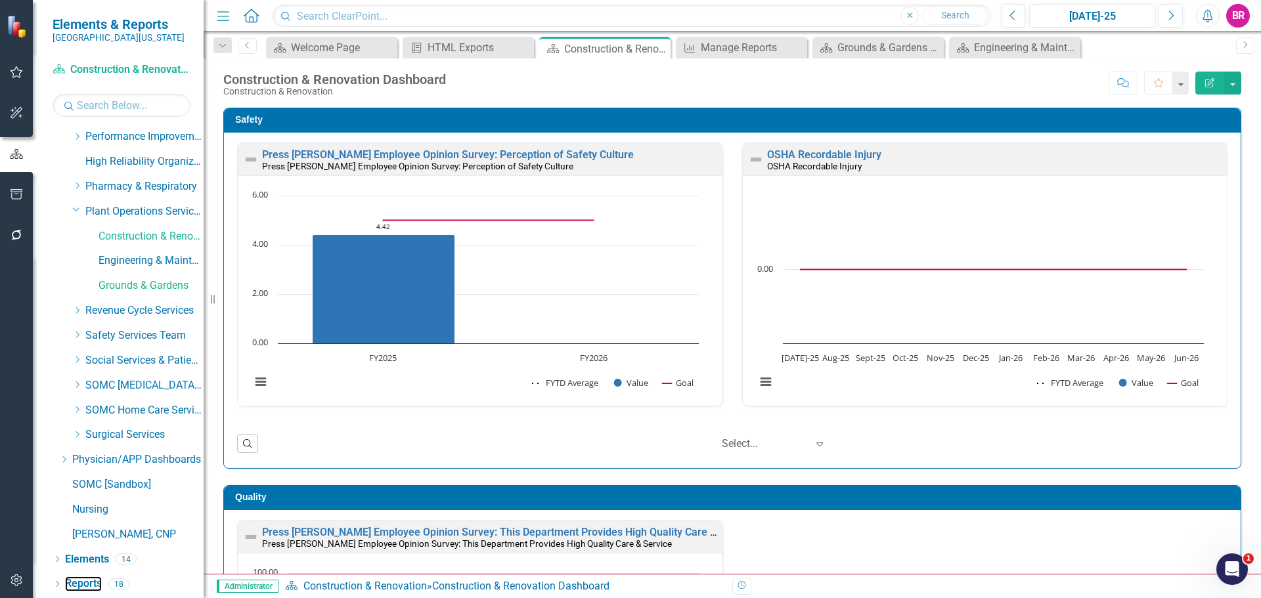
drag, startPoint x: 90, startPoint y: 584, endPoint x: 837, endPoint y: 187, distance: 845.7
click at [90, 584] on link "Reports" at bounding box center [83, 584] width 37 height 15
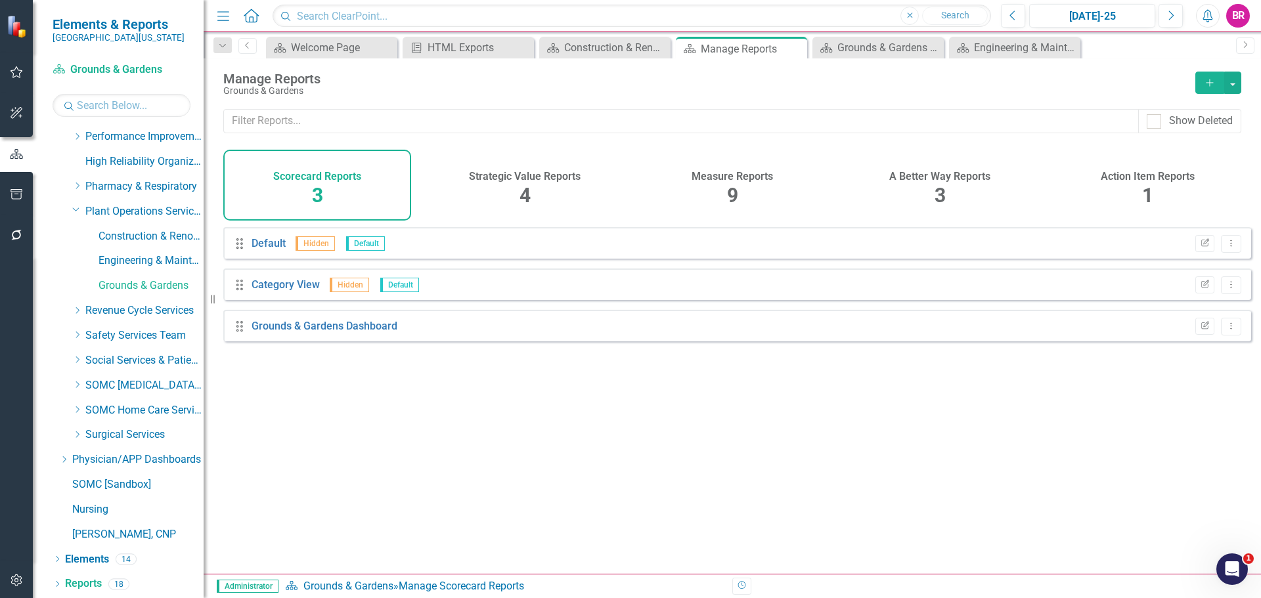
click at [746, 178] on h4 "Measure Reports" at bounding box center [731, 177] width 81 height 12
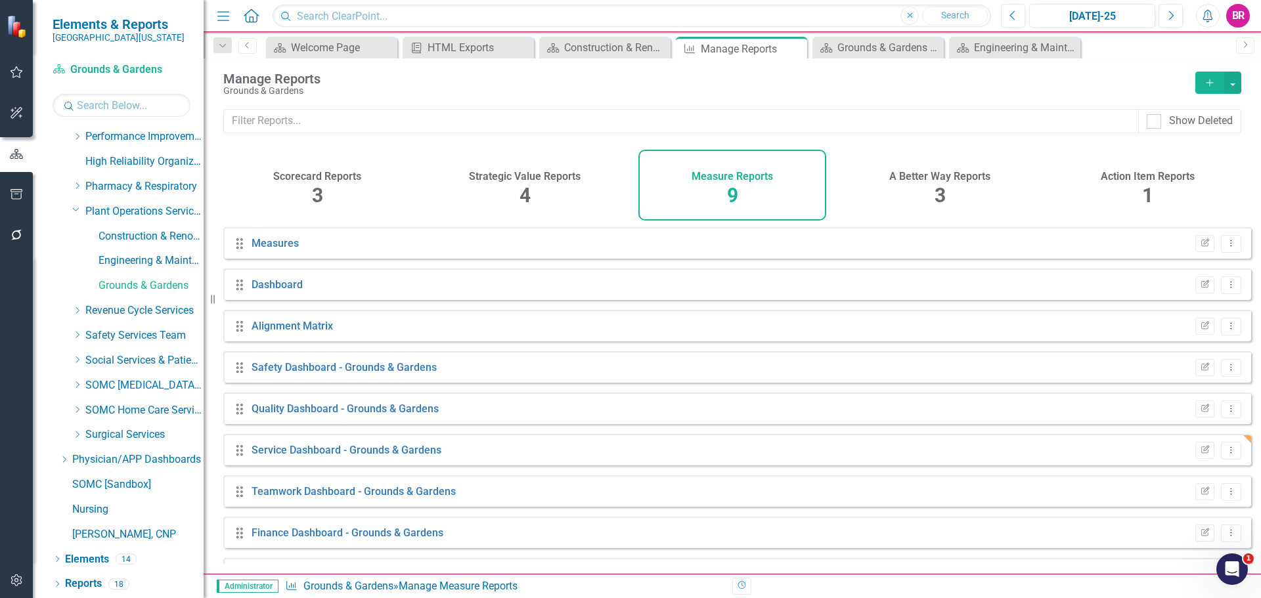
scroll to position [35, 0]
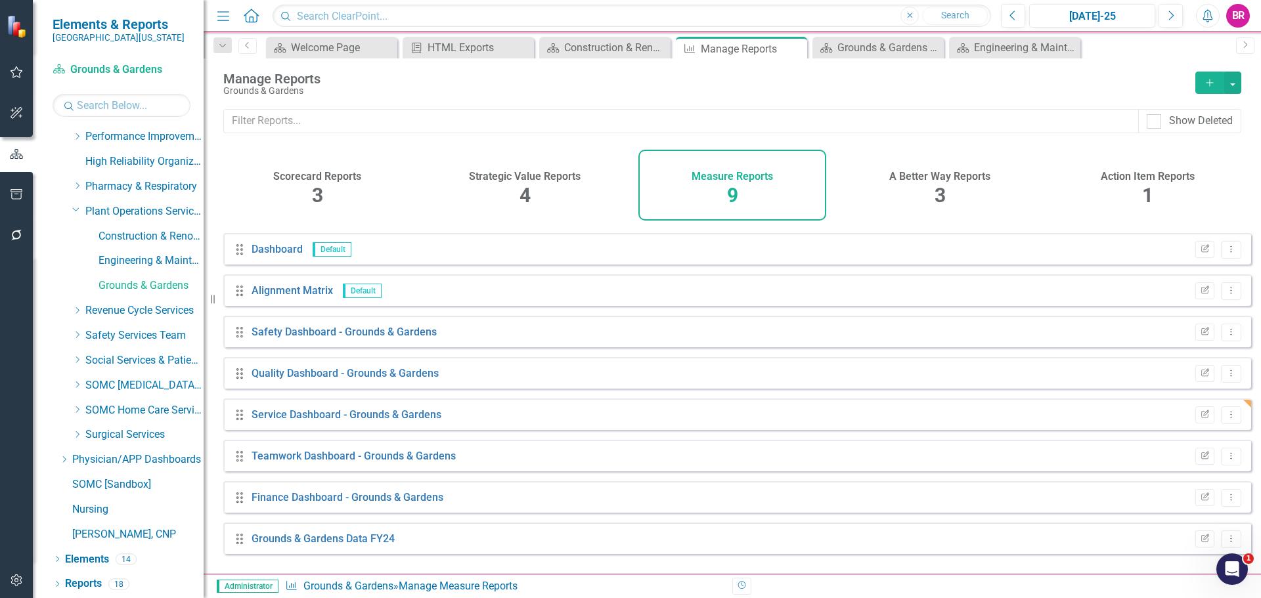
click at [1205, 88] on button "Add" at bounding box center [1209, 83] width 29 height 22
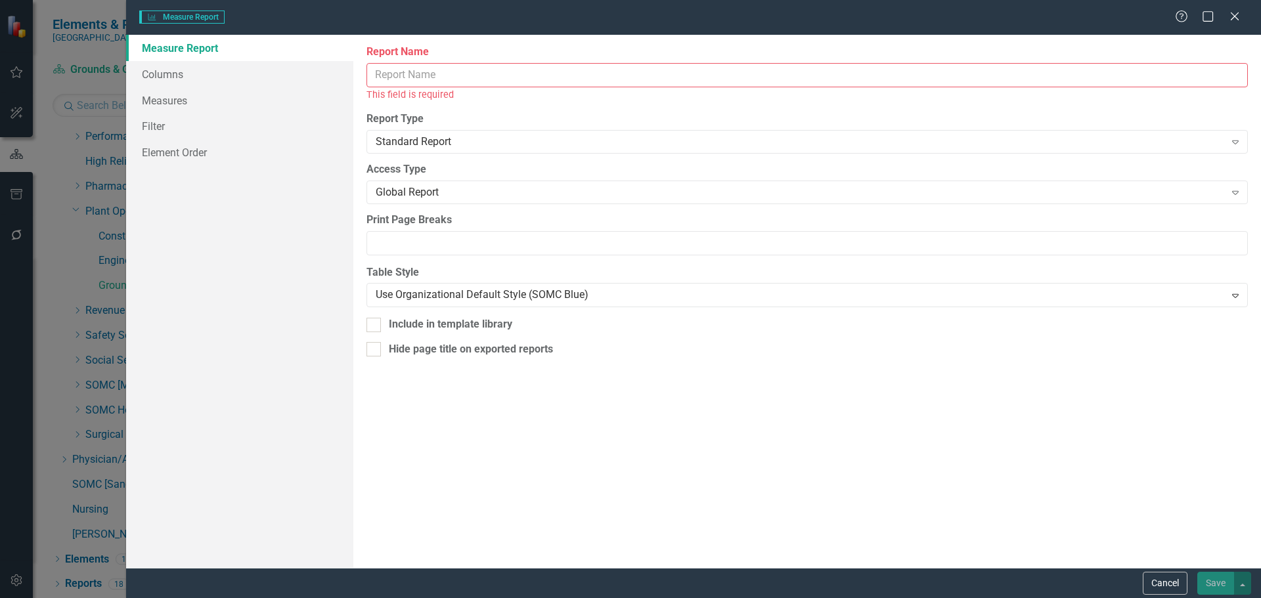
click at [525, 85] on input "Report Name" at bounding box center [806, 75] width 881 height 24
click at [488, 77] on input "Report Name" at bounding box center [806, 75] width 881 height 24
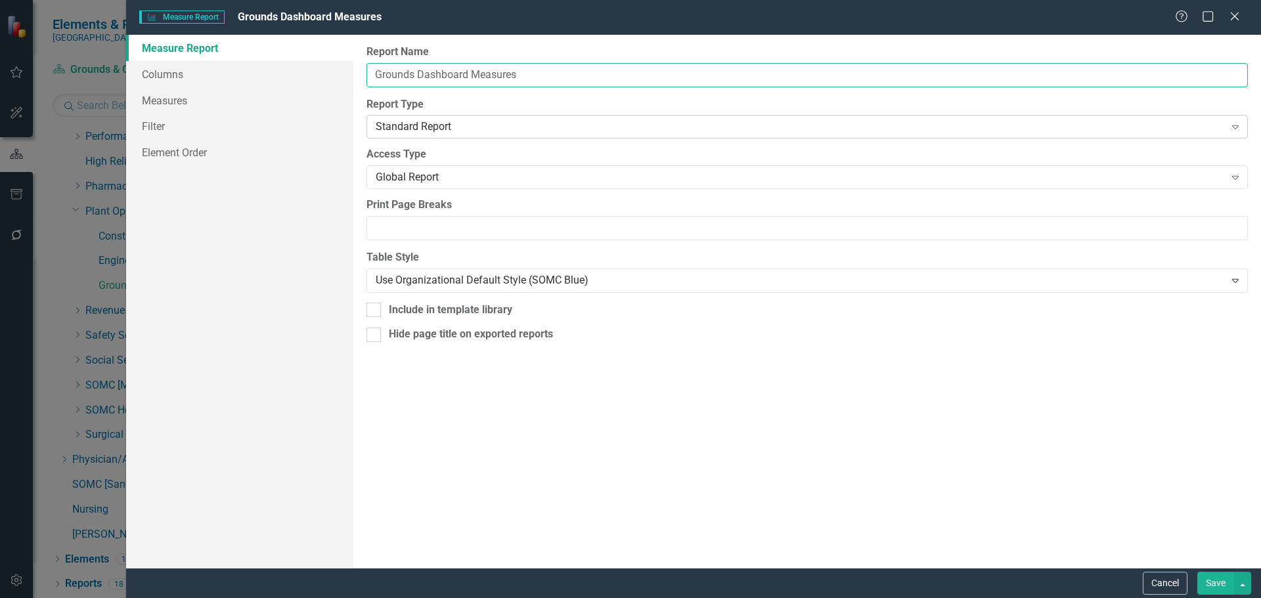
type input "Grounds Dashboard Measures"
click at [443, 129] on div "Standard Report" at bounding box center [800, 127] width 849 height 15
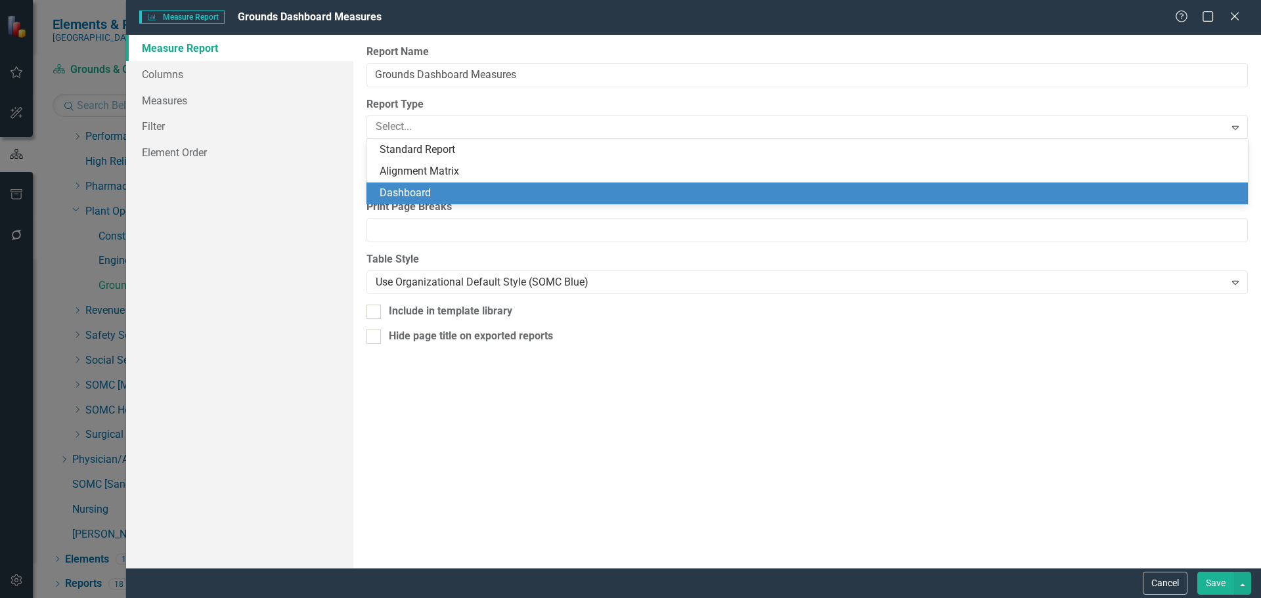
click at [425, 189] on div "Dashboard" at bounding box center [810, 193] width 860 height 15
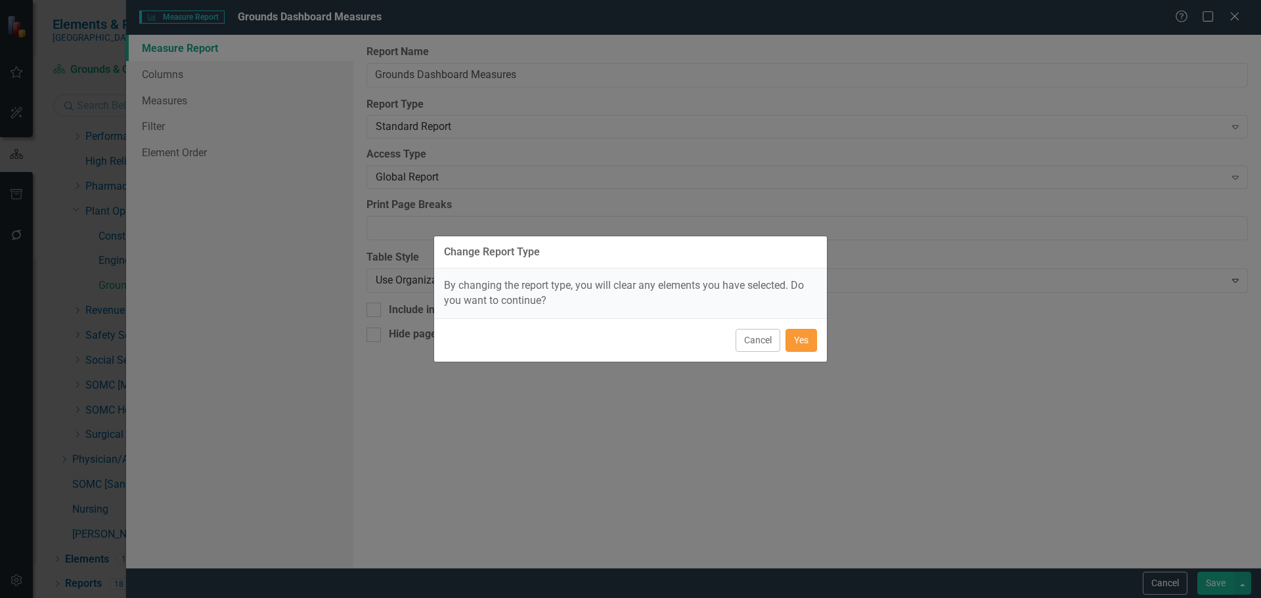
click at [804, 339] on button "Yes" at bounding box center [801, 340] width 32 height 23
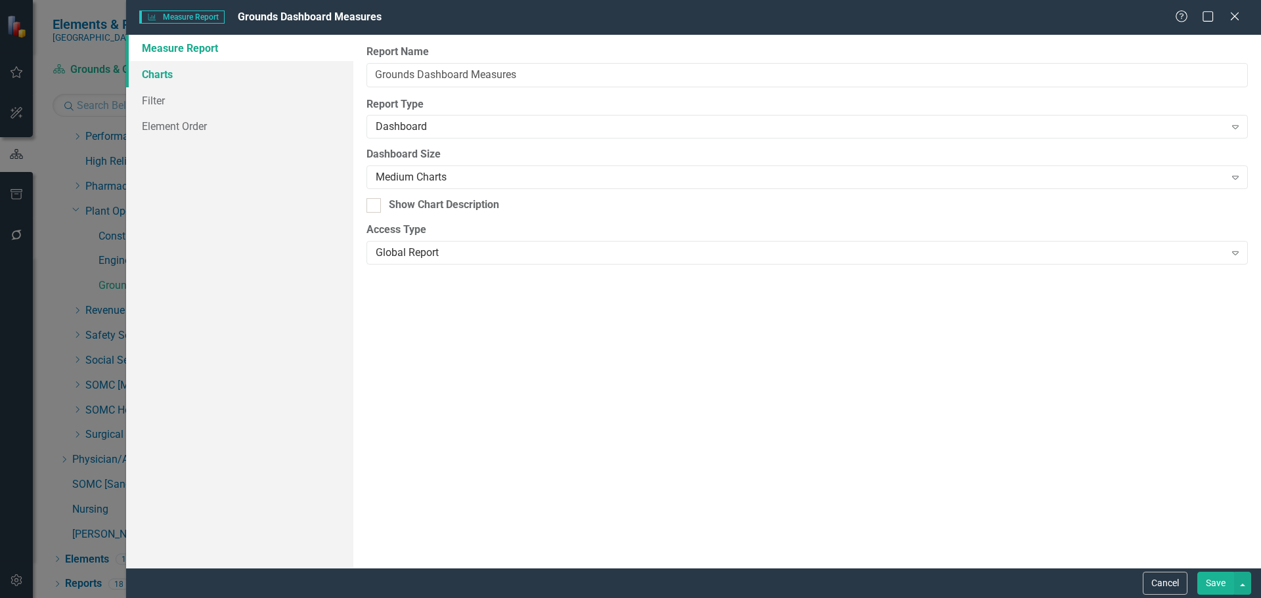
drag, startPoint x: 168, startPoint y: 75, endPoint x: 274, endPoint y: 76, distance: 105.7
click at [168, 75] on link "Charts" at bounding box center [239, 74] width 227 height 26
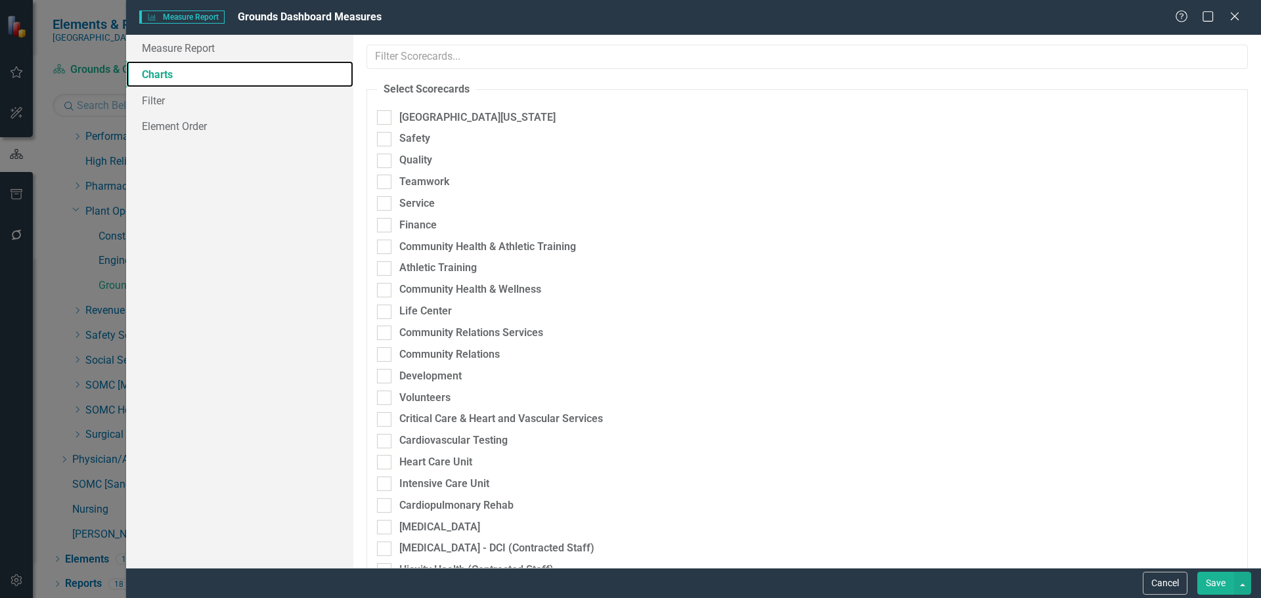
checkbox input "true"
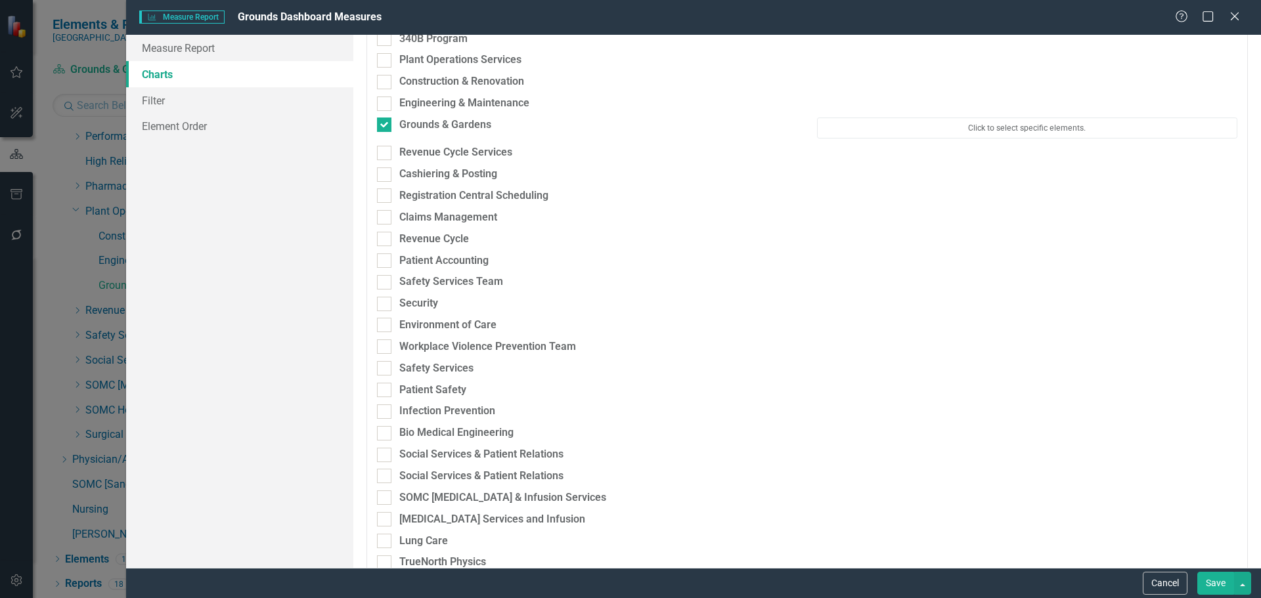
scroll to position [3086, 0]
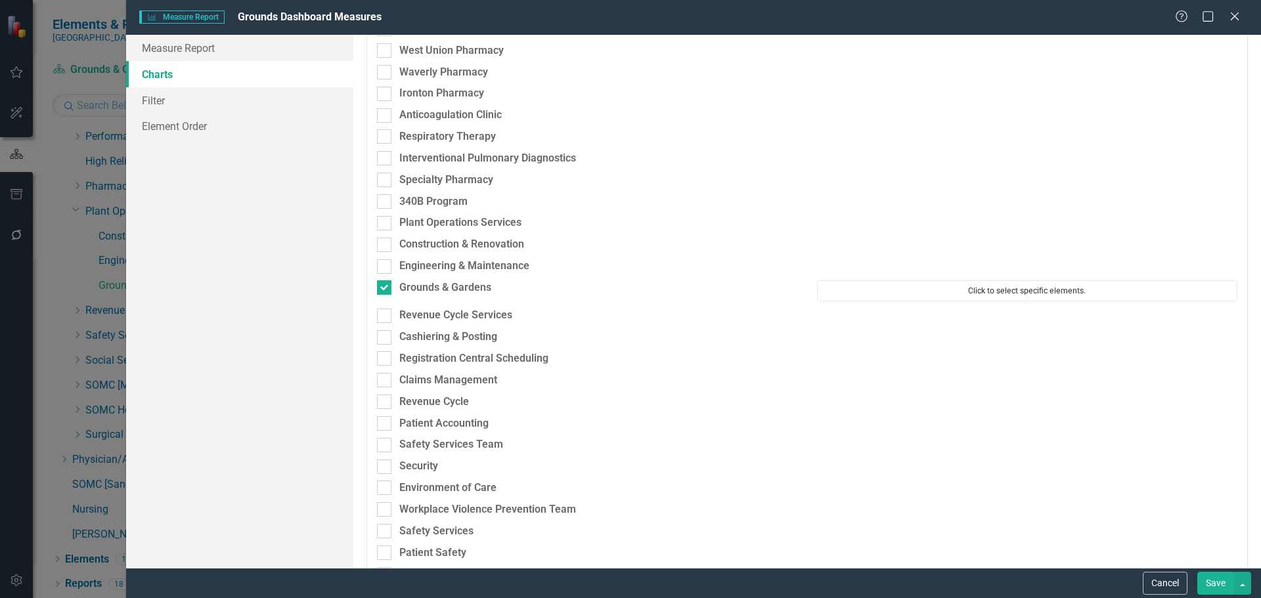
click at [921, 289] on button "Click to select specific elements." at bounding box center [1027, 290] width 420 height 21
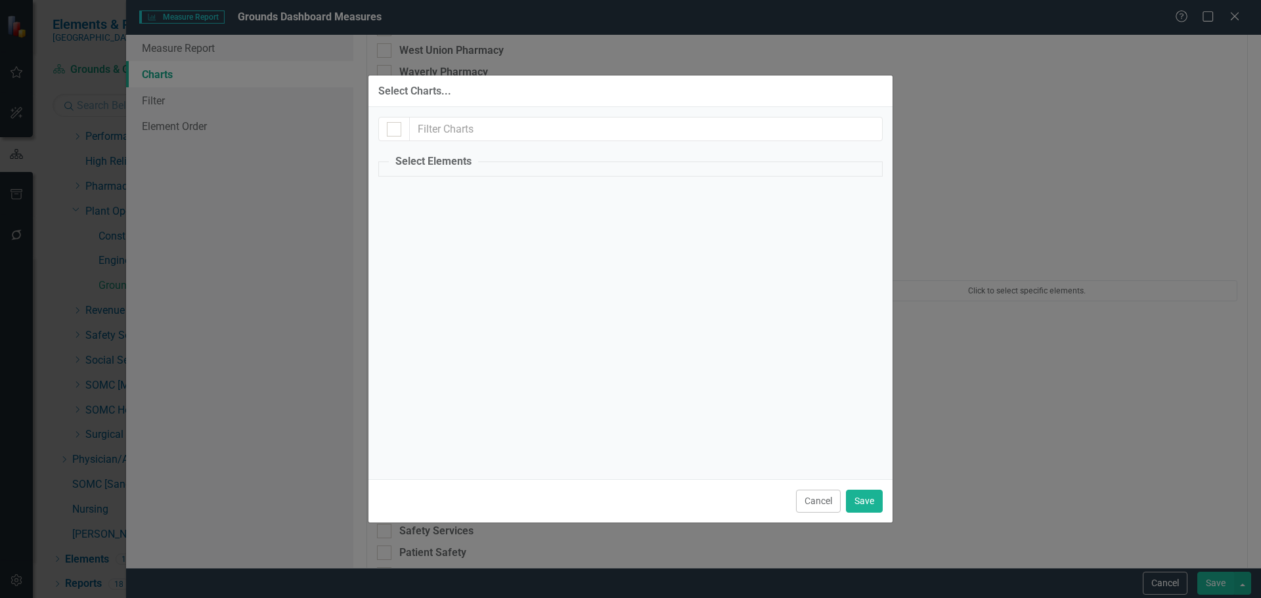
checkbox input "false"
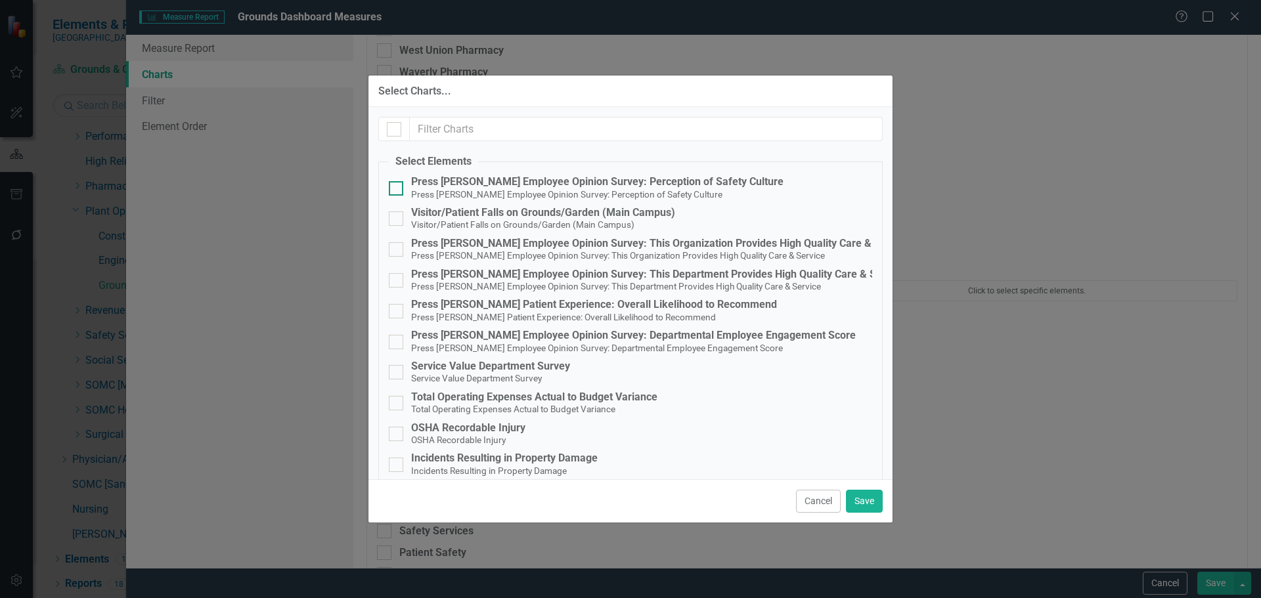
click at [699, 181] on div "Press [PERSON_NAME] Employee Opinion Survey: Perception of Safety Culture" at bounding box center [597, 182] width 372 height 12
click at [397, 181] on input "Press [PERSON_NAME] Employee Opinion Survey: Perception of Safety Culture Press…" at bounding box center [393, 185] width 9 height 9
checkbox input "true"
click at [587, 213] on div "Visitor/Patient Falls on Grounds/Garden (Main Campus)" at bounding box center [543, 213] width 264 height 12
click at [397, 213] on input "Visitor/Patient Falls on Grounds/Garden (Main Campus) Visitor/Patient Falls on …" at bounding box center [393, 215] width 9 height 9
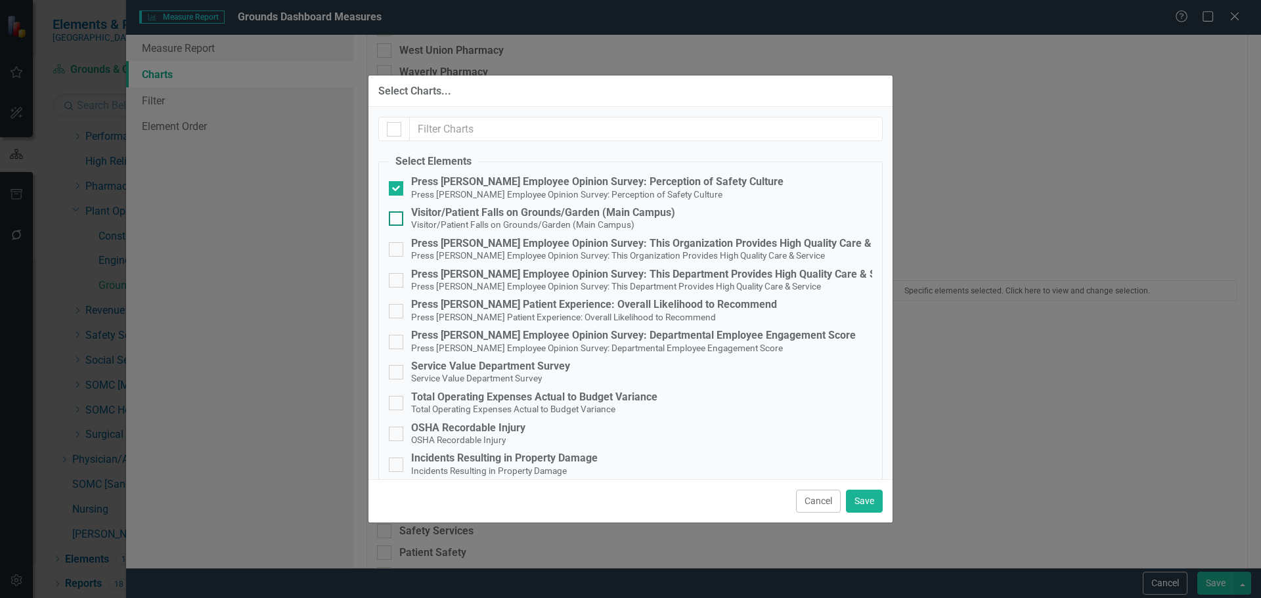
checkbox input "true"
click at [489, 431] on div "OSHA Recordable Injury" at bounding box center [468, 428] width 114 height 12
click at [397, 431] on input "OSHA Recordable Injury OSHA Recordable Injury" at bounding box center [393, 431] width 9 height 9
checkbox input "true"
click at [499, 462] on div "Incidents Resulting in Property Damage" at bounding box center [504, 458] width 186 height 12
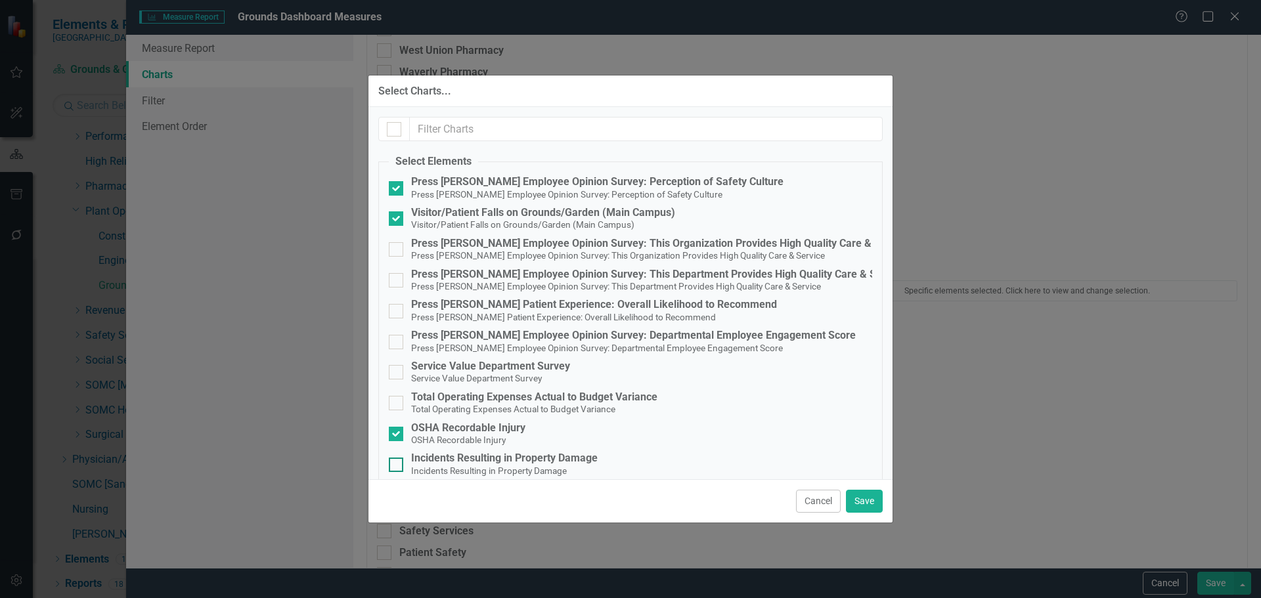
click at [397, 462] on input "Incidents Resulting in Property Damage Incidents Resulting in Property Damage" at bounding box center [393, 462] width 9 height 9
checkbox input "true"
click at [531, 271] on div "Press [PERSON_NAME] Employee Opinion Survey: This Department Provides High Qual…" at bounding box center [658, 275] width 494 height 12
click at [397, 273] on input "Press [PERSON_NAME] Employee Opinion Survey: This Department Provides High Qual…" at bounding box center [393, 277] width 9 height 9
checkbox input "true"
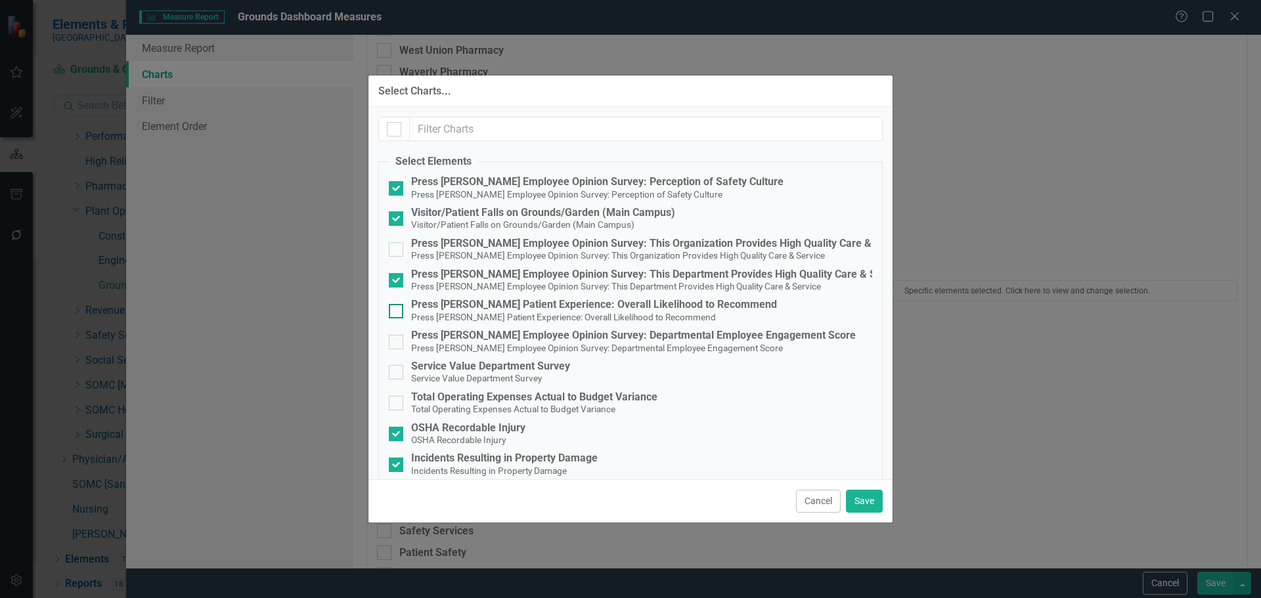
click at [529, 313] on small "Press [PERSON_NAME] Patient Experience: Overall Likelihood to Recommend" at bounding box center [563, 317] width 305 height 11
click at [397, 313] on input "Press [PERSON_NAME] Patient Experience: Overall Likelihood to Recommend Press […" at bounding box center [393, 308] width 9 height 9
click at [529, 314] on small "Press [PERSON_NAME] Patient Experience: Overall Likelihood to Recommend" at bounding box center [563, 317] width 305 height 11
click at [397, 313] on input "Press [PERSON_NAME] Patient Experience: Overall Likelihood to Recommend Press […" at bounding box center [393, 308] width 9 height 9
click at [586, 303] on div "Press [PERSON_NAME] Patient Experience: Overall Likelihood to Recommend" at bounding box center [594, 305] width 366 height 12
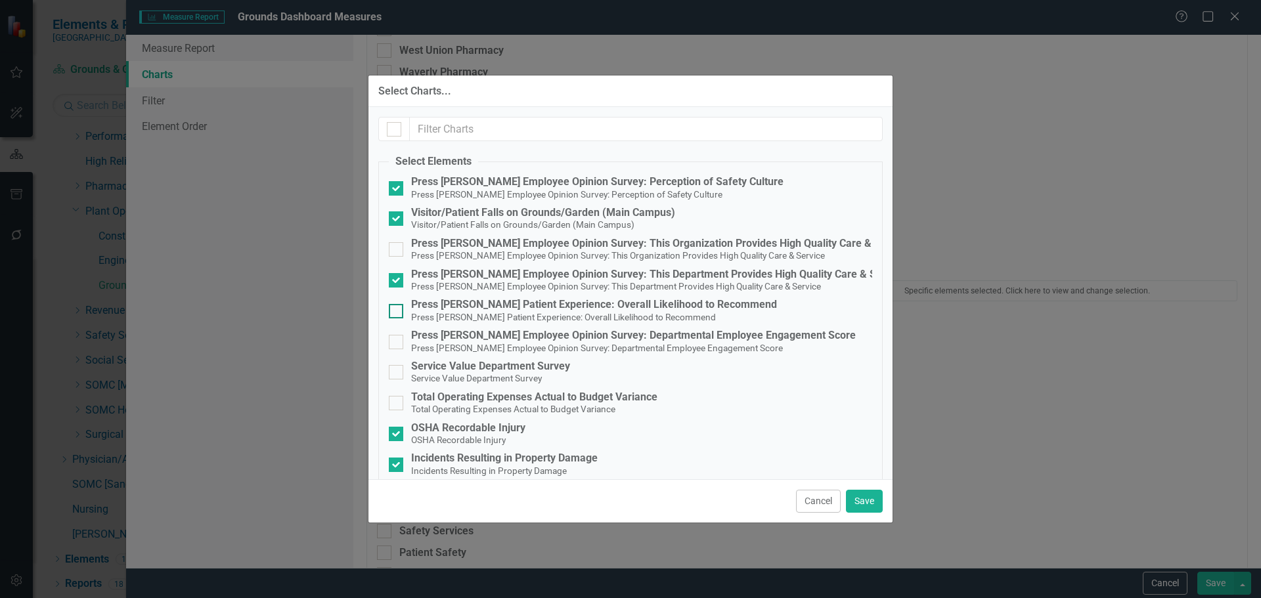
click at [397, 304] on input "Press [PERSON_NAME] Patient Experience: Overall Likelihood to Recommend Press […" at bounding box center [393, 308] width 9 height 9
checkbox input "true"
click at [498, 376] on small "Service Value Department Survey" at bounding box center [476, 378] width 131 height 11
click at [397, 374] on input "Service Value Department Survey Service Value Department Survey" at bounding box center [393, 369] width 9 height 9
checkbox input "true"
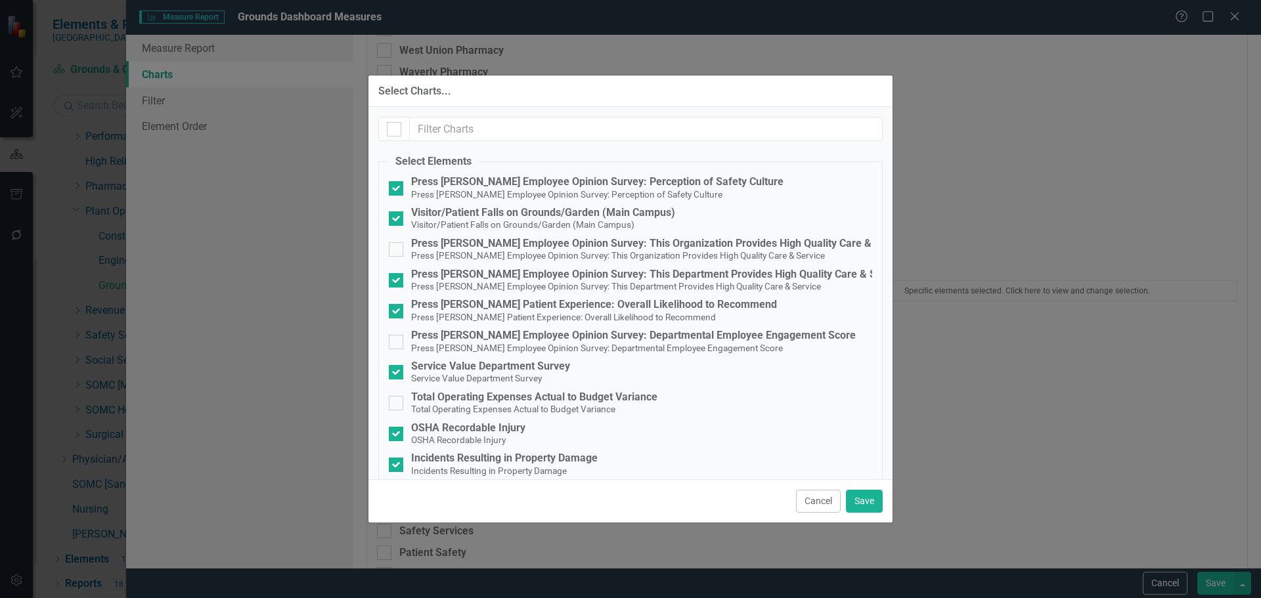
scroll to position [14, 0]
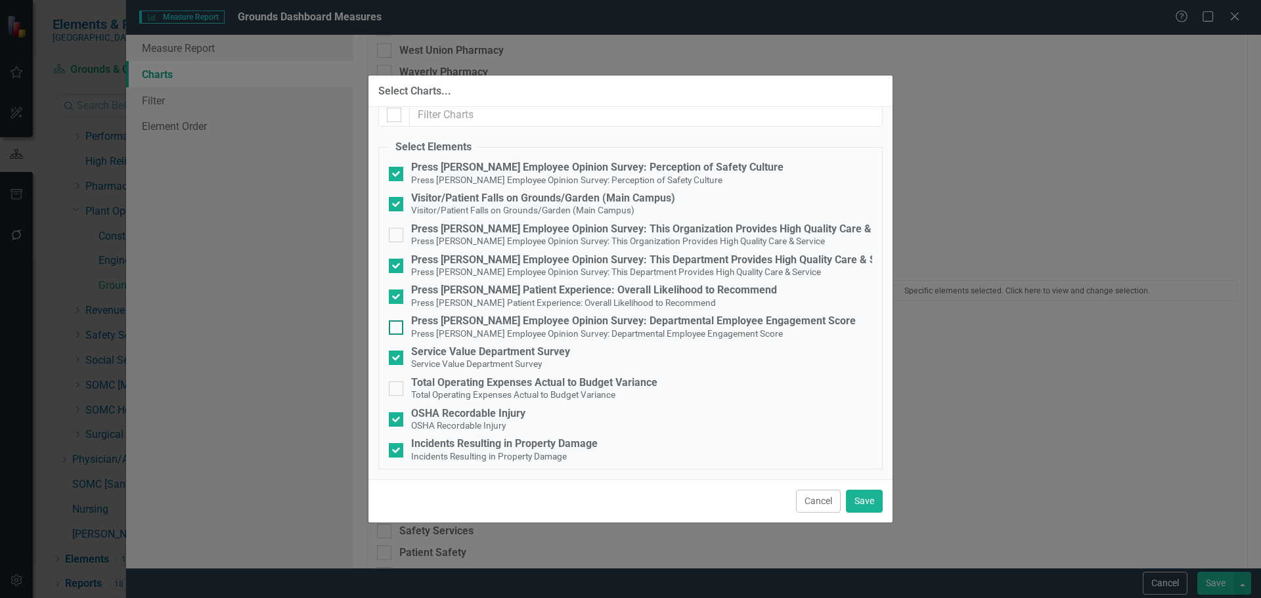
click at [652, 333] on small "Press [PERSON_NAME] Employee Opinion Survey: Departmental Employee Engagement S…" at bounding box center [597, 333] width 372 height 11
click at [397, 329] on input "Press [PERSON_NAME] Employee Opinion Survey: Departmental Employee Engagement S…" at bounding box center [393, 324] width 9 height 9
checkbox input "true"
click at [512, 385] on div "Total Operating Expenses Actual to Budget Variance" at bounding box center [534, 383] width 246 height 12
click at [397, 385] on input "Total Operating Expenses Actual to Budget Variance Total Operating Expenses Act…" at bounding box center [393, 385] width 9 height 9
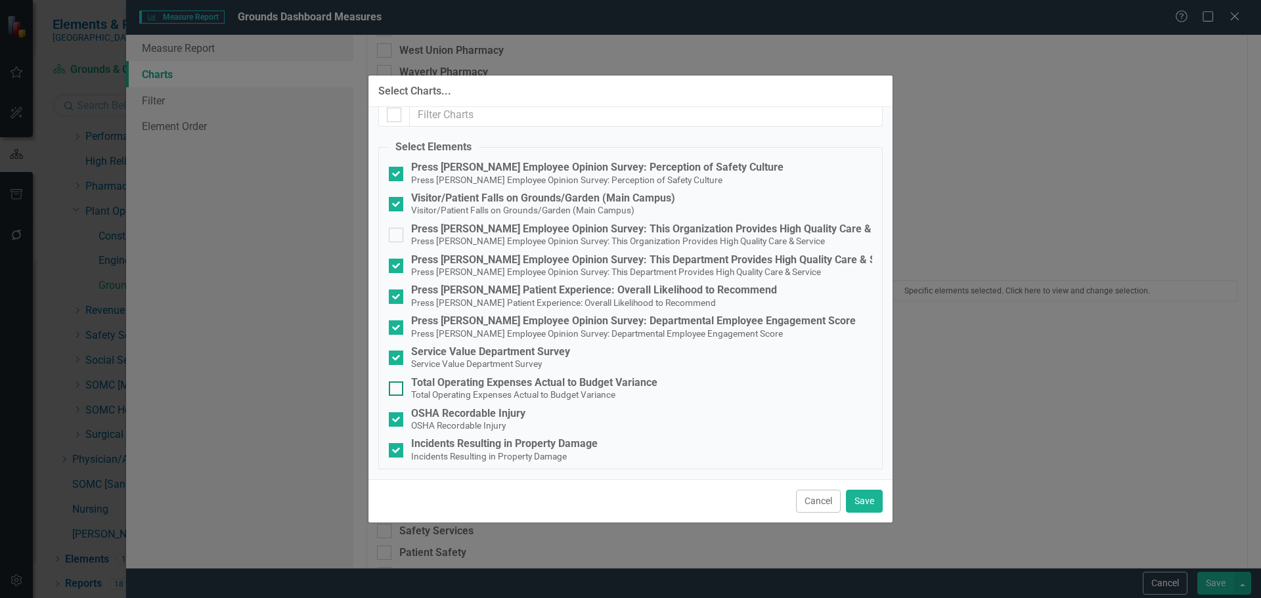
checkbox input "true"
click at [863, 500] on button "Save" at bounding box center [864, 501] width 37 height 23
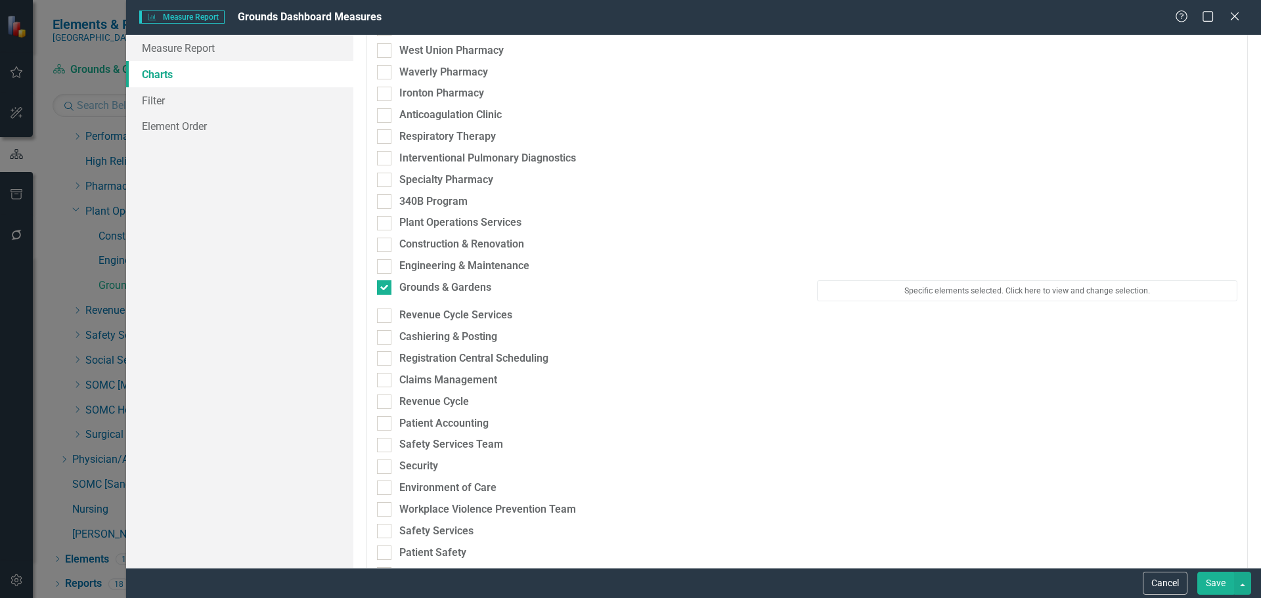
click at [1211, 581] on button "Save" at bounding box center [1215, 583] width 37 height 23
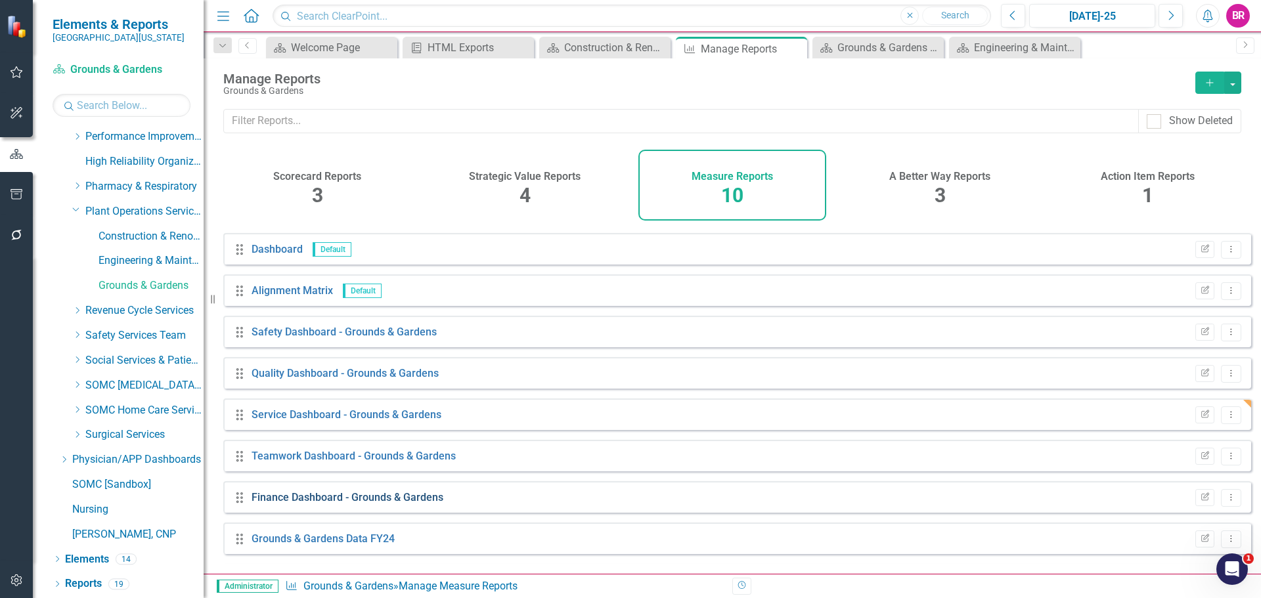
scroll to position [77, 0]
click at [324, 504] on link "Grounds & Gardens Data FY24" at bounding box center [322, 497] width 143 height 12
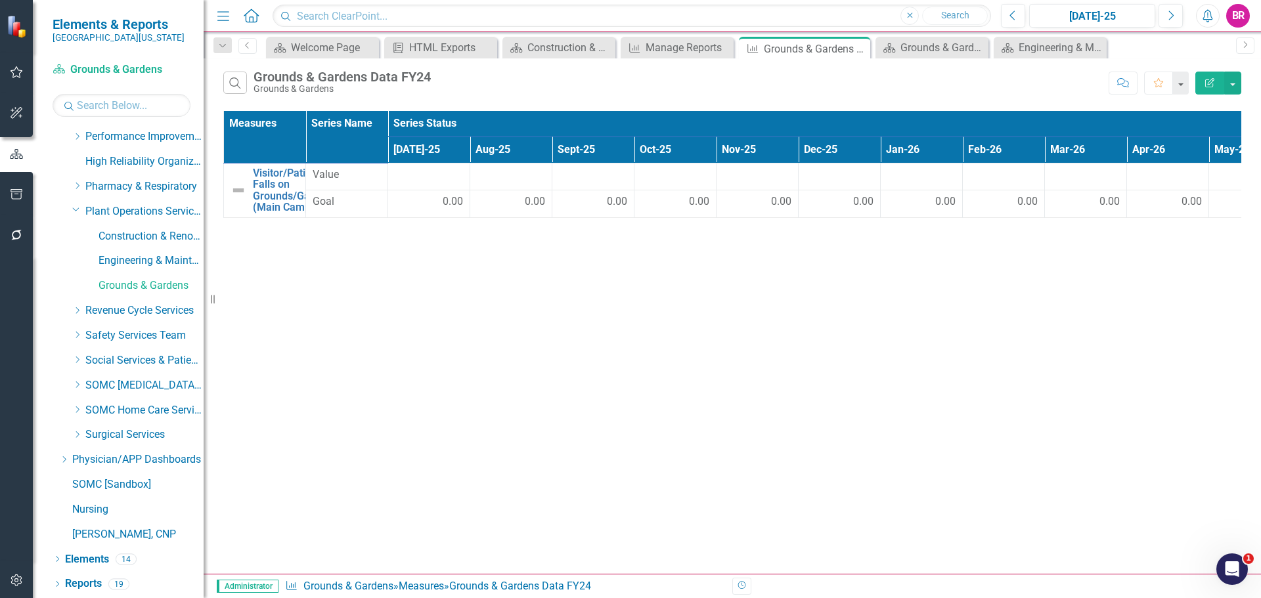
click at [1208, 85] on icon "button" at bounding box center [1209, 82] width 9 height 9
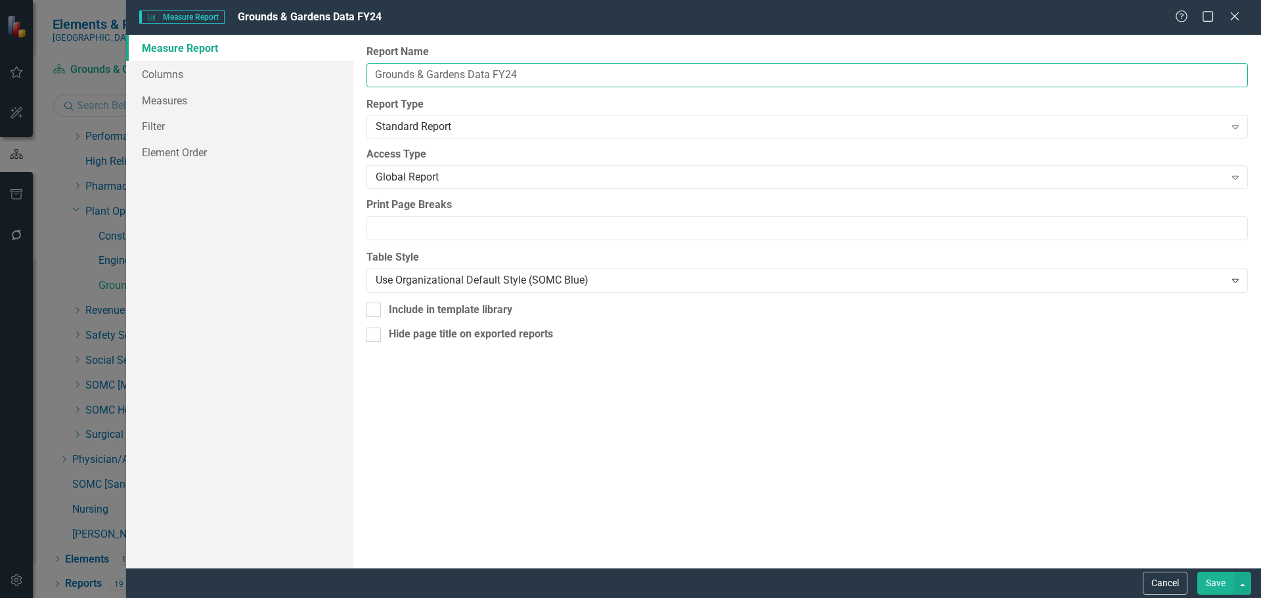
drag, startPoint x: 526, startPoint y: 74, endPoint x: 493, endPoint y: 78, distance: 33.1
click at [493, 78] on input "Grounds & Gardens Data FY24" at bounding box center [806, 75] width 881 height 24
type input "Grounds & Gardens Data"
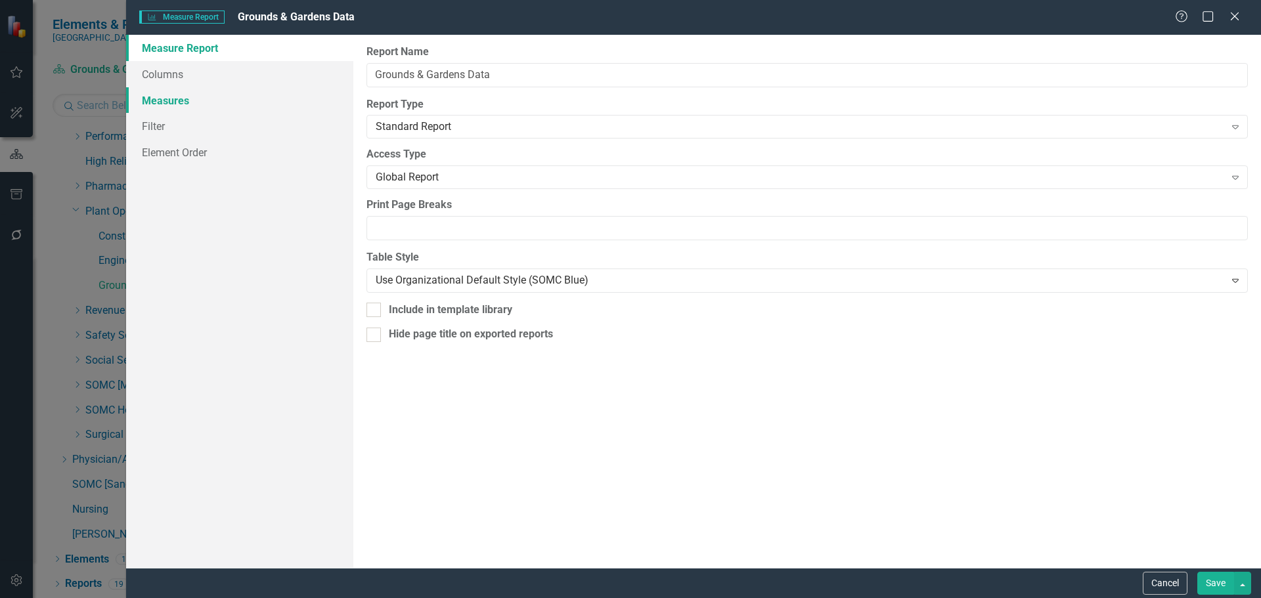
click at [157, 102] on link "Measures" at bounding box center [239, 100] width 227 height 26
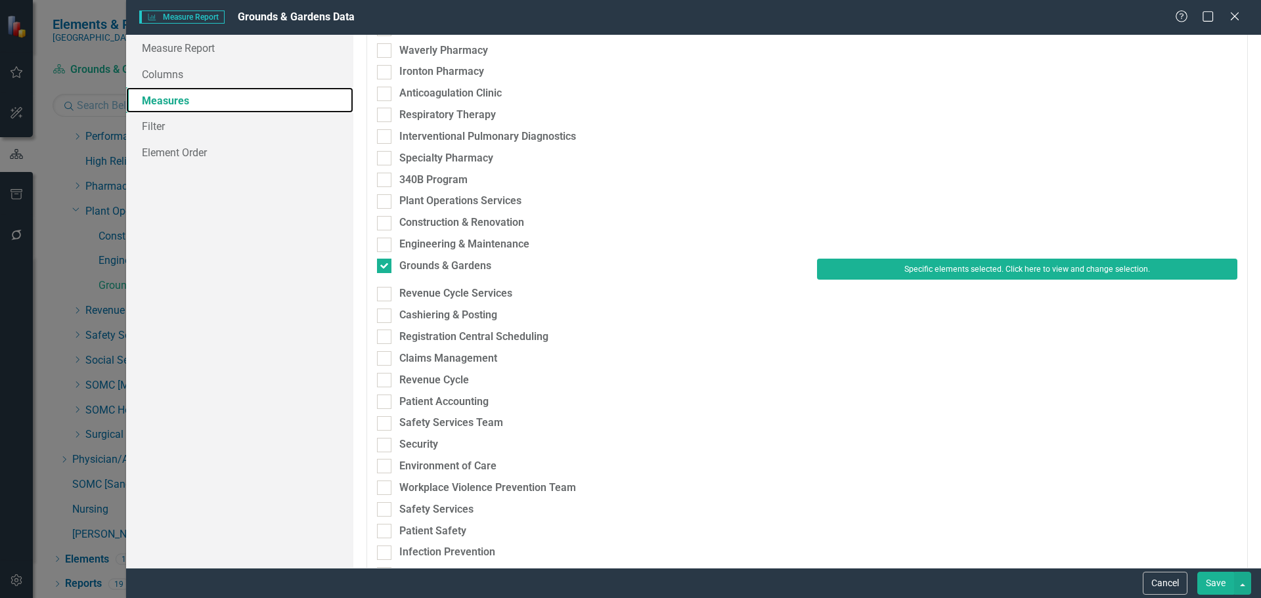
scroll to position [3086, 0]
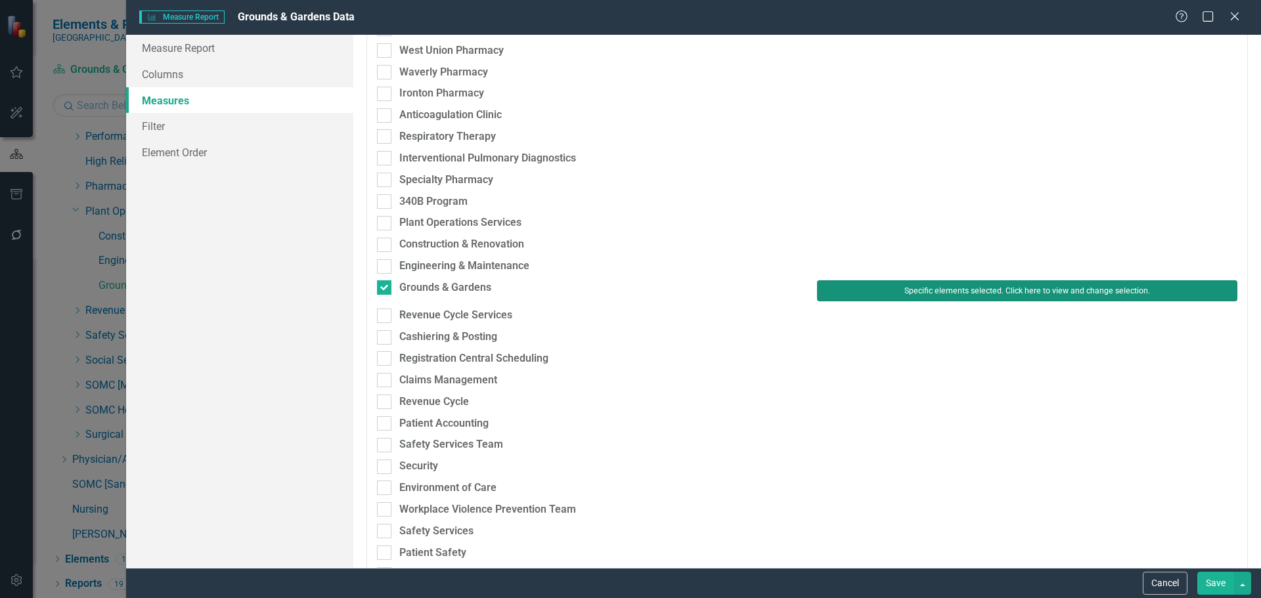
click at [1003, 290] on button "Specific elements selected. Click here to view and change selection." at bounding box center [1027, 290] width 420 height 21
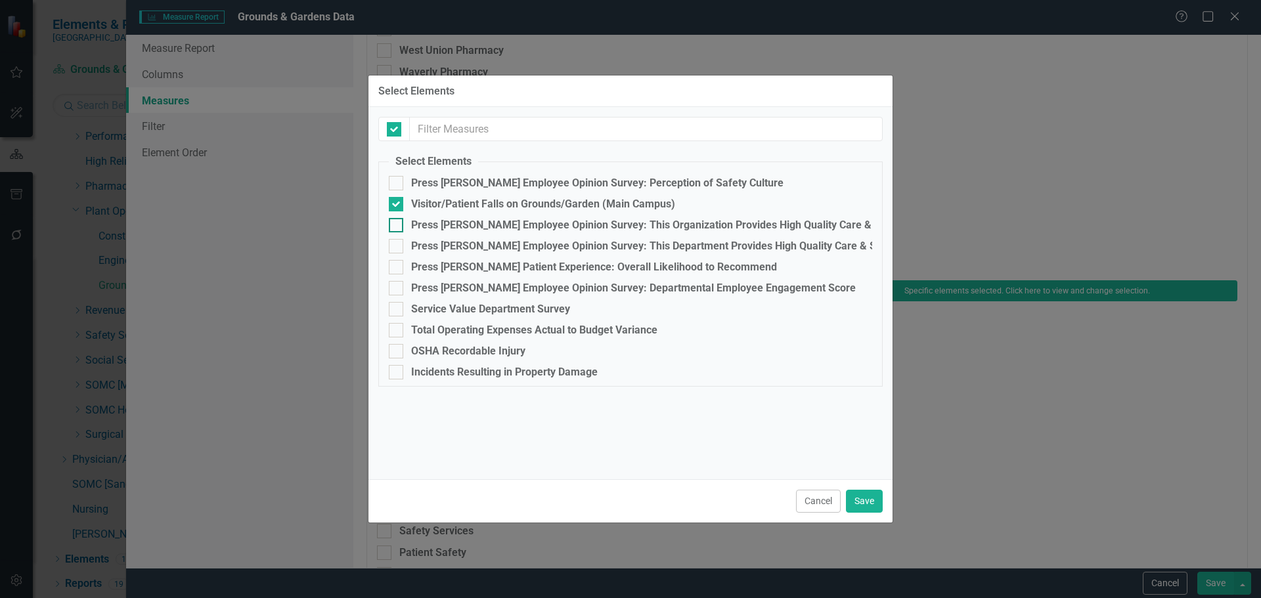
checkbox input "false"
click at [479, 345] on div "OSHA Recordable Injury" at bounding box center [468, 351] width 114 height 12
click at [397, 345] on input "OSHA Recordable Injury" at bounding box center [393, 348] width 9 height 9
checkbox input "true"
click at [484, 369] on div "Incidents Resulting in Property Damage" at bounding box center [504, 372] width 186 height 12
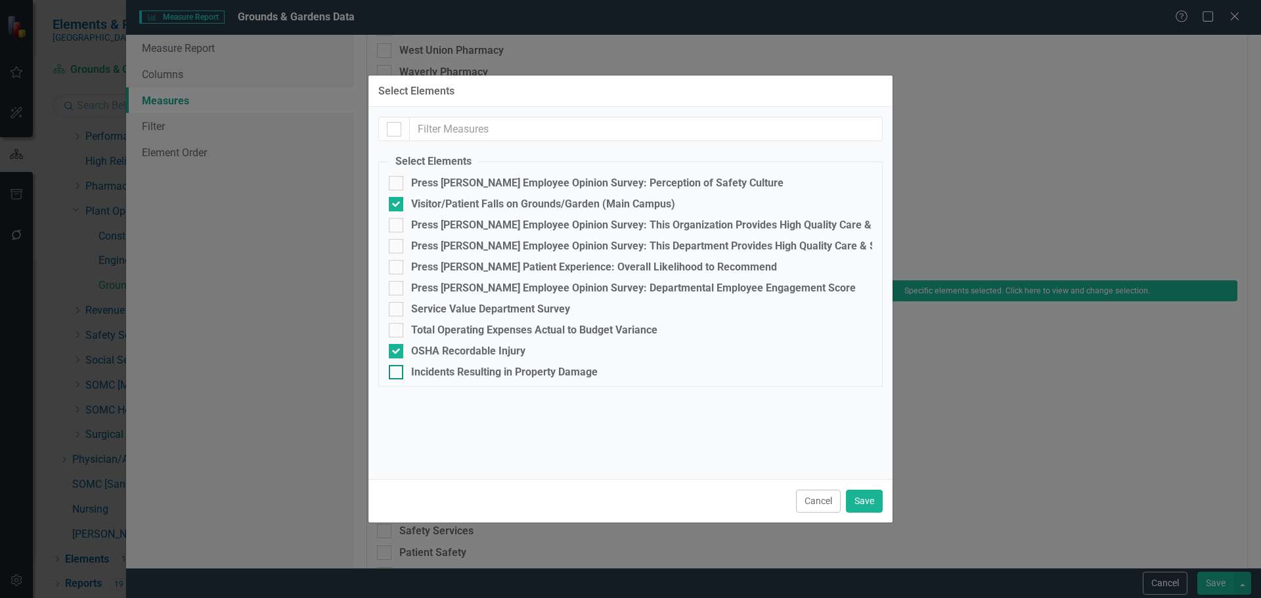
click at [397, 369] on input "Incidents Resulting in Property Damage" at bounding box center [393, 369] width 9 height 9
checkbox input "true"
click at [860, 498] on button "Save" at bounding box center [864, 501] width 37 height 23
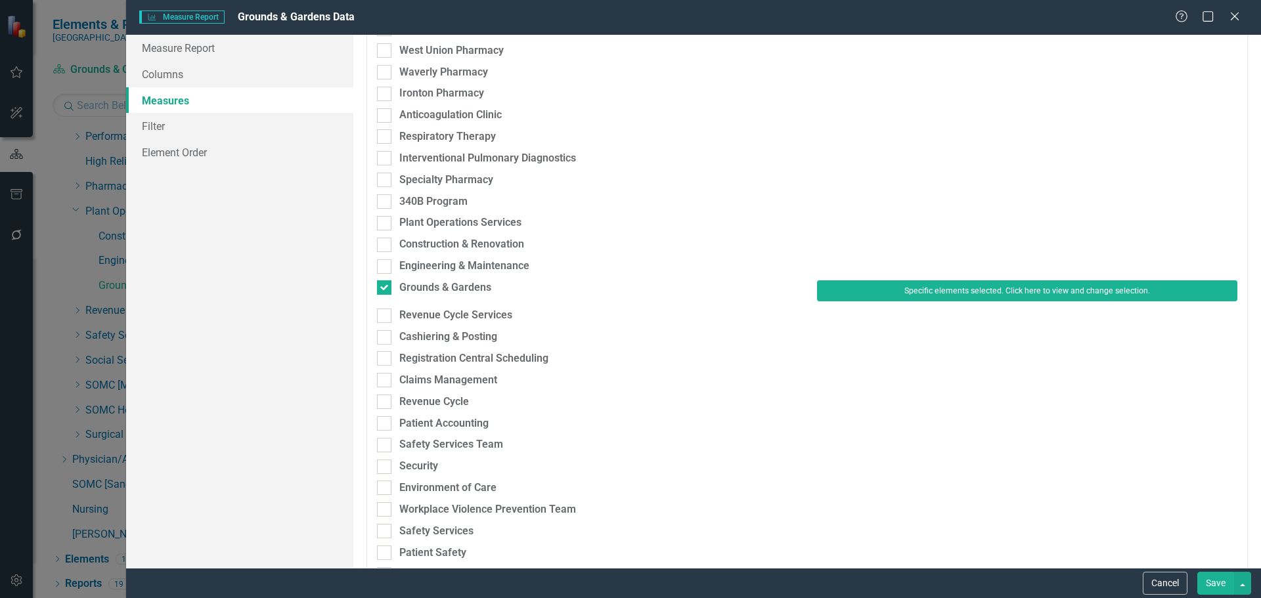
click at [1220, 585] on button "Save" at bounding box center [1215, 583] width 37 height 23
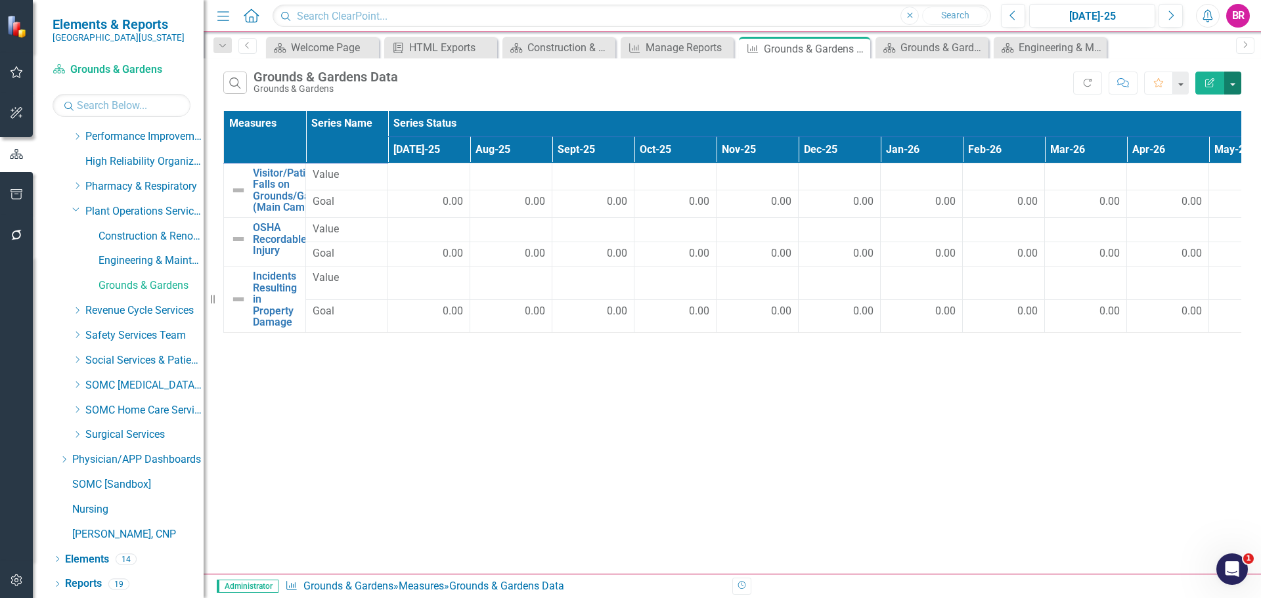
click at [1238, 85] on button "button" at bounding box center [1232, 83] width 17 height 23
click at [1195, 157] on link "Excel Export to Excel" at bounding box center [1189, 158] width 104 height 24
click at [857, 51] on icon "Close" at bounding box center [857, 48] width 13 height 11
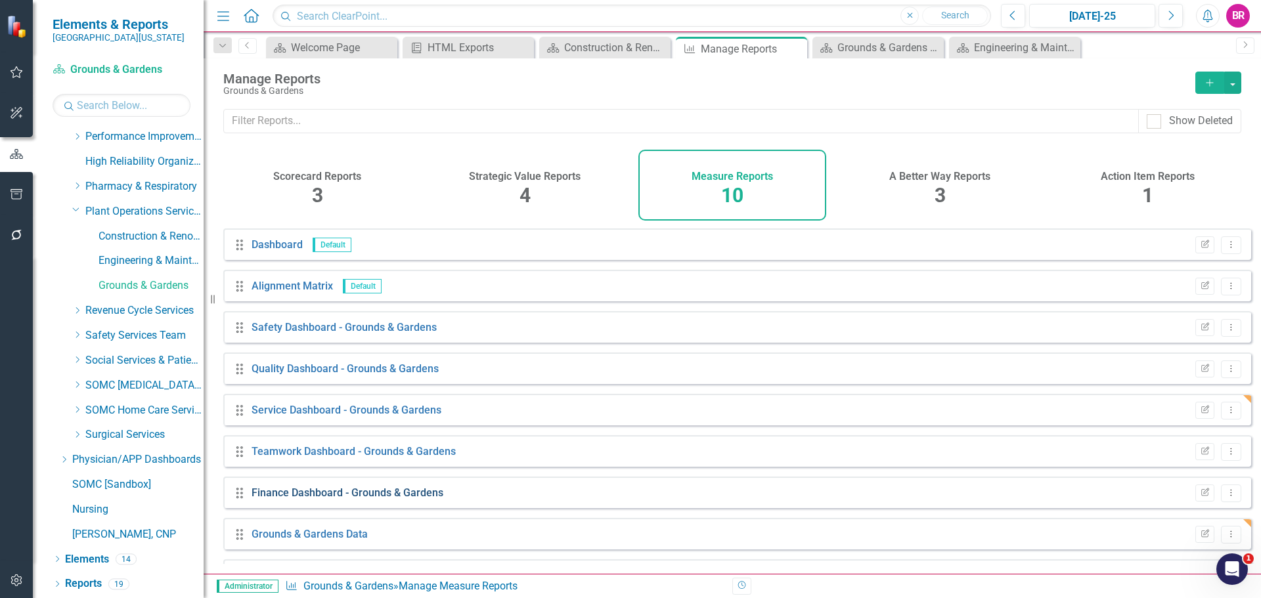
scroll to position [77, 0]
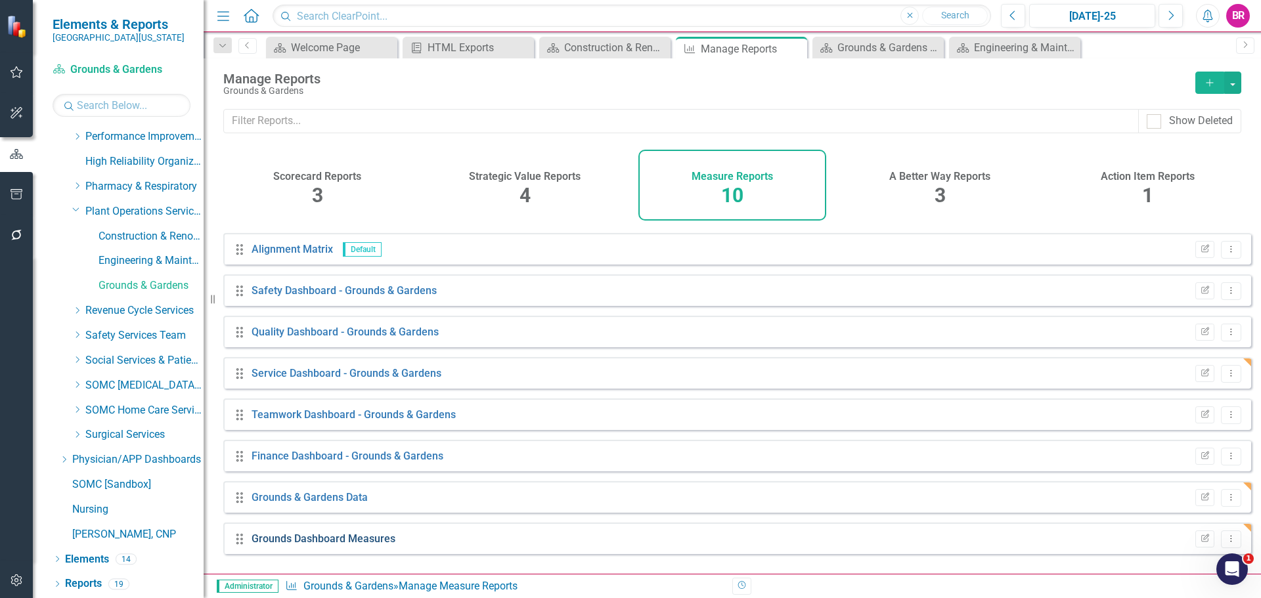
click at [355, 545] on link "Grounds Dashboard Measures" at bounding box center [323, 539] width 144 height 12
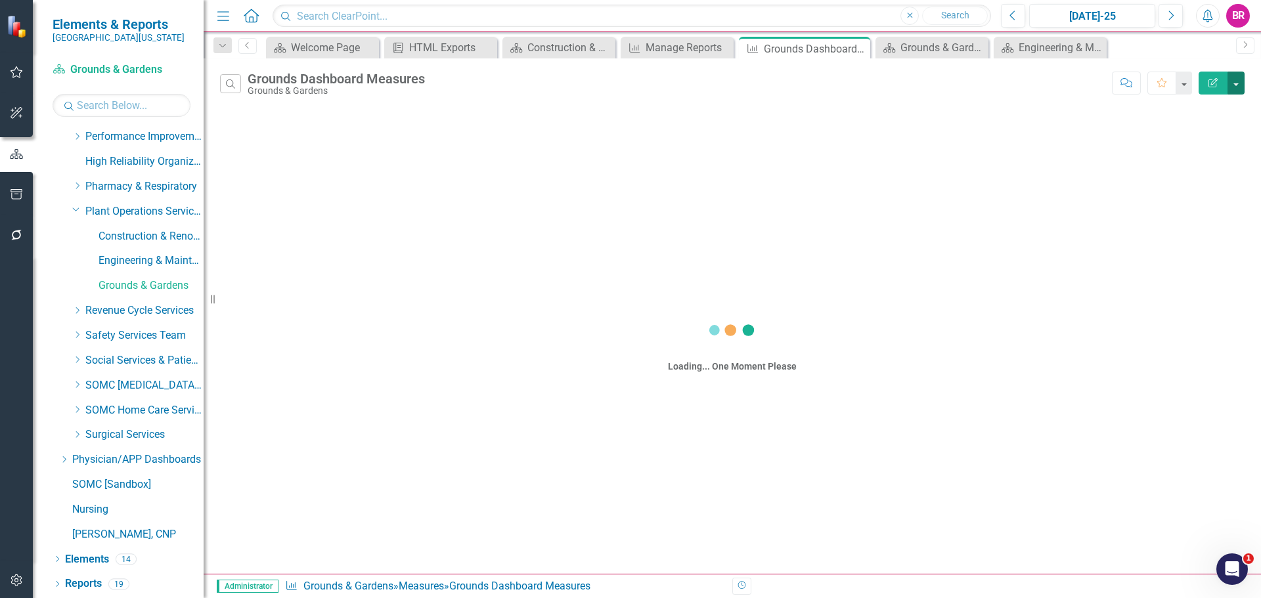
click at [1239, 88] on button "button" at bounding box center [1235, 83] width 17 height 23
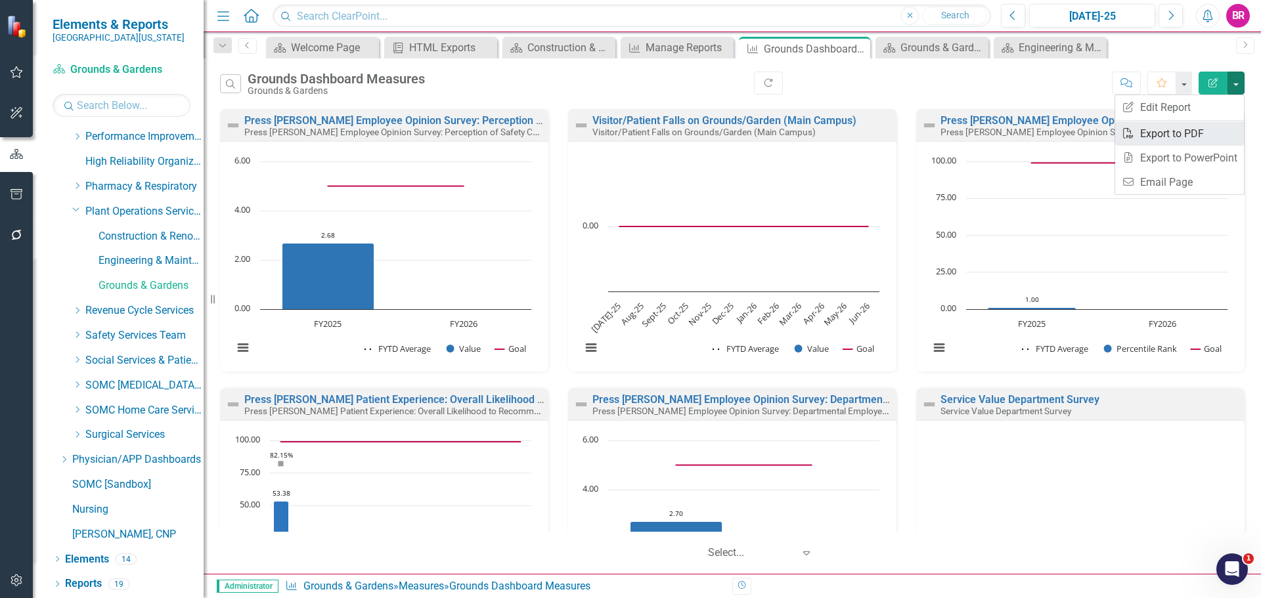
click at [1184, 133] on link "PDF Export to PDF" at bounding box center [1179, 133] width 129 height 24
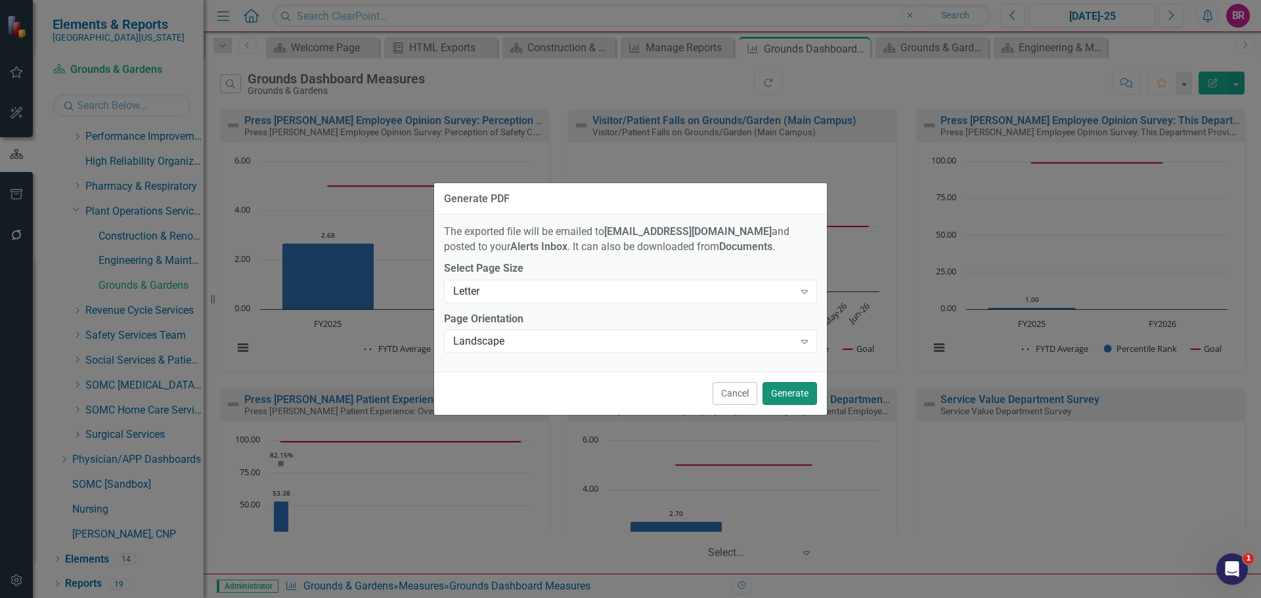
click at [794, 395] on button "Generate" at bounding box center [789, 393] width 54 height 23
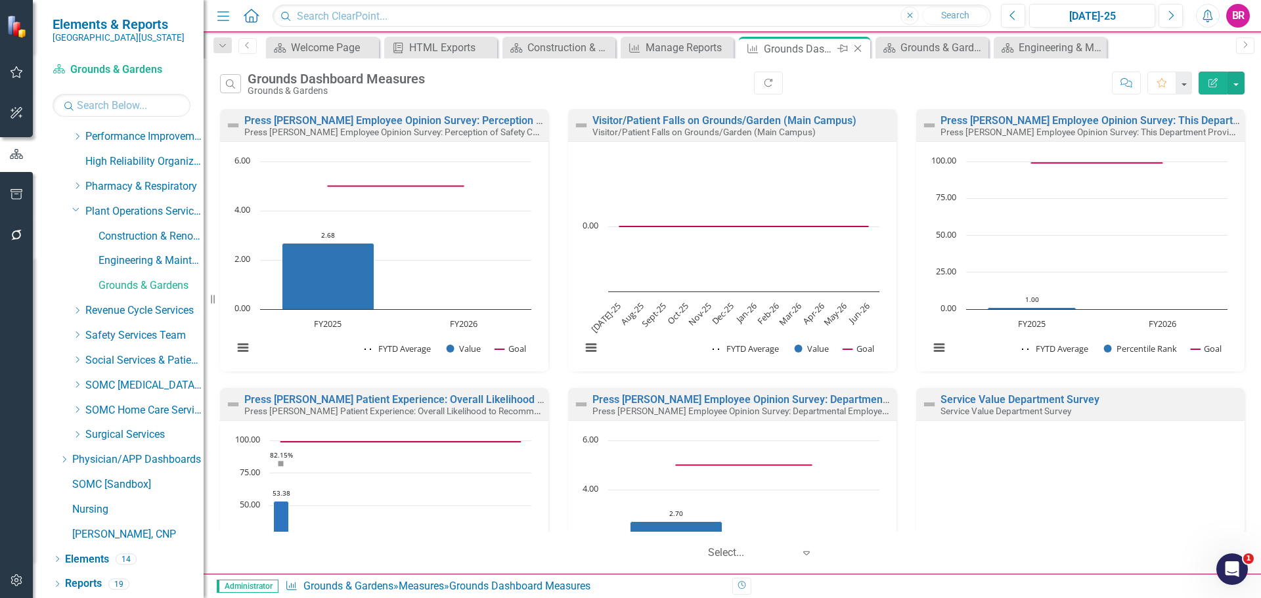
click at [858, 46] on icon "Close" at bounding box center [857, 48] width 13 height 11
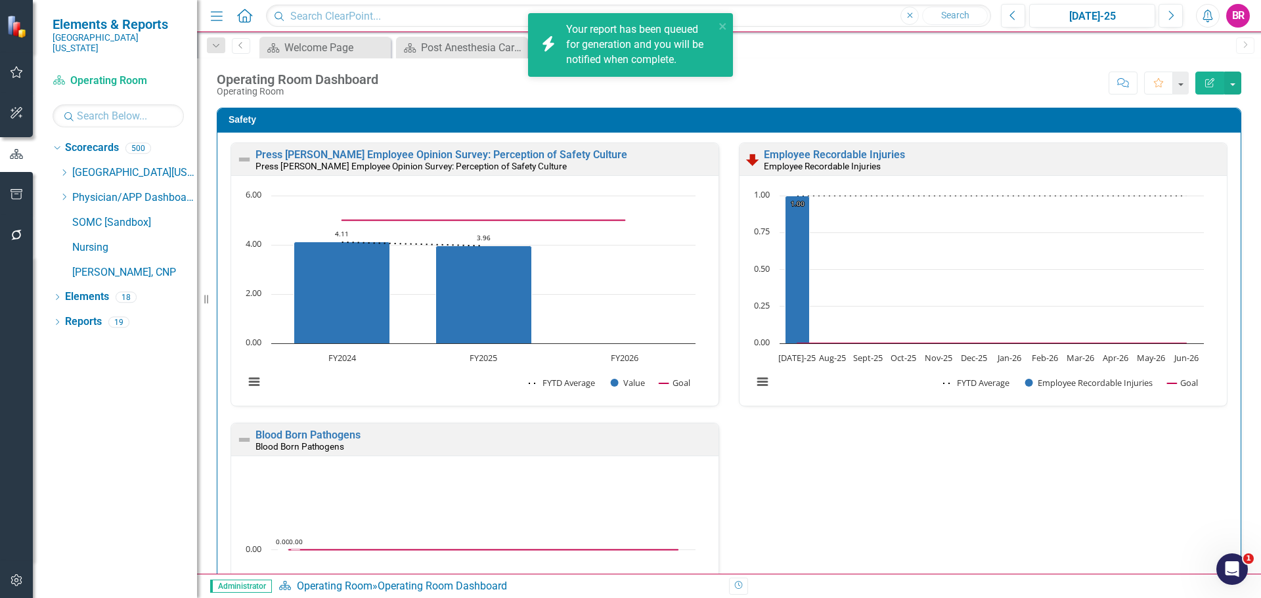
scroll to position [1, 0]
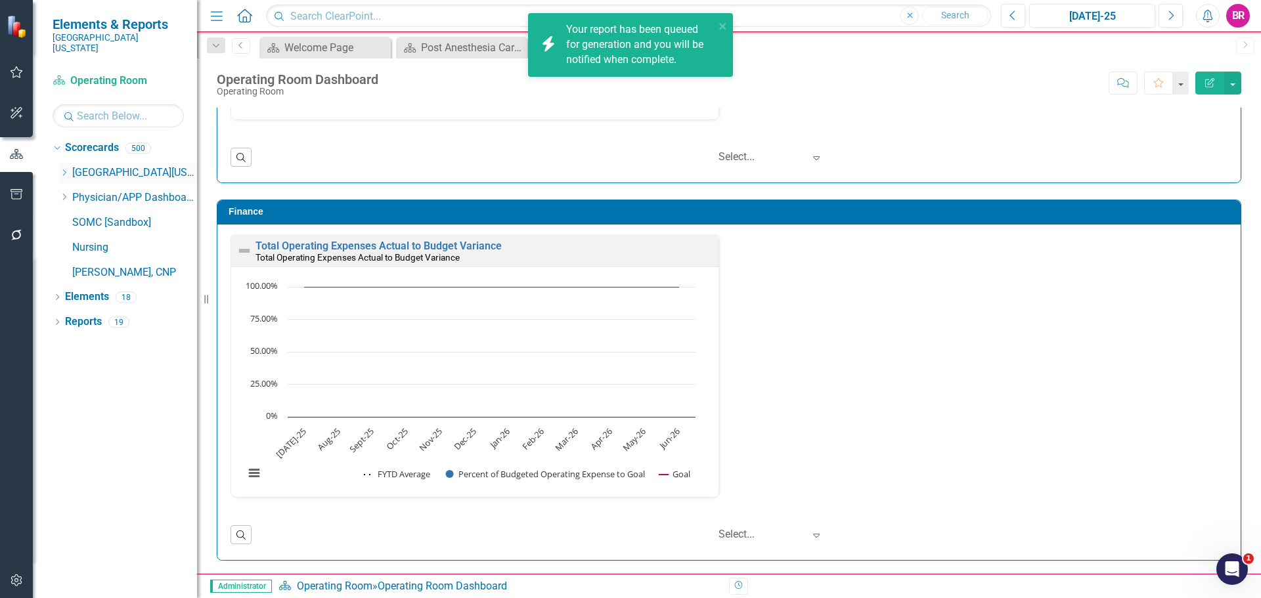
click at [65, 169] on icon "Dropdown" at bounding box center [64, 173] width 10 height 8
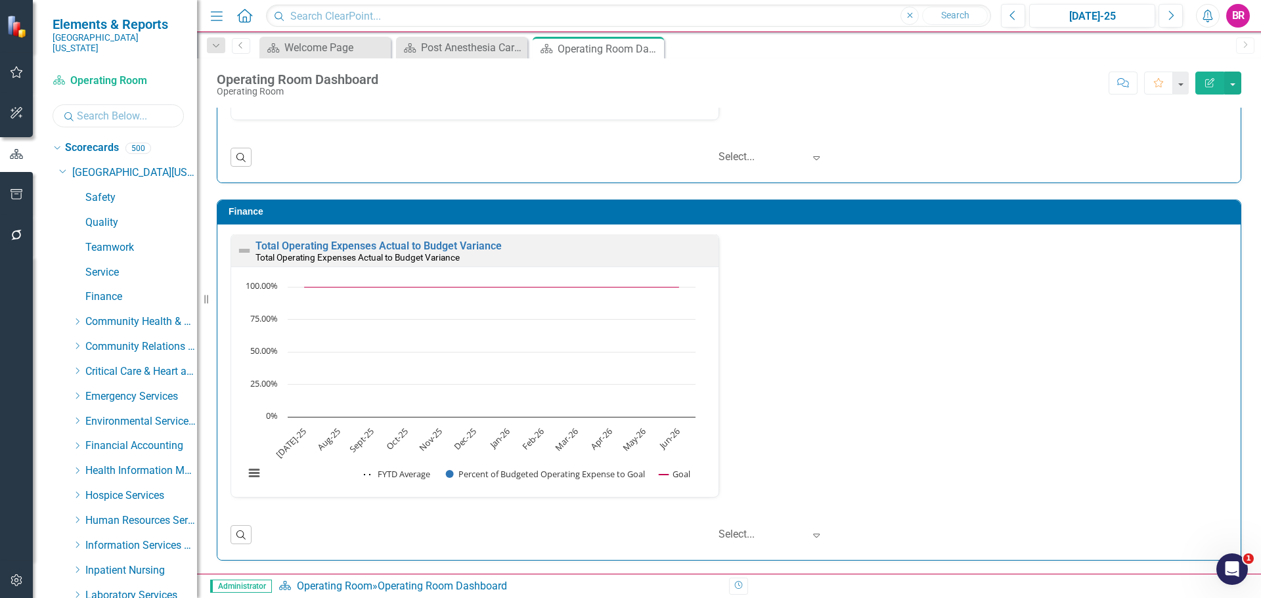
click at [116, 104] on input "text" at bounding box center [118, 115] width 131 height 23
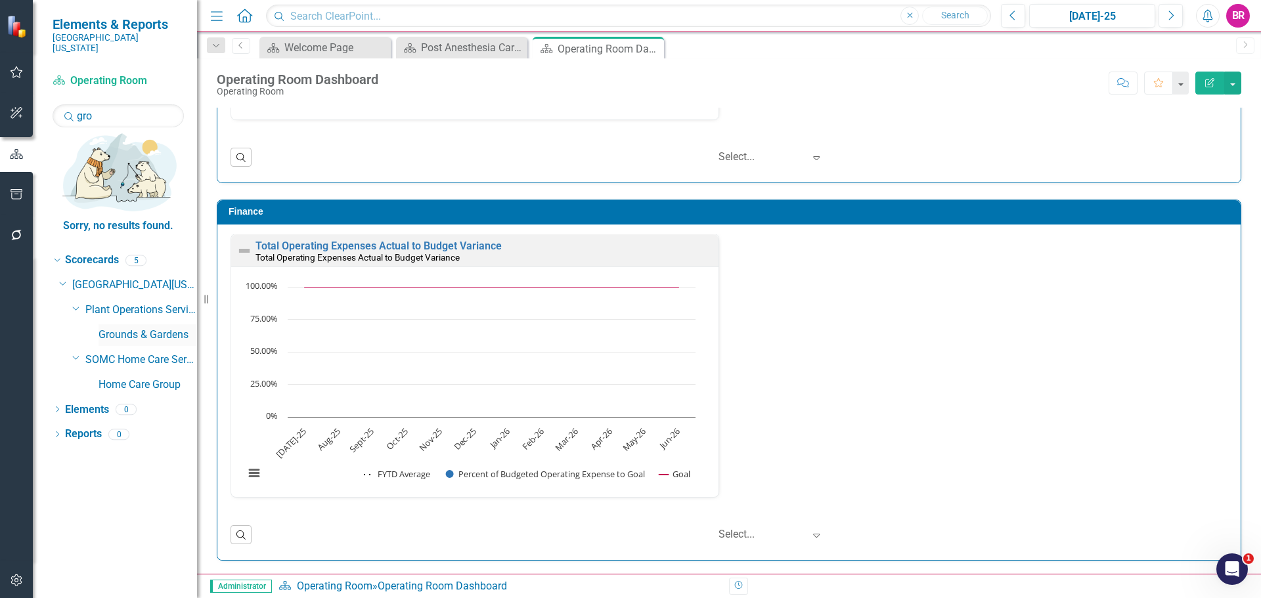
click at [127, 328] on link "Grounds & Gardens" at bounding box center [147, 335] width 98 height 15
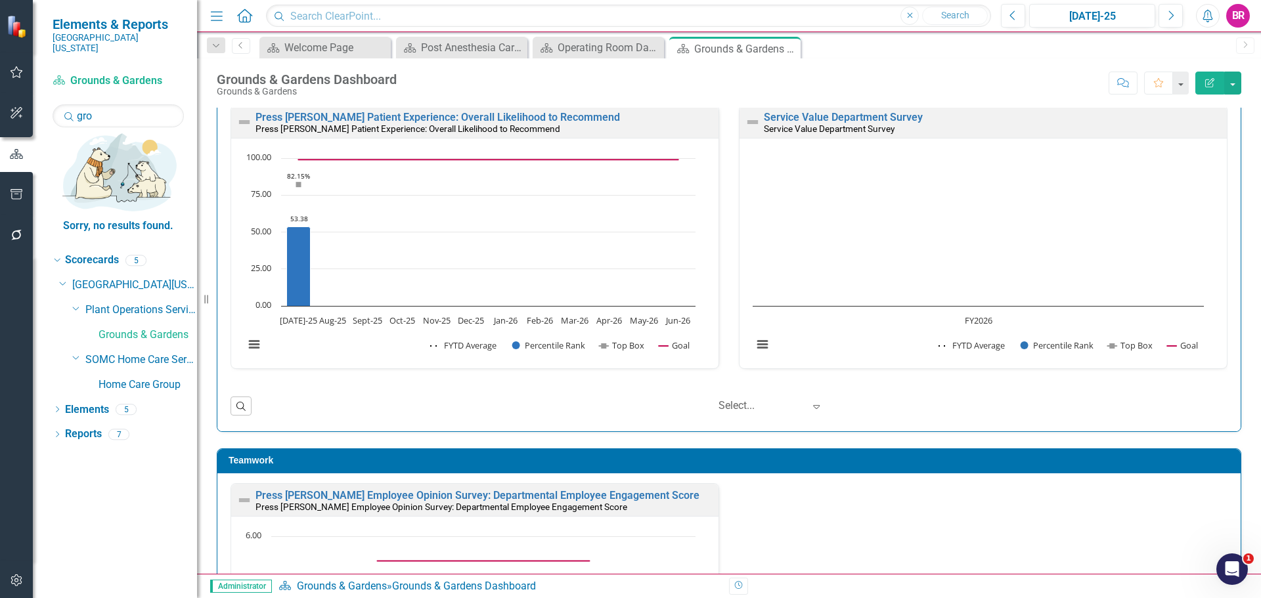
scroll to position [1042, 0]
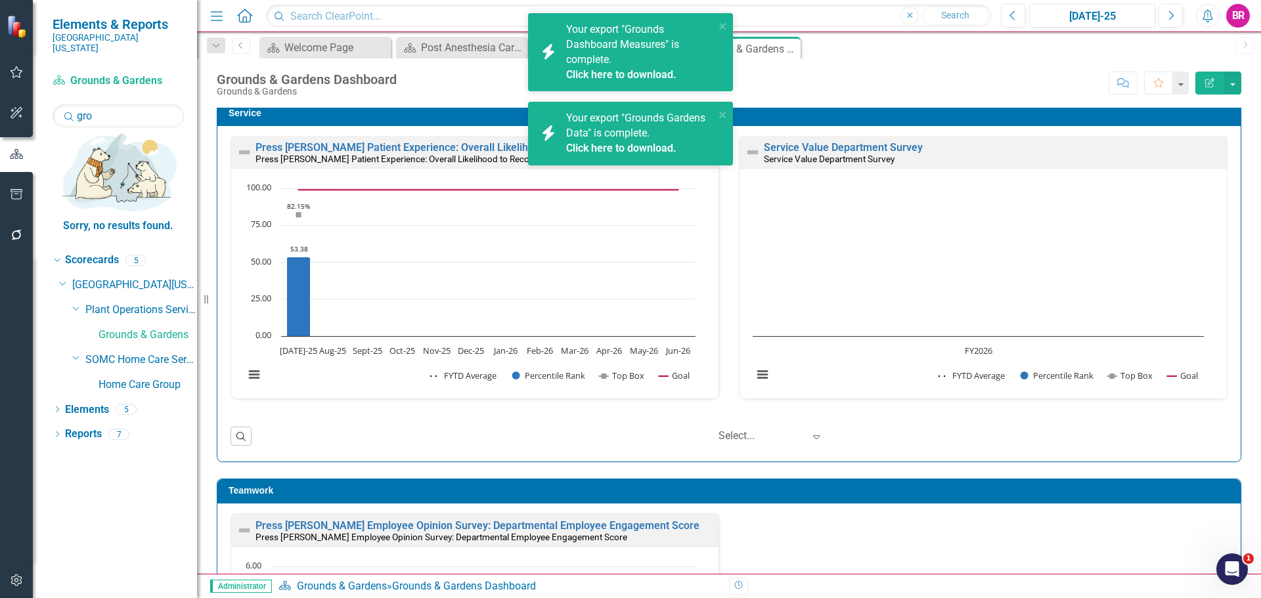
click at [863, 72] on div "Score: N/A [DATE]-25 Completed Comment Favorite Edit Report" at bounding box center [822, 83] width 838 height 22
click at [121, 108] on input "gro" at bounding box center [118, 115] width 131 height 23
type input "cons"
click at [139, 378] on link "Construction & Renovation" at bounding box center [147, 385] width 98 height 15
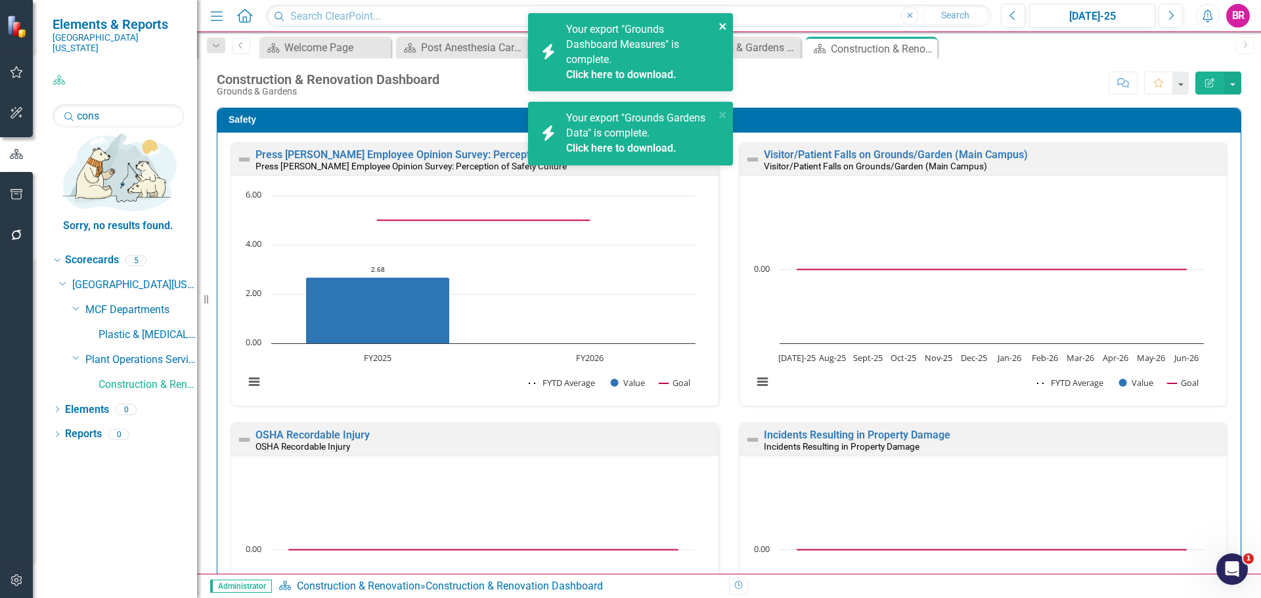
click at [724, 28] on icon "close" at bounding box center [722, 26] width 7 height 7
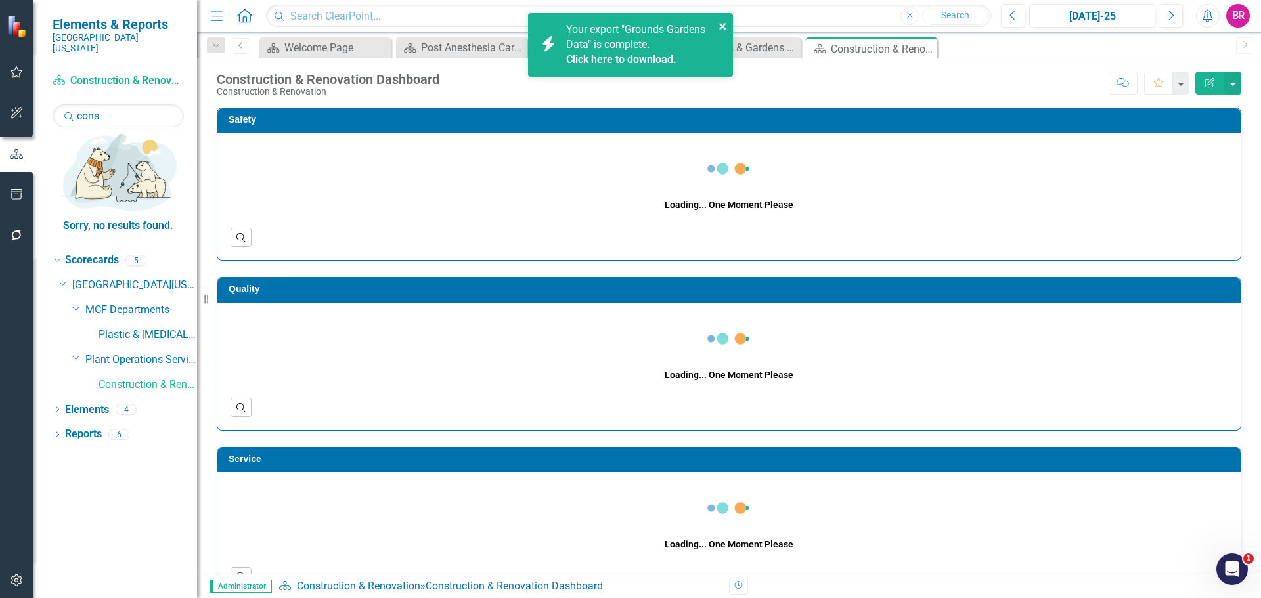
click at [722, 25] on icon "close" at bounding box center [722, 26] width 7 height 7
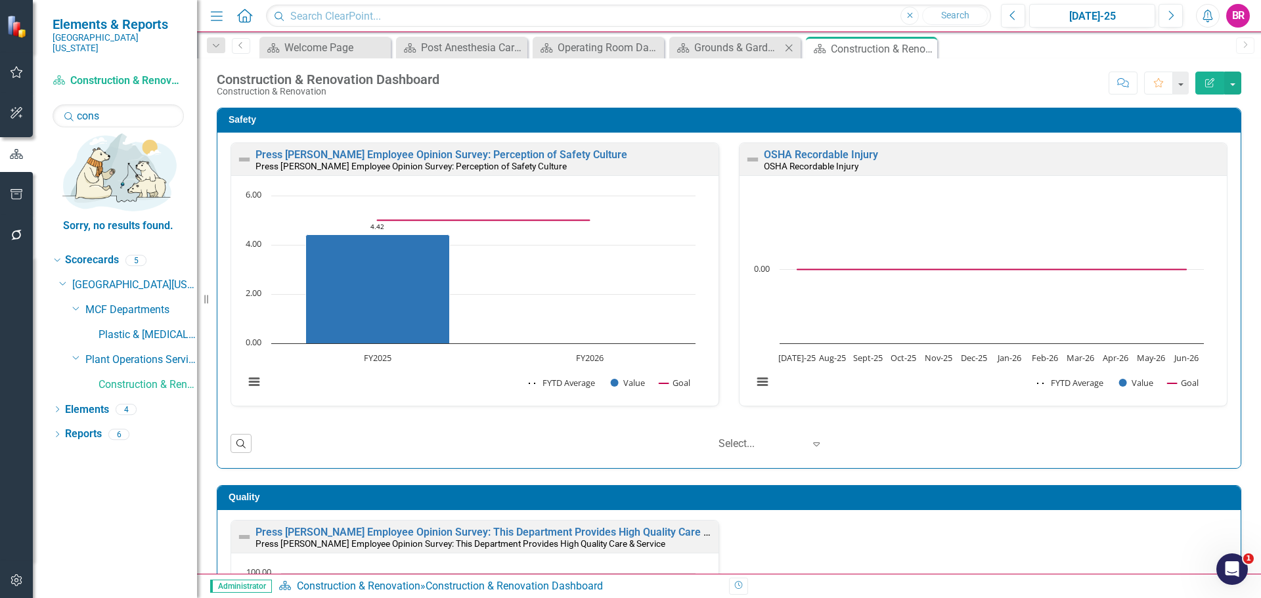
click at [790, 47] on icon "Close" at bounding box center [788, 48] width 13 height 11
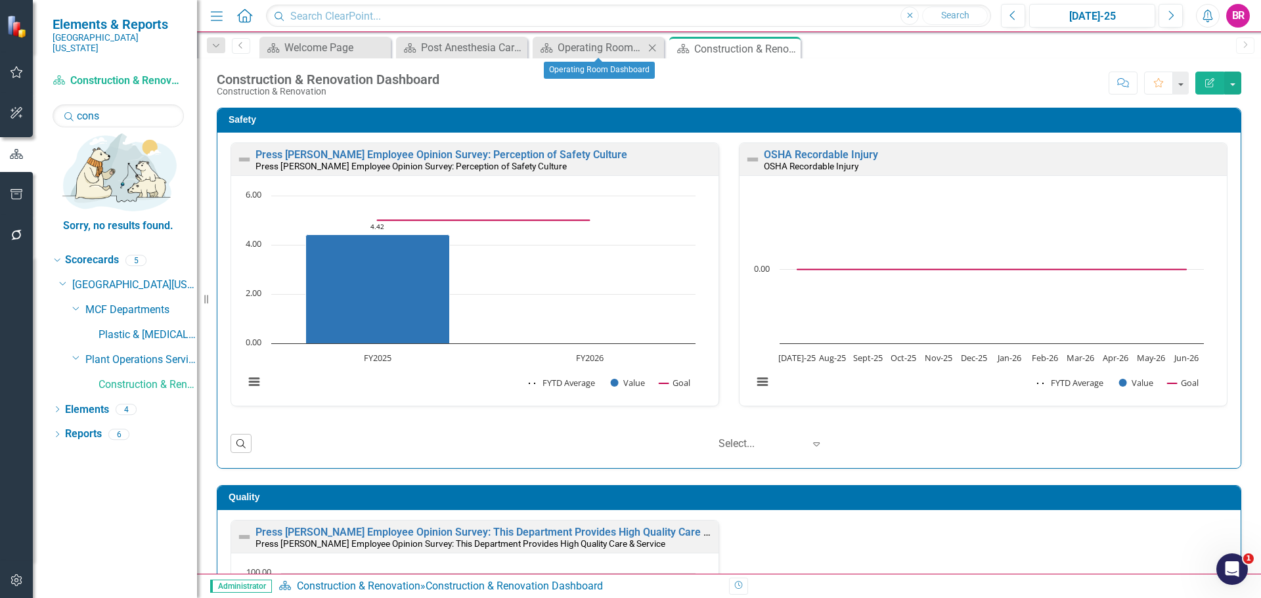
click at [651, 47] on icon "Close" at bounding box center [651, 48] width 13 height 11
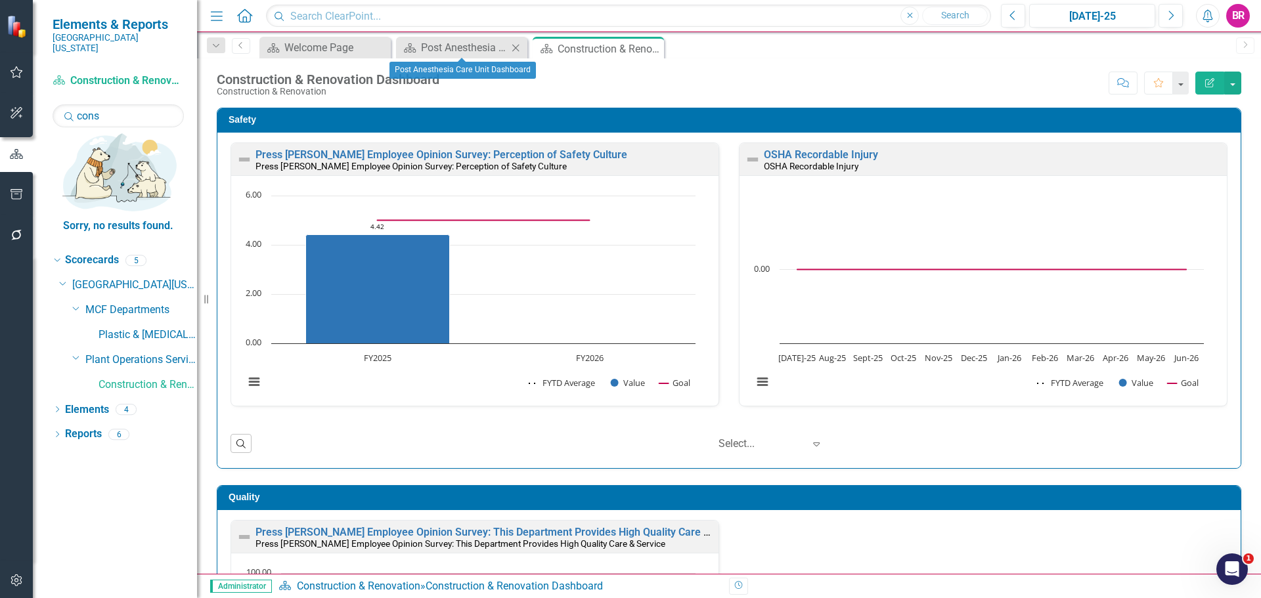
click at [517, 50] on icon "Close" at bounding box center [515, 48] width 13 height 11
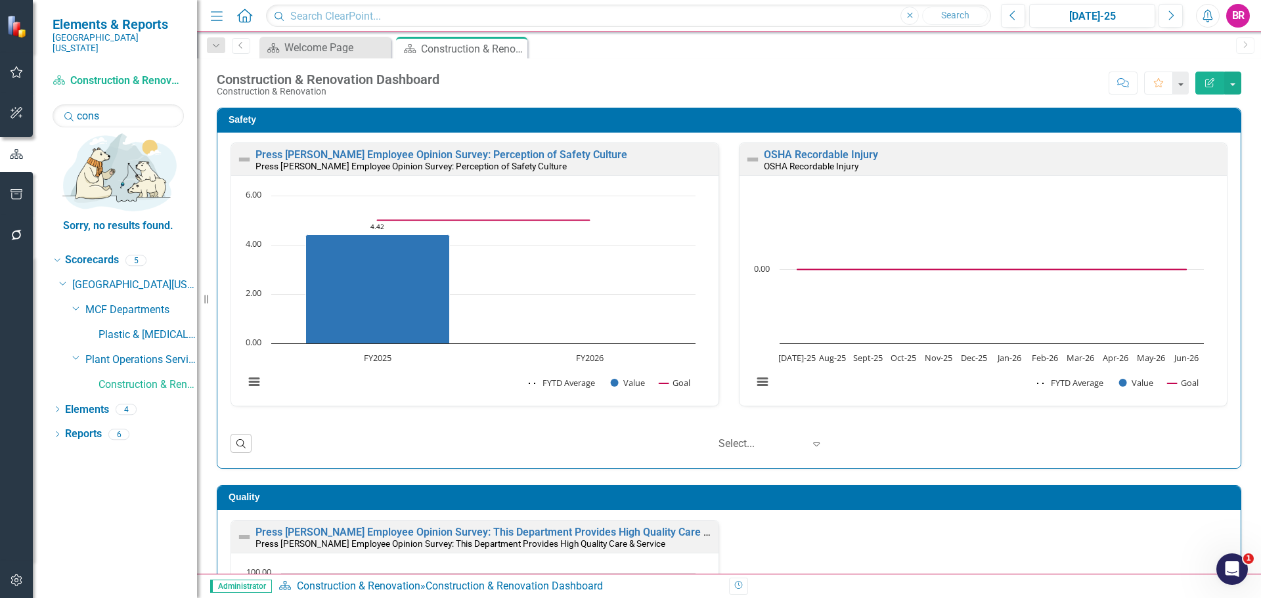
scroll to position [1, 0]
click at [119, 110] on input "cons" at bounding box center [118, 115] width 131 height 23
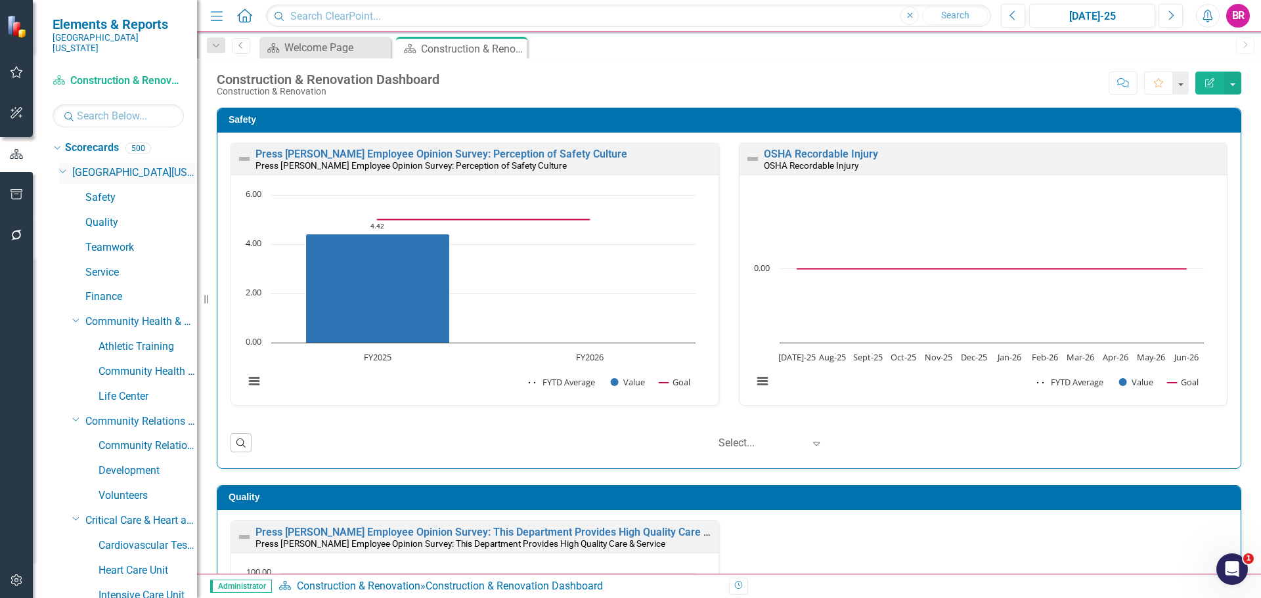
click at [59, 165] on icon "Dropdown" at bounding box center [63, 170] width 8 height 10
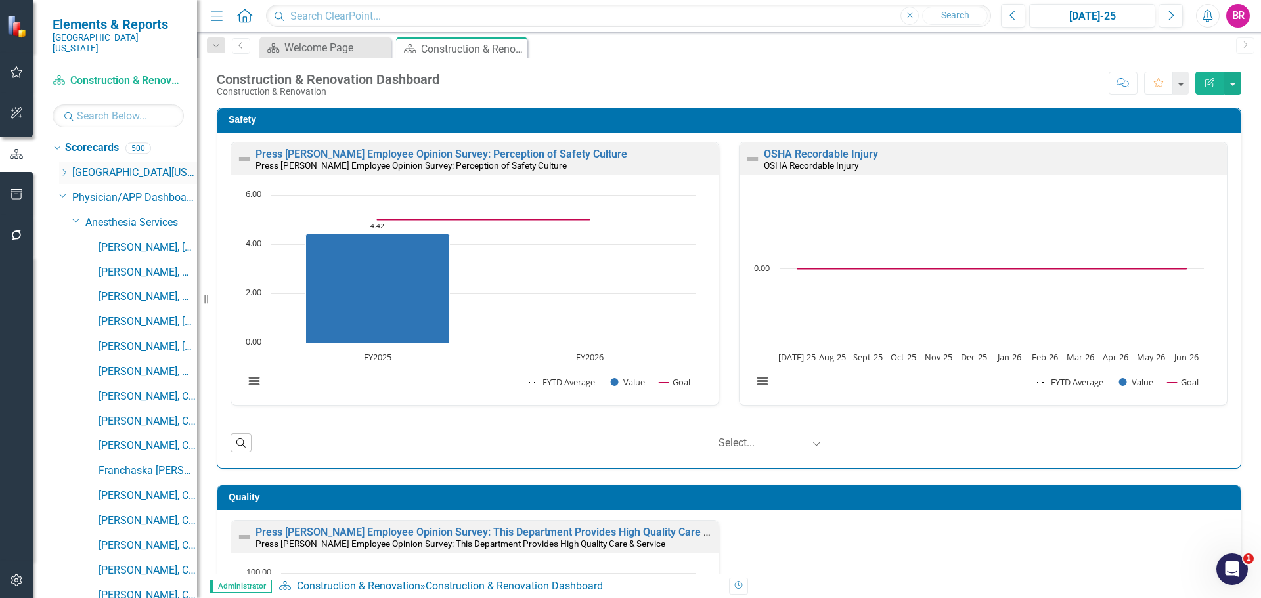
click at [59, 169] on icon "Dropdown" at bounding box center [64, 173] width 10 height 8
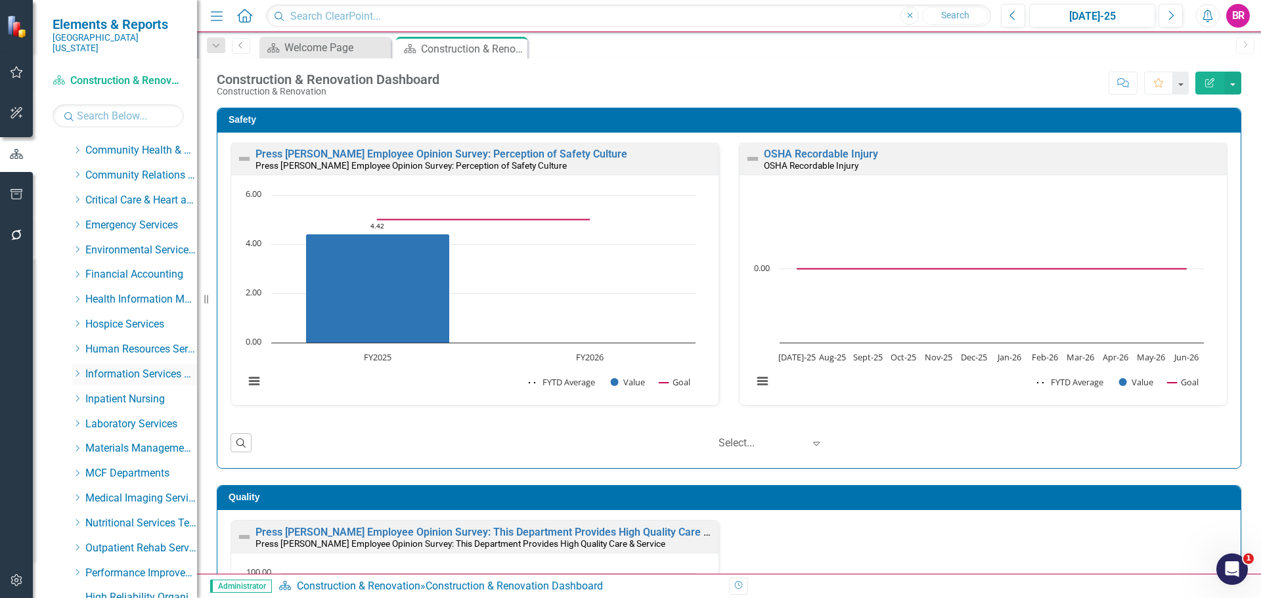
scroll to position [525, 0]
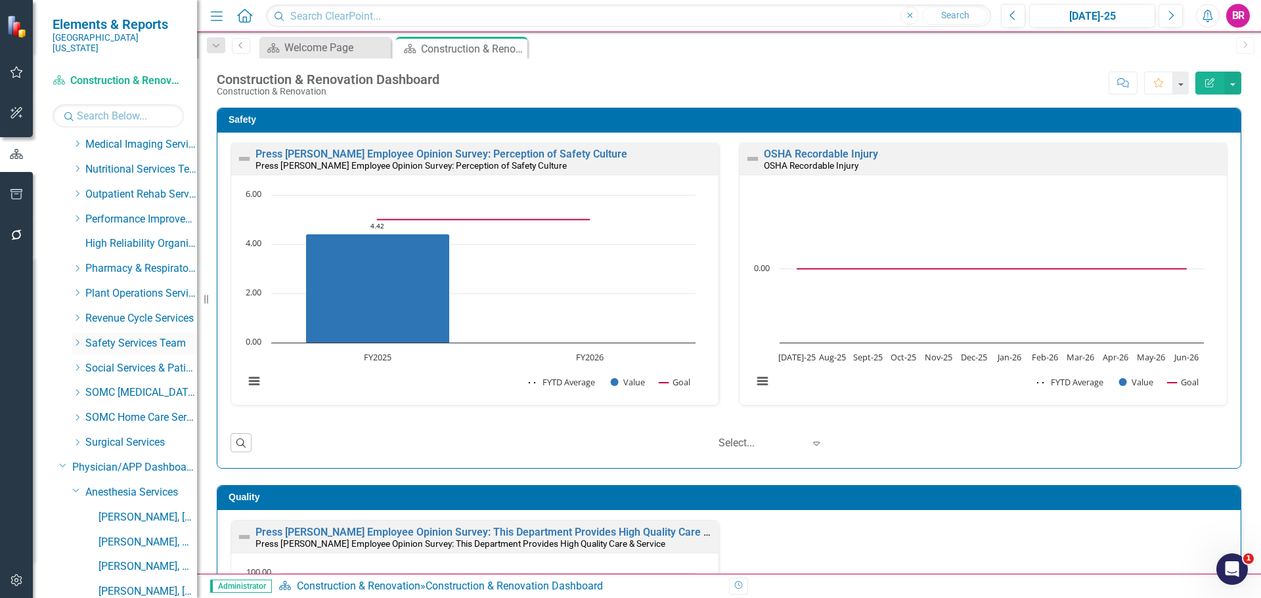
click at [77, 338] on div "Dropdown" at bounding box center [77, 343] width 10 height 11
click at [108, 361] on link "Security" at bounding box center [147, 368] width 98 height 15
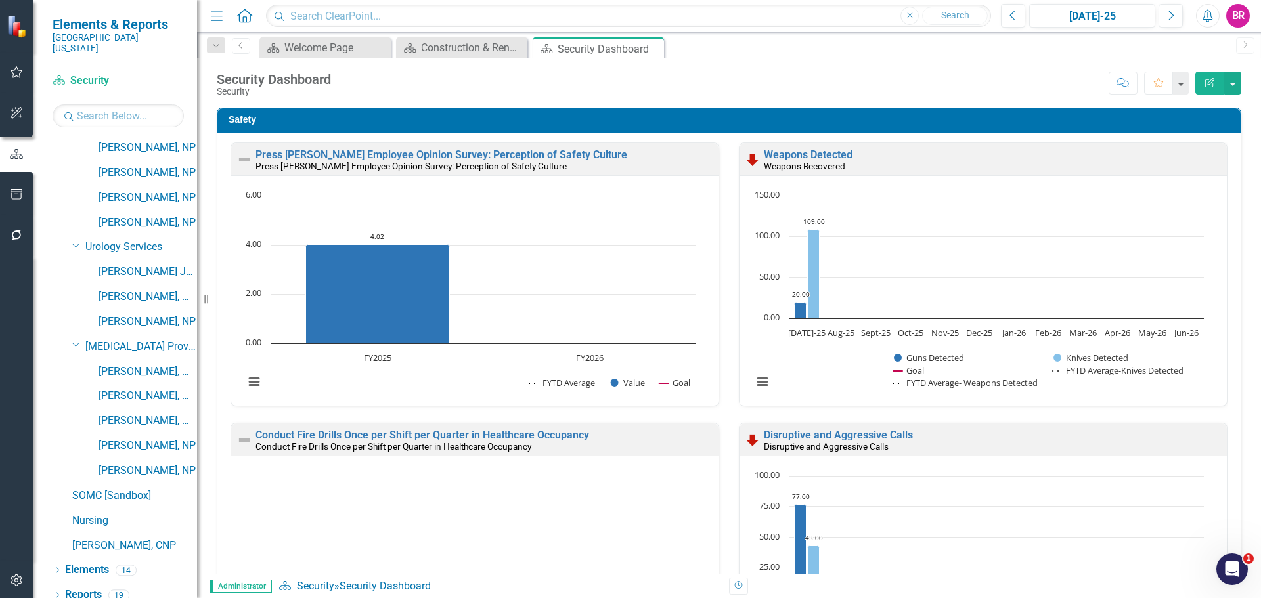
scroll to position [8474, 0]
click at [84, 587] on link "Reports" at bounding box center [83, 594] width 37 height 15
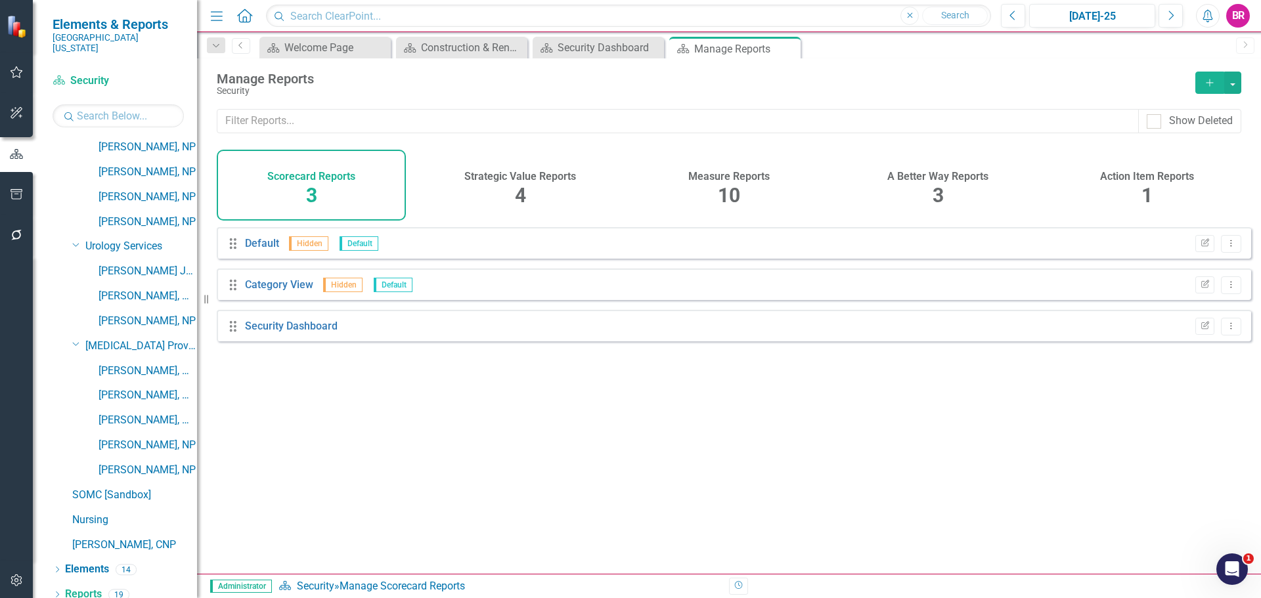
click at [741, 177] on h4 "Measure Reports" at bounding box center [728, 177] width 81 height 12
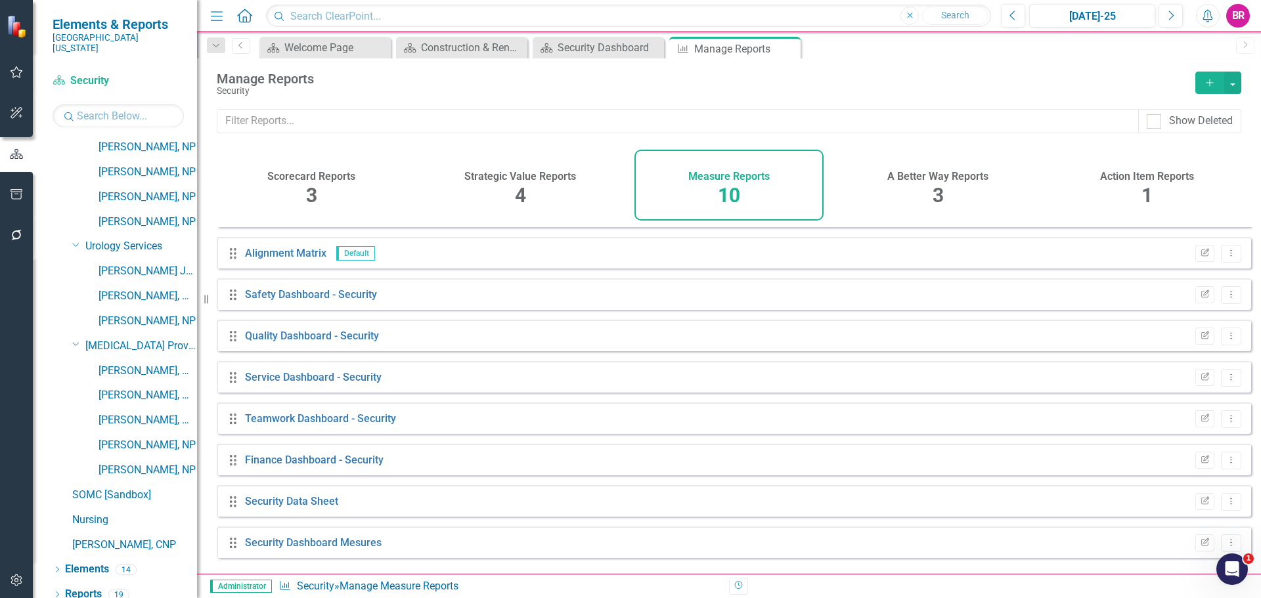
scroll to position [77, 0]
click at [301, 502] on link "Security Data Sheet" at bounding box center [291, 497] width 93 height 12
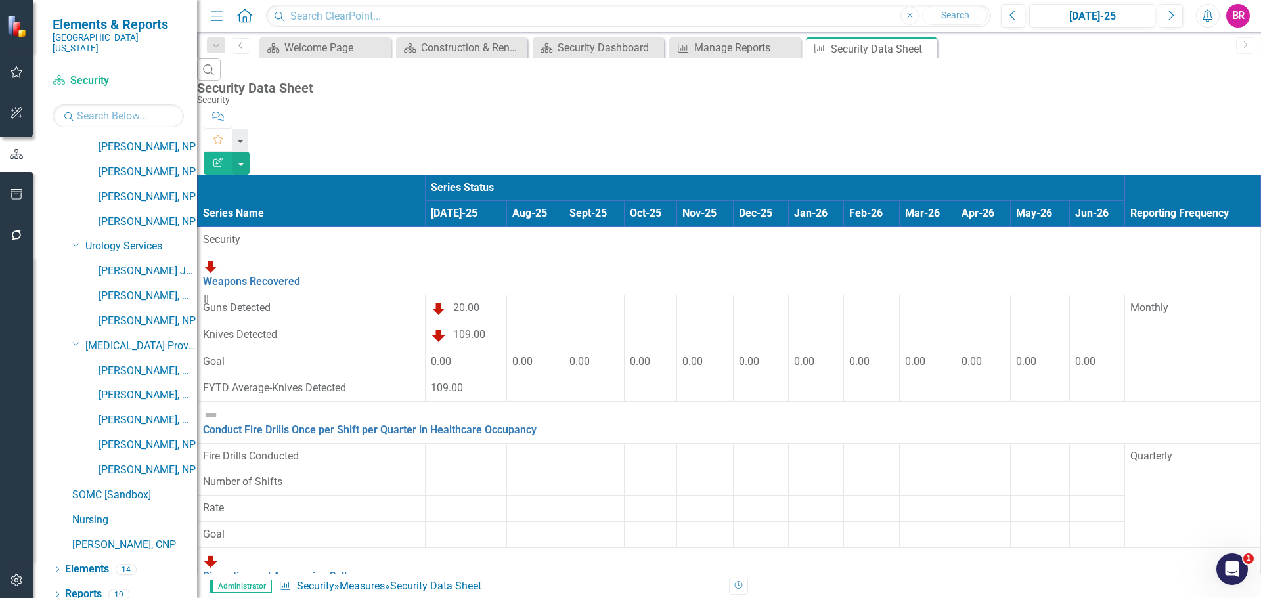
click at [232, 152] on button "Edit Report" at bounding box center [218, 163] width 29 height 23
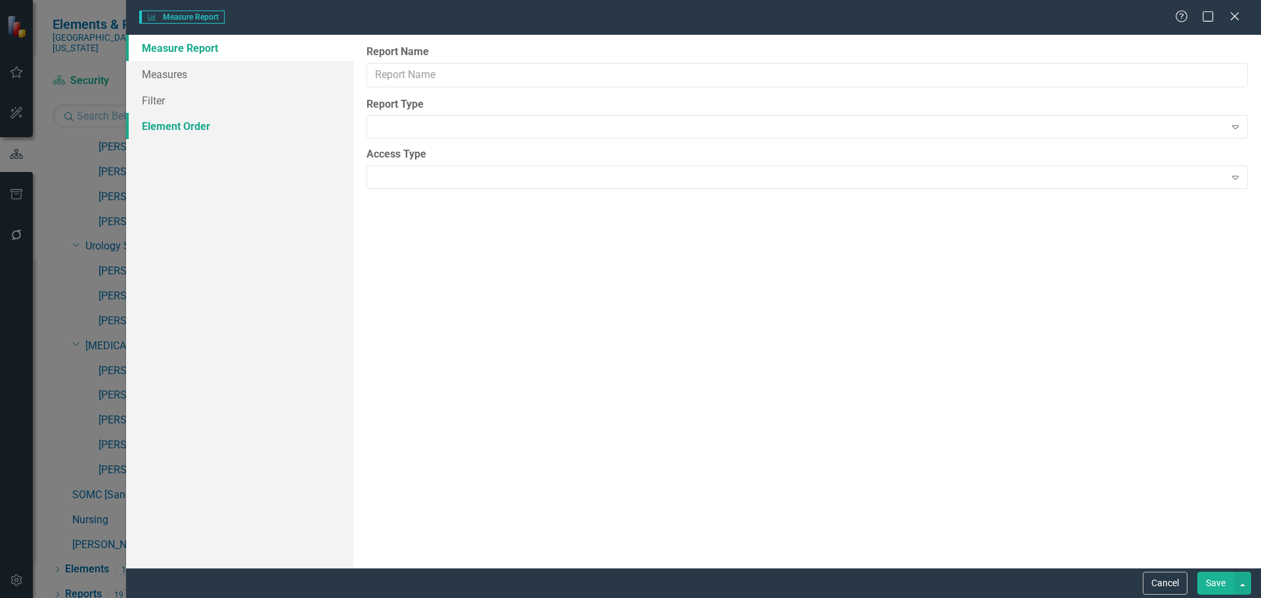
type input "Security Data Sheet"
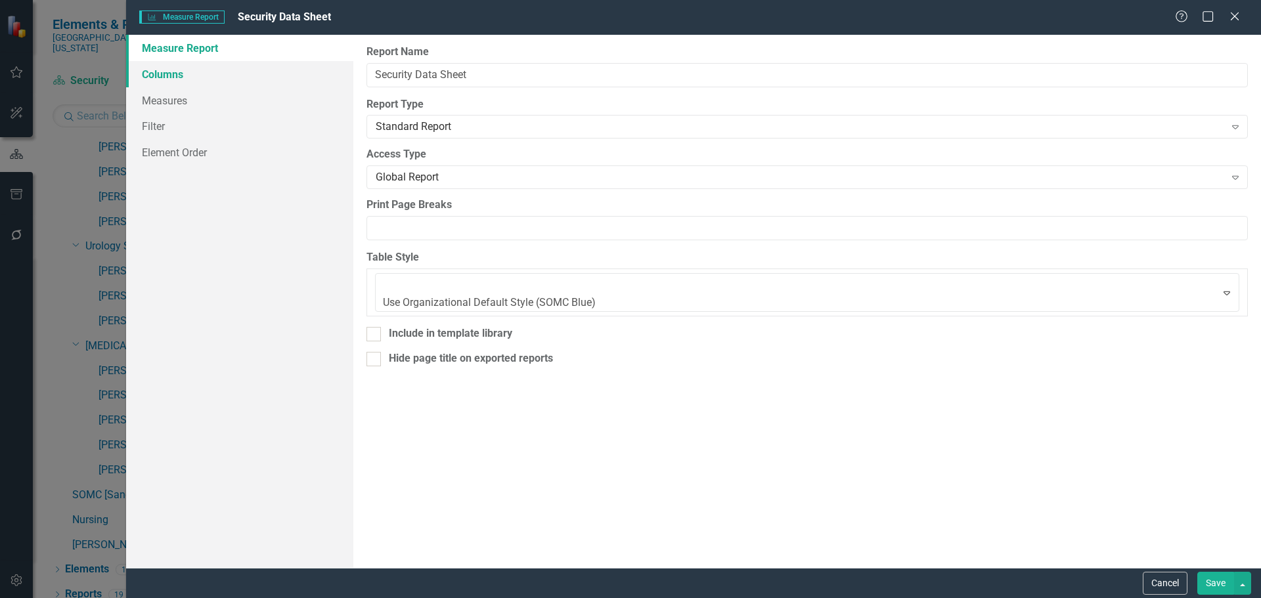
click at [180, 74] on link "Columns" at bounding box center [239, 74] width 227 height 26
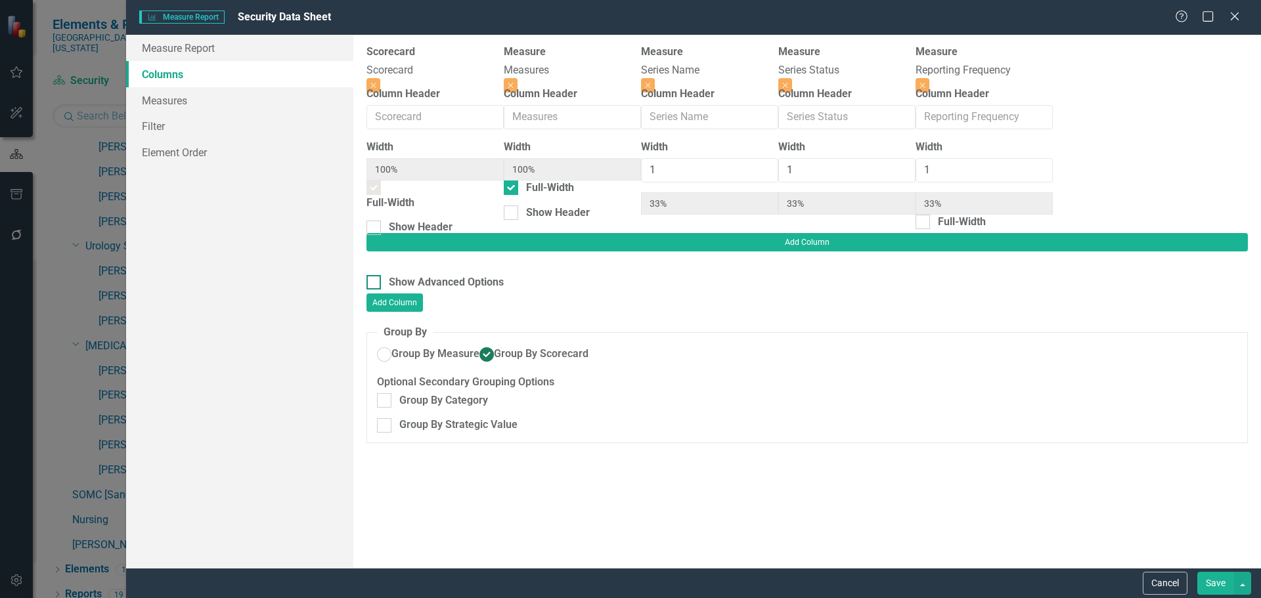
click at [373, 275] on input "Show Advanced Options" at bounding box center [370, 279] width 9 height 9
checkbox input "true"
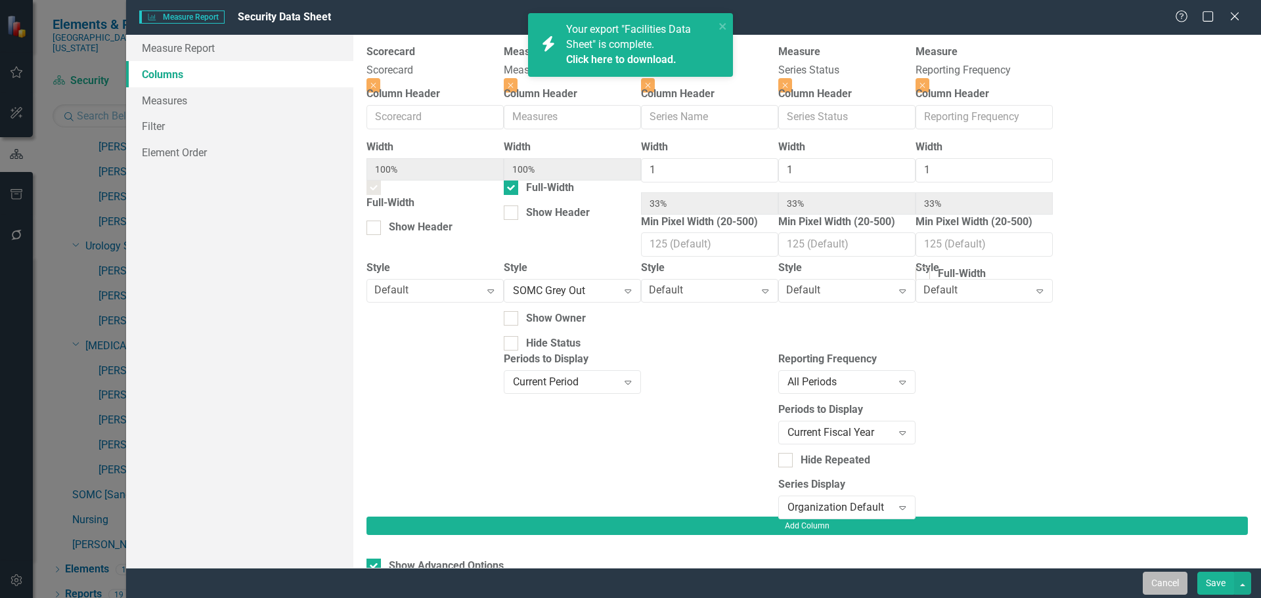
click at [1170, 573] on button "Cancel" at bounding box center [1165, 583] width 45 height 23
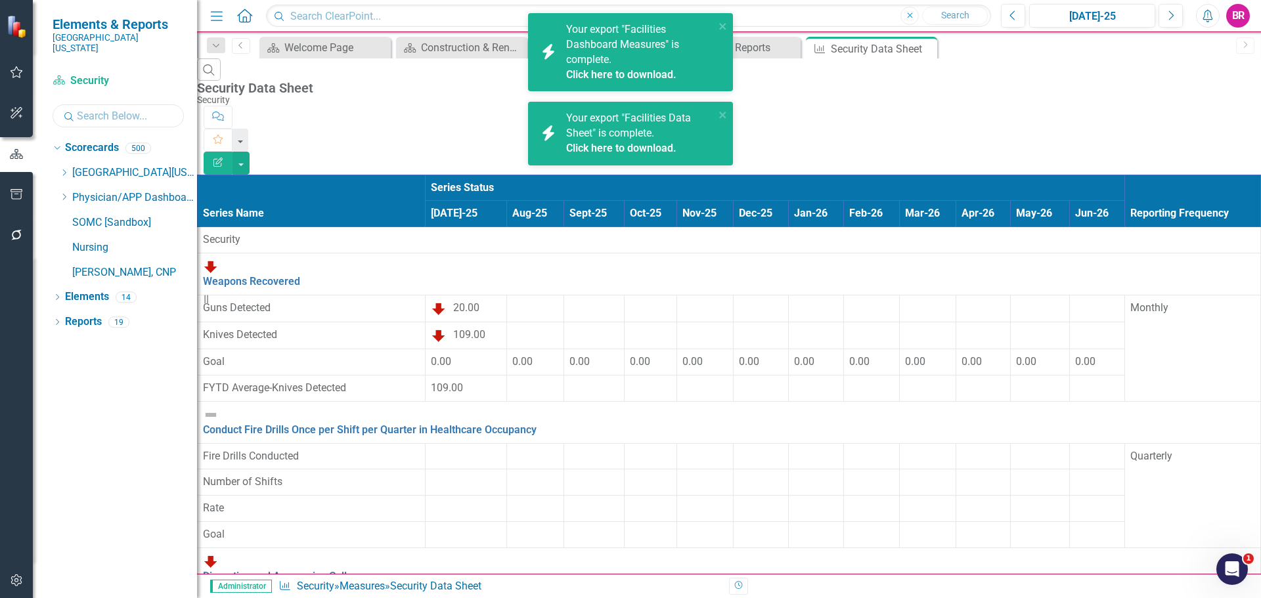
click at [95, 113] on input "text" at bounding box center [118, 115] width 131 height 23
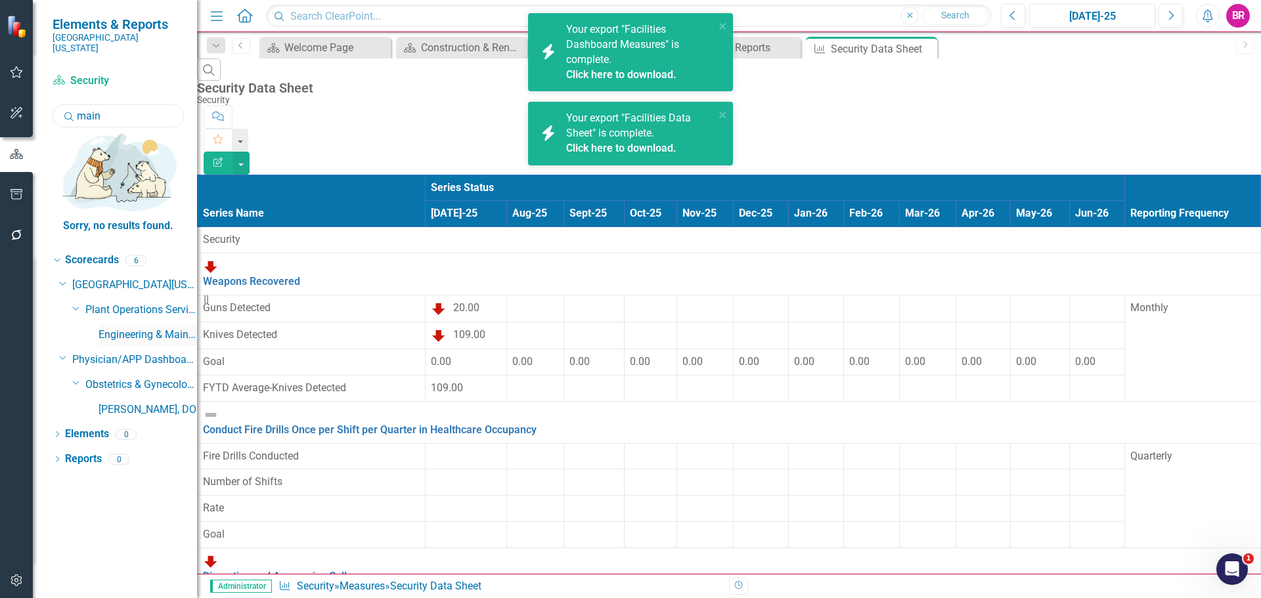
type input "main"
click at [129, 328] on link "Engineering & Maintenance" at bounding box center [147, 335] width 98 height 15
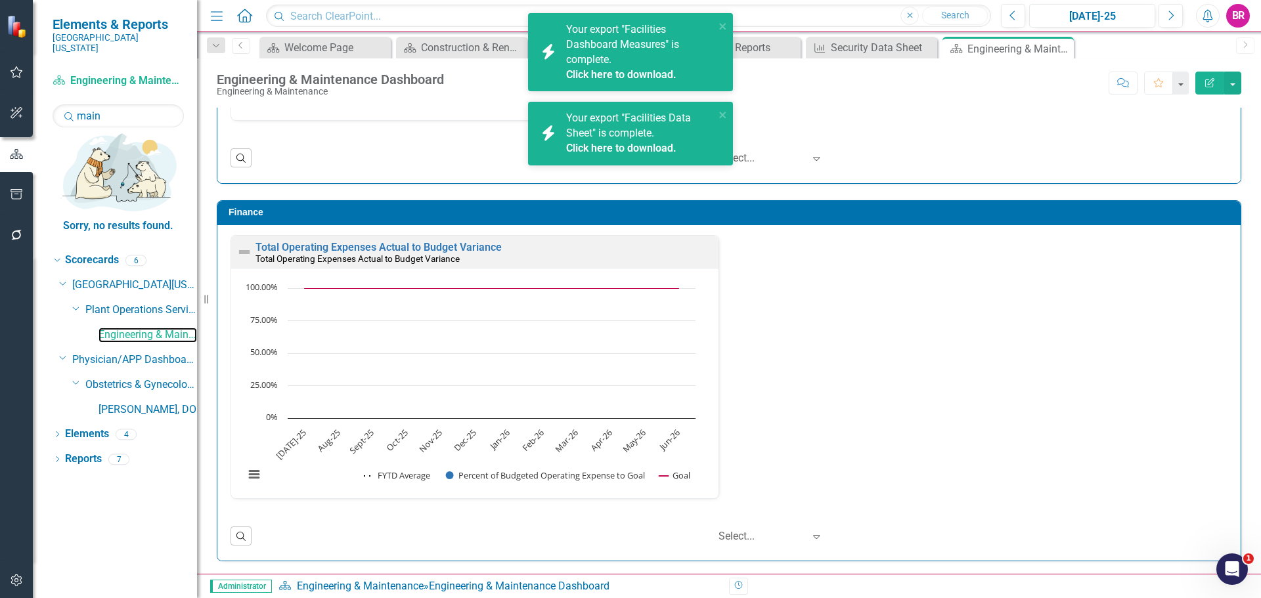
scroll to position [1418, 0]
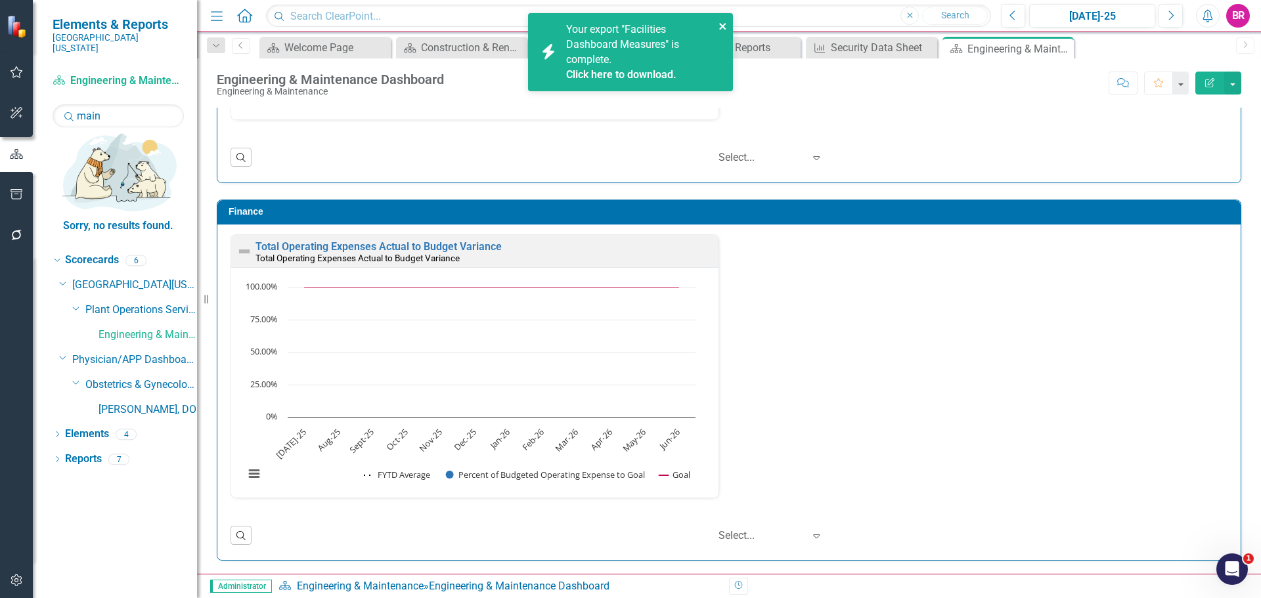
click at [723, 28] on icon "close" at bounding box center [722, 26] width 7 height 7
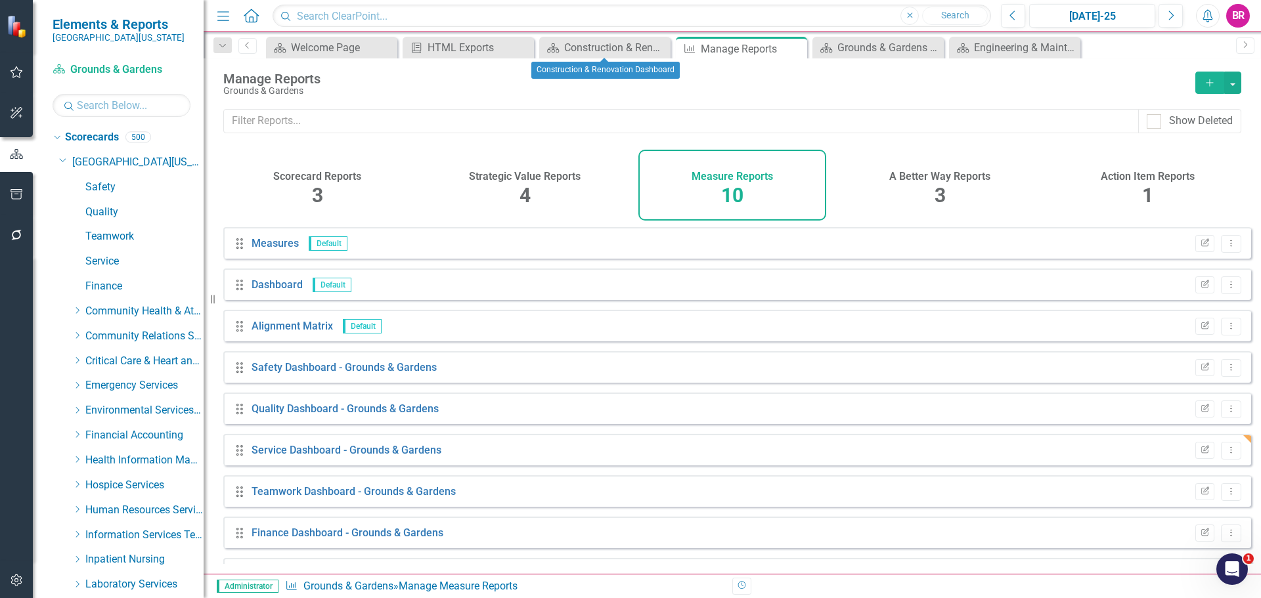
scroll to position [597, 0]
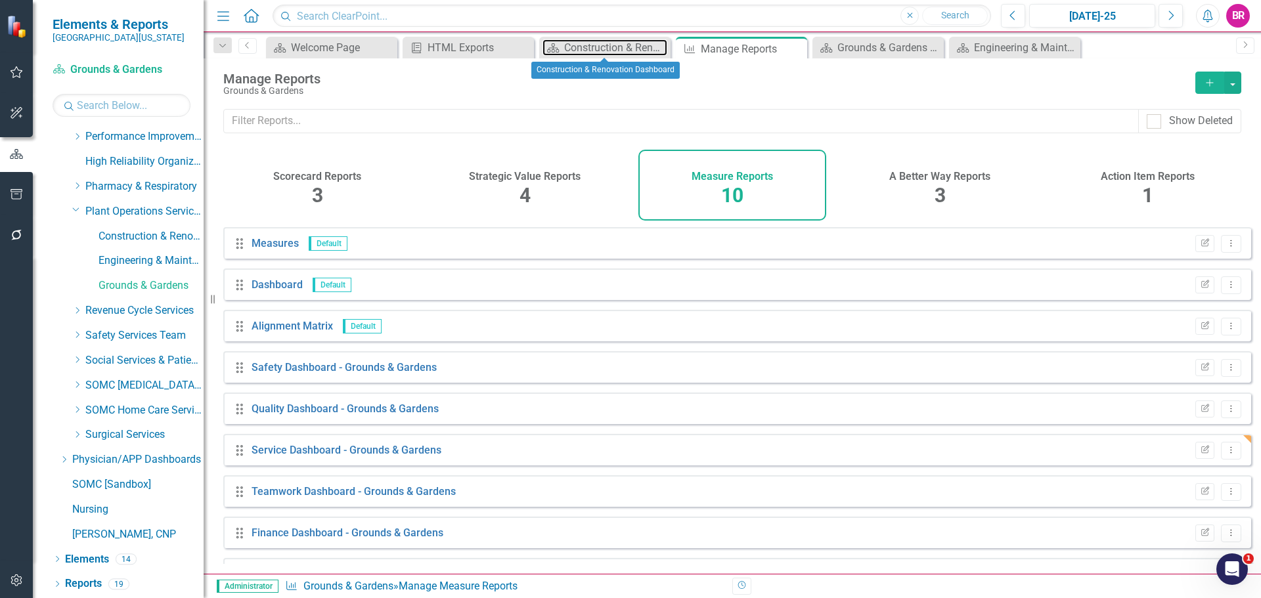
click at [618, 47] on div "Construction & Renovation Dashboard" at bounding box center [615, 47] width 103 height 16
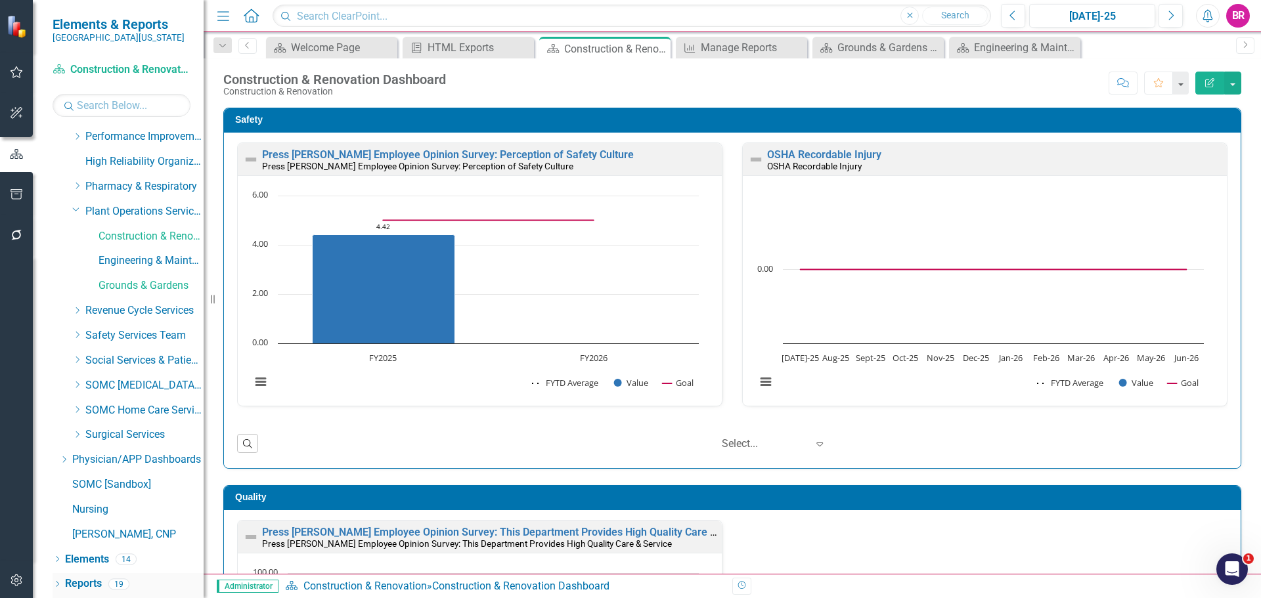
click at [86, 586] on link "Reports" at bounding box center [83, 584] width 37 height 15
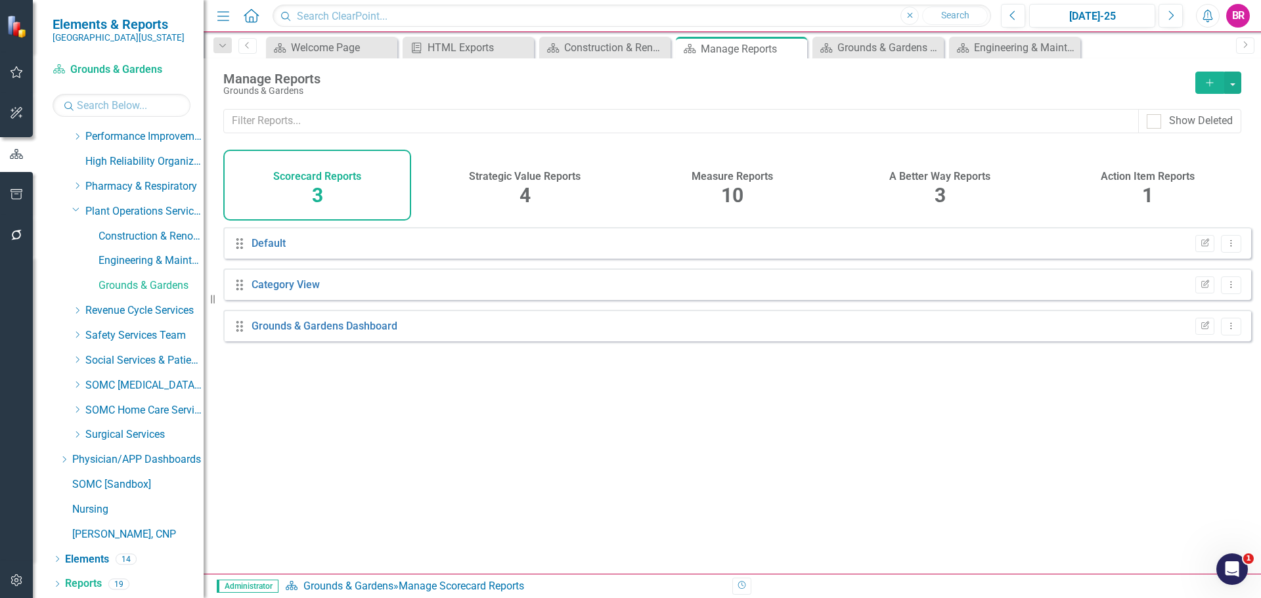
click at [710, 178] on h4 "Measure Reports" at bounding box center [731, 177] width 81 height 12
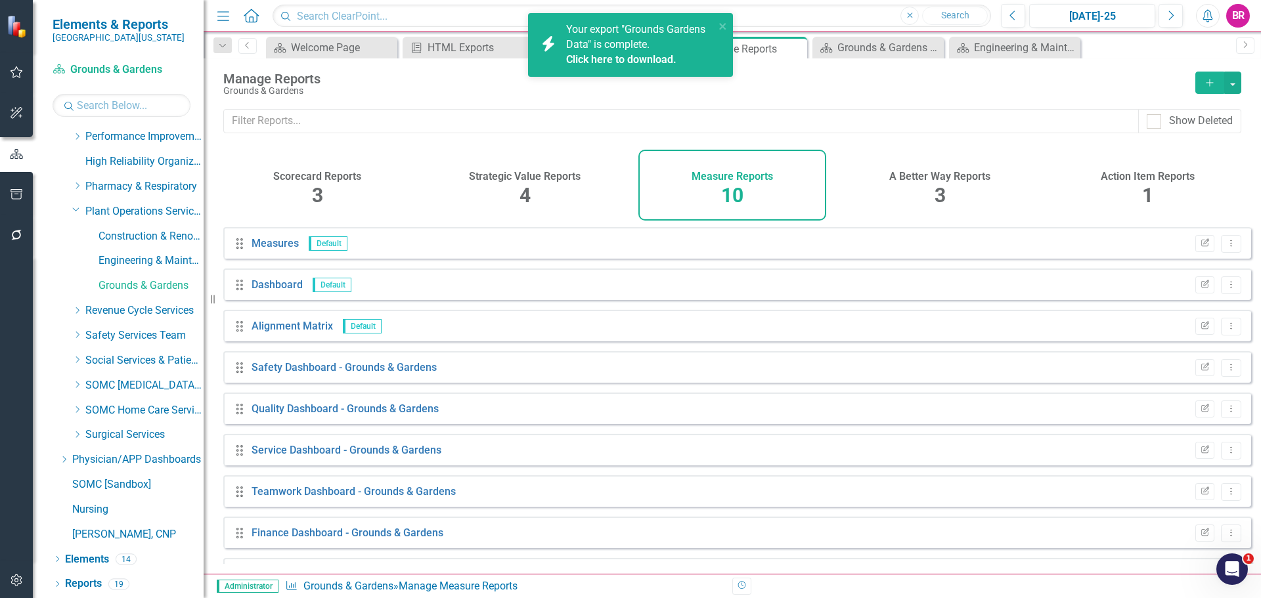
click at [624, 64] on link "Click here to download." at bounding box center [621, 59] width 110 height 12
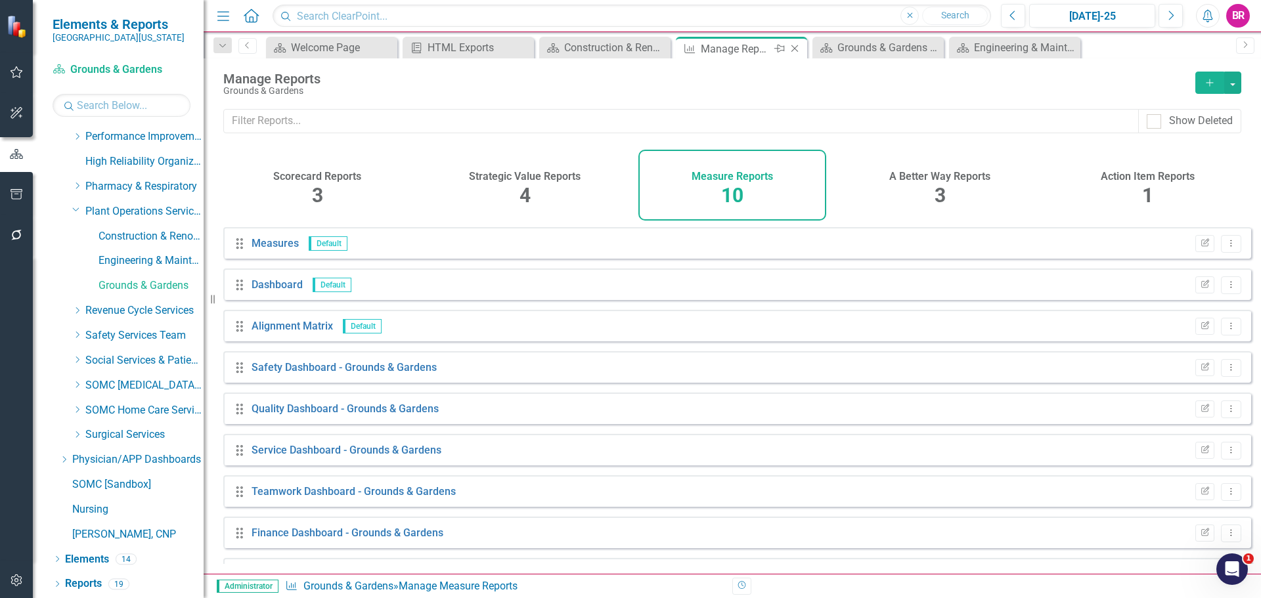
click at [794, 49] on icon "Close" at bounding box center [794, 48] width 13 height 11
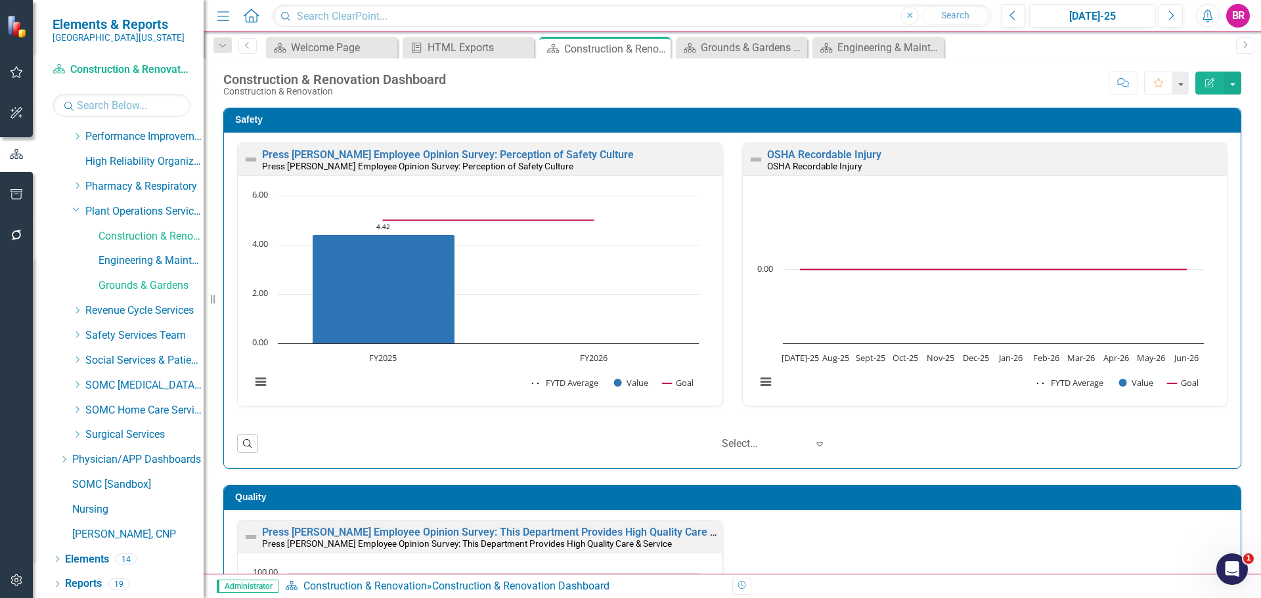
drag, startPoint x: 794, startPoint y: 50, endPoint x: 819, endPoint y: 20, distance: 38.7
click at [0, 0] on icon "Close" at bounding box center [0, 0] width 0 height 0
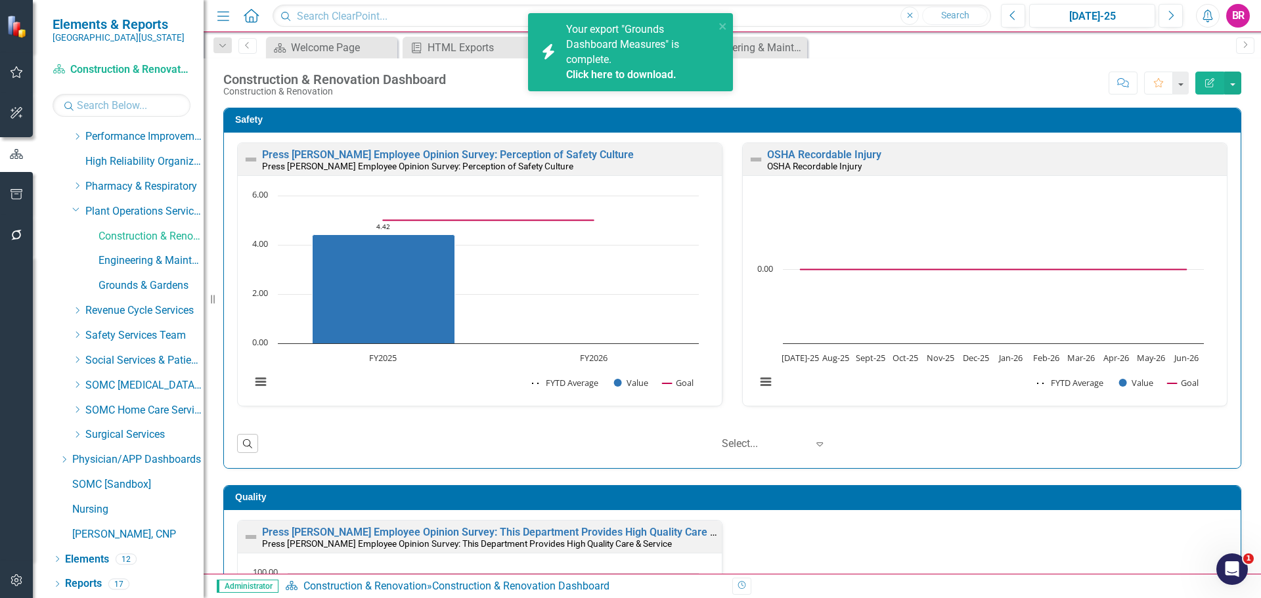
click at [619, 77] on link "Click here to download." at bounding box center [621, 74] width 110 height 12
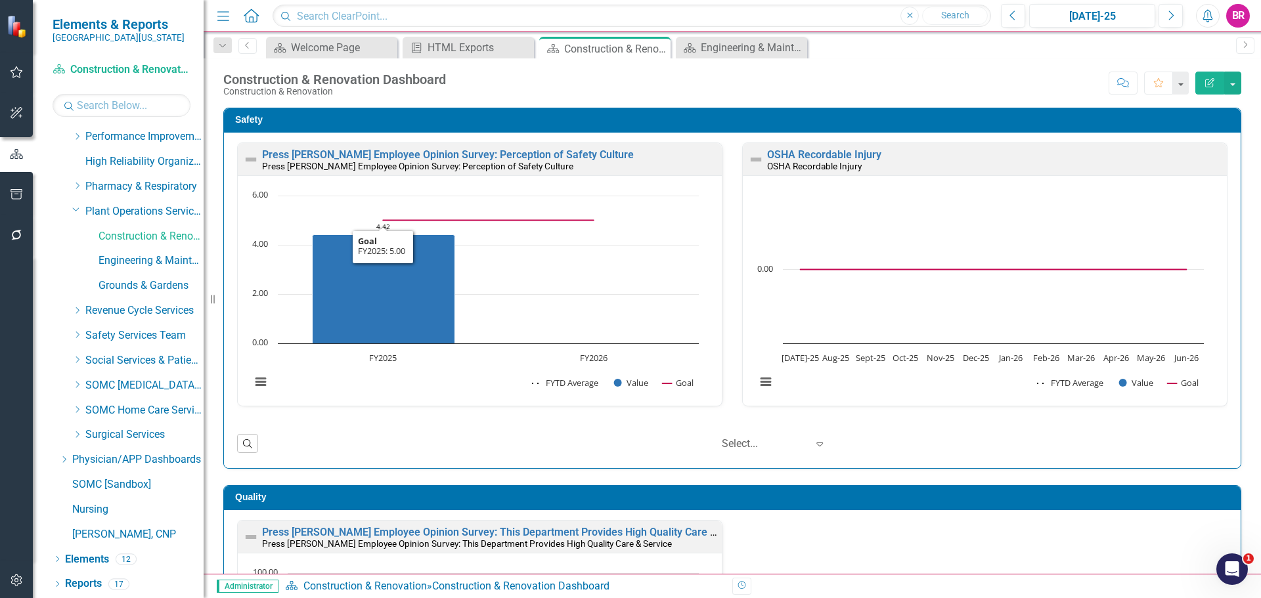
drag, startPoint x: 487, startPoint y: 79, endPoint x: 487, endPoint y: 98, distance: 19.1
click at [487, 79] on div "Score: N/A [DATE]-25 Completed Comment Favorite Edit Report" at bounding box center [846, 83] width 789 height 22
click at [92, 582] on link "Reports" at bounding box center [83, 584] width 37 height 15
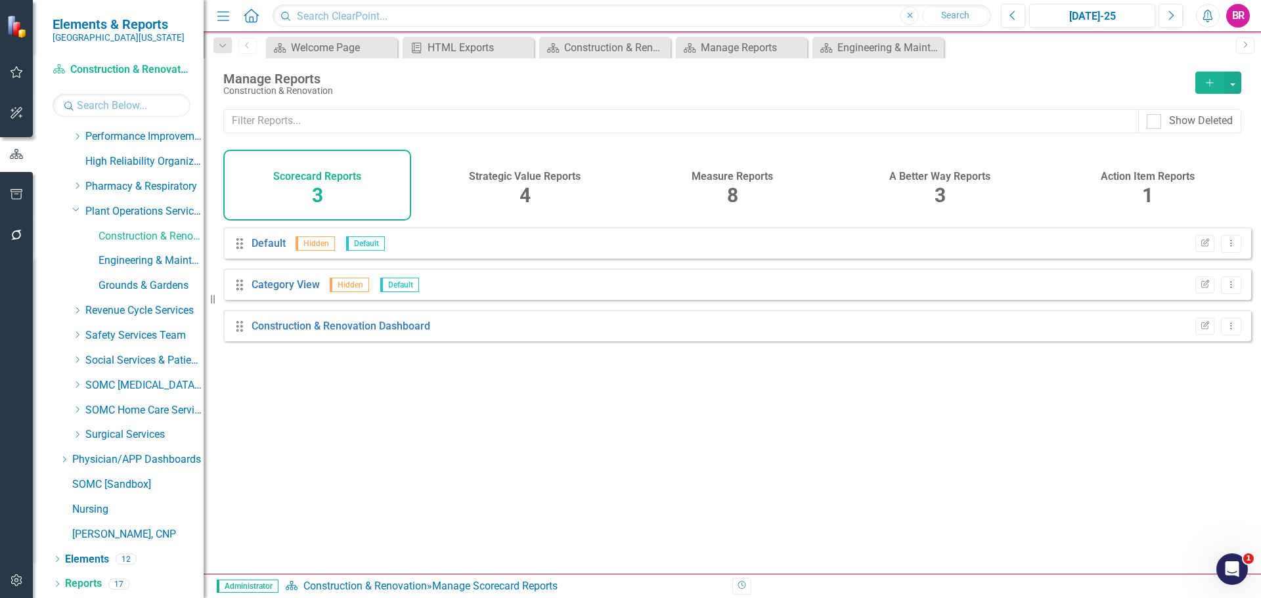
click at [755, 175] on h4 "Measure Reports" at bounding box center [731, 177] width 81 height 12
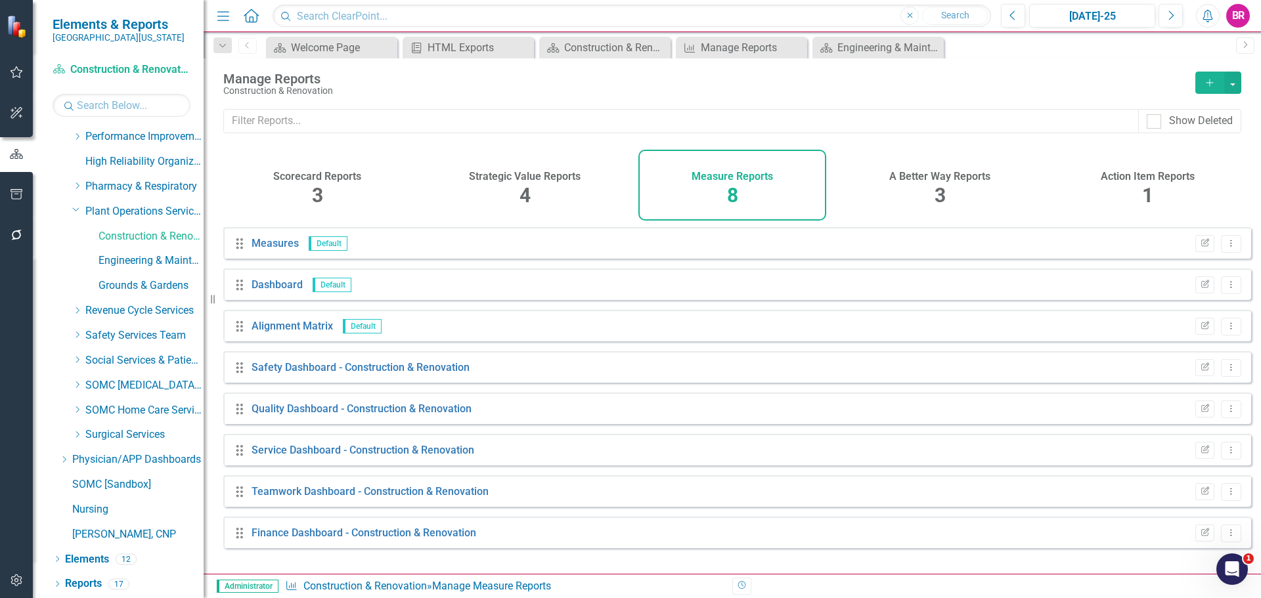
click at [1211, 84] on icon "Add" at bounding box center [1210, 82] width 12 height 9
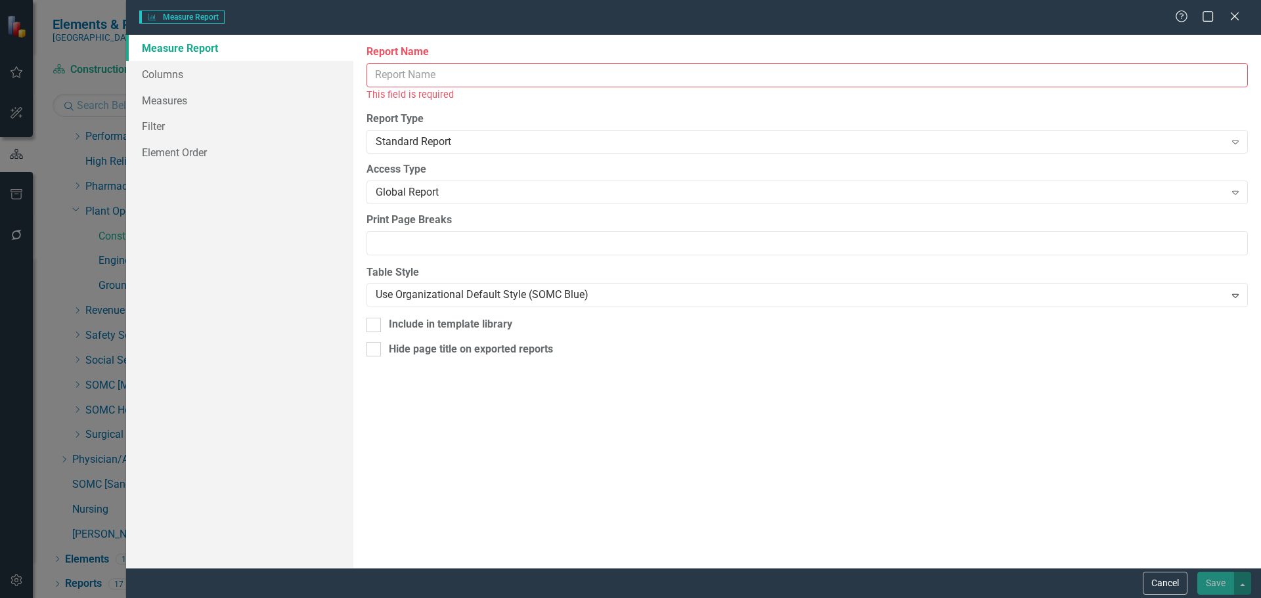
click at [424, 76] on input "Report Name" at bounding box center [806, 75] width 881 height 24
click at [504, 84] on input "Report Name" at bounding box center [806, 75] width 881 height 24
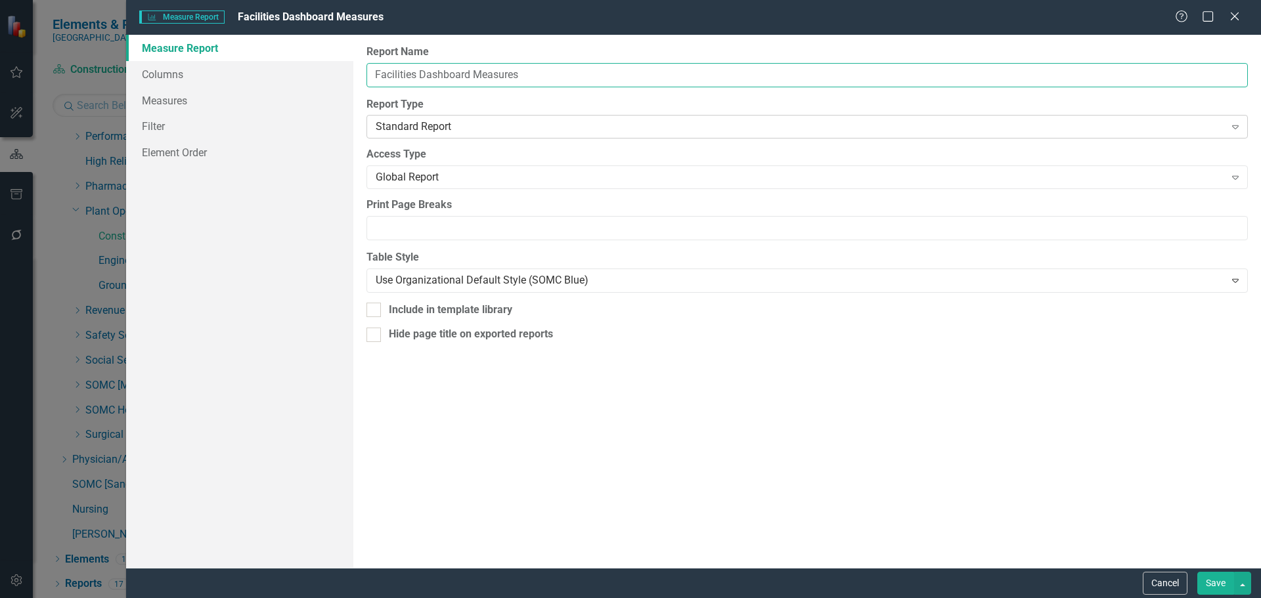
type input "Facilities Dashboard Measures"
click at [460, 122] on div "Standard Report" at bounding box center [800, 127] width 849 height 15
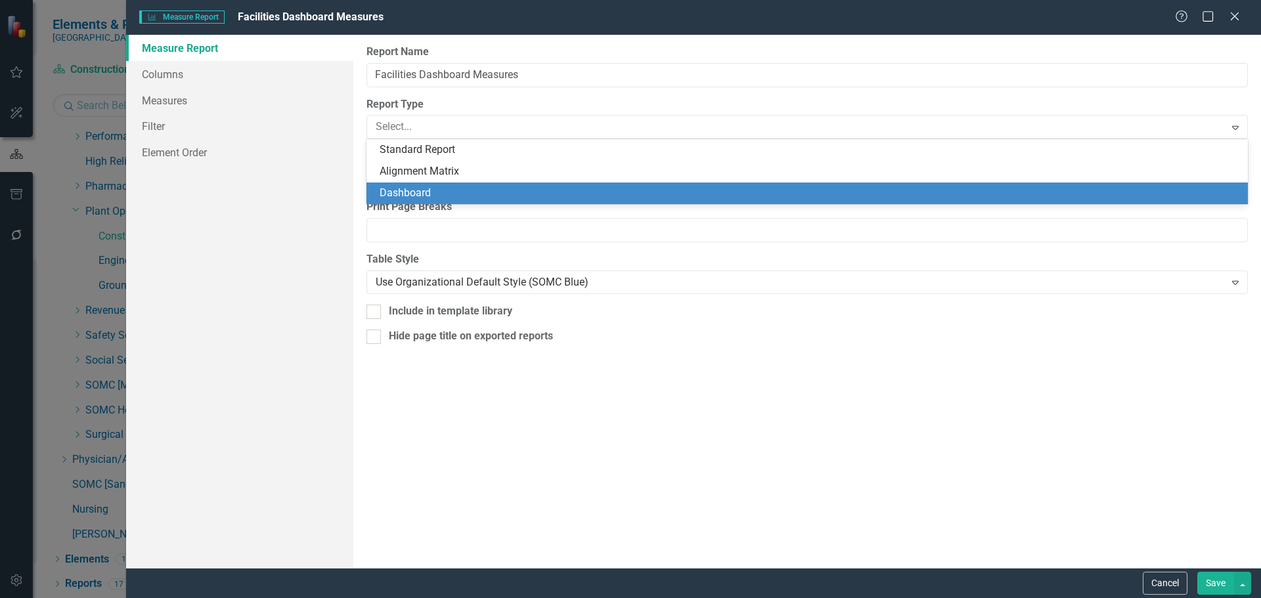
click at [459, 190] on div "Dashboard" at bounding box center [810, 193] width 860 height 15
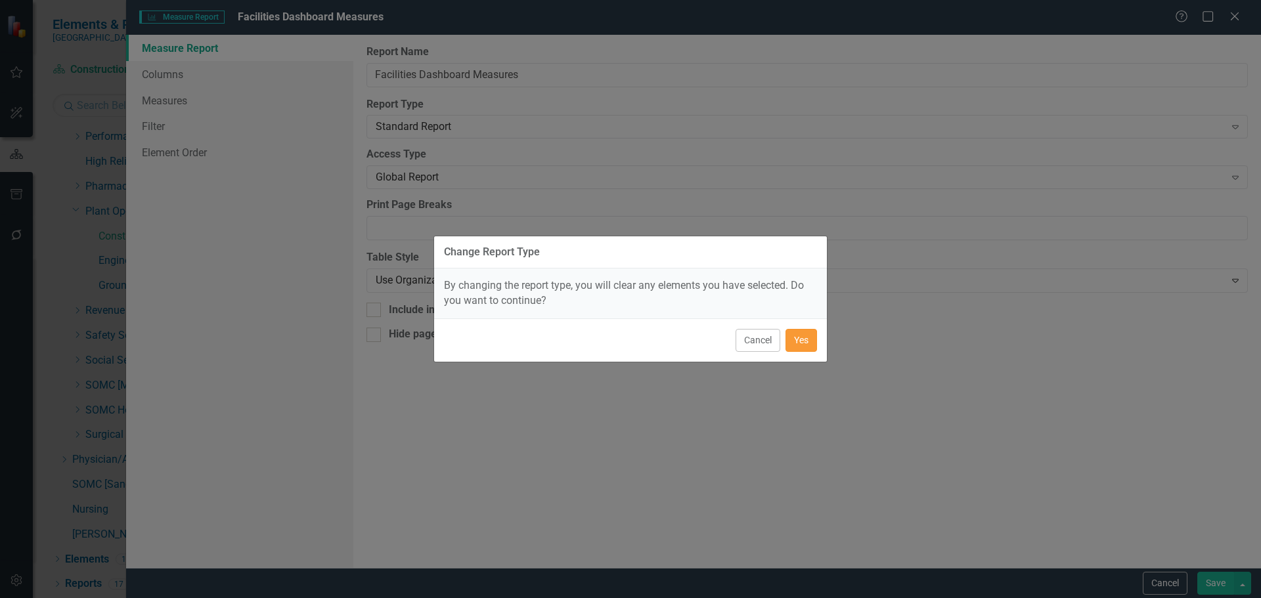
click at [799, 340] on button "Yes" at bounding box center [801, 340] width 32 height 23
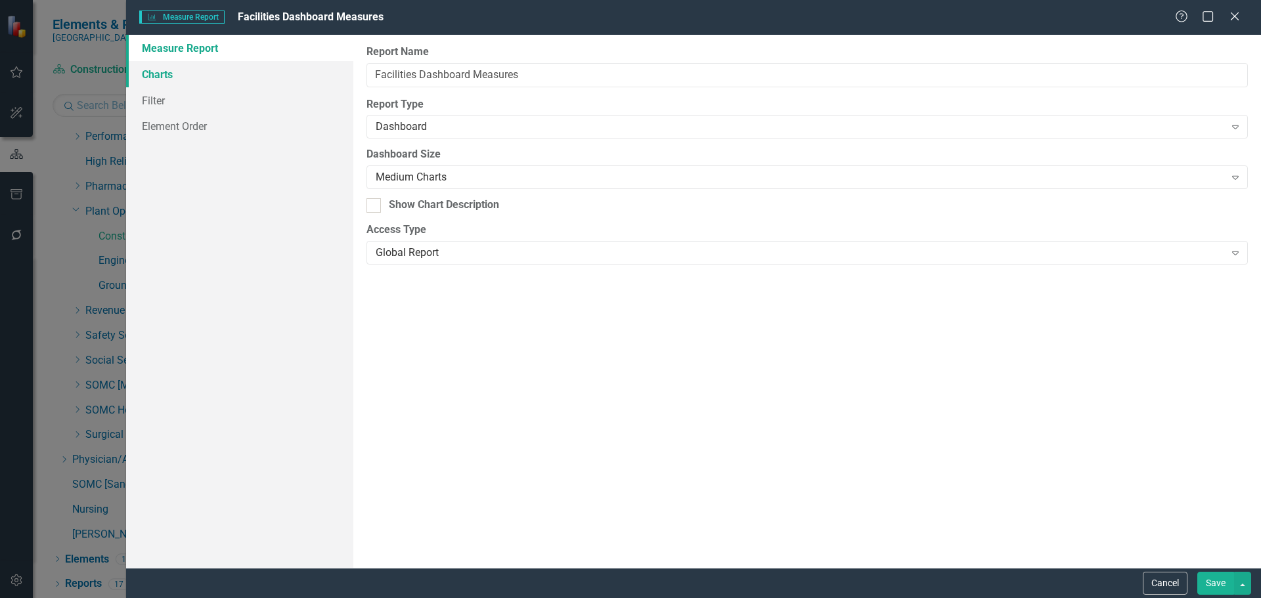
click at [167, 67] on link "Charts" at bounding box center [239, 74] width 227 height 26
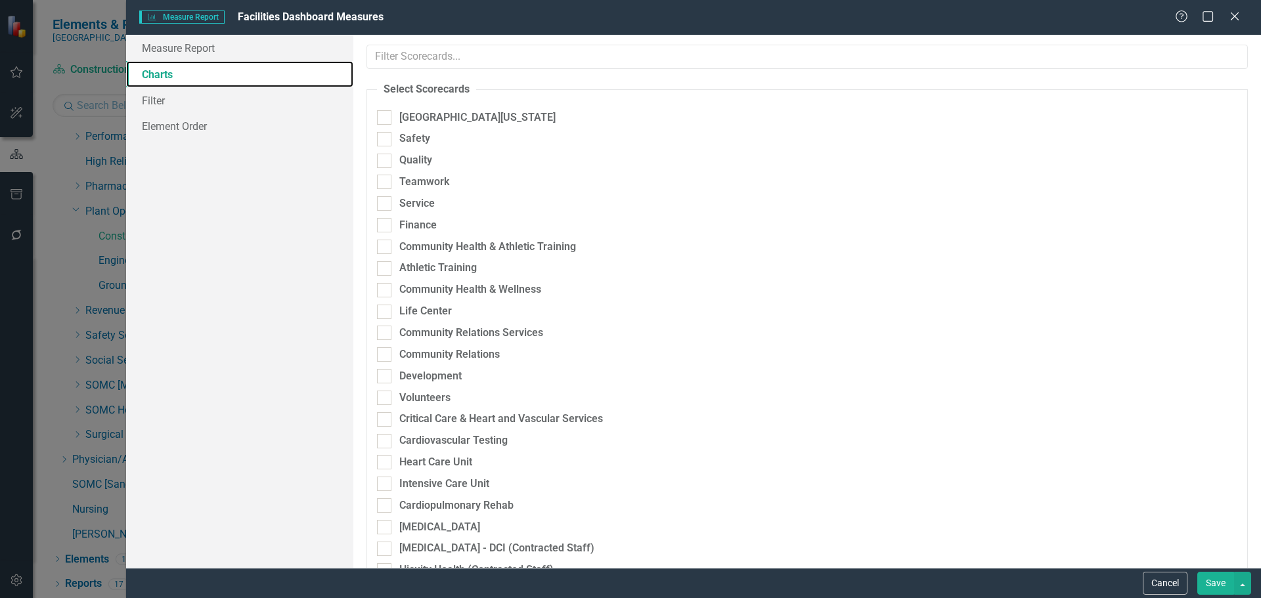
checkbox input "true"
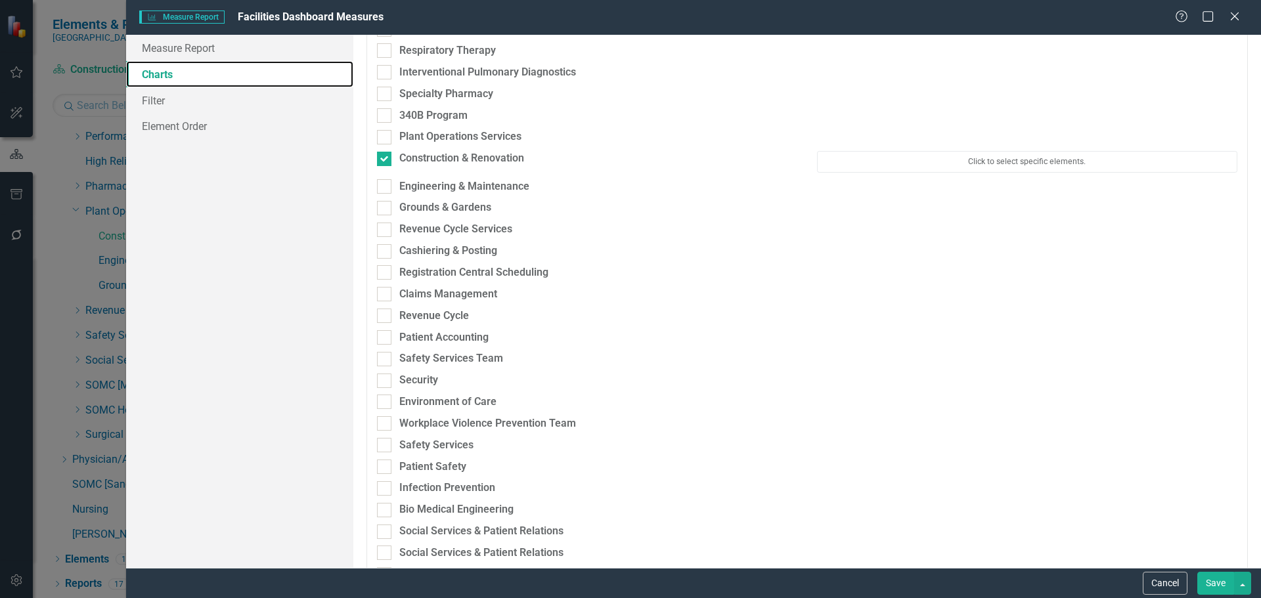
scroll to position [3152, 0]
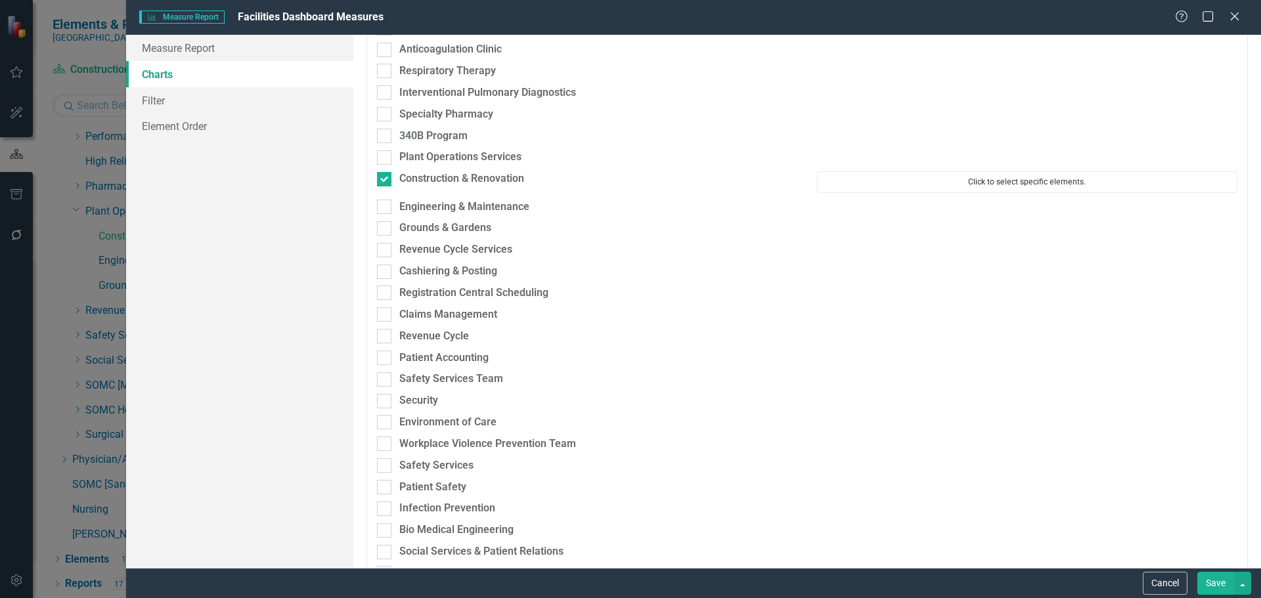
click at [972, 175] on button "Click to select specific elements." at bounding box center [1027, 181] width 420 height 21
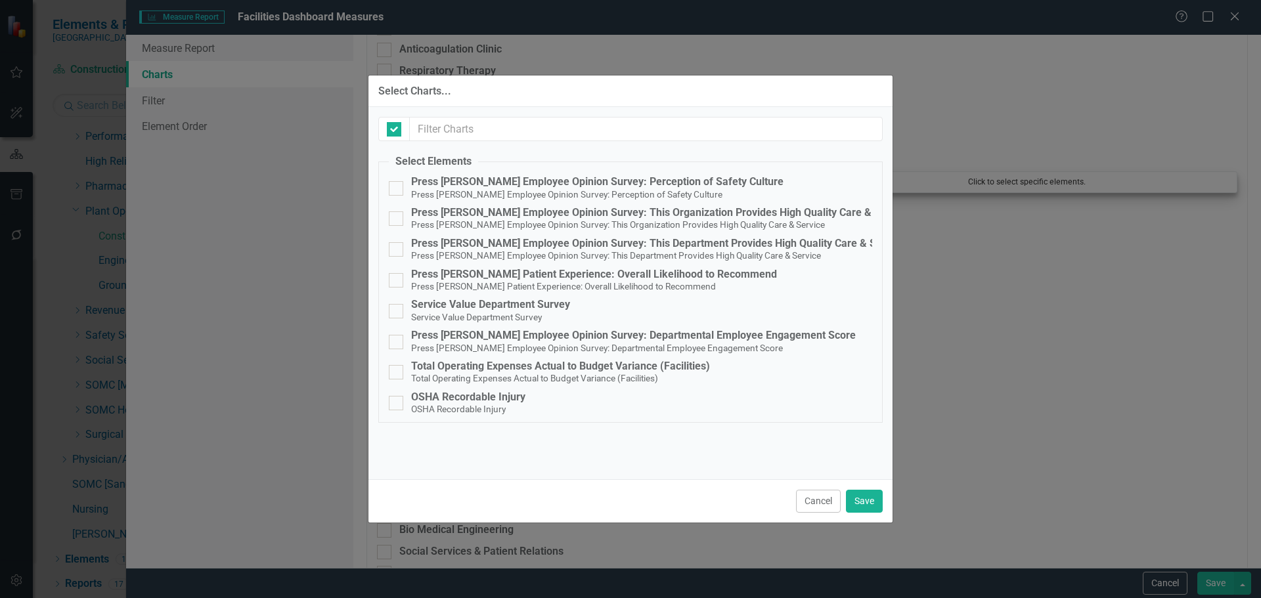
checkbox input "false"
click at [599, 186] on div "Press [PERSON_NAME] Employee Opinion Survey: Perception of Safety Culture" at bounding box center [597, 182] width 372 height 12
click at [397, 186] on input "Press [PERSON_NAME] Employee Opinion Survey: Perception of Safety Culture Press…" at bounding box center [393, 185] width 9 height 9
checkbox input "true"
click at [445, 405] on small "OSHA Recordable Injury" at bounding box center [458, 409] width 95 height 11
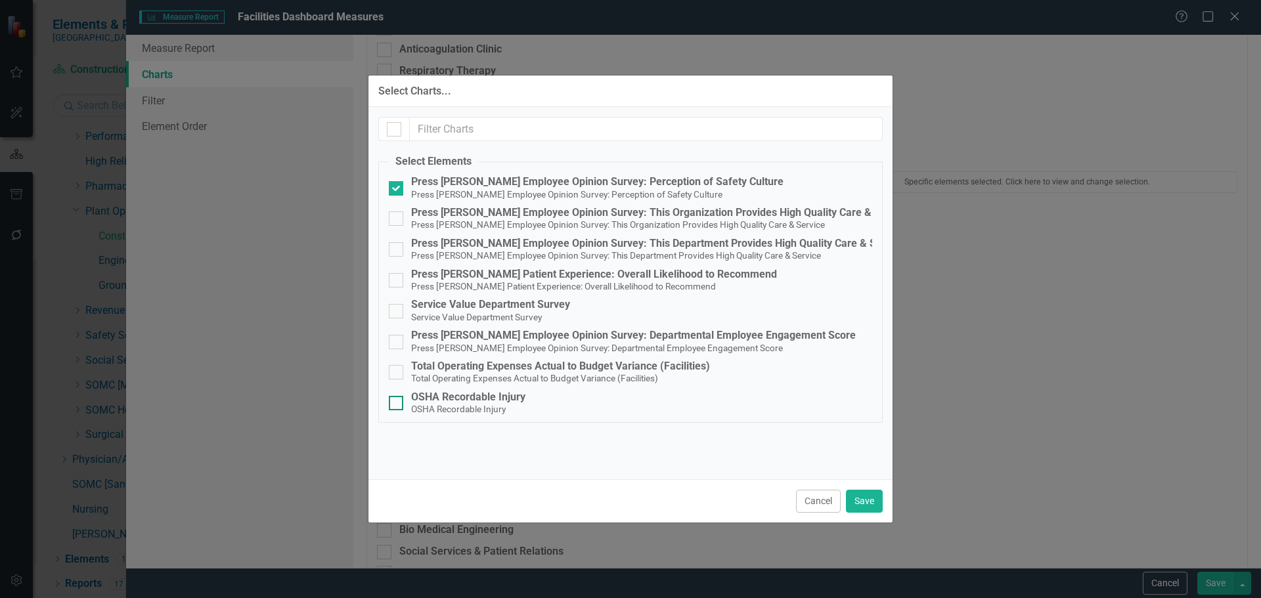
click at [397, 404] on input "OSHA Recordable Injury OSHA Recordable Injury" at bounding box center [393, 400] width 9 height 9
checkbox input "true"
click at [573, 247] on div "Press [PERSON_NAME] Employee Opinion Survey: This Department Provides High Qual…" at bounding box center [658, 244] width 494 height 12
click at [397, 247] on input "Press [PERSON_NAME] Employee Opinion Survey: This Department Provides High Qual…" at bounding box center [393, 246] width 9 height 9
checkbox input "true"
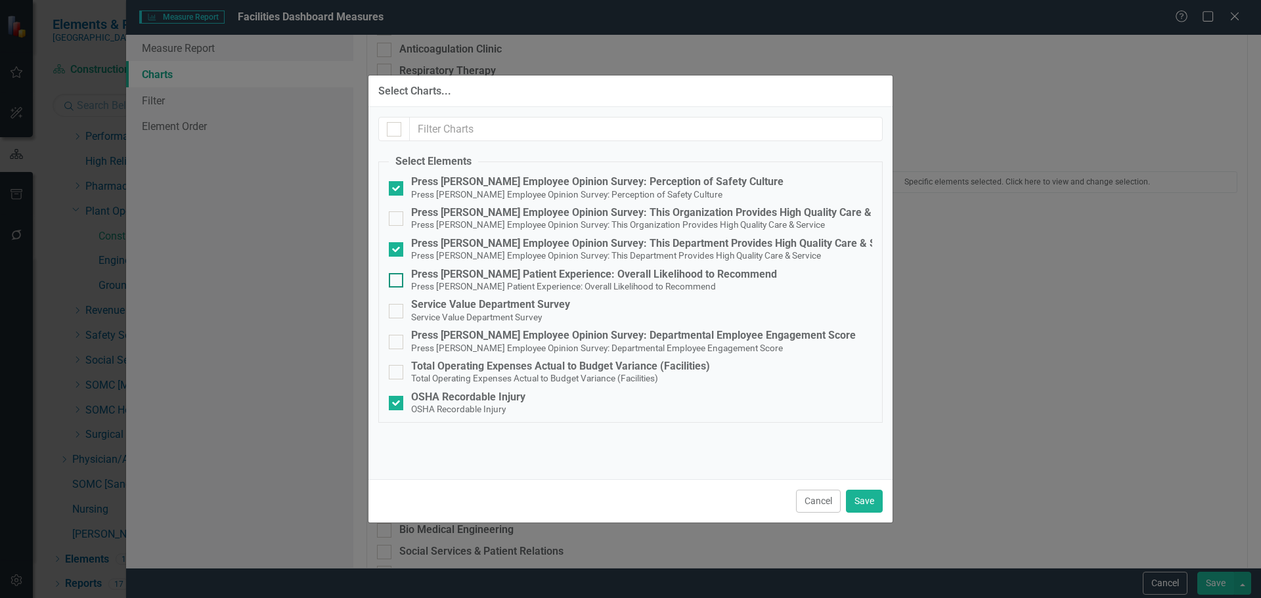
click at [561, 275] on div "Press [PERSON_NAME] Patient Experience: Overall Likelihood to Recommend" at bounding box center [594, 275] width 366 height 12
click at [397, 275] on input "Press [PERSON_NAME] Patient Experience: Overall Likelihood to Recommend Press […" at bounding box center [393, 277] width 9 height 9
checkbox input "true"
click at [534, 305] on div "Service Value Department Survey" at bounding box center [490, 305] width 159 height 12
click at [397, 305] on input "Service Value Department Survey Service Value Department Survey" at bounding box center [393, 308] width 9 height 9
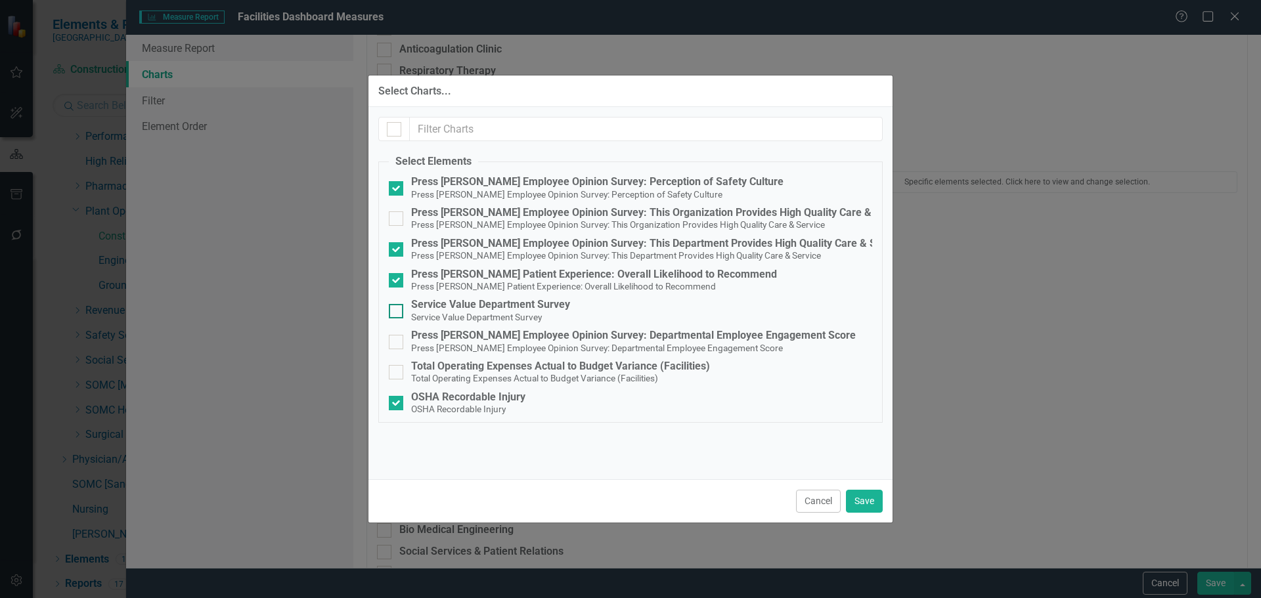
checkbox input "true"
click at [501, 345] on small "Press [PERSON_NAME] Employee Opinion Survey: Departmental Employee Engagement S…" at bounding box center [597, 348] width 372 height 11
click at [397, 343] on input "Press [PERSON_NAME] Employee Opinion Survey: Departmental Employee Engagement S…" at bounding box center [393, 339] width 9 height 9
checkbox input "true"
click at [491, 373] on small "Total Operating Expenses Actual to Budget Variance (Facilities)" at bounding box center [534, 378] width 247 height 11
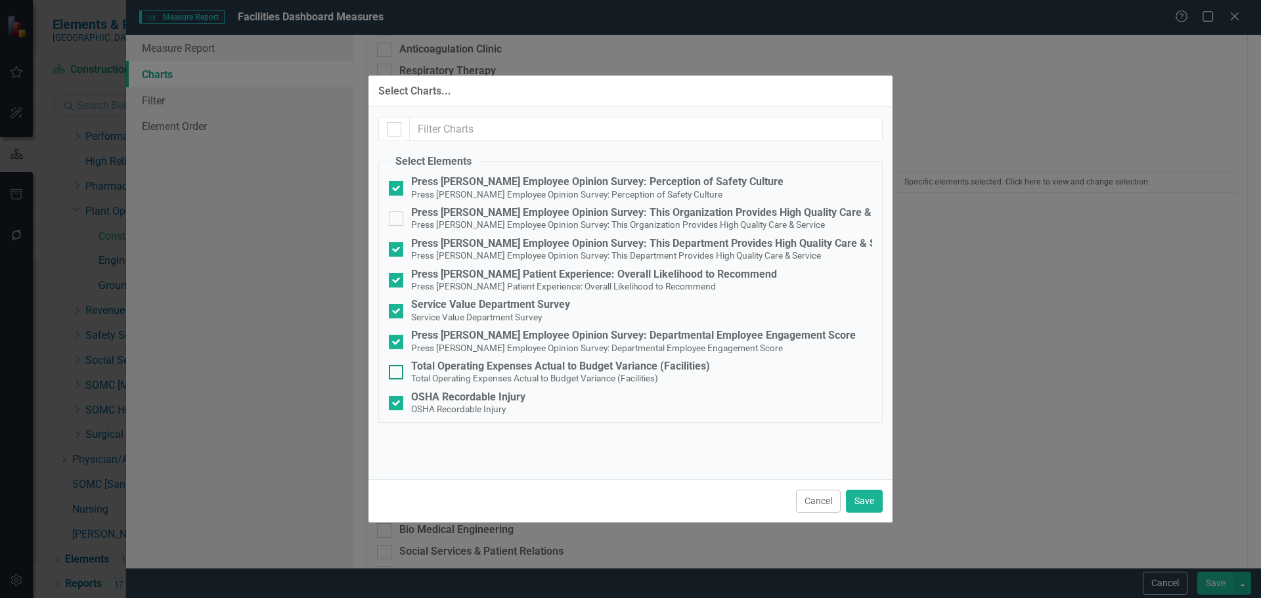
click at [397, 373] on input "Total Operating Expenses Actual to Budget Variance (Facilities) Total Operating…" at bounding box center [393, 369] width 9 height 9
checkbox input "true"
click at [867, 504] on button "Save" at bounding box center [864, 501] width 37 height 23
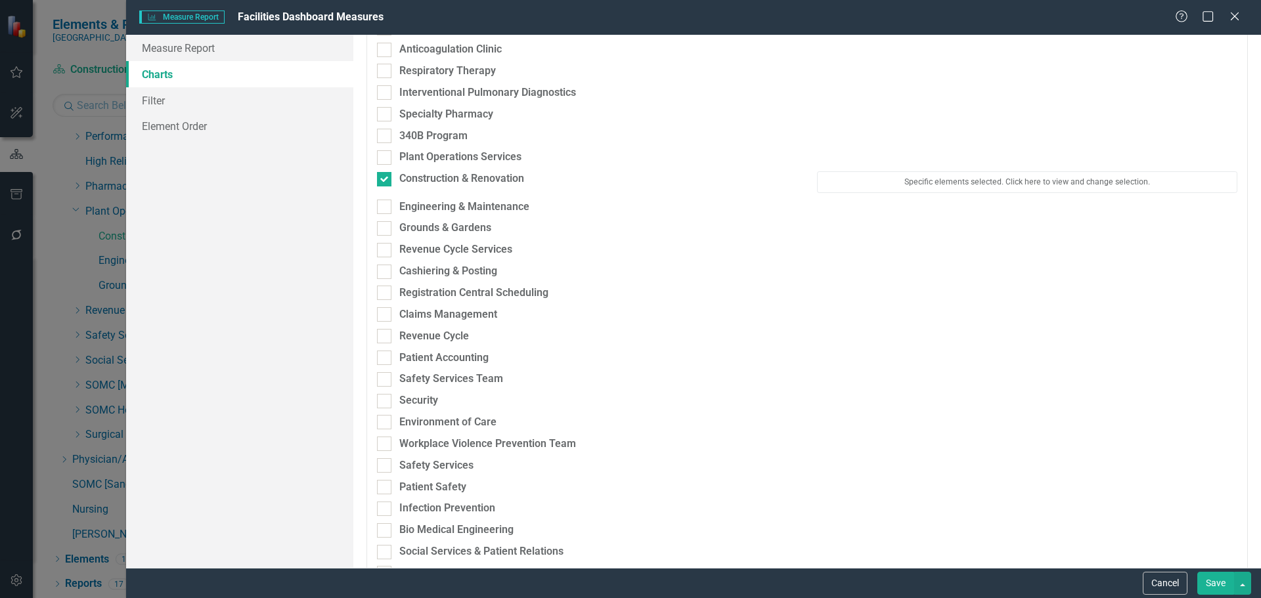
click at [1221, 588] on button "Save" at bounding box center [1215, 583] width 37 height 23
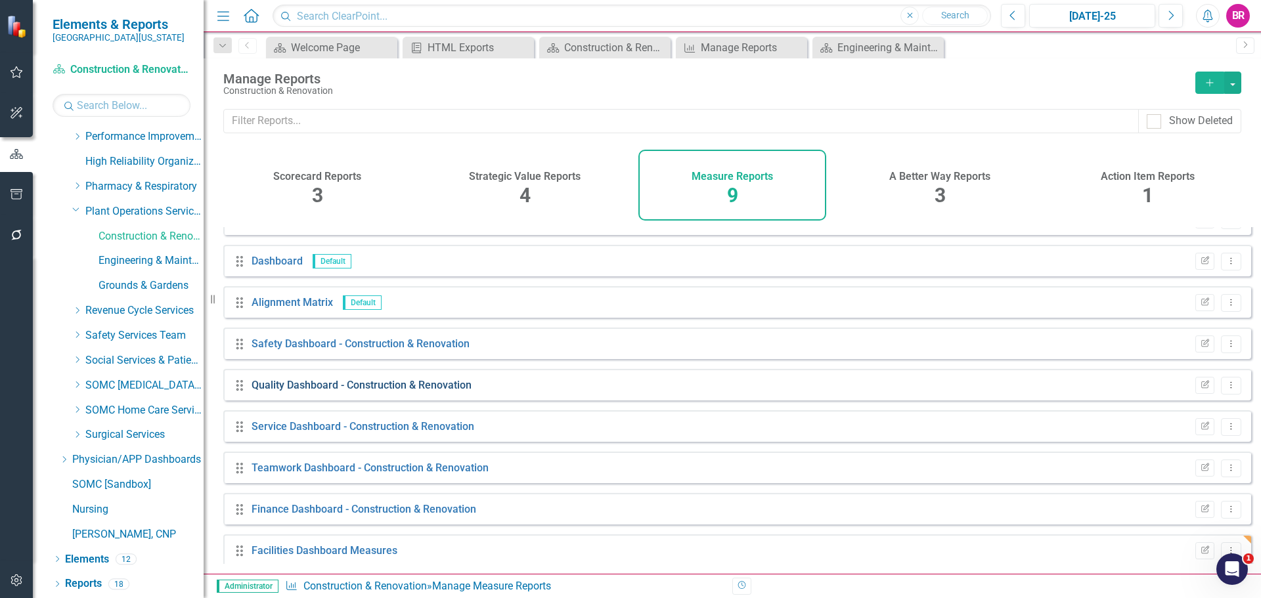
scroll to position [35, 0]
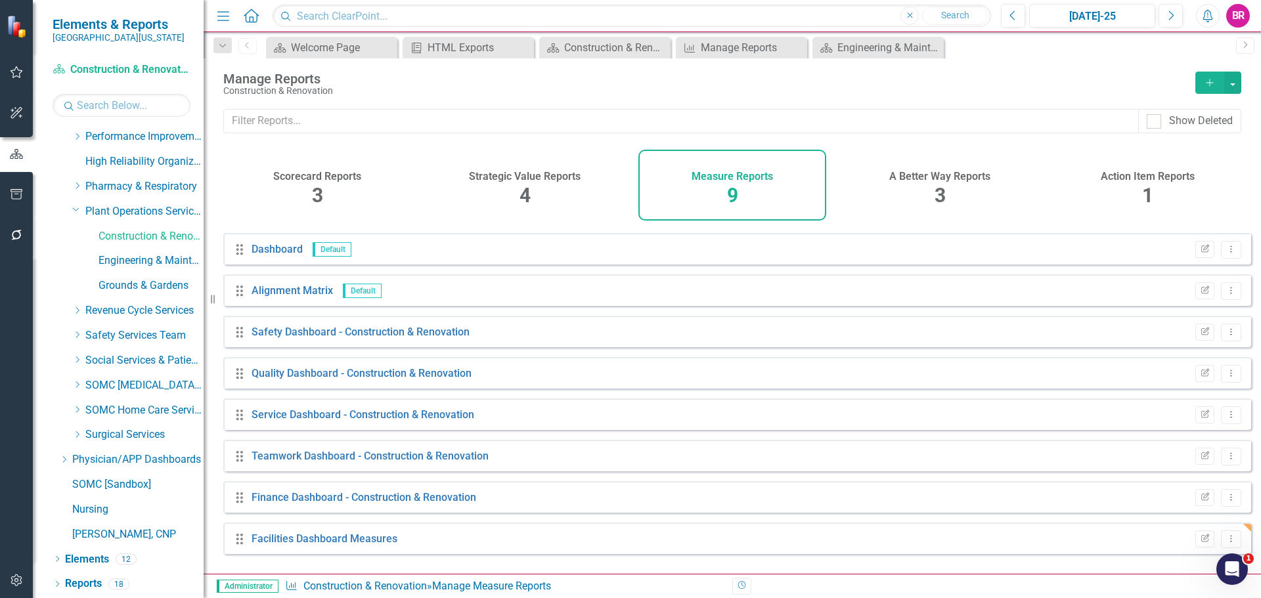
click at [1209, 85] on icon "button" at bounding box center [1209, 82] width 7 height 7
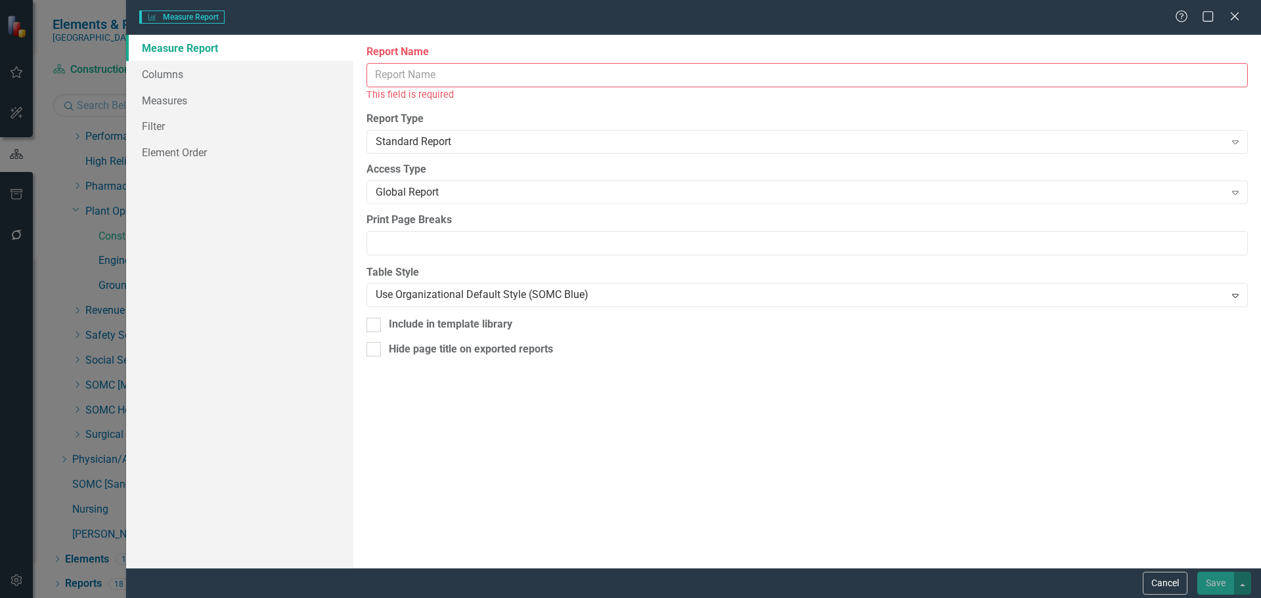
click at [593, 85] on input "Report Name" at bounding box center [806, 75] width 881 height 24
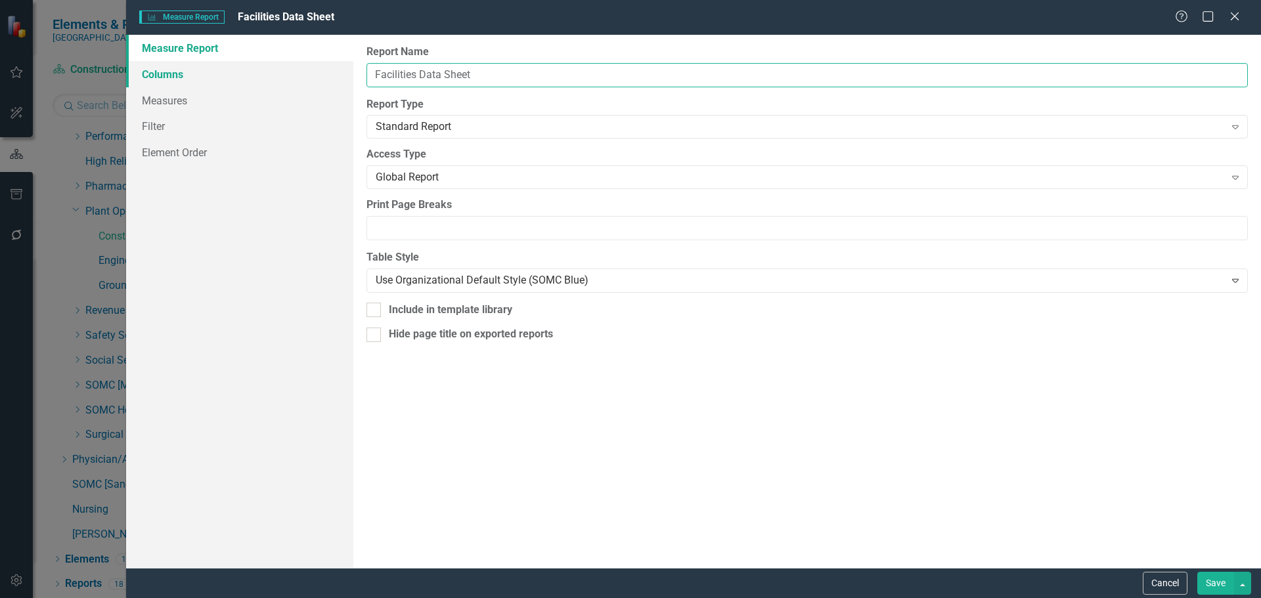
type input "Facilities Data Sheet"
click at [172, 74] on link "Columns" at bounding box center [239, 74] width 227 height 26
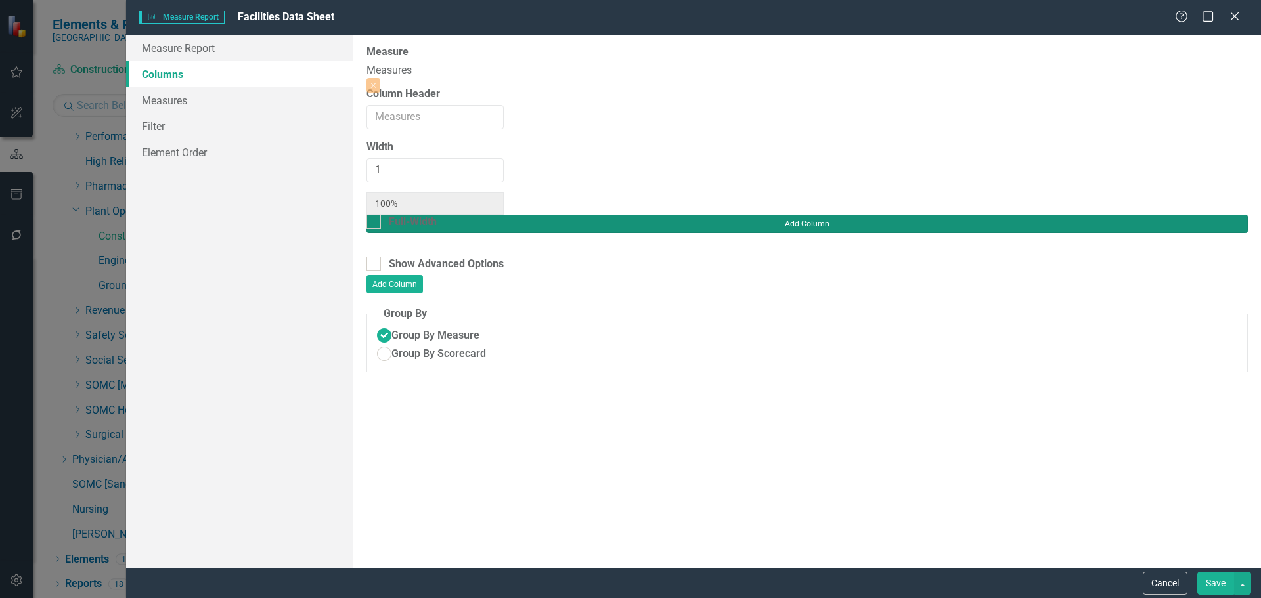
click at [1200, 215] on button "Add Column" at bounding box center [806, 224] width 881 height 18
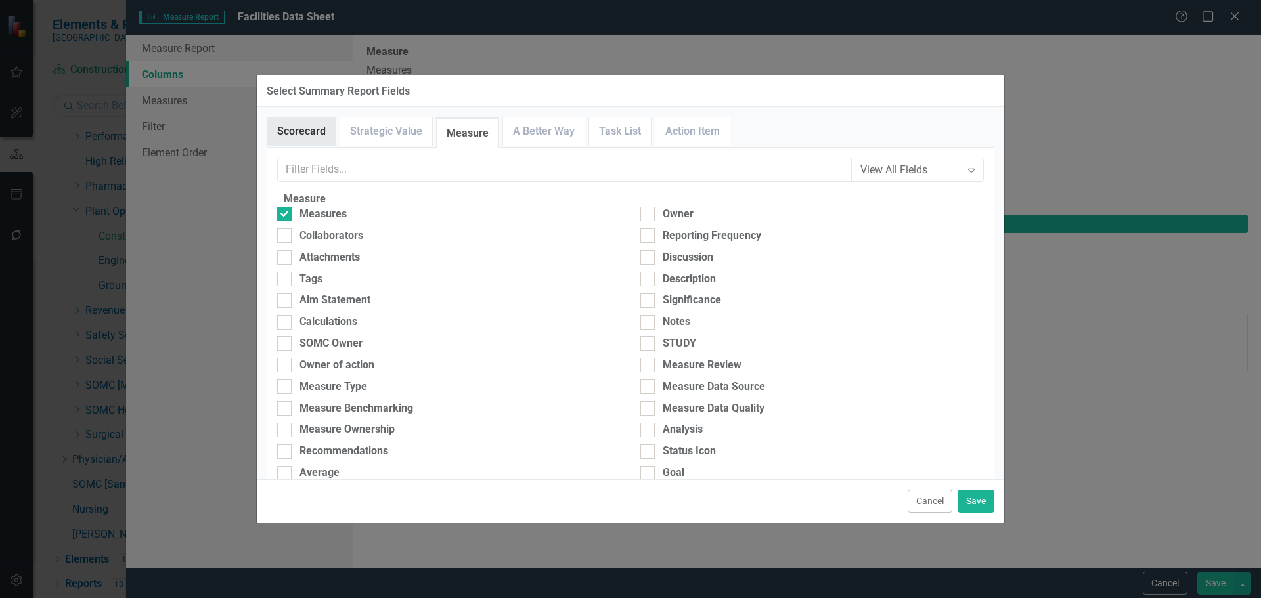
click at [319, 121] on link "Scorecard" at bounding box center [301, 132] width 68 height 28
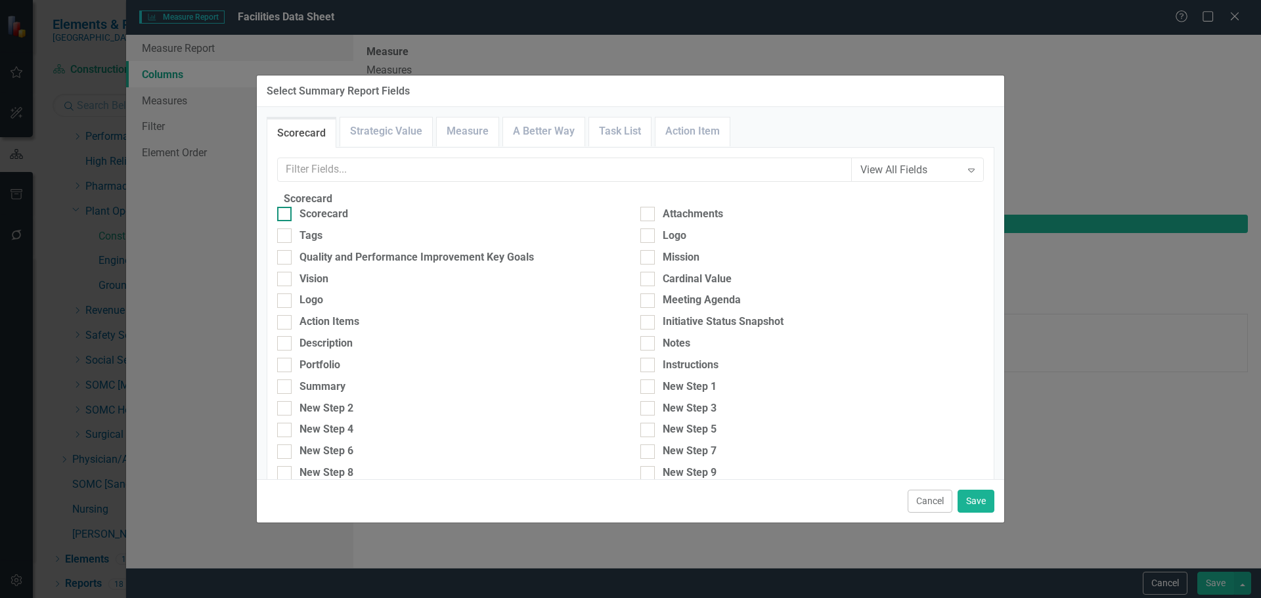
click at [333, 222] on div "Scorecard" at bounding box center [323, 214] width 49 height 15
click at [286, 215] on input "Scorecard" at bounding box center [281, 211] width 9 height 9
checkbox input "true"
click at [386, 126] on link "Strategic Value" at bounding box center [386, 132] width 92 height 28
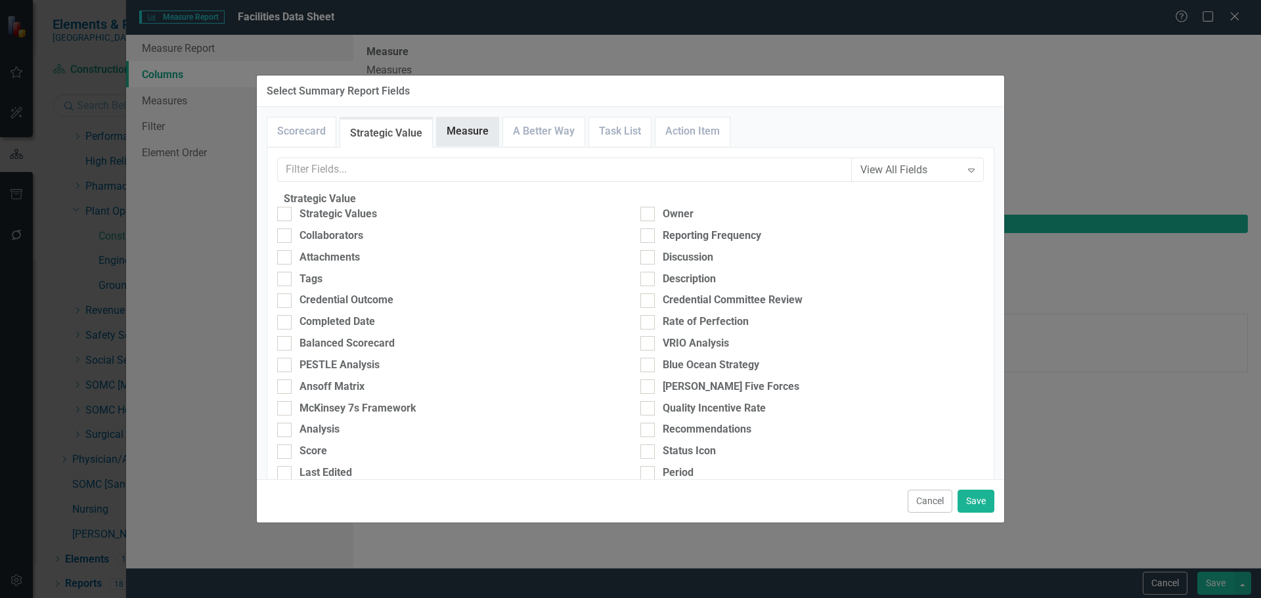
click at [469, 132] on link "Measure" at bounding box center [468, 132] width 62 height 28
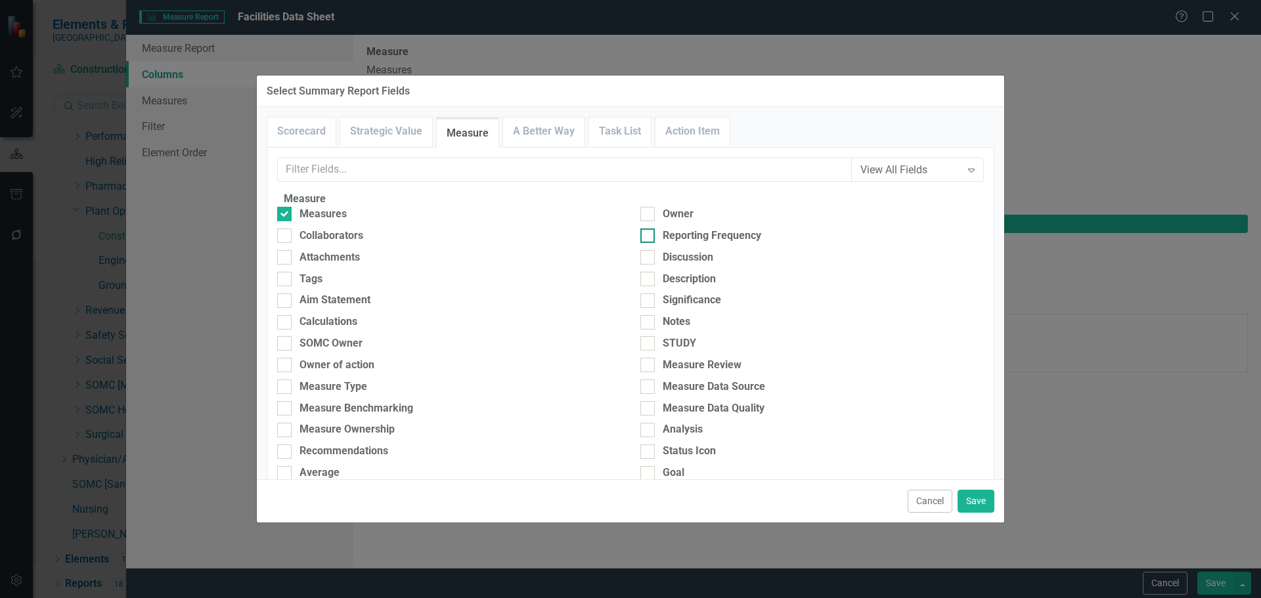
click at [712, 244] on div "Reporting Frequency" at bounding box center [712, 236] width 98 height 15
click at [649, 237] on input "Reporting Frequency" at bounding box center [644, 233] width 9 height 9
checkbox input "true"
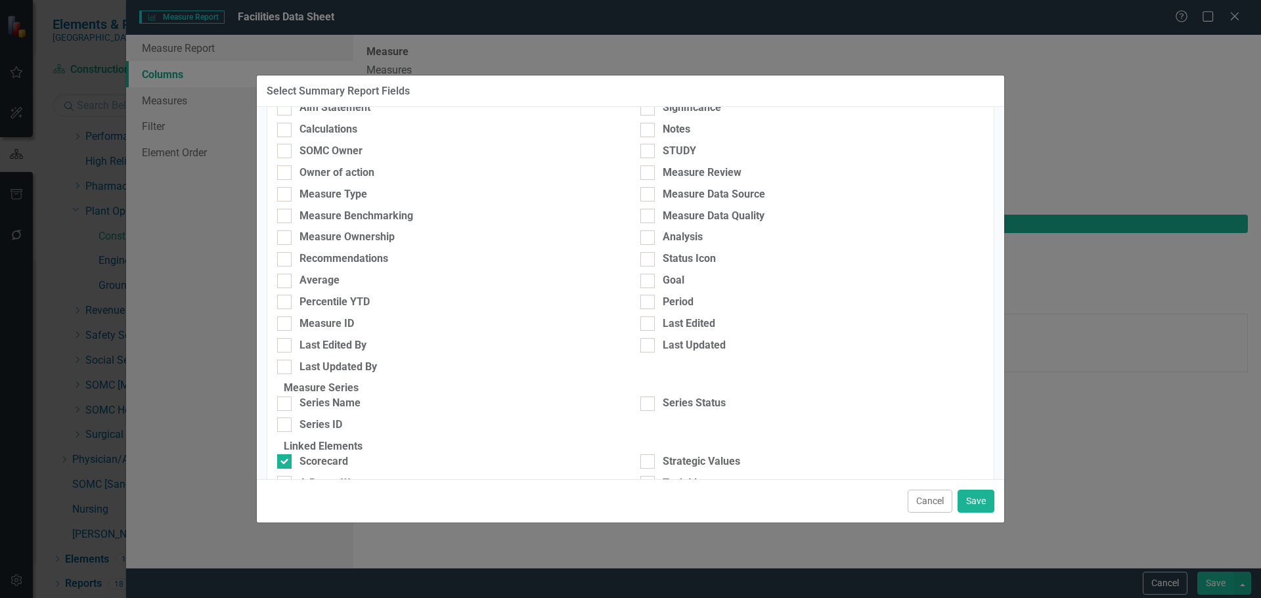
scroll to position [378, 0]
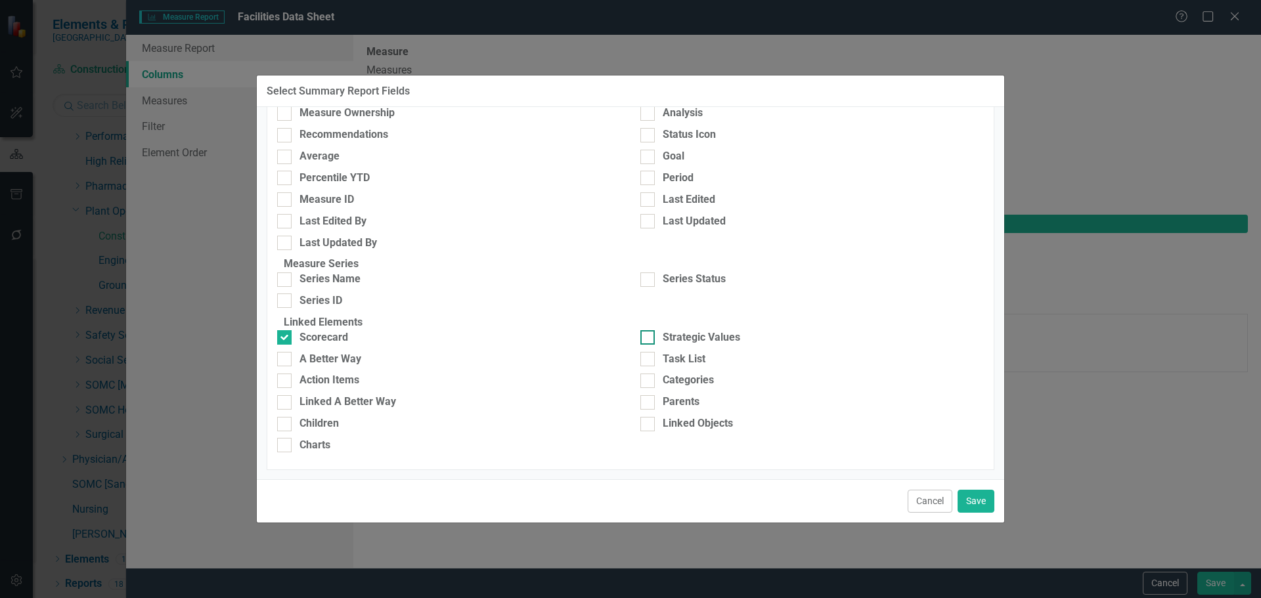
click at [731, 331] on div "Strategic Values" at bounding box center [701, 337] width 77 height 15
click at [649, 331] on input "Strategic Values" at bounding box center [644, 334] width 9 height 9
click at [682, 334] on div "Strategic Values" at bounding box center [701, 337] width 77 height 15
click at [649, 334] on input "Strategic Values" at bounding box center [644, 334] width 9 height 9
checkbox input "false"
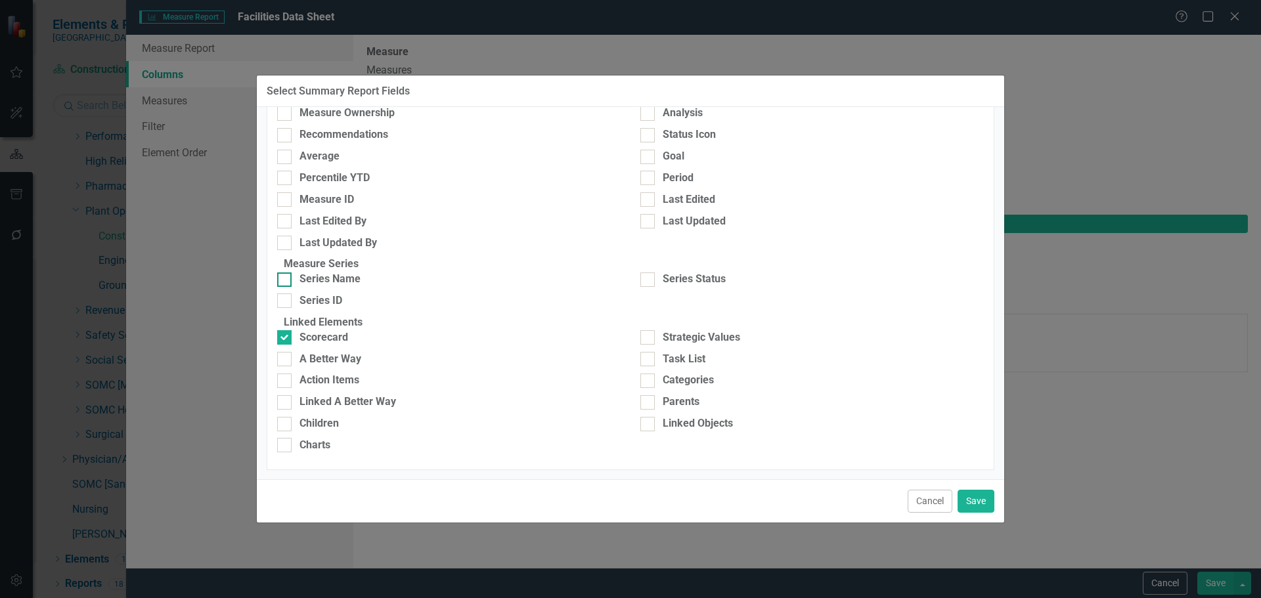
click at [341, 272] on div "Series Name" at bounding box center [329, 279] width 61 height 15
click at [286, 272] on input "Series Name" at bounding box center [281, 276] width 9 height 9
checkbox input "true"
click at [689, 272] on div "Series Status" at bounding box center [694, 279] width 63 height 15
click at [649, 272] on input "Series Status" at bounding box center [644, 276] width 9 height 9
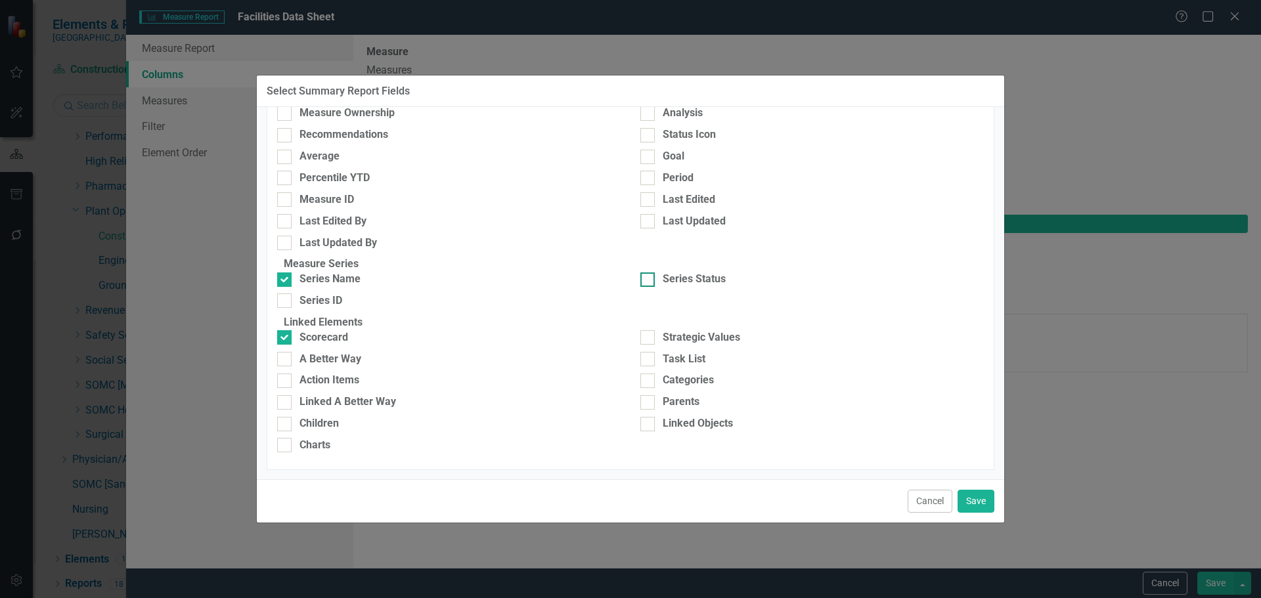
checkbox input "true"
click at [982, 498] on button "Save" at bounding box center [975, 501] width 37 height 23
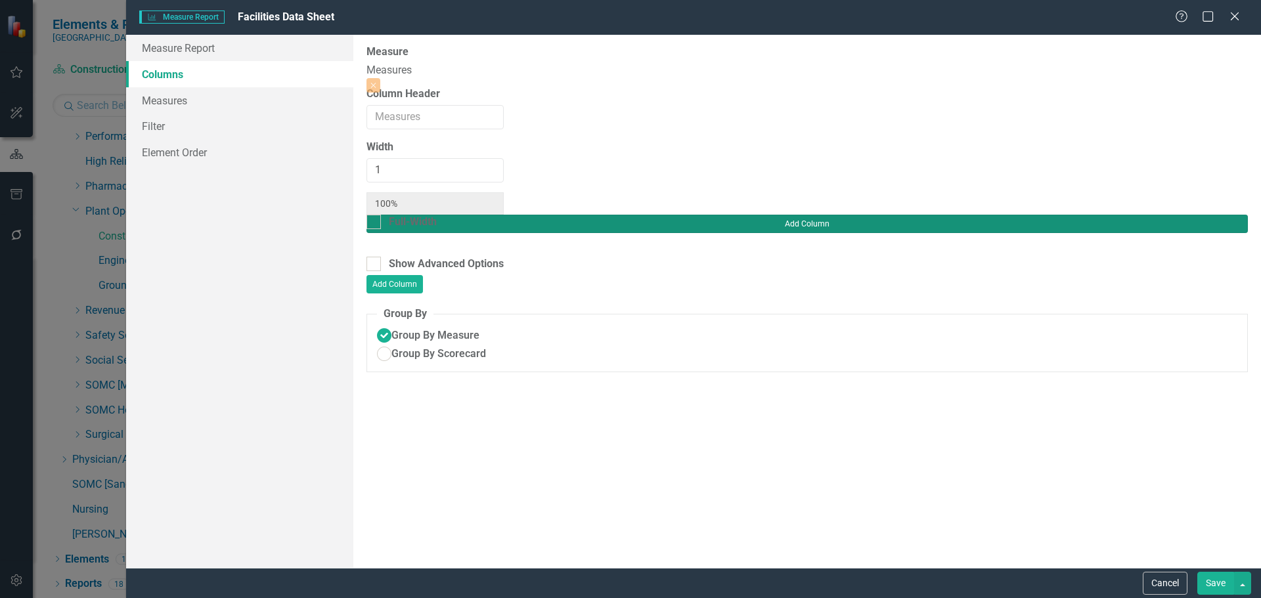
type input "20%"
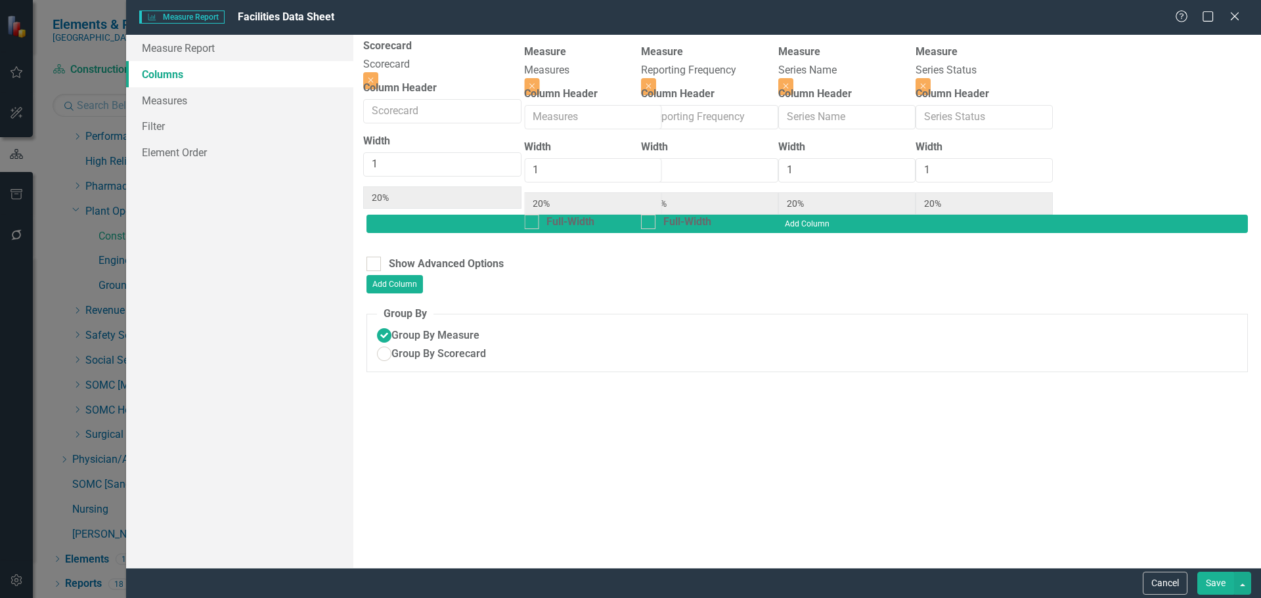
drag, startPoint x: 622, startPoint y: 74, endPoint x: 471, endPoint y: 66, distance: 151.2
click at [471, 66] on div "Measure Measures Close Column Header Width 1 20% Full-Width Scorecard Scorecard…" at bounding box center [709, 130] width 686 height 170
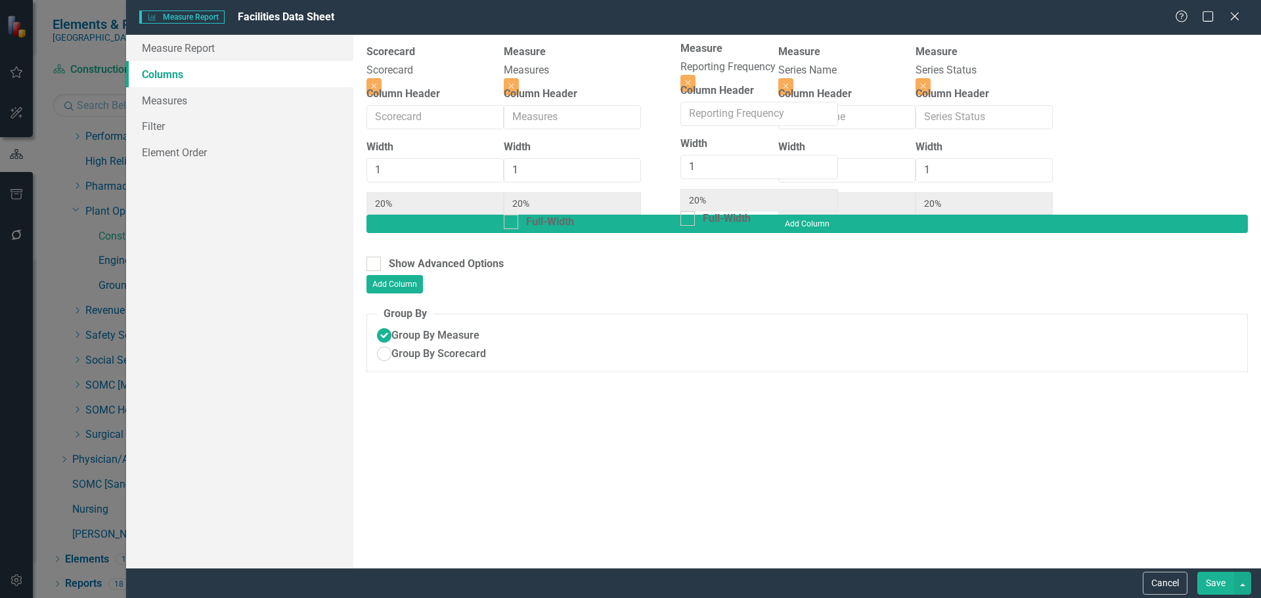
click at [732, 83] on div "Scorecard Scorecard Close Column Header Width 1 20% Measure Measures Close Colu…" at bounding box center [709, 130] width 686 height 170
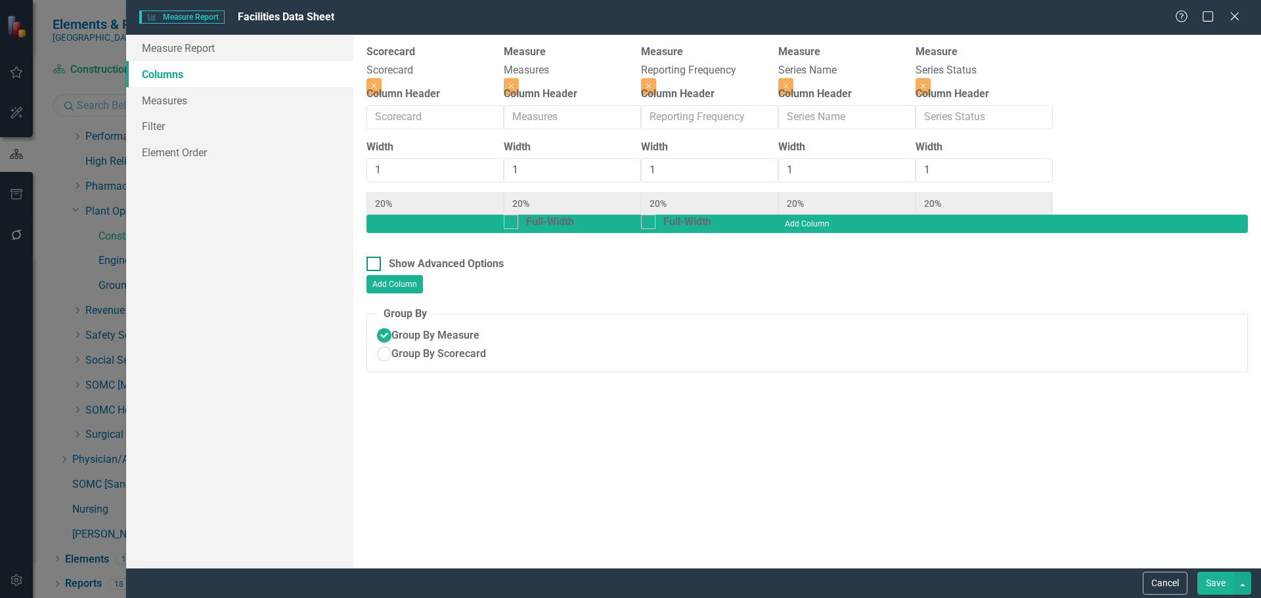
click at [435, 257] on div "Show Advanced Options" at bounding box center [446, 264] width 115 height 15
click at [375, 257] on input "Show Advanced Options" at bounding box center [370, 261] width 9 height 9
checkbox input "true"
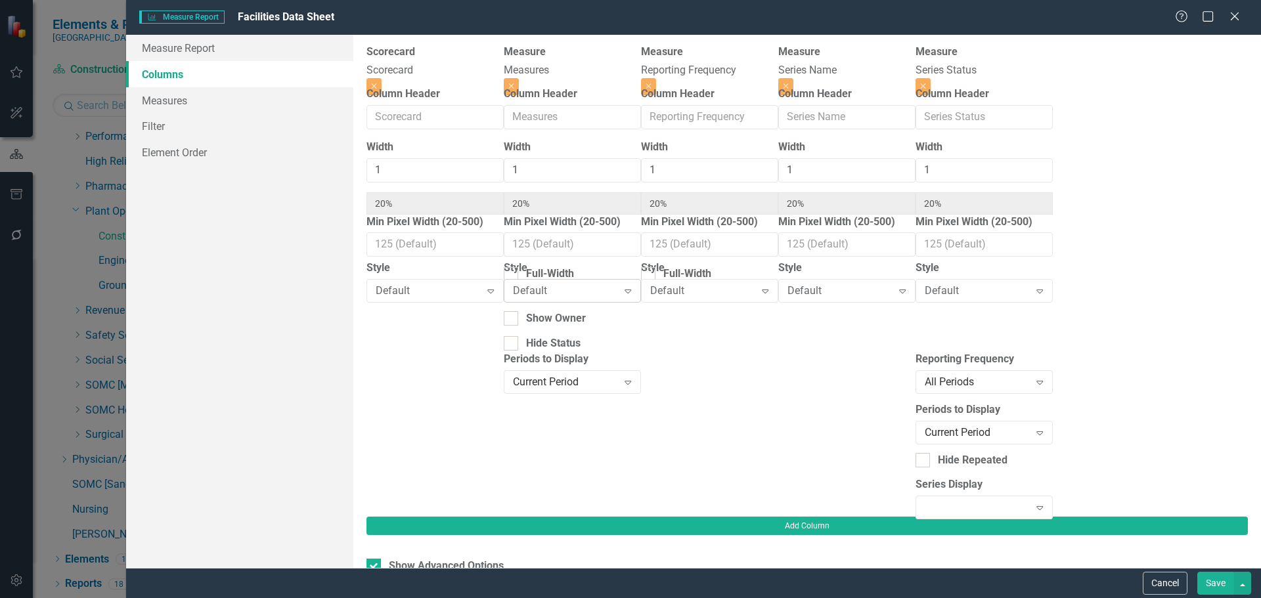
click at [631, 294] on icon at bounding box center [627, 292] width 7 height 4
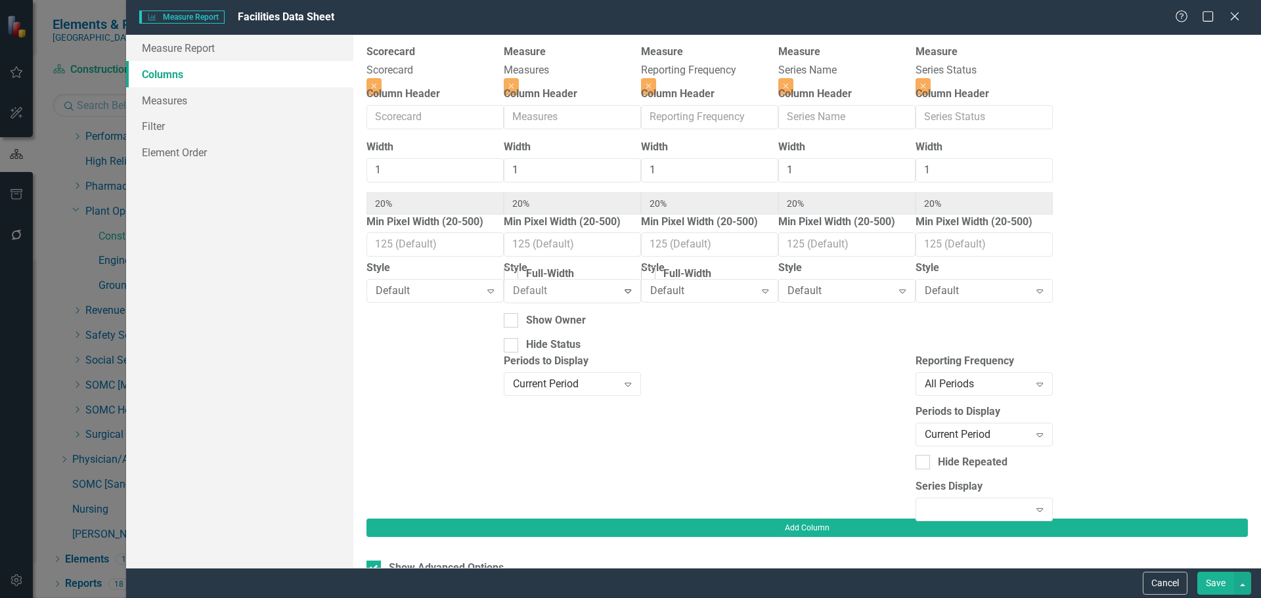
scroll to position [62, 0]
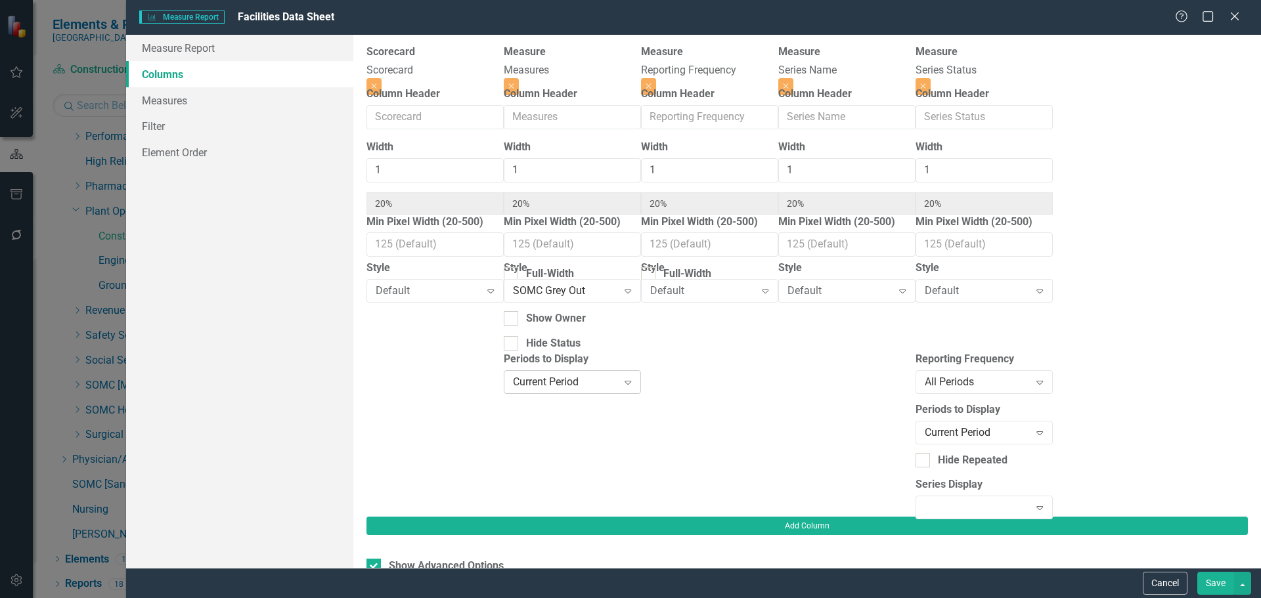
click at [618, 383] on div "Current Period" at bounding box center [565, 381] width 105 height 15
click at [1053, 496] on div "Expand" at bounding box center [983, 508] width 137 height 24
click at [1071, 598] on div "Organization Default" at bounding box center [633, 608] width 1240 height 15
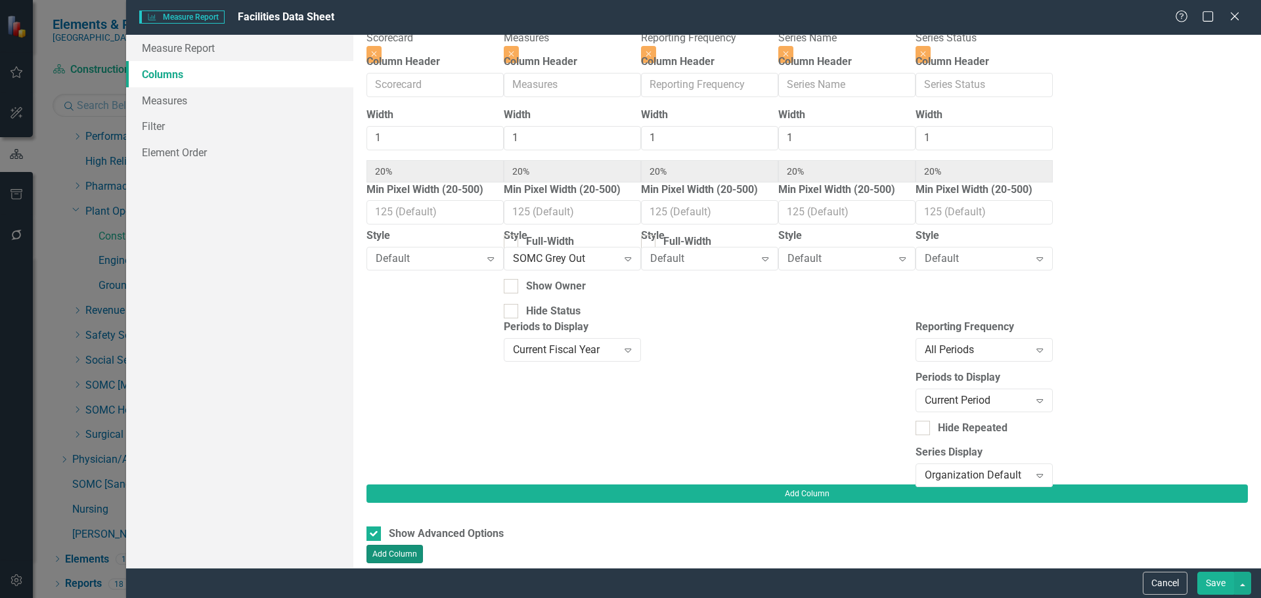
scroll to position [9, 0]
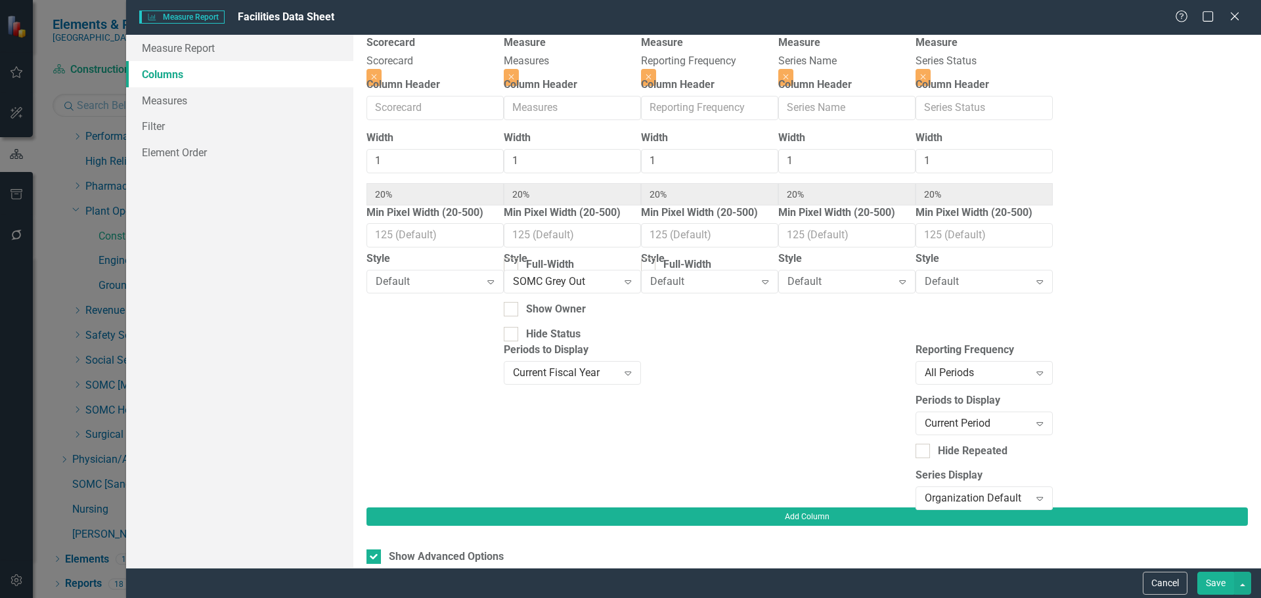
click at [1212, 582] on button "Save" at bounding box center [1215, 583] width 37 height 23
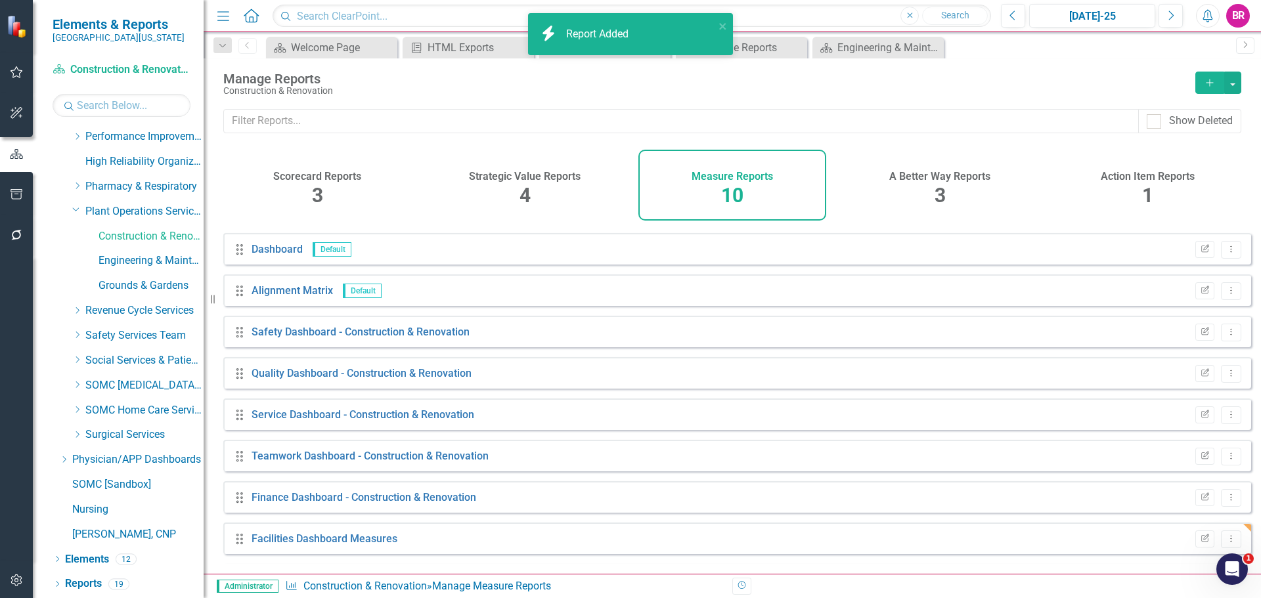
scroll to position [77, 0]
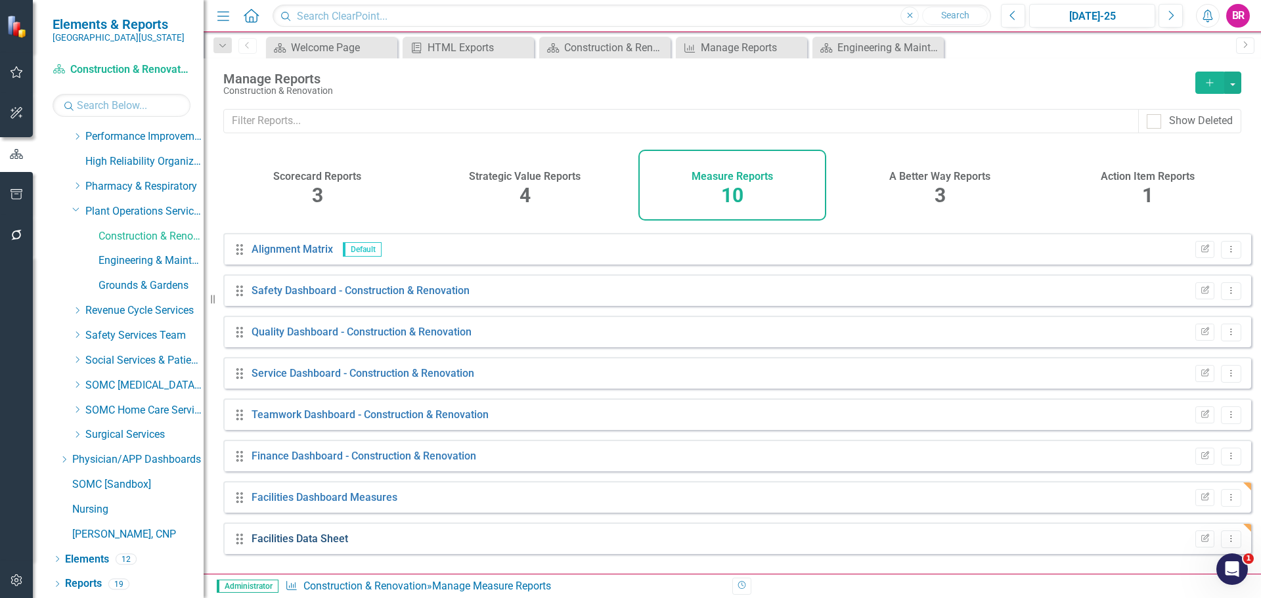
click at [330, 545] on link "Facilities Data Sheet" at bounding box center [299, 539] width 97 height 12
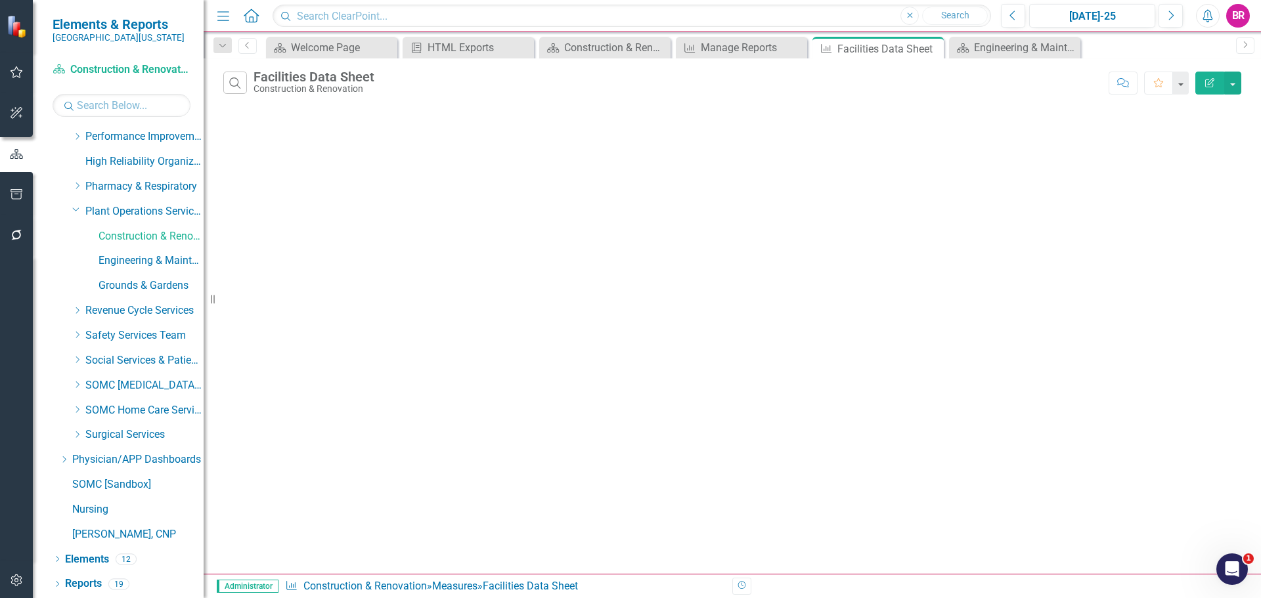
click at [1208, 79] on icon "Edit Report" at bounding box center [1210, 82] width 12 height 9
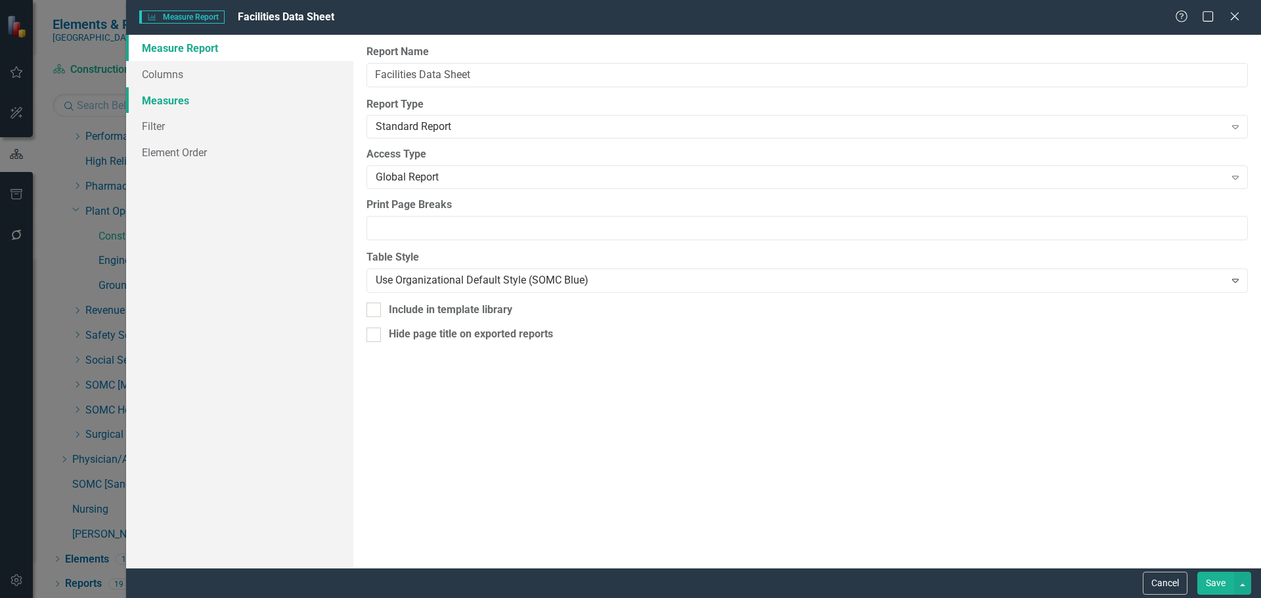
click at [177, 98] on link "Measures" at bounding box center [239, 100] width 227 height 26
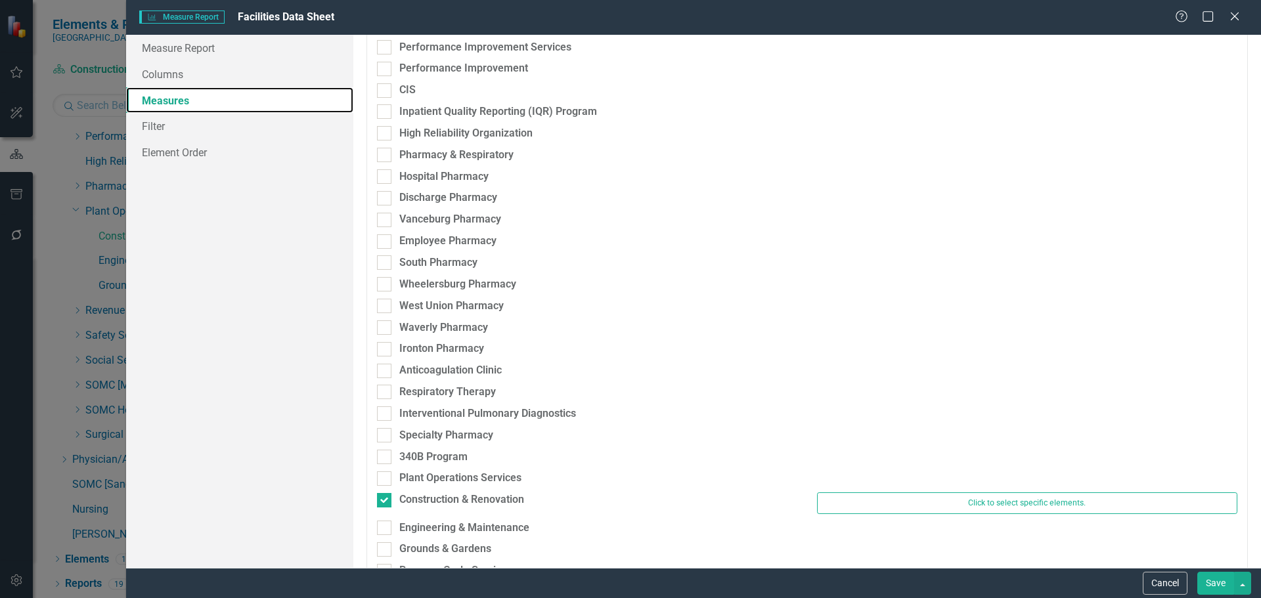
scroll to position [3086, 0]
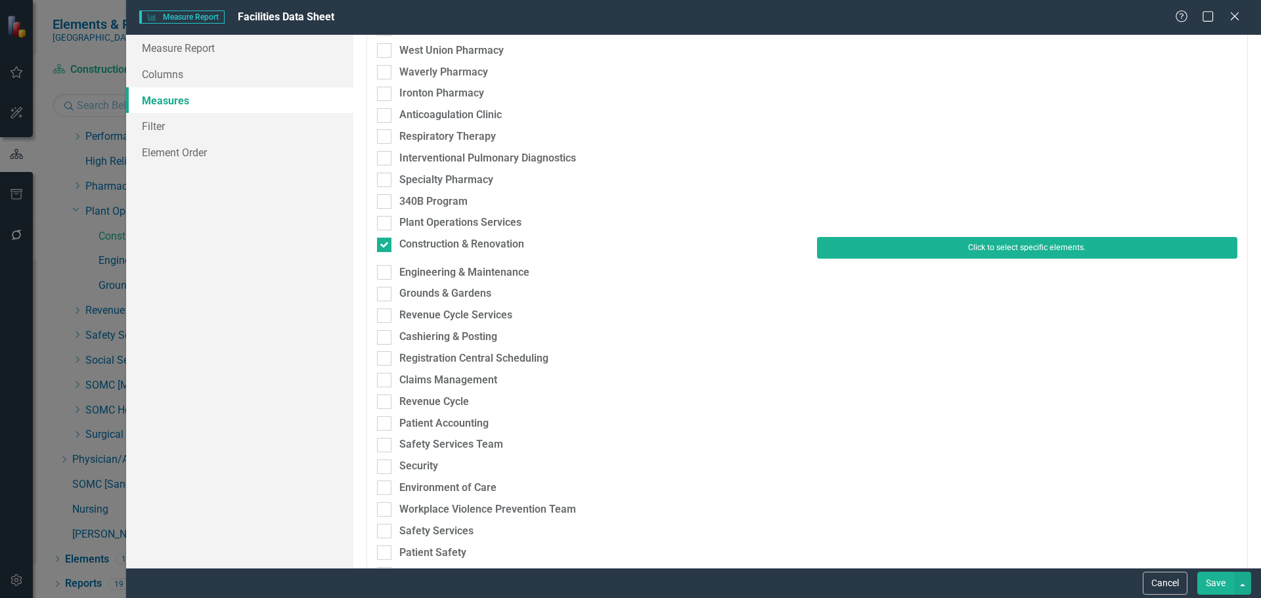
click at [988, 258] on button "Click to select specific elements." at bounding box center [1027, 247] width 420 height 21
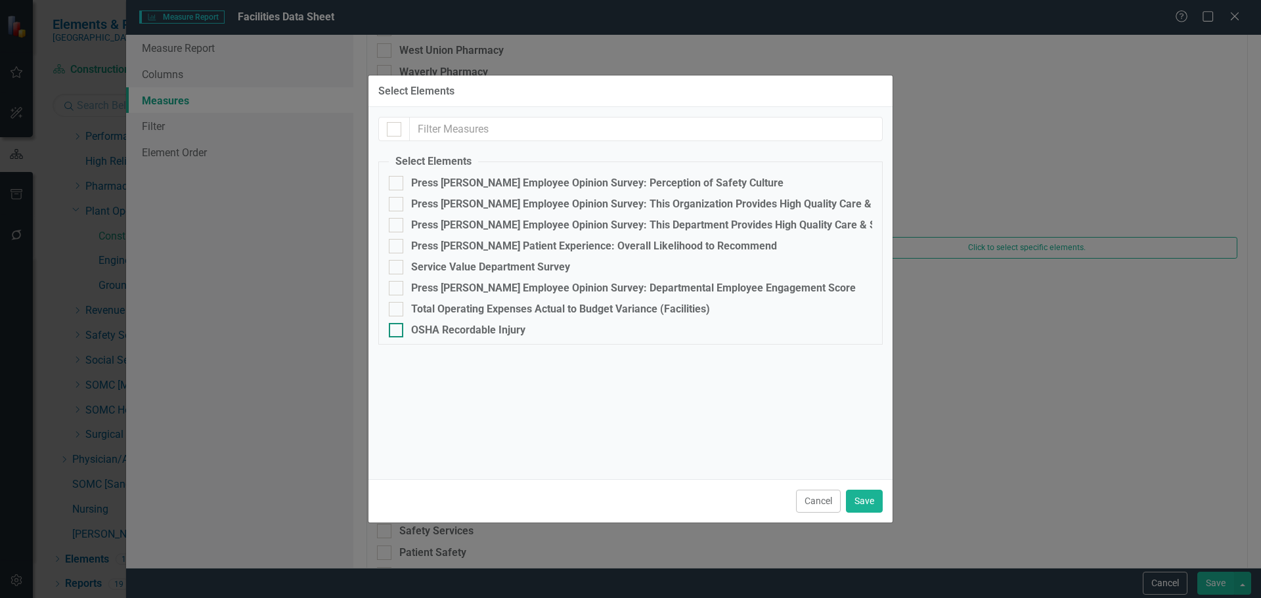
click at [495, 330] on div "OSHA Recordable Injury" at bounding box center [468, 330] width 114 height 12
click at [397, 330] on input "OSHA Recordable Injury" at bounding box center [393, 327] width 9 height 9
checkbox input "true"
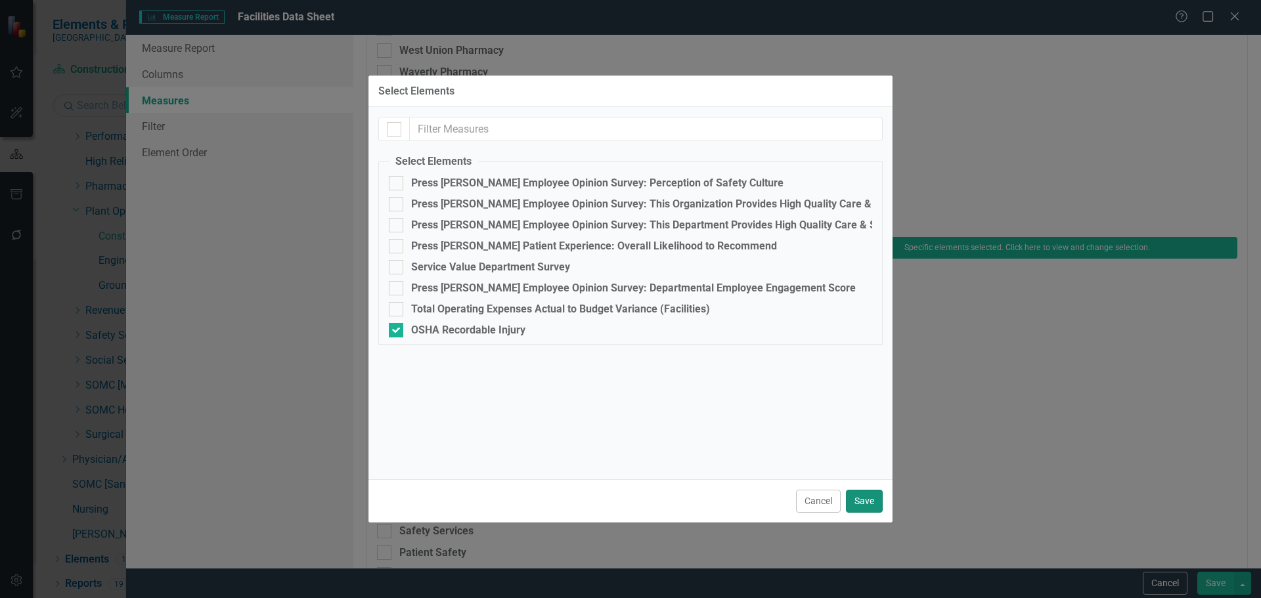
click at [860, 498] on button "Save" at bounding box center [864, 501] width 37 height 23
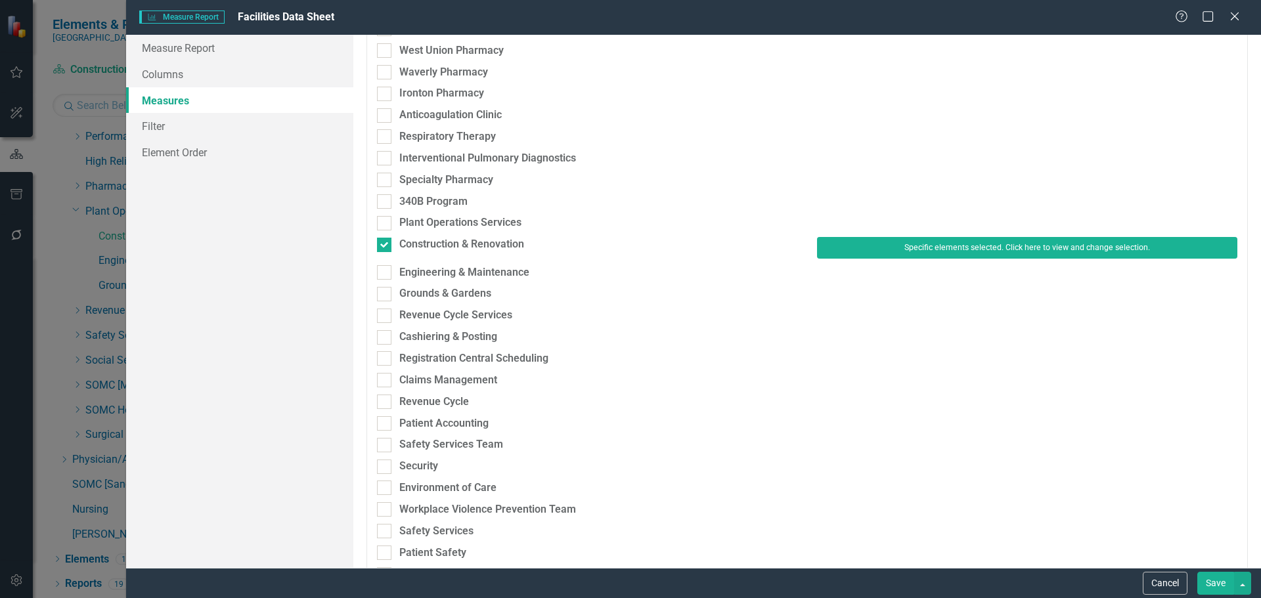
click at [1202, 582] on button "Save" at bounding box center [1215, 583] width 37 height 23
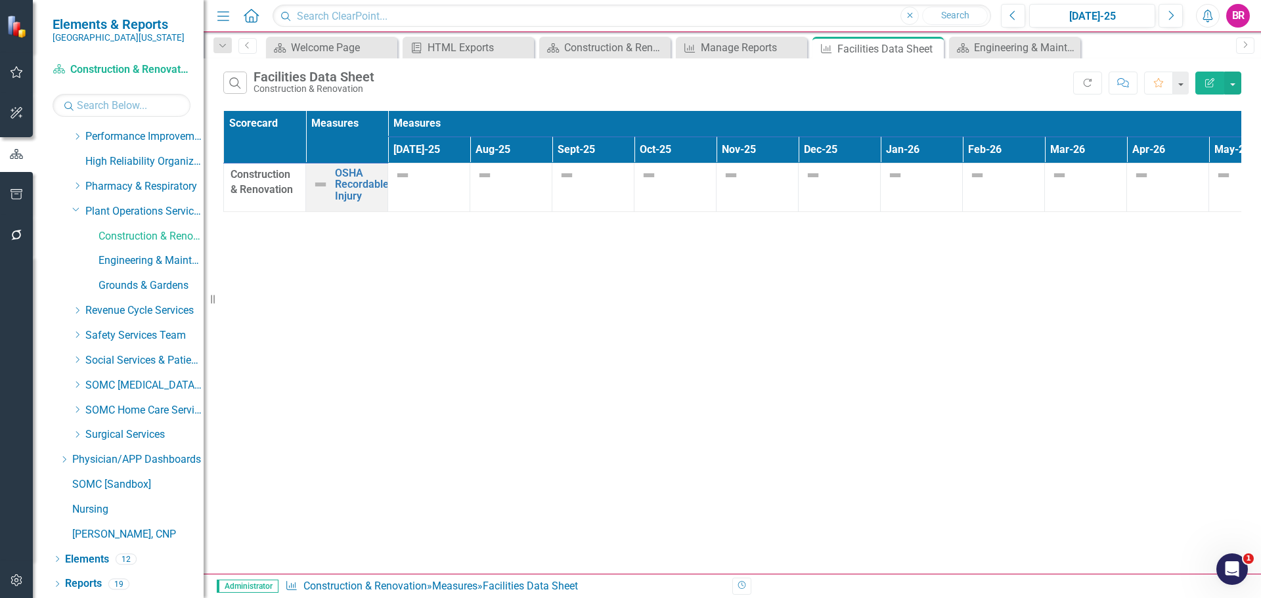
click at [1209, 84] on icon "button" at bounding box center [1209, 82] width 9 height 9
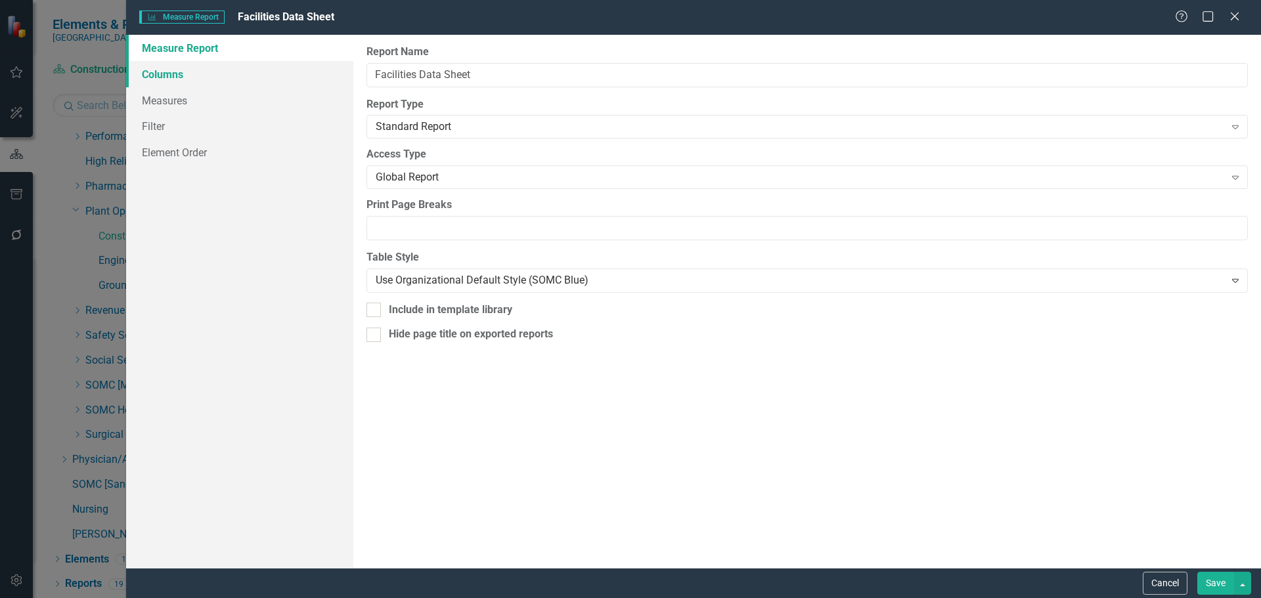
click at [168, 77] on link "Columns" at bounding box center [239, 74] width 227 height 26
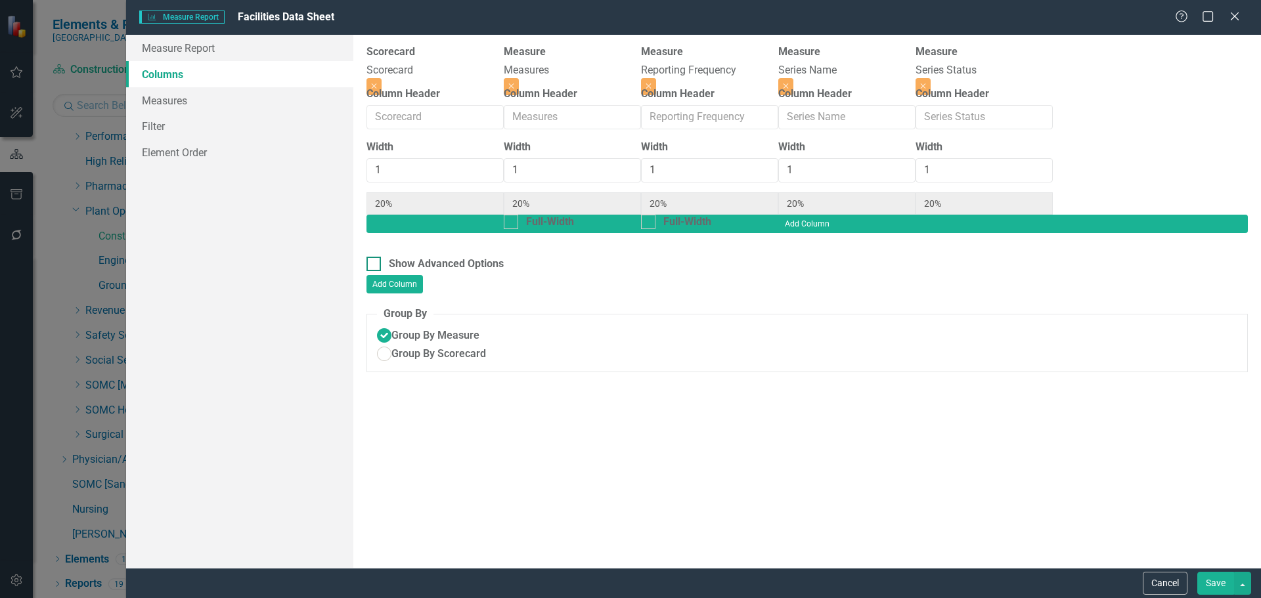
click at [377, 257] on div at bounding box center [373, 264] width 14 height 14
click at [375, 257] on input "Show Advanced Options" at bounding box center [370, 261] width 9 height 9
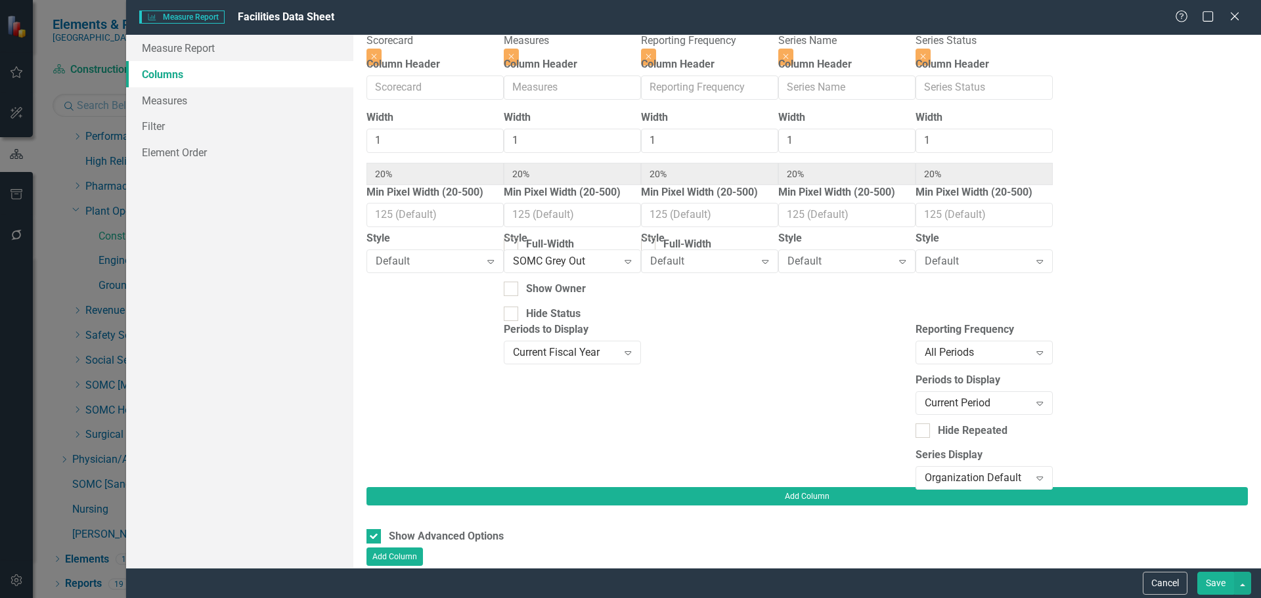
scroll to position [75, 0]
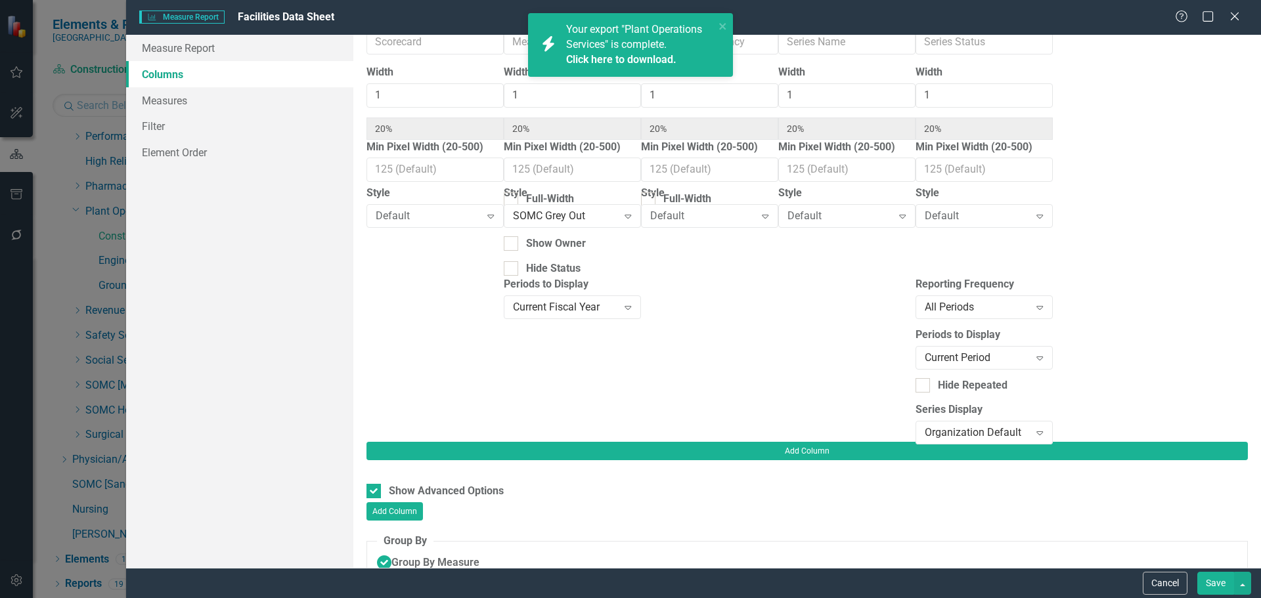
click at [615, 62] on link "Click here to download." at bounding box center [621, 59] width 110 height 12
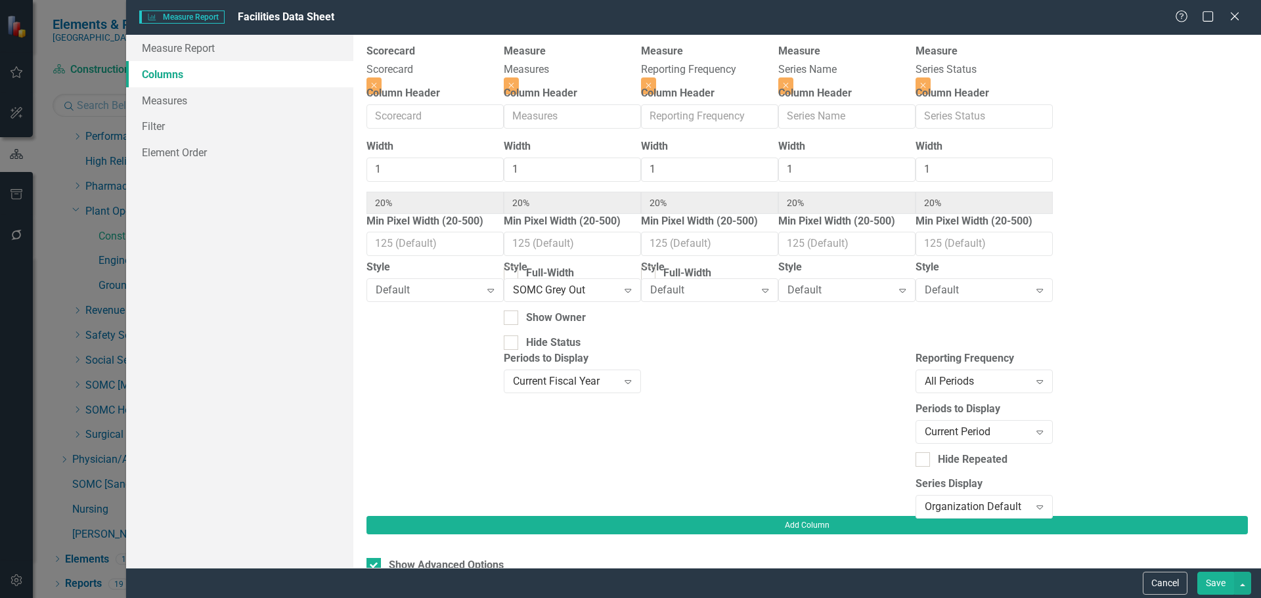
scroll to position [0, 0]
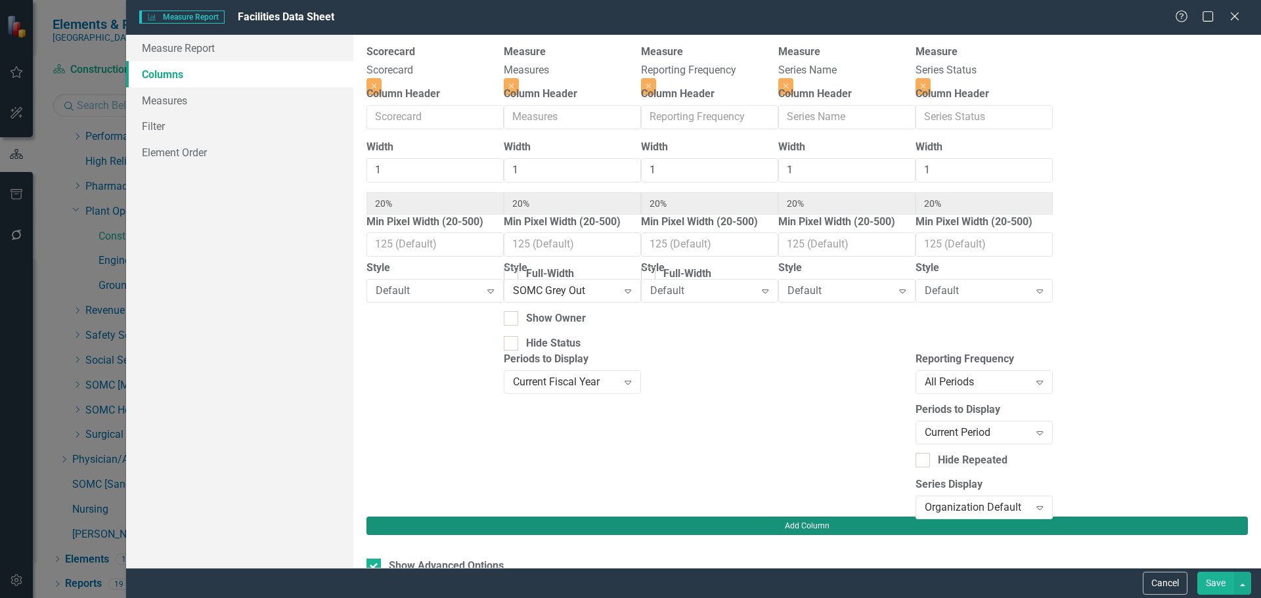
click at [1226, 517] on button "Add Column" at bounding box center [806, 526] width 881 height 18
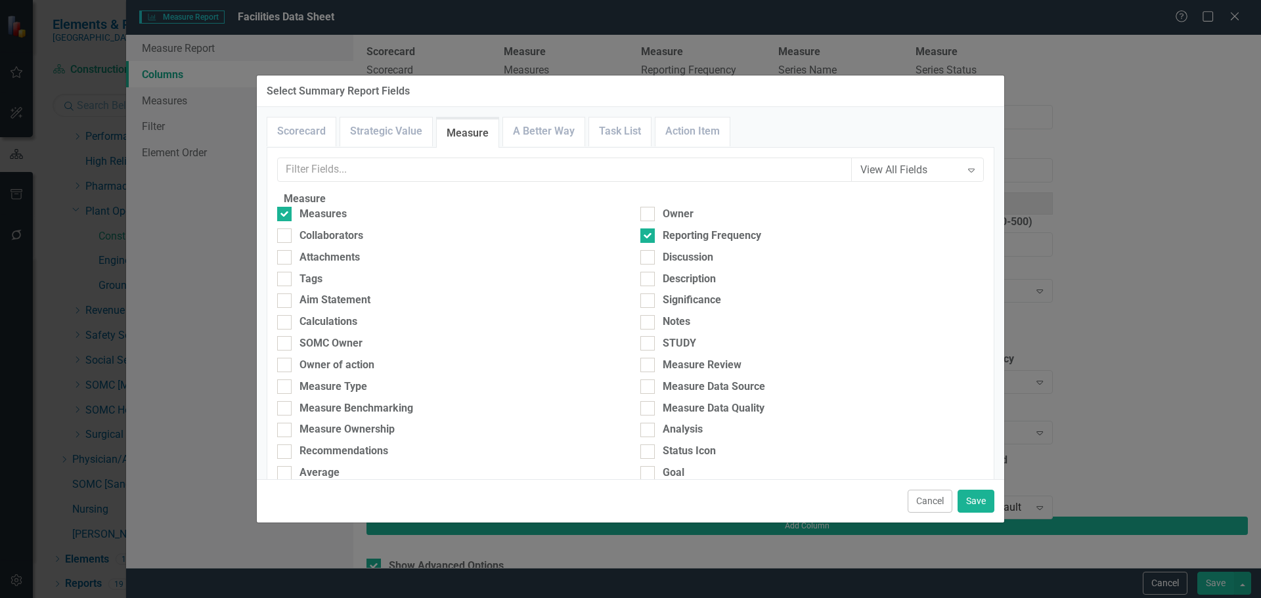
drag, startPoint x: 930, startPoint y: 506, endPoint x: 920, endPoint y: 496, distance: 14.4
click at [930, 506] on button "Cancel" at bounding box center [929, 501] width 45 height 23
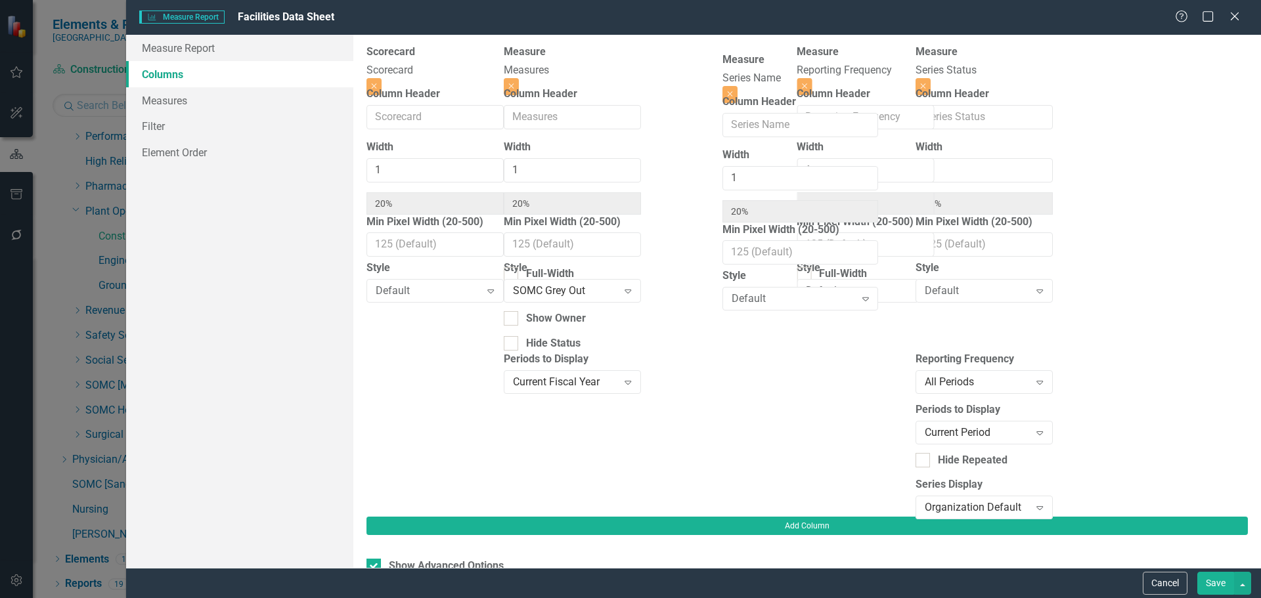
drag, startPoint x: 882, startPoint y: 81, endPoint x: 776, endPoint y: 79, distance: 105.7
click at [776, 79] on div "Scorecard Scorecard Close Column Header Width 1 20% Min Pixel Width (20-500) St…" at bounding box center [709, 281] width 686 height 472
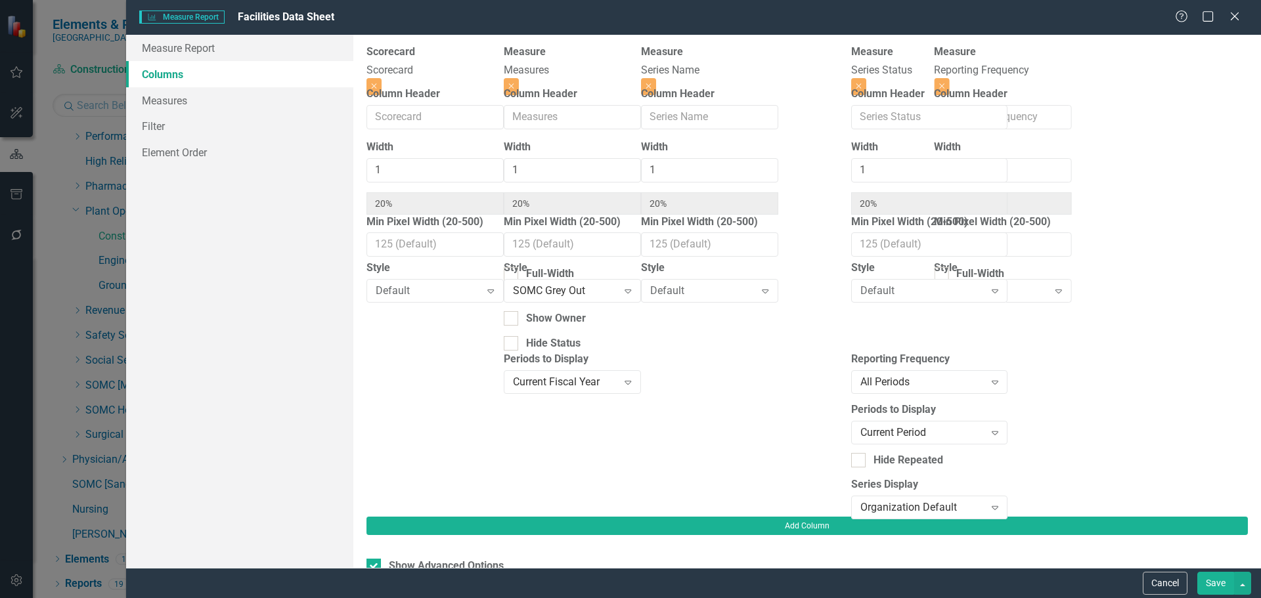
drag, startPoint x: 1070, startPoint y: 83, endPoint x: 930, endPoint y: 82, distance: 139.2
click at [930, 82] on div "Scorecard Scorecard Close Column Header Width 1 20% Min Pixel Width (20-500) St…" at bounding box center [709, 281] width 686 height 472
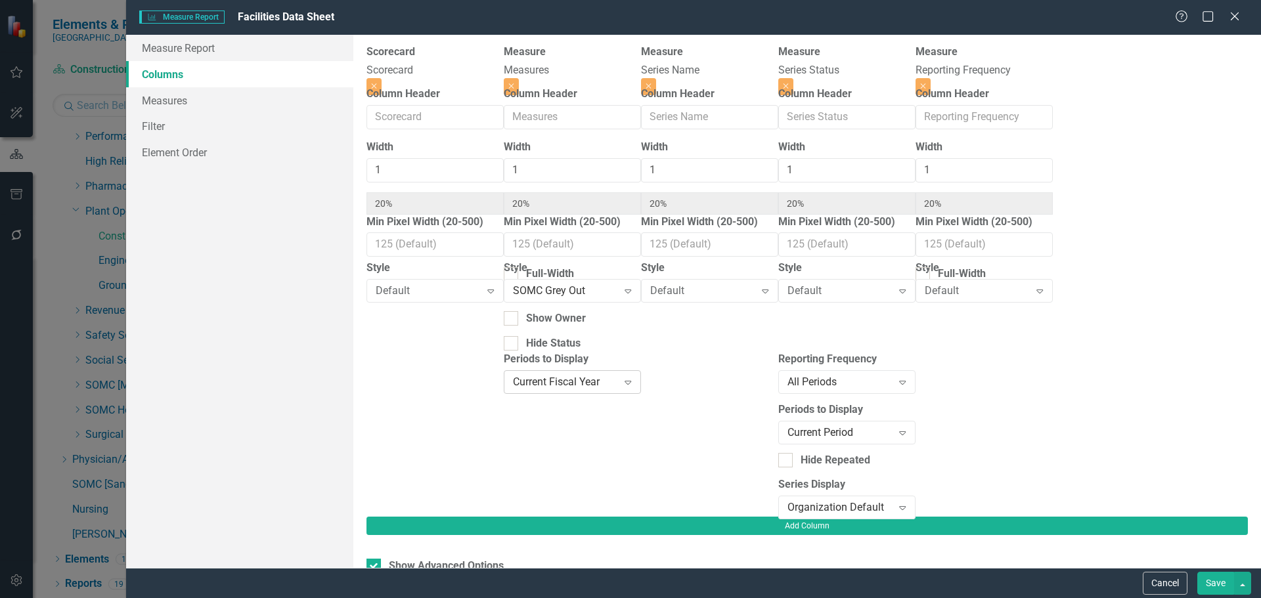
click at [594, 386] on div "Current Fiscal Year" at bounding box center [565, 381] width 105 height 15
click at [594, 598] on div "Current Period" at bounding box center [633, 608] width 1240 height 15
click at [990, 440] on div at bounding box center [983, 434] width 137 height 165
click at [892, 426] on div "Current Period" at bounding box center [839, 432] width 105 height 15
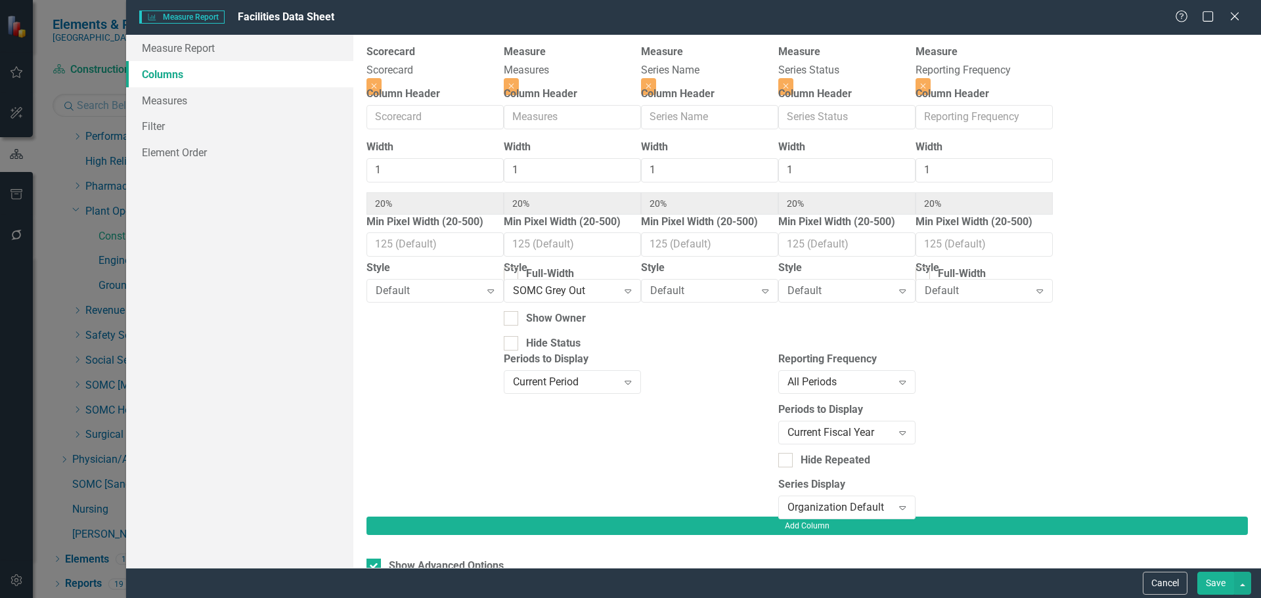
click at [1205, 583] on button "Save" at bounding box center [1215, 583] width 37 height 23
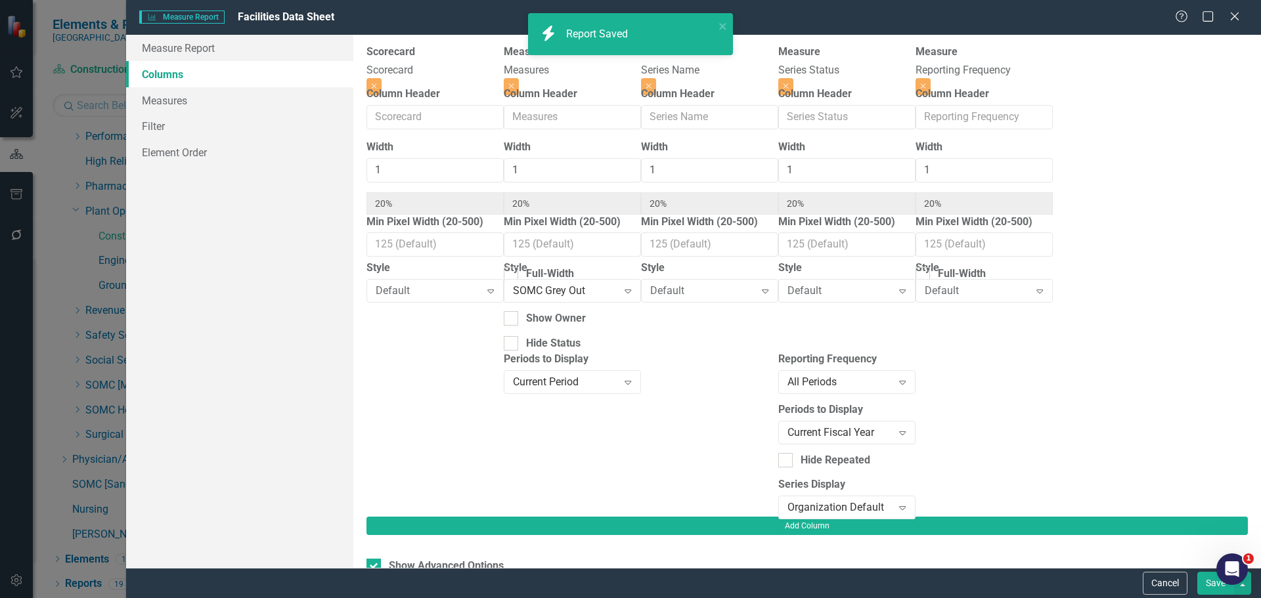
checkbox input "false"
radio input "true"
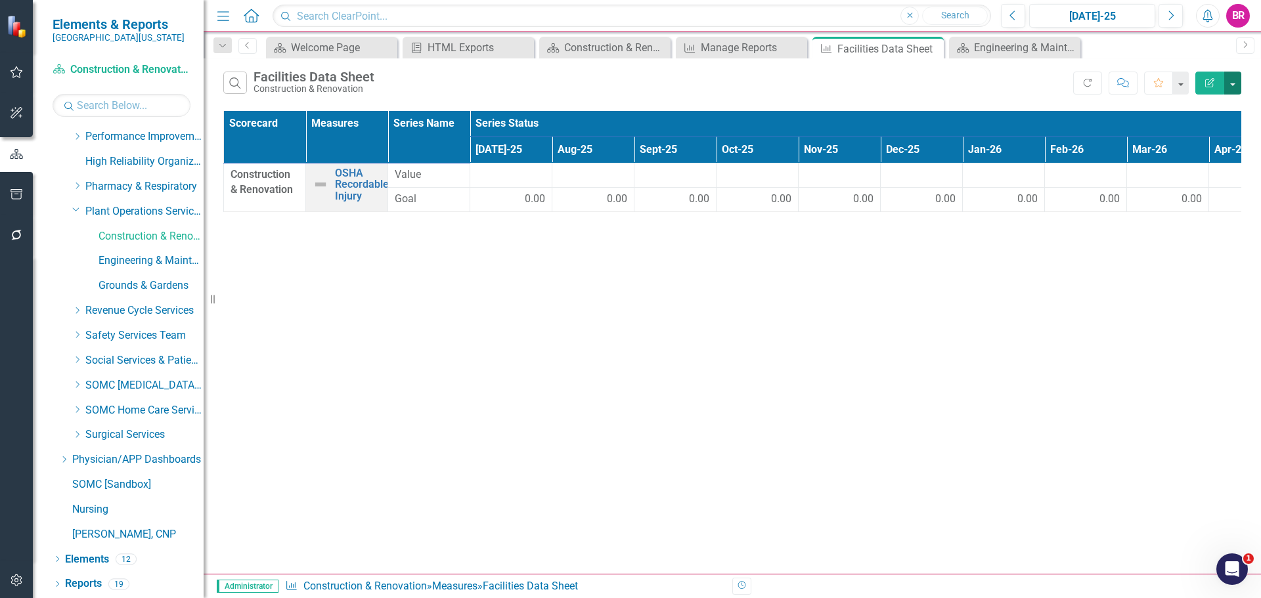
click at [1229, 85] on button "button" at bounding box center [1232, 83] width 17 height 23
click at [1204, 156] on link "Excel Export to Excel" at bounding box center [1189, 158] width 104 height 24
click at [934, 51] on icon at bounding box center [931, 48] width 7 height 7
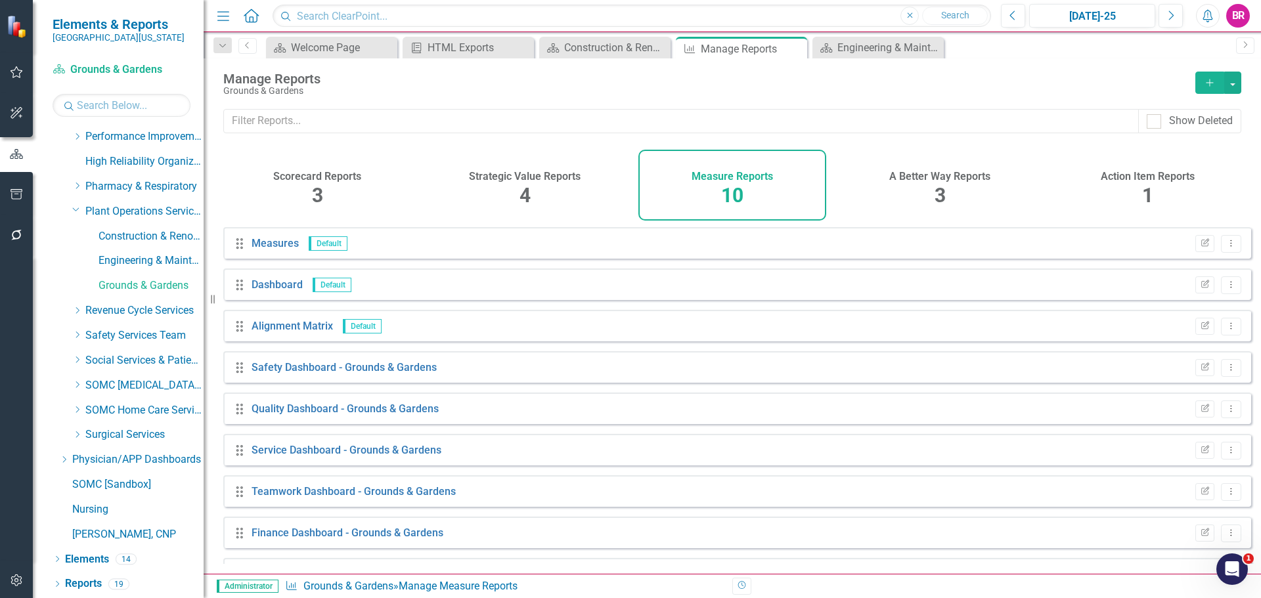
scroll to position [77, 0]
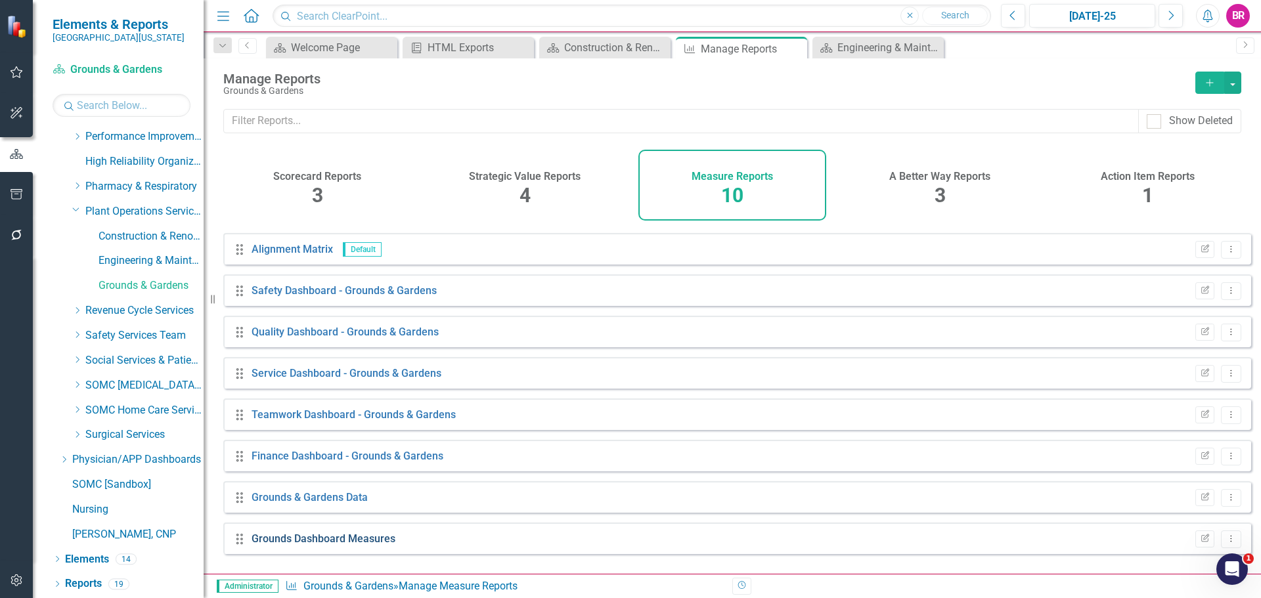
click at [352, 545] on link "Grounds Dashboard Measures" at bounding box center [323, 539] width 144 height 12
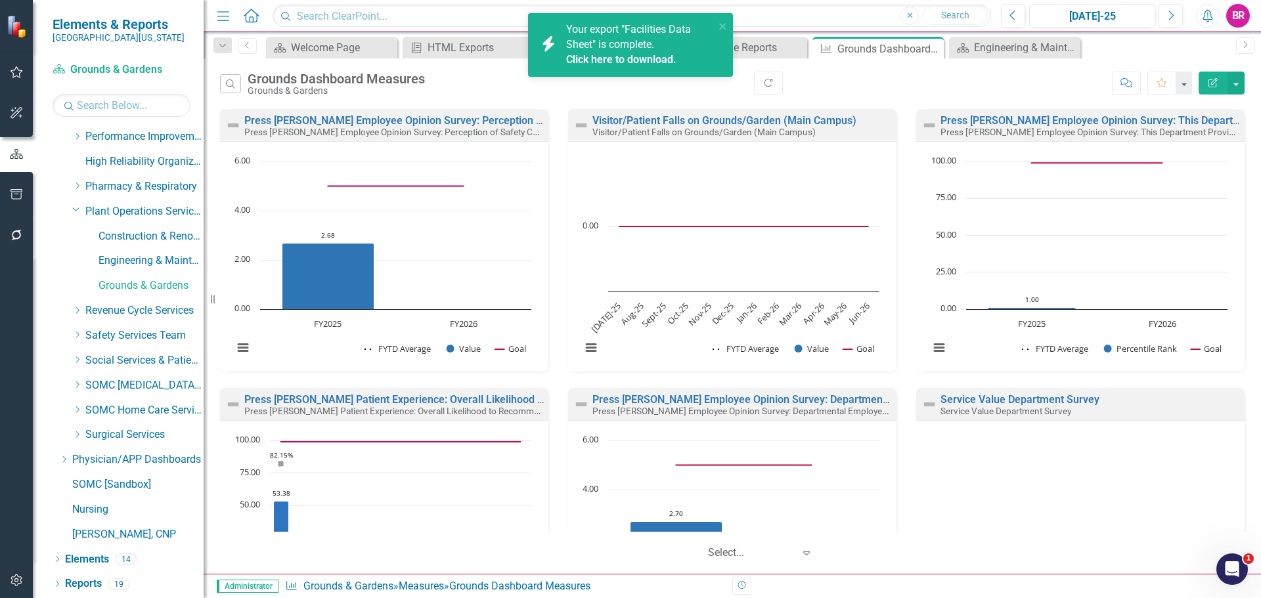
click at [601, 60] on link "Click here to download." at bounding box center [621, 59] width 110 height 12
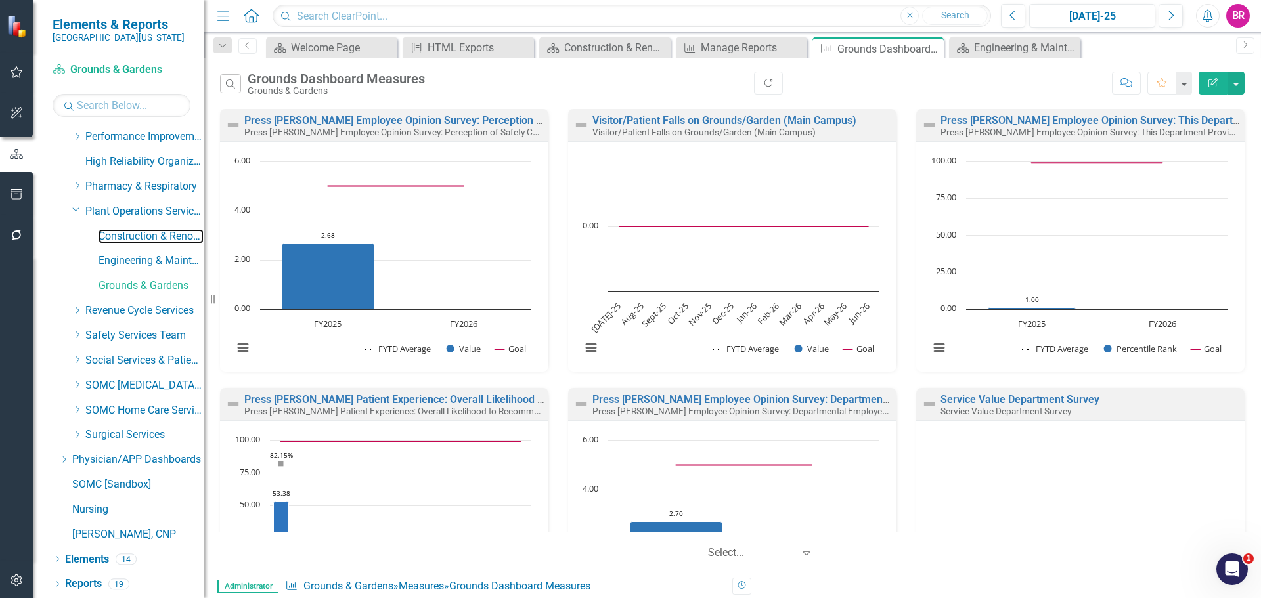
drag, startPoint x: 126, startPoint y: 238, endPoint x: 127, endPoint y: 248, distance: 10.5
click at [126, 238] on link "Construction & Renovation" at bounding box center [150, 236] width 105 height 15
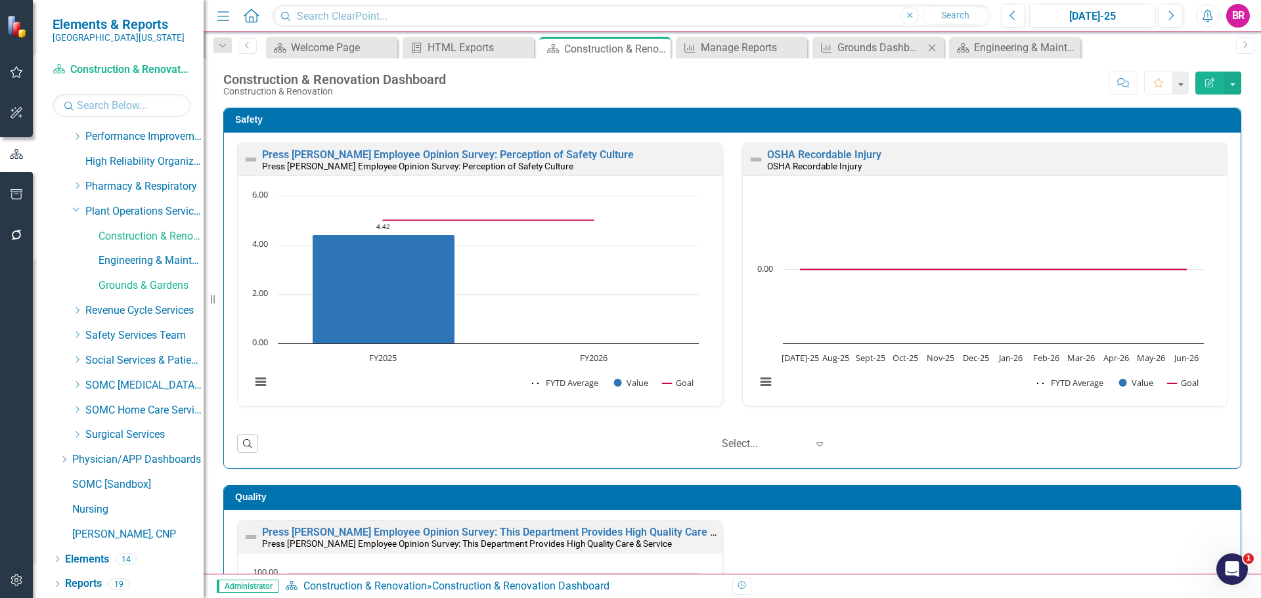
click at [929, 48] on icon "Close" at bounding box center [931, 48] width 13 height 11
click at [91, 583] on link "Reports" at bounding box center [83, 584] width 37 height 15
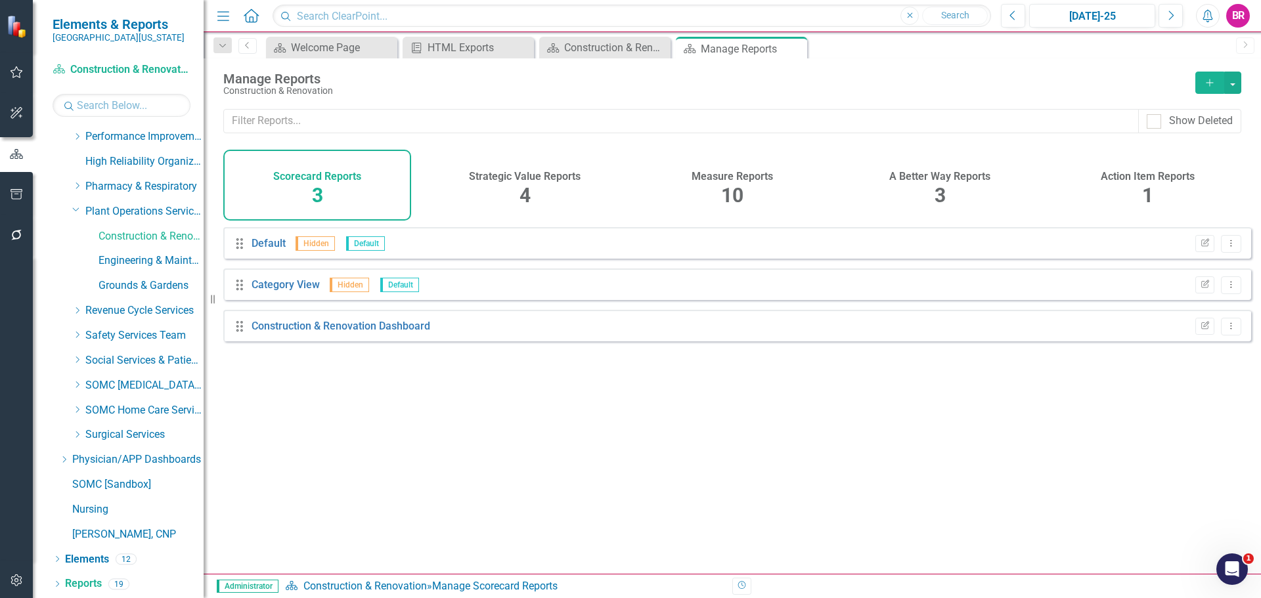
click at [737, 186] on span "10" at bounding box center [732, 195] width 22 height 23
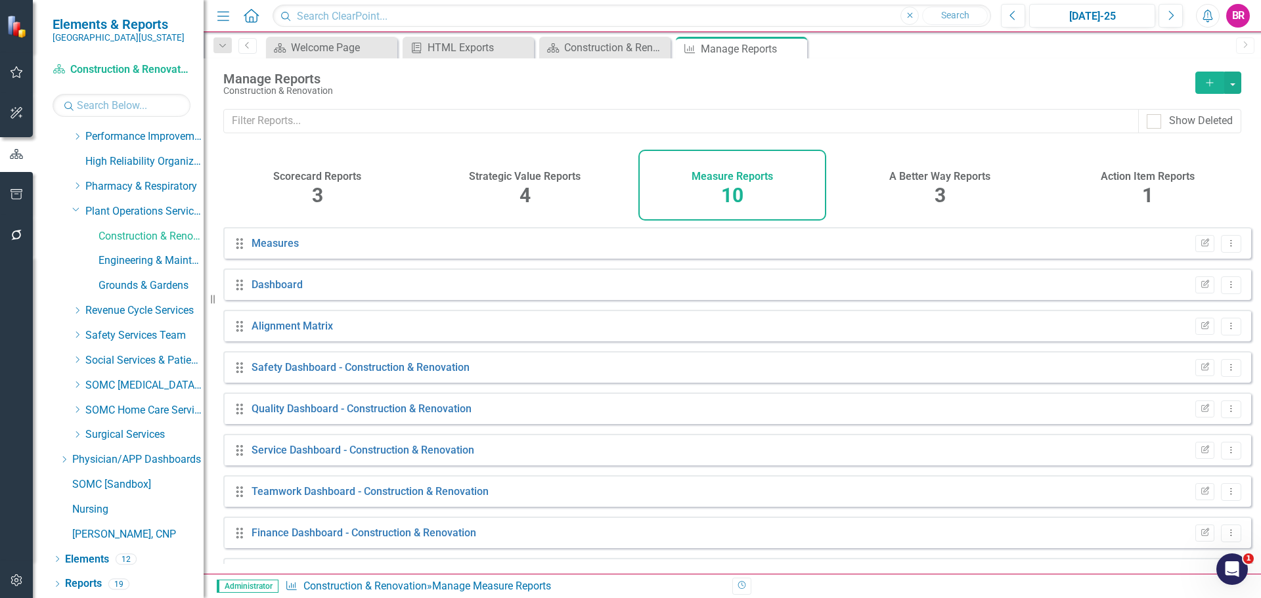
scroll to position [77, 0]
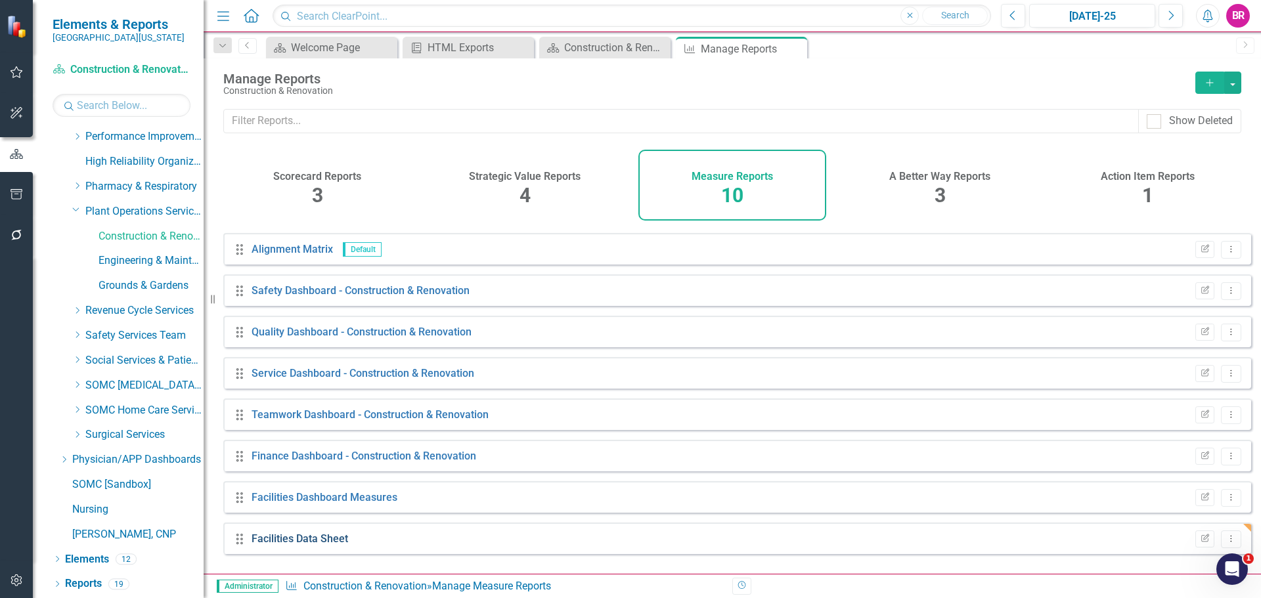
click at [318, 545] on link "Facilities Data Sheet" at bounding box center [299, 539] width 97 height 12
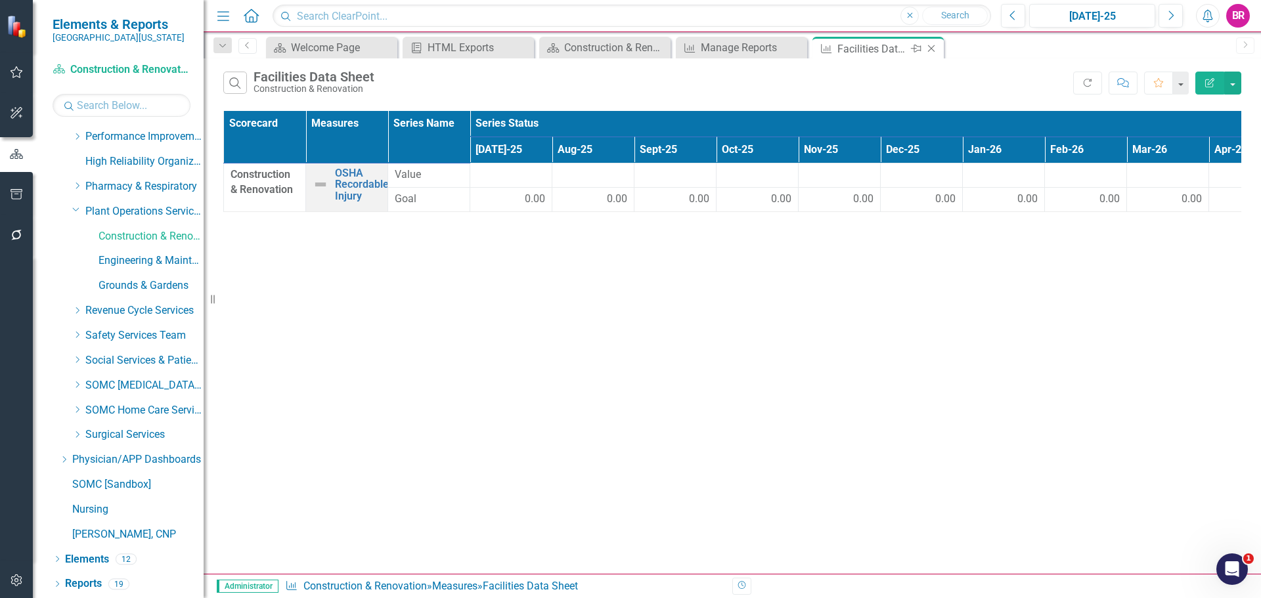
click at [931, 50] on icon "Close" at bounding box center [931, 48] width 13 height 11
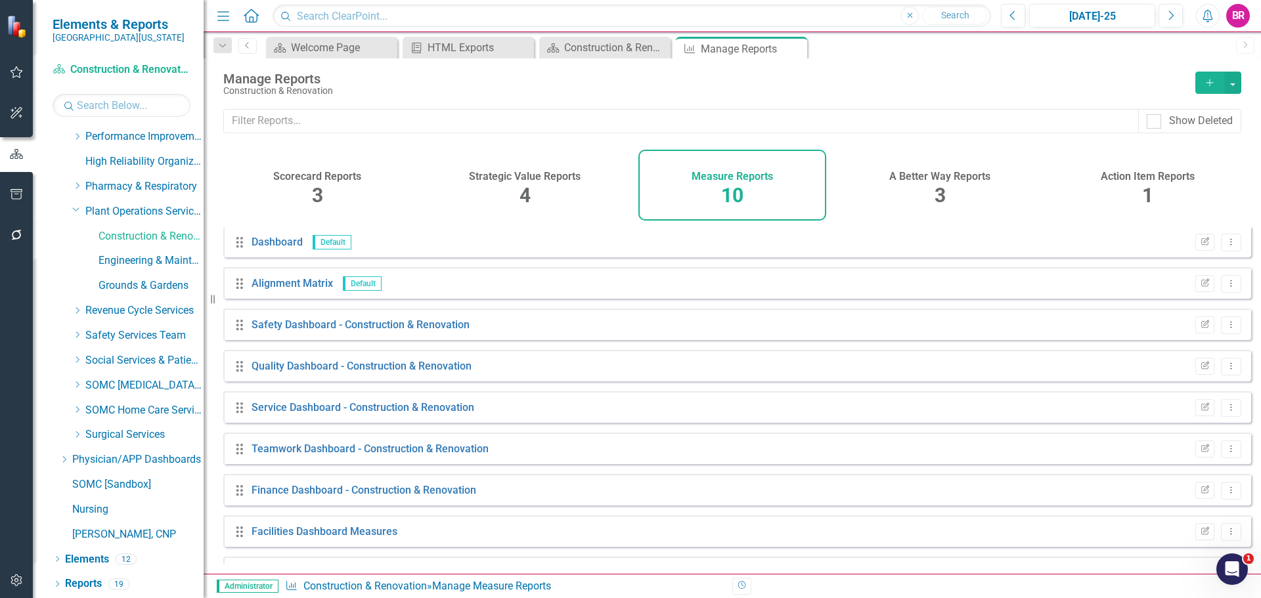
scroll to position [77, 0]
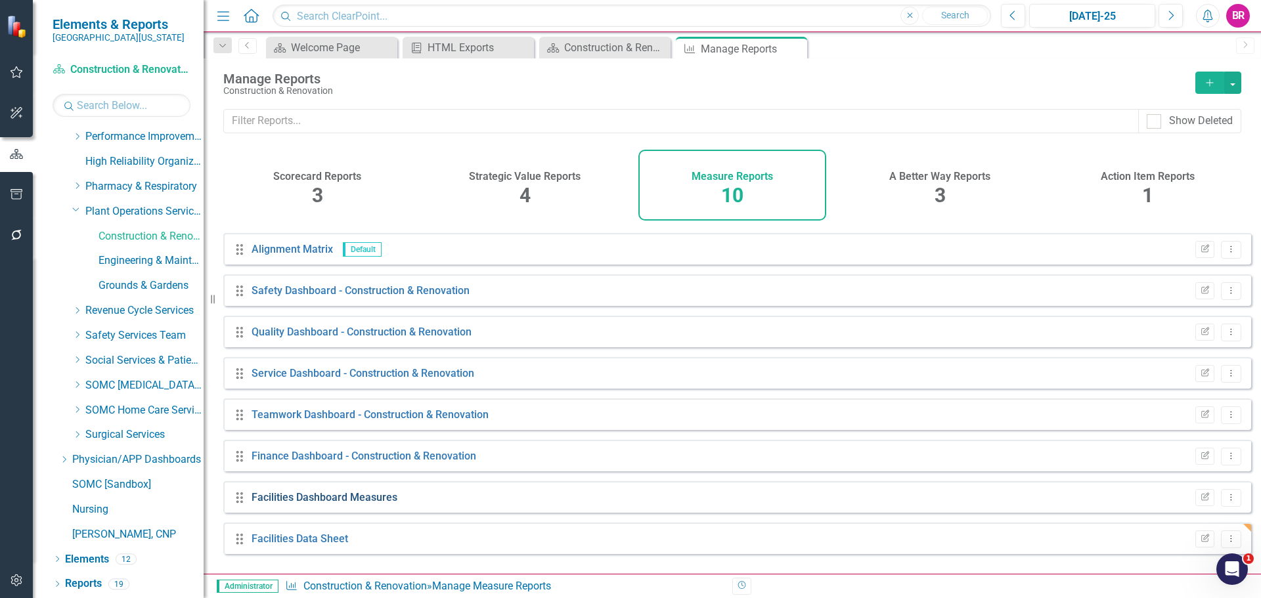
click at [351, 504] on link "Facilities Dashboard Measures" at bounding box center [324, 497] width 146 height 12
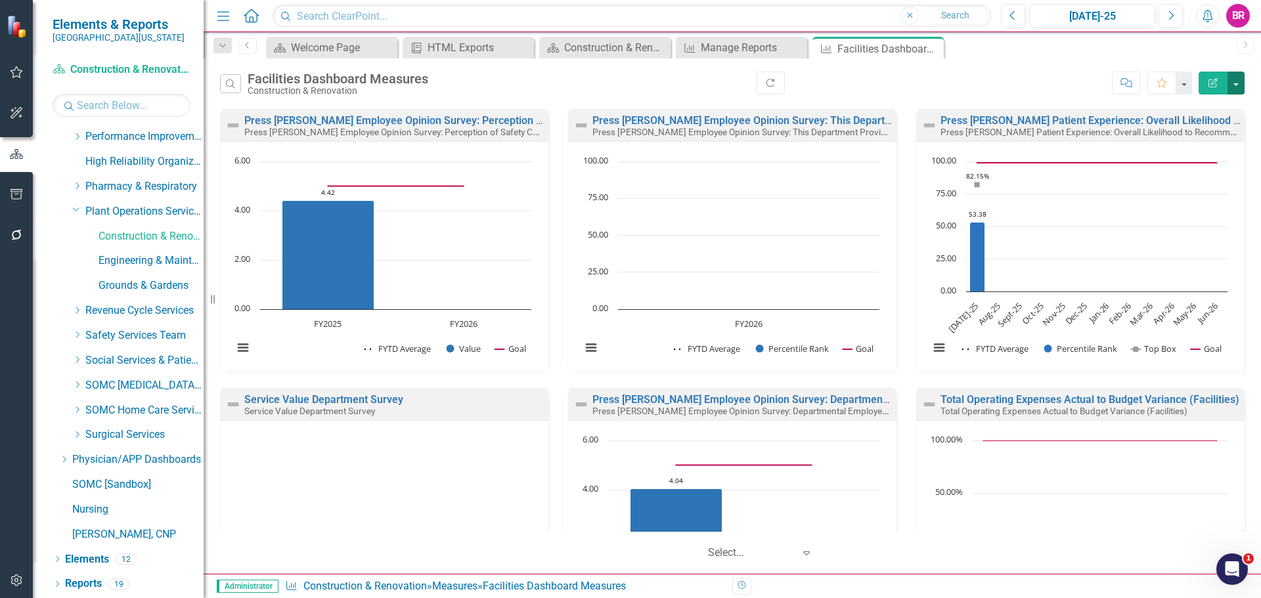
click at [1238, 80] on button "button" at bounding box center [1235, 83] width 17 height 23
click at [1201, 136] on link "PDF Export to PDF" at bounding box center [1179, 133] width 129 height 24
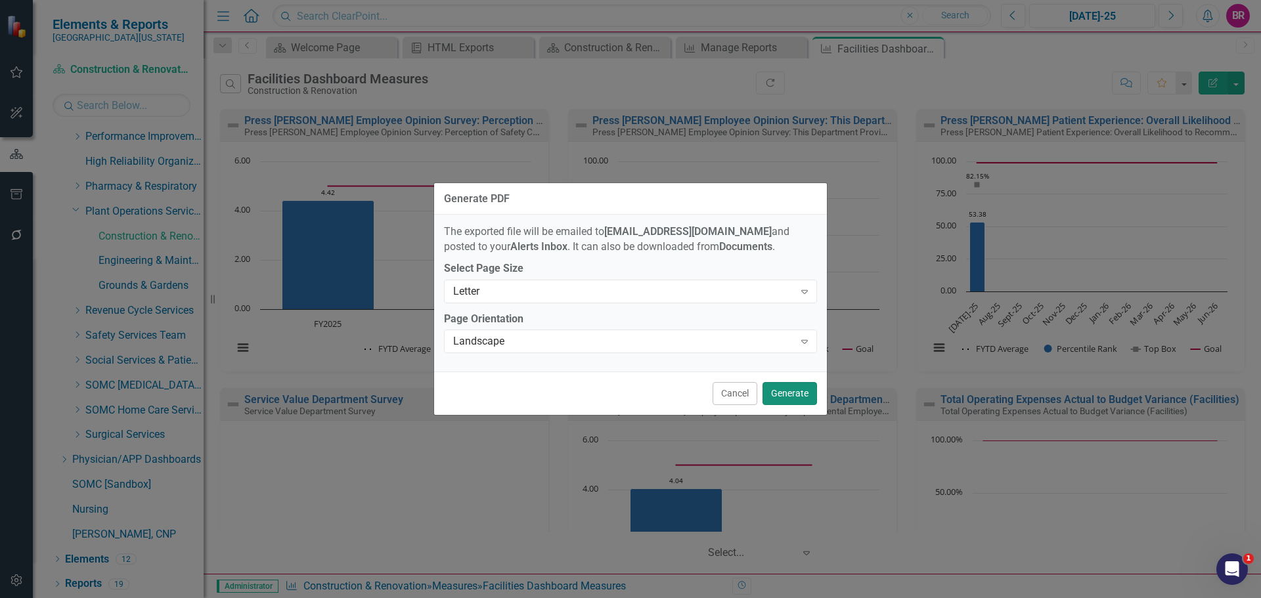
click at [810, 394] on button "Generate" at bounding box center [789, 393] width 54 height 23
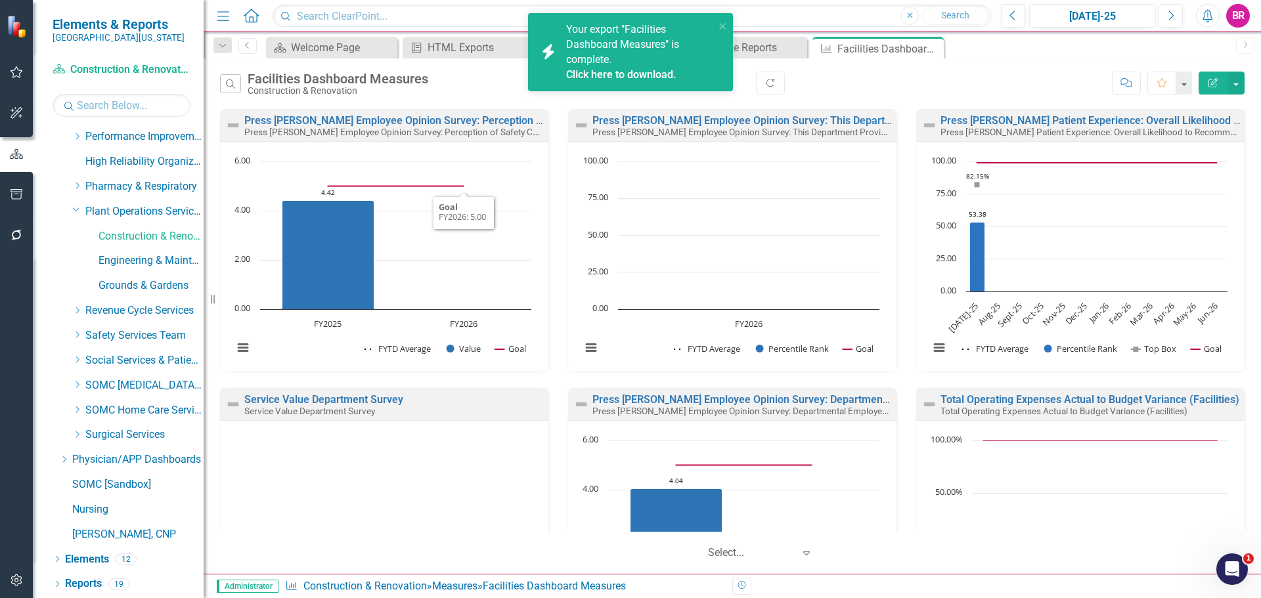
click at [581, 79] on link "Click here to download." at bounding box center [621, 74] width 110 height 12
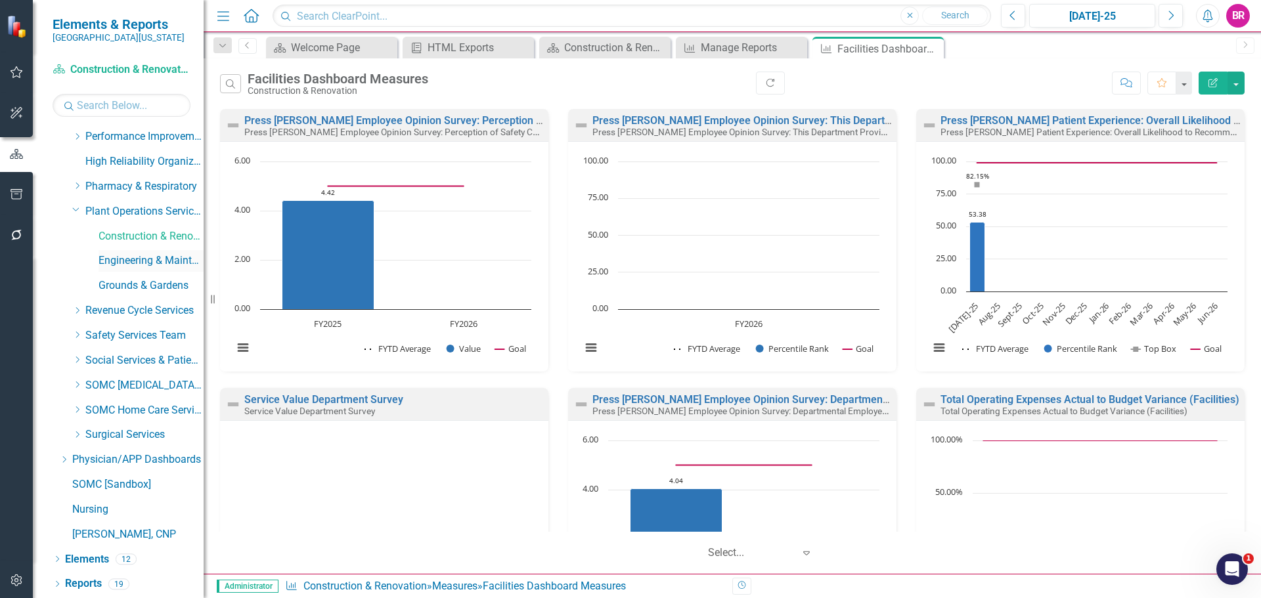
click at [141, 263] on link "Engineering & Maintenance" at bounding box center [150, 260] width 105 height 15
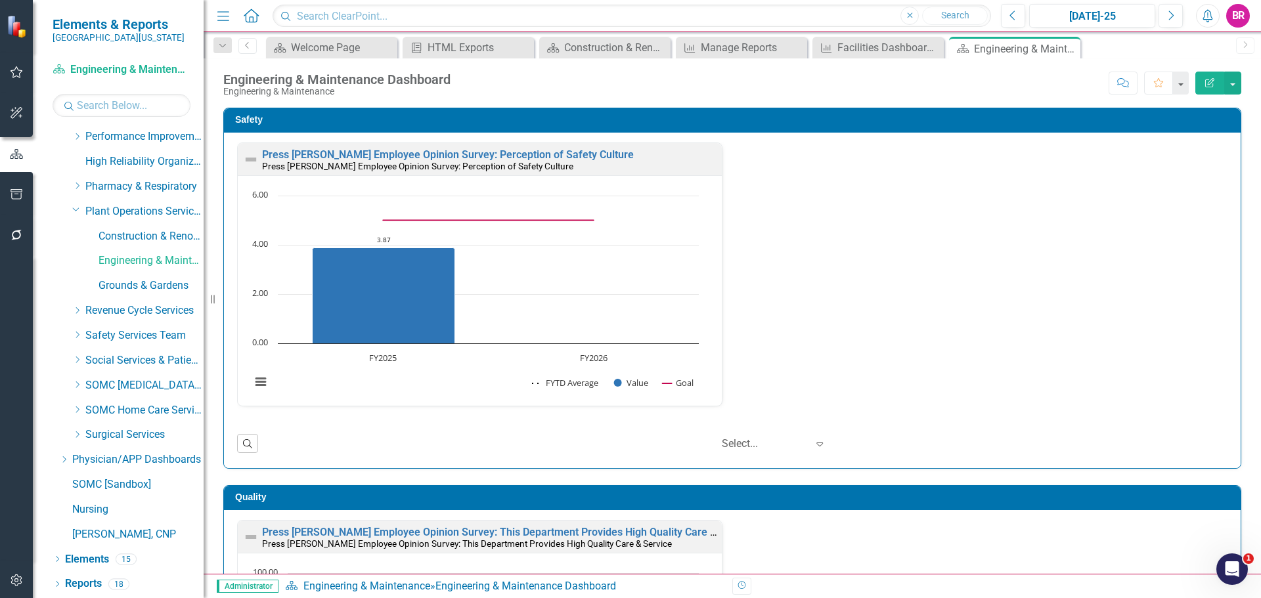
click at [1100, 307] on div "Press Ganey Employee Opinion Survey: Perception of Safety Culture Press Ganey E…" at bounding box center [732, 282] width 1010 height 280
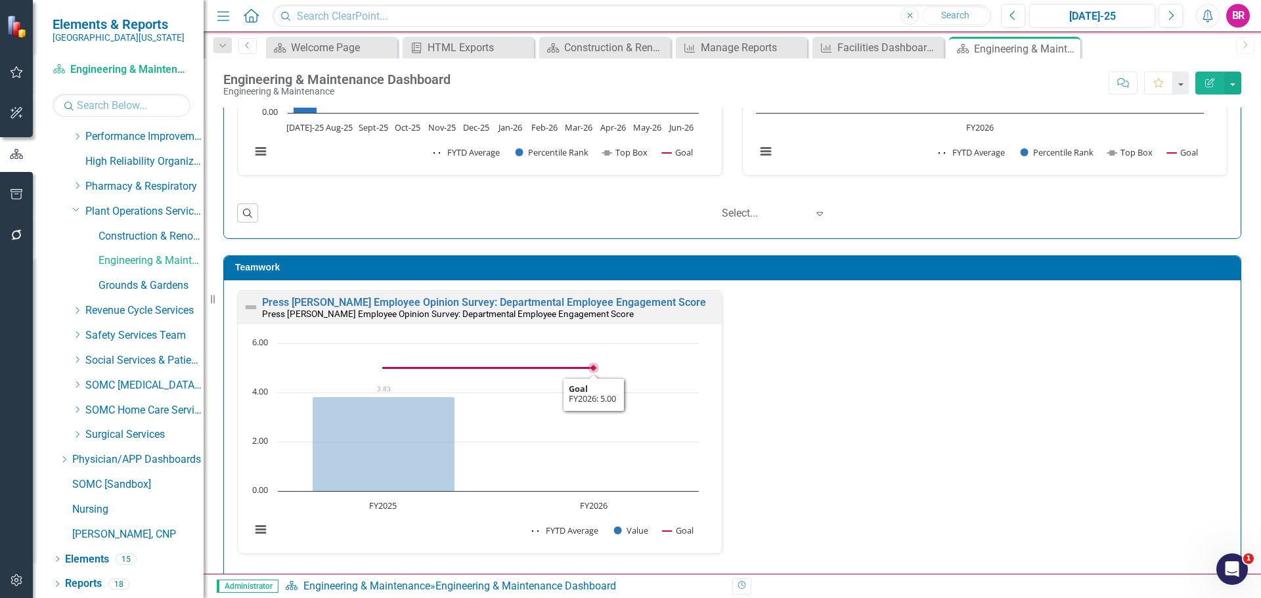
scroll to position [1, 0]
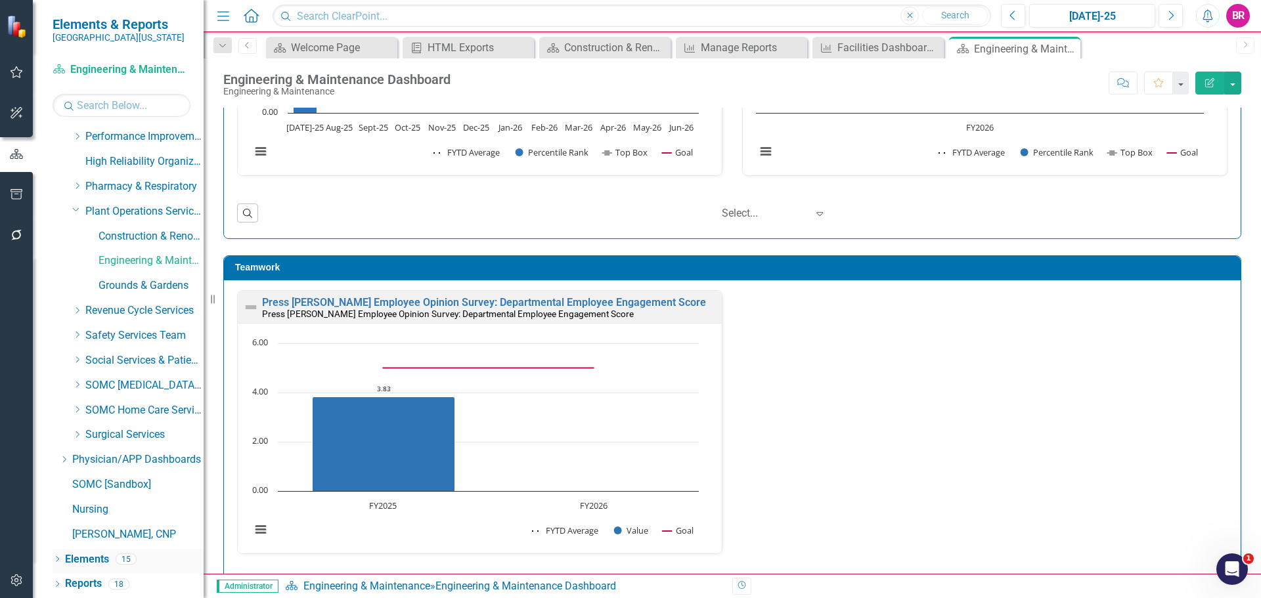
drag, startPoint x: 90, startPoint y: 560, endPoint x: 103, endPoint y: 552, distance: 15.3
click at [90, 560] on link "Elements" at bounding box center [87, 559] width 44 height 15
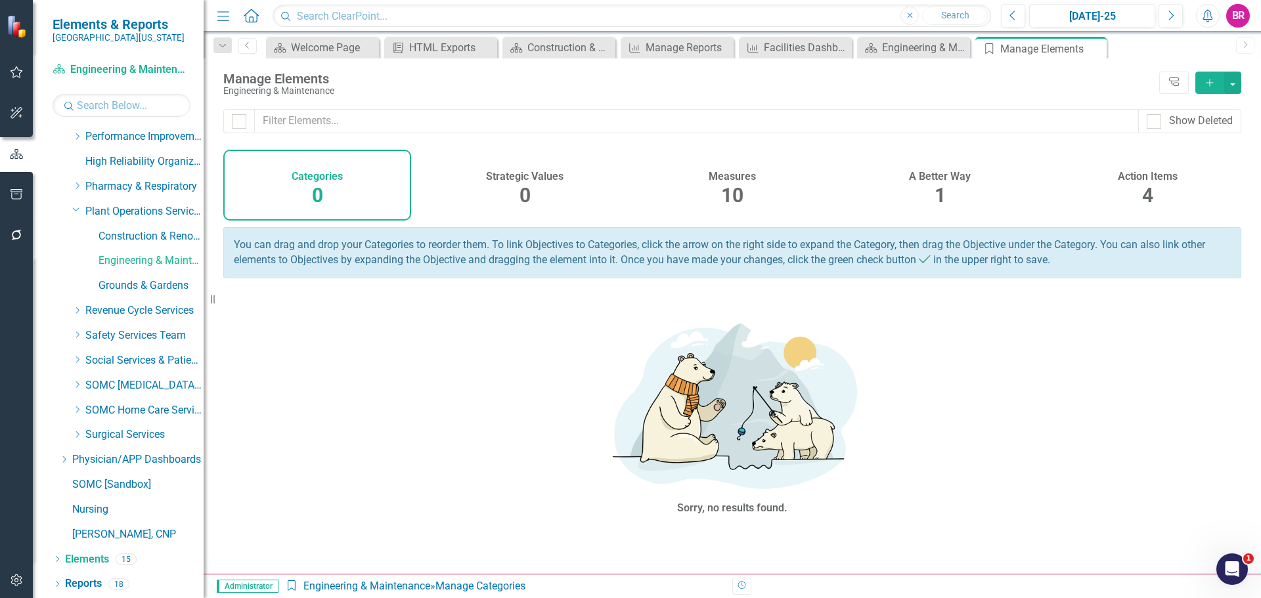
click at [737, 189] on span "10" at bounding box center [732, 195] width 22 height 23
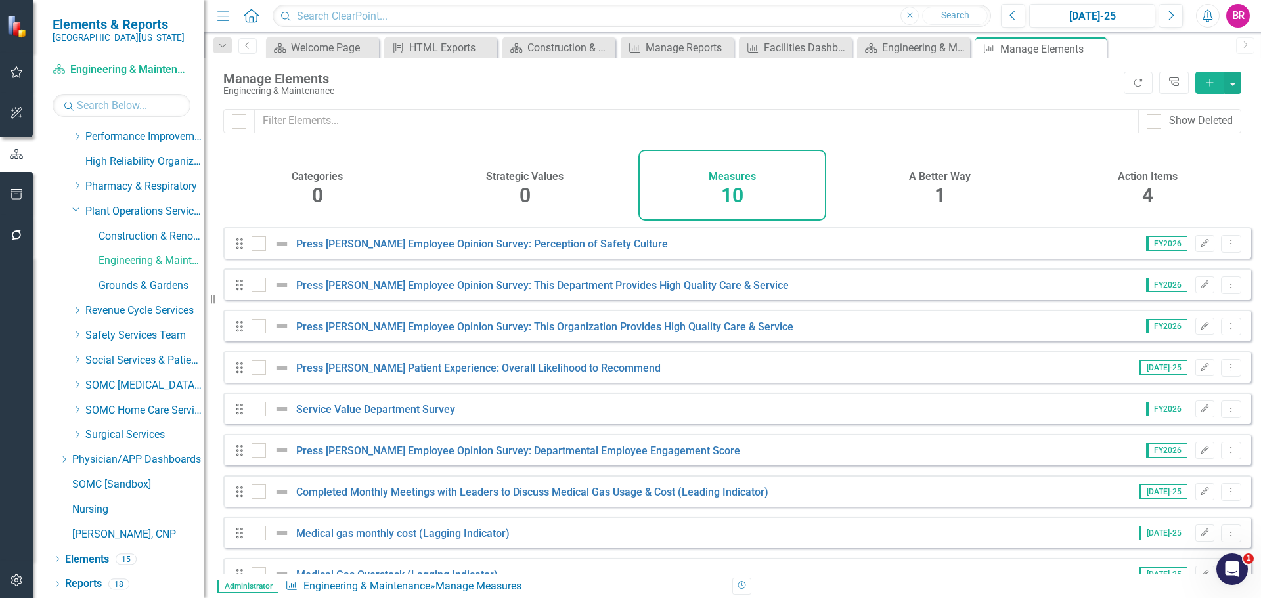
click at [1218, 85] on button "Add" at bounding box center [1209, 83] width 29 height 22
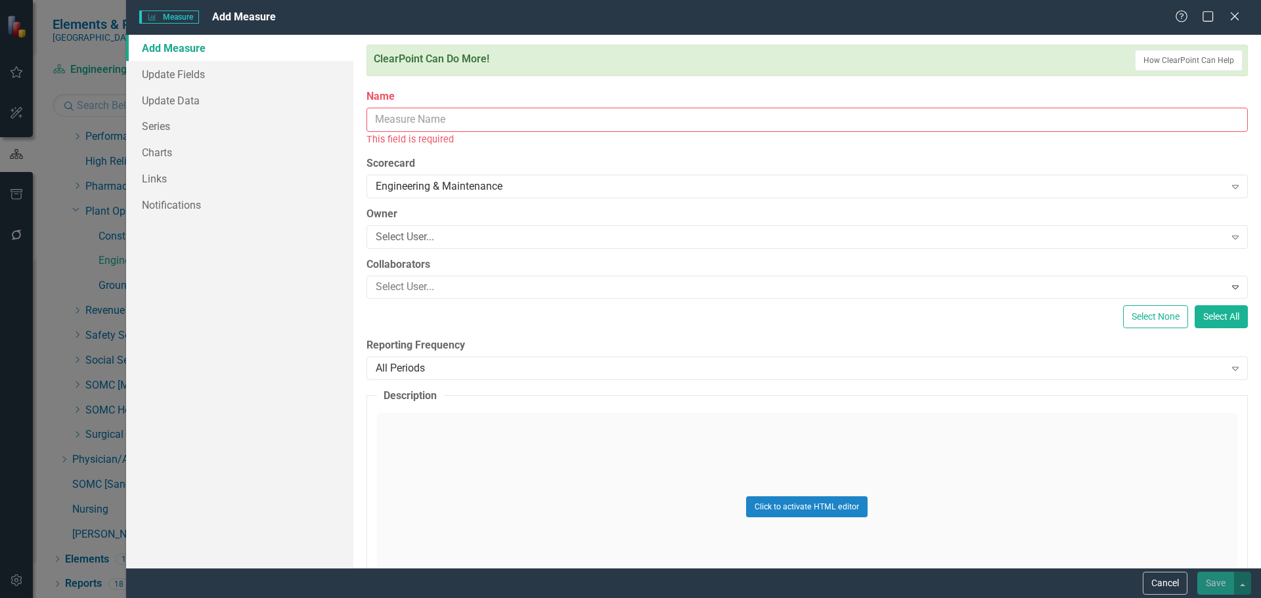
click at [404, 125] on input "Name" at bounding box center [806, 120] width 881 height 24
paste input "OSHA Recordable Injury"
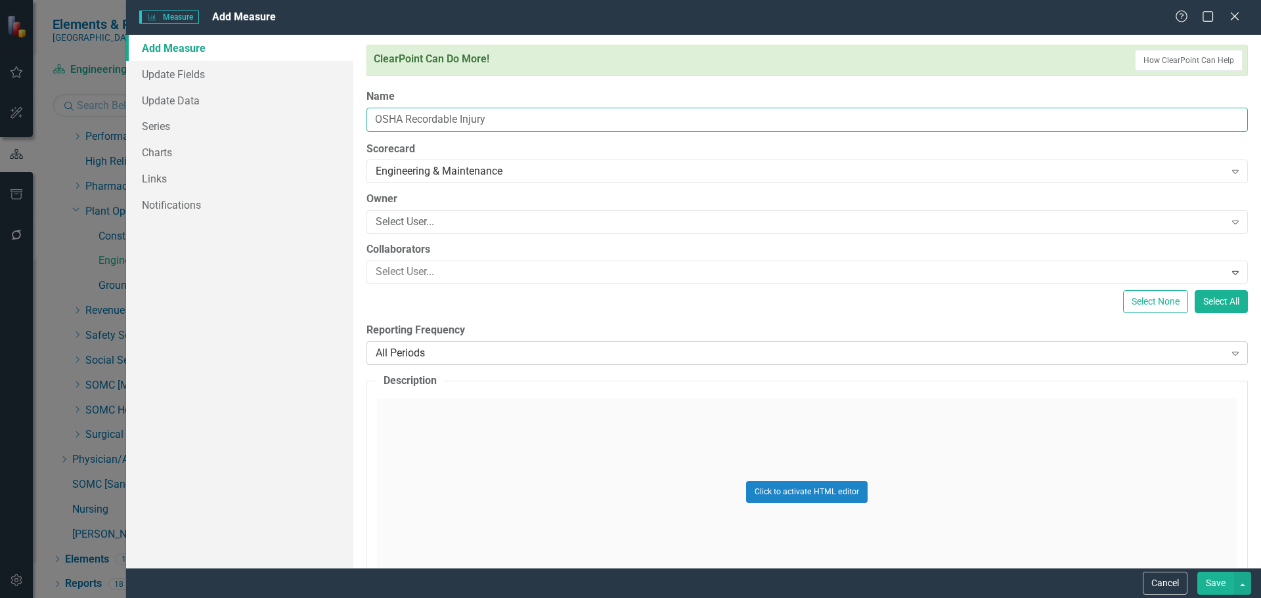
type input "OSHA Recordable Injury"
click at [430, 349] on div "All Periods" at bounding box center [800, 353] width 849 height 15
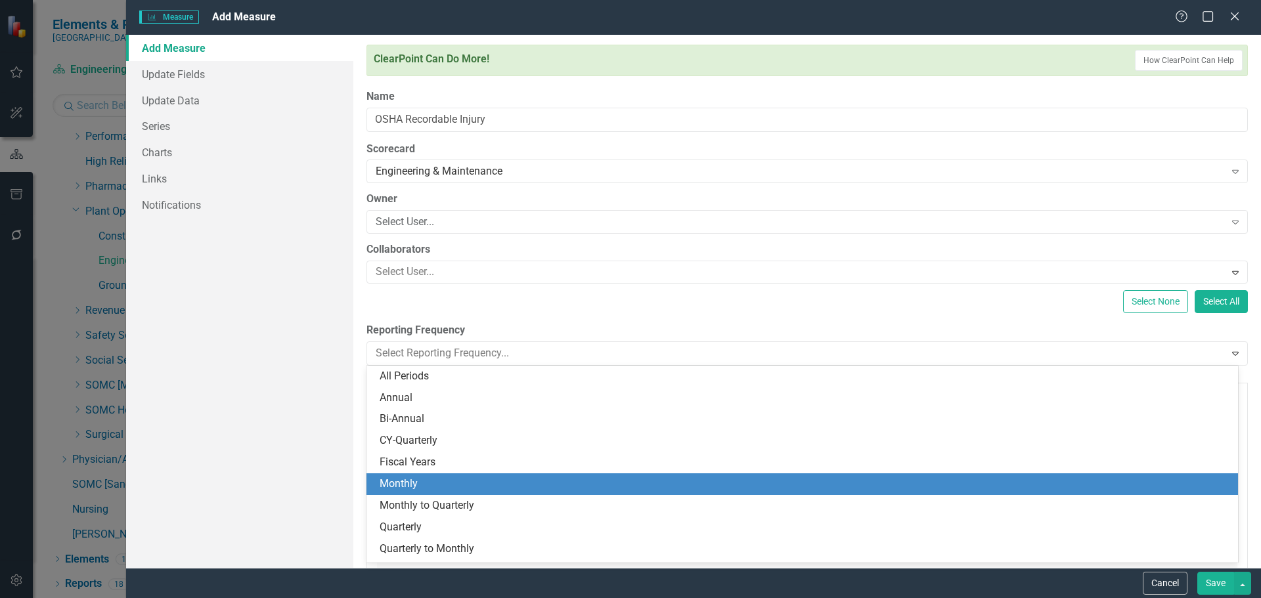
click at [423, 479] on div "Monthly" at bounding box center [805, 484] width 850 height 15
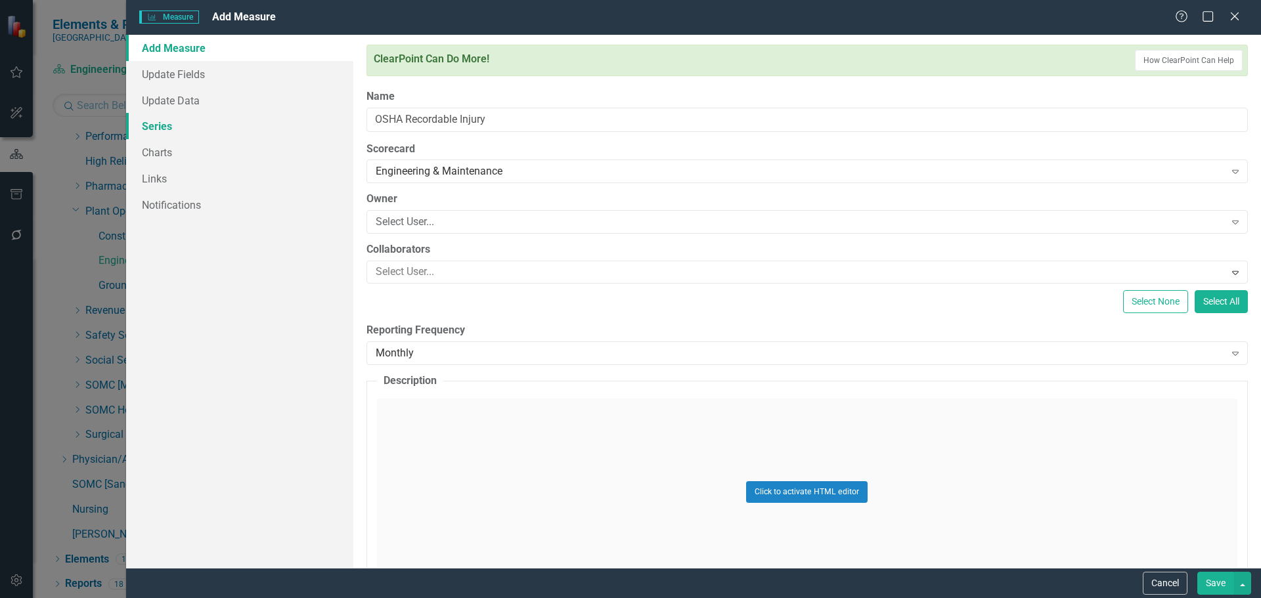
click at [165, 127] on link "Series" at bounding box center [239, 126] width 227 height 26
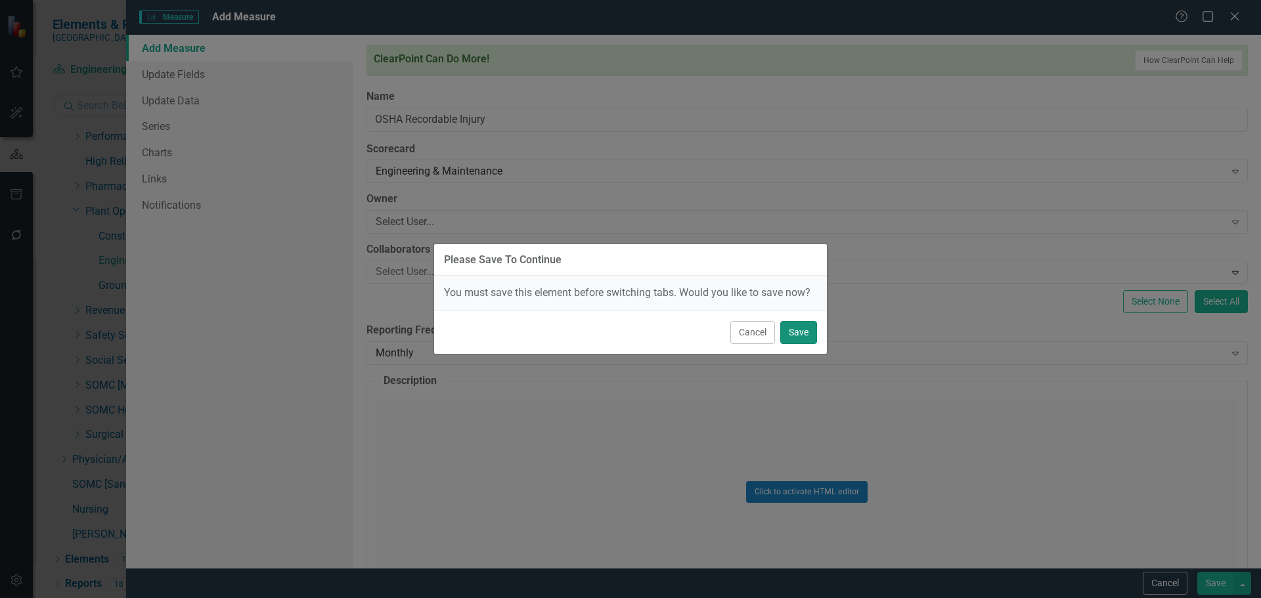
click at [806, 331] on button "Save" at bounding box center [798, 332] width 37 height 23
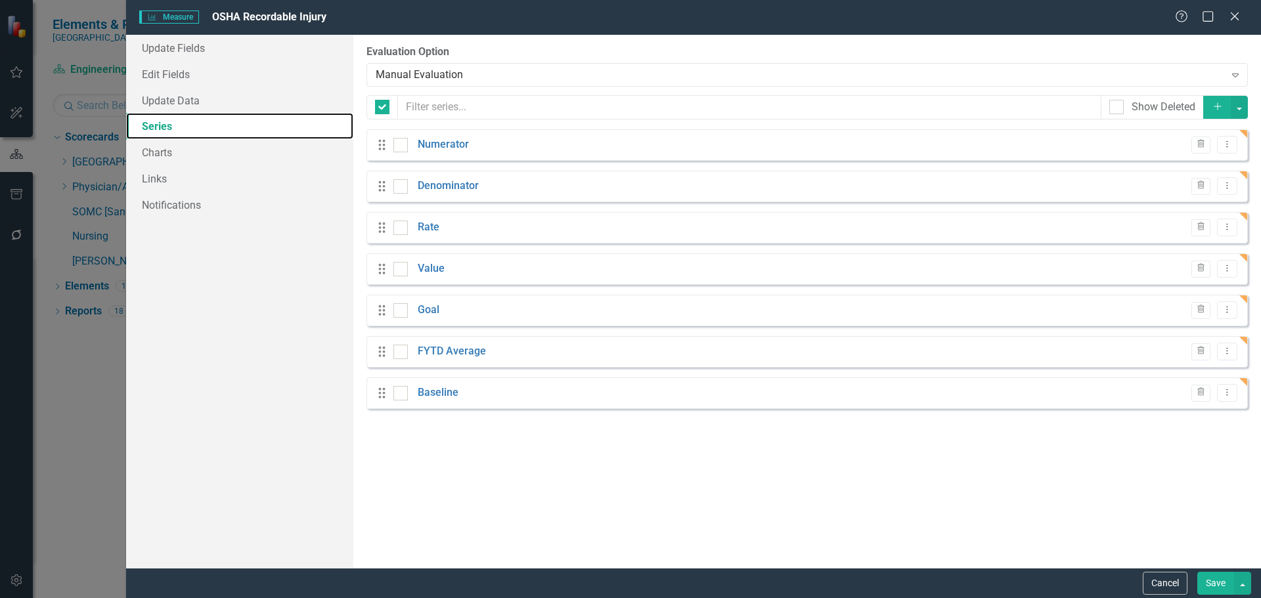
checkbox input "false"
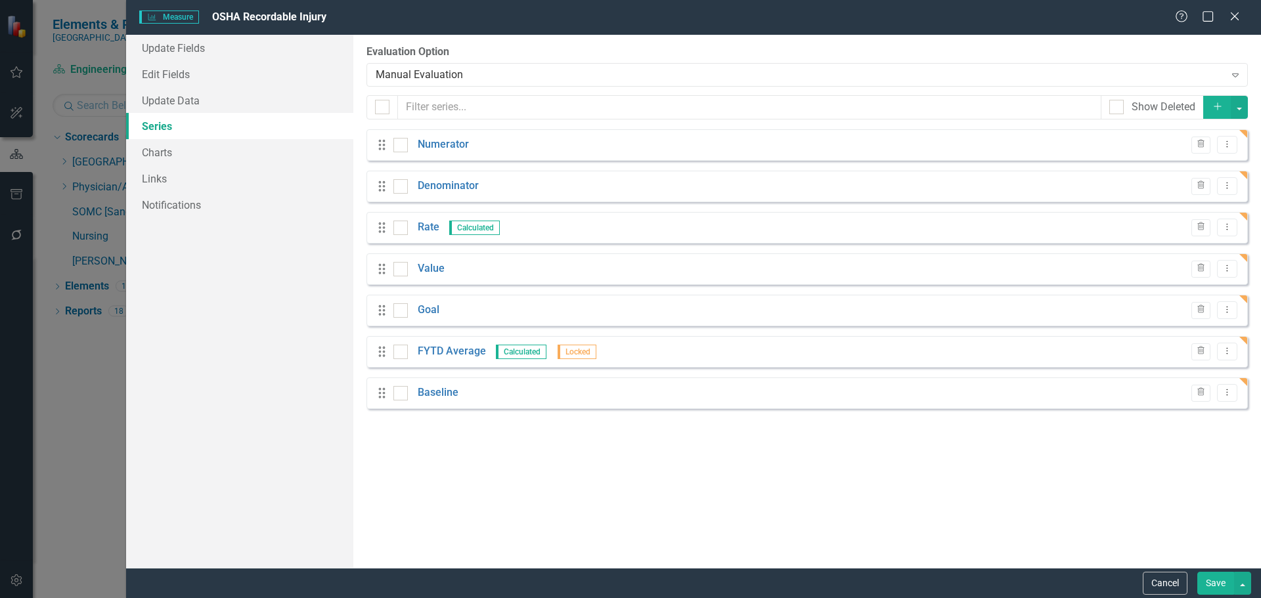
click at [397, 143] on input "checkbox" at bounding box center [397, 142] width 9 height 9
checkbox input "true"
click at [394, 187] on input "checkbox" at bounding box center [397, 183] width 9 height 9
checkbox input "true"
click at [401, 223] on input "checkbox" at bounding box center [397, 225] width 9 height 9
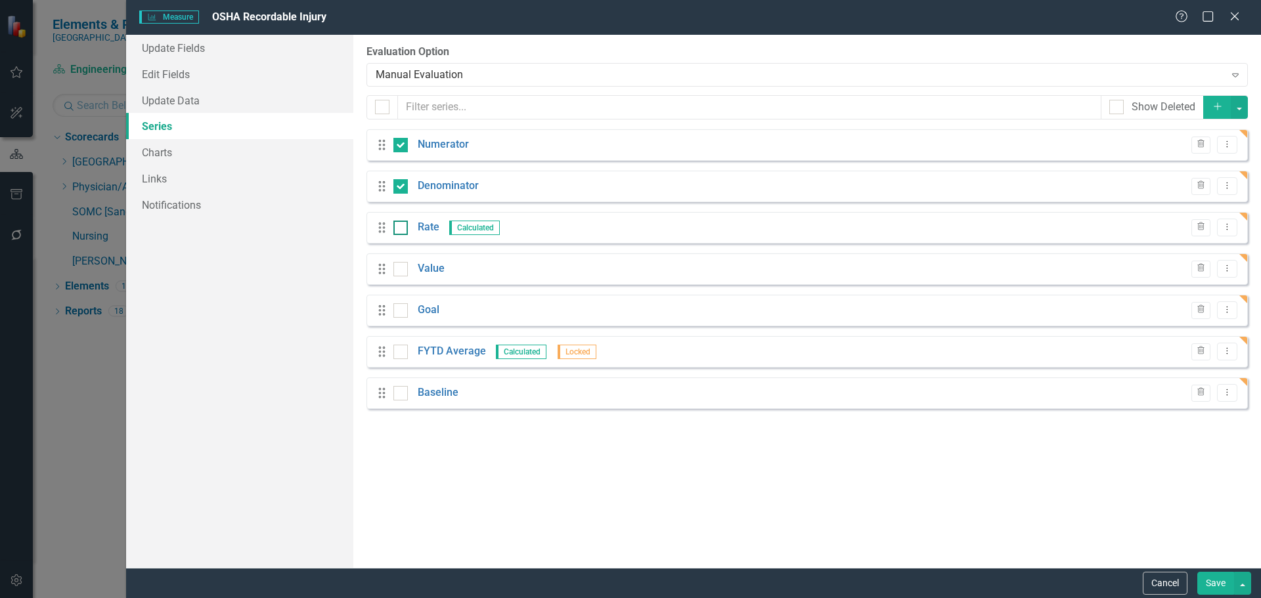
checkbox input "true"
click at [398, 399] on div at bounding box center [400, 393] width 14 height 14
click at [398, 395] on input "checkbox" at bounding box center [397, 390] width 9 height 9
checkbox input "true"
click at [1235, 100] on button "button" at bounding box center [1238, 107] width 17 height 23
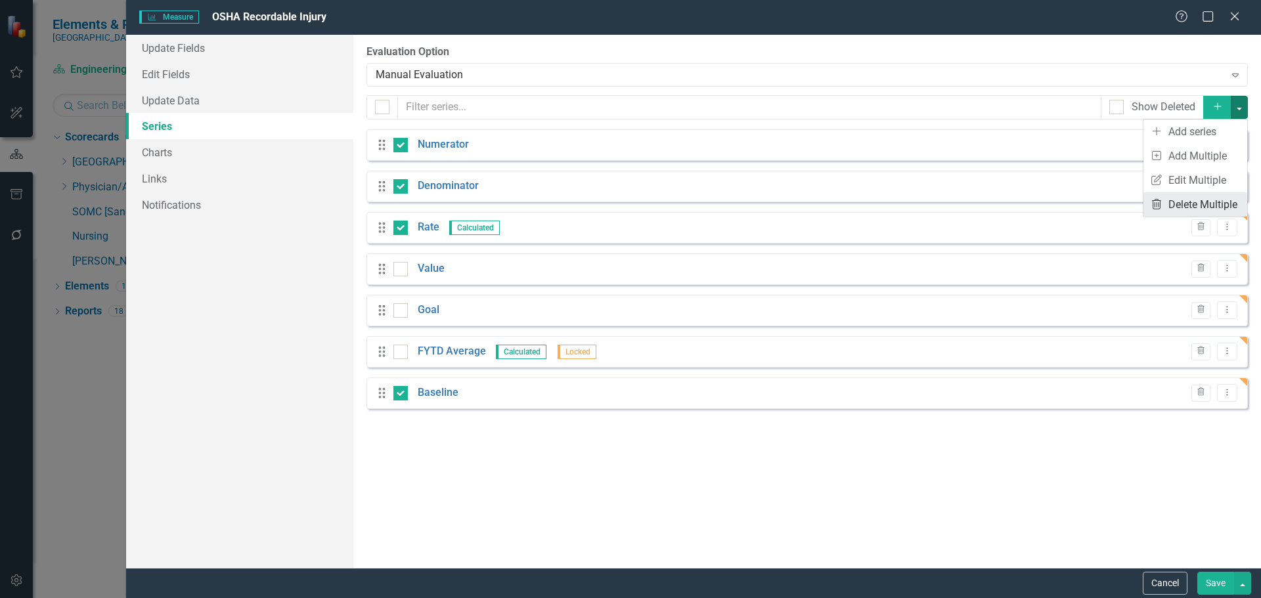
click at [1213, 197] on link "Trash Delete Multiple" at bounding box center [1195, 204] width 104 height 24
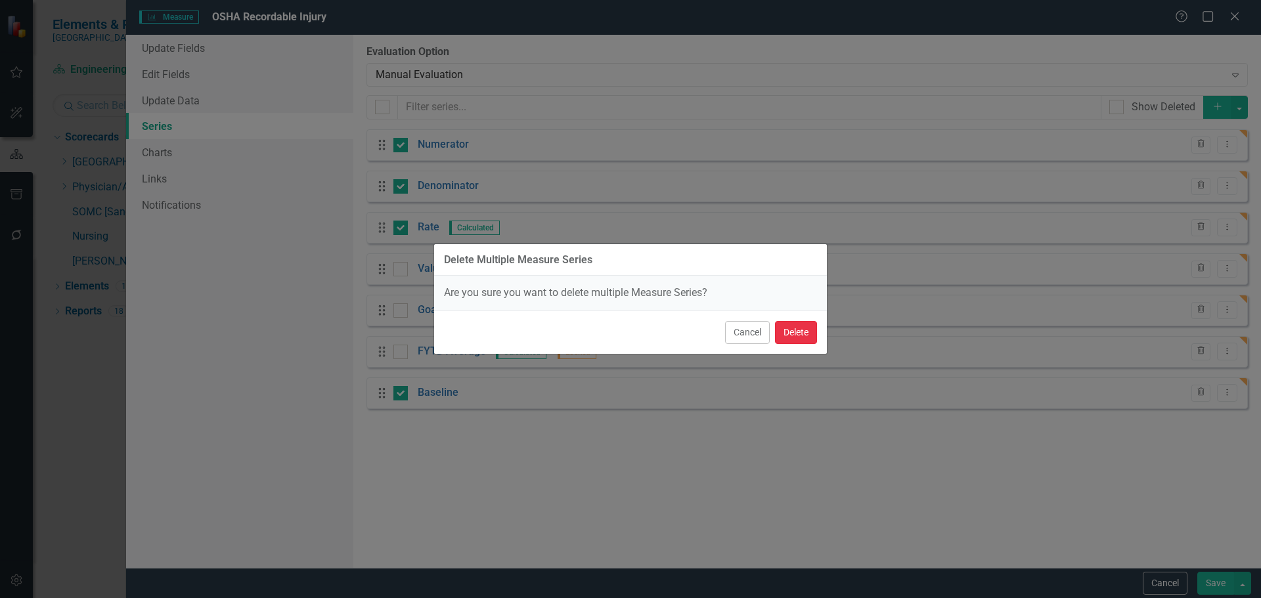
click at [783, 337] on button "Delete" at bounding box center [796, 332] width 42 height 23
checkbox input "false"
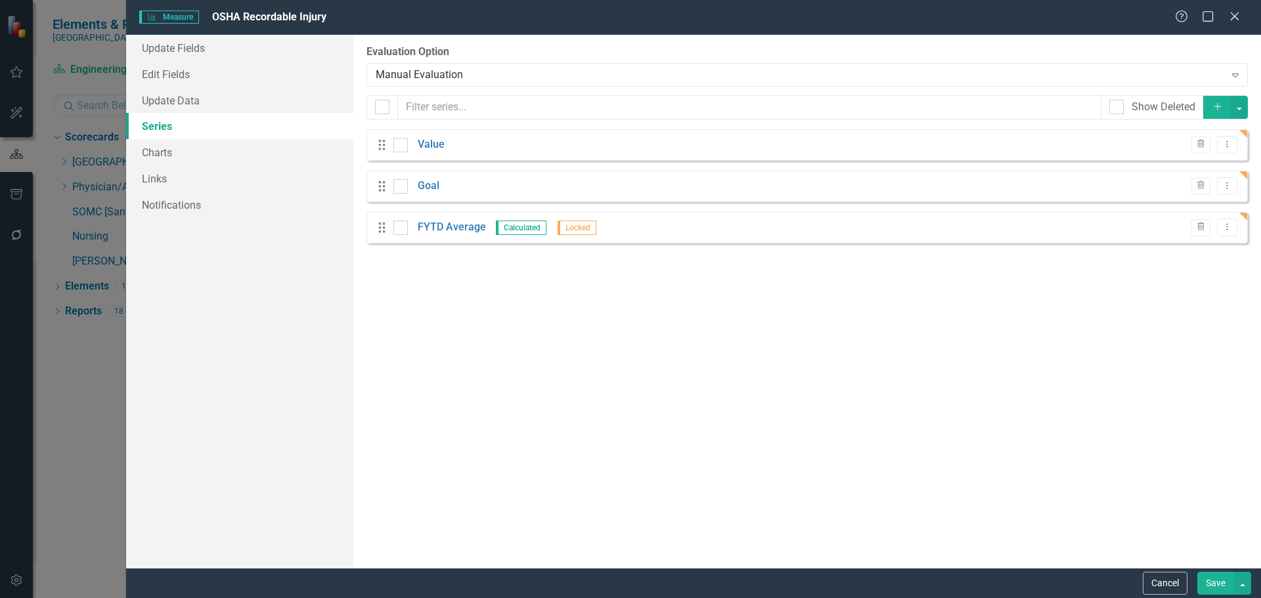
click at [1217, 588] on button "Save" at bounding box center [1215, 583] width 37 height 23
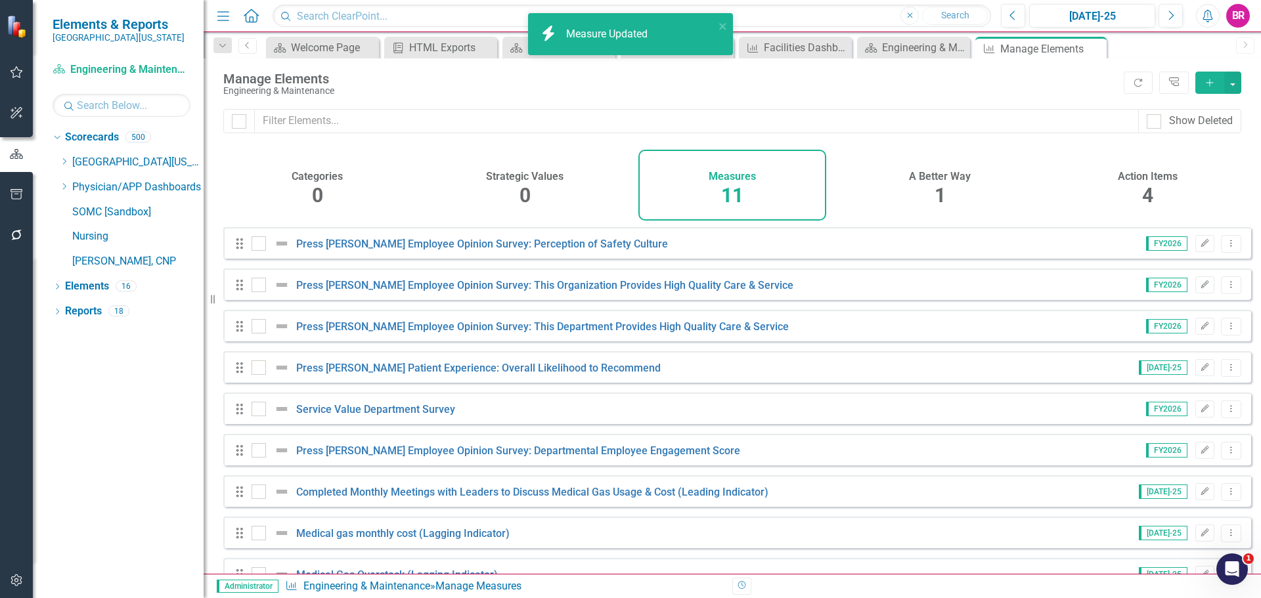
scroll to position [118, 0]
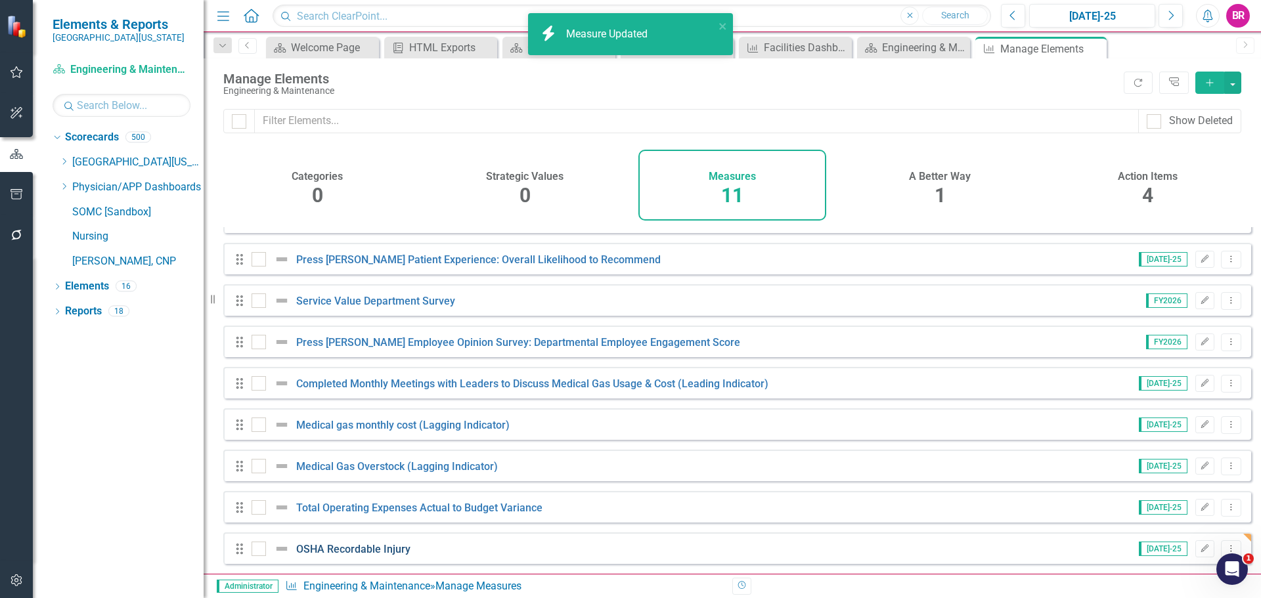
click at [379, 552] on link "OSHA Recordable Injury" at bounding box center [353, 549] width 114 height 12
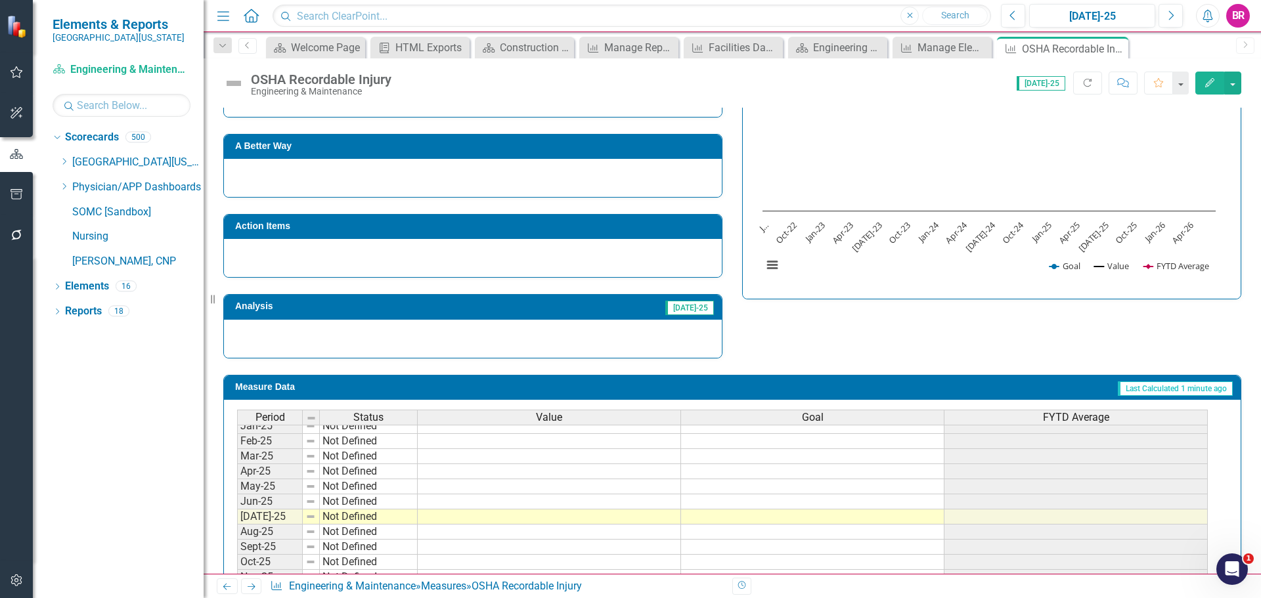
scroll to position [543, 0]
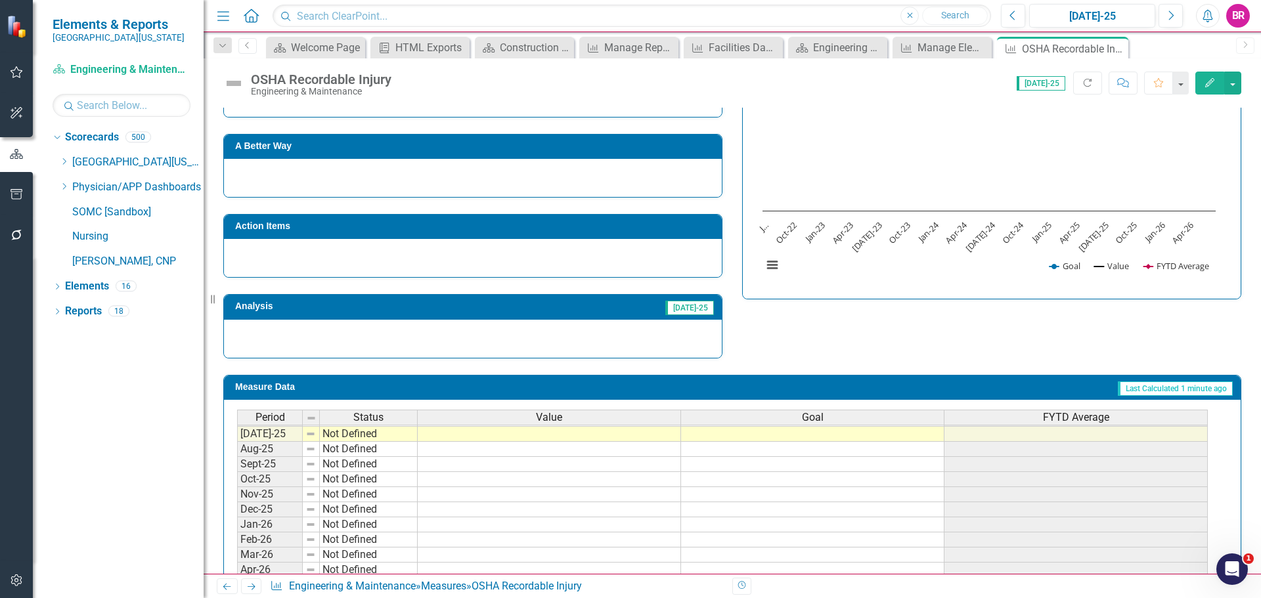
click at [849, 428] on div "Period Status Value Goal FYTD Average" at bounding box center [722, 419] width 970 height 18
click at [852, 433] on tbody "Apr-24 Not Defined May-24 Not Defined Jun-24 Not Defined Jul-24 Not Defined Aug…" at bounding box center [722, 404] width 970 height 408
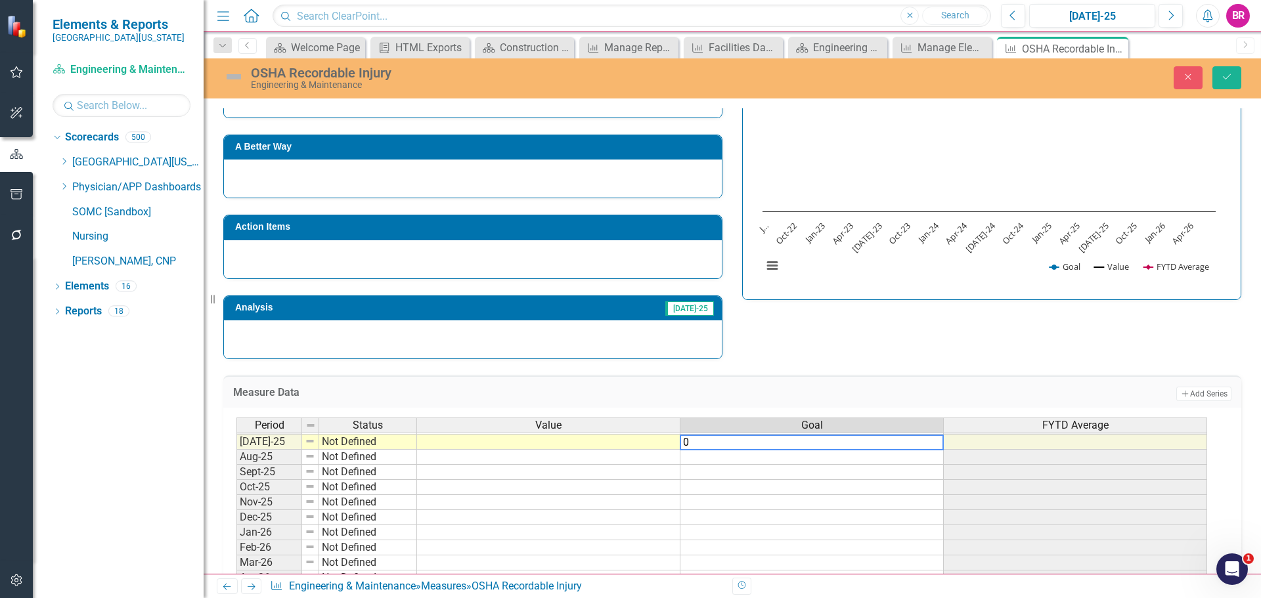
type textarea "0"
click at [926, 355] on div "Strategic Values A Better Way Action Items Analysis Jul-25 OSHA Recordable Inju…" at bounding box center [731, 199] width 1037 height 322
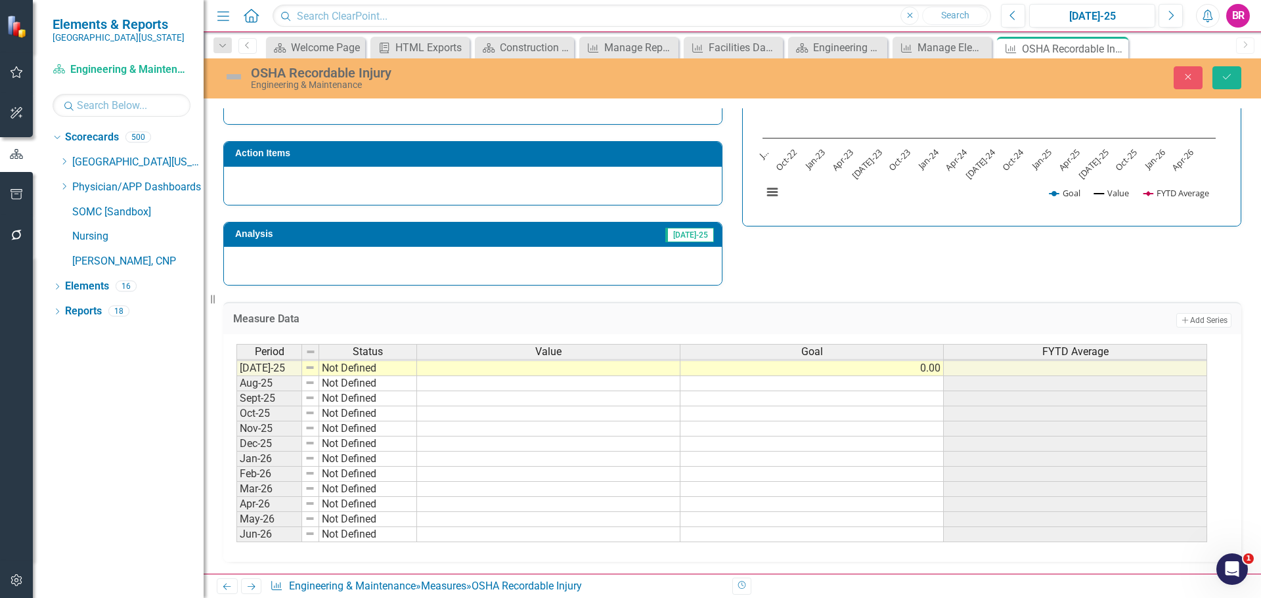
scroll to position [370, 0]
click at [934, 370] on td "0.00" at bounding box center [811, 367] width 263 height 15
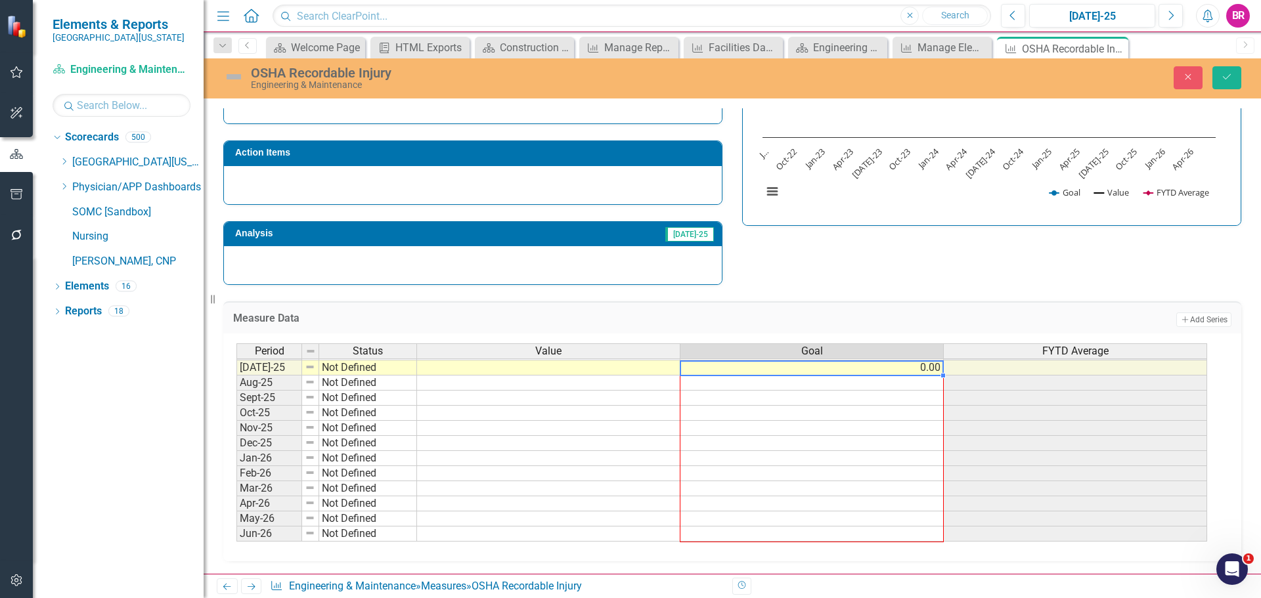
drag, startPoint x: 944, startPoint y: 376, endPoint x: 911, endPoint y: 535, distance: 162.9
click at [236, 535] on div "Period Status Value Goal FYTD Average Jun-24 Not Defined Jul-24 Not Defined Aug…" at bounding box center [236, 345] width 0 height 394
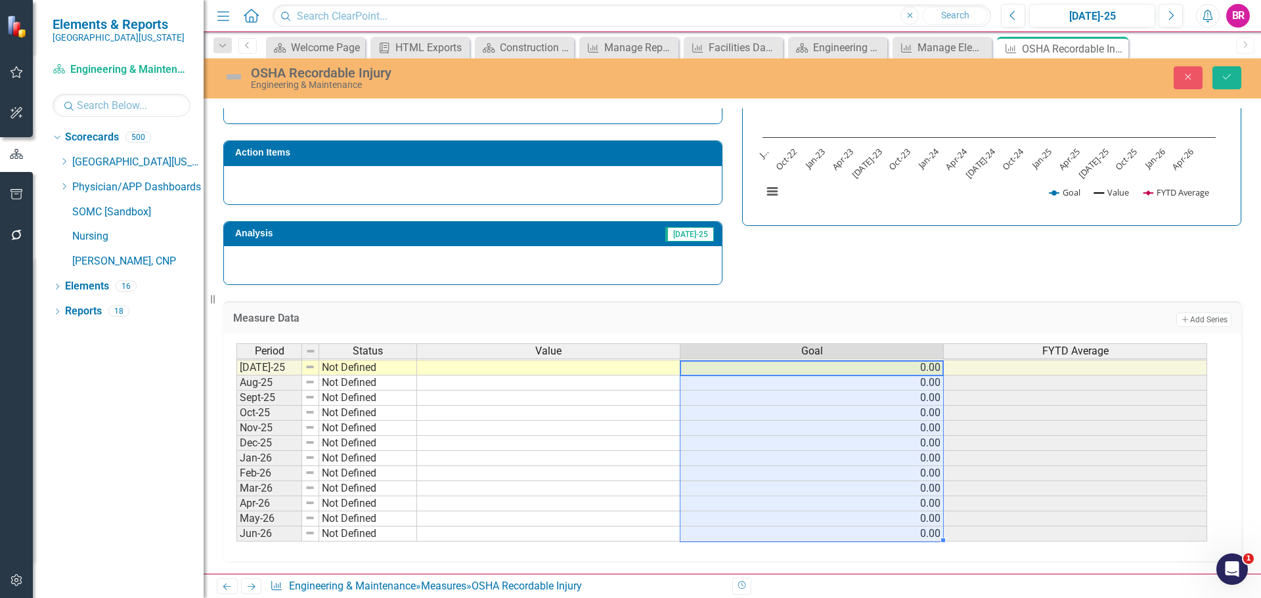
click at [882, 281] on div "Strategic Values A Better Way Action Items Analysis Jul-25 OSHA Recordable Inju…" at bounding box center [731, 125] width 1037 height 322
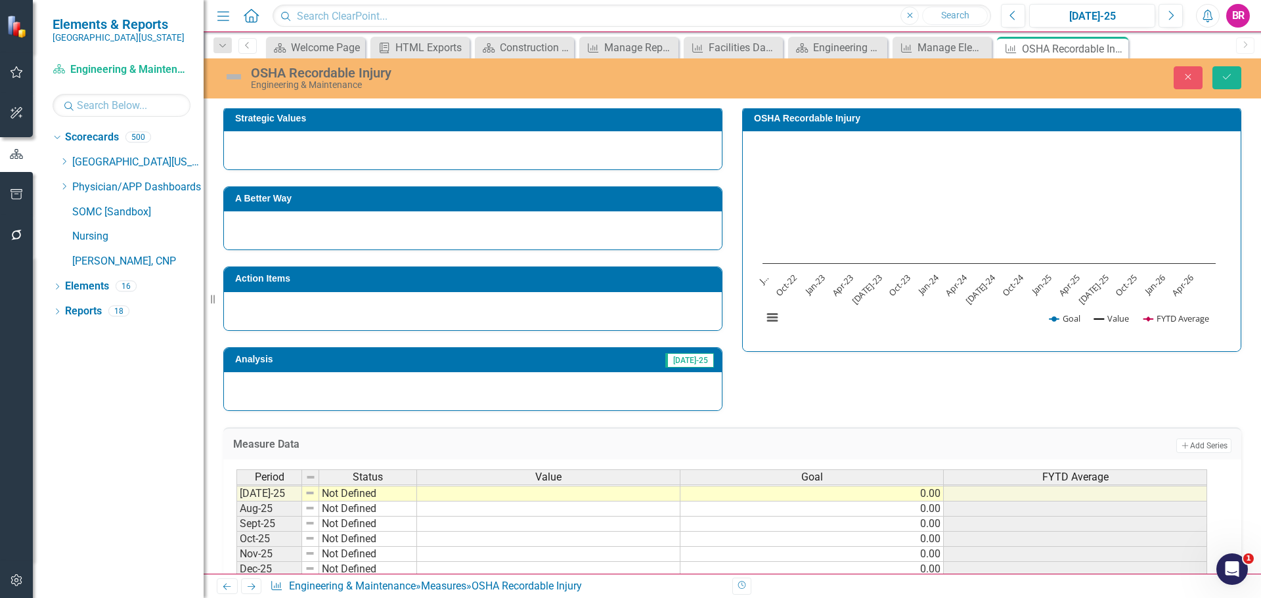
scroll to position [239, 0]
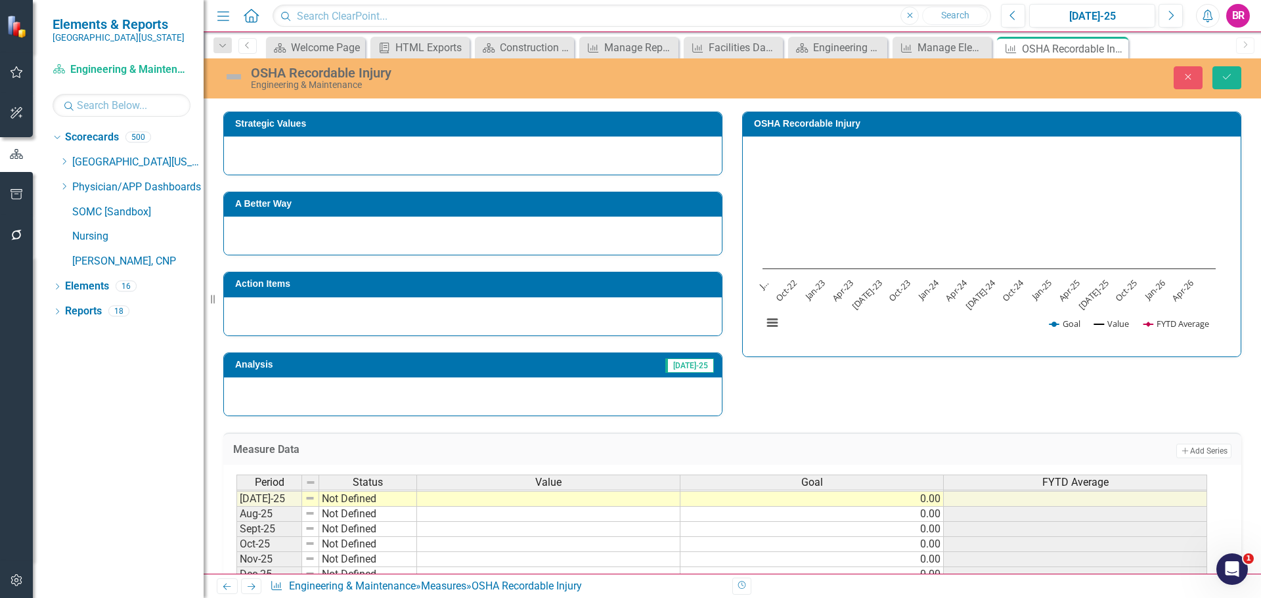
click at [401, 123] on h3 "Strategic Values" at bounding box center [475, 124] width 480 height 10
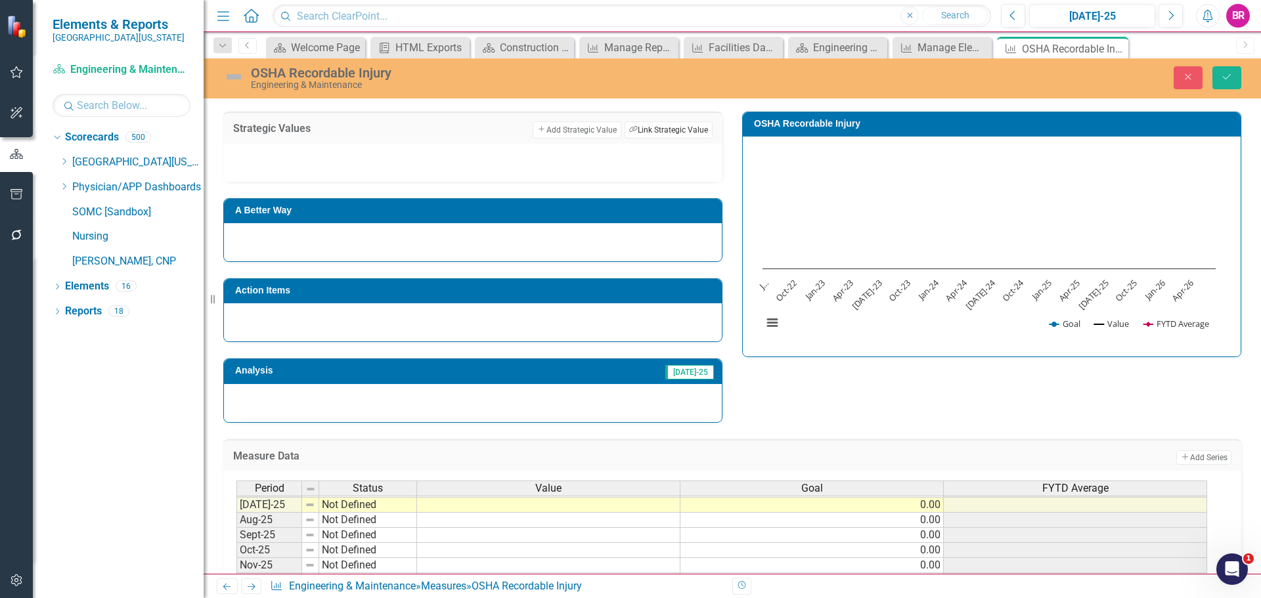
click at [638, 127] on button "Link Tag Link Strategic Value" at bounding box center [668, 129] width 88 height 17
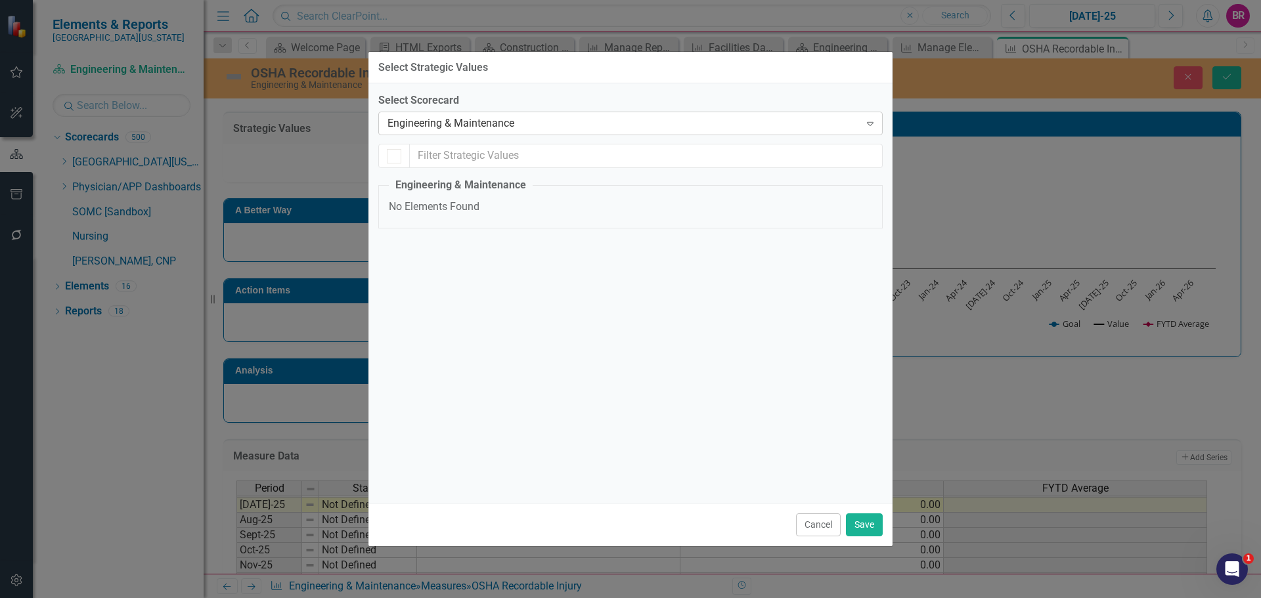
click at [506, 116] on div "Engineering & Maintenance" at bounding box center [623, 123] width 472 height 15
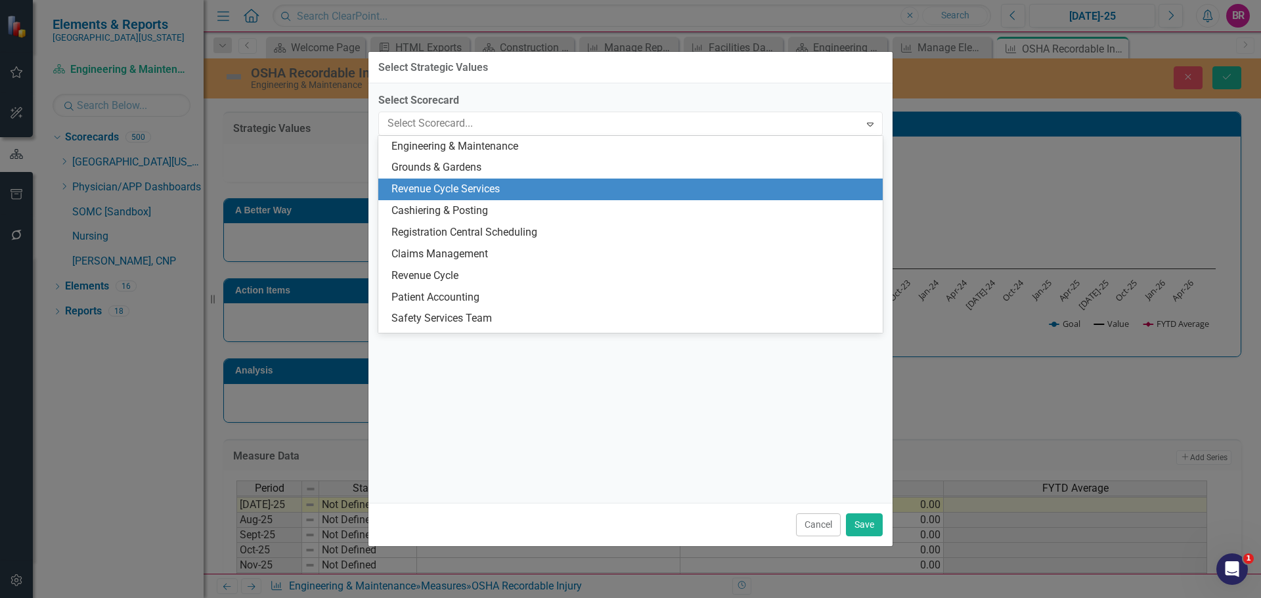
scroll to position [3169, 0]
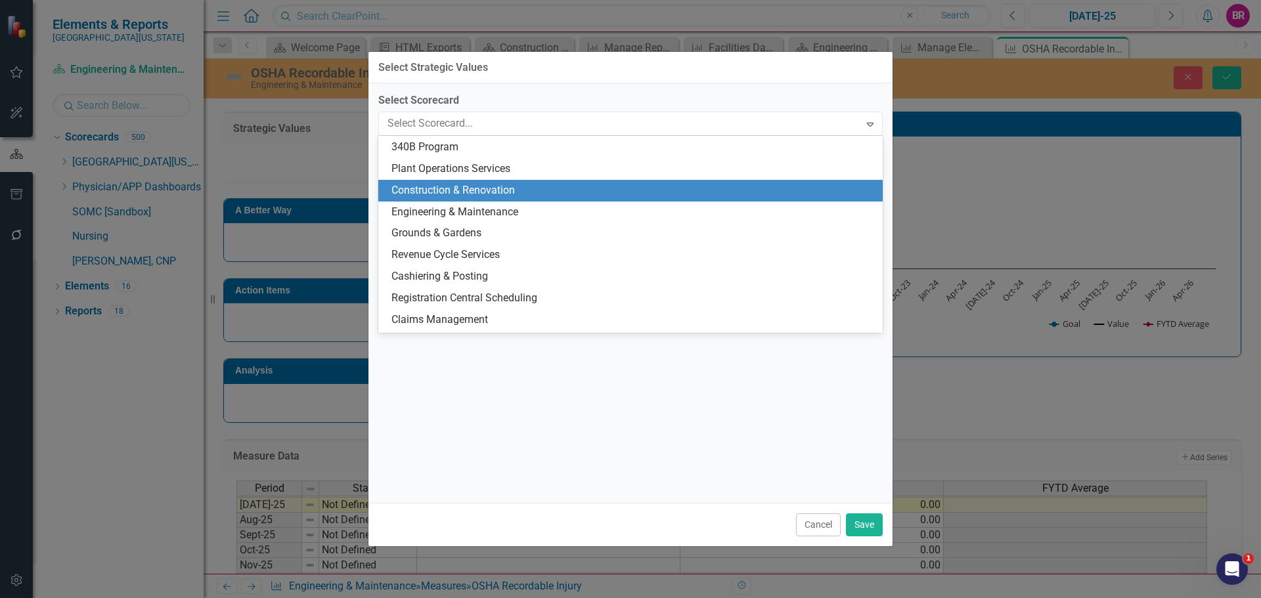
click at [536, 196] on div "Construction & Renovation" at bounding box center [632, 190] width 483 height 15
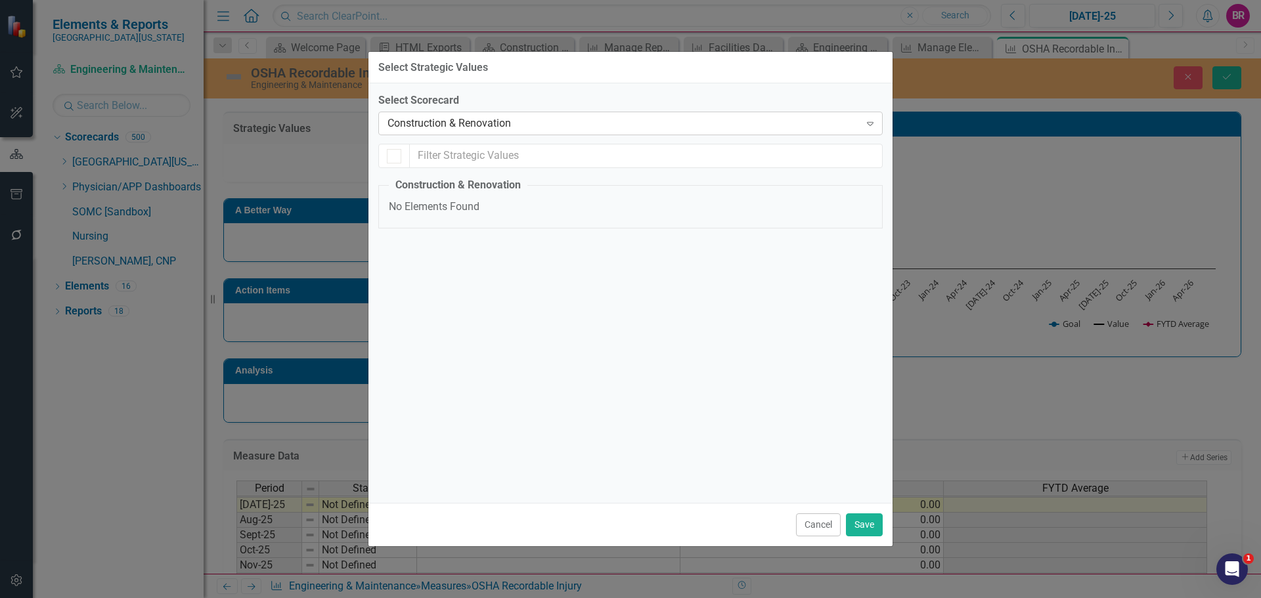
click at [520, 120] on div "Construction & Renovation" at bounding box center [623, 123] width 472 height 15
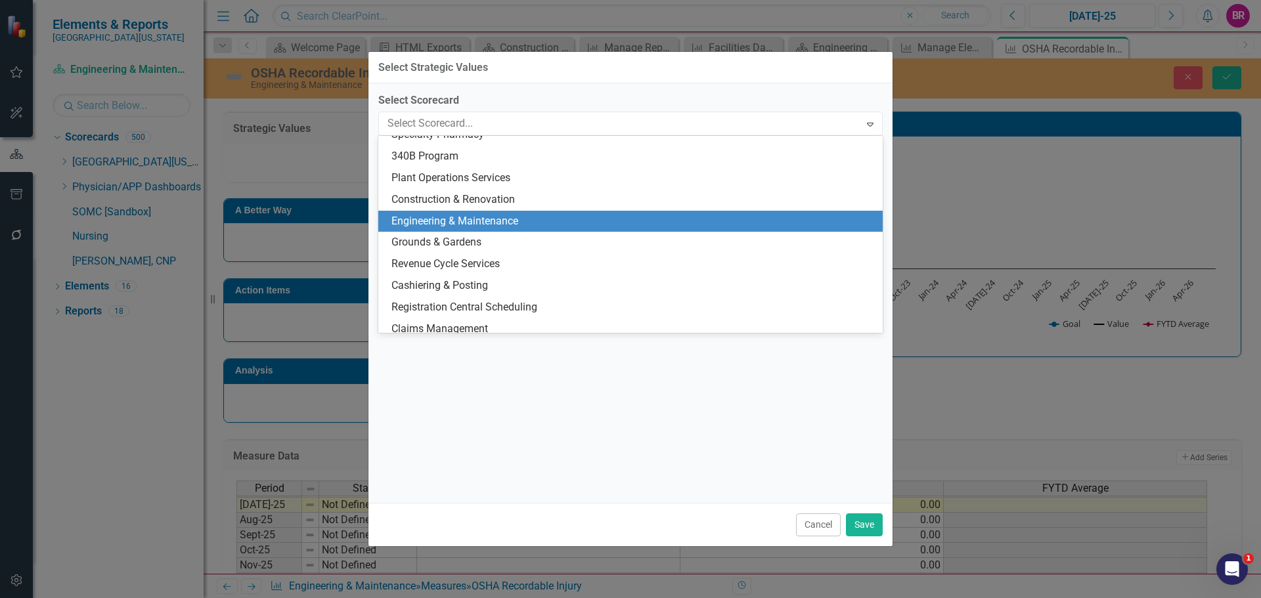
scroll to position [3148, 0]
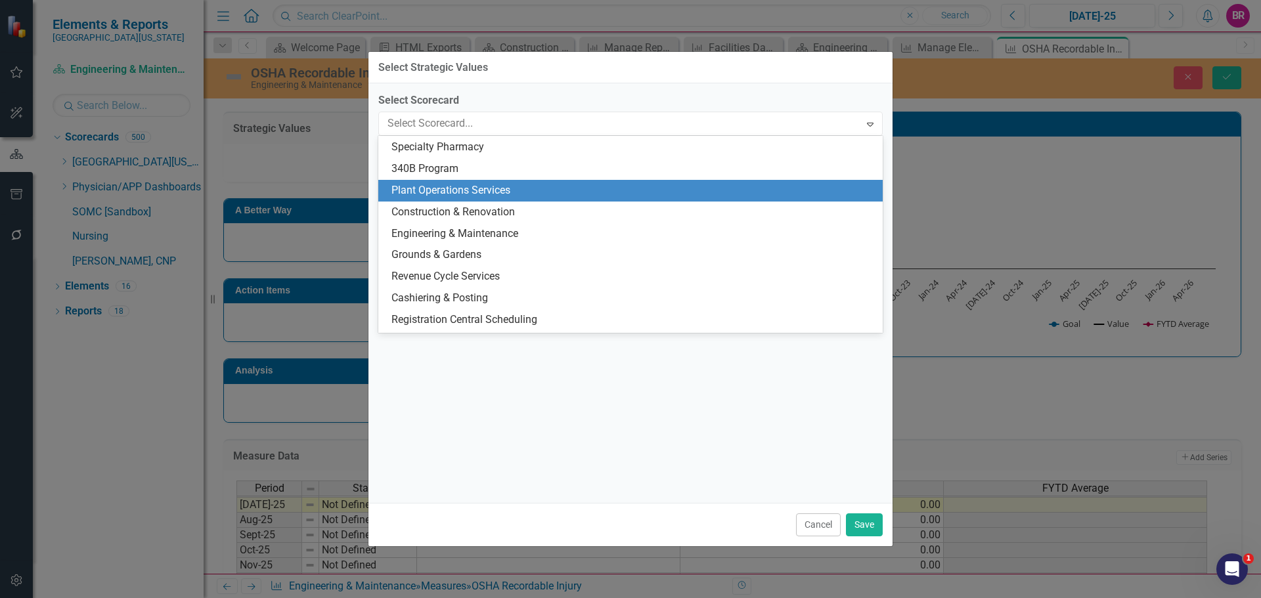
click at [509, 197] on div "Plant Operations Services" at bounding box center [632, 190] width 483 height 15
checkbox input "false"
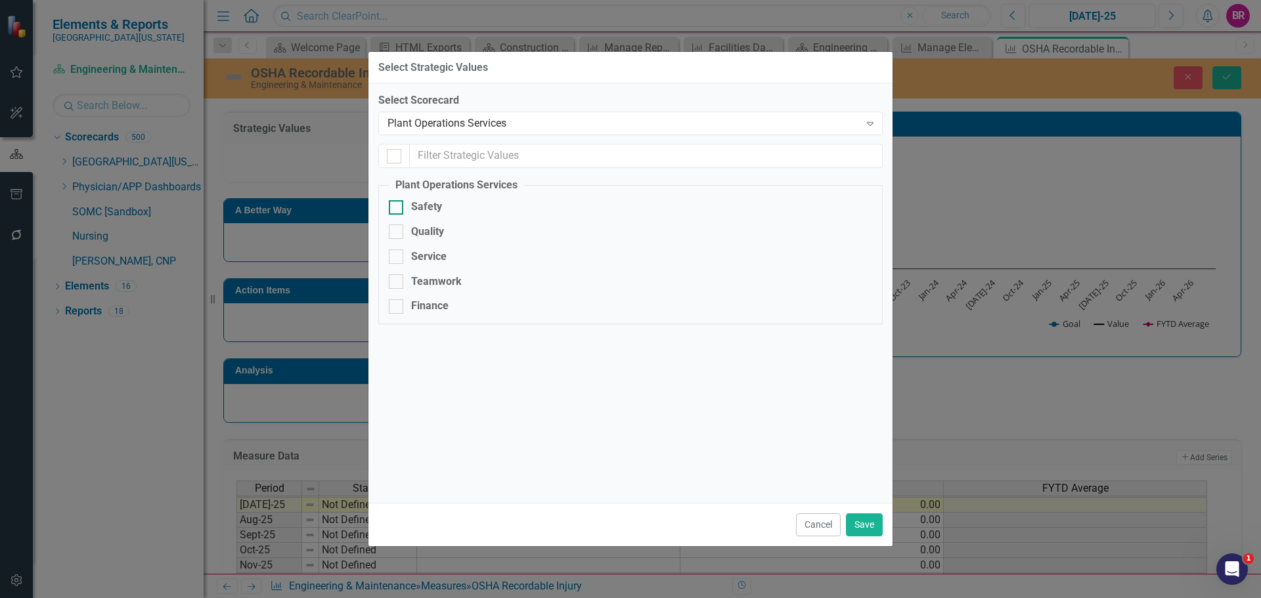
click at [431, 205] on div "Safety" at bounding box center [426, 207] width 31 height 15
click at [397, 205] on input "Safety" at bounding box center [393, 204] width 9 height 9
checkbox input "true"
click at [870, 521] on button "Save" at bounding box center [864, 524] width 37 height 23
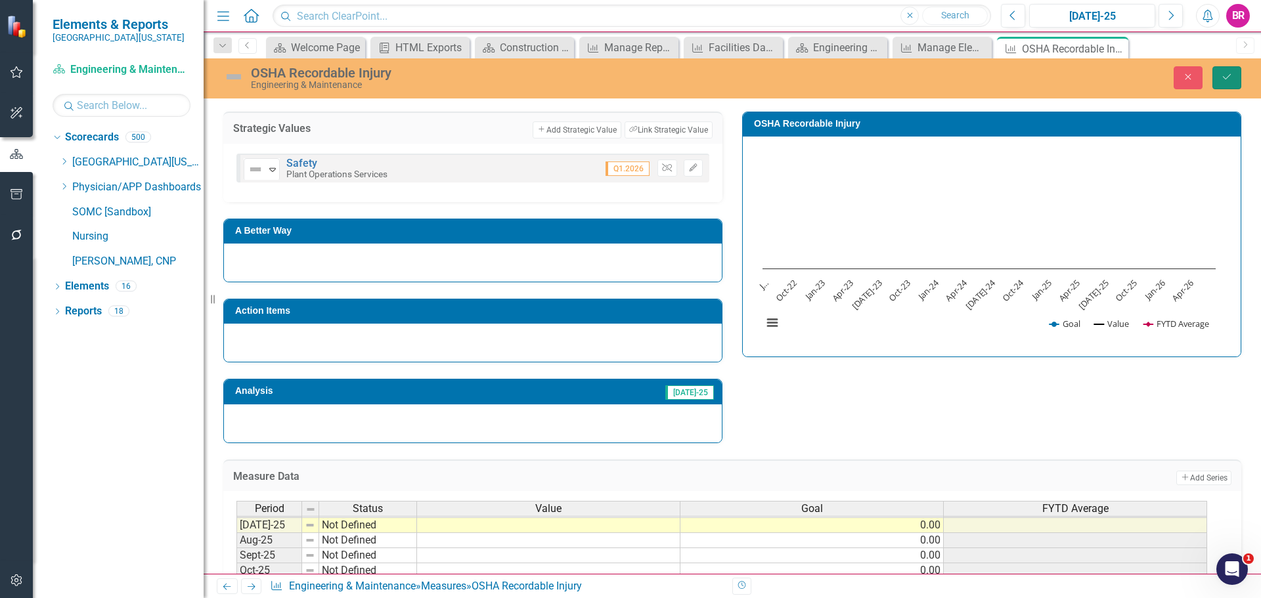
click at [1225, 79] on icon "Save" at bounding box center [1227, 76] width 12 height 9
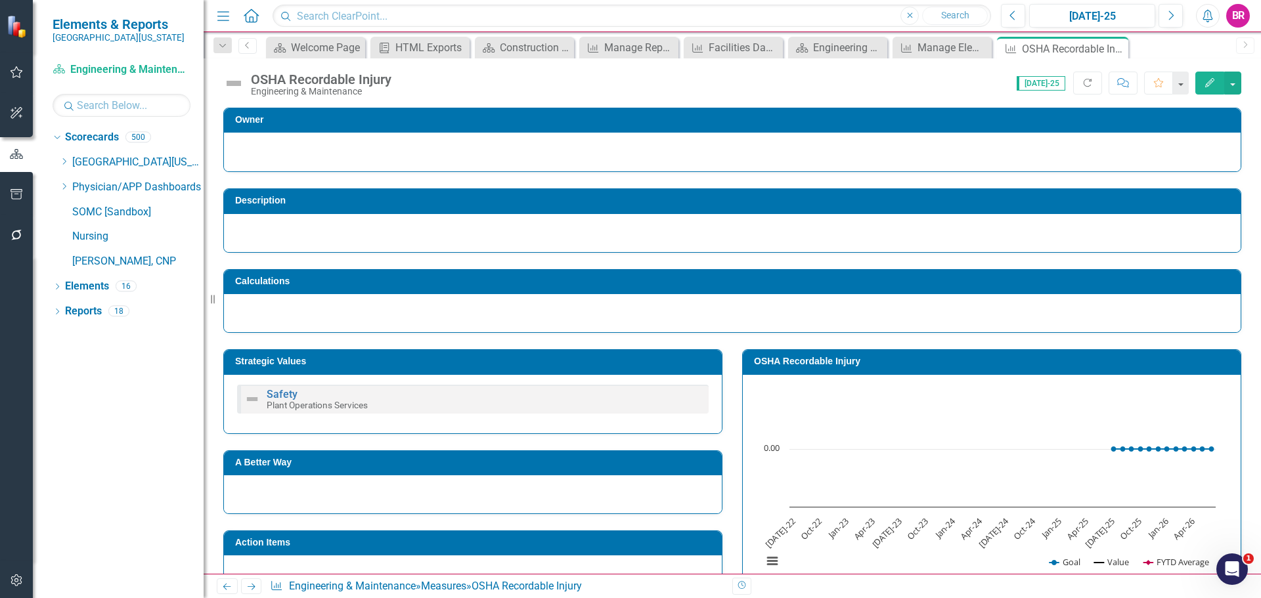
click at [775, 362] on h3 "OSHA Recordable Injury" at bounding box center [994, 362] width 480 height 10
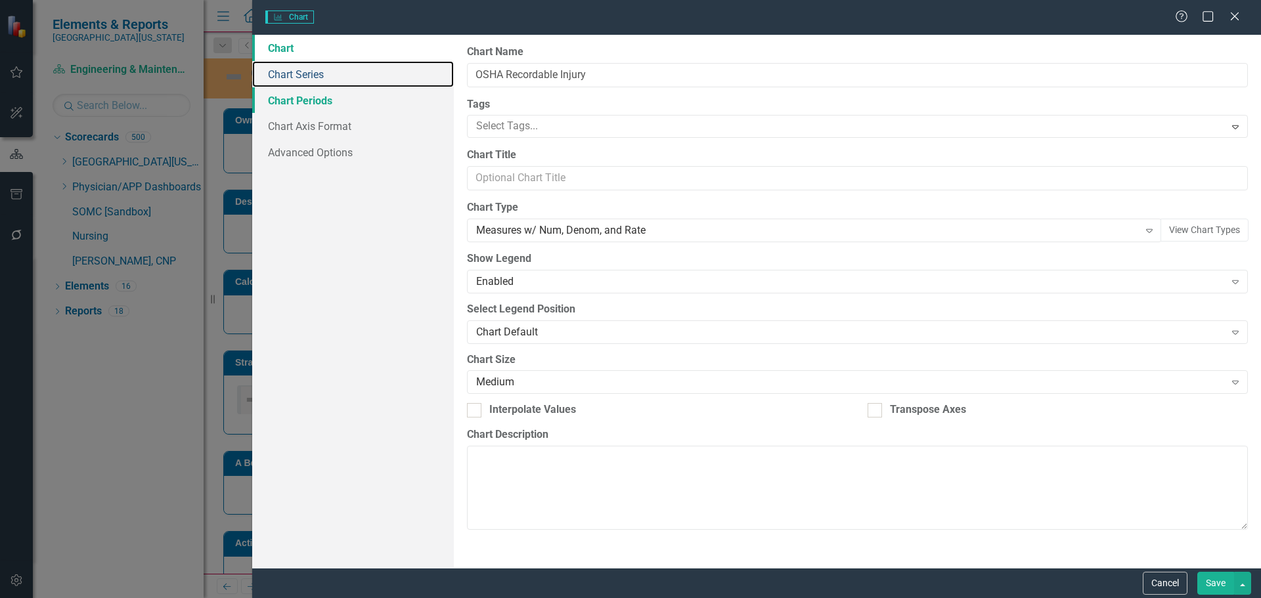
drag, startPoint x: 299, startPoint y: 73, endPoint x: 313, endPoint y: 91, distance: 22.6
click at [299, 73] on link "Chart Series" at bounding box center [353, 74] width 202 height 26
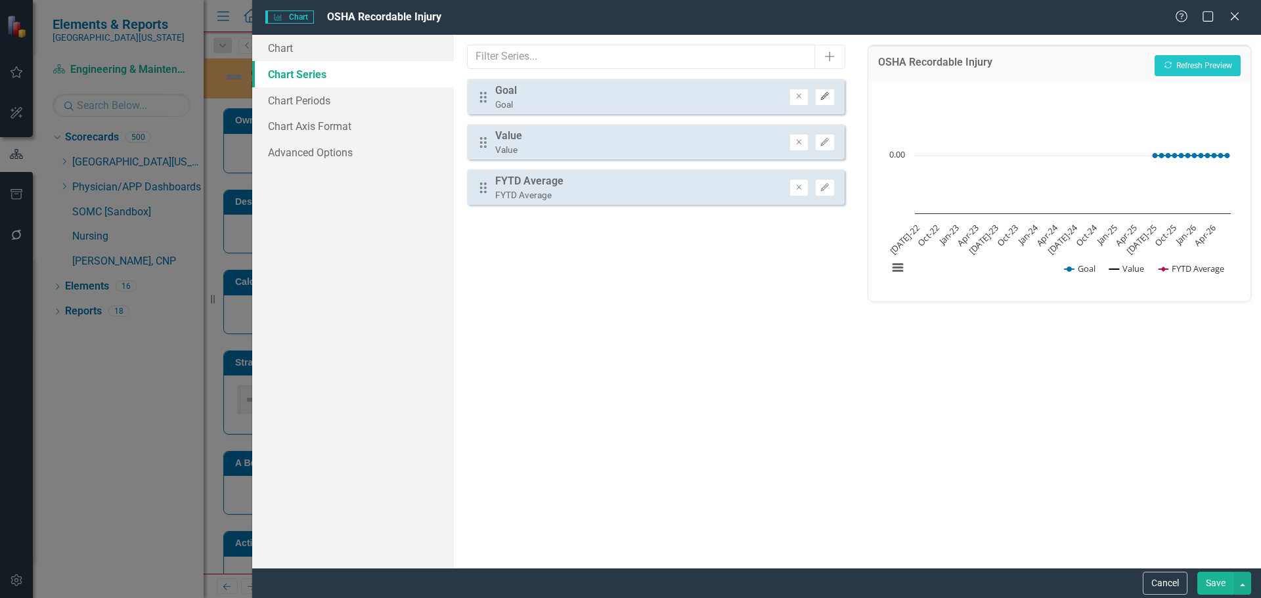
click at [828, 102] on button "Edit" at bounding box center [824, 97] width 19 height 17
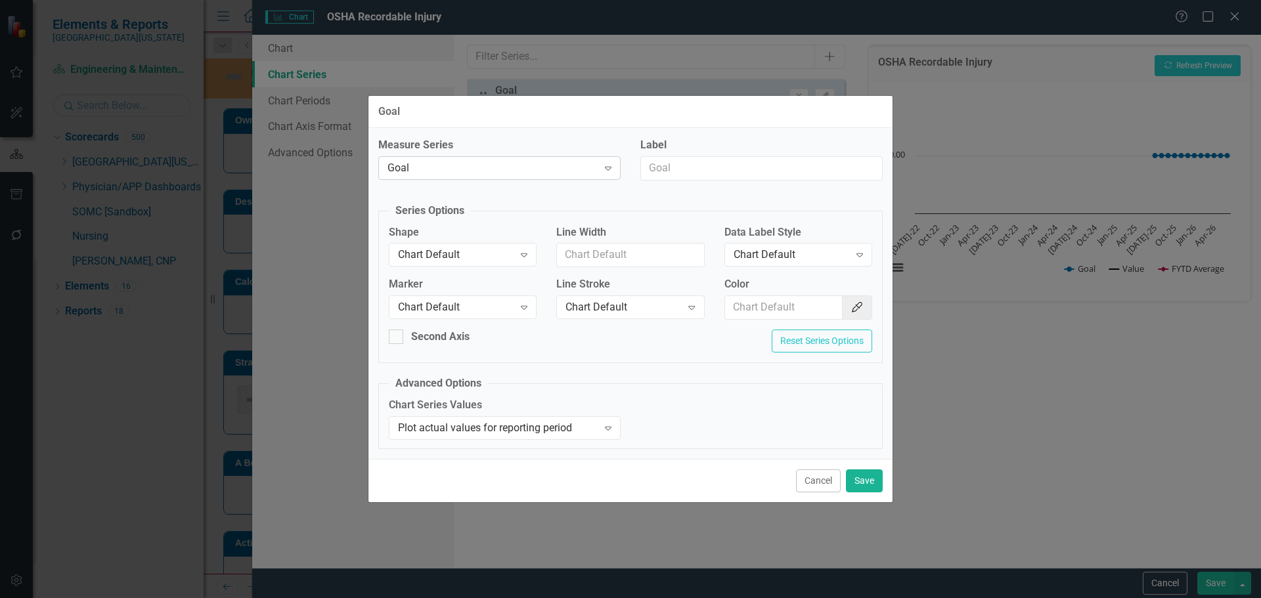
click at [479, 163] on div "Goal" at bounding box center [492, 167] width 210 height 15
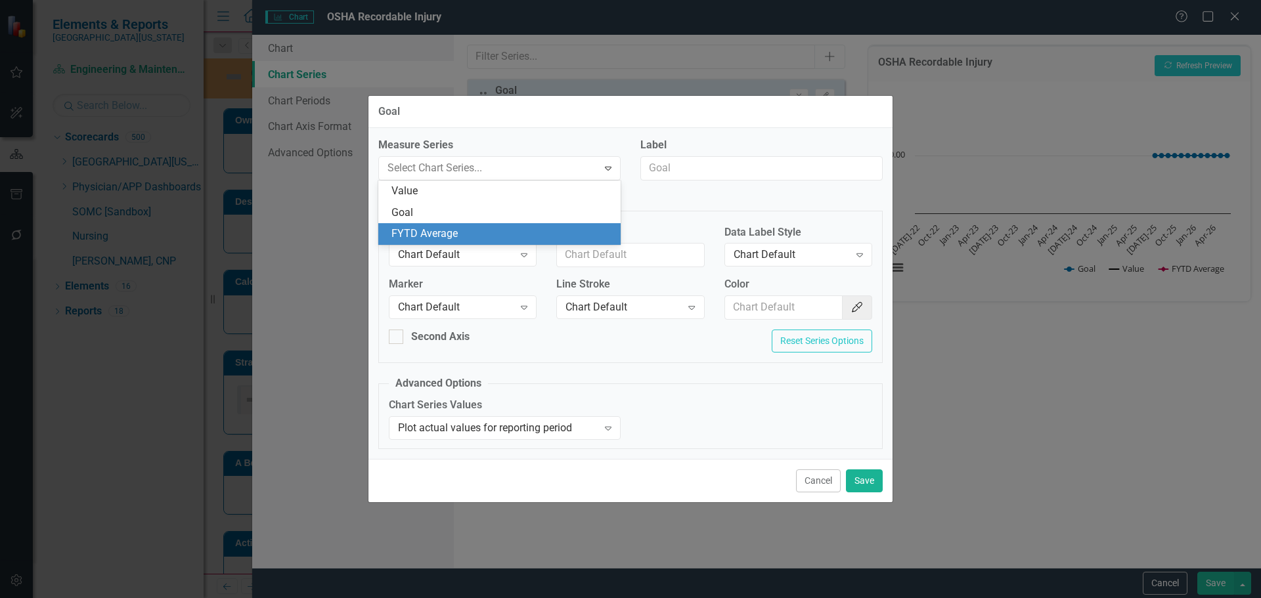
click at [443, 232] on div "FYTD Average" at bounding box center [501, 234] width 221 height 15
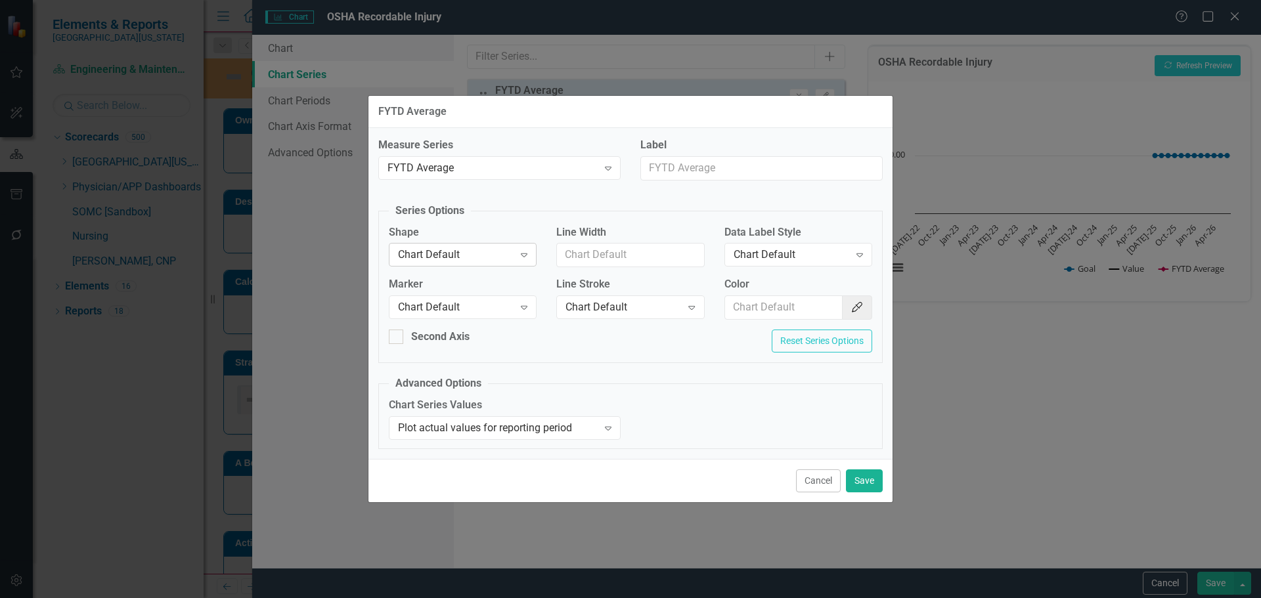
click at [448, 248] on div "Chart Default" at bounding box center [456, 255] width 116 height 15
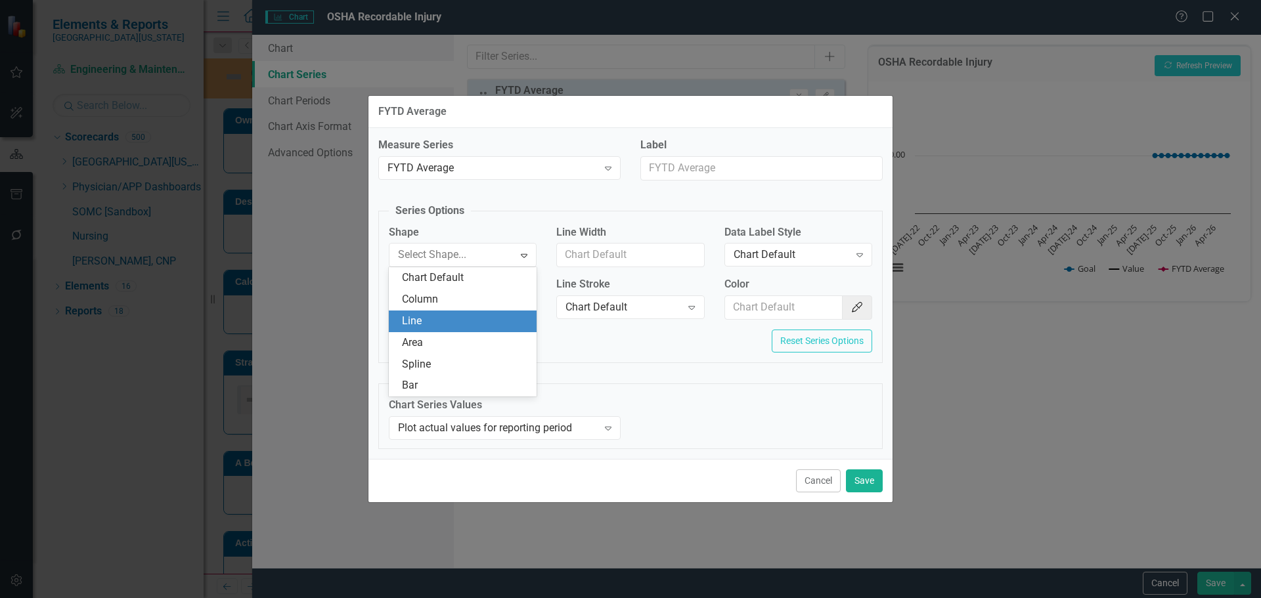
click at [446, 326] on div "Line" at bounding box center [465, 321] width 127 height 15
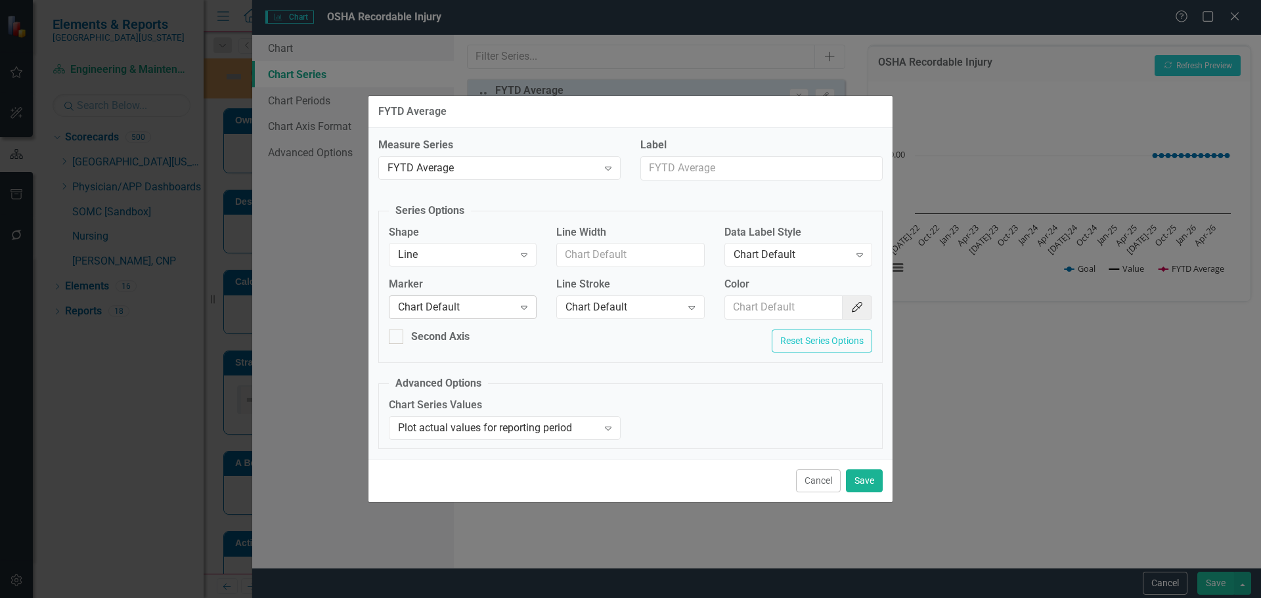
click at [460, 304] on div "Chart Default" at bounding box center [456, 307] width 116 height 15
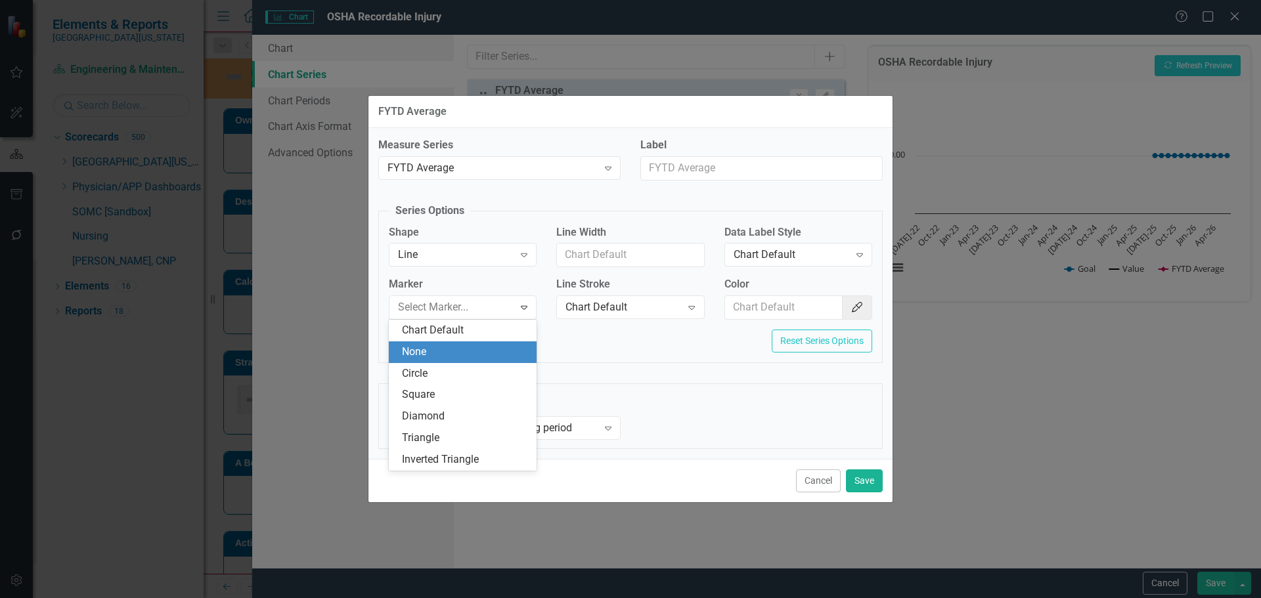
click at [462, 350] on div "None" at bounding box center [465, 352] width 127 height 15
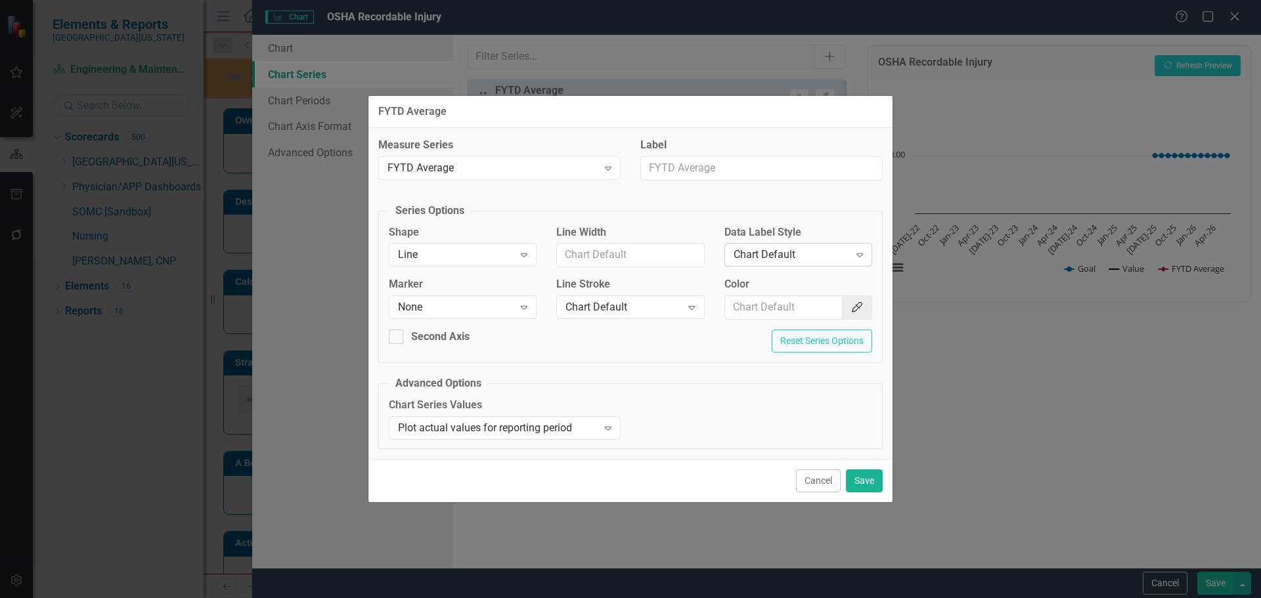
click at [789, 263] on div "Chart Default Expand" at bounding box center [798, 255] width 148 height 24
click at [779, 311] on input "Color" at bounding box center [784, 307] width 118 height 24
click at [663, 313] on div "Chart Default" at bounding box center [623, 307] width 116 height 15
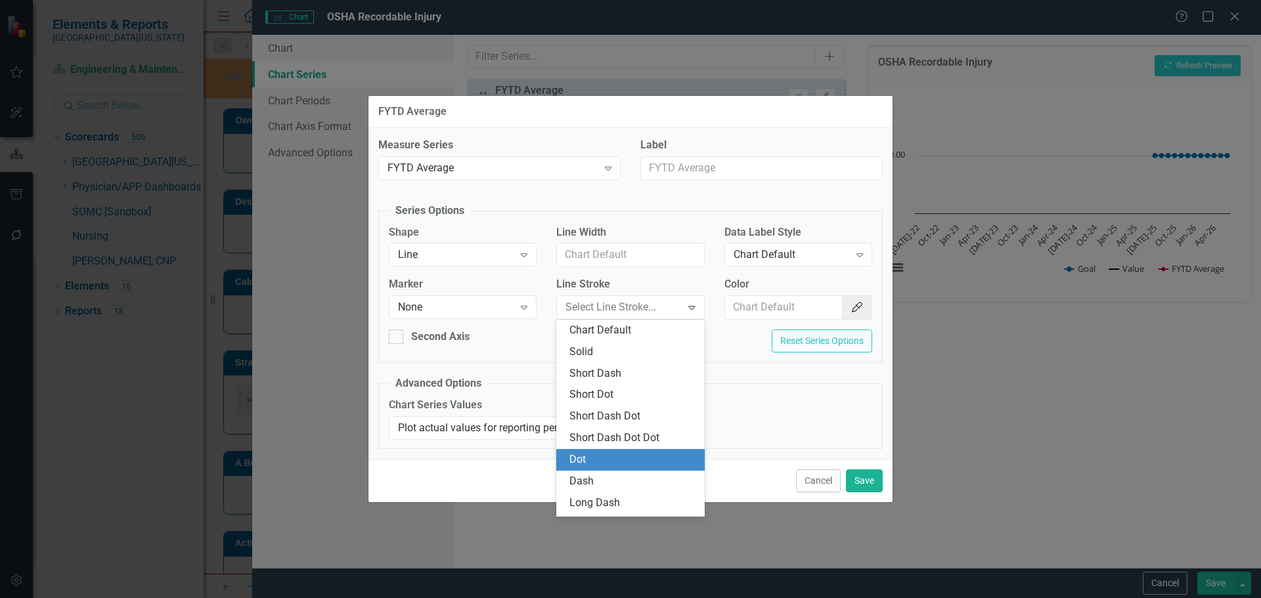
click at [633, 462] on div "Dot" at bounding box center [632, 459] width 127 height 15
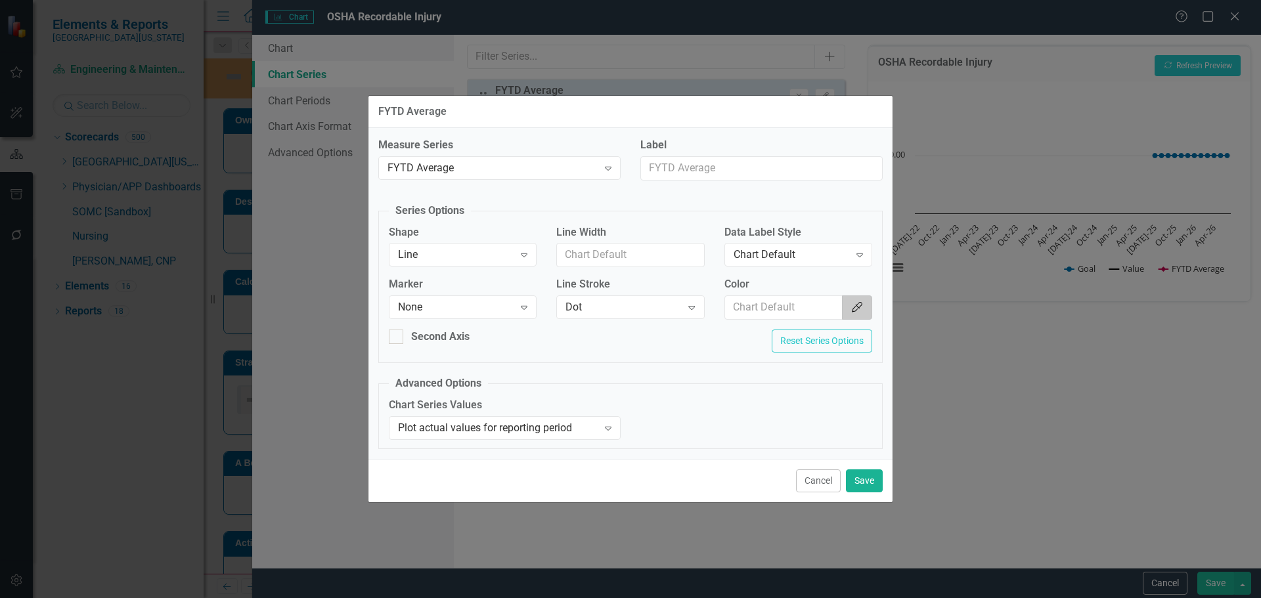
click at [859, 309] on icon "Color Picker" at bounding box center [856, 307] width 13 height 11
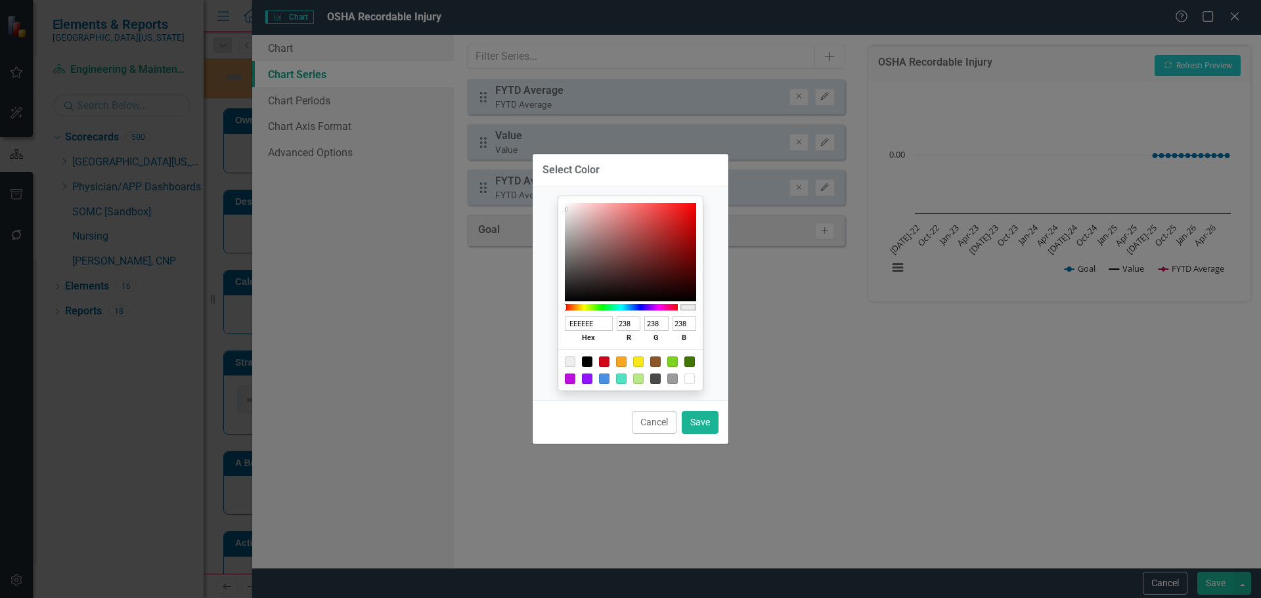
click at [592, 358] on div at bounding box center [630, 369] width 144 height 41
drag, startPoint x: 594, startPoint y: 360, endPoint x: 589, endPoint y: 366, distance: 8.0
click at [592, 361] on div at bounding box center [630, 369] width 144 height 41
click at [589, 366] on div at bounding box center [587, 362] width 11 height 11
type input "000000"
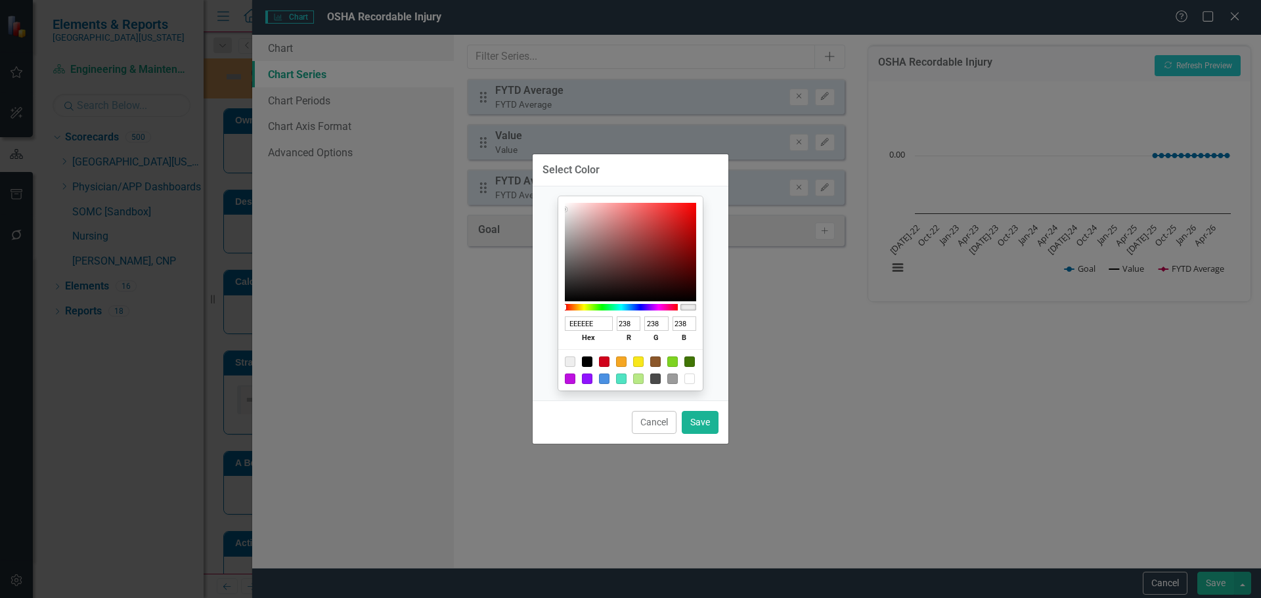
type input "0"
click at [711, 427] on button "Save" at bounding box center [700, 422] width 37 height 23
type input "#000000"
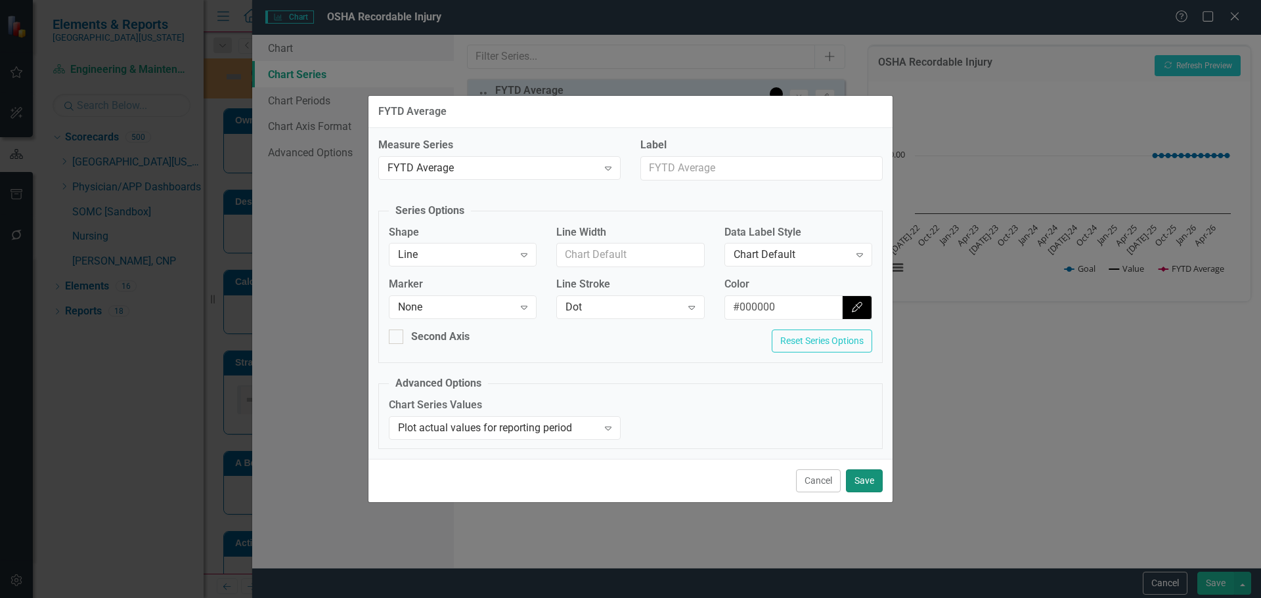
click at [871, 491] on button "Save" at bounding box center [864, 480] width 37 height 23
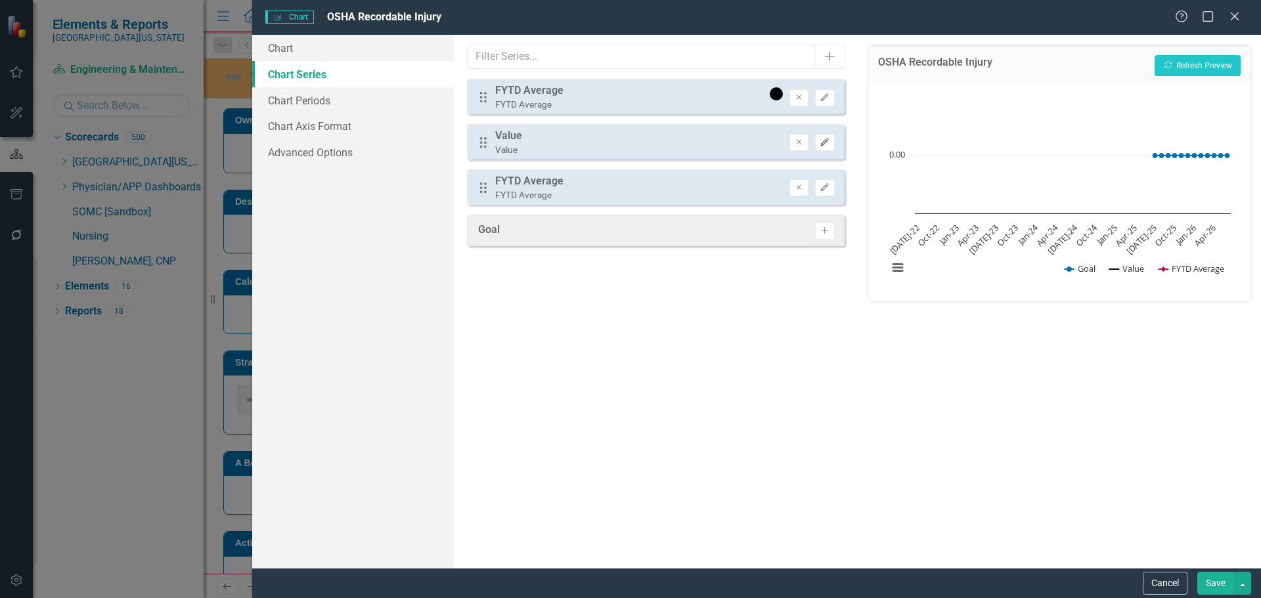
click at [825, 141] on icon "button" at bounding box center [825, 142] width 8 height 8
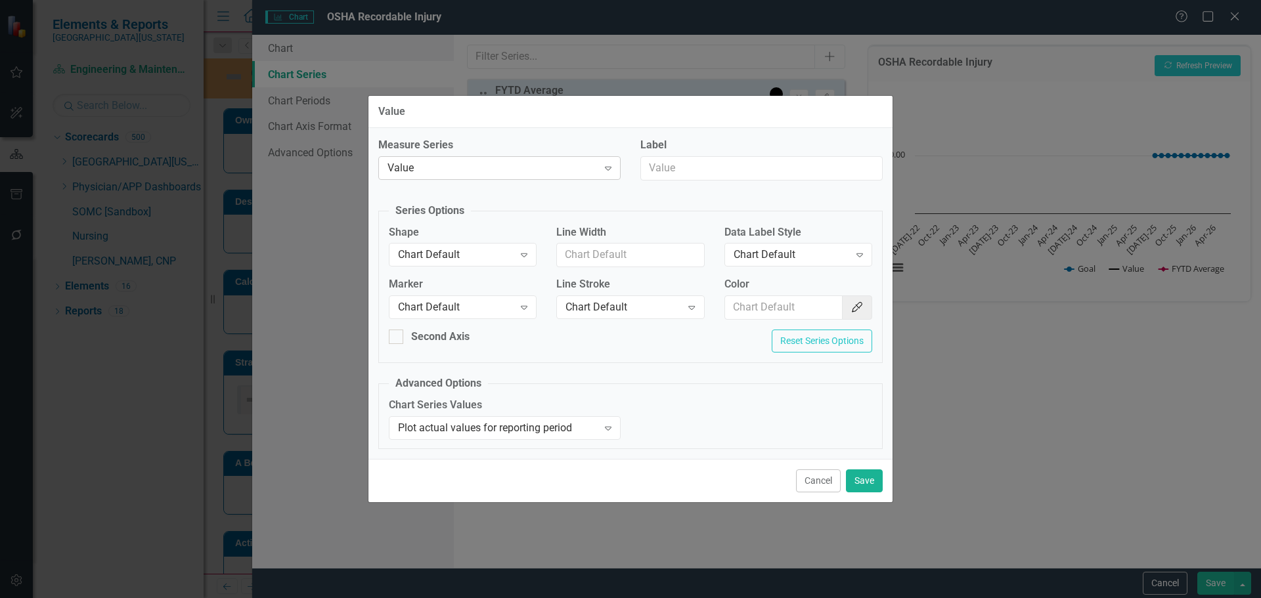
click at [457, 171] on div "Value" at bounding box center [492, 167] width 210 height 15
click at [466, 257] on div "Chart Default" at bounding box center [456, 255] width 116 height 15
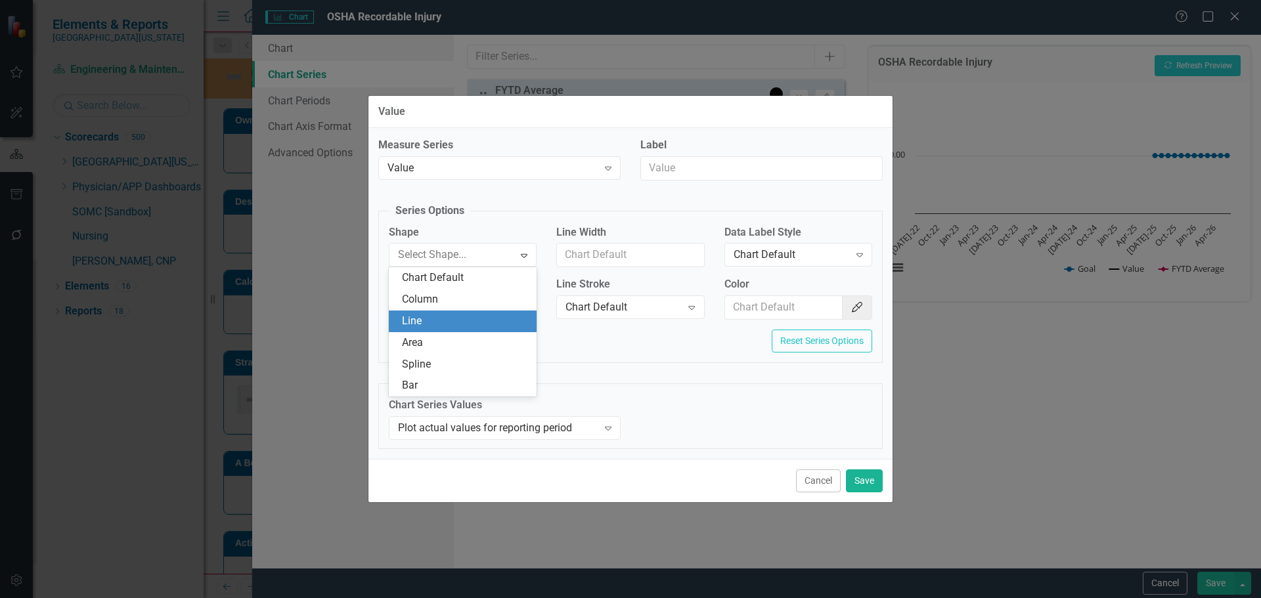
click at [454, 305] on div "Column" at bounding box center [465, 299] width 127 height 15
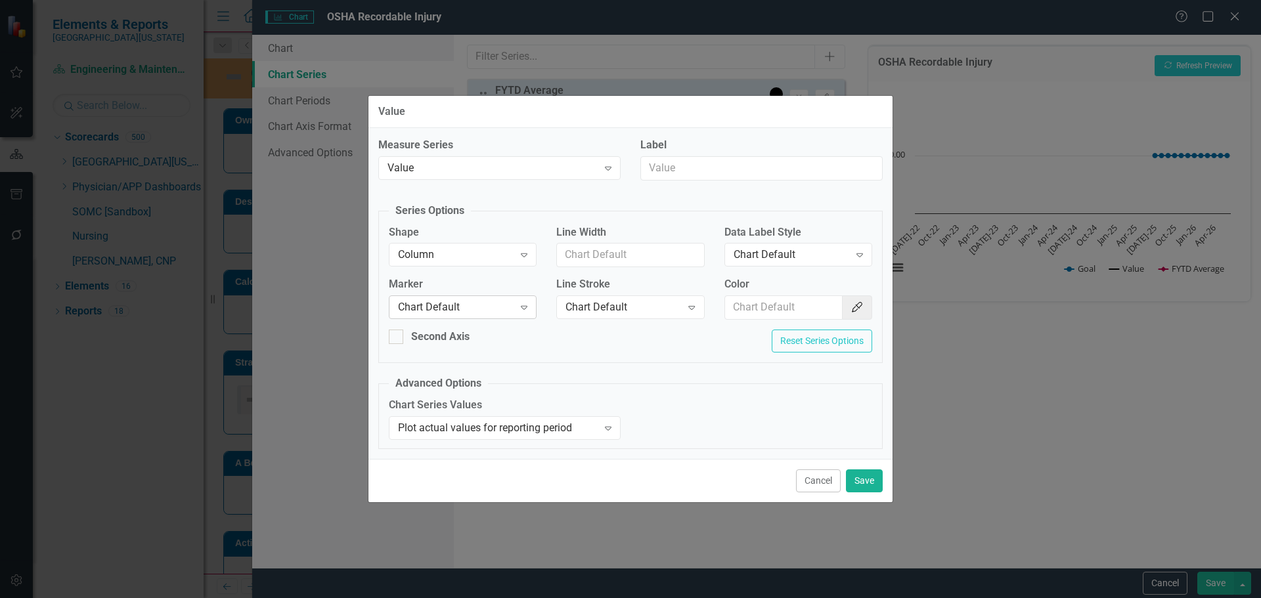
click at [454, 308] on div "Chart Default" at bounding box center [456, 307] width 116 height 15
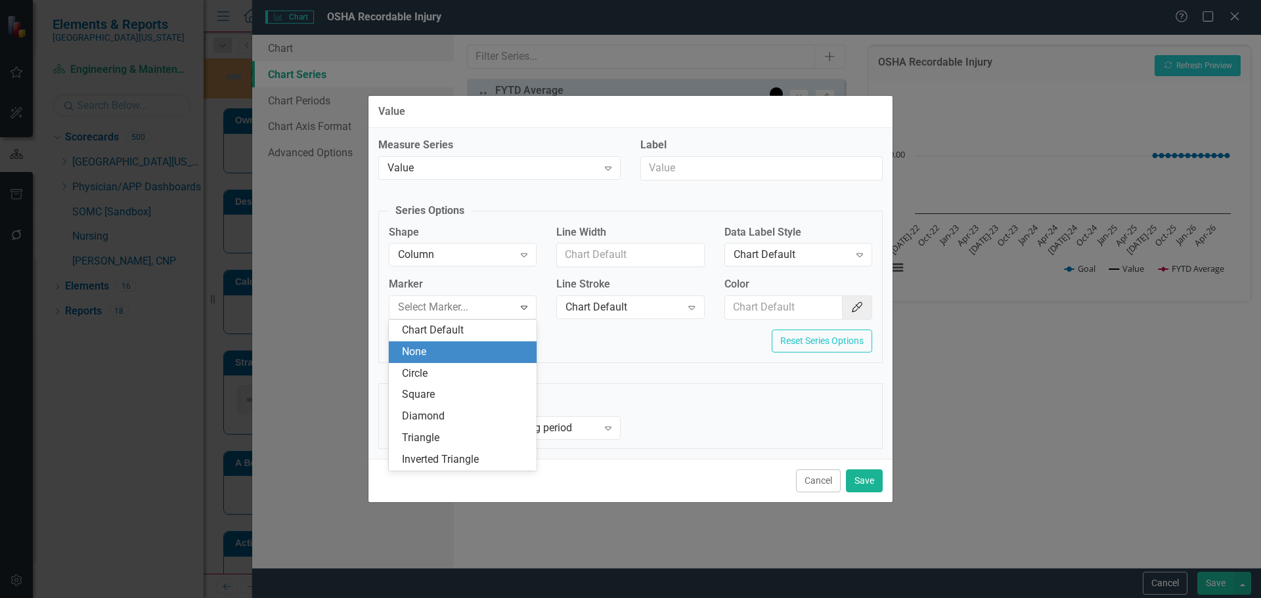
click at [446, 345] on div "None" at bounding box center [465, 352] width 127 height 15
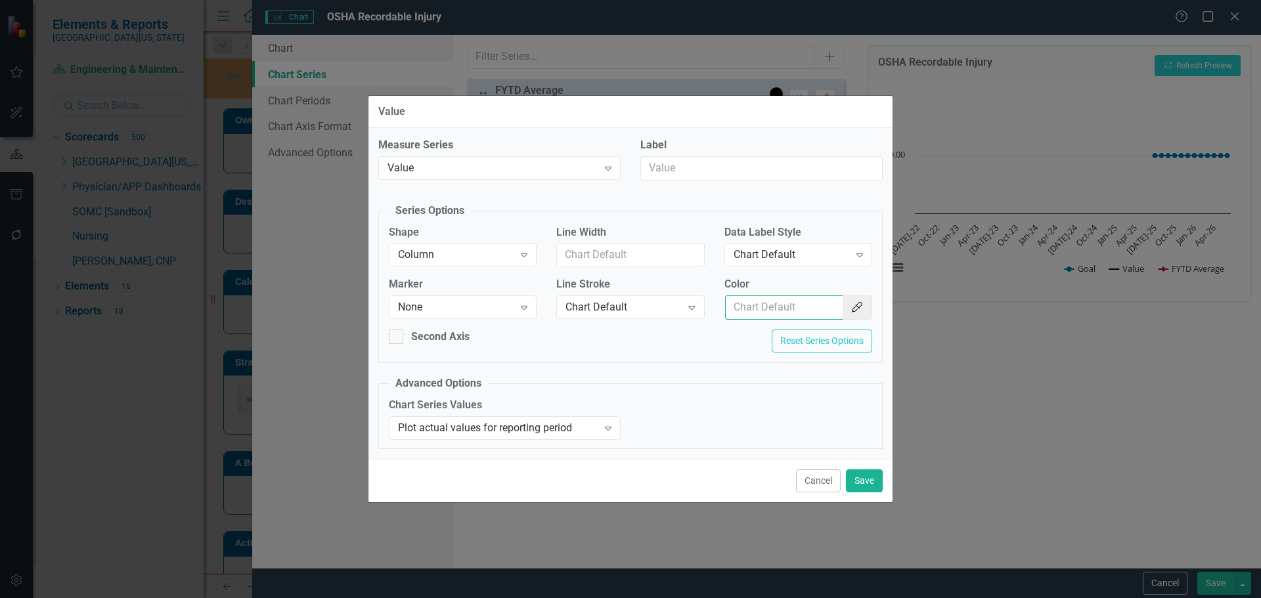
click at [774, 317] on input "Color" at bounding box center [784, 307] width 118 height 24
type input "#2e75b6"
click at [829, 257] on div "Chart Default" at bounding box center [791, 255] width 116 height 15
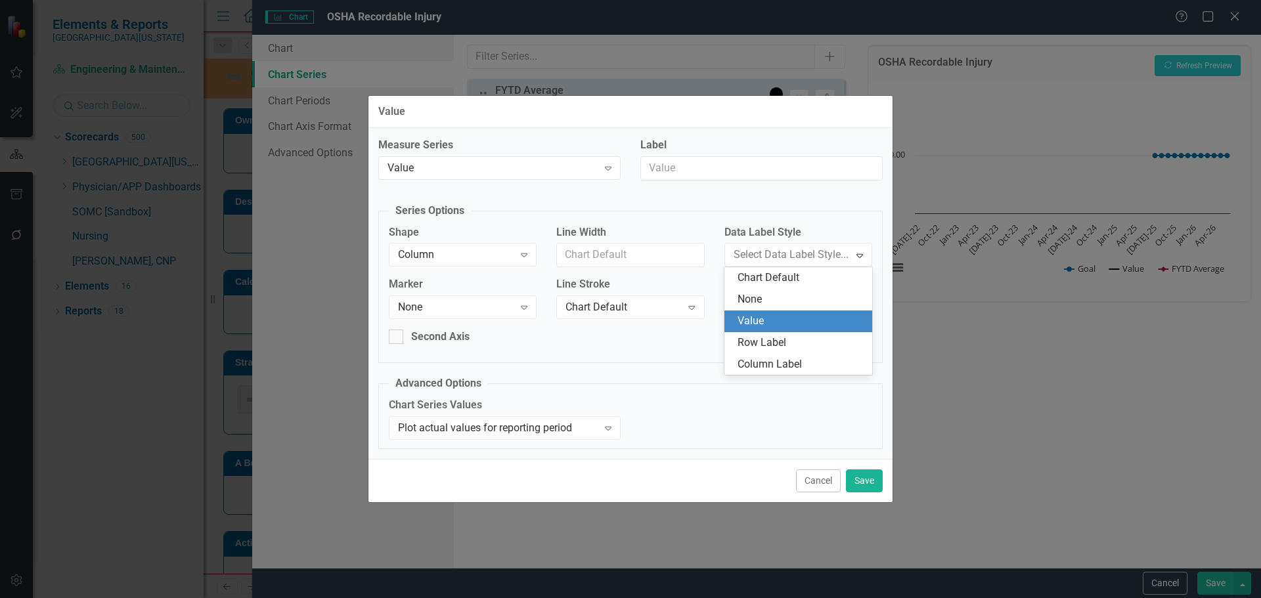
click at [810, 322] on div "Value" at bounding box center [800, 321] width 127 height 15
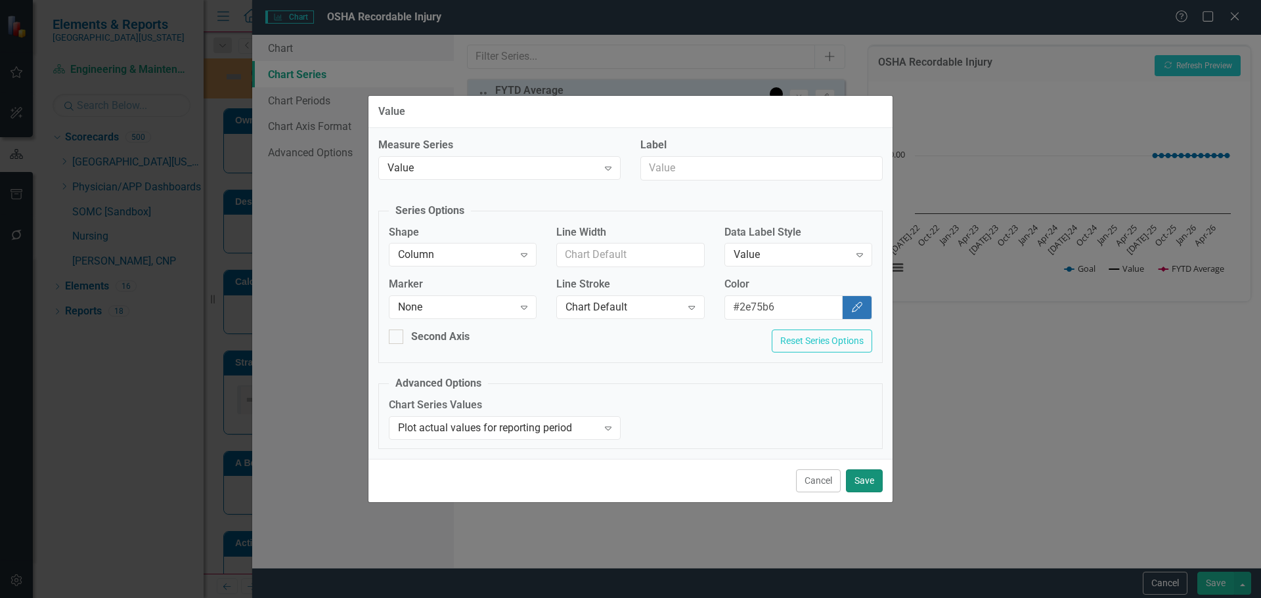
click at [869, 482] on button "Save" at bounding box center [864, 480] width 37 height 23
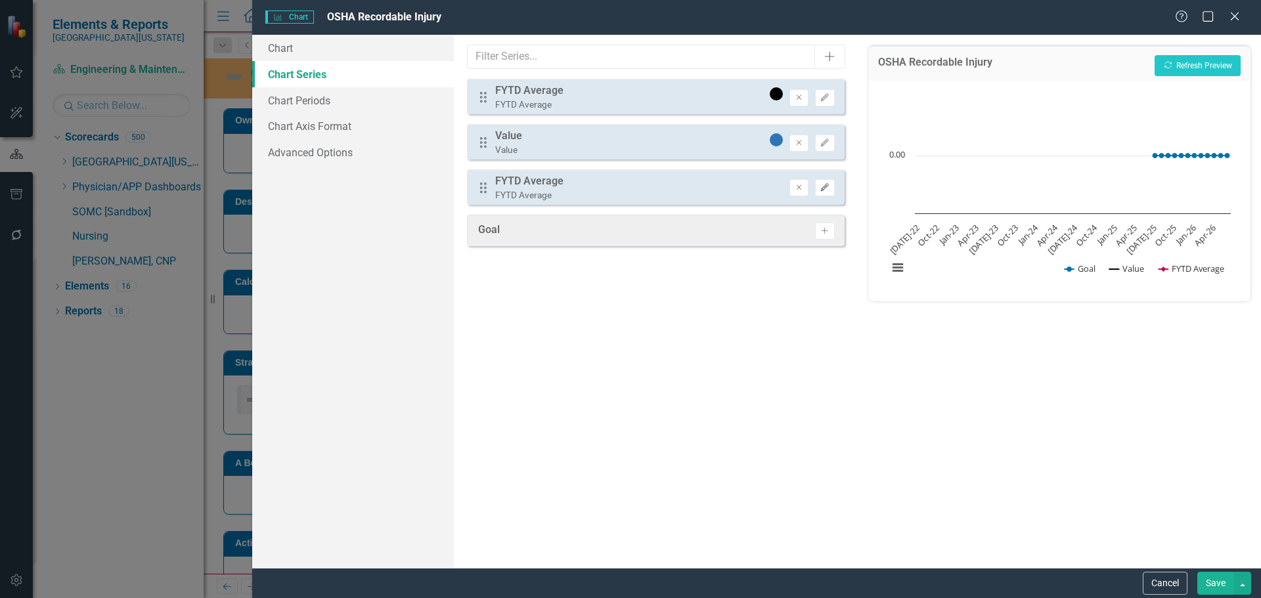
click at [823, 188] on icon "button" at bounding box center [825, 187] width 8 height 8
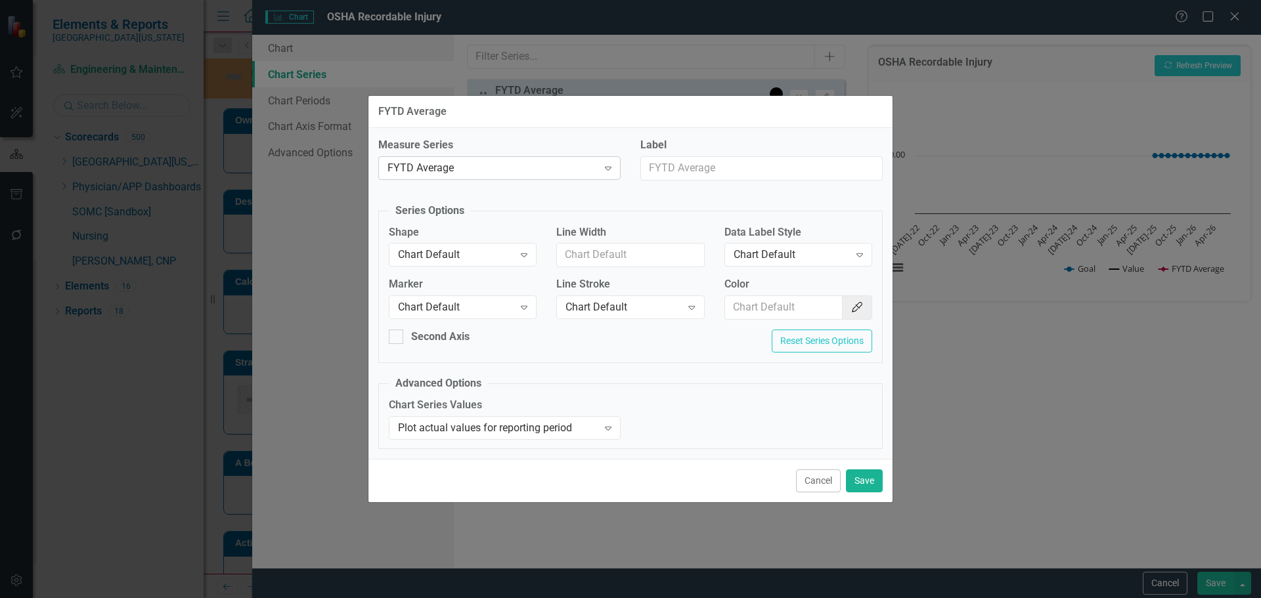
click at [432, 162] on div "FYTD Average" at bounding box center [492, 167] width 210 height 15
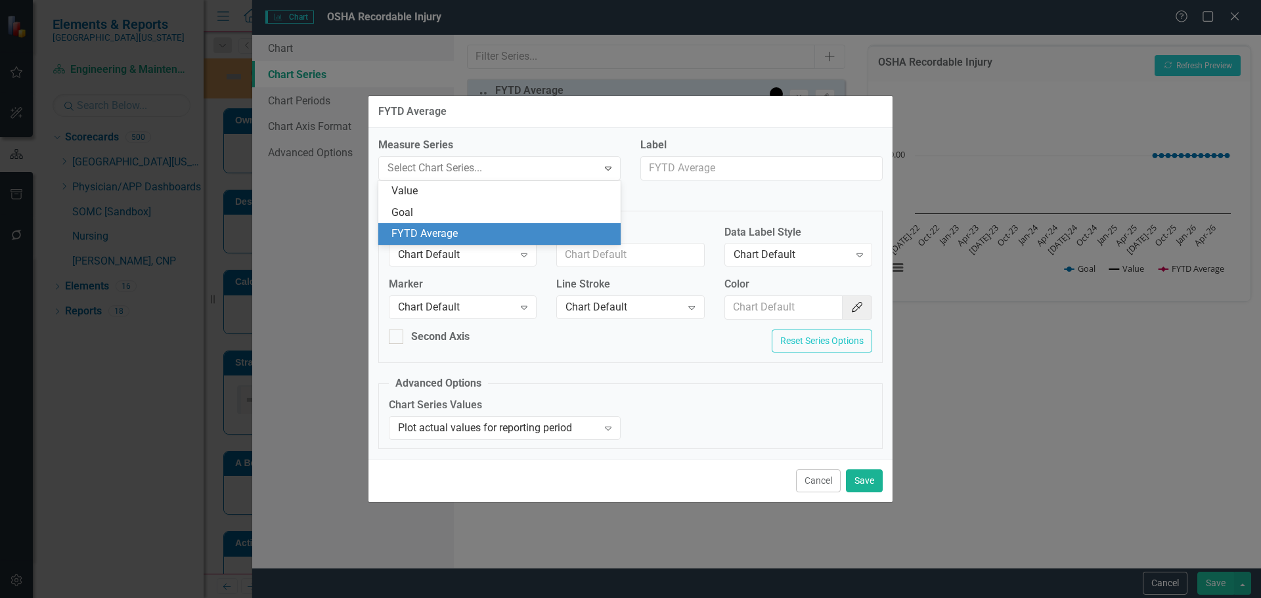
click at [462, 230] on div "FYTD Average" at bounding box center [501, 234] width 221 height 15
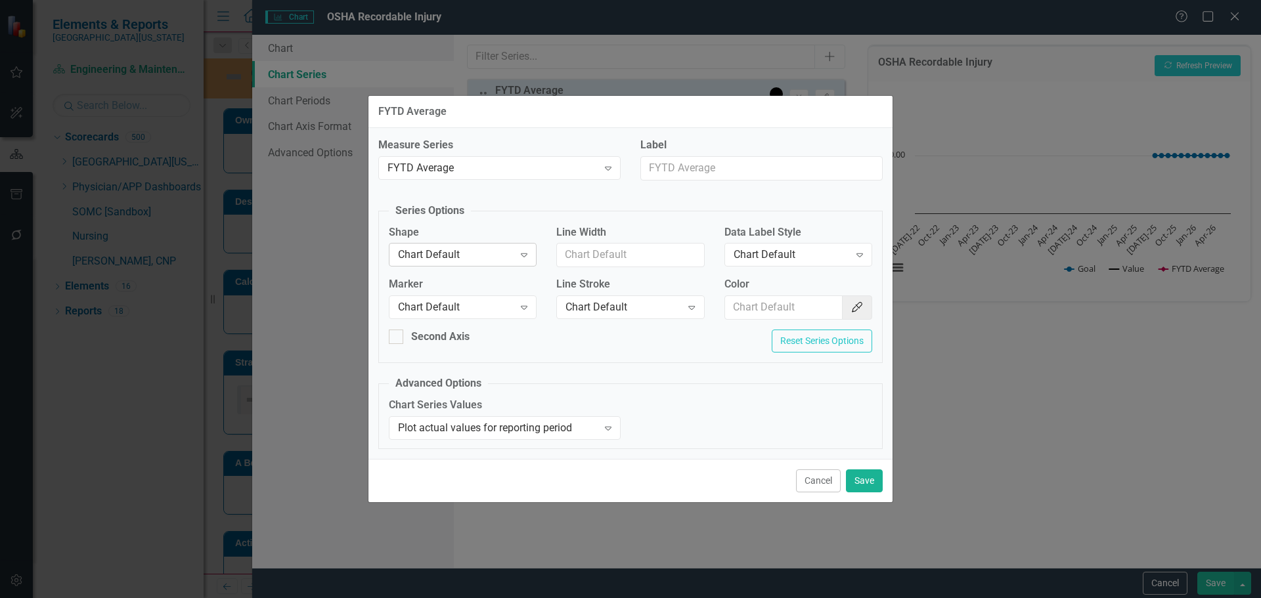
click at [498, 257] on div "Chart Default" at bounding box center [456, 255] width 116 height 15
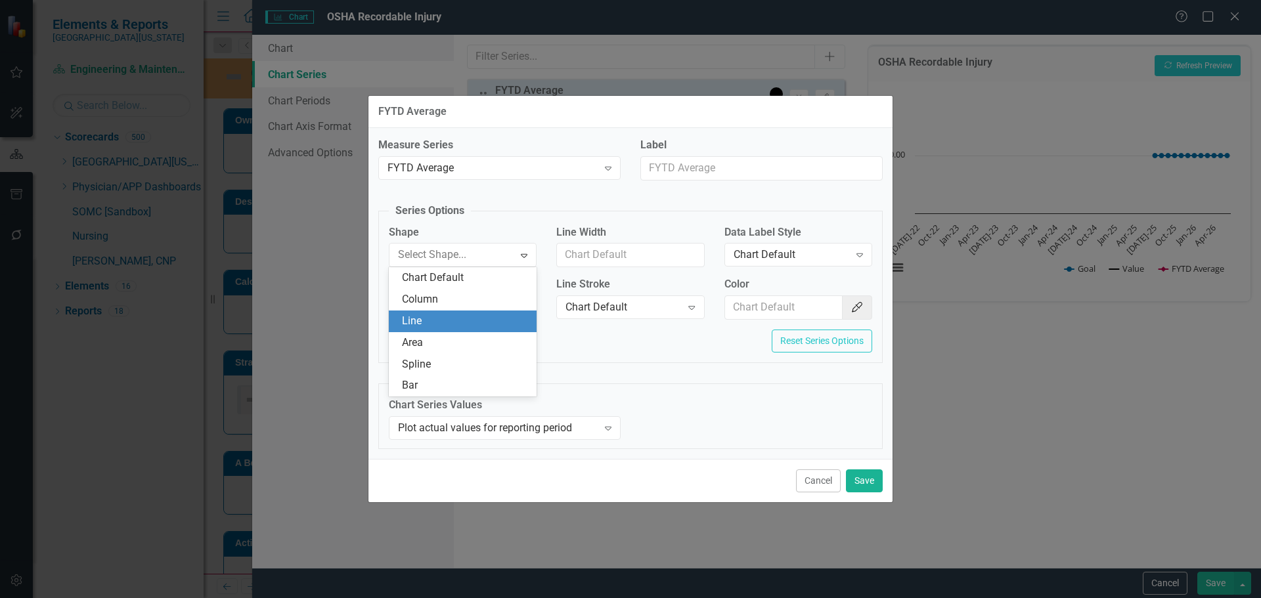
click at [484, 323] on div "Line" at bounding box center [465, 321] width 127 height 15
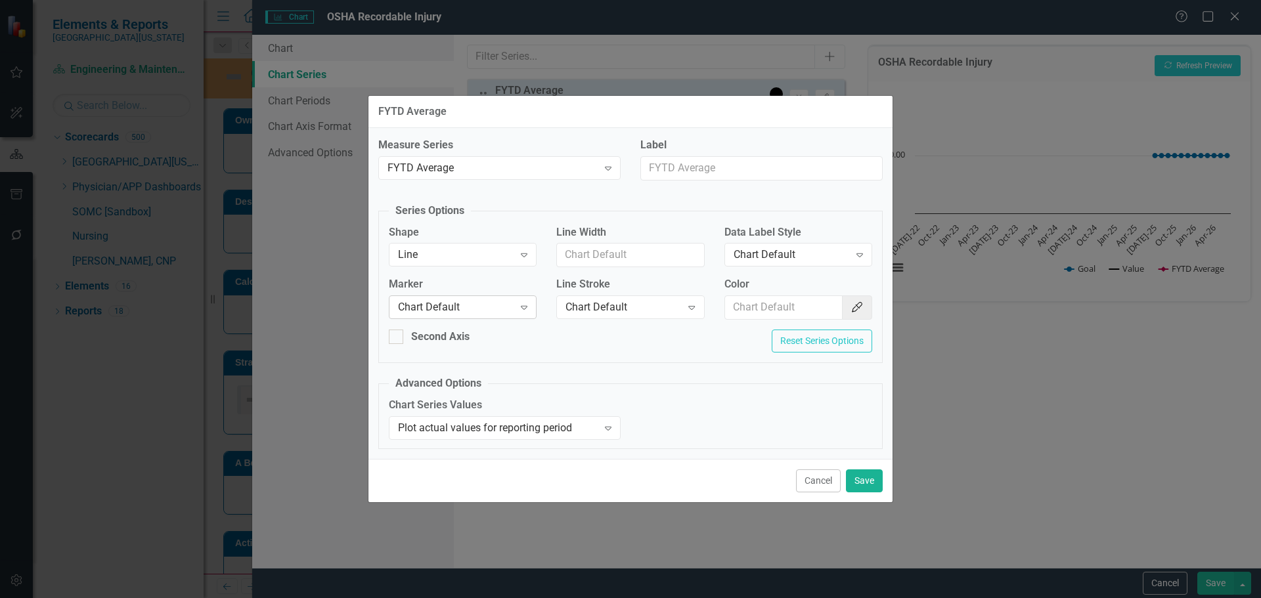
click at [488, 313] on div "Chart Default" at bounding box center [456, 307] width 116 height 15
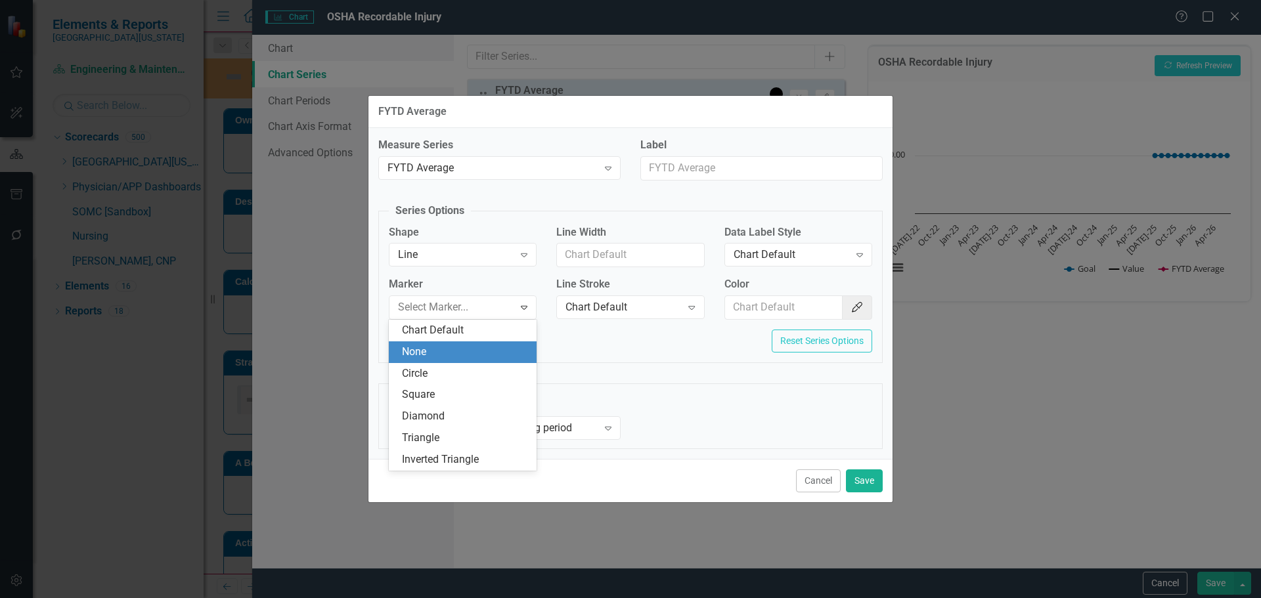
click at [487, 347] on div "None" at bounding box center [465, 352] width 127 height 15
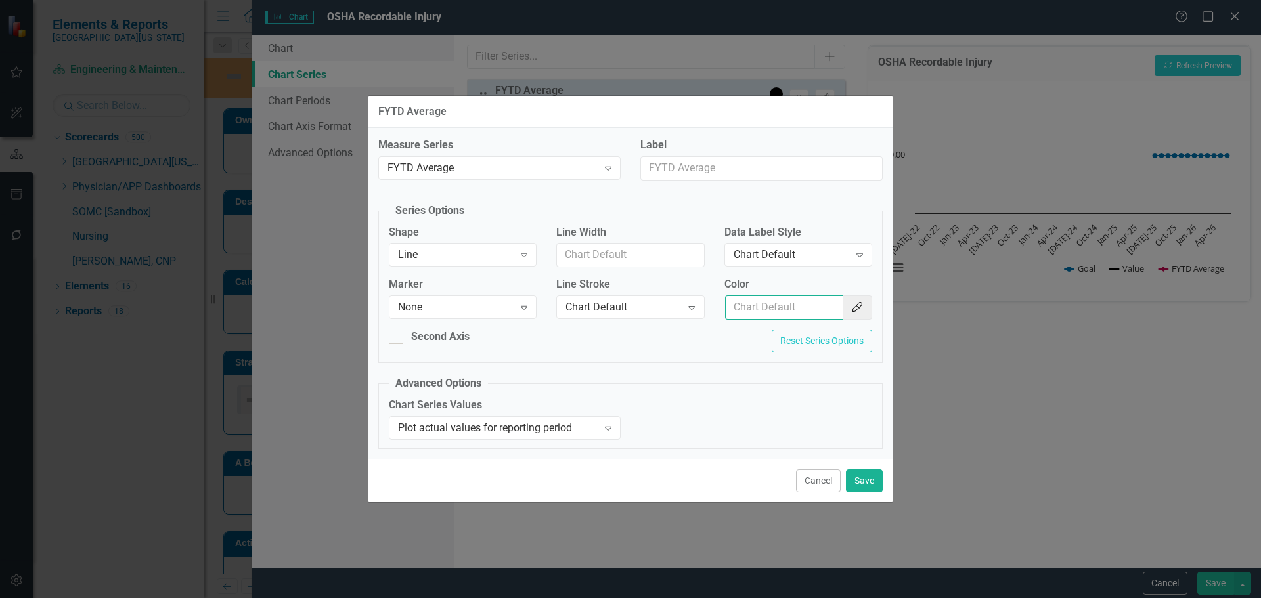
click at [797, 306] on input "Color" at bounding box center [784, 307] width 118 height 24
type input "#c40650"
click at [865, 477] on button "Save" at bounding box center [864, 480] width 37 height 23
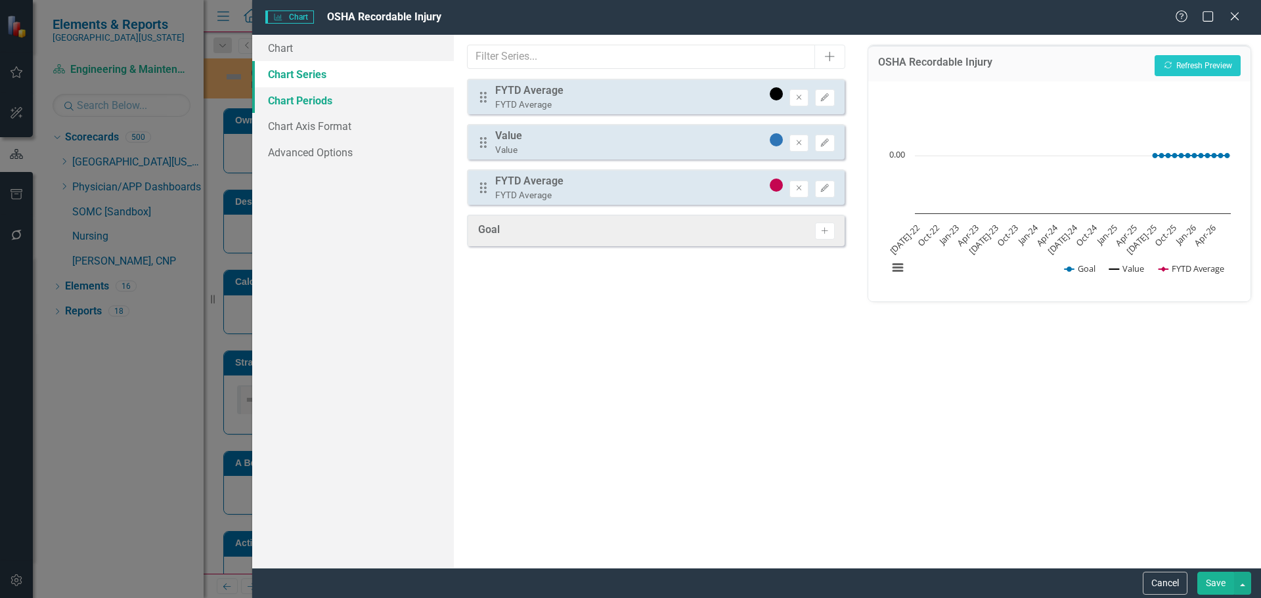
click at [337, 96] on link "Chart Periods" at bounding box center [353, 100] width 202 height 26
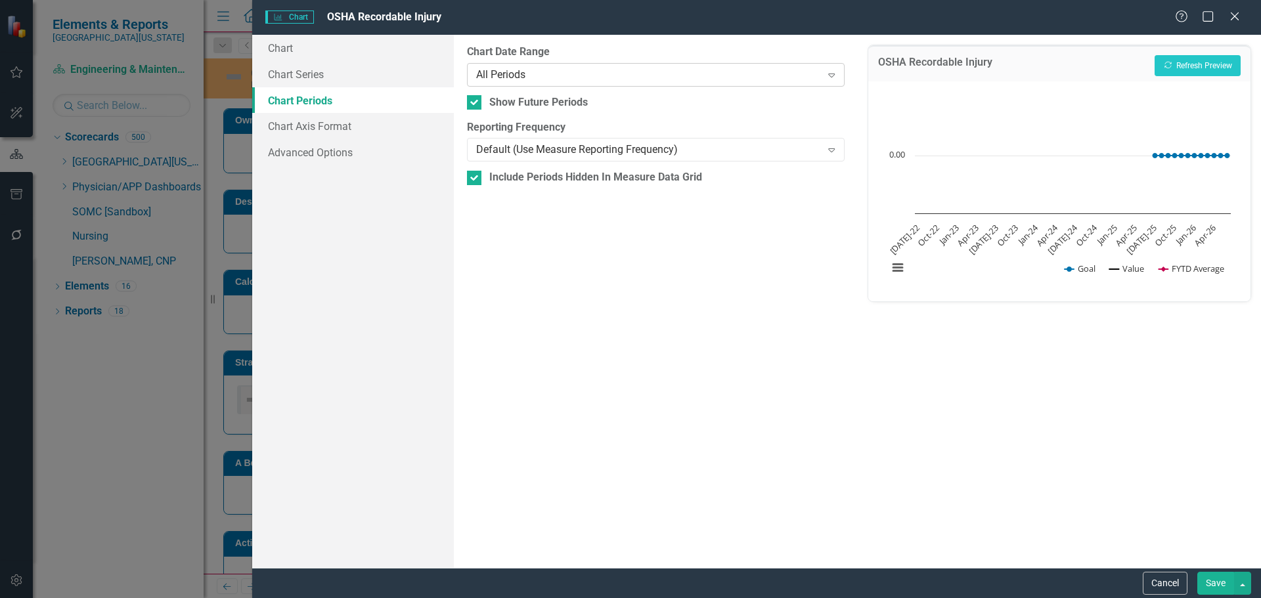
click at [521, 72] on div "All Periods" at bounding box center [648, 74] width 345 height 15
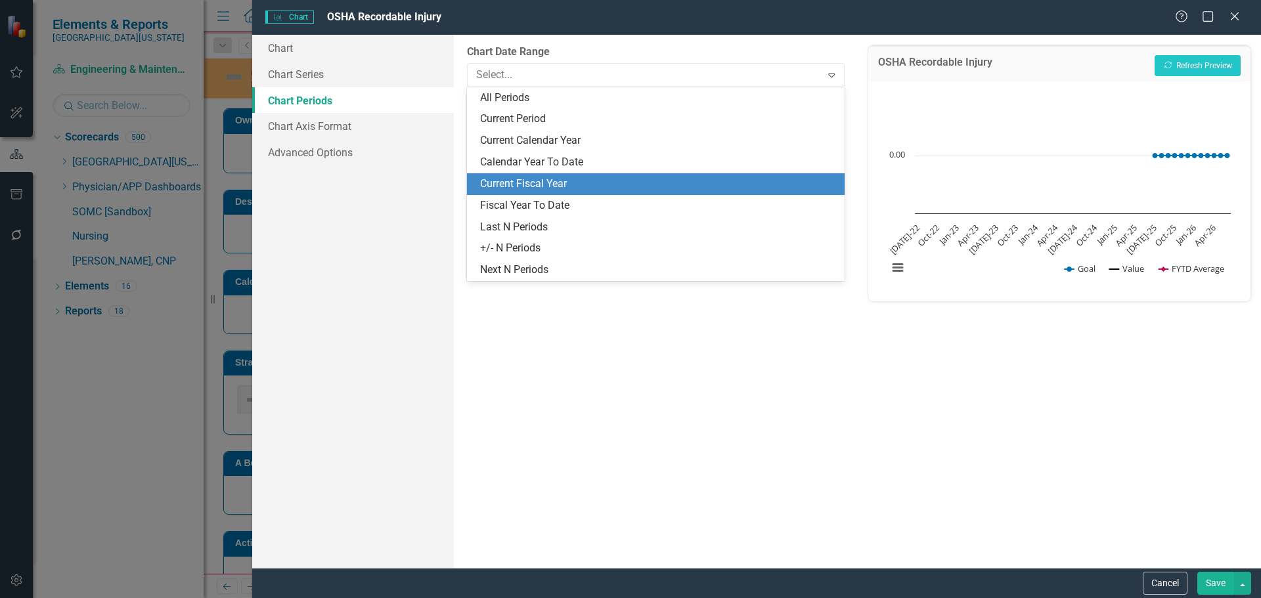
click at [686, 180] on div "Current Fiscal Year" at bounding box center [658, 184] width 356 height 15
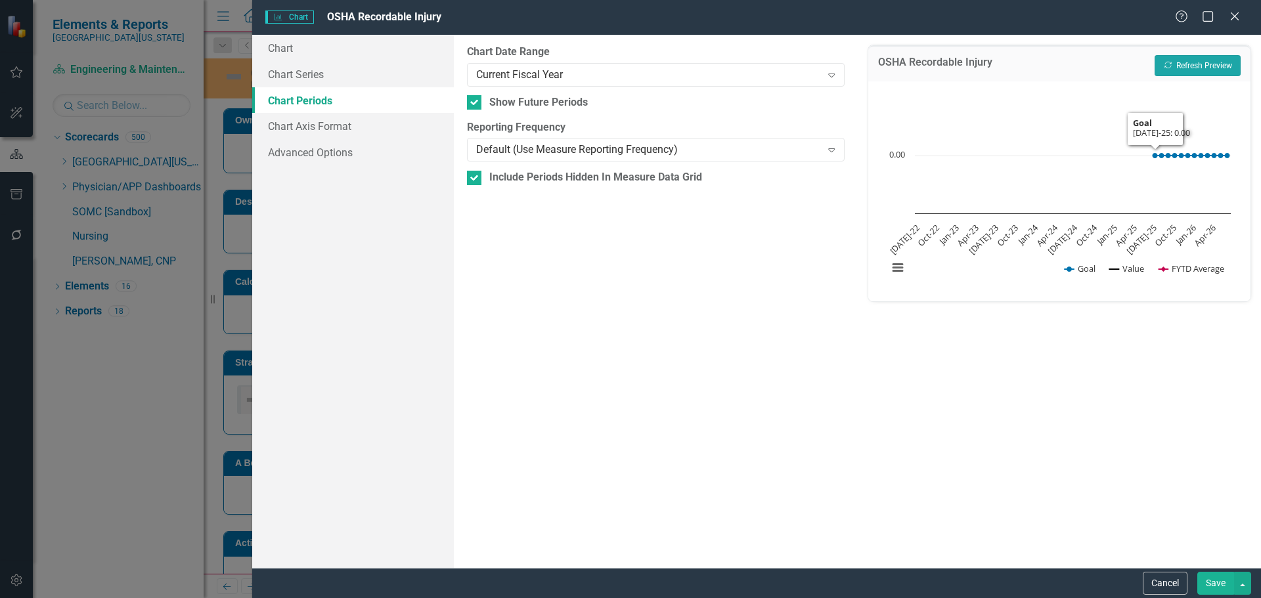
click at [1209, 66] on button "Recalculate Refresh Preview" at bounding box center [1197, 65] width 86 height 21
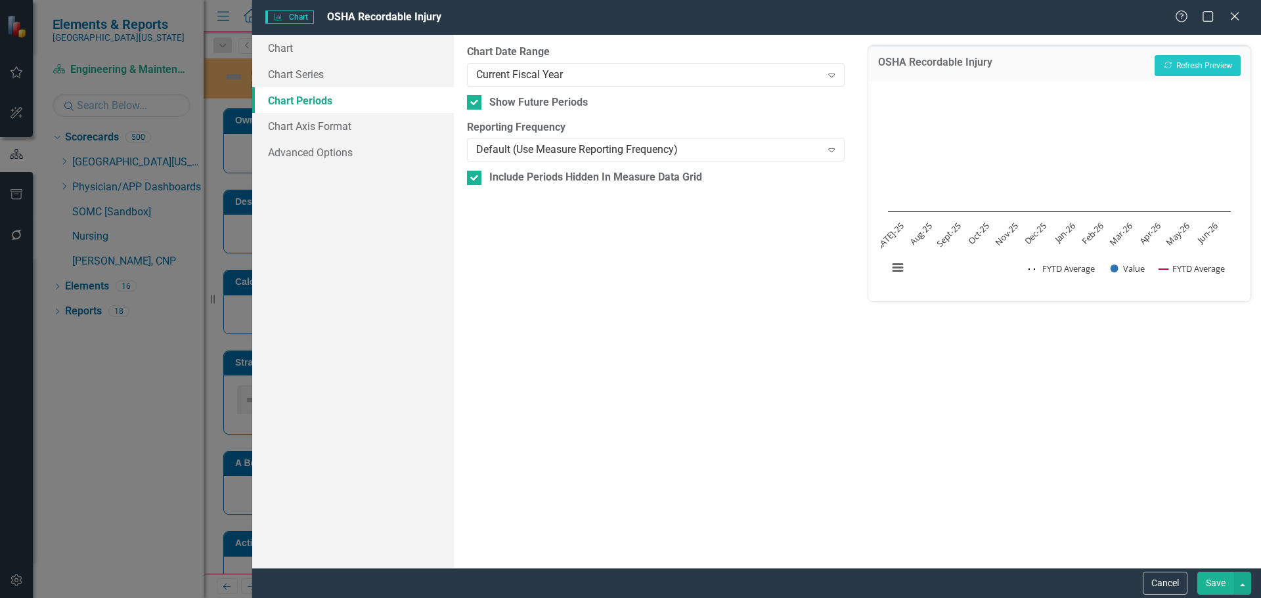
click at [1215, 581] on button "Save" at bounding box center [1215, 583] width 37 height 23
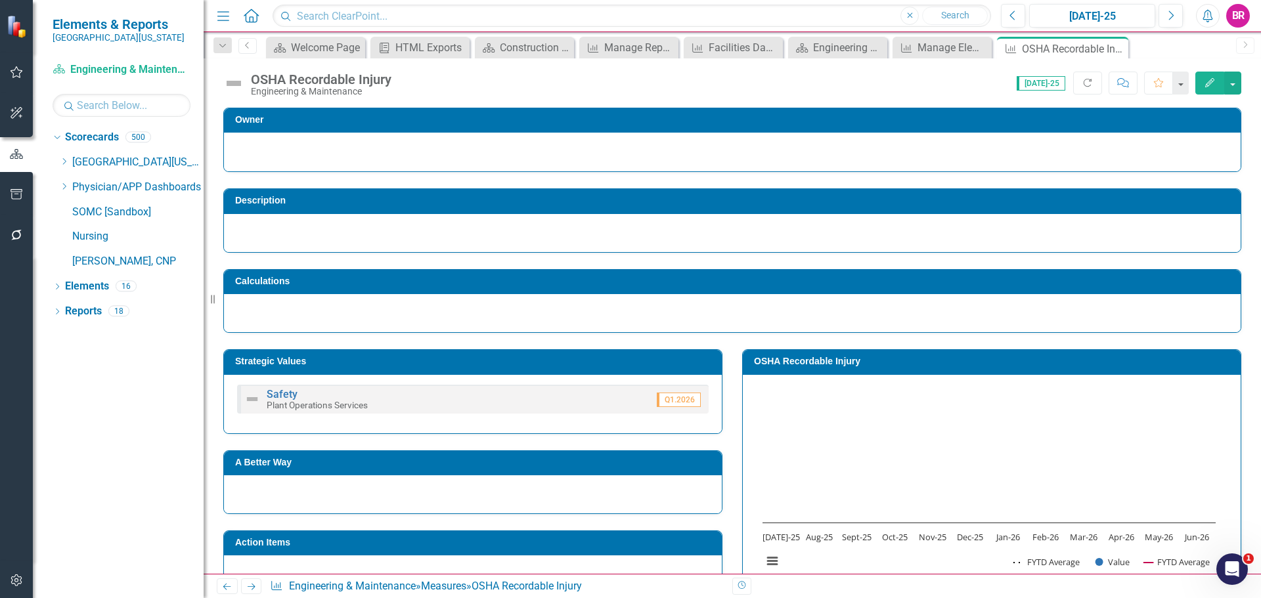
click at [868, 343] on div "OSHA Recordable Injury Chart Combination chart with 3 data series. OSHA Recorda…" at bounding box center [991, 464] width 519 height 262
click at [892, 366] on h3 "OSHA Recordable Injury" at bounding box center [994, 362] width 480 height 10
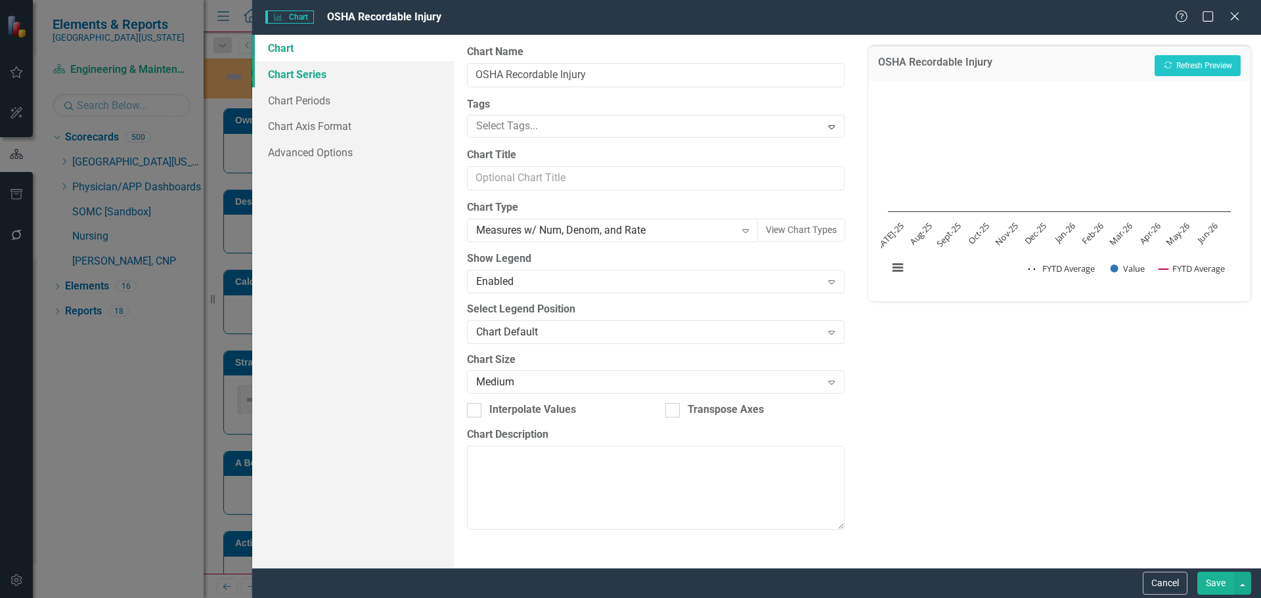
click at [301, 77] on link "Chart Series" at bounding box center [353, 74] width 202 height 26
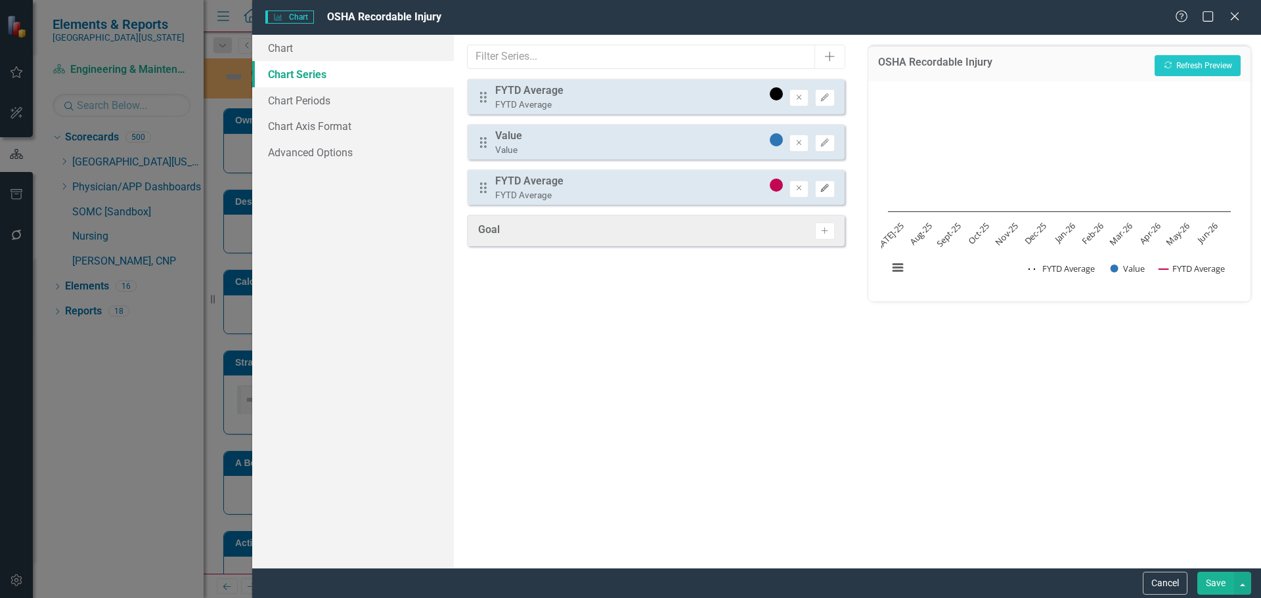
click at [829, 189] on icon "Edit" at bounding box center [824, 189] width 10 height 8
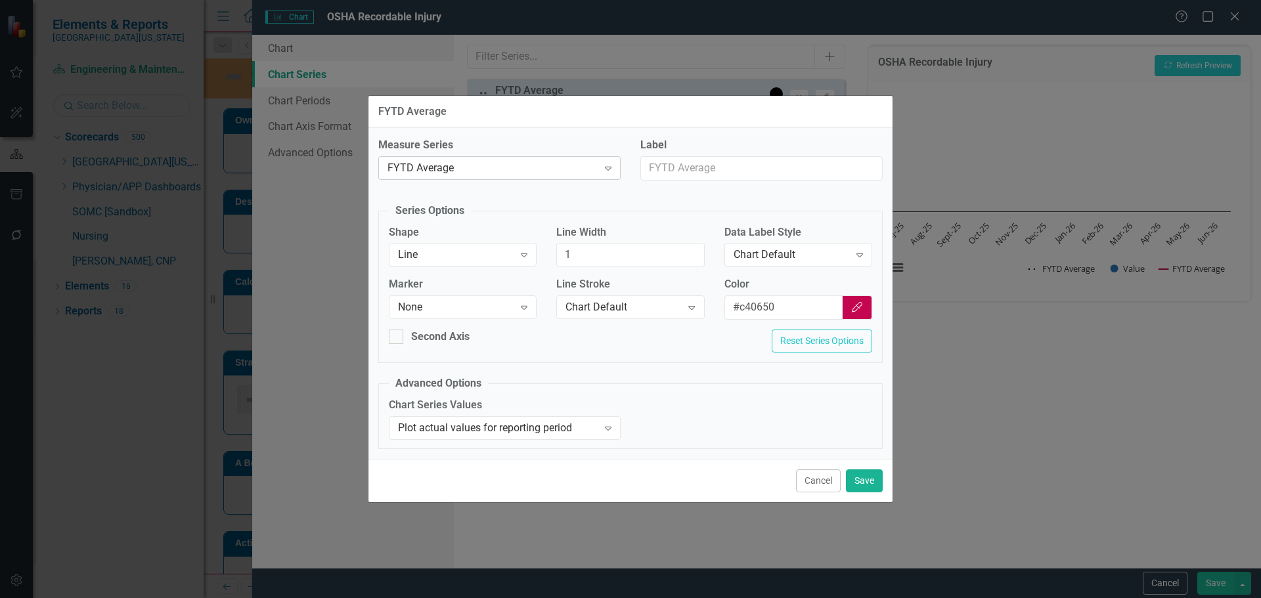
click at [492, 173] on div "FYTD Average" at bounding box center [492, 167] width 210 height 15
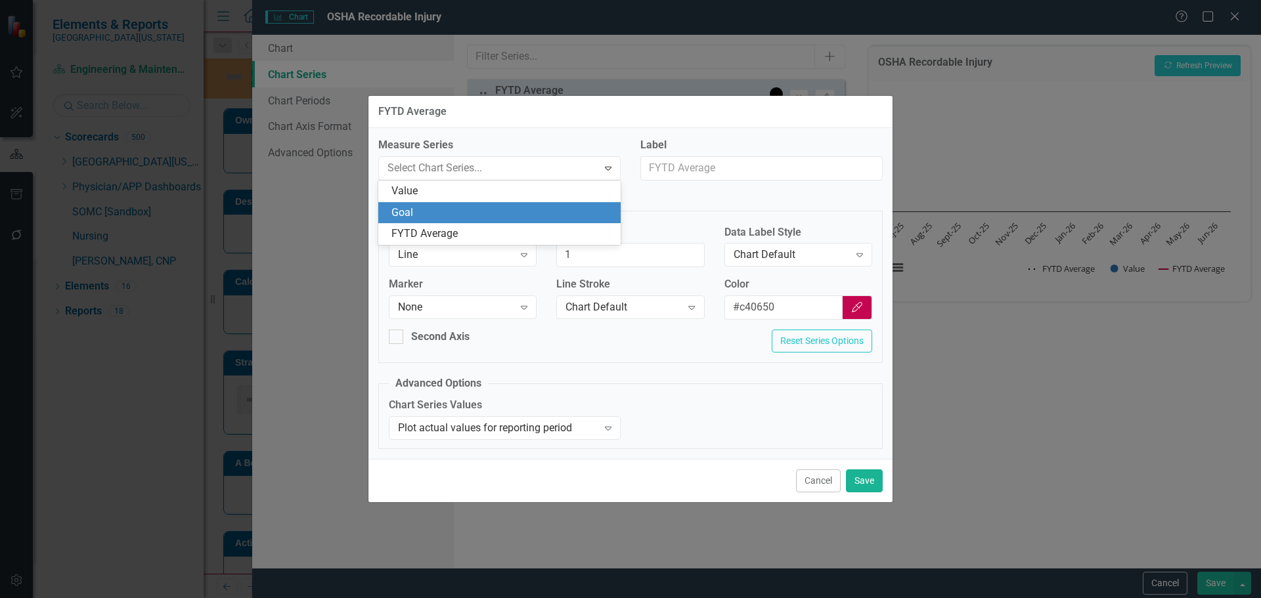
click at [479, 209] on div "Goal" at bounding box center [501, 213] width 221 height 15
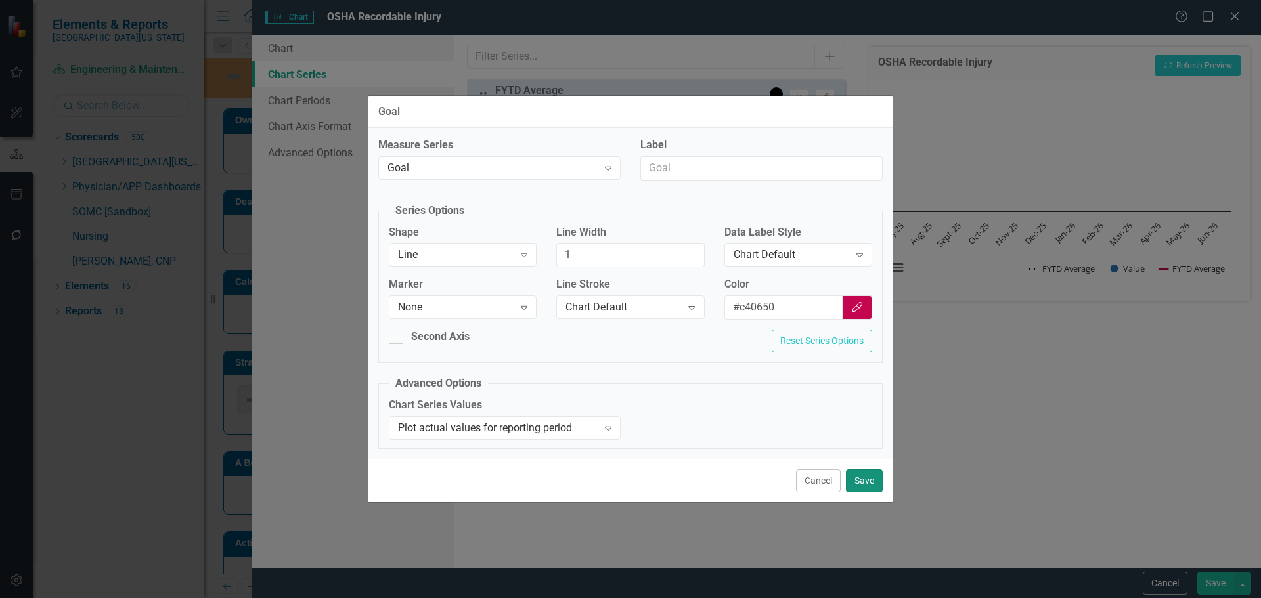
click at [860, 481] on button "Save" at bounding box center [864, 480] width 37 height 23
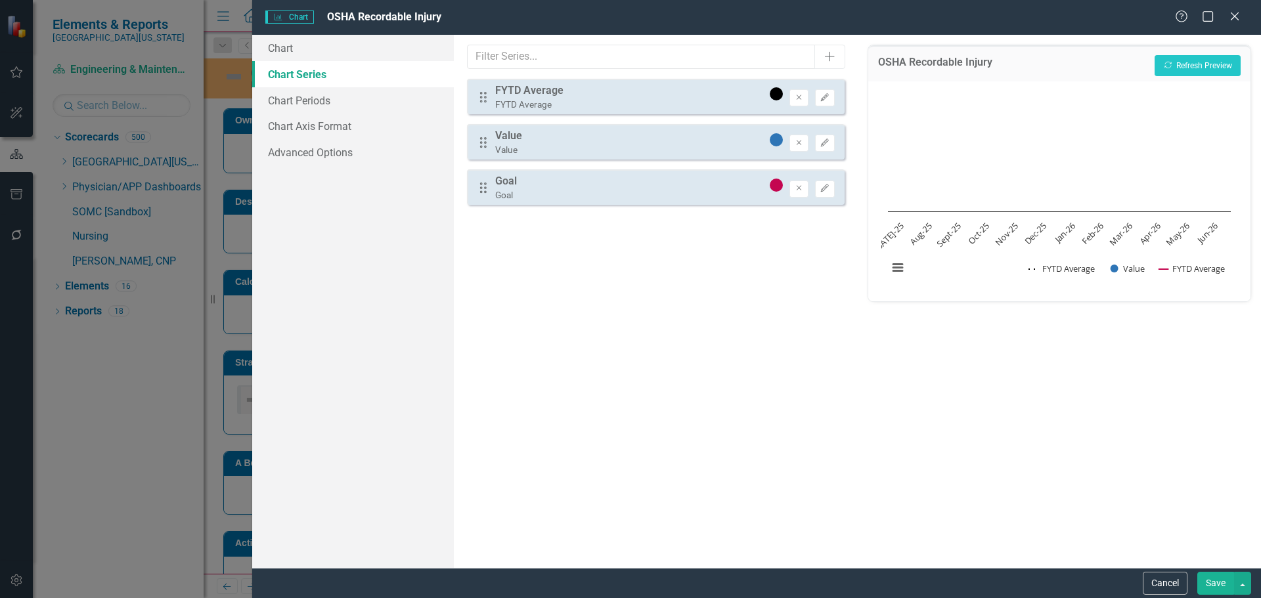
click at [1215, 583] on button "Save" at bounding box center [1215, 583] width 37 height 23
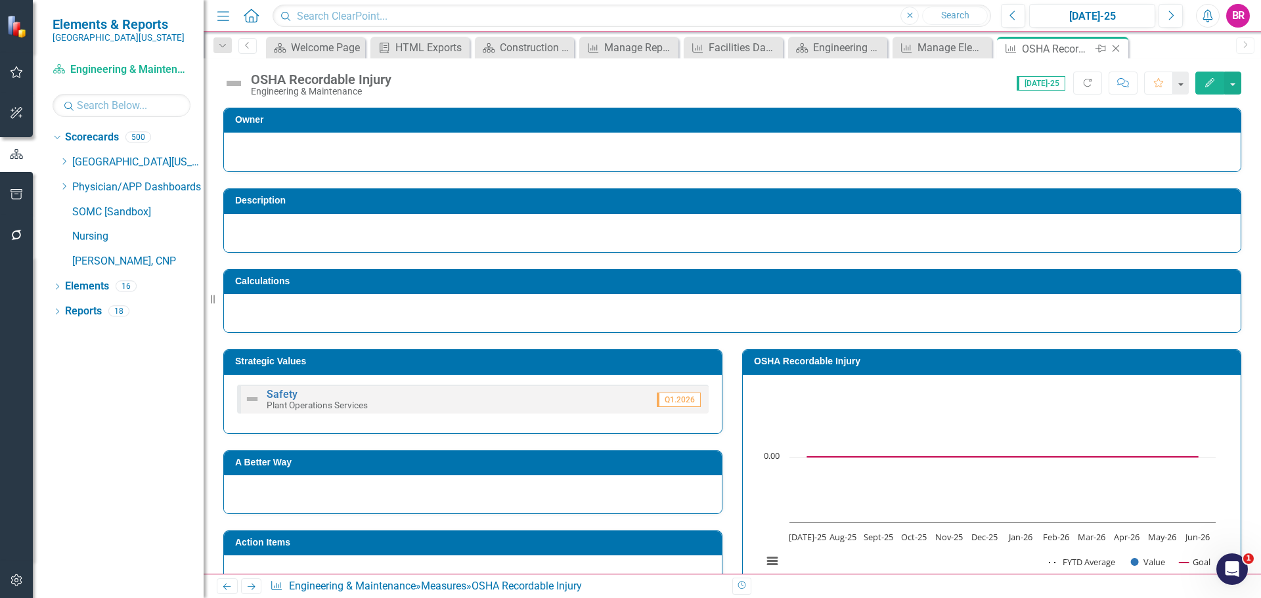
click at [1118, 45] on icon "Close" at bounding box center [1115, 48] width 13 height 11
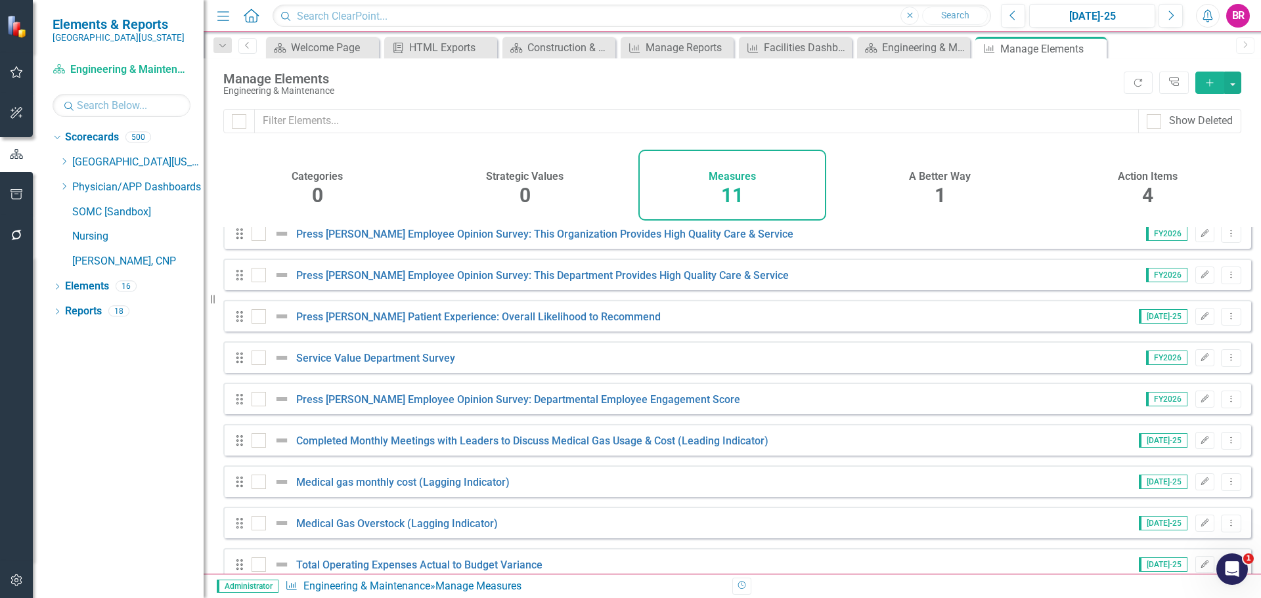
scroll to position [118, 0]
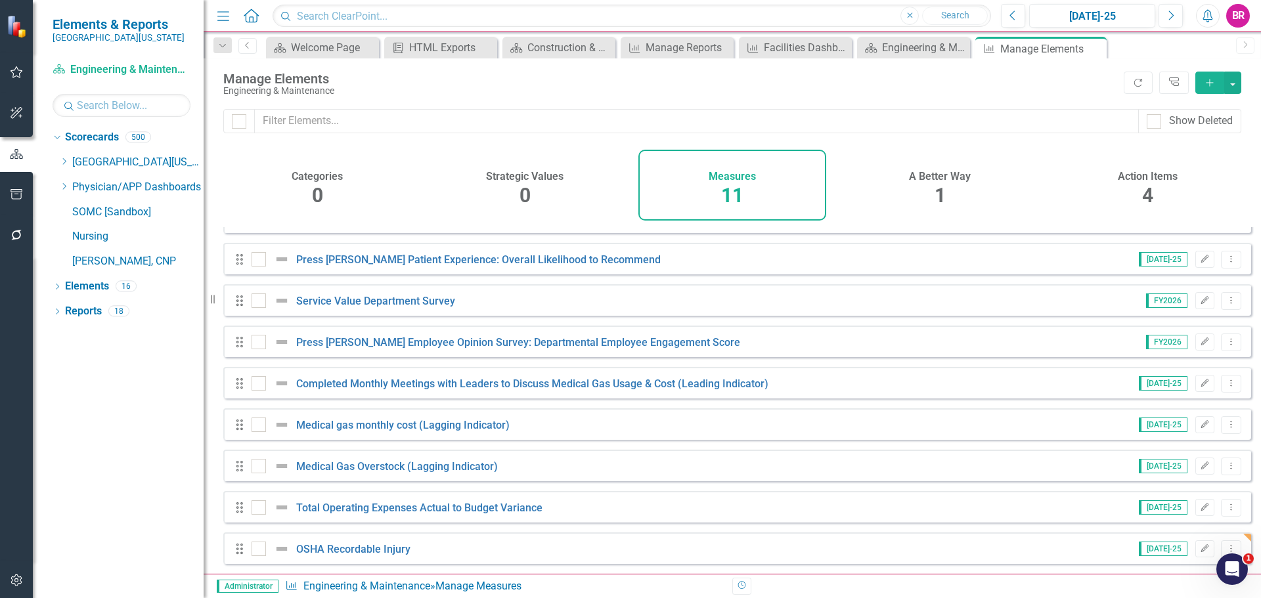
click at [1217, 76] on button "Add" at bounding box center [1209, 83] width 29 height 22
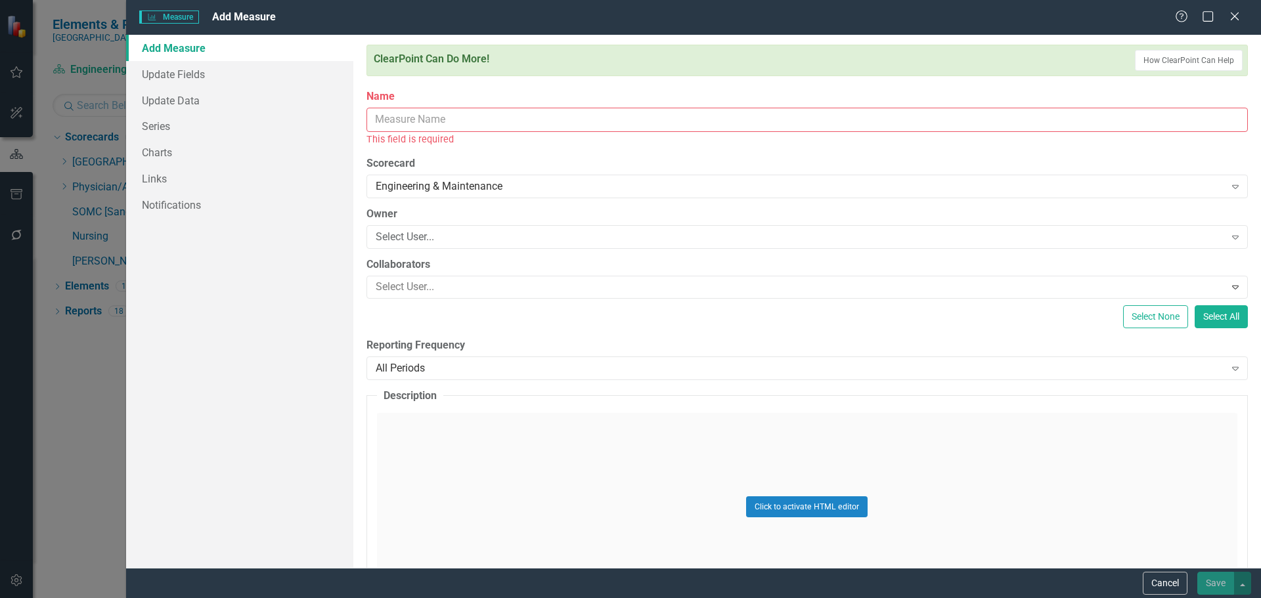
click at [410, 121] on input "Name" at bounding box center [806, 120] width 881 height 24
drag, startPoint x: 412, startPoint y: 121, endPoint x: 398, endPoint y: 120, distance: 13.9
click at [398, 120] on input "Name" at bounding box center [806, 120] width 881 height 24
paste input "Hospital Energy Star Score (Annual) Goal"
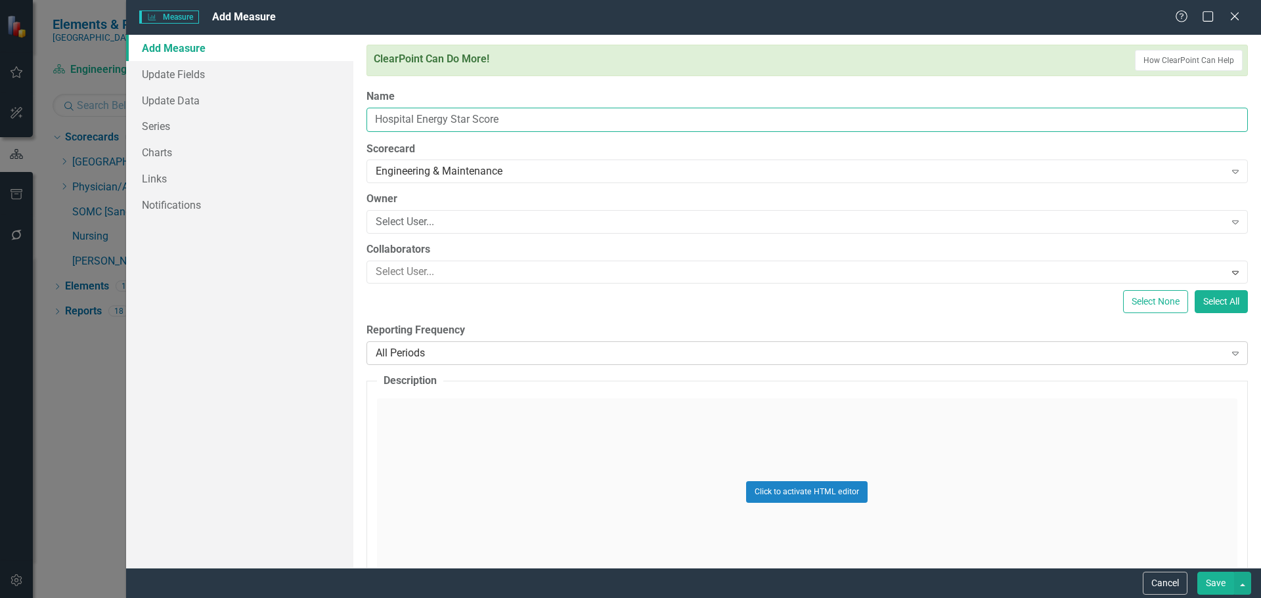
type input "Hospital Energy Star Score"
click at [596, 357] on div "All Periods" at bounding box center [800, 353] width 849 height 15
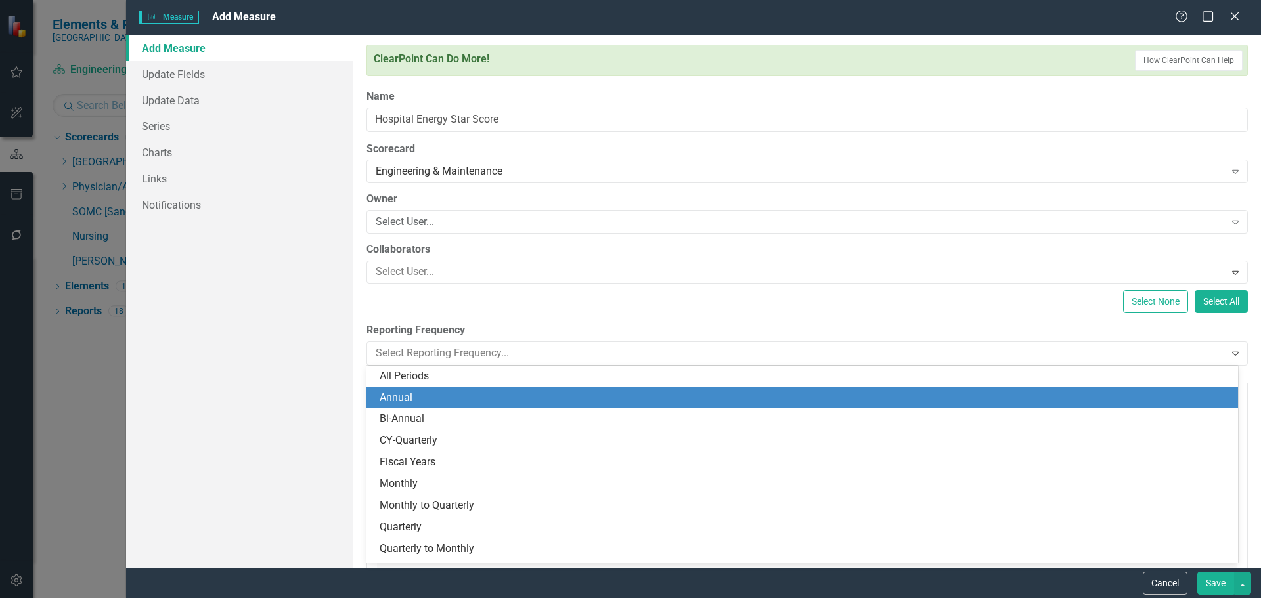
click at [587, 398] on div "Annual" at bounding box center [805, 398] width 850 height 15
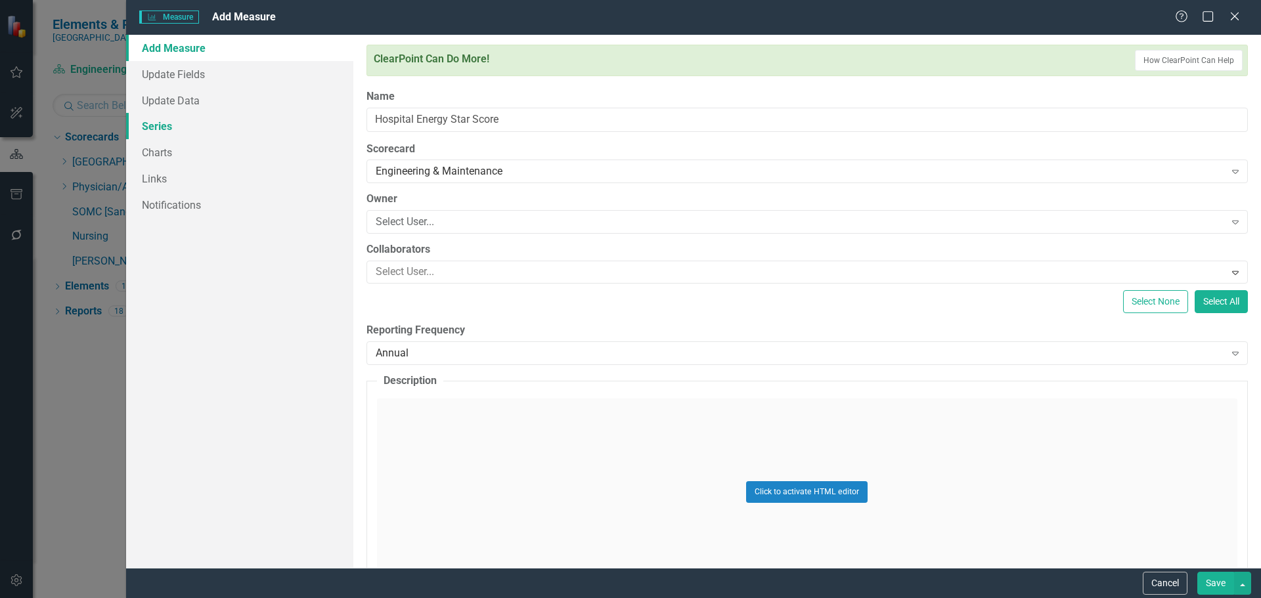
click at [165, 130] on link "Series" at bounding box center [239, 126] width 227 height 26
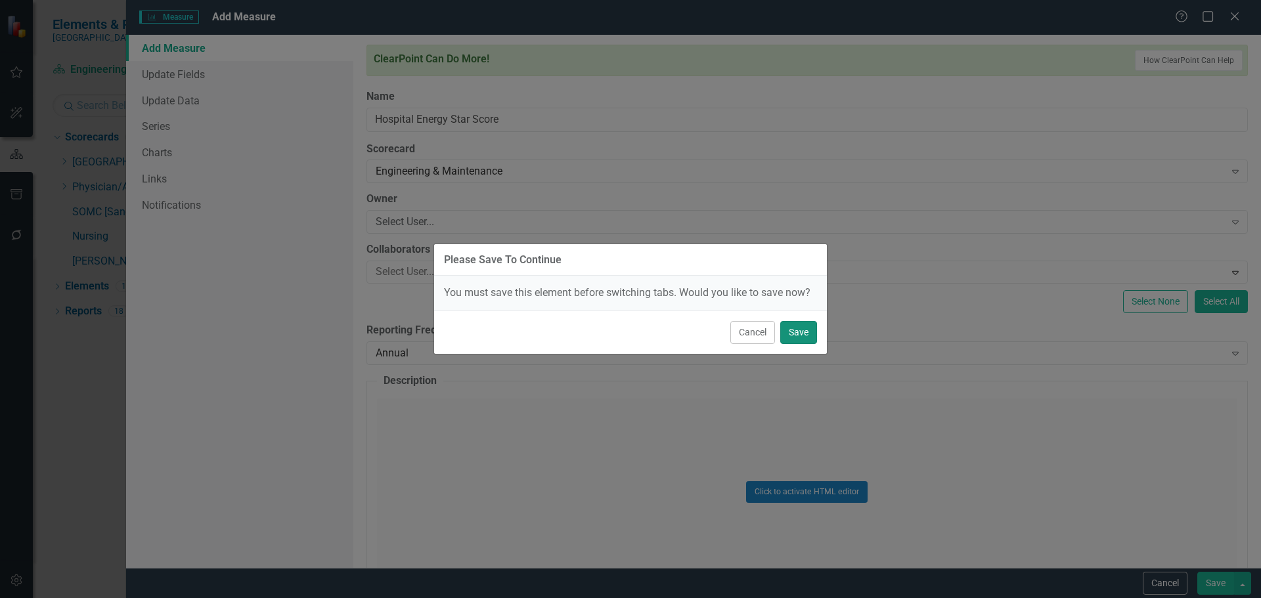
click at [808, 334] on button "Save" at bounding box center [798, 332] width 37 height 23
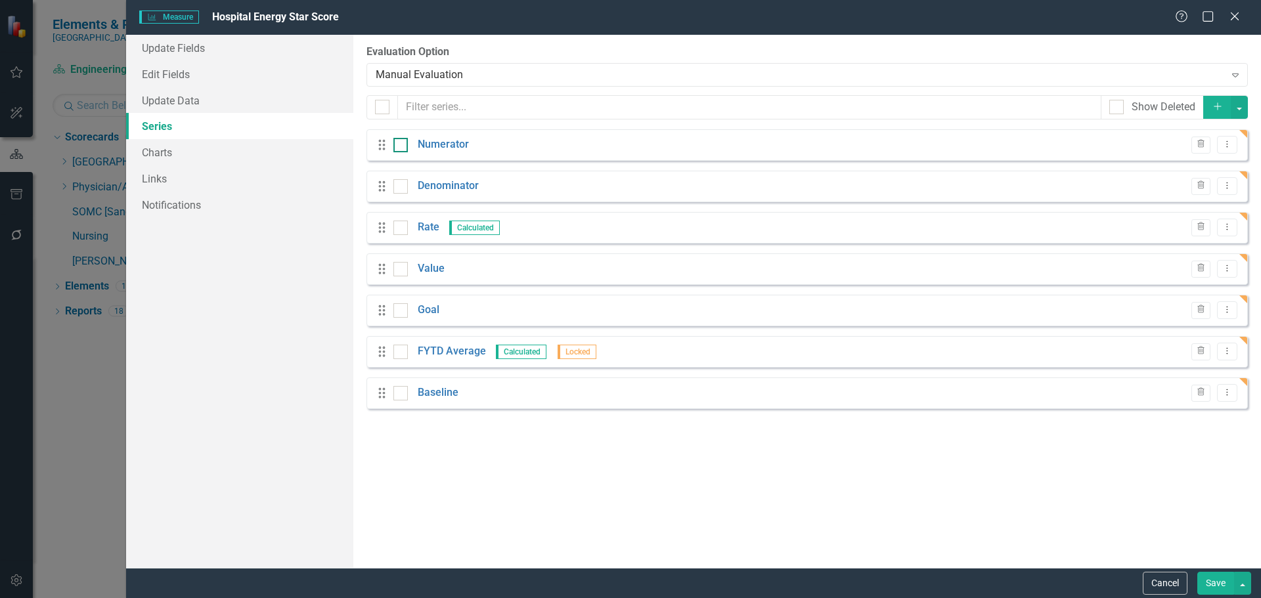
click at [399, 152] on div at bounding box center [400, 145] width 14 height 14
click at [399, 146] on input "checkbox" at bounding box center [397, 142] width 9 height 9
checkbox input "true"
click at [403, 194] on div "Denominator" at bounding box center [435, 186] width 85 height 15
click at [403, 175] on div "Drag Denominator Trash Dropdown Menu" at bounding box center [806, 187] width 881 height 32
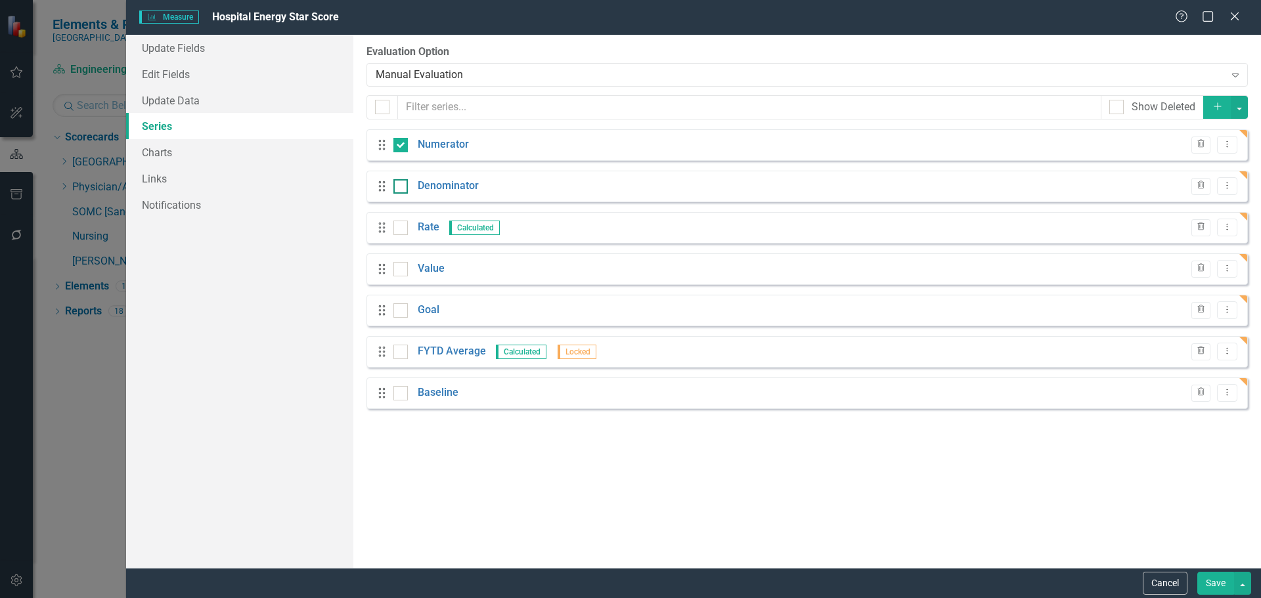
click at [404, 188] on div at bounding box center [400, 186] width 14 height 14
click at [402, 188] on input "checkbox" at bounding box center [397, 183] width 9 height 9
checkbox input "true"
click at [400, 229] on div at bounding box center [400, 228] width 14 height 14
click at [400, 229] on input "checkbox" at bounding box center [397, 225] width 9 height 9
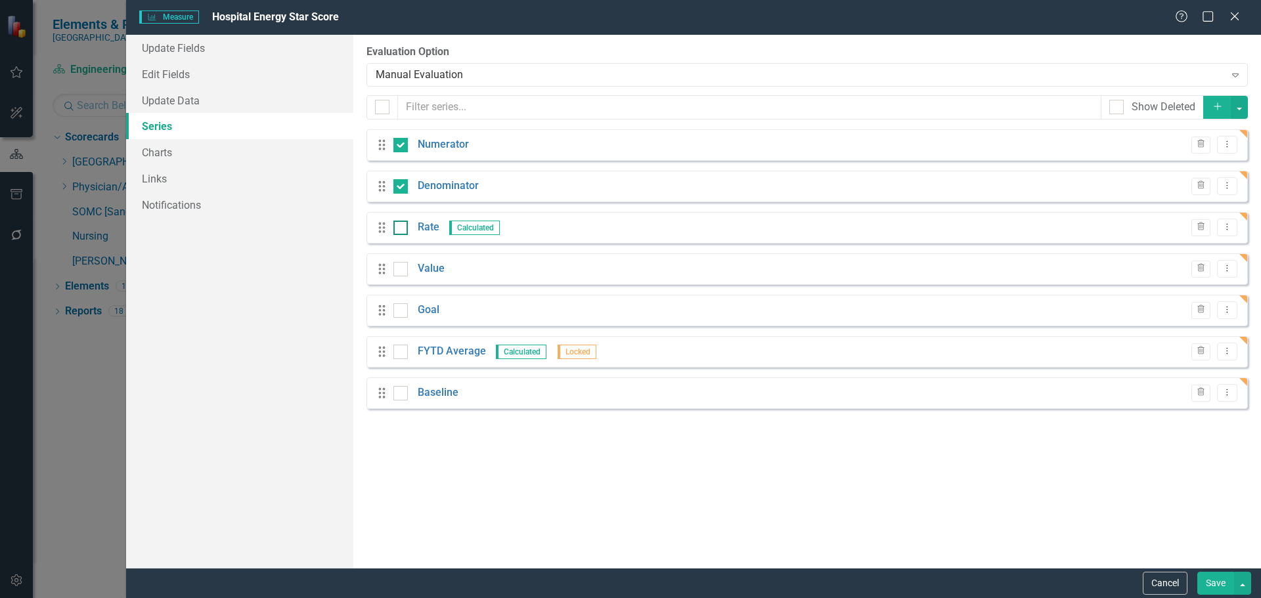
checkbox input "true"
click at [406, 397] on div at bounding box center [400, 393] width 14 height 14
click at [402, 395] on input "checkbox" at bounding box center [397, 390] width 9 height 9
checkbox input "true"
click at [1247, 111] on button "button" at bounding box center [1238, 107] width 17 height 23
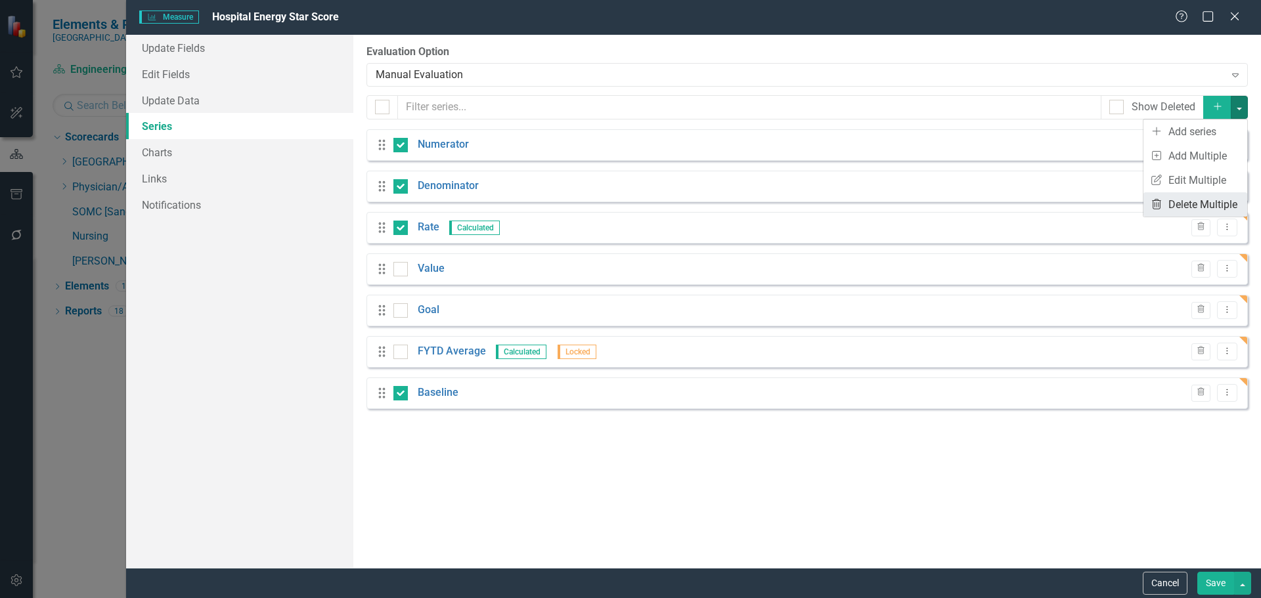
click at [1206, 206] on link "Trash Delete Multiple" at bounding box center [1195, 204] width 104 height 24
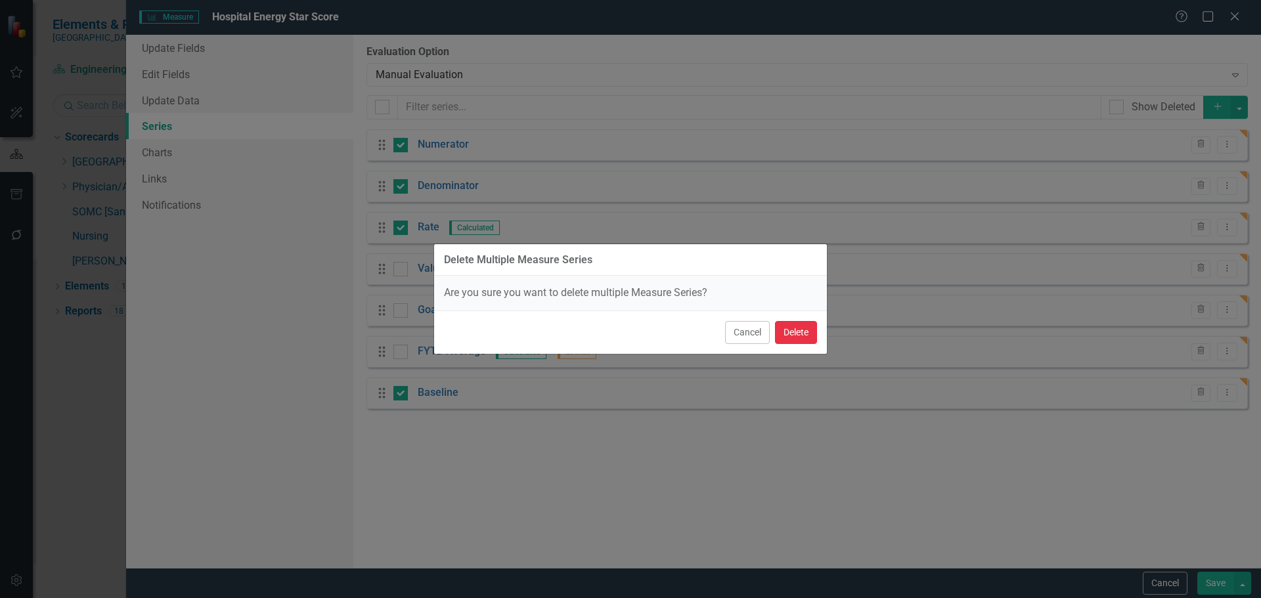
click at [799, 335] on button "Delete" at bounding box center [796, 332] width 42 height 23
checkbox input "false"
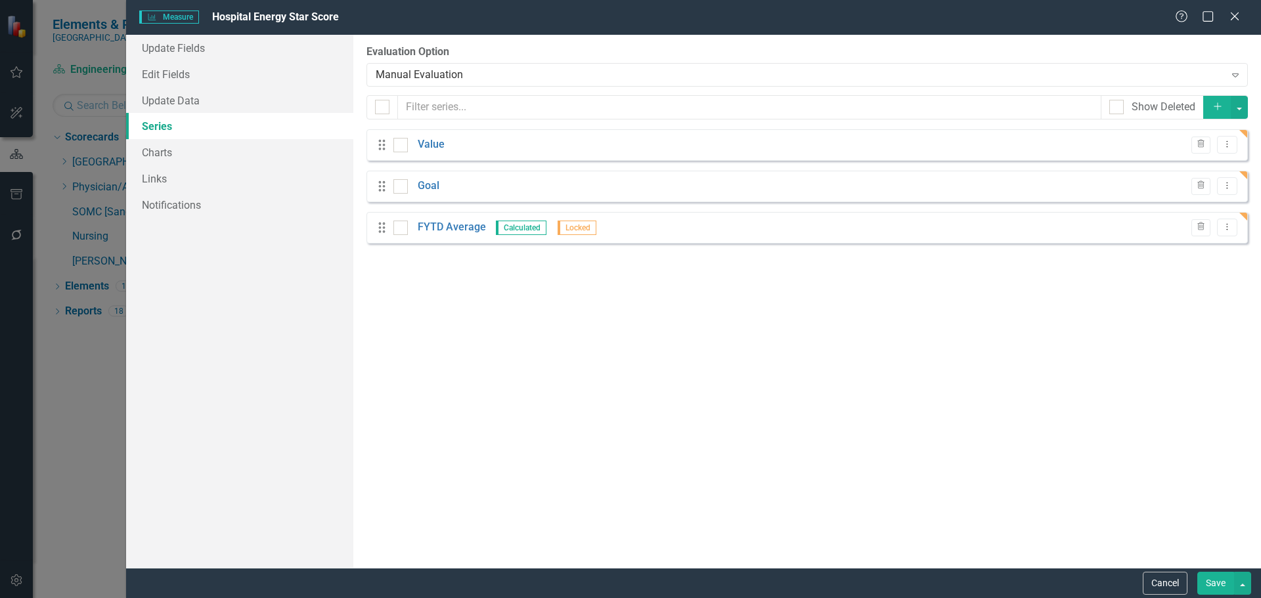
click at [1210, 579] on button "Save" at bounding box center [1215, 583] width 37 height 23
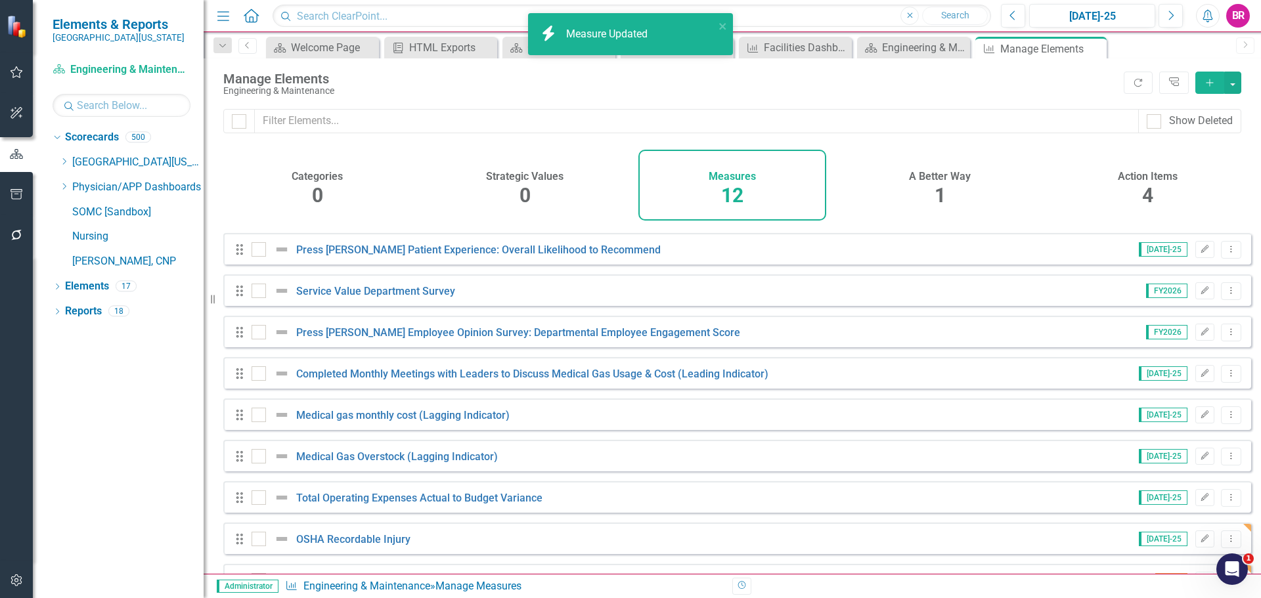
scroll to position [160, 0]
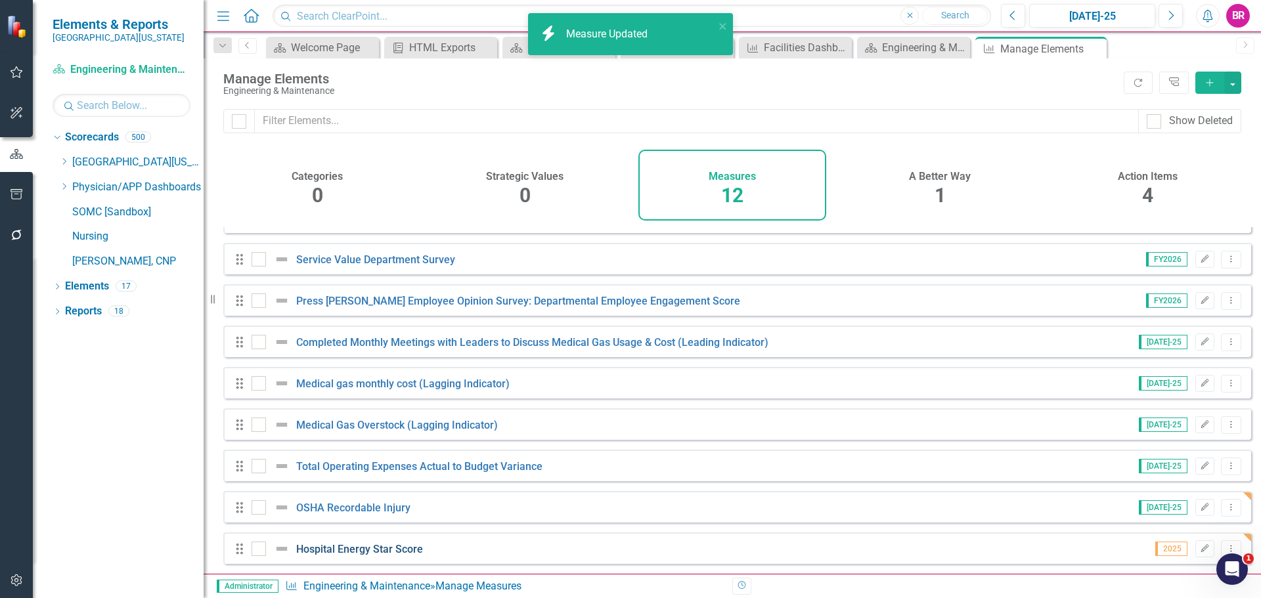
click at [378, 548] on link "Hospital Energy Star Score" at bounding box center [359, 549] width 127 height 12
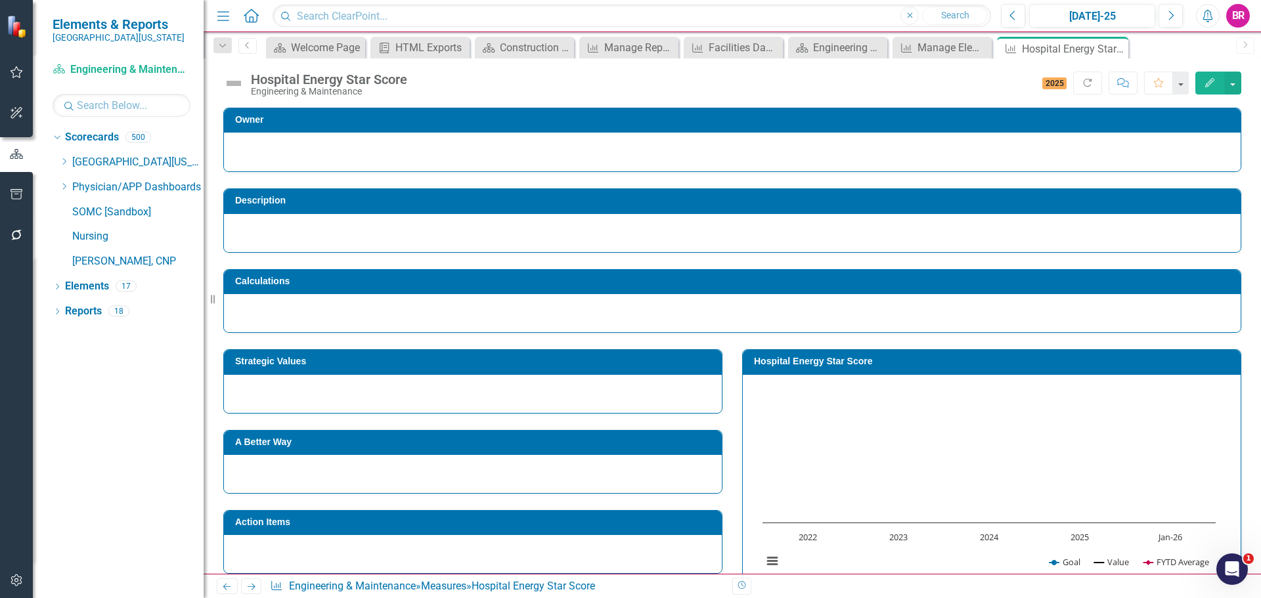
click at [594, 363] on h3 "Strategic Values" at bounding box center [475, 362] width 480 height 10
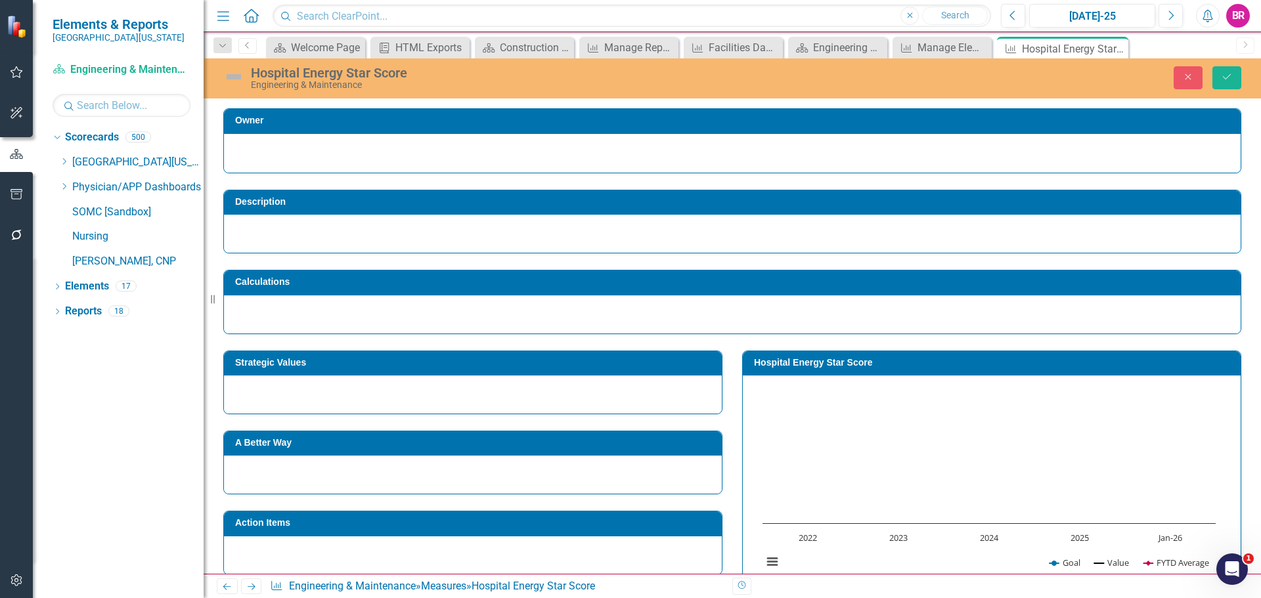
click at [653, 371] on td "Strategic Values" at bounding box center [475, 365] width 480 height 20
click at [653, 370] on td "Strategic Values" at bounding box center [475, 365] width 480 height 20
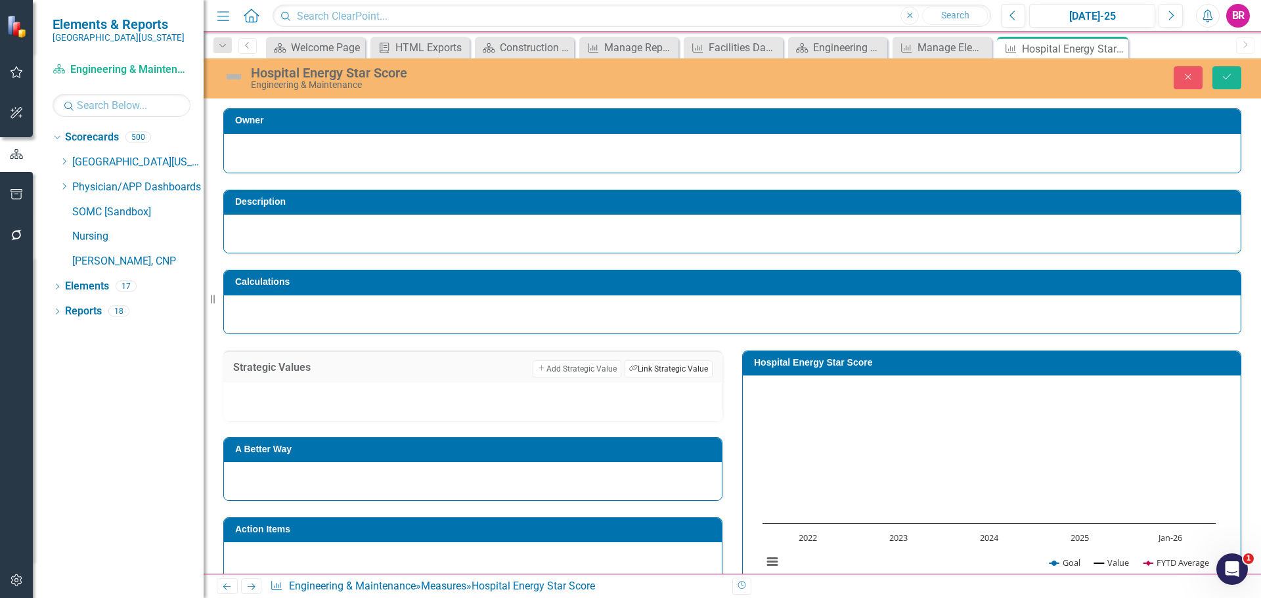
click at [666, 373] on button "Link Tag Link Strategic Value" at bounding box center [668, 368] width 88 height 17
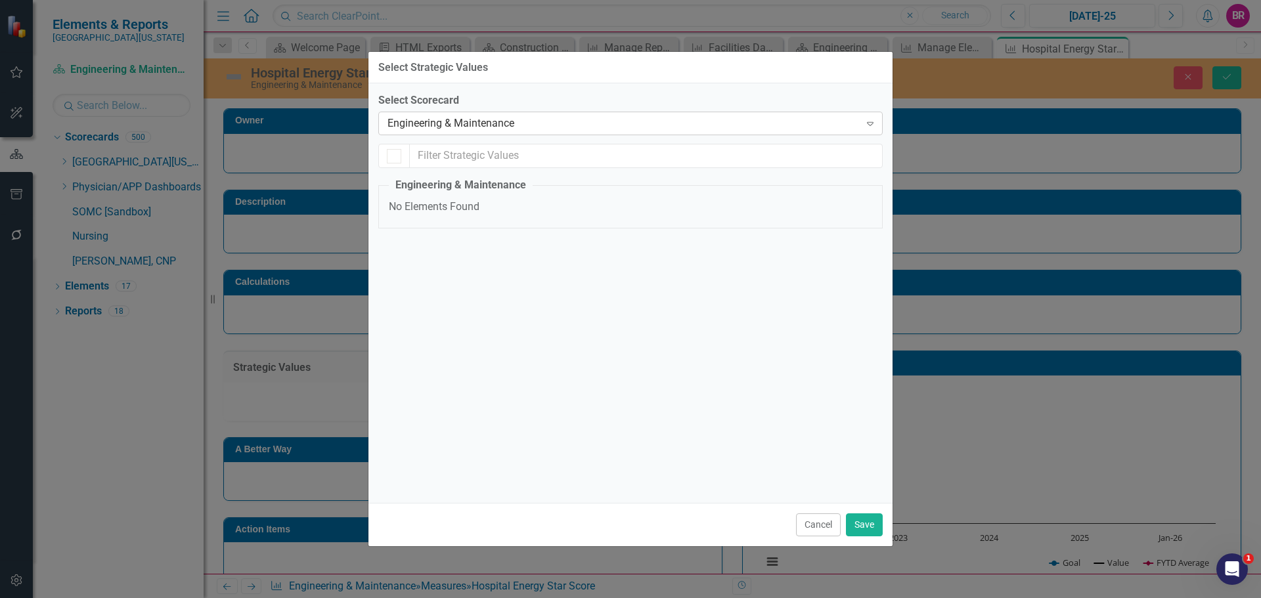
click at [534, 129] on div "Engineering & Maintenance" at bounding box center [623, 123] width 472 height 15
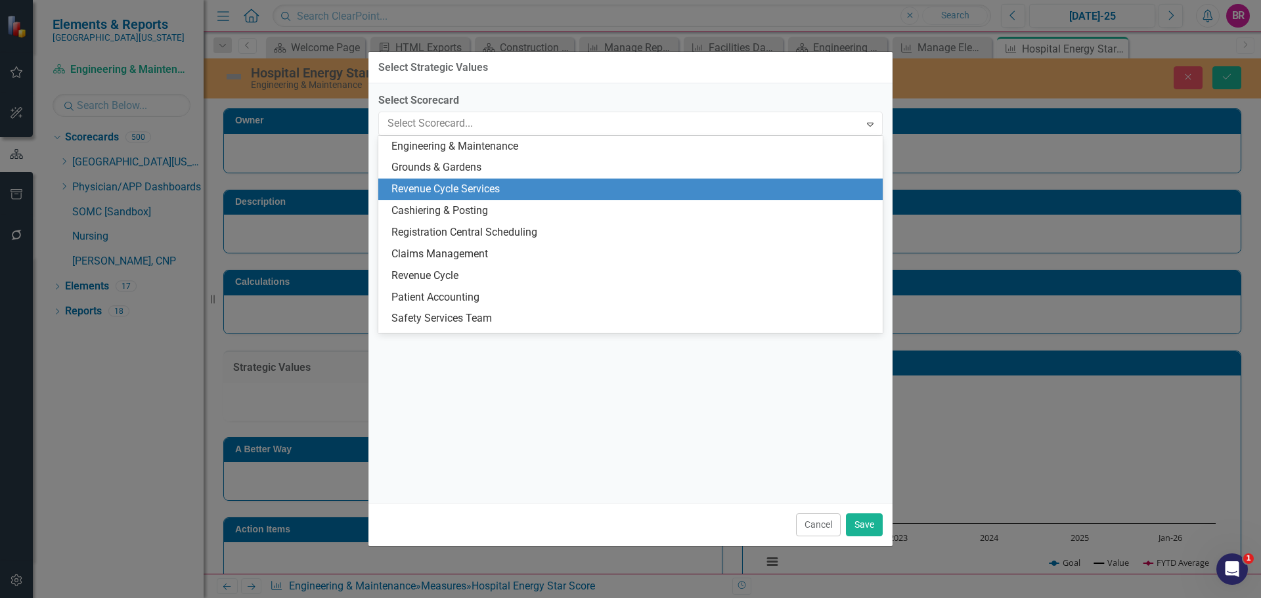
scroll to position [3169, 0]
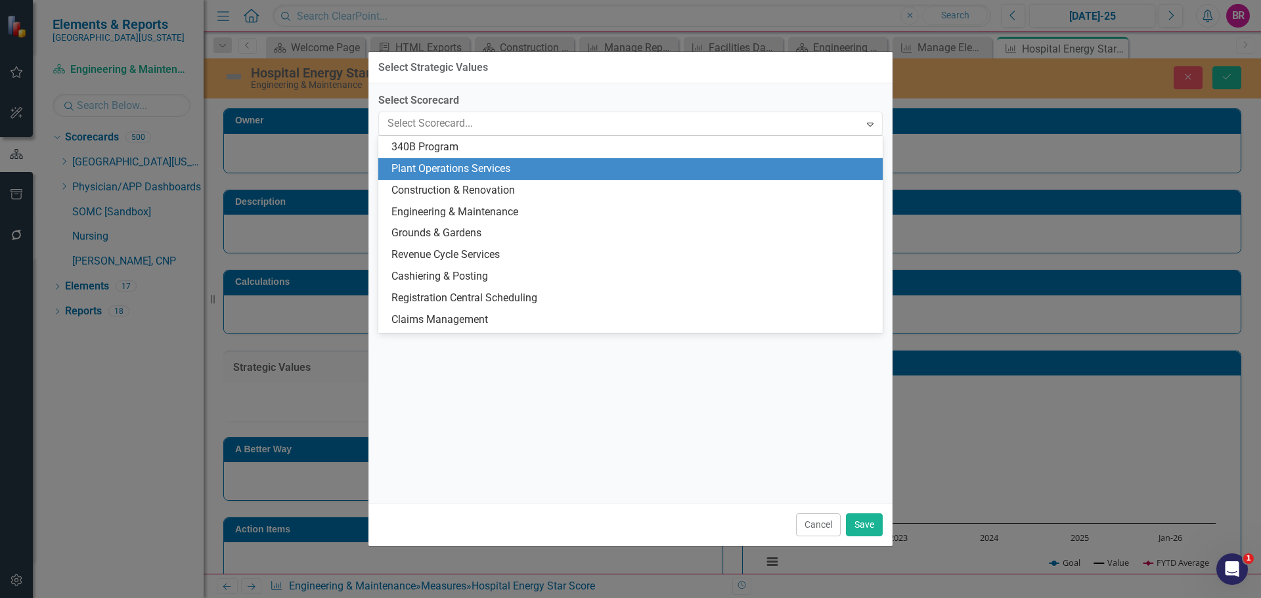
click at [448, 169] on div "Plant Operations Services" at bounding box center [632, 169] width 483 height 15
checkbox input "false"
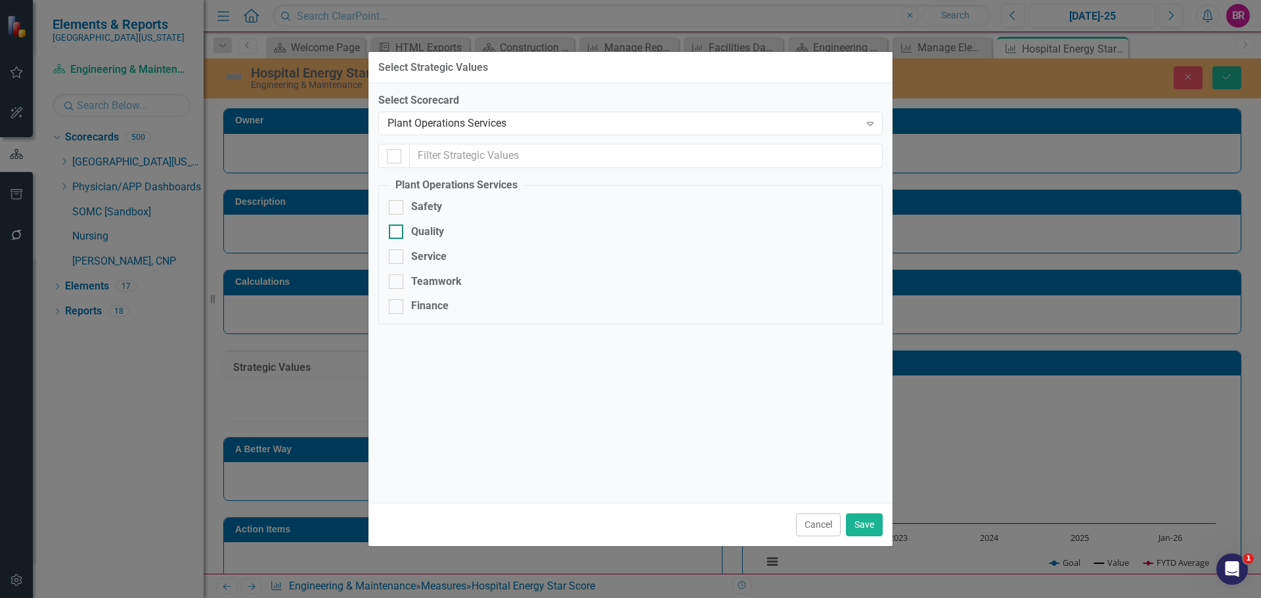
click at [427, 227] on div "Quality" at bounding box center [427, 232] width 33 height 15
click at [397, 227] on input "Quality" at bounding box center [393, 229] width 9 height 9
checkbox input "true"
click at [861, 521] on button "Save" at bounding box center [864, 524] width 37 height 23
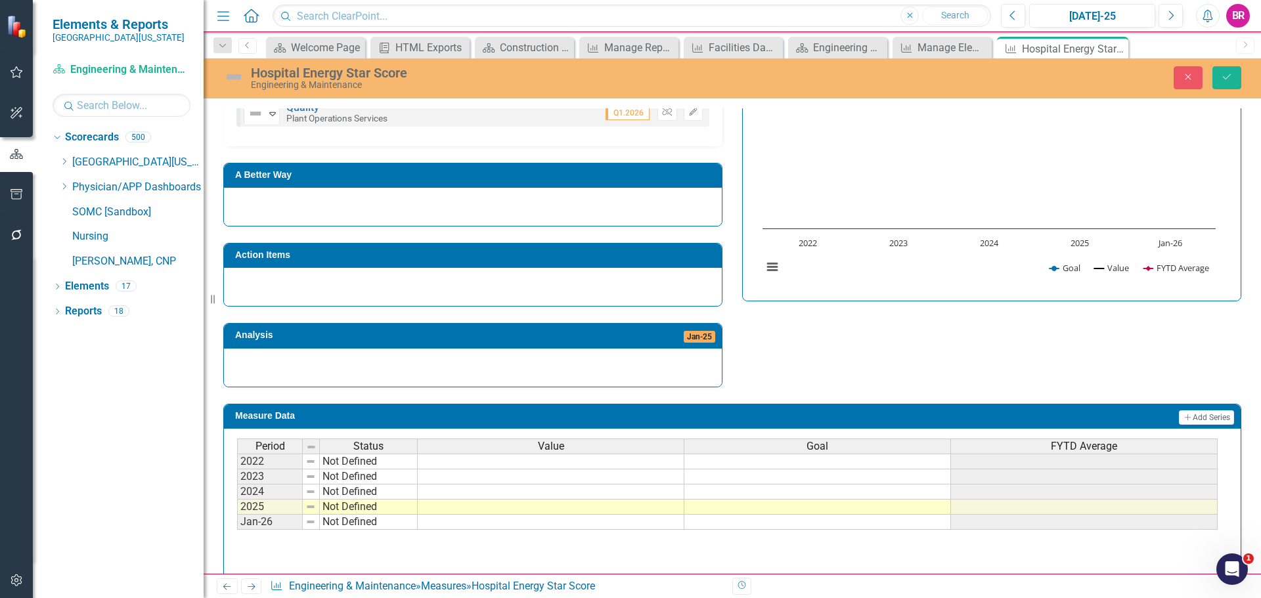
scroll to position [324, 0]
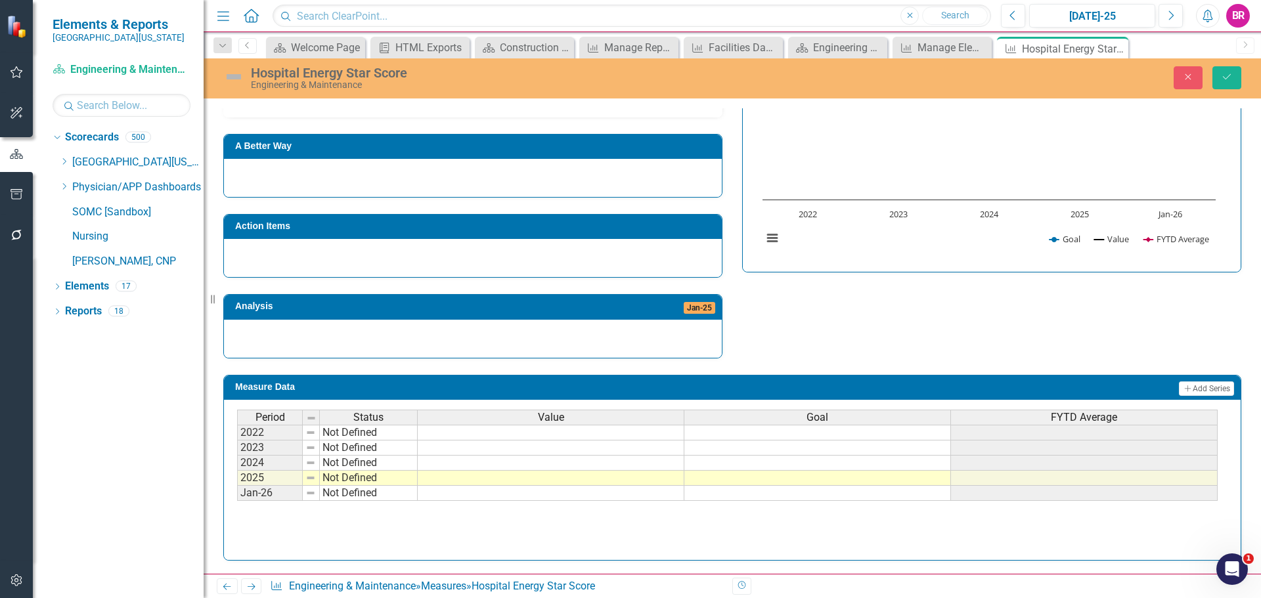
click at [817, 482] on td at bounding box center [817, 478] width 267 height 15
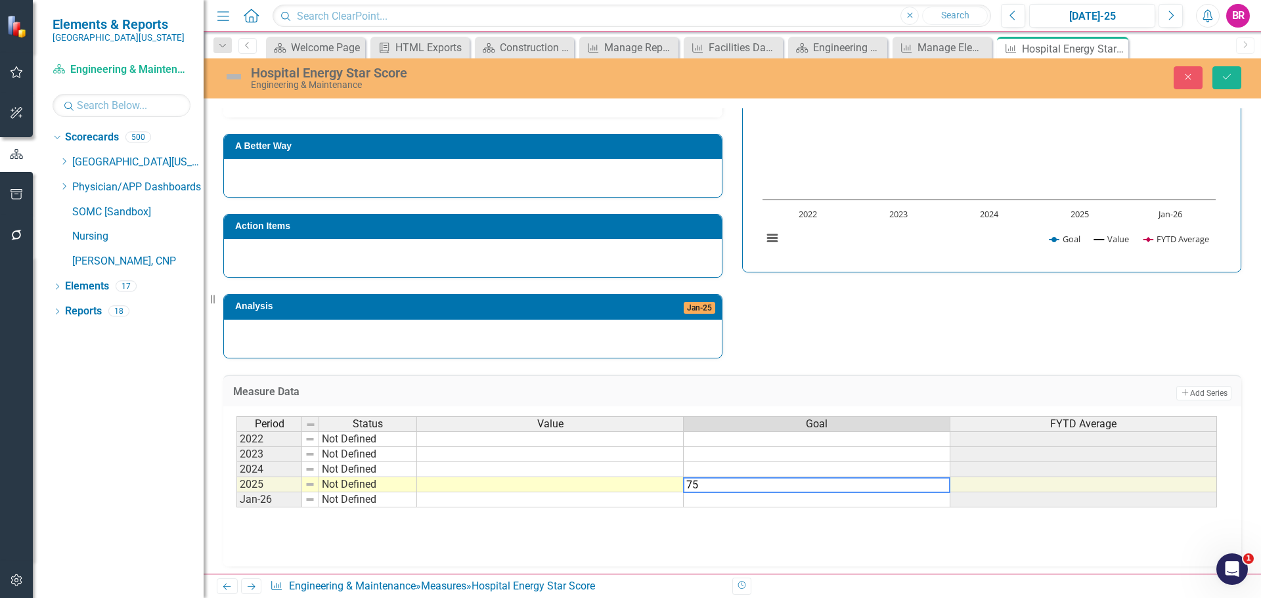
type textarea "75"
click at [895, 346] on div "Strategic Values Add Add Strategic Value Link Tag Link Strategic Value Not Defi…" at bounding box center [731, 185] width 1037 height 348
click at [929, 490] on td "75.00" at bounding box center [817, 484] width 267 height 15
drag, startPoint x: 951, startPoint y: 491, endPoint x: 948, endPoint y: 498, distance: 7.7
click at [236, 498] on div "Period Status Value Goal FYTD Average 2022 Not Defined 2023 Not Defined 2024 No…" at bounding box center [236, 461] width 0 height 91
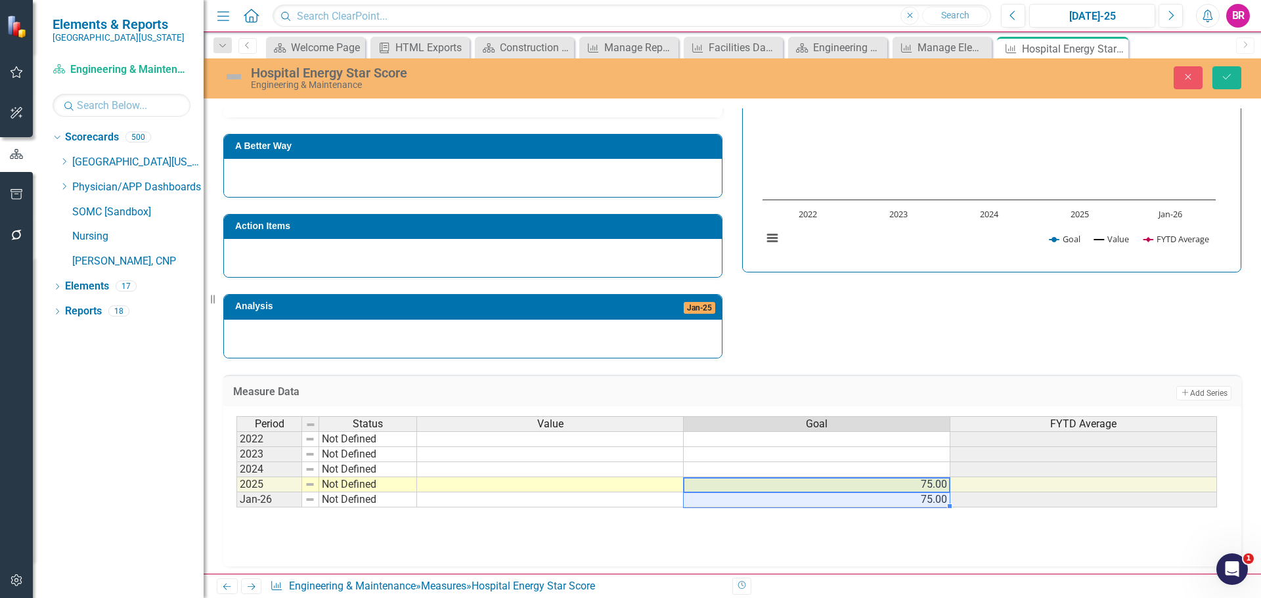
click at [1000, 314] on div "Strategic Values Add Add Strategic Value Link Tag Link Strategic Value Not Defi…" at bounding box center [731, 185] width 1037 height 348
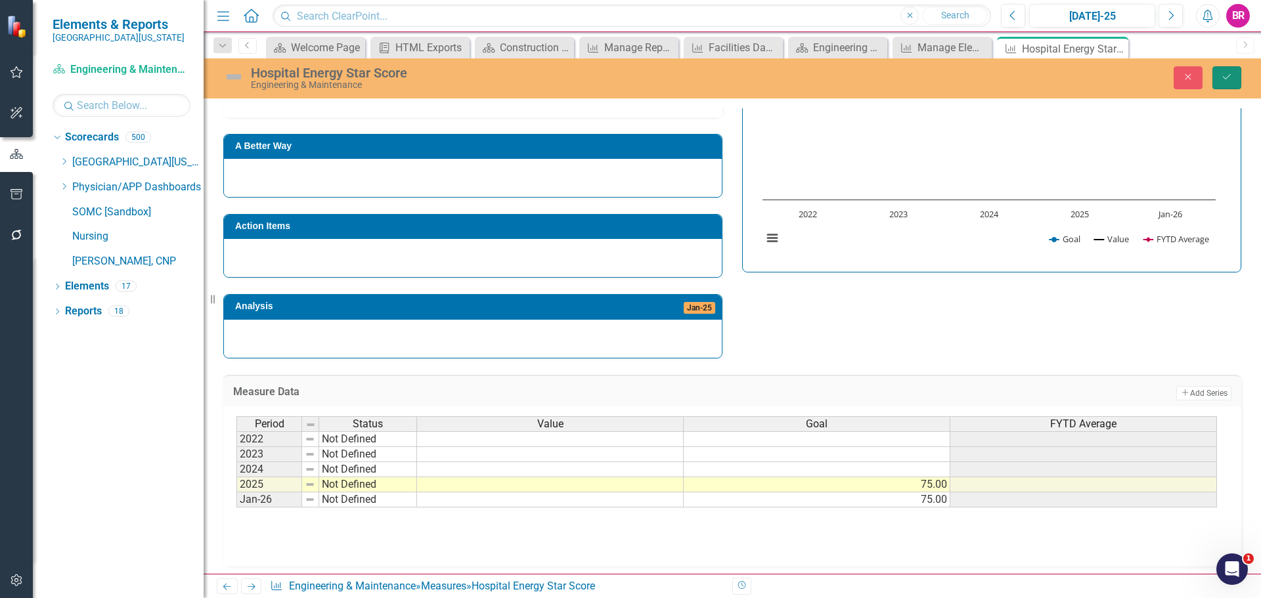
click at [1236, 78] on button "Save" at bounding box center [1226, 77] width 29 height 23
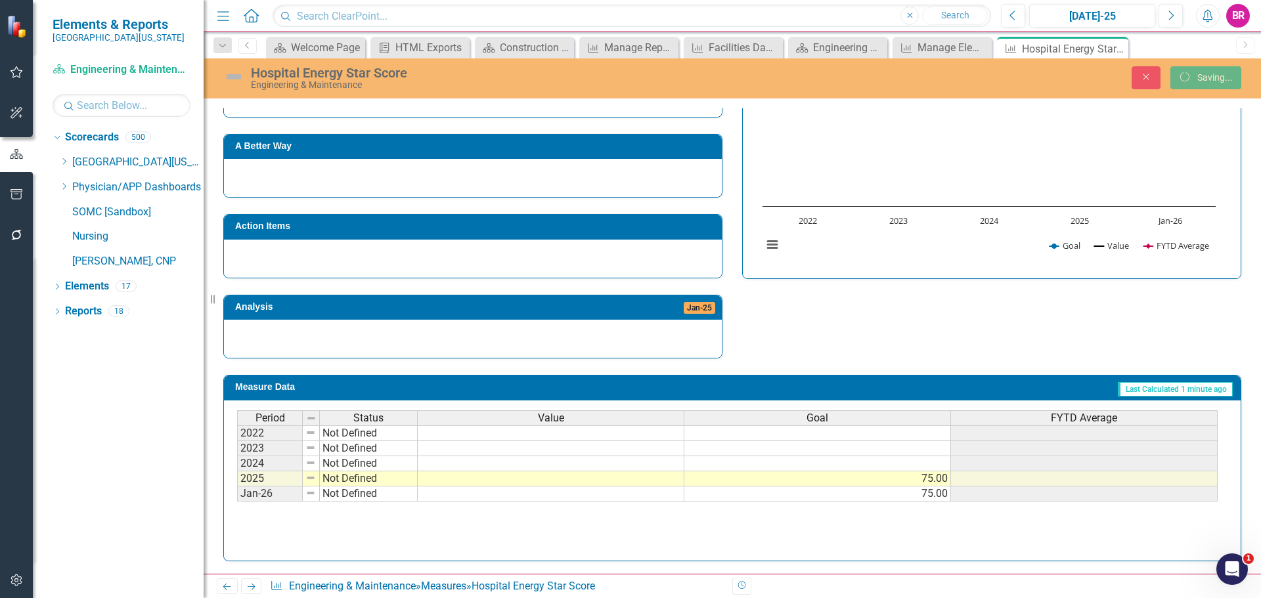
scroll to position [317, 0]
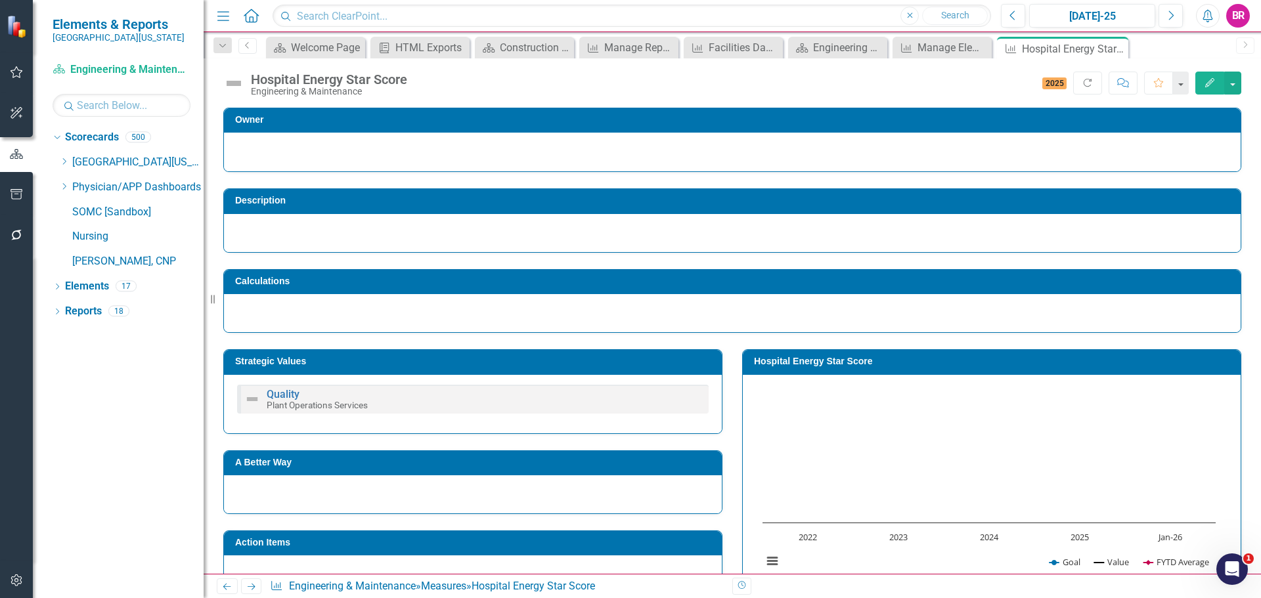
click at [808, 359] on h3 "Hospital Energy Star Score" at bounding box center [994, 362] width 480 height 10
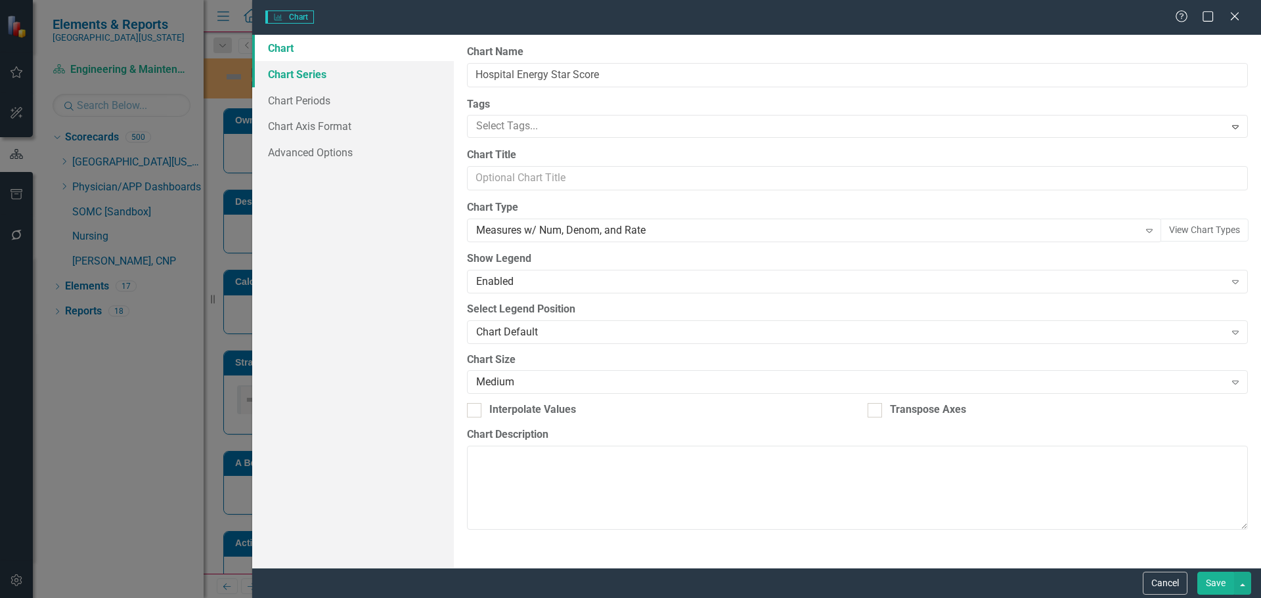
click at [290, 77] on link "Chart Series" at bounding box center [353, 74] width 202 height 26
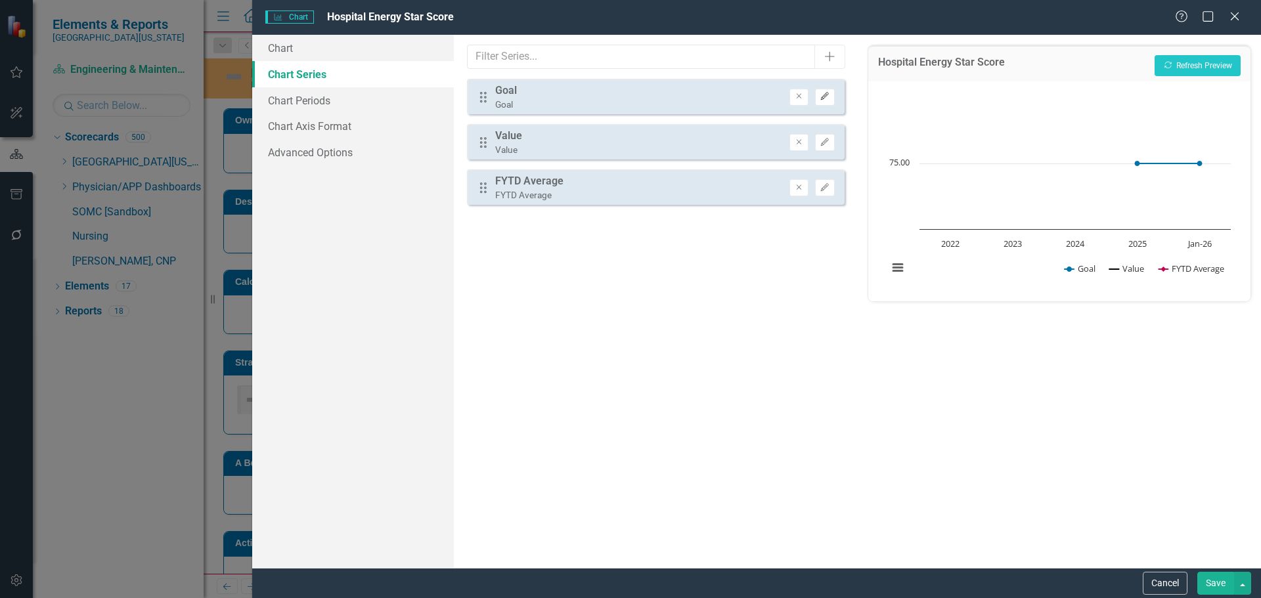
click at [830, 98] on button "Edit" at bounding box center [824, 97] width 19 height 17
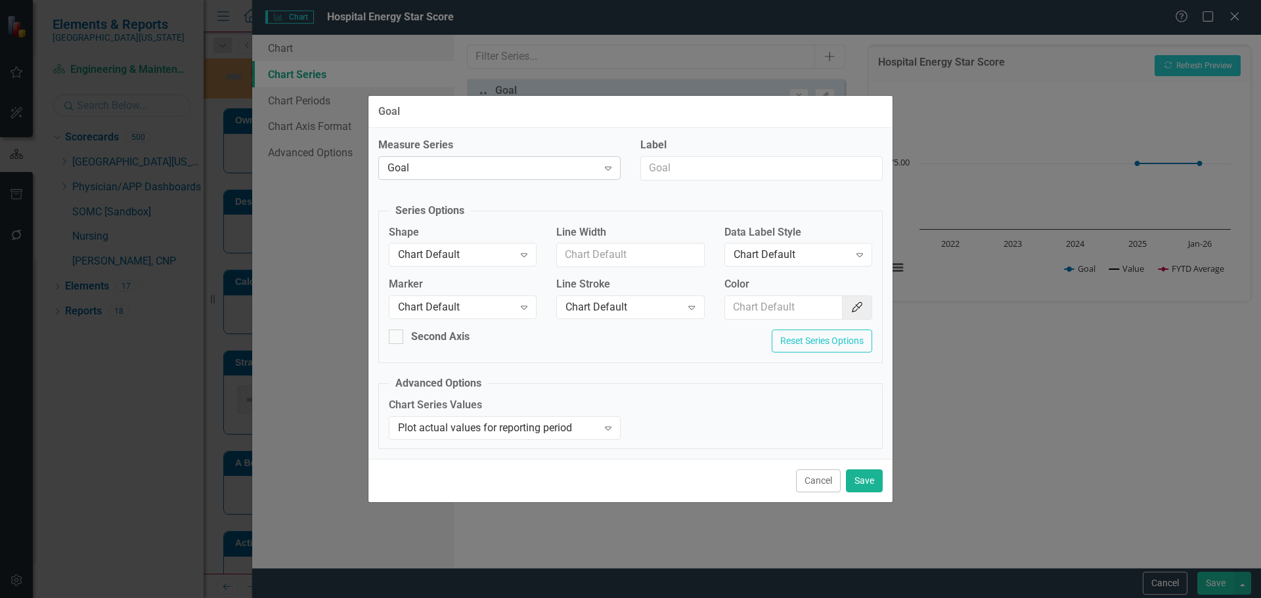
click at [493, 169] on div "Goal" at bounding box center [492, 167] width 210 height 15
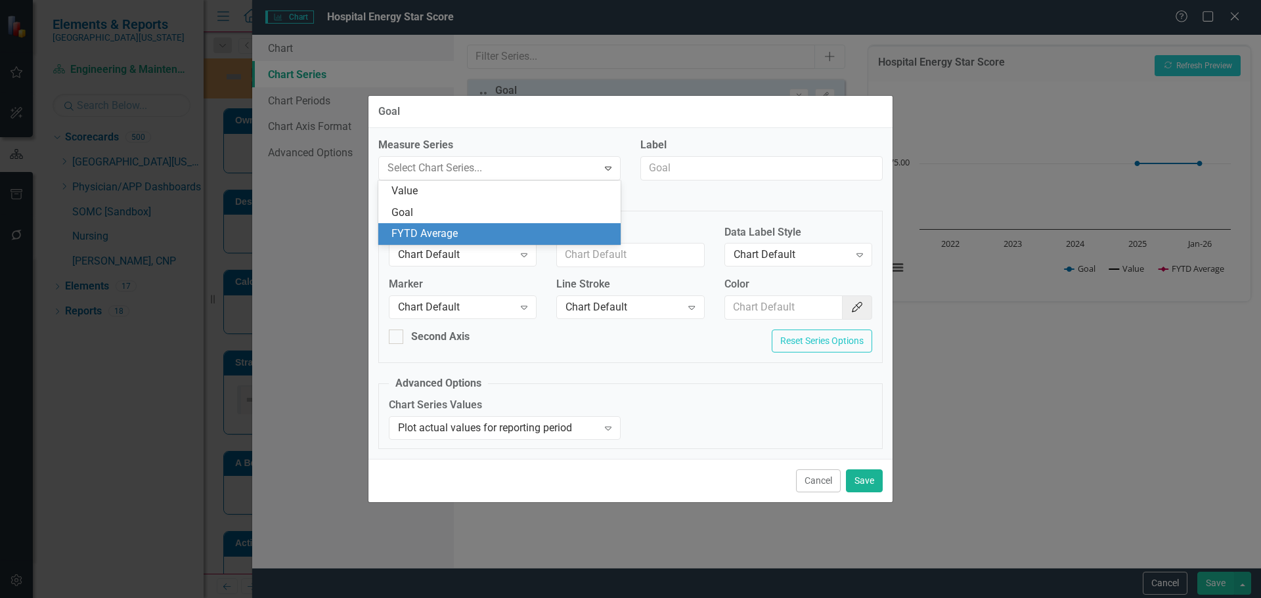
click at [451, 231] on div "FYTD Average" at bounding box center [501, 234] width 221 height 15
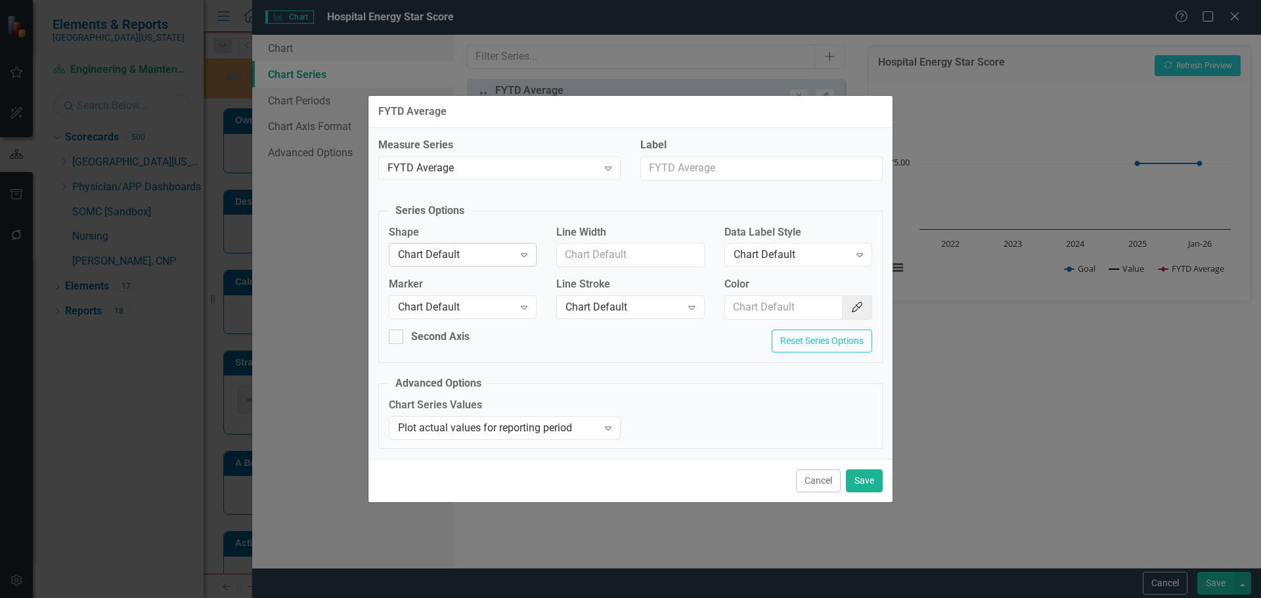
click at [439, 253] on div "Chart Default" at bounding box center [456, 255] width 116 height 15
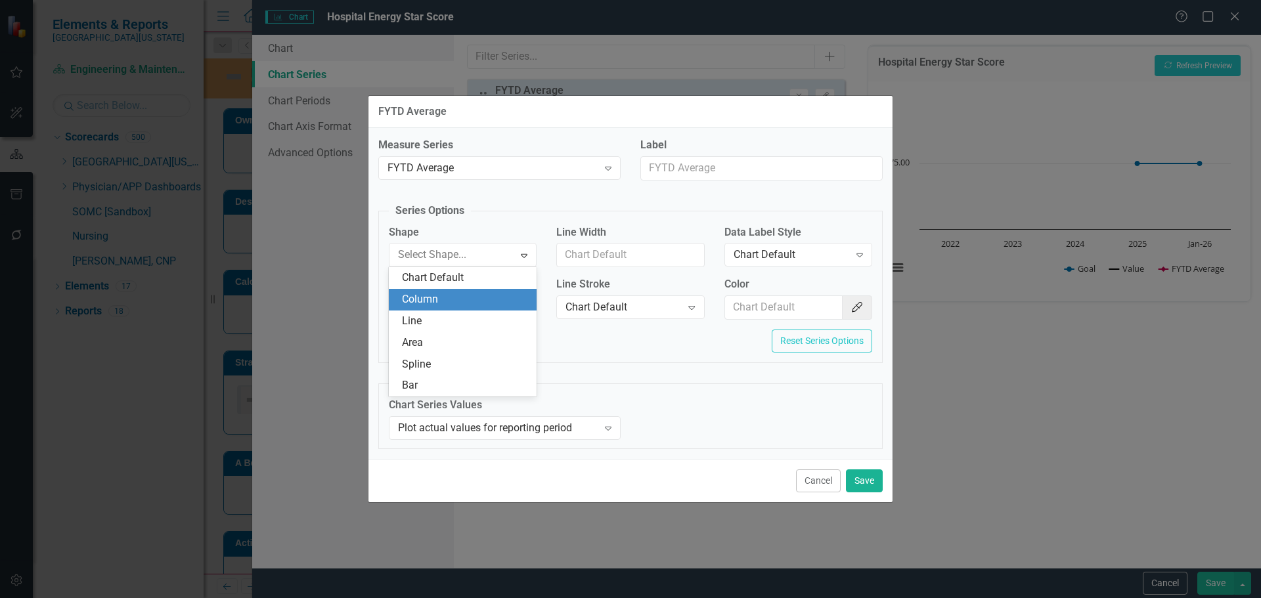
click at [449, 301] on div "Column" at bounding box center [465, 299] width 127 height 15
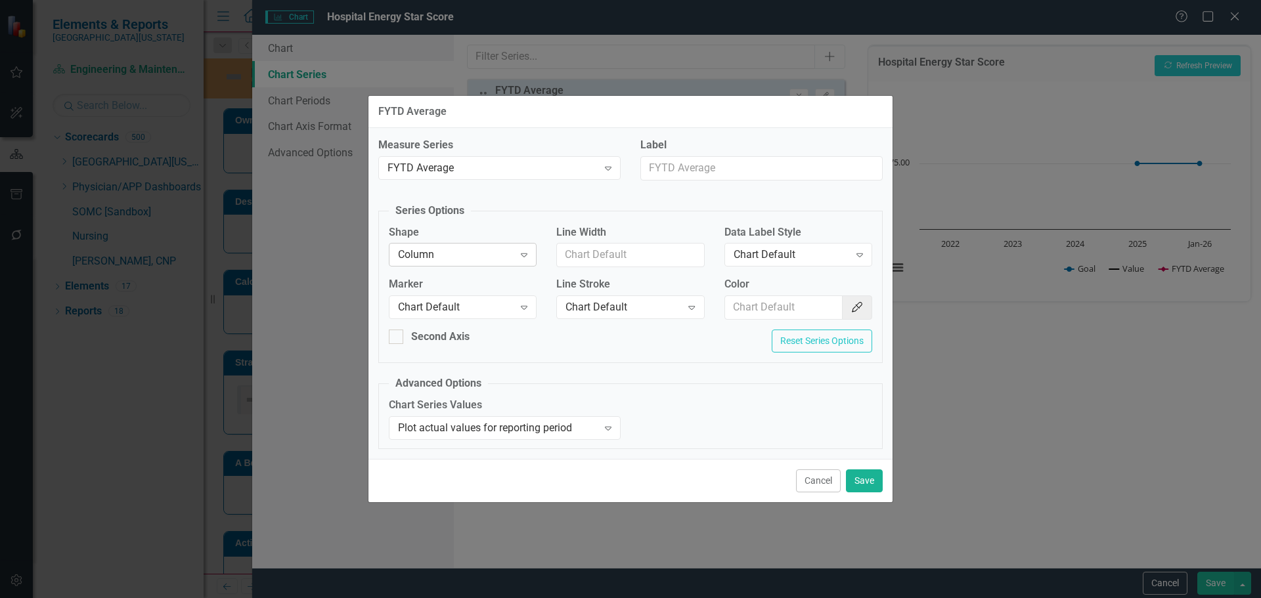
click at [456, 260] on div "Column" at bounding box center [456, 255] width 116 height 15
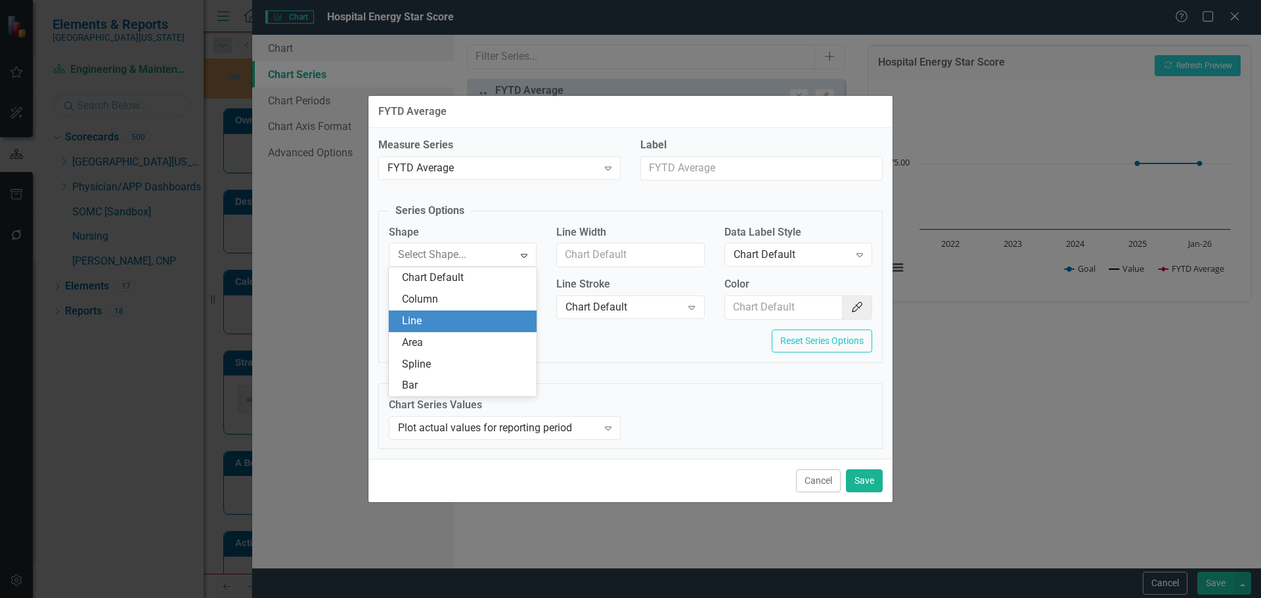
click at [448, 318] on div "Line" at bounding box center [465, 321] width 127 height 15
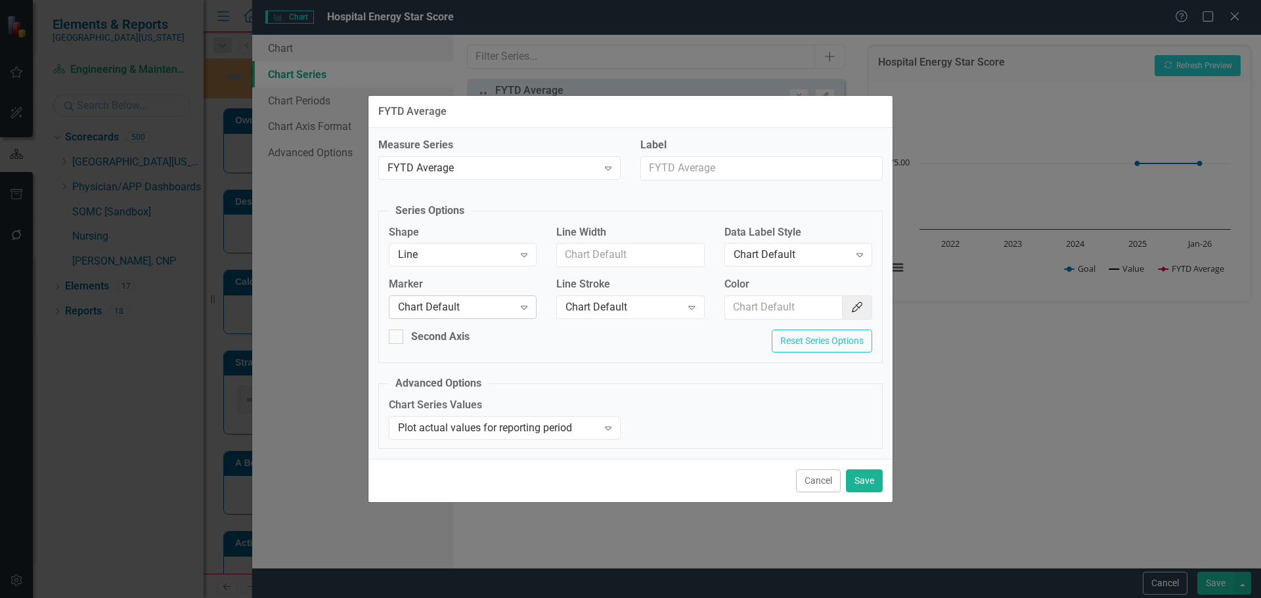
click at [452, 308] on div "Chart Default" at bounding box center [456, 307] width 116 height 15
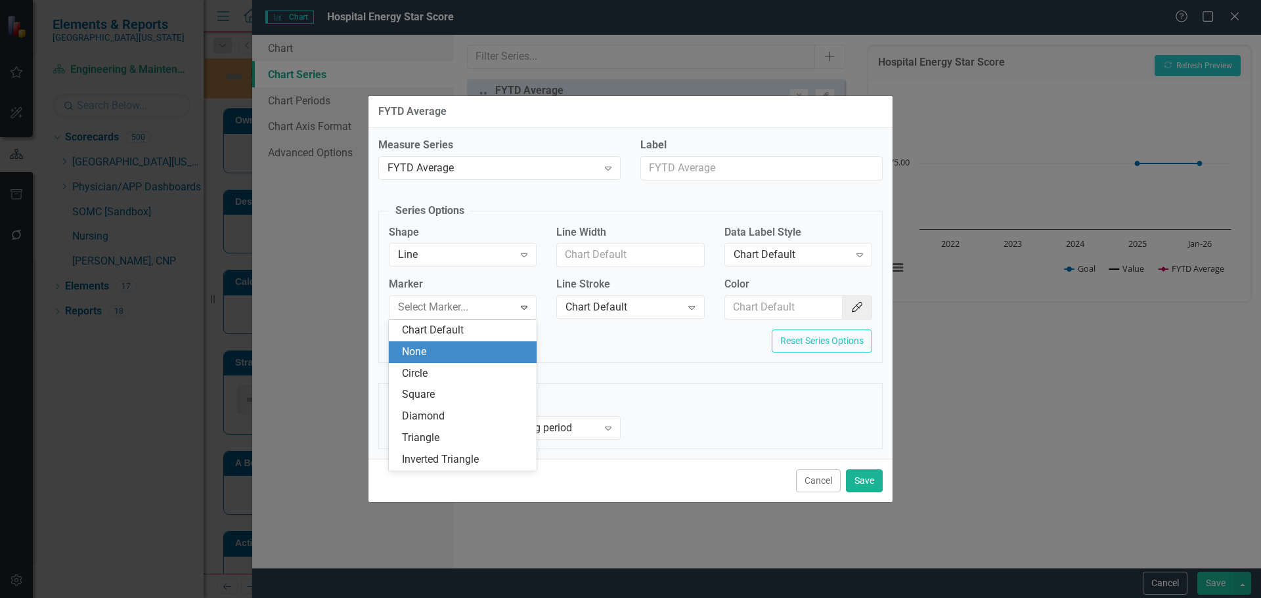
click at [449, 353] on div "None" at bounding box center [465, 352] width 127 height 15
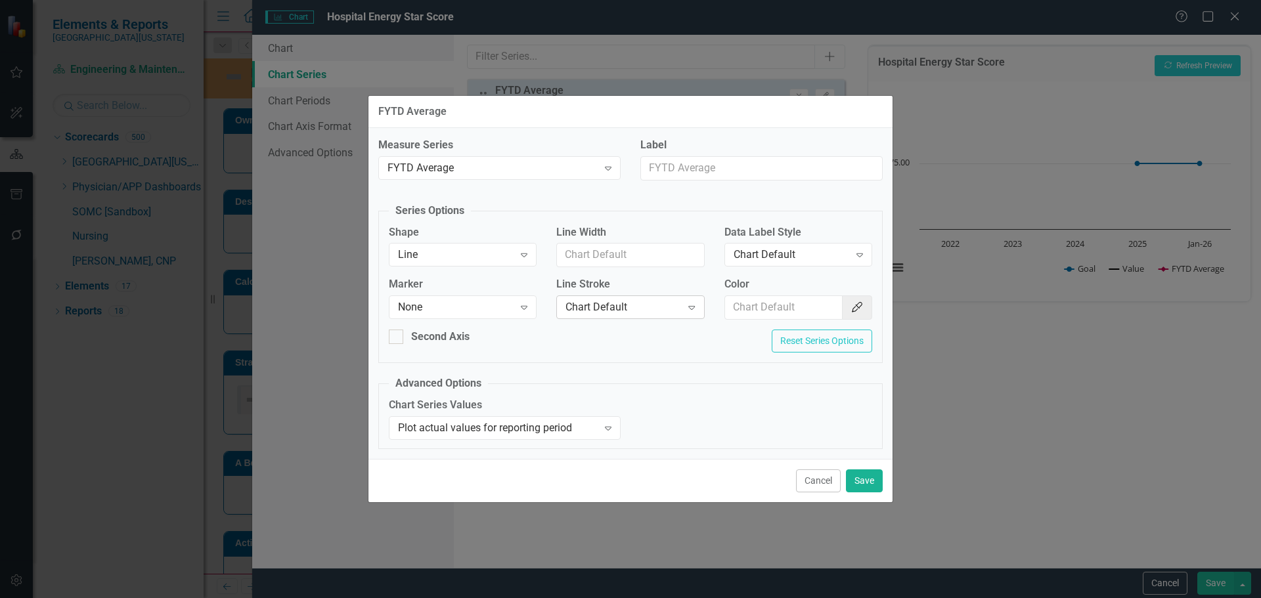
click at [612, 304] on div "Chart Default" at bounding box center [623, 307] width 116 height 15
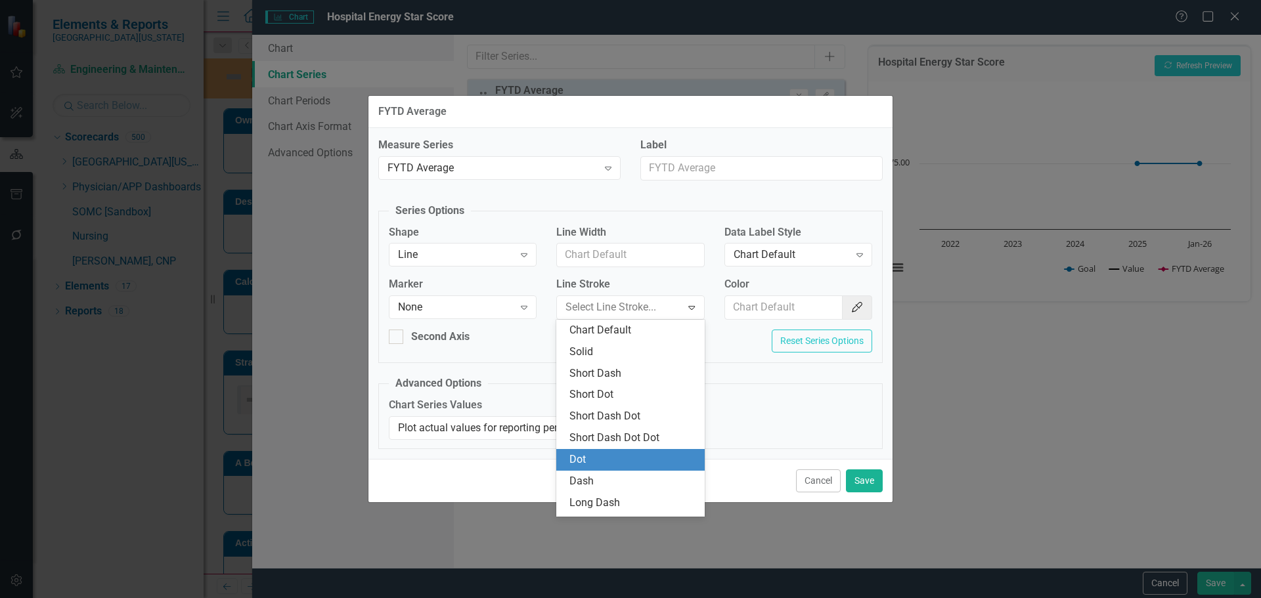
click at [611, 455] on div "Dot" at bounding box center [632, 459] width 127 height 15
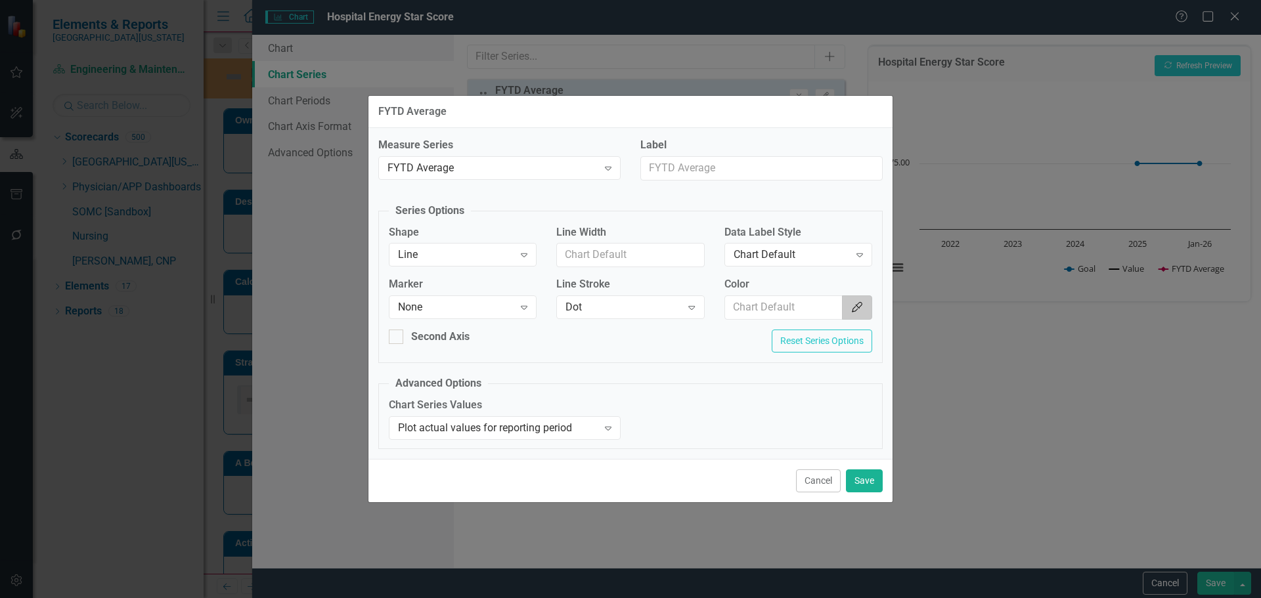
click at [850, 309] on icon "Color Picker" at bounding box center [856, 307] width 13 height 11
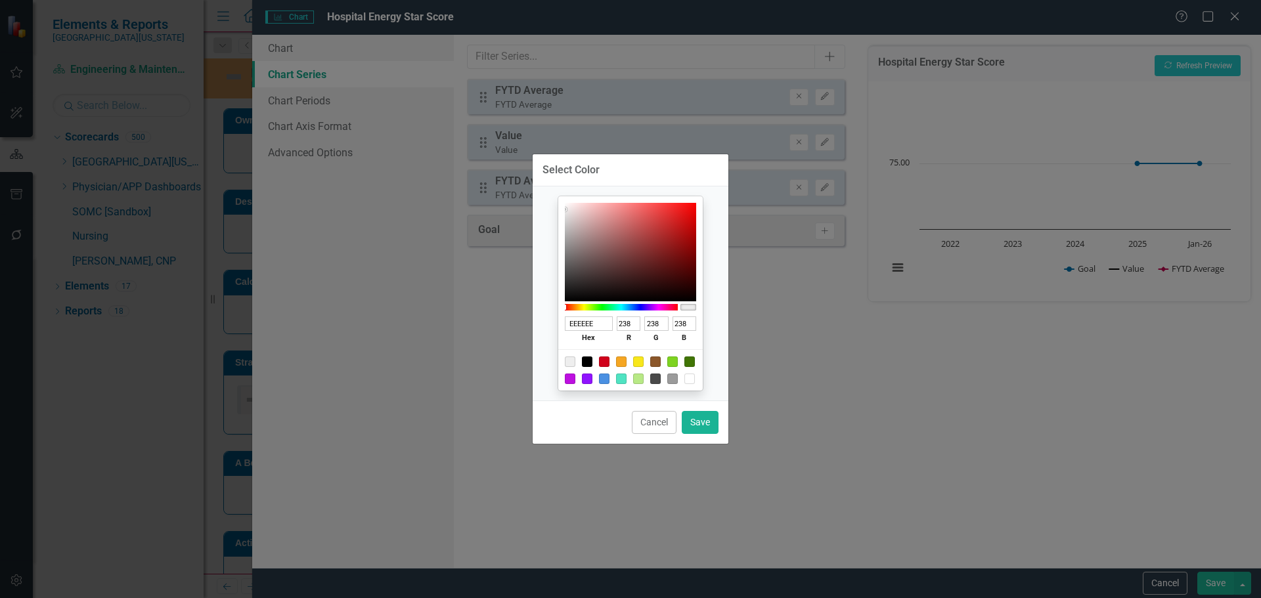
click at [590, 359] on div at bounding box center [587, 362] width 11 height 11
type input "000000"
type input "0"
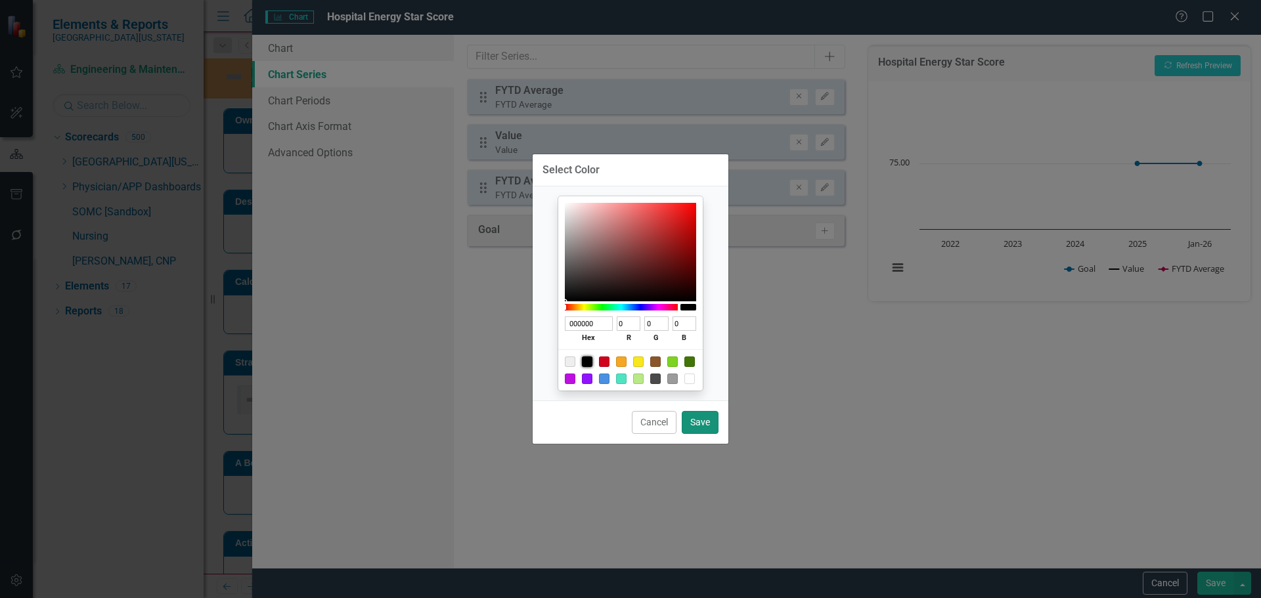
click at [705, 425] on button "Save" at bounding box center [700, 422] width 37 height 23
type input "#000000"
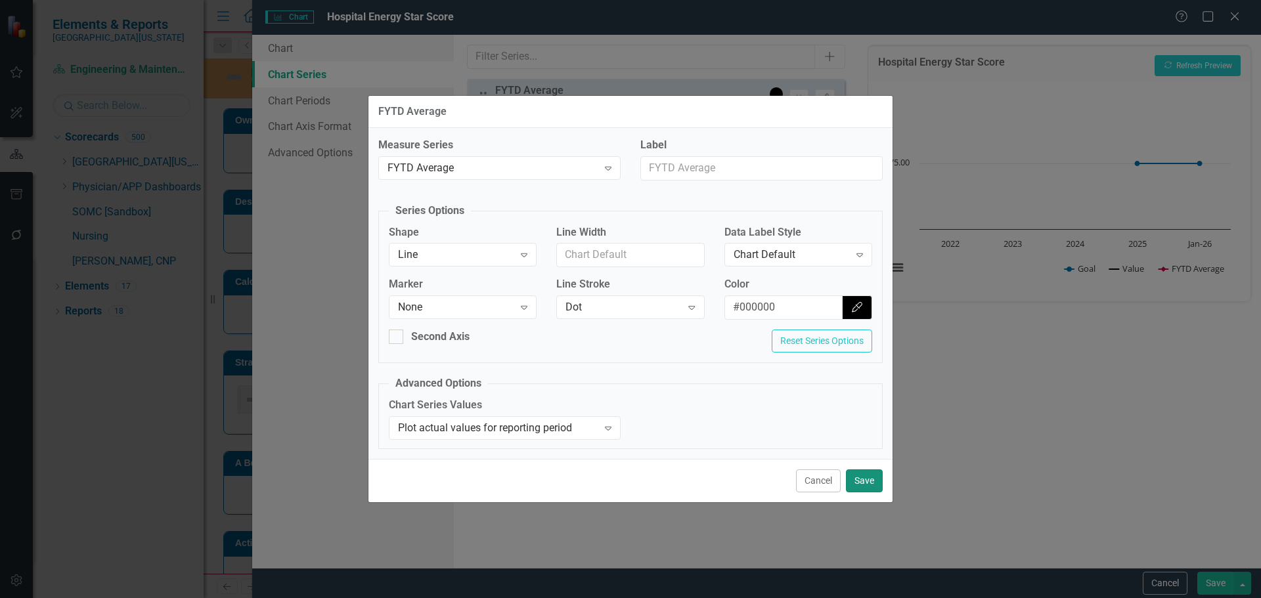
click at [858, 479] on button "Save" at bounding box center [864, 480] width 37 height 23
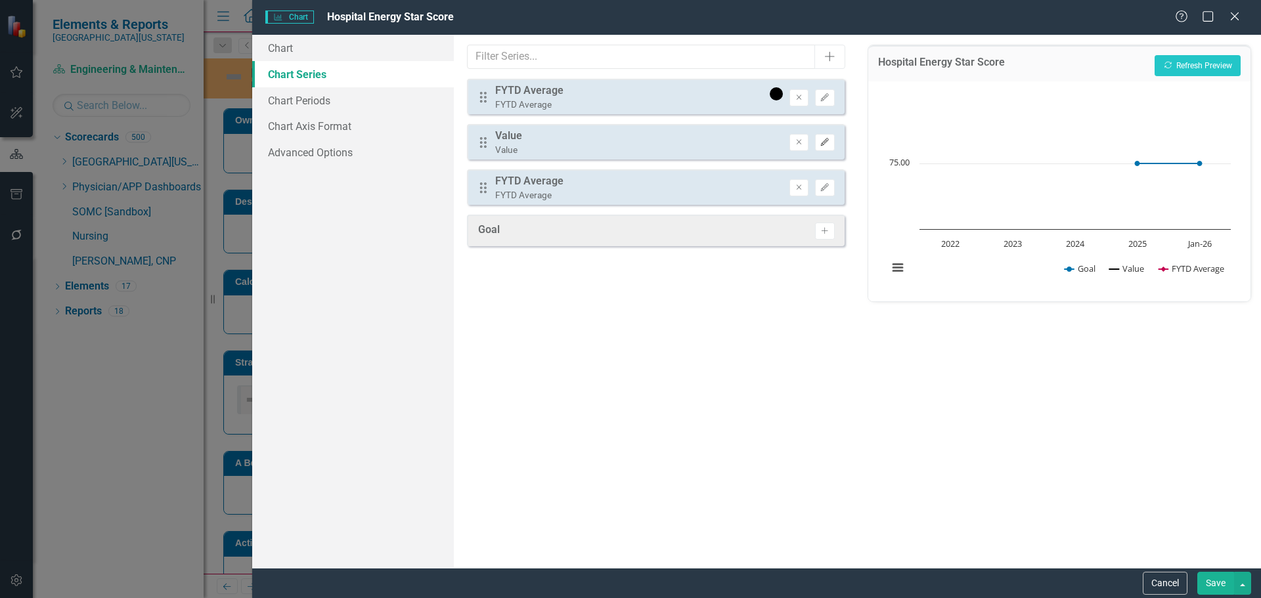
click at [827, 140] on icon "Edit" at bounding box center [824, 143] width 10 height 8
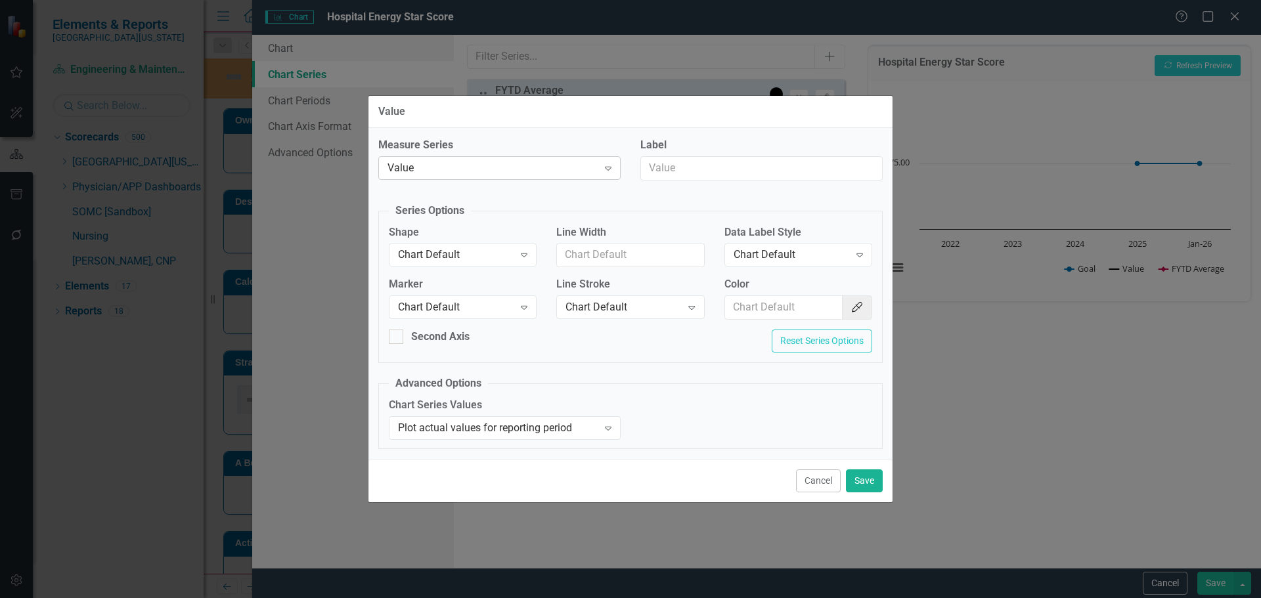
click at [487, 167] on div "Value" at bounding box center [492, 167] width 210 height 15
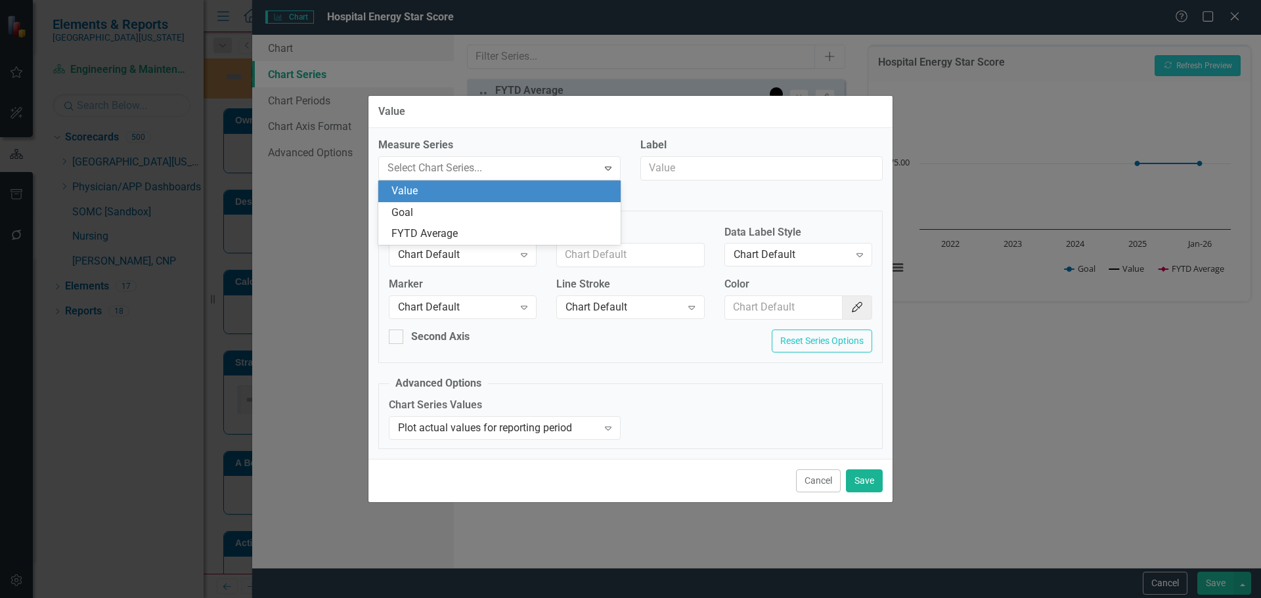
click at [471, 194] on div "Value" at bounding box center [501, 191] width 221 height 15
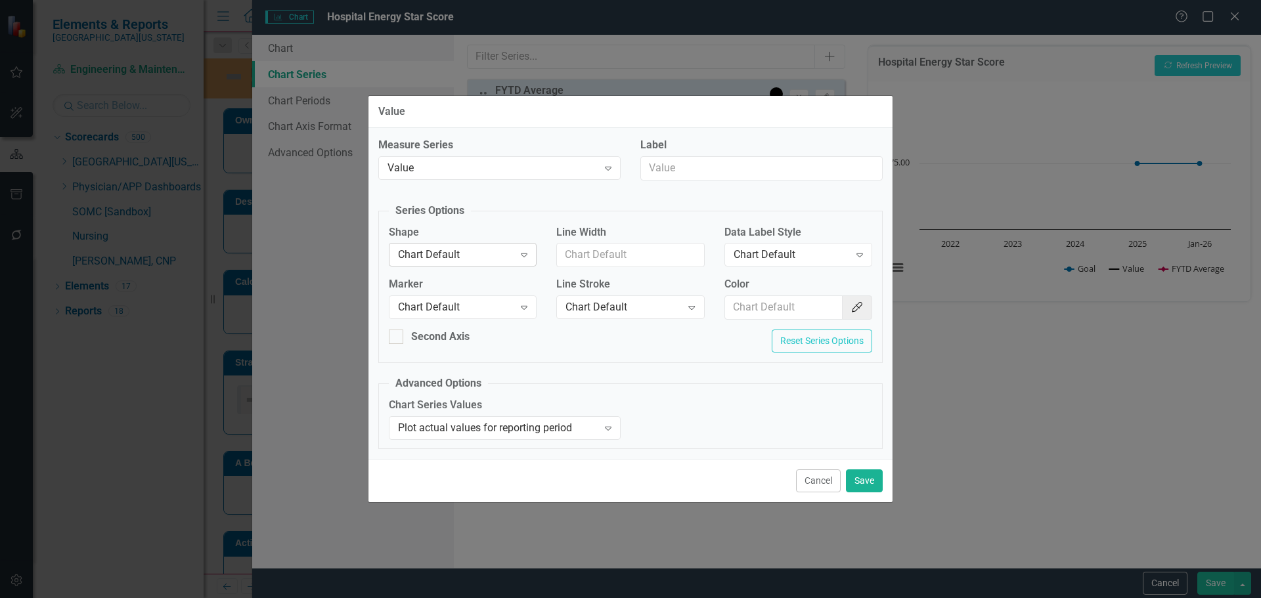
click at [487, 246] on div "Chart Default Expand" at bounding box center [463, 255] width 148 height 24
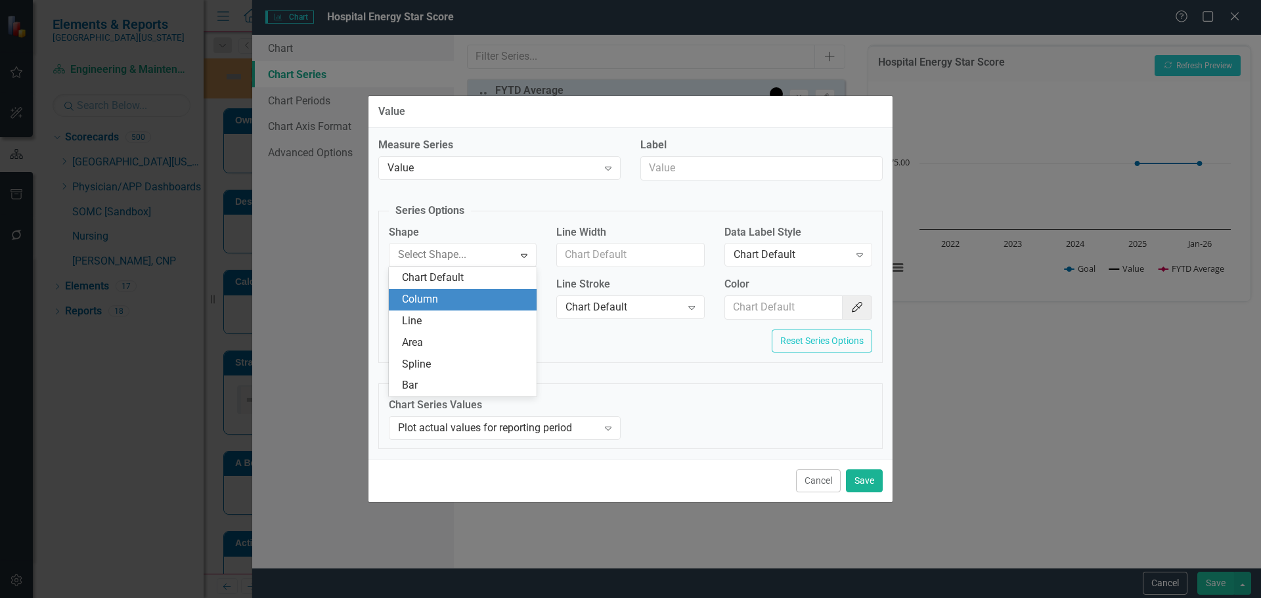
click at [479, 300] on div "Column" at bounding box center [465, 299] width 127 height 15
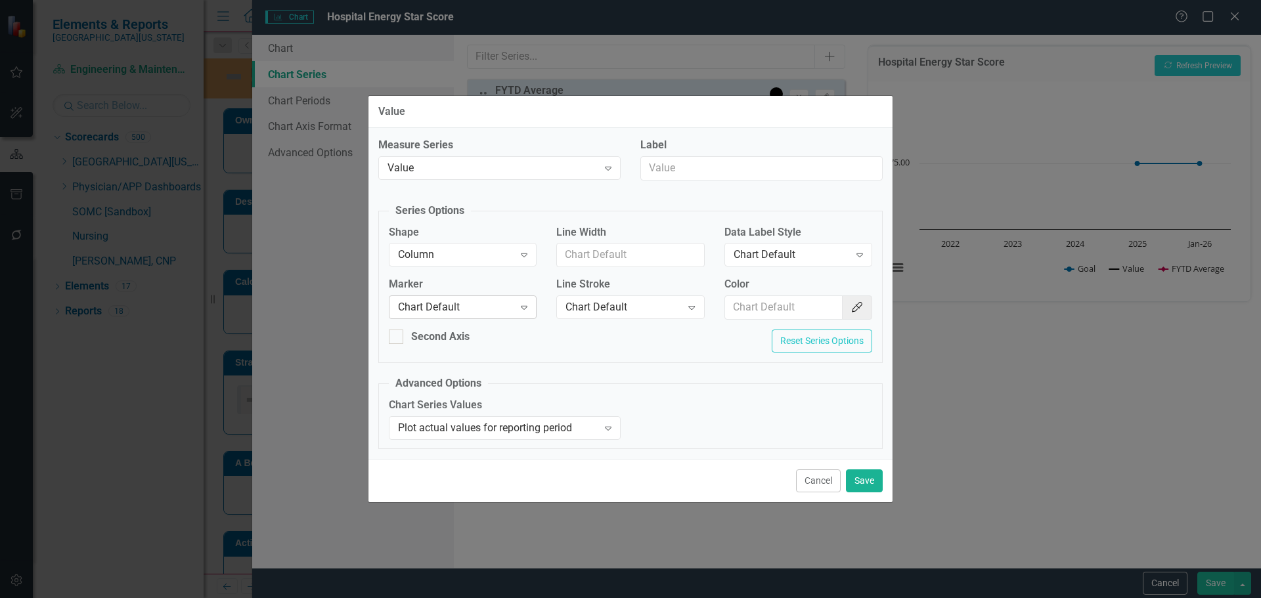
click at [474, 316] on div "Chart Default Expand" at bounding box center [463, 307] width 148 height 24
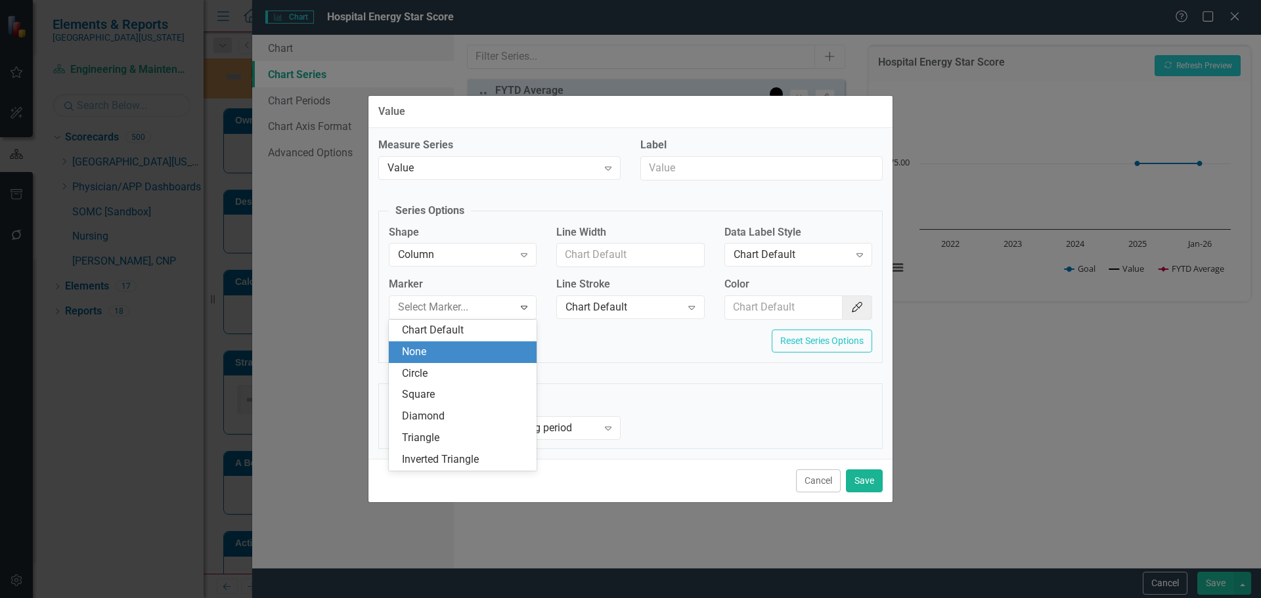
click at [474, 353] on div "None" at bounding box center [465, 352] width 127 height 15
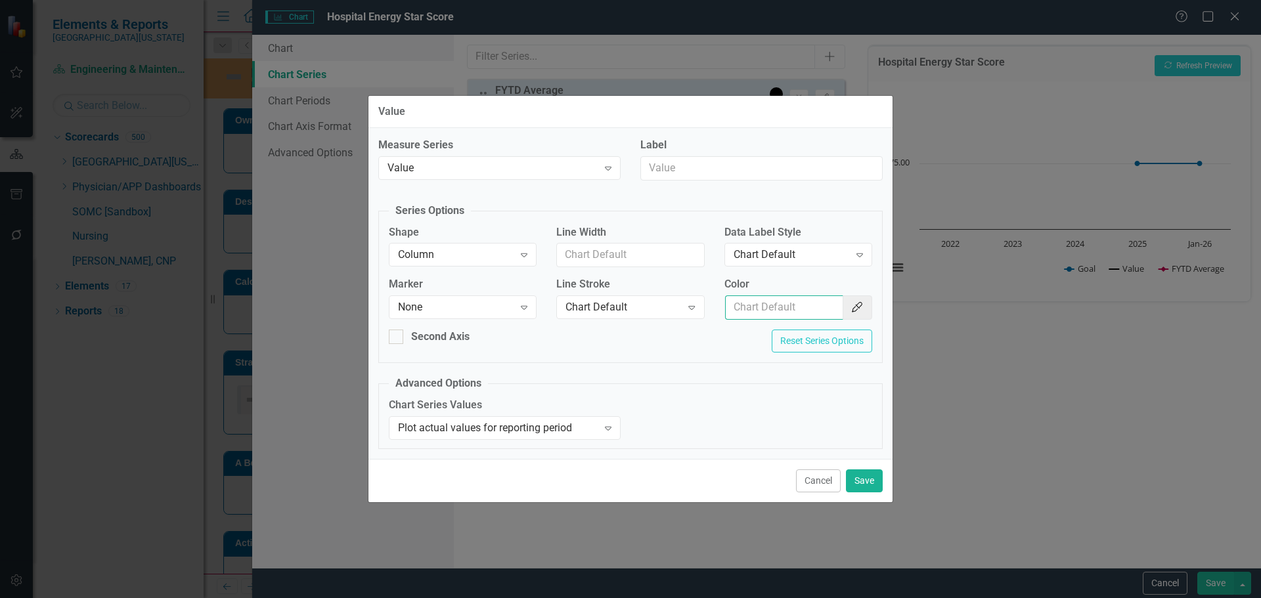
click at [747, 306] on input "Color" at bounding box center [784, 307] width 118 height 24
type input "#2e75b6"
click at [859, 257] on icon at bounding box center [859, 255] width 7 height 4
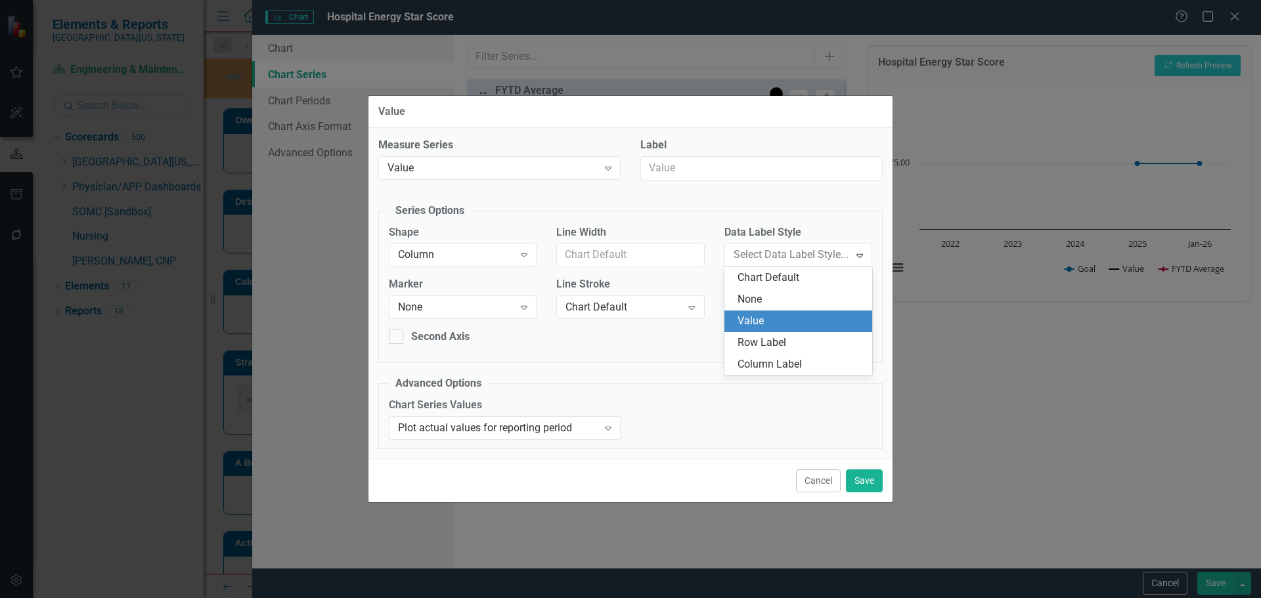
click at [829, 321] on div "Value" at bounding box center [800, 321] width 127 height 15
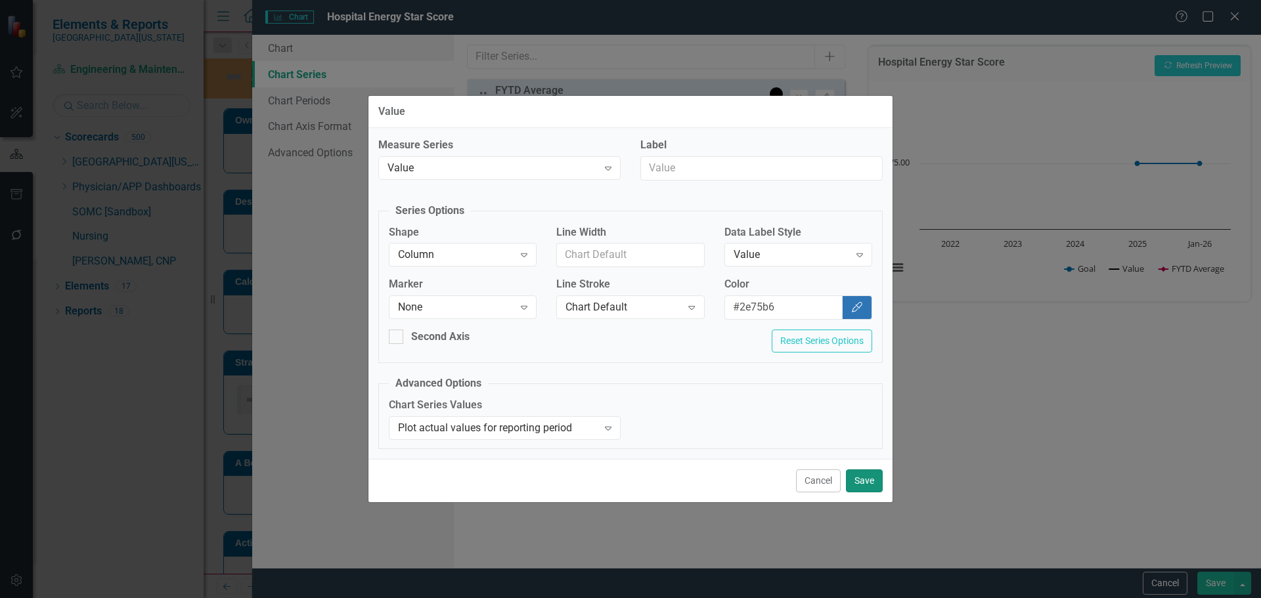
click at [862, 479] on button "Save" at bounding box center [864, 480] width 37 height 23
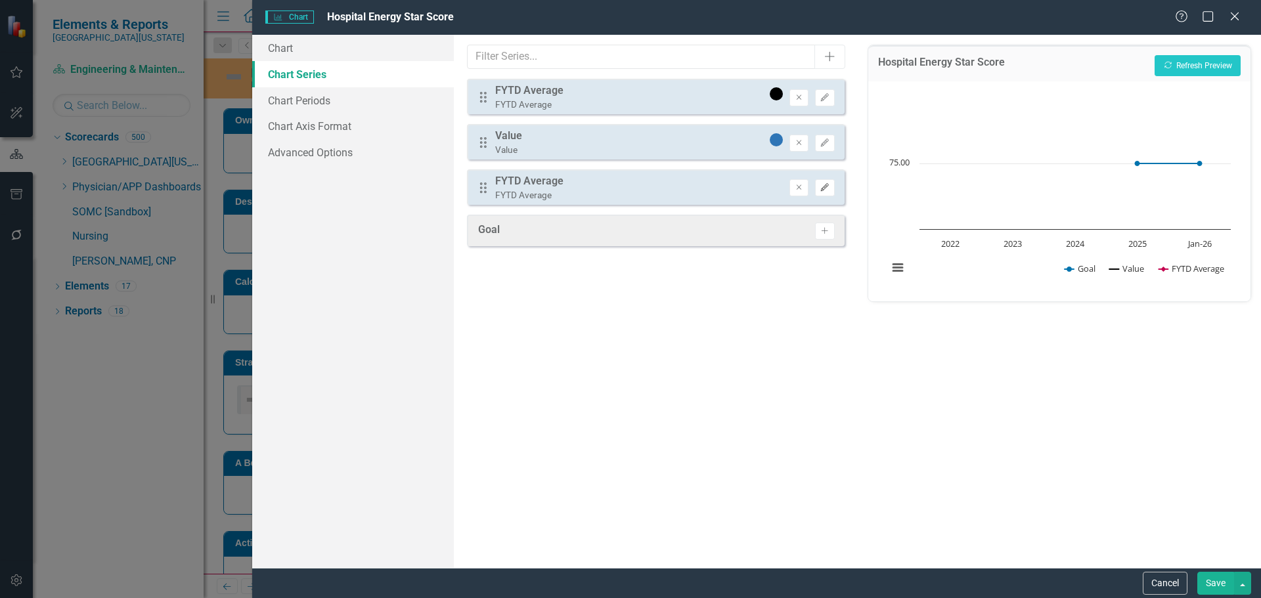
click at [829, 190] on icon "Edit" at bounding box center [824, 188] width 10 height 8
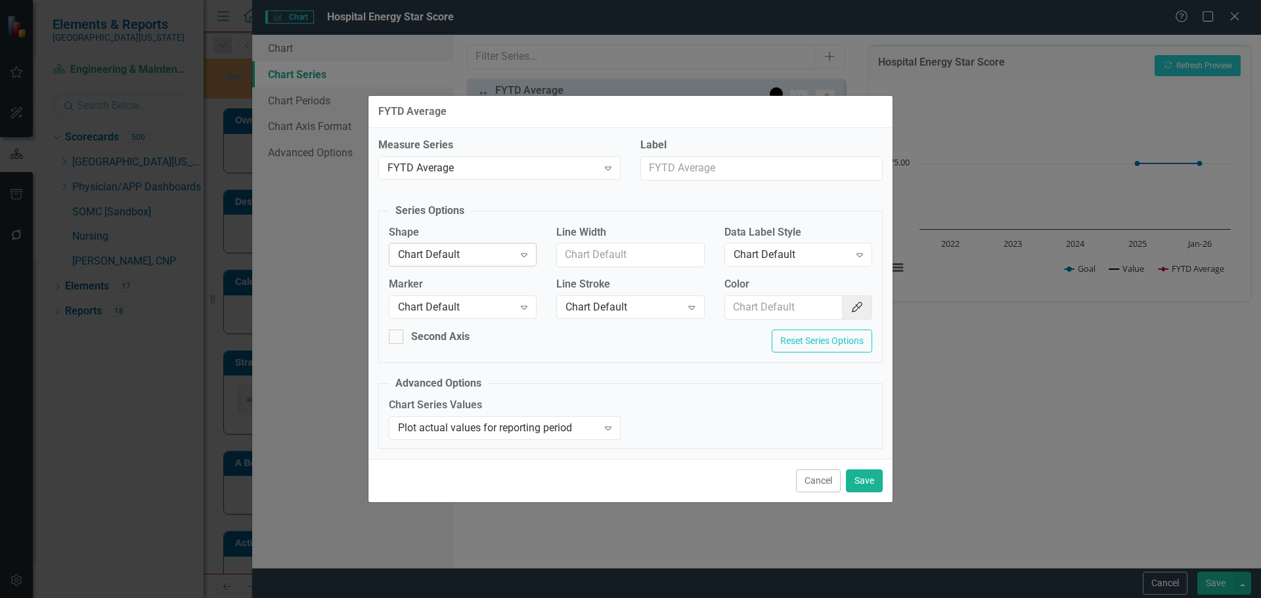
click at [430, 248] on div "Chart Default" at bounding box center [456, 255] width 116 height 15
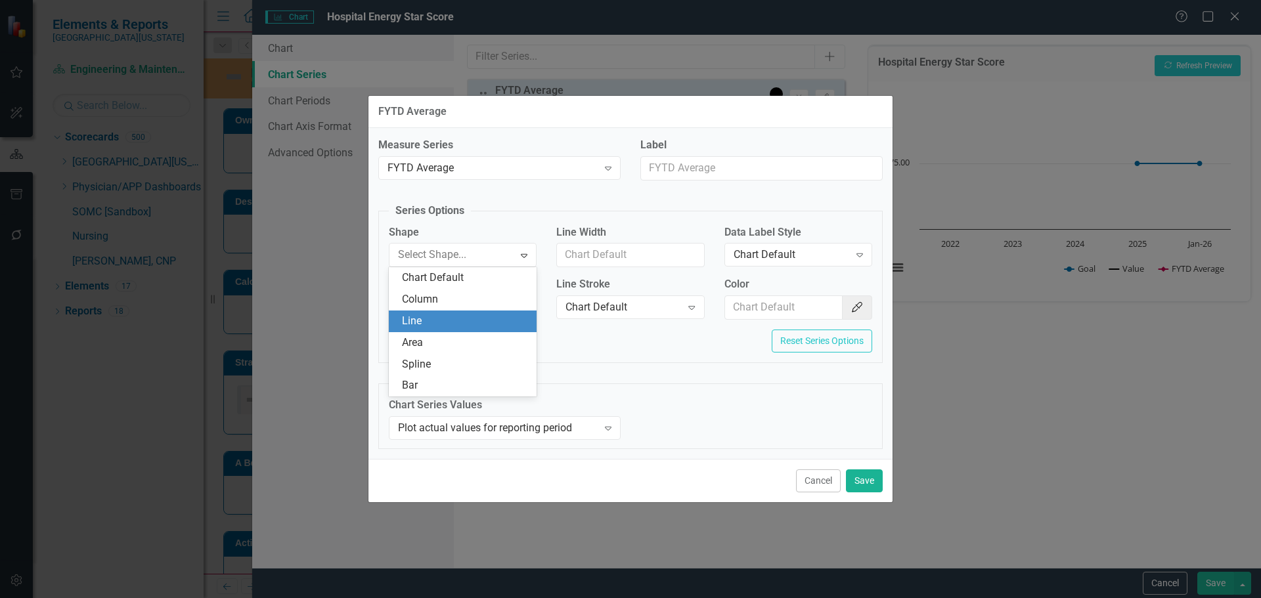
click at [438, 324] on div "Line" at bounding box center [465, 321] width 127 height 15
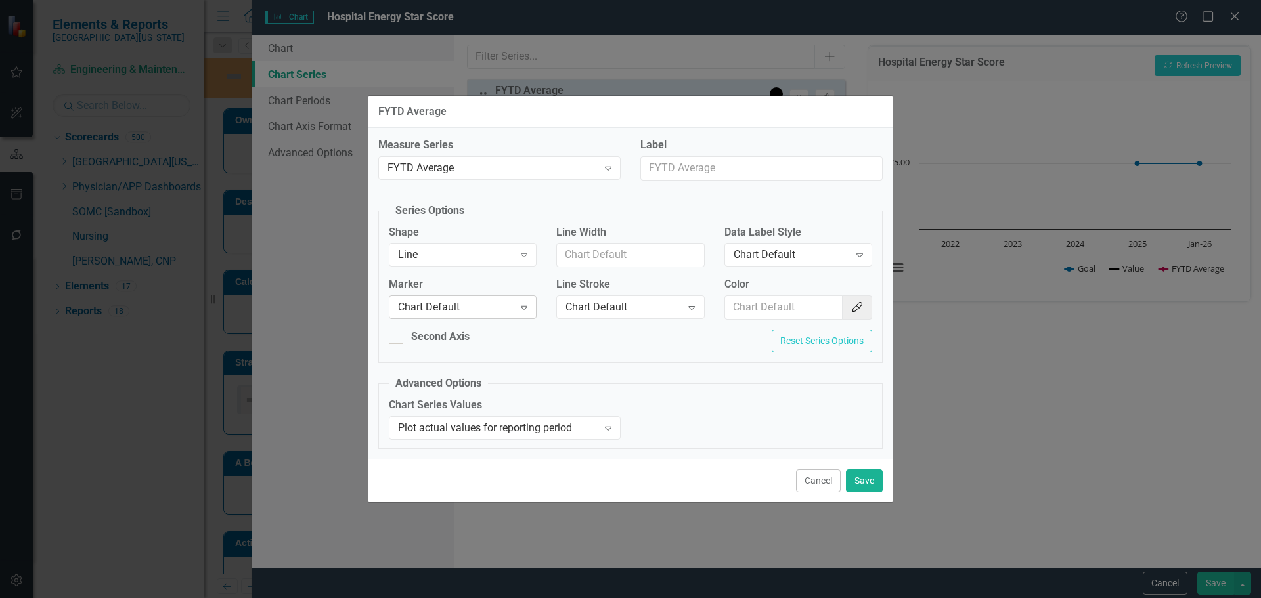
click at [445, 312] on div "Chart Default" at bounding box center [456, 307] width 116 height 15
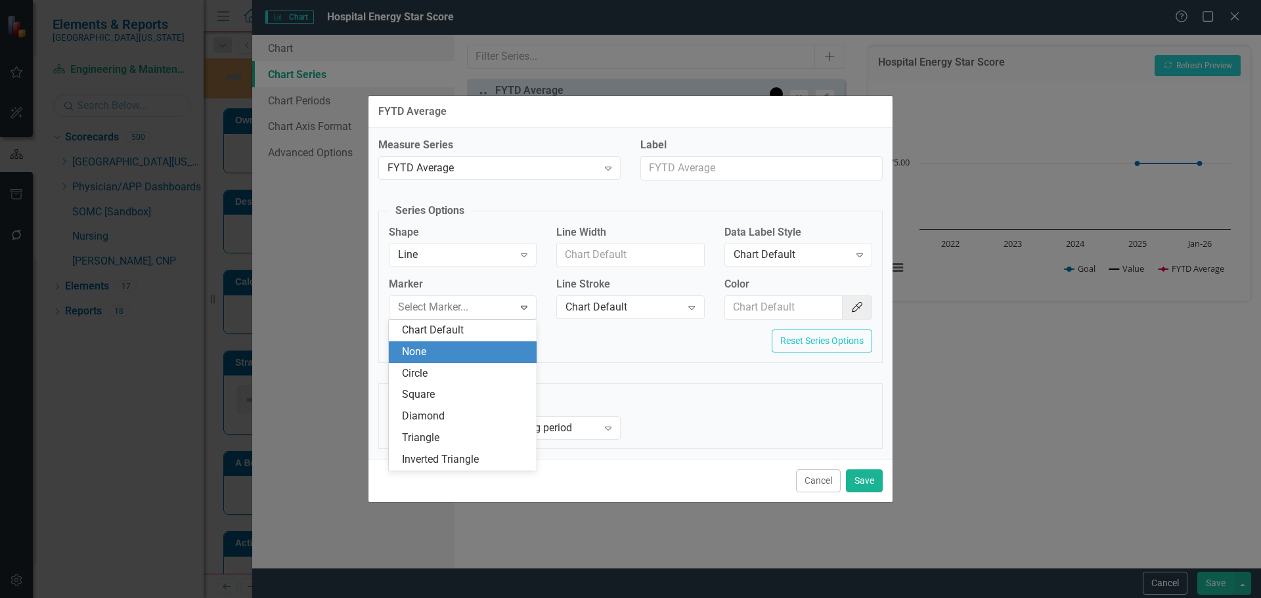
click at [452, 356] on div "None" at bounding box center [465, 352] width 127 height 15
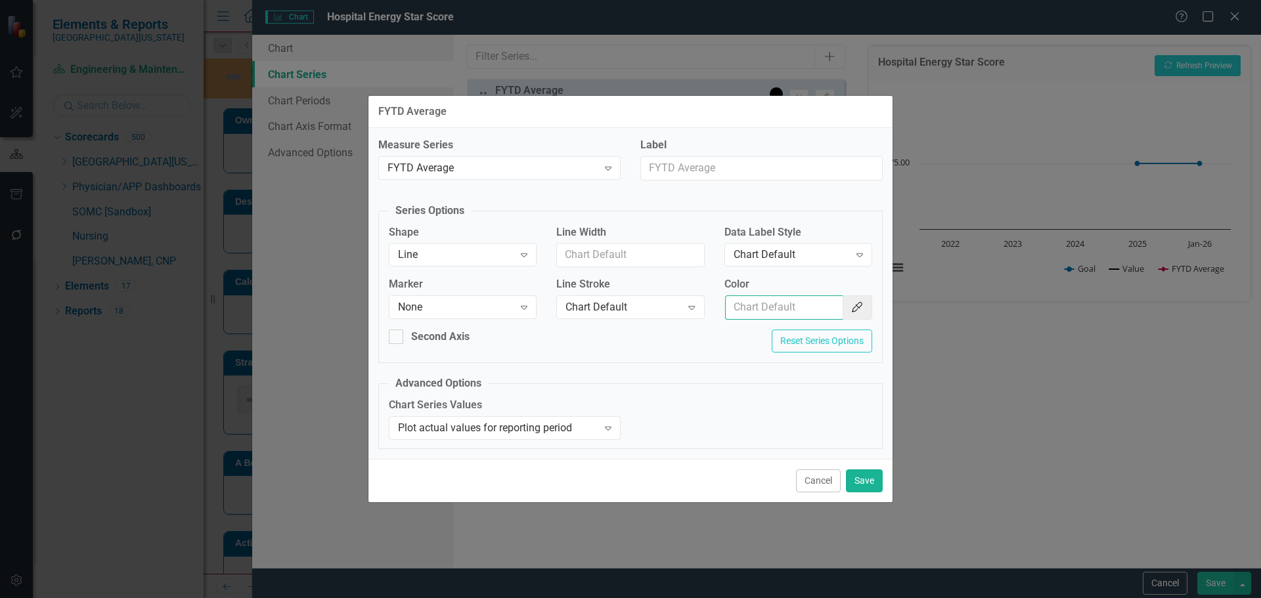
click at [746, 302] on input "Color" at bounding box center [784, 307] width 118 height 24
type input "#c40650"
click at [498, 159] on div "FYTD Average Expand" at bounding box center [499, 168] width 242 height 24
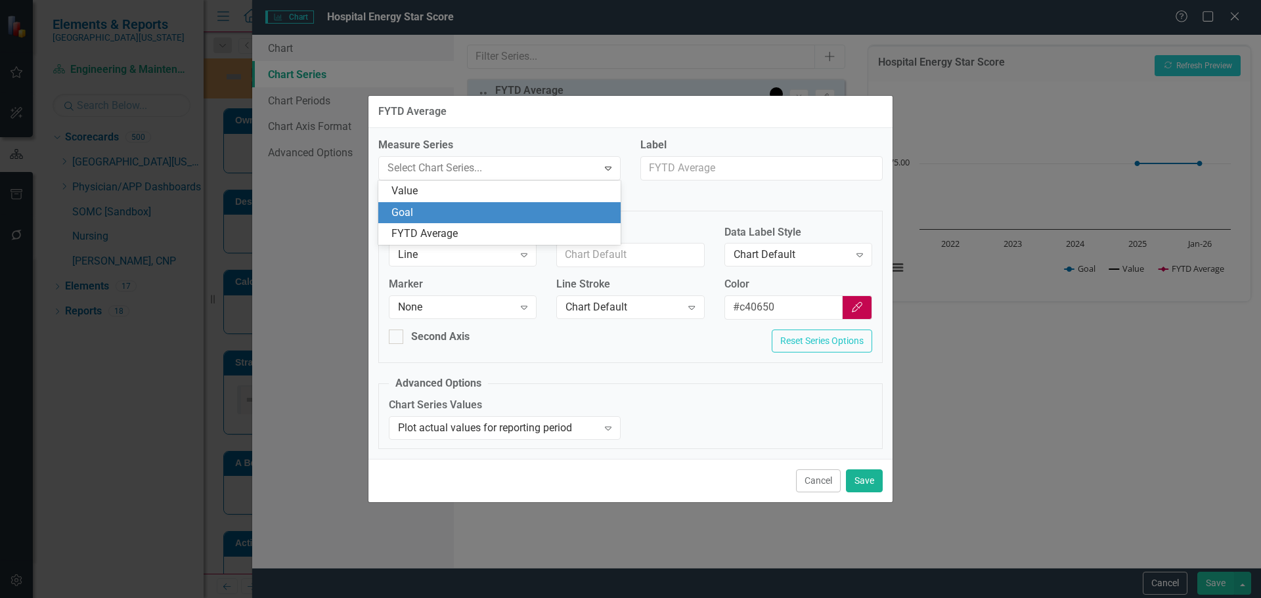
click at [498, 213] on div "Goal" at bounding box center [501, 213] width 221 height 15
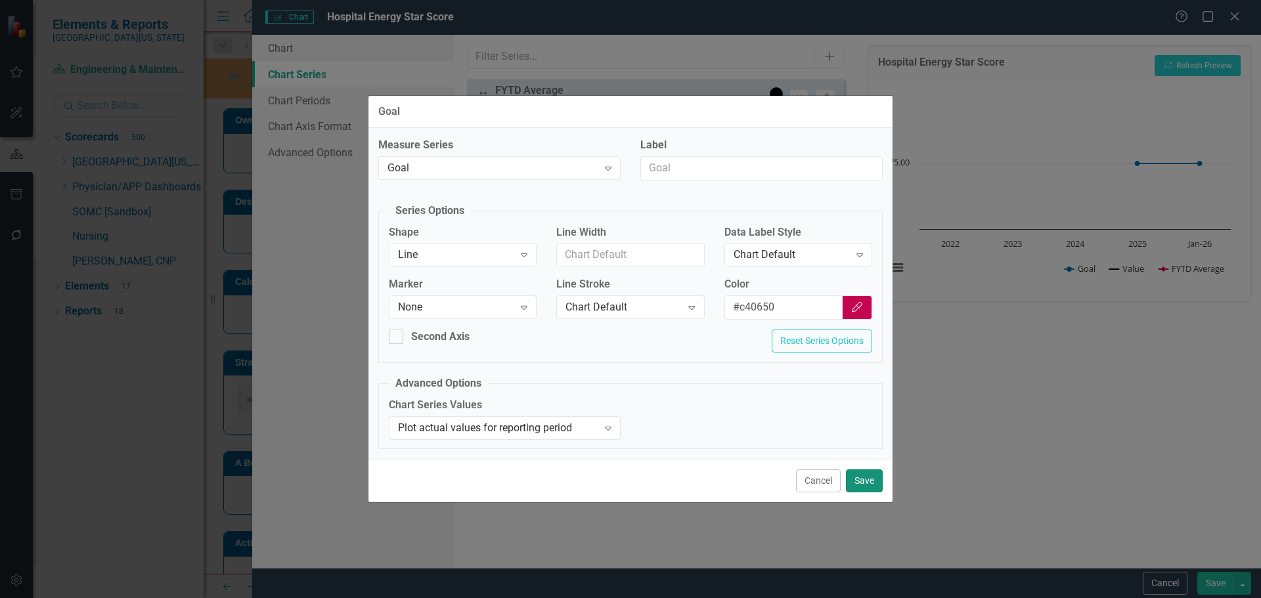
click at [862, 482] on button "Save" at bounding box center [864, 480] width 37 height 23
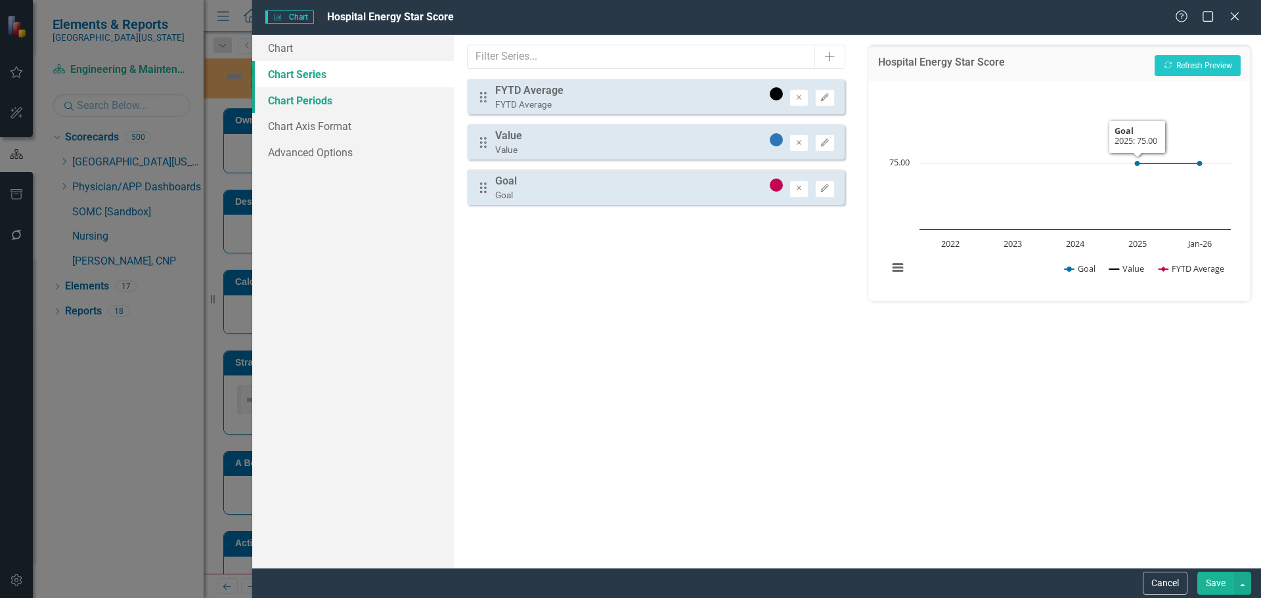
drag, startPoint x: 265, startPoint y: 97, endPoint x: 301, endPoint y: 98, distance: 36.1
click at [265, 97] on link "Chart Periods" at bounding box center [353, 100] width 202 height 26
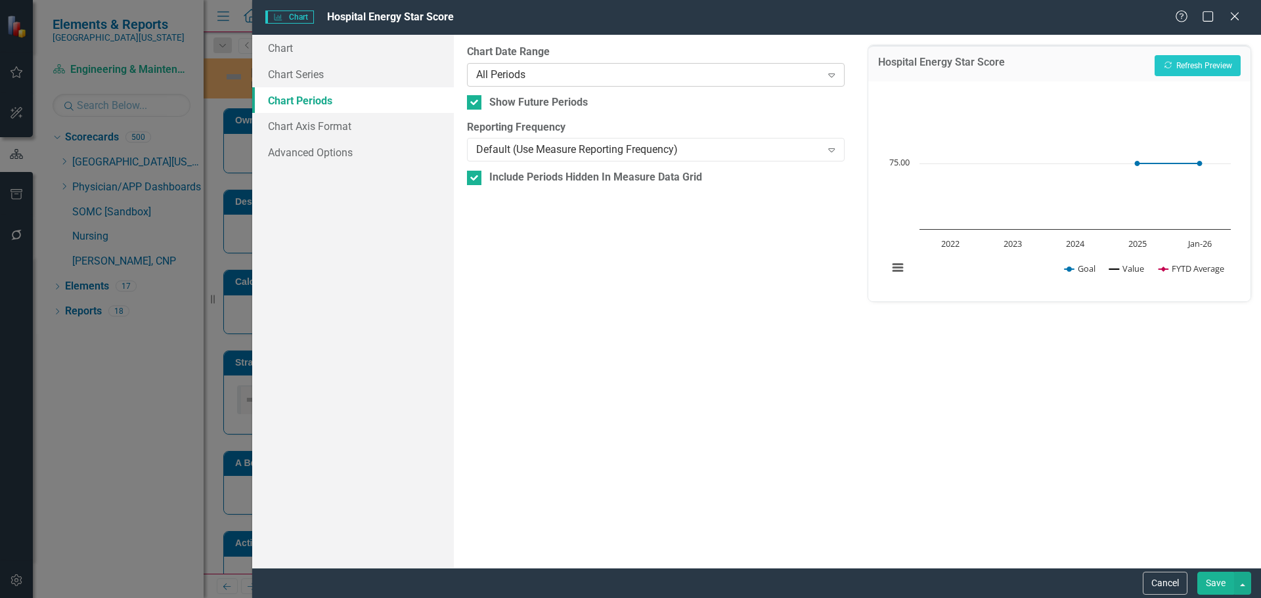
click at [568, 73] on div "All Periods" at bounding box center [648, 74] width 345 height 15
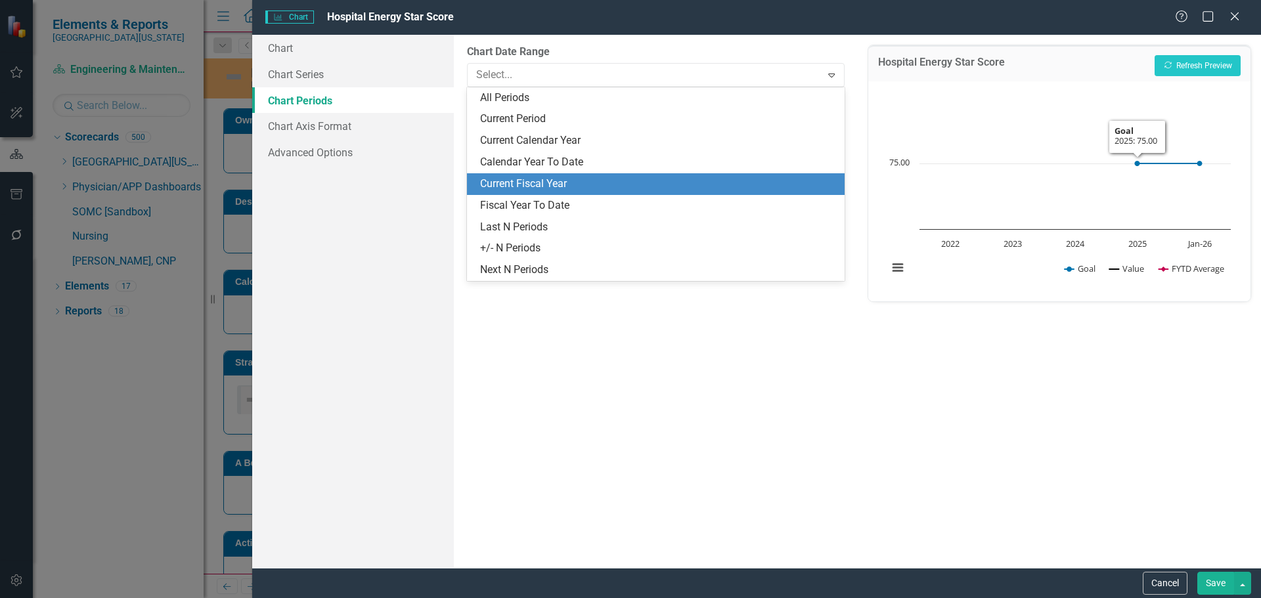
click at [588, 181] on div "Current Fiscal Year" at bounding box center [658, 184] width 356 height 15
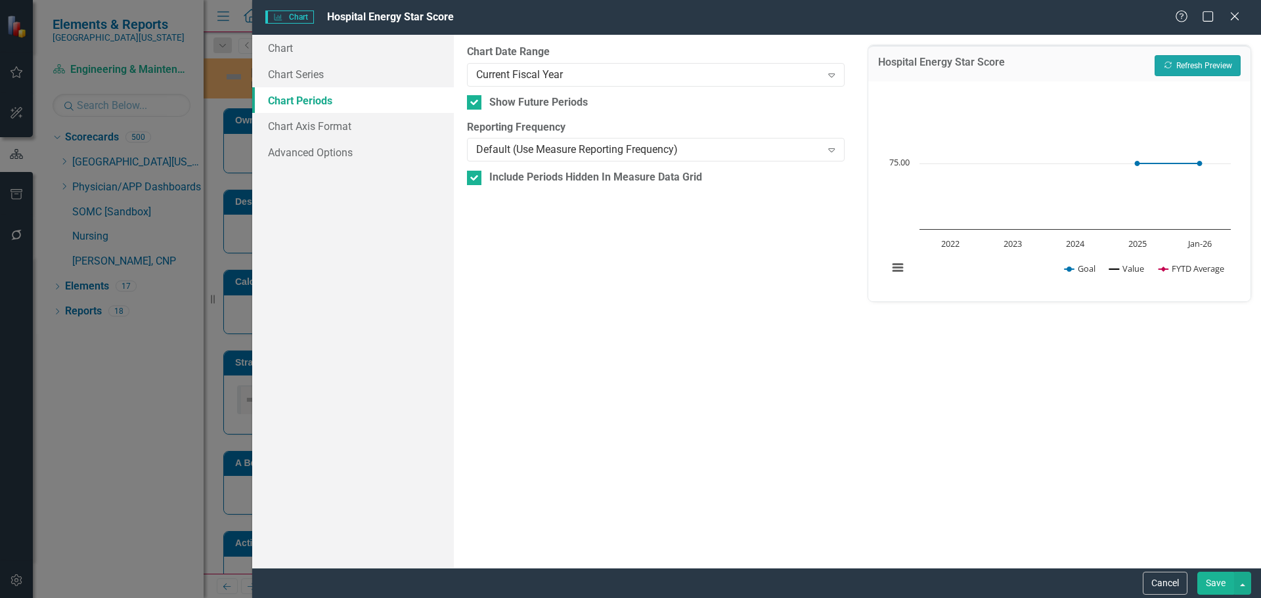
click at [1204, 69] on button "Recalculate Refresh Preview" at bounding box center [1197, 65] width 86 height 21
click at [1213, 587] on button "Save" at bounding box center [1215, 583] width 37 height 23
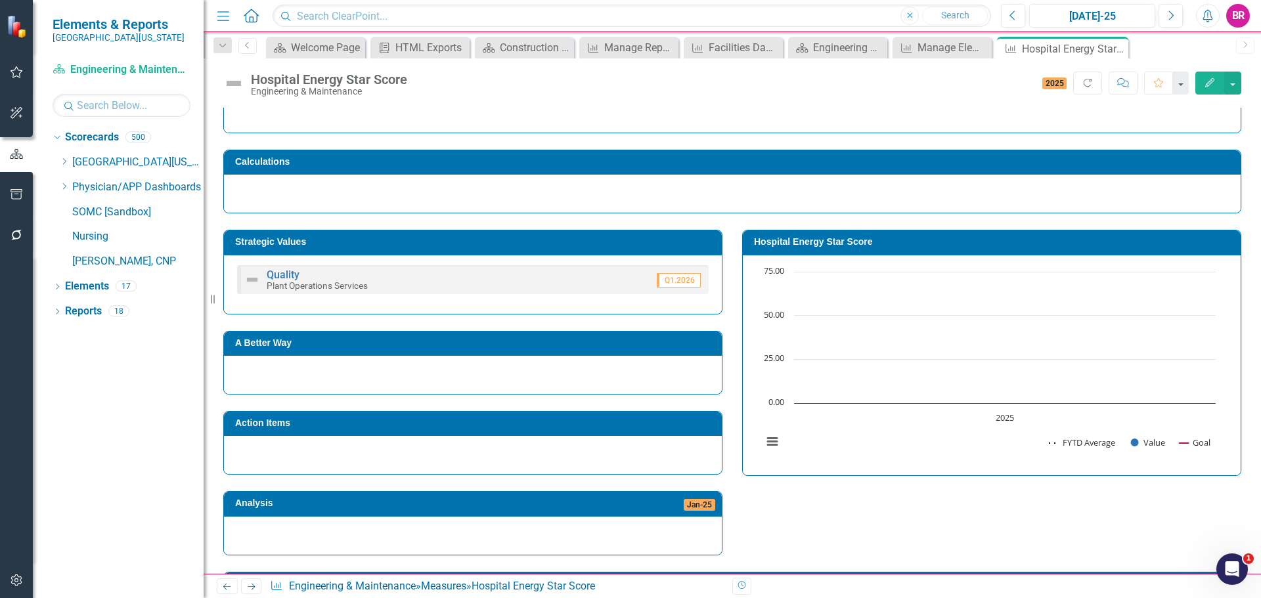
scroll to position [316, 0]
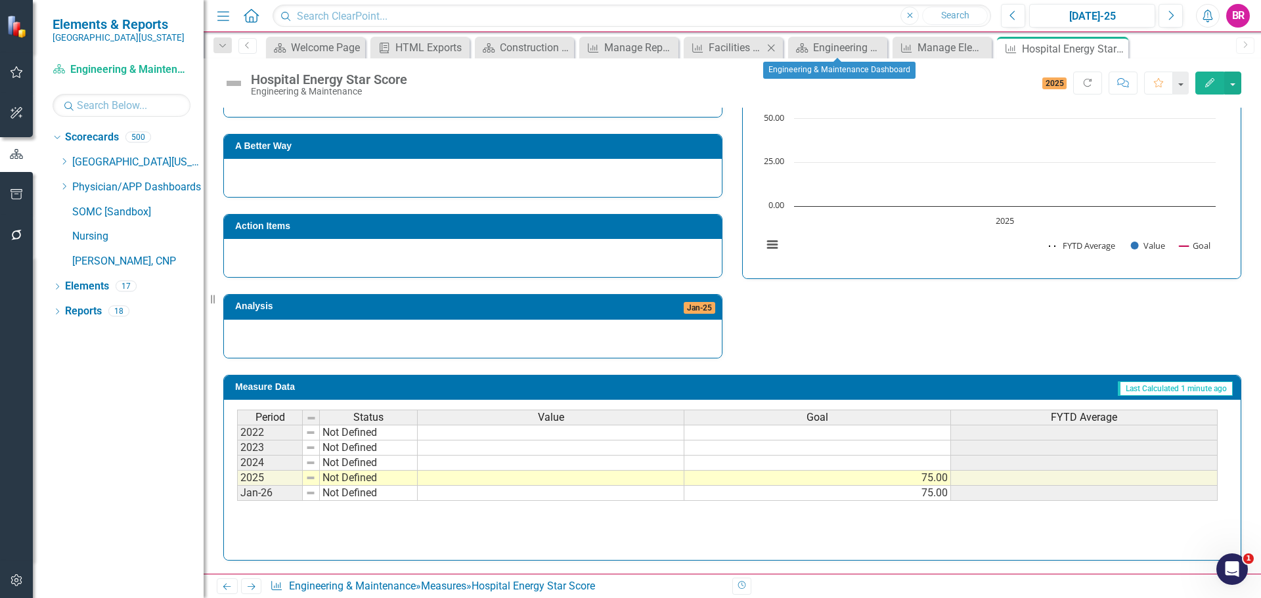
drag, startPoint x: 881, startPoint y: 53, endPoint x: 844, endPoint y: 57, distance: 37.1
click at [0, 0] on icon "Close" at bounding box center [0, 0] width 0 height 0
click at [843, 49] on icon "Close" at bounding box center [839, 48] width 13 height 11
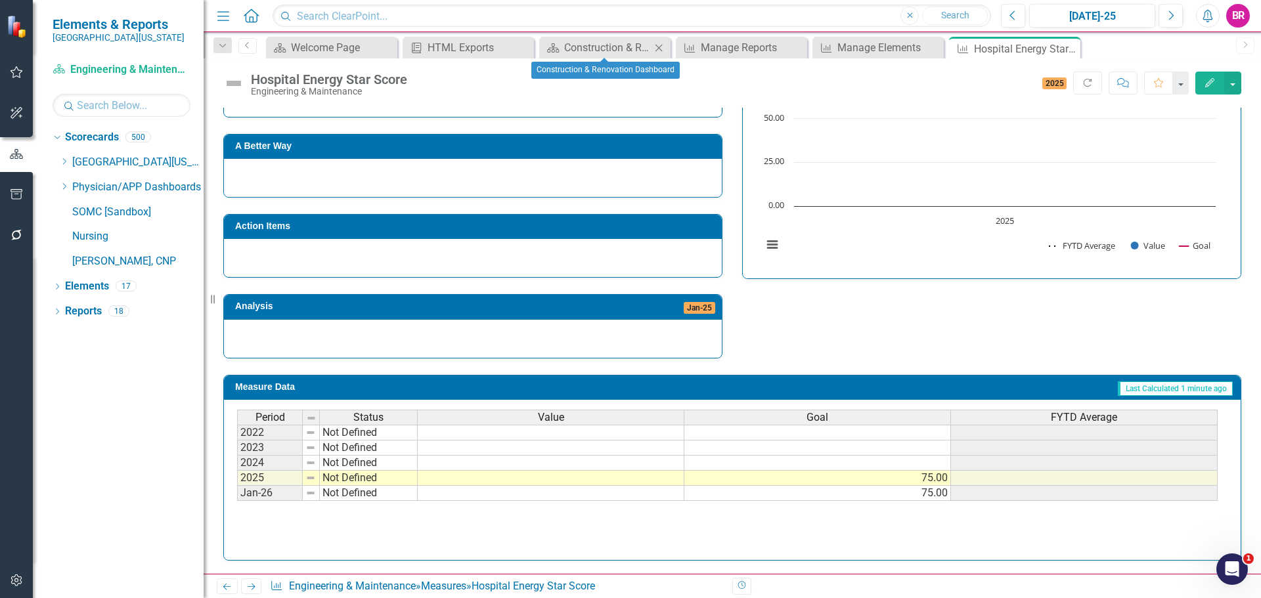
click at [658, 47] on icon at bounding box center [658, 47] width 7 height 7
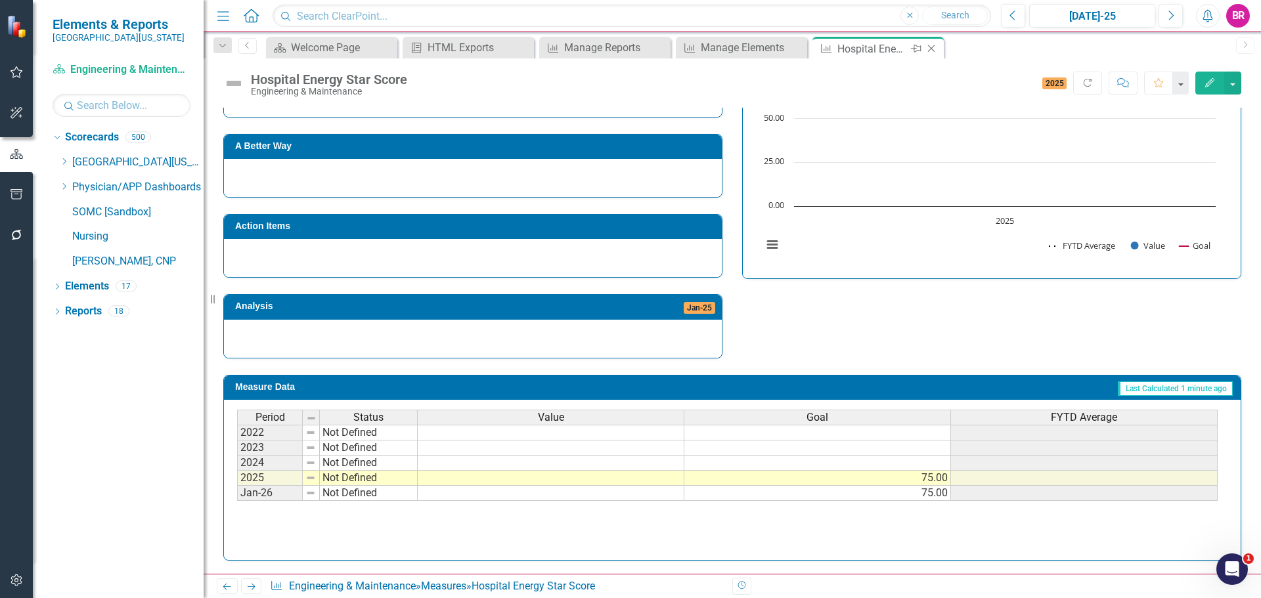
click at [932, 45] on icon "Close" at bounding box center [931, 48] width 13 height 11
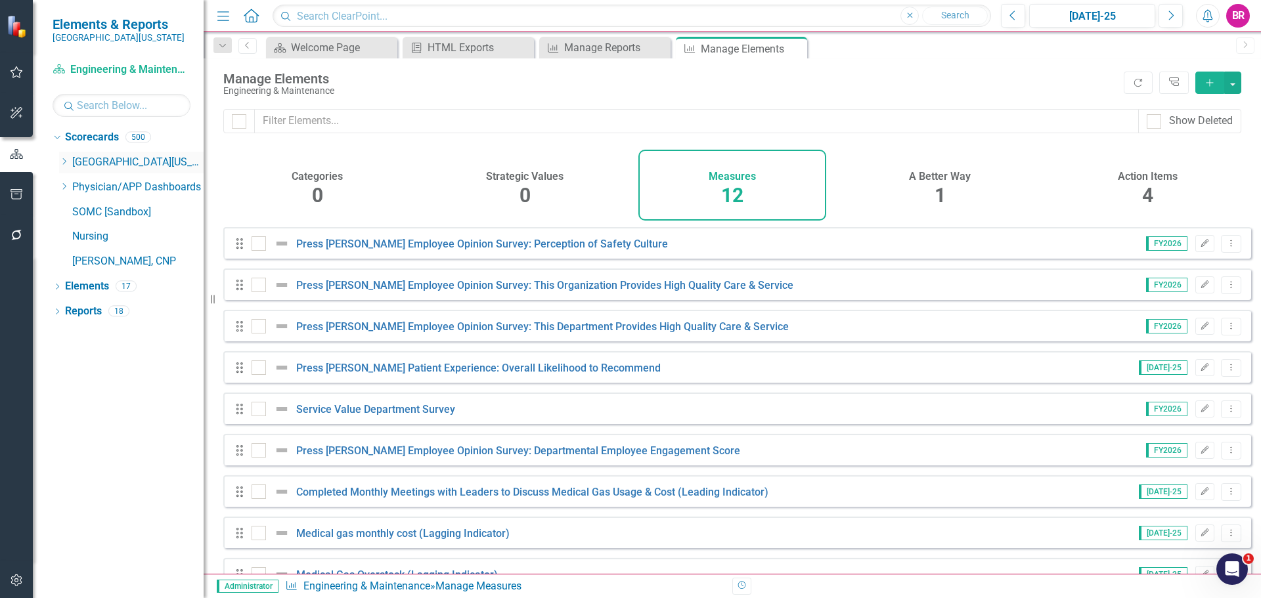
click at [64, 163] on icon "Dropdown" at bounding box center [64, 162] width 10 height 8
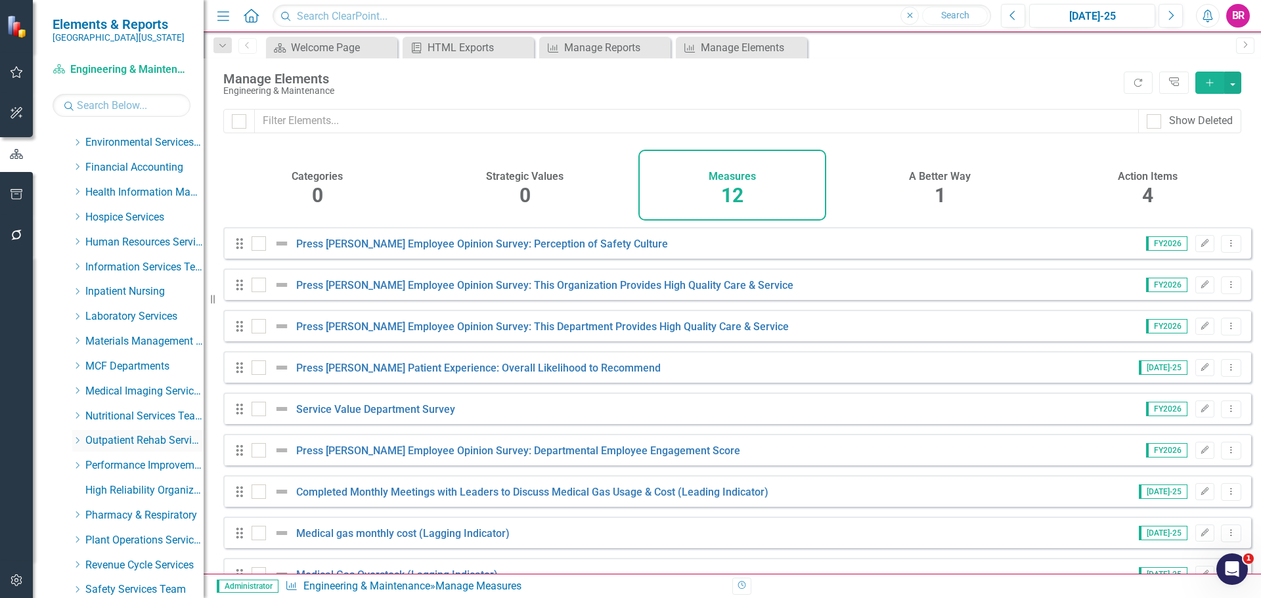
scroll to position [328, 0]
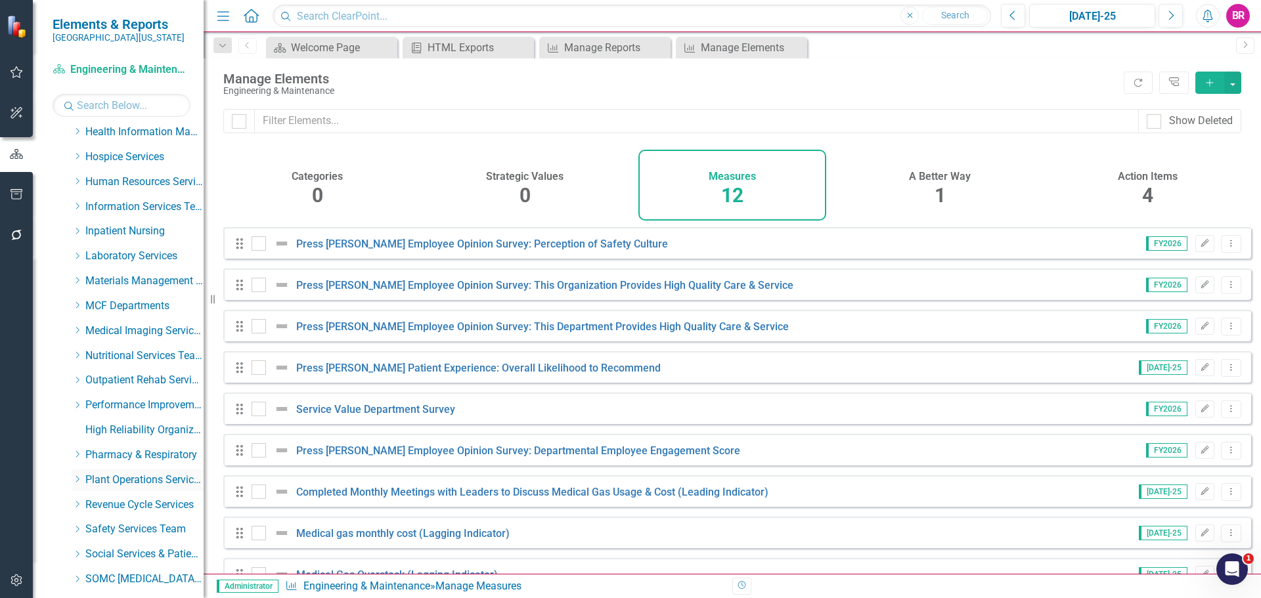
click at [77, 480] on icon "Dropdown" at bounding box center [77, 479] width 10 height 8
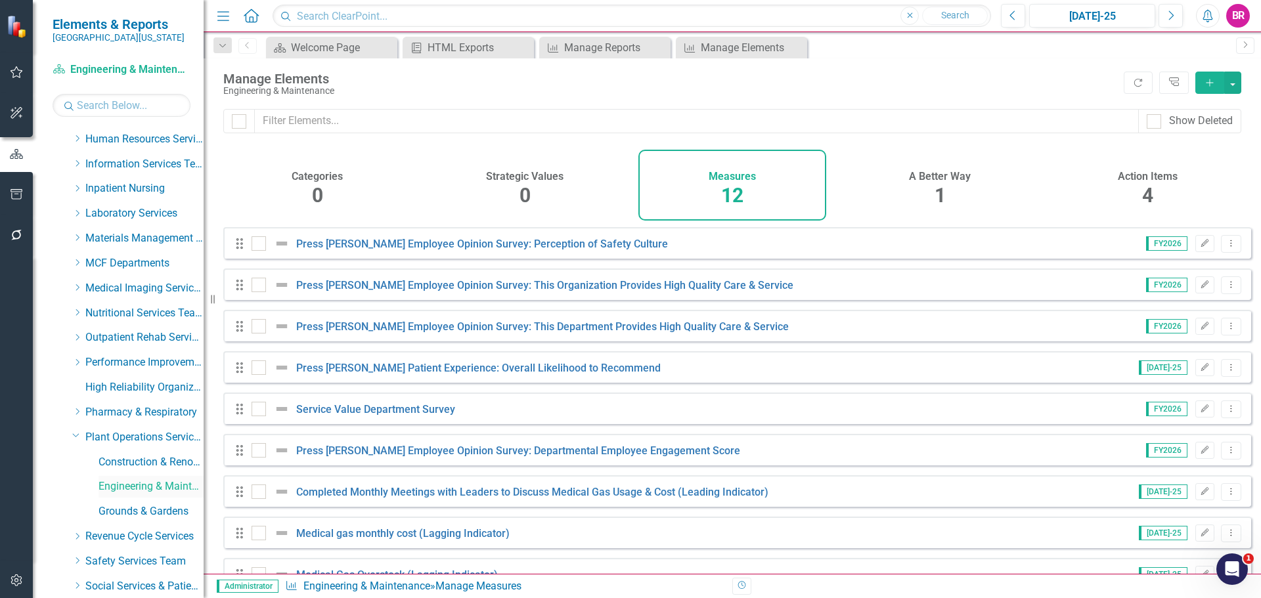
scroll to position [394, 0]
click at [146, 463] on link "Engineering & Maintenance" at bounding box center [150, 463] width 105 height 15
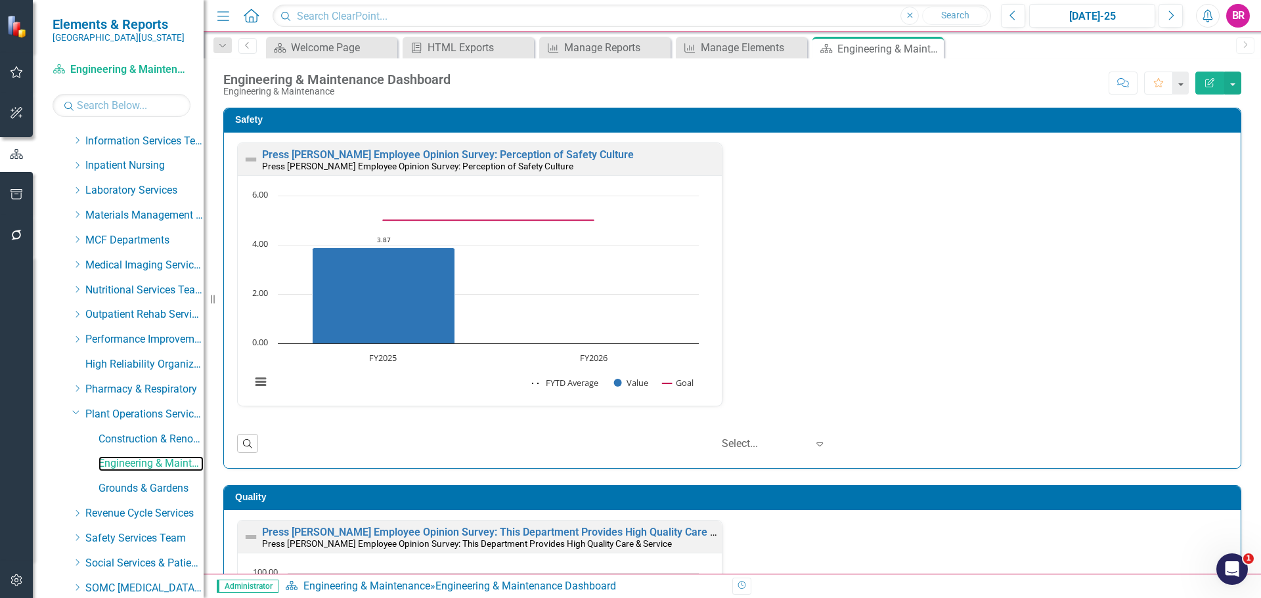
scroll to position [597, 0]
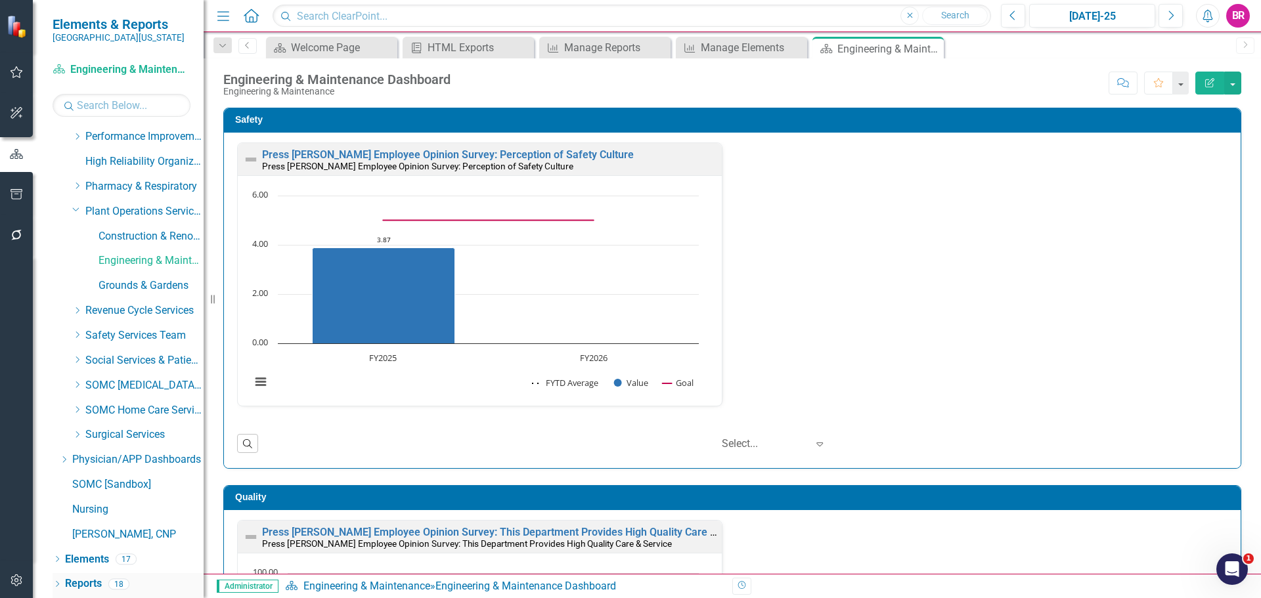
click at [94, 580] on link "Reports" at bounding box center [83, 584] width 37 height 15
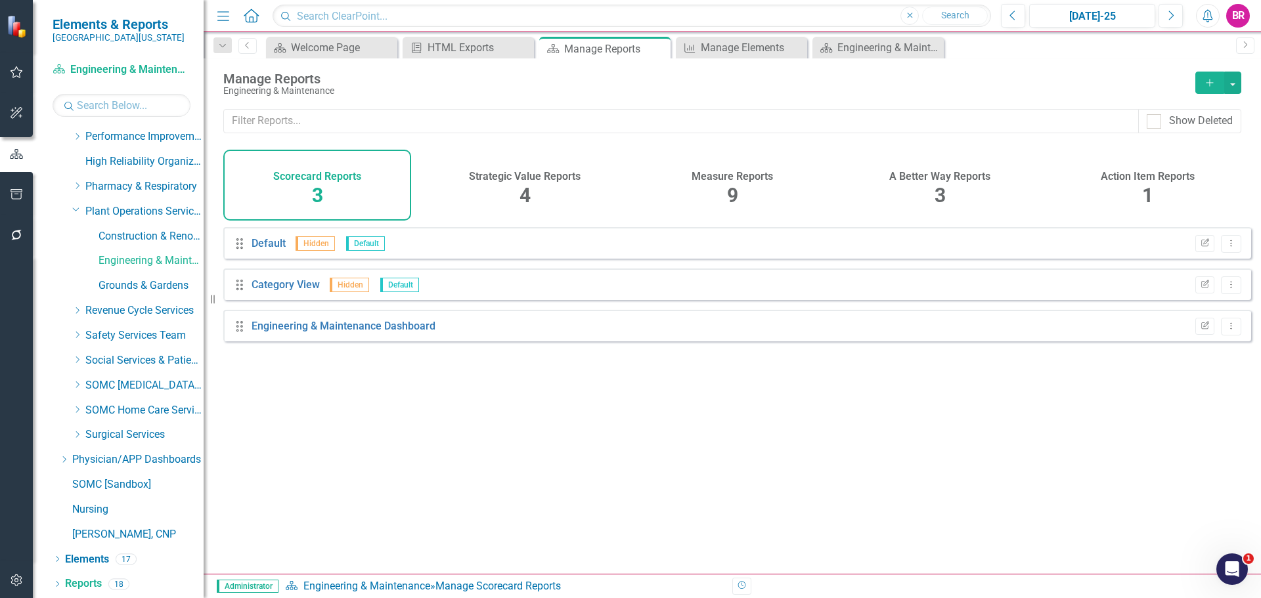
click at [729, 190] on span "9" at bounding box center [732, 195] width 11 height 23
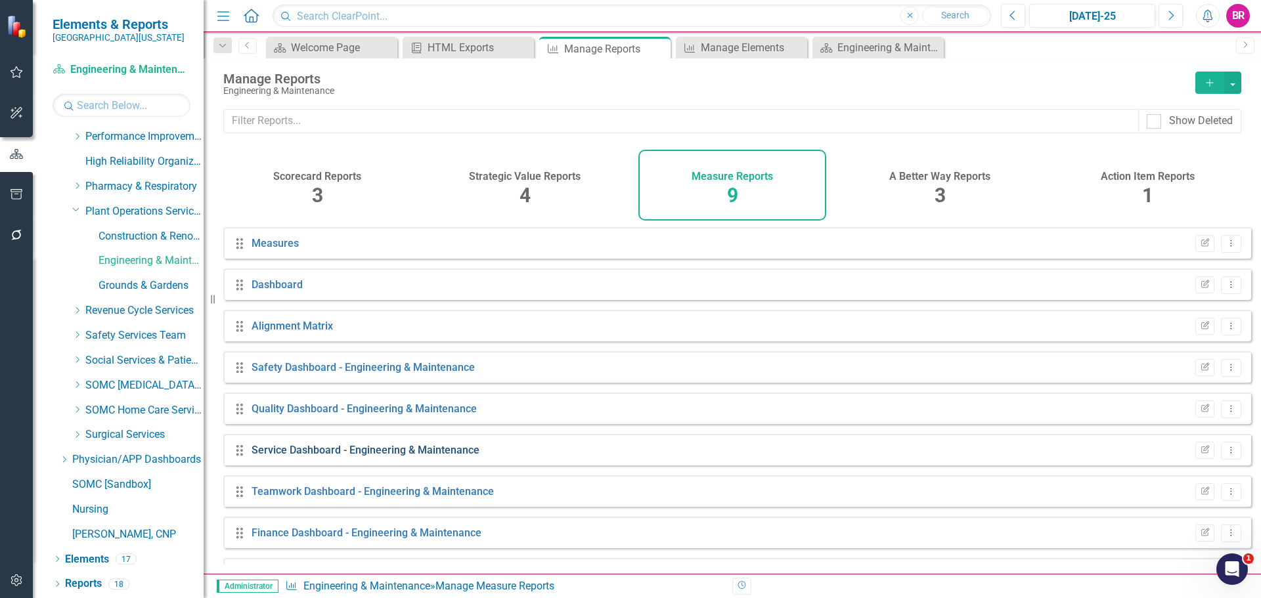
scroll to position [35, 0]
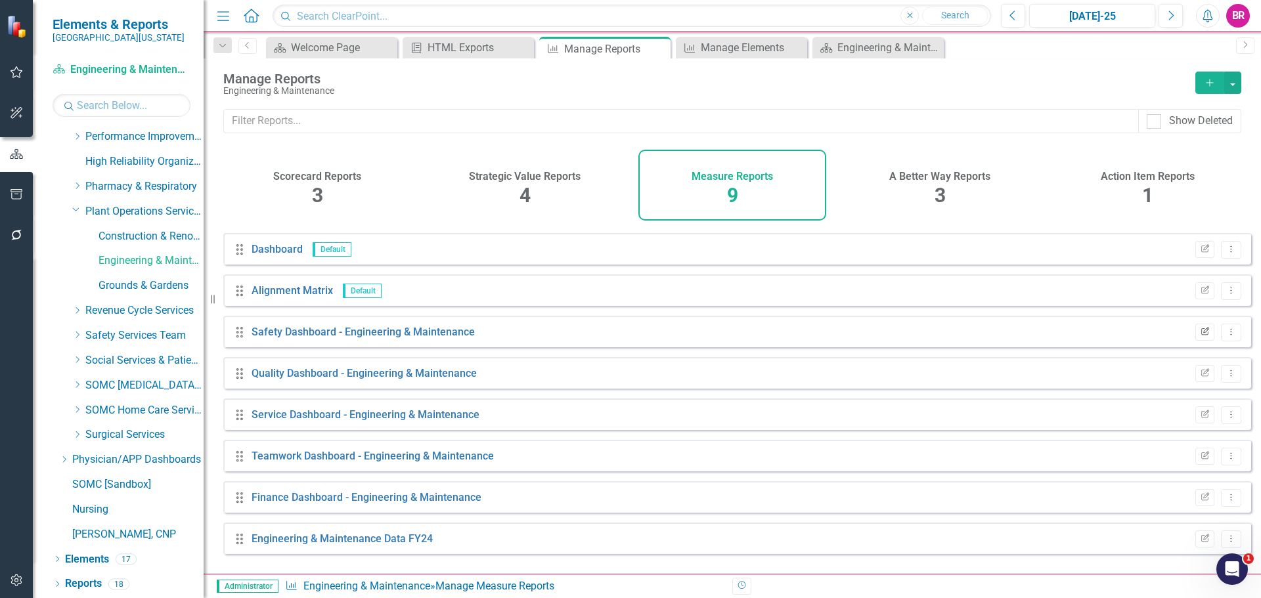
click at [1202, 341] on button "Edit Report" at bounding box center [1204, 332] width 19 height 17
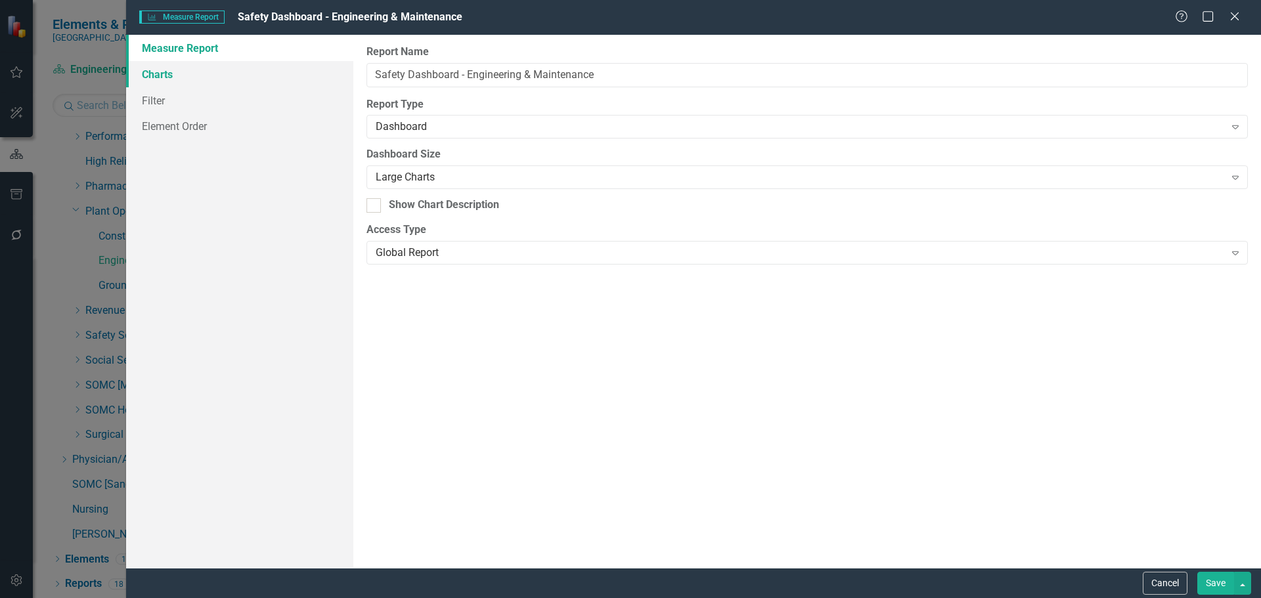
click at [185, 68] on link "Charts" at bounding box center [239, 74] width 227 height 26
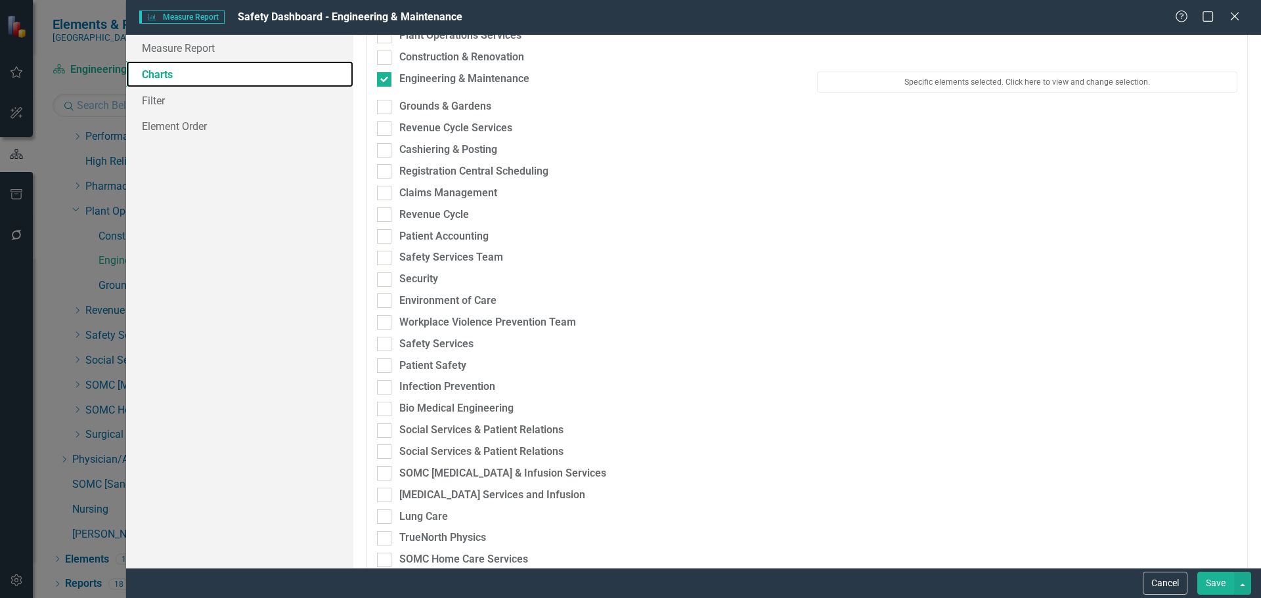
scroll to position [3020, 0]
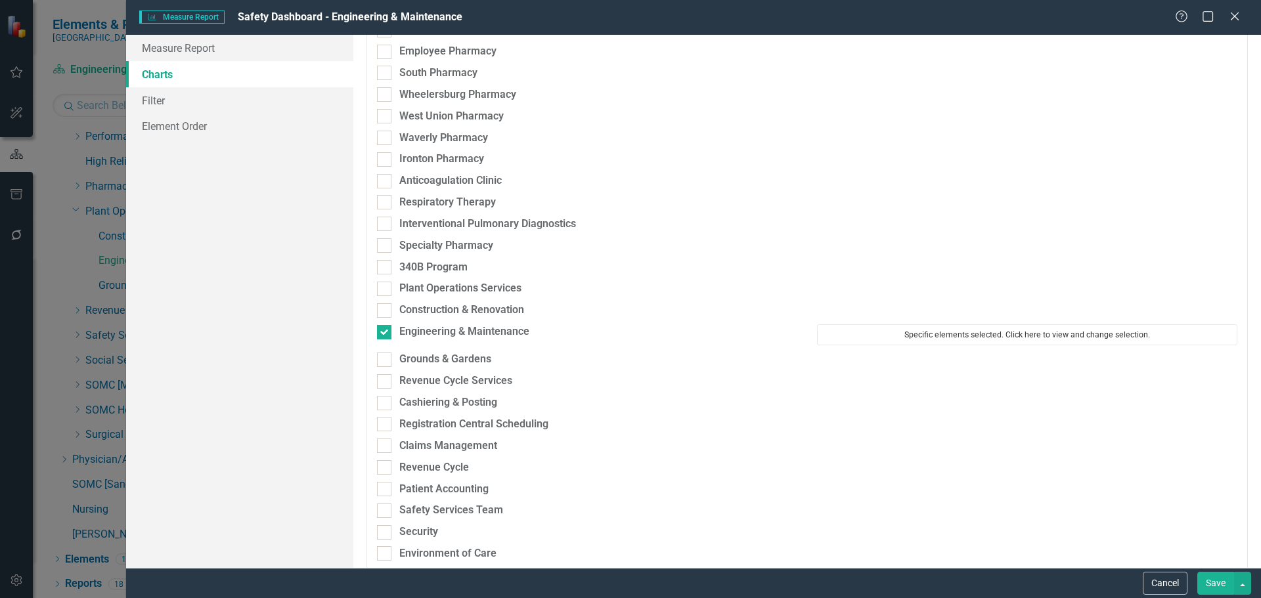
click at [956, 343] on button "Specific elements selected. Click here to view and change selection." at bounding box center [1027, 334] width 420 height 21
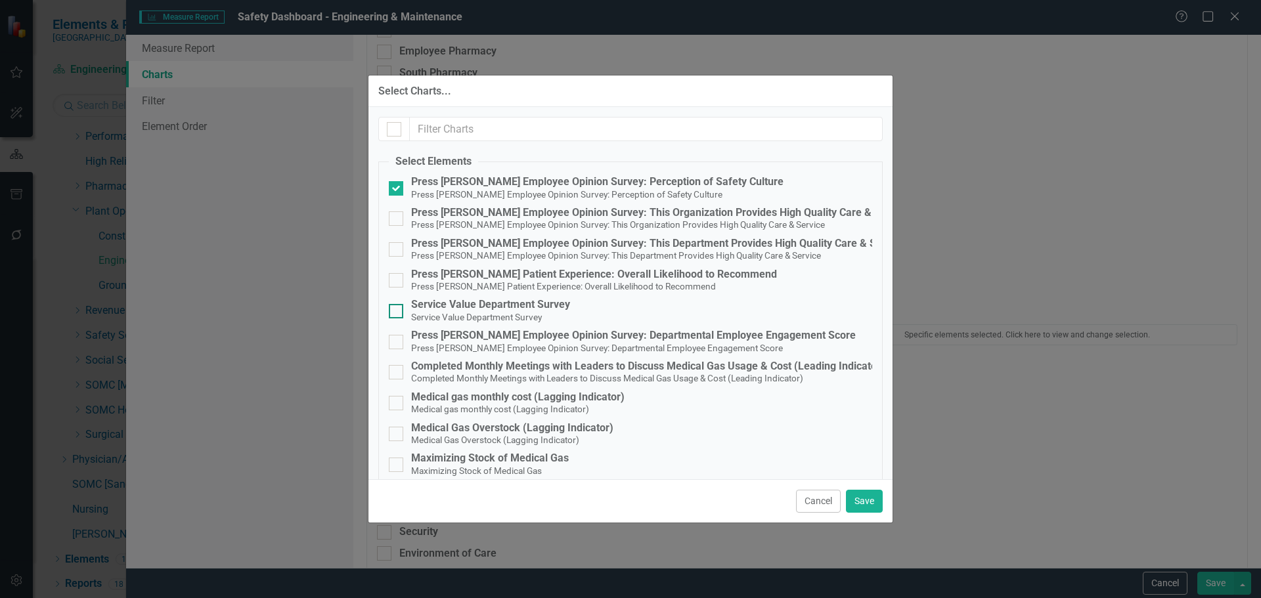
click at [489, 315] on small "Service Value Department Survey" at bounding box center [476, 317] width 131 height 11
click at [397, 313] on input "Service Value Department Survey Service Value Department Survey" at bounding box center [393, 308] width 9 height 9
checkbox input "true"
click at [860, 506] on button "Save" at bounding box center [864, 501] width 37 height 23
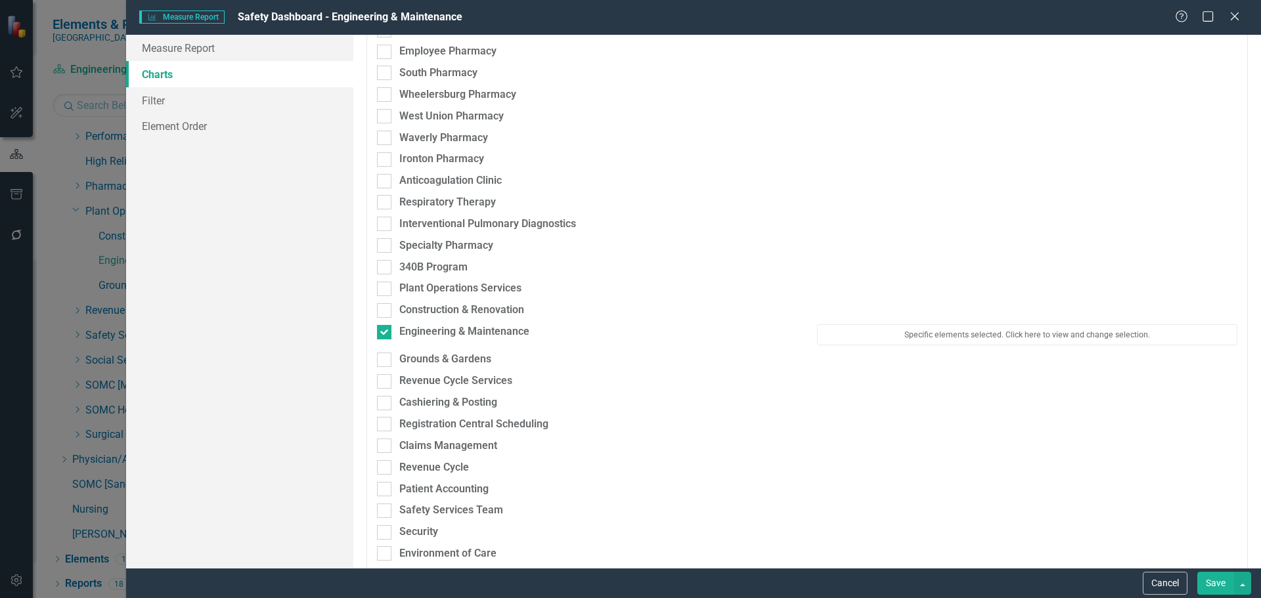
click at [1218, 580] on button "Save" at bounding box center [1215, 583] width 37 height 23
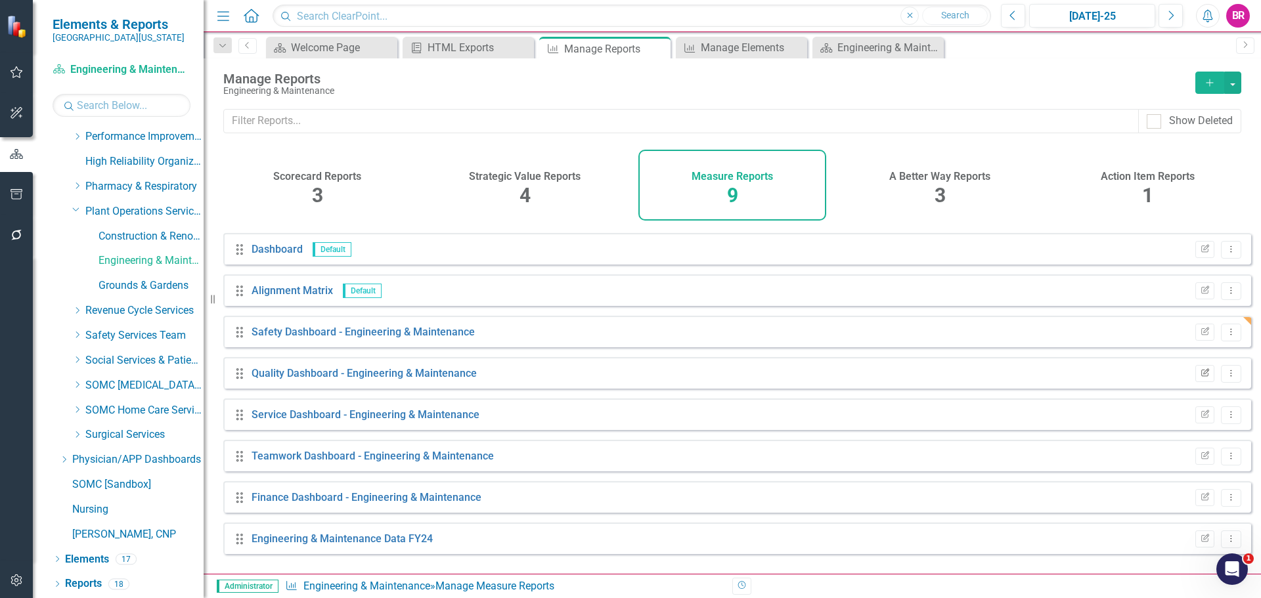
click at [1200, 380] on button "Edit Report" at bounding box center [1204, 373] width 19 height 17
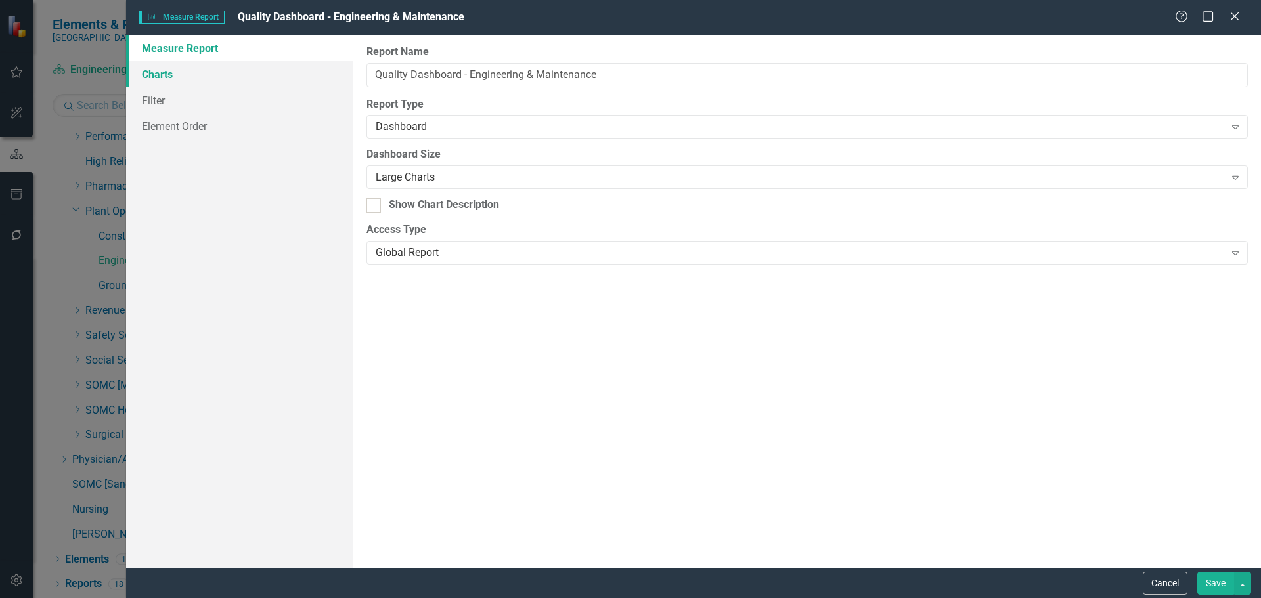
click at [189, 77] on link "Charts" at bounding box center [239, 74] width 227 height 26
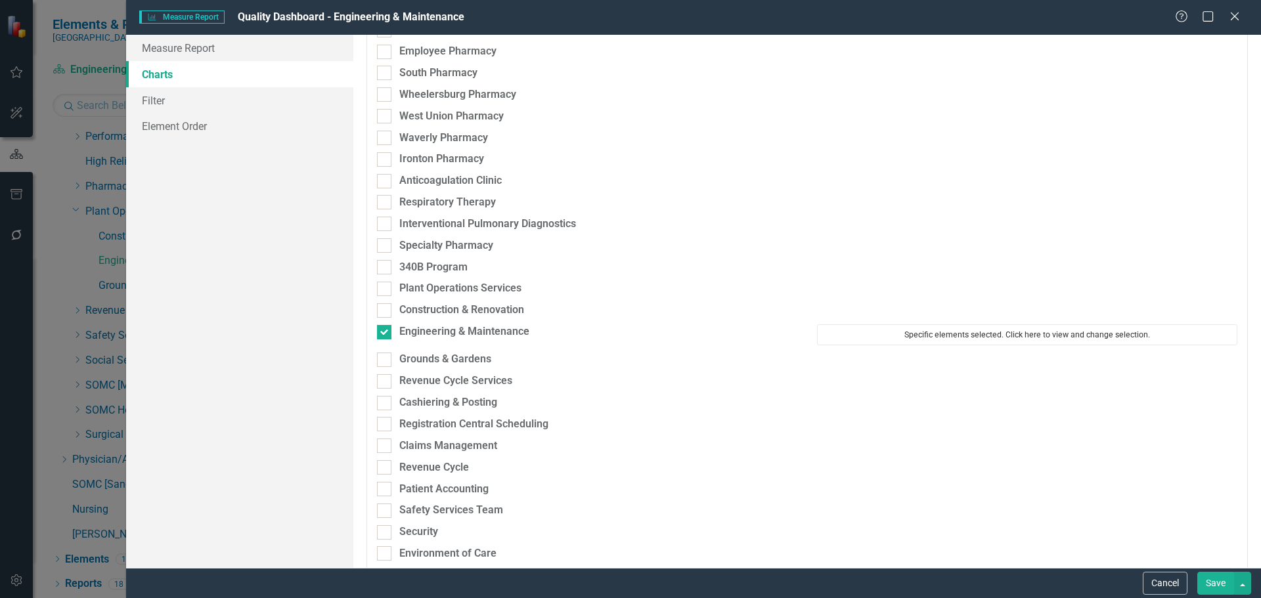
click at [927, 334] on button "Specific elements selected. Click here to view and change selection." at bounding box center [1027, 334] width 420 height 21
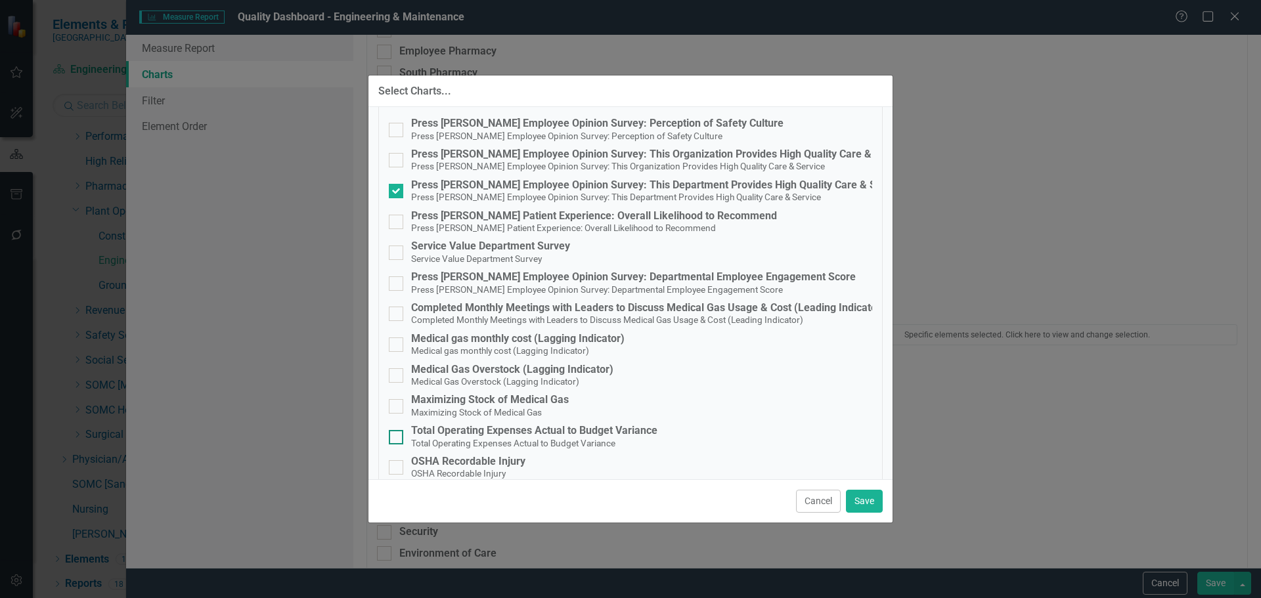
scroll to position [106, 0]
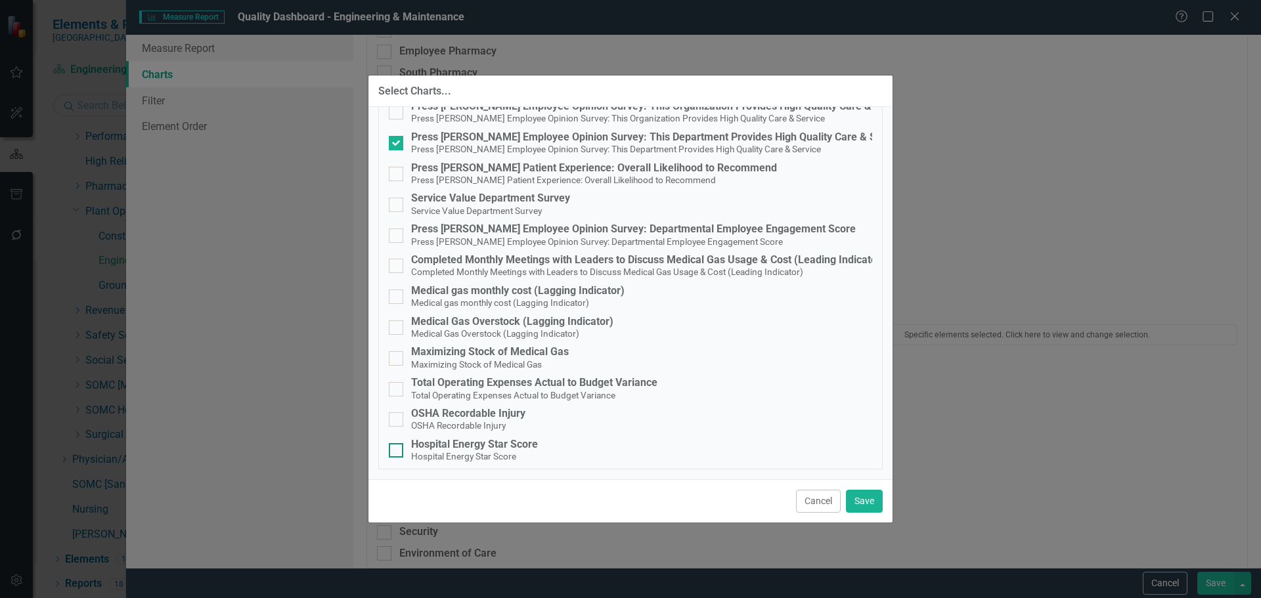
click at [508, 445] on div "Hospital Energy Star Score" at bounding box center [474, 445] width 127 height 12
click at [397, 445] on input "Hospital Energy Star Score Hospital Energy Star Score" at bounding box center [393, 447] width 9 height 9
checkbox input "true"
drag, startPoint x: 870, startPoint y: 504, endPoint x: 885, endPoint y: 504, distance: 15.1
click at [871, 504] on button "Save" at bounding box center [864, 501] width 37 height 23
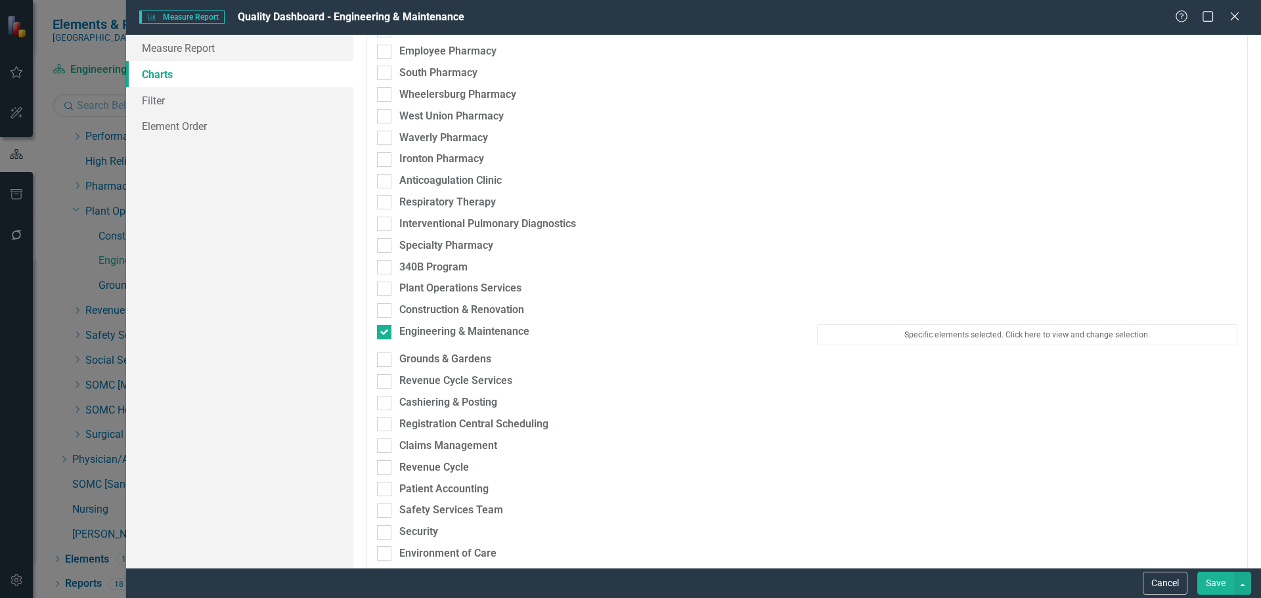
click at [1218, 586] on button "Save" at bounding box center [1215, 583] width 37 height 23
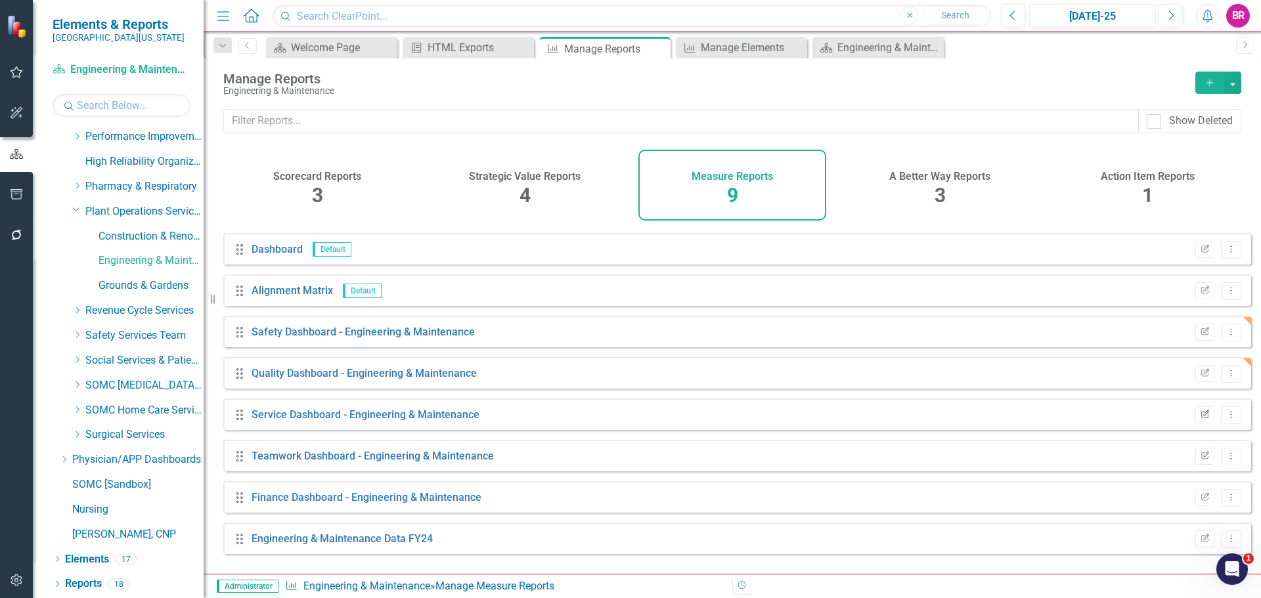
click at [1200, 419] on icon "Edit Report" at bounding box center [1205, 415] width 10 height 8
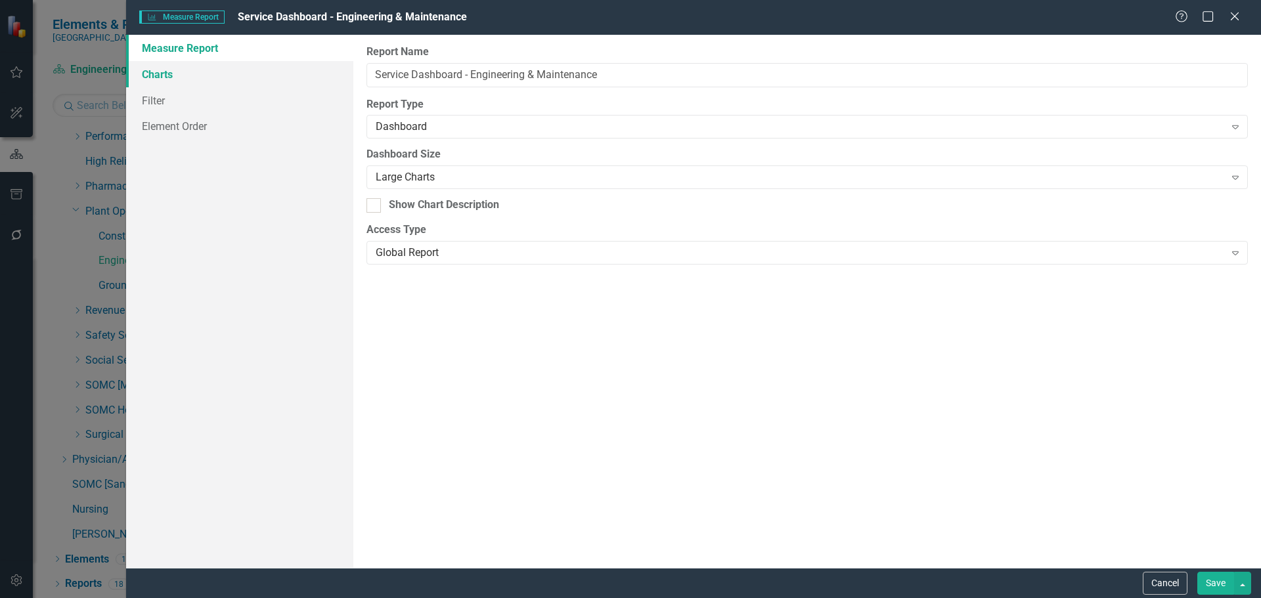
click at [165, 73] on link "Charts" at bounding box center [239, 74] width 227 height 26
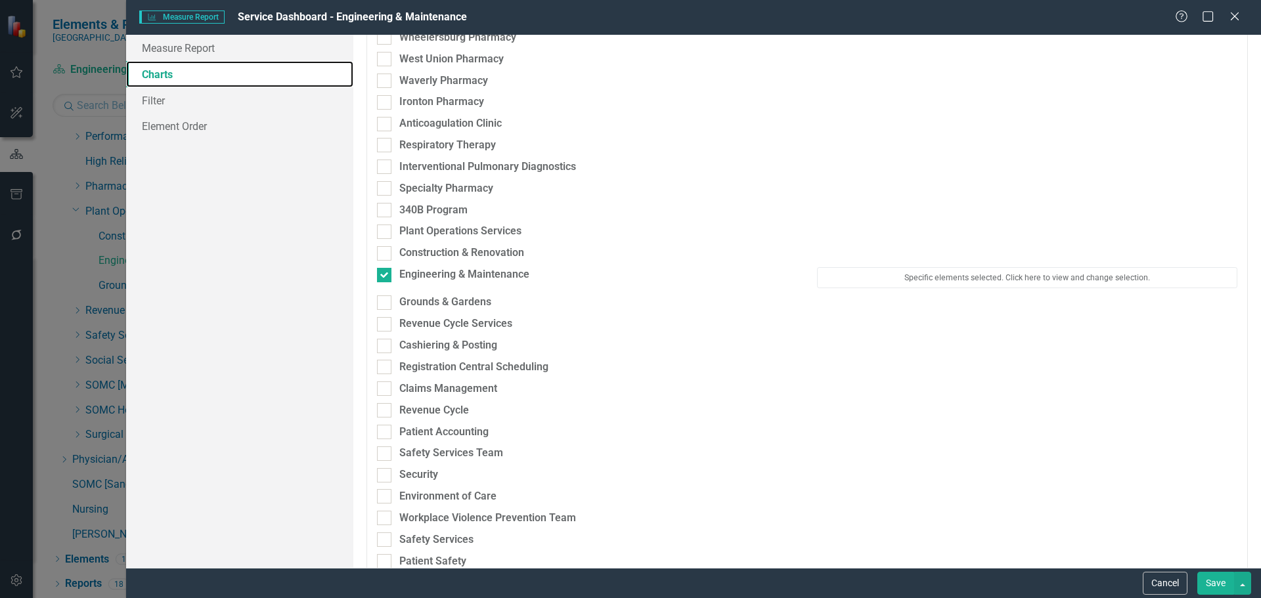
scroll to position [3020, 0]
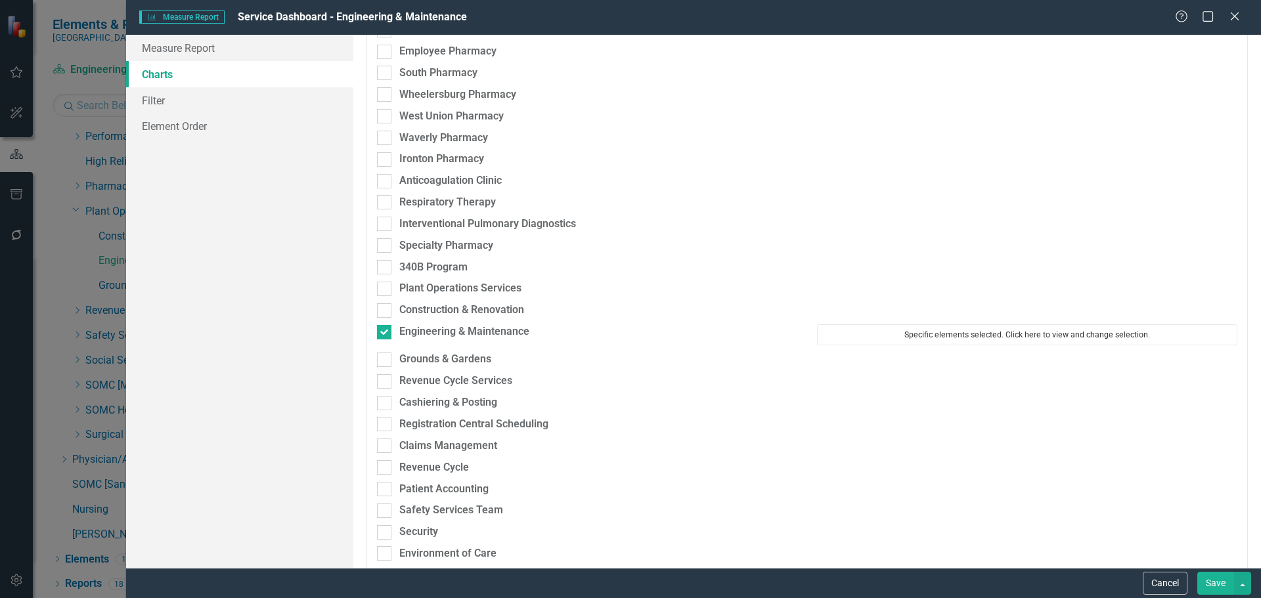
click at [916, 336] on button "Specific elements selected. Click here to view and change selection." at bounding box center [1027, 334] width 420 height 21
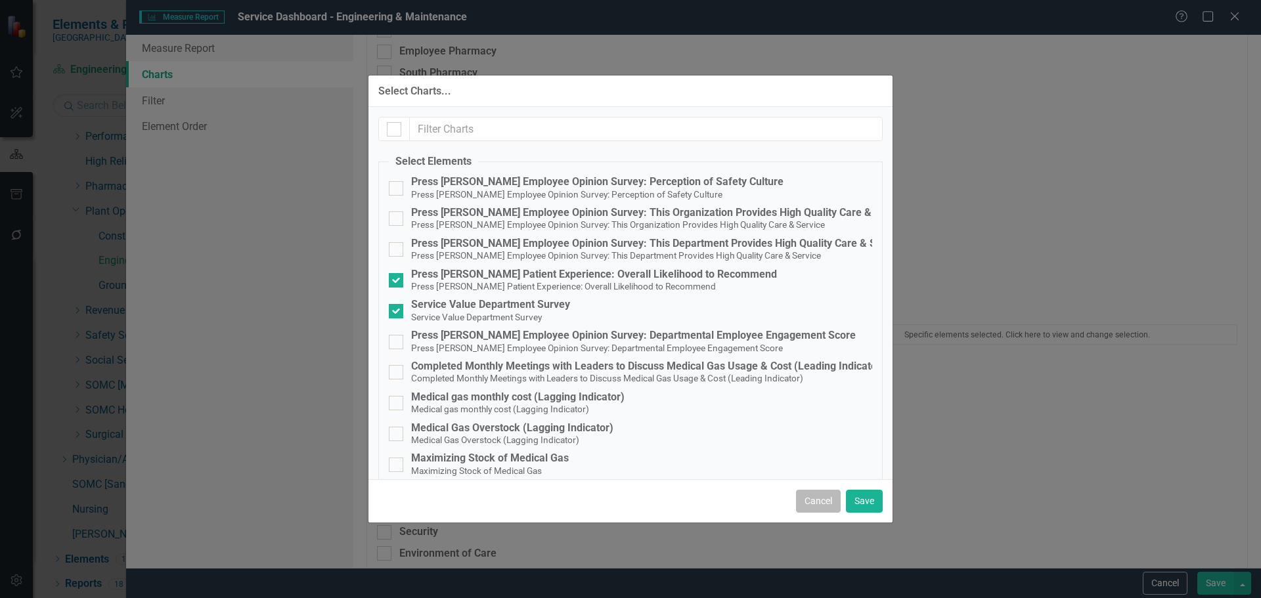
click at [819, 505] on button "Cancel" at bounding box center [818, 501] width 45 height 23
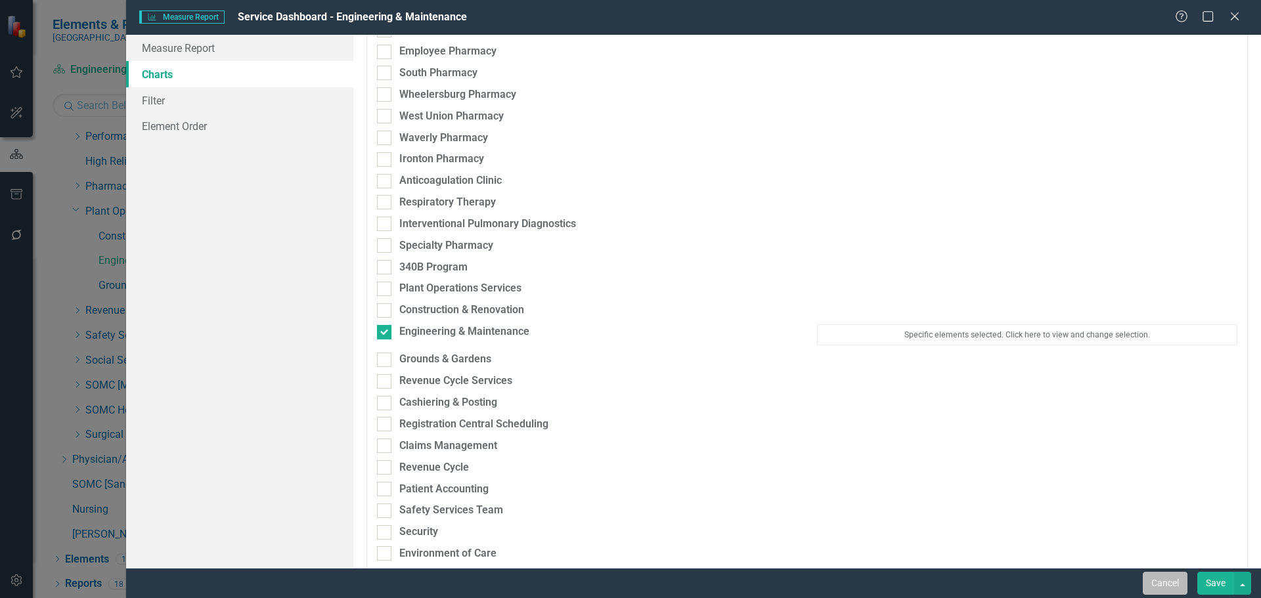
click at [1169, 589] on button "Cancel" at bounding box center [1165, 583] width 45 height 23
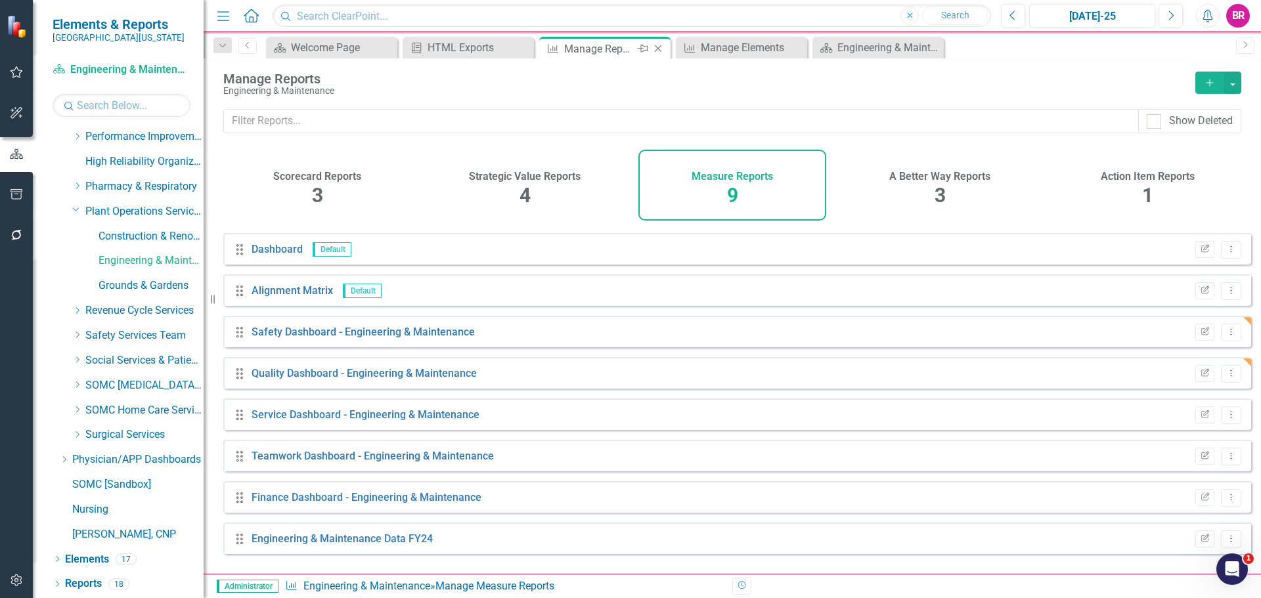
click at [659, 48] on icon "Close" at bounding box center [657, 48] width 13 height 11
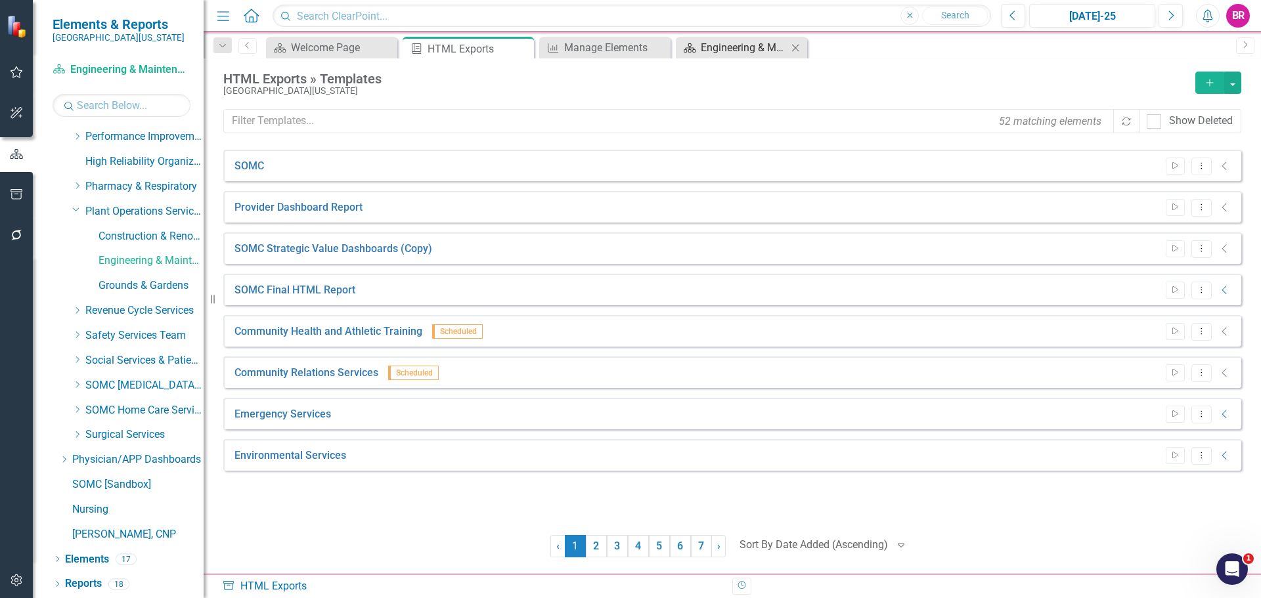
click at [754, 51] on div "Engineering & Maintenance Dashboard" at bounding box center [744, 47] width 87 height 16
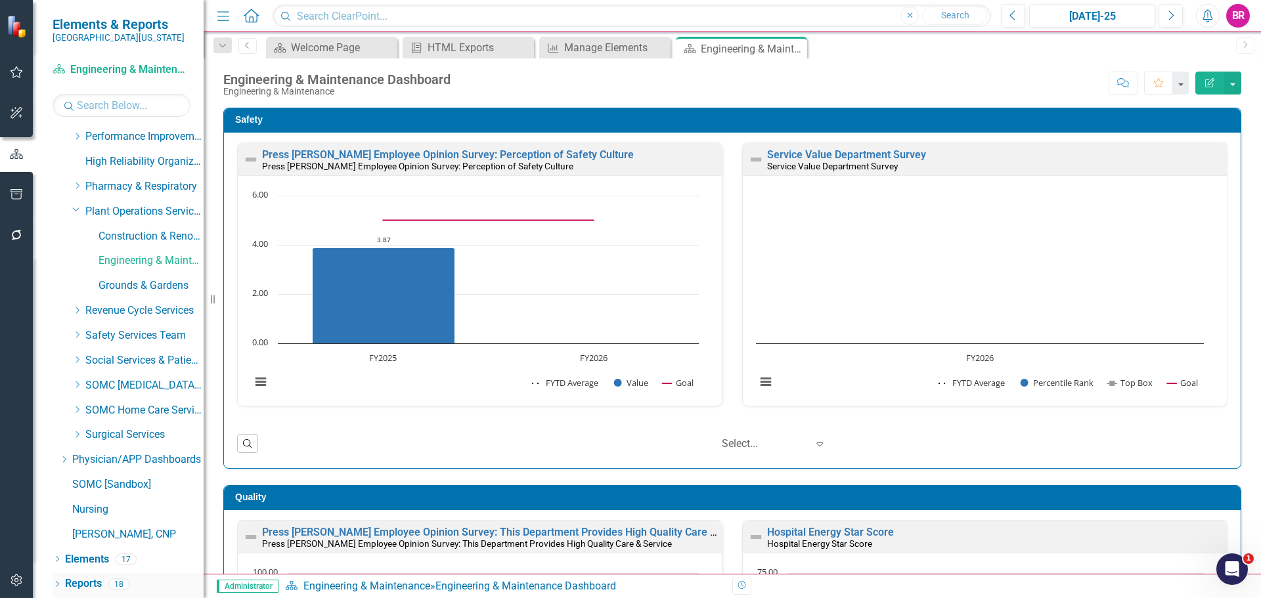
click at [86, 585] on link "Reports" at bounding box center [83, 584] width 37 height 15
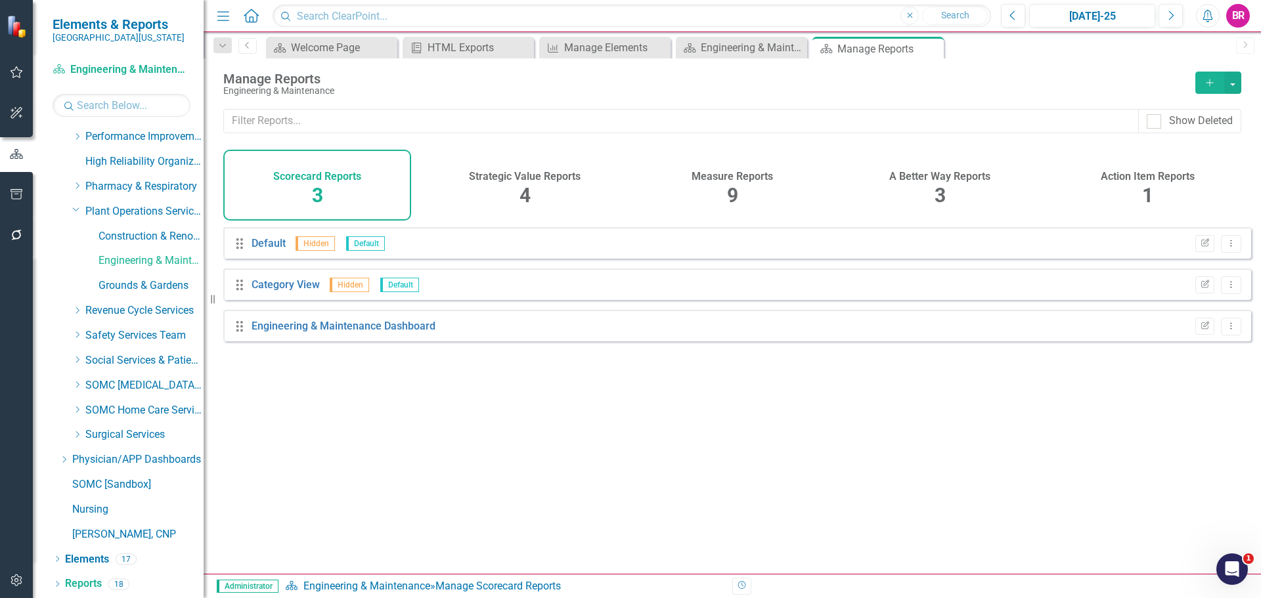
click at [734, 185] on span "9" at bounding box center [732, 195] width 11 height 23
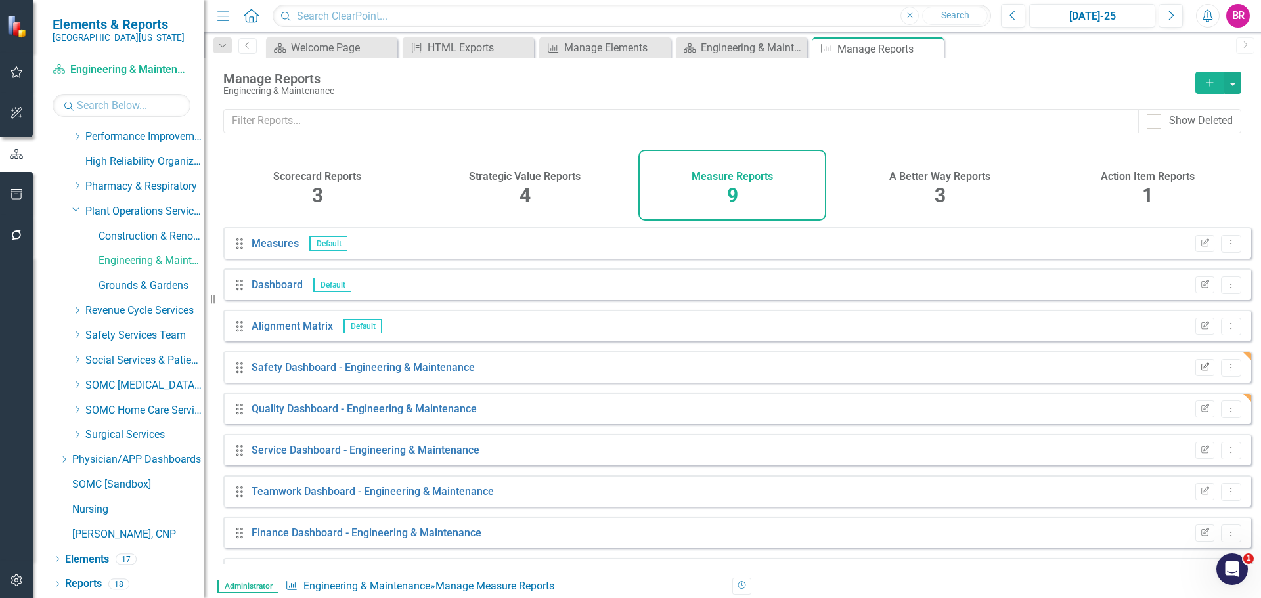
click at [1200, 372] on icon "Edit Report" at bounding box center [1205, 368] width 10 height 8
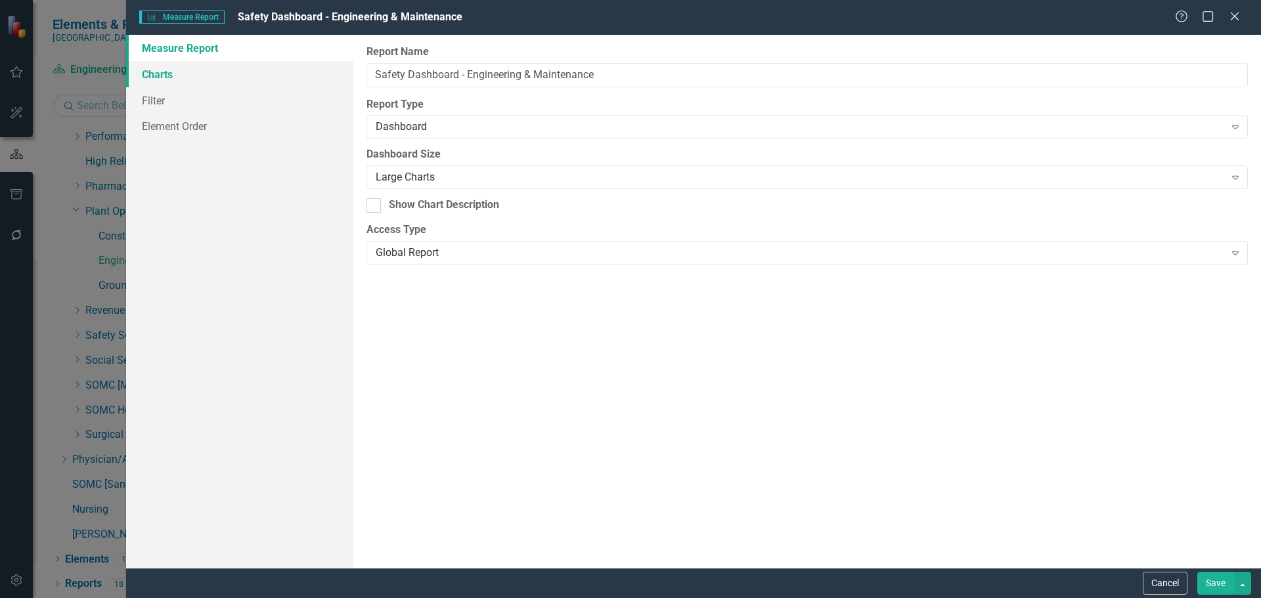
click at [150, 77] on link "Charts" at bounding box center [239, 74] width 227 height 26
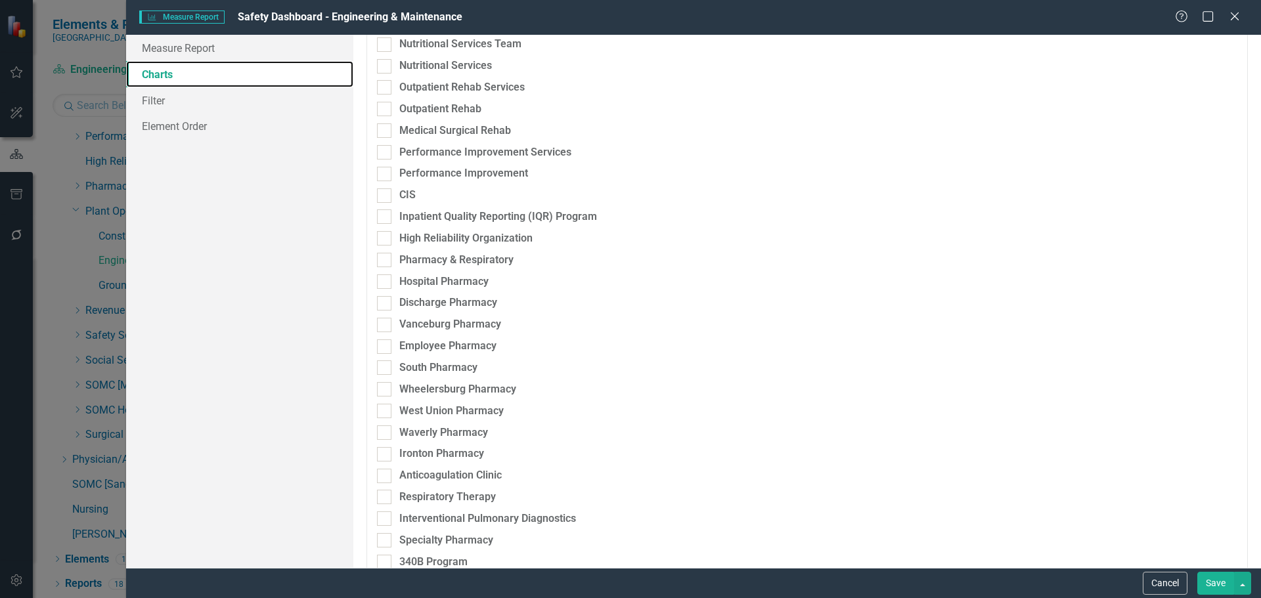
scroll to position [2955, 0]
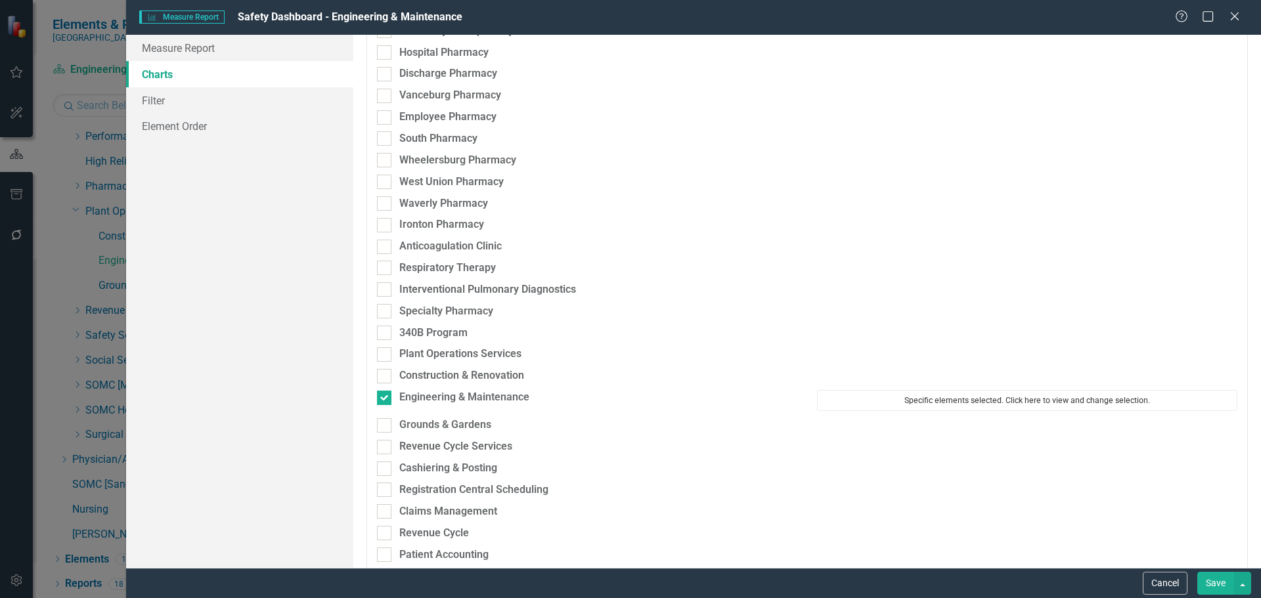
click at [953, 408] on button "Specific elements selected. Click here to view and change selection." at bounding box center [1027, 400] width 420 height 21
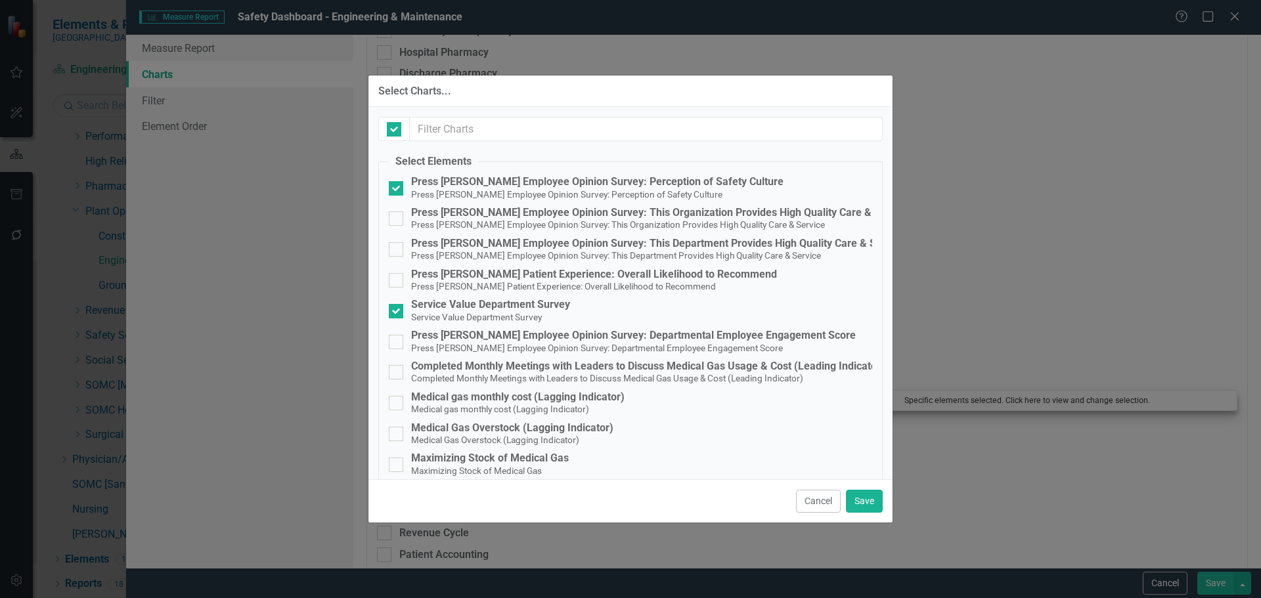
checkbox input "false"
click at [475, 307] on div "Service Value Department Survey" at bounding box center [490, 305] width 159 height 12
click at [397, 307] on input "Service Value Department Survey Service Value Department Survey" at bounding box center [393, 308] width 9 height 9
checkbox input "false"
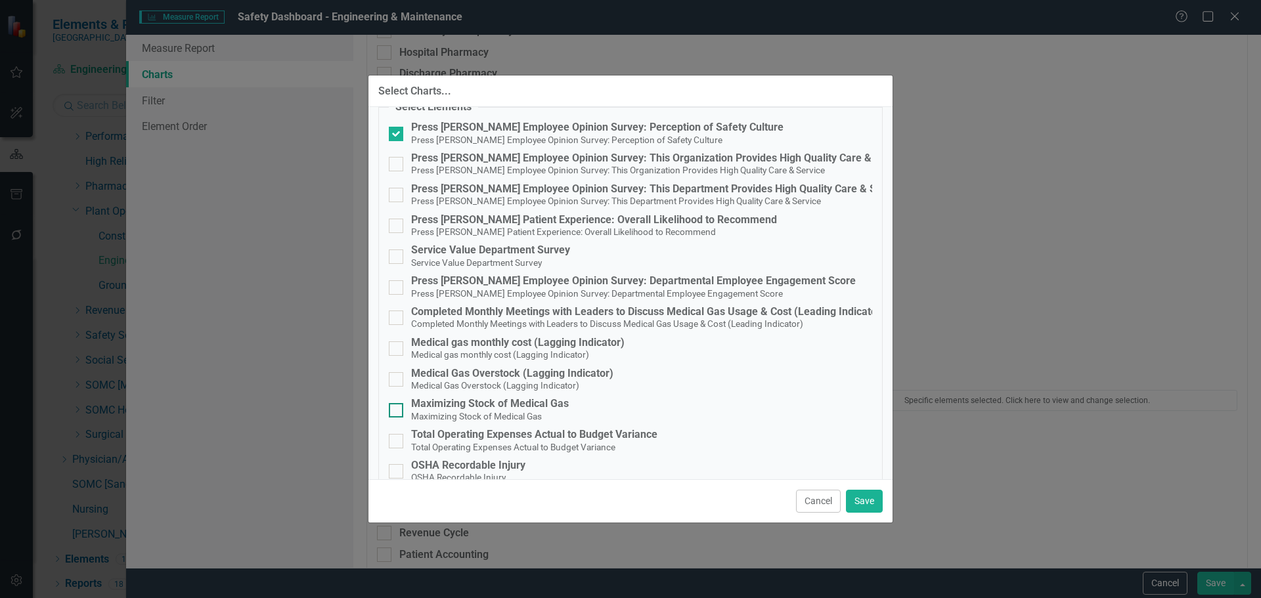
scroll to position [106, 0]
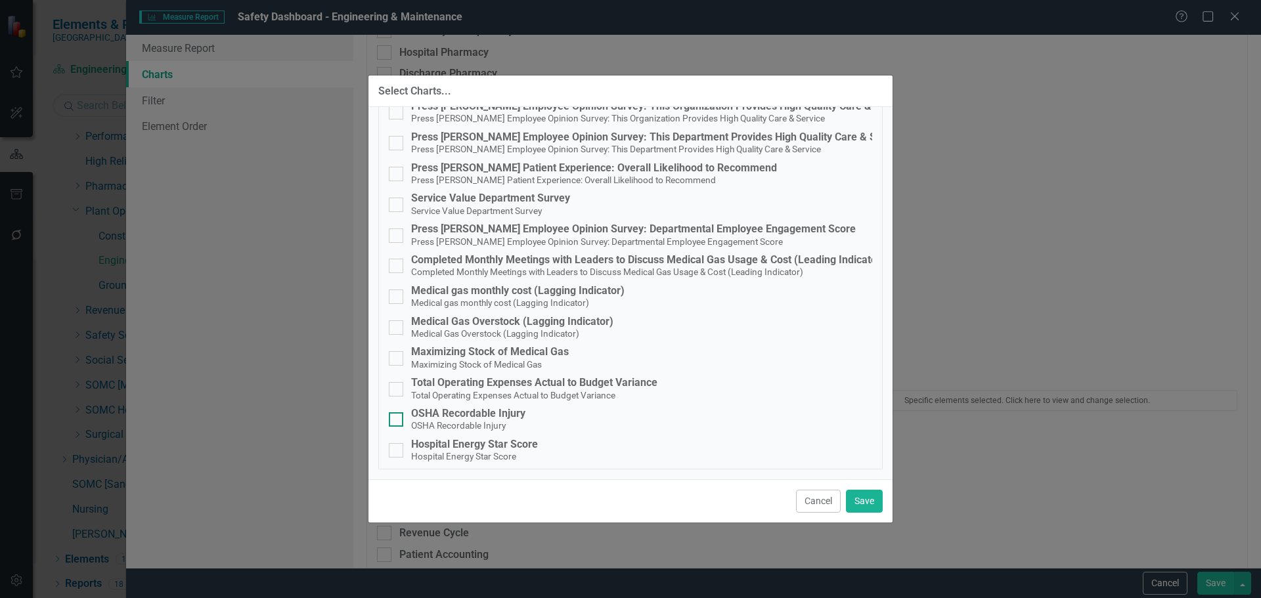
click at [479, 418] on div "OSHA Recordable Injury" at bounding box center [468, 414] width 114 height 12
click at [397, 418] on input "OSHA Recordable Injury OSHA Recordable Injury" at bounding box center [393, 416] width 9 height 9
checkbox input "true"
click at [875, 502] on button "Save" at bounding box center [864, 501] width 37 height 23
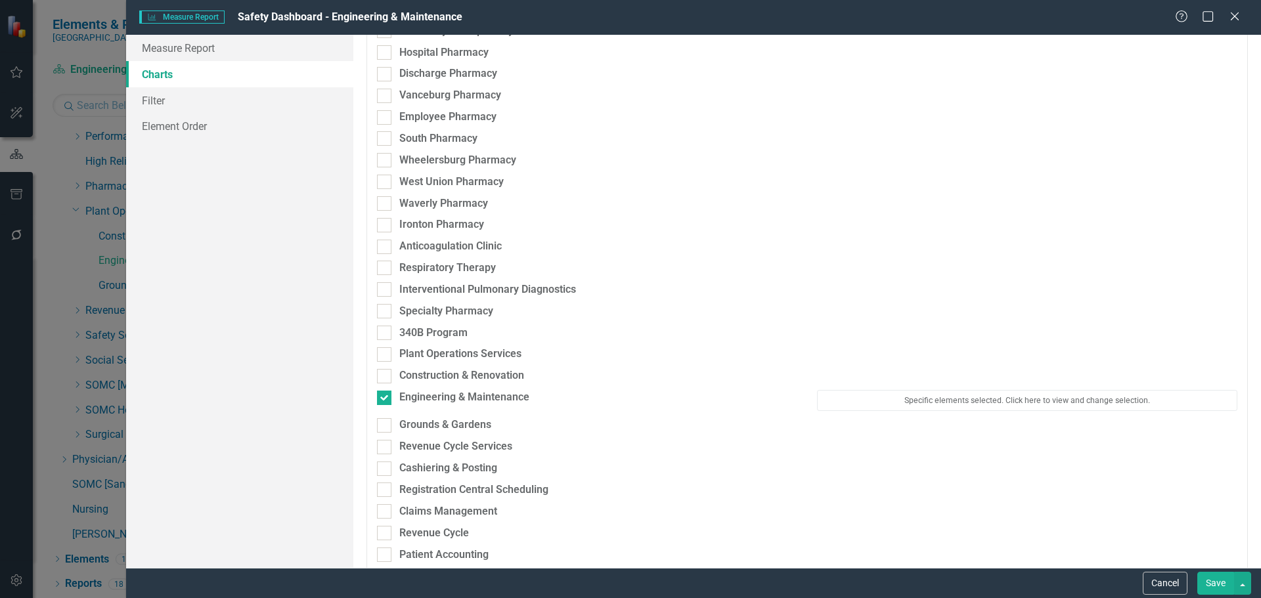
click at [1232, 592] on button "Save" at bounding box center [1215, 583] width 37 height 23
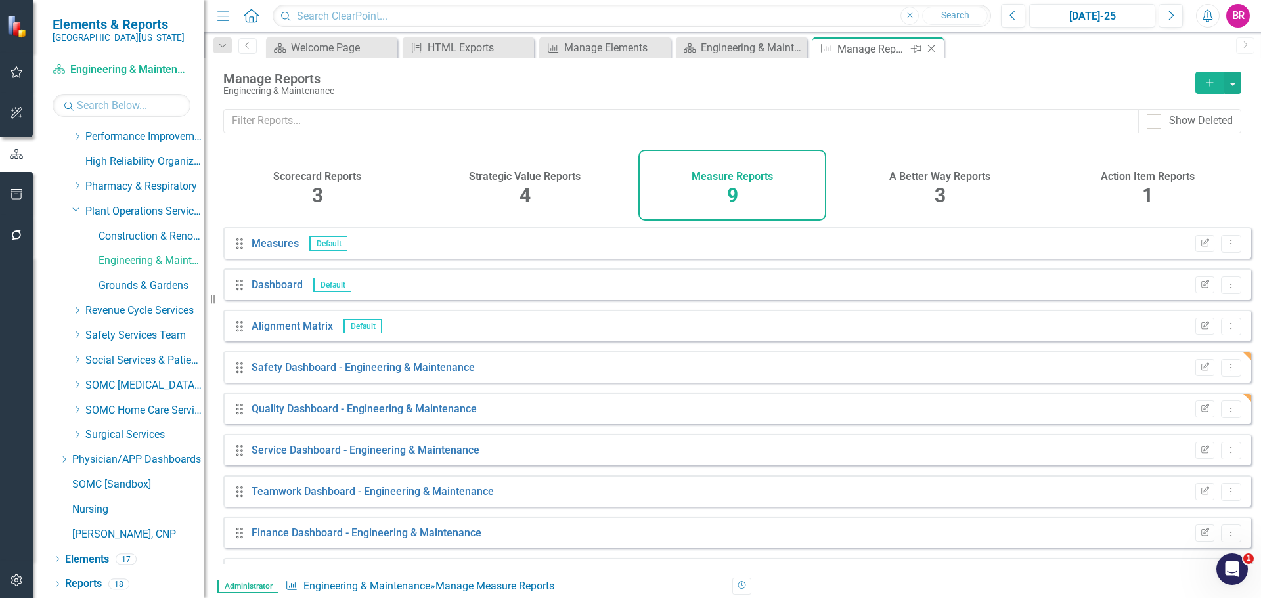
click at [929, 47] on icon "Close" at bounding box center [931, 48] width 13 height 11
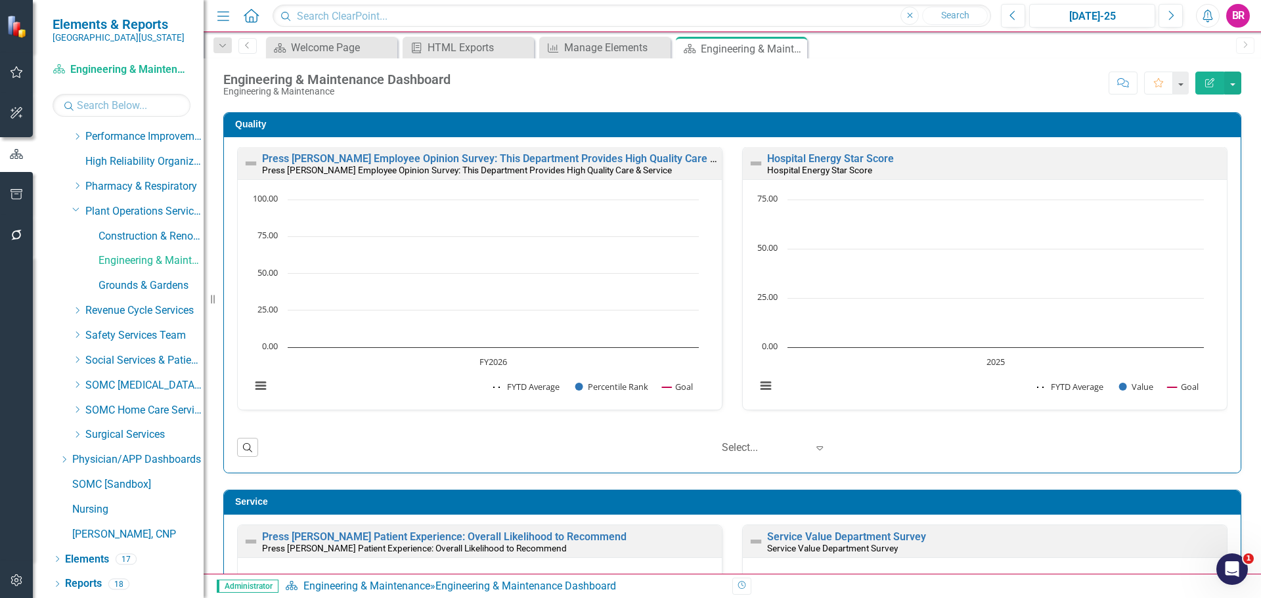
scroll to position [328, 0]
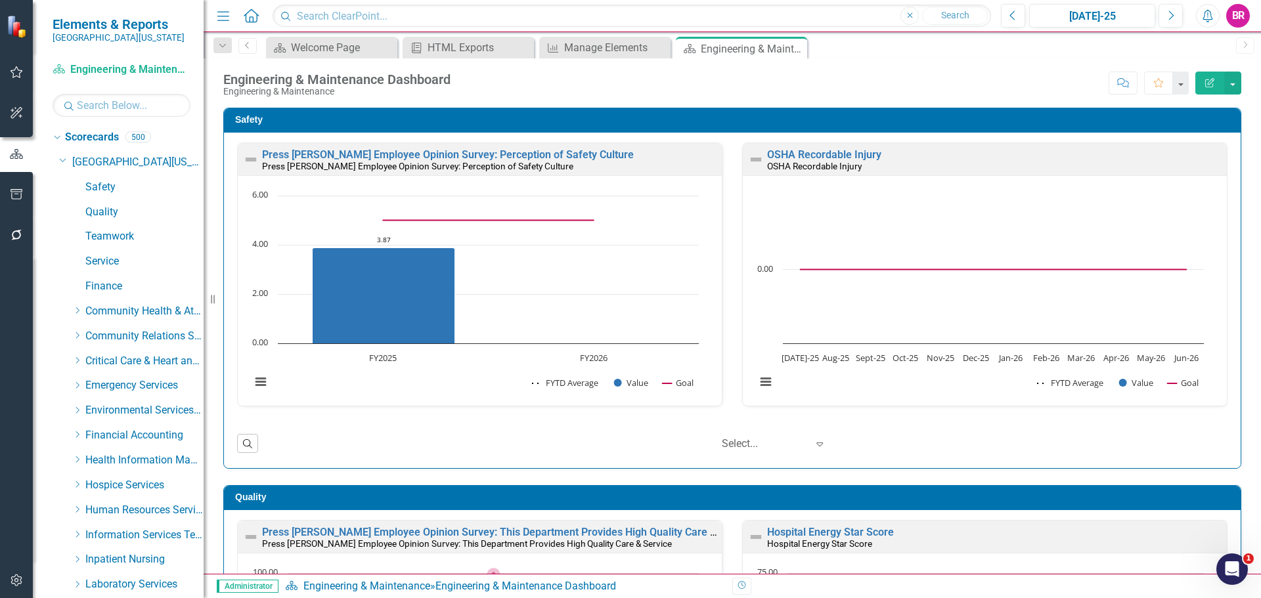
scroll to position [1, 0]
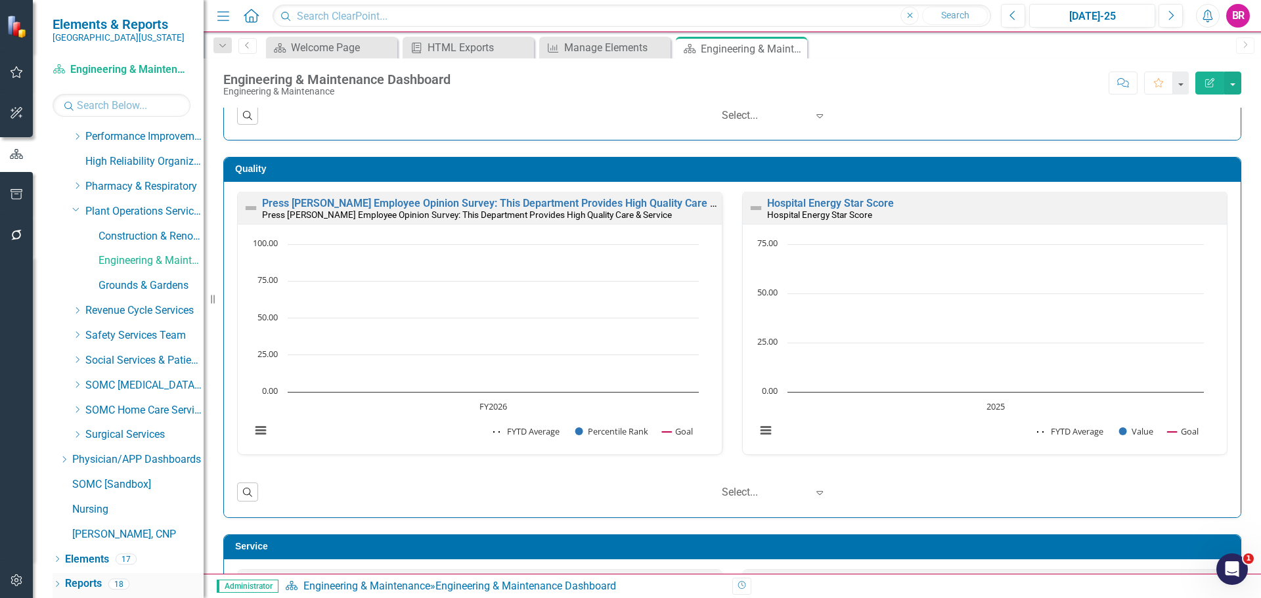
click at [89, 581] on link "Reports" at bounding box center [83, 584] width 37 height 15
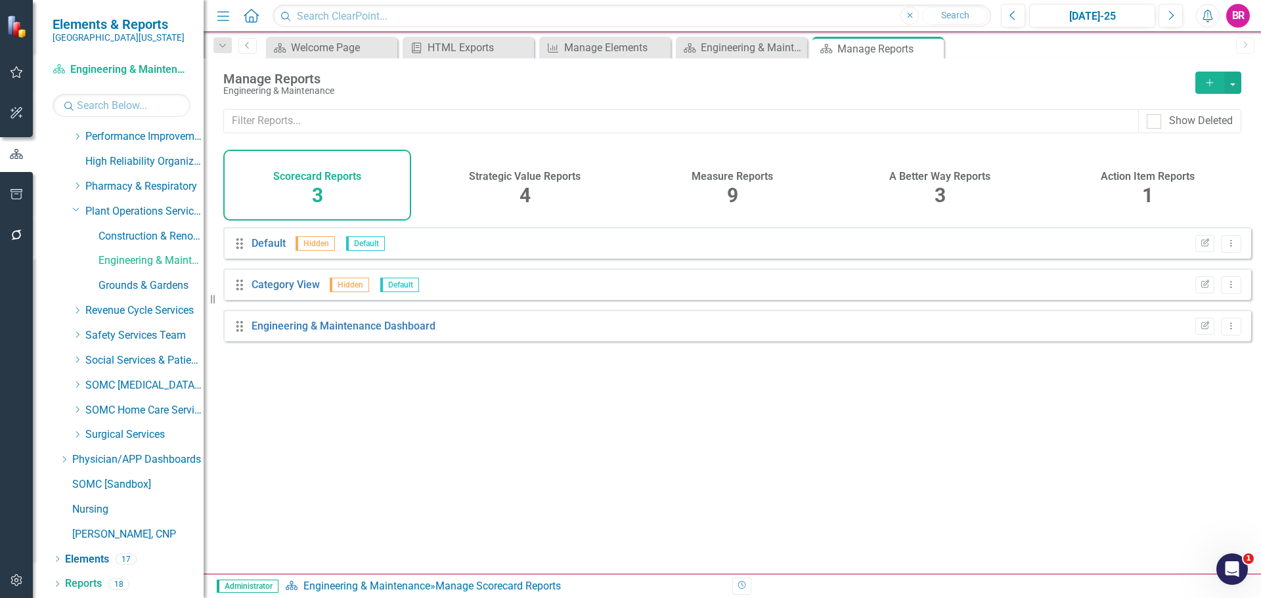
click at [746, 182] on h4 "Measure Reports" at bounding box center [731, 177] width 81 height 12
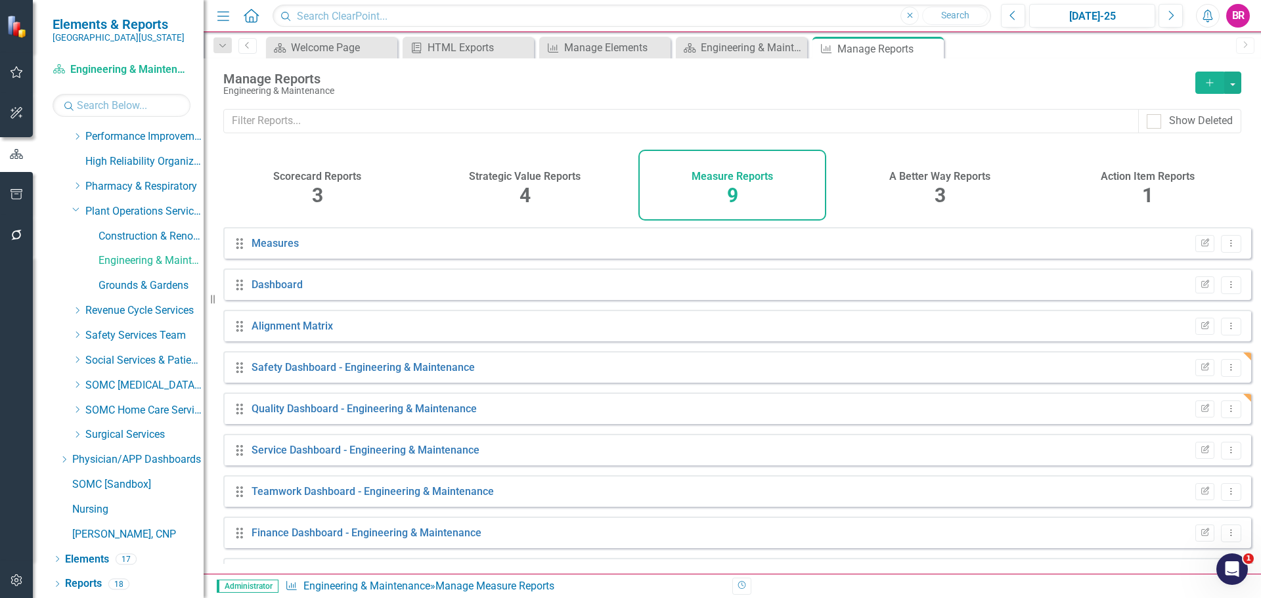
scroll to position [35, 0]
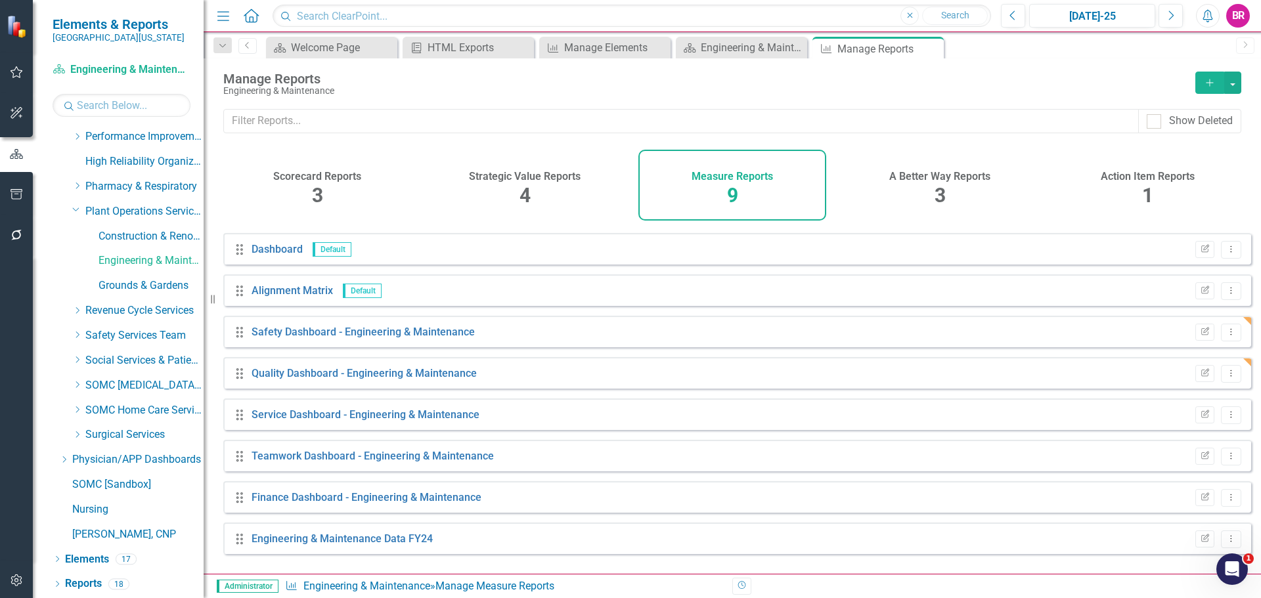
click at [1215, 82] on icon "Add" at bounding box center [1210, 82] width 12 height 9
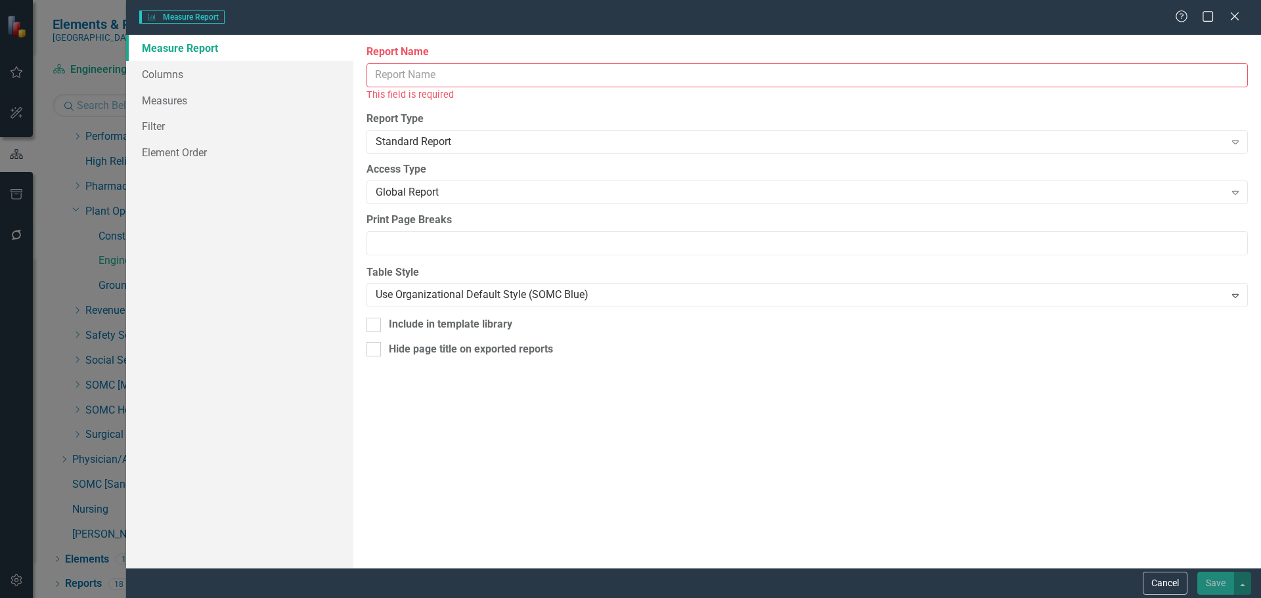
click at [427, 75] on input "Report Name" at bounding box center [806, 75] width 881 height 24
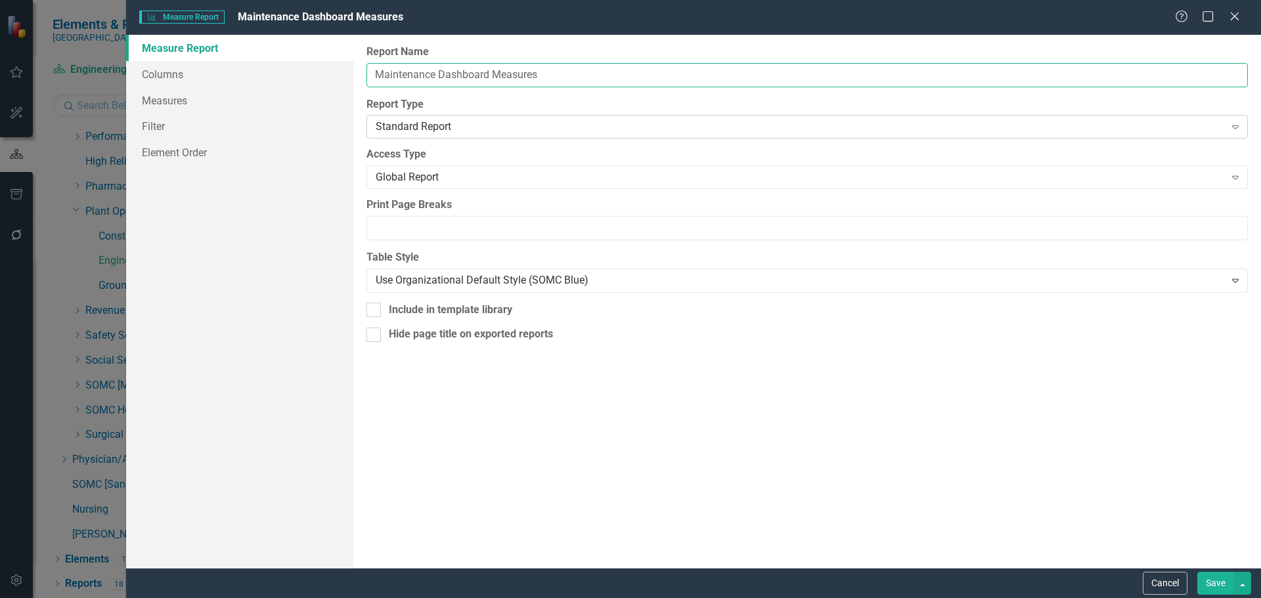
type input "Maintenance Dashboard Measures"
click at [425, 122] on div "Standard Report" at bounding box center [800, 127] width 849 height 15
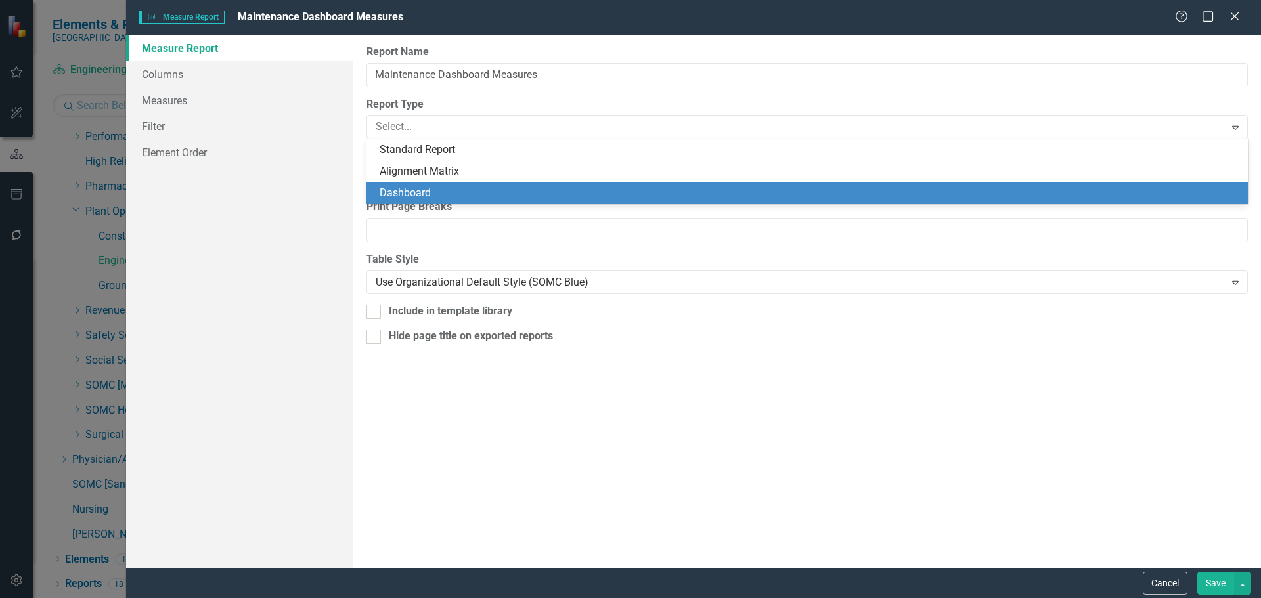
click at [422, 193] on div "Dashboard" at bounding box center [810, 193] width 860 height 15
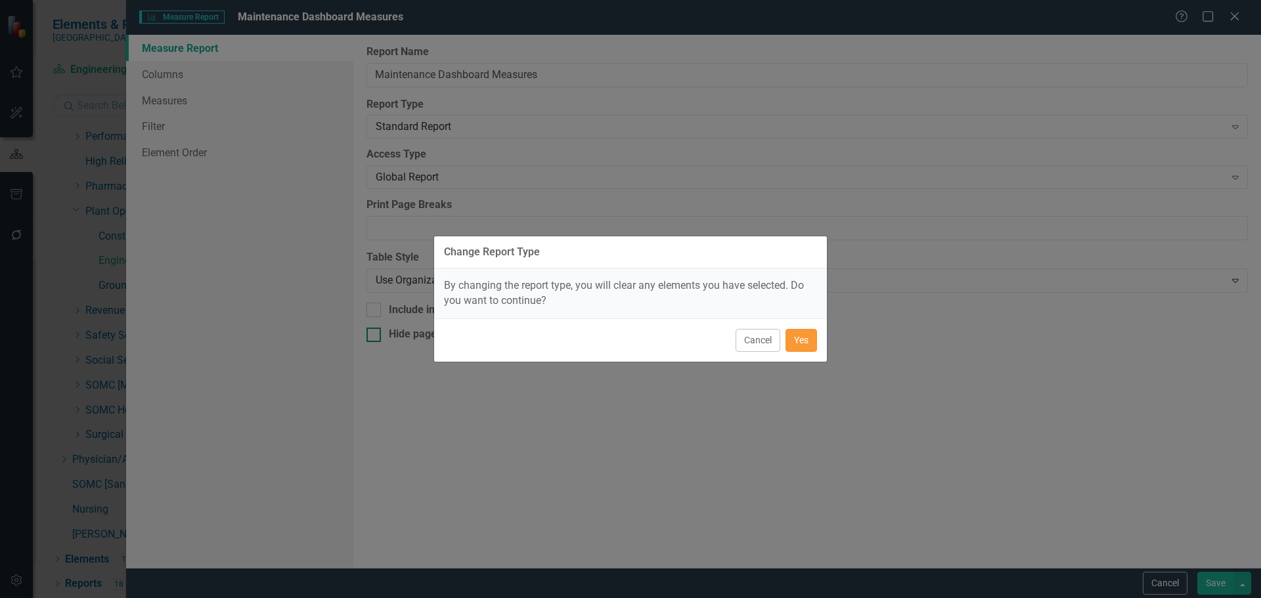
click at [804, 341] on button "Yes" at bounding box center [801, 340] width 32 height 23
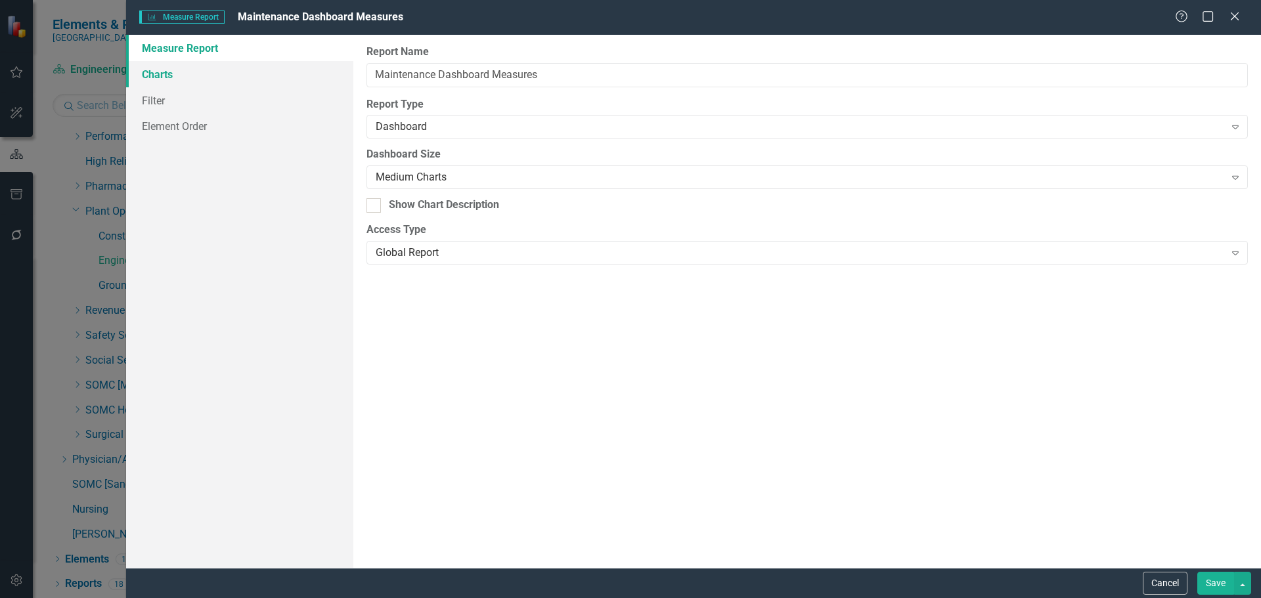
click at [174, 76] on link "Charts" at bounding box center [239, 74] width 227 height 26
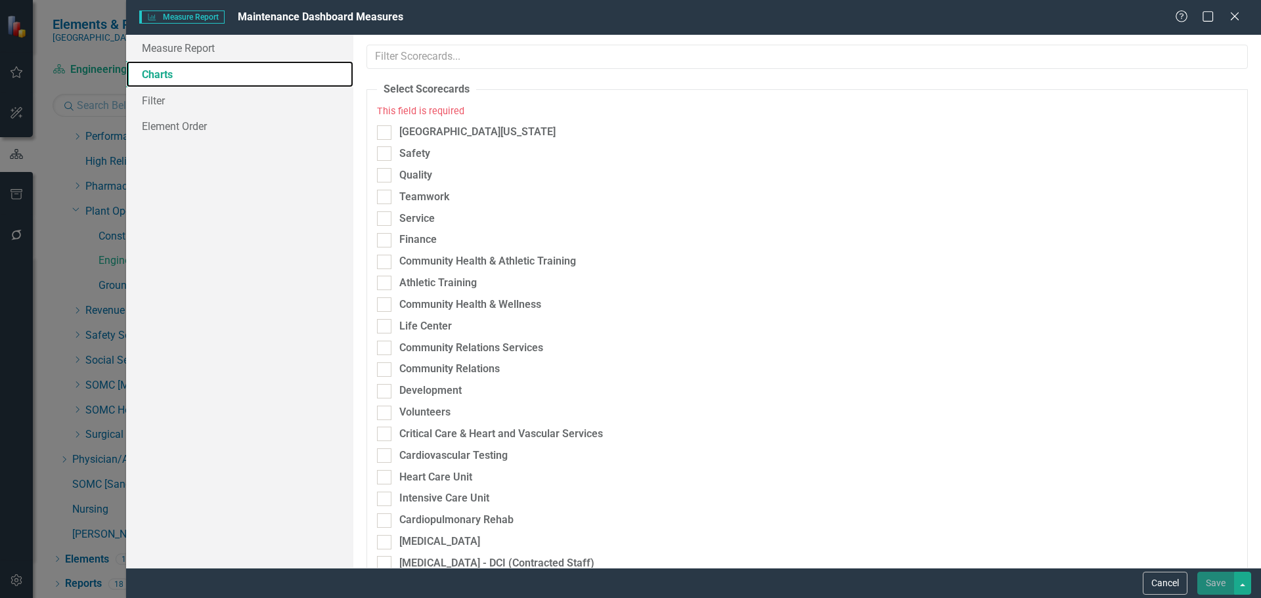
checkbox input "true"
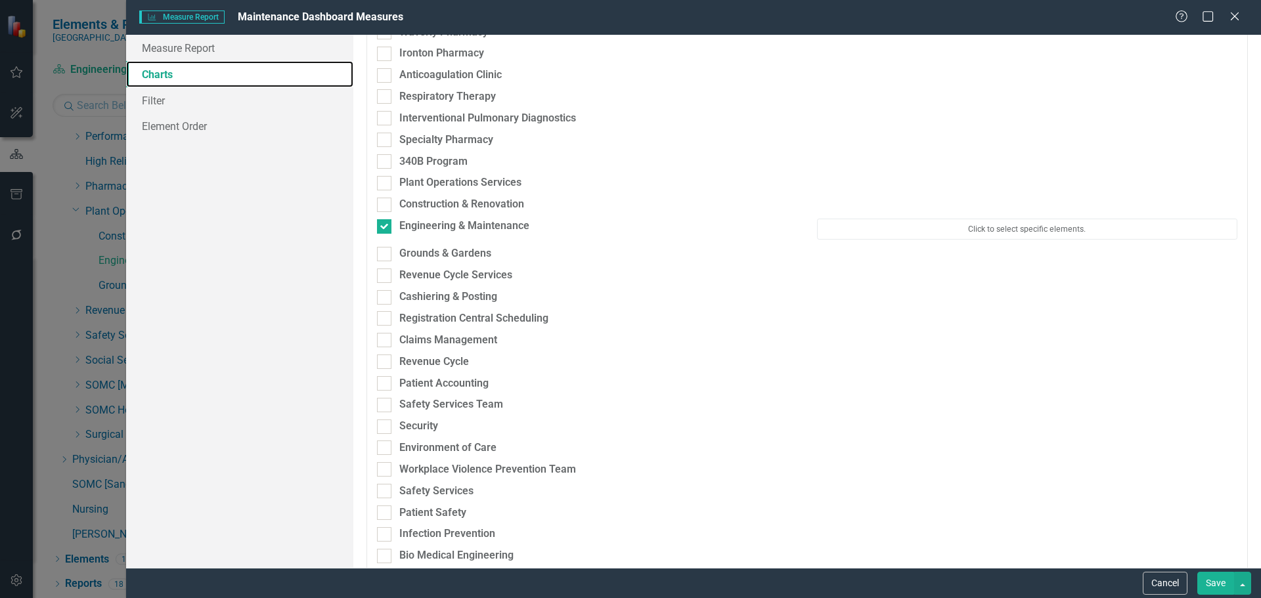
scroll to position [3086, 0]
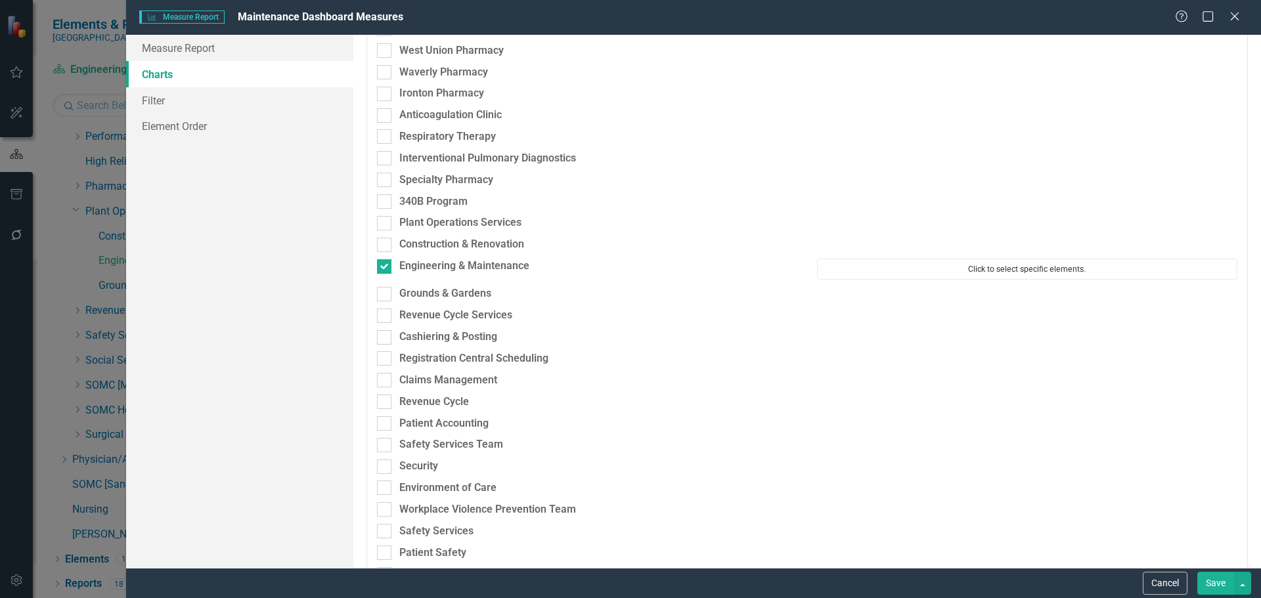
click at [946, 272] on button "Click to select specific elements." at bounding box center [1027, 269] width 420 height 21
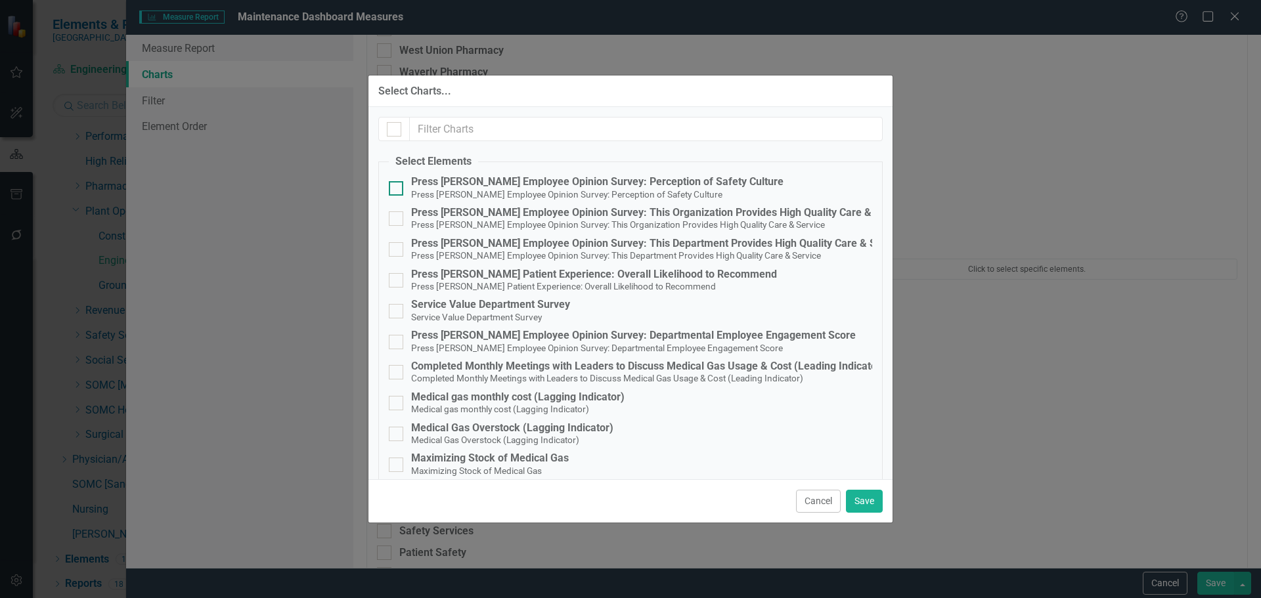
click at [630, 183] on div "Press [PERSON_NAME] Employee Opinion Survey: Perception of Safety Culture" at bounding box center [597, 182] width 372 height 12
click at [397, 183] on input "Press [PERSON_NAME] Employee Opinion Survey: Perception of Safety Culture Press…" at bounding box center [393, 185] width 9 height 9
checkbox input "true"
click at [632, 244] on div "Press [PERSON_NAME] Employee Opinion Survey: This Department Provides High Qual…" at bounding box center [658, 244] width 494 height 12
click at [397, 244] on input "Press [PERSON_NAME] Employee Opinion Survey: This Department Provides High Qual…" at bounding box center [393, 246] width 9 height 9
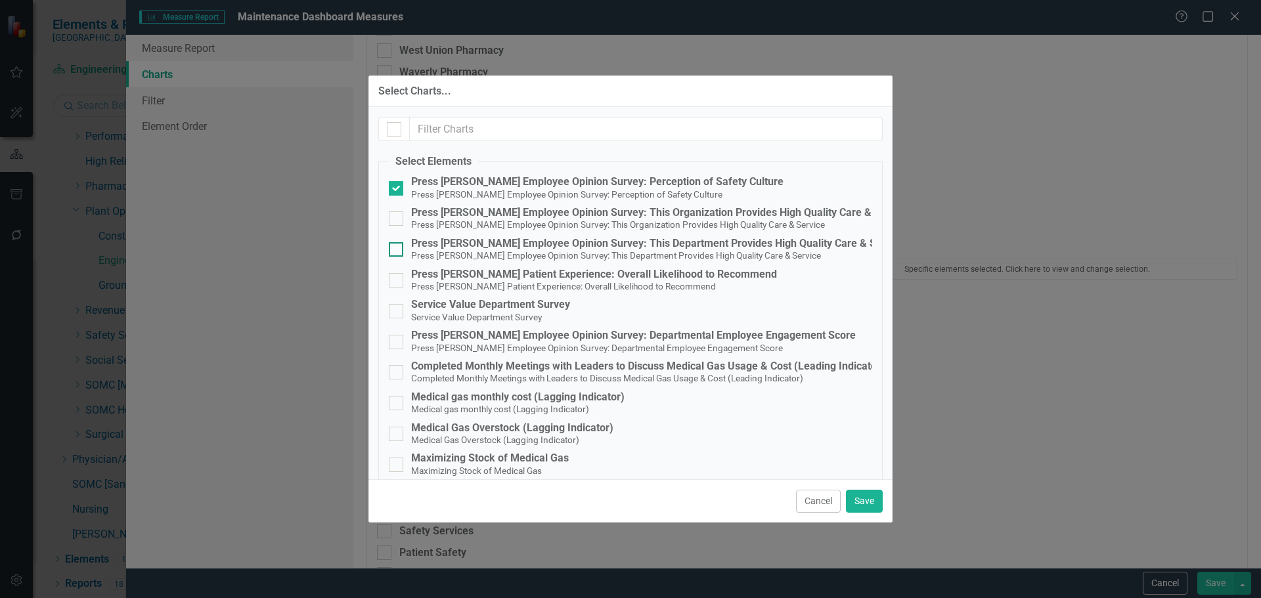
checkbox input "true"
click at [489, 288] on small "Press [PERSON_NAME] Patient Experience: Overall Likelihood to Recommend" at bounding box center [563, 286] width 305 height 11
click at [397, 282] on input "Press [PERSON_NAME] Patient Experience: Overall Likelihood to Recommend Press […" at bounding box center [393, 277] width 9 height 9
checkbox input "true"
click at [478, 312] on small "Service Value Department Survey" at bounding box center [476, 317] width 131 height 11
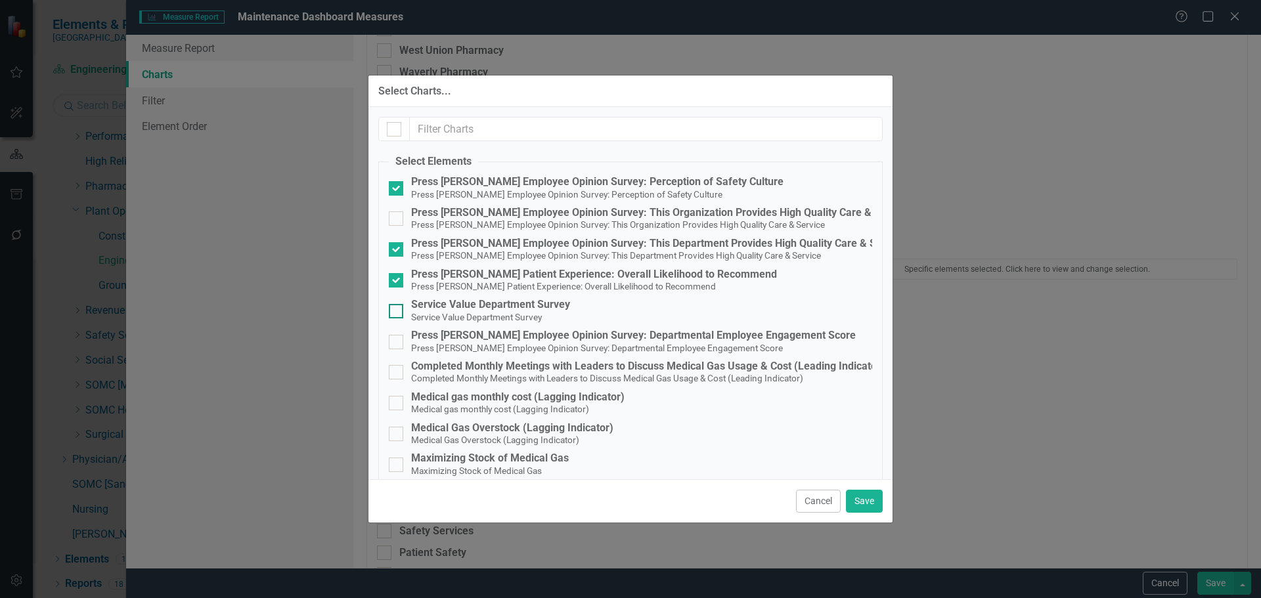
click at [397, 311] on input "Service Value Department Survey Service Value Department Survey" at bounding box center [393, 308] width 9 height 9
checkbox input "true"
click at [477, 343] on small "Press [PERSON_NAME] Employee Opinion Survey: Departmental Employee Engagement S…" at bounding box center [597, 348] width 372 height 11
click at [397, 343] on input "Press [PERSON_NAME] Employee Opinion Survey: Departmental Employee Engagement S…" at bounding box center [393, 339] width 9 height 9
checkbox input "true"
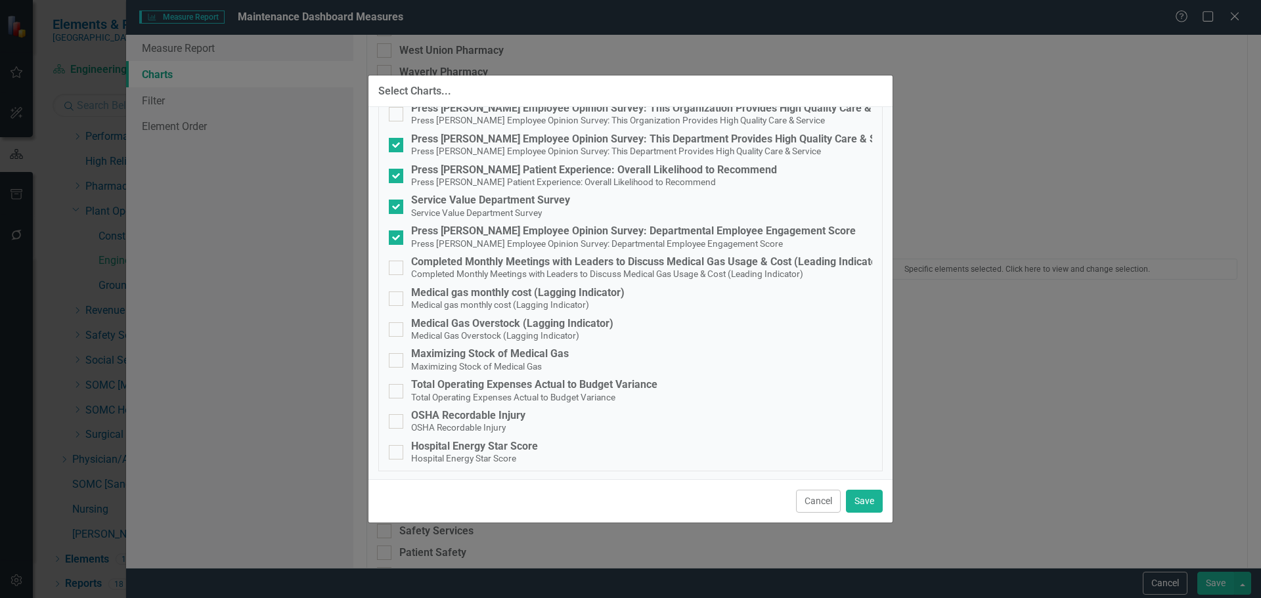
scroll to position [106, 0]
click at [469, 390] on small "Total Operating Expenses Actual to Budget Variance" at bounding box center [513, 395] width 204 height 11
click at [397, 390] on input "Total Operating Expenses Actual to Budget Variance Total Operating Expenses Act…" at bounding box center [393, 386] width 9 height 9
checkbox input "true"
click at [468, 418] on div "OSHA Recordable Injury" at bounding box center [468, 414] width 114 height 12
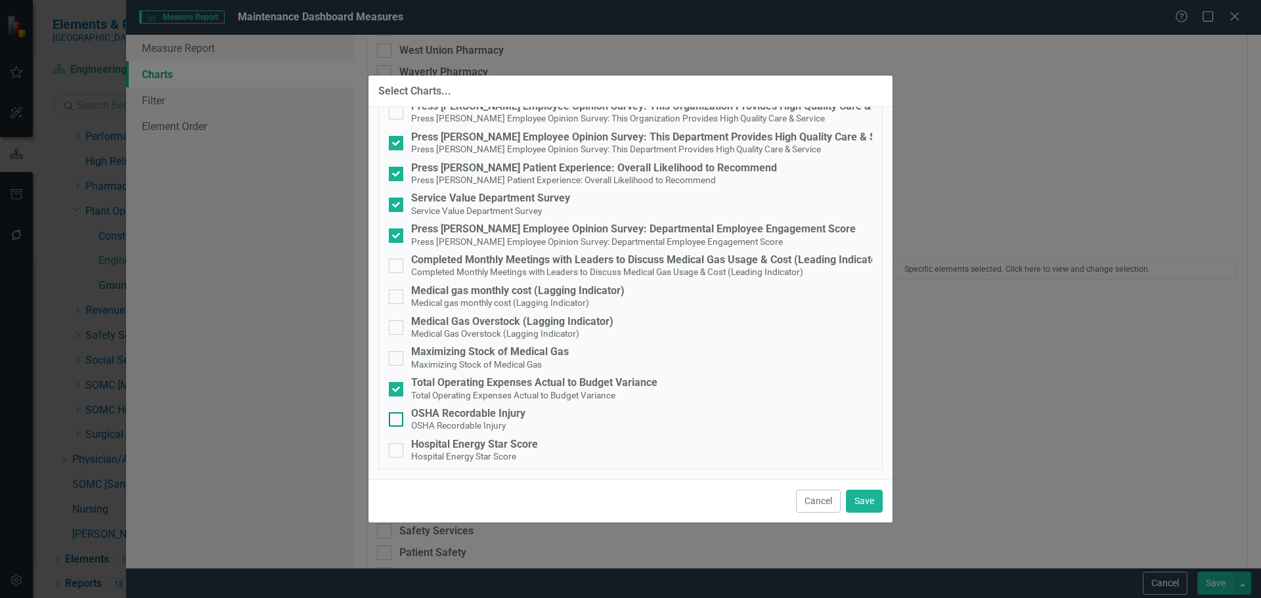
click at [397, 418] on input "OSHA Recordable Injury OSHA Recordable Injury" at bounding box center [393, 416] width 9 height 9
checkbox input "true"
click at [470, 449] on div "Hospital Energy Star Score" at bounding box center [474, 445] width 127 height 12
click at [397, 449] on input "Hospital Energy Star Score Hospital Energy Star Score" at bounding box center [393, 447] width 9 height 9
checkbox input "true"
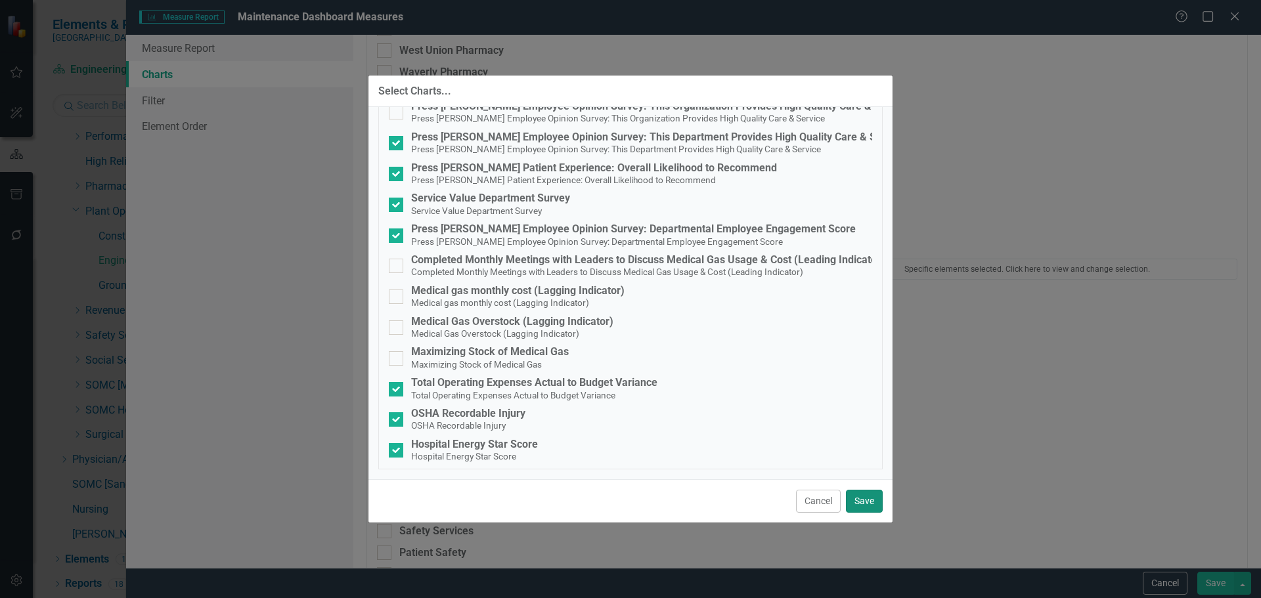
click at [862, 498] on button "Save" at bounding box center [864, 501] width 37 height 23
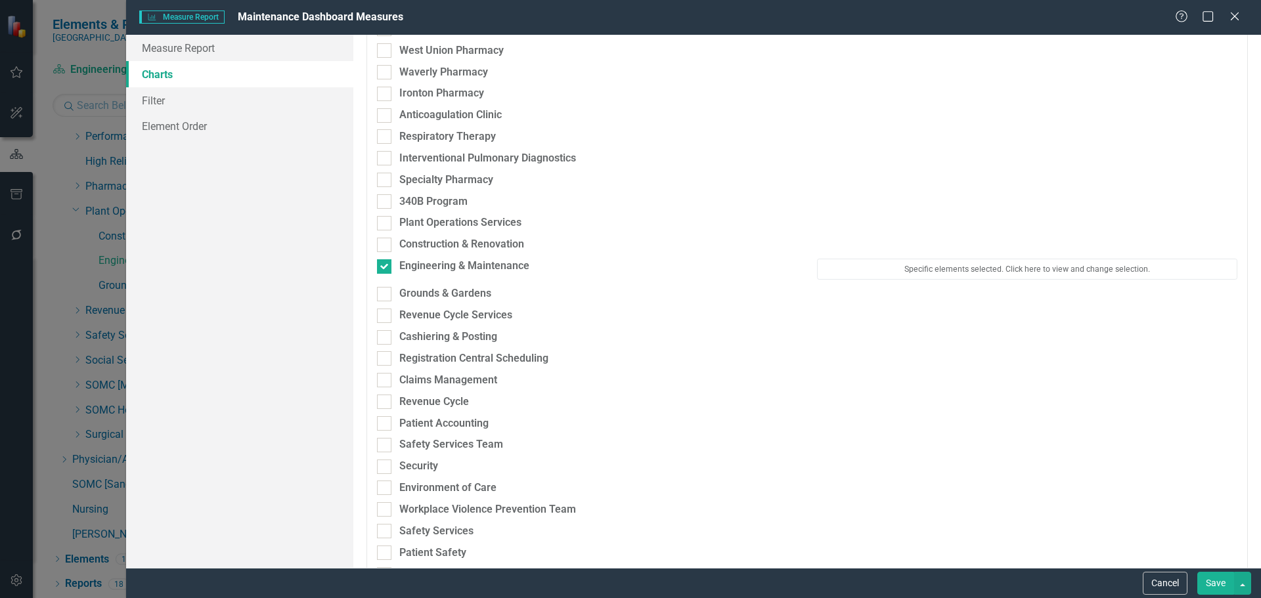
click at [1223, 589] on button "Save" at bounding box center [1215, 583] width 37 height 23
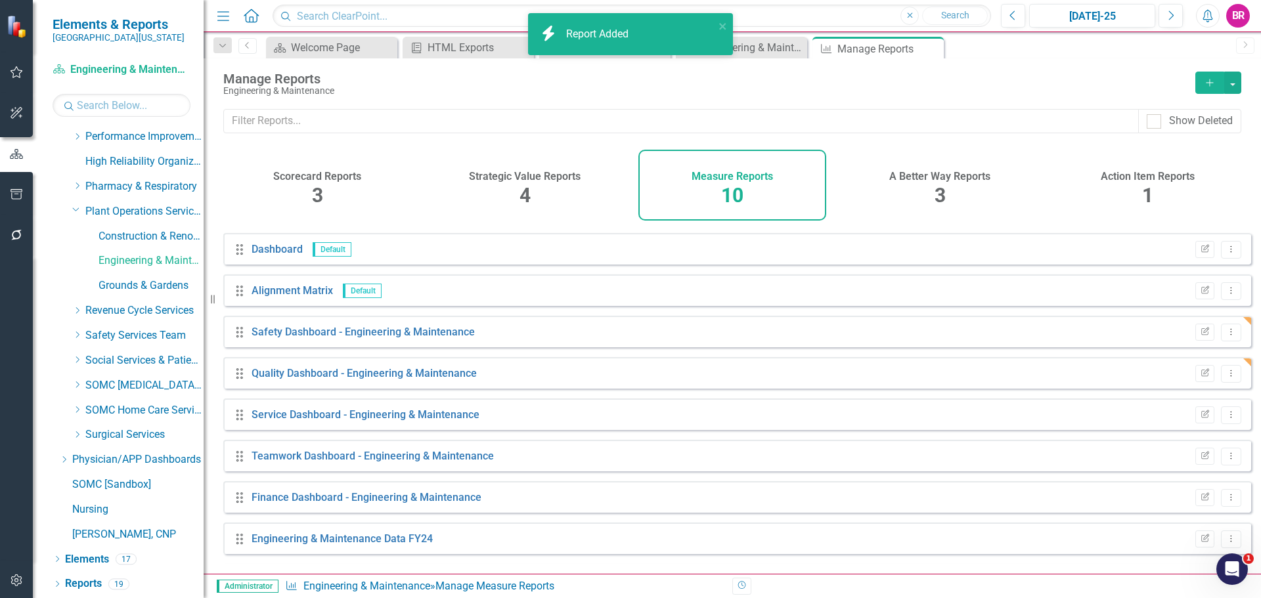
scroll to position [77, 0]
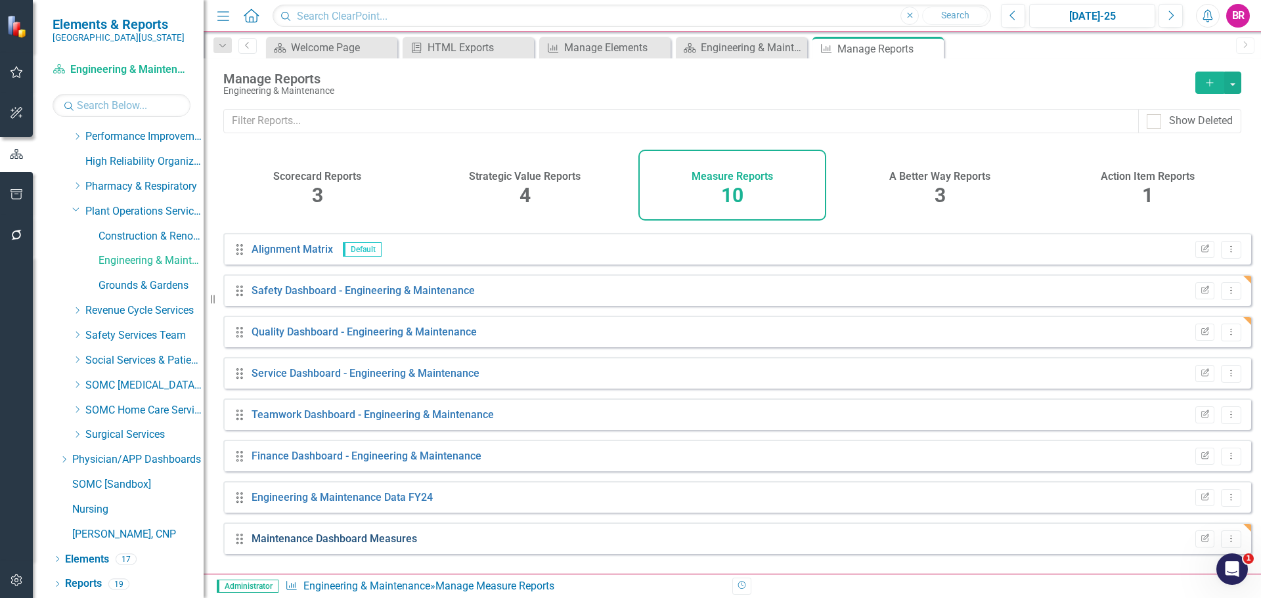
click at [394, 545] on link "Maintenance Dashboard Measures" at bounding box center [333, 539] width 165 height 12
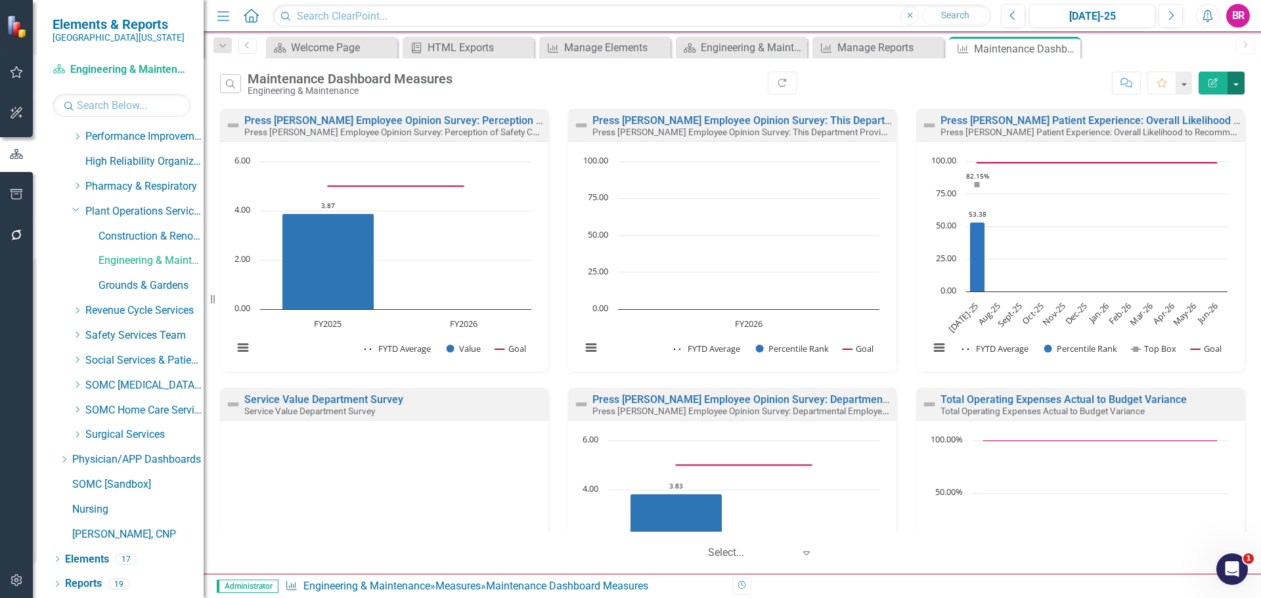
click at [1240, 79] on button "button" at bounding box center [1235, 83] width 17 height 23
click at [1173, 134] on link "PDF Export to PDF" at bounding box center [1179, 133] width 129 height 24
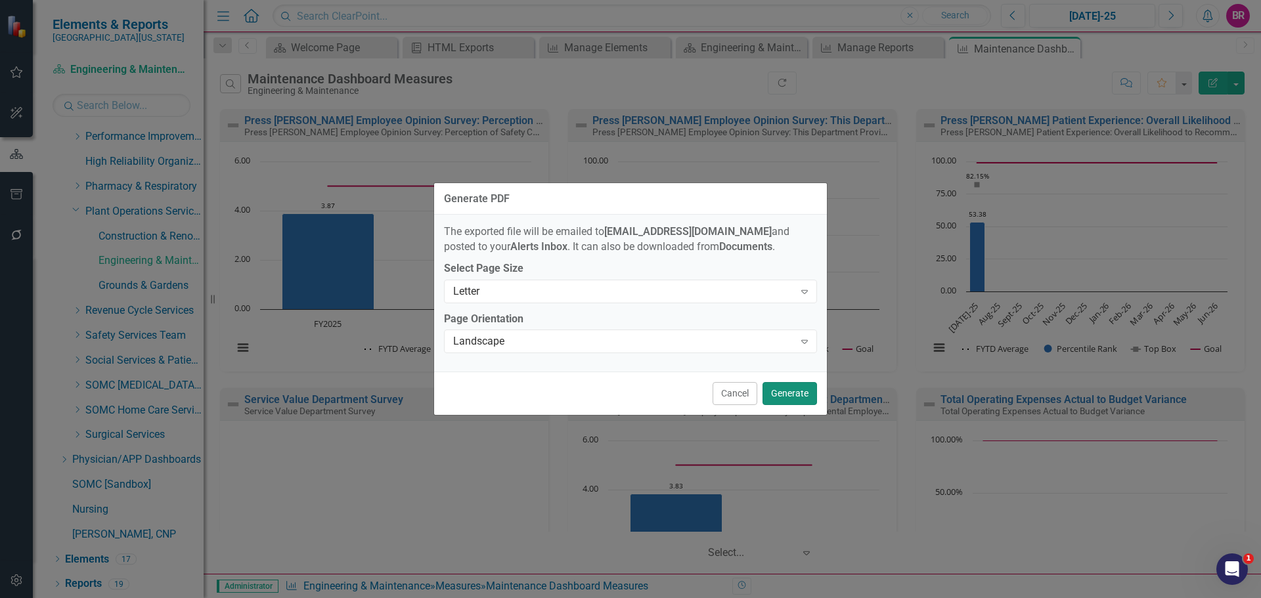
click at [777, 393] on button "Generate" at bounding box center [789, 393] width 54 height 23
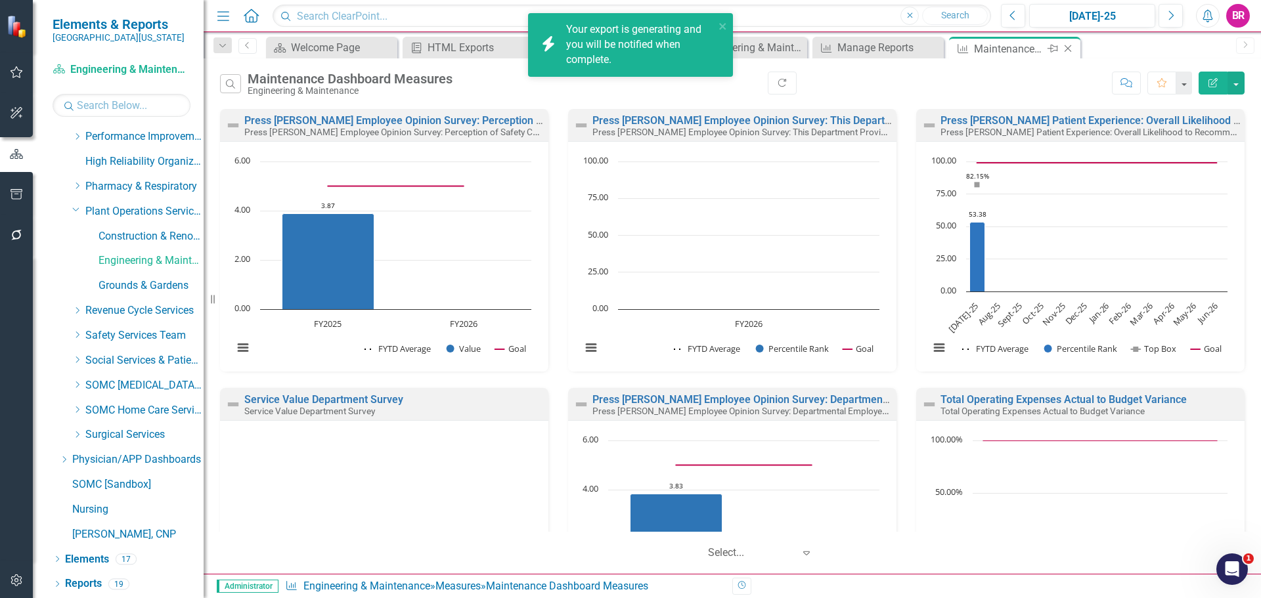
click at [1067, 50] on icon "Close" at bounding box center [1067, 48] width 13 height 11
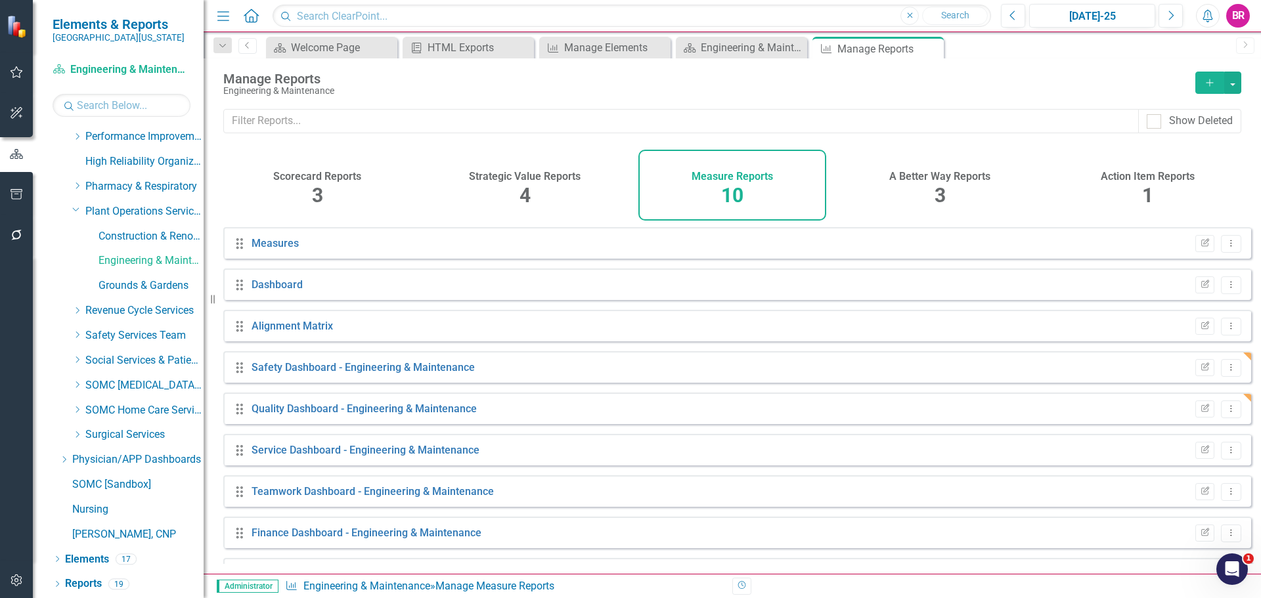
scroll to position [77, 0]
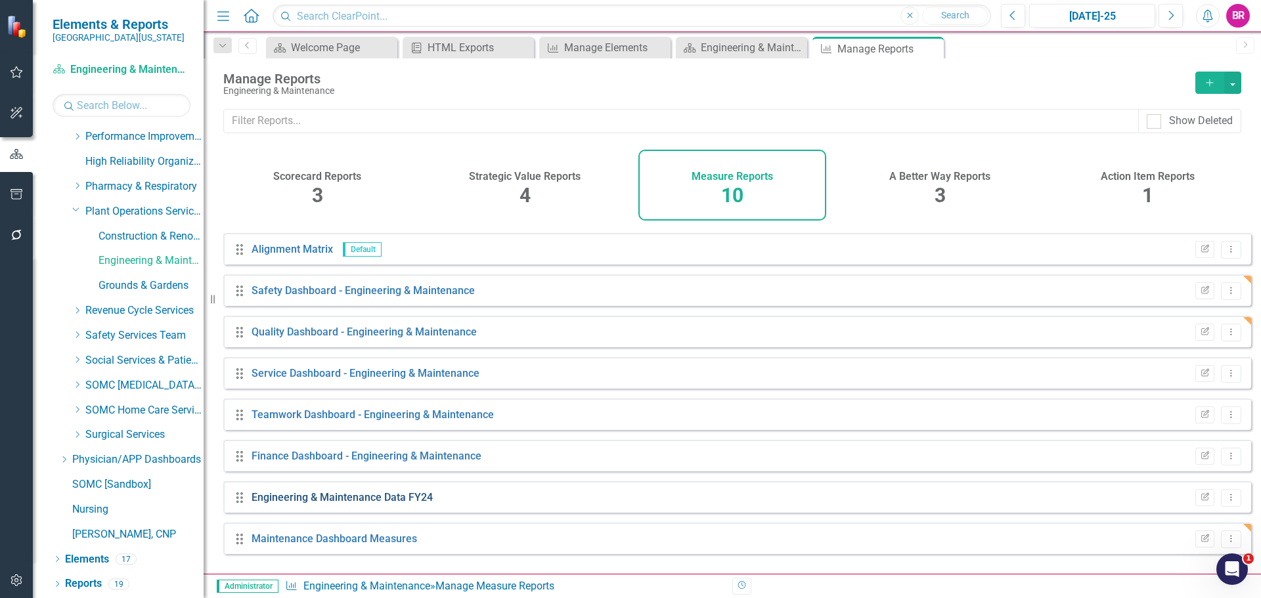
click at [377, 502] on link "Engineering & Maintenance Data FY24" at bounding box center [341, 497] width 181 height 12
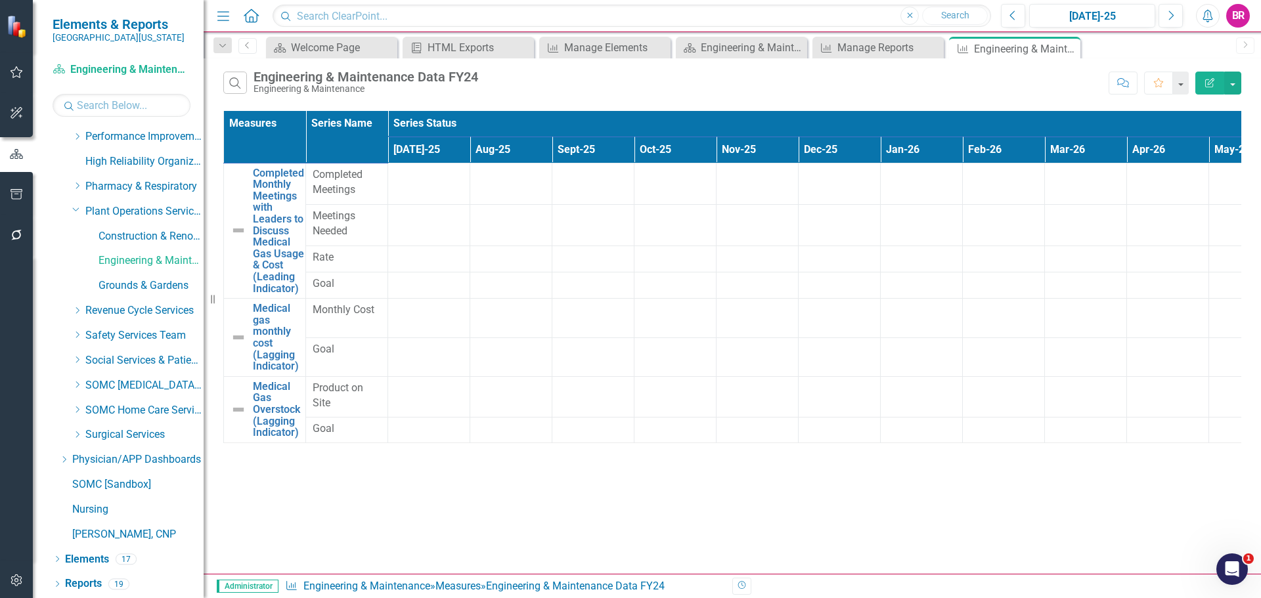
click at [1214, 87] on icon "Edit Report" at bounding box center [1210, 82] width 12 height 9
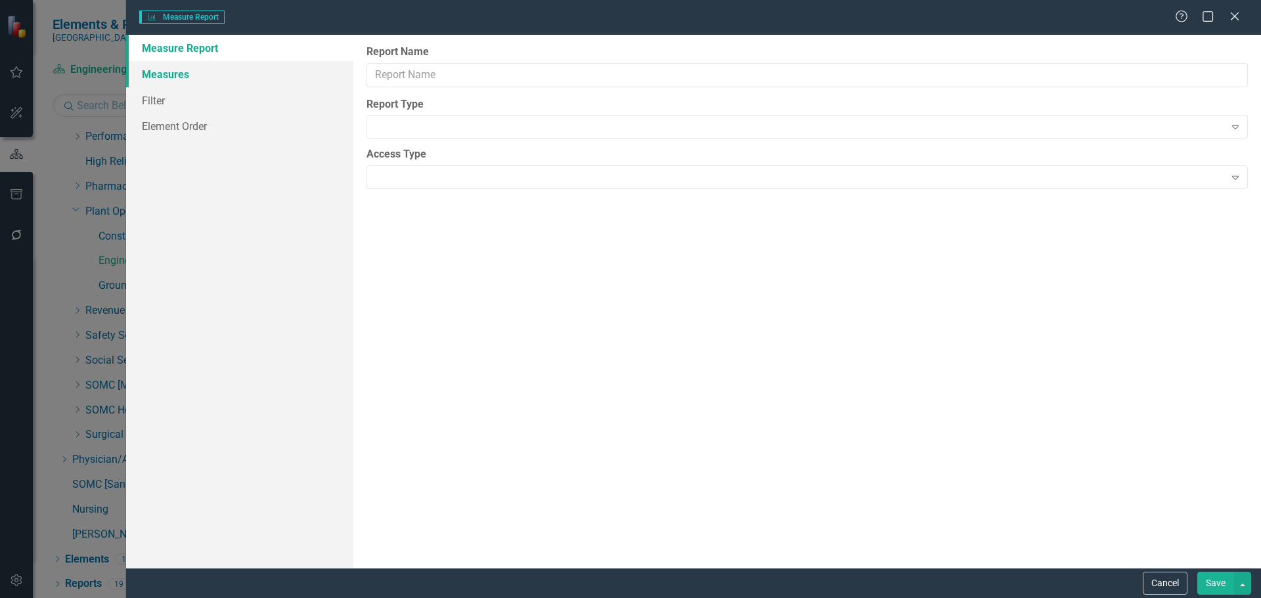
type input "Engineering & Maintenance Data FY24"
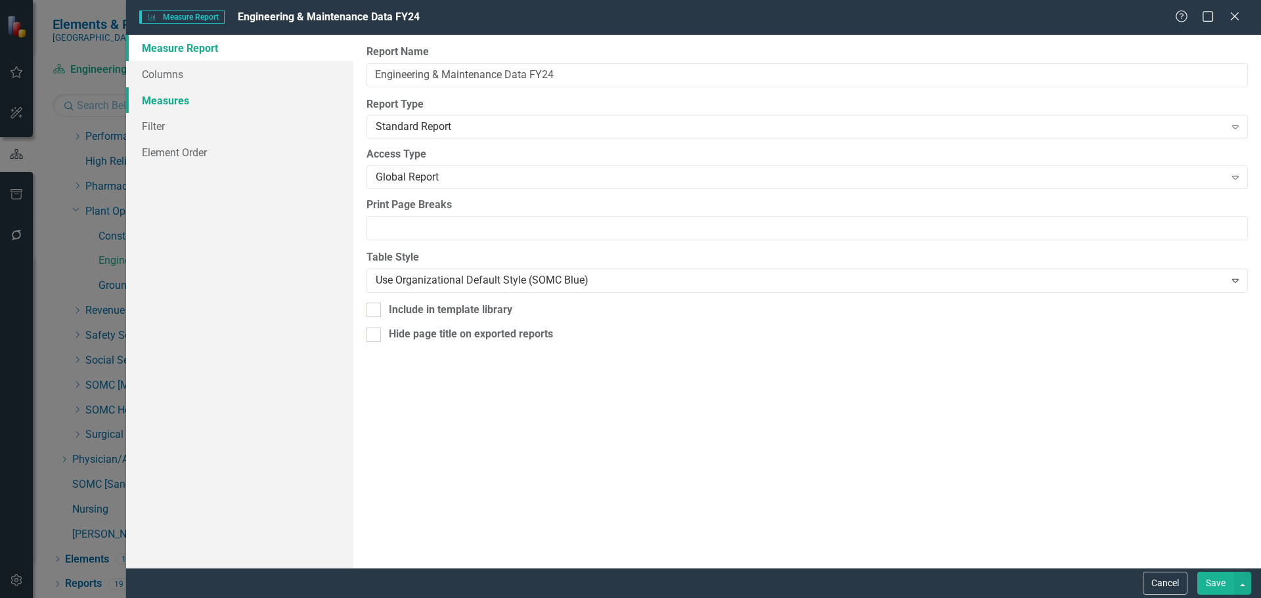
click at [155, 106] on link "Measures" at bounding box center [239, 100] width 227 height 26
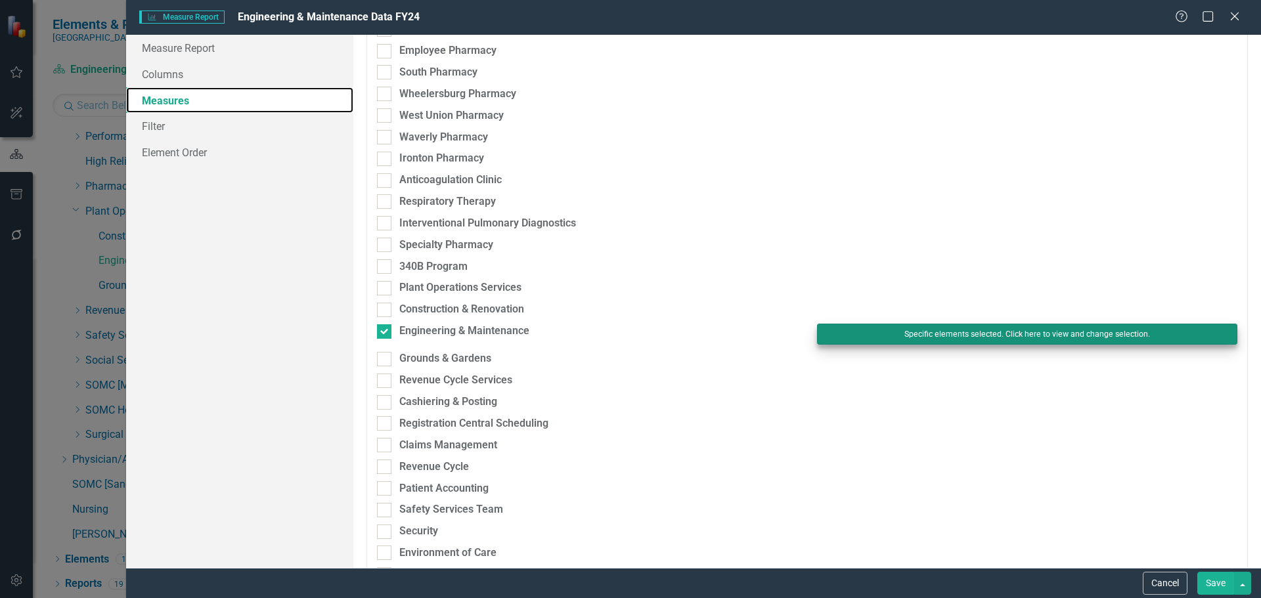
scroll to position [3020, 0]
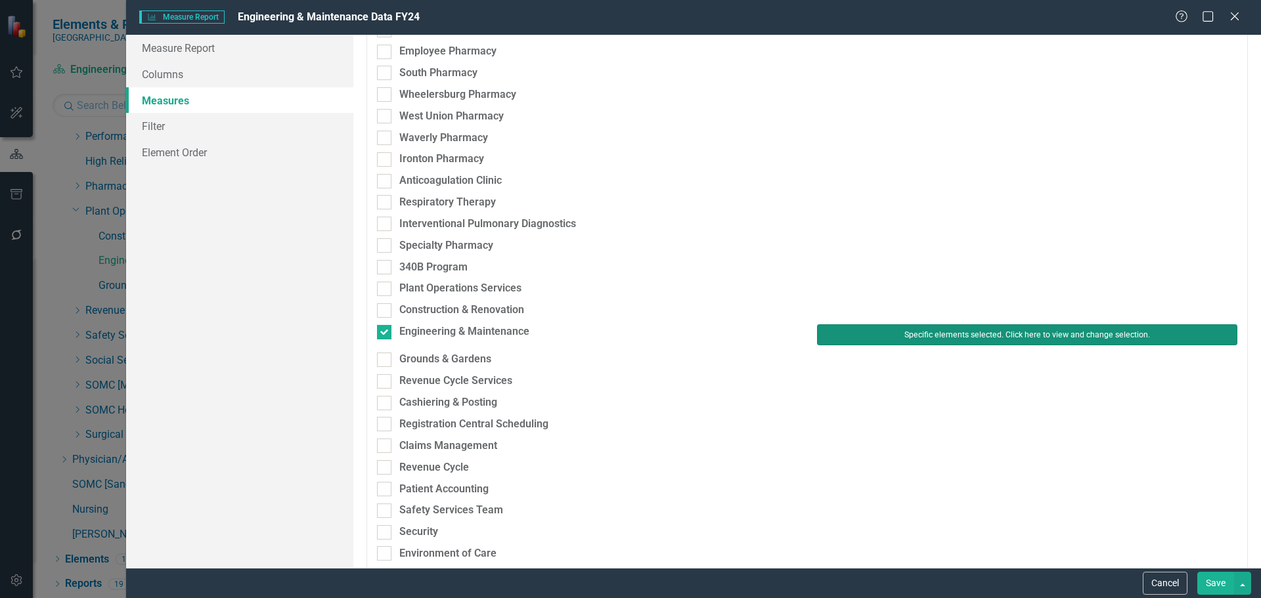
click at [949, 341] on button "Specific elements selected. Click here to view and change selection." at bounding box center [1027, 334] width 420 height 21
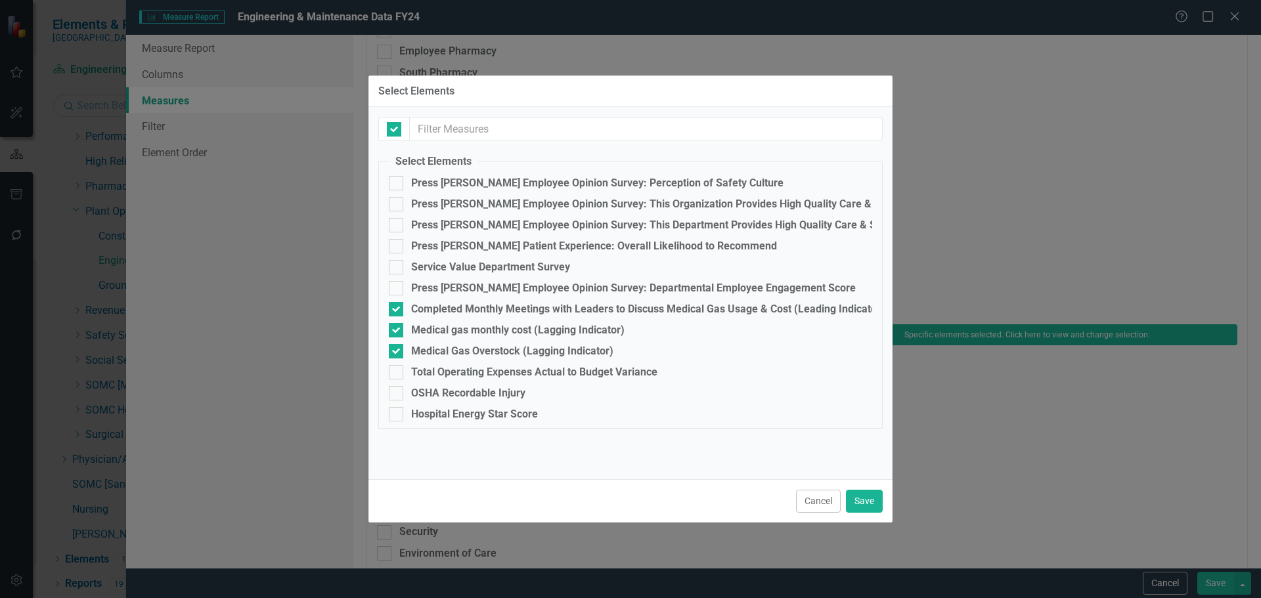
checkbox input "false"
click at [519, 311] on div "Completed Monthly Meetings with Leaders to Discuss Medical Gas Usage & Cost (Le…" at bounding box center [647, 309] width 473 height 12
click at [397, 311] on input "Completed Monthly Meetings with Leaders to Discuss Medical Gas Usage & Cost (Le…" at bounding box center [393, 306] width 9 height 9
checkbox input "false"
click at [519, 330] on div "Medical gas monthly cost (Lagging Indicator)" at bounding box center [517, 330] width 213 height 12
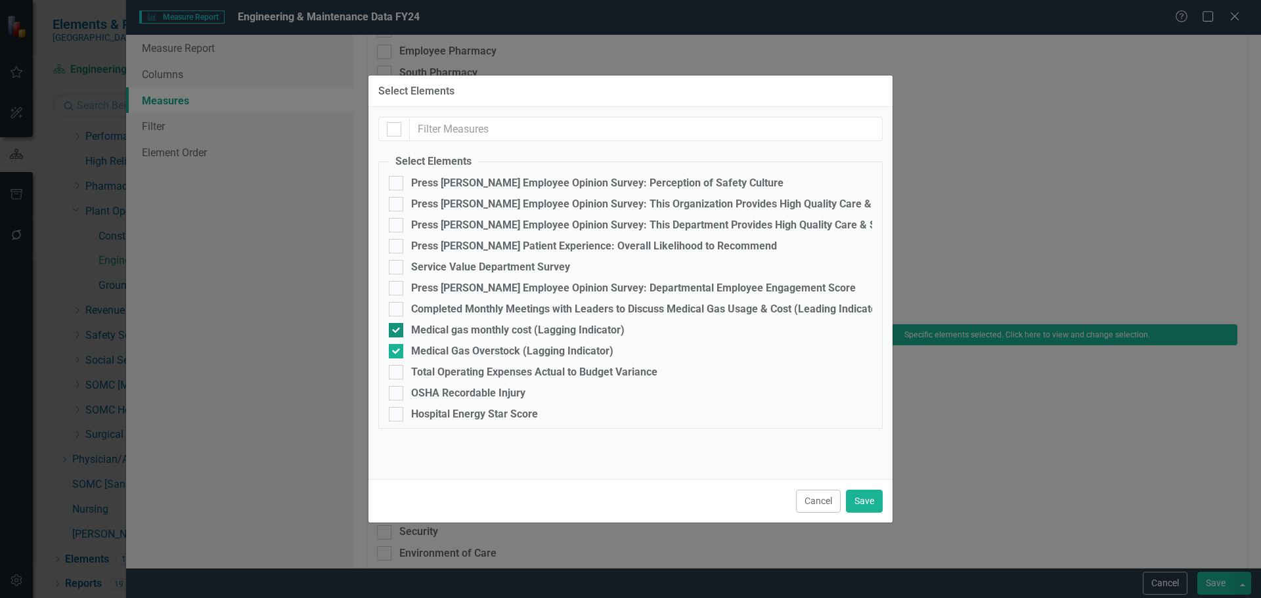
click at [397, 330] on input "Medical gas monthly cost (Lagging Indicator)" at bounding box center [393, 327] width 9 height 9
checkbox input "false"
click at [518, 346] on div "Medical Gas Overstock (Lagging Indicator)" at bounding box center [512, 351] width 202 height 12
click at [397, 346] on input "Medical Gas Overstock (Lagging Indicator)" at bounding box center [393, 348] width 9 height 9
checkbox input "false"
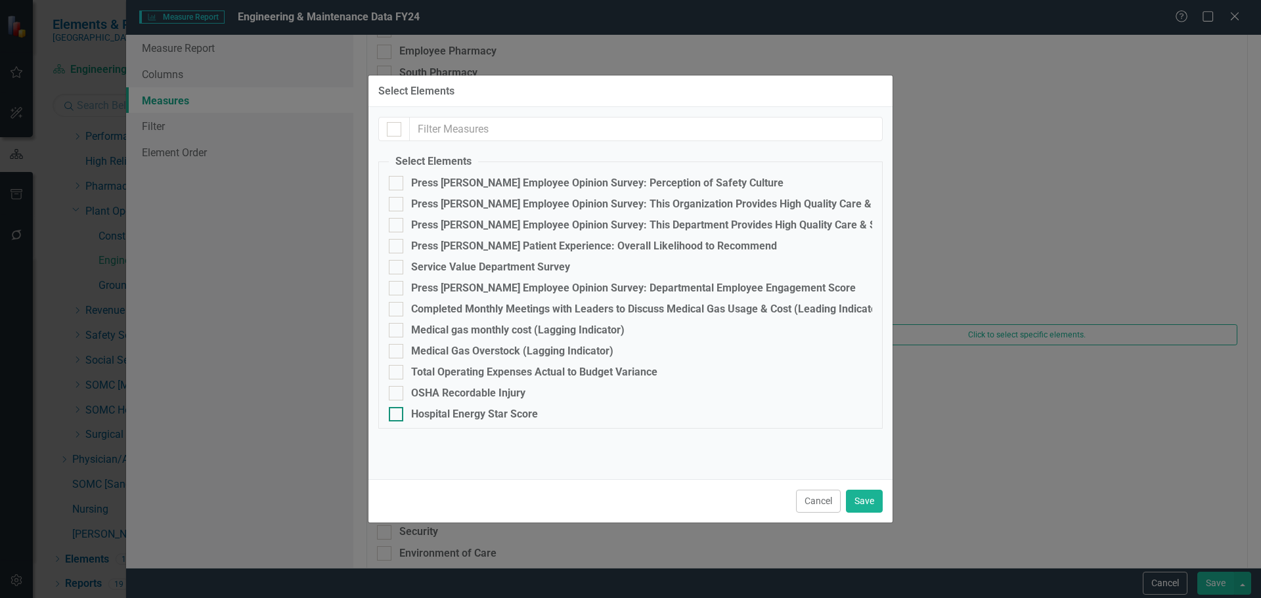
click at [504, 410] on div "Hospital Energy Star Score" at bounding box center [474, 414] width 127 height 12
click at [397, 410] on input "Hospital Energy Star Score" at bounding box center [393, 411] width 9 height 9
checkbox input "true"
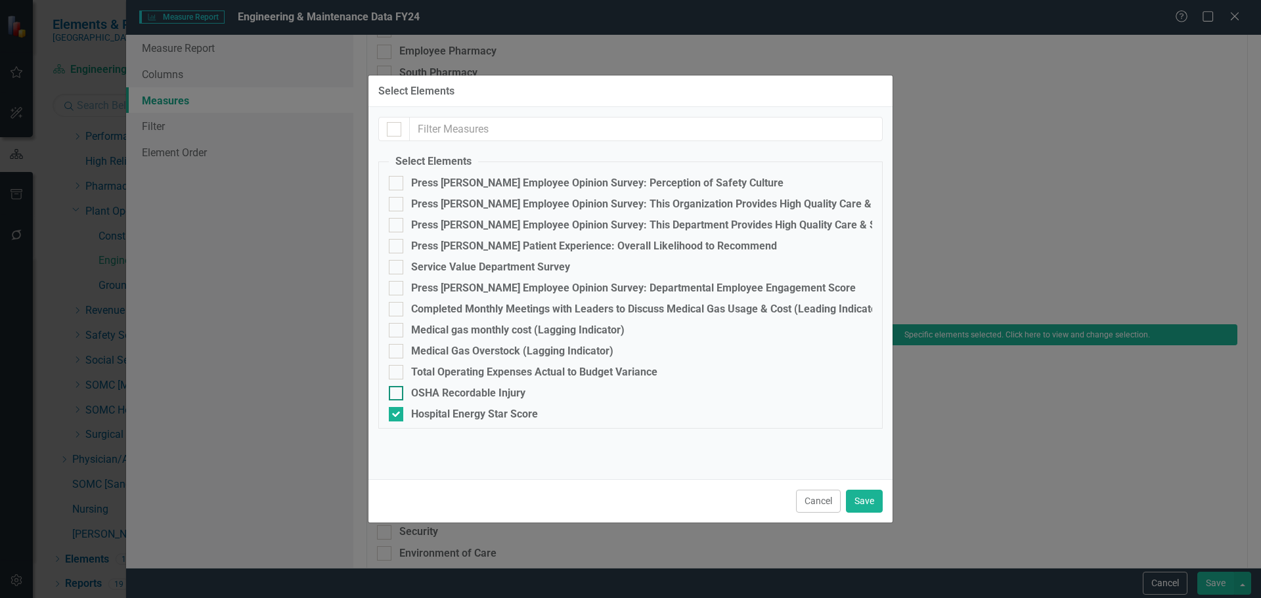
click at [504, 390] on div "OSHA Recordable Injury" at bounding box center [468, 393] width 114 height 12
click at [397, 390] on input "OSHA Recordable Injury" at bounding box center [393, 390] width 9 height 9
checkbox input "true"
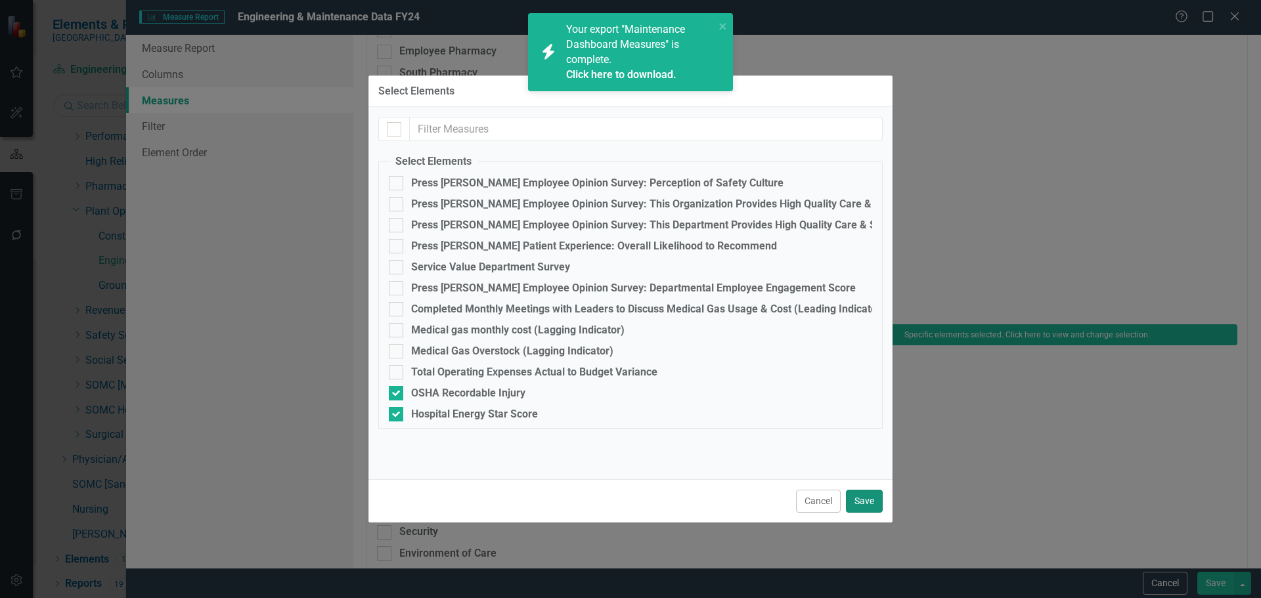
click at [860, 499] on button "Save" at bounding box center [864, 501] width 37 height 23
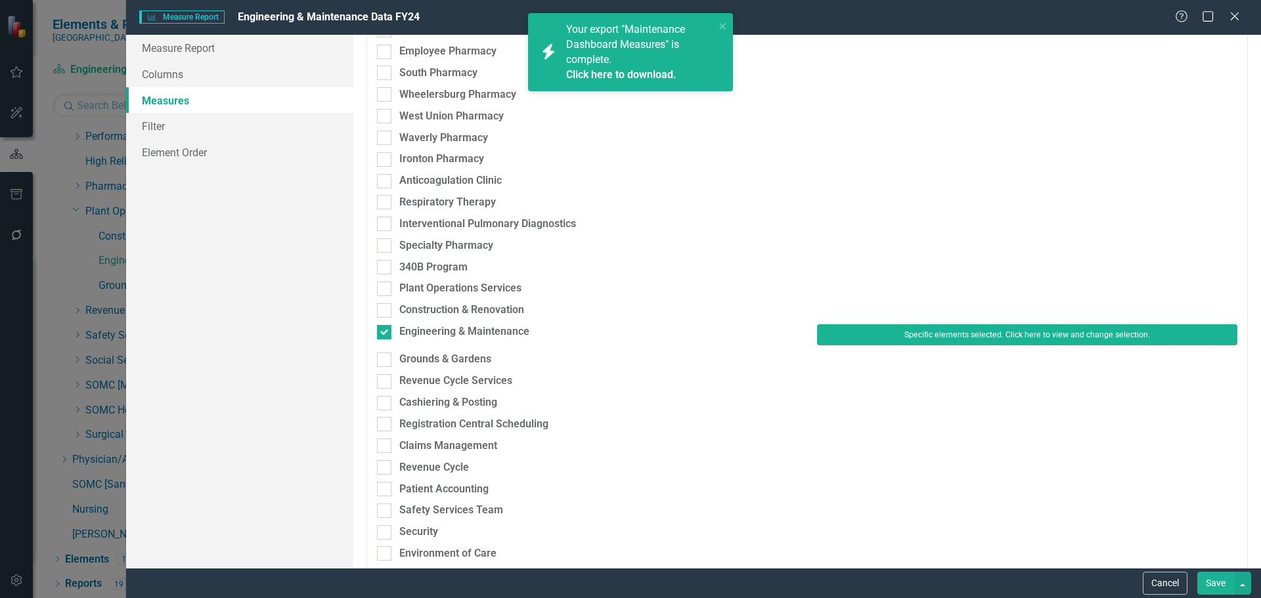
click at [1215, 586] on button "Save" at bounding box center [1215, 583] width 37 height 23
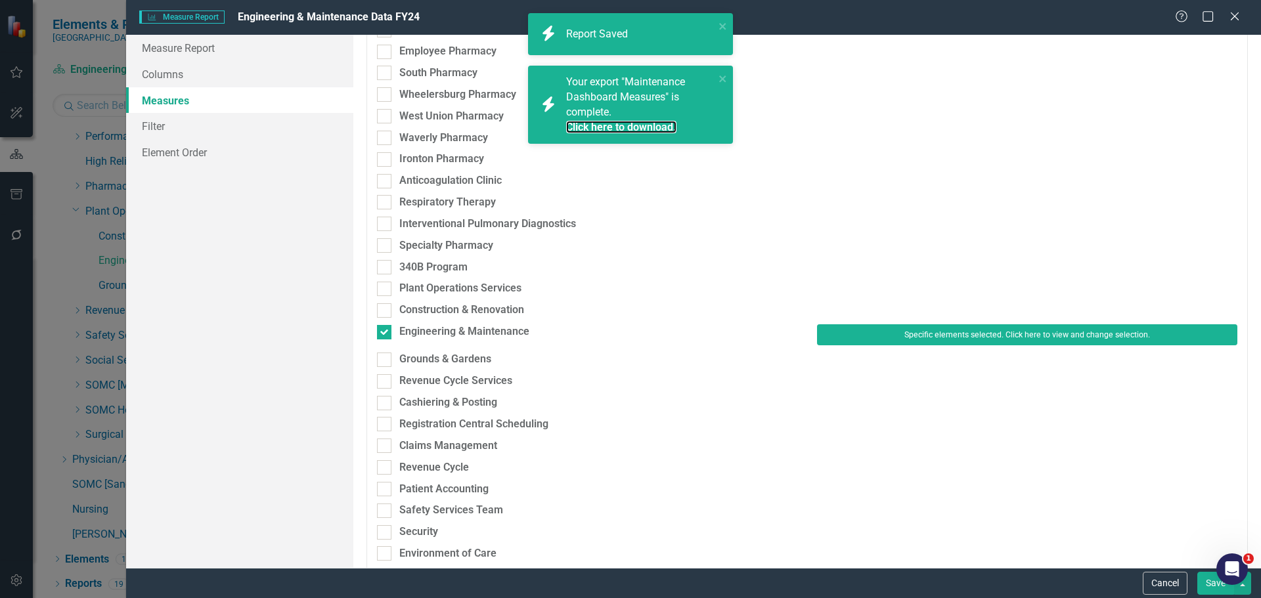
drag, startPoint x: 655, startPoint y: 126, endPoint x: 746, endPoint y: 165, distance: 98.8
click at [655, 126] on link "Click here to download." at bounding box center [621, 127] width 110 height 12
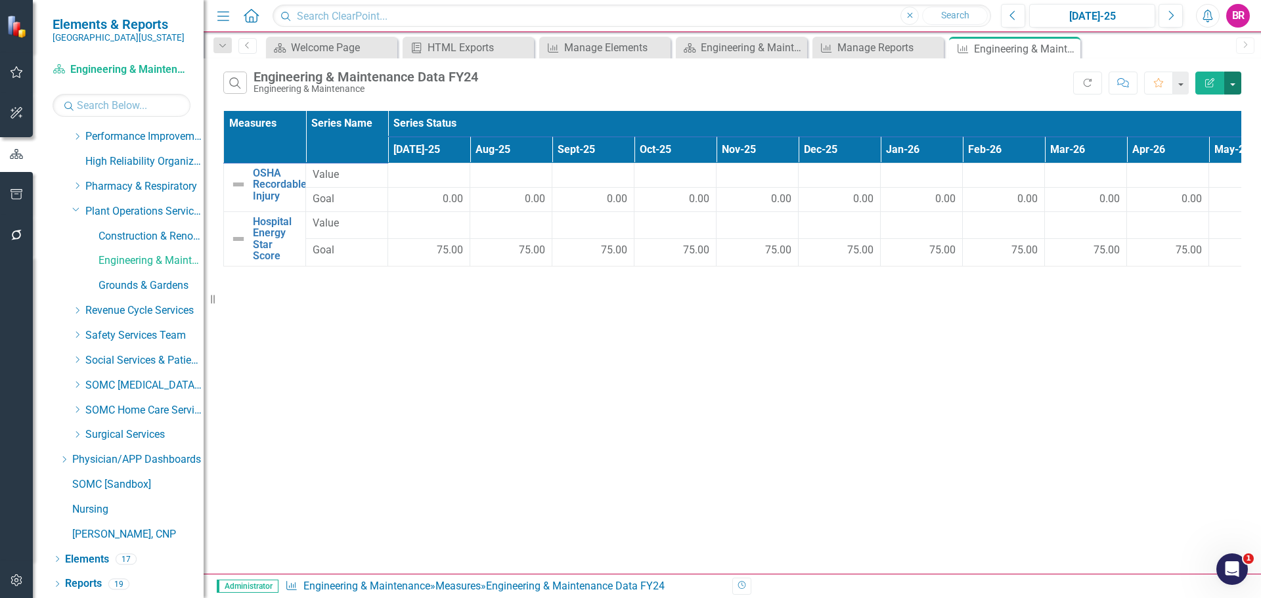
click at [1236, 87] on button "button" at bounding box center [1232, 83] width 17 height 23
click at [1211, 156] on link "Excel Export to Excel" at bounding box center [1189, 158] width 104 height 24
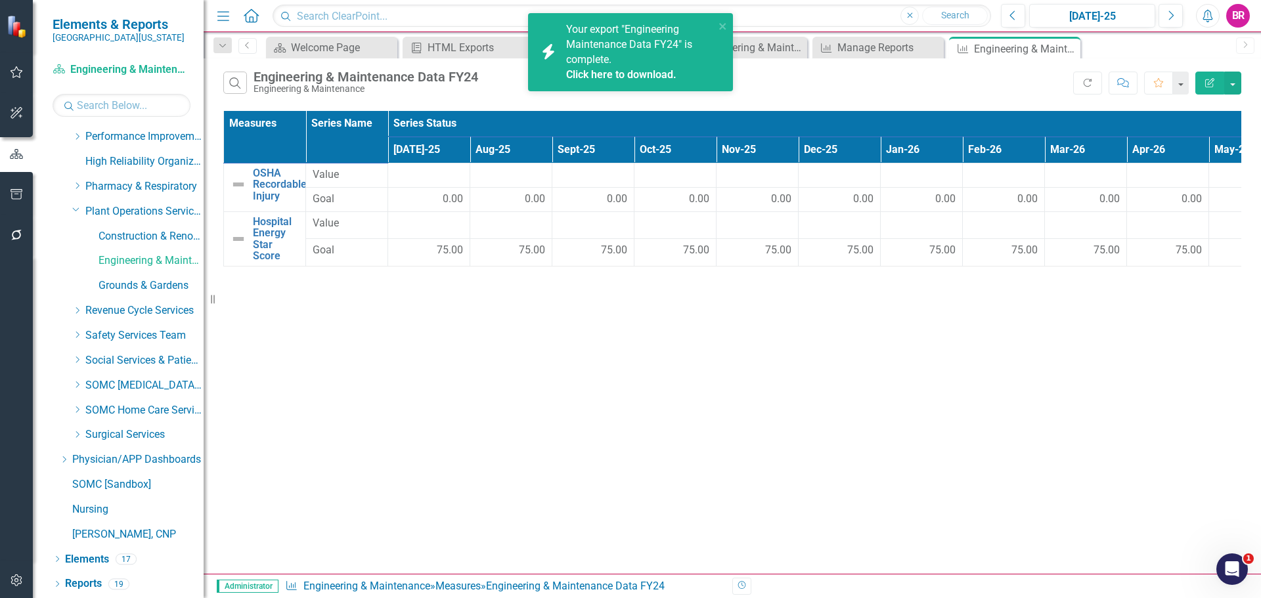
click at [606, 76] on link "Click here to download." at bounding box center [621, 74] width 110 height 12
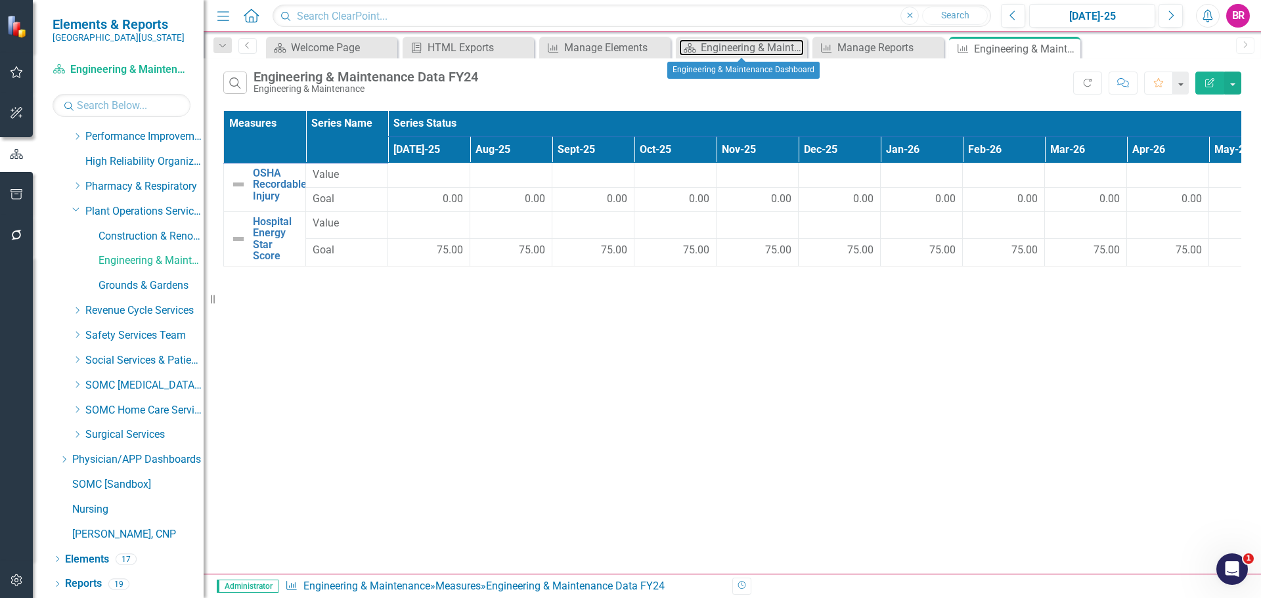
drag, startPoint x: 765, startPoint y: 49, endPoint x: 827, endPoint y: 1, distance: 78.1
click at [765, 49] on div "Engineering & Maintenance Dashboard" at bounding box center [752, 47] width 103 height 16
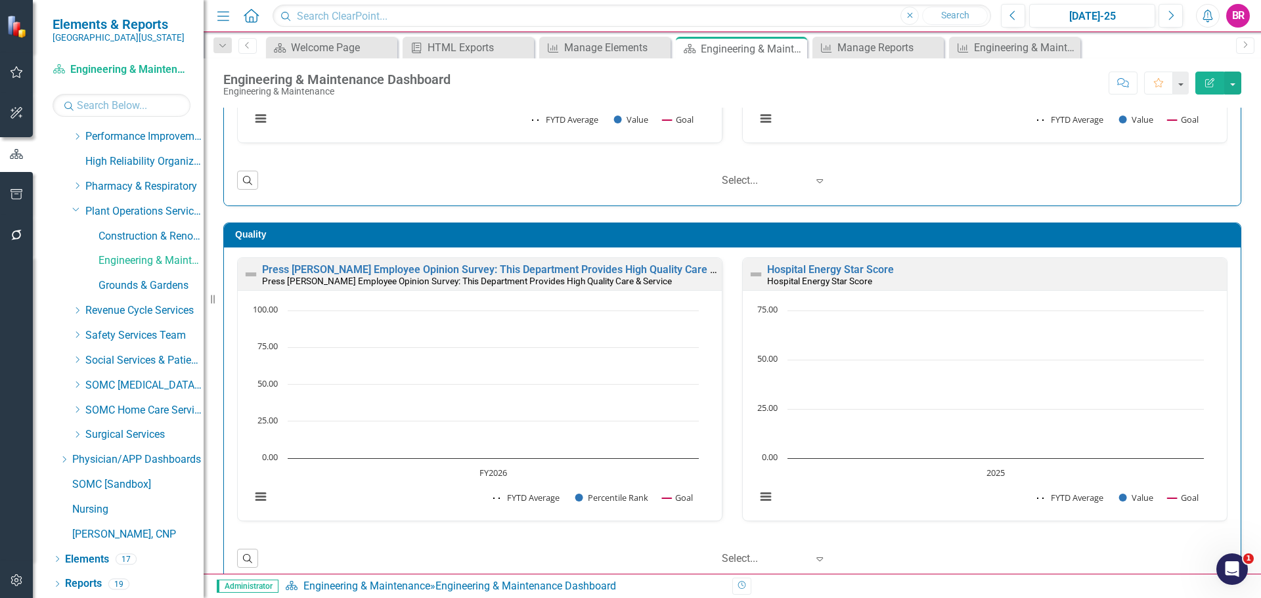
scroll to position [1, 0]
click at [816, 264] on link "Hospital Energy Star Score" at bounding box center [830, 269] width 127 height 12
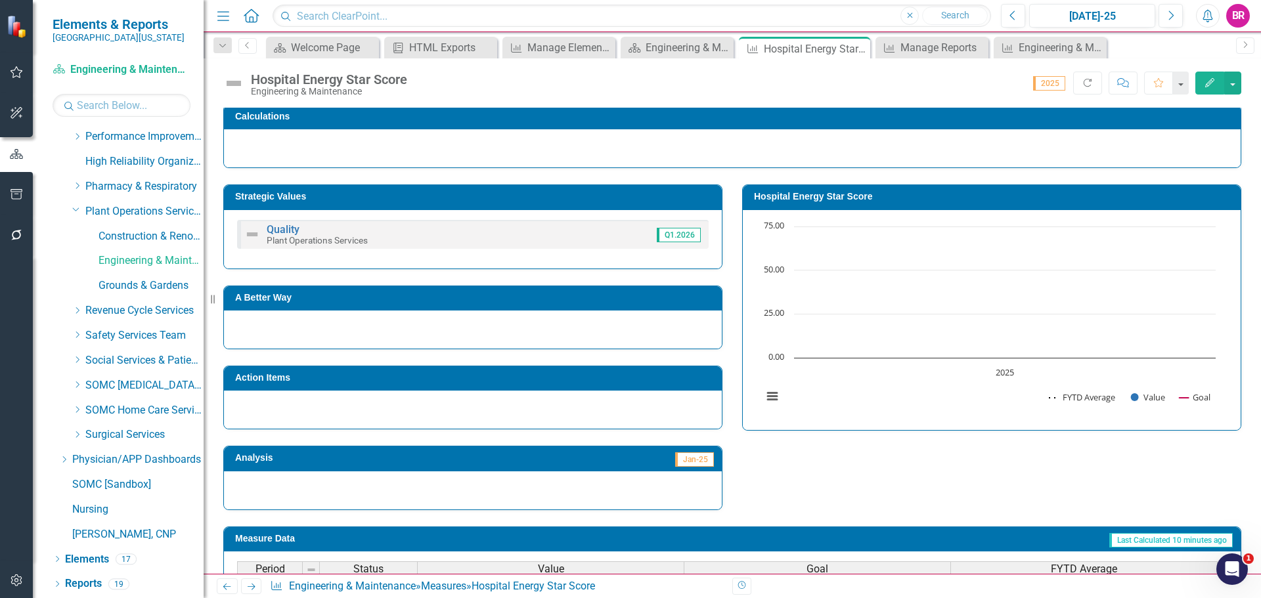
scroll to position [197, 0]
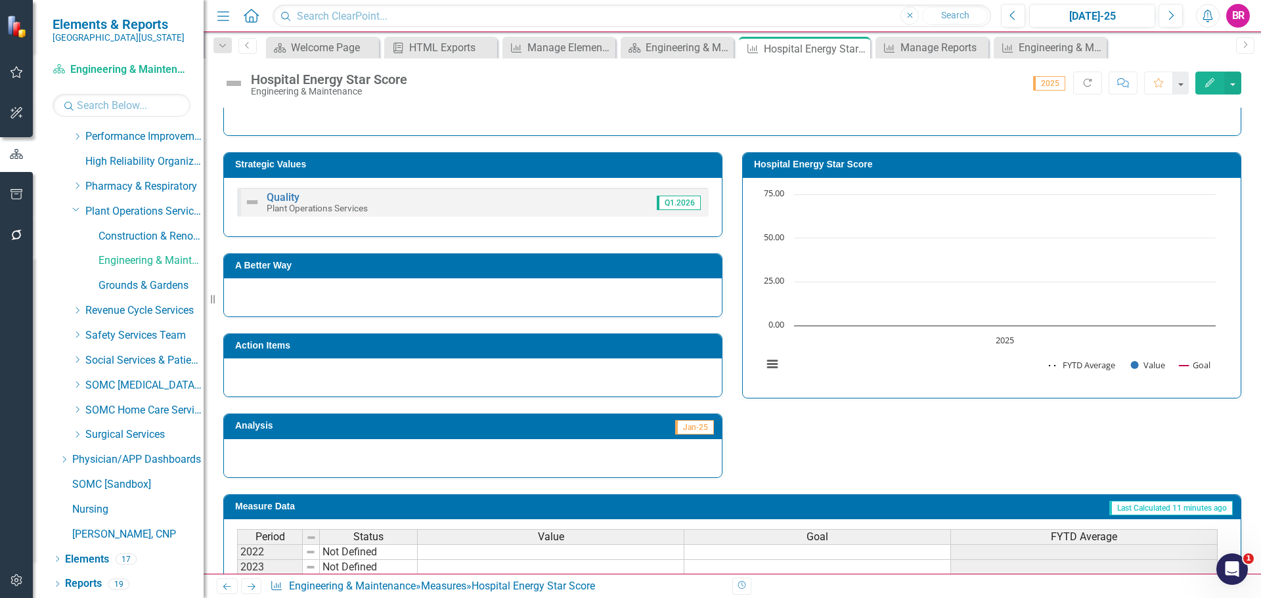
click at [1204, 76] on button "Edit" at bounding box center [1209, 83] width 29 height 23
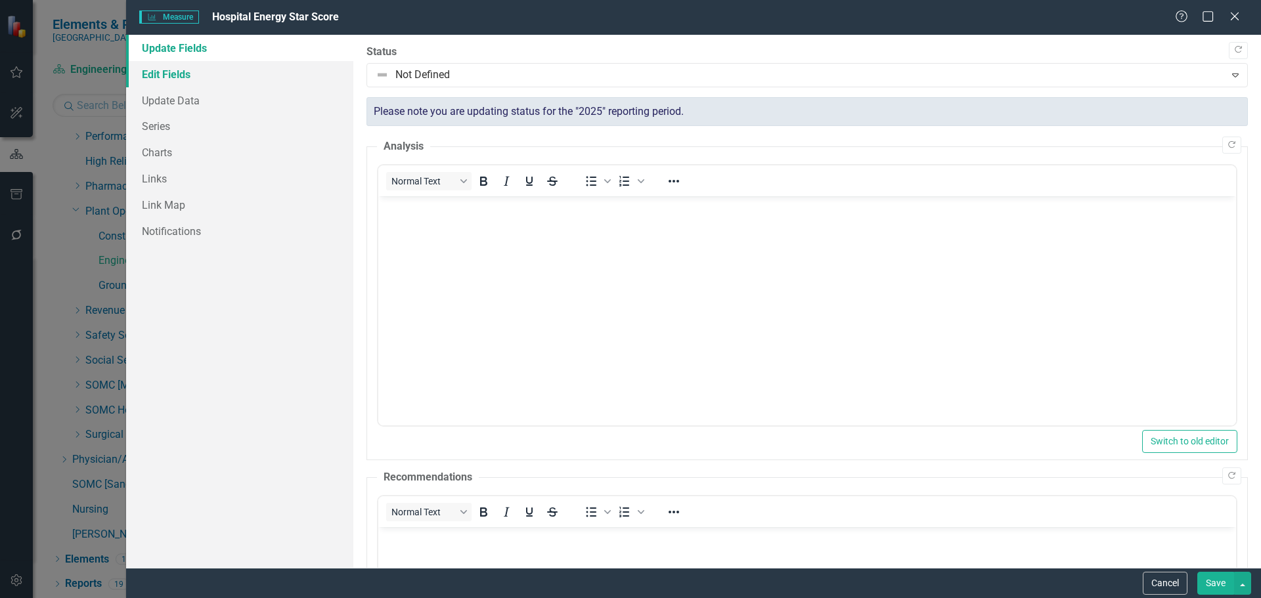
drag, startPoint x: 169, startPoint y: 74, endPoint x: 187, endPoint y: 72, distance: 17.8
click at [169, 74] on link "Edit Fields" at bounding box center [239, 74] width 227 height 26
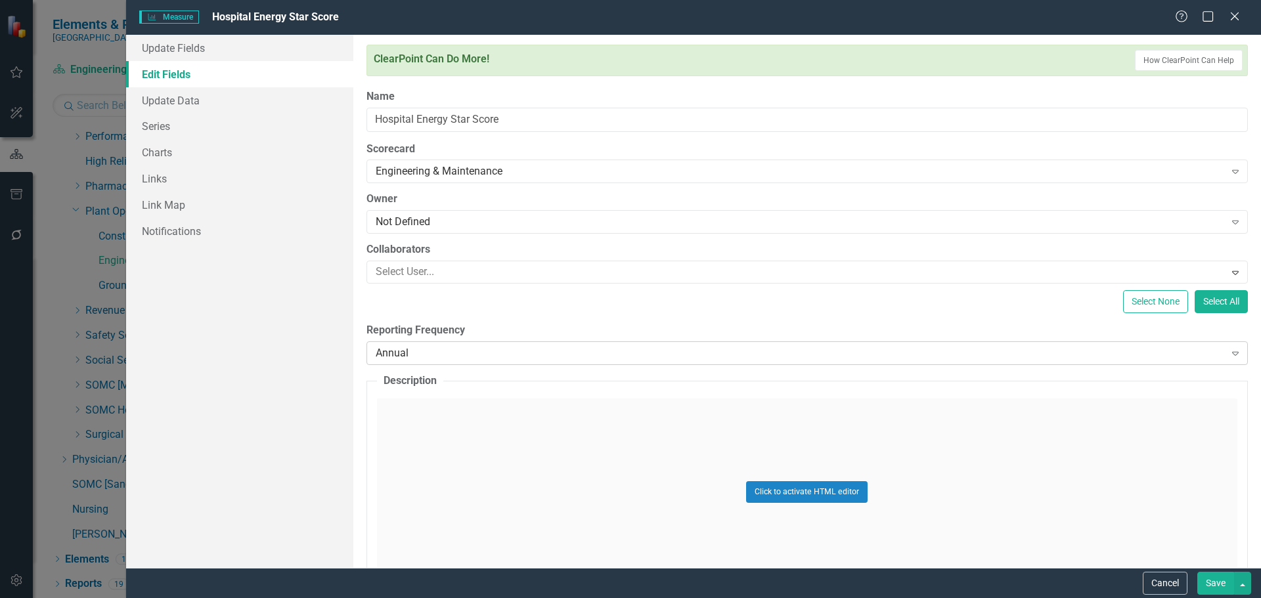
click at [453, 363] on div "Annual Expand" at bounding box center [806, 353] width 881 height 24
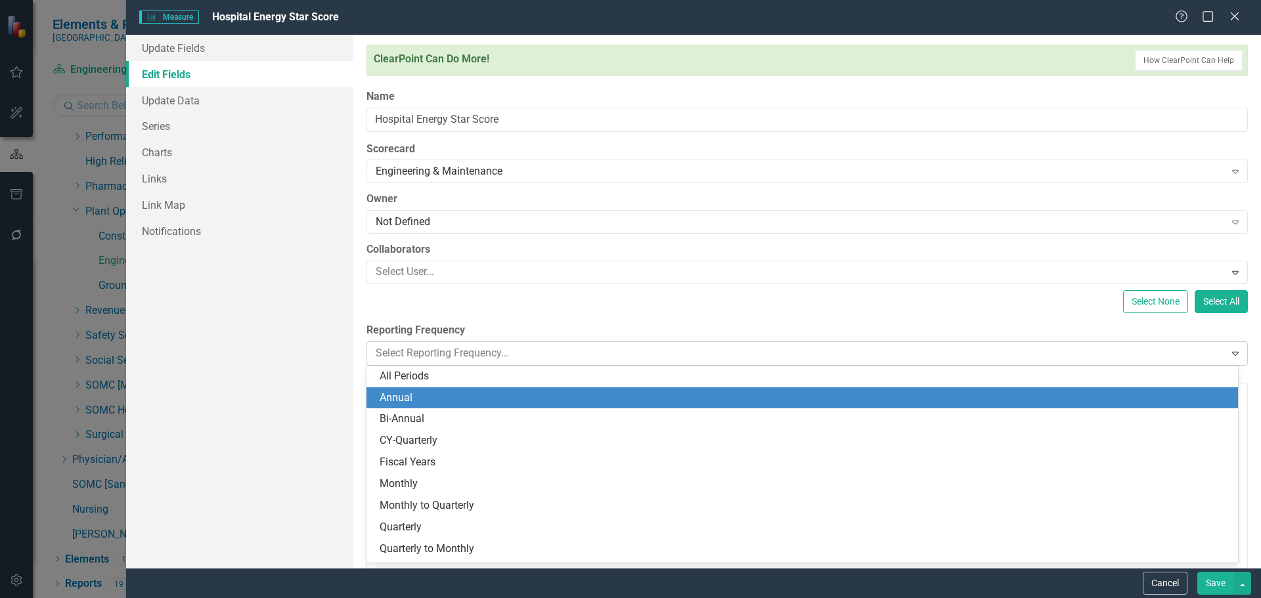
scroll to position [18, 0]
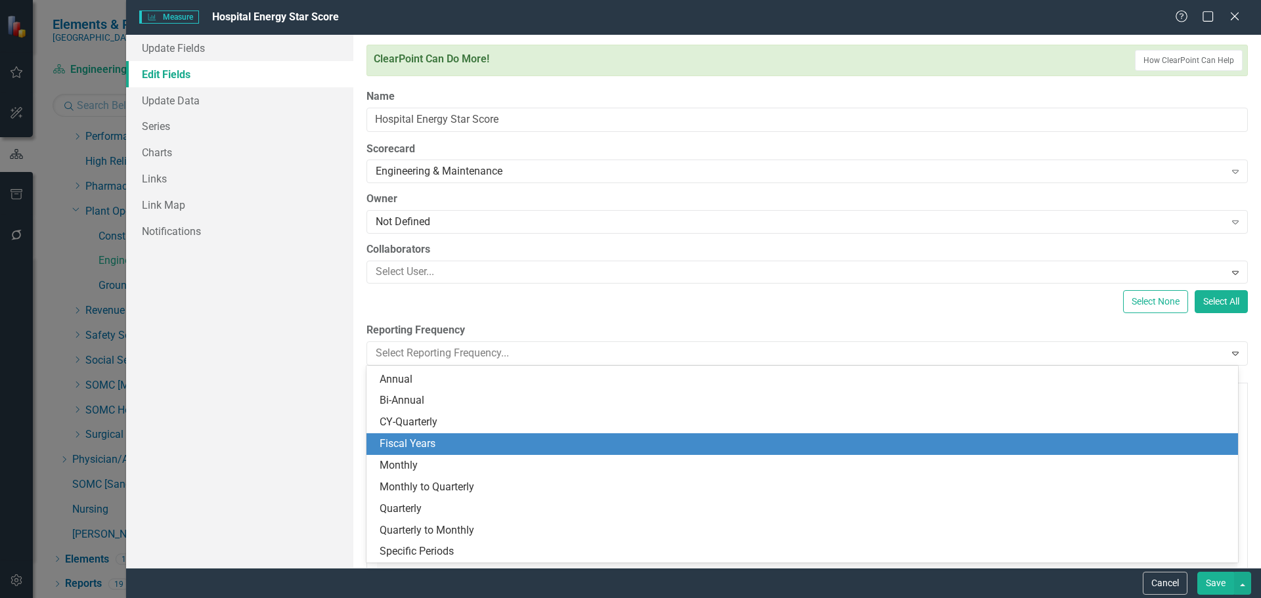
click at [456, 439] on div "Fiscal Years" at bounding box center [805, 444] width 850 height 15
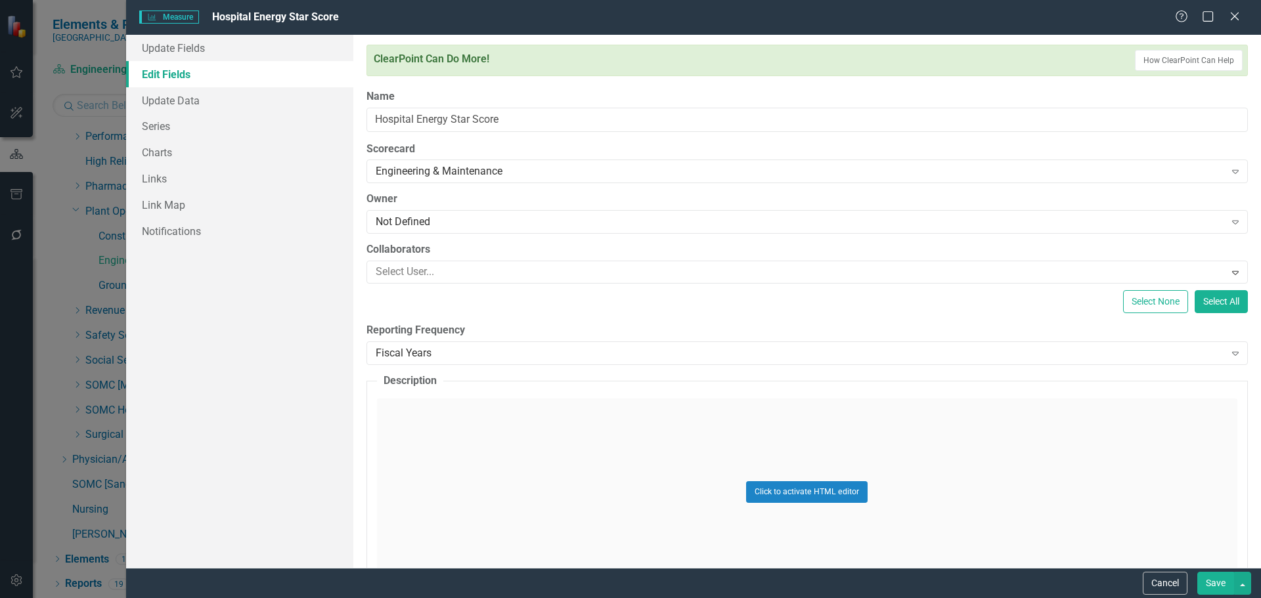
click at [1198, 581] on button "Save" at bounding box center [1215, 583] width 37 height 23
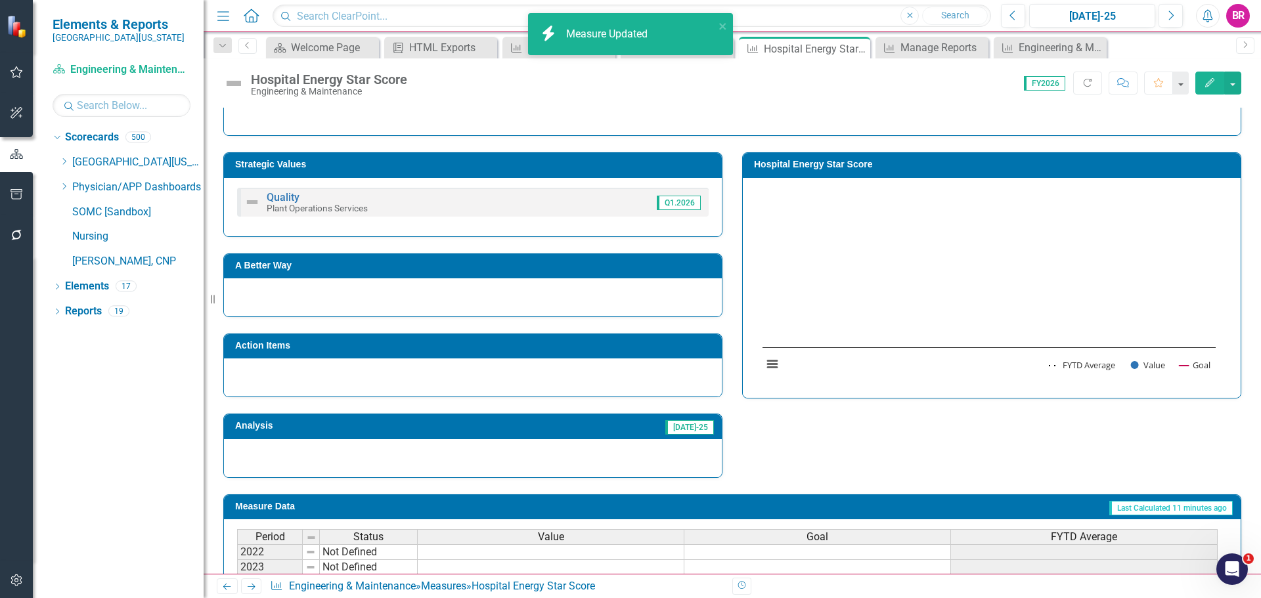
scroll to position [316, 0]
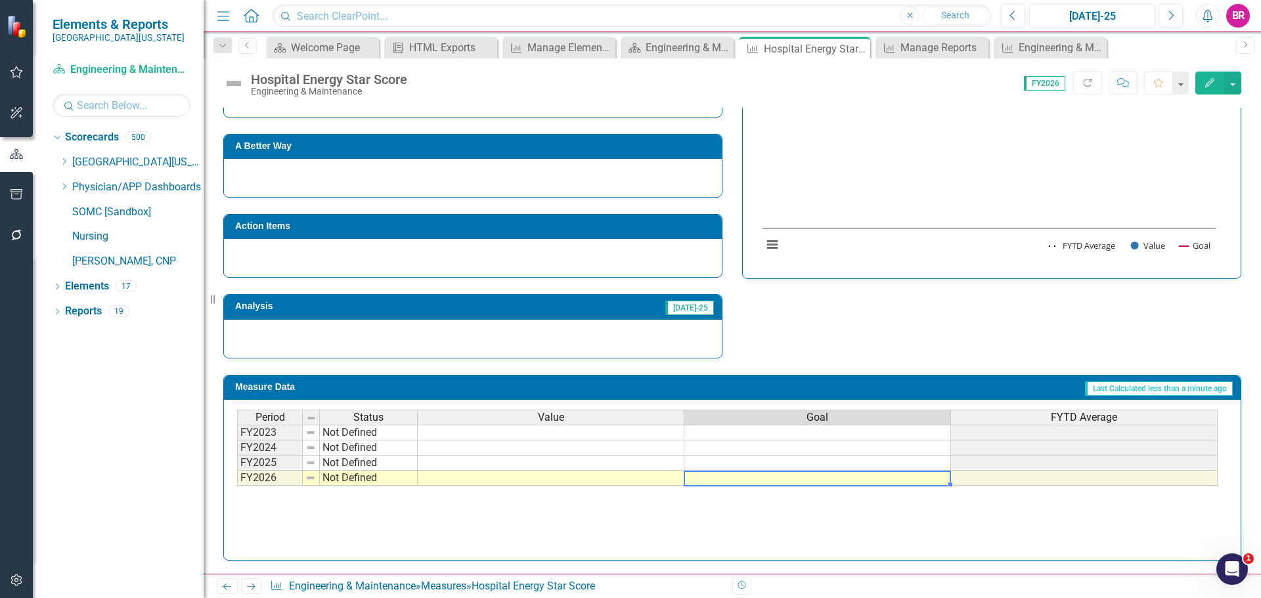
click at [849, 477] on td at bounding box center [817, 478] width 267 height 15
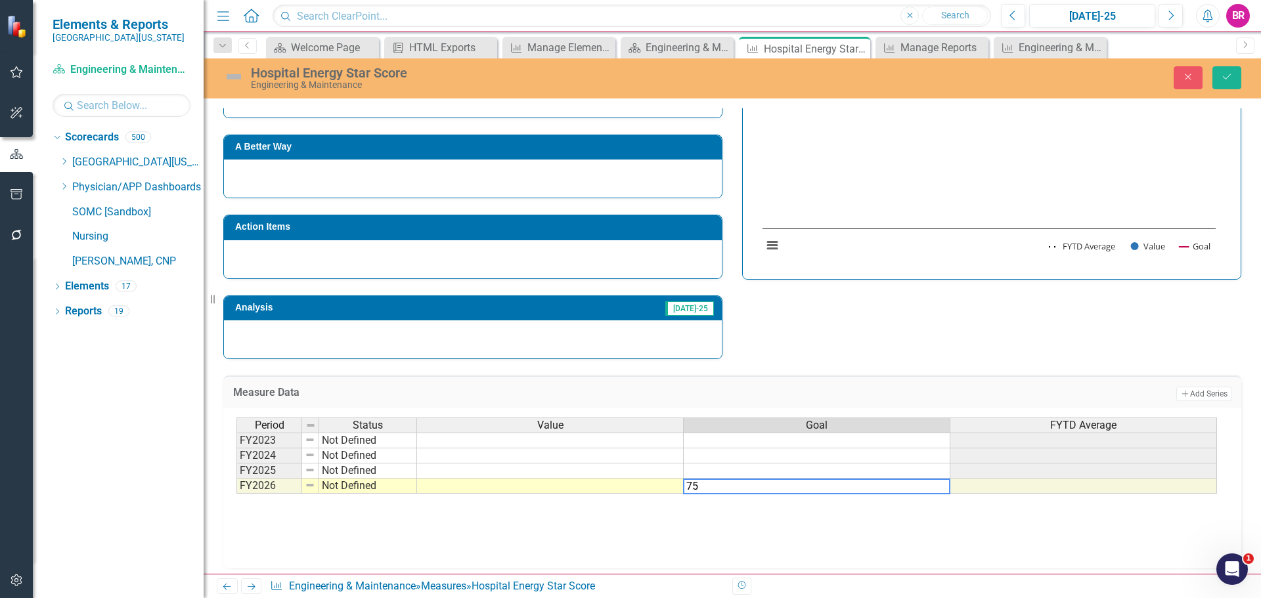
type textarea "75"
click at [943, 274] on div "Chart Combination chart with 3 data series. Hospital Energy Star Score (Chart T…" at bounding box center [992, 169] width 498 height 220
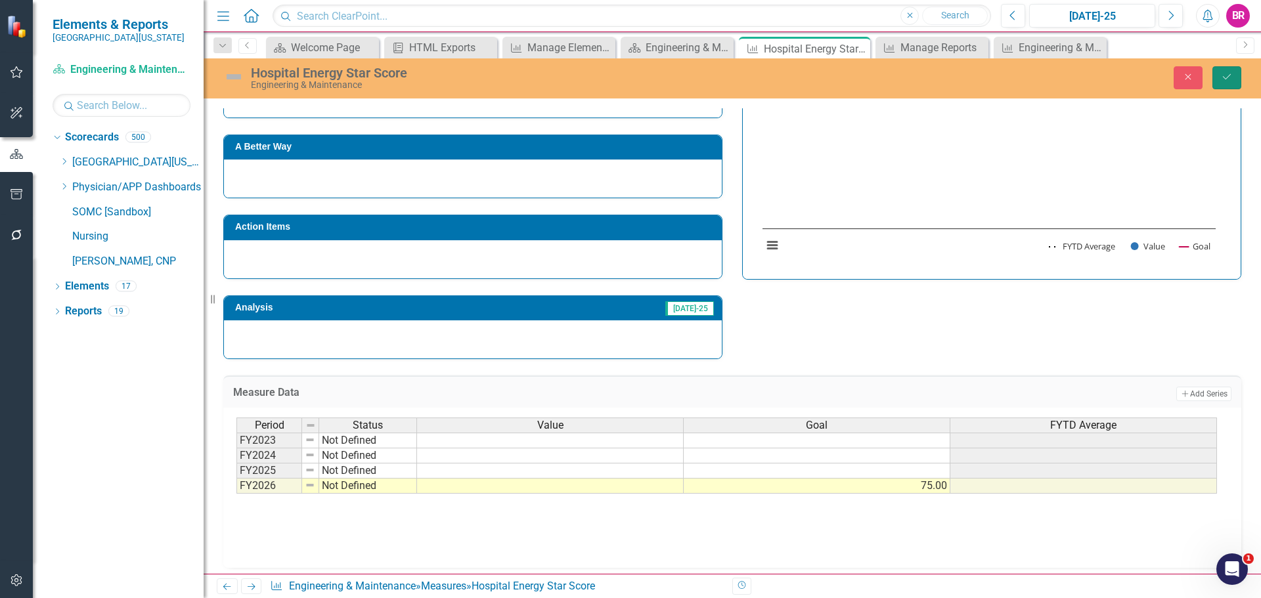
click at [1224, 72] on button "Save" at bounding box center [1226, 77] width 29 height 23
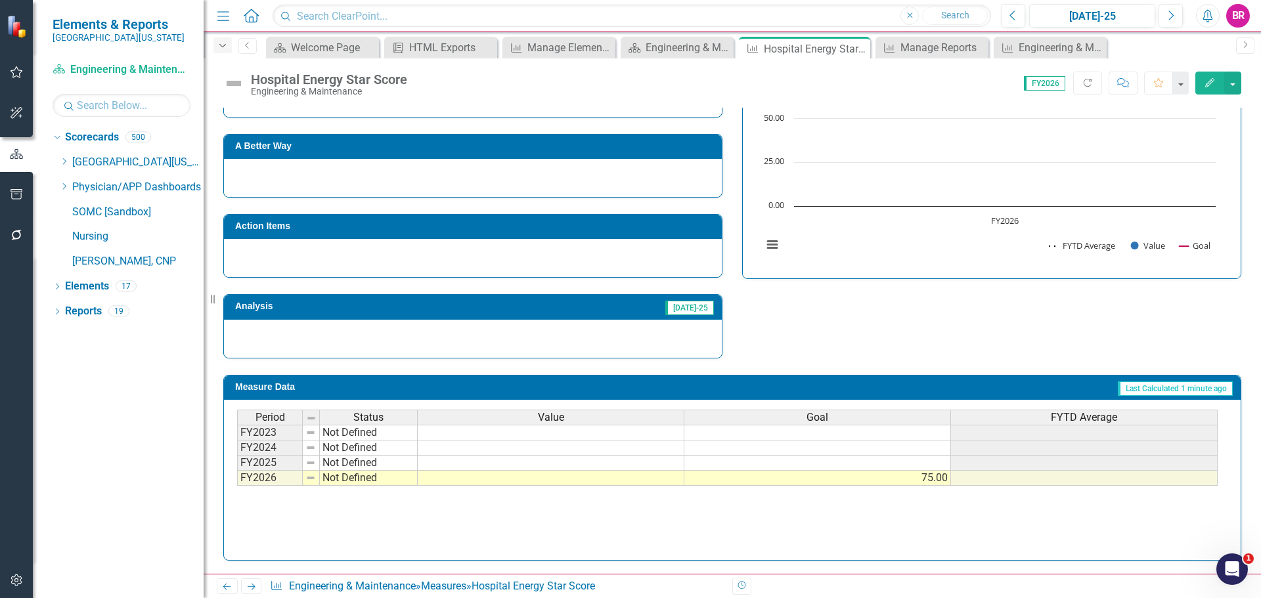
click at [227, 48] on icon "Dropdown" at bounding box center [223, 45] width 12 height 9
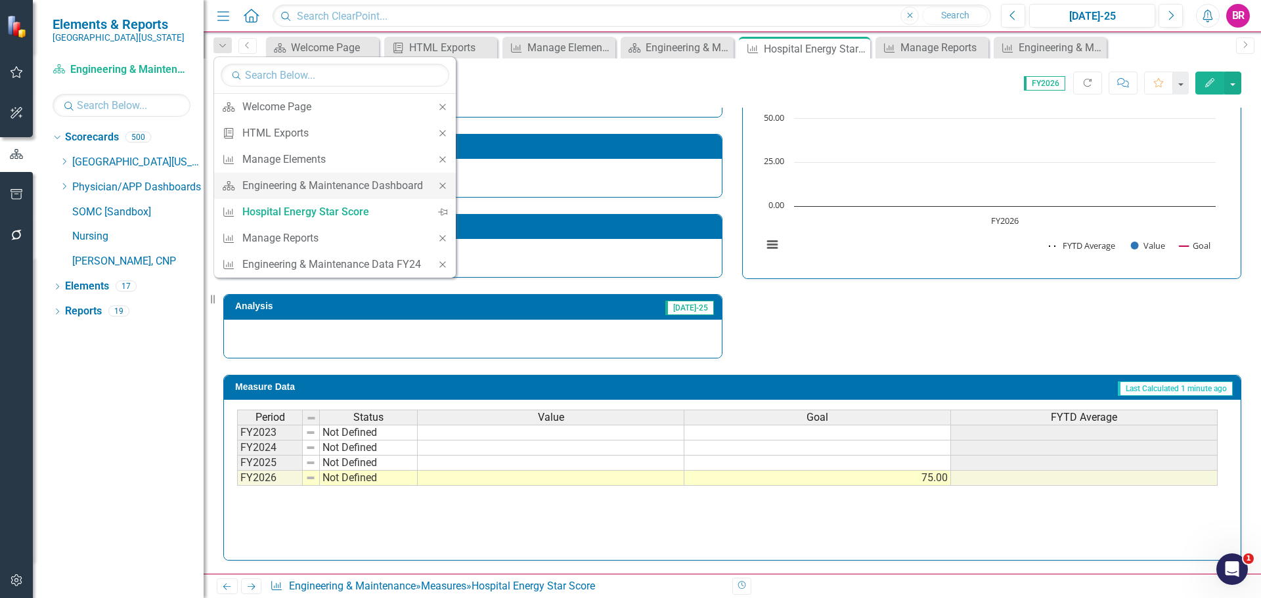
click at [444, 185] on icon "Close" at bounding box center [443, 185] width 12 height 9
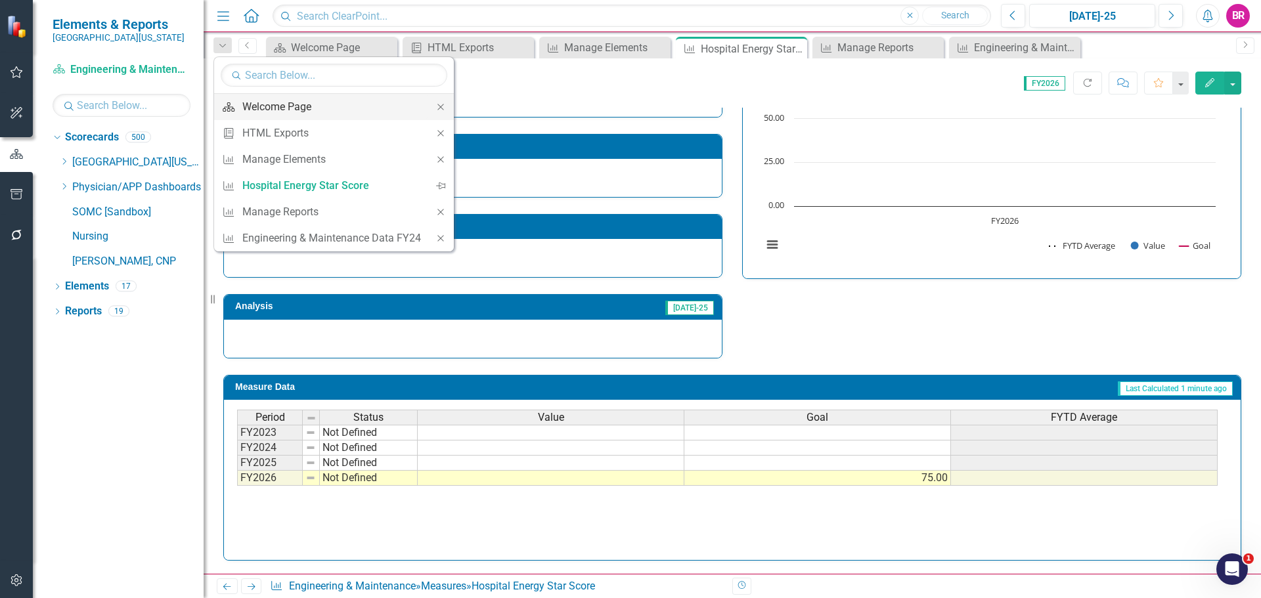
click at [288, 104] on div "Welcome Page" at bounding box center [331, 106] width 179 height 16
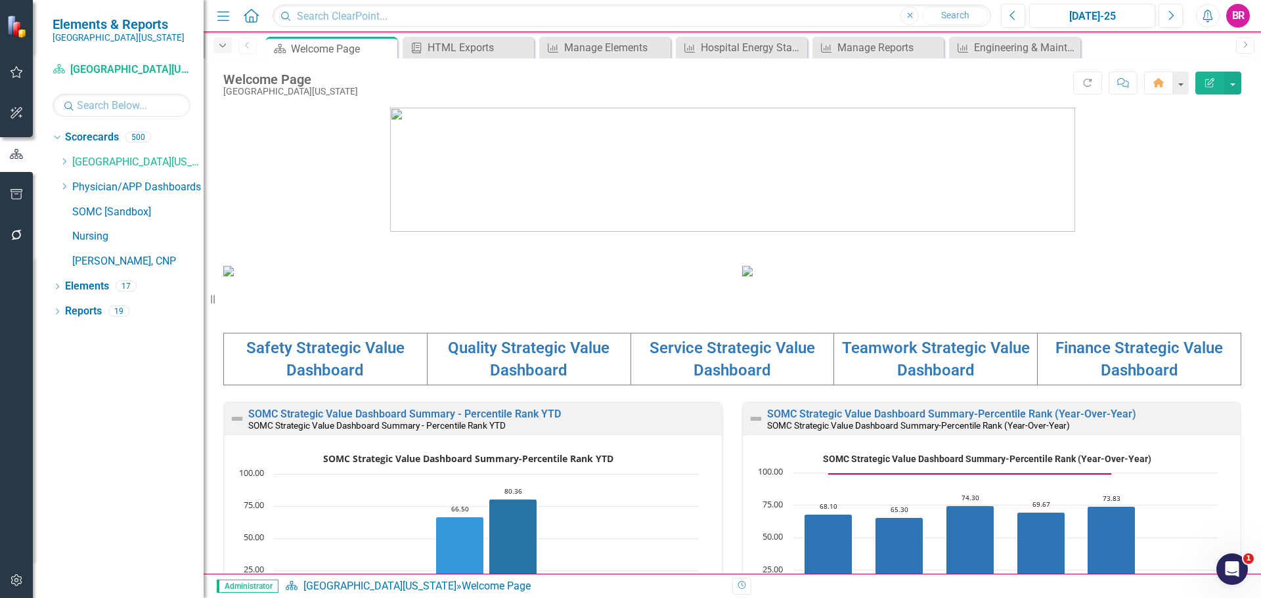
click at [229, 44] on div "Dropdown" at bounding box center [222, 45] width 18 height 16
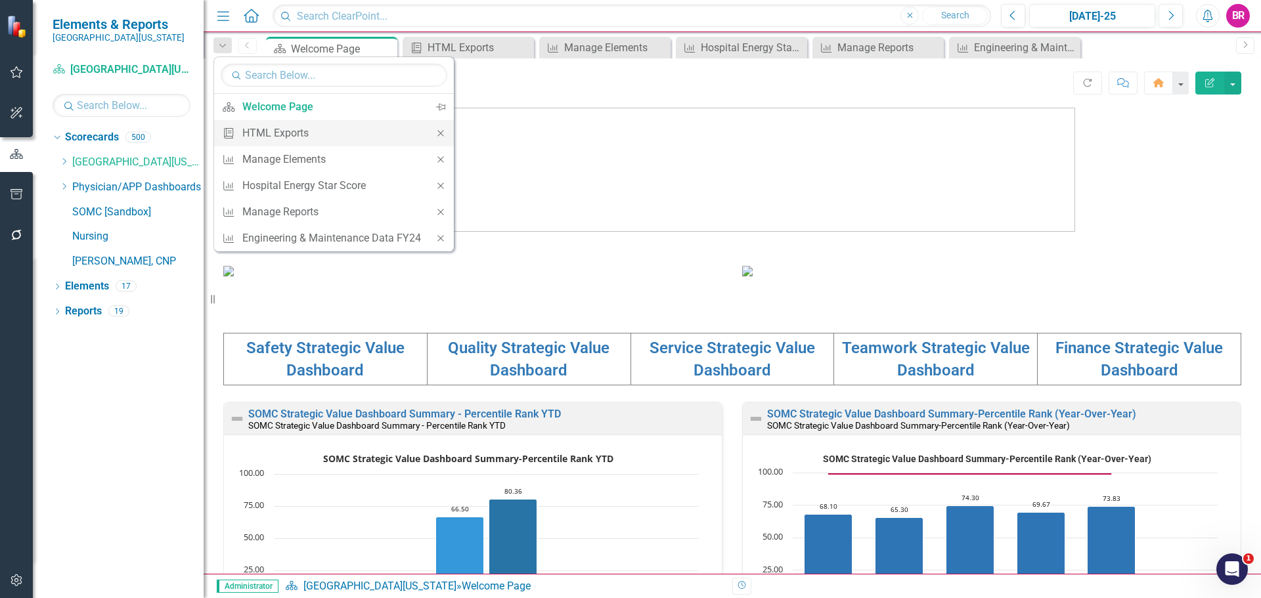
click at [439, 133] on icon "Close" at bounding box center [441, 133] width 12 height 9
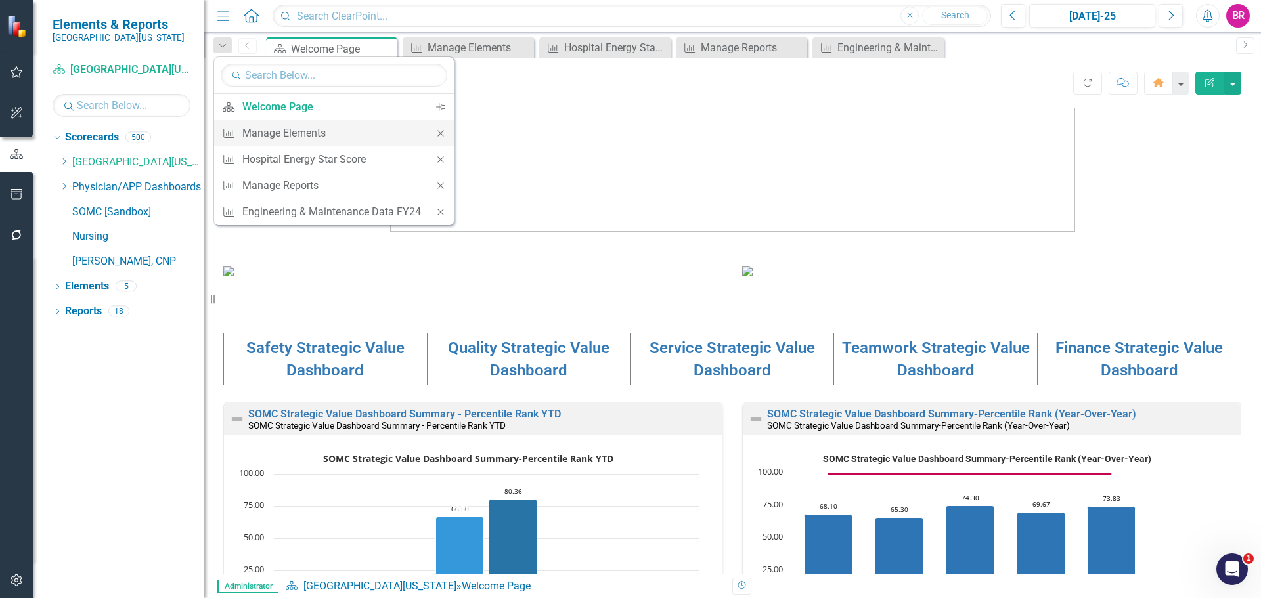
click at [441, 133] on icon "Close" at bounding box center [441, 133] width 12 height 9
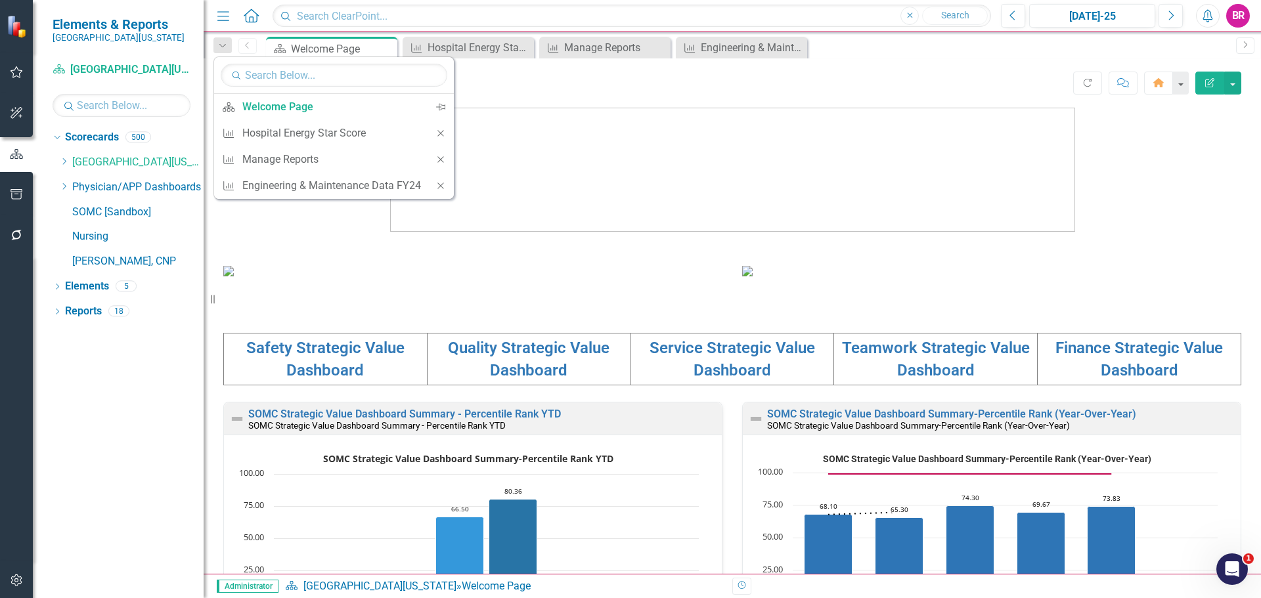
click at [441, 133] on icon "Close" at bounding box center [441, 133] width 12 height 9
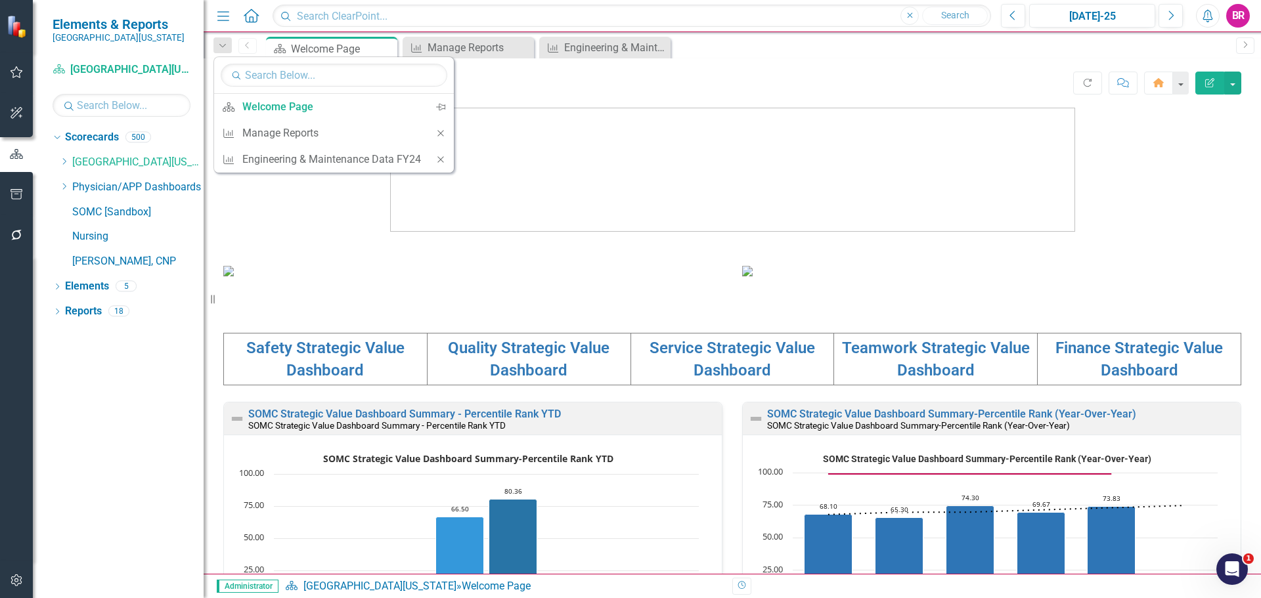
click at [441, 133] on icon "Close" at bounding box center [441, 133] width 12 height 9
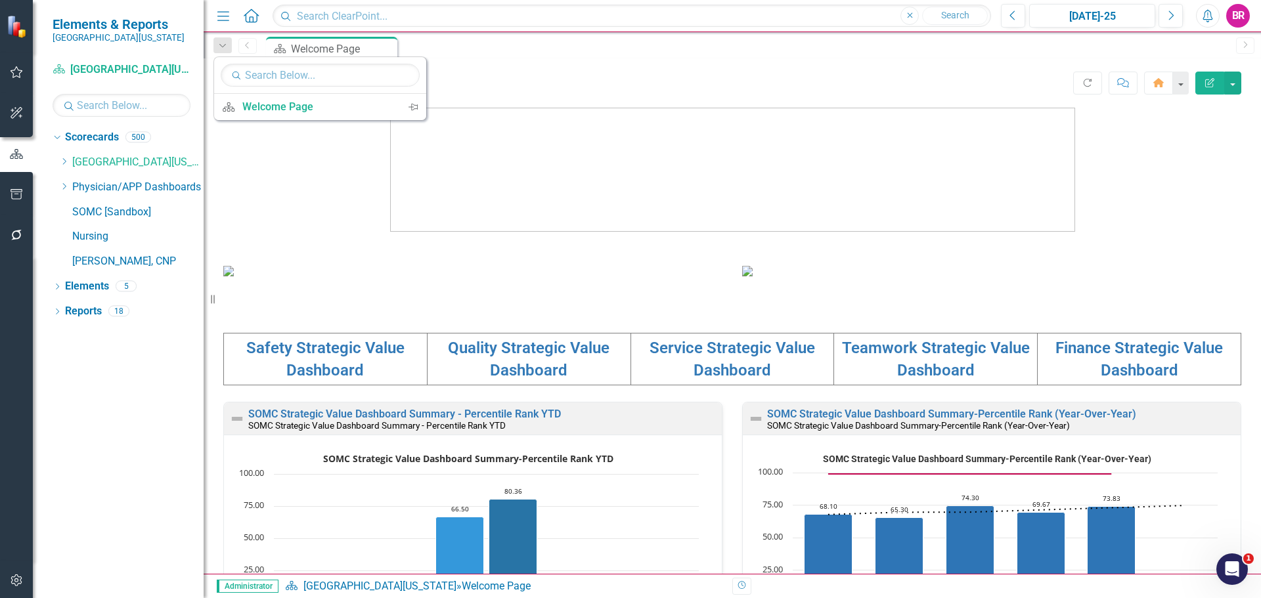
click at [502, 47] on div "Scorecard Welcome Page Pin" at bounding box center [746, 47] width 966 height 21
